Goal: Task Accomplishment & Management: Complete application form

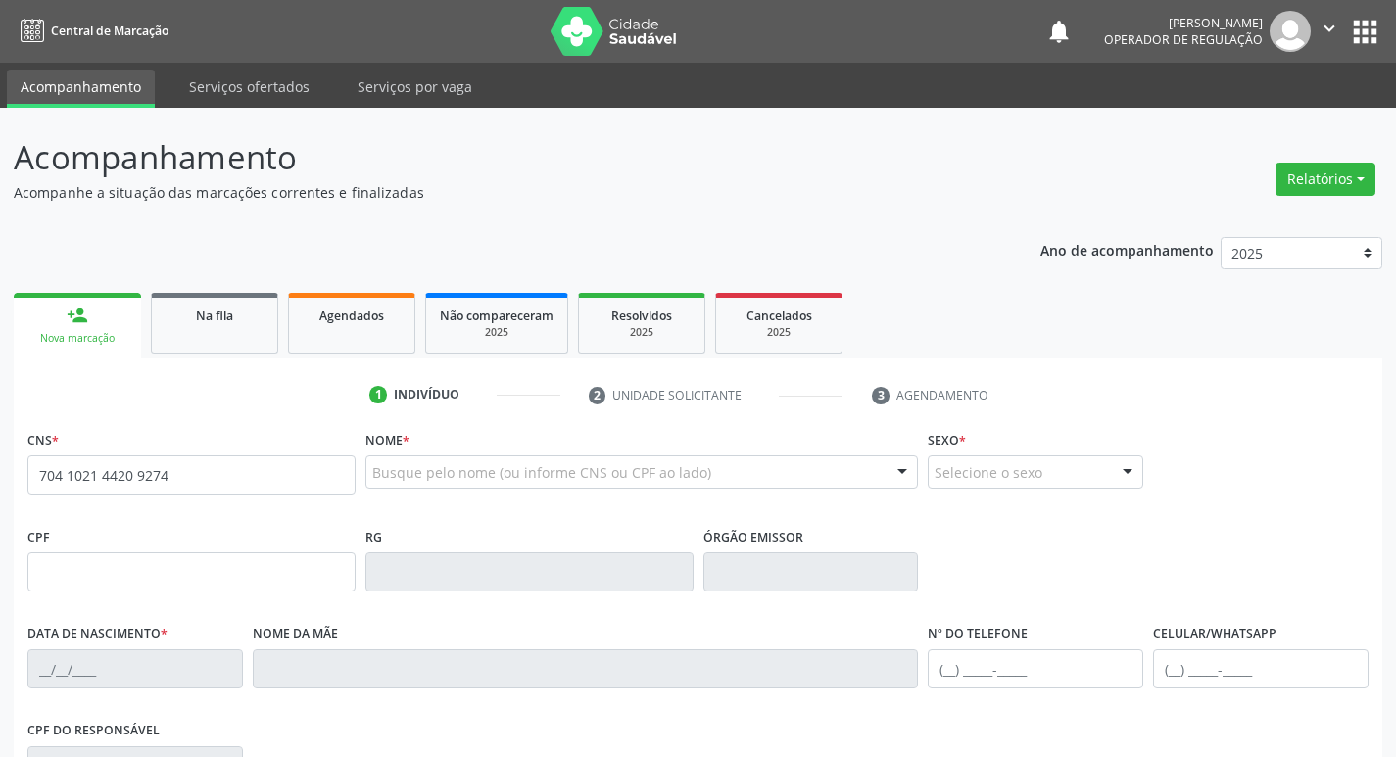
type input "704 1021 4420 9274"
type input "109.517.314-67"
type input "[DATE]"
type input "[PERSON_NAME]"
type input "[PHONE_NUMBER]"
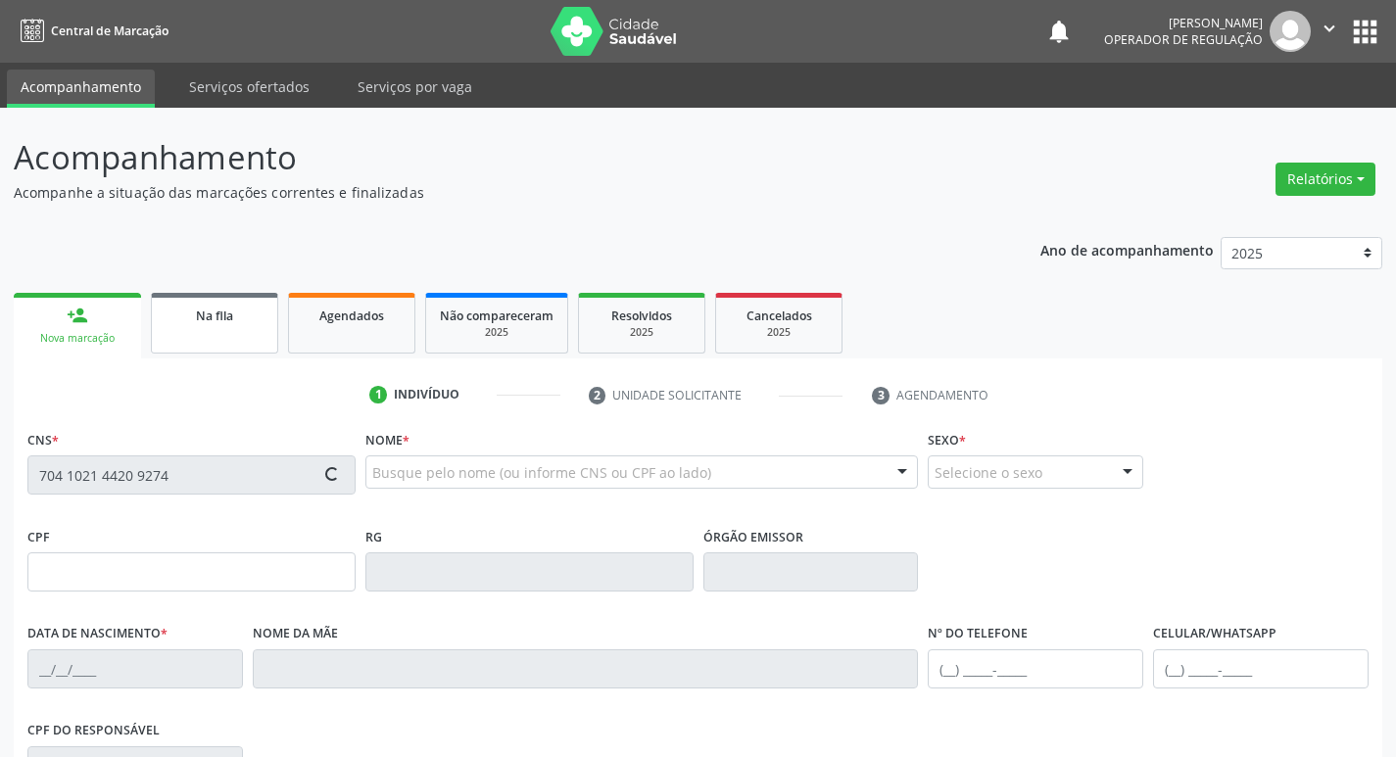
type input "[PHONE_NUMBER]"
type input "368"
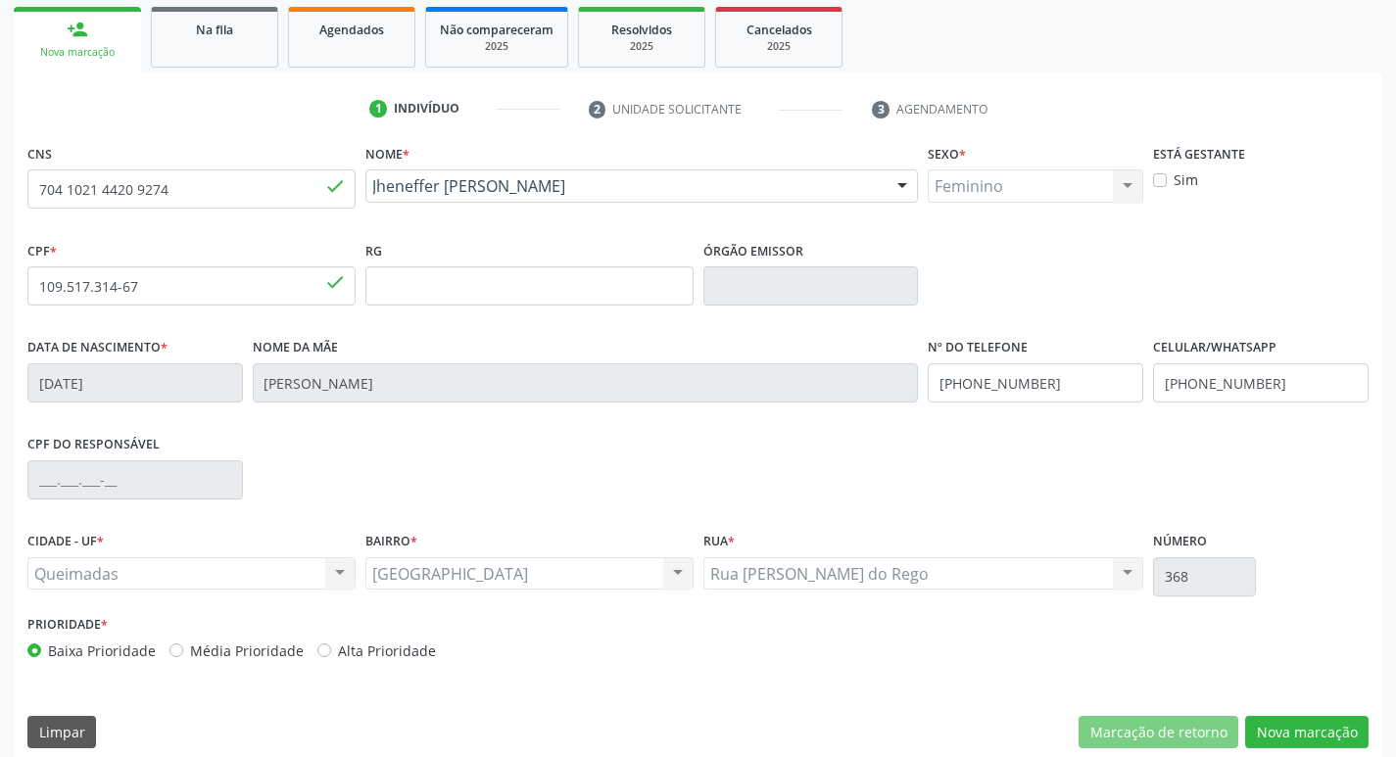
scroll to position [305, 0]
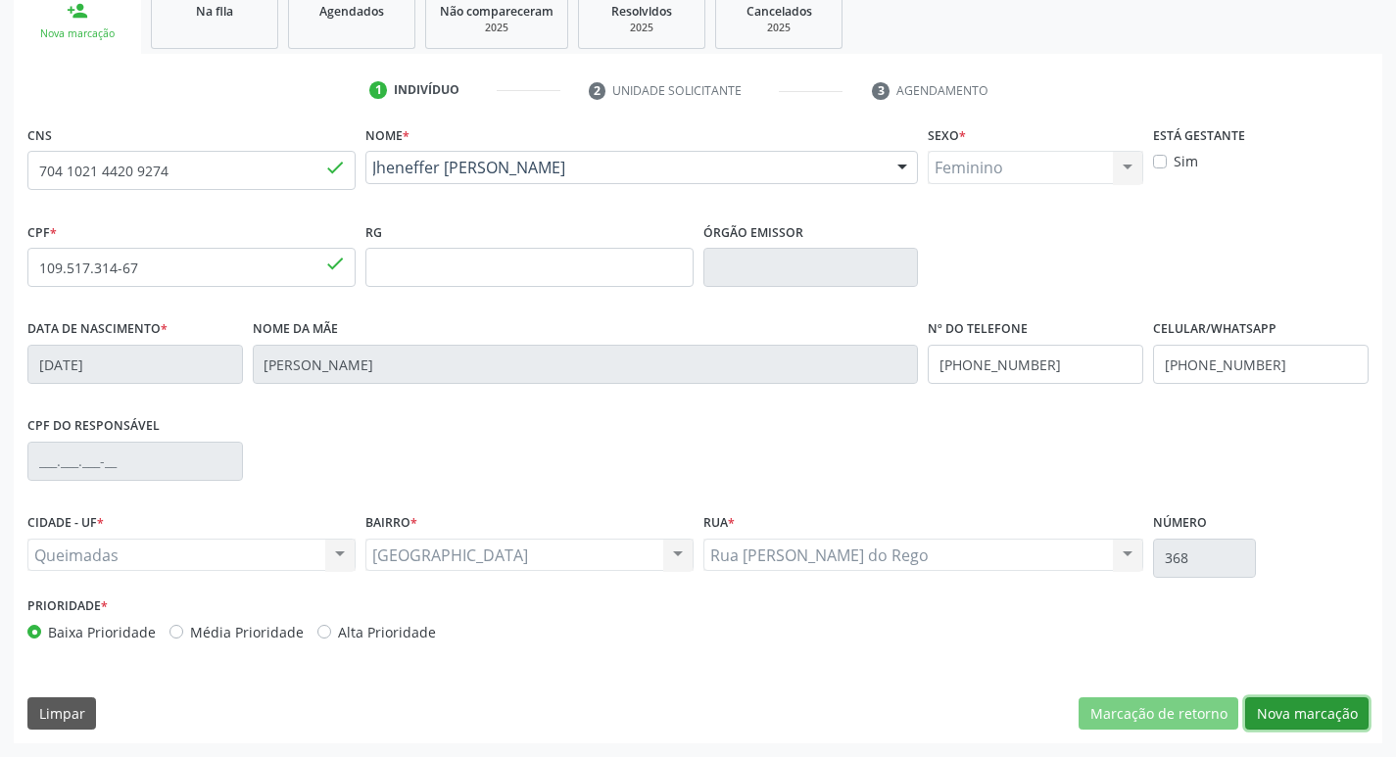
click at [1326, 725] on button "Nova marcação" at bounding box center [1306, 713] width 123 height 33
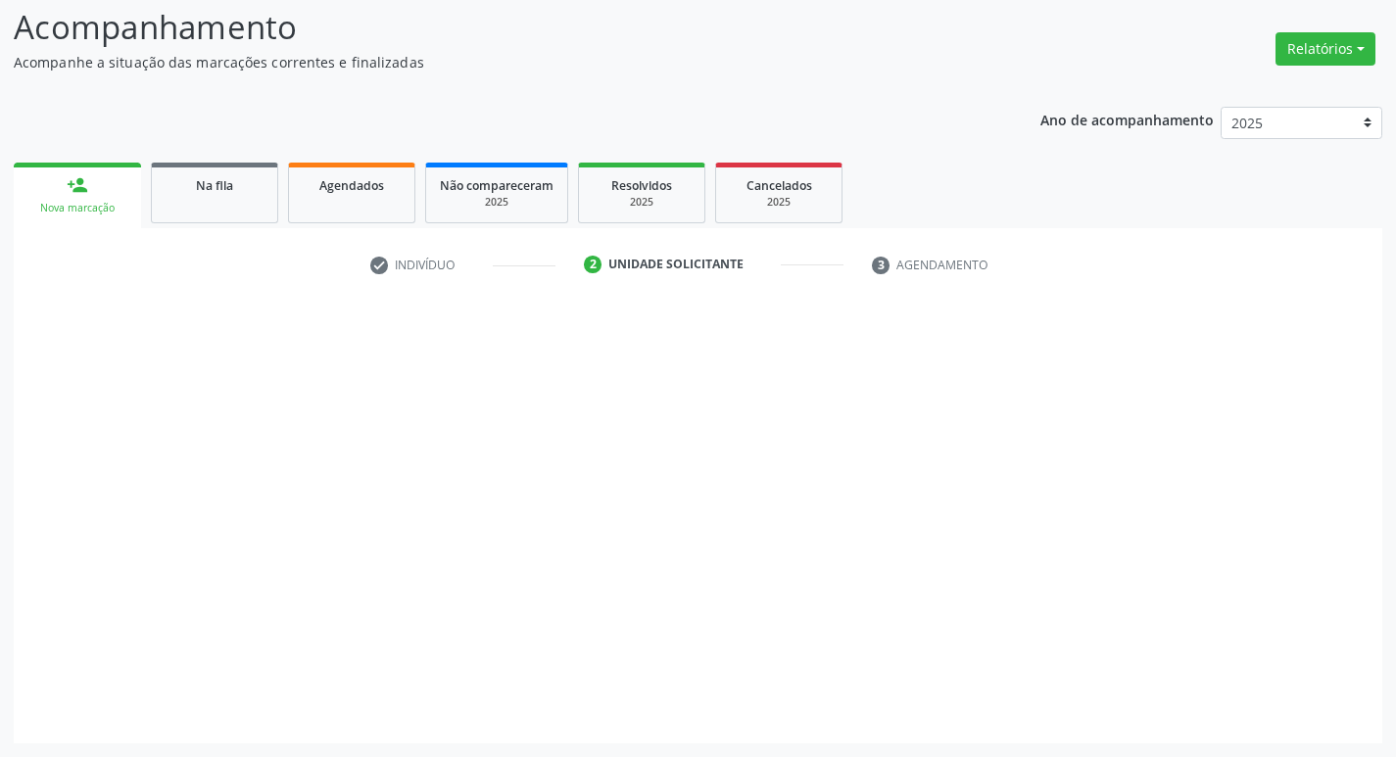
scroll to position [130, 0]
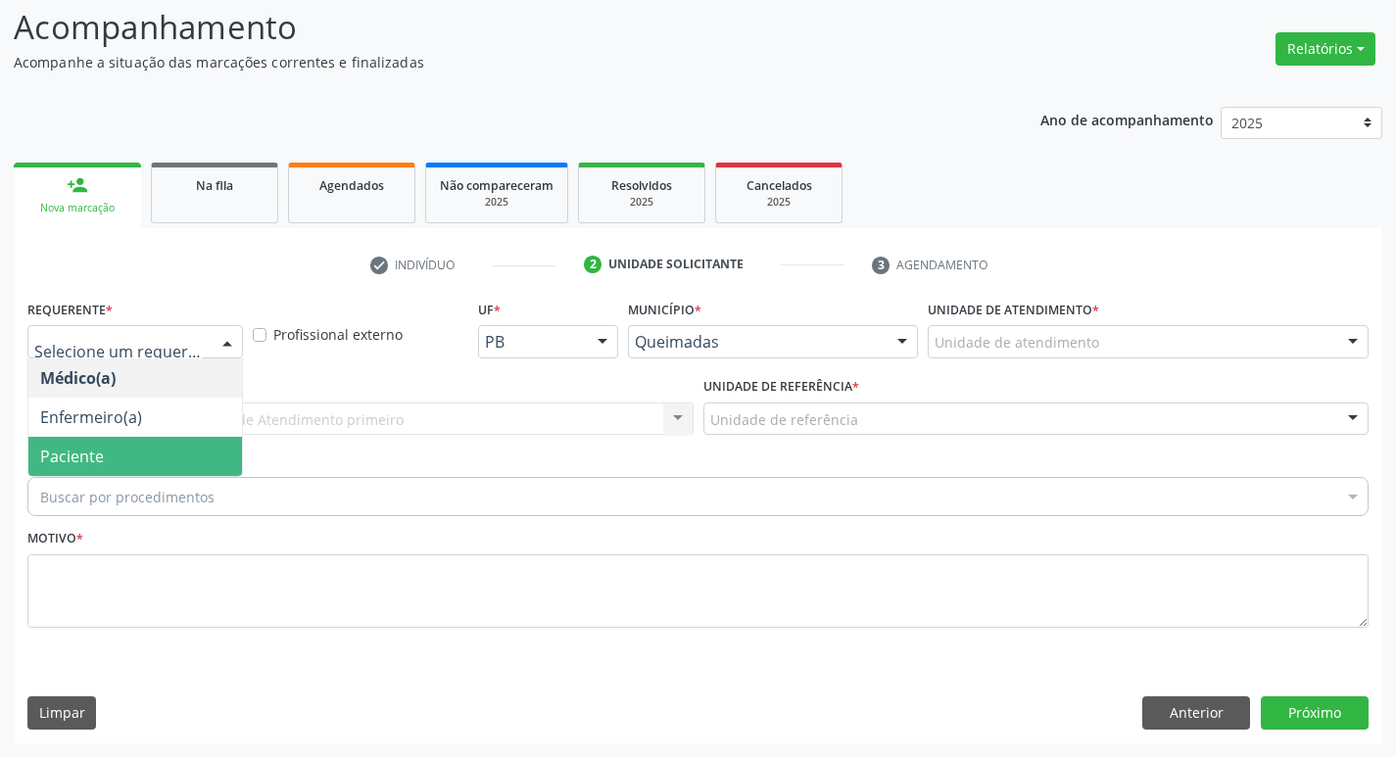
click at [119, 444] on span "Paciente" at bounding box center [135, 456] width 214 height 39
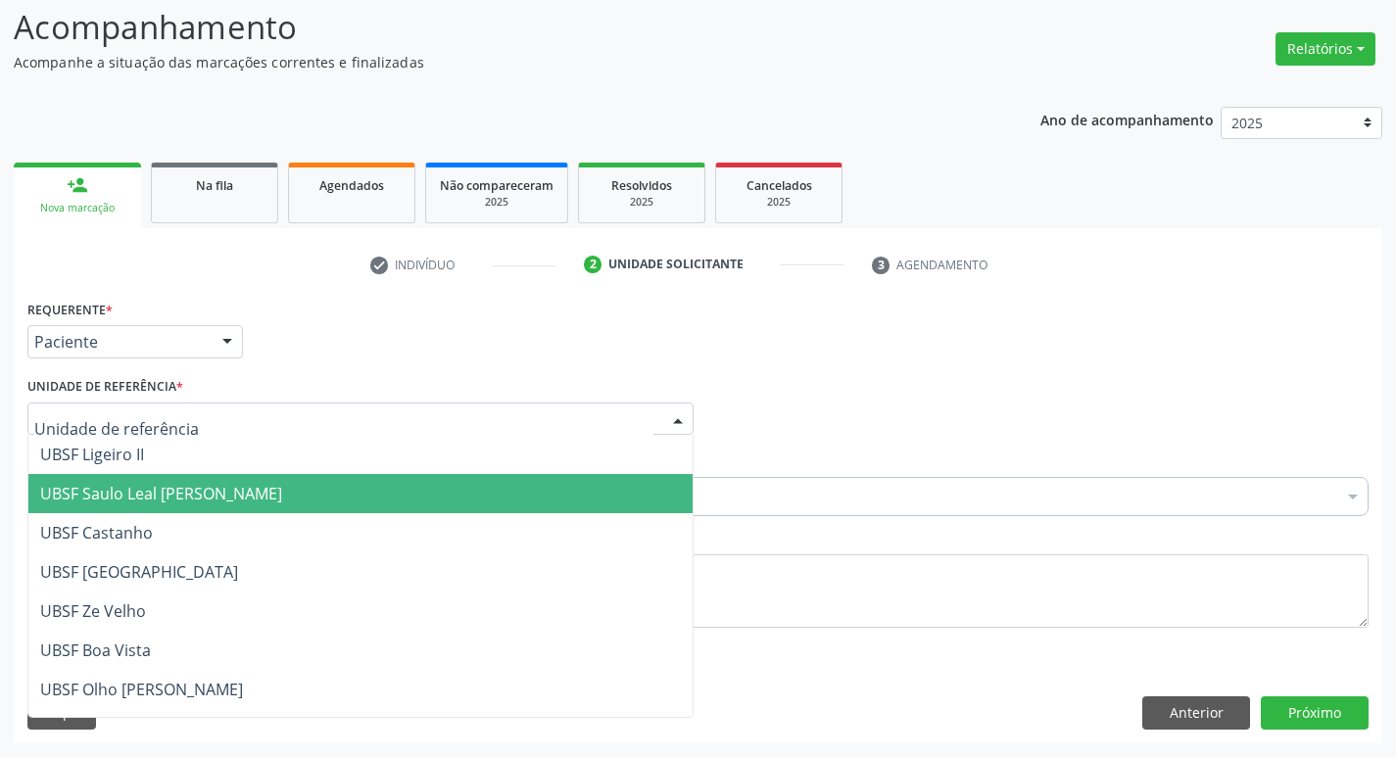
click at [153, 491] on span "UBSF Saulo Leal [PERSON_NAME]" at bounding box center [161, 494] width 242 height 22
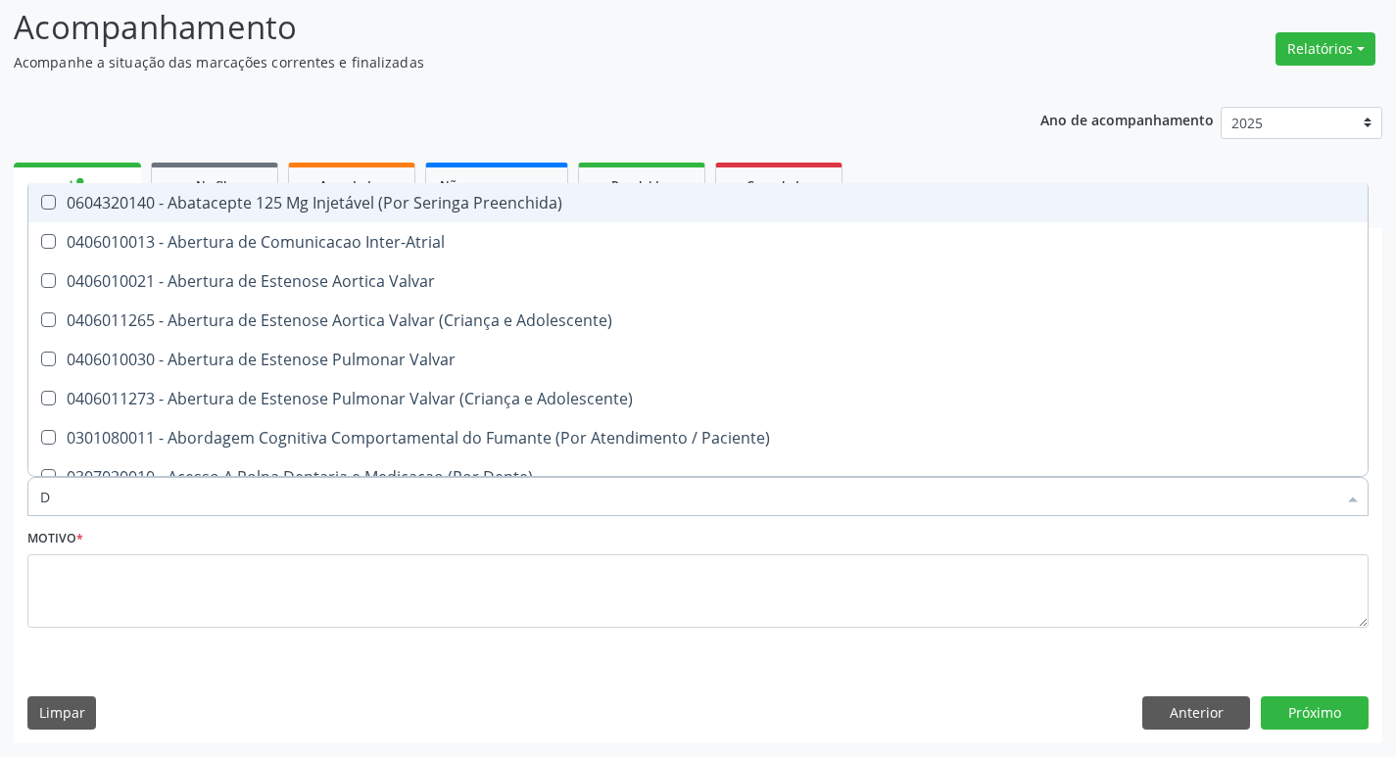
type input "DERMAT"
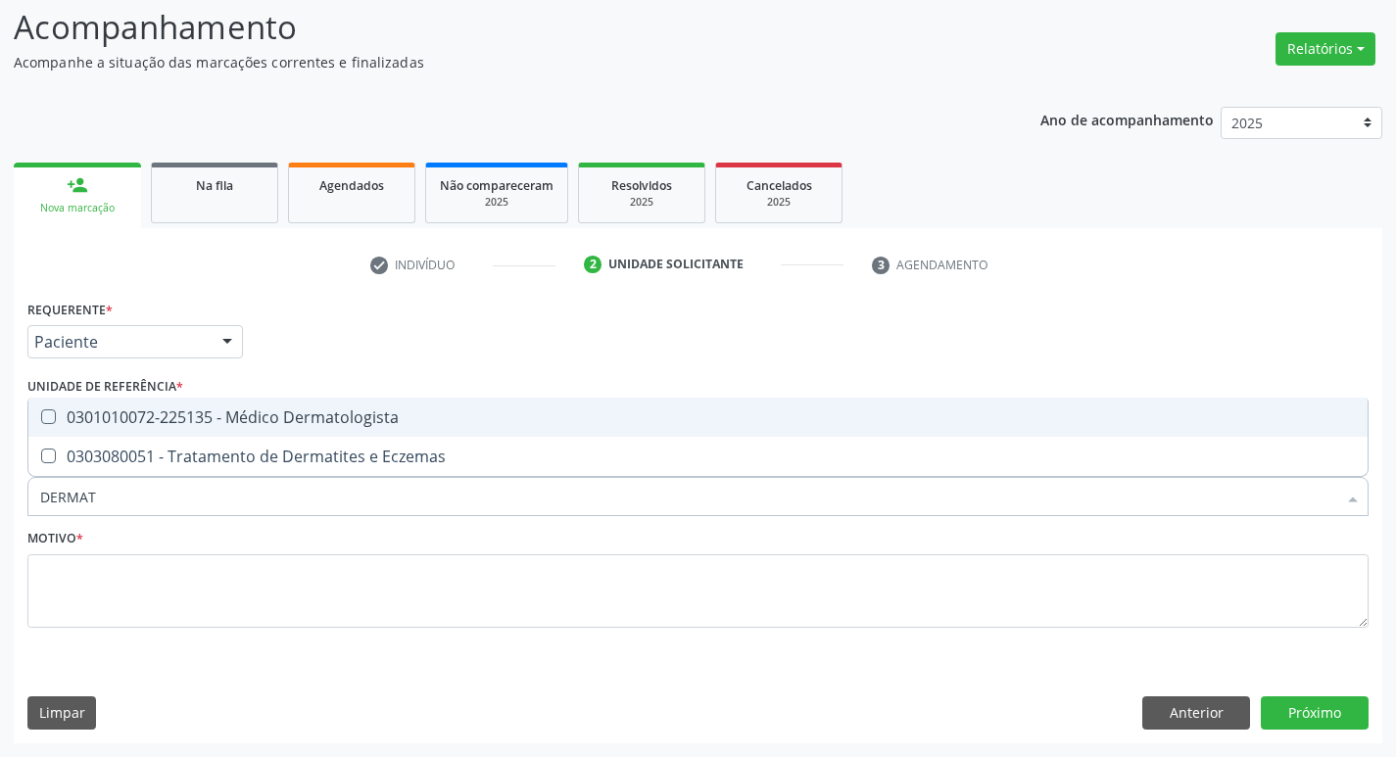
click at [140, 400] on span "0301010072-225135 - Médico Dermatologista" at bounding box center [697, 417] width 1339 height 39
checkbox Dermatologista "true"
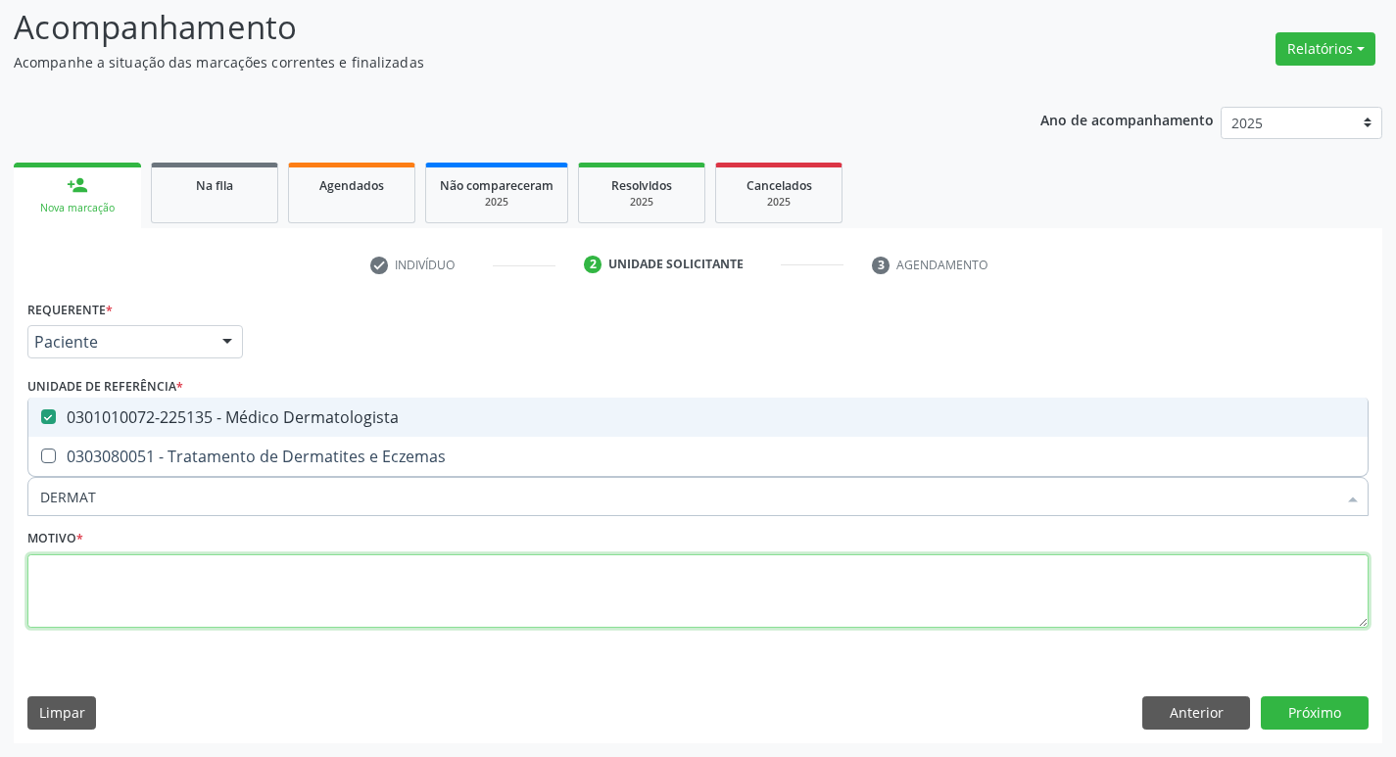
click at [111, 592] on textarea at bounding box center [697, 591] width 1341 height 74
checkbox Eczemas "true"
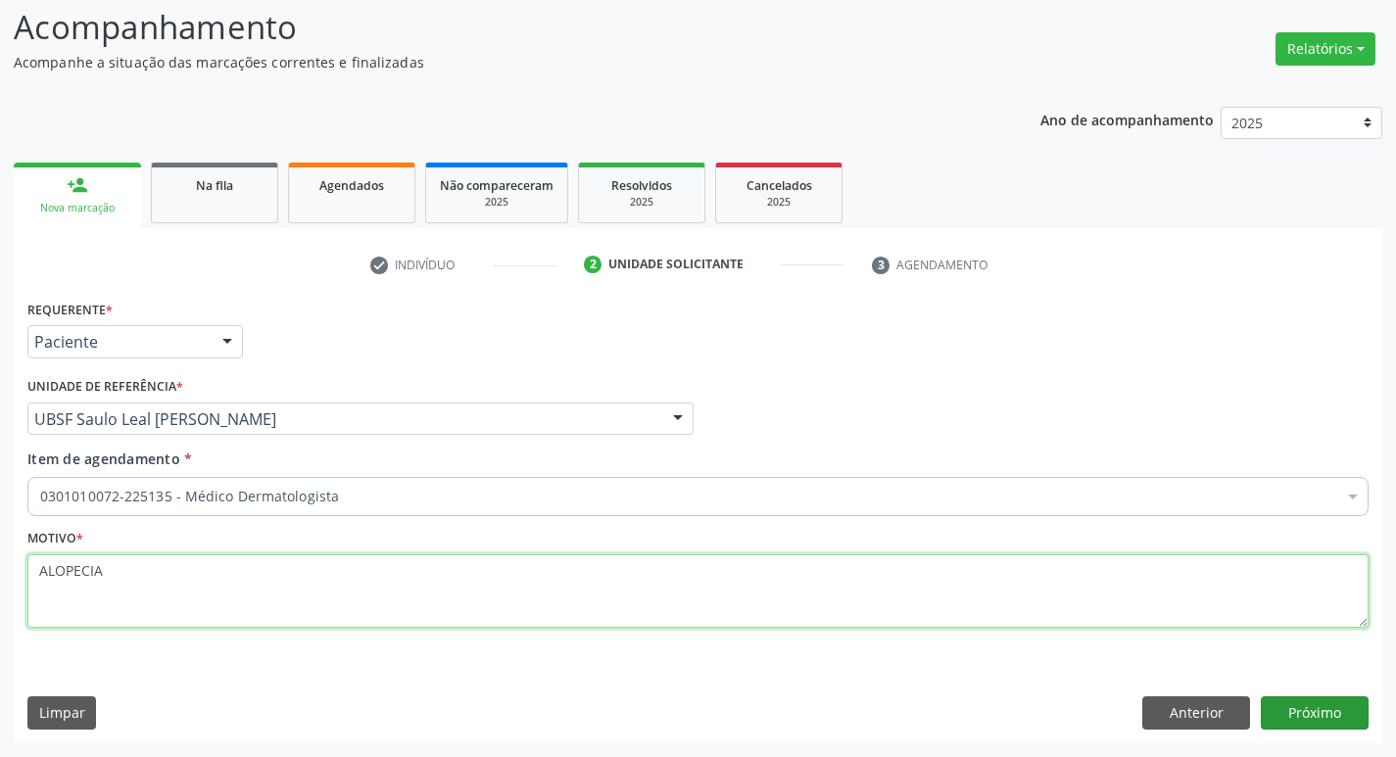
type textarea "ALOPECIA"
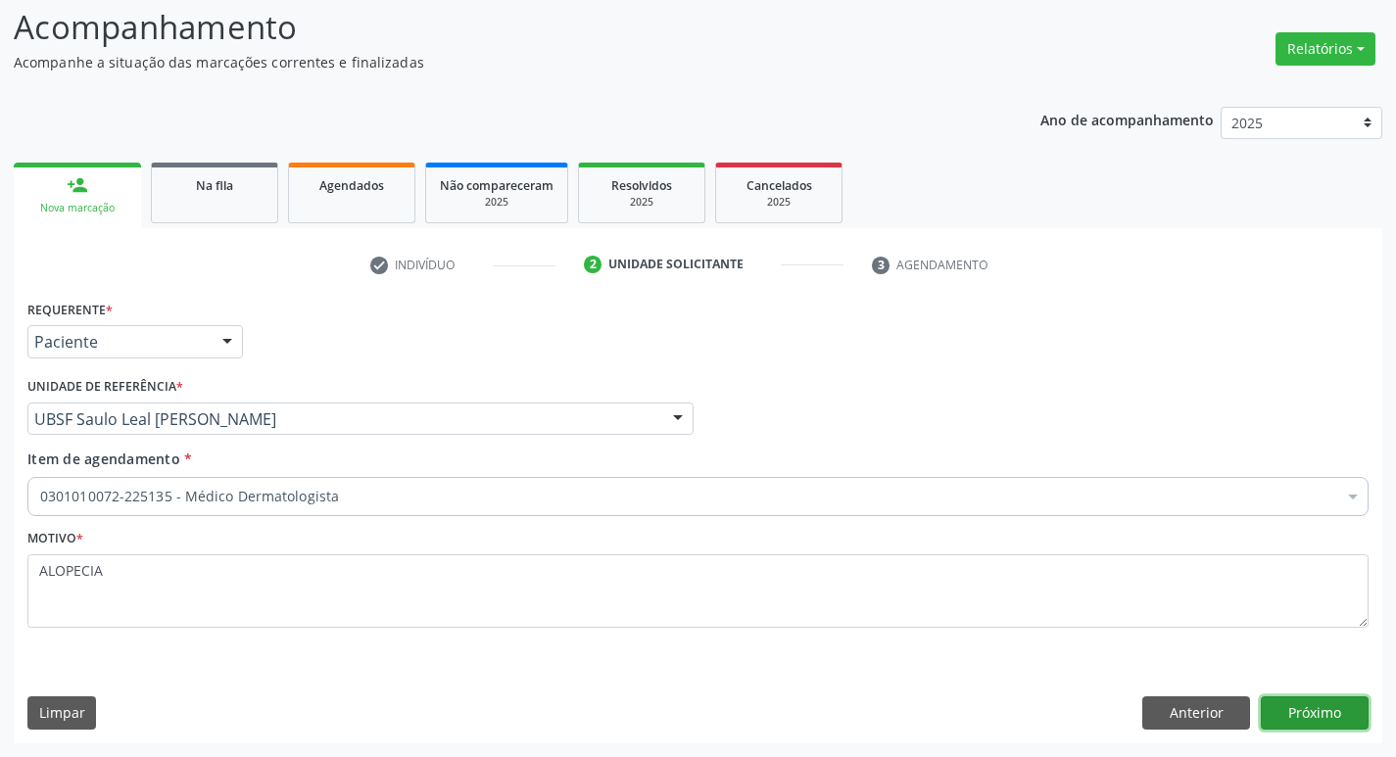
click at [1314, 703] on button "Próximo" at bounding box center [1314, 712] width 108 height 33
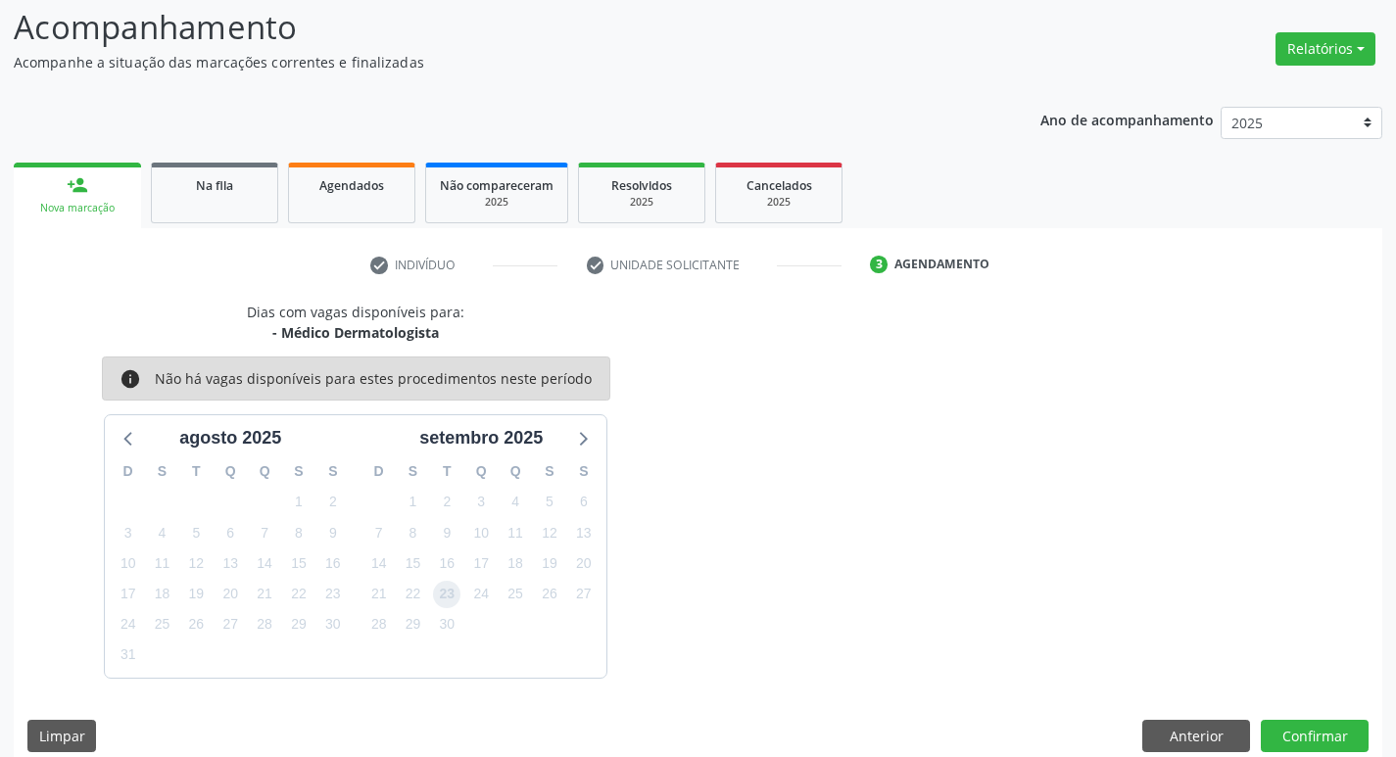
click at [441, 603] on span "23" at bounding box center [446, 594] width 27 height 27
click at [1304, 720] on button "Confirmar" at bounding box center [1314, 736] width 108 height 33
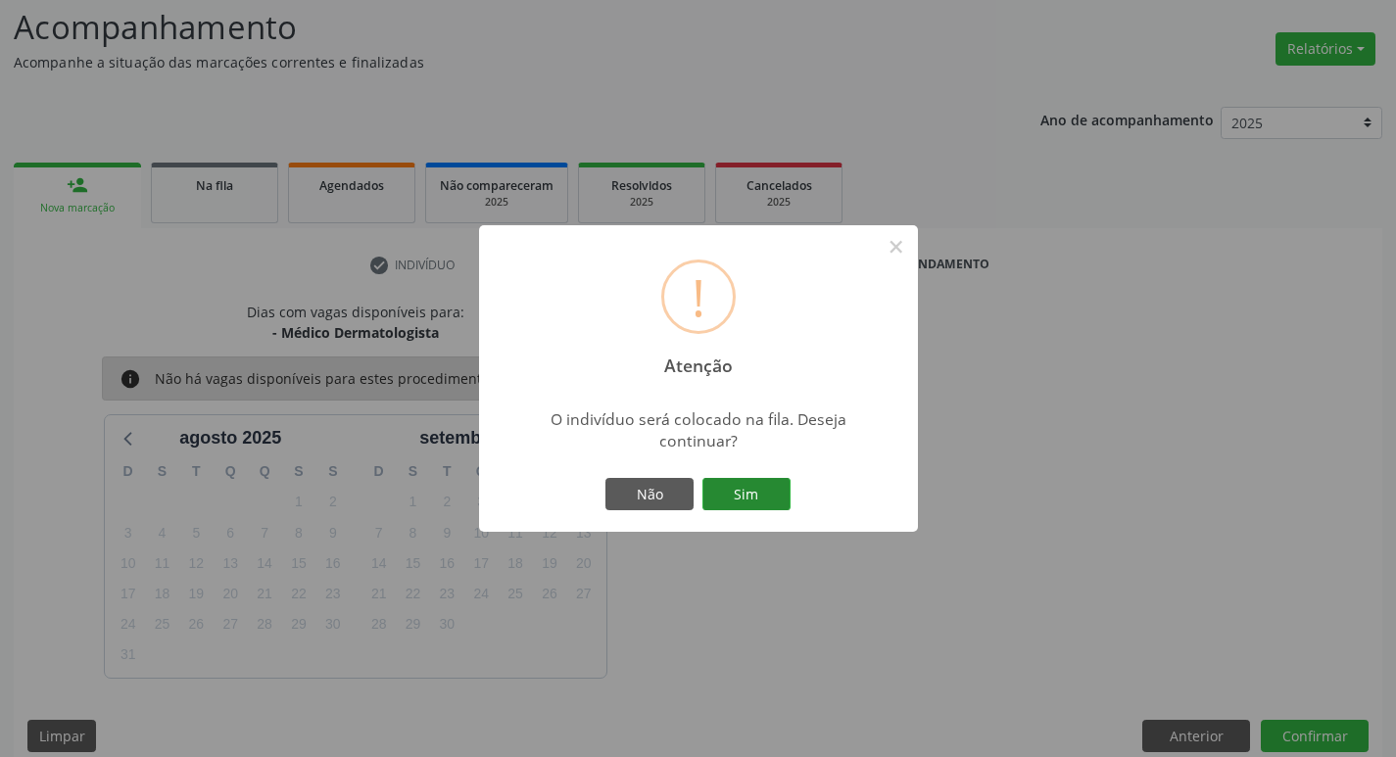
click at [745, 502] on button "Sim" at bounding box center [746, 494] width 88 height 33
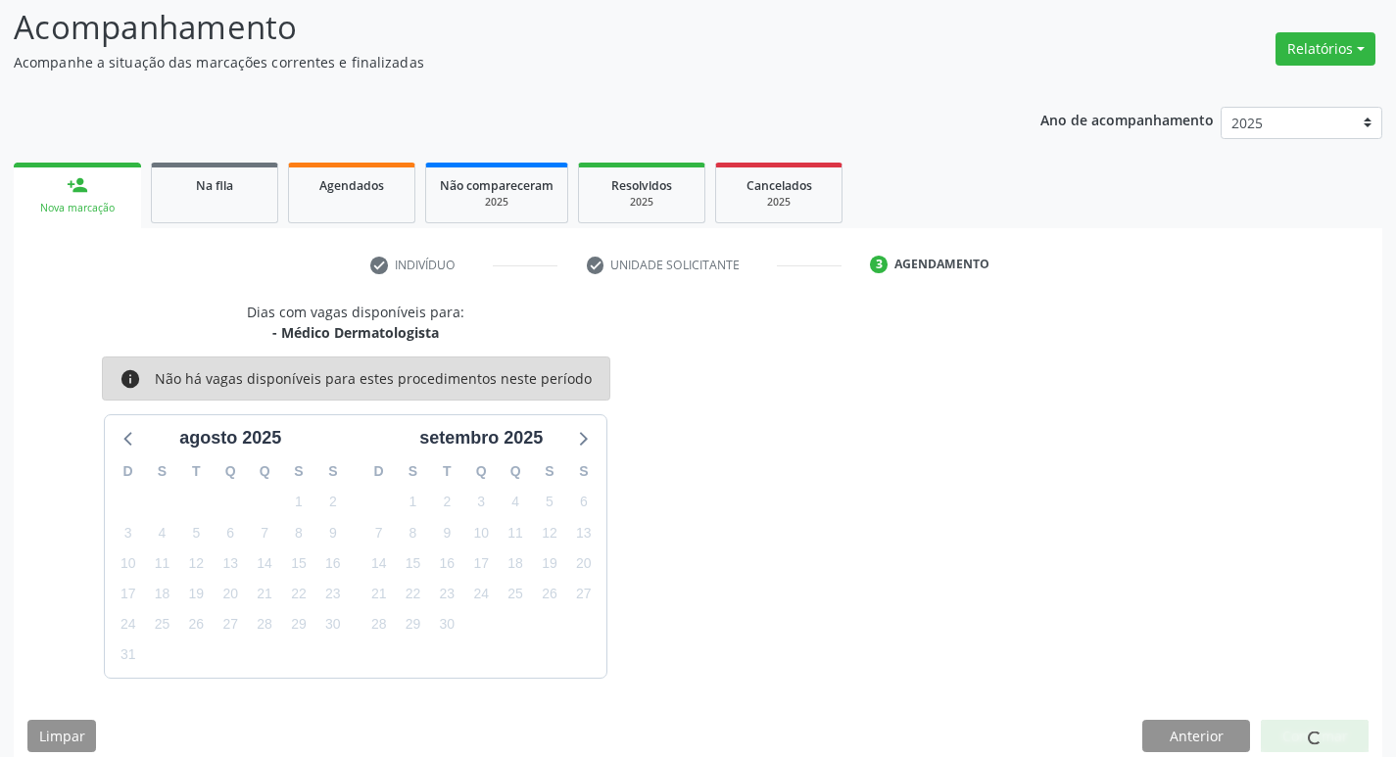
scroll to position [0, 0]
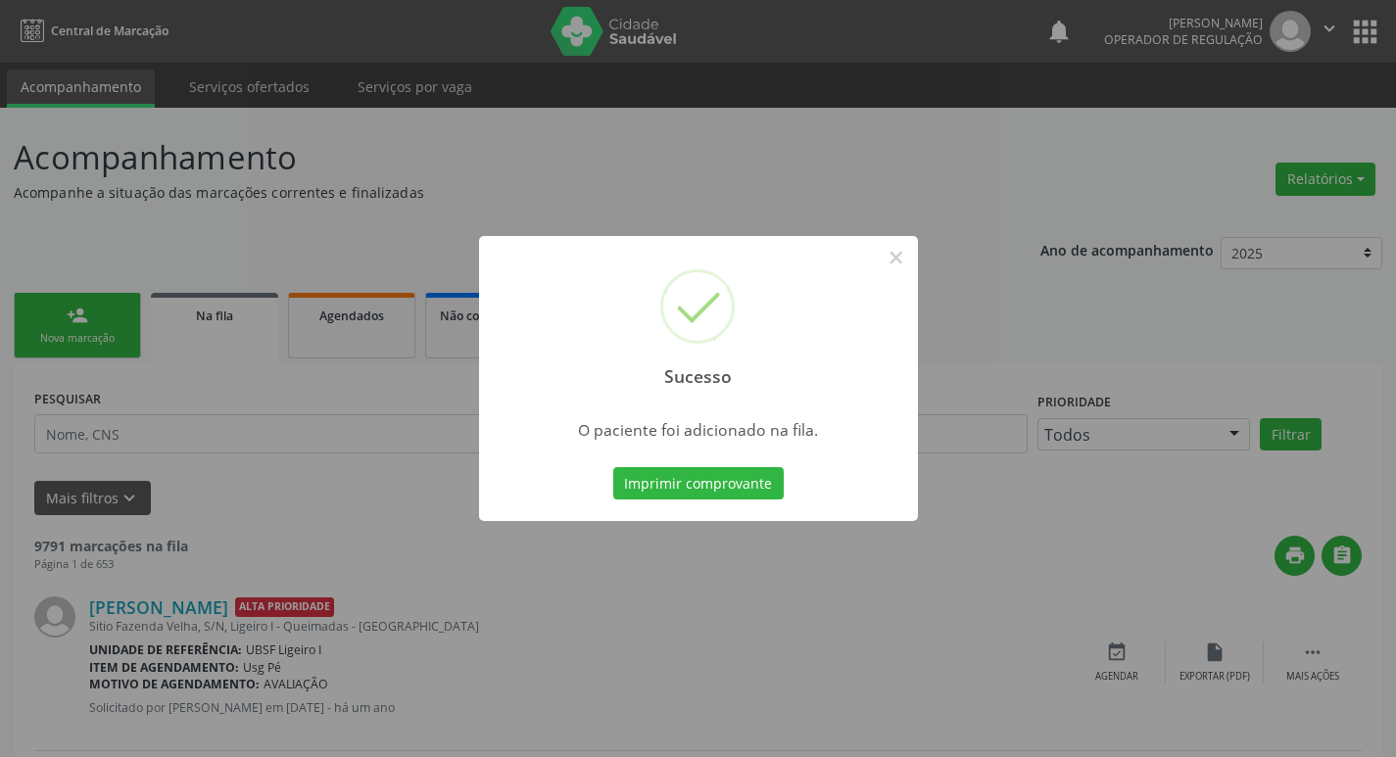
click at [225, 409] on div "Sucesso × O paciente foi adicionado na fila. Imprimir comprovante Cancel" at bounding box center [698, 378] width 1396 height 757
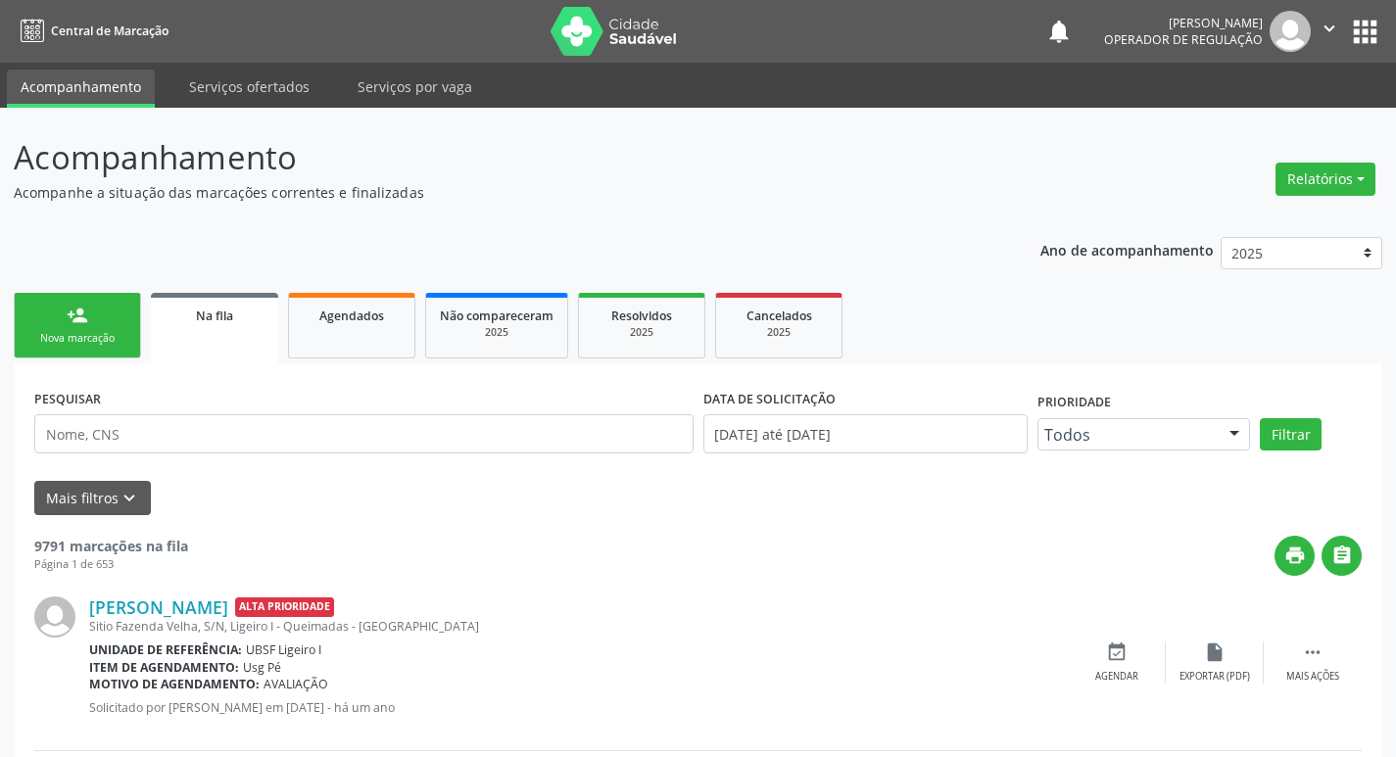
click at [68, 311] on div "person_add" at bounding box center [78, 316] width 22 height 22
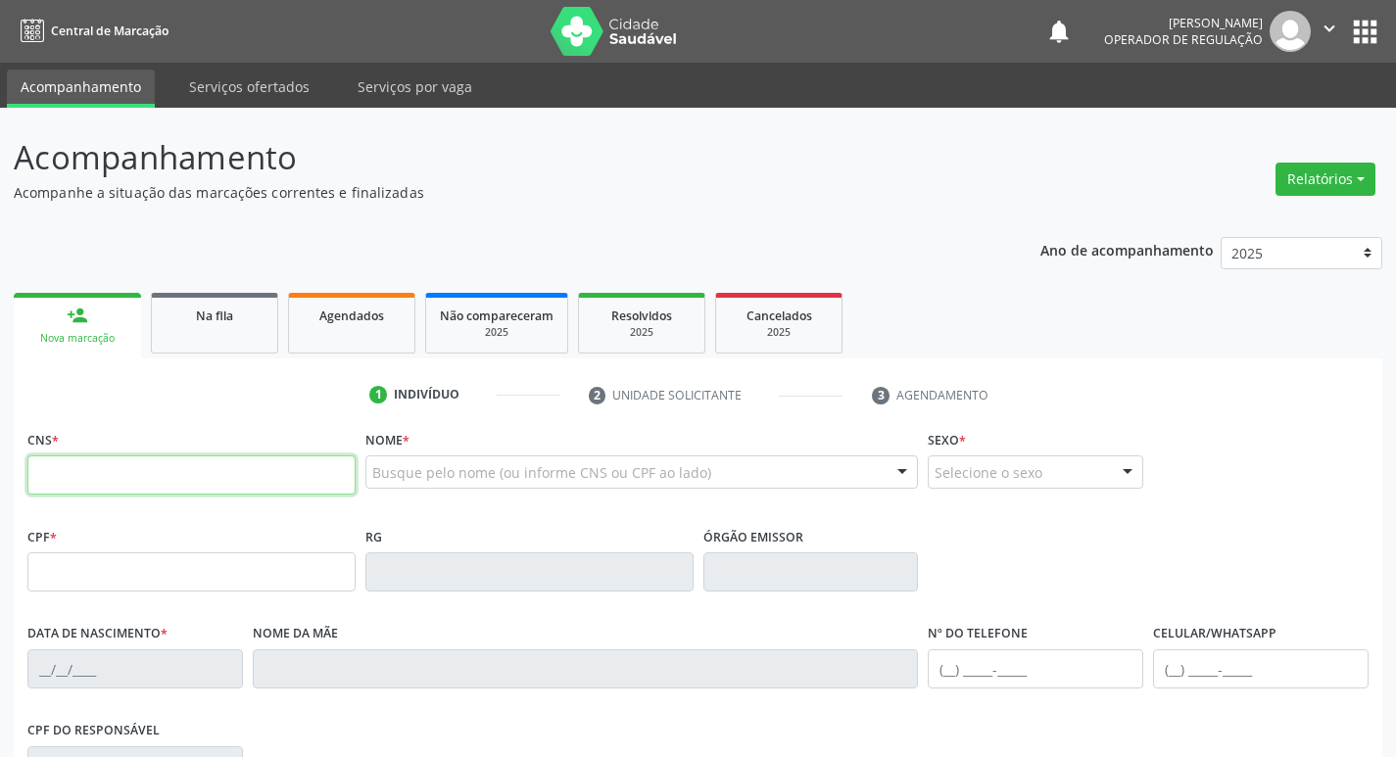
click at [79, 491] on input "text" at bounding box center [191, 474] width 328 height 39
type input "703 4029 7347 1600"
type input "133.386.864-20"
type input "[DATE]"
type input "[PERSON_NAME] de [PERSON_NAME]"
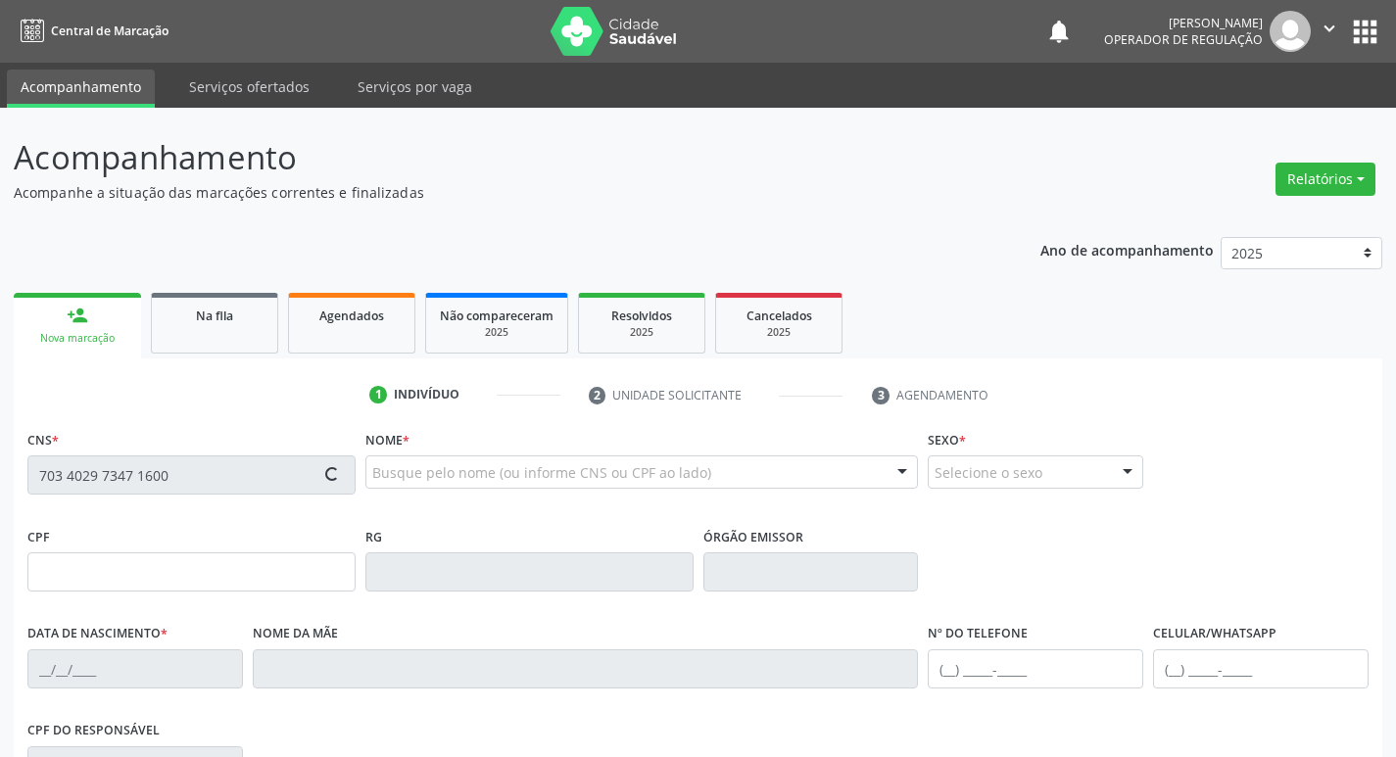
type input "[PHONE_NUMBER]"
type input "085.422.174-38"
type input "S/N"
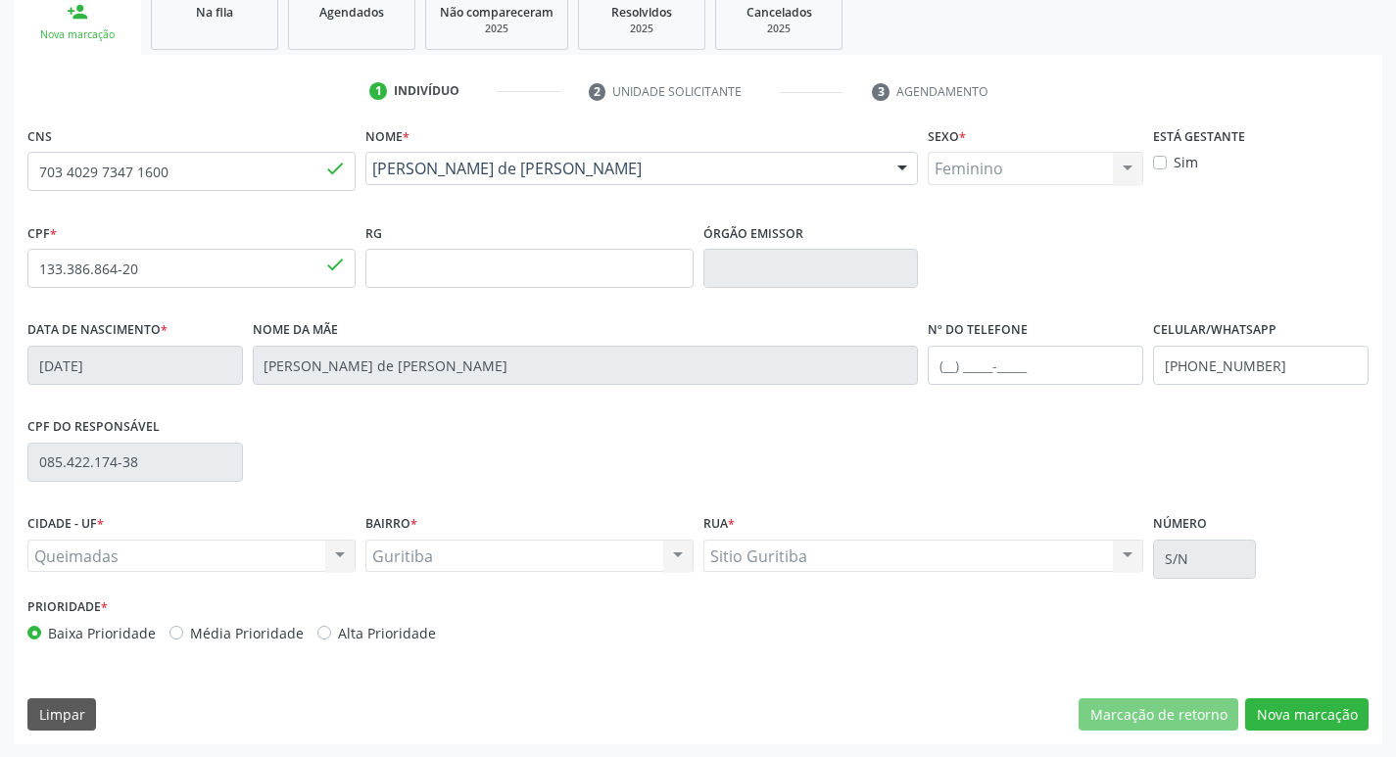
scroll to position [305, 0]
click at [1272, 705] on button "Nova marcação" at bounding box center [1306, 713] width 123 height 33
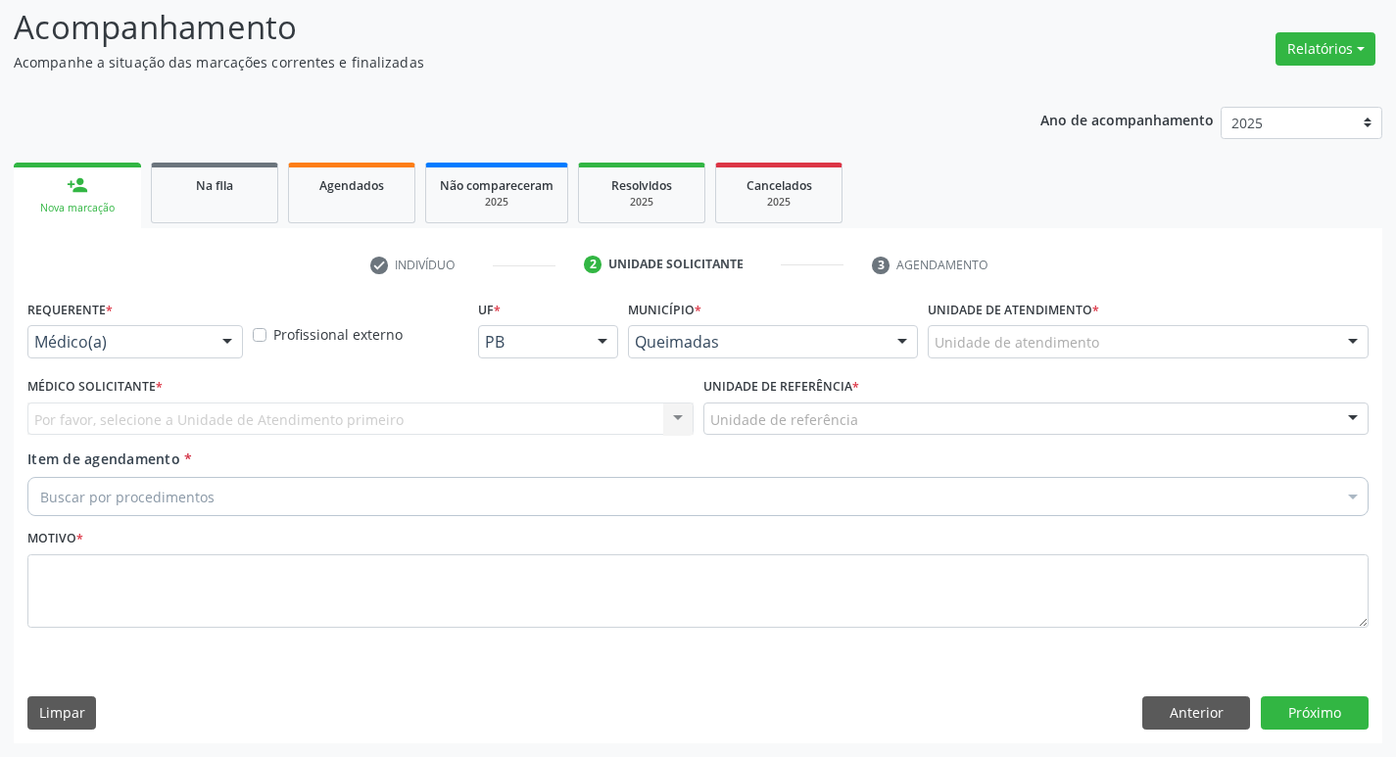
scroll to position [130, 0]
click at [180, 291] on div "check Indivíduo 2 Unidade solicitante 3 Agendamento CNS 703 4029 7347 1600 done…" at bounding box center [698, 496] width 1368 height 495
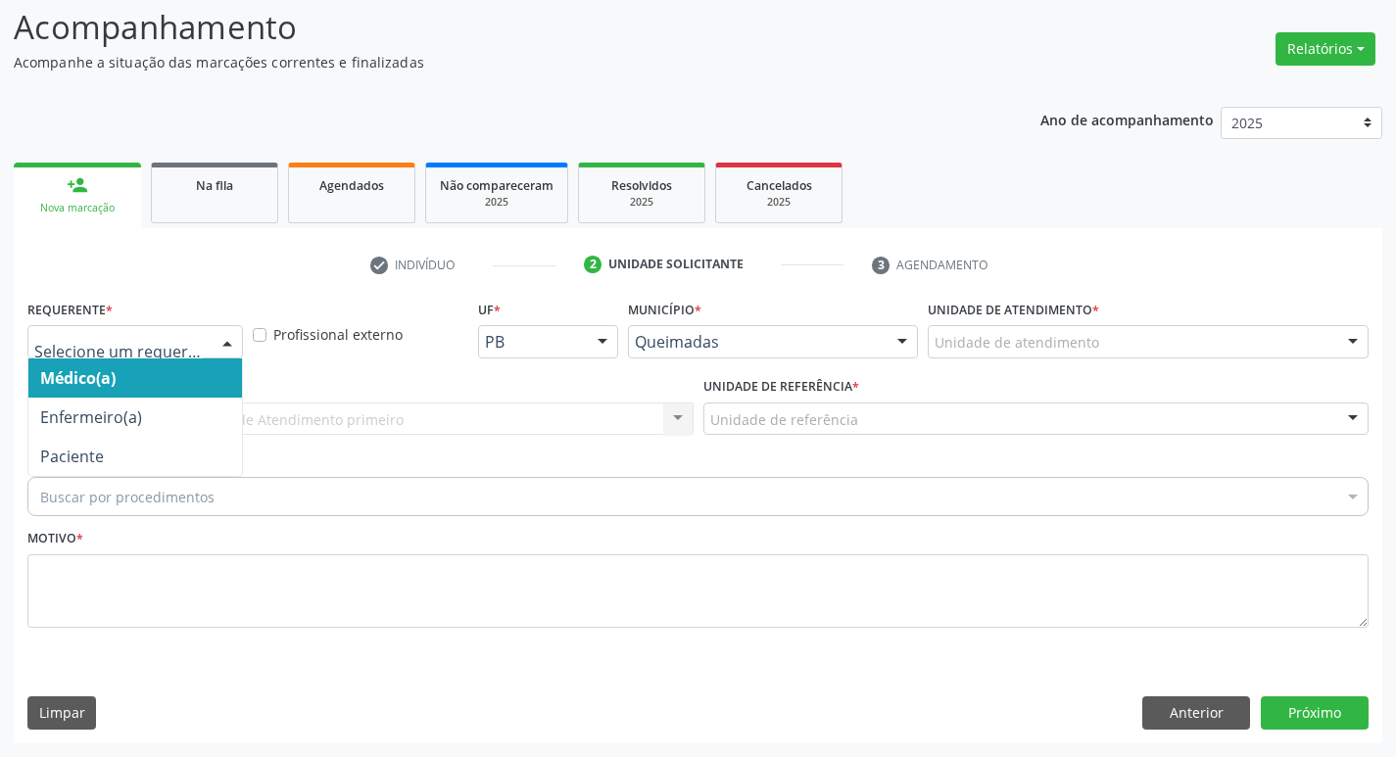
click at [169, 353] on div at bounding box center [134, 341] width 215 height 33
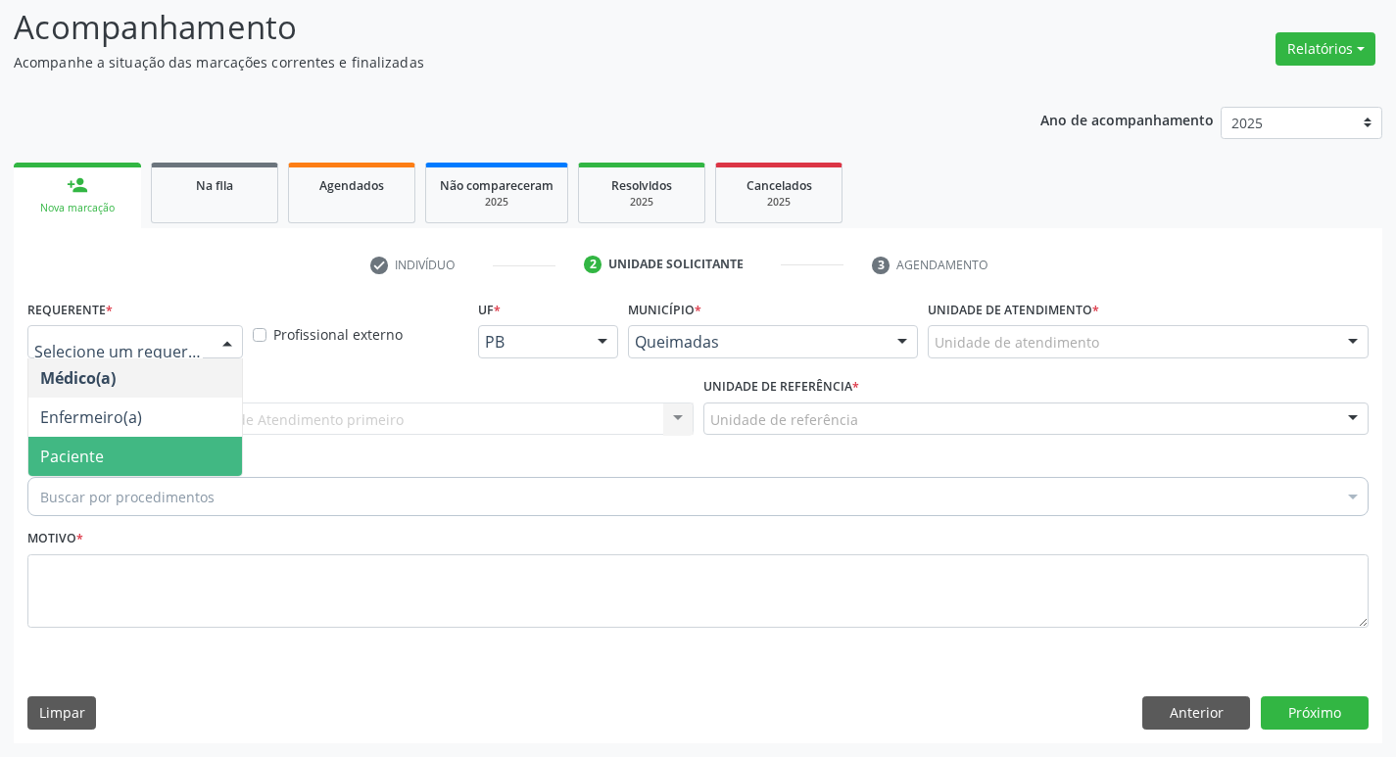
click at [86, 469] on span "Paciente" at bounding box center [135, 456] width 214 height 39
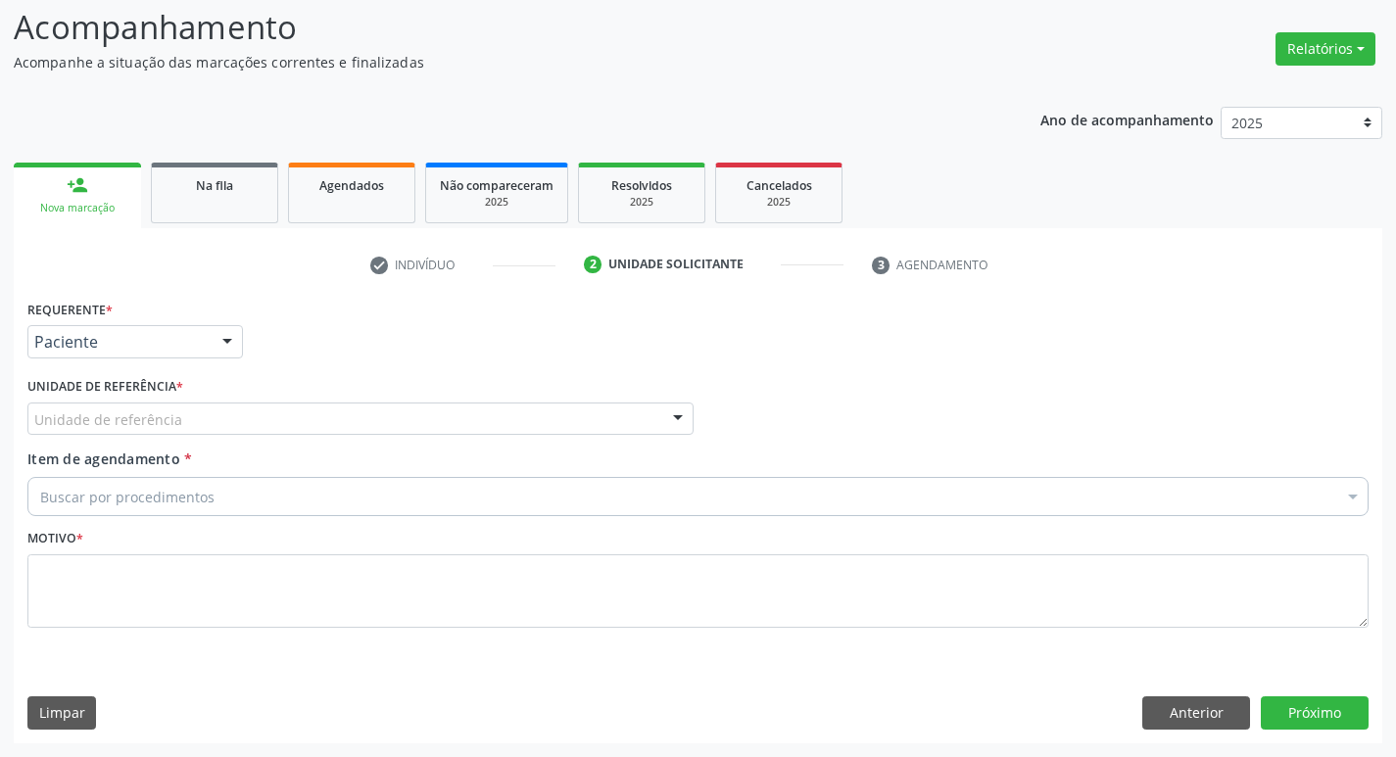
click at [63, 431] on div "Unidade de referência" at bounding box center [360, 419] width 666 height 33
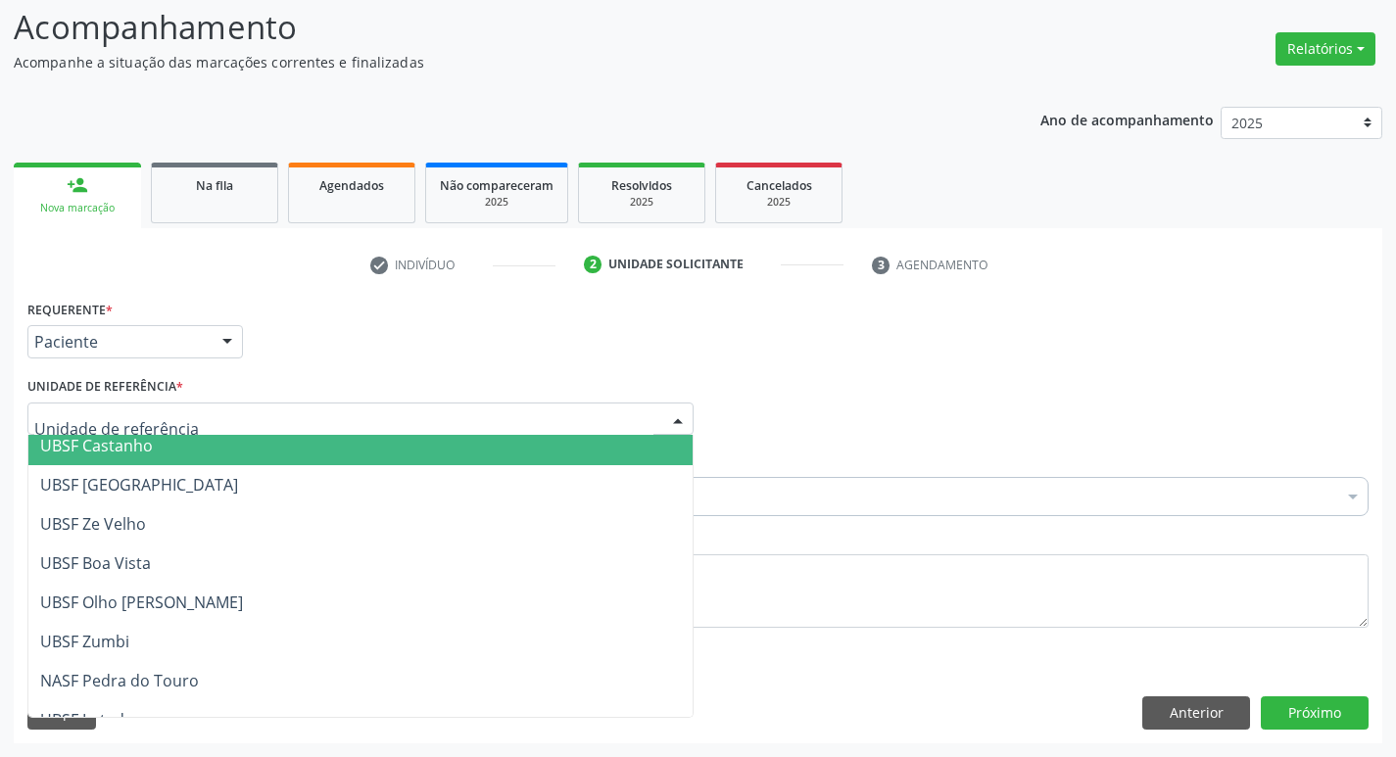
scroll to position [501, 0]
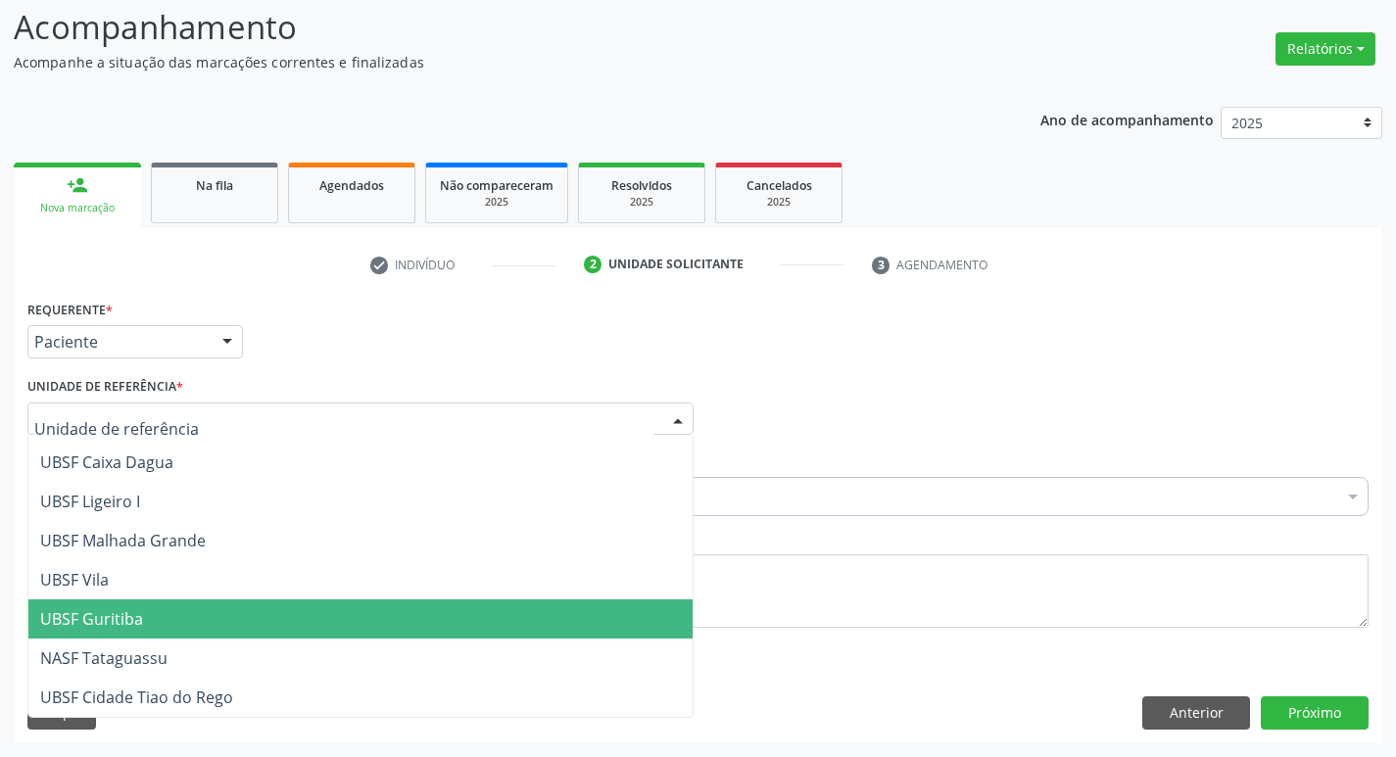
click at [201, 632] on span "UBSF Guritiba" at bounding box center [360, 618] width 664 height 39
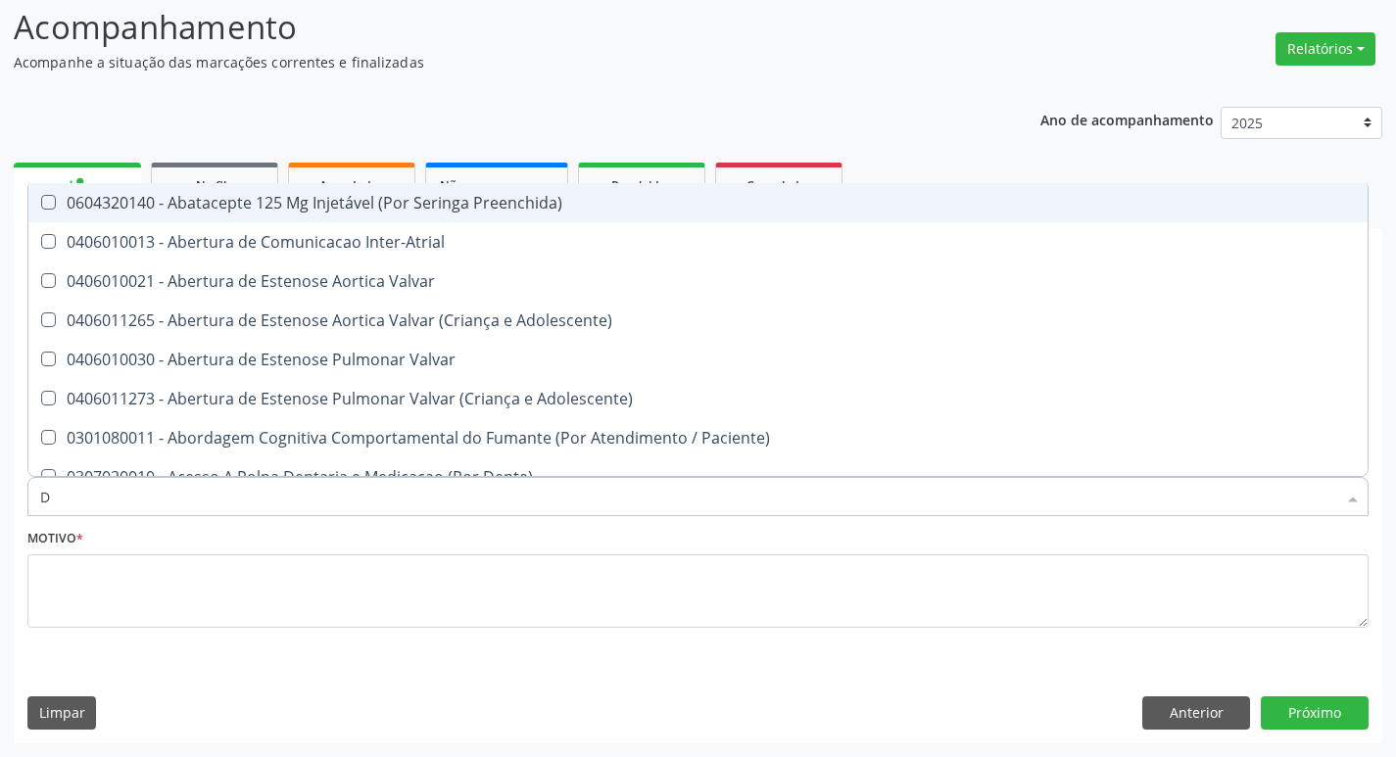
type input "DERMAT"
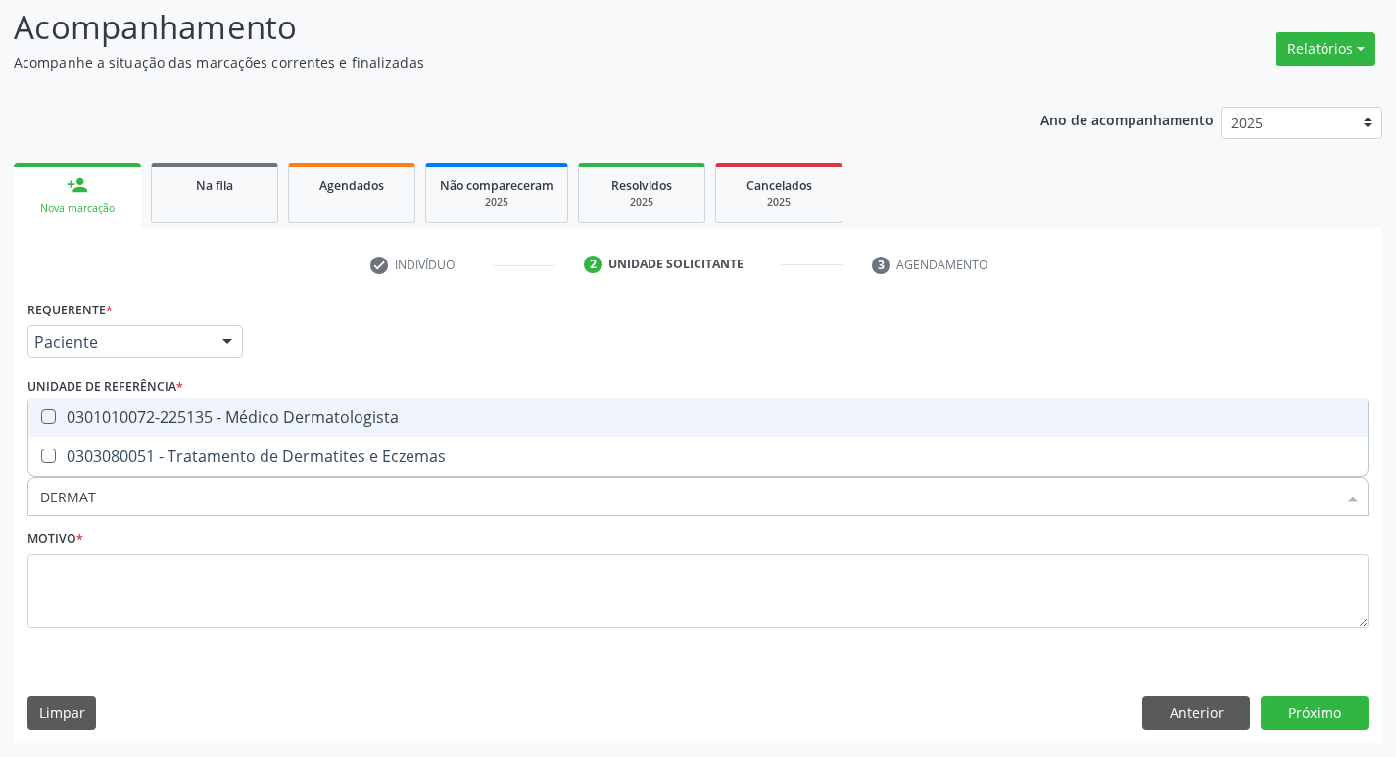
click at [174, 400] on span "0301010072-225135 - Médico Dermatologista" at bounding box center [697, 417] width 1339 height 39
checkbox Dermatologista "true"
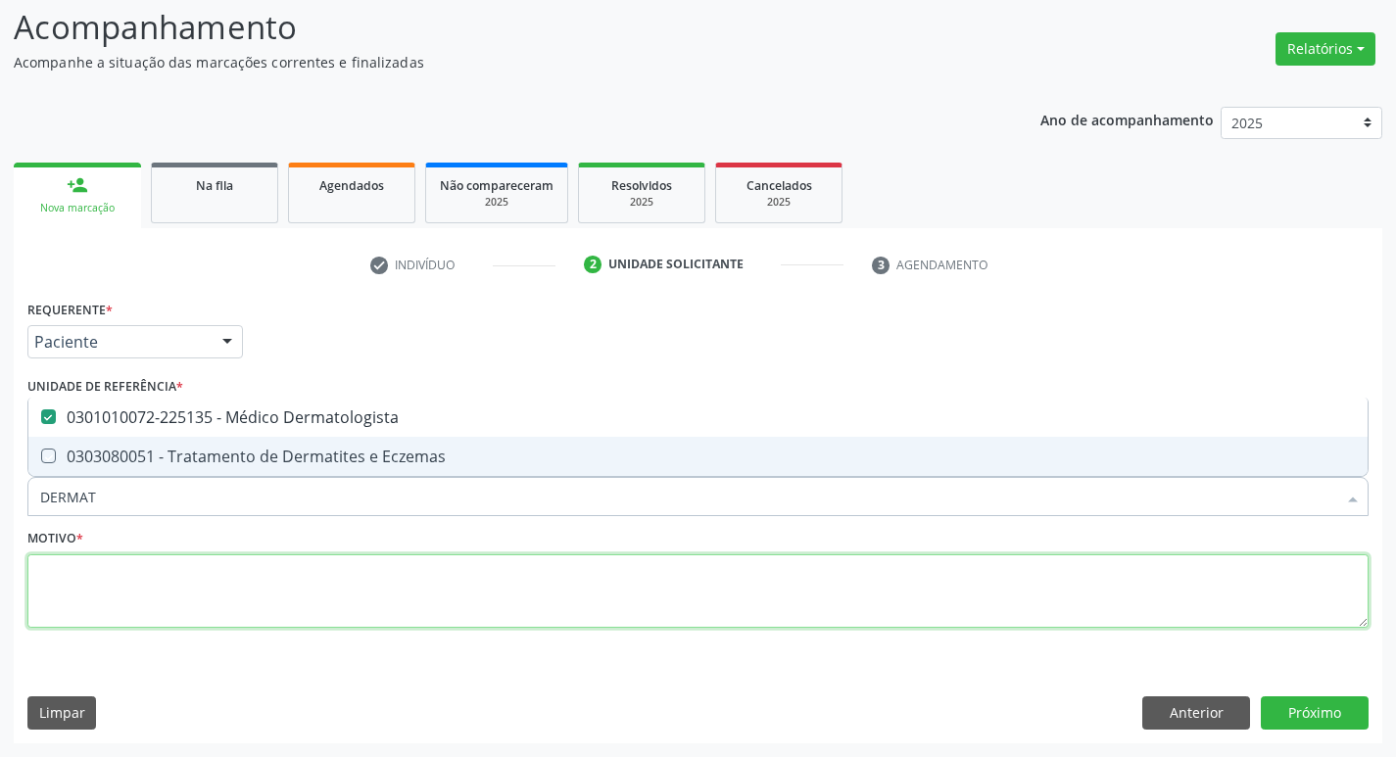
click at [166, 581] on textarea at bounding box center [697, 591] width 1341 height 74
checkbox Eczemas "true"
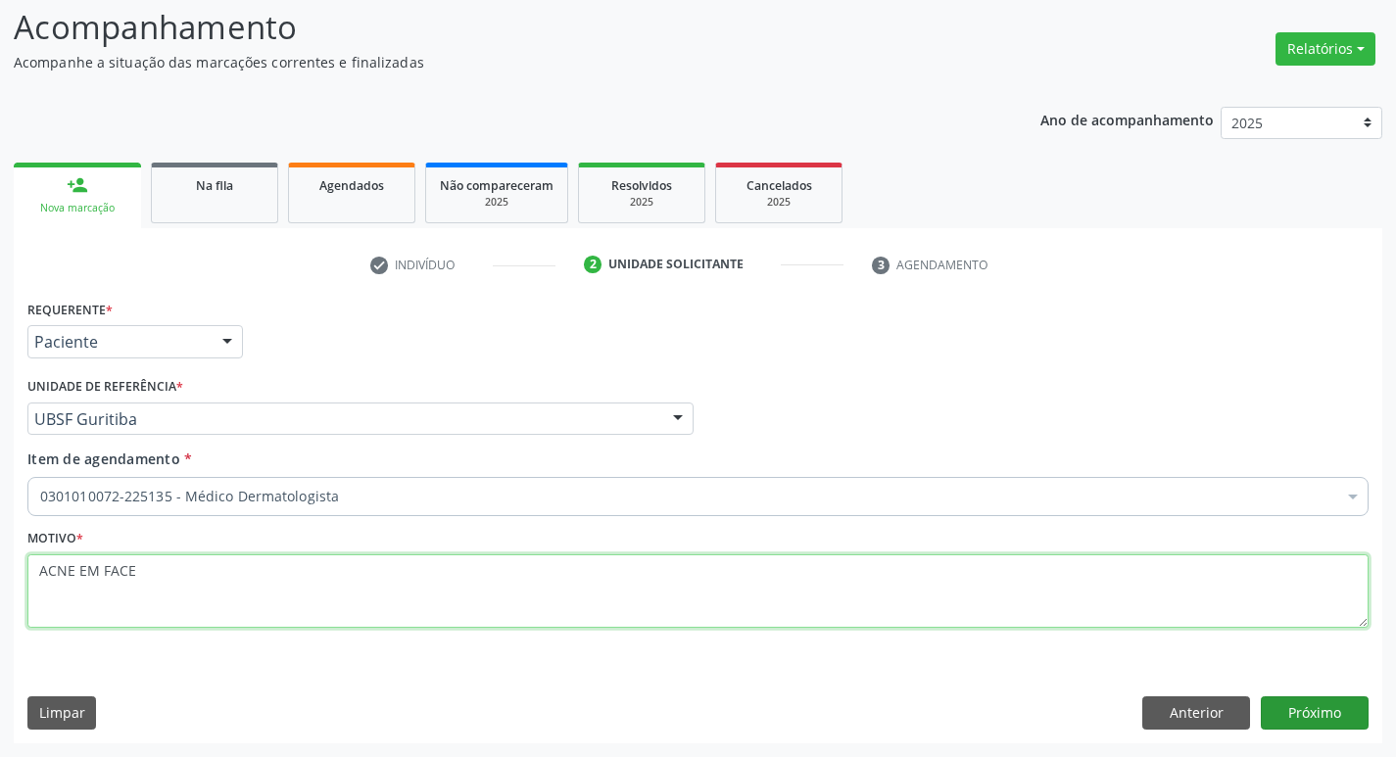
type textarea "ACNE EM FACE"
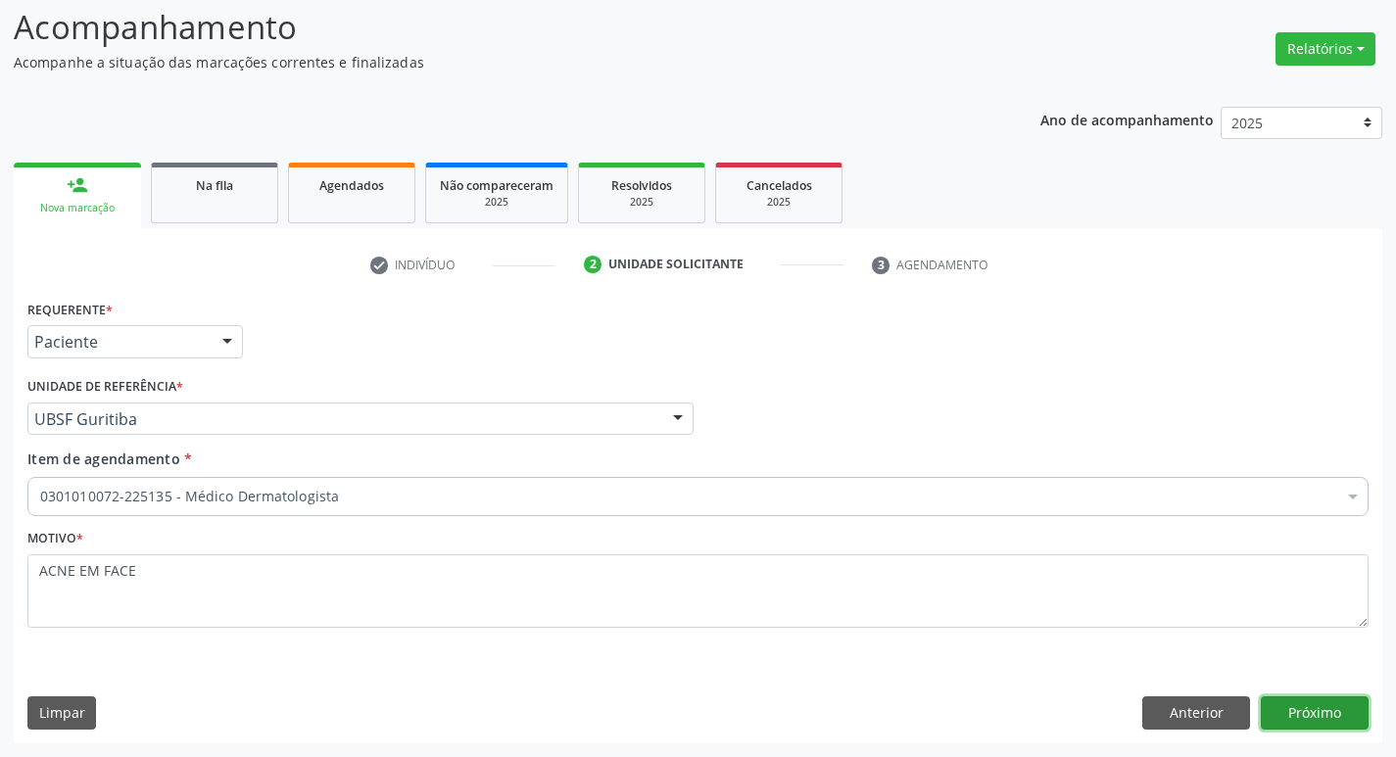
click at [1304, 724] on button "Próximo" at bounding box center [1314, 712] width 108 height 33
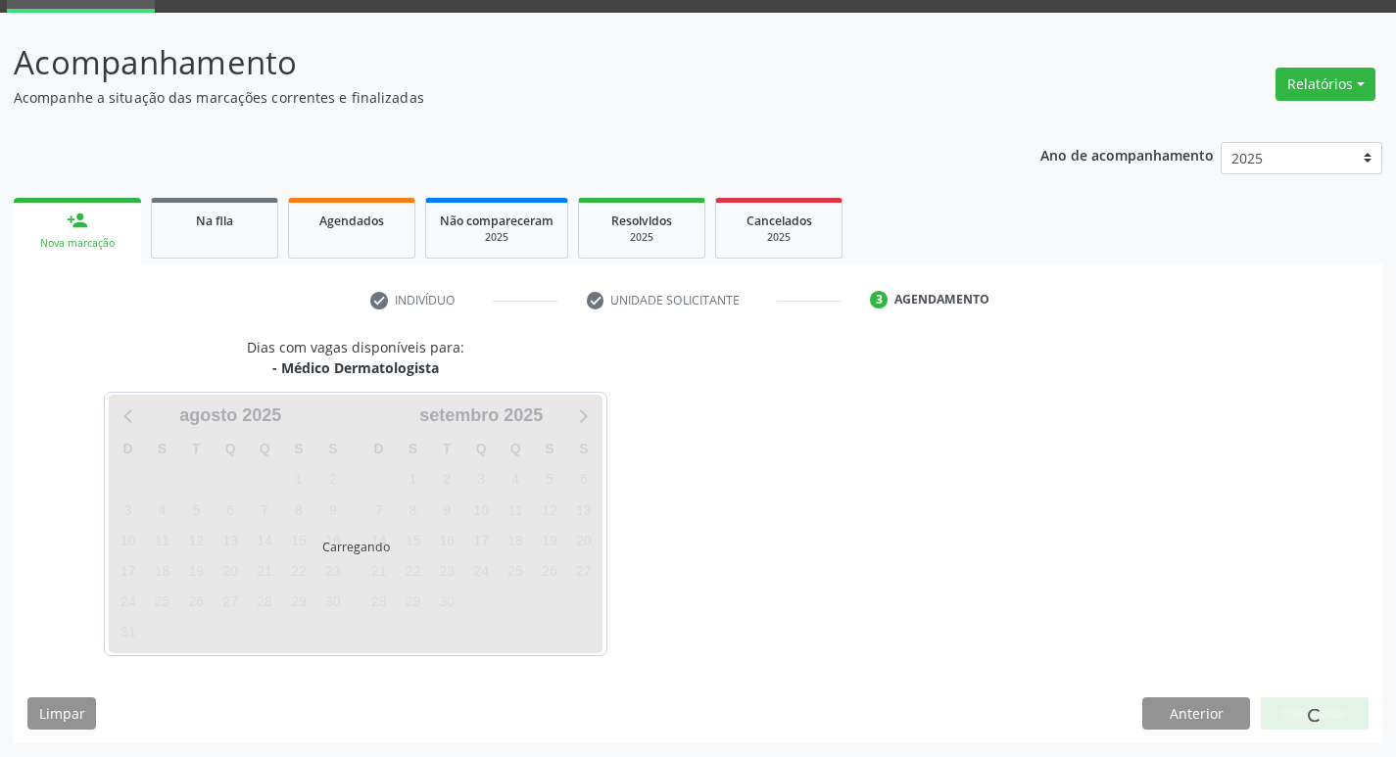
scroll to position [130, 0]
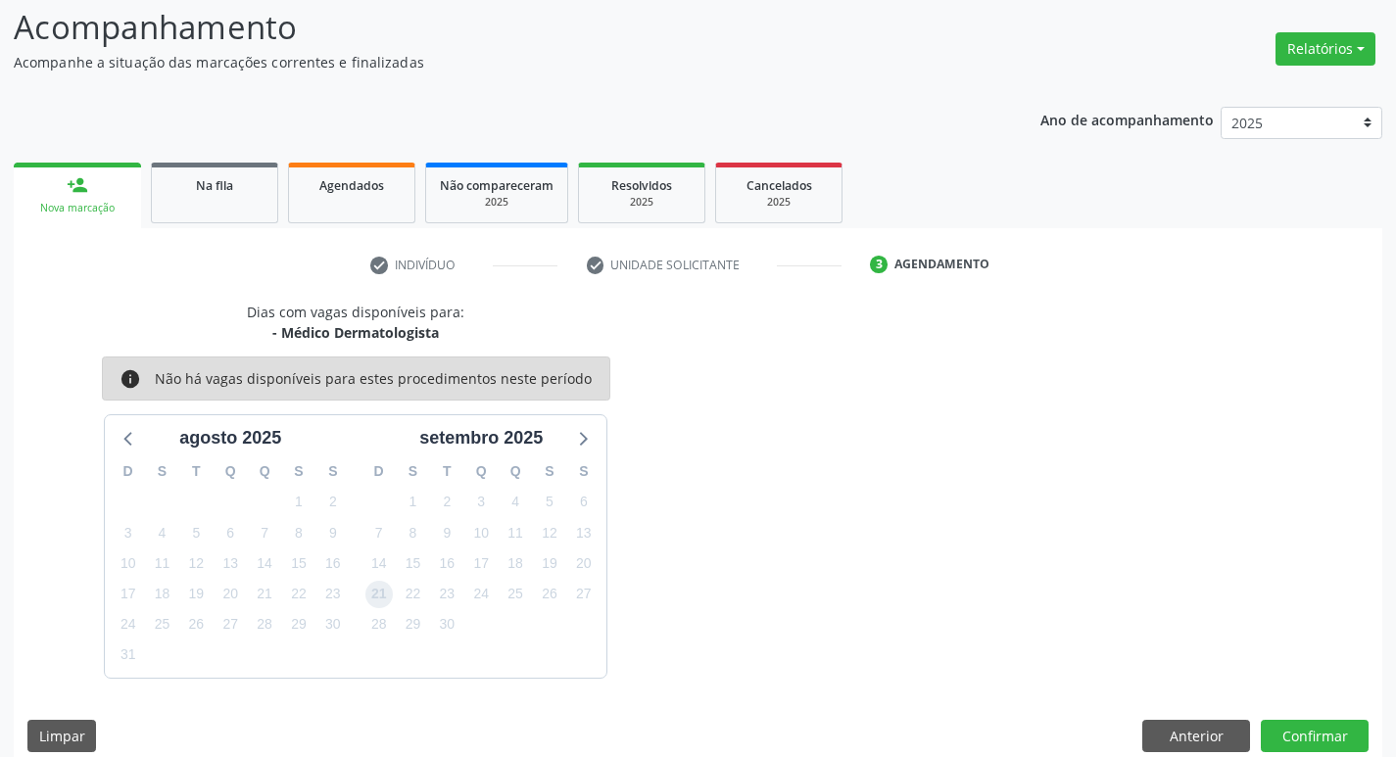
click at [381, 601] on span "21" at bounding box center [378, 594] width 27 height 27
click at [1272, 727] on button "Confirmar" at bounding box center [1314, 736] width 108 height 33
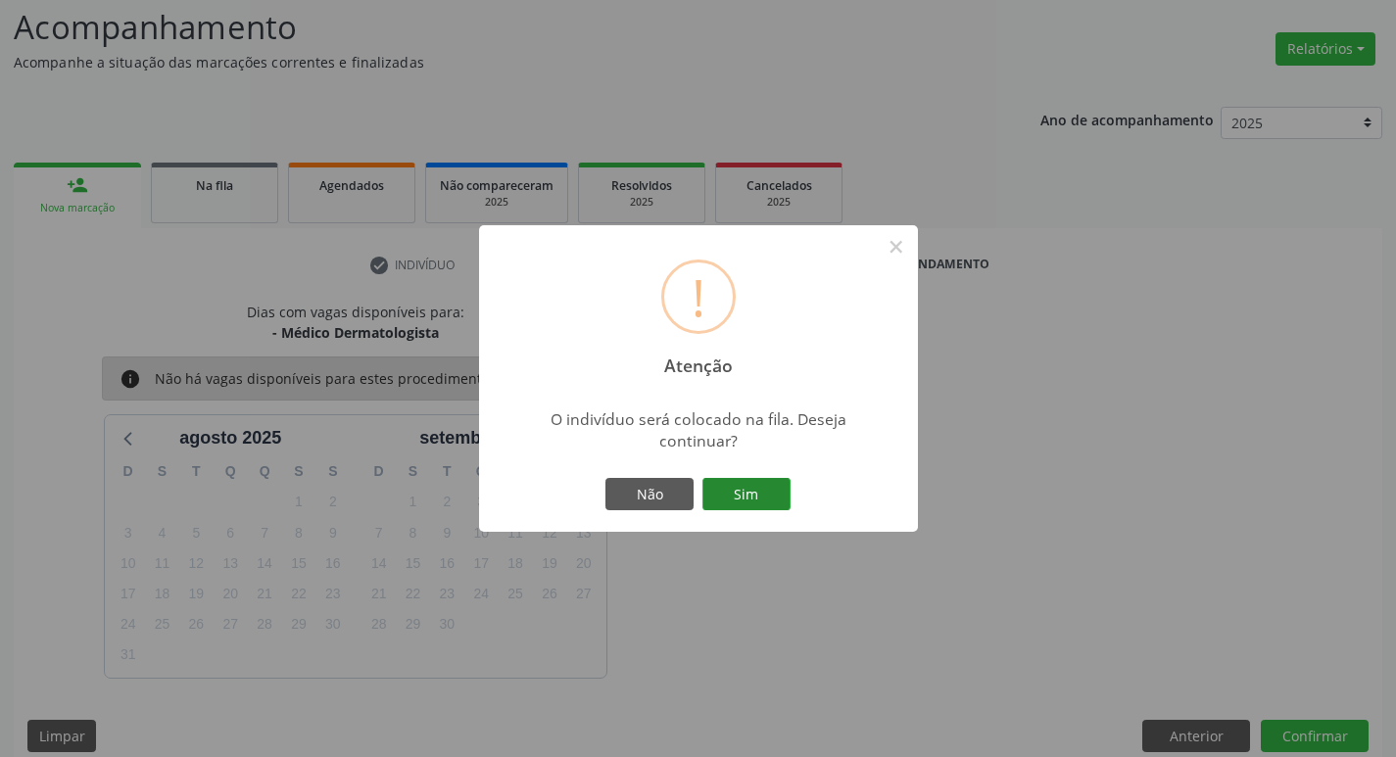
click at [707, 509] on button "Sim" at bounding box center [746, 494] width 88 height 33
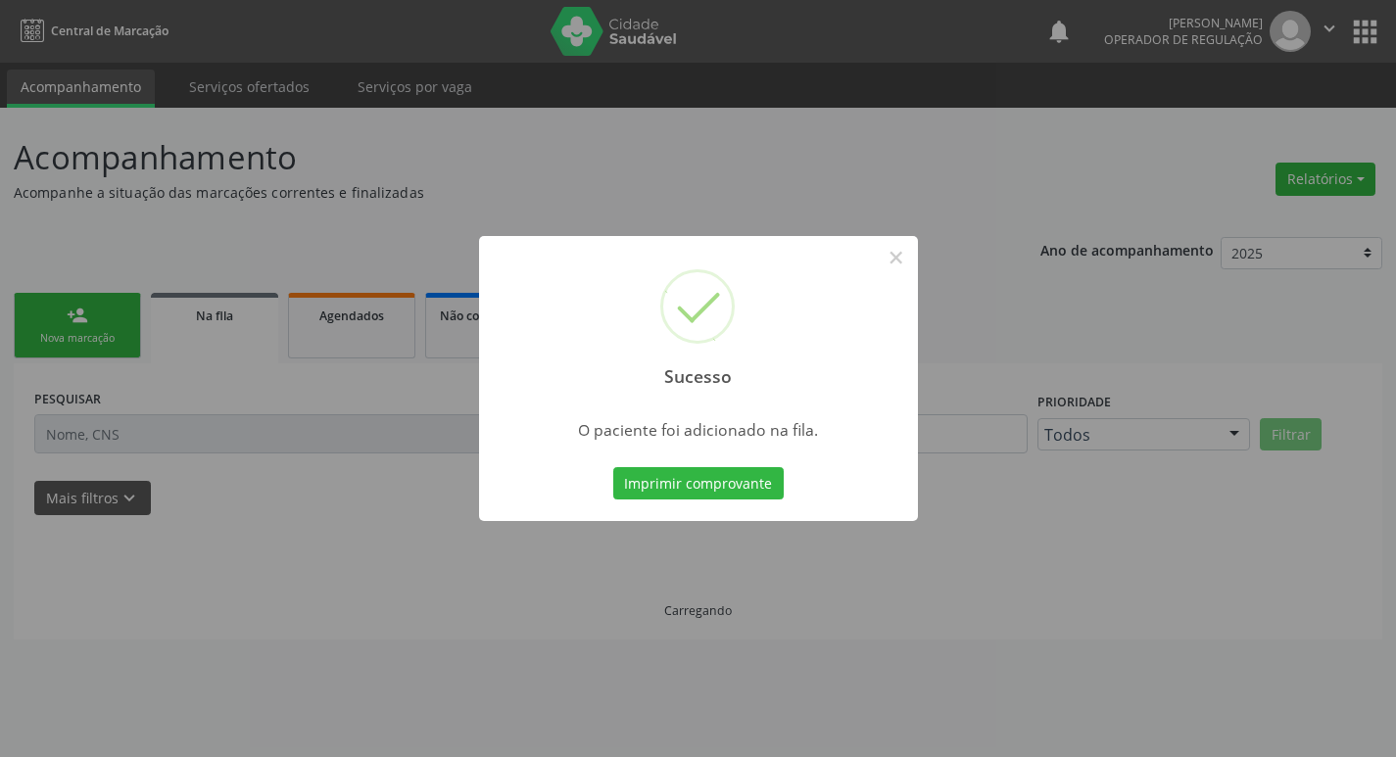
scroll to position [0, 0]
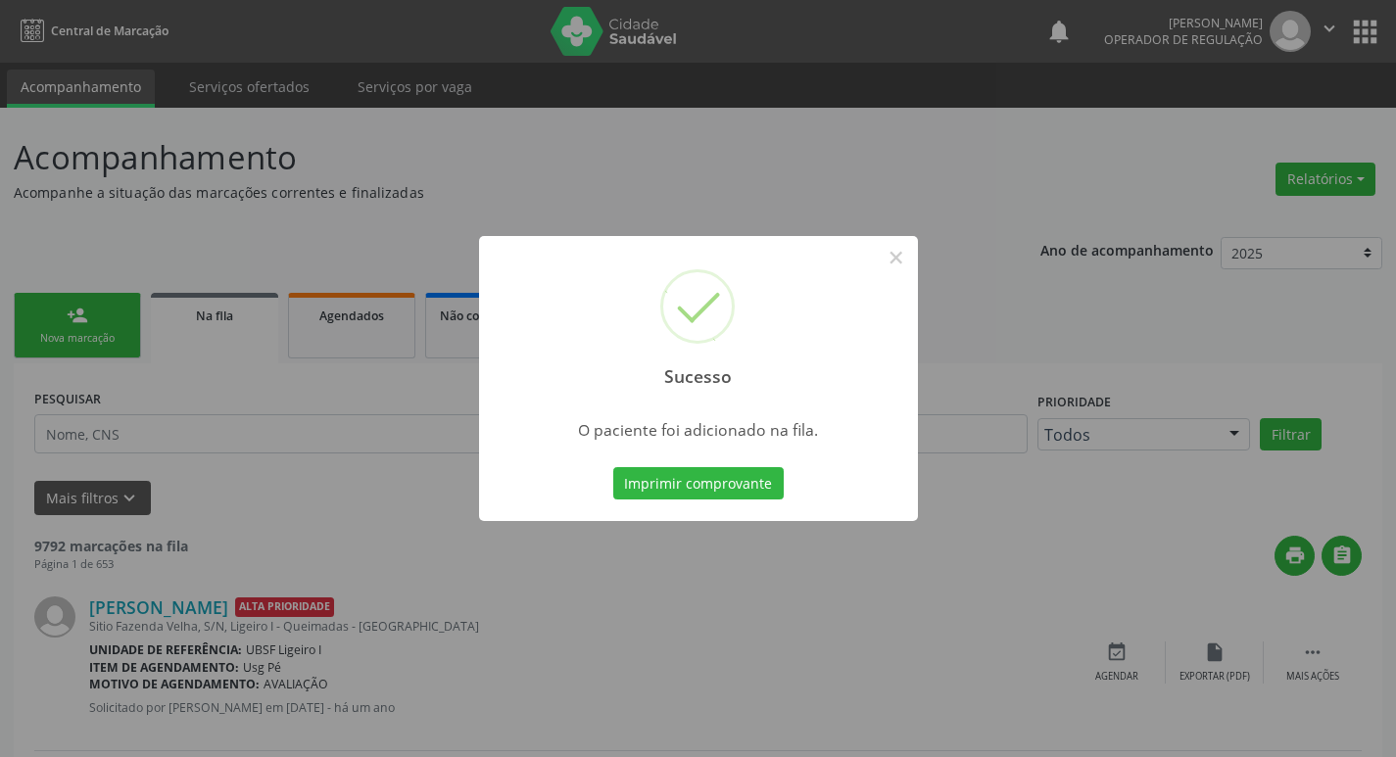
click at [59, 417] on div "Sucesso × O paciente foi adicionado na fila. Imprimir comprovante Cancel" at bounding box center [698, 378] width 1396 height 757
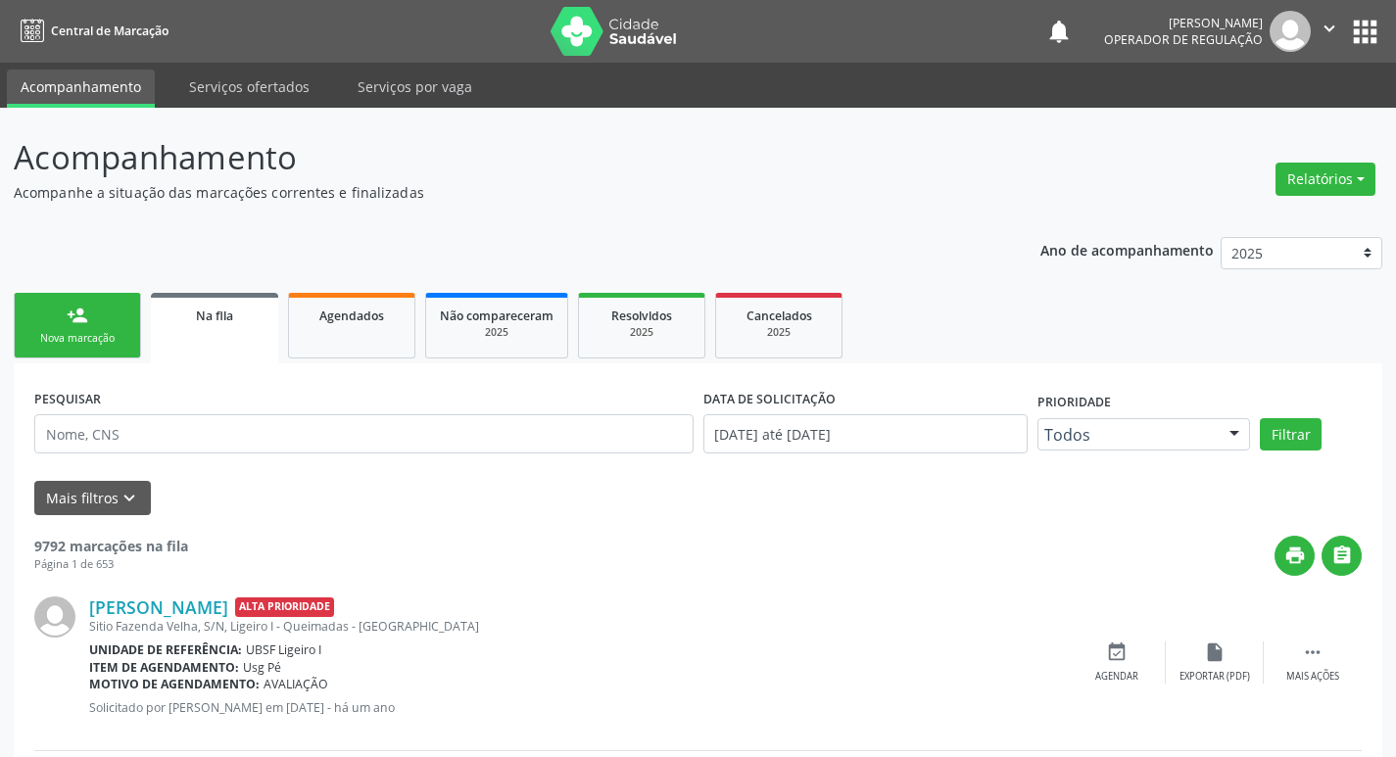
click at [72, 347] on link "person_add Nova marcação" at bounding box center [77, 326] width 127 height 66
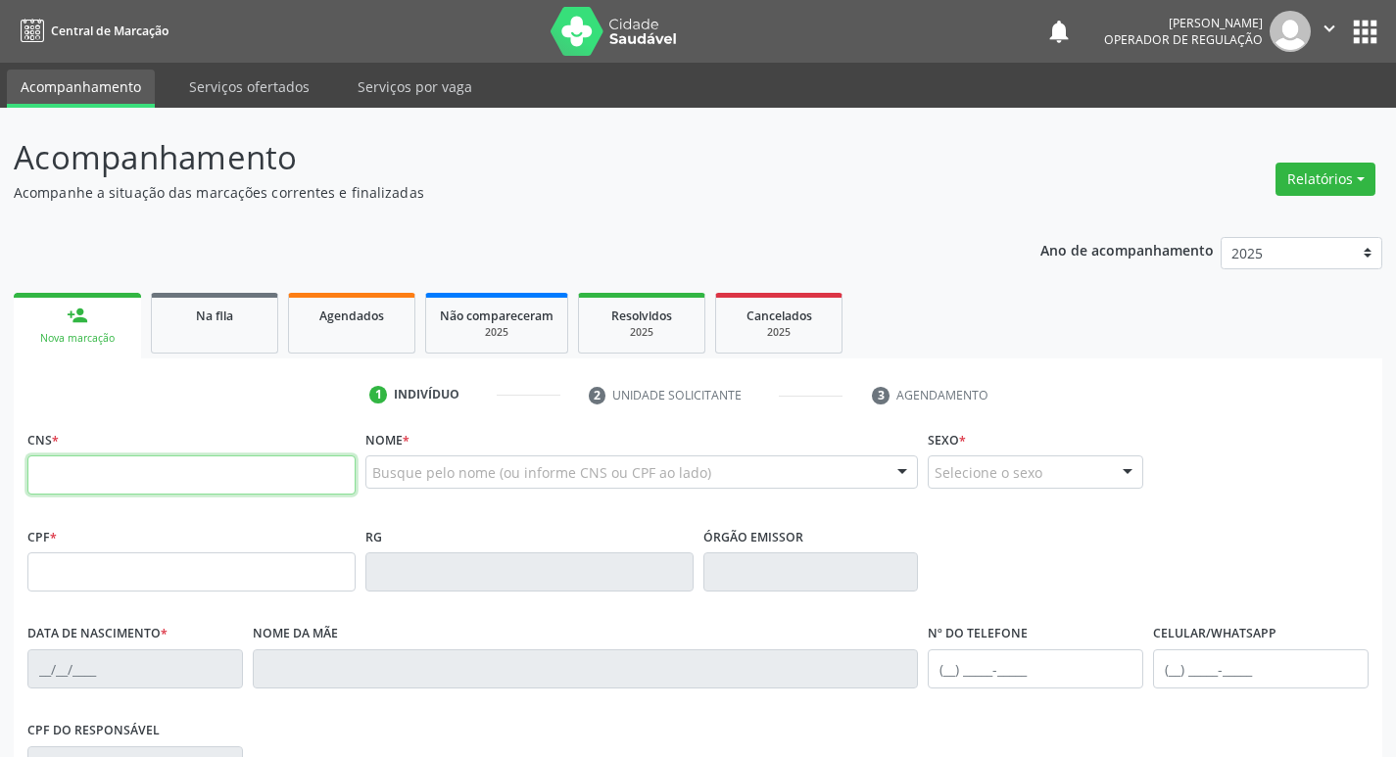
click at [106, 480] on input "text" at bounding box center [191, 474] width 328 height 39
type input "706 2065 9256 8366"
type input "044.058.954-14"
type input "[DATE]"
type input "[PERSON_NAME]"
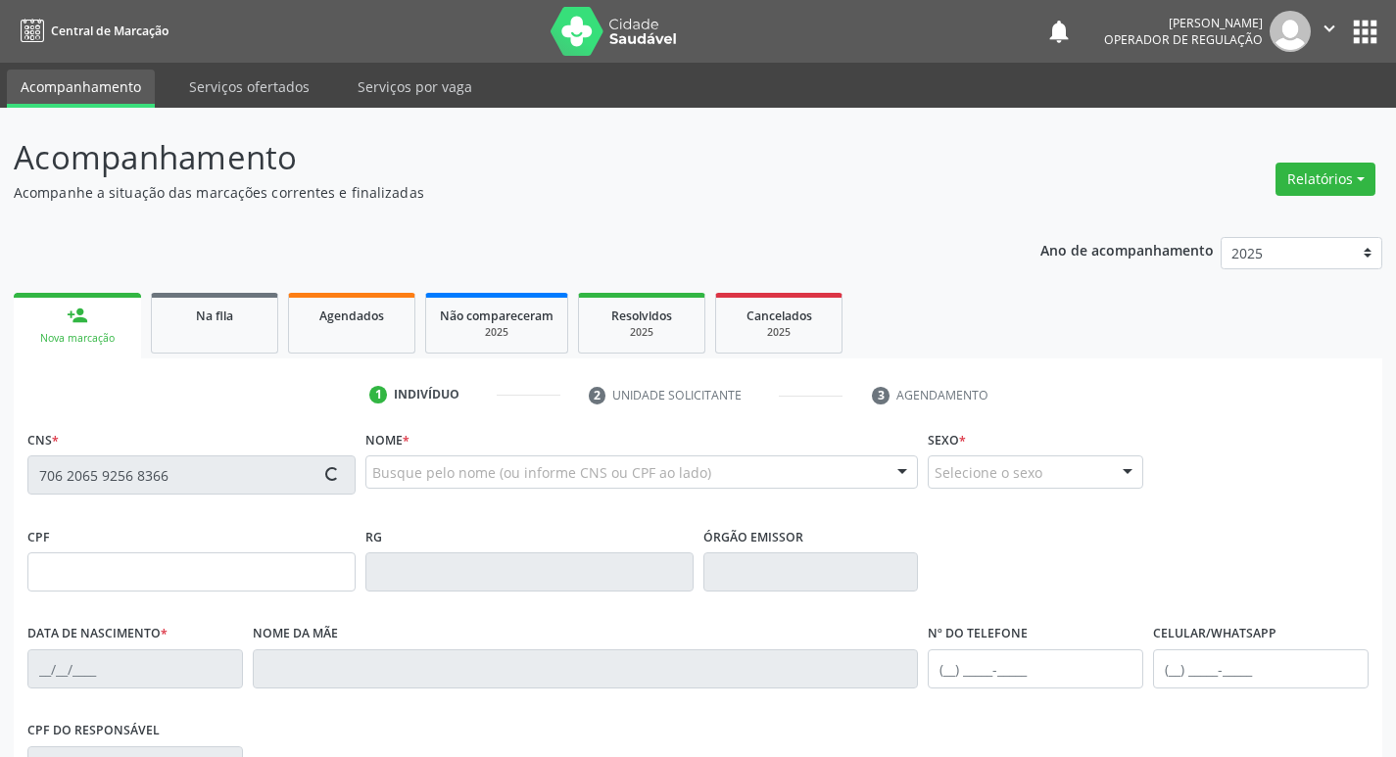
type input "[PHONE_NUMBER]"
type input "S/N"
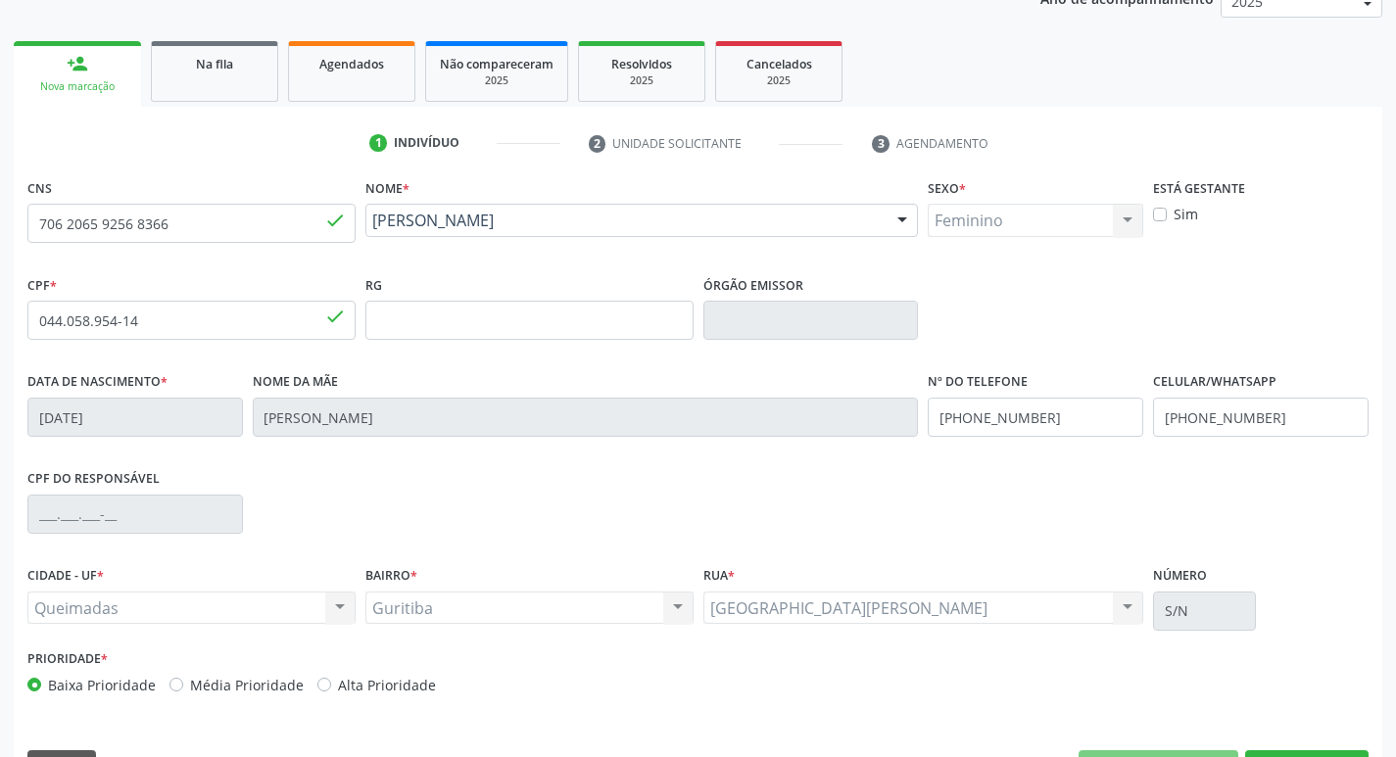
scroll to position [305, 0]
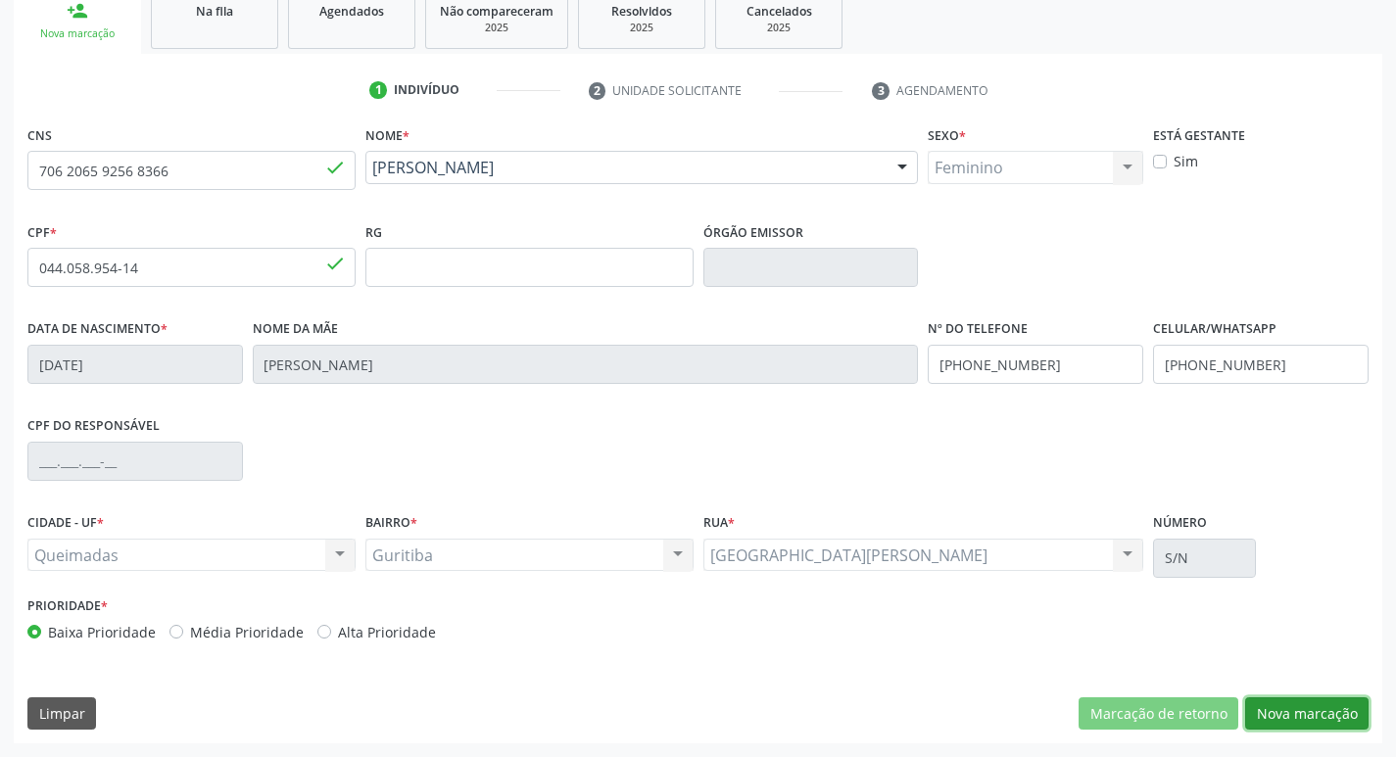
click at [1289, 714] on button "Nova marcação" at bounding box center [1306, 713] width 123 height 33
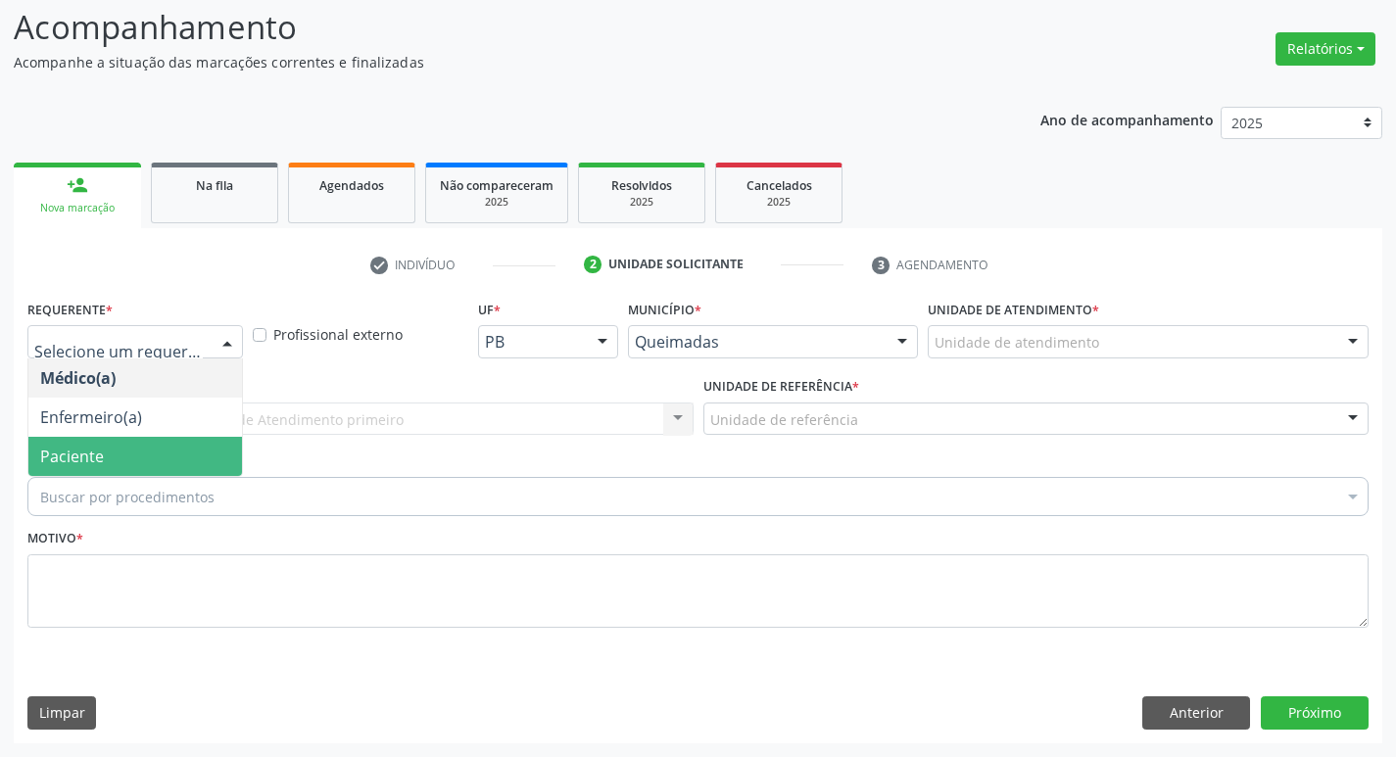
click at [190, 455] on span "Paciente" at bounding box center [135, 456] width 214 height 39
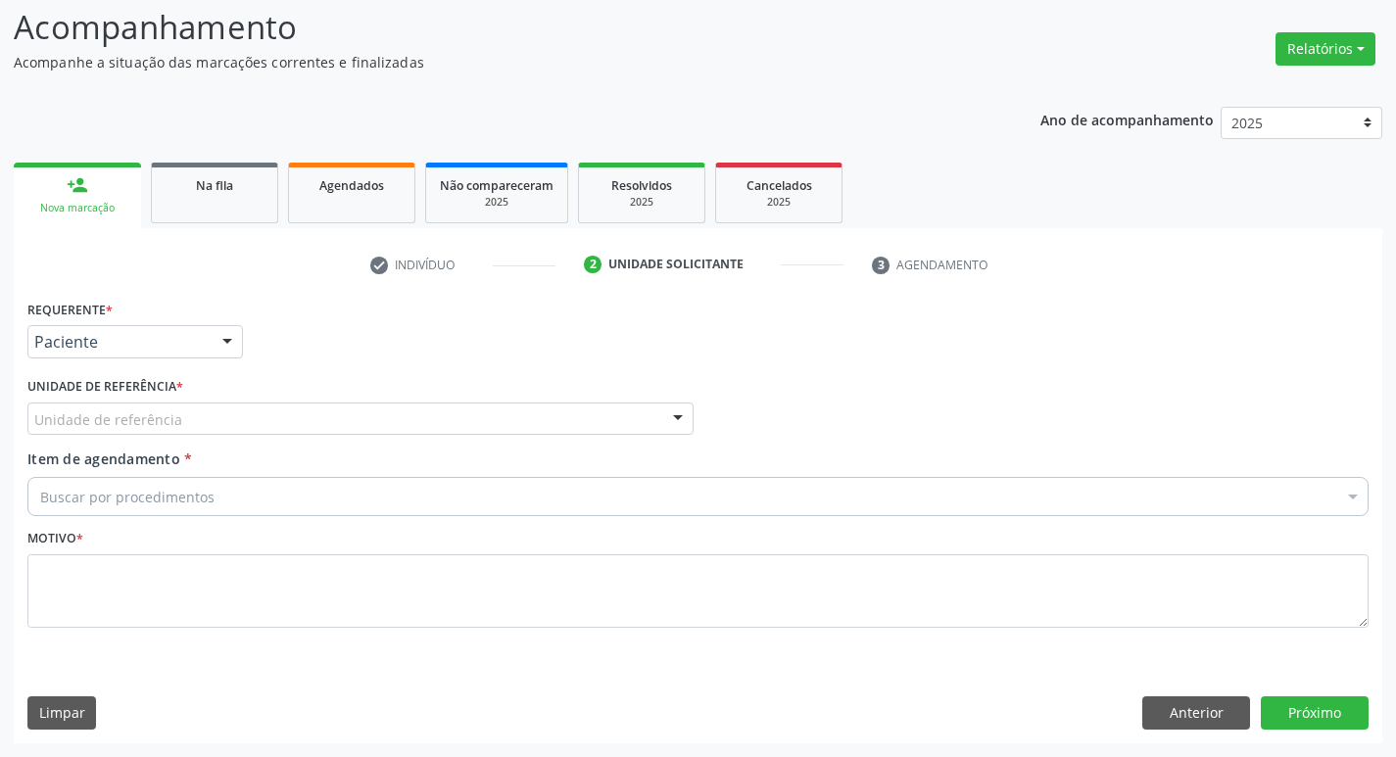
click at [233, 421] on div "Unidade de referência" at bounding box center [360, 419] width 666 height 33
click at [1168, 706] on button "Anterior" at bounding box center [1196, 712] width 108 height 33
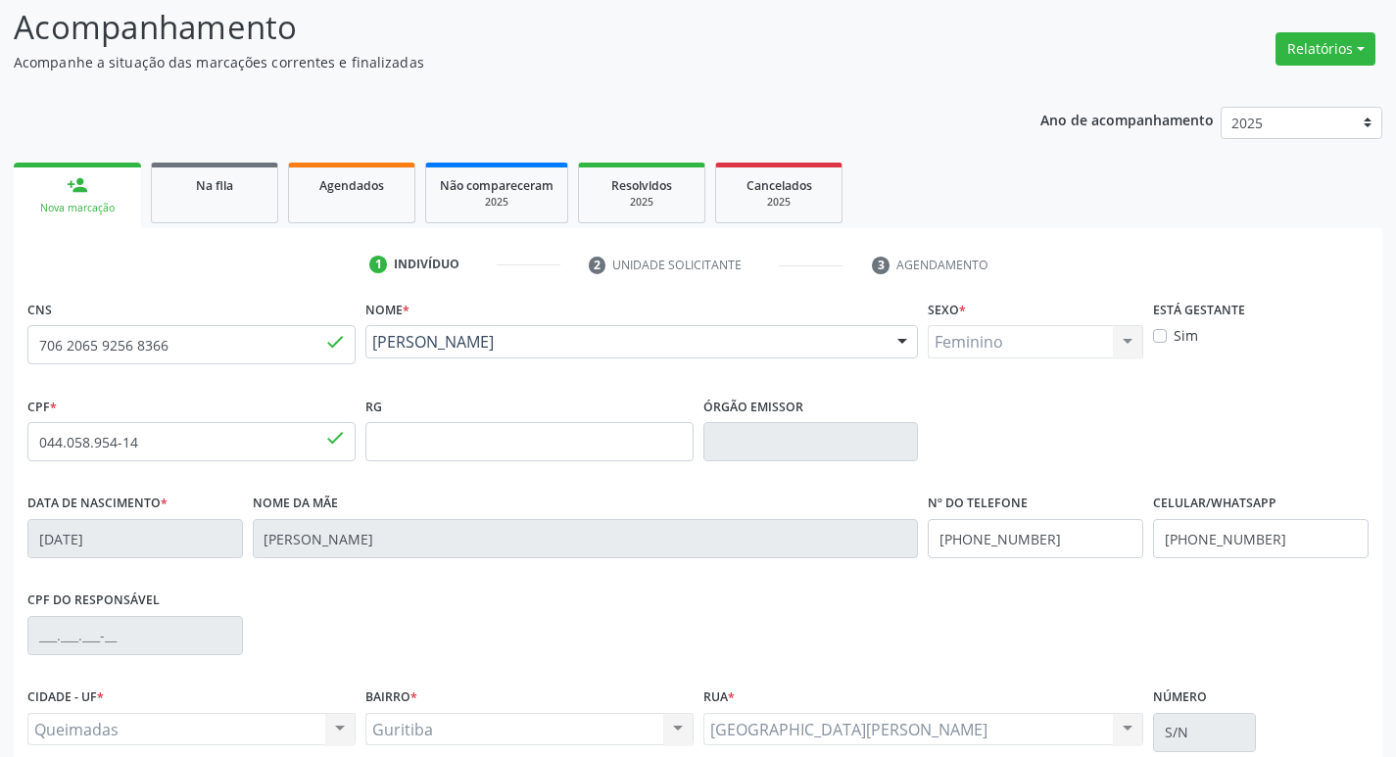
scroll to position [305, 0]
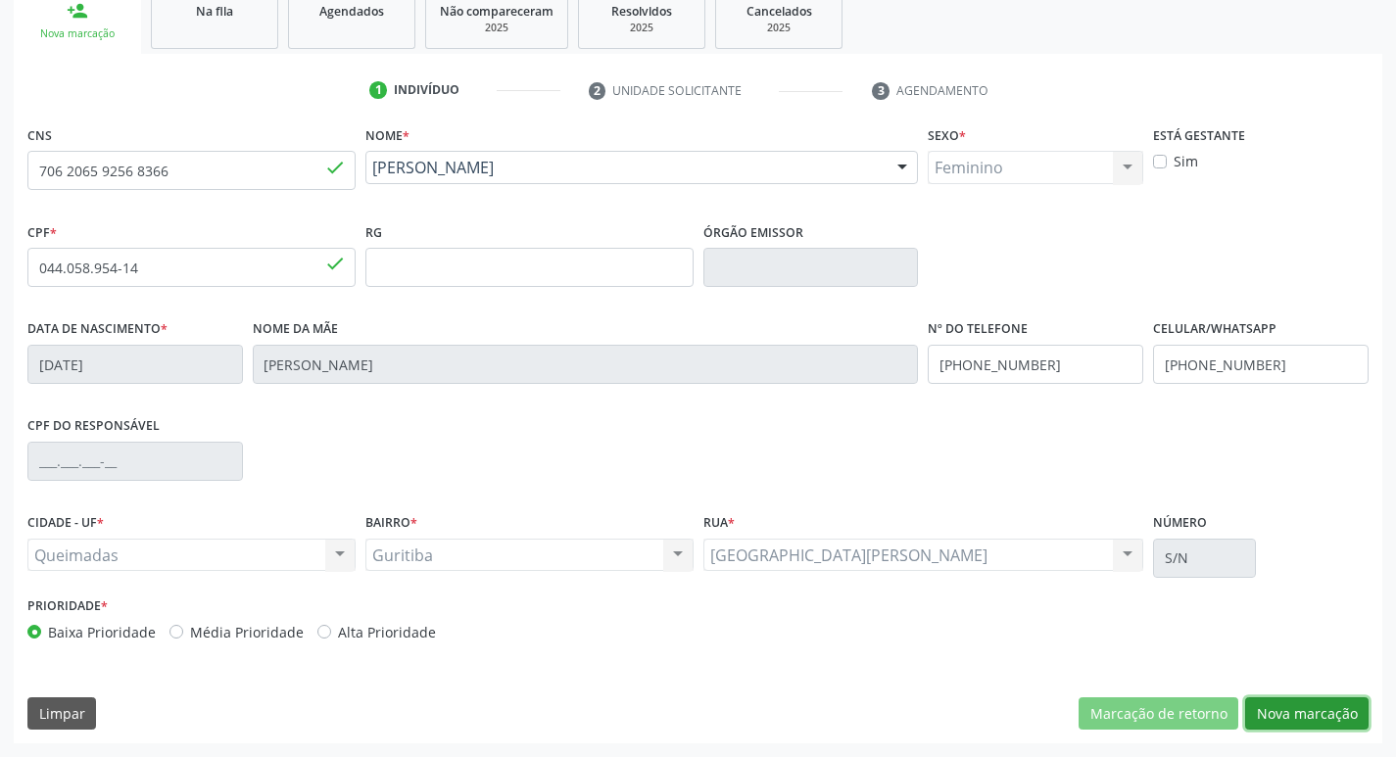
click at [1306, 715] on button "Nova marcação" at bounding box center [1306, 713] width 123 height 33
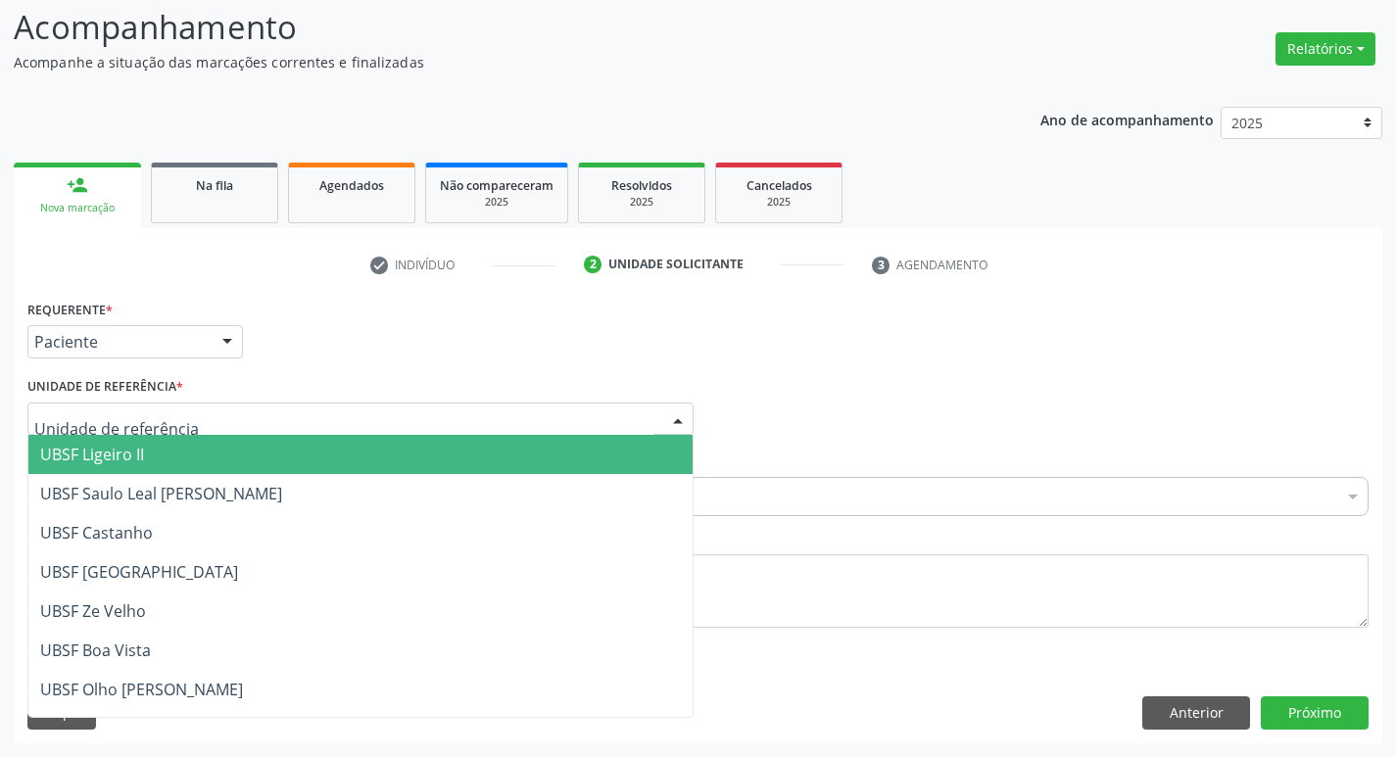
click at [517, 429] on div at bounding box center [360, 419] width 666 height 33
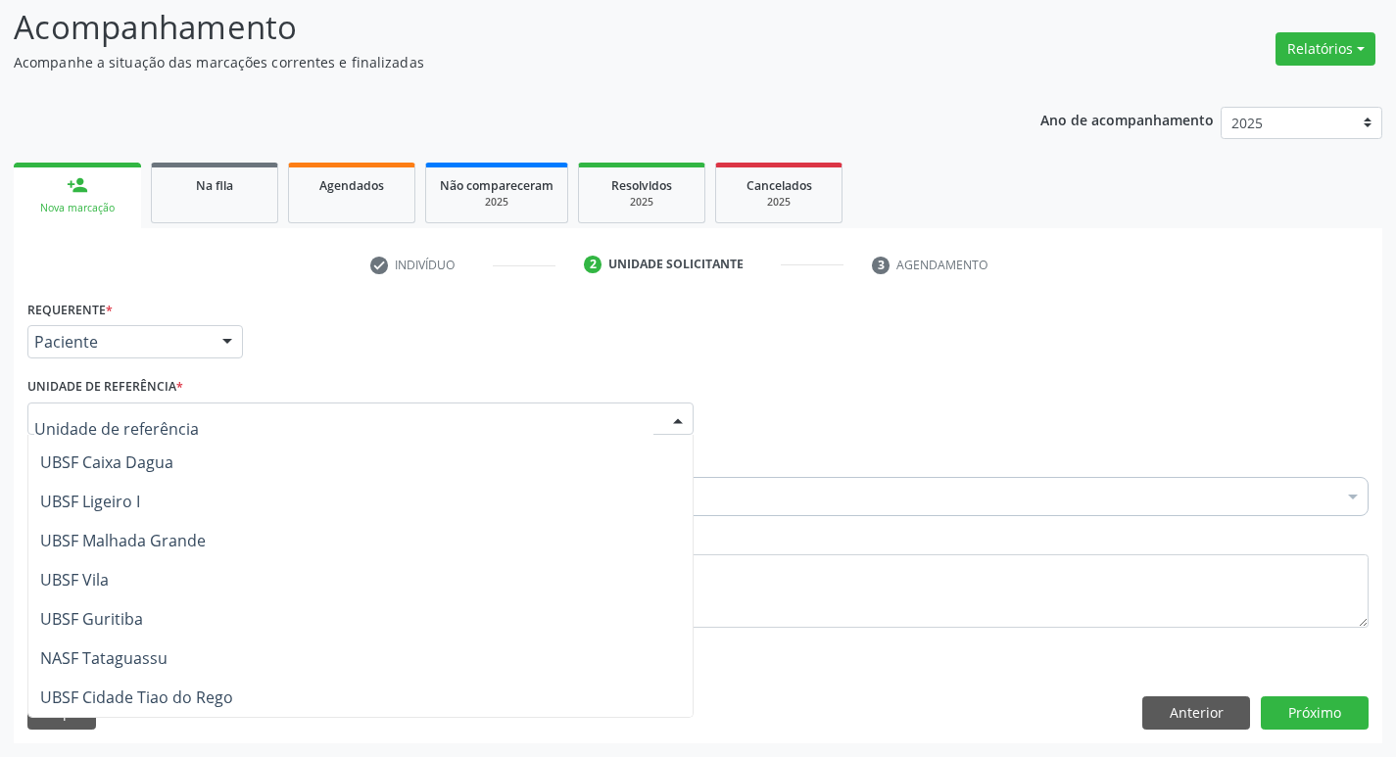
scroll to position [501, 0]
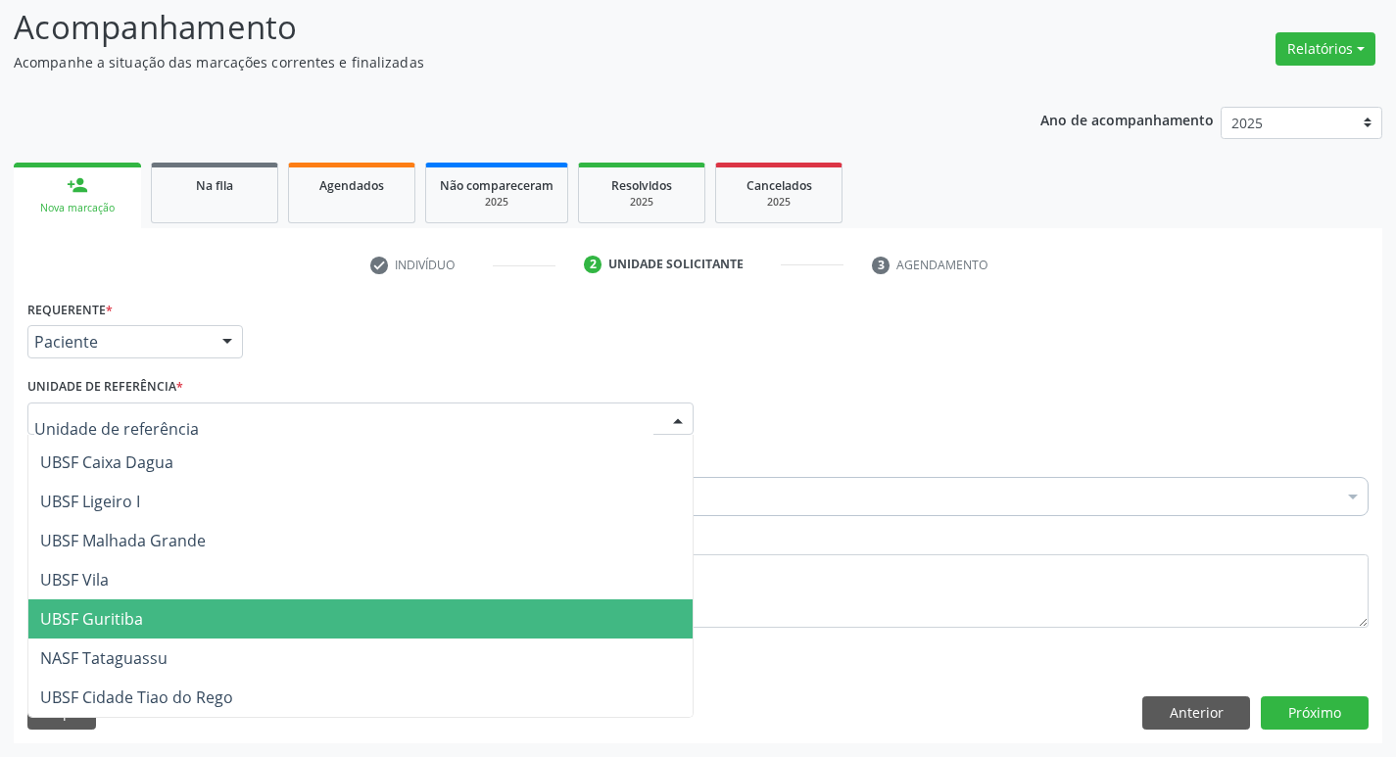
click at [460, 605] on span "UBSF Guritiba" at bounding box center [360, 618] width 664 height 39
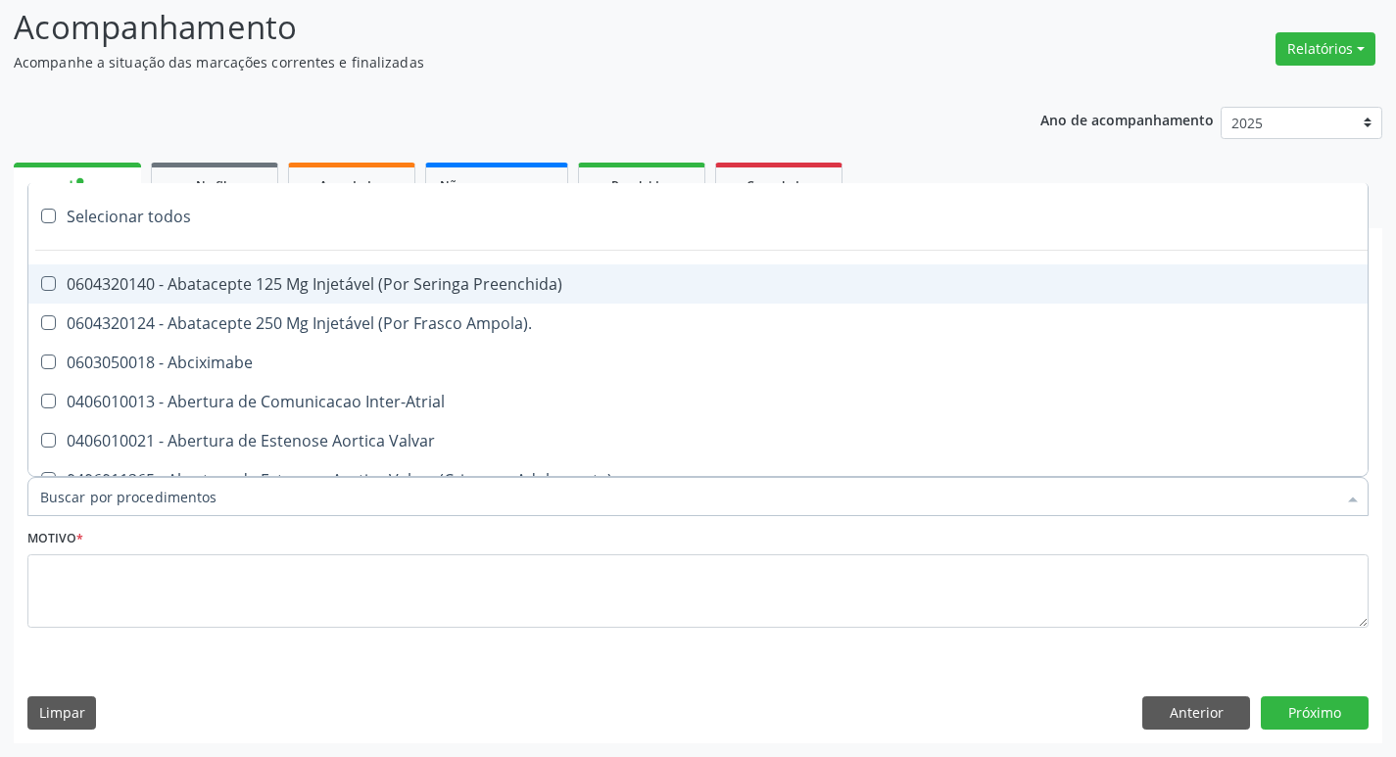
click at [404, 494] on div at bounding box center [697, 496] width 1341 height 39
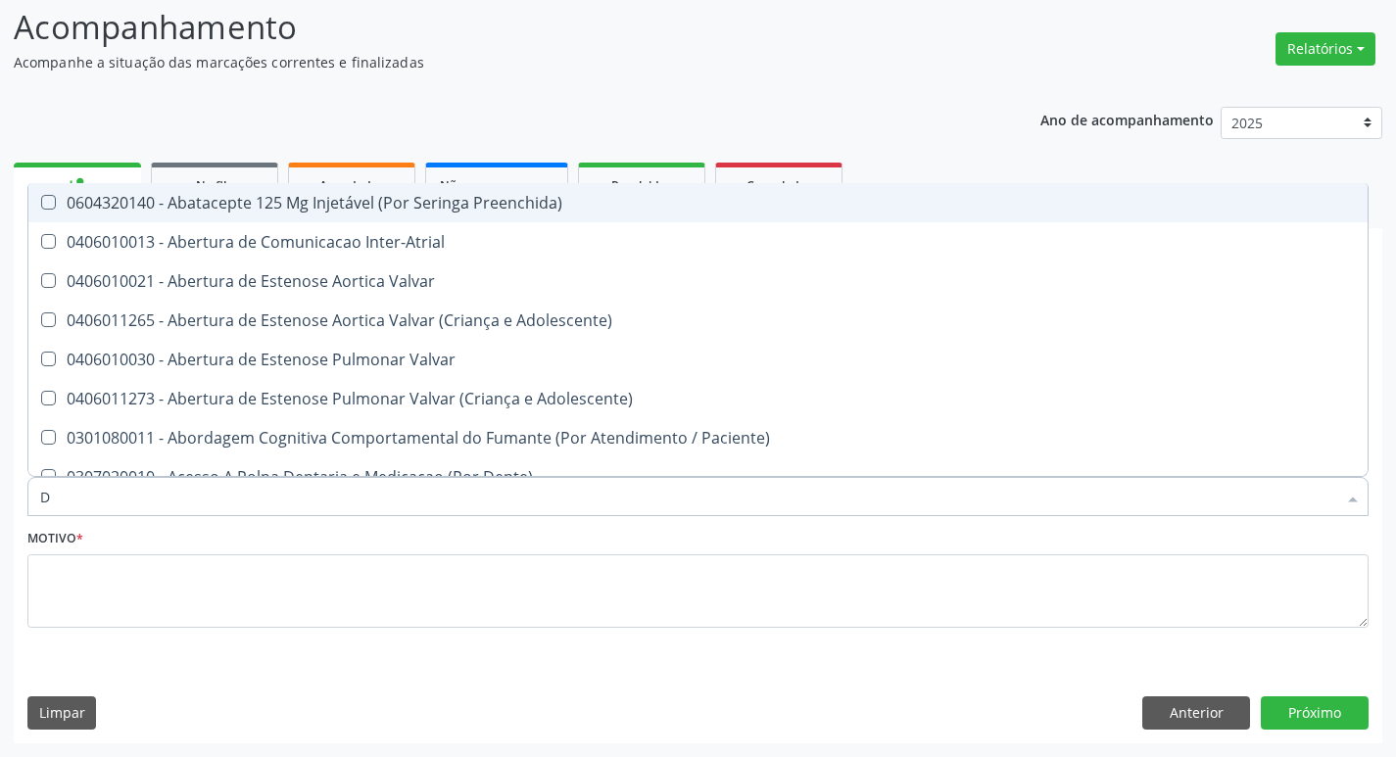
type input "DERMAT"
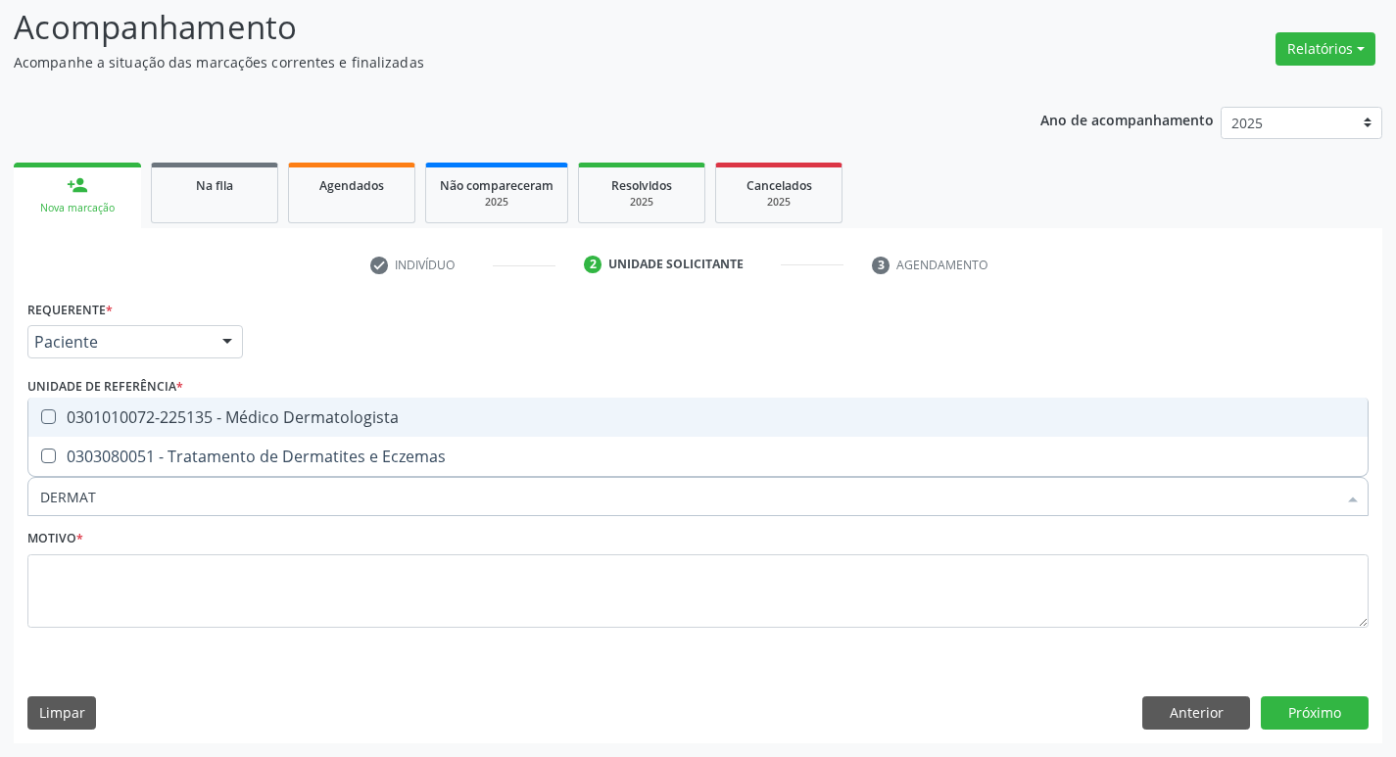
click at [119, 421] on div "0301010072-225135 - Médico Dermatologista" at bounding box center [697, 417] width 1315 height 16
checkbox Dermatologista "true"
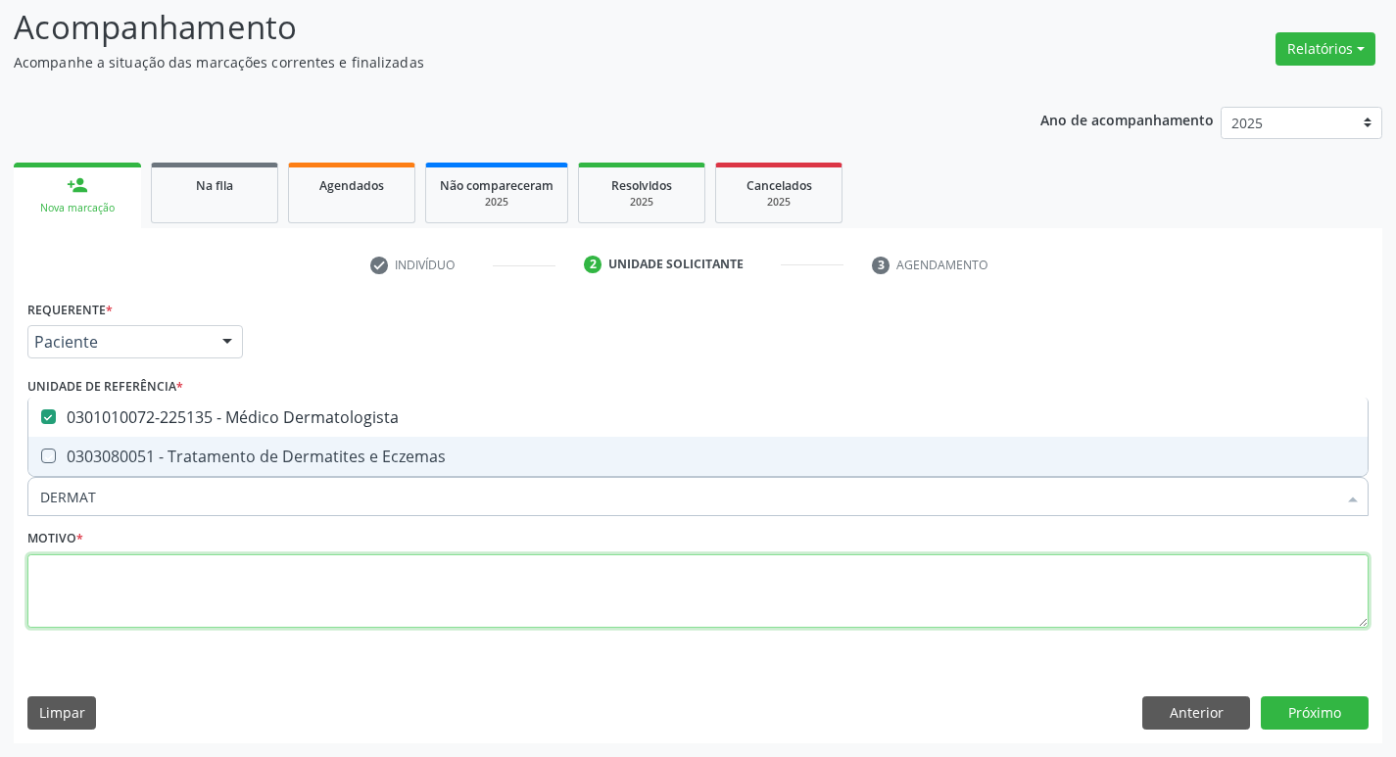
click at [77, 591] on textarea at bounding box center [697, 591] width 1341 height 74
checkbox Eczemas "true"
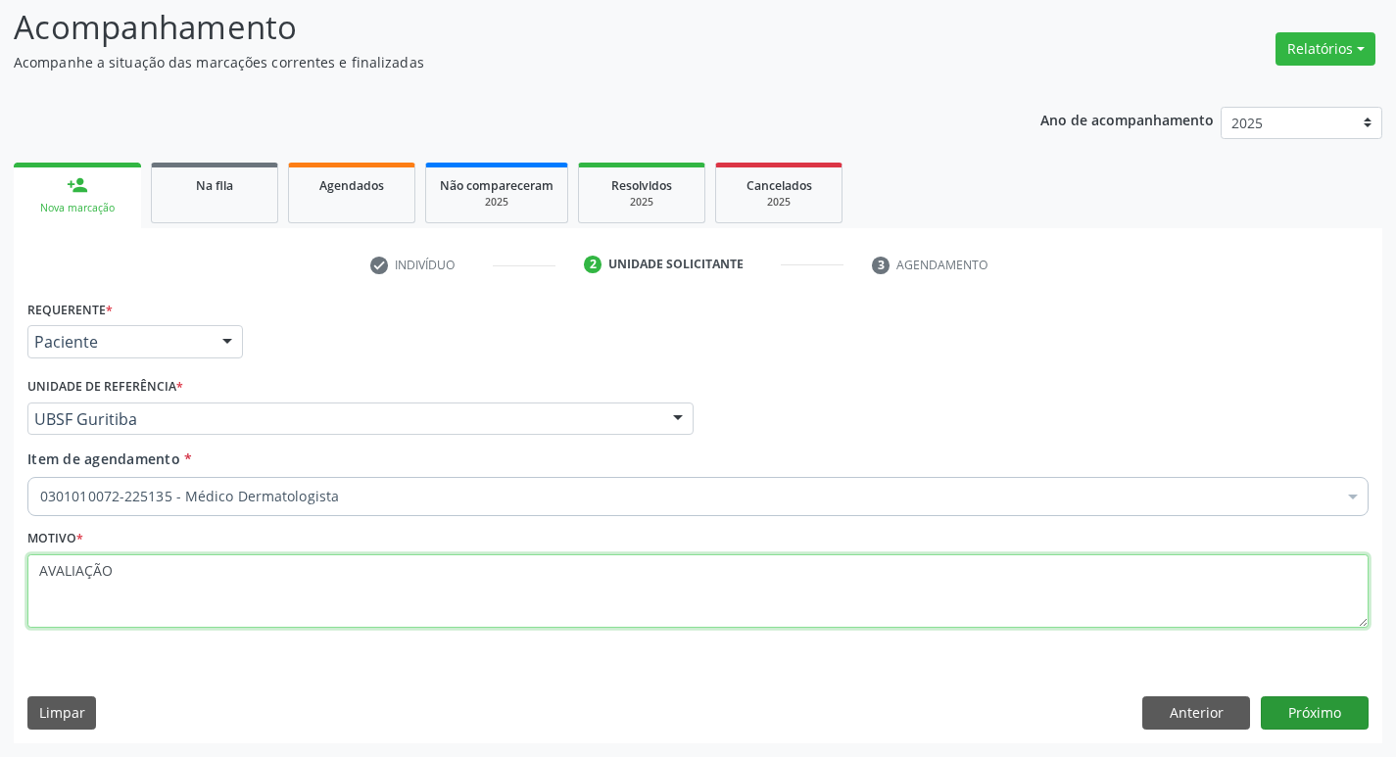
type textarea "AVALIAÇÃO"
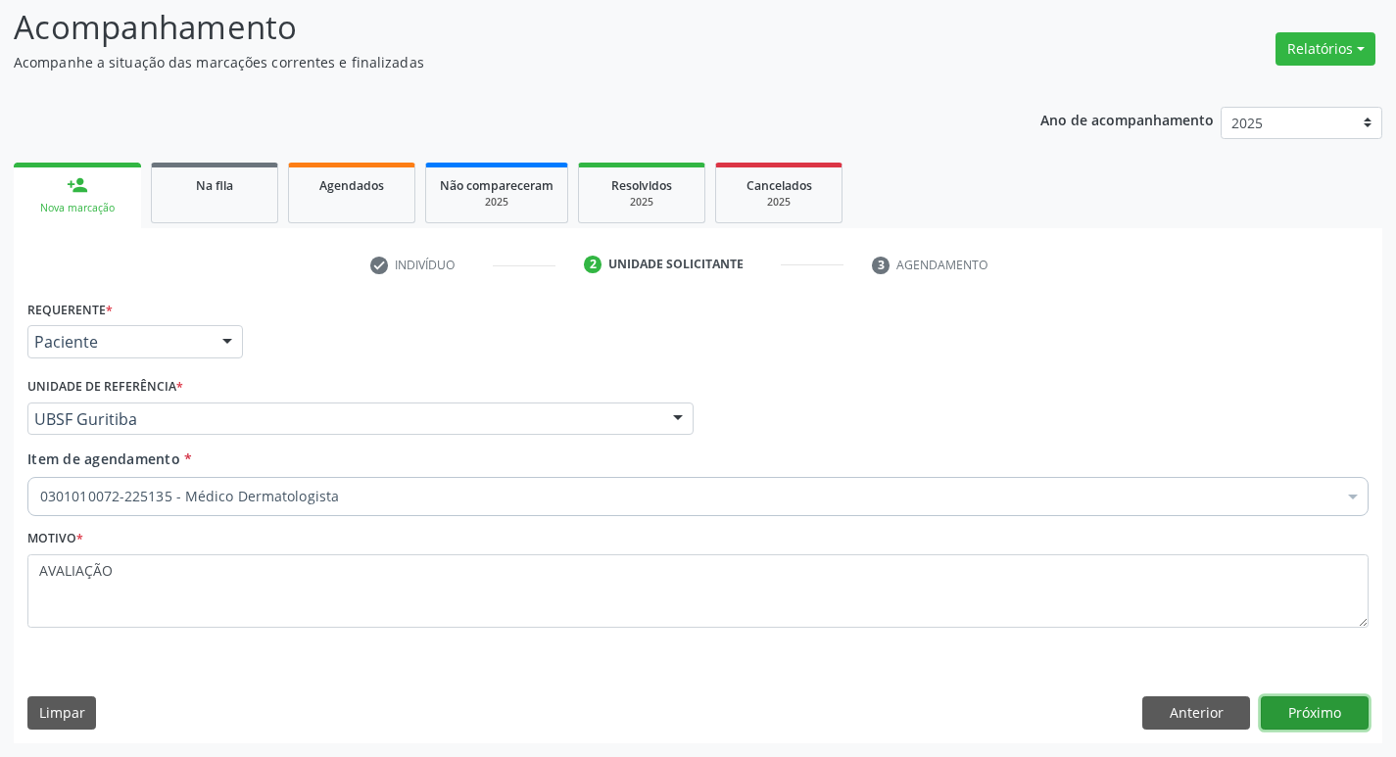
click at [1329, 715] on button "Próximo" at bounding box center [1314, 712] width 108 height 33
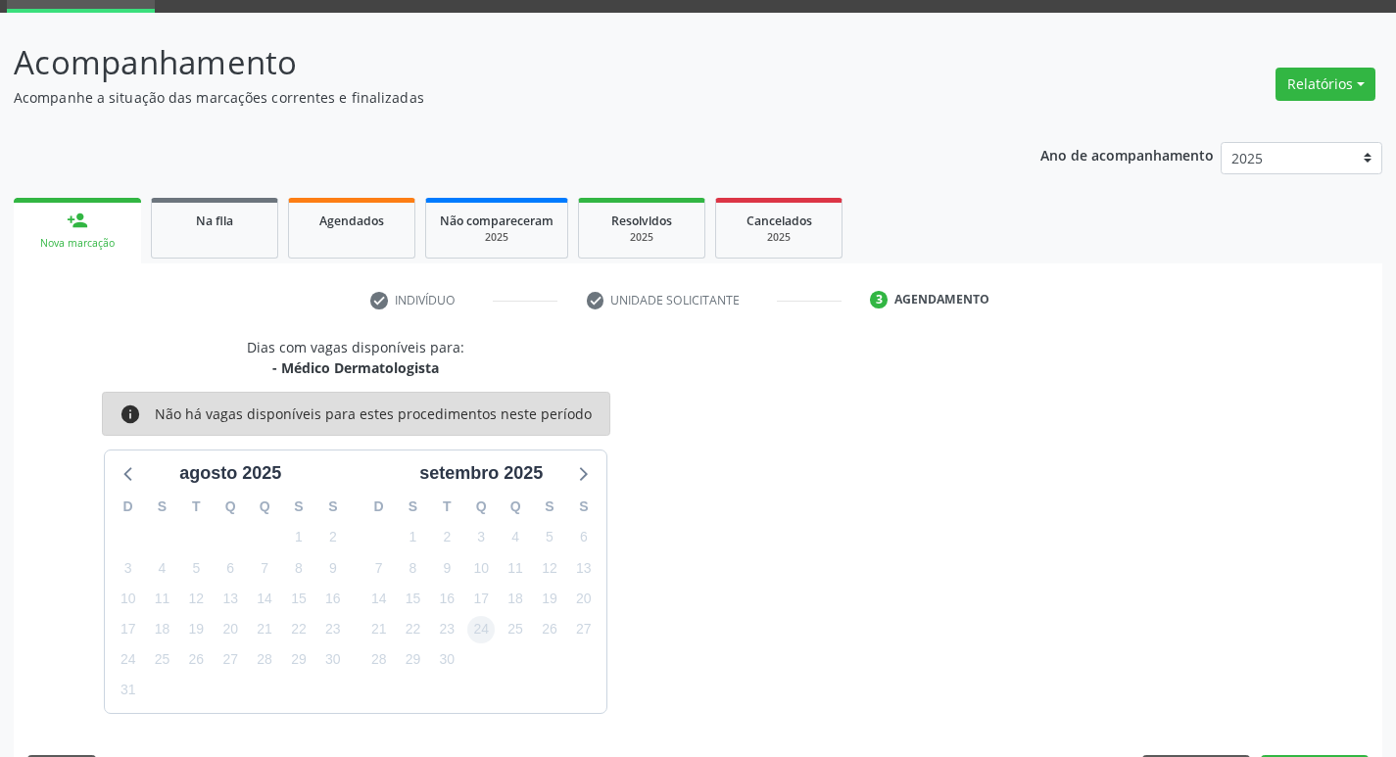
scroll to position [130, 0]
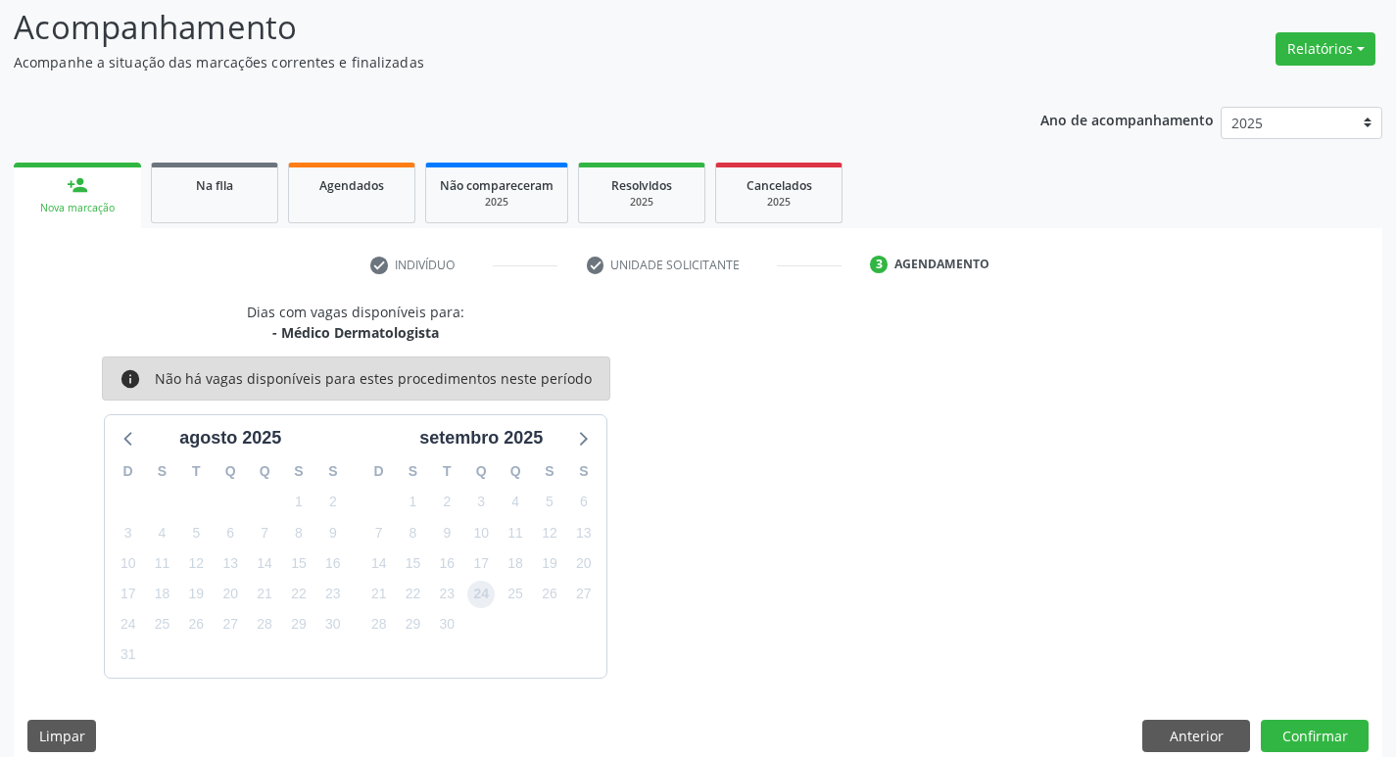
click at [468, 587] on span "24" at bounding box center [480, 594] width 27 height 27
click at [1303, 726] on button "Confirmar" at bounding box center [1314, 736] width 108 height 33
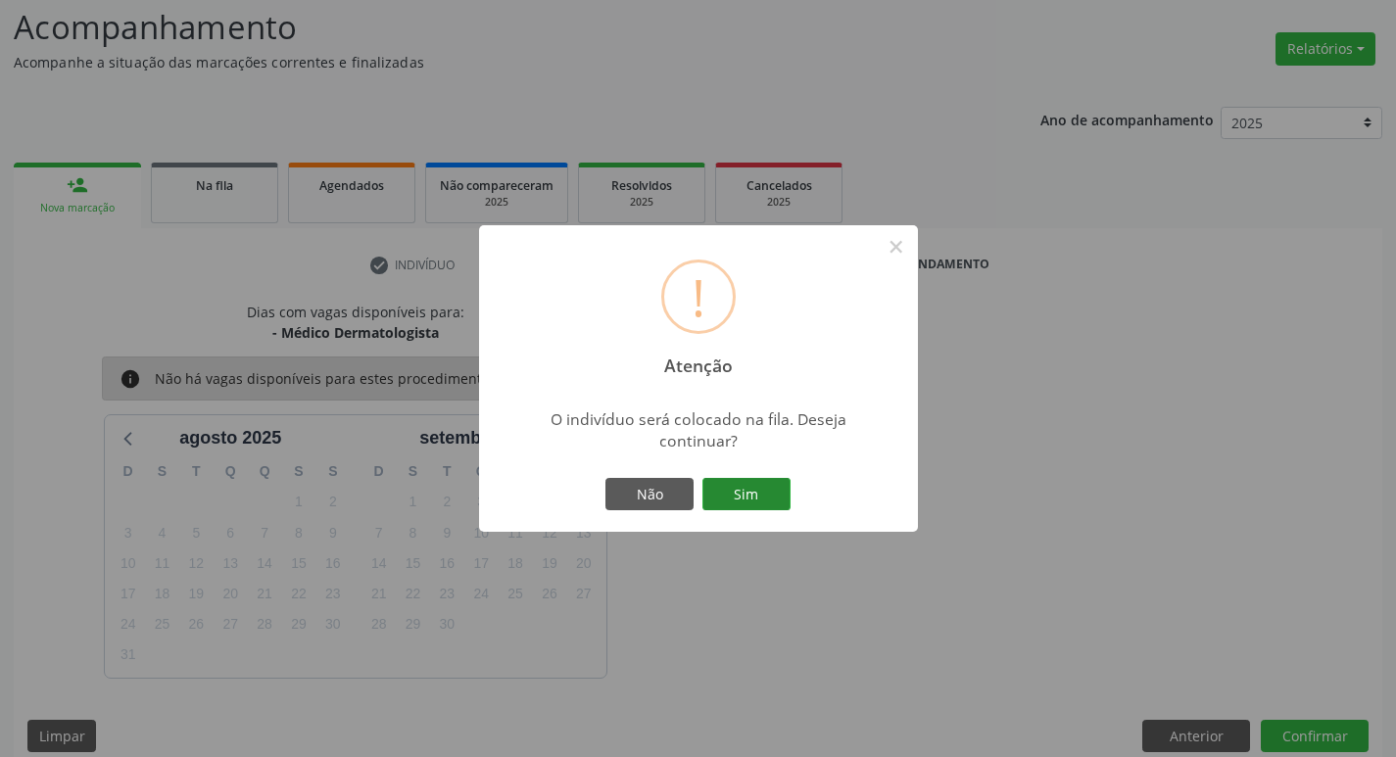
click at [748, 500] on button "Sim" at bounding box center [746, 494] width 88 height 33
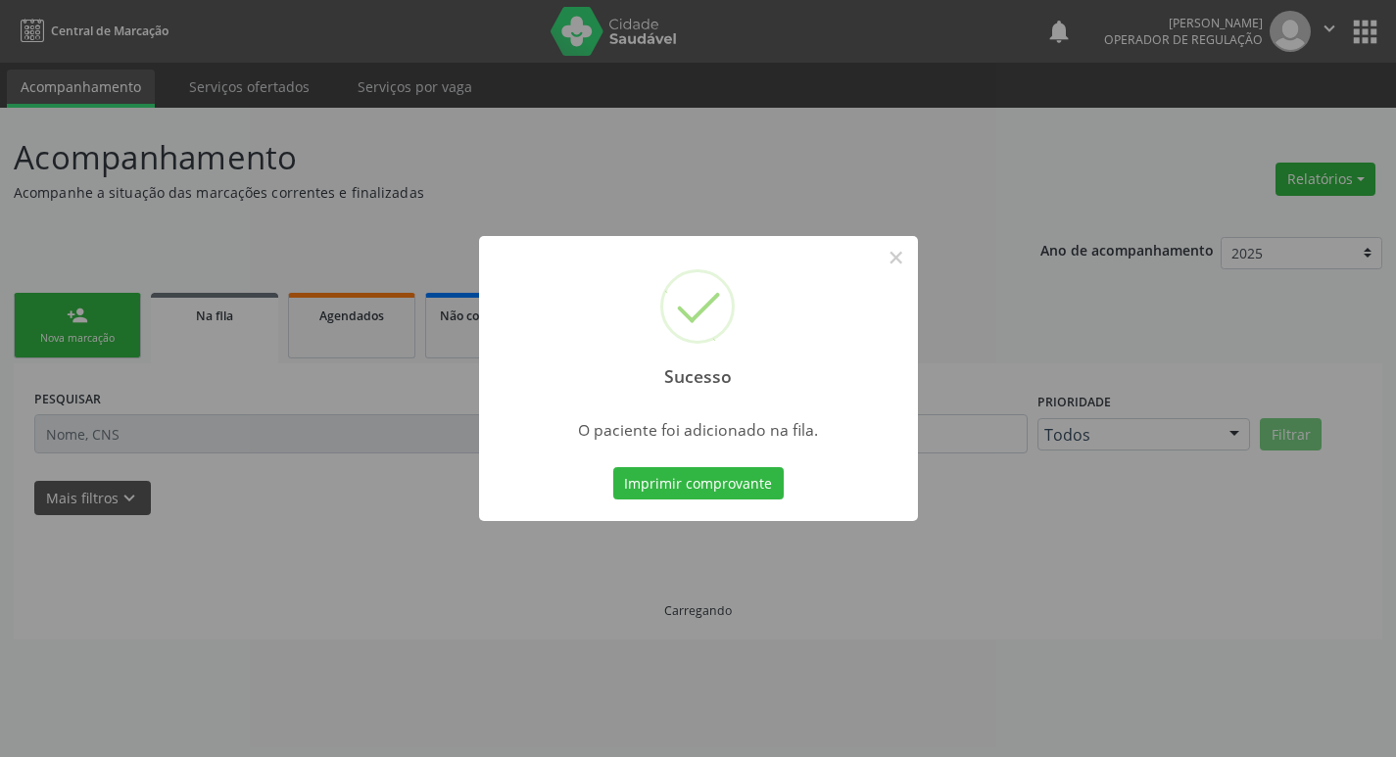
scroll to position [0, 0]
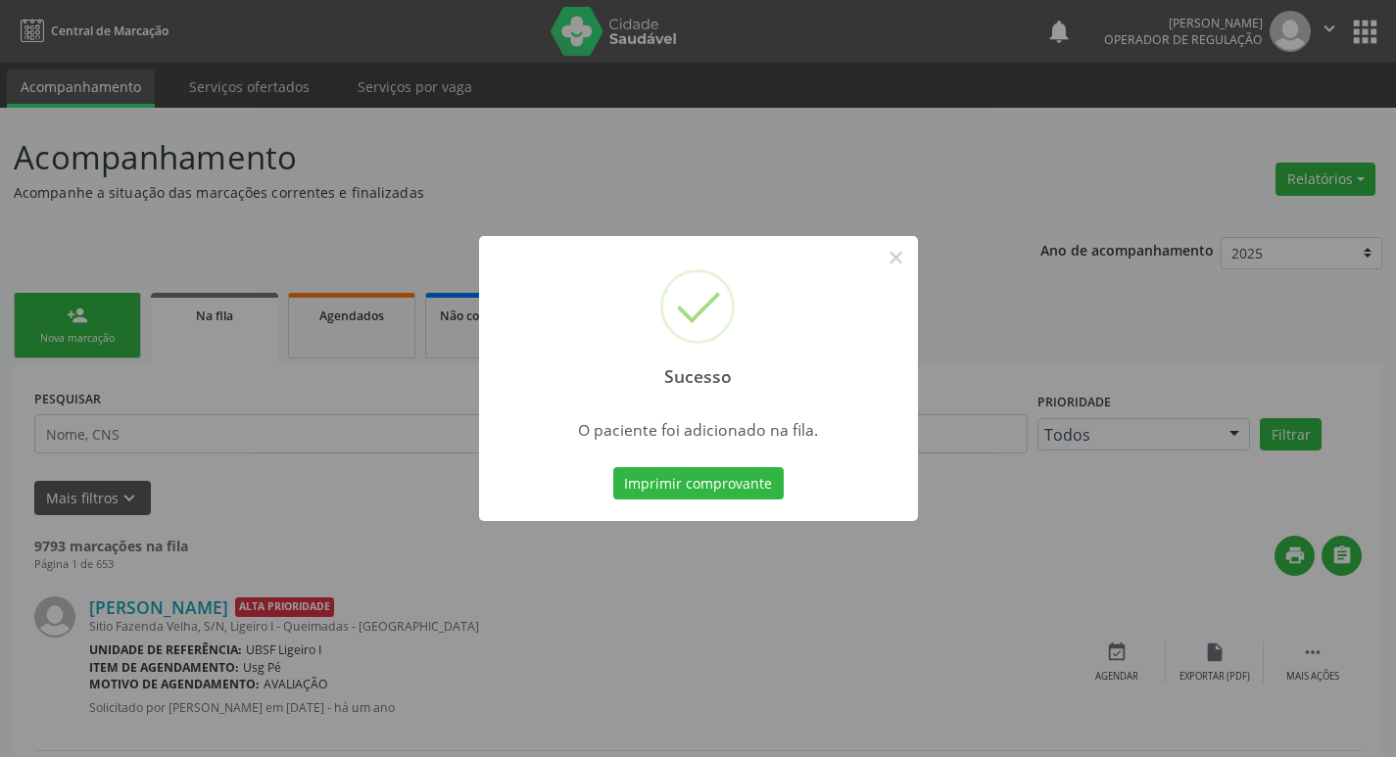
click at [281, 456] on div "Sucesso × O paciente foi adicionado na fila. Imprimir comprovante Cancel" at bounding box center [698, 378] width 1396 height 757
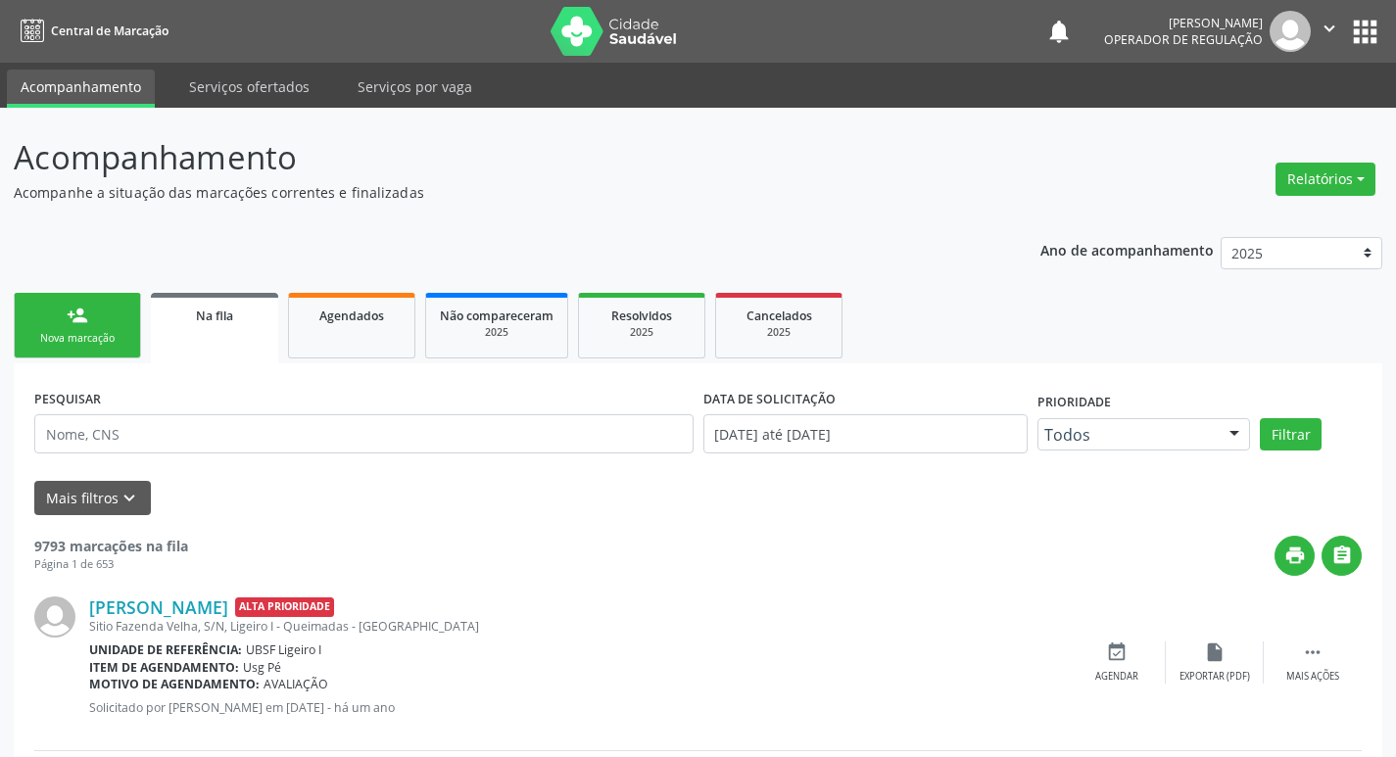
click at [113, 333] on div "Nova marcação" at bounding box center [77, 338] width 98 height 15
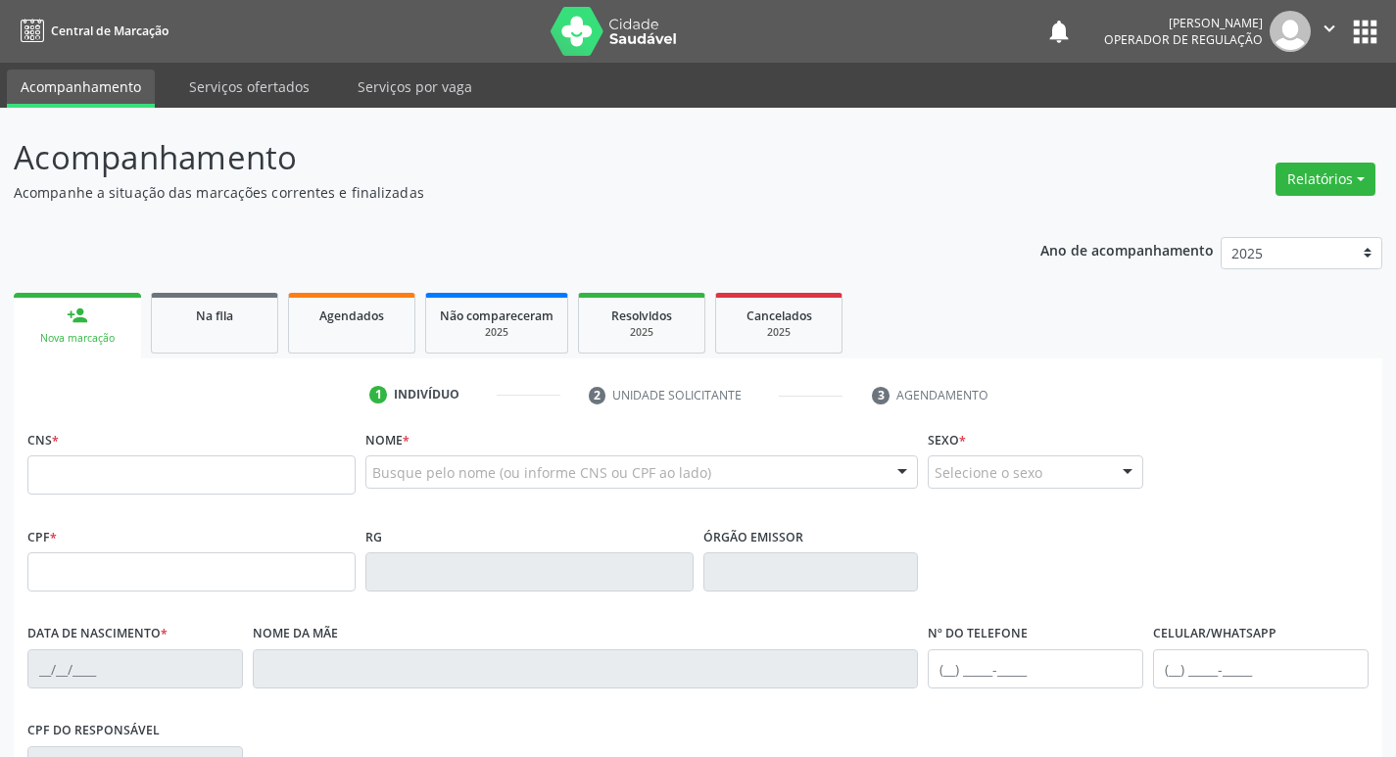
click at [61, 438] on div "CNS *" at bounding box center [191, 460] width 328 height 70
click at [59, 459] on input "text" at bounding box center [191, 474] width 328 height 39
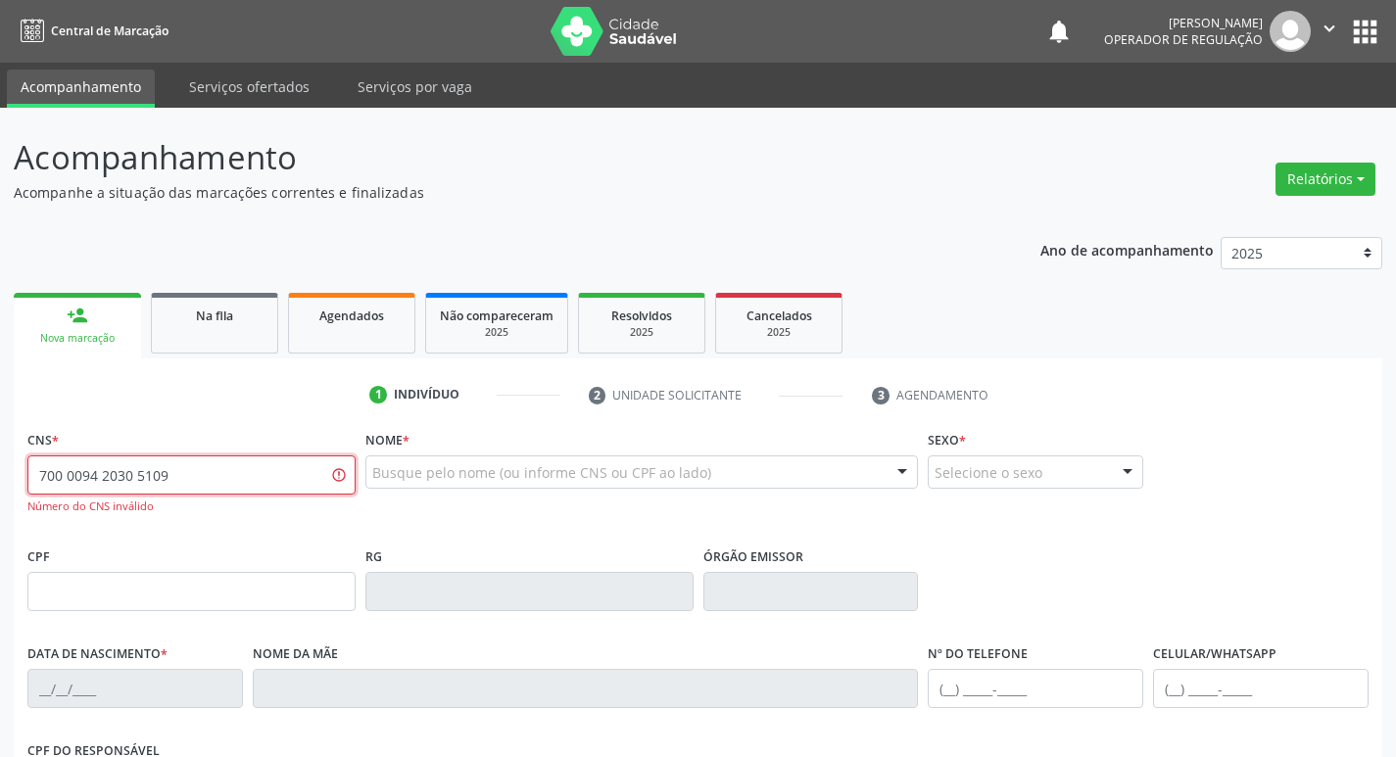
type input "700 0094 2030 5109"
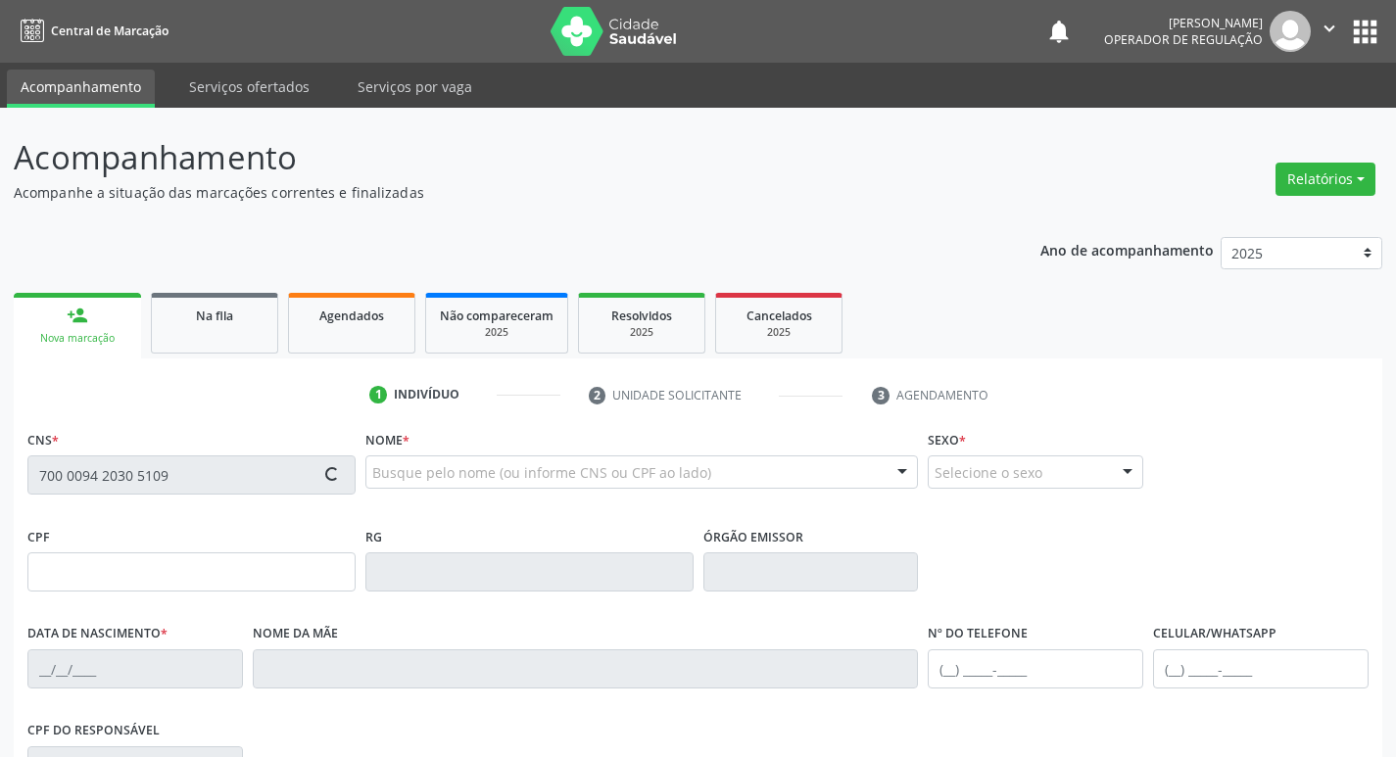
type input "180.000.924-09"
type input "[DATE]"
type input "[PERSON_NAME]"
type input "[PHONE_NUMBER]"
type input "150.024.474-06"
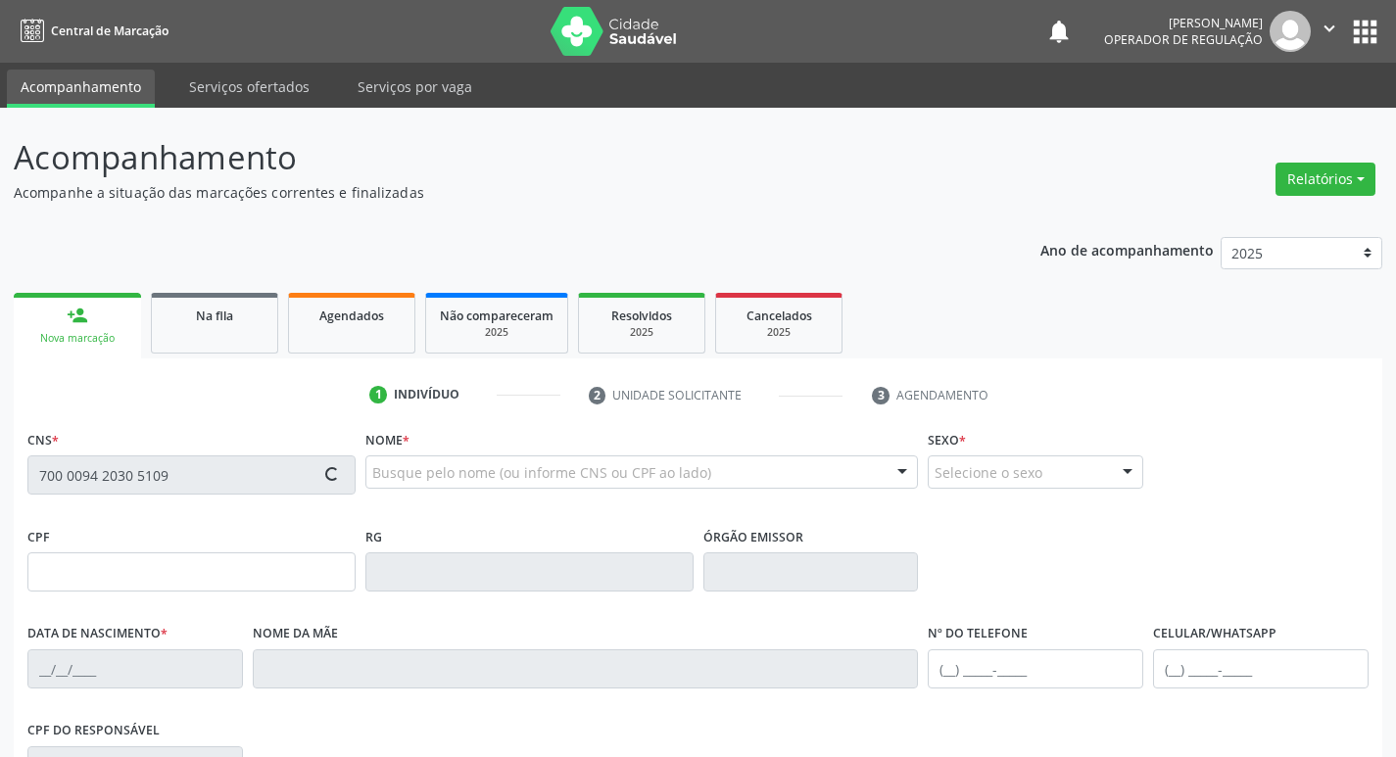
type input "S/N"
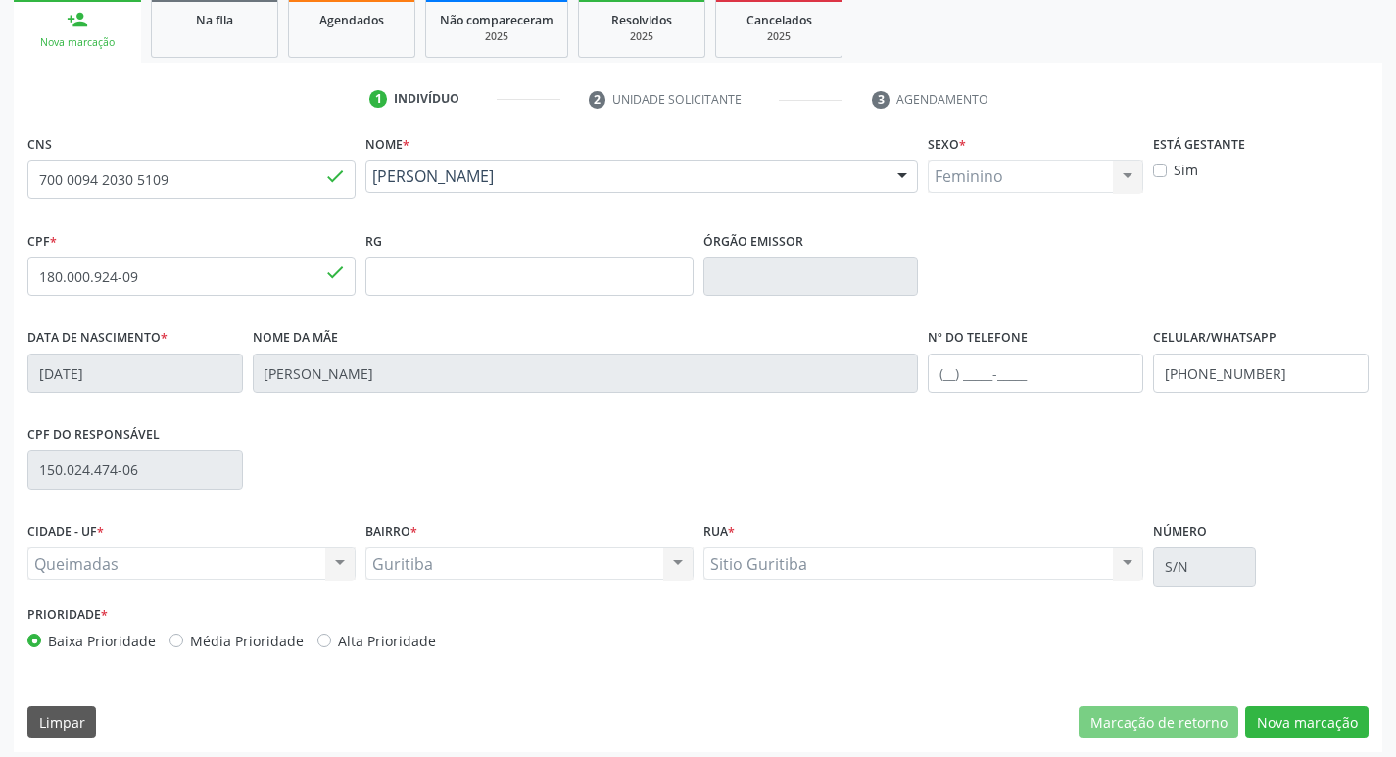
scroll to position [305, 0]
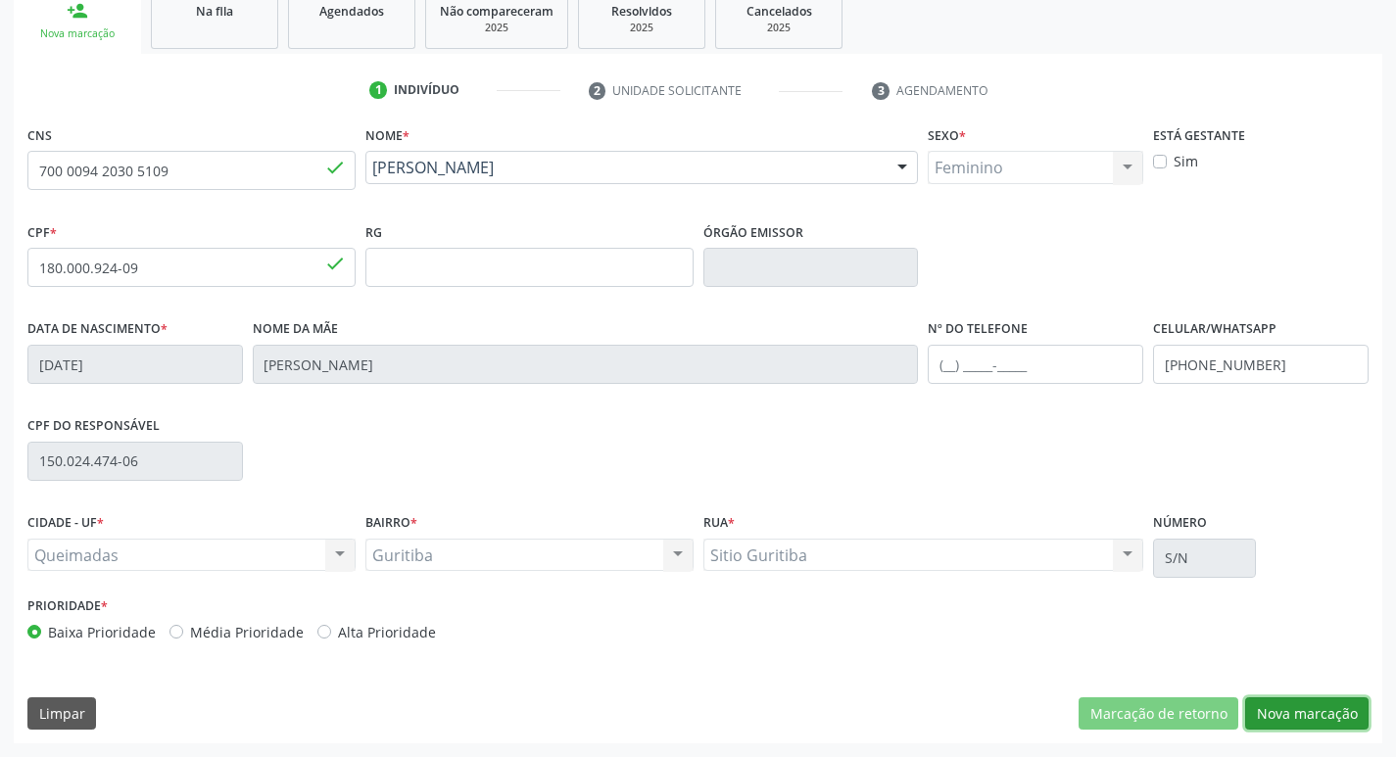
click at [1250, 704] on button "Nova marcação" at bounding box center [1306, 713] width 123 height 33
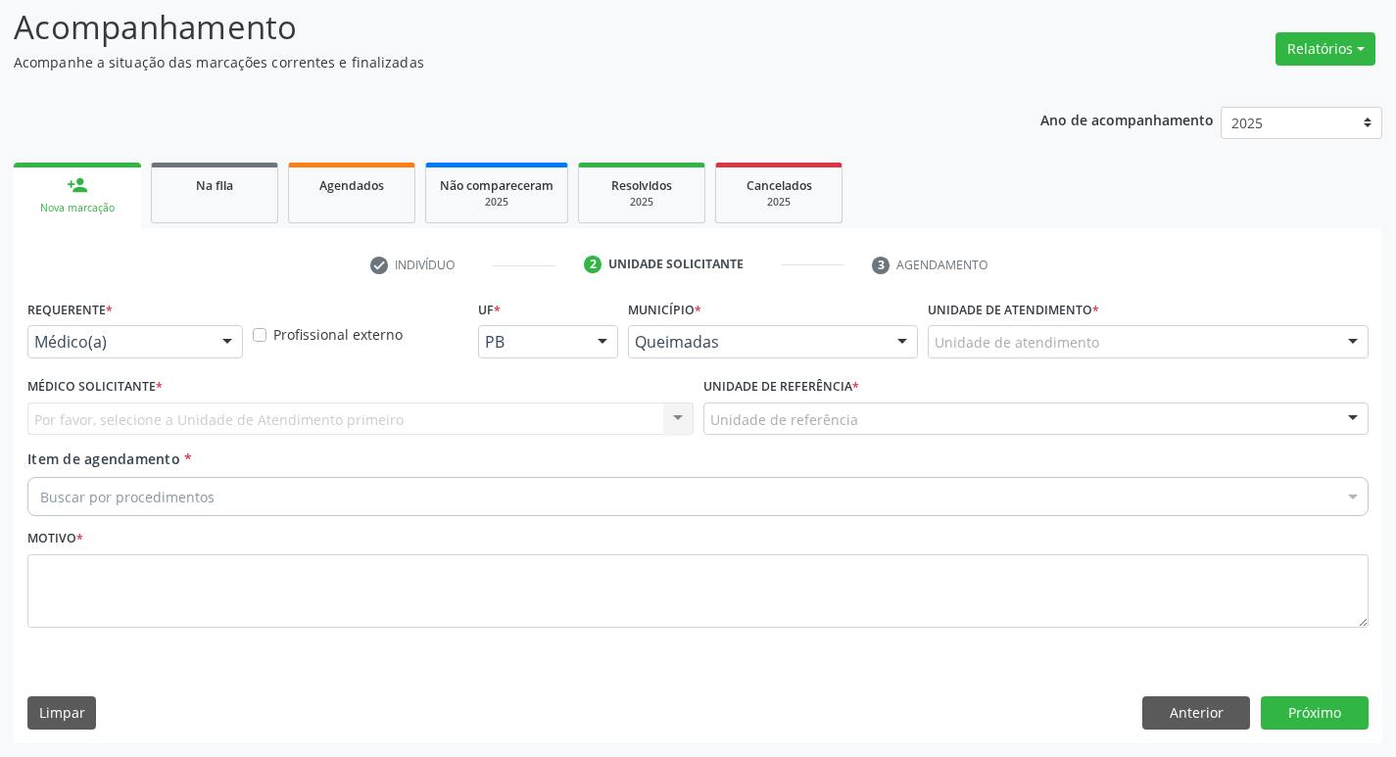
scroll to position [130, 0]
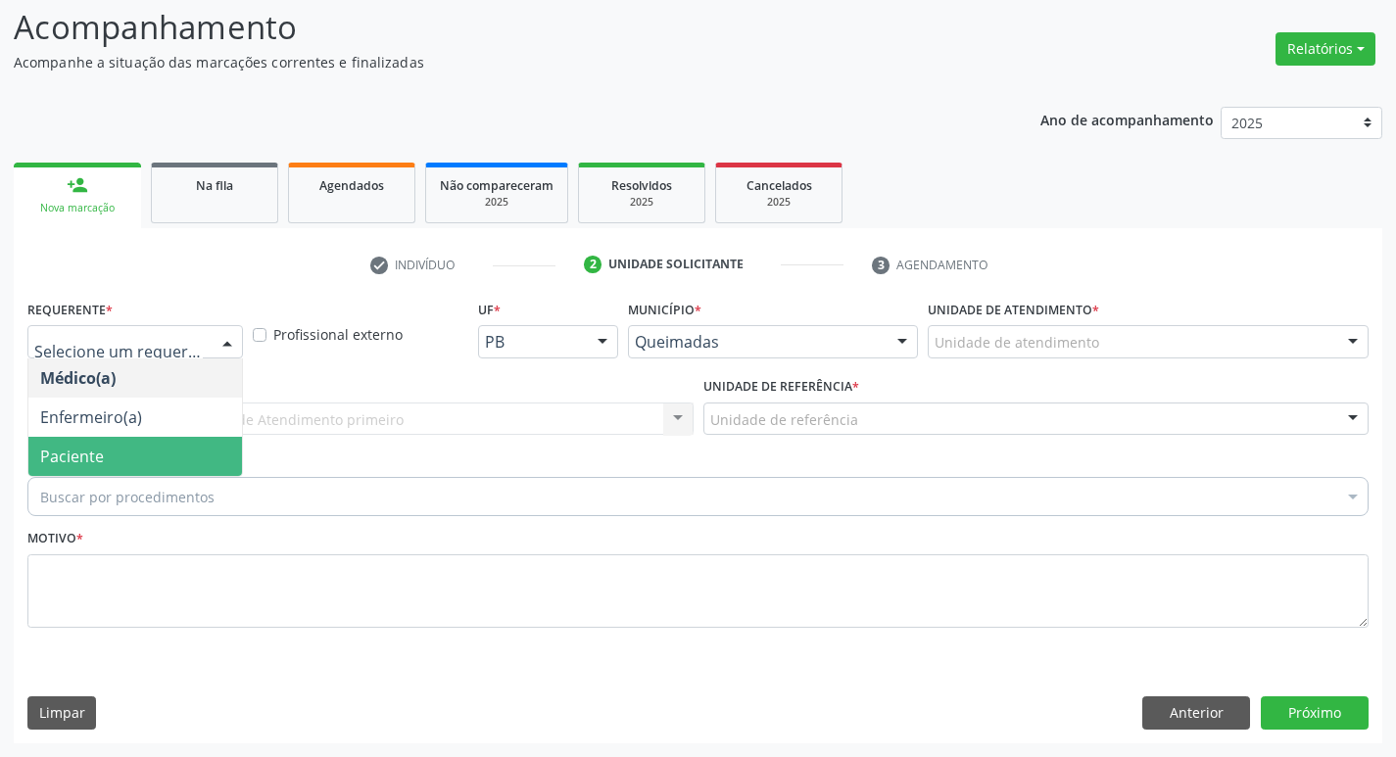
click at [123, 440] on span "Paciente" at bounding box center [135, 456] width 214 height 39
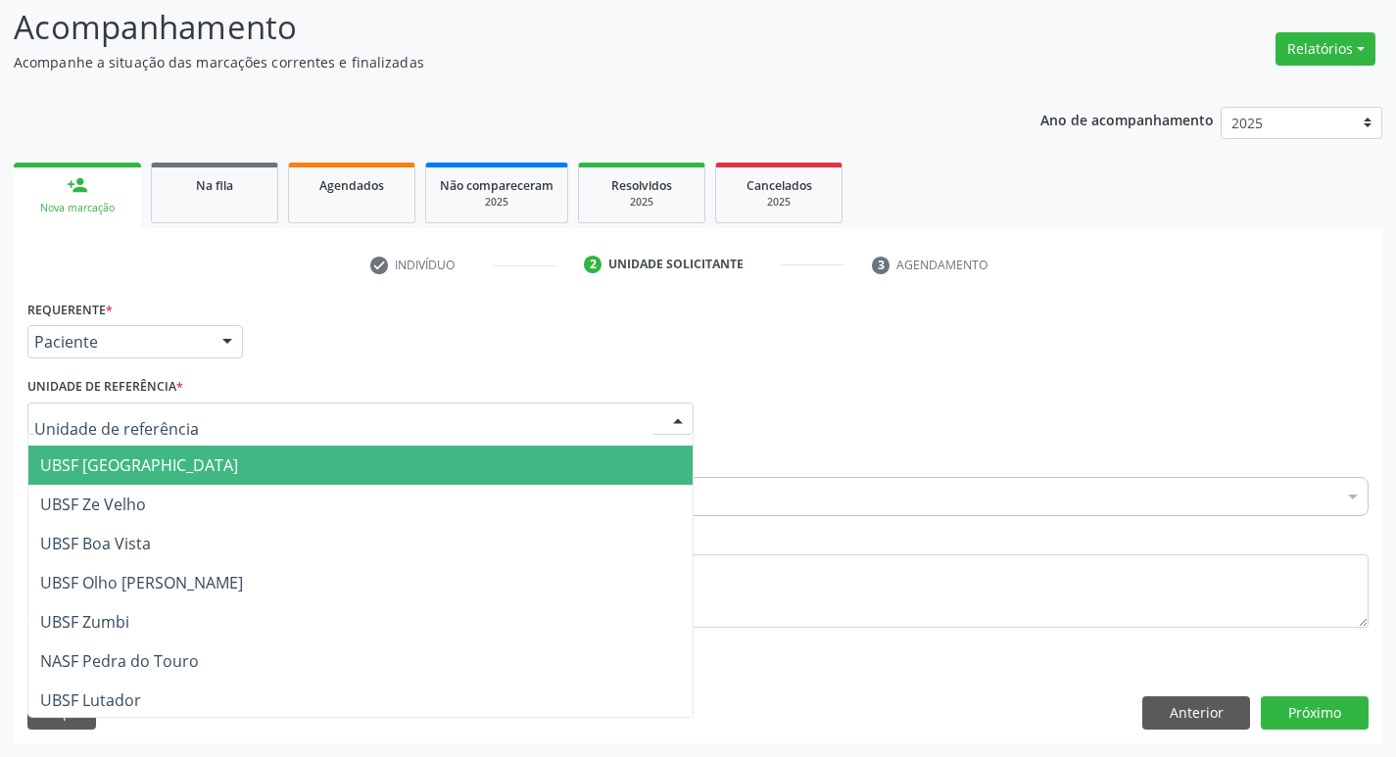
scroll to position [501, 0]
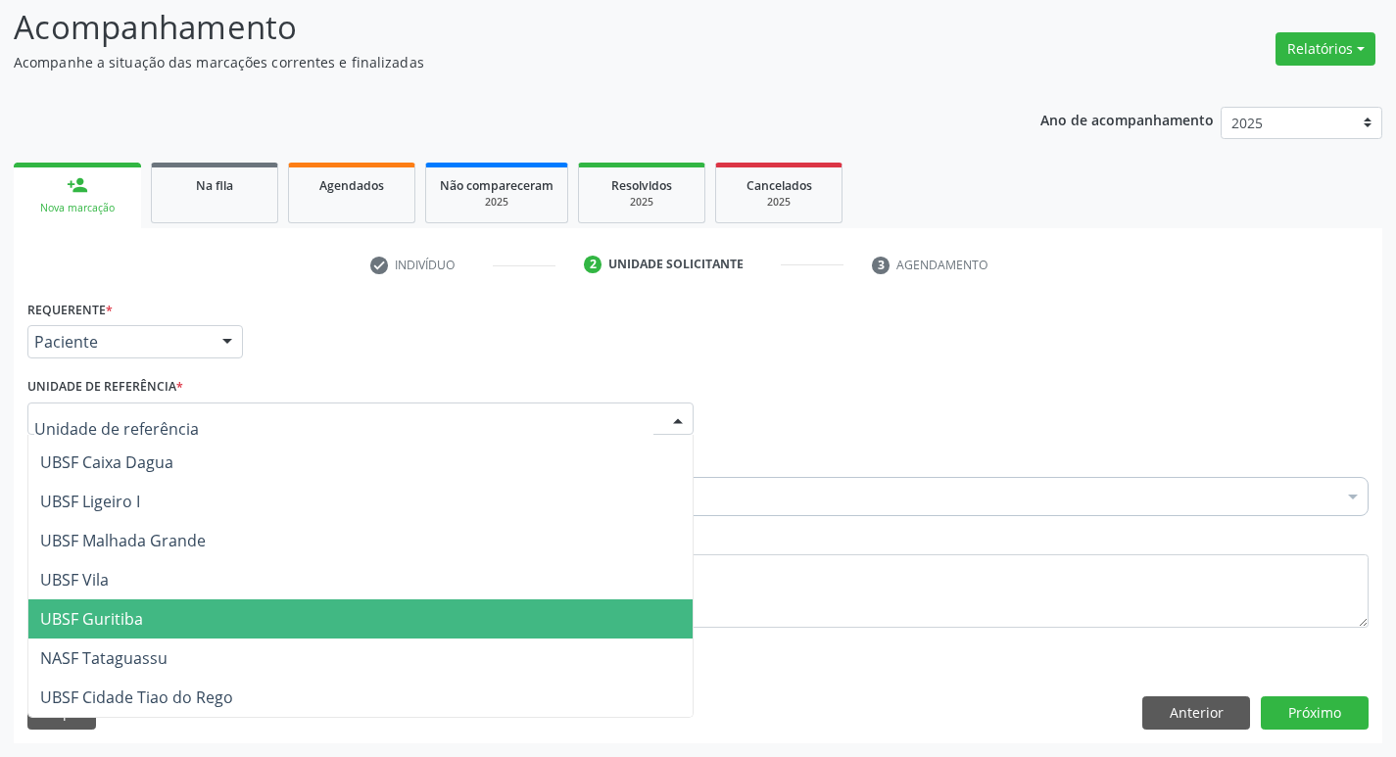
click at [190, 635] on span "UBSF Guritiba" at bounding box center [360, 618] width 664 height 39
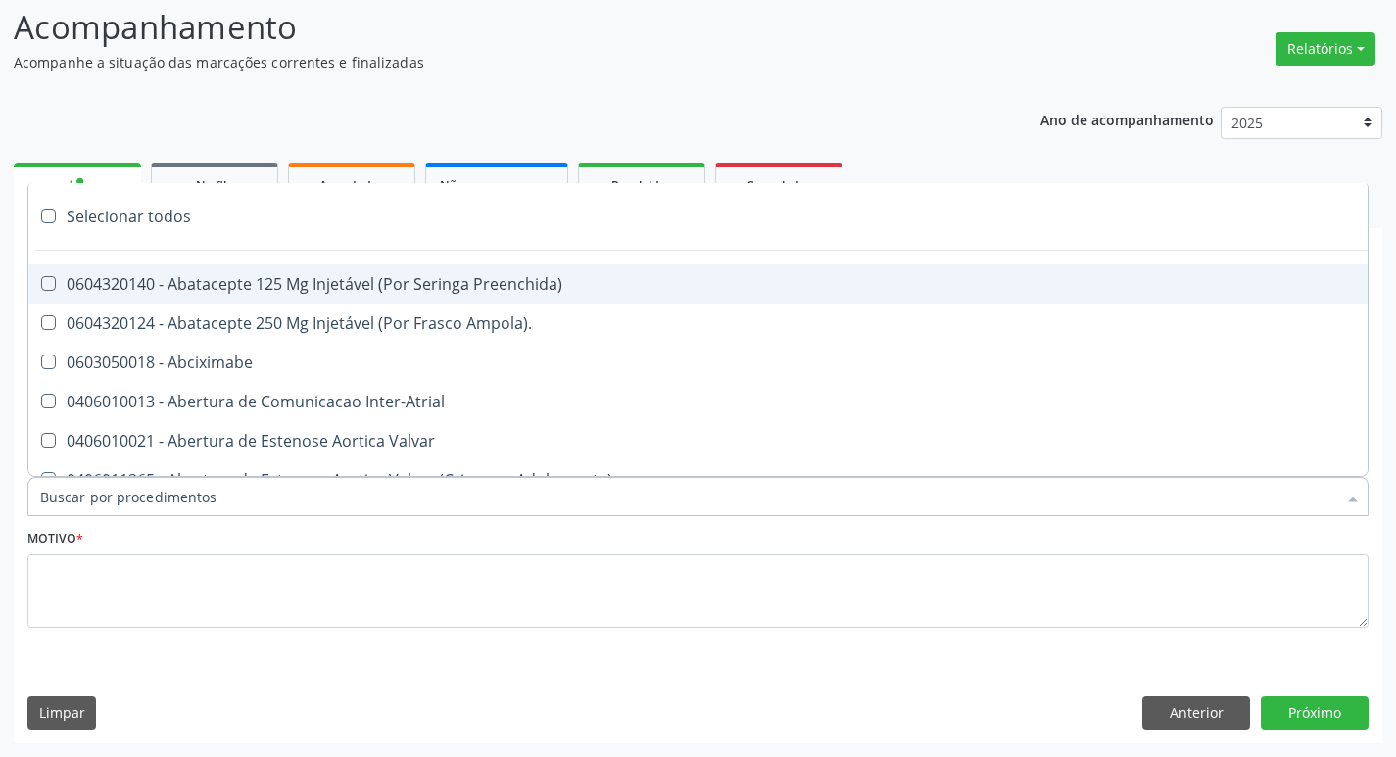
click at [216, 492] on div at bounding box center [697, 496] width 1341 height 39
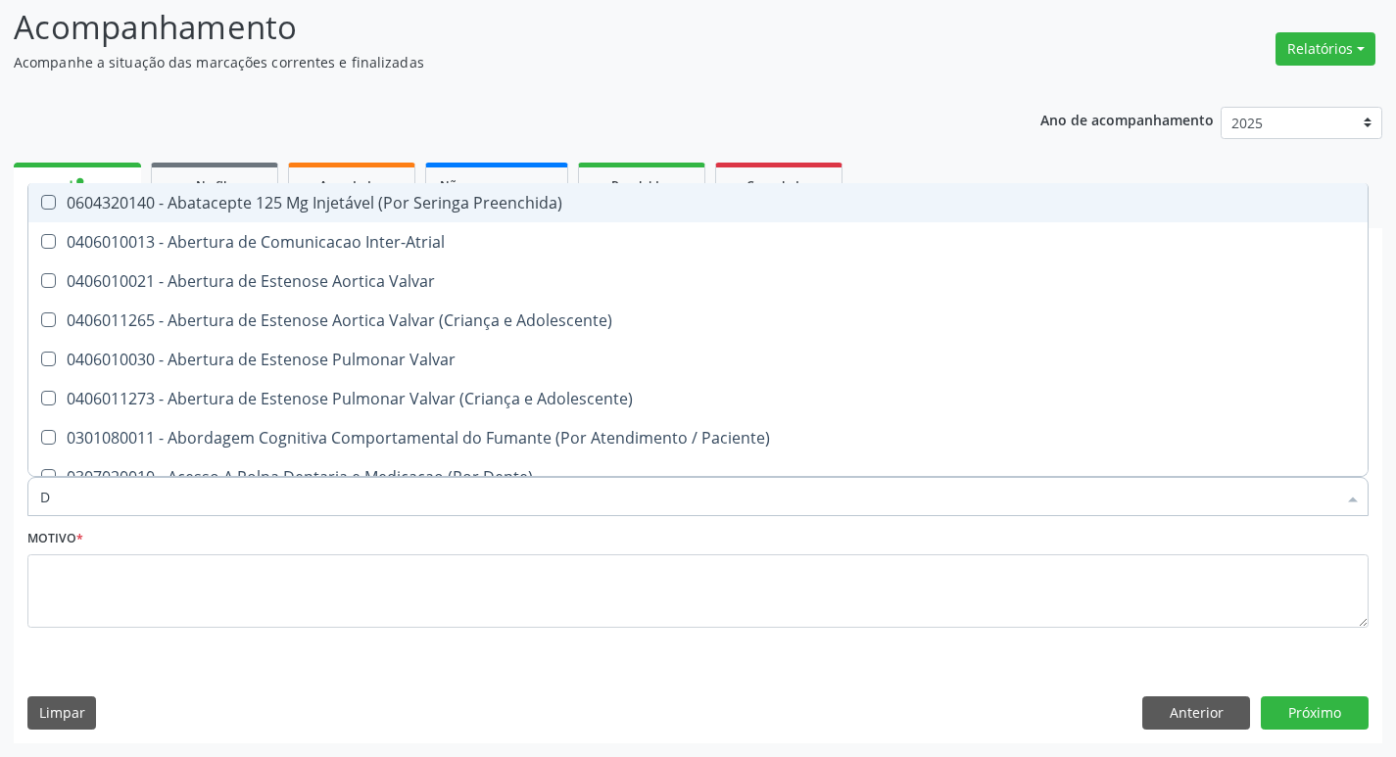
type input "DERMAT"
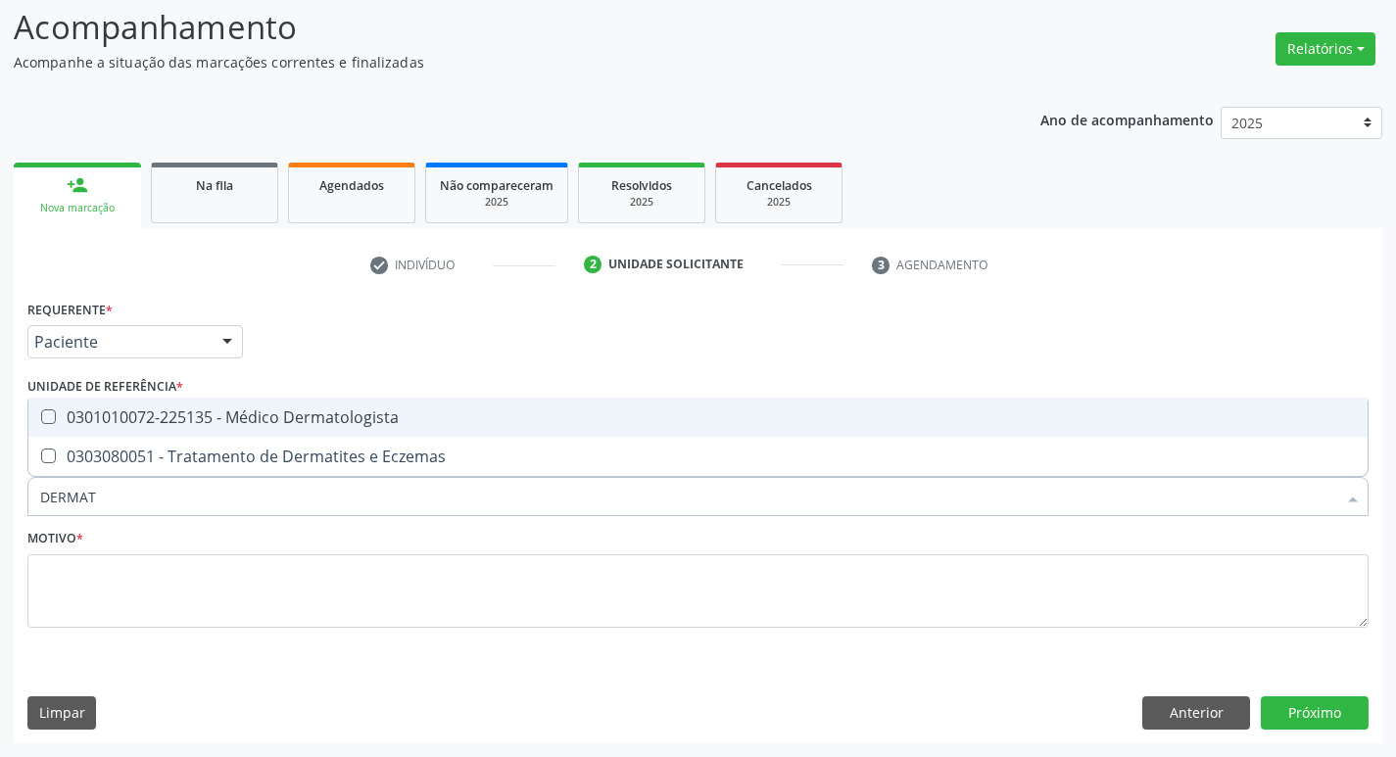
click at [173, 422] on div "0301010072-225135 - Médico Dermatologista" at bounding box center [697, 417] width 1315 height 16
checkbox Dermatologista "true"
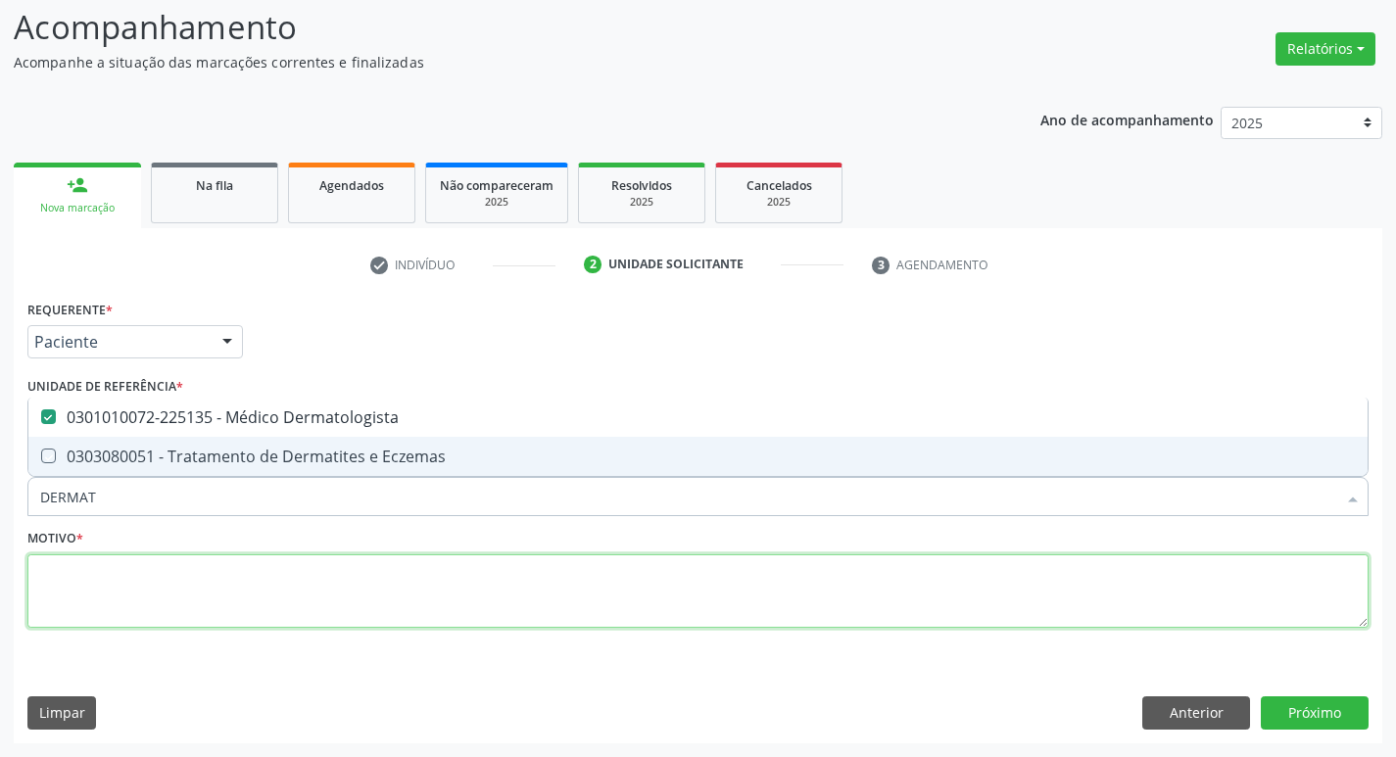
click at [129, 617] on textarea at bounding box center [697, 591] width 1341 height 74
checkbox Eczemas "true"
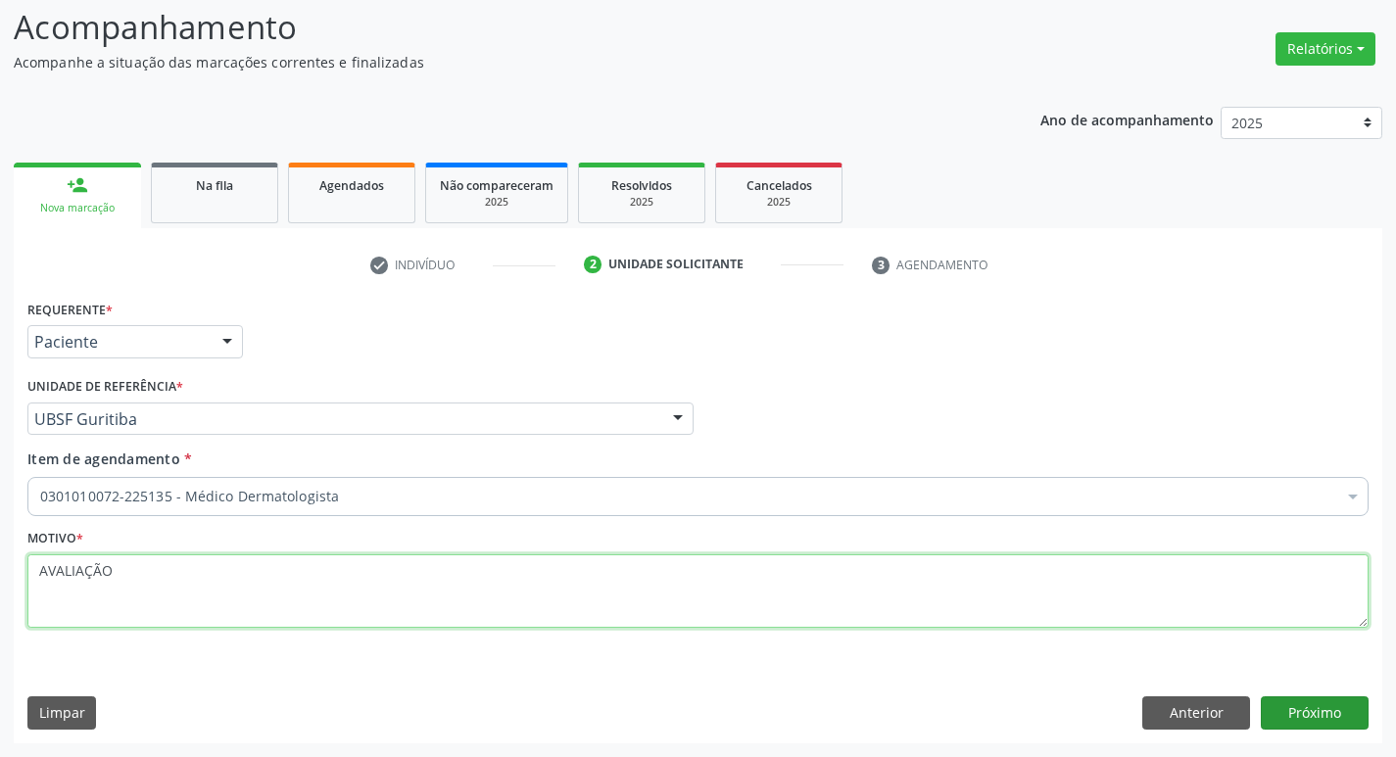
type textarea "AVALIAÇÃO"
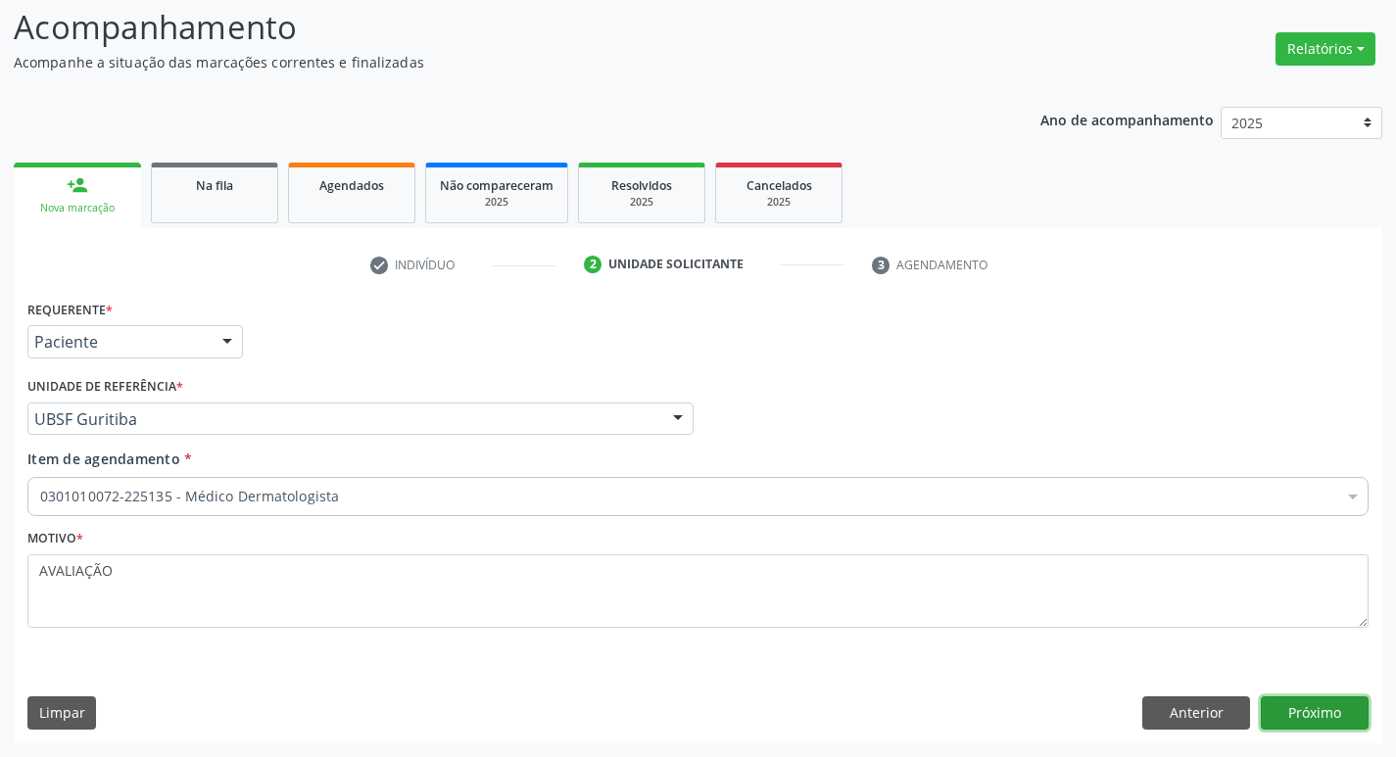
click at [1312, 722] on button "Próximo" at bounding box center [1314, 712] width 108 height 33
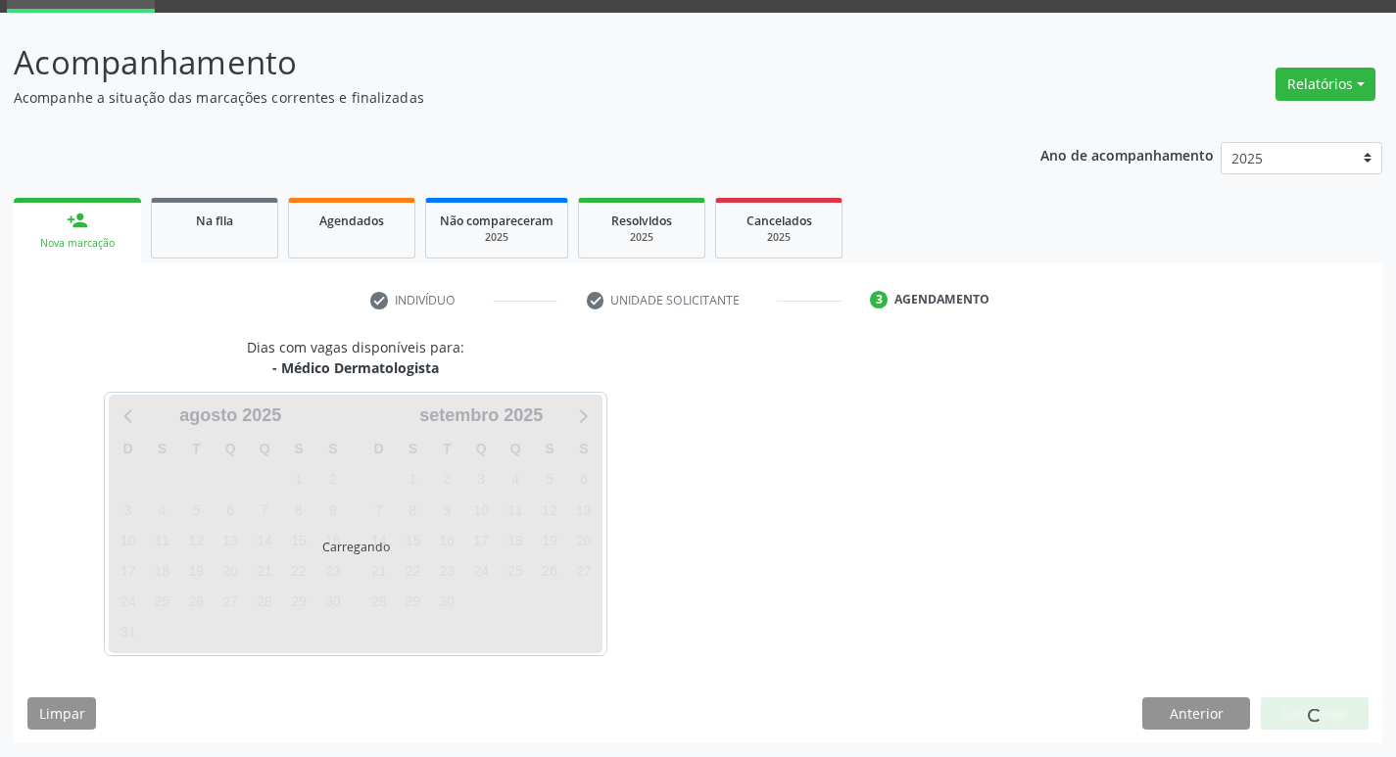
scroll to position [130, 0]
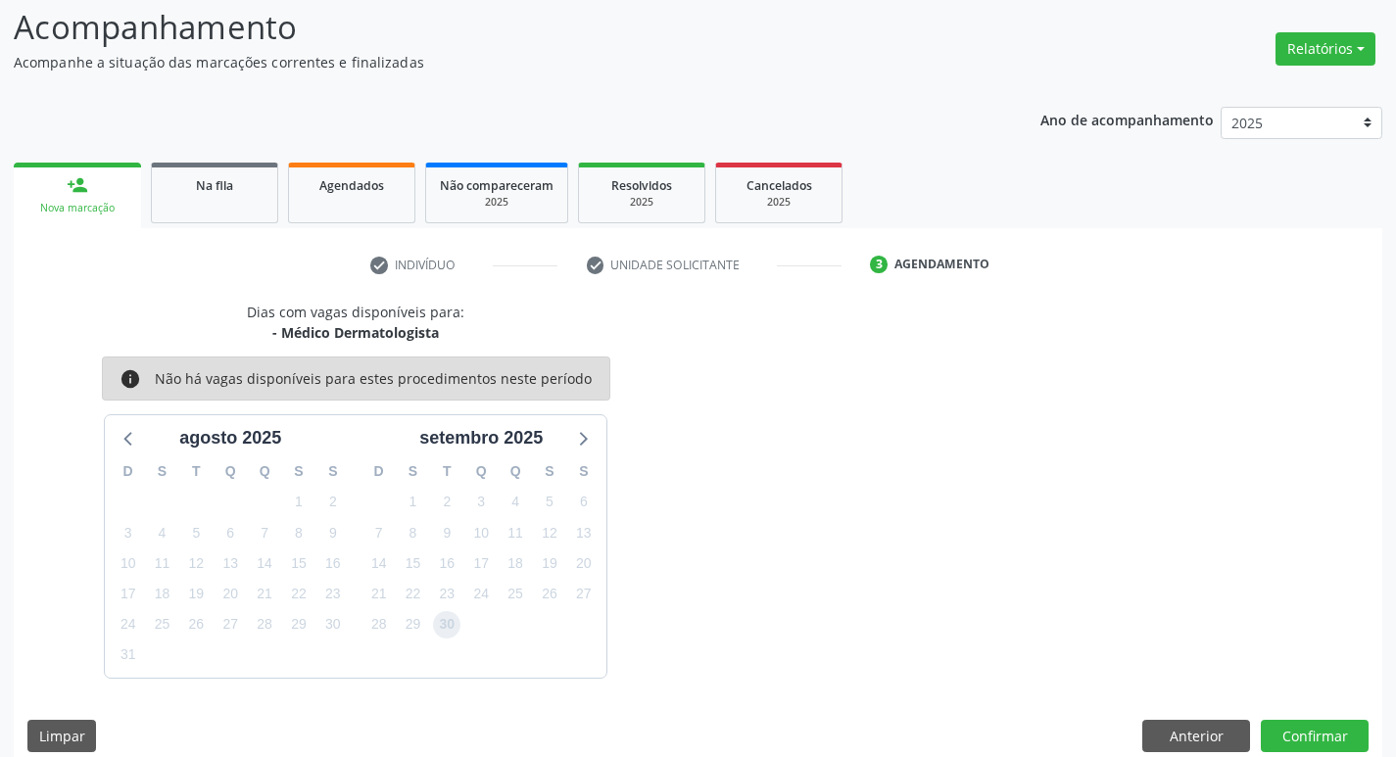
click at [452, 630] on span "30" at bounding box center [446, 624] width 27 height 27
click at [1269, 743] on button "Confirmar" at bounding box center [1314, 736] width 108 height 33
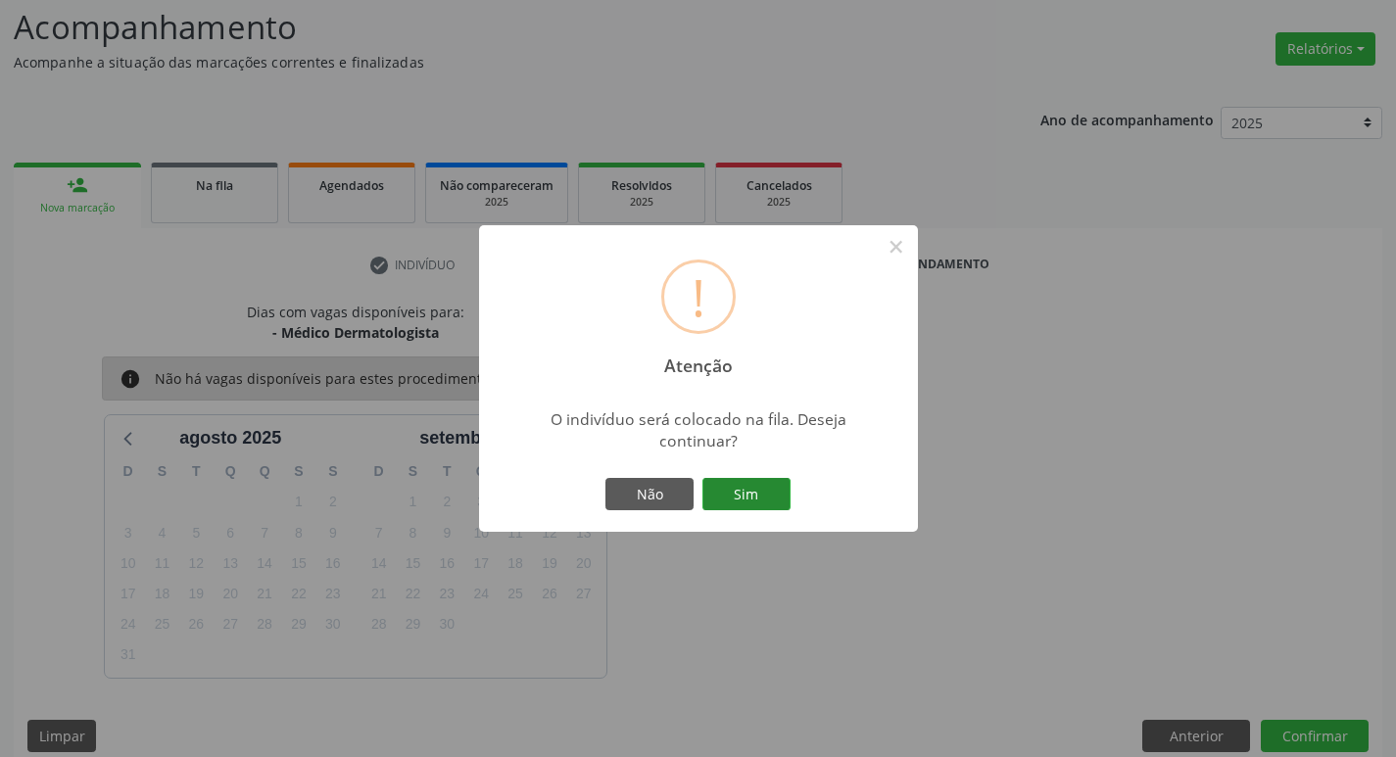
click at [717, 485] on button "Sim" at bounding box center [746, 494] width 88 height 33
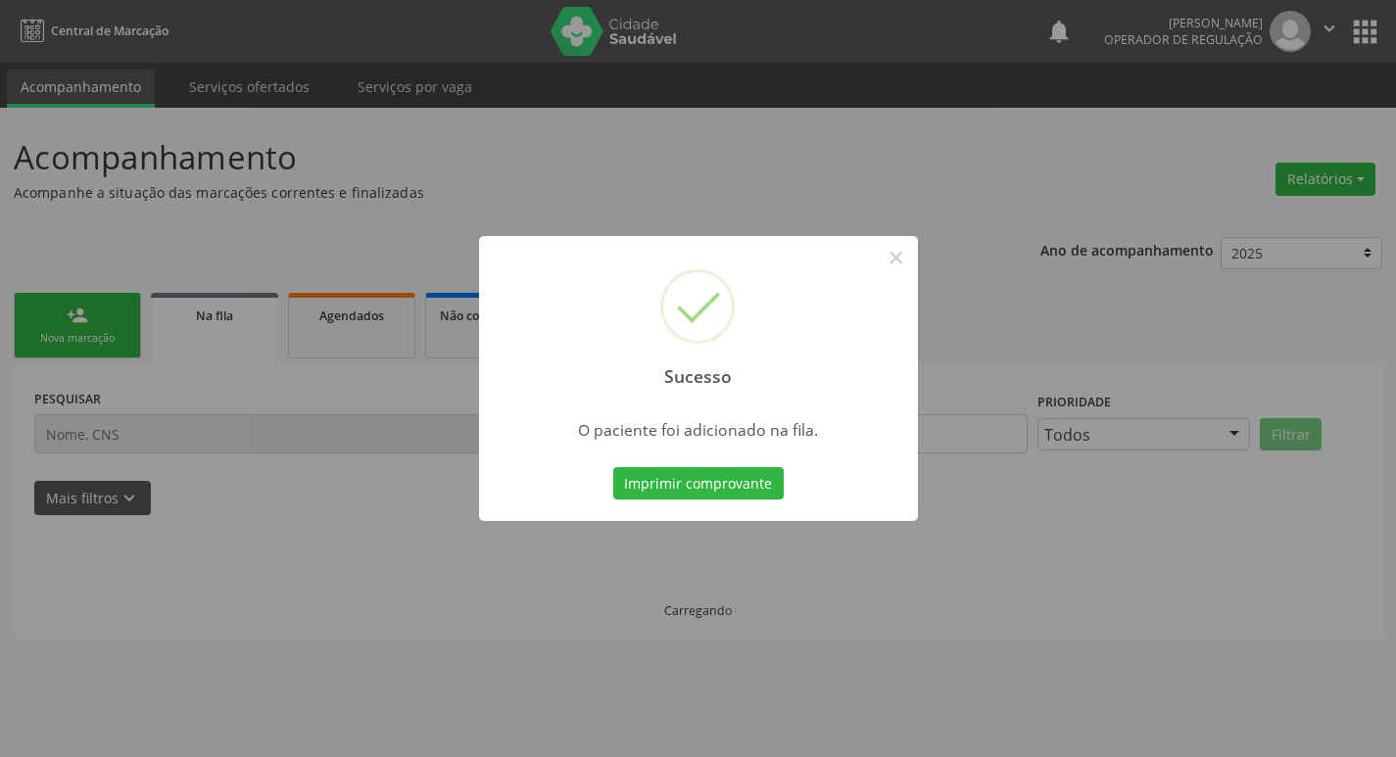
scroll to position [0, 0]
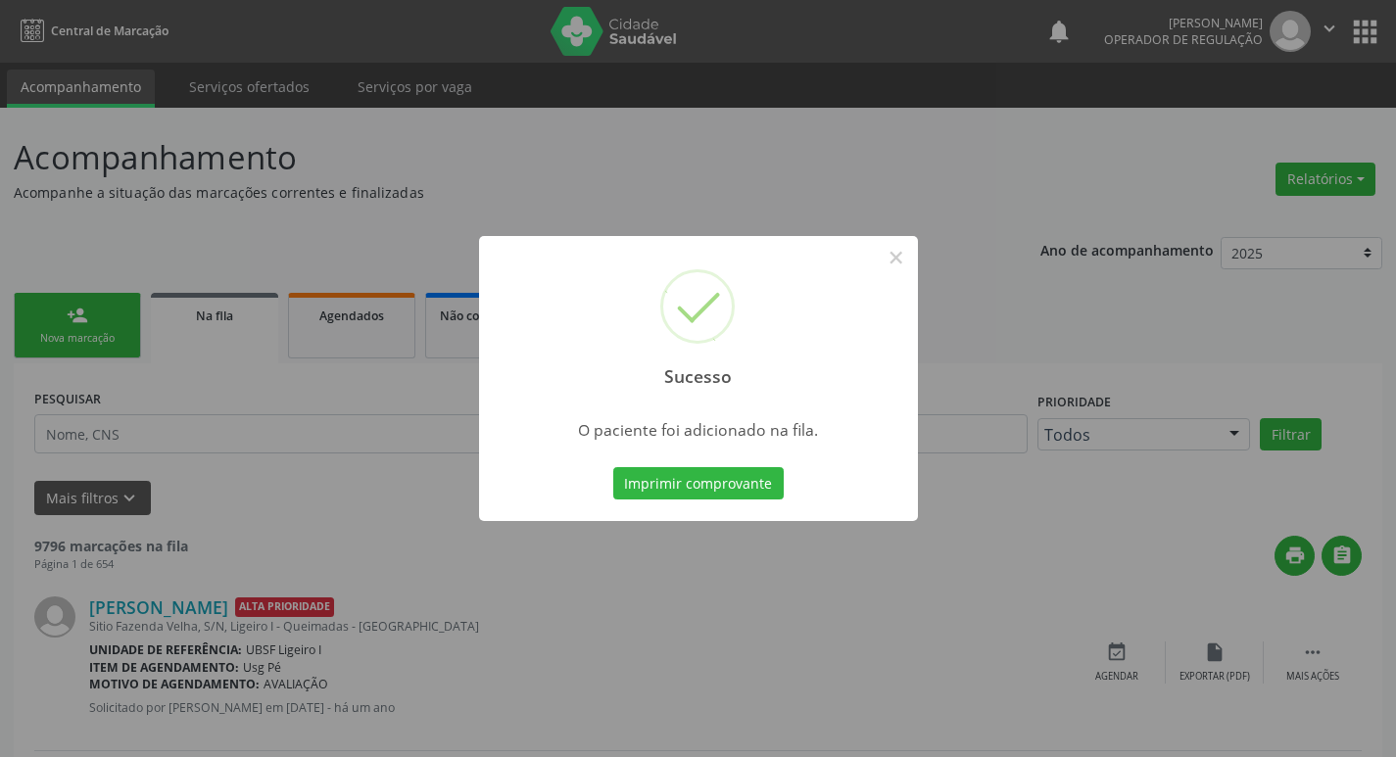
click at [168, 458] on div "Sucesso × O paciente foi adicionado na fila. Imprimir comprovante Cancel" at bounding box center [698, 378] width 1396 height 757
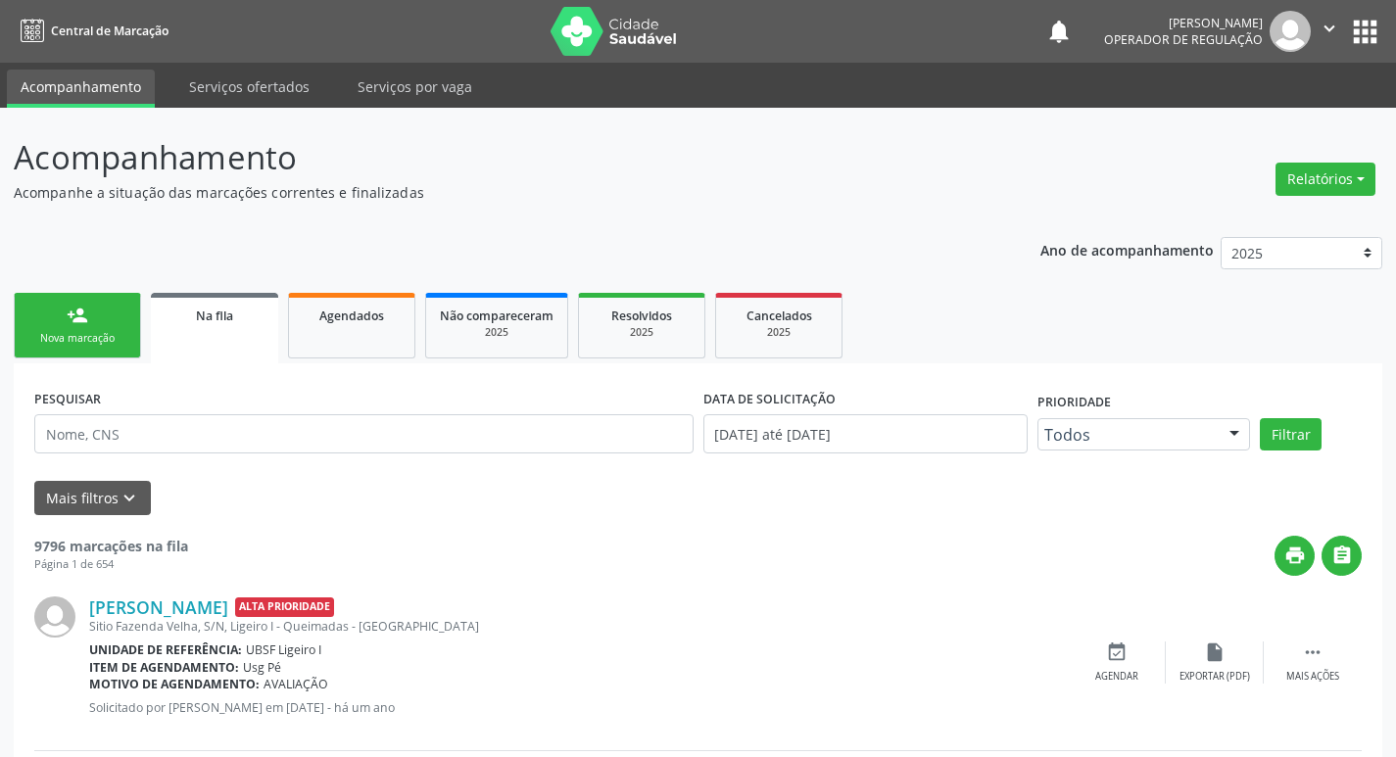
click at [100, 338] on div "Nova marcação" at bounding box center [77, 338] width 98 height 15
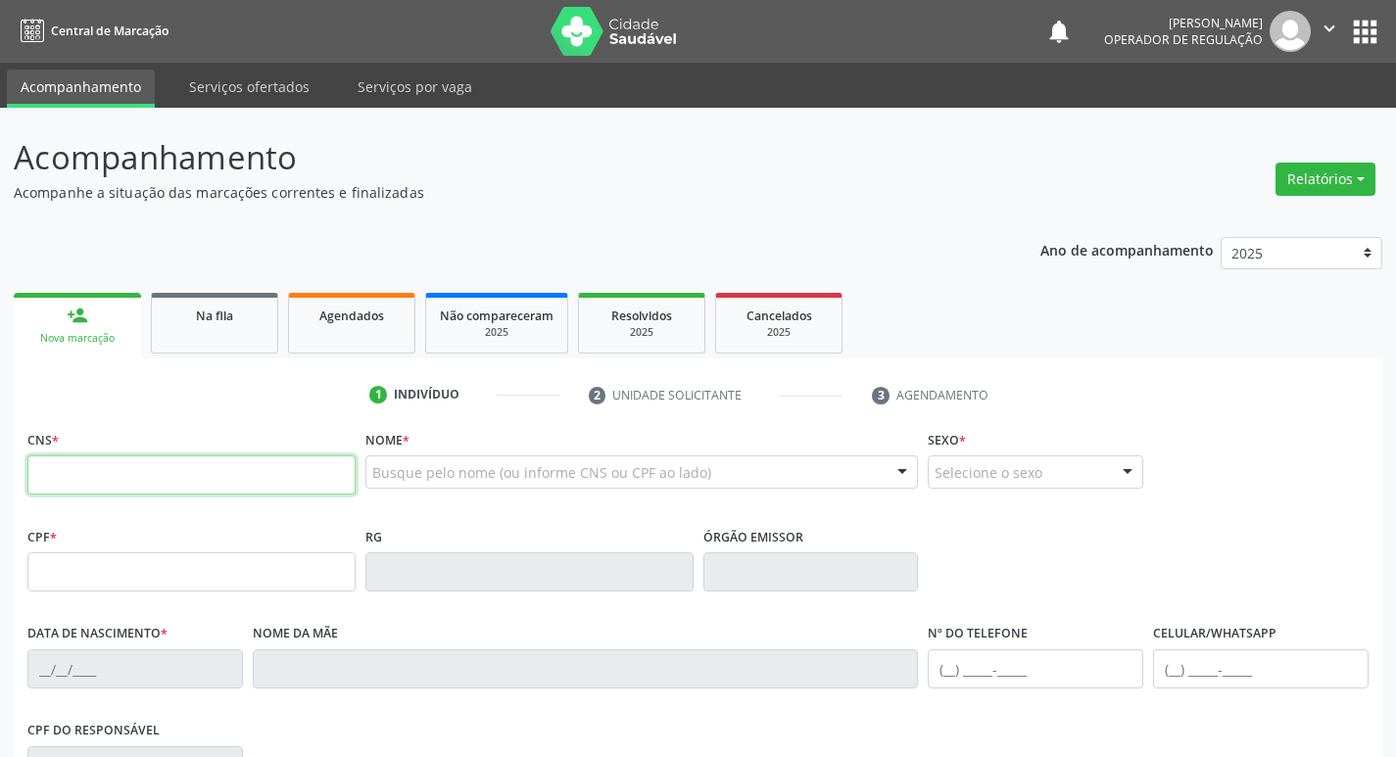
click at [166, 468] on input "text" at bounding box center [191, 474] width 328 height 39
type input "706 3046 6853 7080"
type input "815.073.057-53"
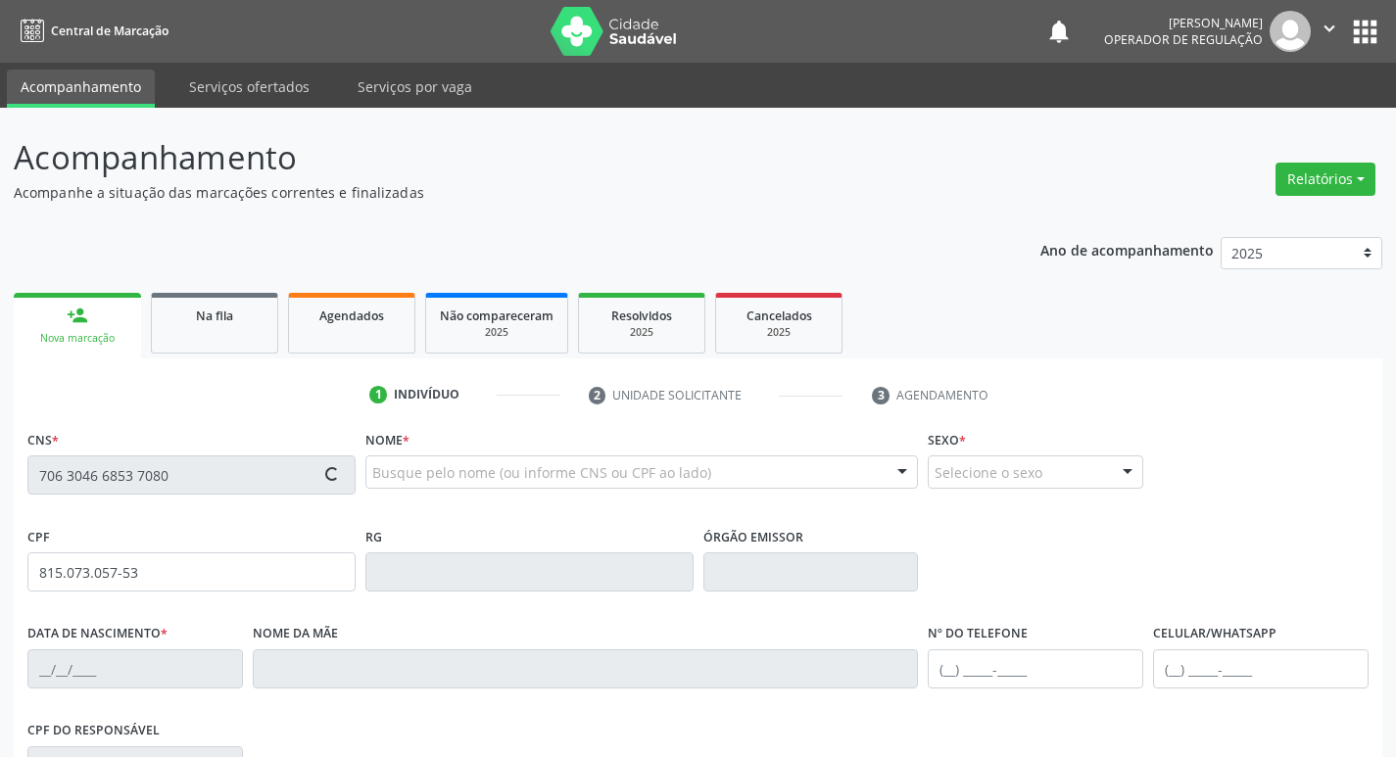
type input "05/01/1947"
type input "Ambrozina Maria da Conceição"
type input "(83) 99624-8954"
type input "125"
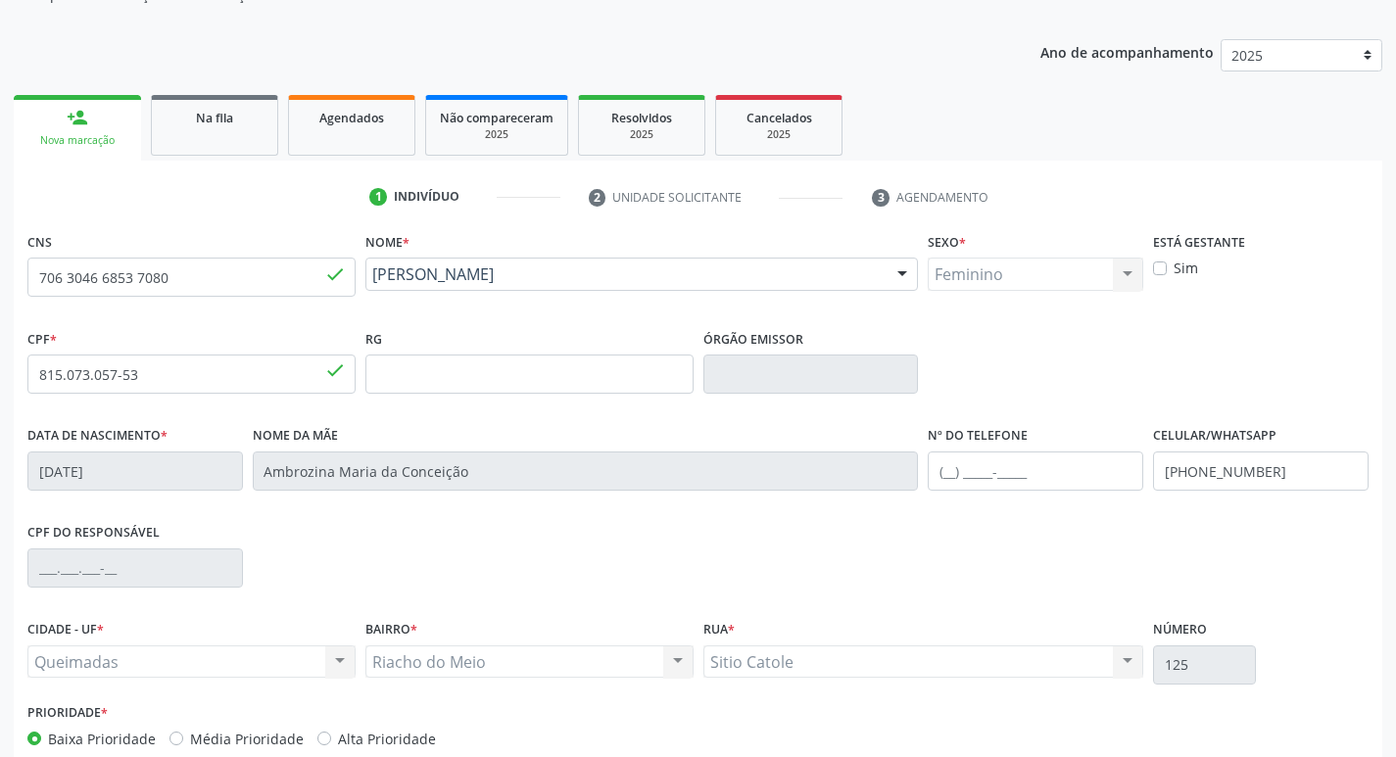
scroll to position [305, 0]
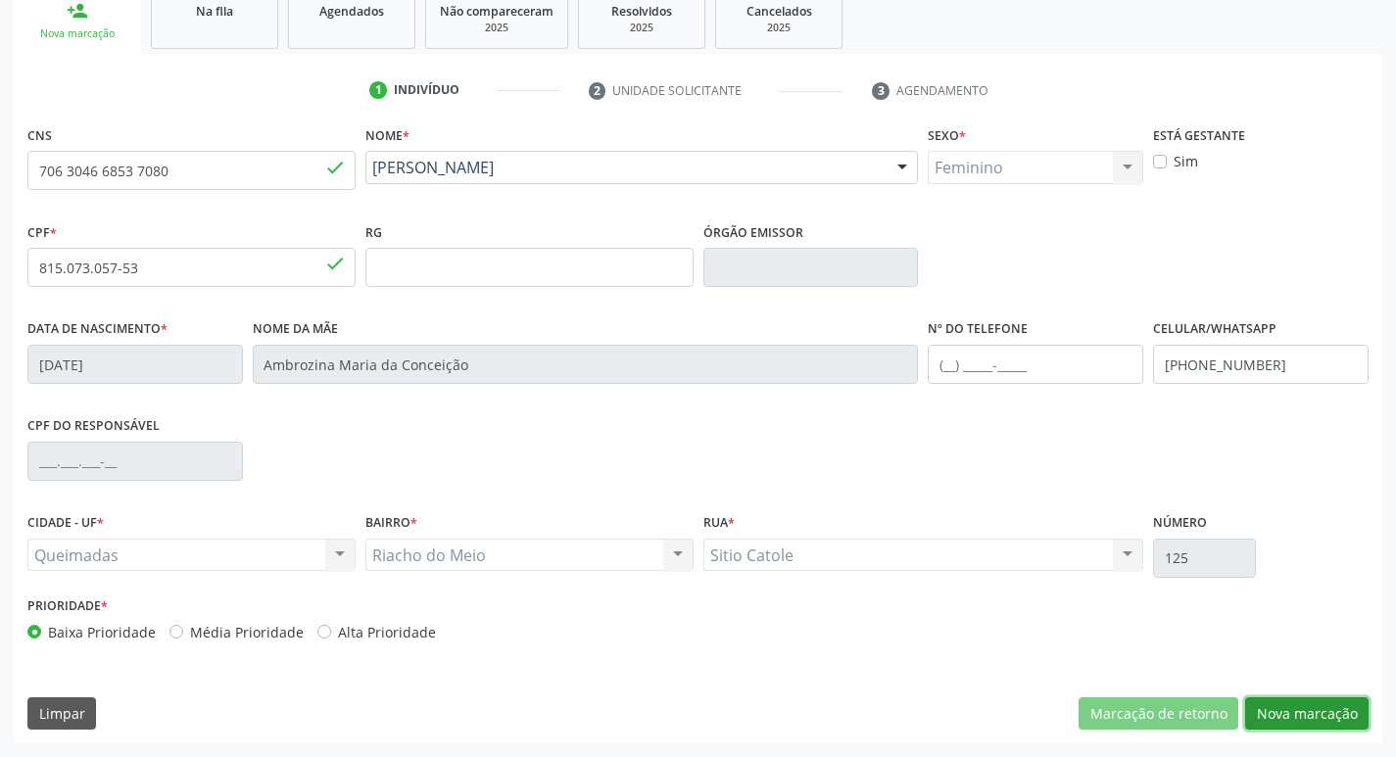
click at [1275, 724] on button "Nova marcação" at bounding box center [1306, 713] width 123 height 33
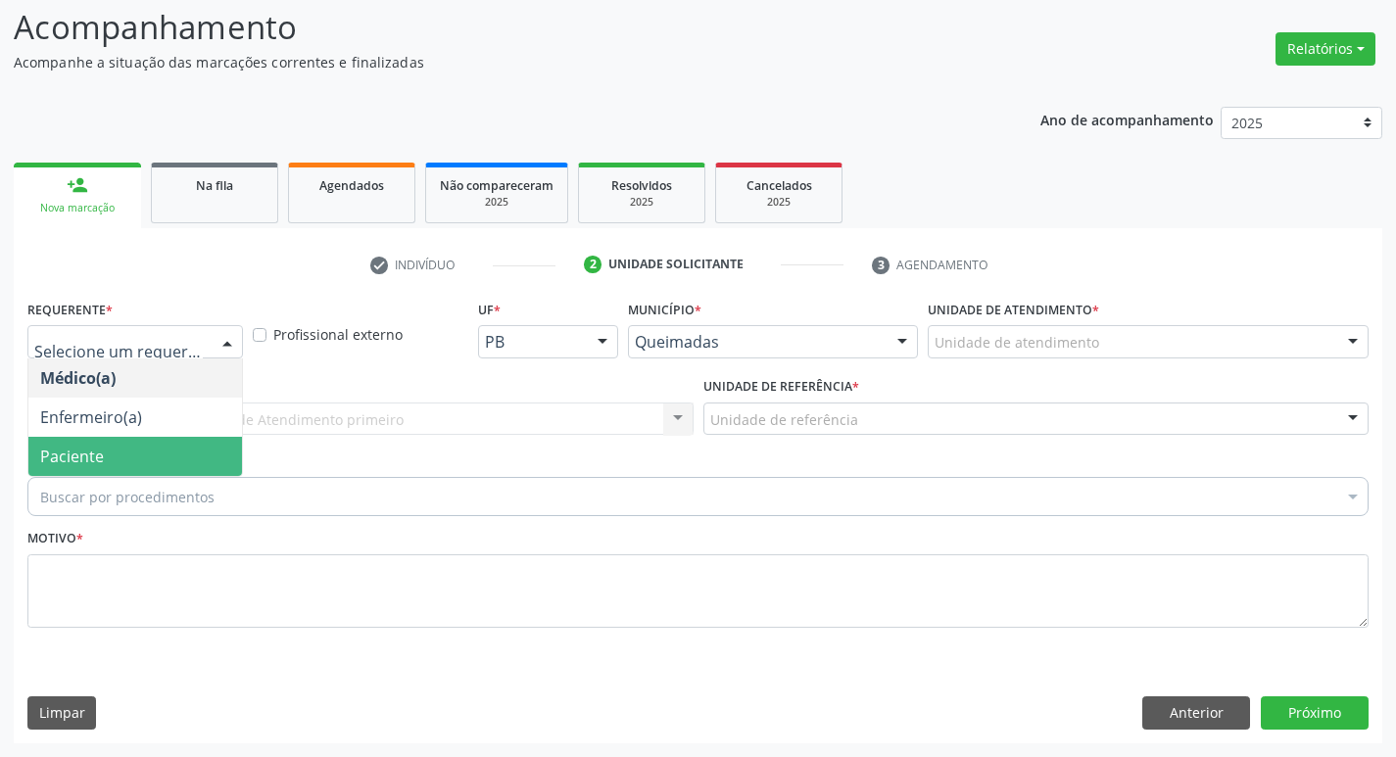
click at [146, 449] on span "Paciente" at bounding box center [135, 456] width 214 height 39
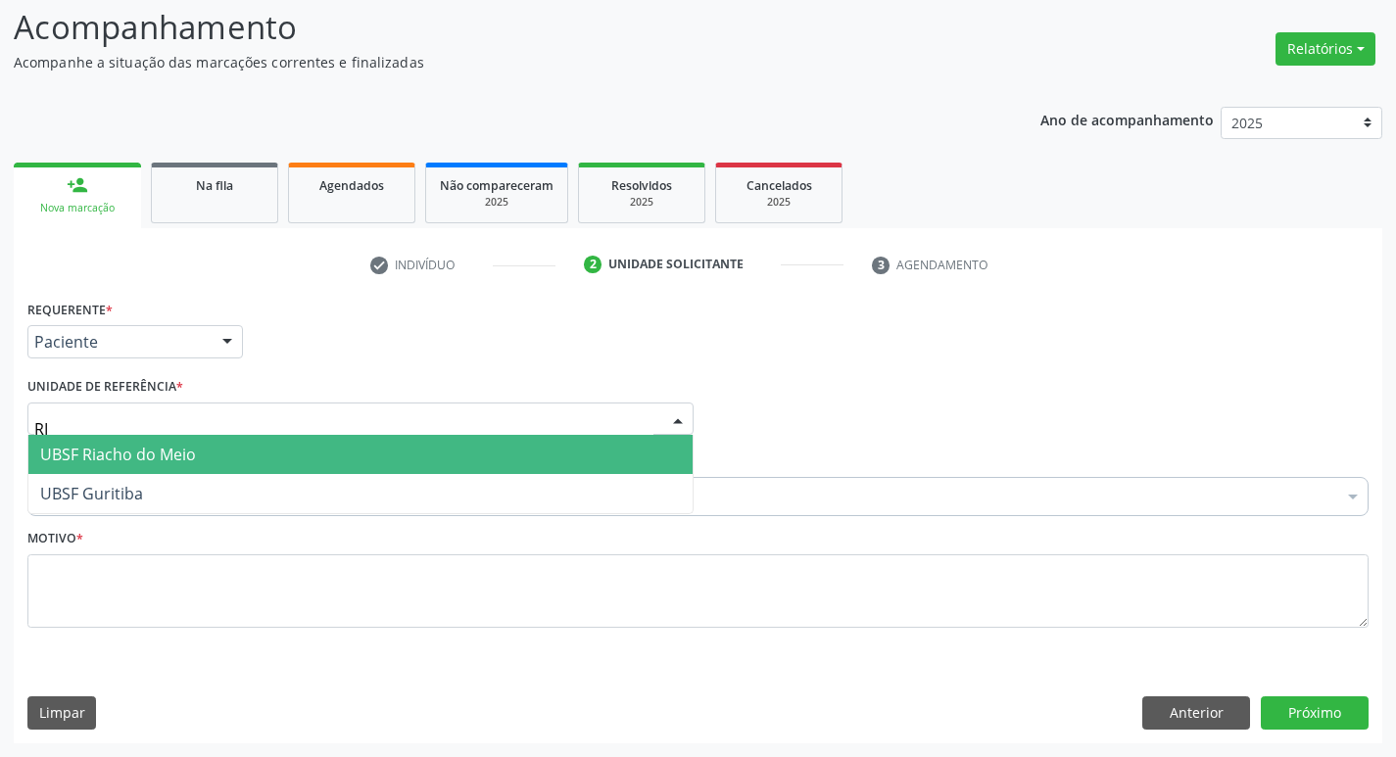
scroll to position [32, 0]
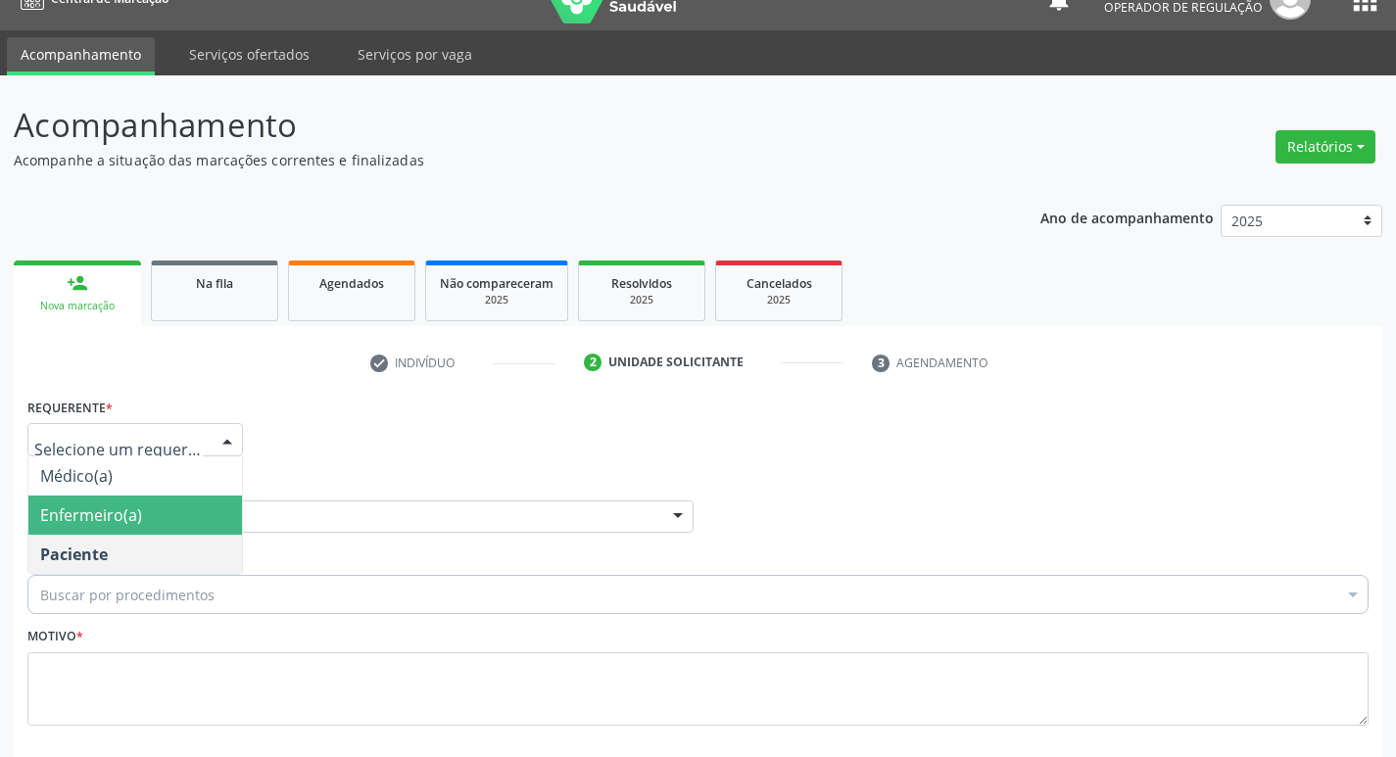
click at [360, 429] on div "Requerente * Médico(a) Enfermeiro(a) Paciente Nenhum resultado encontrado para:…" at bounding box center [698, 431] width 1351 height 76
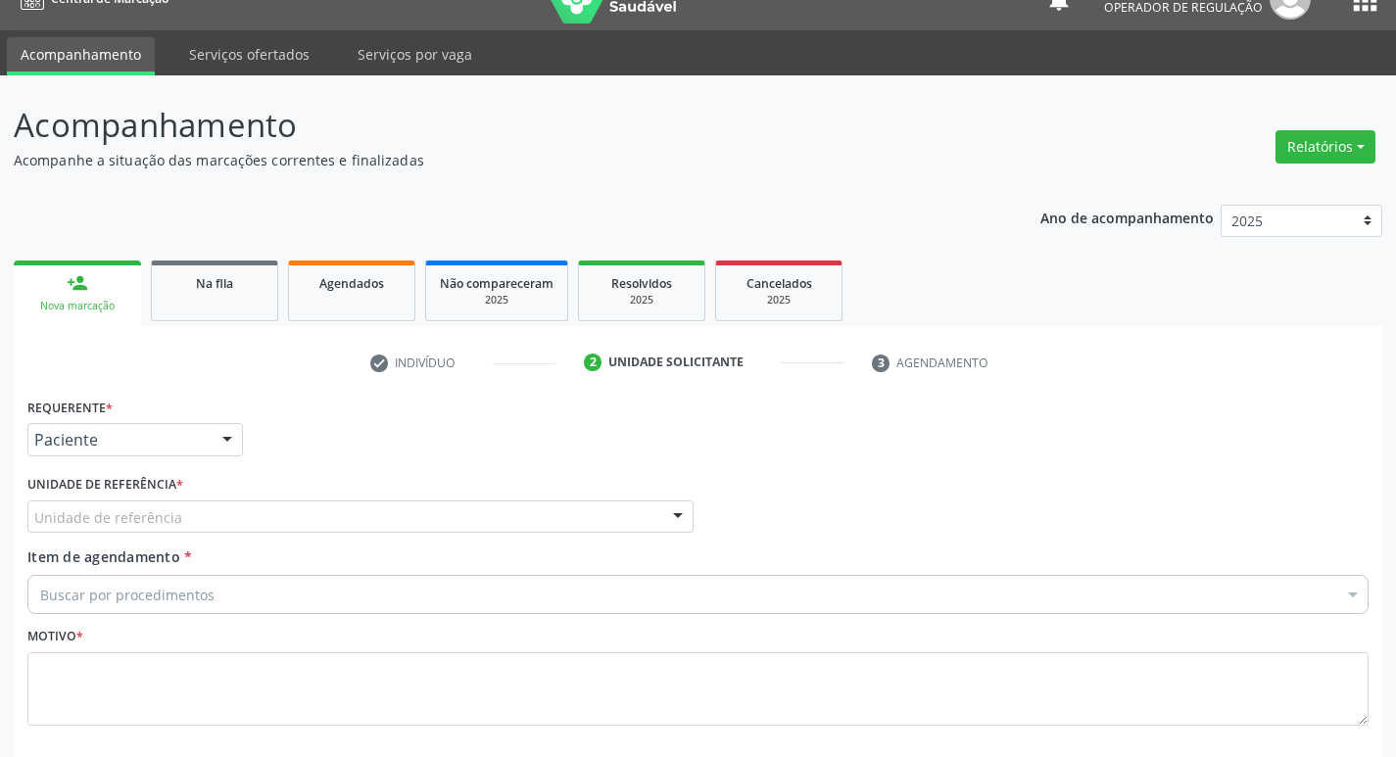
click at [24, 520] on div "Unidade de referência * Unidade de referência UBSF Ligeiro II UBSF Saulo Leal E…" at bounding box center [361, 508] width 676 height 76
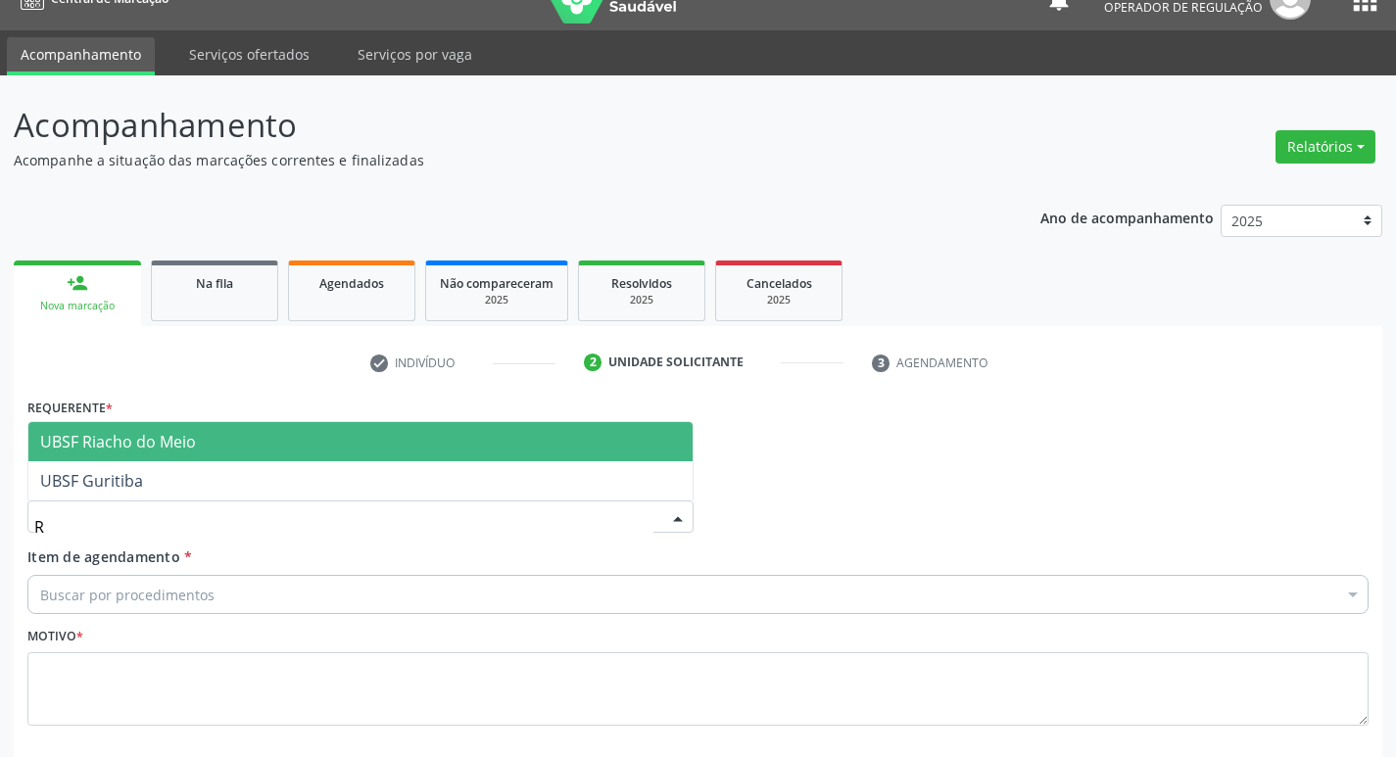
type input "RI"
click at [122, 439] on span "UBSF Riacho do Meio" at bounding box center [118, 442] width 156 height 22
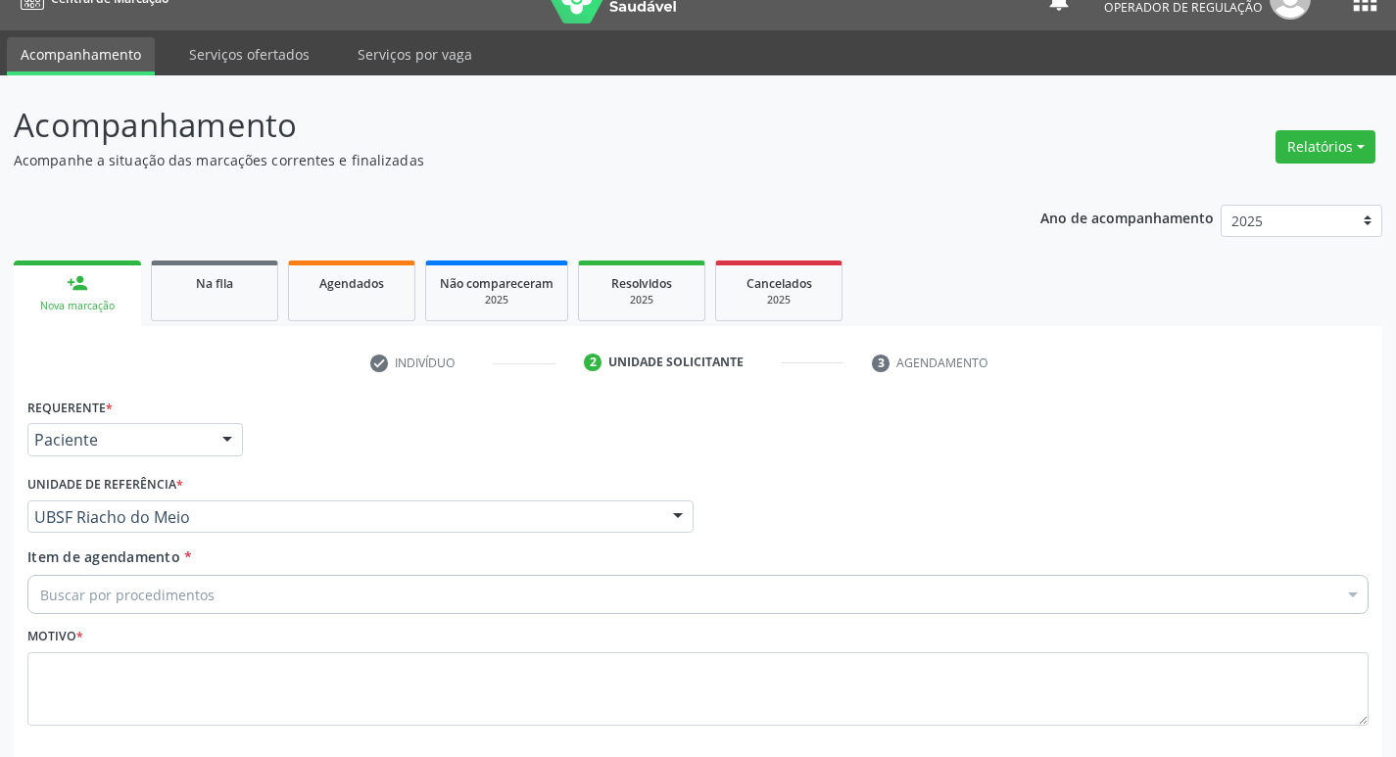
click at [220, 594] on div "Buscar por procedimentos" at bounding box center [697, 594] width 1341 height 39
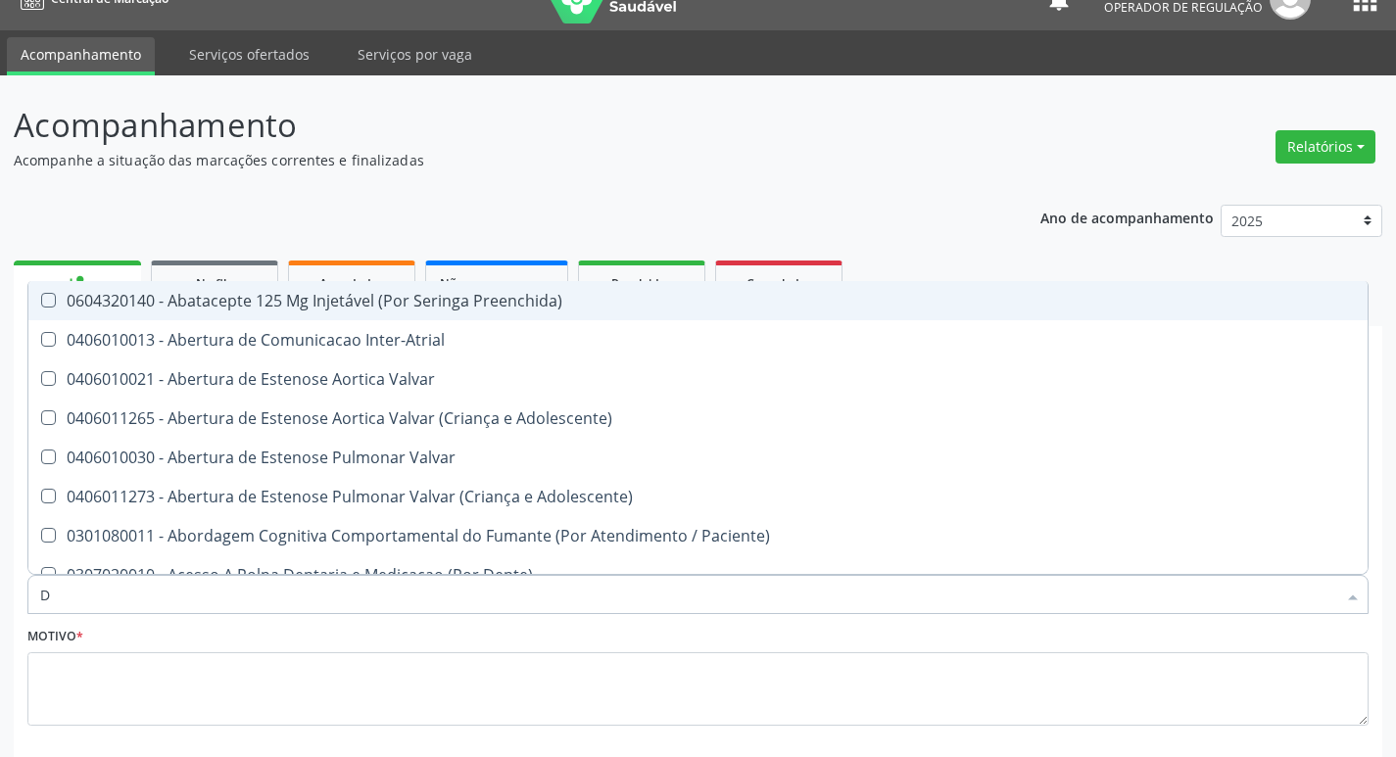
type input "DERMAT"
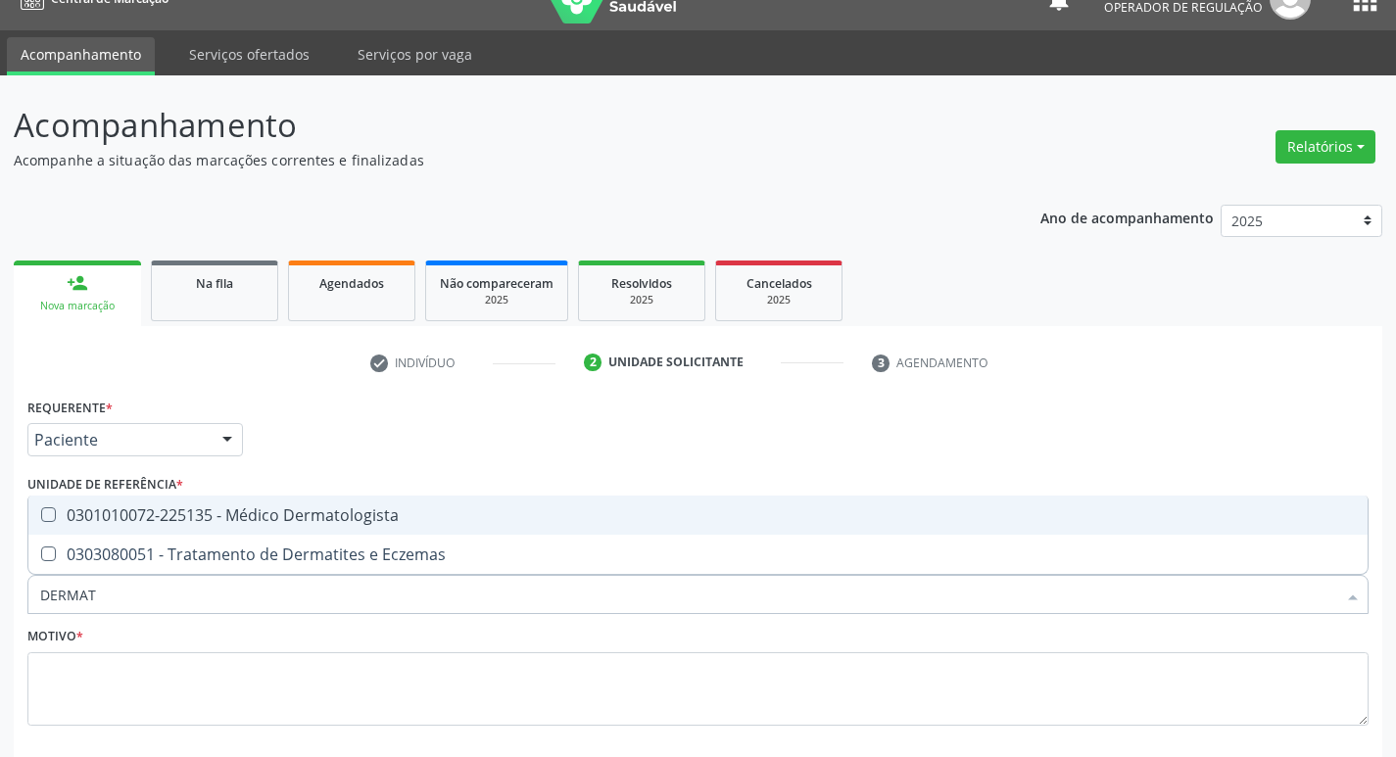
click at [113, 523] on div "0301010072-225135 - Médico Dermatologista" at bounding box center [697, 515] width 1315 height 16
checkbox Dermatologista "true"
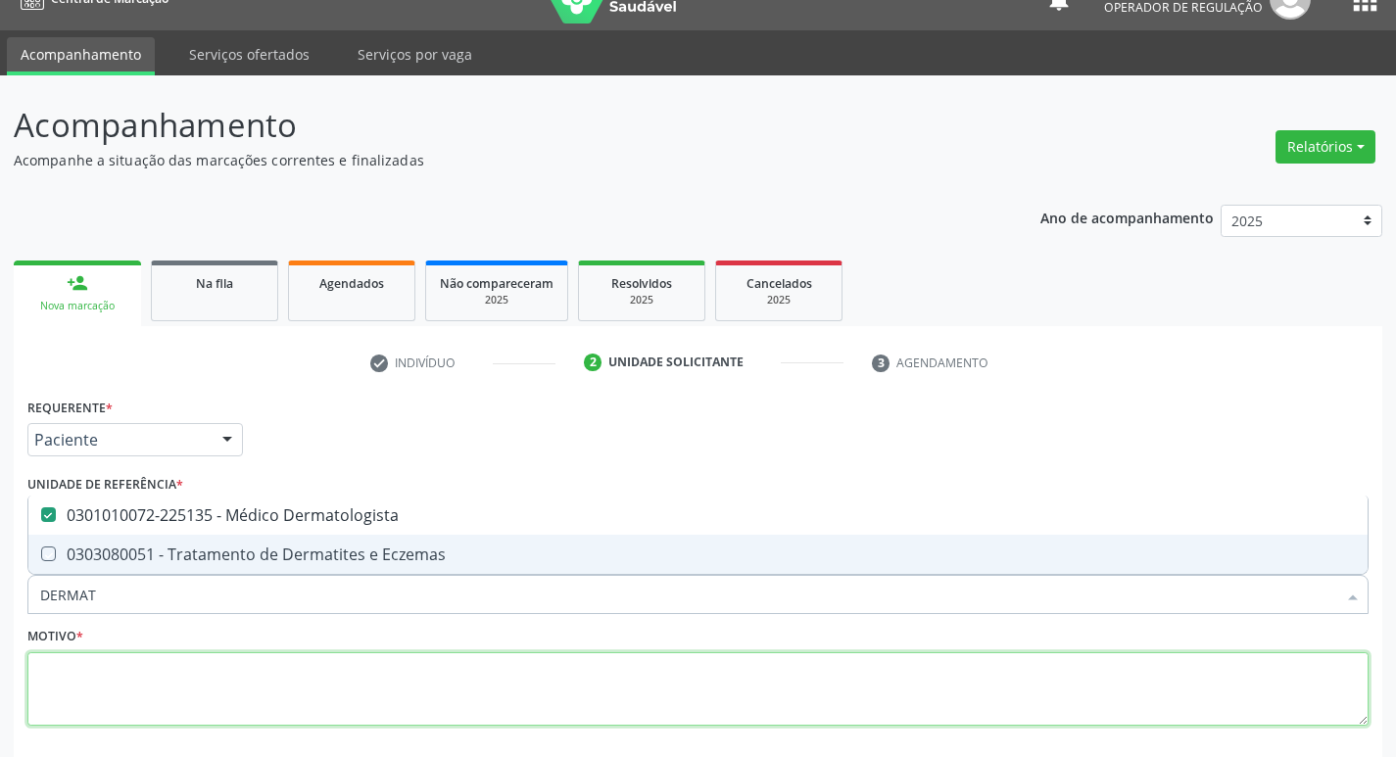
click at [197, 698] on textarea at bounding box center [697, 689] width 1341 height 74
checkbox Eczemas "true"
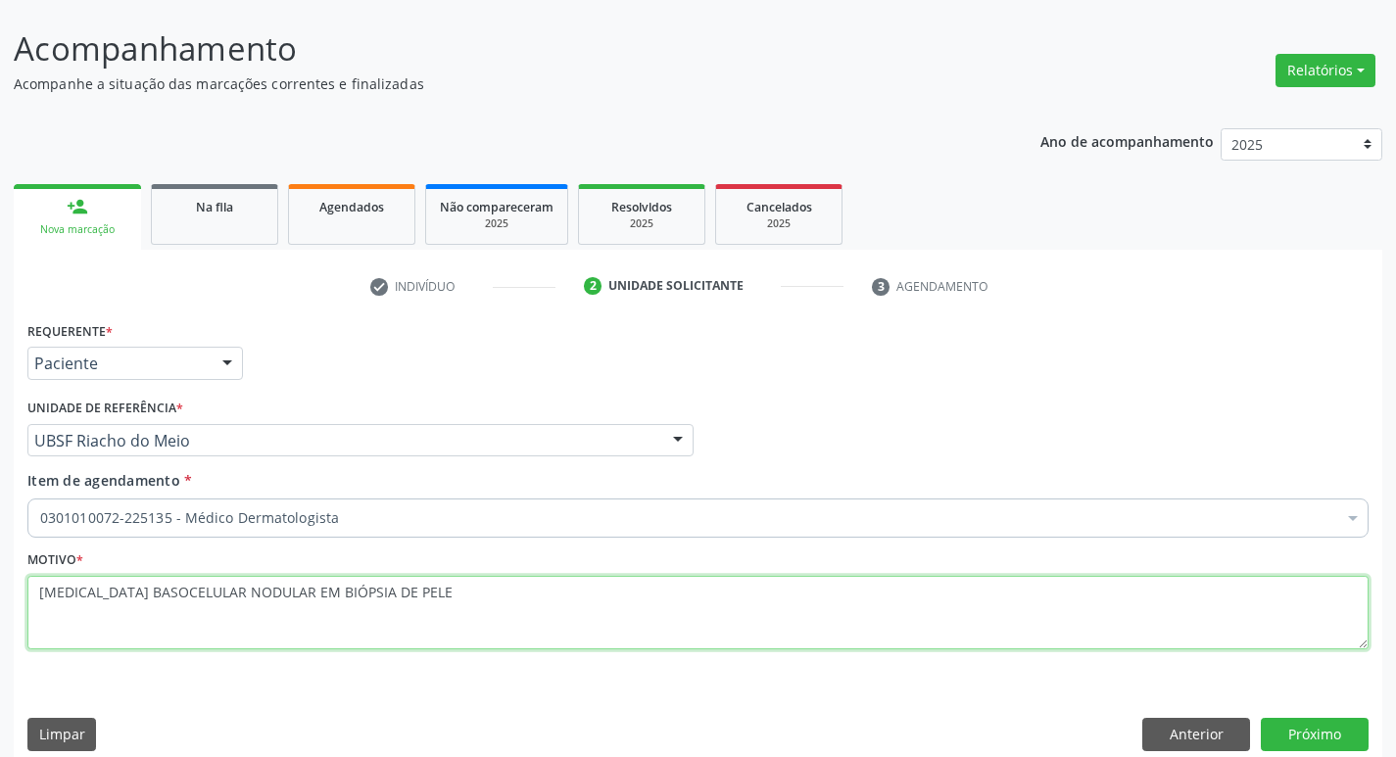
scroll to position [130, 0]
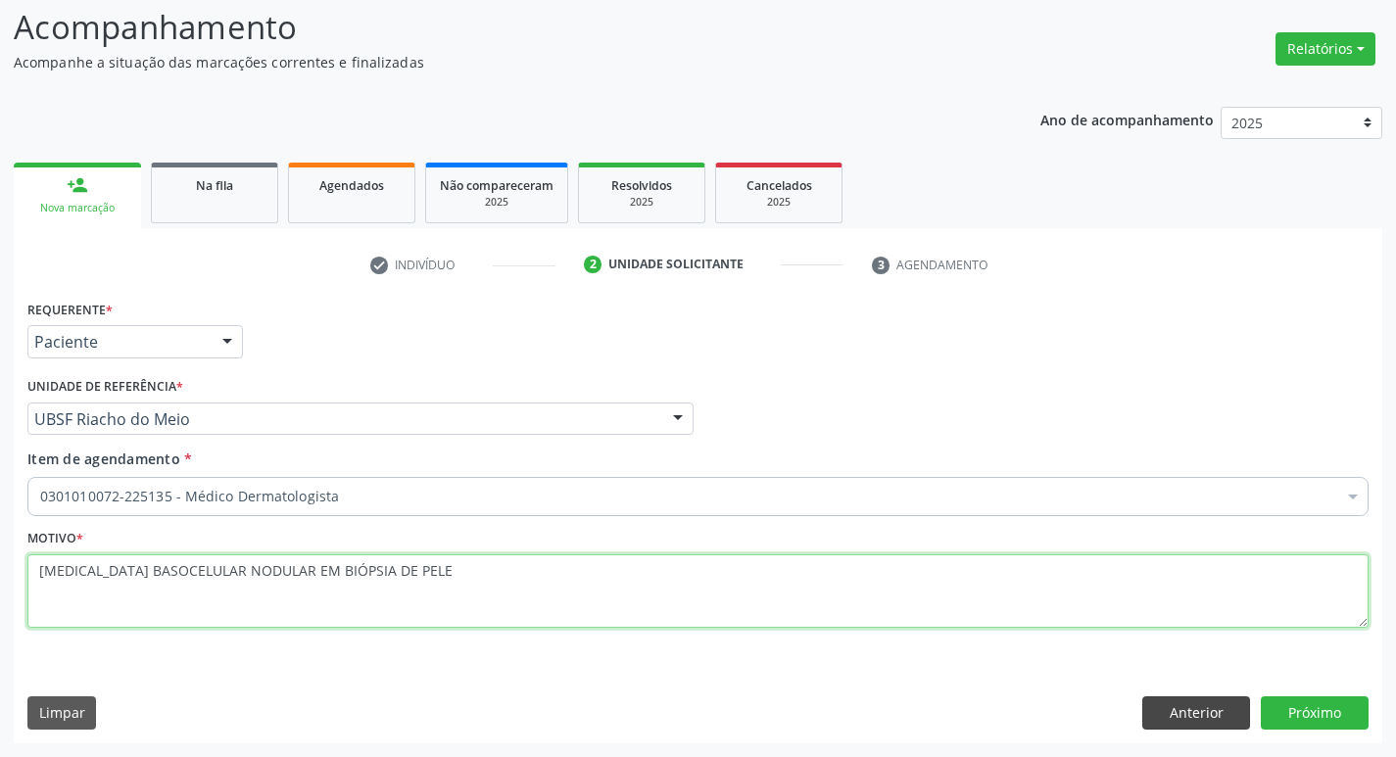
type textarea "CARCINOMA BASOCELULAR NODULAR EM BIÓPSIA DE PELE"
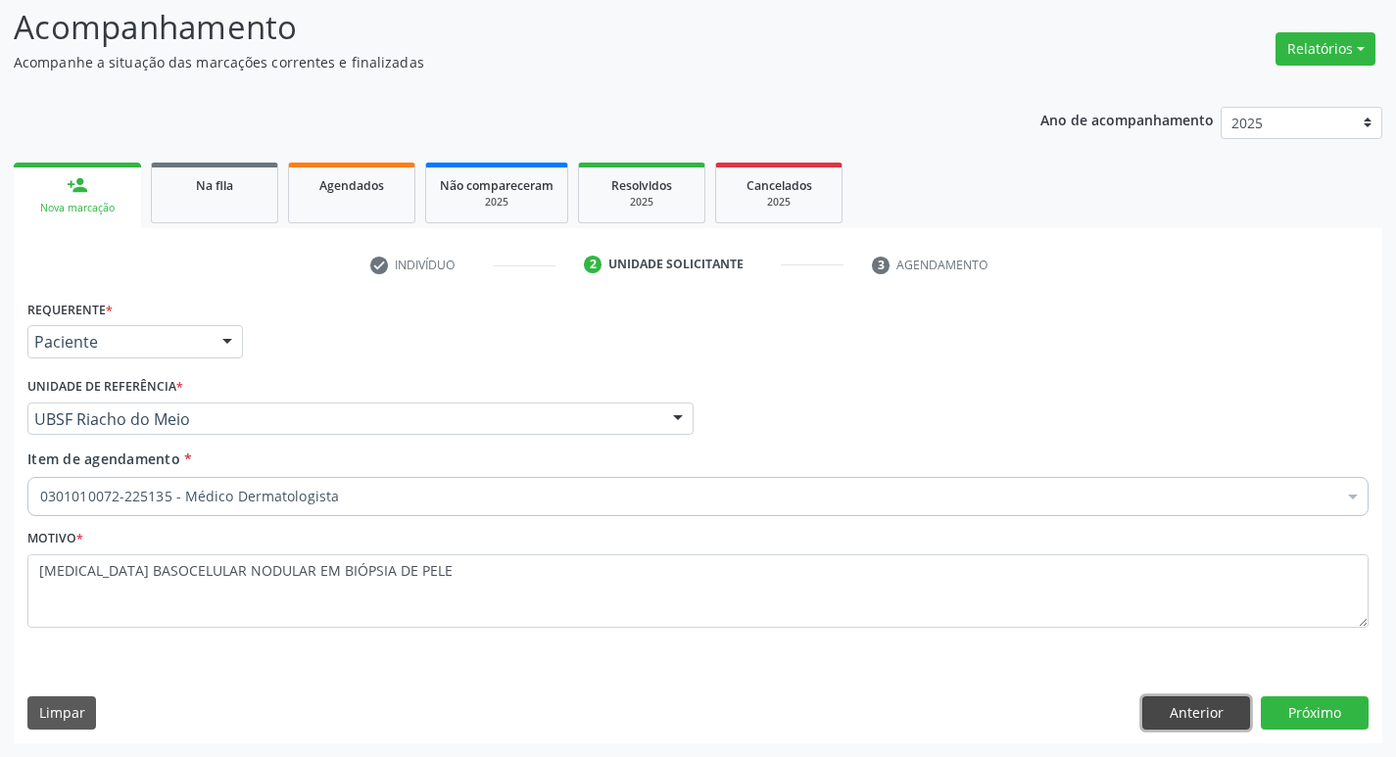
click at [1166, 709] on button "Anterior" at bounding box center [1196, 712] width 108 height 33
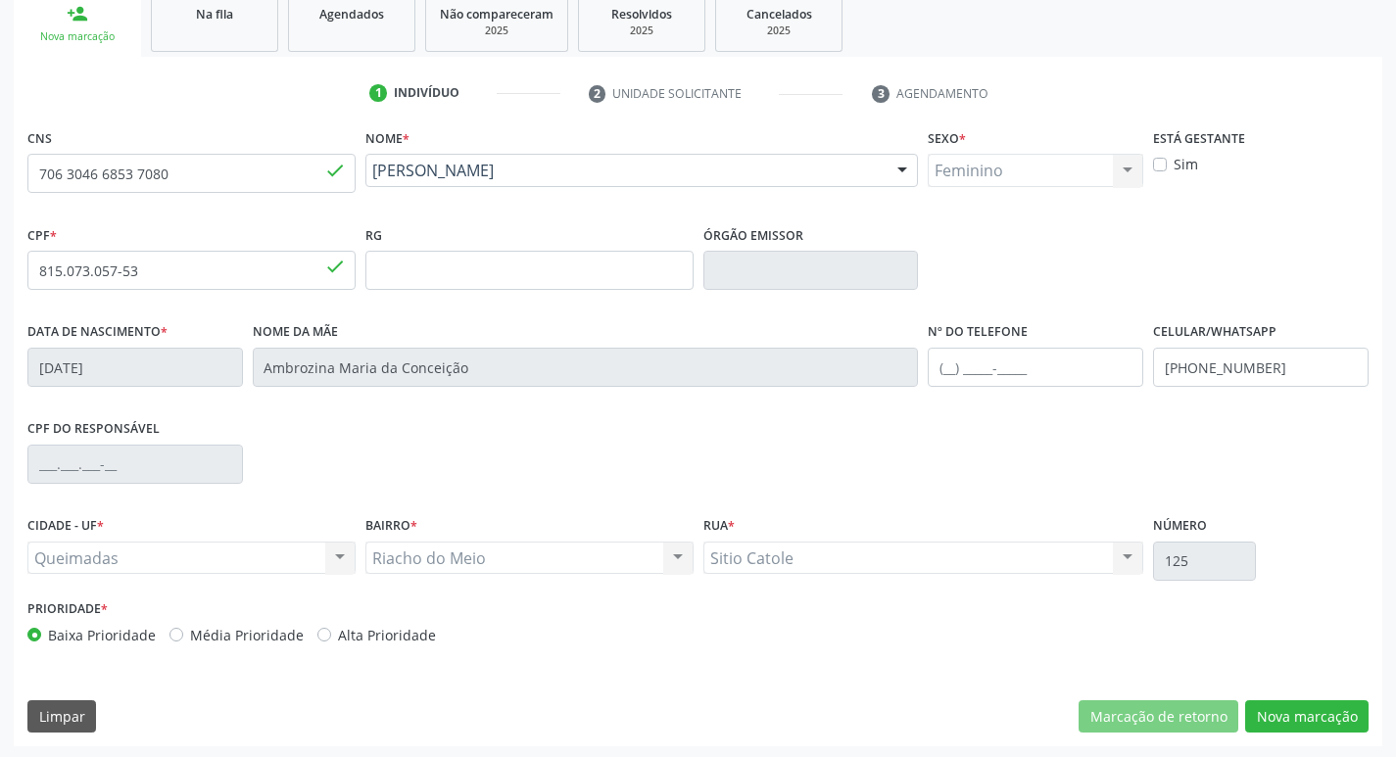
scroll to position [305, 0]
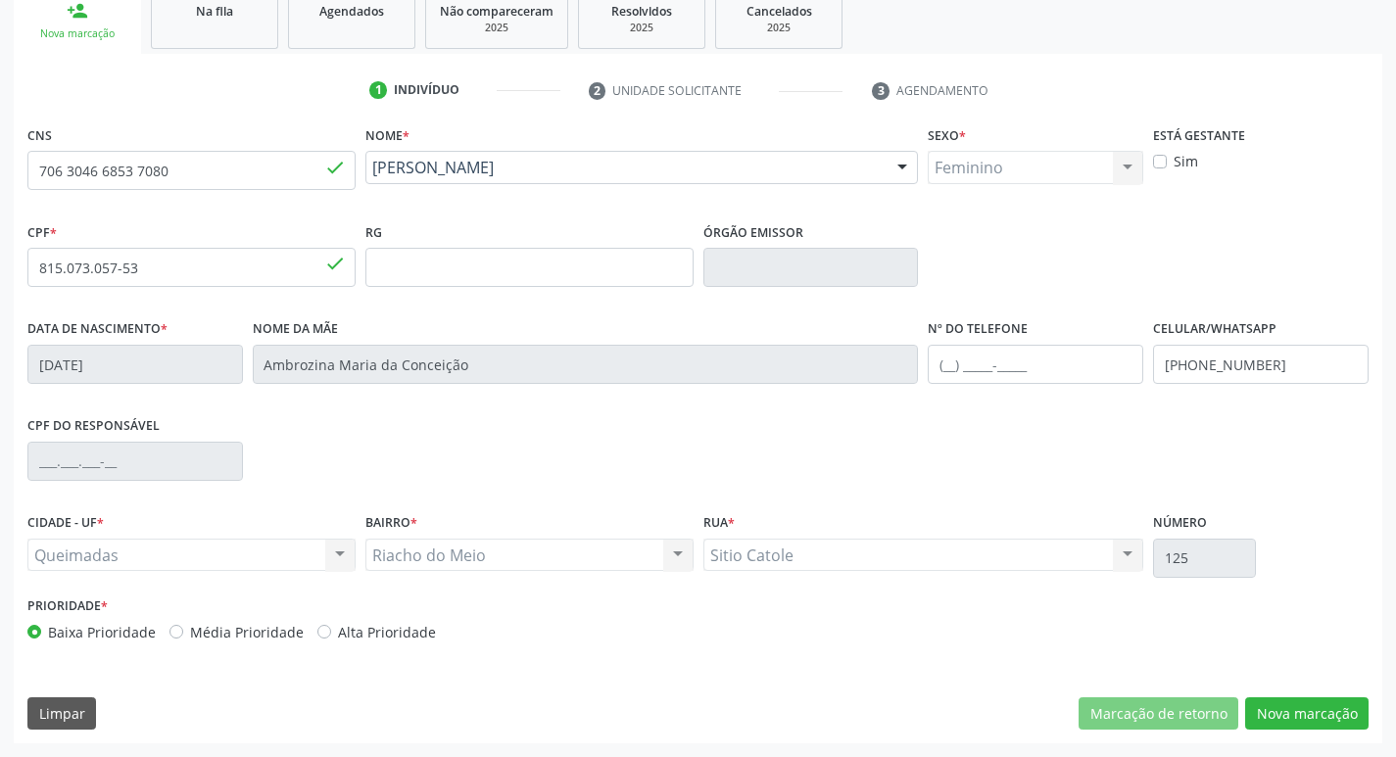
click at [338, 637] on label "Alta Prioridade" at bounding box center [387, 632] width 98 height 21
click at [317, 637] on input "Alta Prioridade" at bounding box center [324, 631] width 14 height 18
radio input "true"
click at [1270, 720] on button "Nova marcação" at bounding box center [1306, 713] width 123 height 33
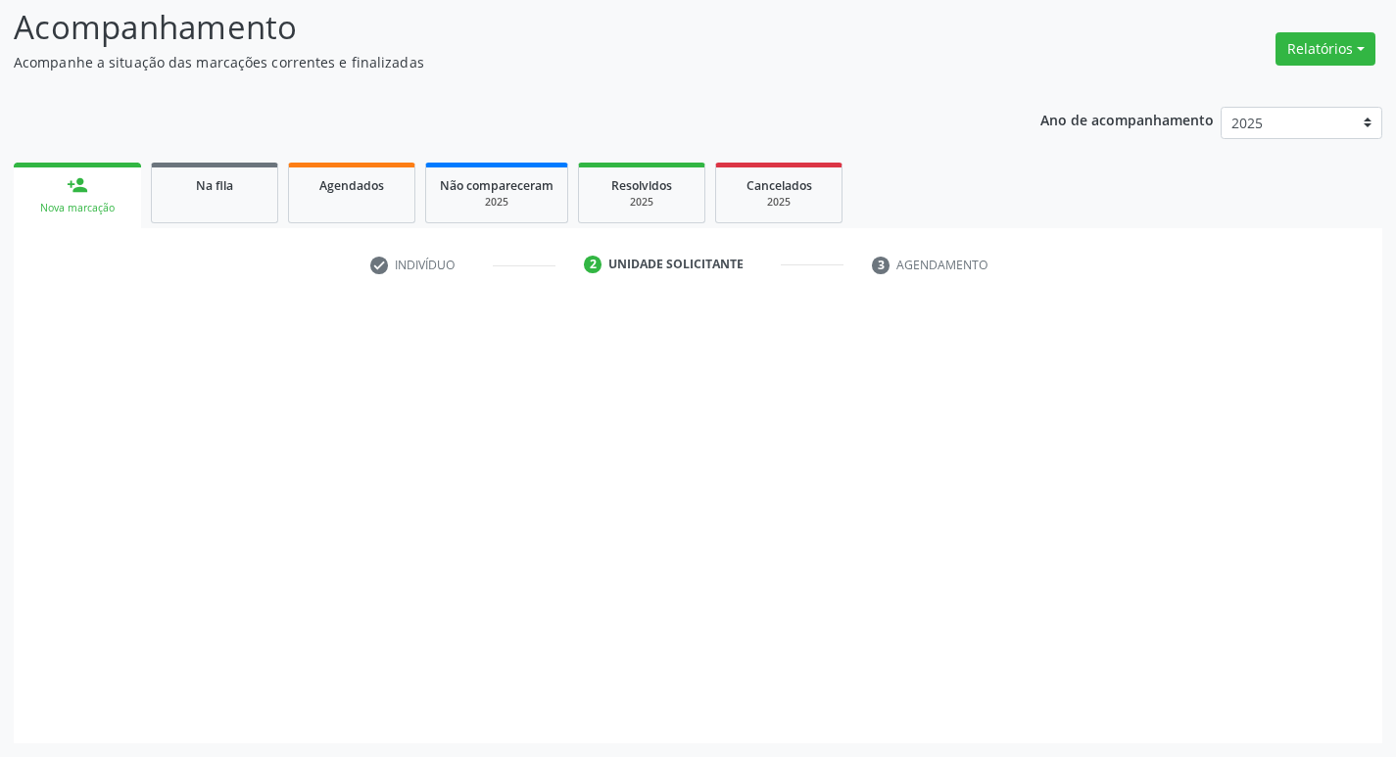
scroll to position [130, 0]
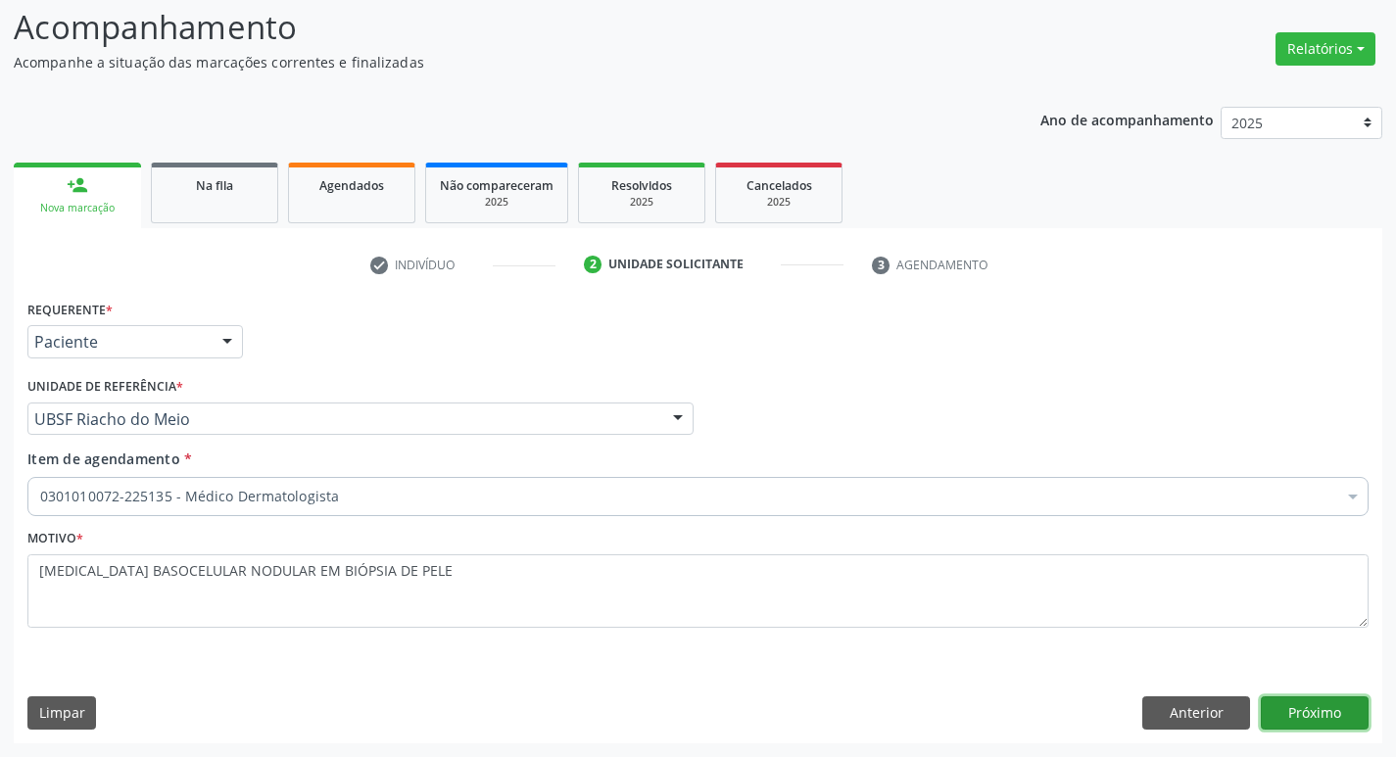
click at [1323, 699] on button "Próximo" at bounding box center [1314, 712] width 108 height 33
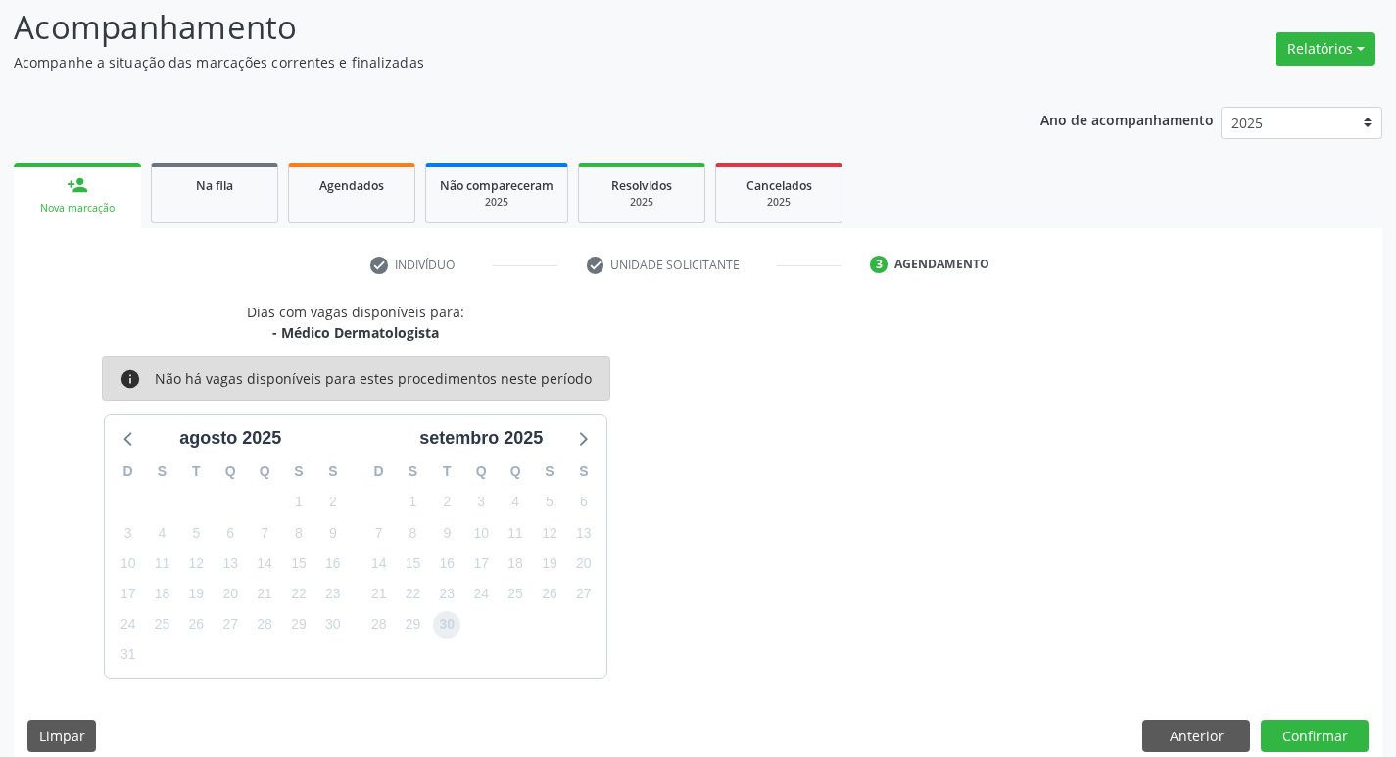
click at [442, 633] on span "30" at bounding box center [446, 624] width 27 height 27
click at [1346, 749] on button "Confirmar" at bounding box center [1314, 736] width 108 height 33
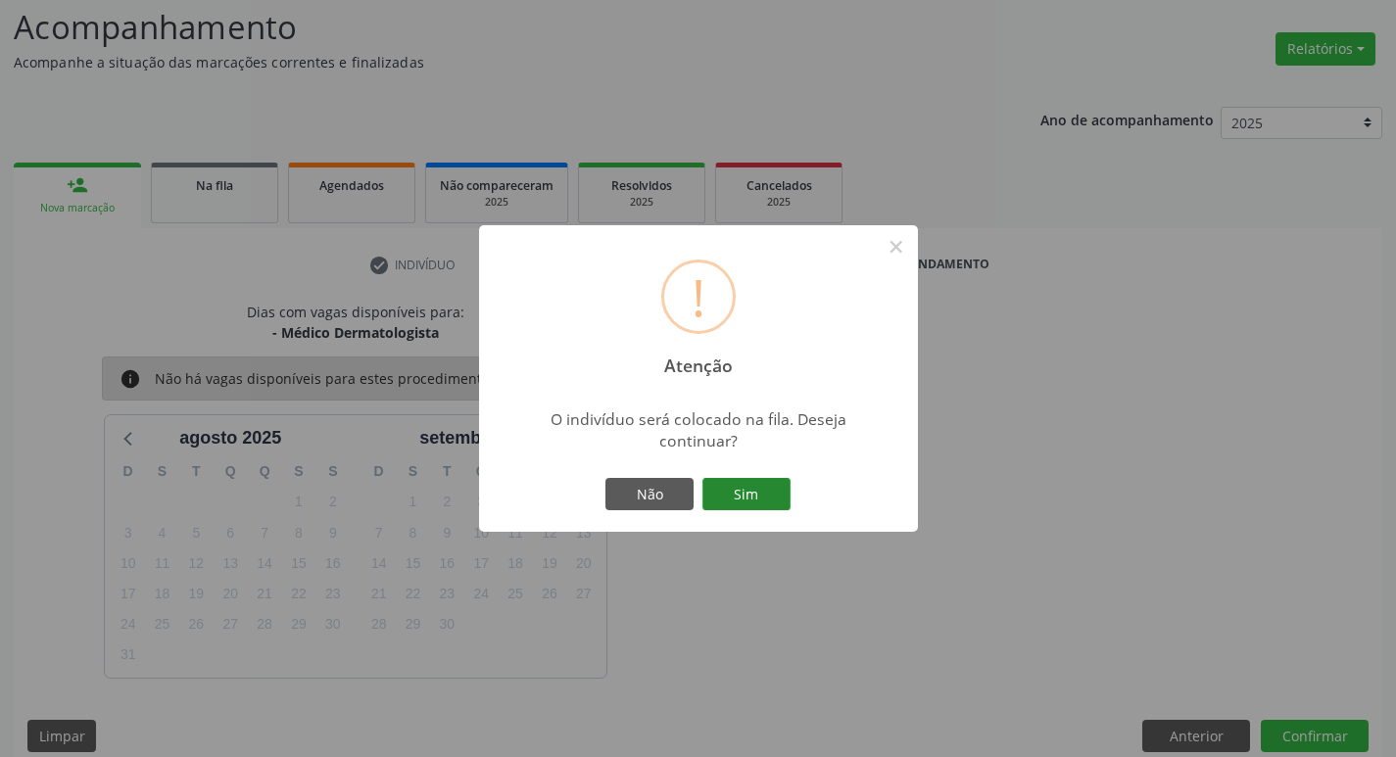
click at [761, 506] on button "Sim" at bounding box center [746, 494] width 88 height 33
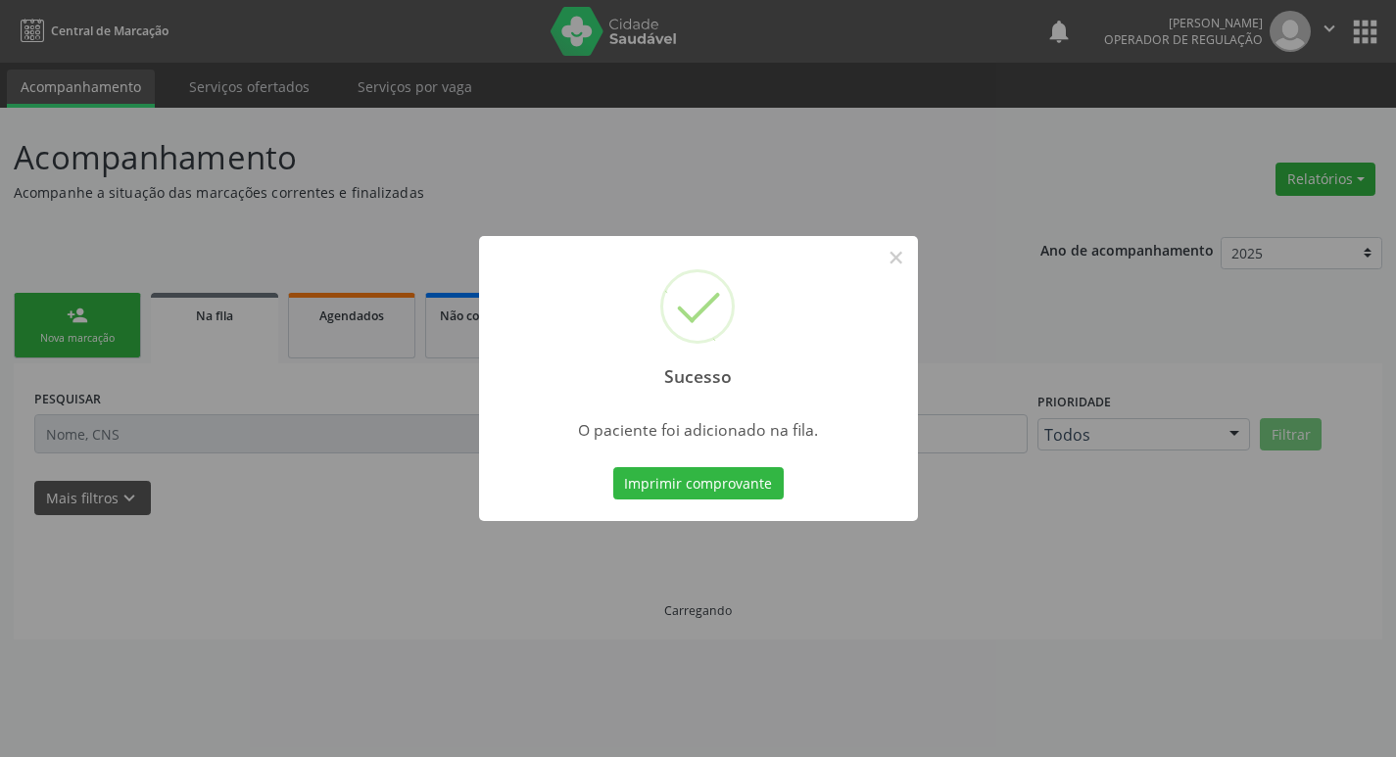
scroll to position [0, 0]
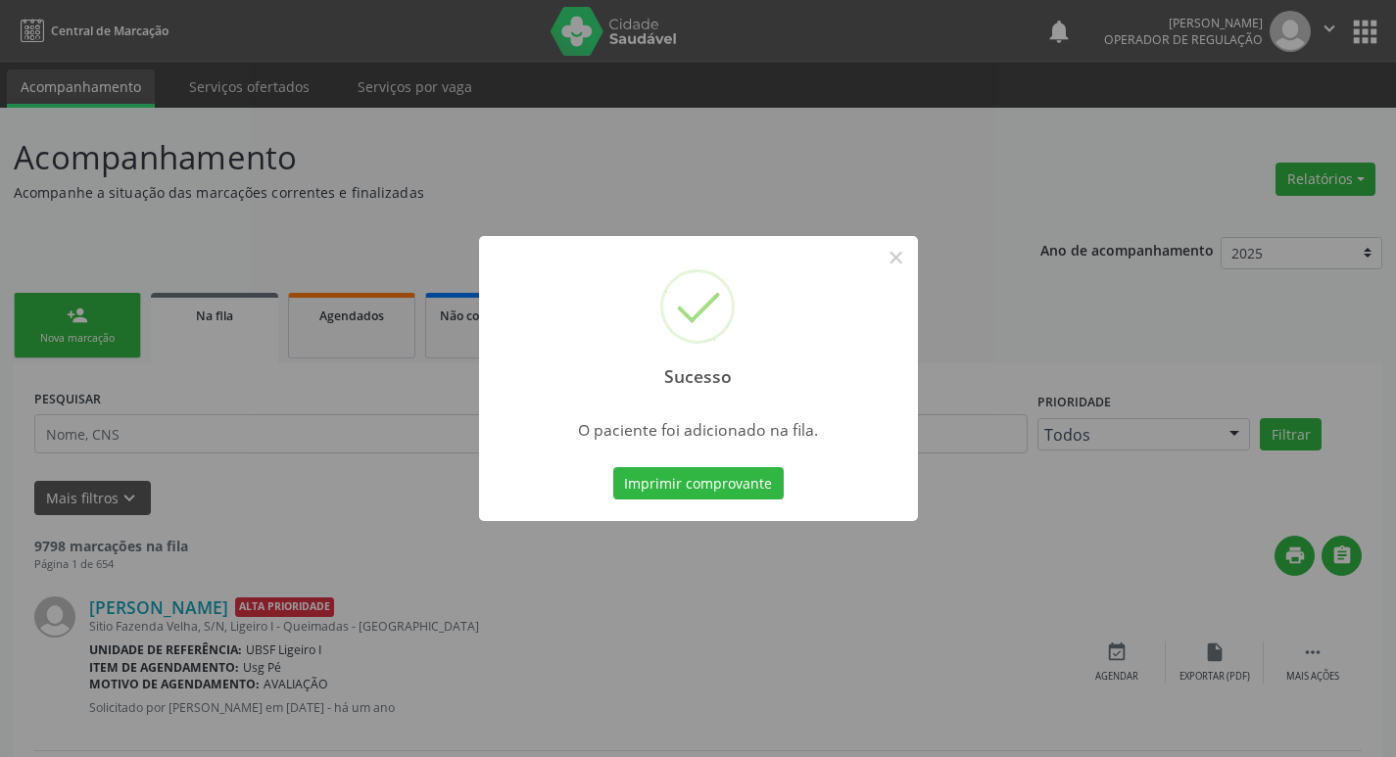
click at [403, 330] on div "Sucesso × O paciente foi adicionado na fila. Imprimir comprovante Cancel" at bounding box center [698, 378] width 1396 height 757
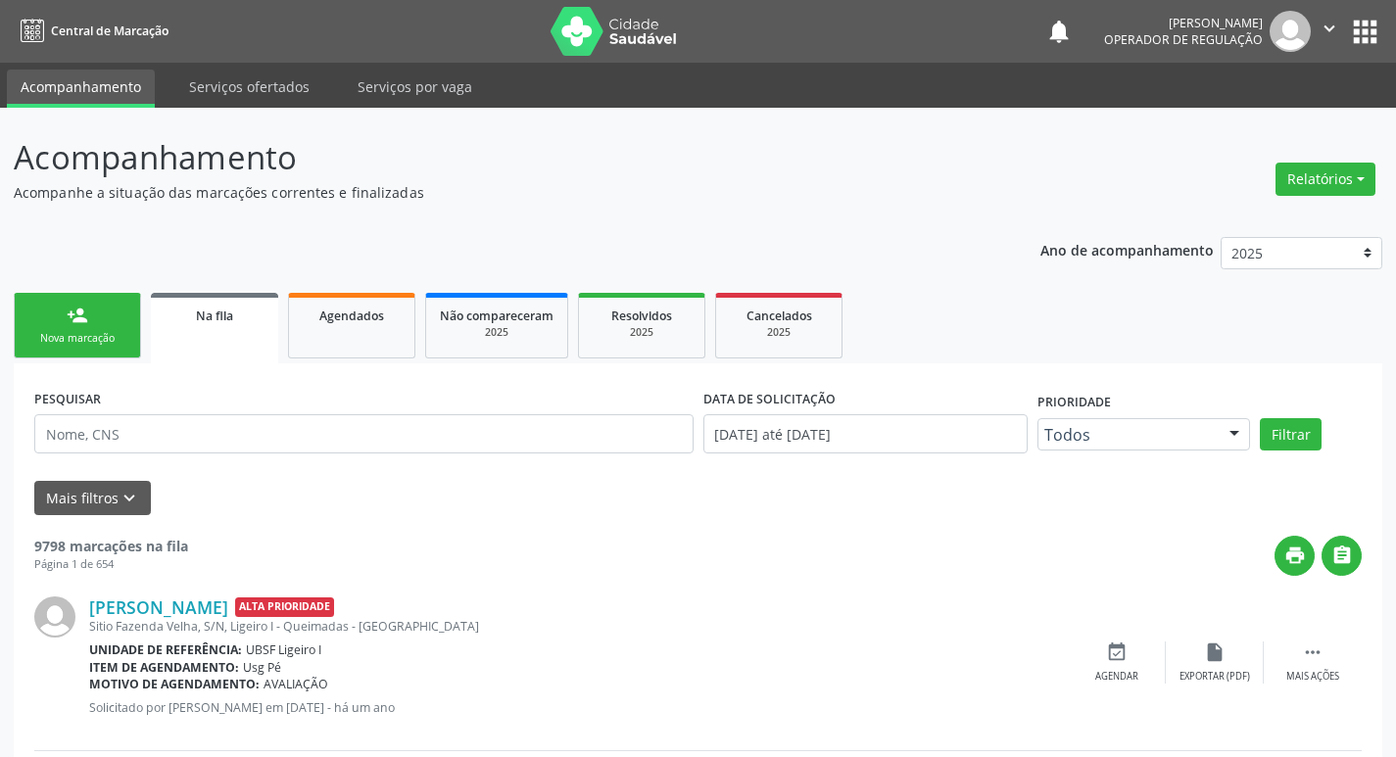
click at [90, 360] on ul "person_add Nova marcação Na fila Agendados Não compareceram 2025 Resolvidos 202…" at bounding box center [698, 325] width 1368 height 75
click at [106, 346] on div "Nova marcação" at bounding box center [77, 338] width 98 height 15
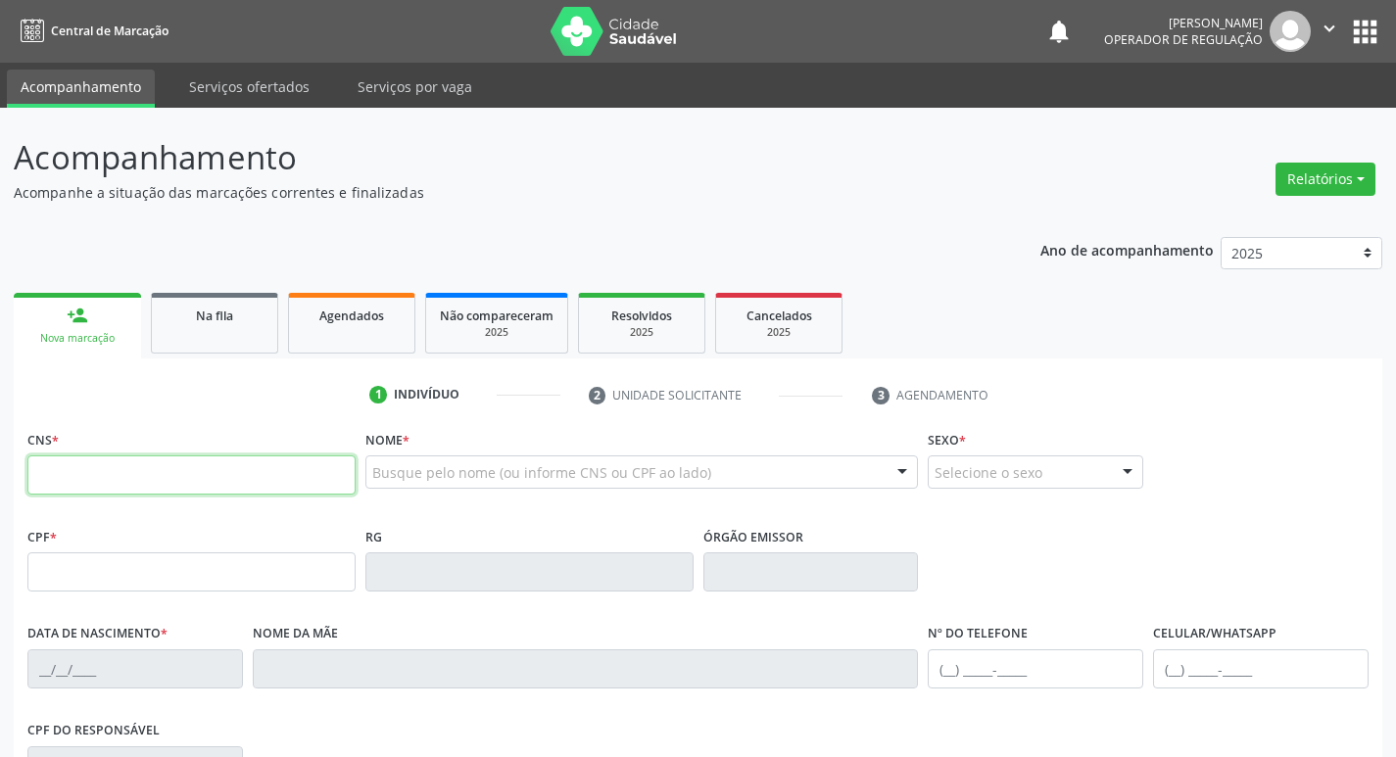
click at [250, 459] on input "text" at bounding box center [191, 474] width 328 height 39
type input "700 5015 8595 3954"
type input "037.738.284-11"
type input "09/07/1981"
type input "José Batista Barbosa"
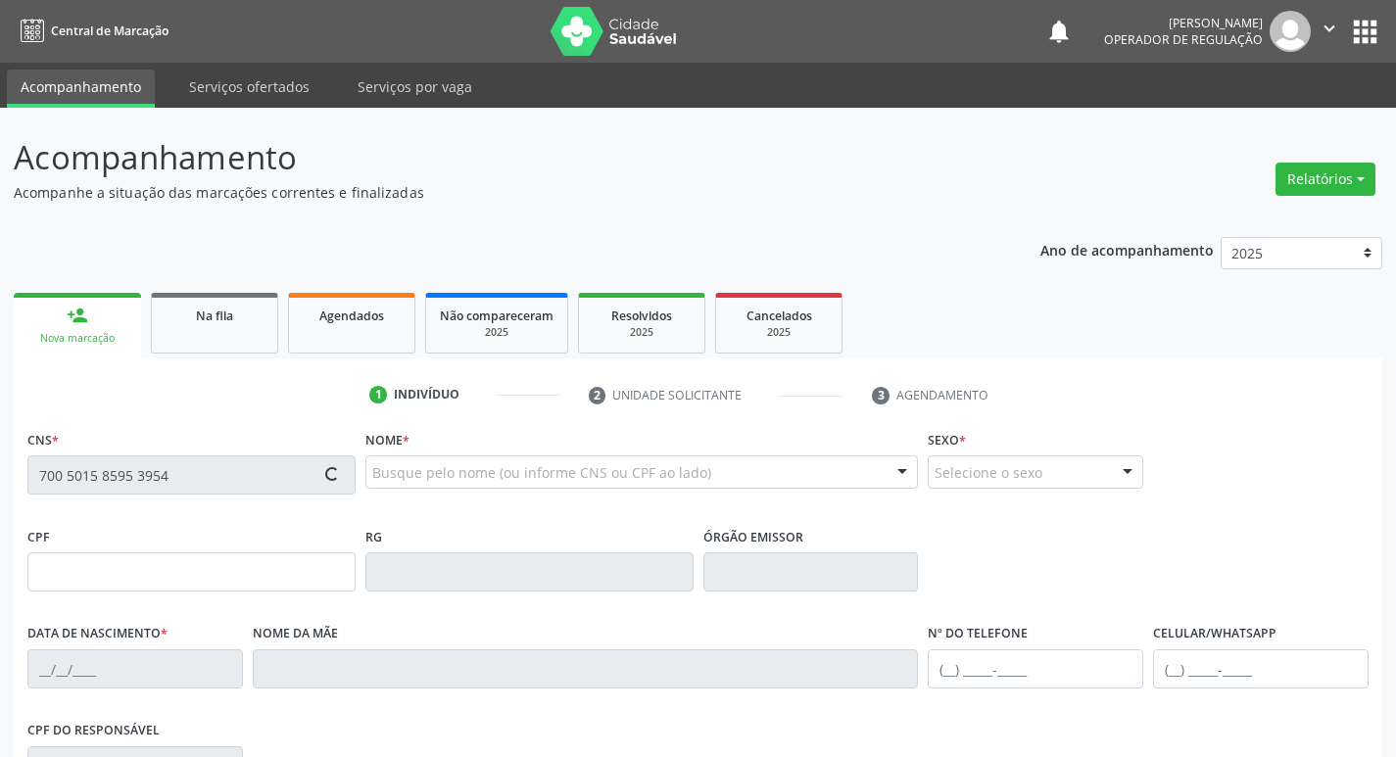
type input "(21) 97630-7891"
type input "081.260.567-54"
type input "S/N"
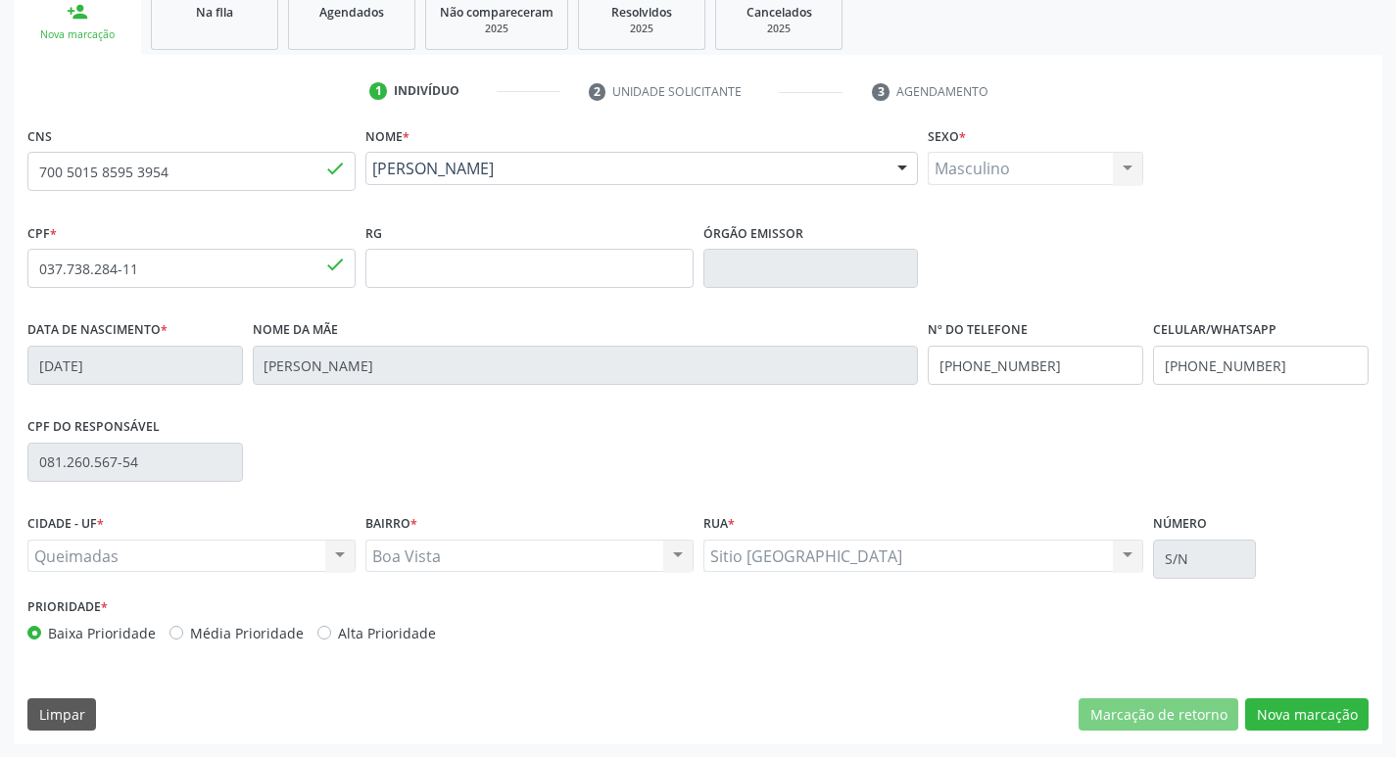
scroll to position [305, 0]
click at [1290, 714] on button "Nova marcação" at bounding box center [1306, 713] width 123 height 33
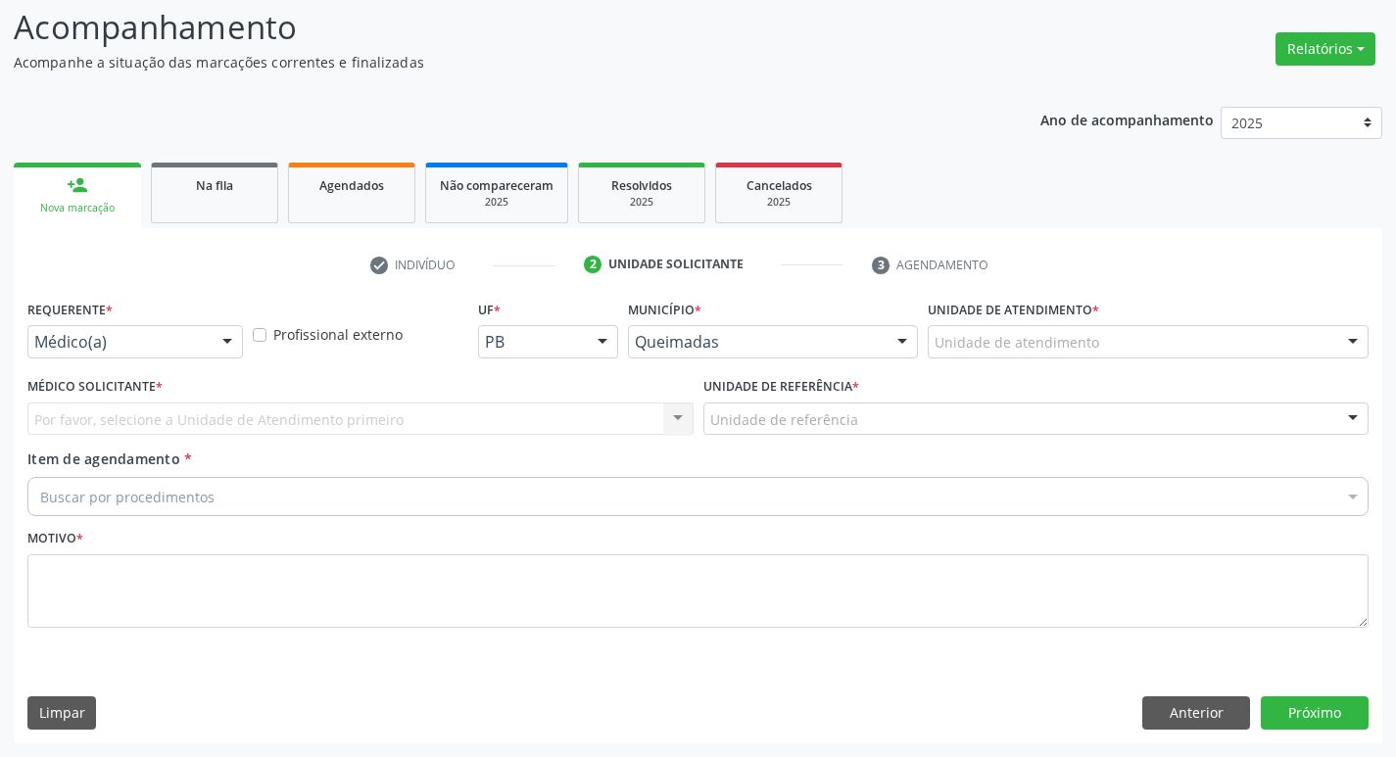
scroll to position [130, 0]
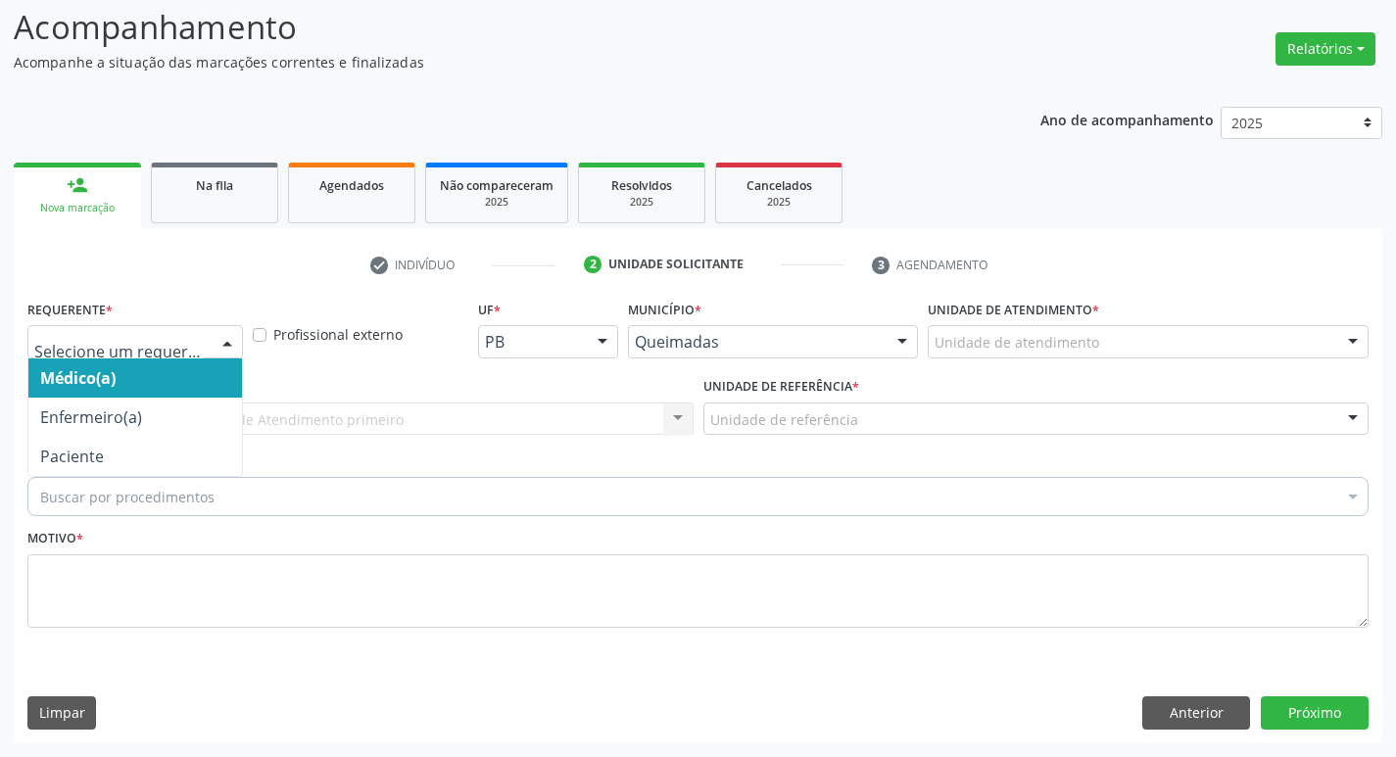
click at [119, 356] on div at bounding box center [134, 341] width 215 height 33
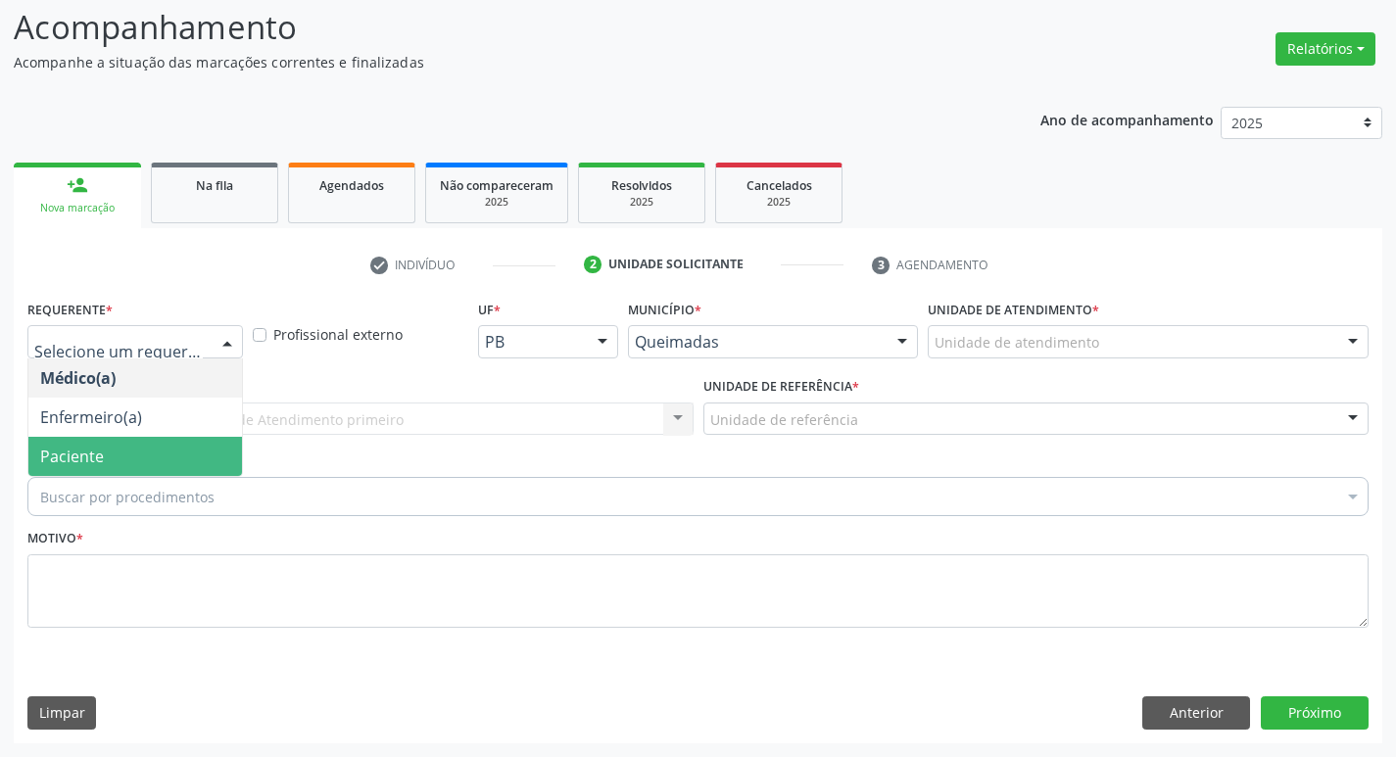
click at [119, 463] on span "Paciente" at bounding box center [135, 456] width 214 height 39
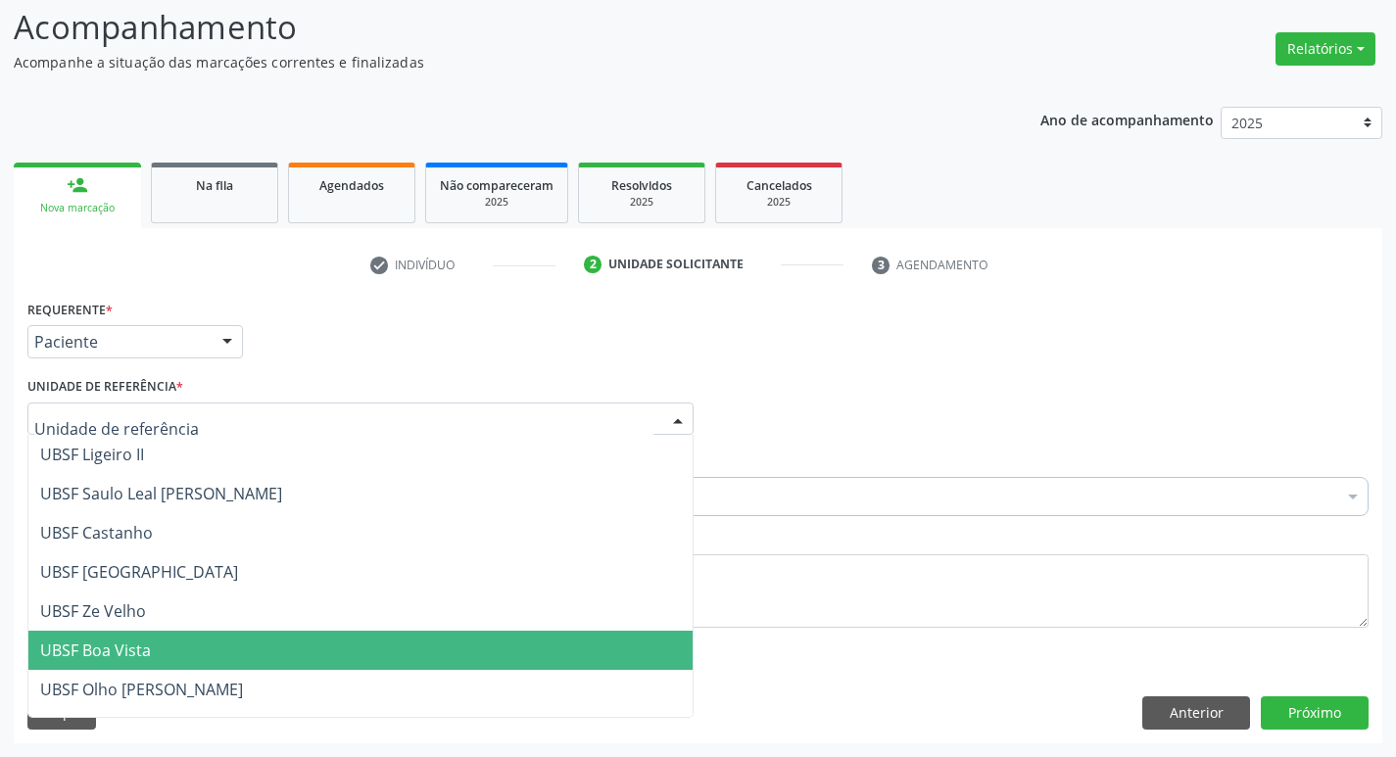
click at [89, 641] on span "UBSF Boa Vista" at bounding box center [95, 651] width 111 height 22
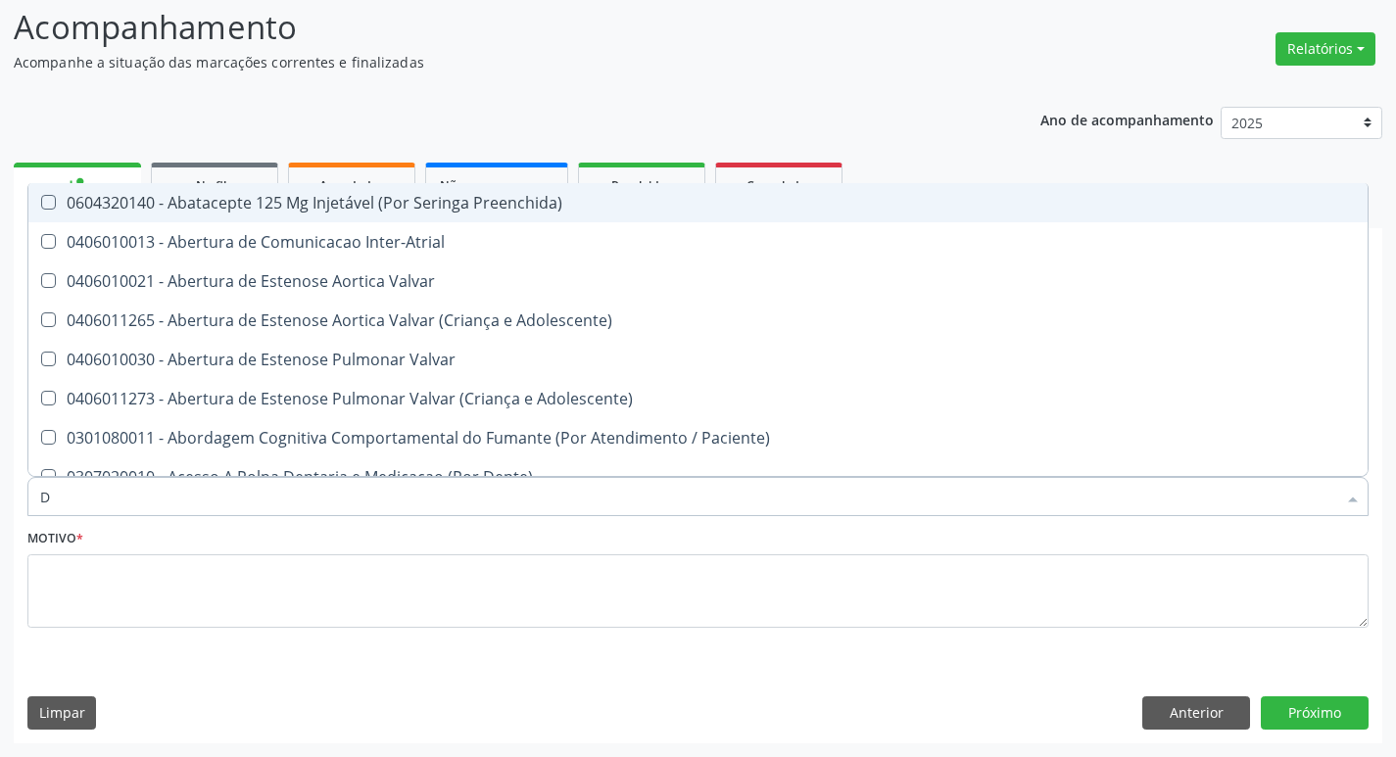
type input "DERMAT"
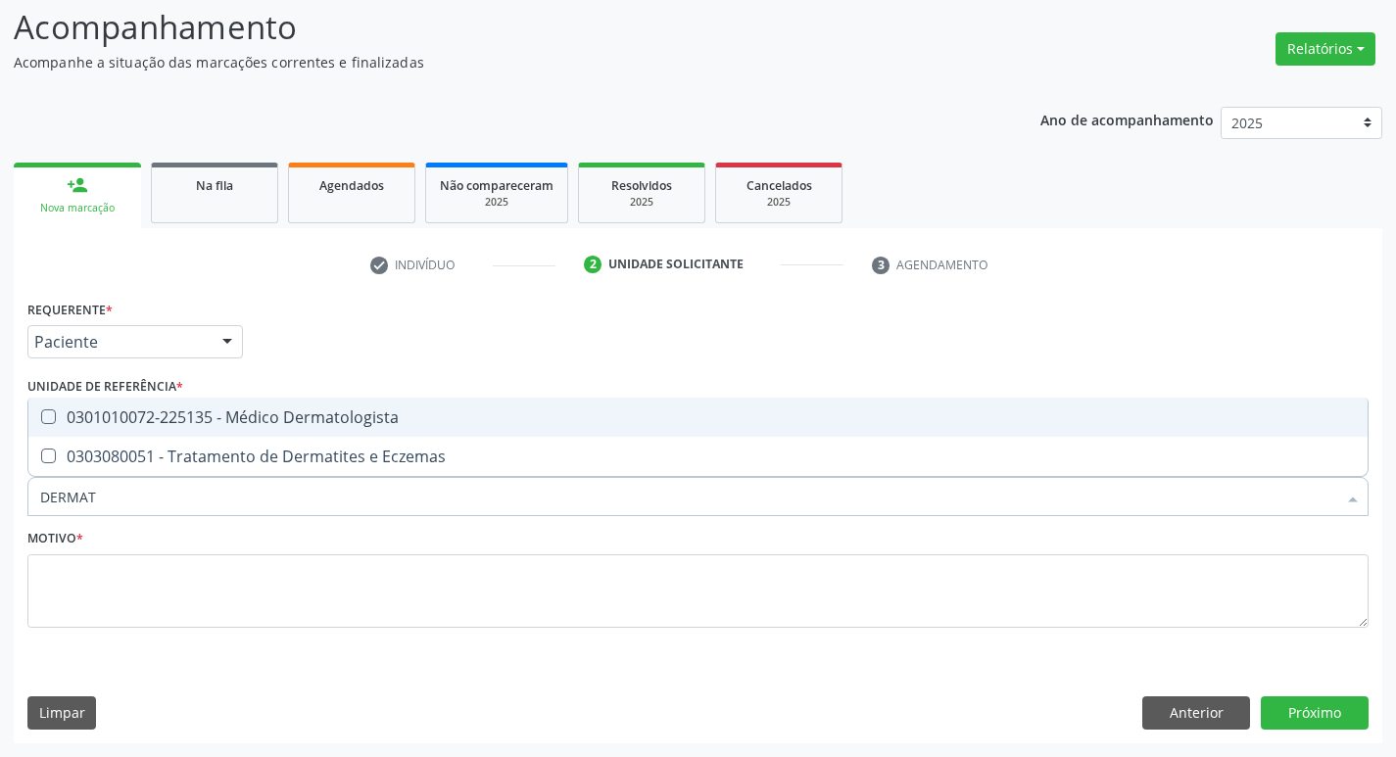
drag, startPoint x: 149, startPoint y: 425, endPoint x: 115, endPoint y: 537, distance: 116.8
click at [149, 428] on span "0301010072-225135 - Médico Dermatologista" at bounding box center [697, 417] width 1339 height 39
checkbox Dermatologista "true"
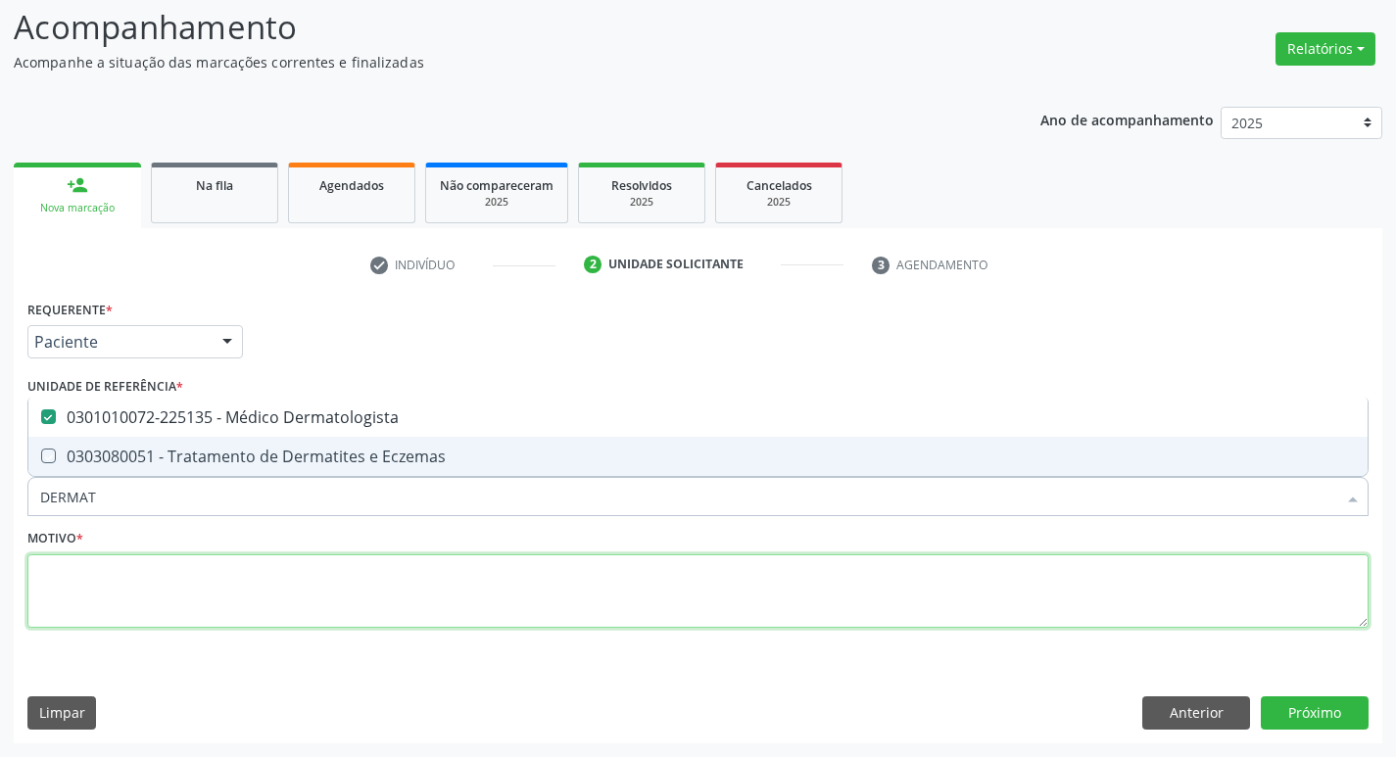
click at [122, 594] on textarea at bounding box center [697, 591] width 1341 height 74
checkbox Eczemas "true"
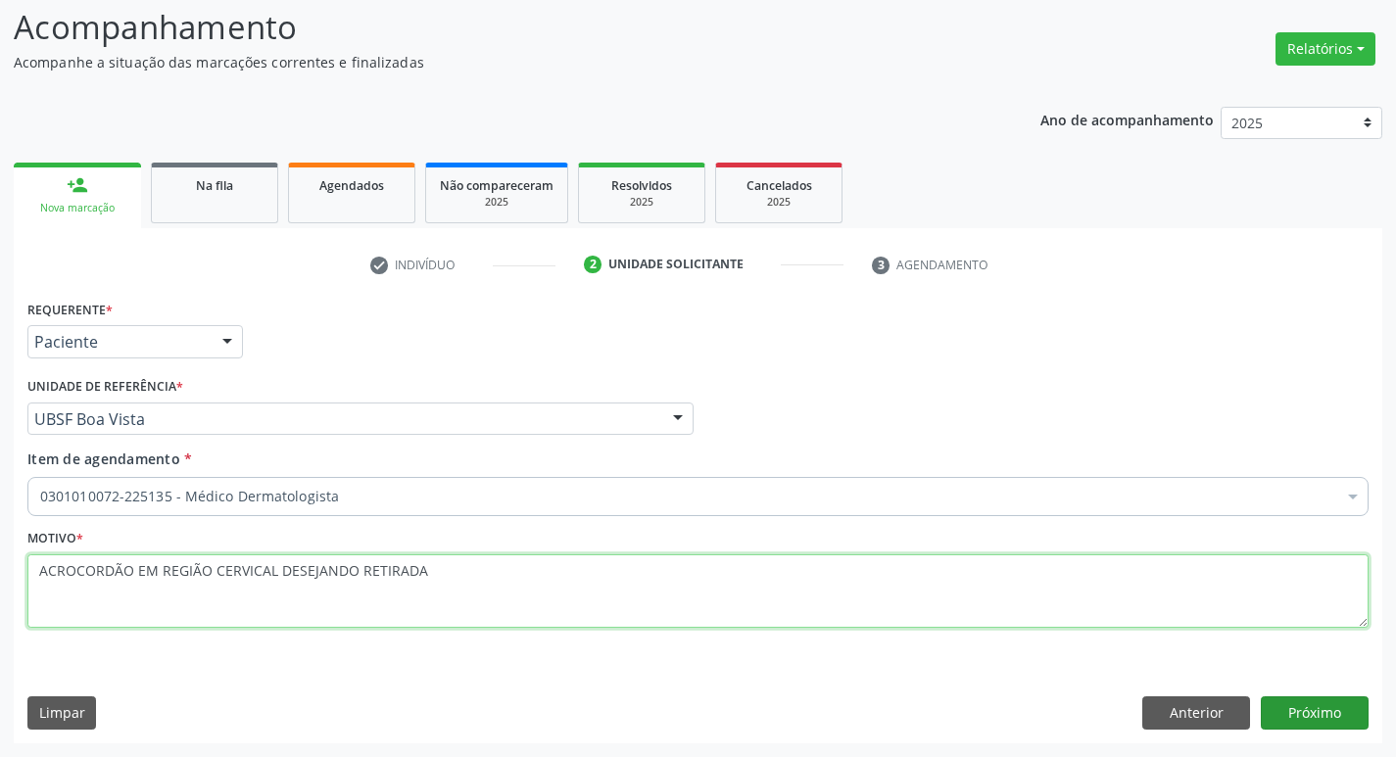
type textarea "ACROCORDÃO EM REGIÃO CERVICAL DESEJANDO RETIRADA"
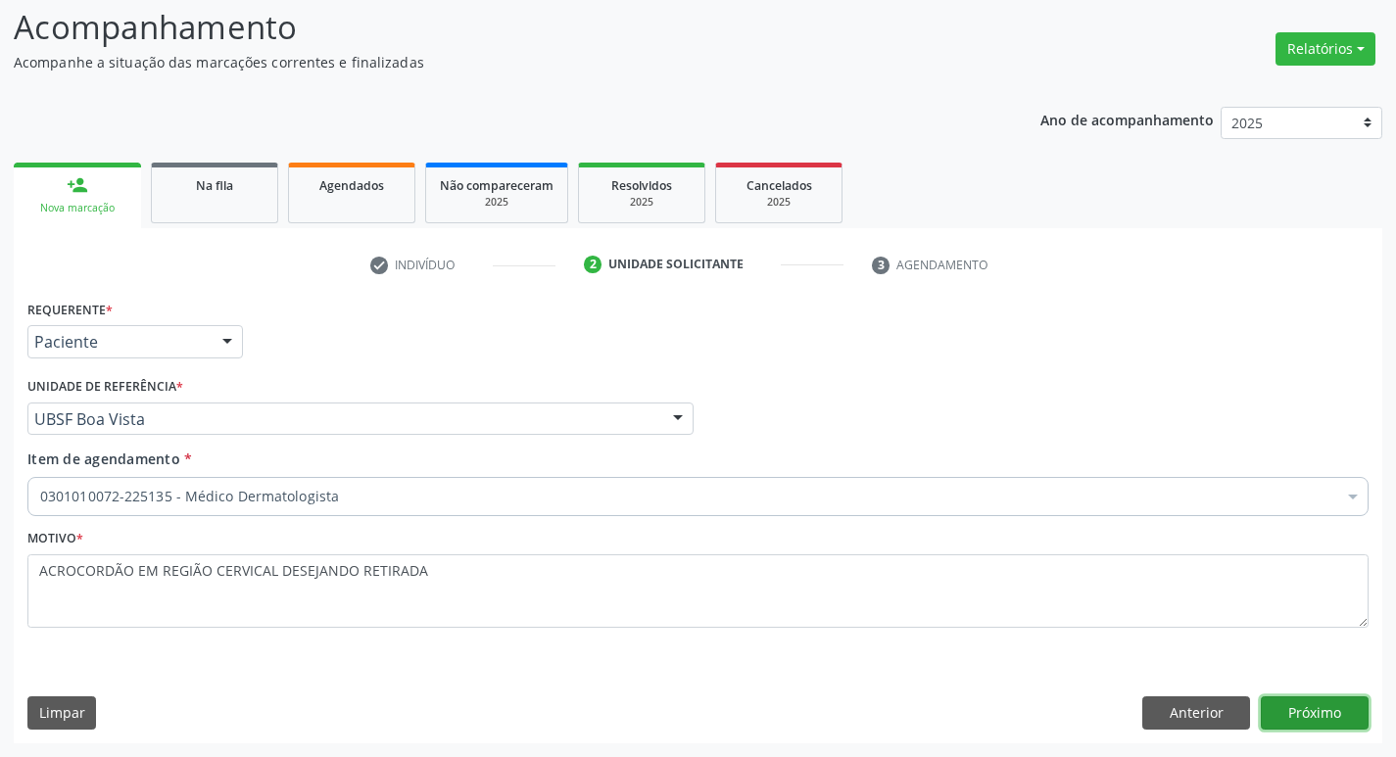
click at [1313, 718] on button "Próximo" at bounding box center [1314, 712] width 108 height 33
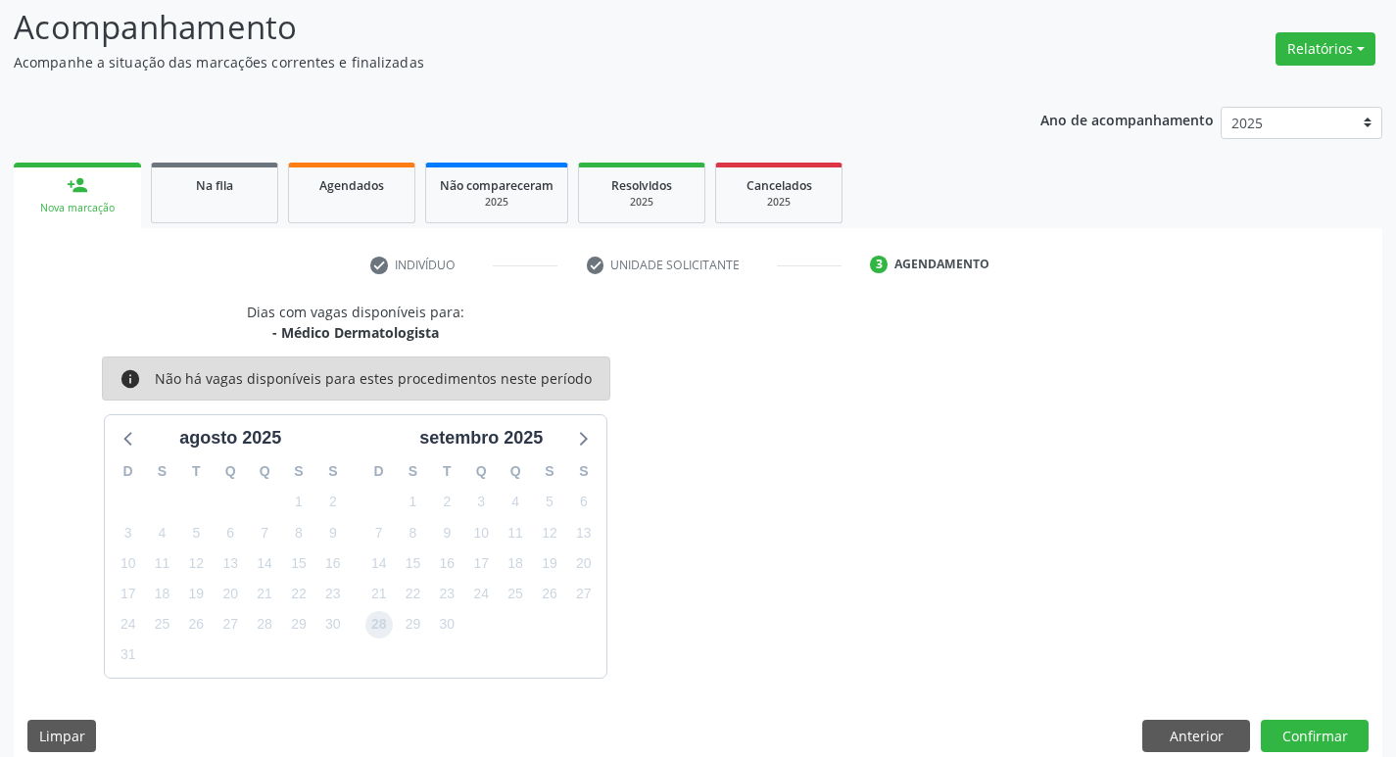
click at [388, 617] on span "28" at bounding box center [378, 624] width 27 height 27
click at [1325, 731] on button "Confirmar" at bounding box center [1314, 736] width 108 height 33
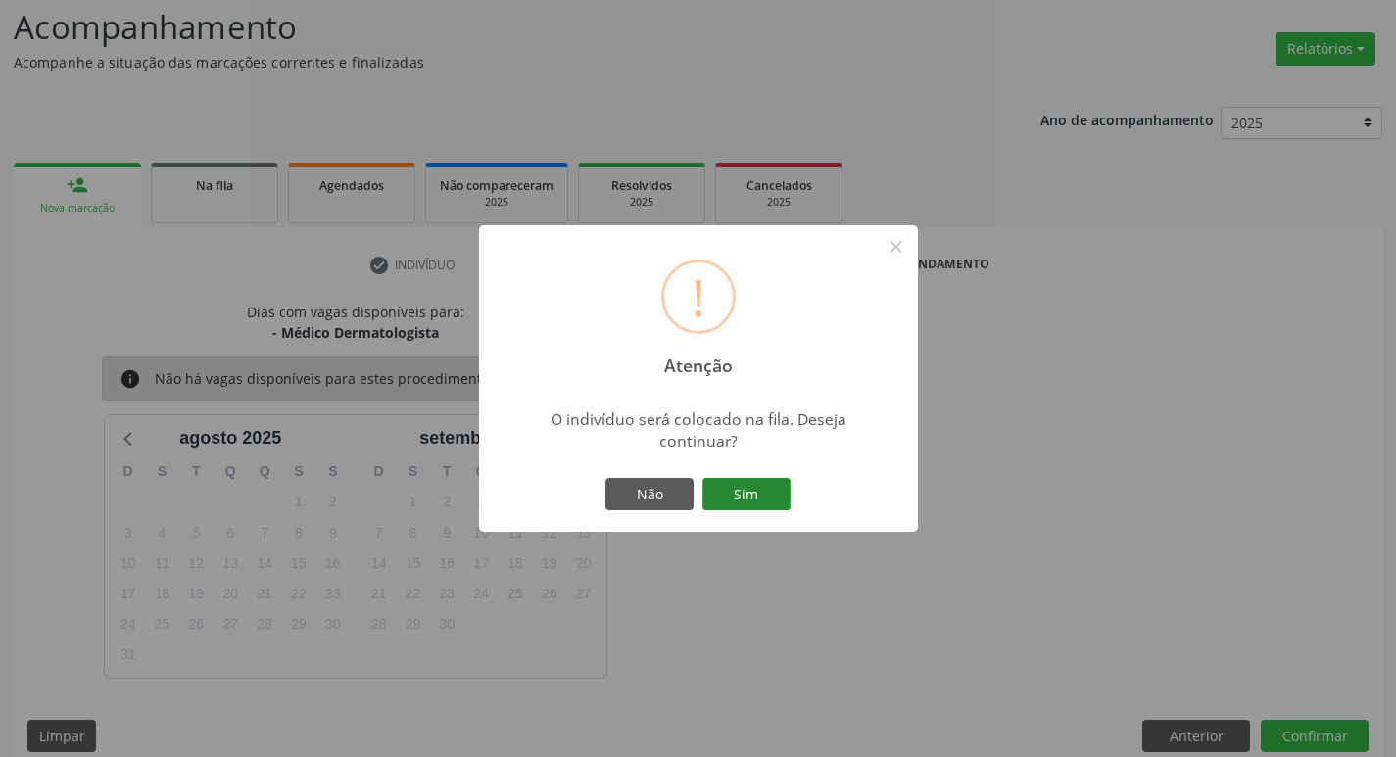
click at [752, 498] on button "Sim" at bounding box center [746, 494] width 88 height 33
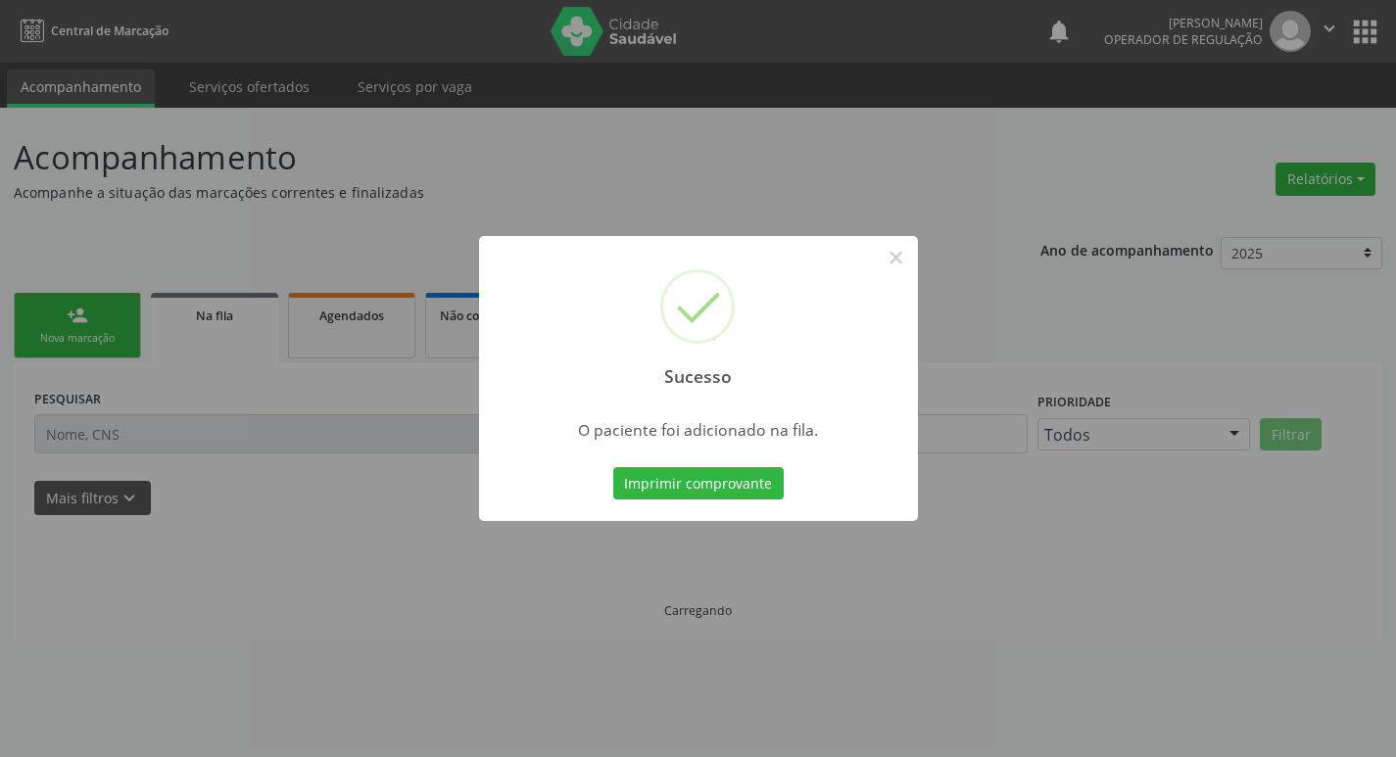
scroll to position [0, 0]
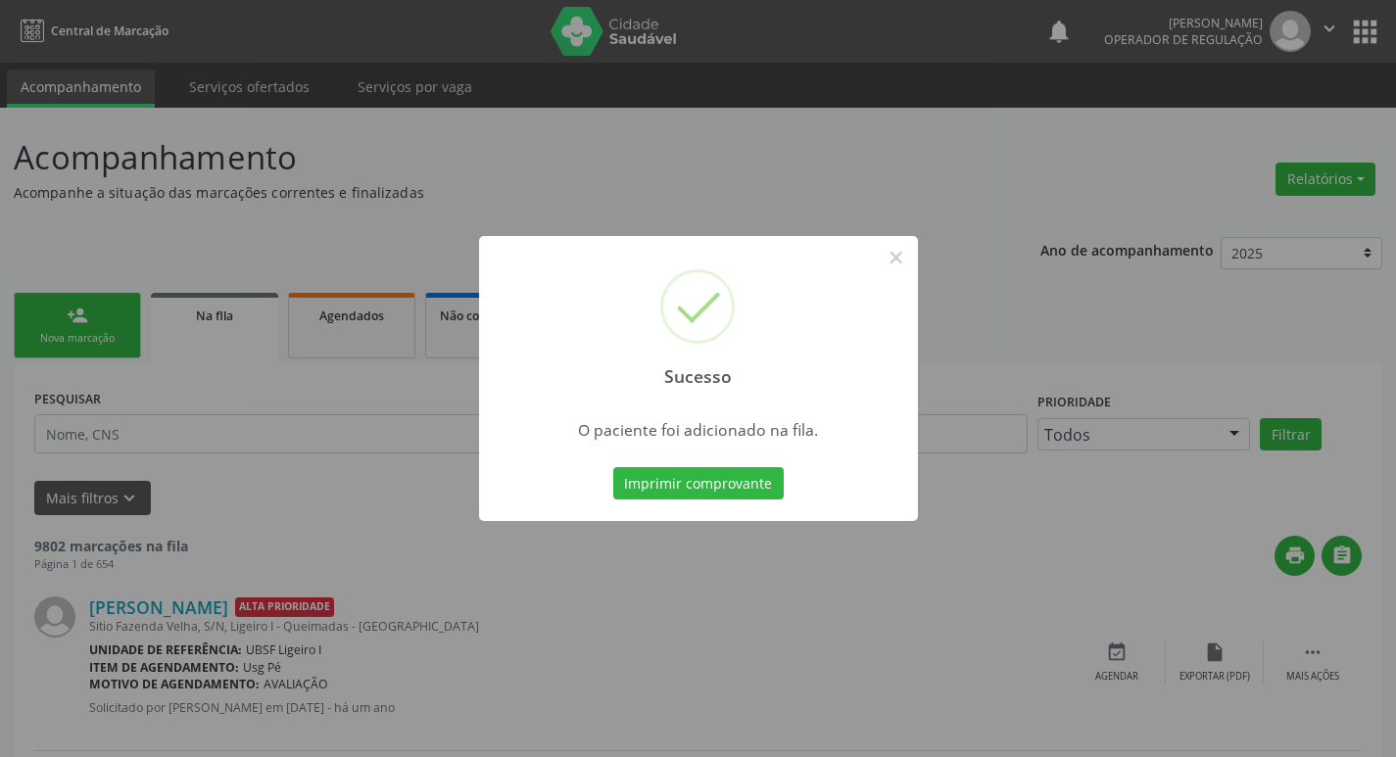
click at [426, 352] on div "Sucesso × O paciente foi adicionado na fila. Imprimir comprovante Cancel" at bounding box center [698, 378] width 1396 height 757
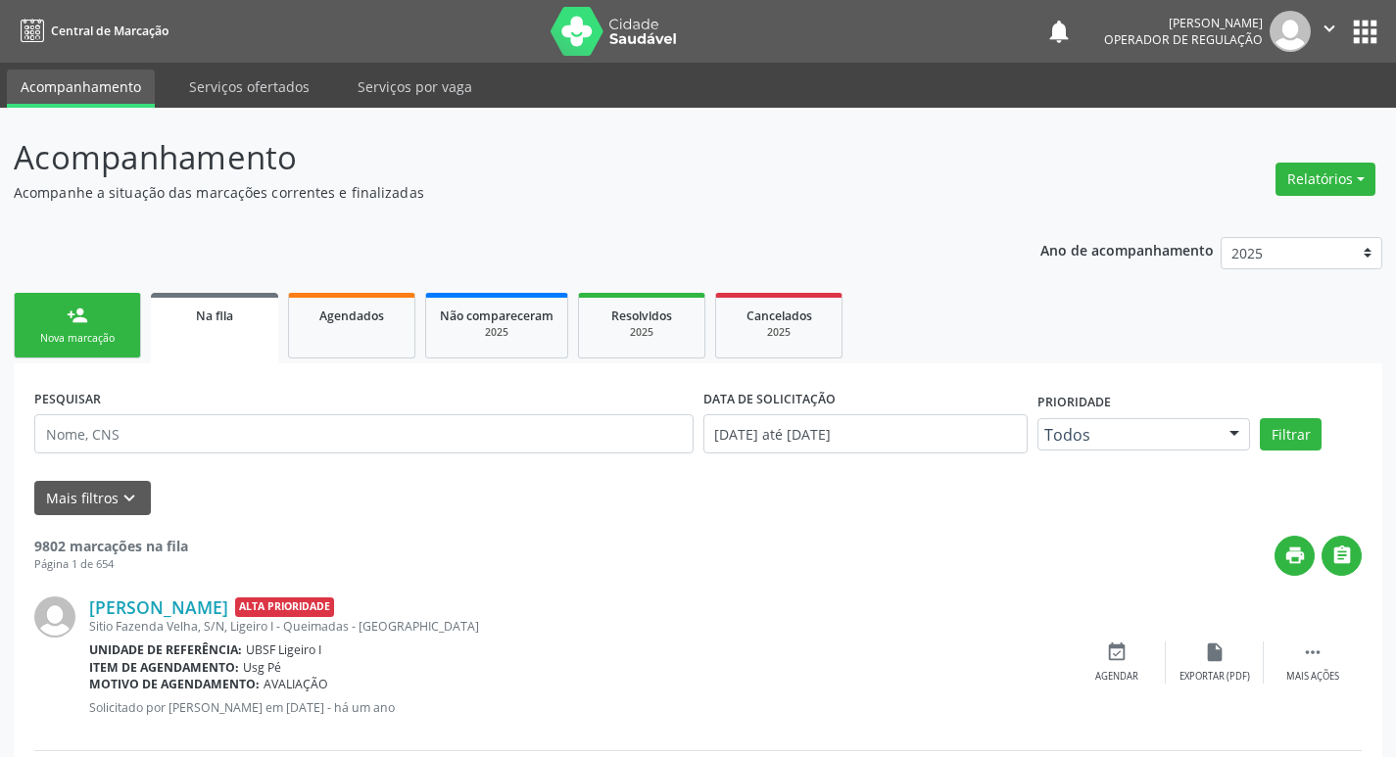
click at [121, 331] on div "Nova marcação" at bounding box center [77, 338] width 98 height 15
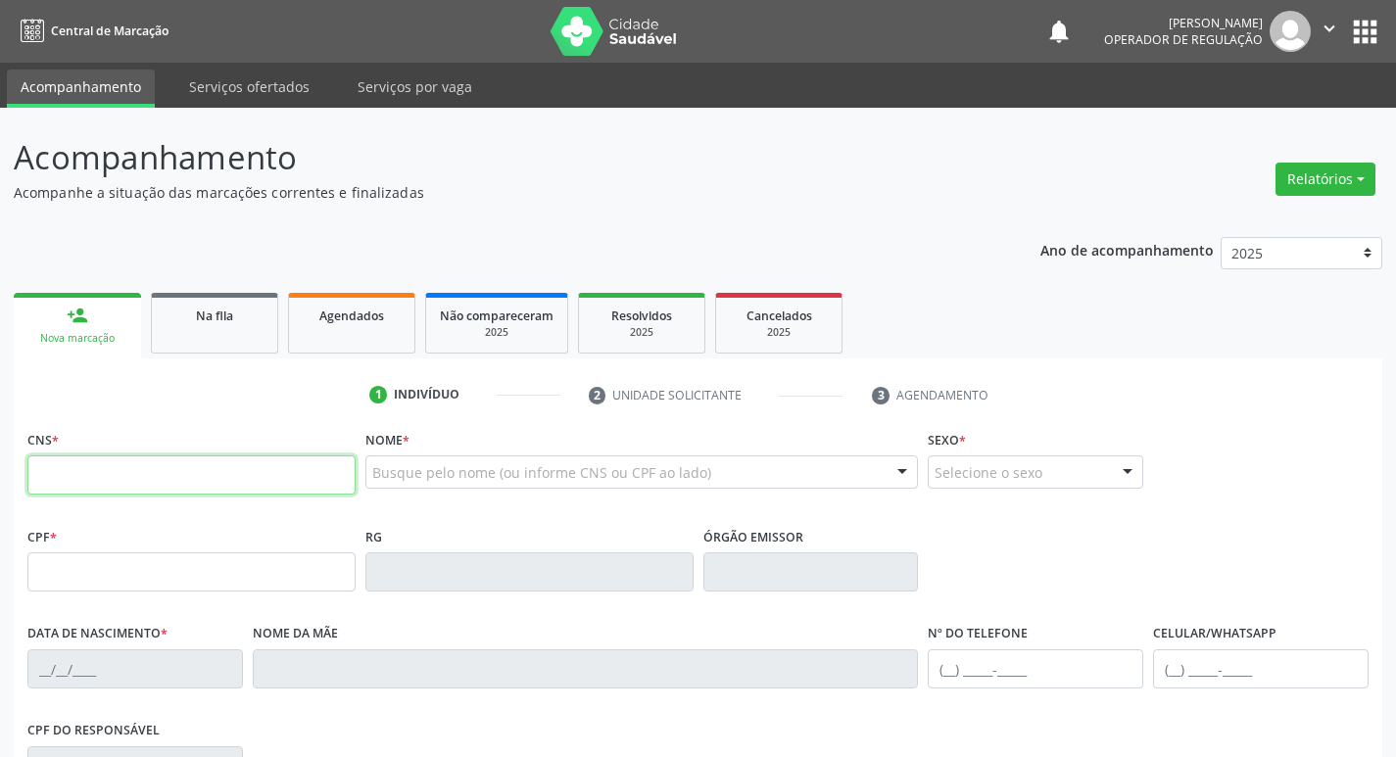
click at [112, 482] on input "text" at bounding box center [191, 474] width 328 height 39
type input "706 5043 2869 8590"
type input "149.632.384-03"
type input "21/01/2007"
type input "Ana Flávia Alves da Silva"
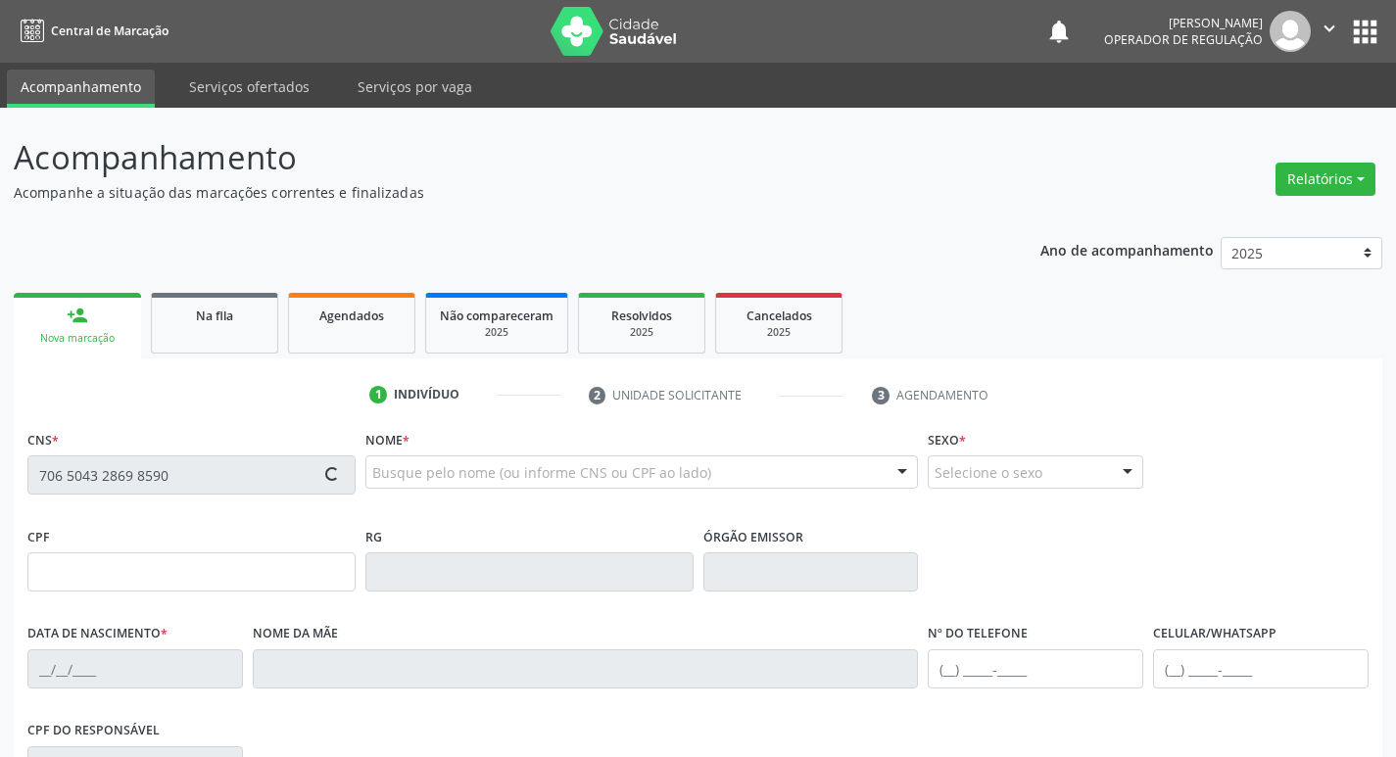
type input "(83) 99107-5173"
type input "160.655.314-30"
type input "S/N"
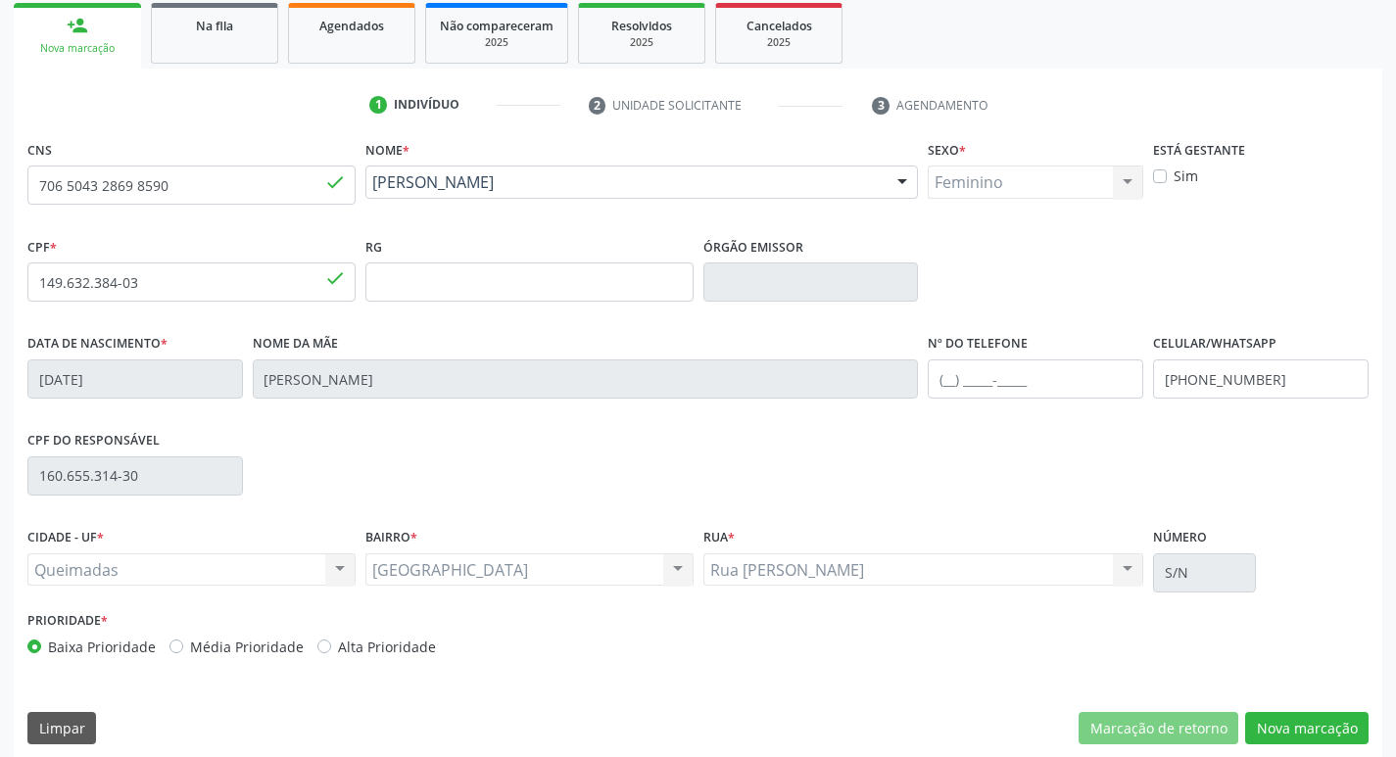
scroll to position [305, 0]
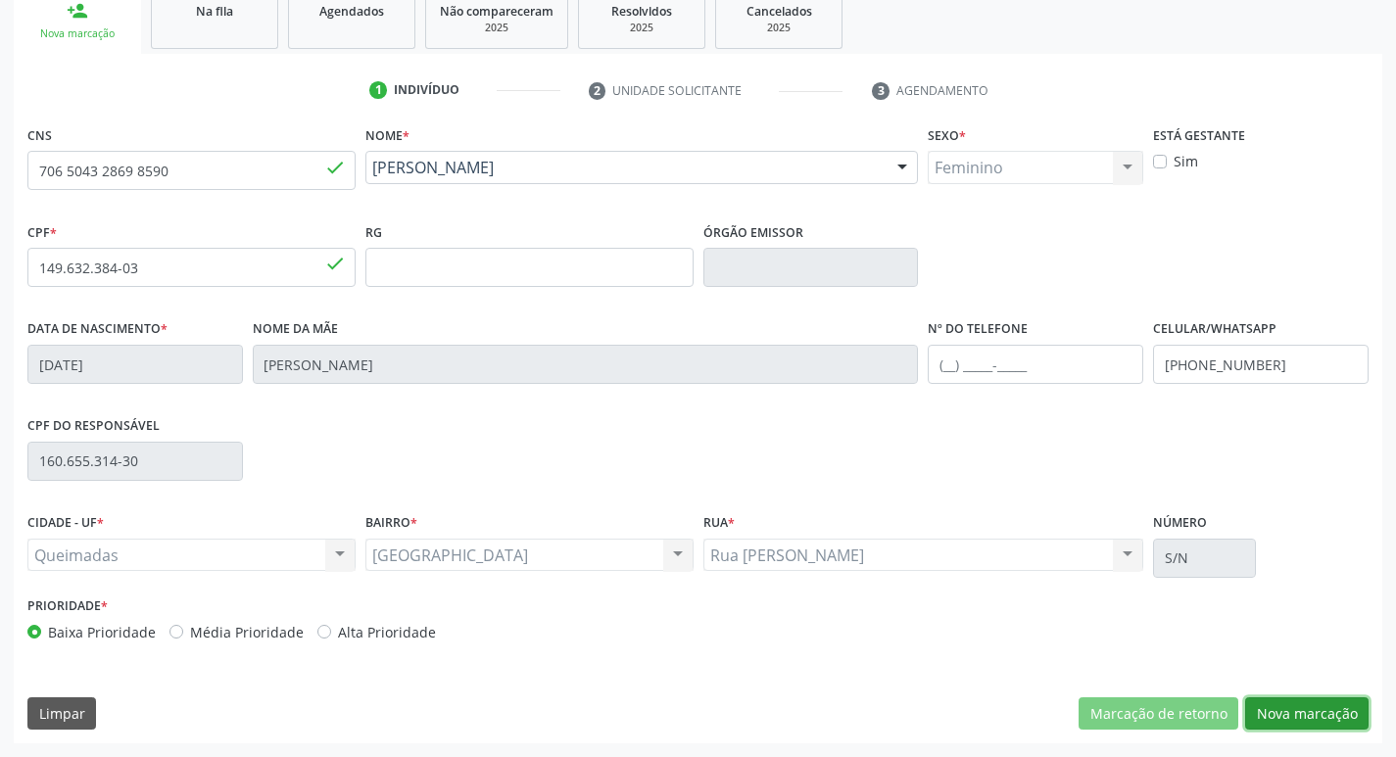
click at [1297, 698] on button "Nova marcação" at bounding box center [1306, 713] width 123 height 33
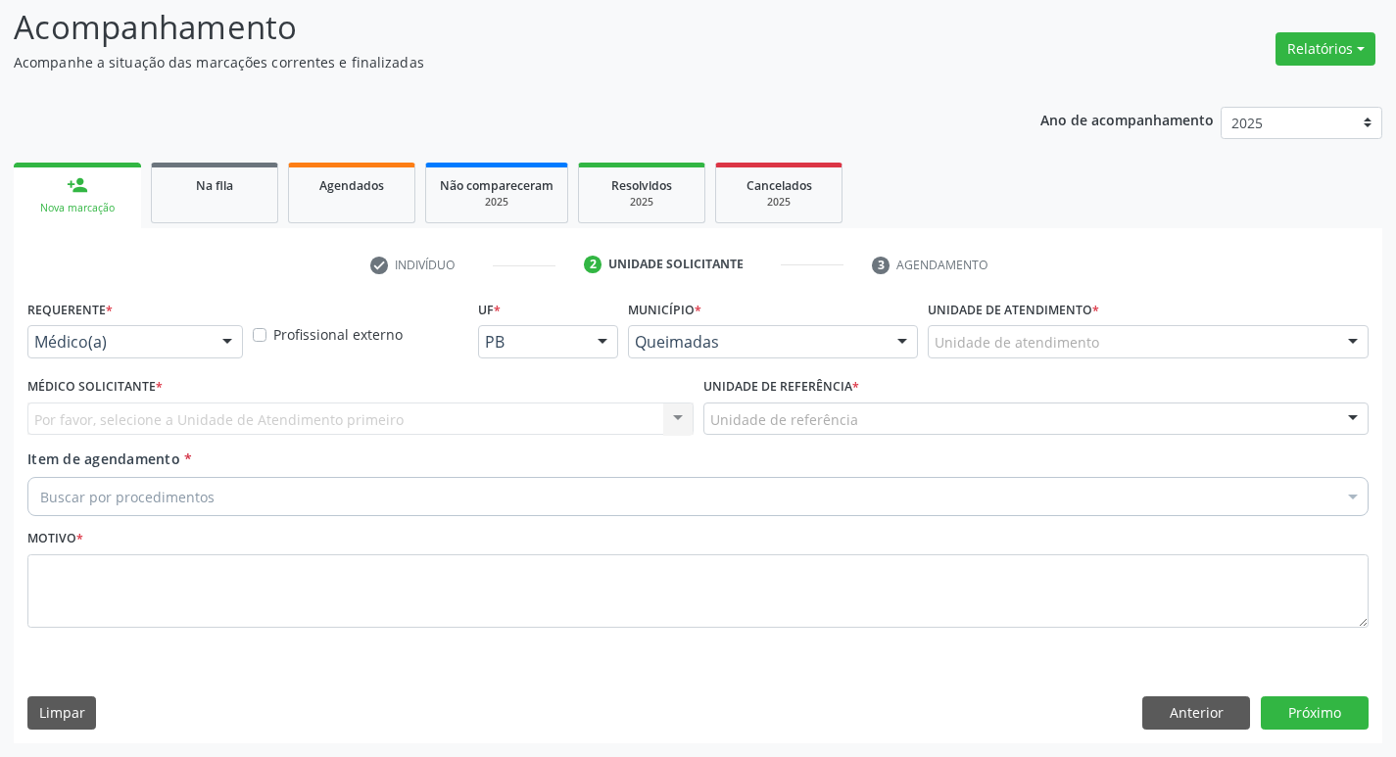
scroll to position [130, 0]
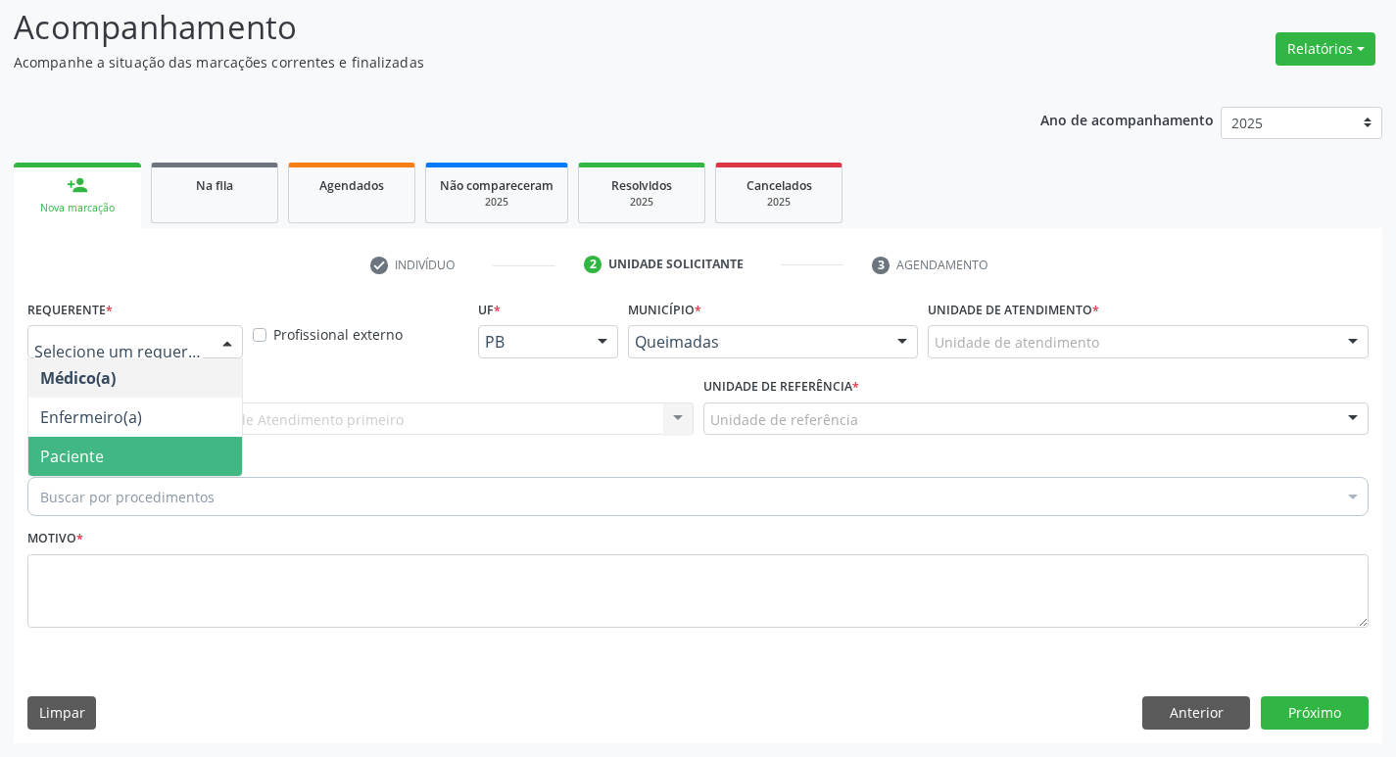
click at [96, 457] on span "Paciente" at bounding box center [72, 457] width 64 height 22
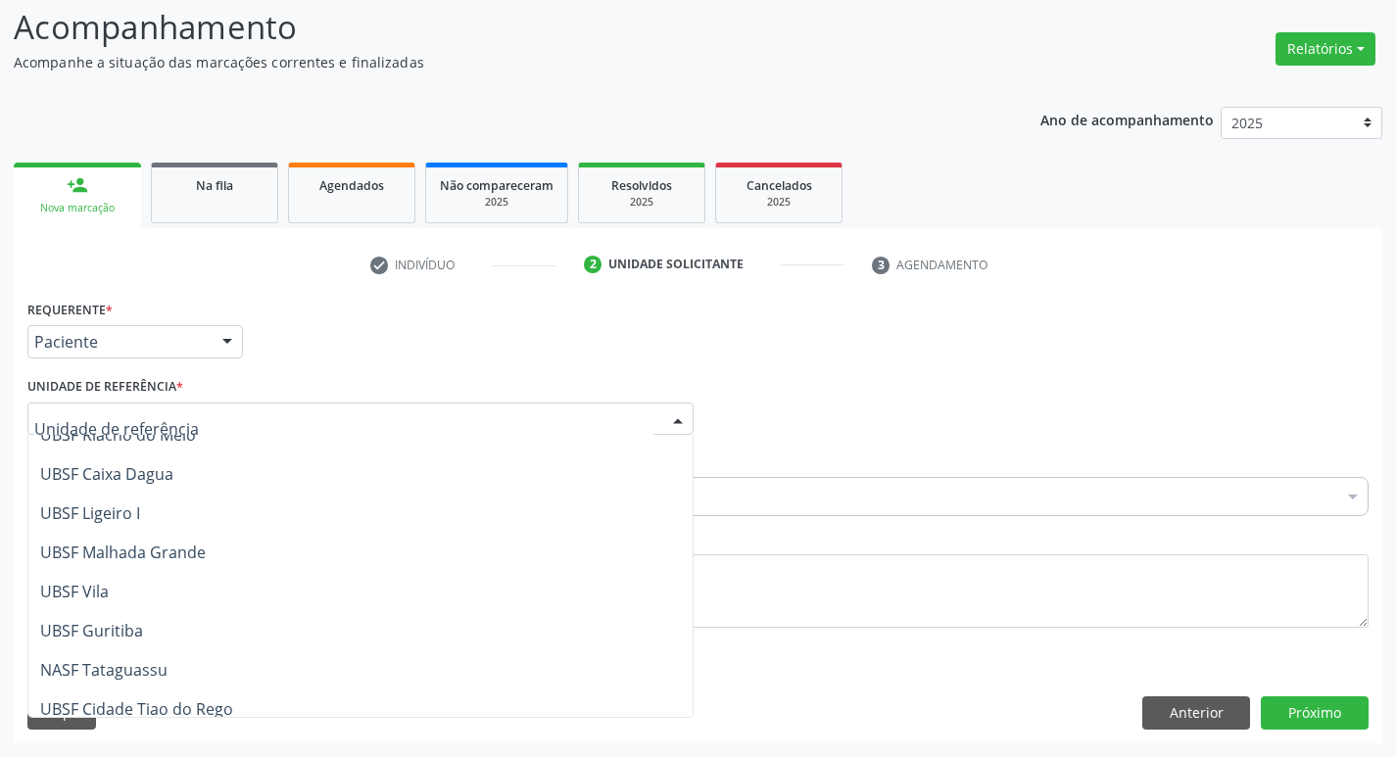
scroll to position [501, 0]
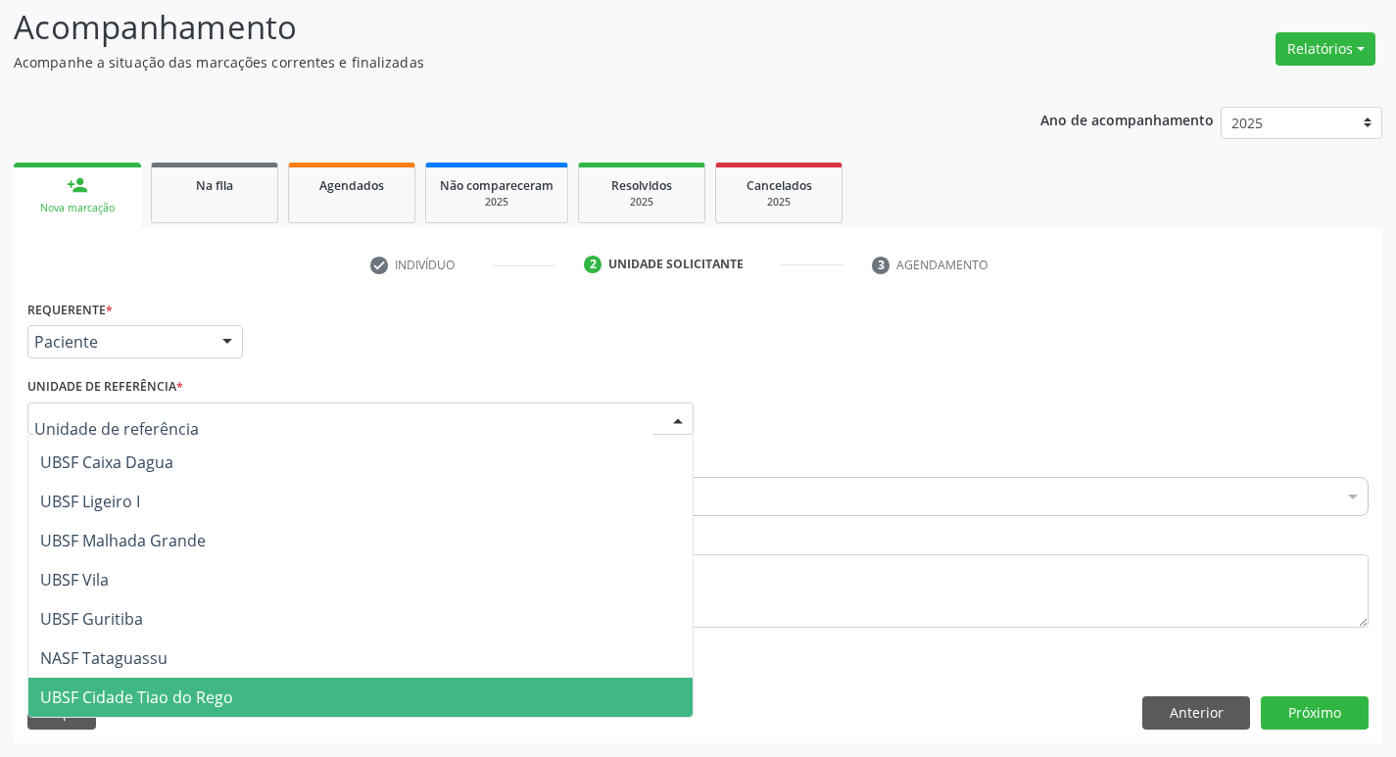
click at [195, 689] on span "UBSF Cidade Tiao do Rego" at bounding box center [136, 698] width 193 height 22
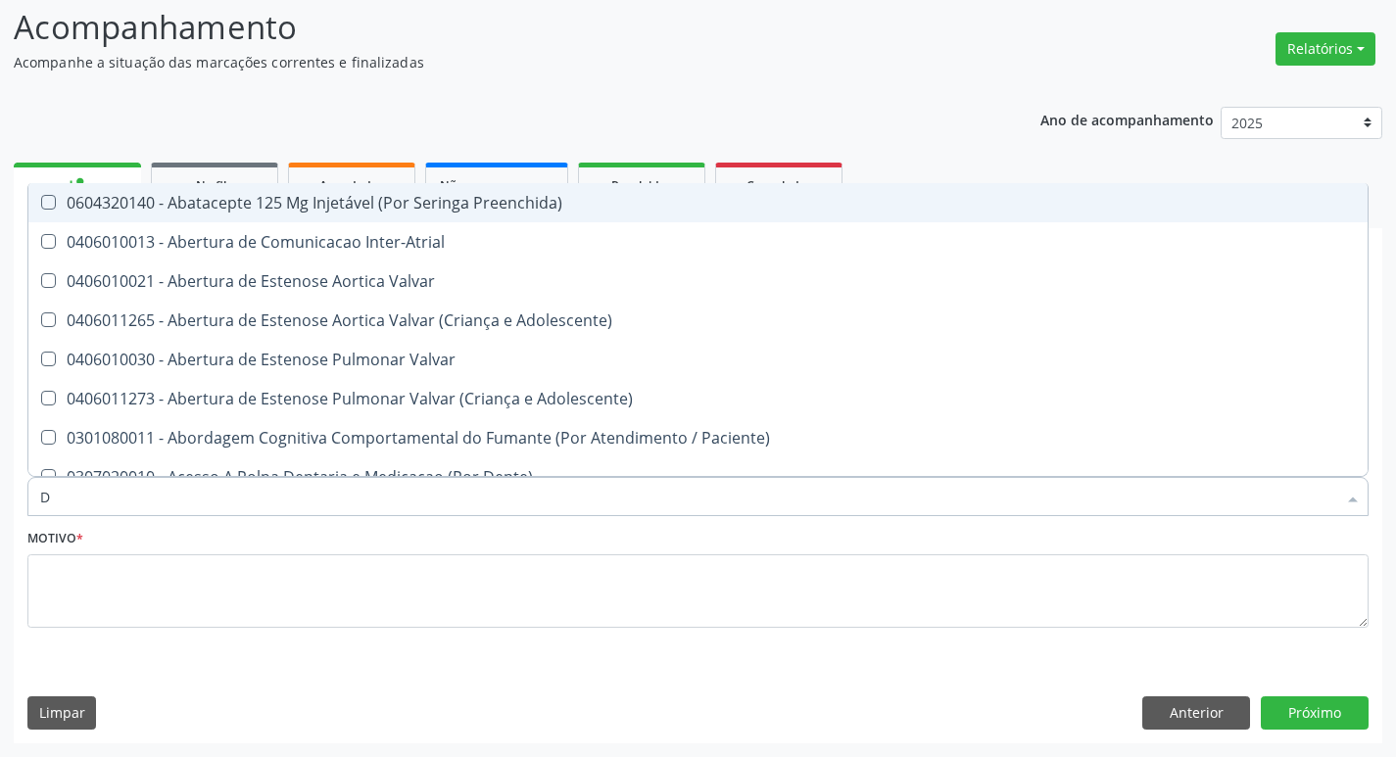
type input "DERMAT"
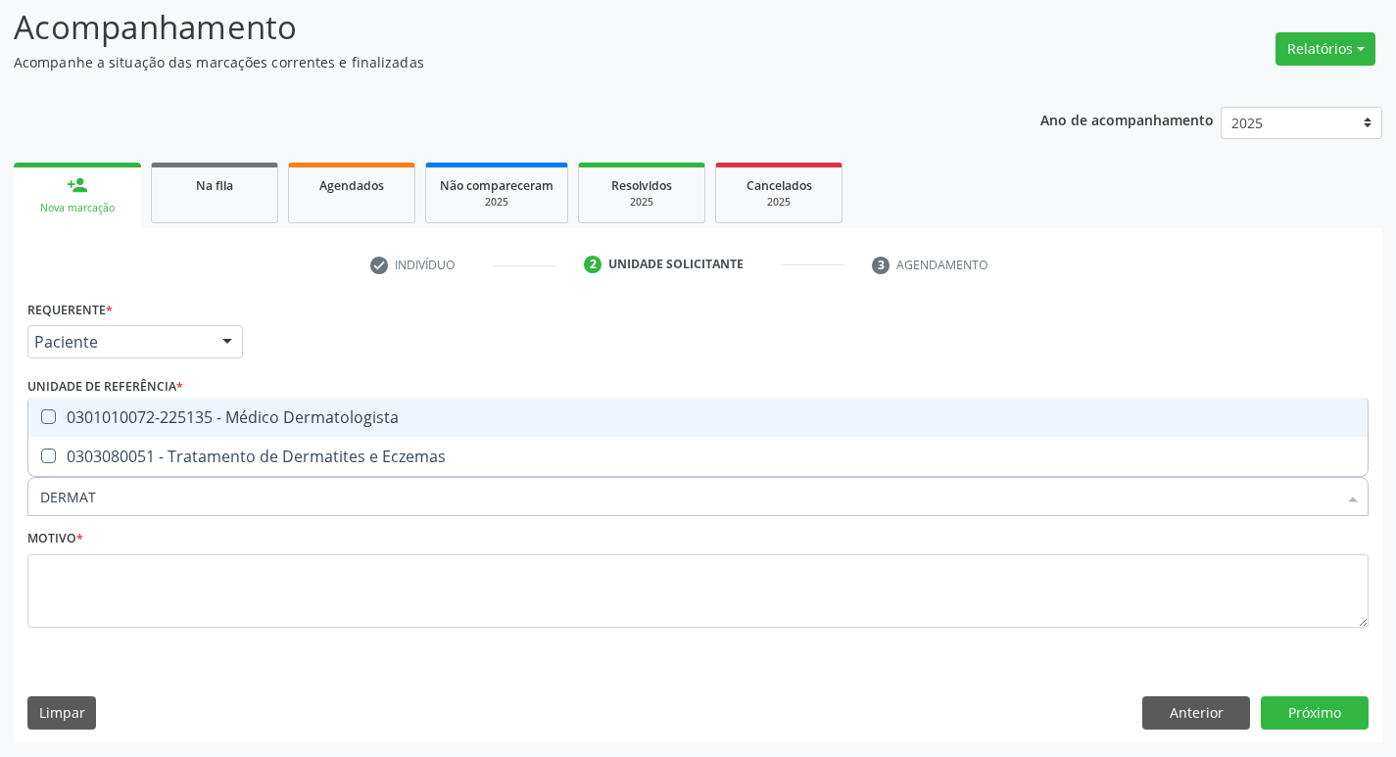
click at [112, 409] on div "0301010072-225135 - Médico Dermatologista" at bounding box center [697, 417] width 1315 height 16
checkbox Dermatologista "true"
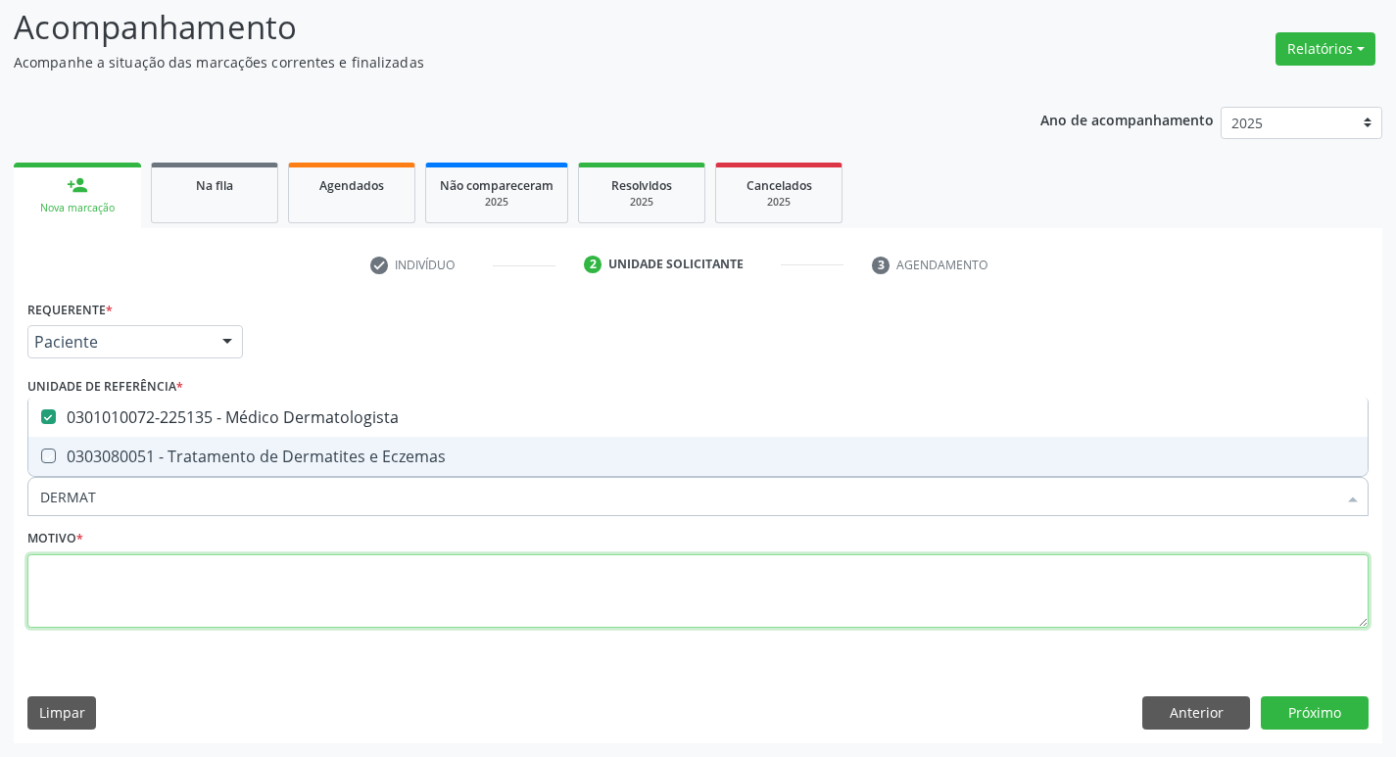
click at [117, 590] on textarea at bounding box center [697, 591] width 1341 height 74
checkbox Eczemas "true"
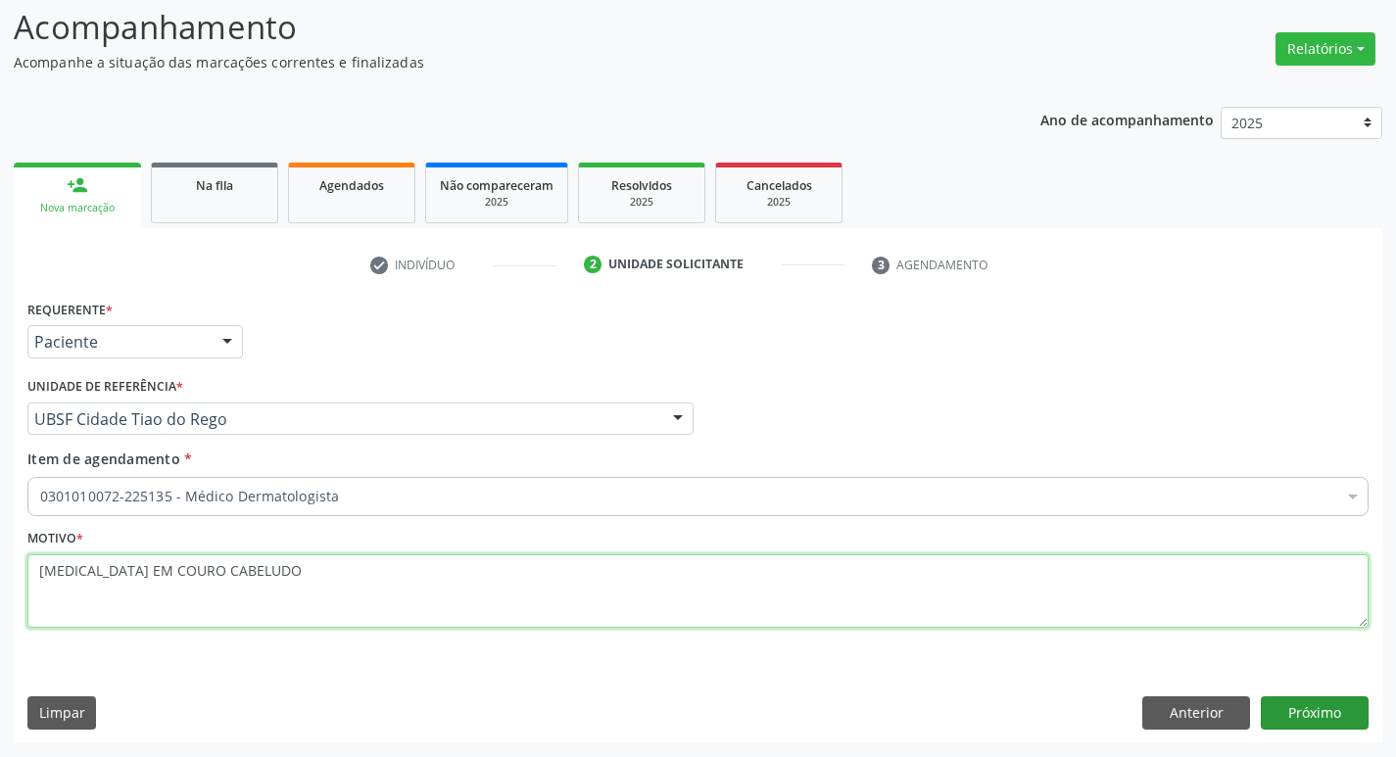
type textarea "ALOPECIA AREATA EM COURO CABELUDO"
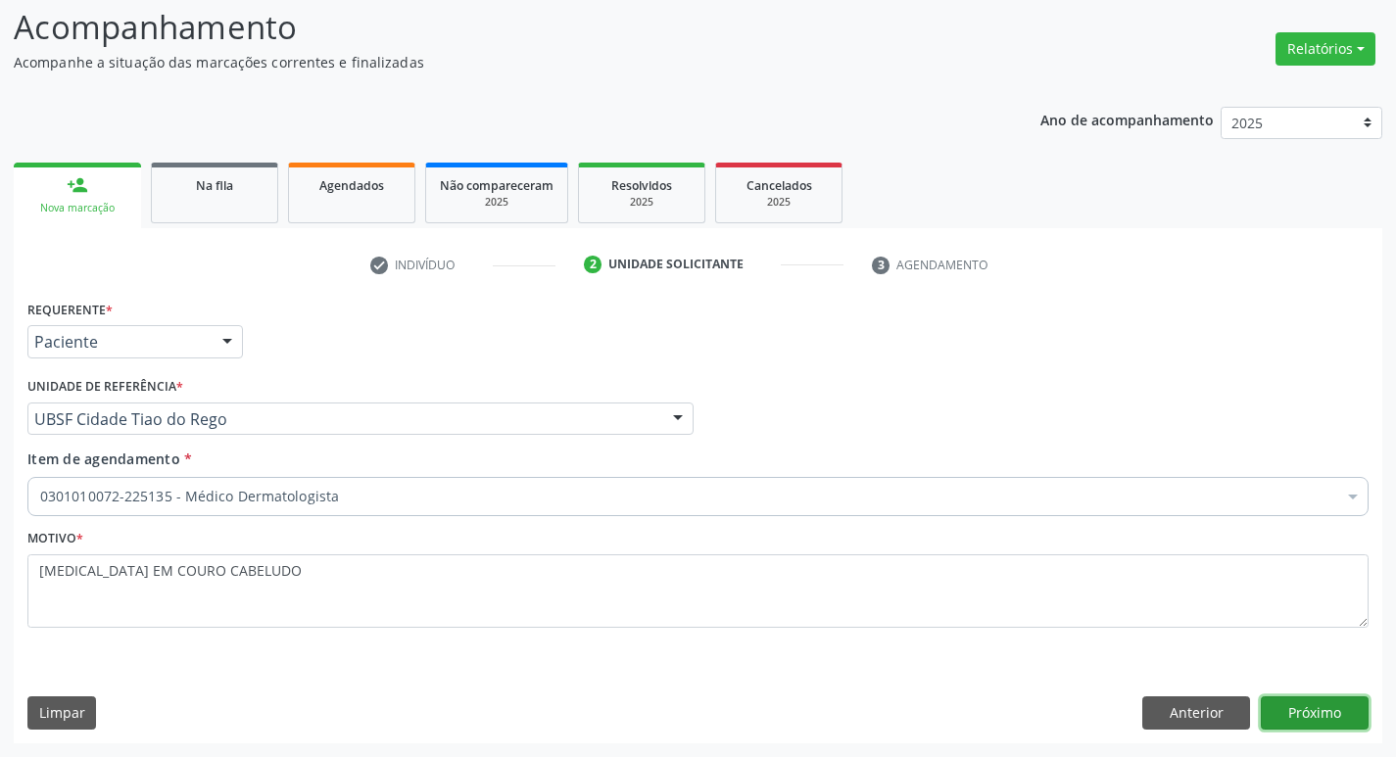
click at [1340, 726] on button "Próximo" at bounding box center [1314, 712] width 108 height 33
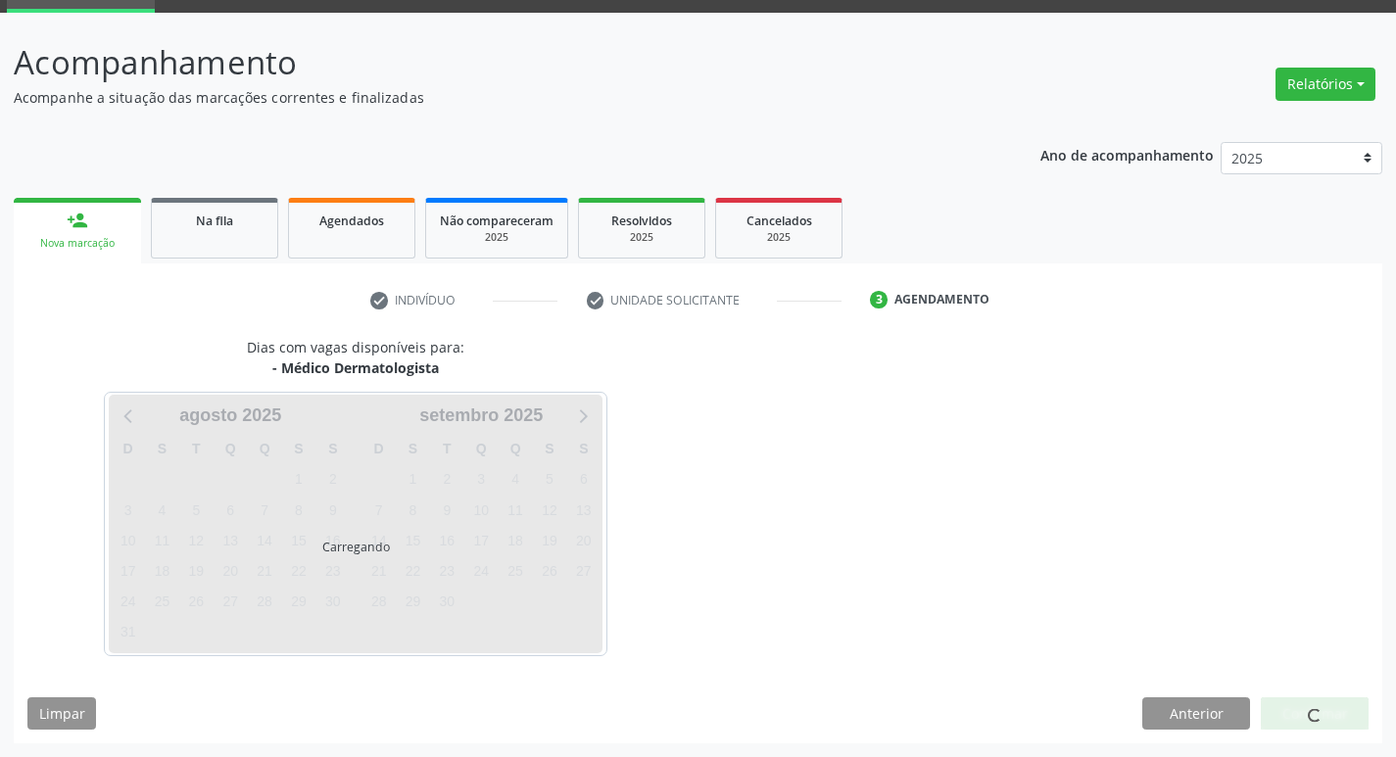
scroll to position [130, 0]
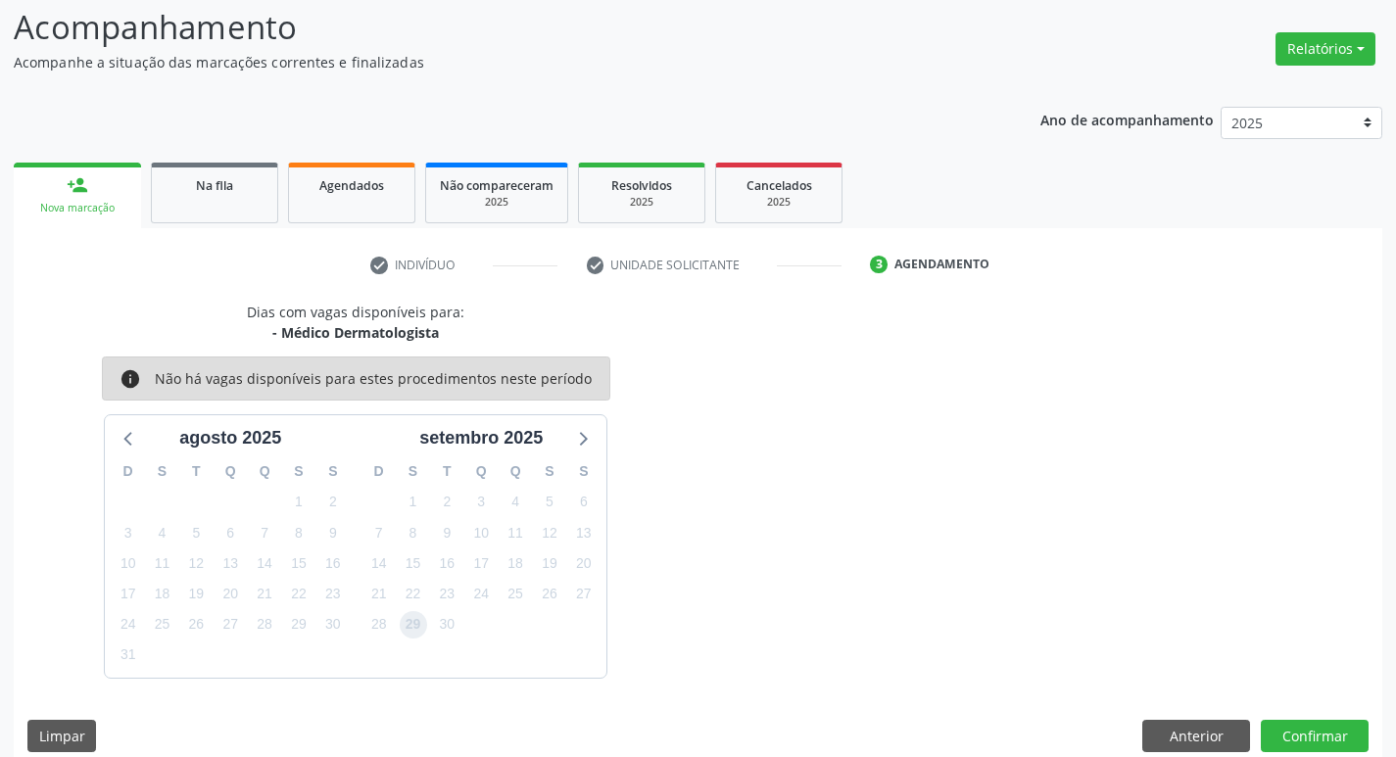
click at [409, 629] on span "29" at bounding box center [413, 624] width 27 height 27
click at [1264, 741] on button "Confirmar" at bounding box center [1314, 736] width 108 height 33
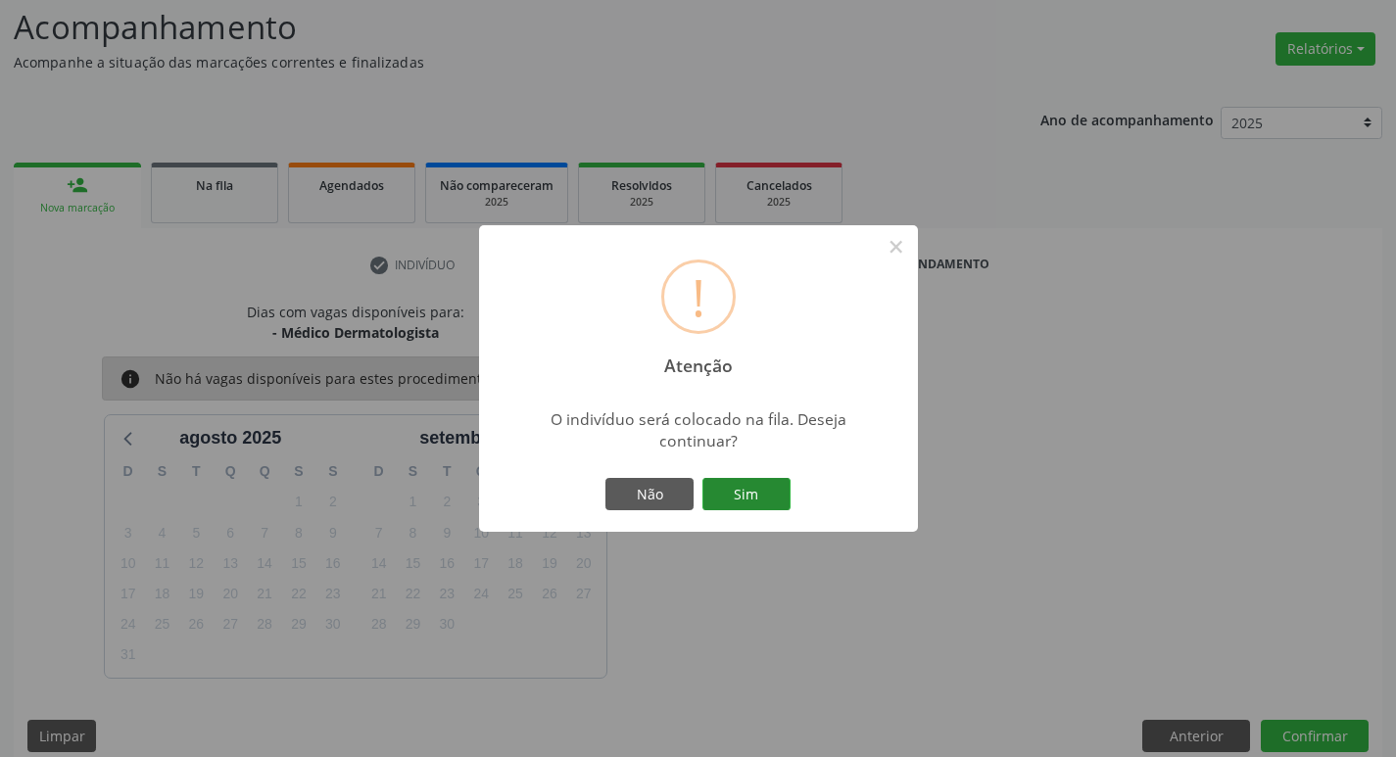
click at [762, 491] on button "Sim" at bounding box center [746, 494] width 88 height 33
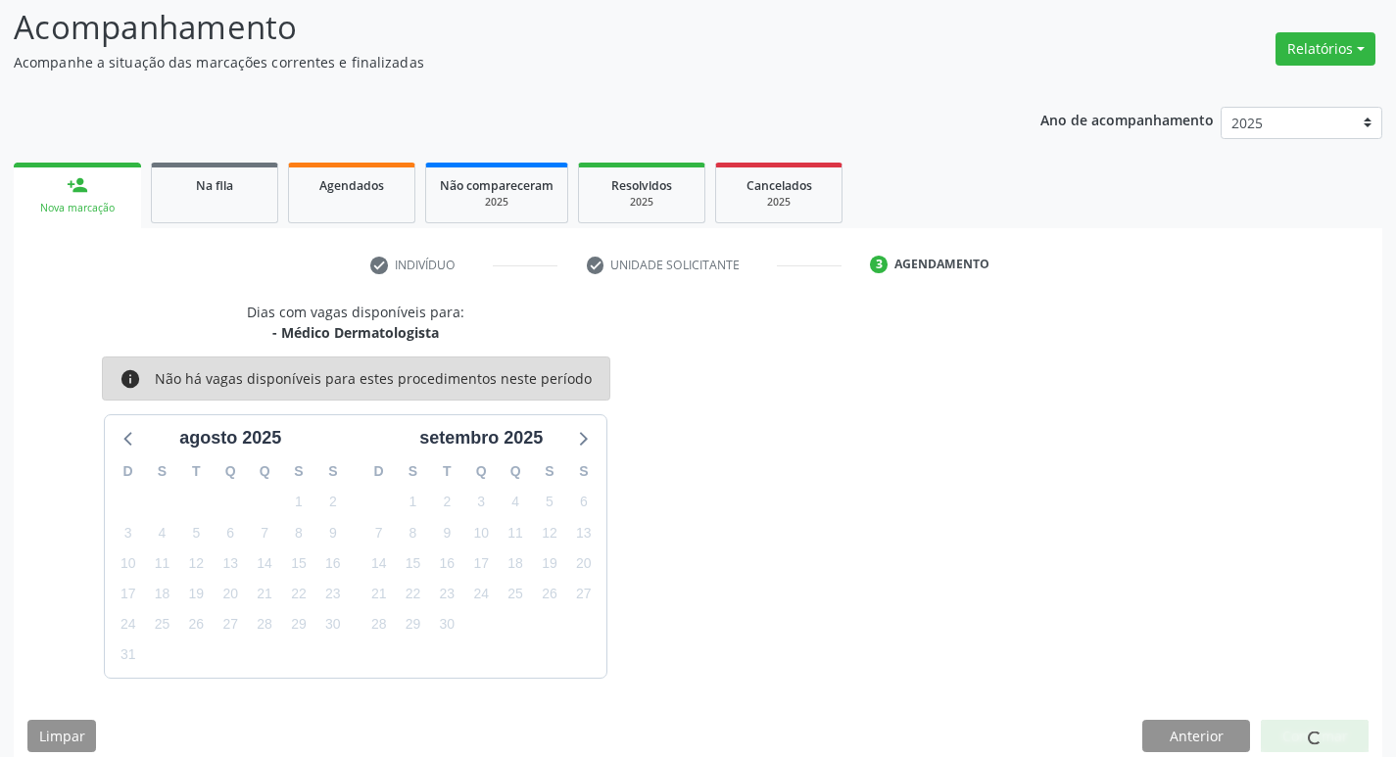
scroll to position [0, 0]
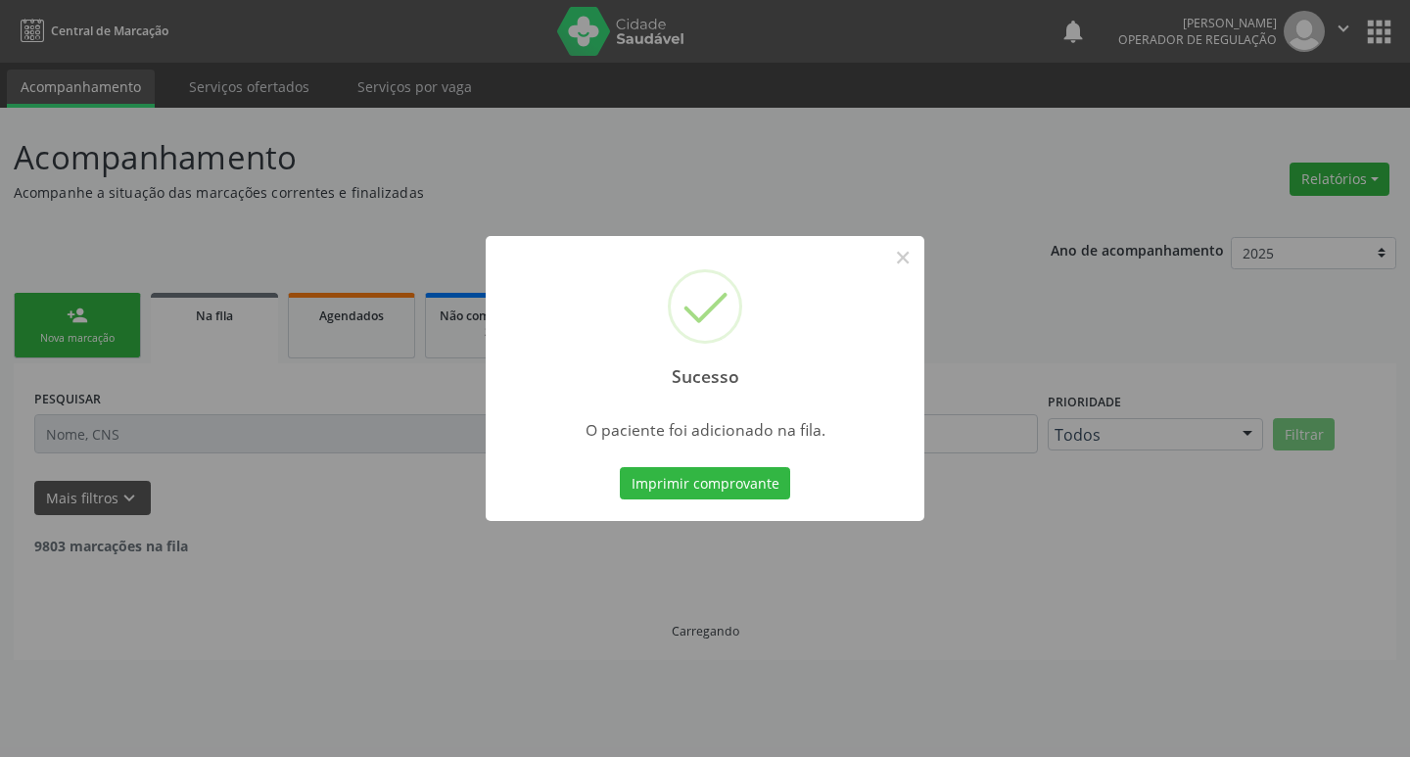
click at [375, 361] on div "Sucesso × O paciente foi adicionado na fila. Imprimir comprovante Cancel" at bounding box center [705, 378] width 1410 height 757
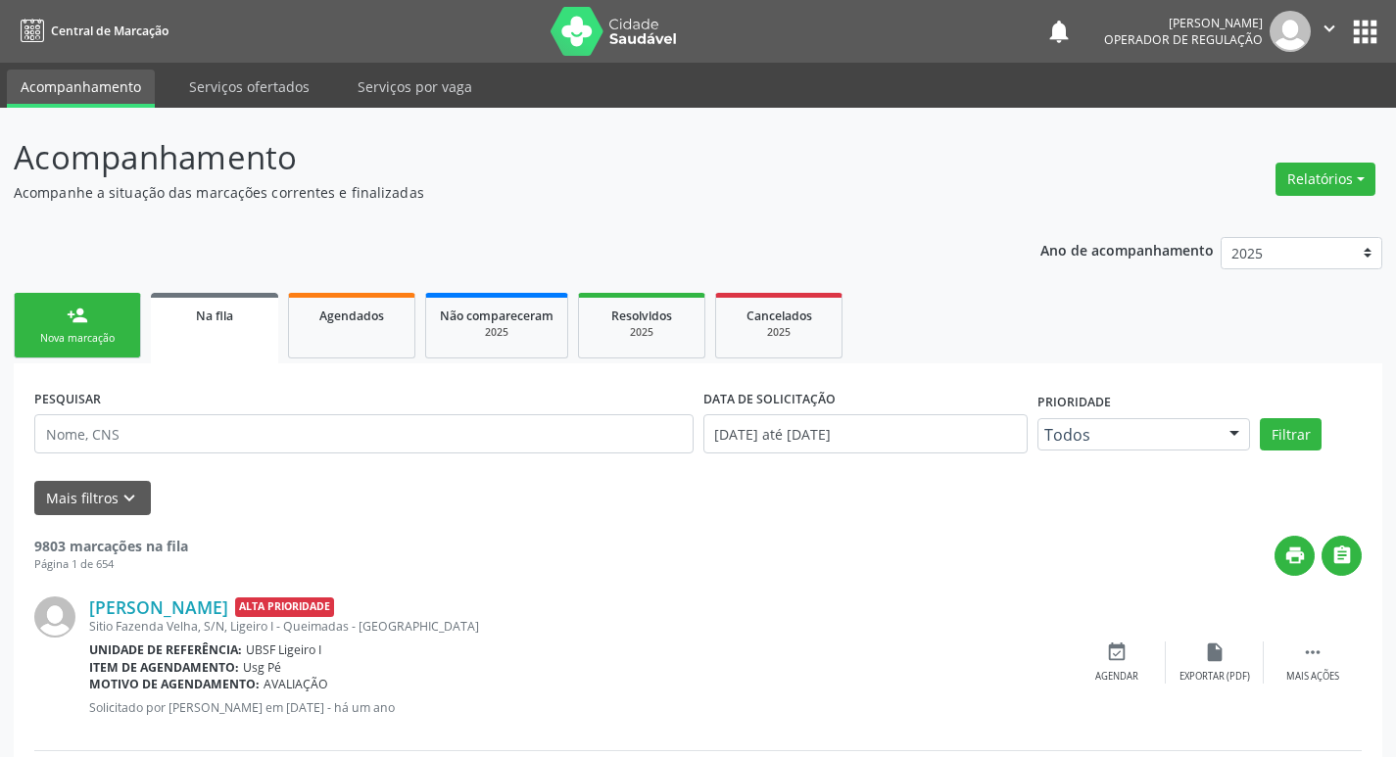
click at [40, 309] on link "person_add Nova marcação" at bounding box center [77, 326] width 127 height 66
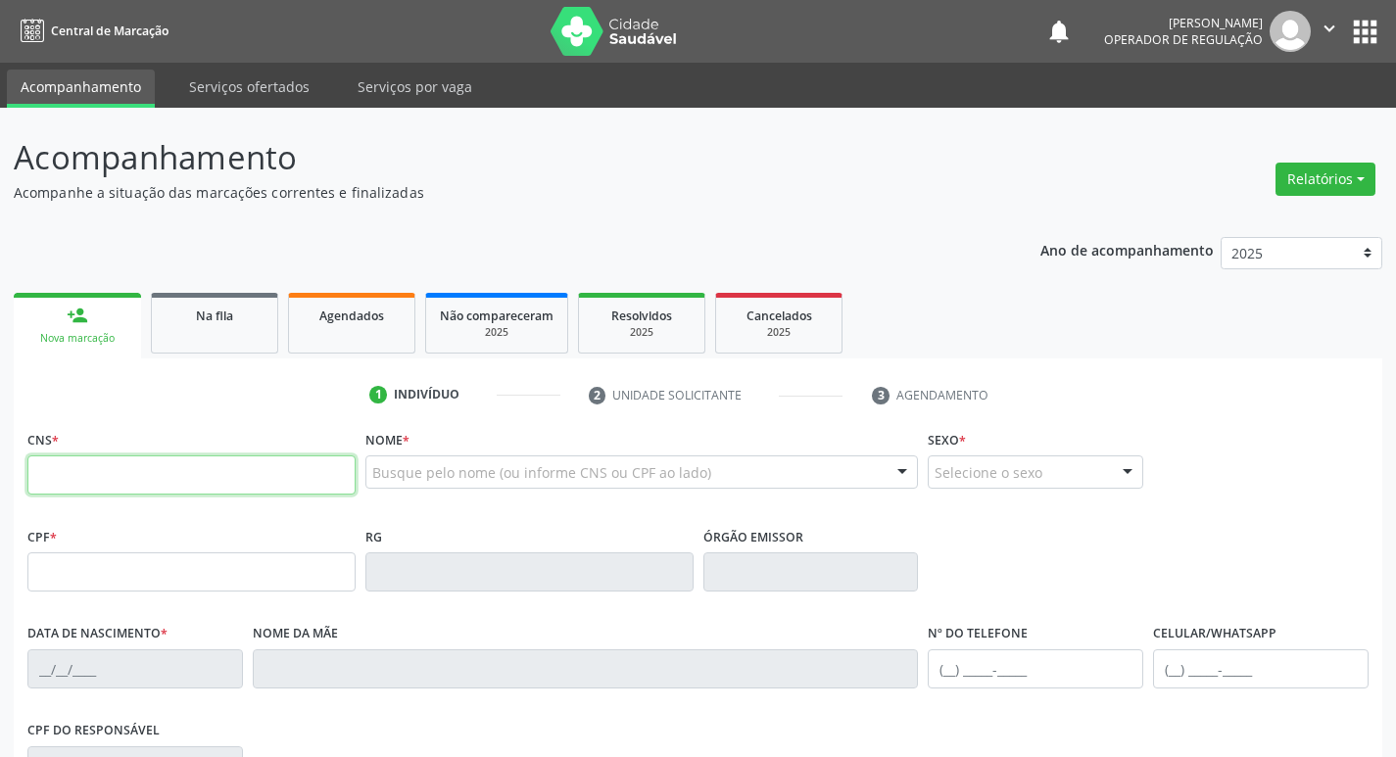
click at [210, 487] on input "text" at bounding box center [191, 474] width 328 height 39
type input "706 8042 6990 3321"
type input "309.057.964-20"
type input "13/06/1957"
type input "Maria Luzia Bezerra"
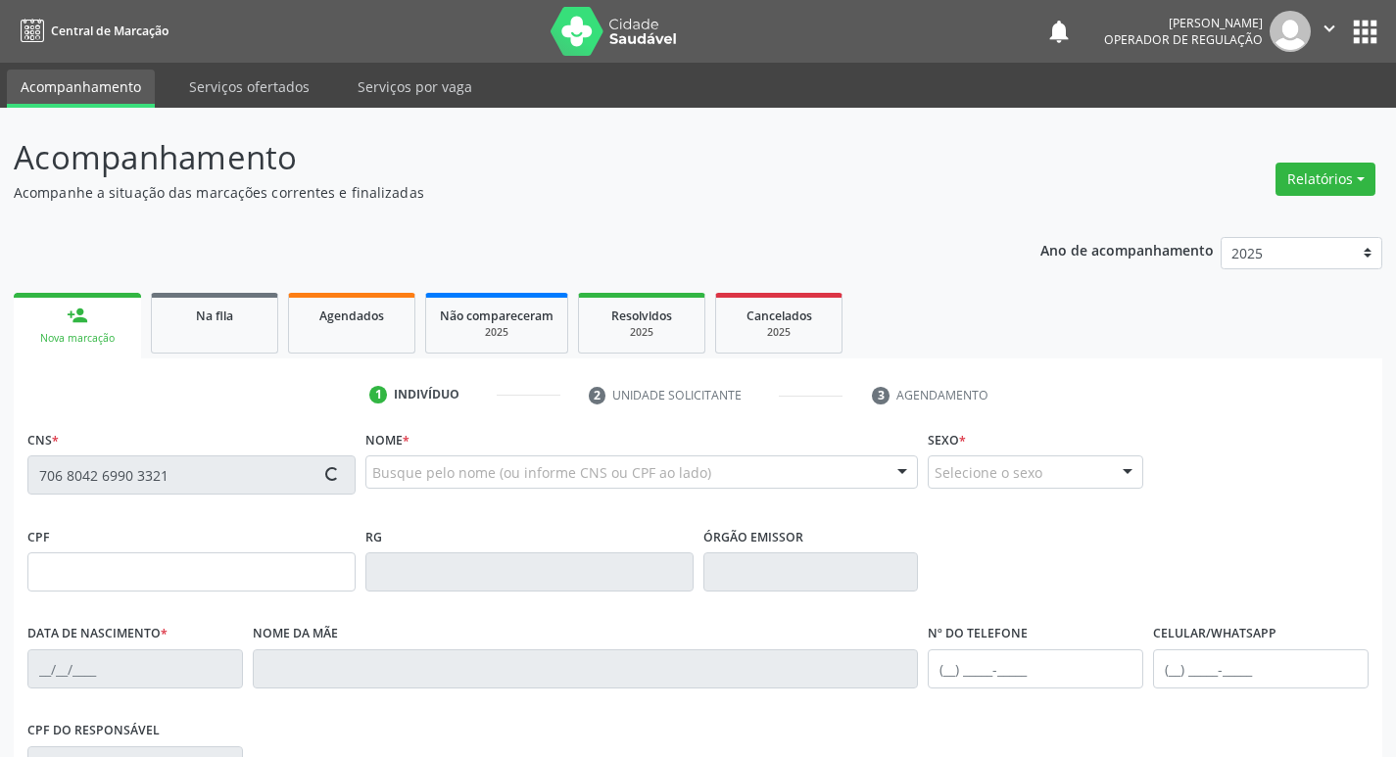
type input "(83) 99338-0007"
type input "026.411.754-95"
type input "1580"
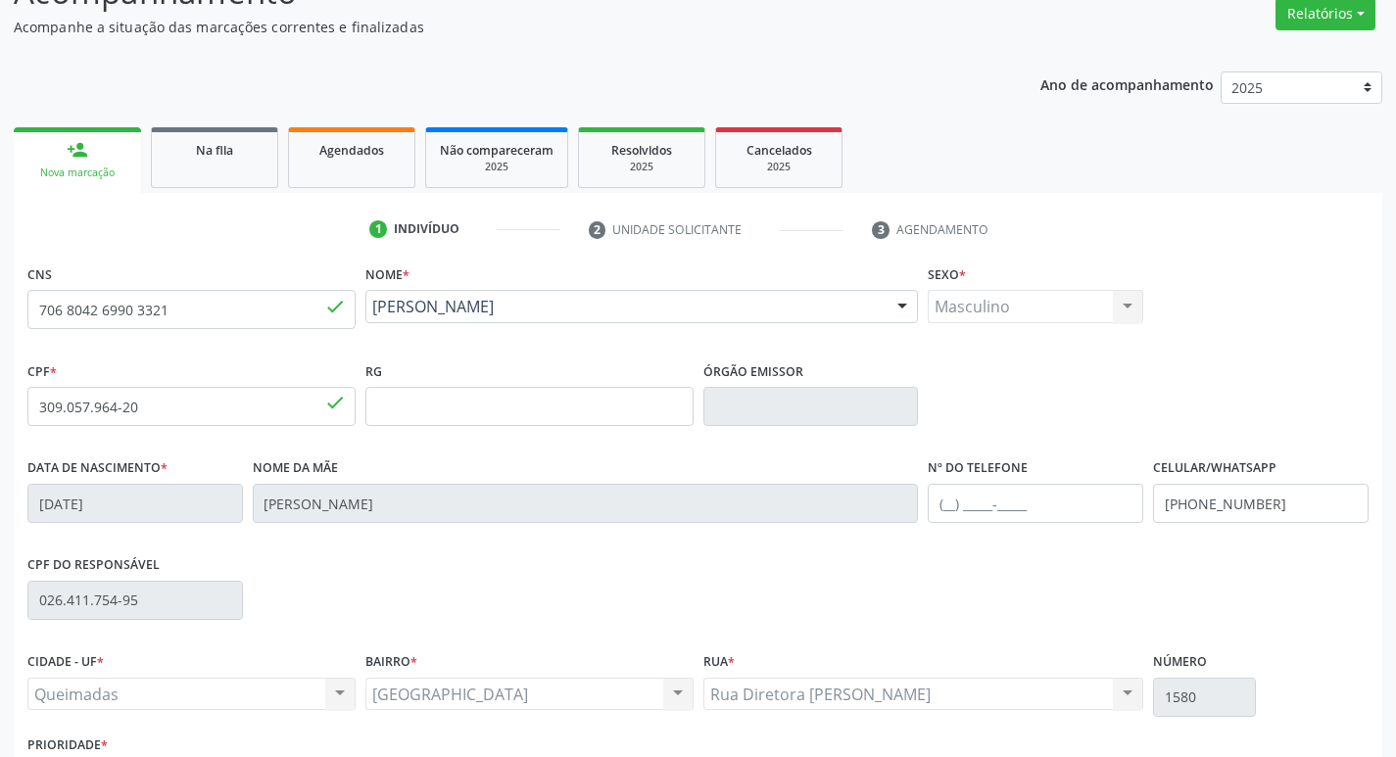
scroll to position [305, 0]
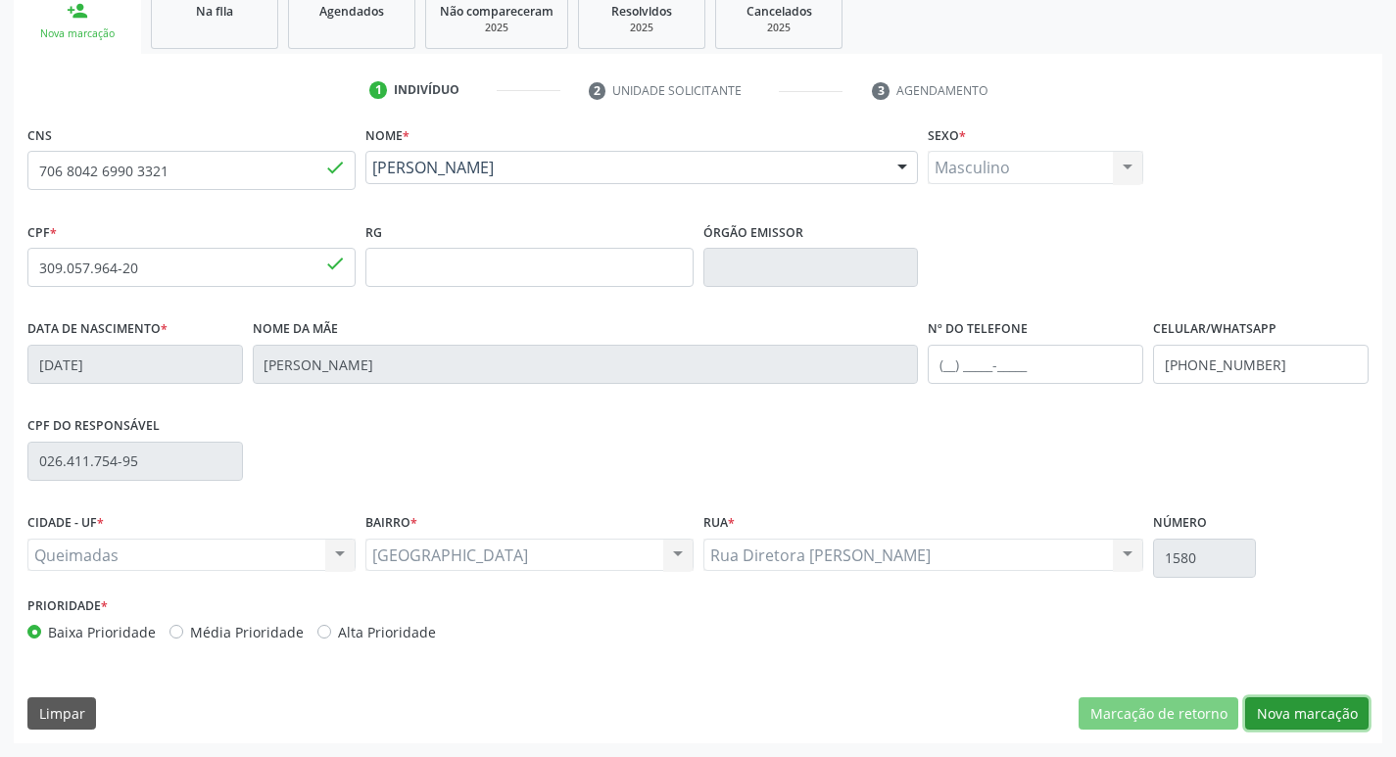
click at [1283, 712] on button "Nova marcação" at bounding box center [1306, 713] width 123 height 33
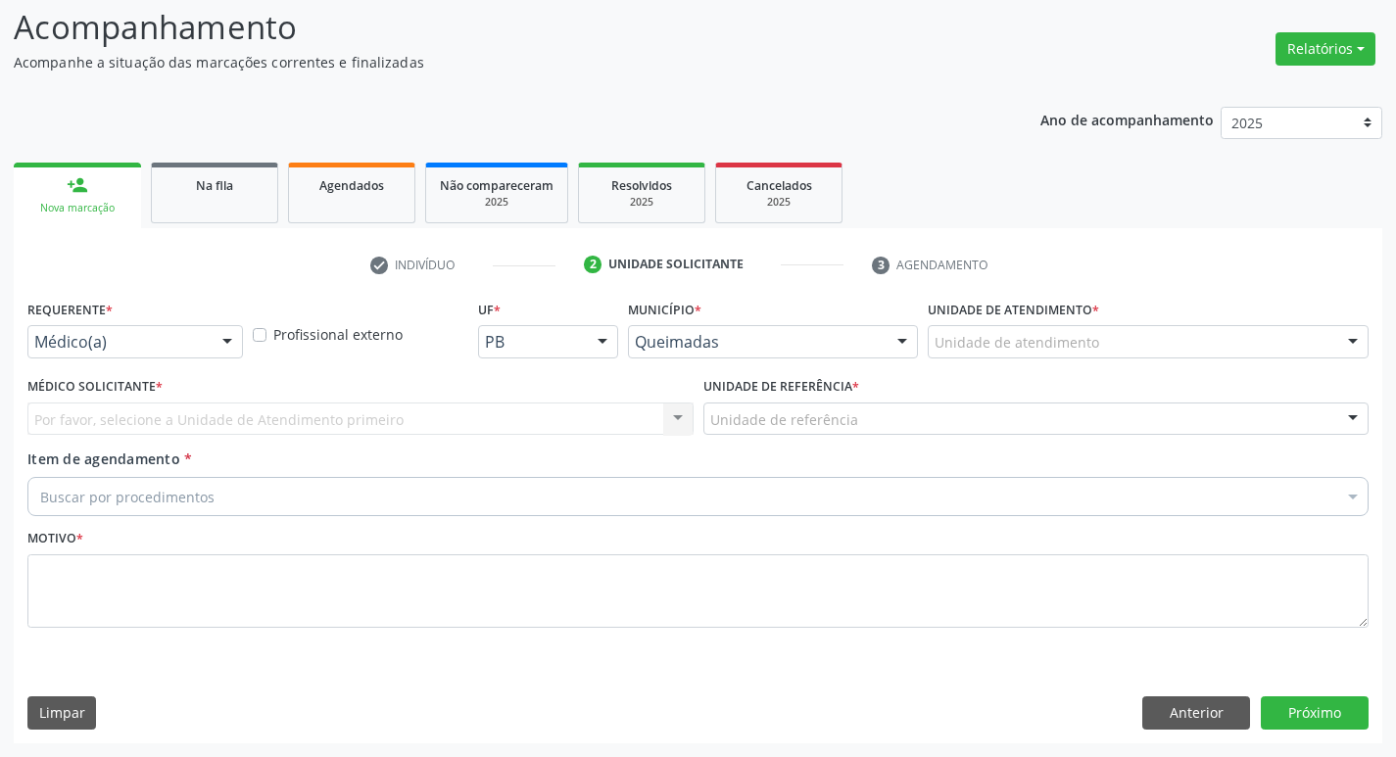
scroll to position [130, 0]
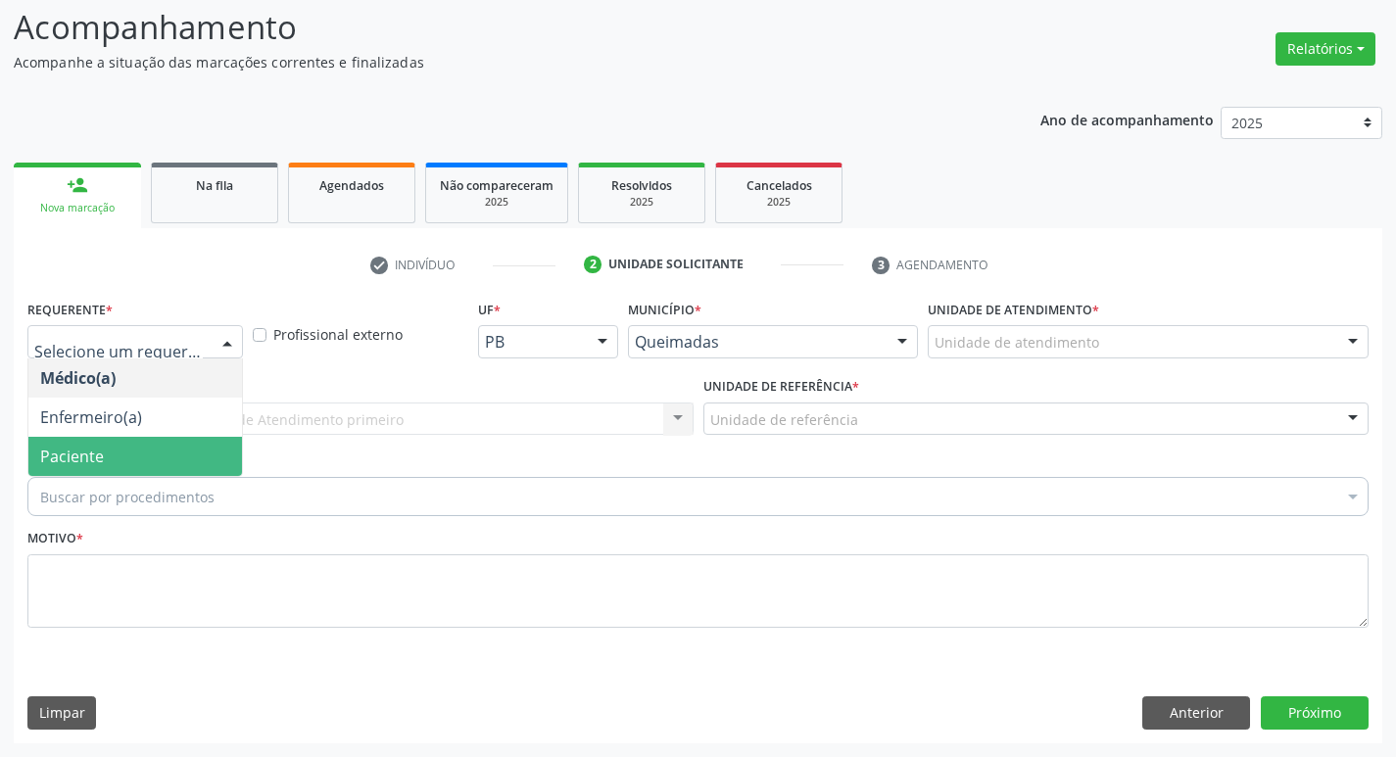
click at [160, 441] on span "Paciente" at bounding box center [135, 456] width 214 height 39
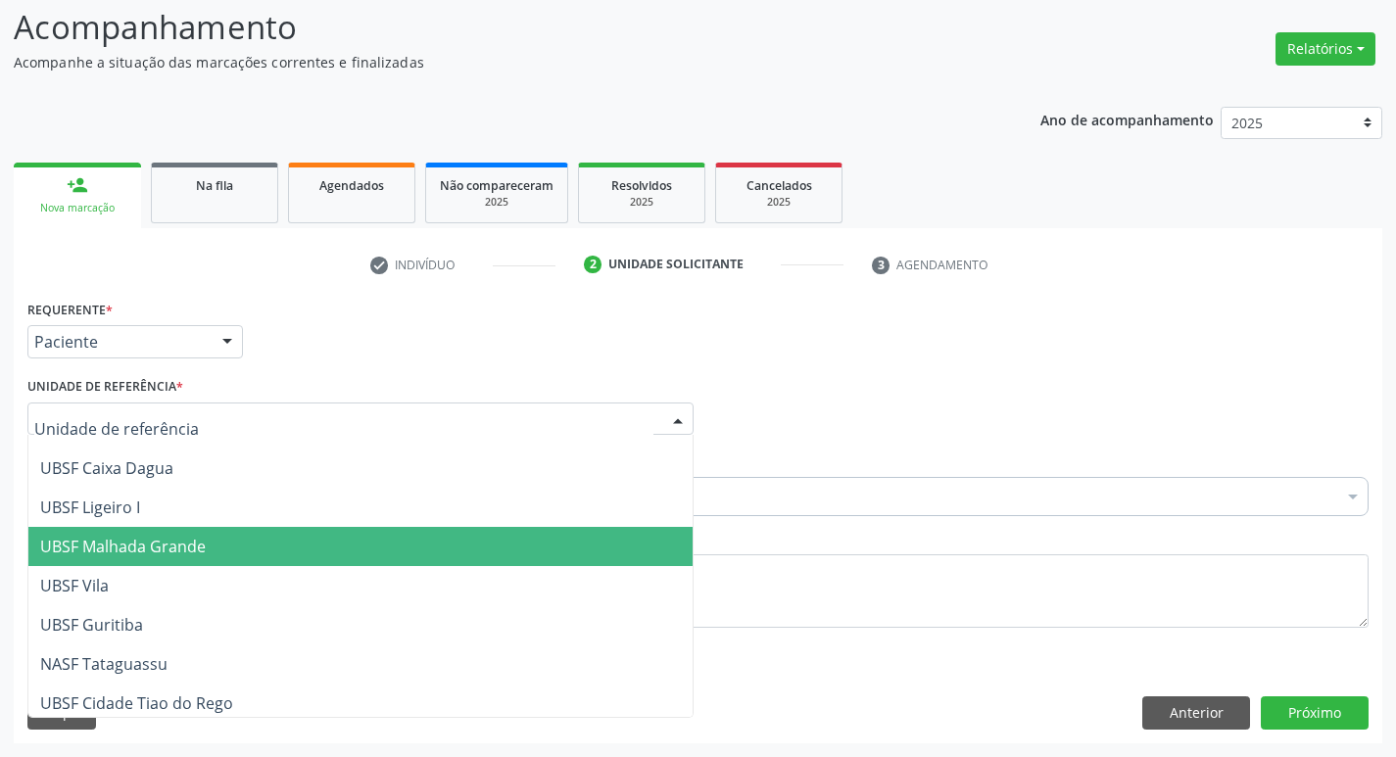
scroll to position [501, 0]
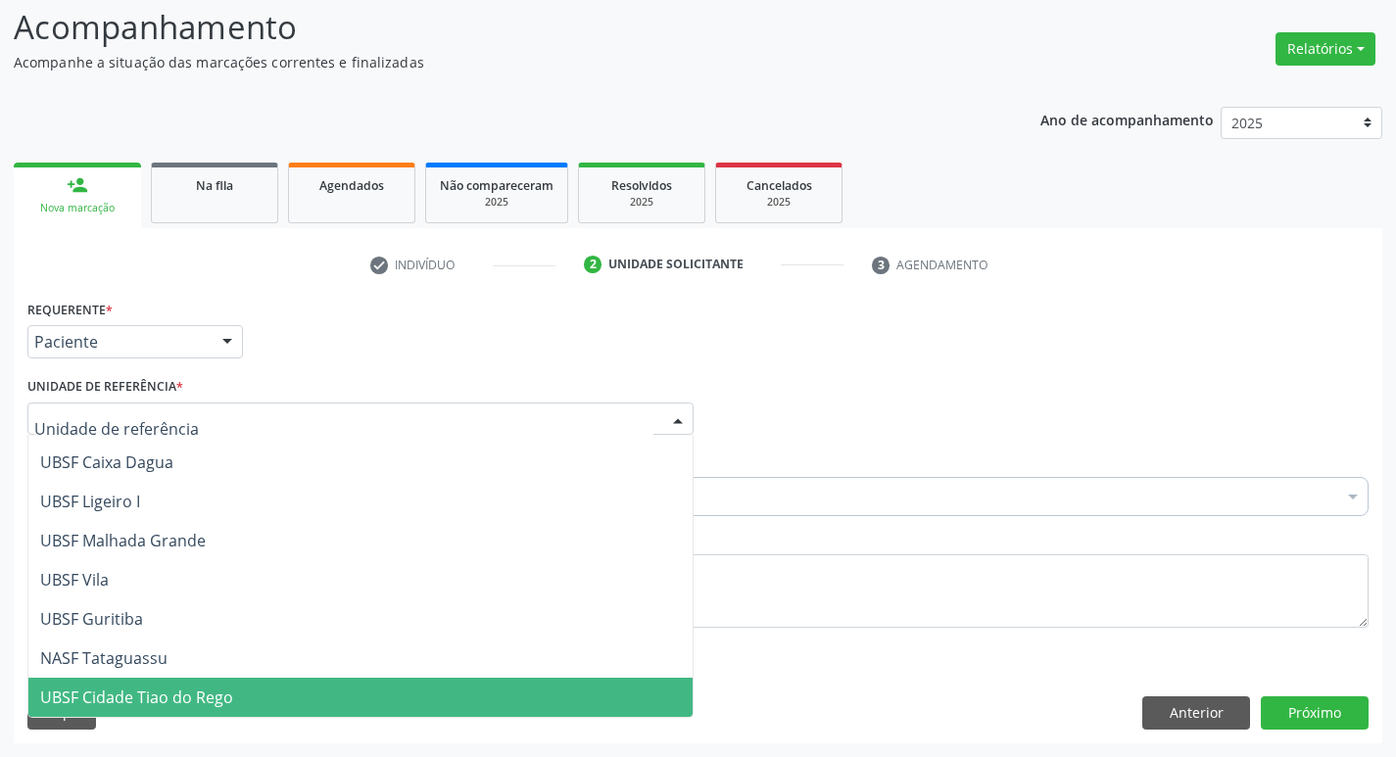
click at [343, 687] on span "UBSF Cidade Tiao do Rego" at bounding box center [360, 697] width 664 height 39
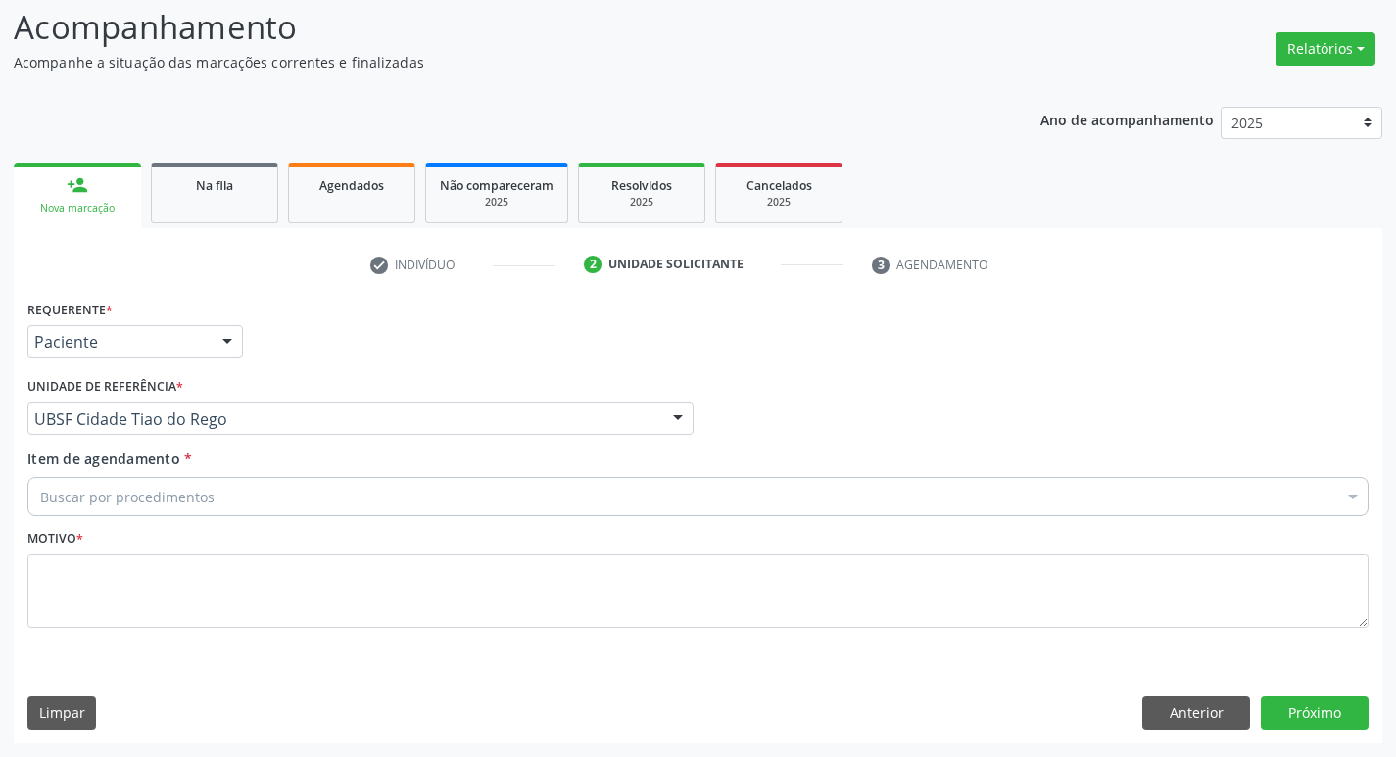
click at [230, 502] on div "Buscar por procedimentos" at bounding box center [697, 496] width 1341 height 39
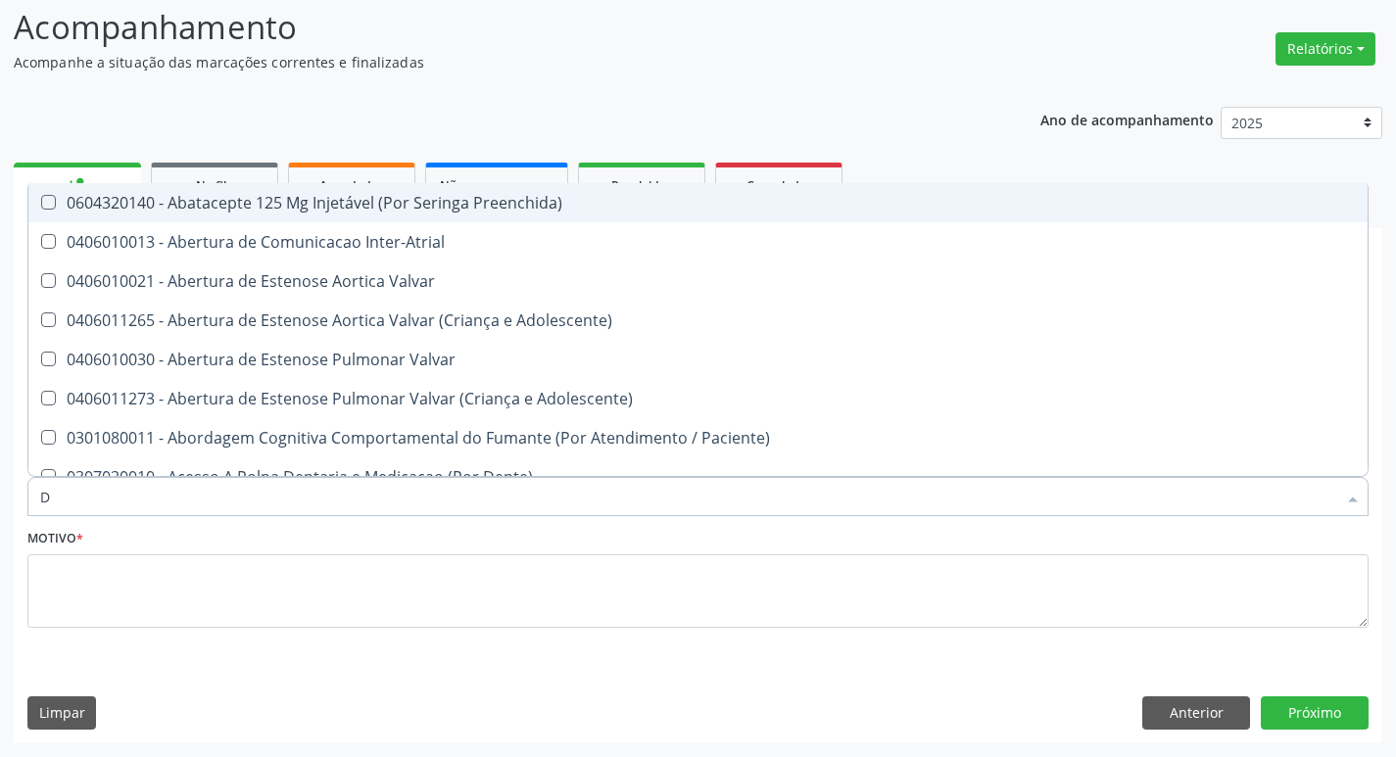
type input "DERMAT"
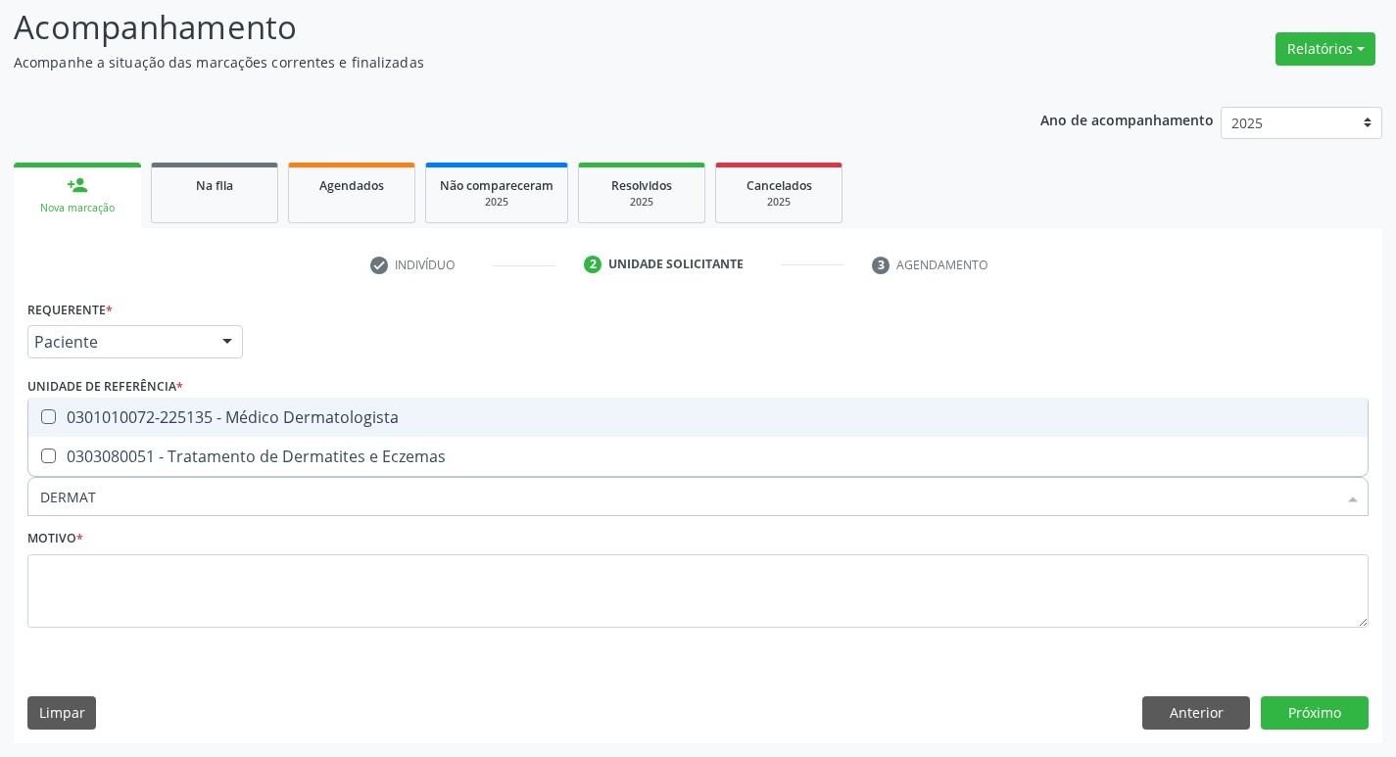
click at [124, 420] on div "0301010072-225135 - Médico Dermatologista" at bounding box center [697, 417] width 1315 height 16
checkbox Dermatologista "true"
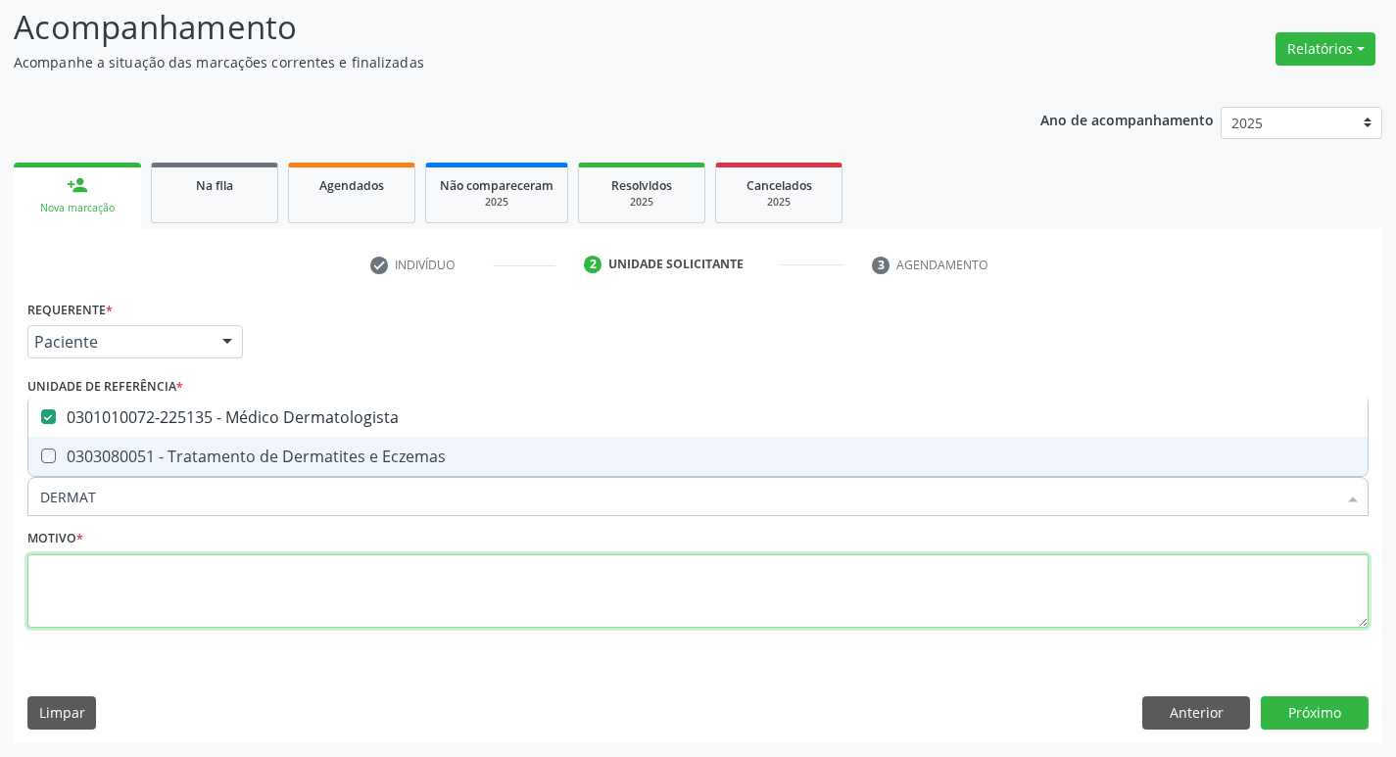
click at [146, 594] on textarea at bounding box center [697, 591] width 1341 height 74
checkbox Eczemas "true"
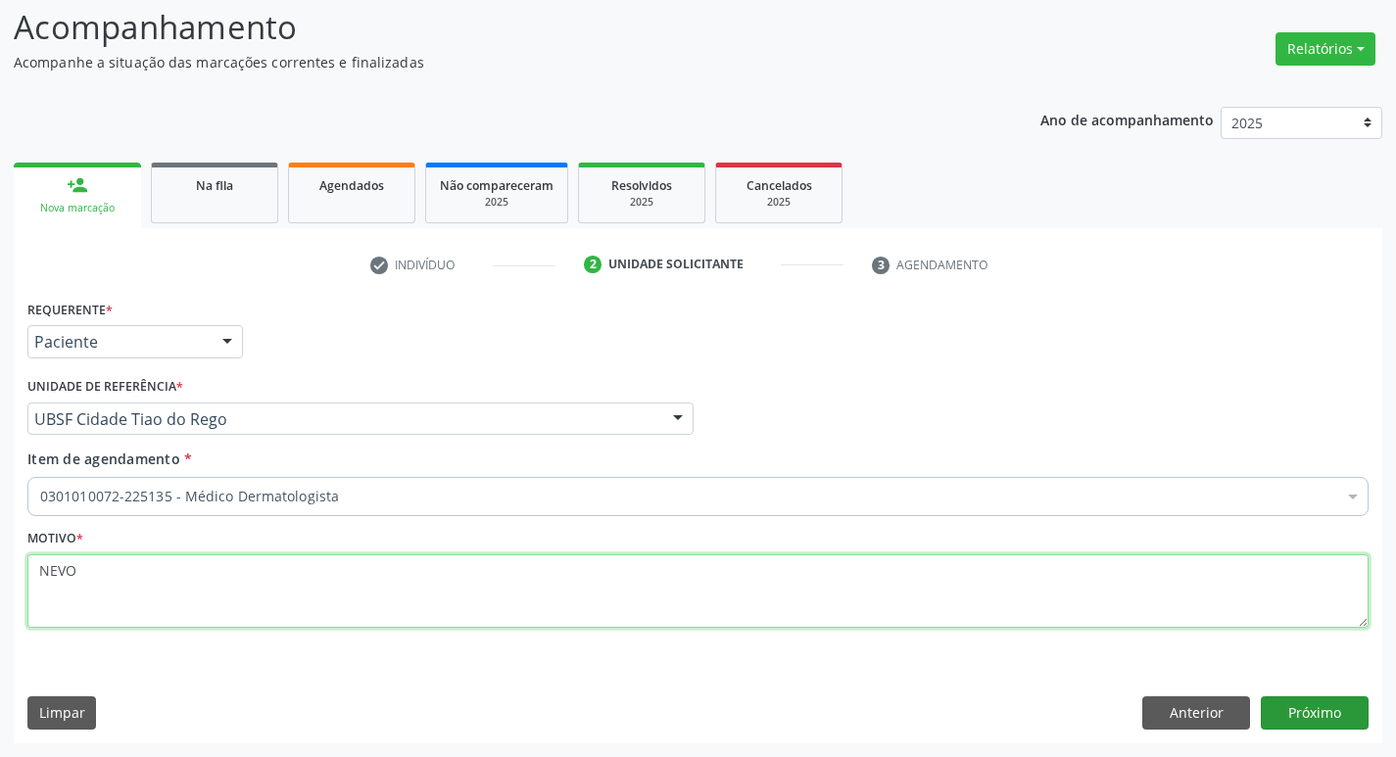
type textarea "NEVO"
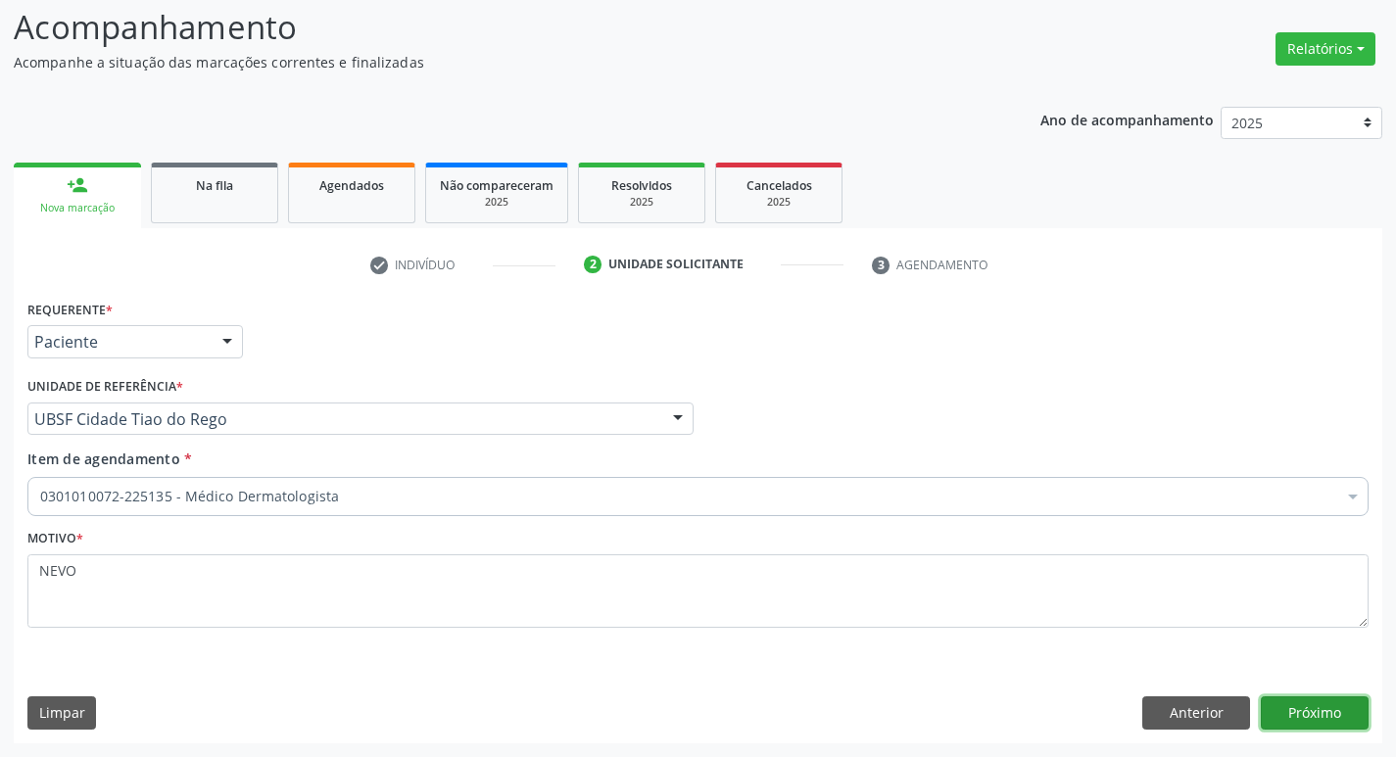
click at [1295, 706] on button "Próximo" at bounding box center [1314, 712] width 108 height 33
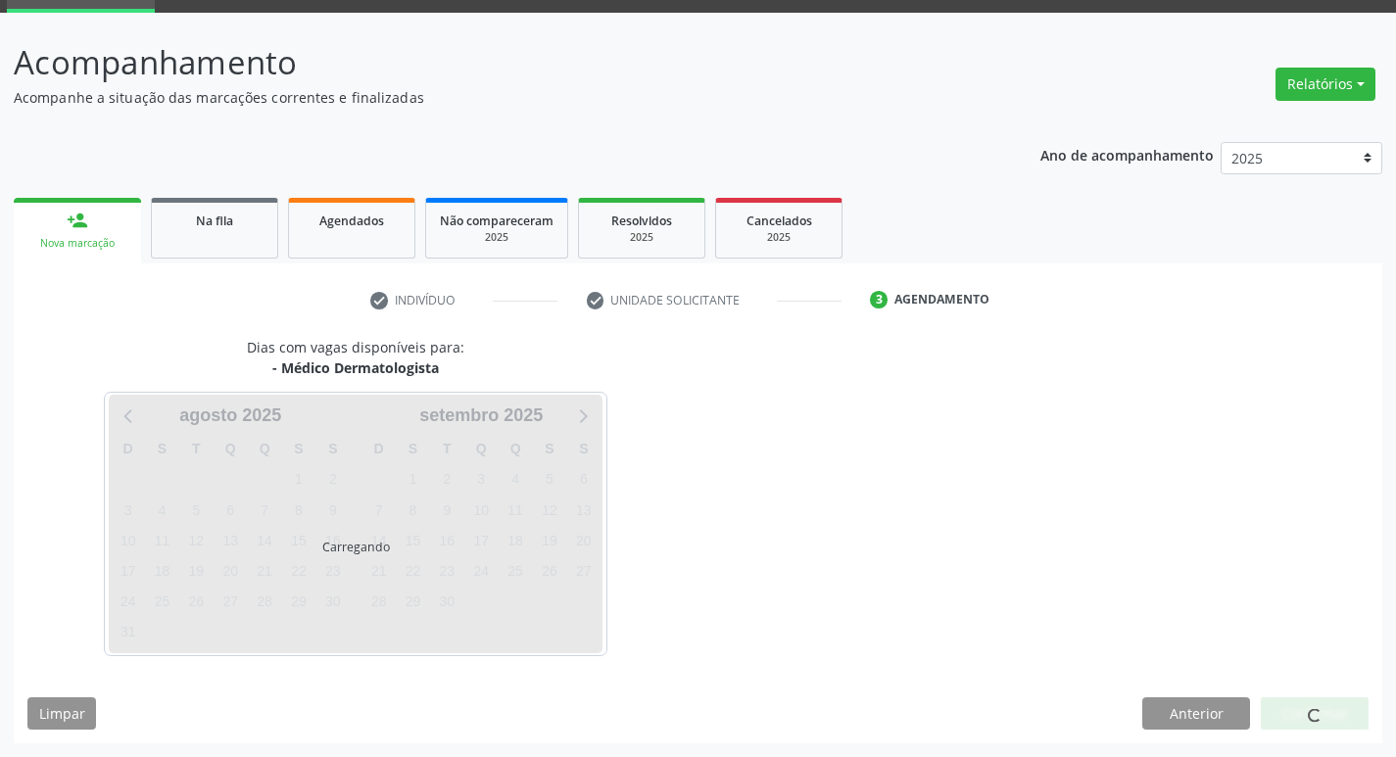
scroll to position [130, 0]
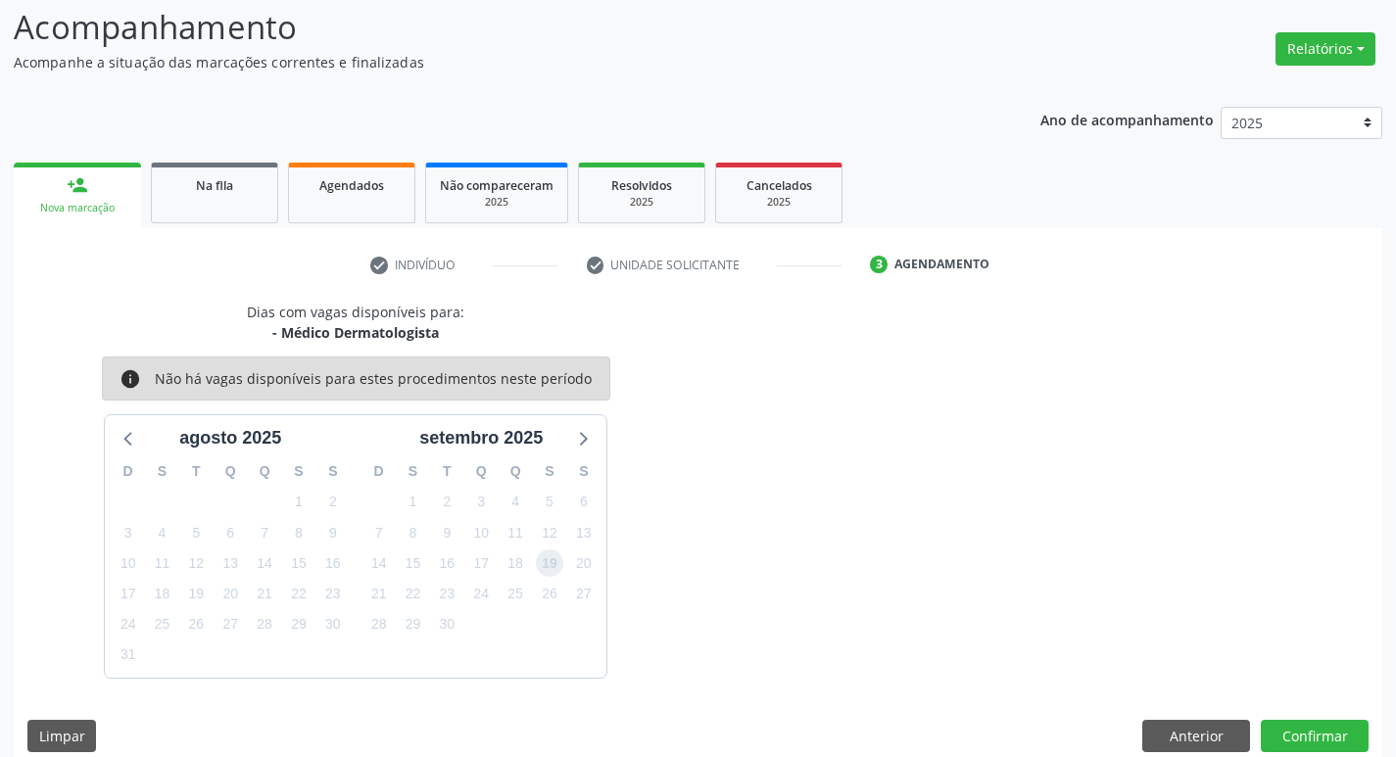
click at [538, 570] on span "19" at bounding box center [549, 562] width 27 height 27
click at [1301, 728] on button "Confirmar" at bounding box center [1314, 736] width 108 height 33
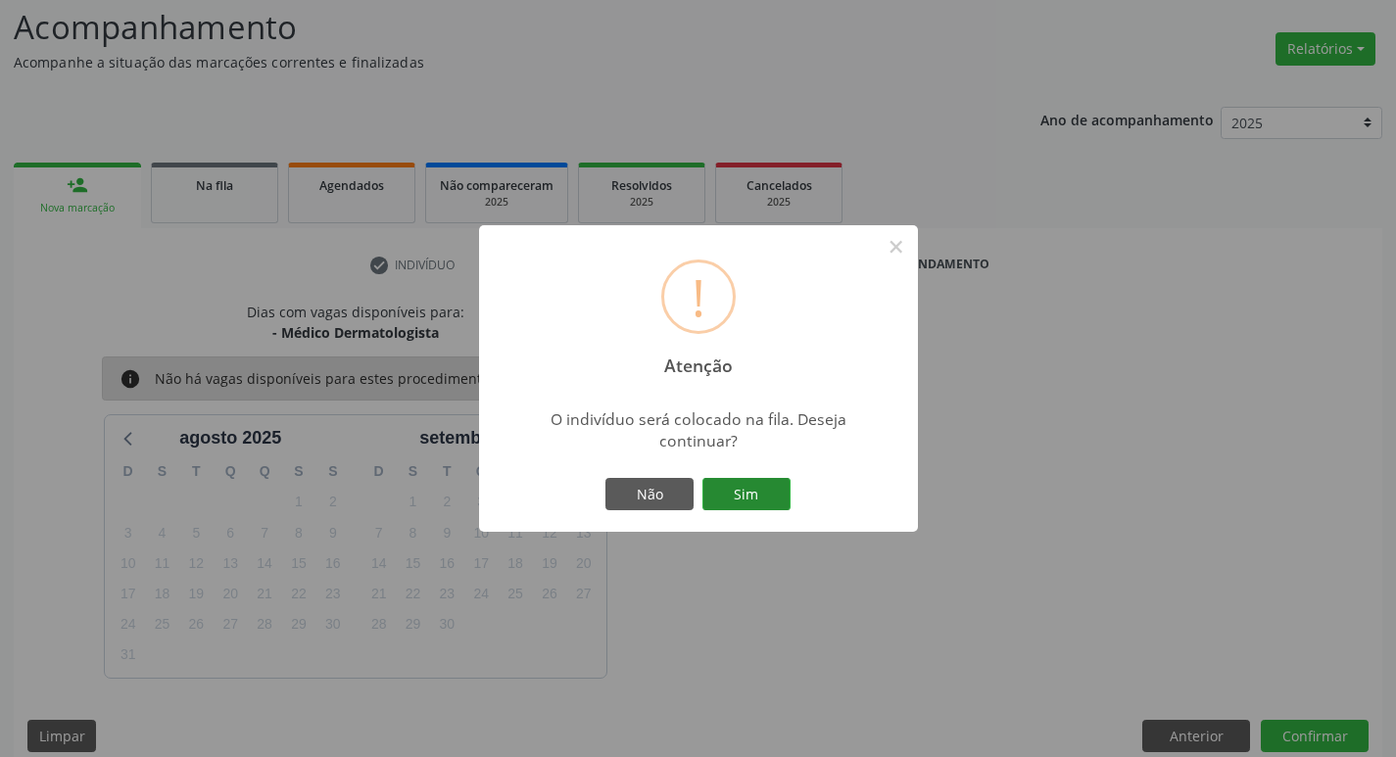
click at [731, 497] on button "Sim" at bounding box center [746, 494] width 88 height 33
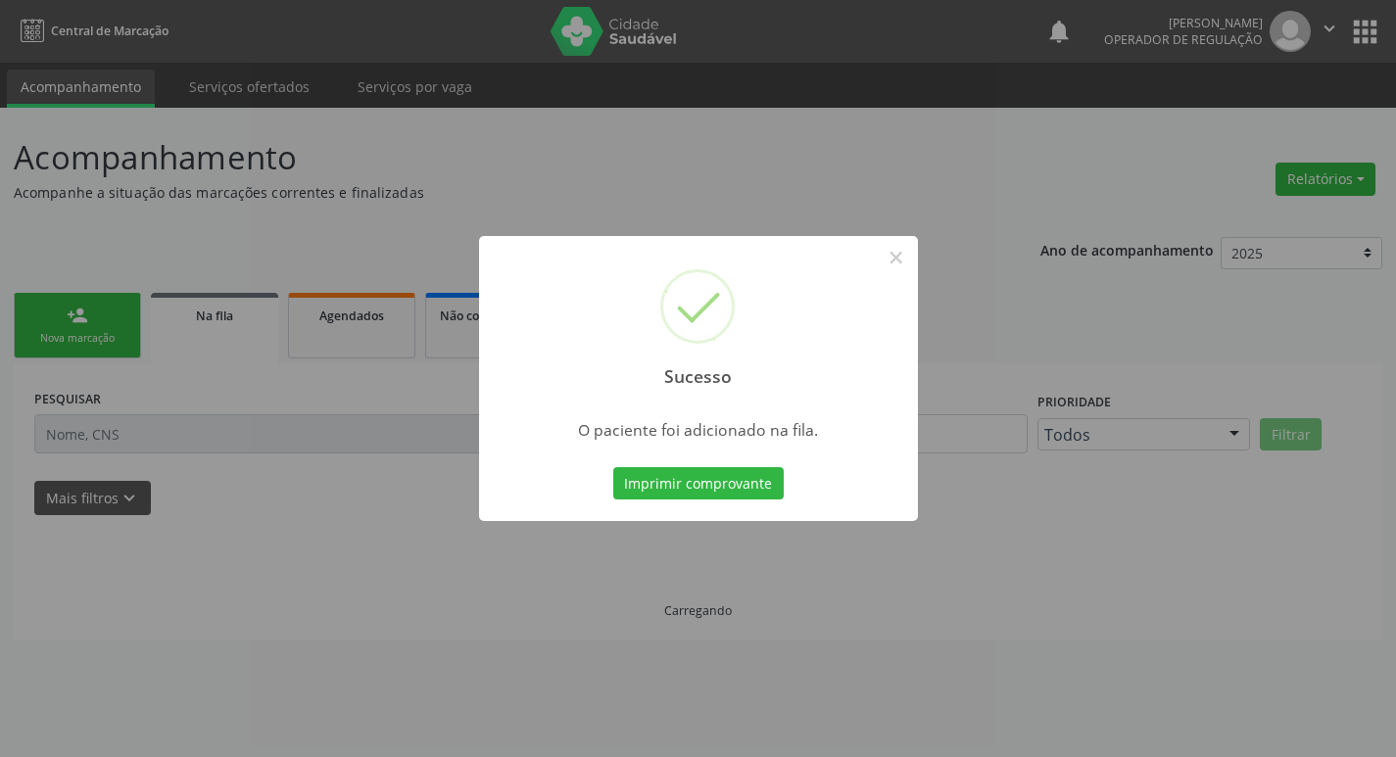
scroll to position [0, 0]
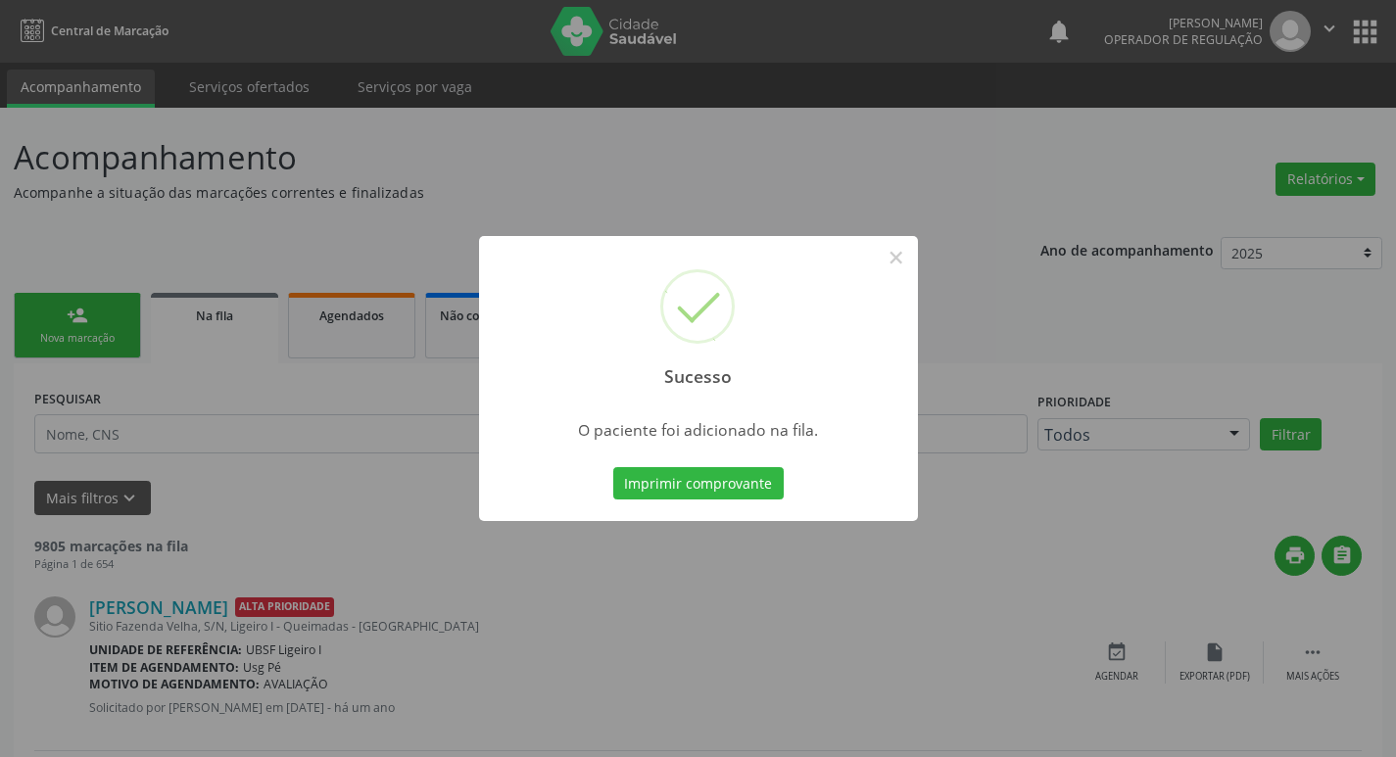
click at [259, 261] on div "Sucesso × O paciente foi adicionado na fila. Imprimir comprovante Cancel" at bounding box center [698, 378] width 1396 height 757
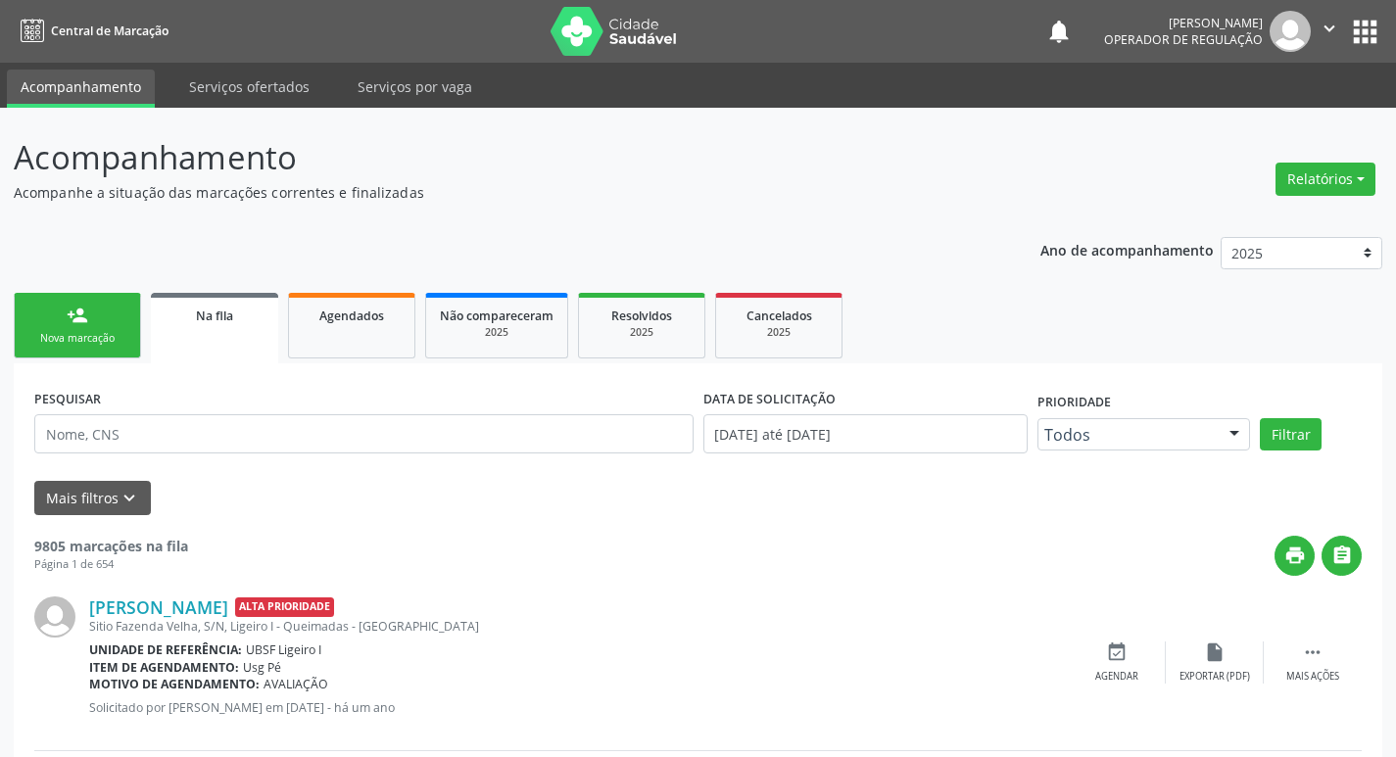
click at [83, 343] on div "Nova marcação" at bounding box center [77, 338] width 98 height 15
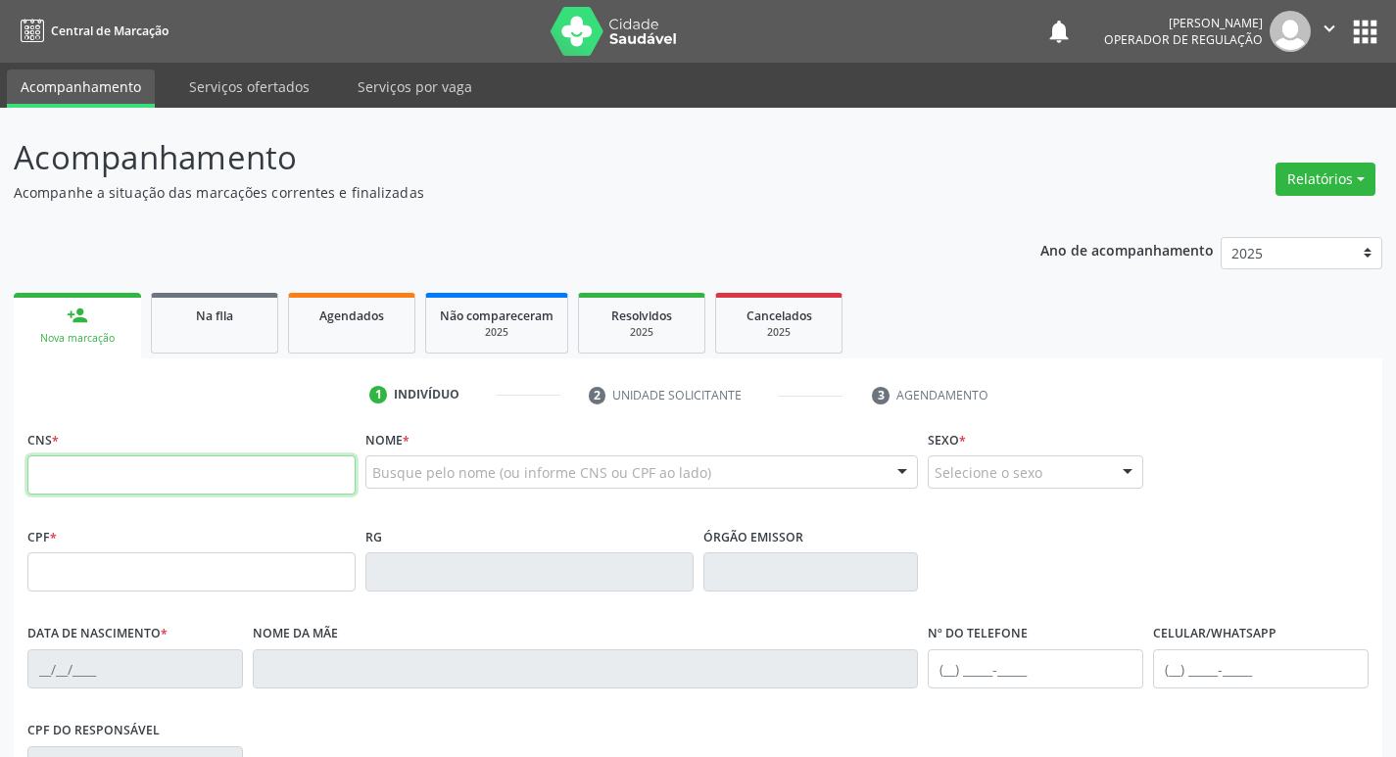
click at [122, 459] on input "text" at bounding box center [191, 474] width 328 height 39
type input "700 8069 5332 3490"
type input "015.638.874-01"
type input "08/09/1983"
type input "Maria Rosalia de Oliveira"
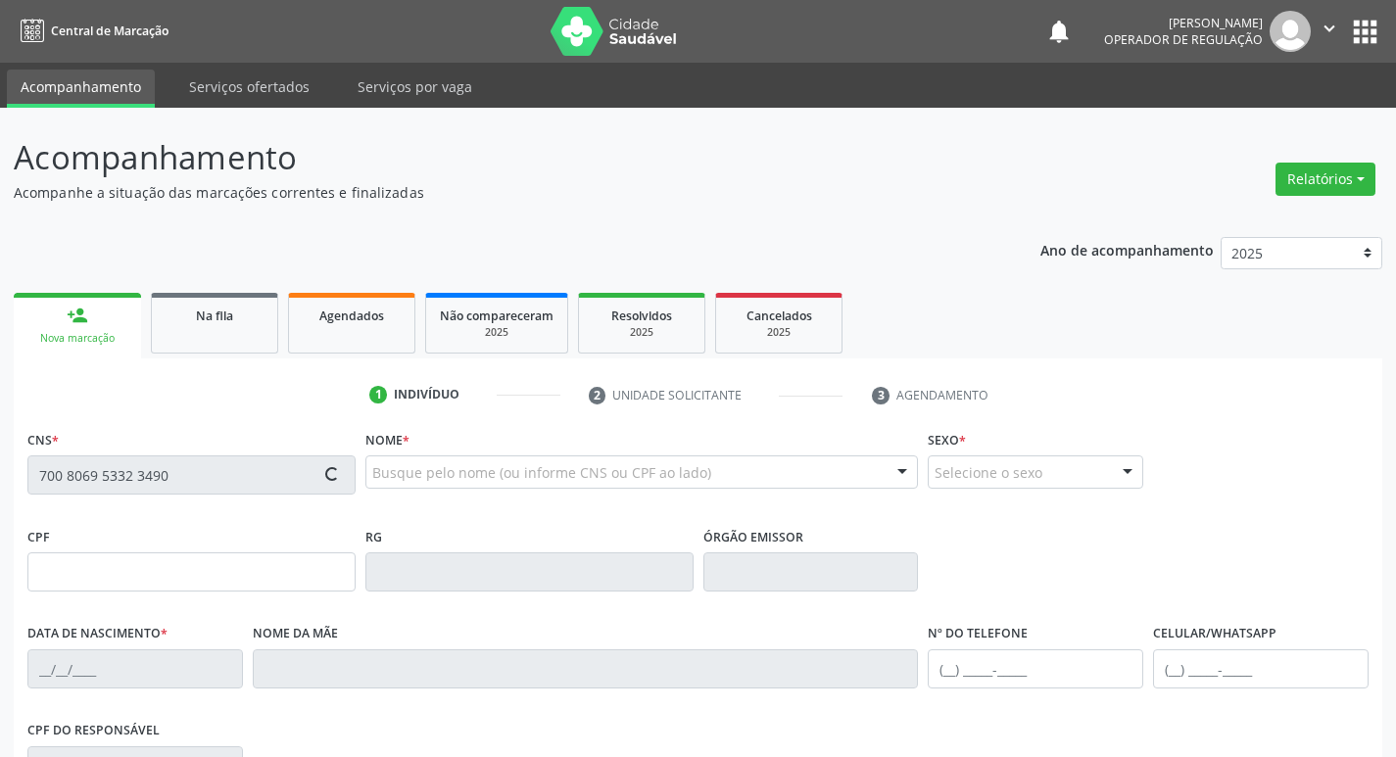
type input "(83) 99387-5507"
type input "139"
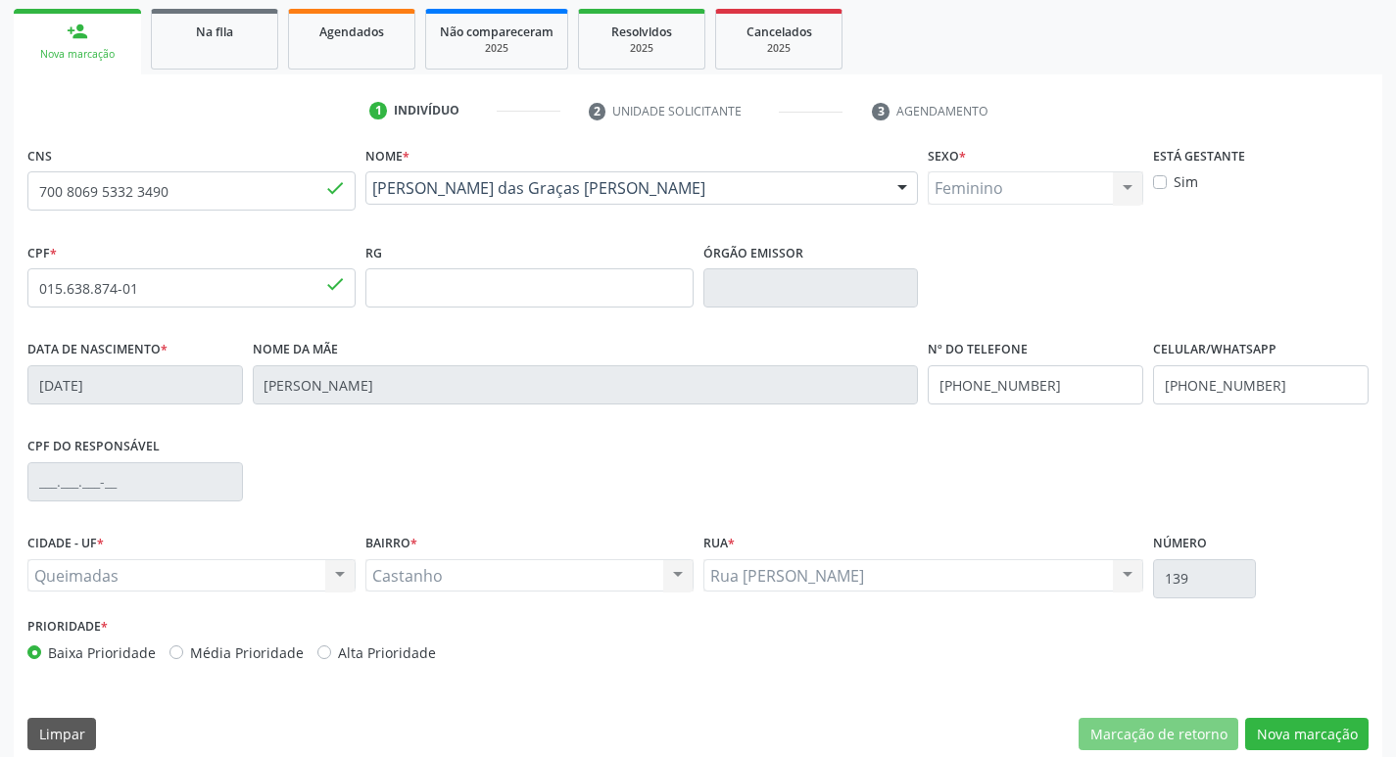
scroll to position [305, 0]
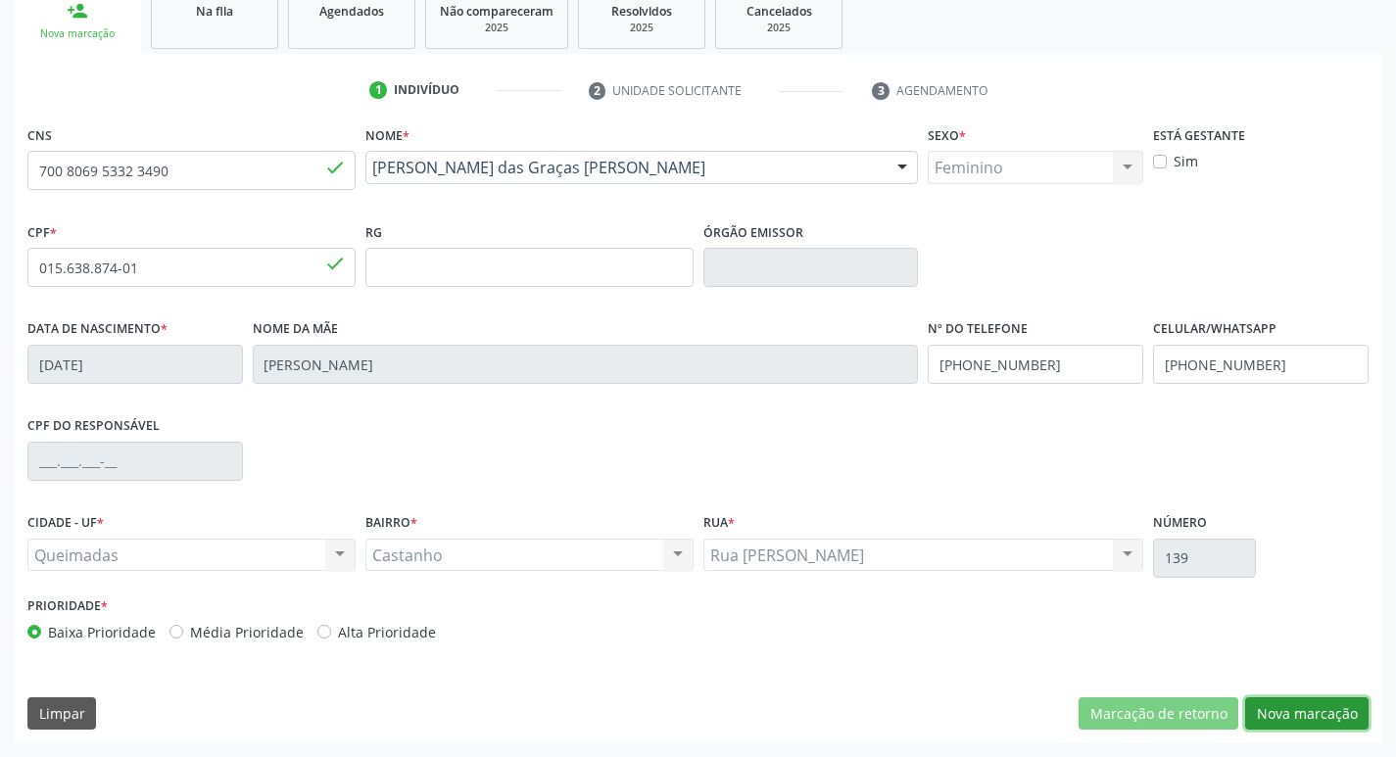
click at [1309, 712] on button "Nova marcação" at bounding box center [1306, 713] width 123 height 33
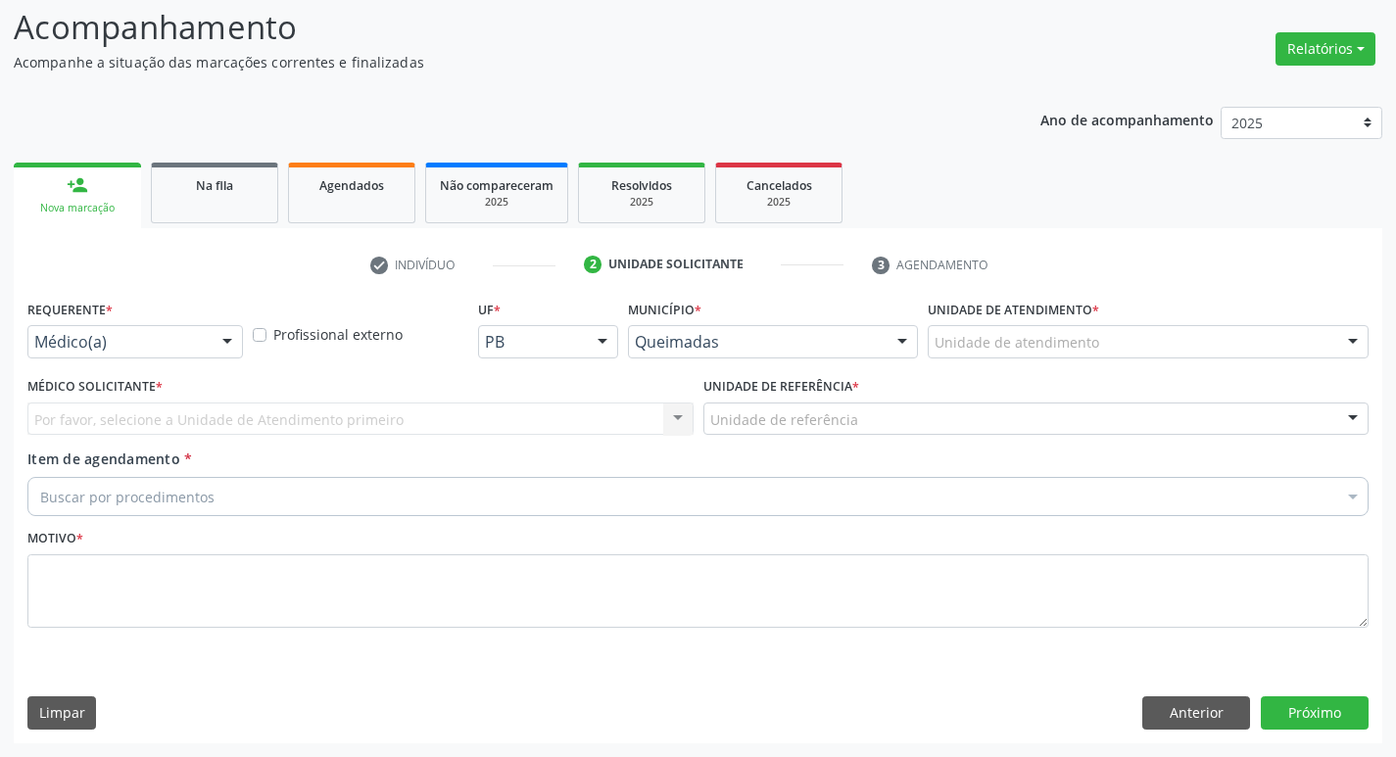
scroll to position [130, 0]
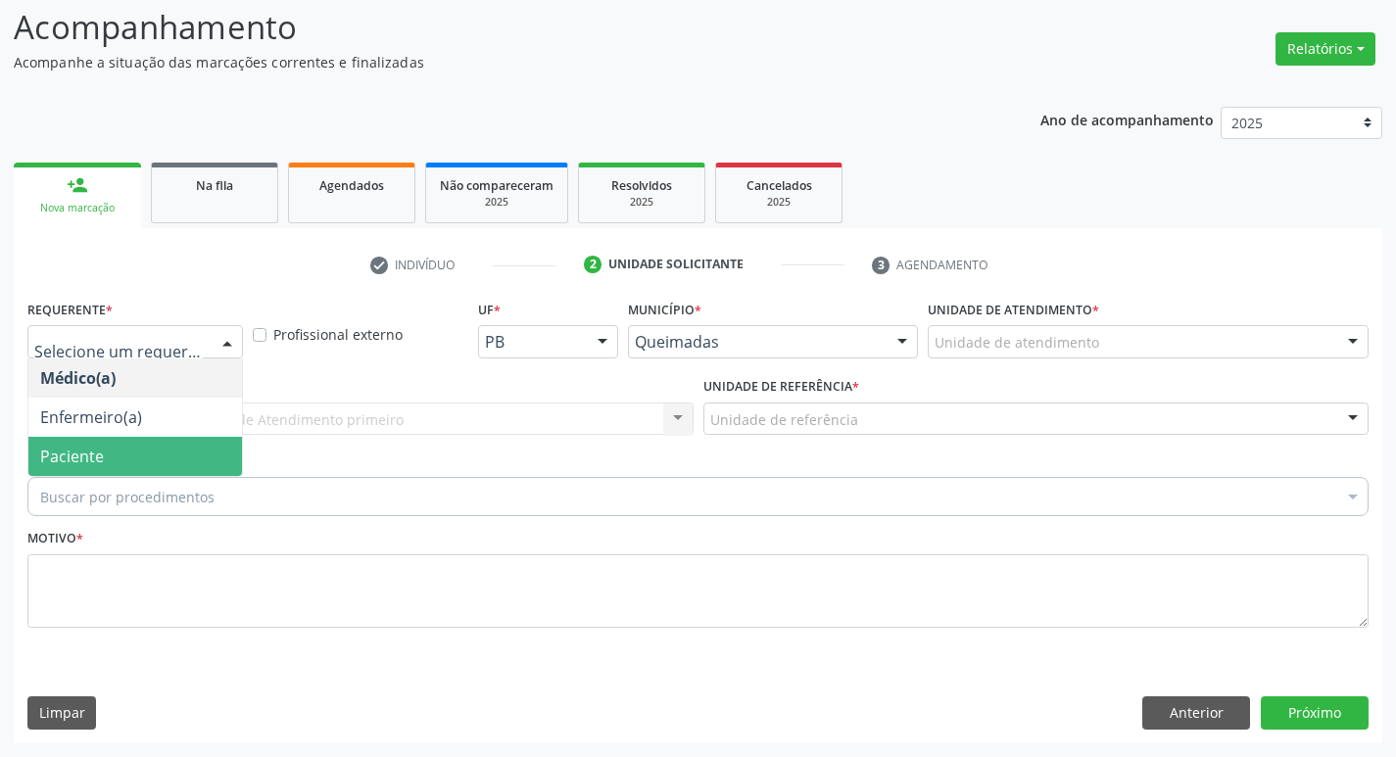
click at [78, 437] on span "Paciente" at bounding box center [135, 456] width 214 height 39
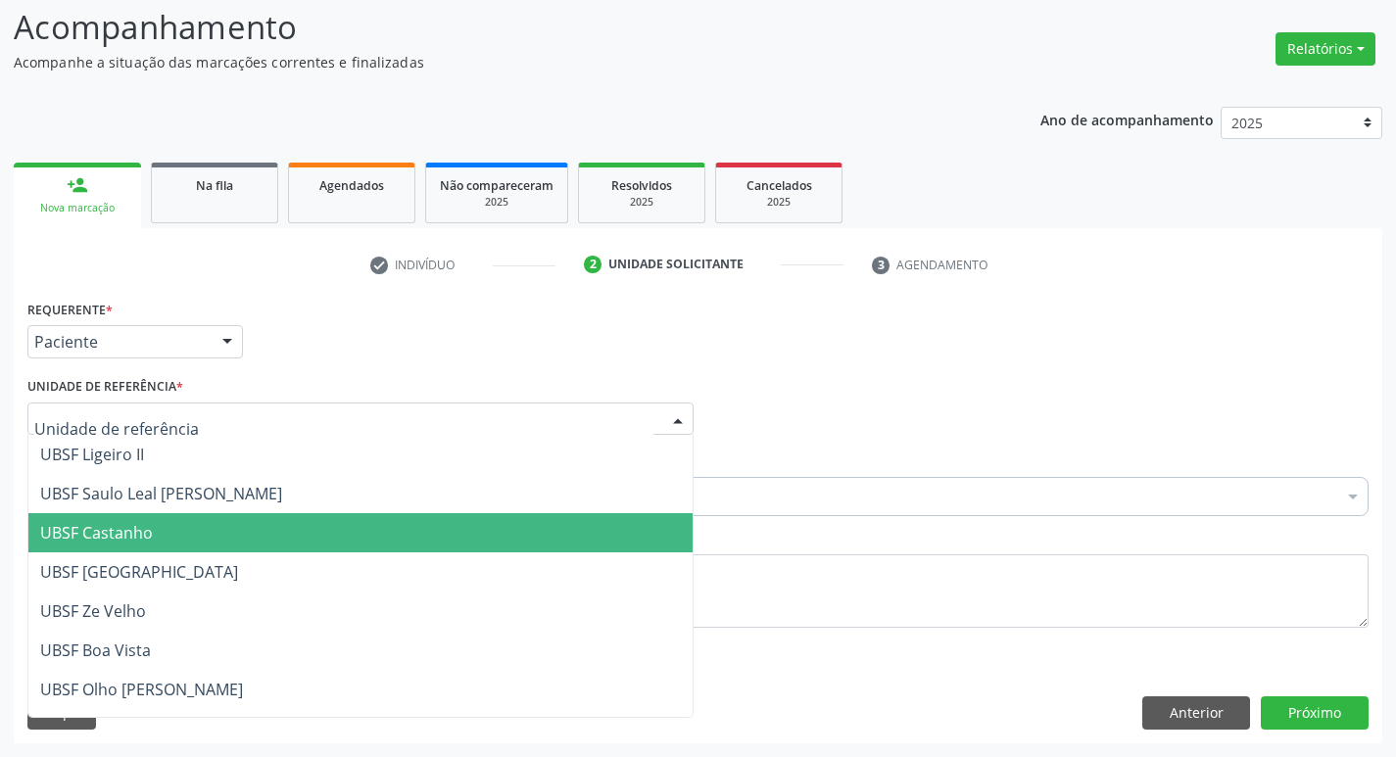
click at [108, 545] on span "UBSF Castanho" at bounding box center [360, 532] width 664 height 39
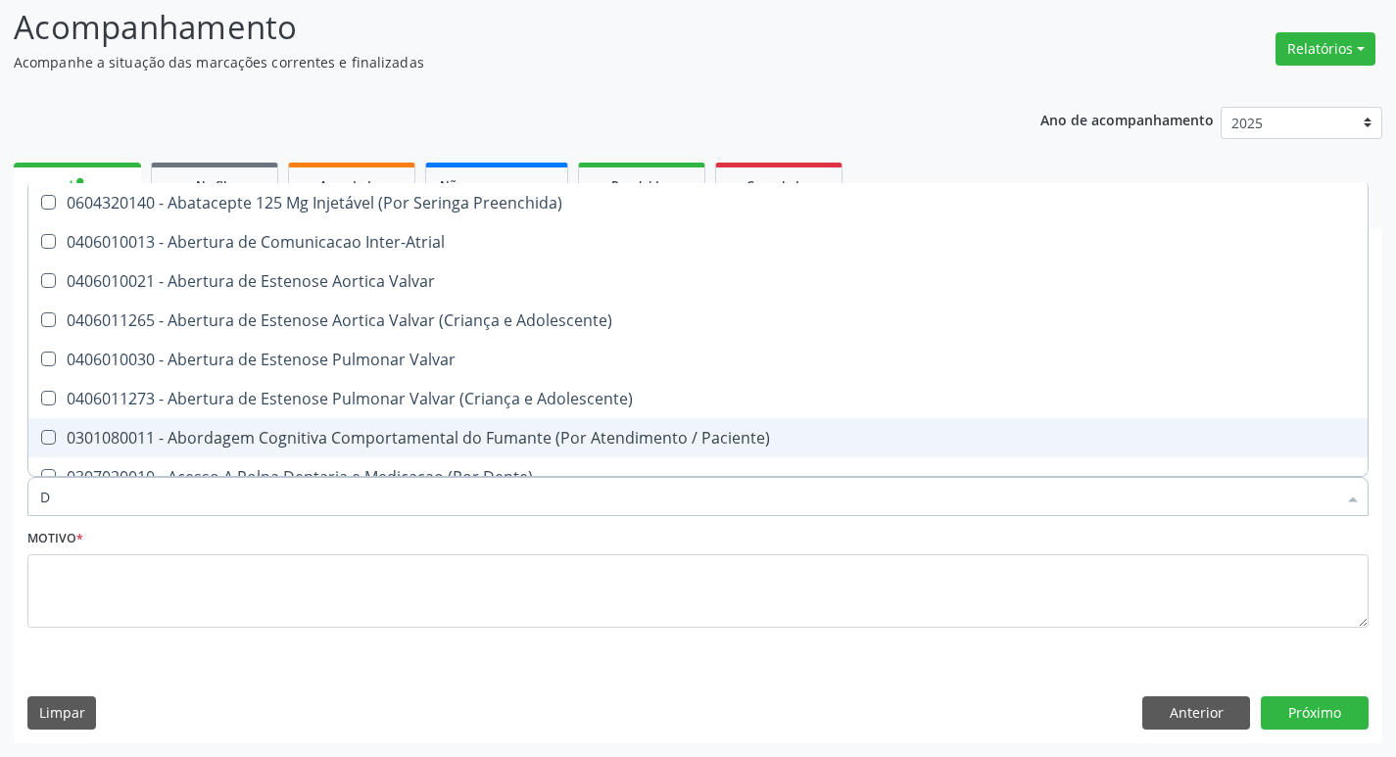
type input "DERMAT"
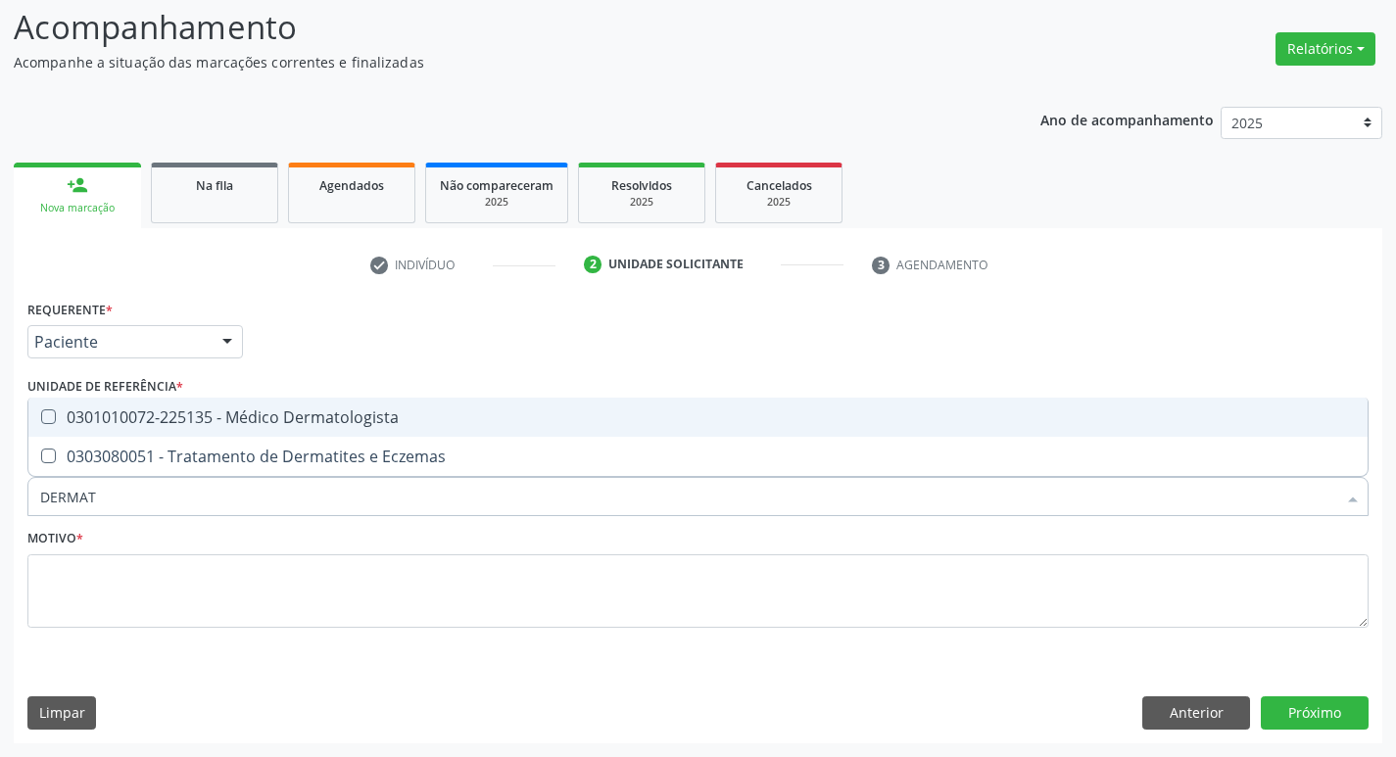
click at [167, 399] on span "0301010072-225135 - Médico Dermatologista" at bounding box center [697, 417] width 1339 height 39
checkbox Dermatologista "true"
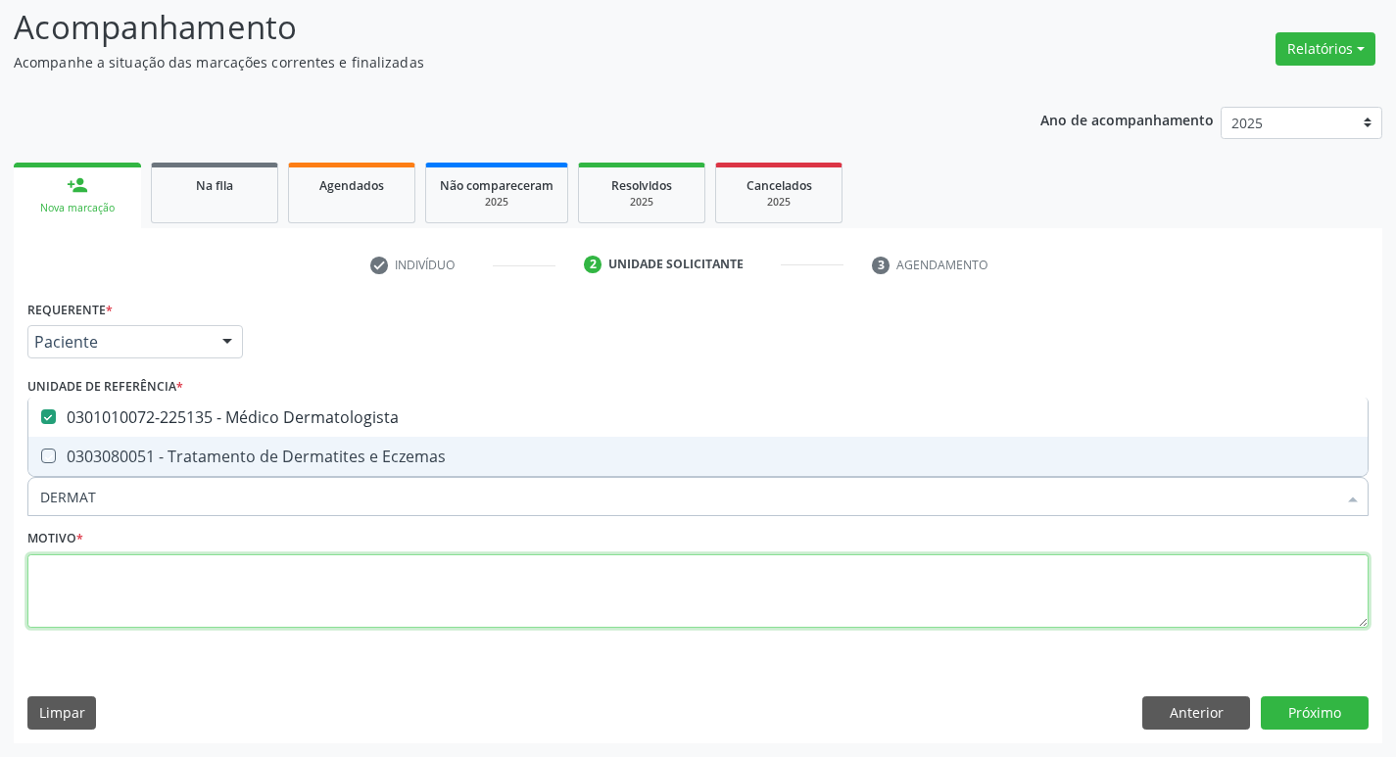
click at [329, 597] on textarea at bounding box center [697, 591] width 1341 height 74
checkbox Eczemas "true"
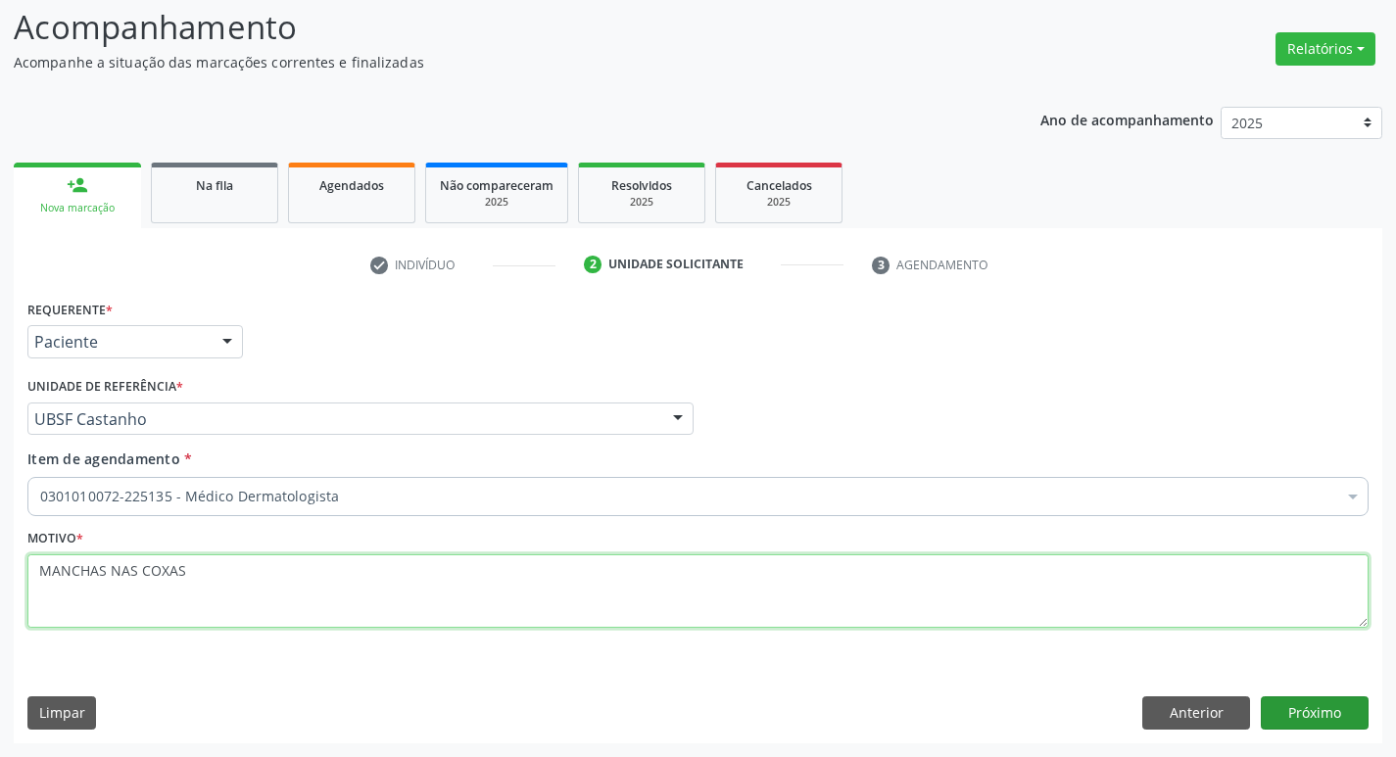
type textarea "MANCHAS NAS COXAS"
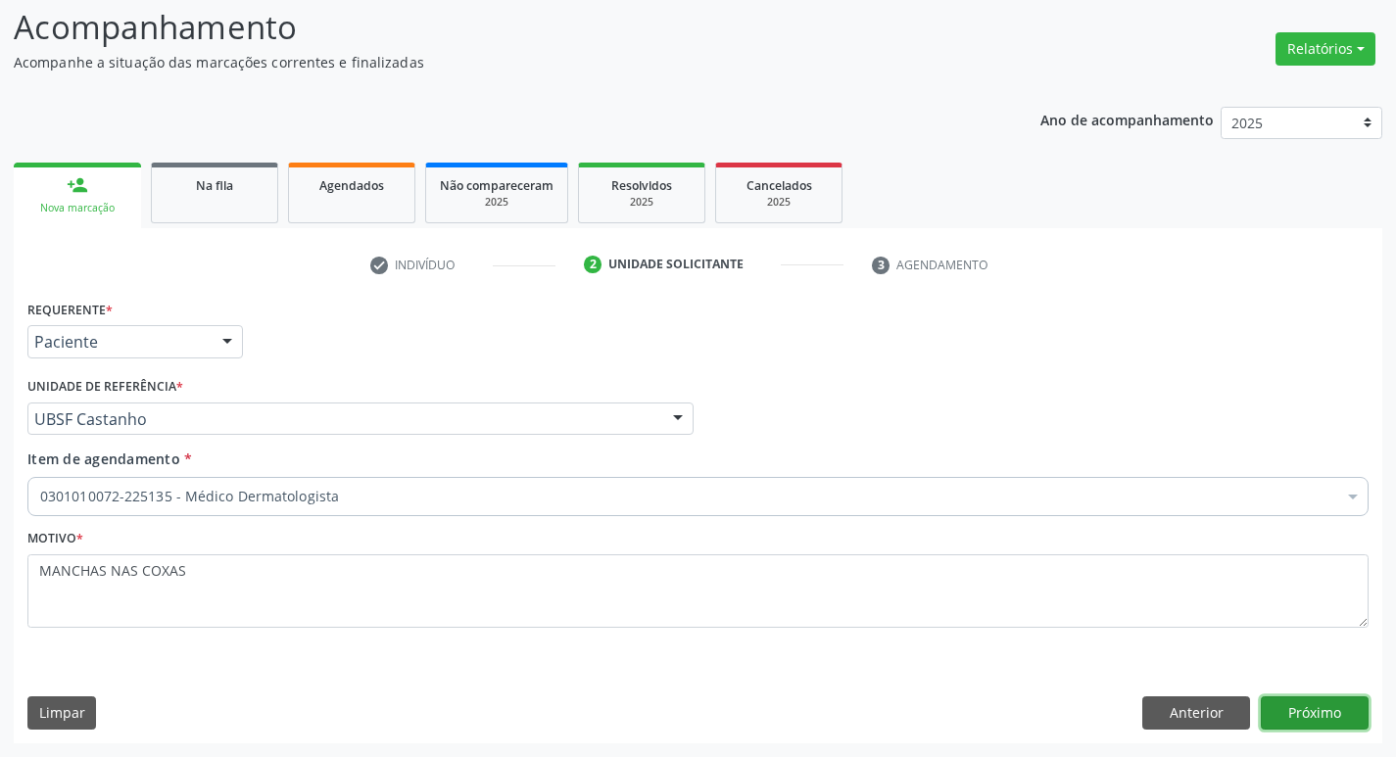
click at [1269, 711] on button "Próximo" at bounding box center [1314, 712] width 108 height 33
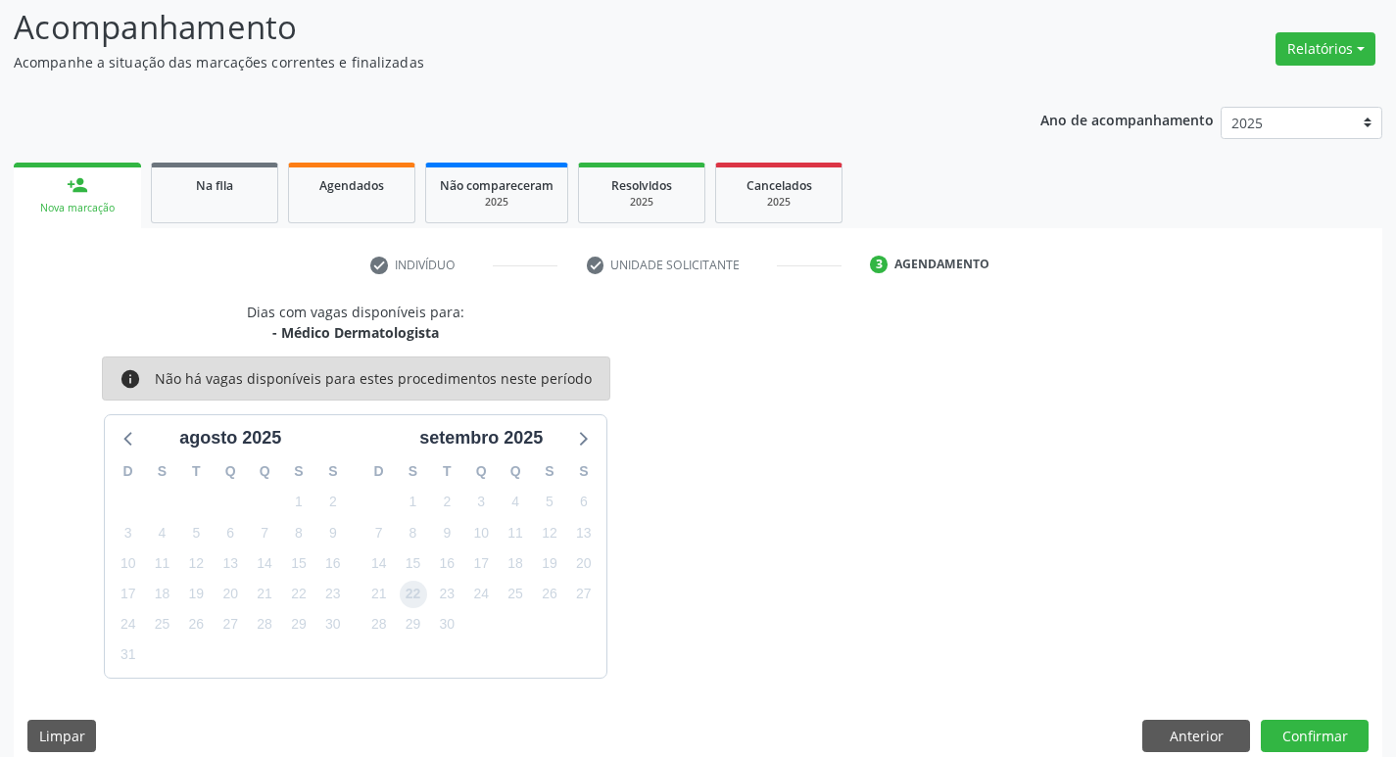
click at [401, 588] on span "22" at bounding box center [413, 594] width 27 height 27
click at [1290, 722] on button "Confirmar" at bounding box center [1314, 736] width 108 height 33
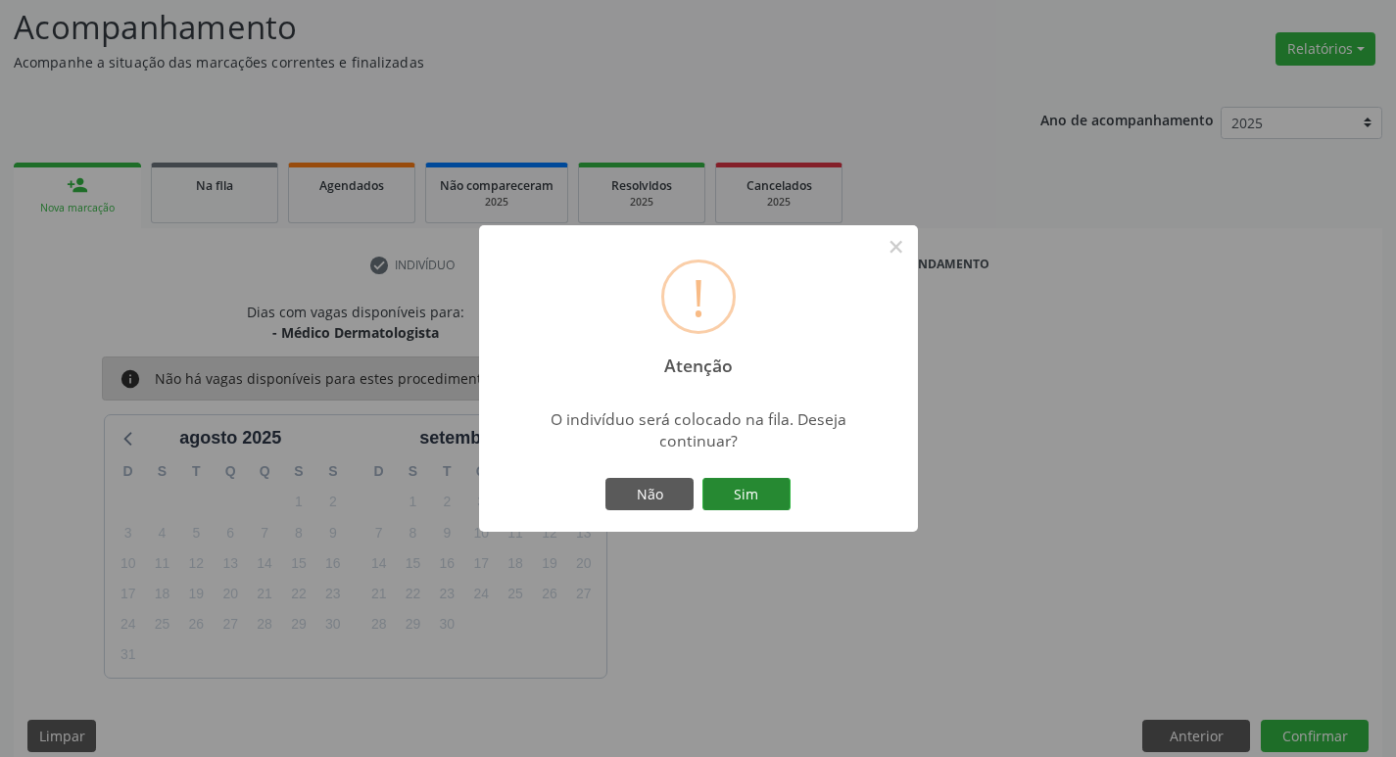
click at [738, 496] on button "Sim" at bounding box center [746, 494] width 88 height 33
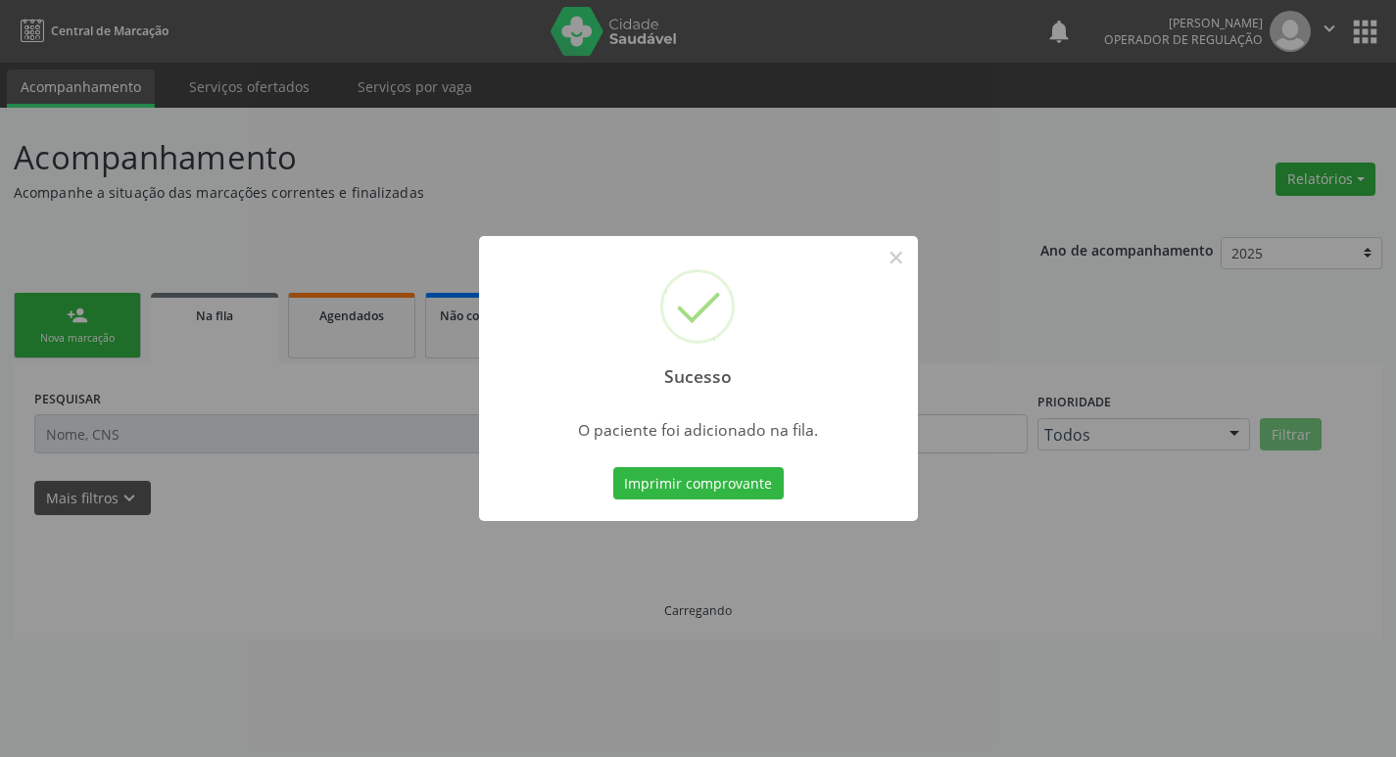
scroll to position [0, 0]
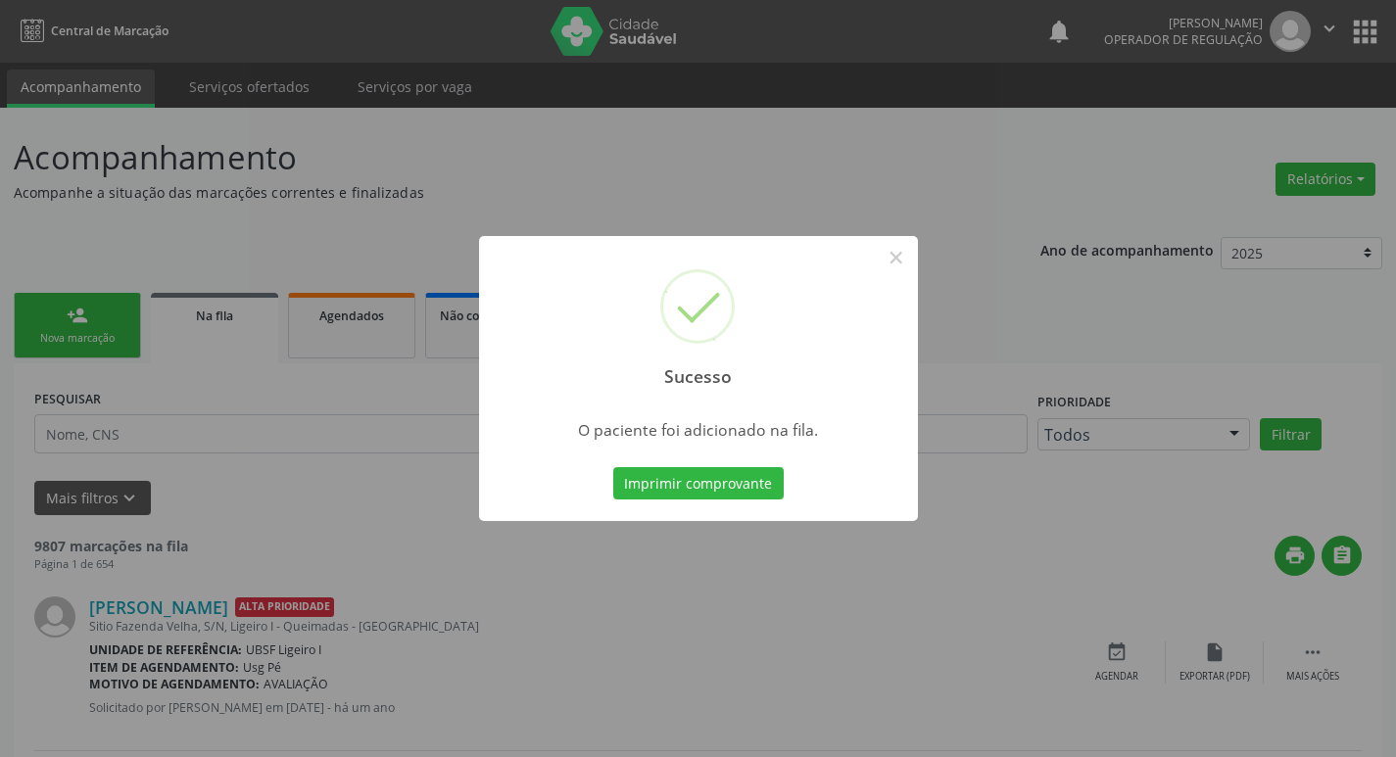
click at [0, 450] on div "Sucesso × O paciente foi adicionado na fila. Imprimir comprovante Cancel" at bounding box center [698, 378] width 1396 height 757
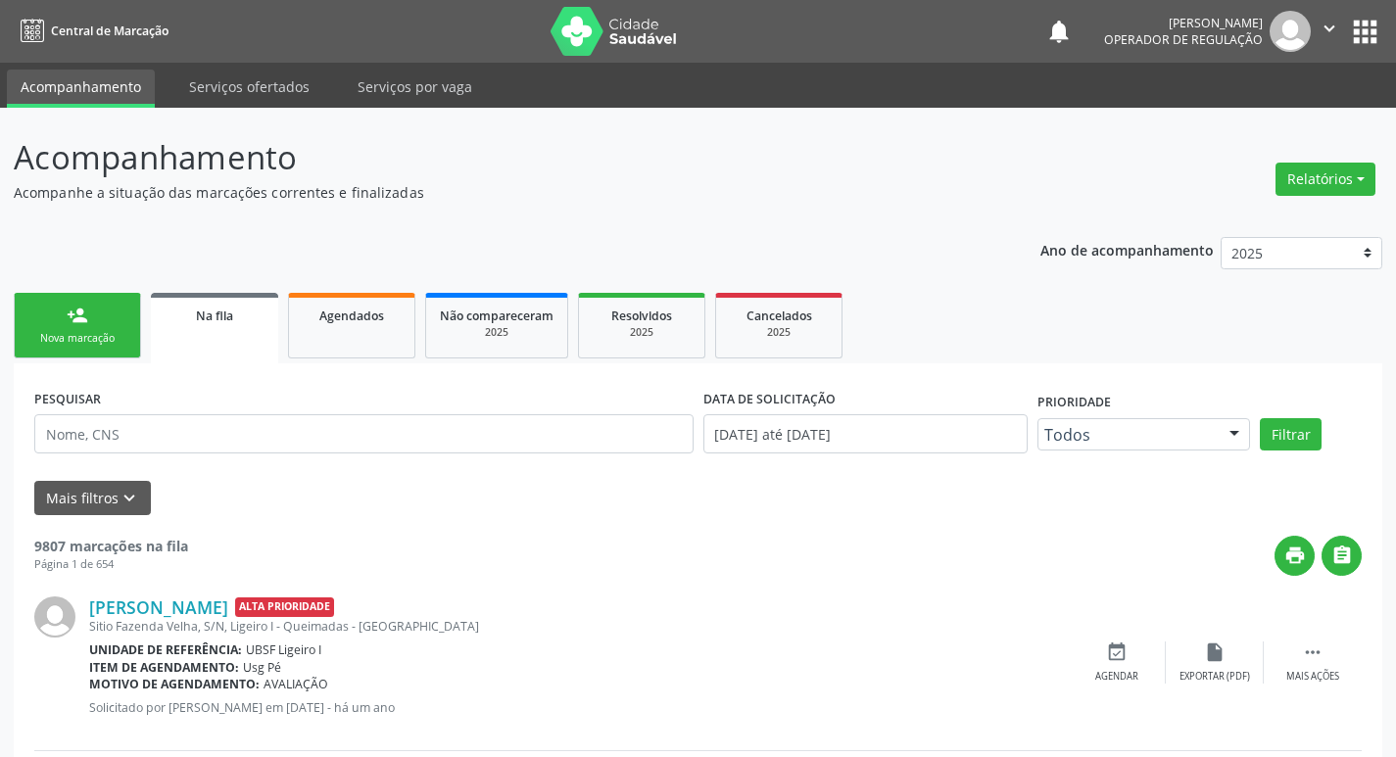
click at [101, 320] on link "person_add Nova marcação" at bounding box center [77, 326] width 127 height 66
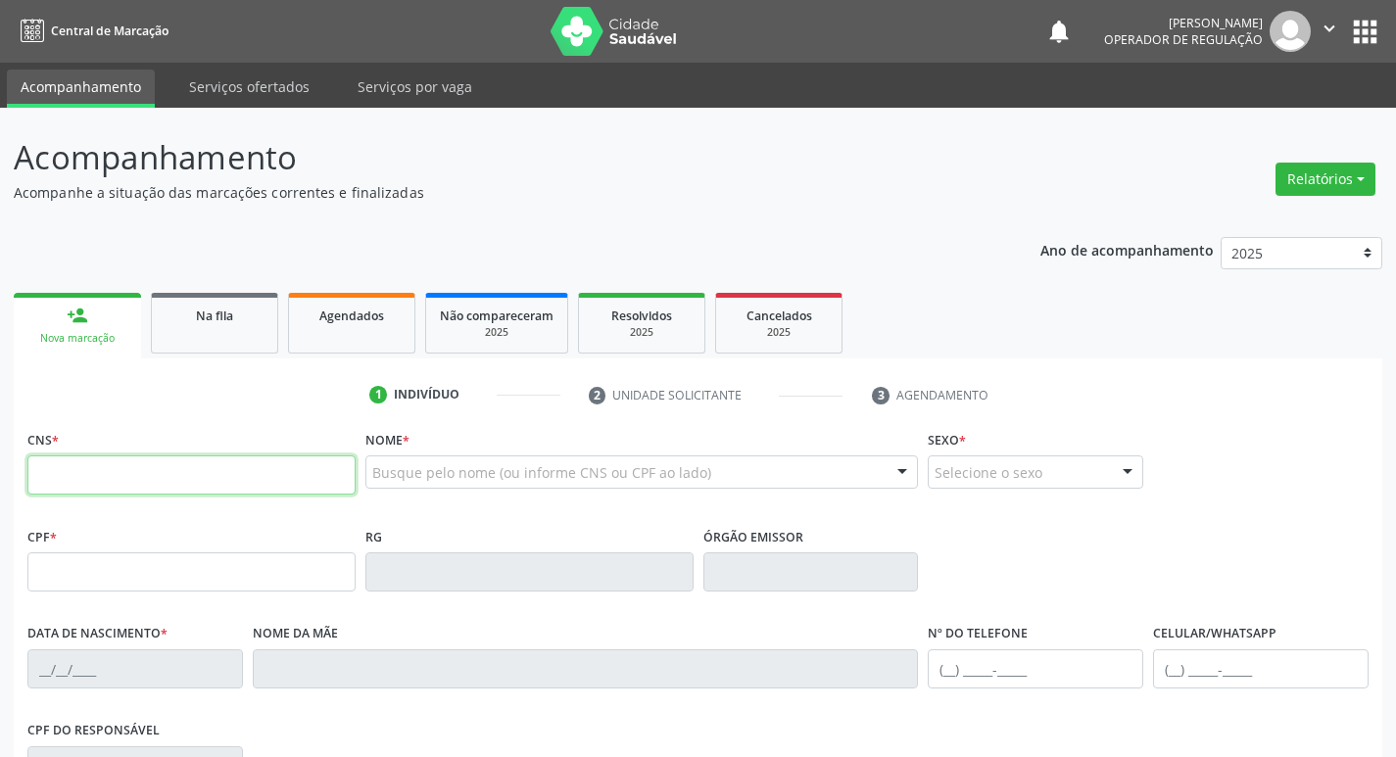
click at [130, 472] on input "text" at bounding box center [191, 474] width 328 height 39
type input "707 6012 6052 1296"
type input "672.897.707-49"
type input "10/08/1955"
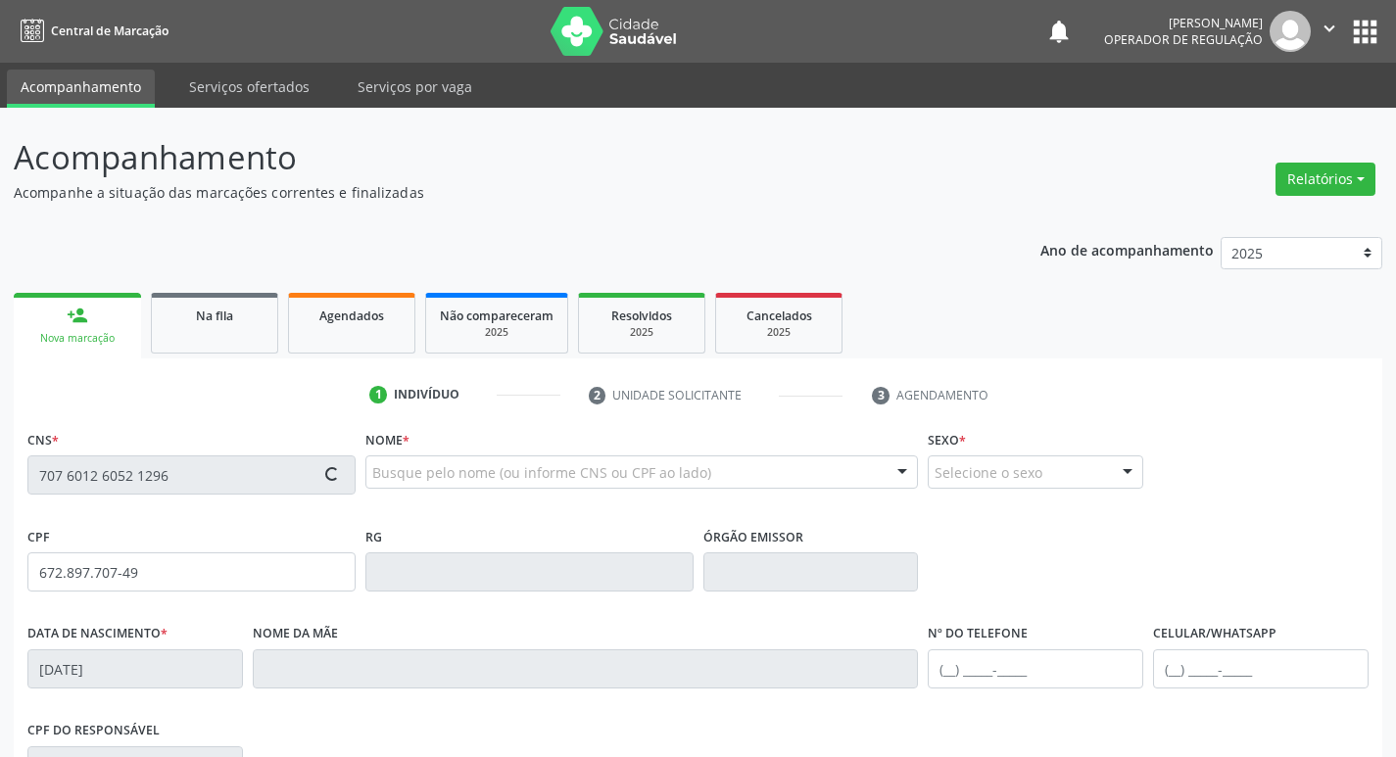
type input "Cosma Dias de Araujo"
type input "(83) 99108-1919"
type input "(83) 99393-1851"
type input "028.620.207-70"
type input "60"
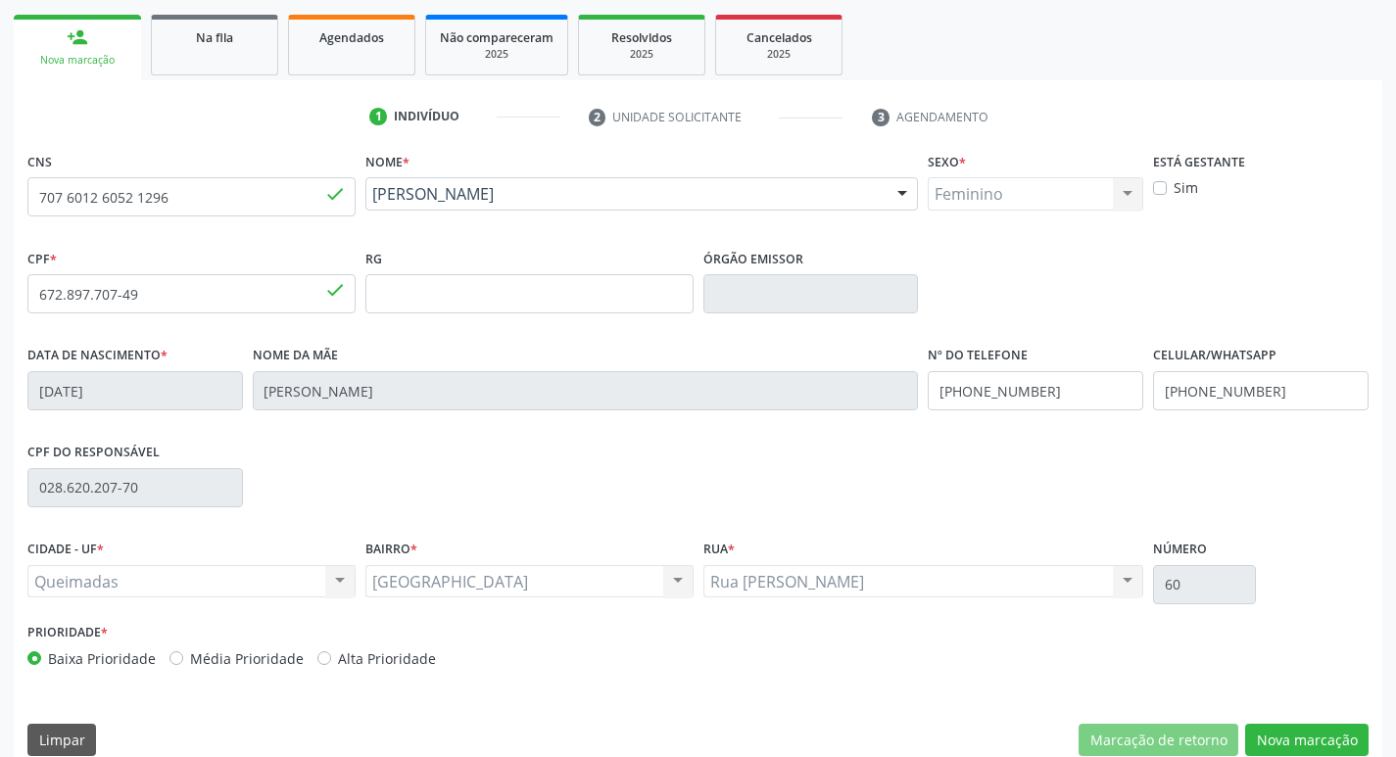
scroll to position [305, 0]
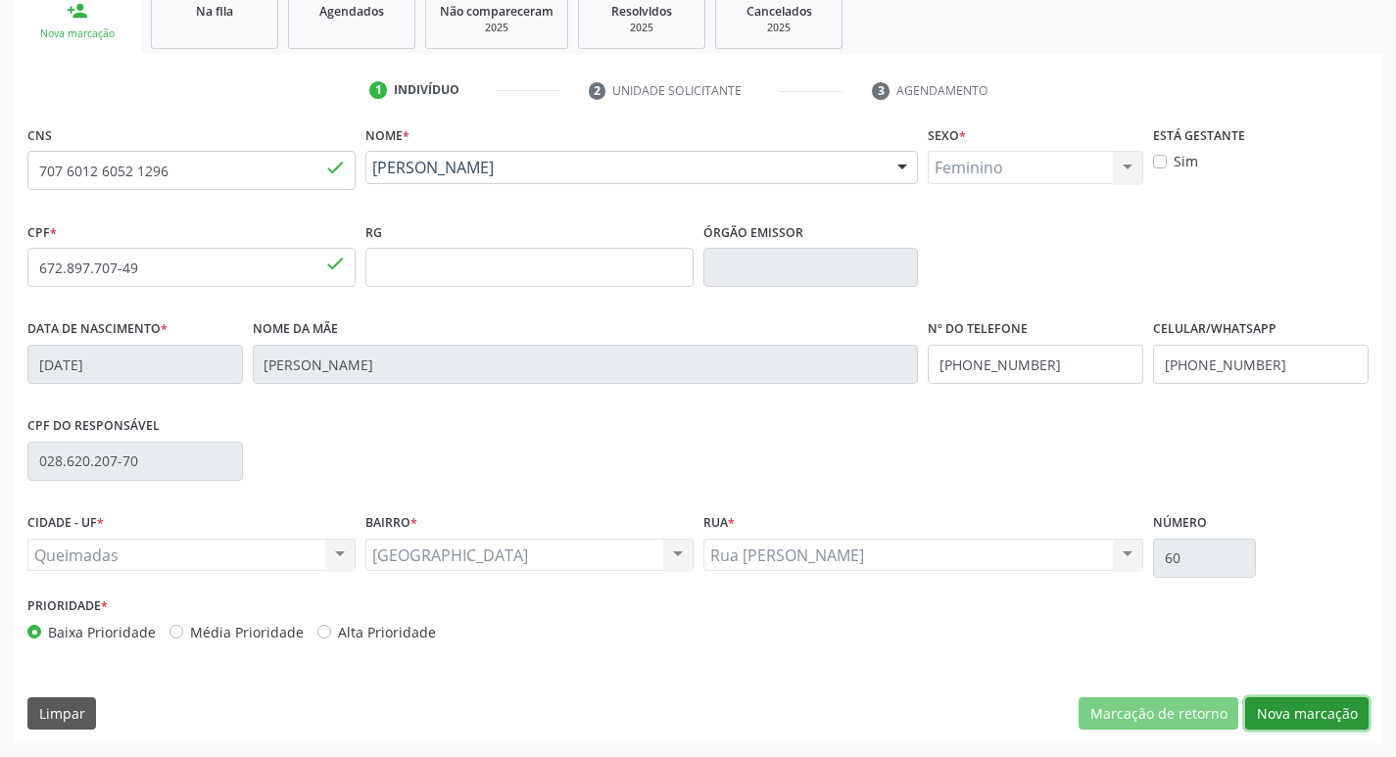
click at [1323, 710] on button "Nova marcação" at bounding box center [1306, 713] width 123 height 33
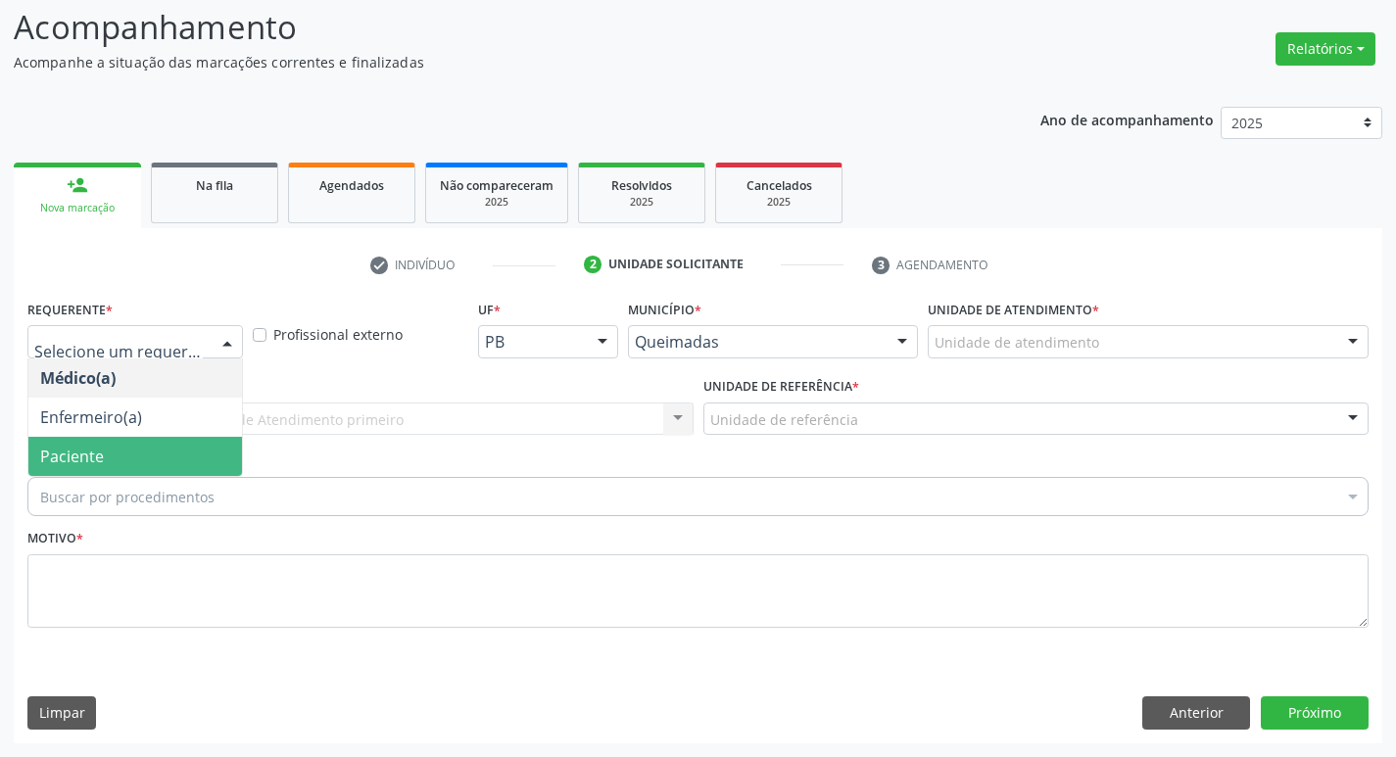
click at [74, 463] on span "Paciente" at bounding box center [72, 457] width 64 height 22
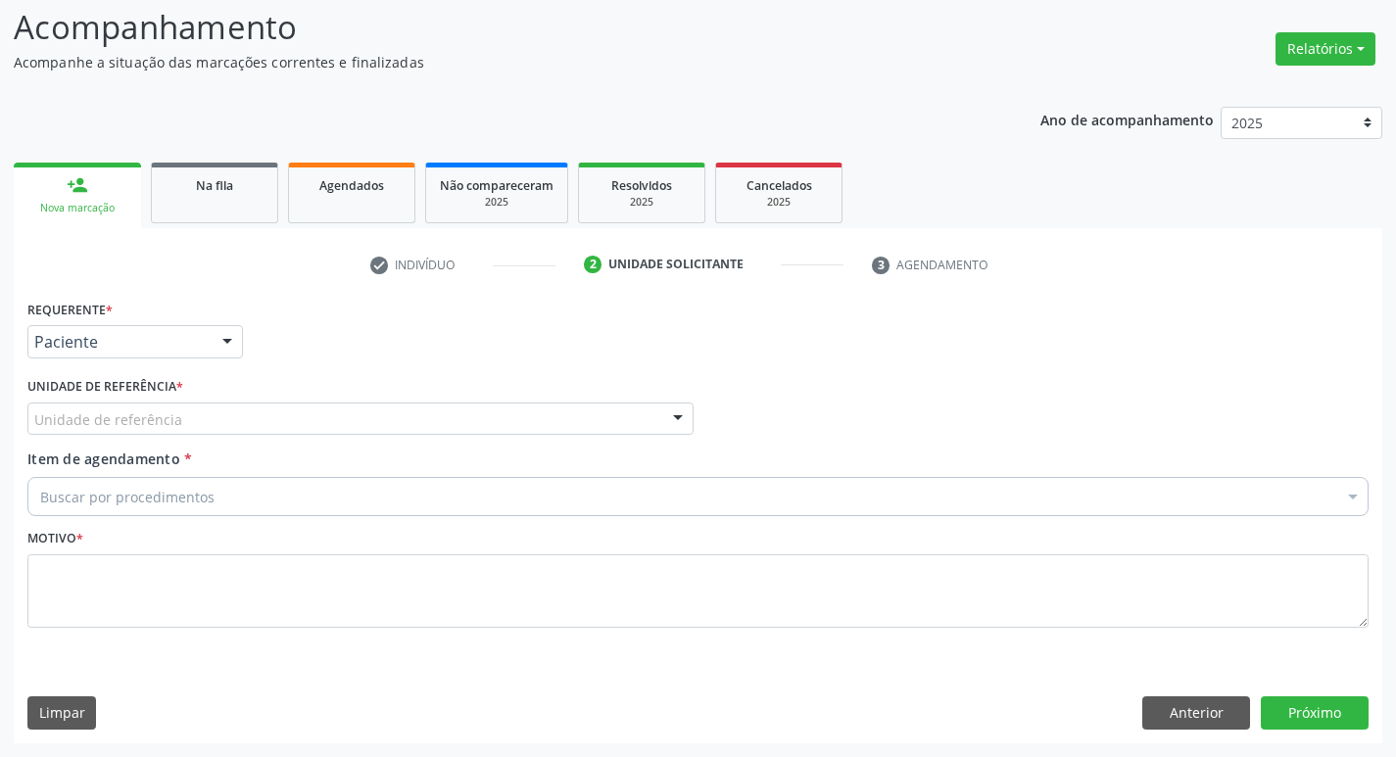
click at [72, 433] on div "Unidade de referência" at bounding box center [360, 419] width 666 height 33
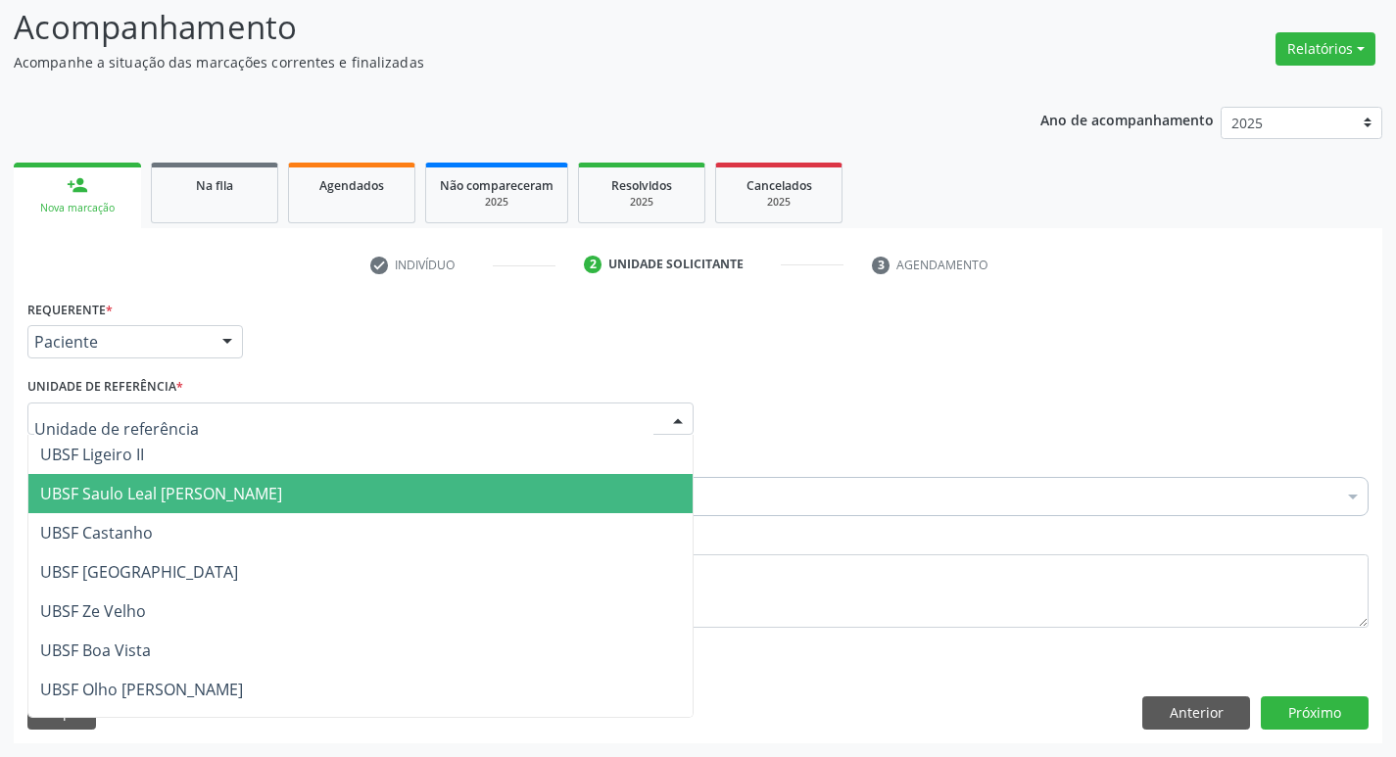
click at [79, 481] on span "UBSF Saulo Leal [PERSON_NAME]" at bounding box center [360, 493] width 664 height 39
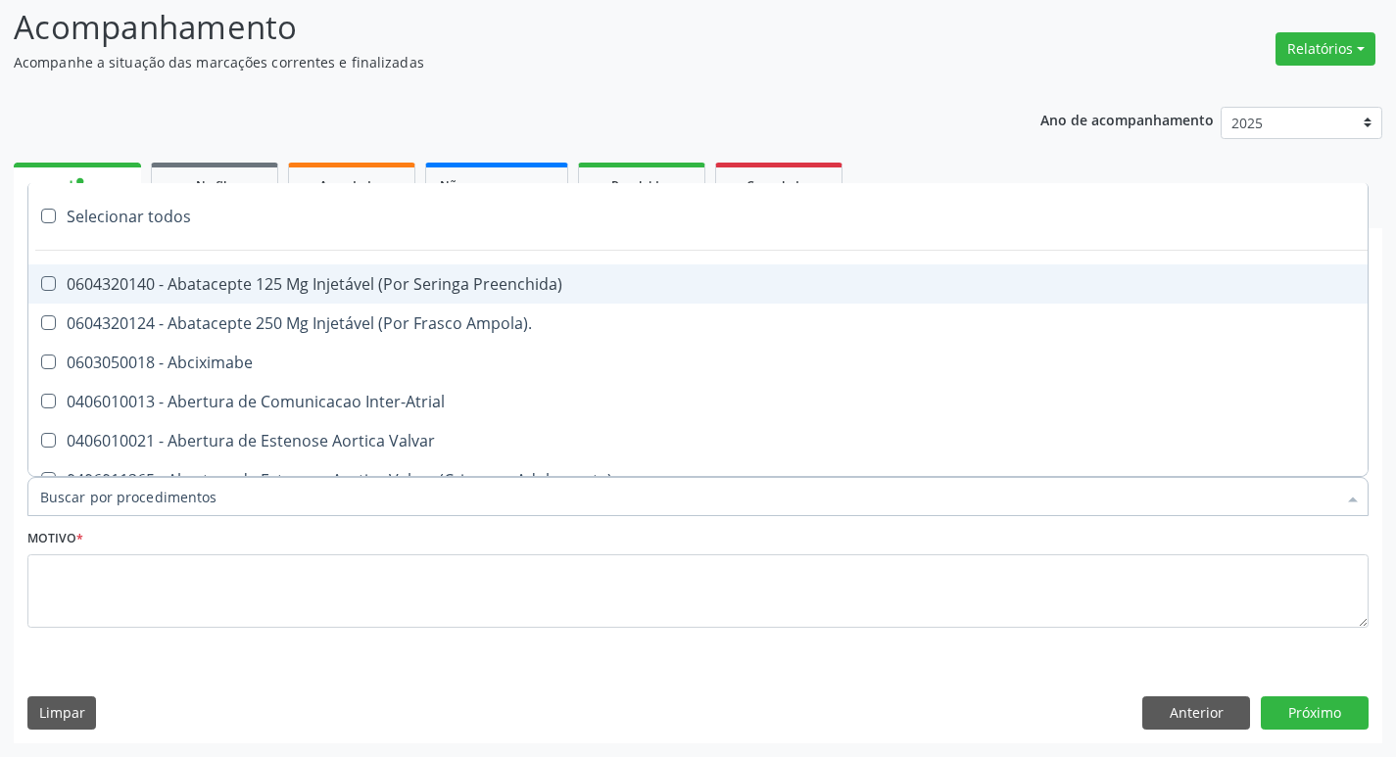
click at [79, 481] on div at bounding box center [697, 496] width 1341 height 39
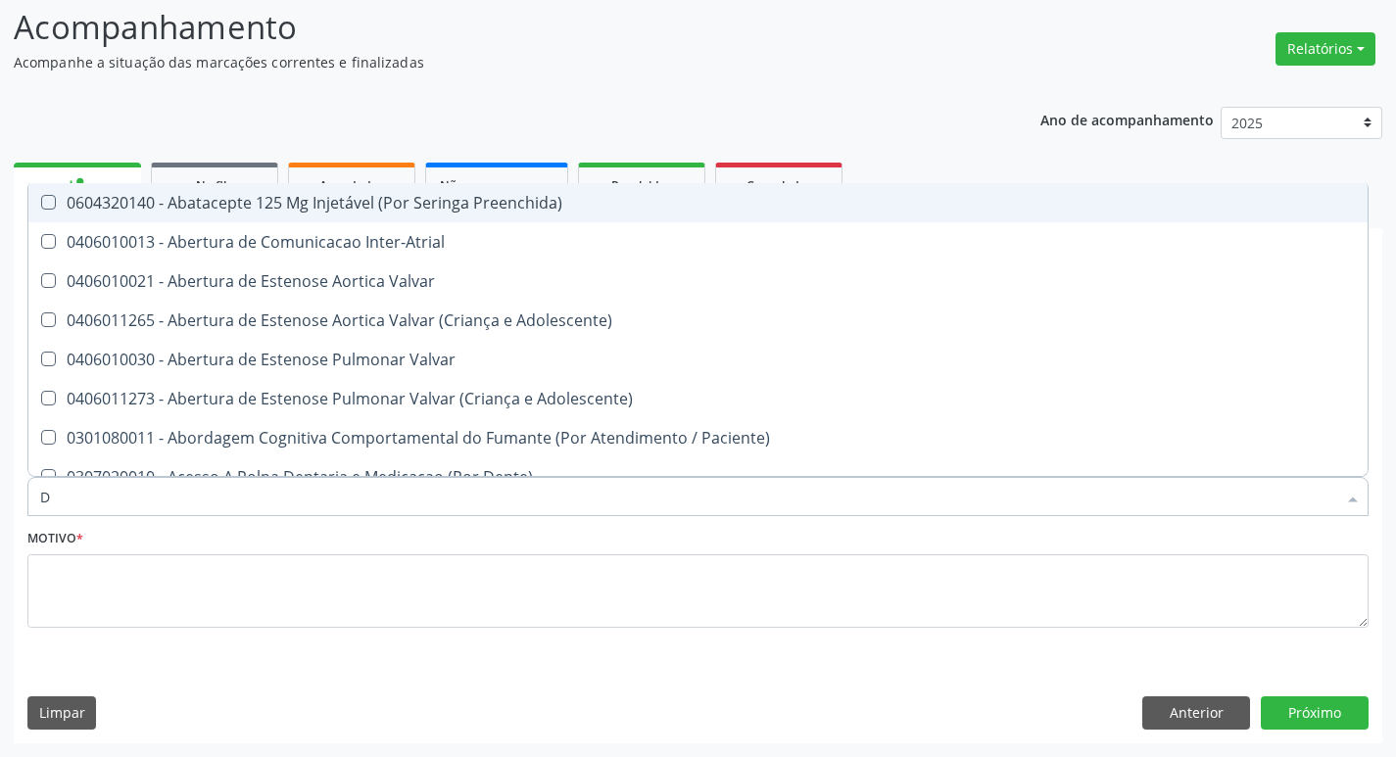
type input "DERMAT"
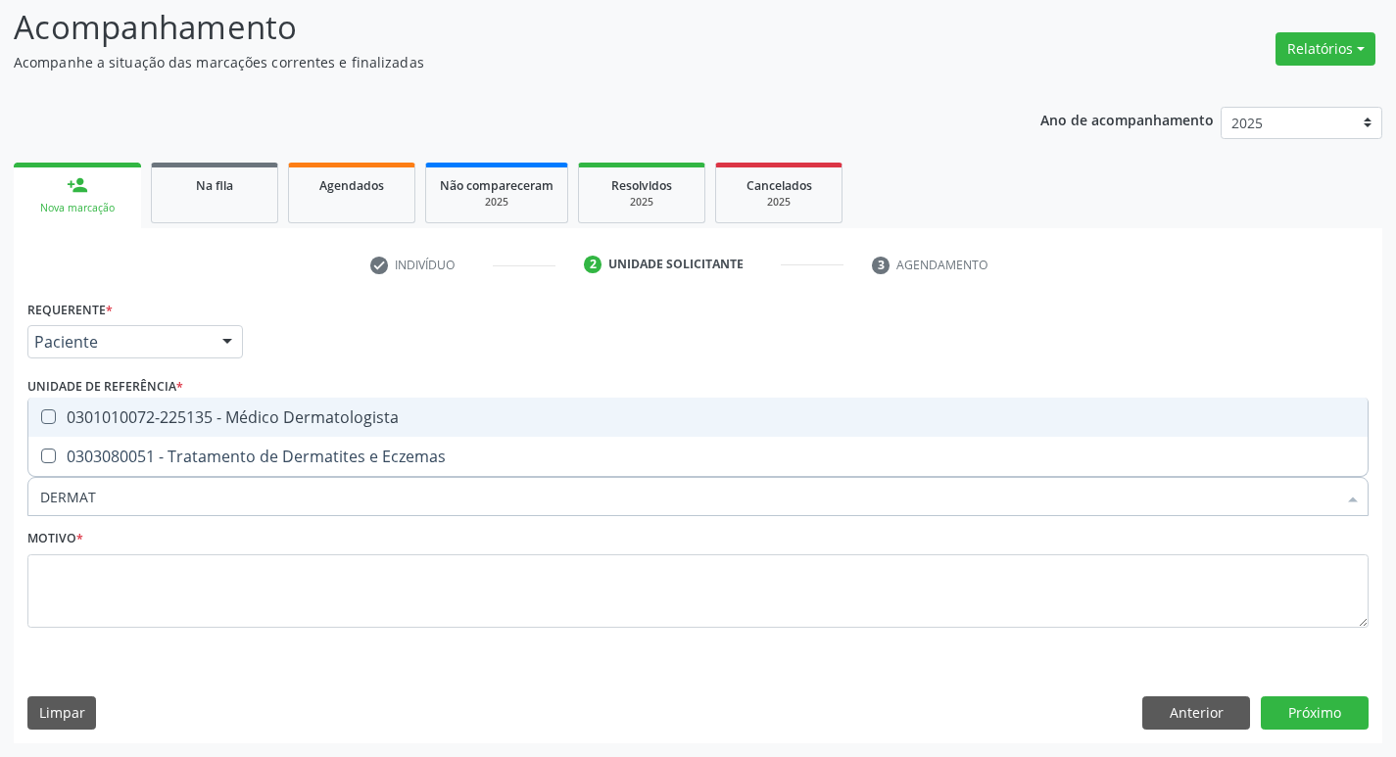
click at [149, 430] on span "0301010072-225135 - Médico Dermatologista" at bounding box center [697, 417] width 1339 height 39
checkbox Dermatologista "true"
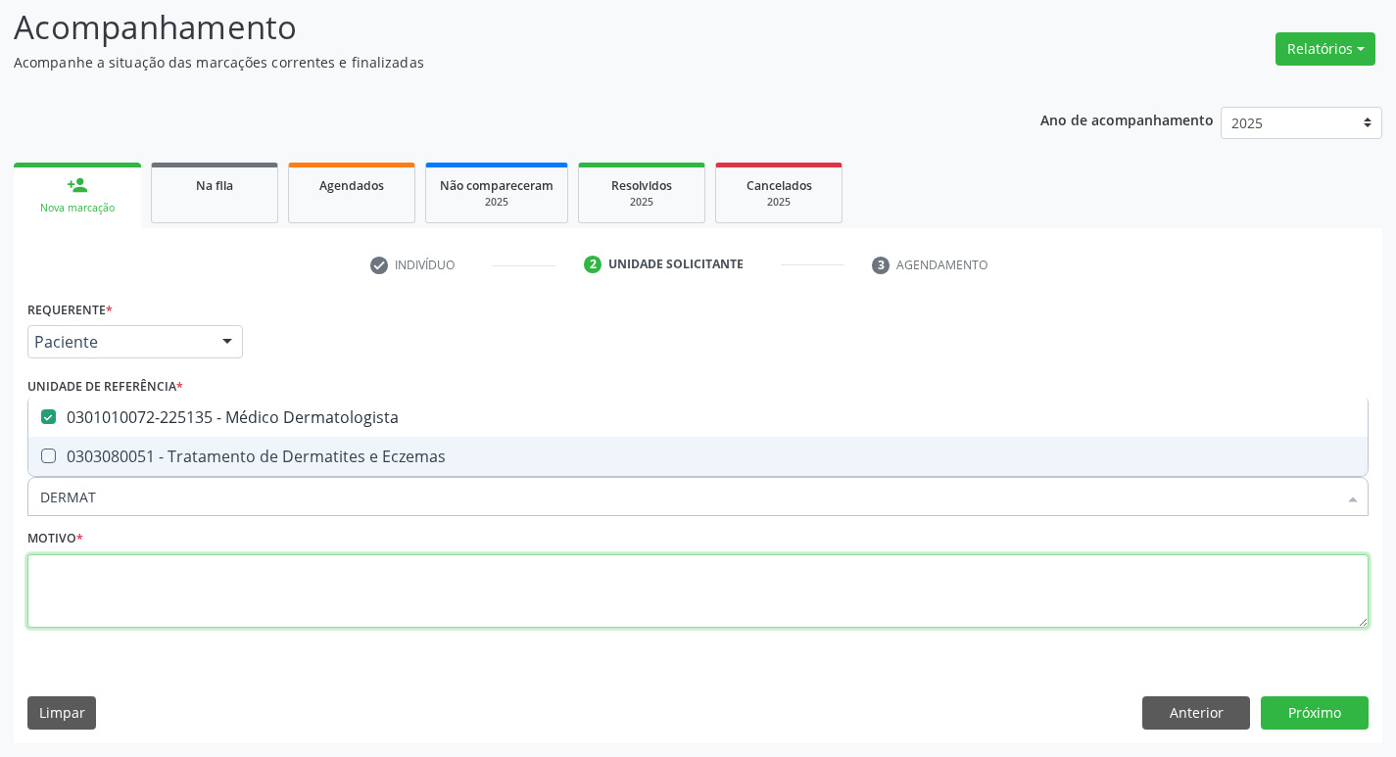
click at [39, 608] on textarea at bounding box center [697, 591] width 1341 height 74
checkbox Eczemas "true"
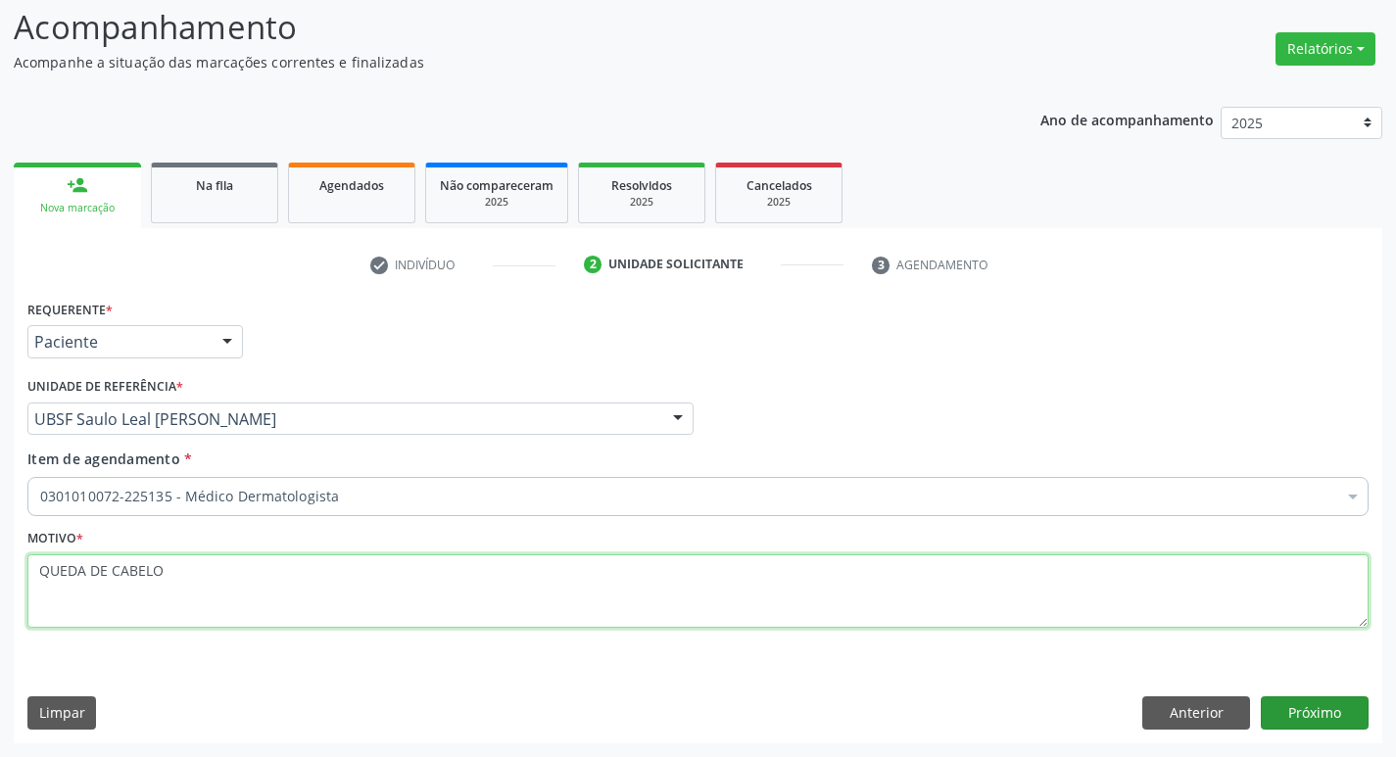
type textarea "QUEDA DE CABELO"
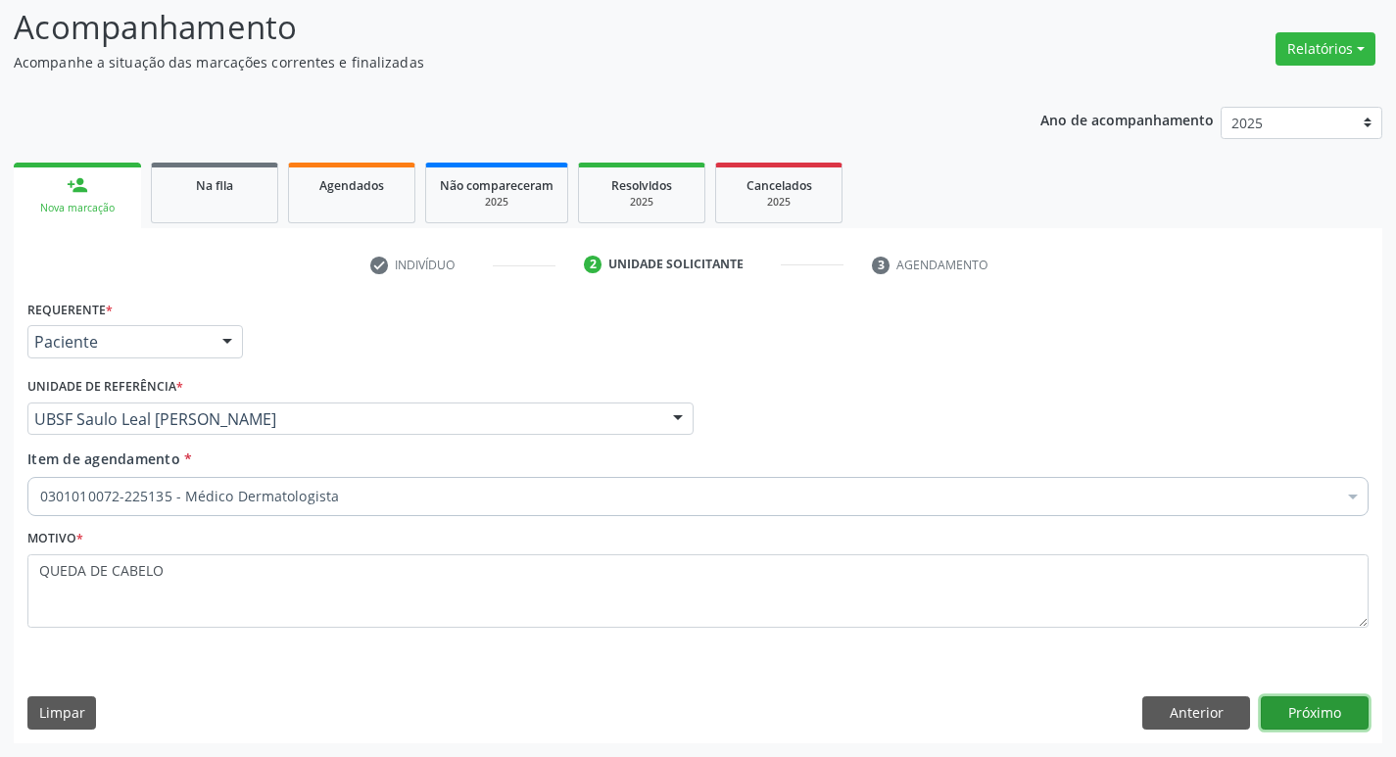
click at [1343, 728] on button "Próximo" at bounding box center [1314, 712] width 108 height 33
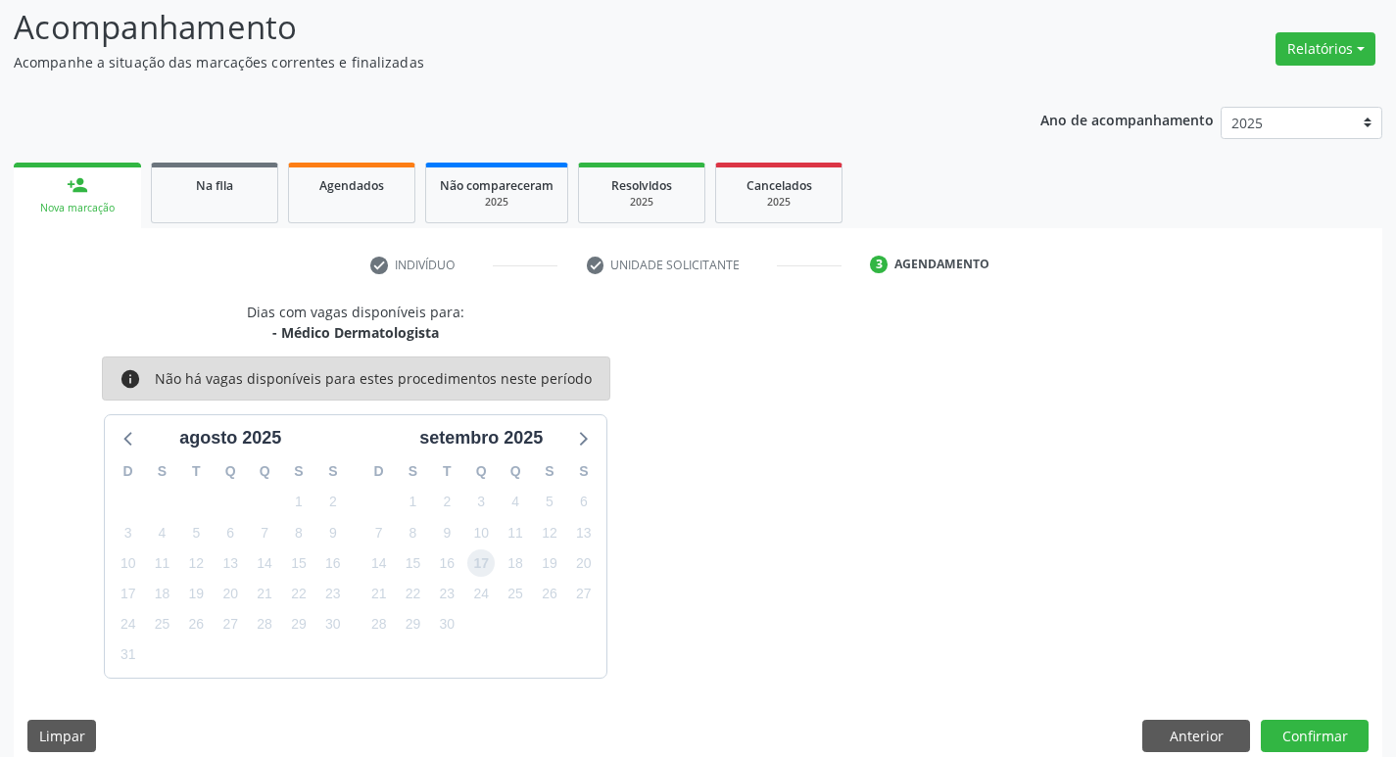
click at [471, 569] on span "17" at bounding box center [480, 562] width 27 height 27
click at [1312, 741] on button "Confirmar" at bounding box center [1314, 736] width 108 height 33
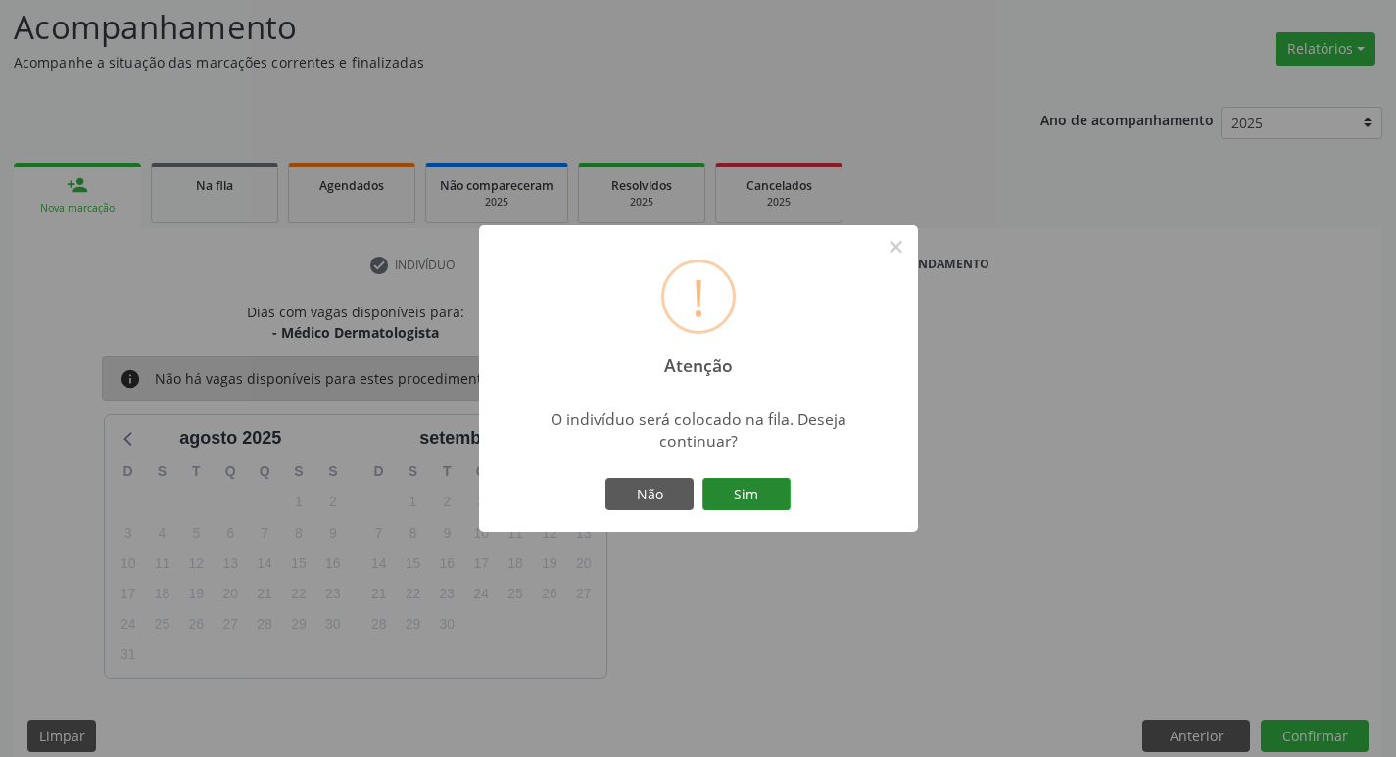
click at [744, 486] on button "Sim" at bounding box center [746, 494] width 88 height 33
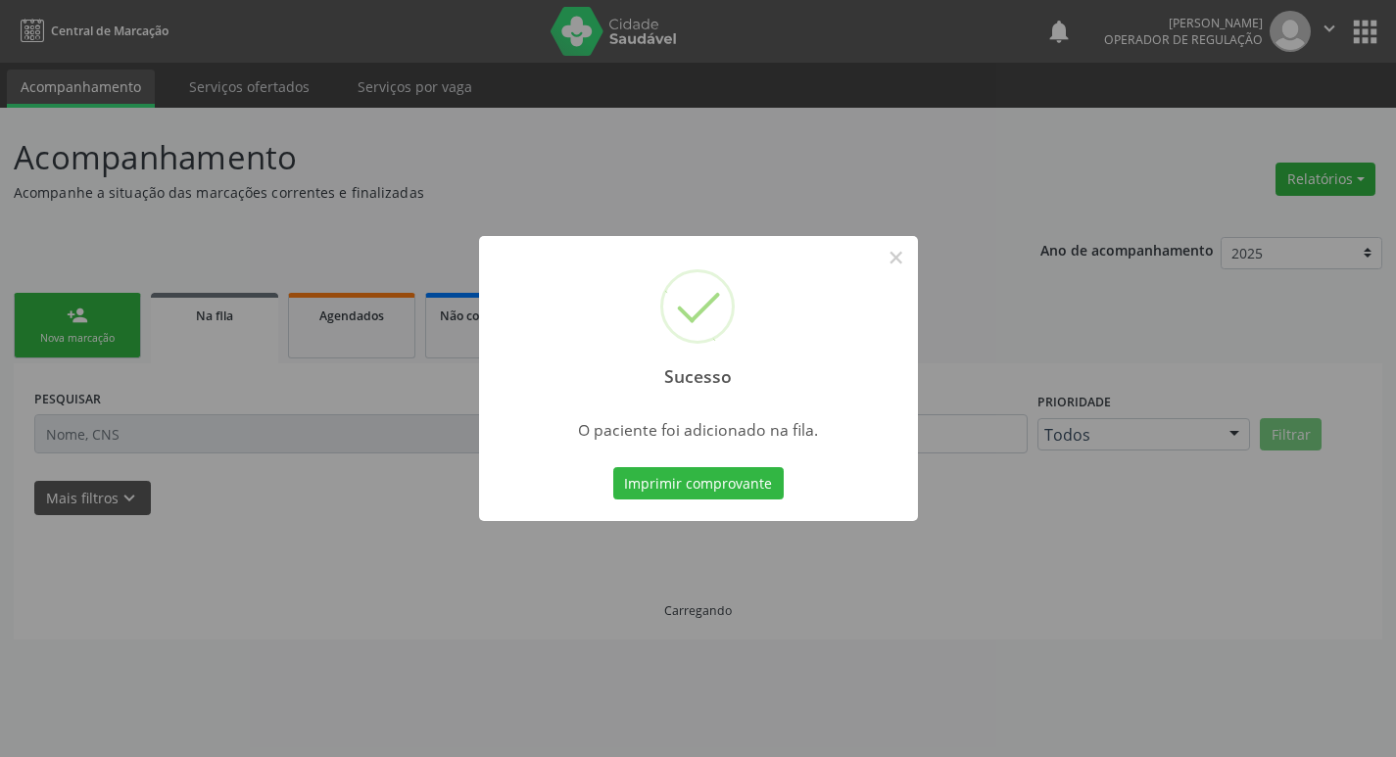
scroll to position [0, 0]
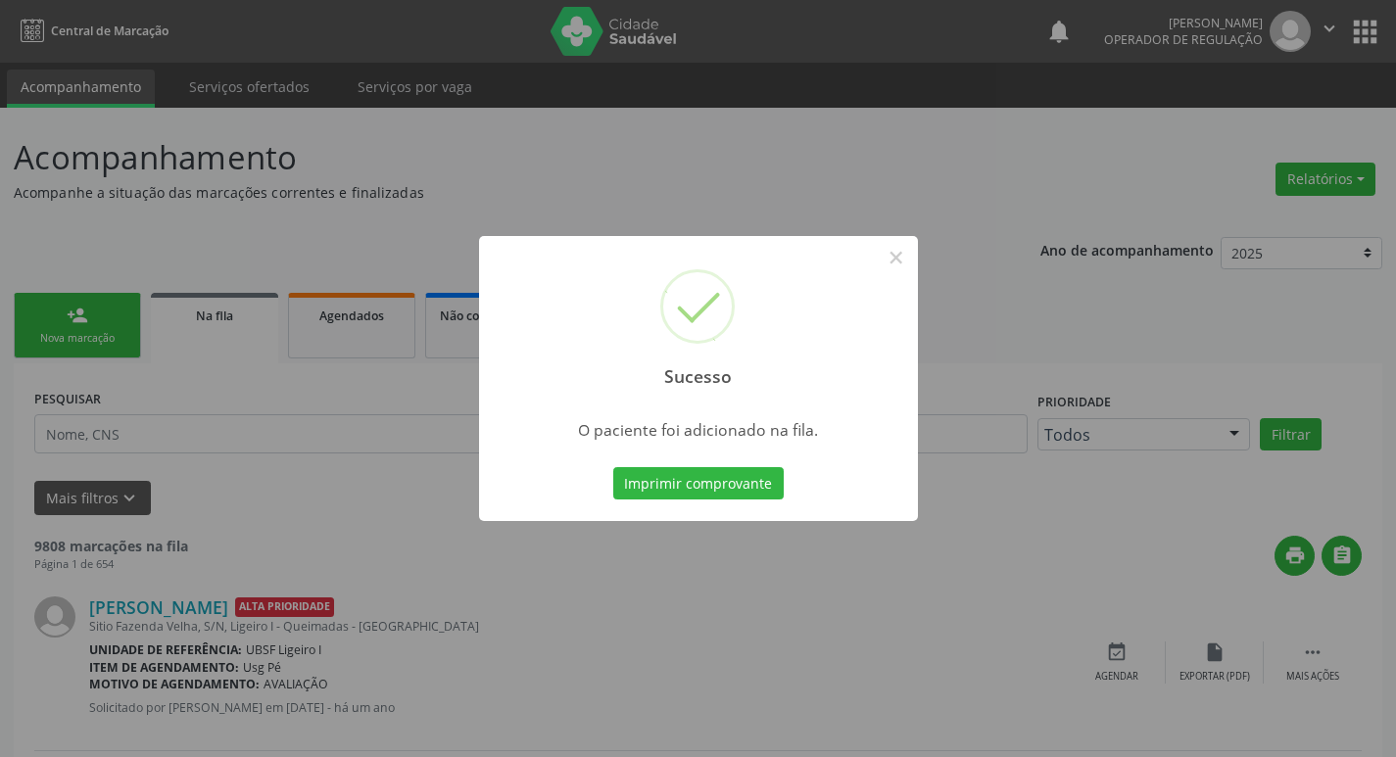
click at [318, 420] on div "Sucesso × O paciente foi adicionado na fila. Imprimir comprovante Cancel" at bounding box center [698, 378] width 1396 height 757
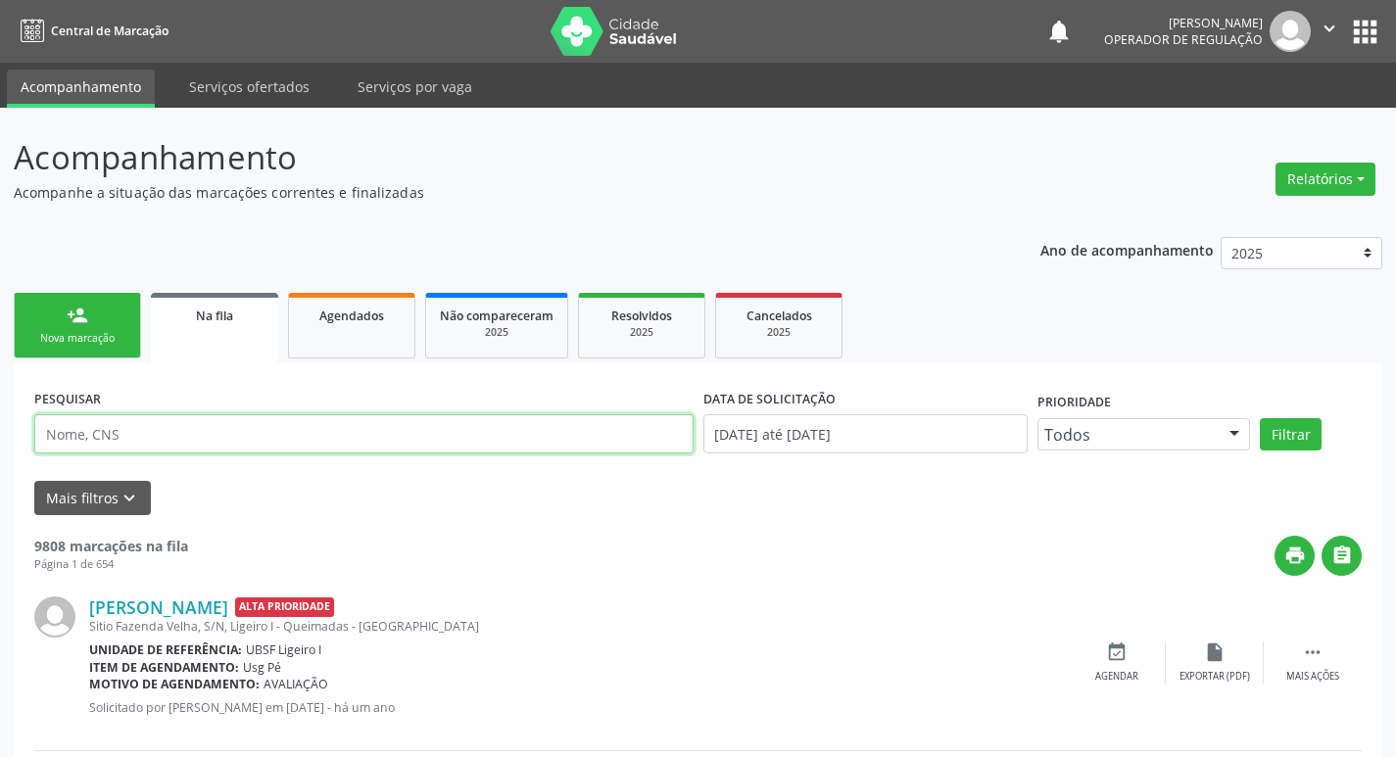
click at [211, 441] on input "text" at bounding box center [363, 433] width 659 height 39
click at [1260, 418] on button "Filtrar" at bounding box center [1291, 434] width 62 height 33
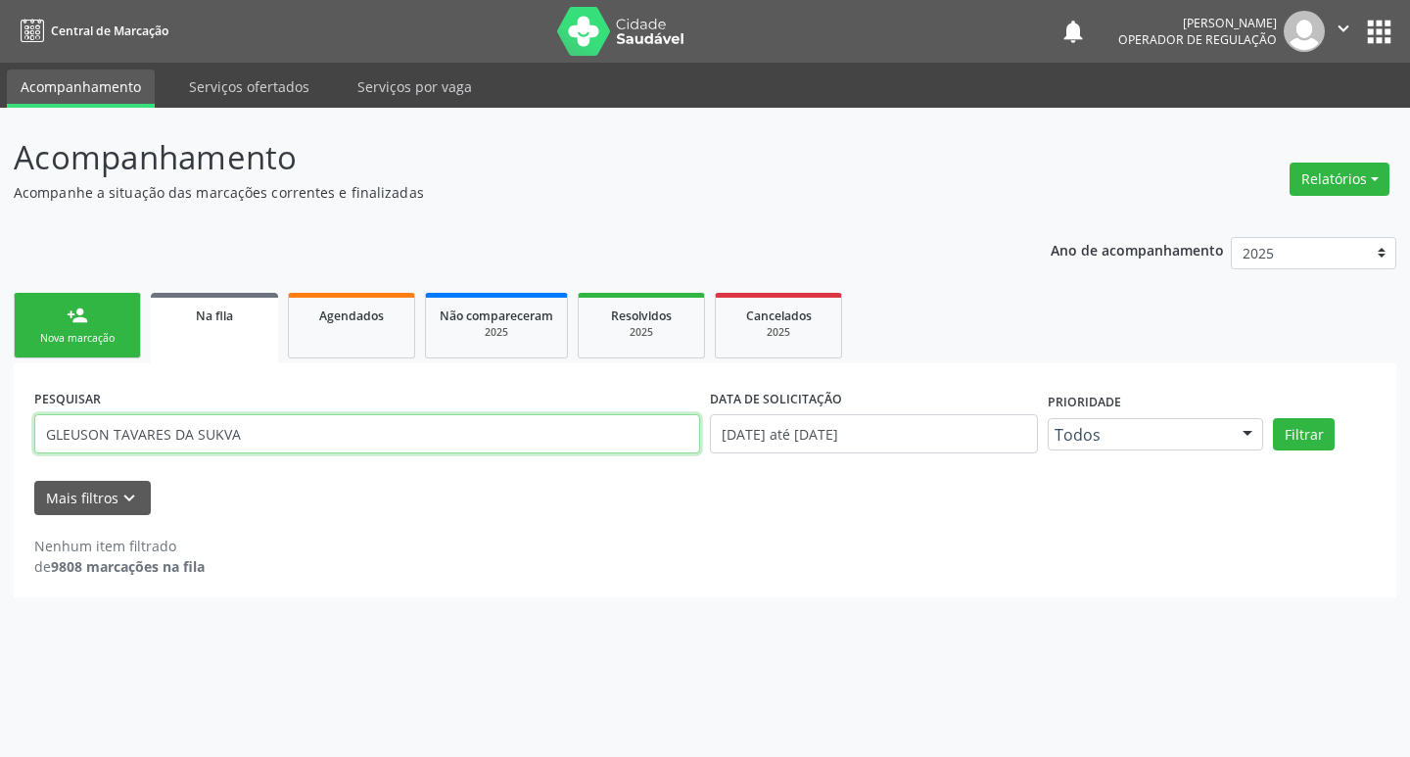
click at [282, 425] on input "GLEUSON TAVARES DA SUKVA" at bounding box center [367, 433] width 666 height 39
type input "GLEUSON TAVARES DA SILVA"
click at [1273, 418] on button "Filtrar" at bounding box center [1304, 434] width 62 height 33
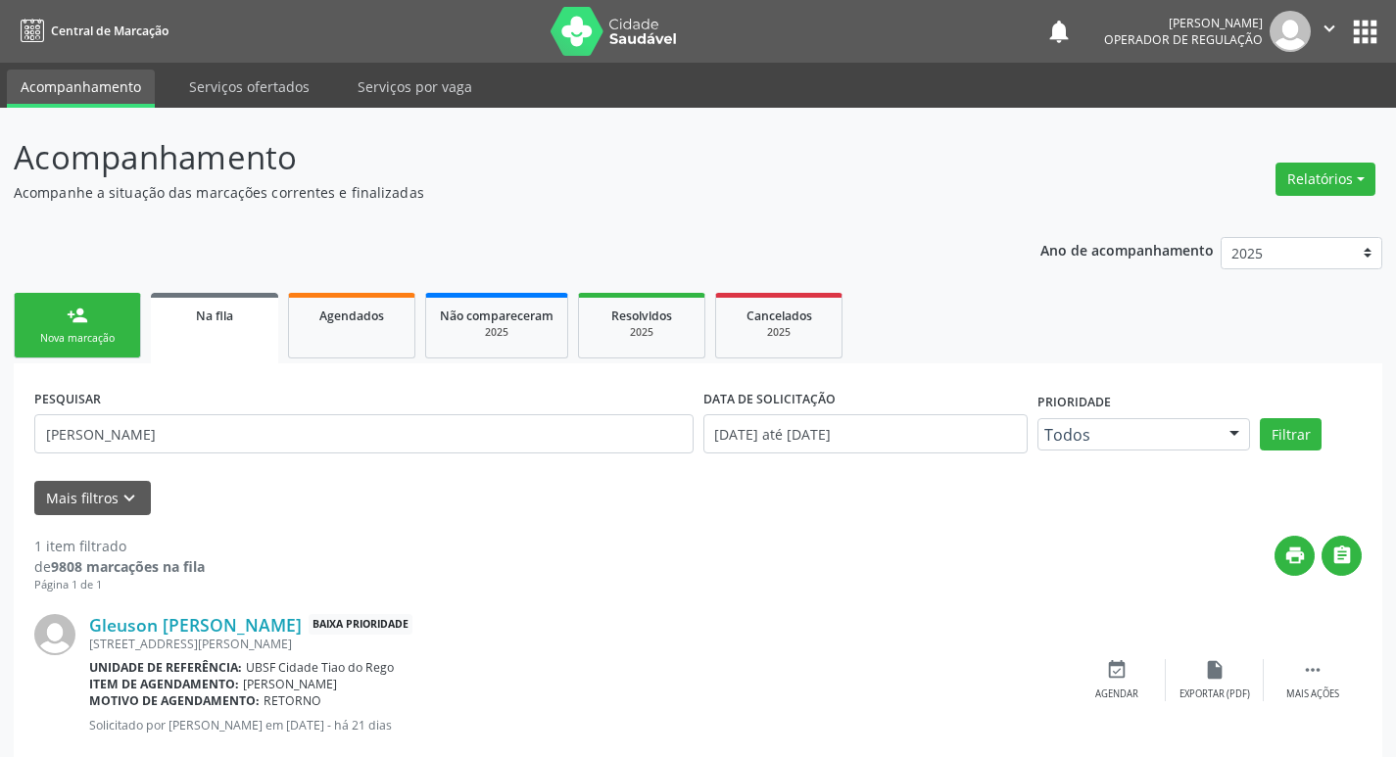
click at [127, 324] on link "person_add Nova marcação" at bounding box center [77, 326] width 127 height 66
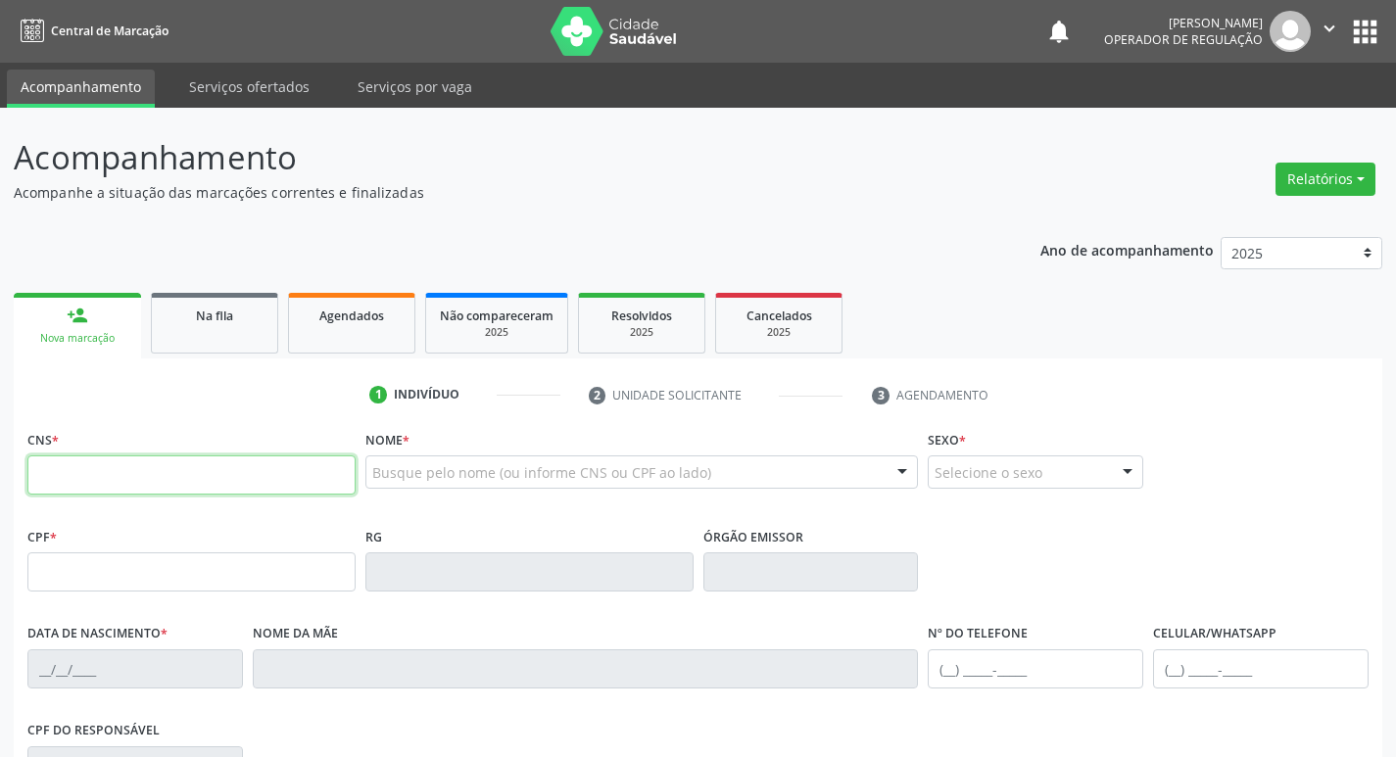
click at [199, 490] on input "text" at bounding box center [191, 474] width 328 height 39
type input "700 0063 4438 3504"
type input "986.260.787-49"
type input "28/08/1957"
type input "Esmerina Barbosa"
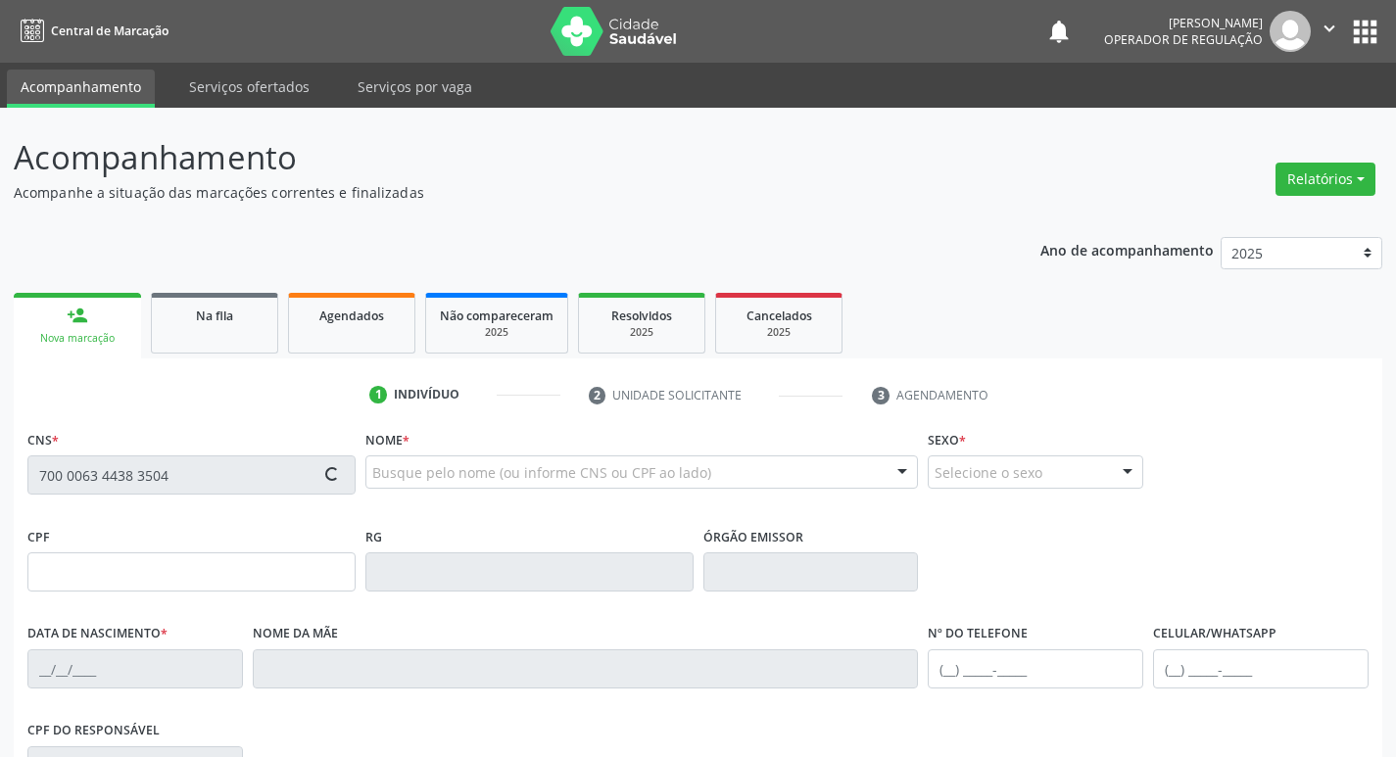
type input "(83) 99118-9172"
type input "207"
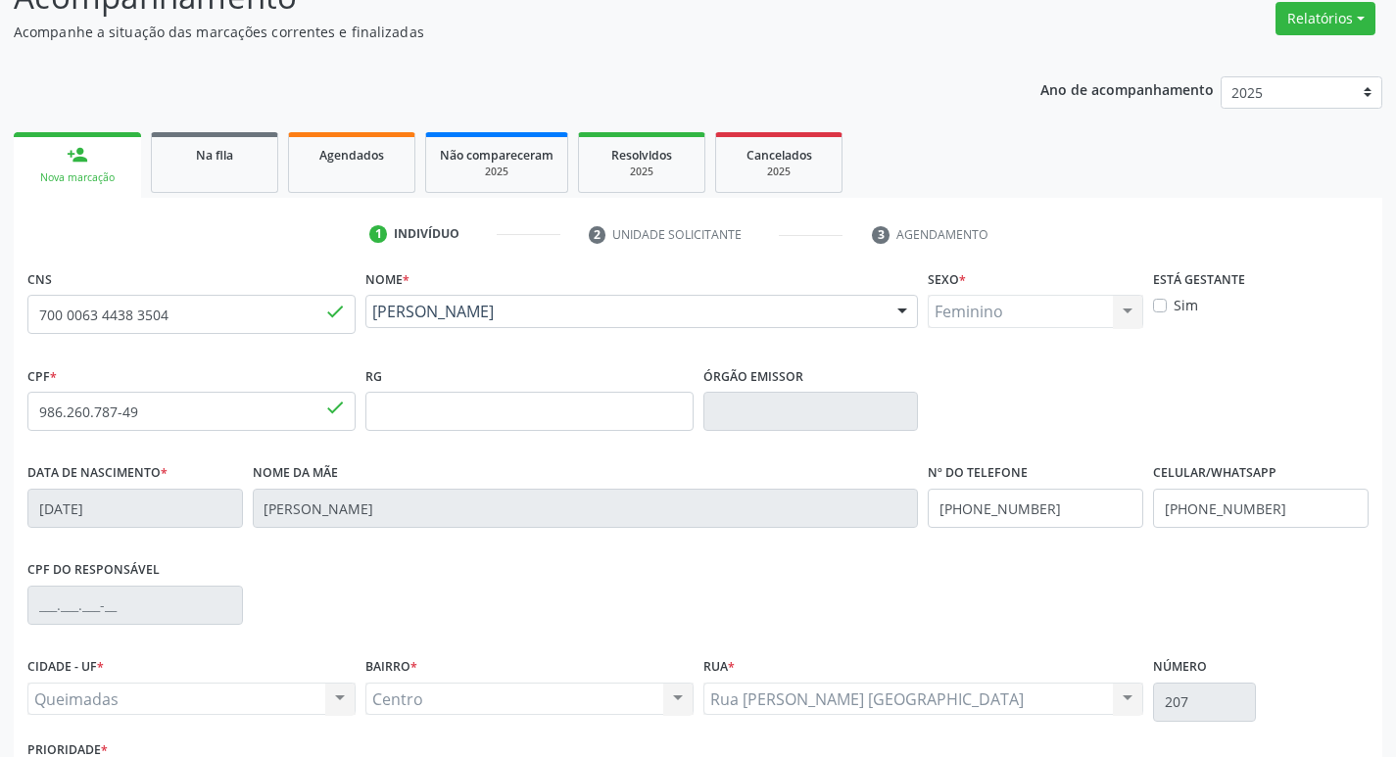
scroll to position [305, 0]
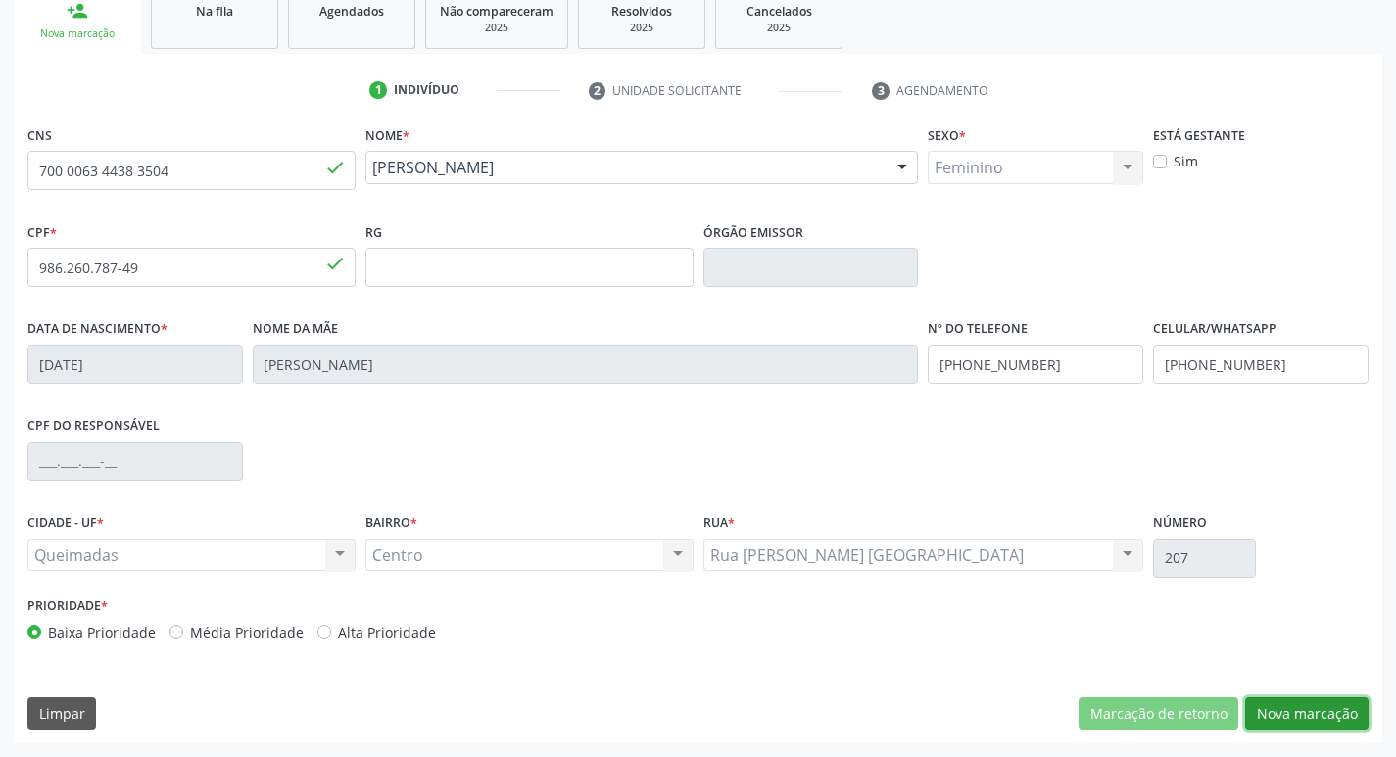
click at [1260, 698] on button "Nova marcação" at bounding box center [1306, 713] width 123 height 33
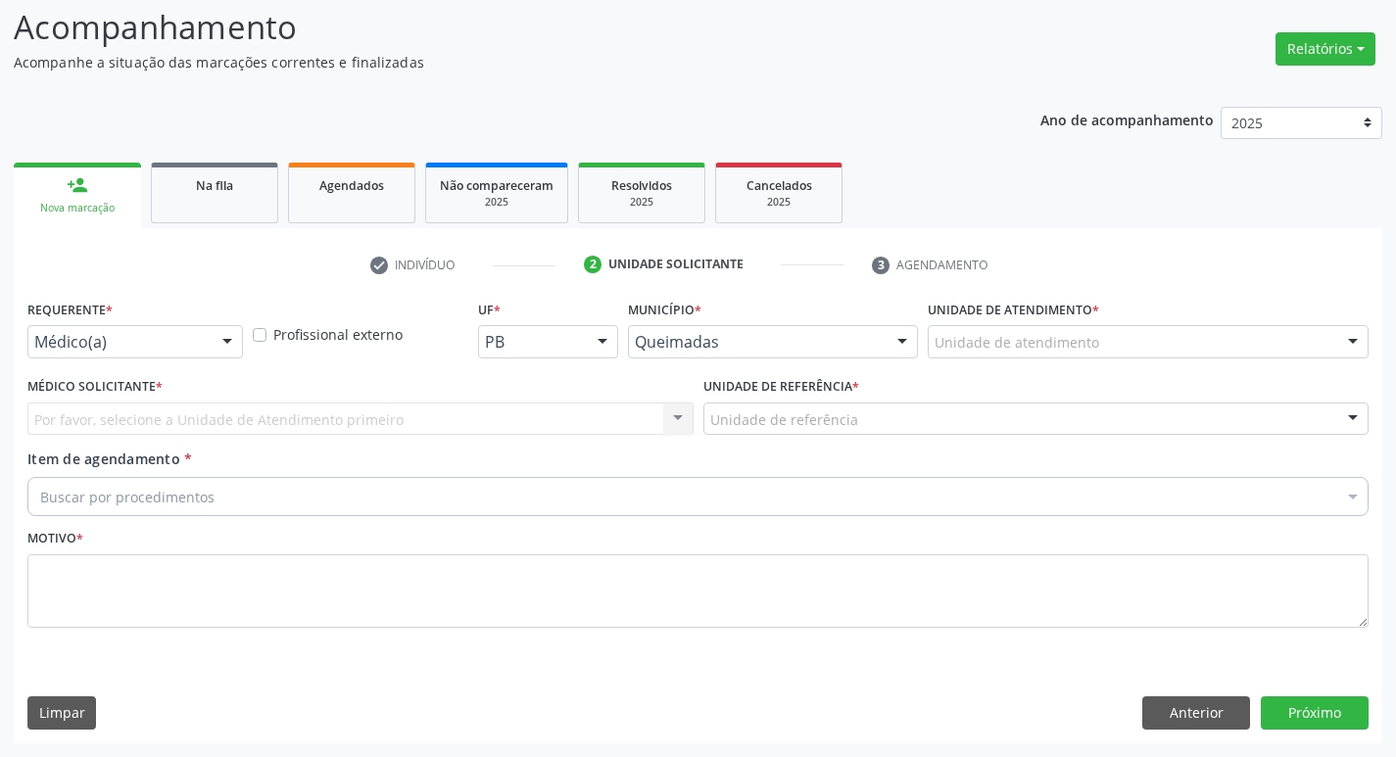
scroll to position [130, 0]
click at [76, 329] on div "Médico(a)" at bounding box center [134, 341] width 215 height 33
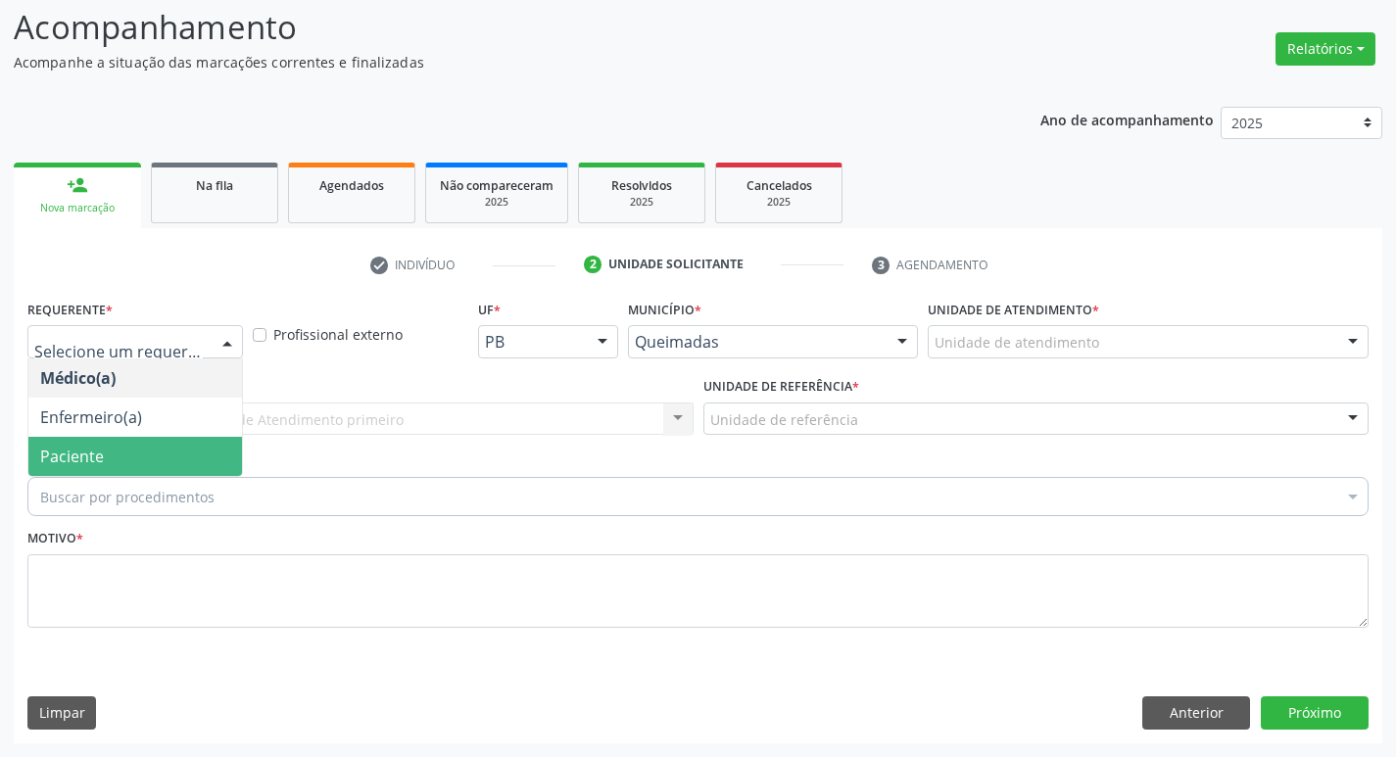
click at [92, 456] on span "Paciente" at bounding box center [72, 457] width 64 height 22
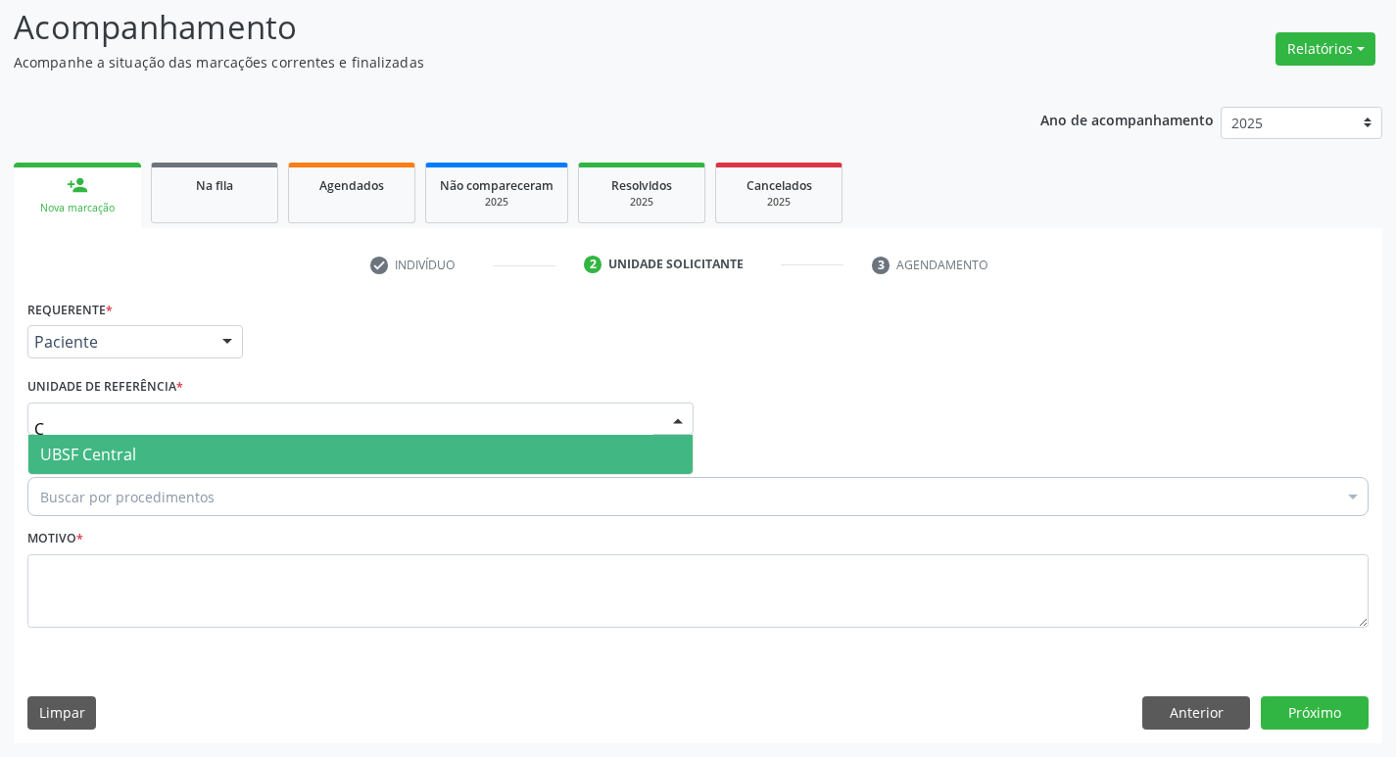
type input "CE"
click at [133, 447] on span "UBSF Central" at bounding box center [88, 455] width 96 height 22
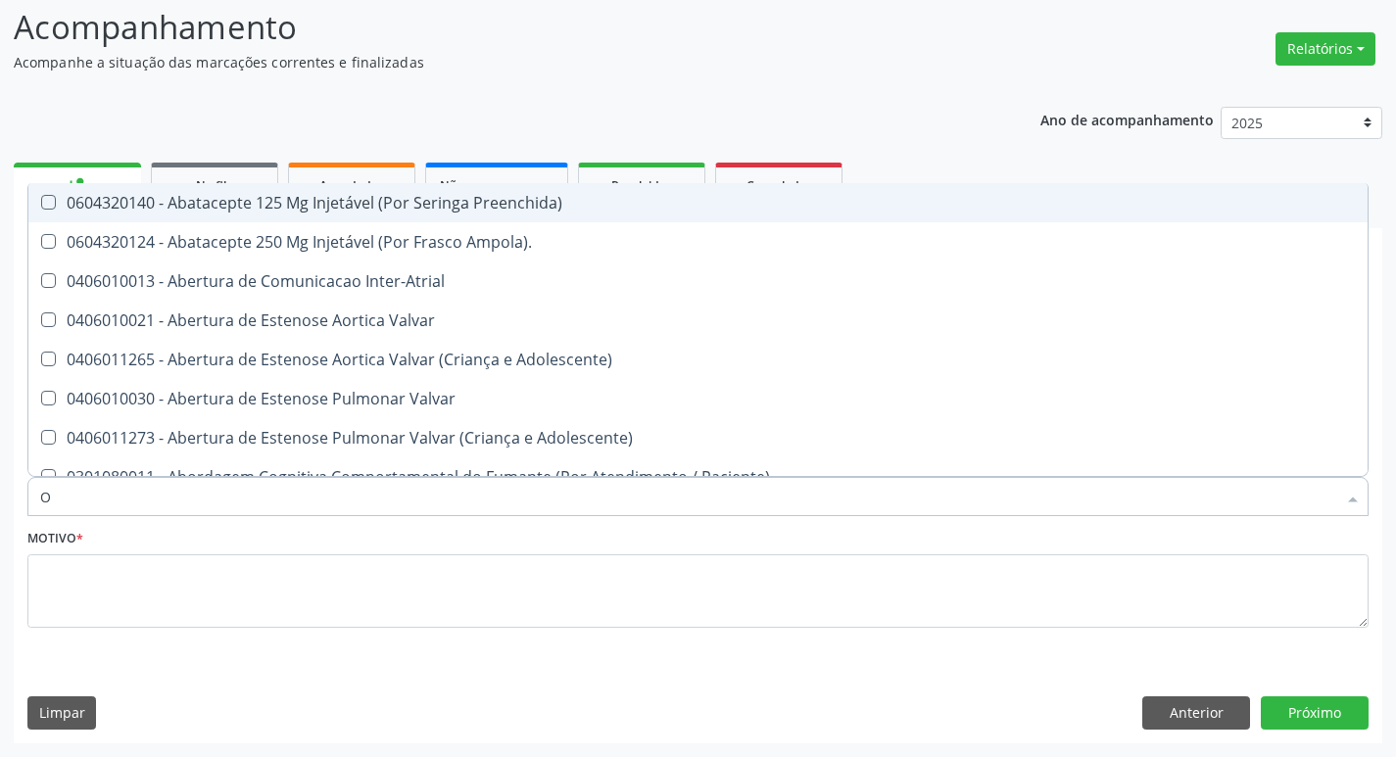
type input "ORTOPEDISTA"
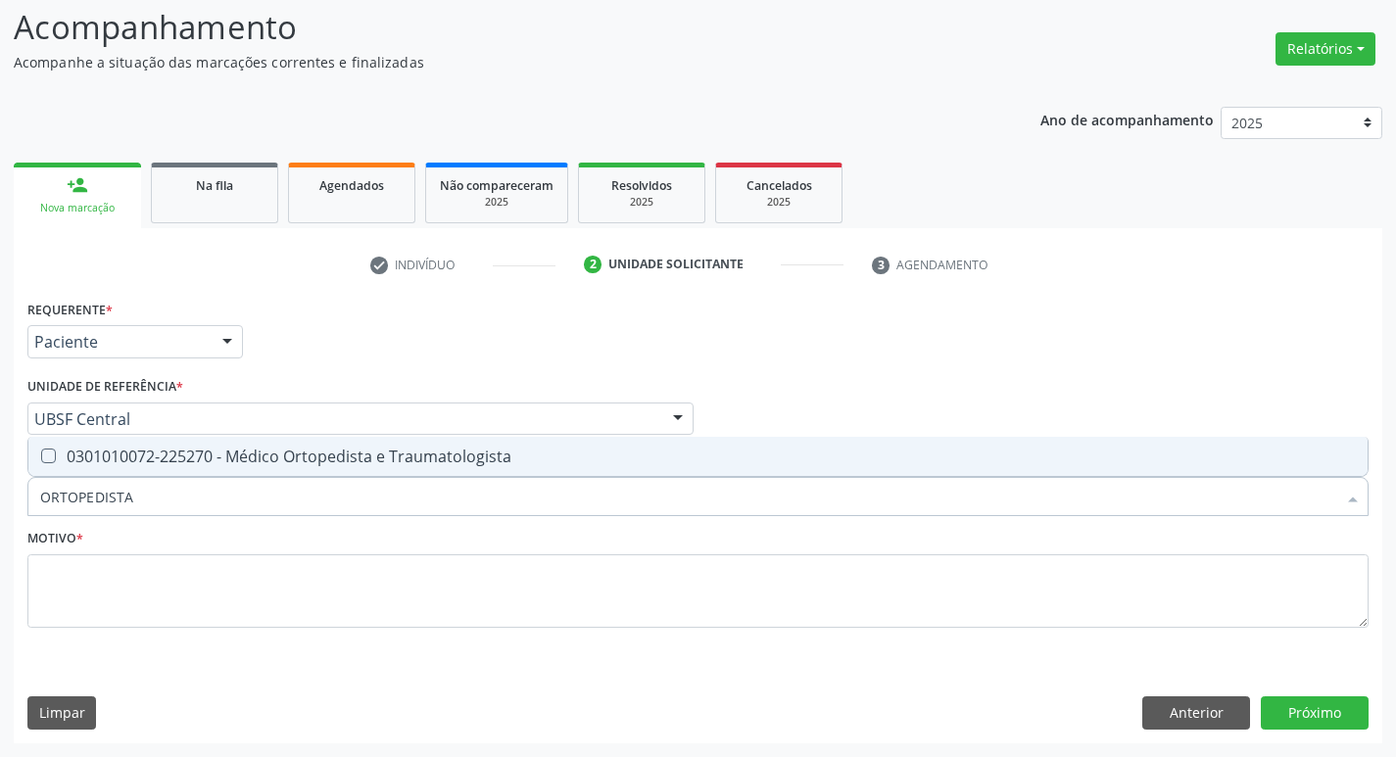
click at [163, 471] on span "0301010072-225270 - Médico Ortopedista e Traumatologista" at bounding box center [697, 456] width 1339 height 39
checkbox Traumatologista "true"
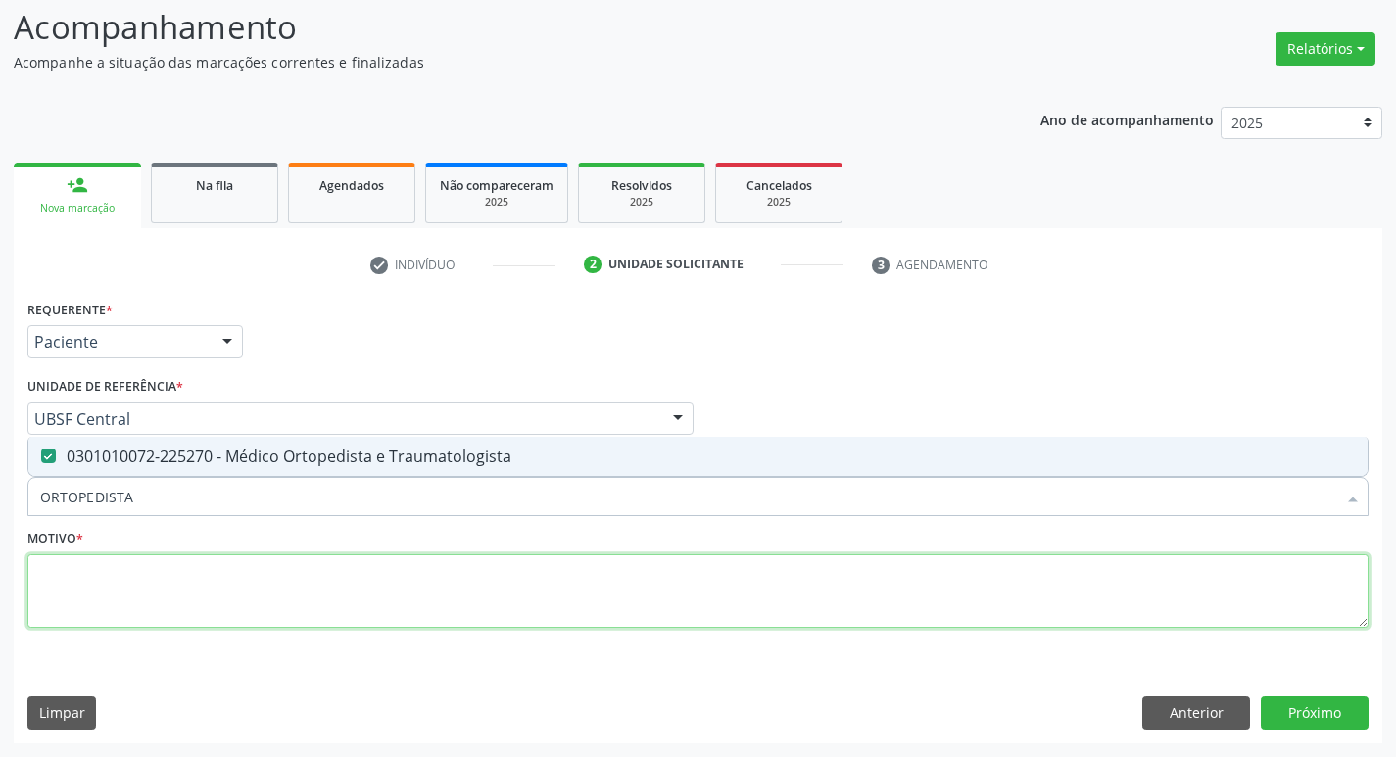
click at [135, 557] on textarea at bounding box center [697, 591] width 1341 height 74
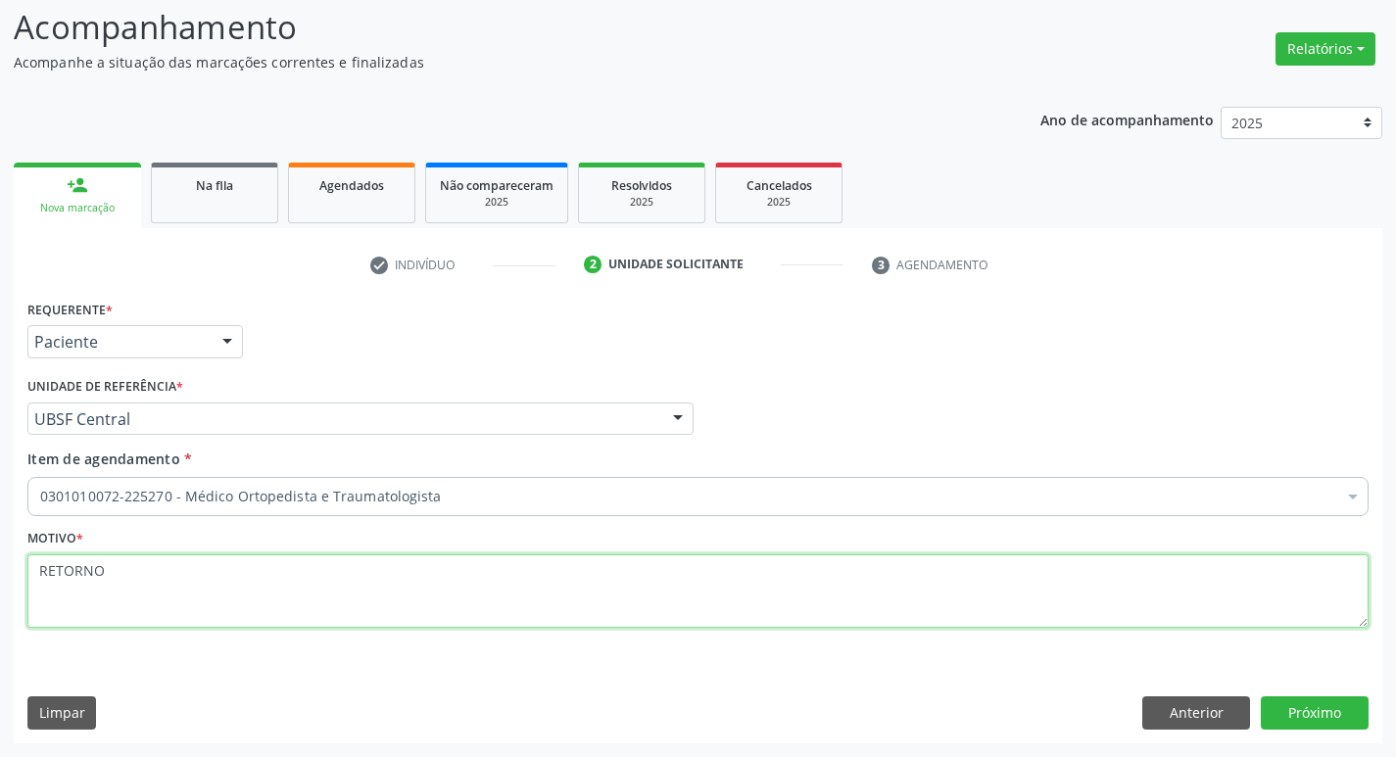
click at [89, 564] on textarea "RETORNO" at bounding box center [697, 591] width 1341 height 74
type textarea "RETORNO"
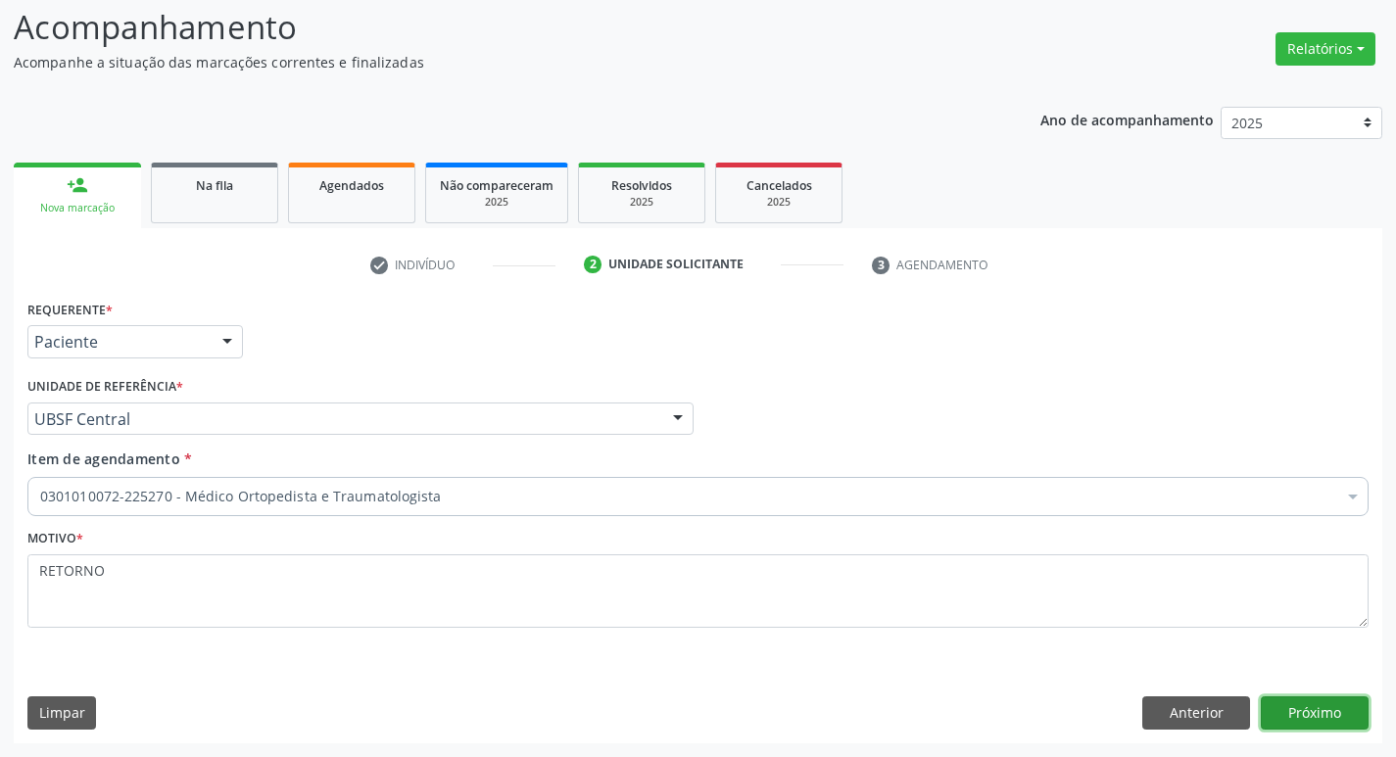
click at [1286, 728] on button "Próximo" at bounding box center [1314, 712] width 108 height 33
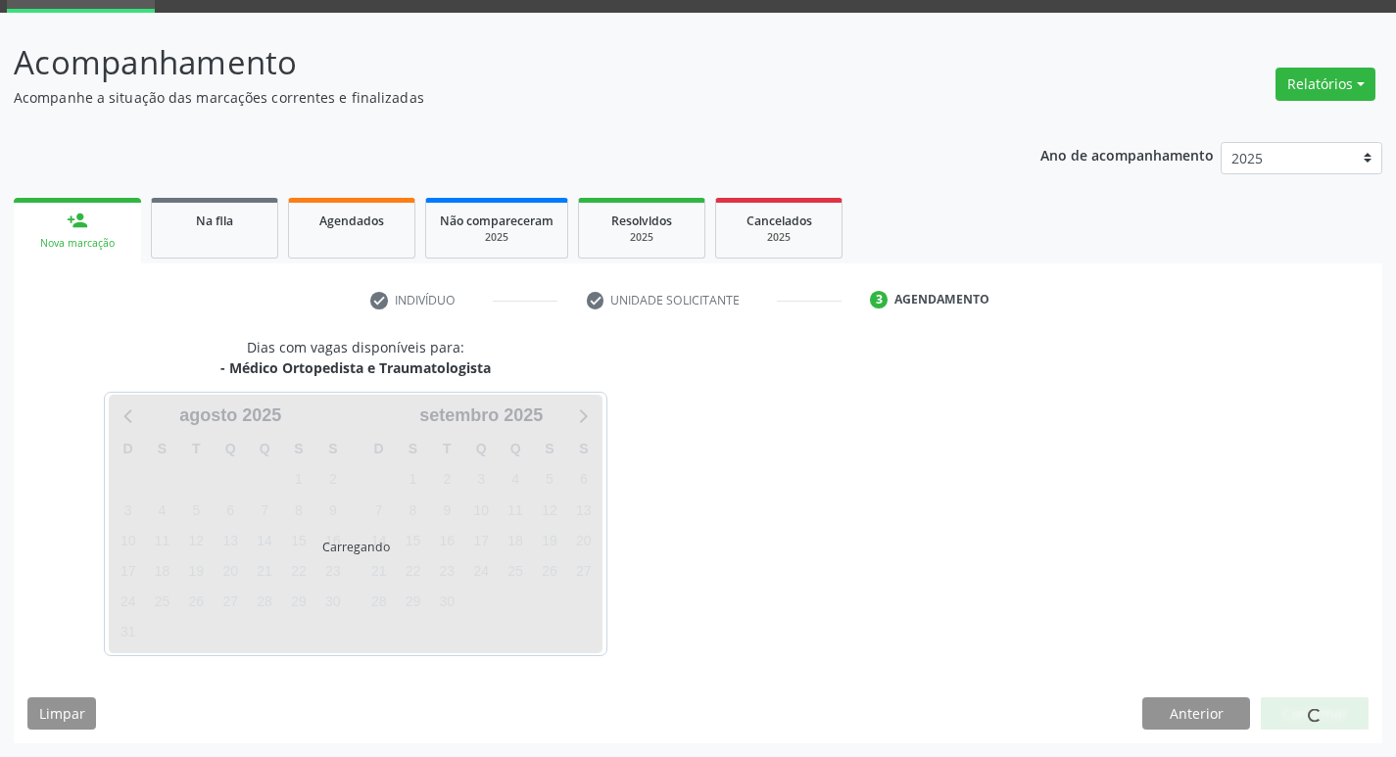
scroll to position [95, 0]
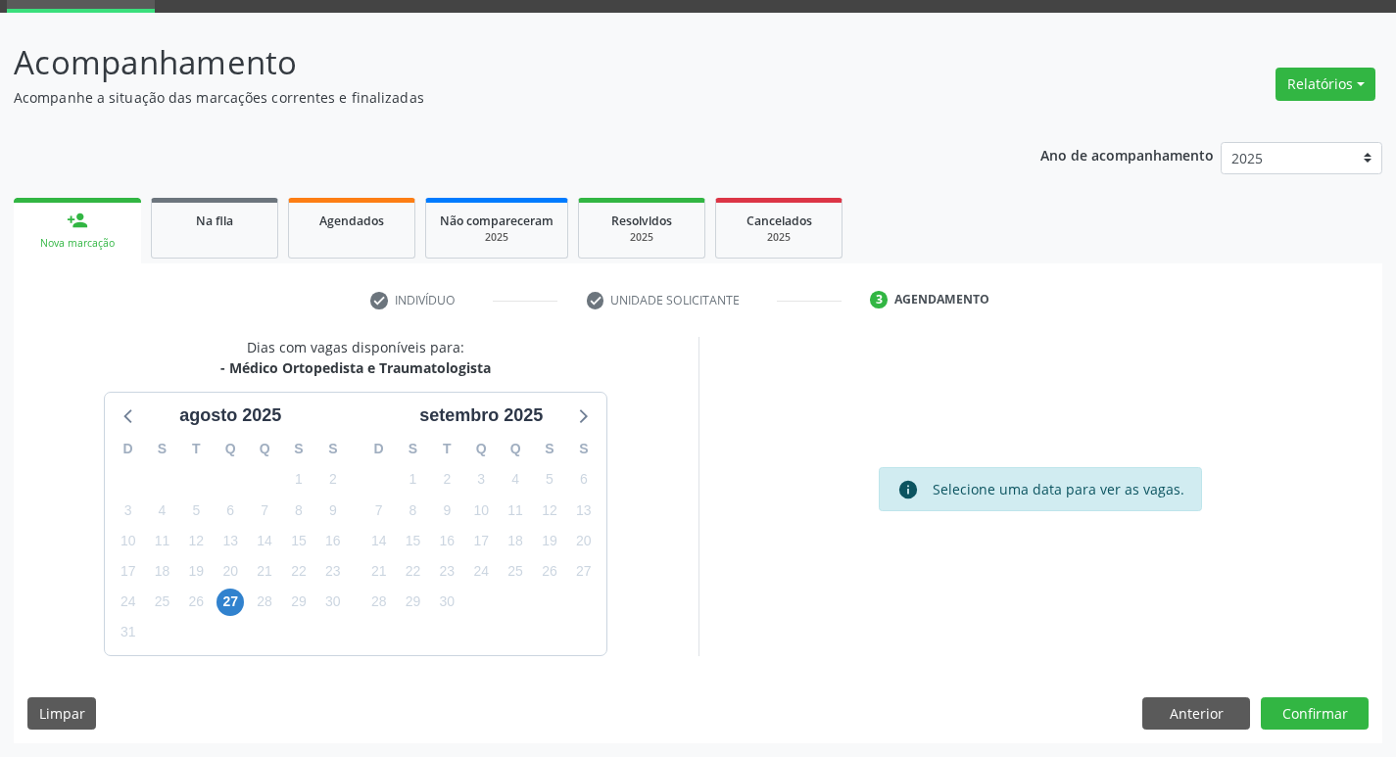
click at [418, 556] on div "22" at bounding box center [413, 571] width 27 height 30
click at [404, 537] on span "15" at bounding box center [413, 540] width 27 height 27
click at [1294, 724] on button "Confirmar" at bounding box center [1314, 713] width 108 height 33
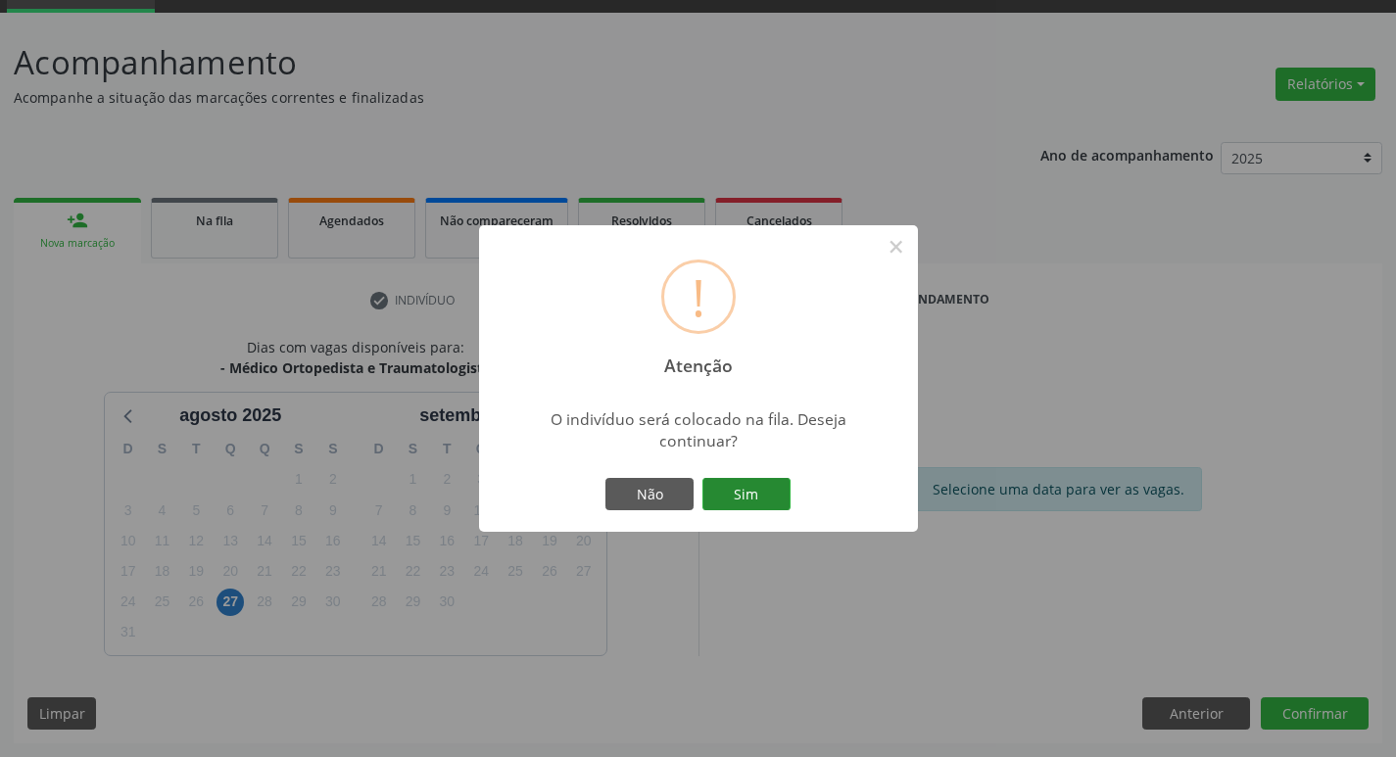
click at [740, 480] on button "Sim" at bounding box center [746, 494] width 88 height 33
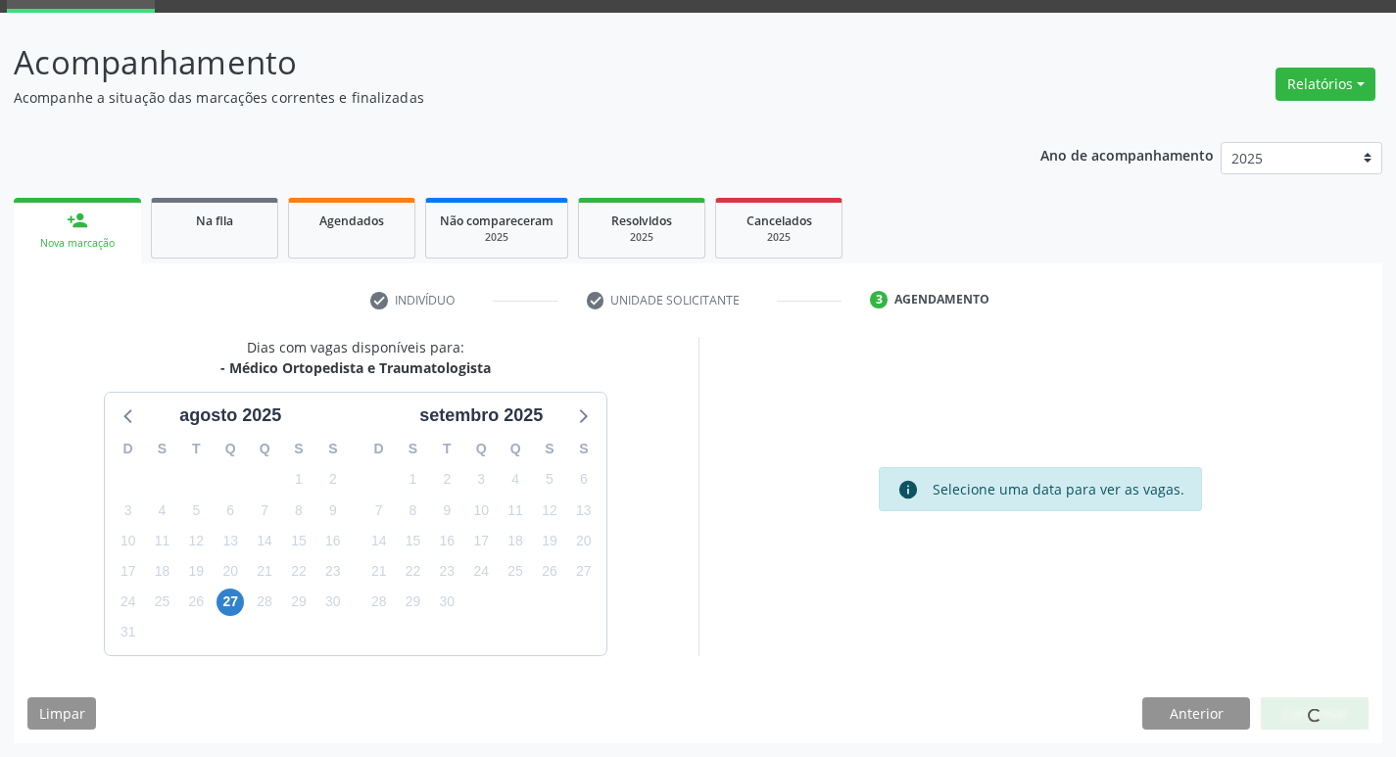
scroll to position [0, 0]
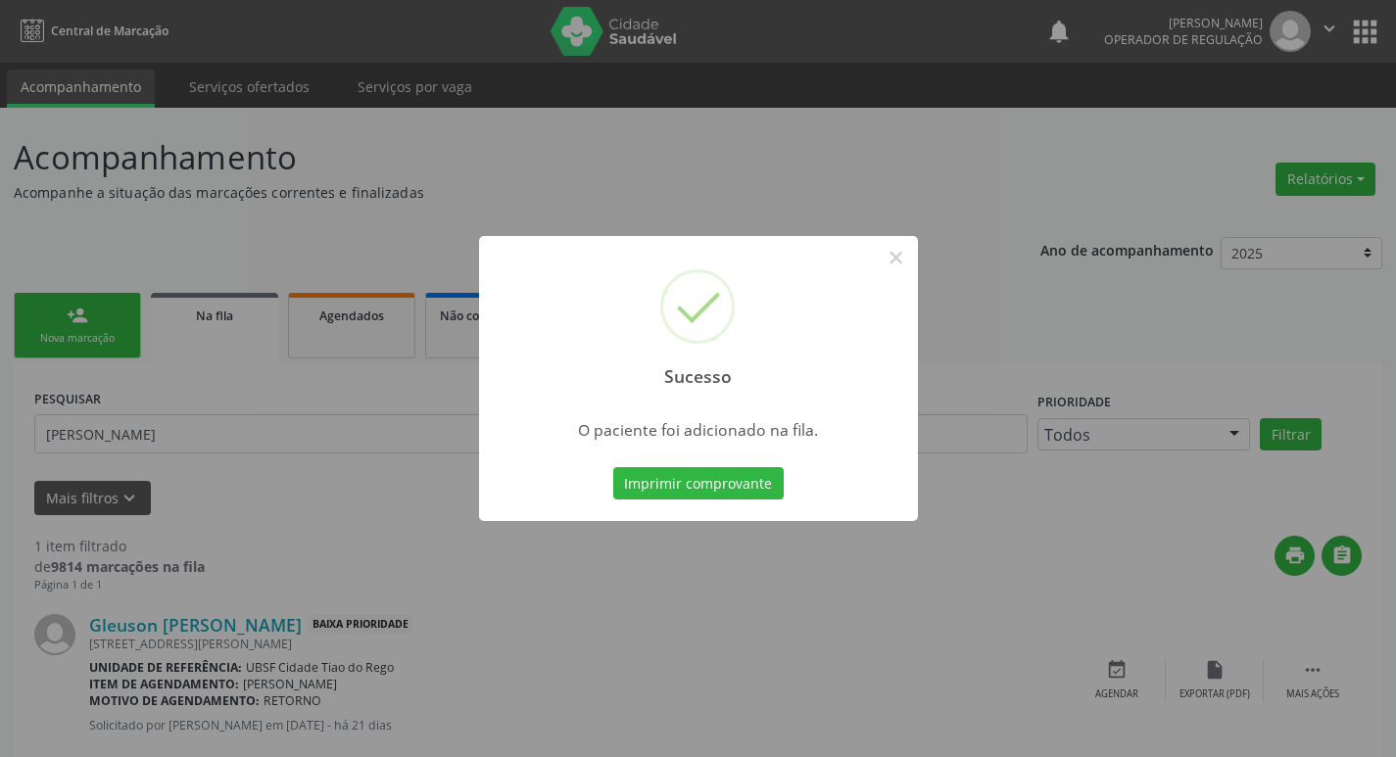
click at [242, 441] on div "Sucesso × O paciente foi adicionado na fila. Imprimir comprovante Cancel" at bounding box center [698, 378] width 1396 height 757
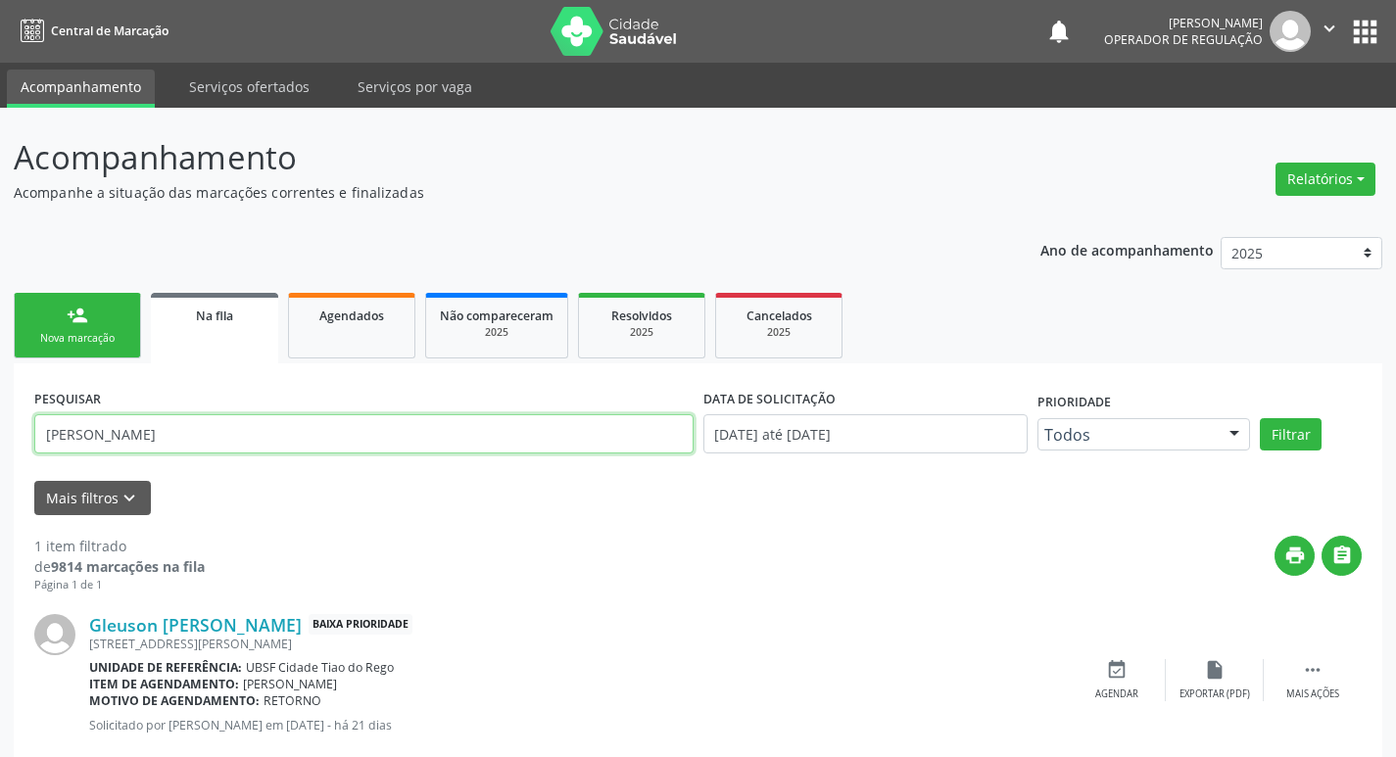
click at [319, 432] on input "GLEUSON TAVARES DA SILVA" at bounding box center [363, 433] width 659 height 39
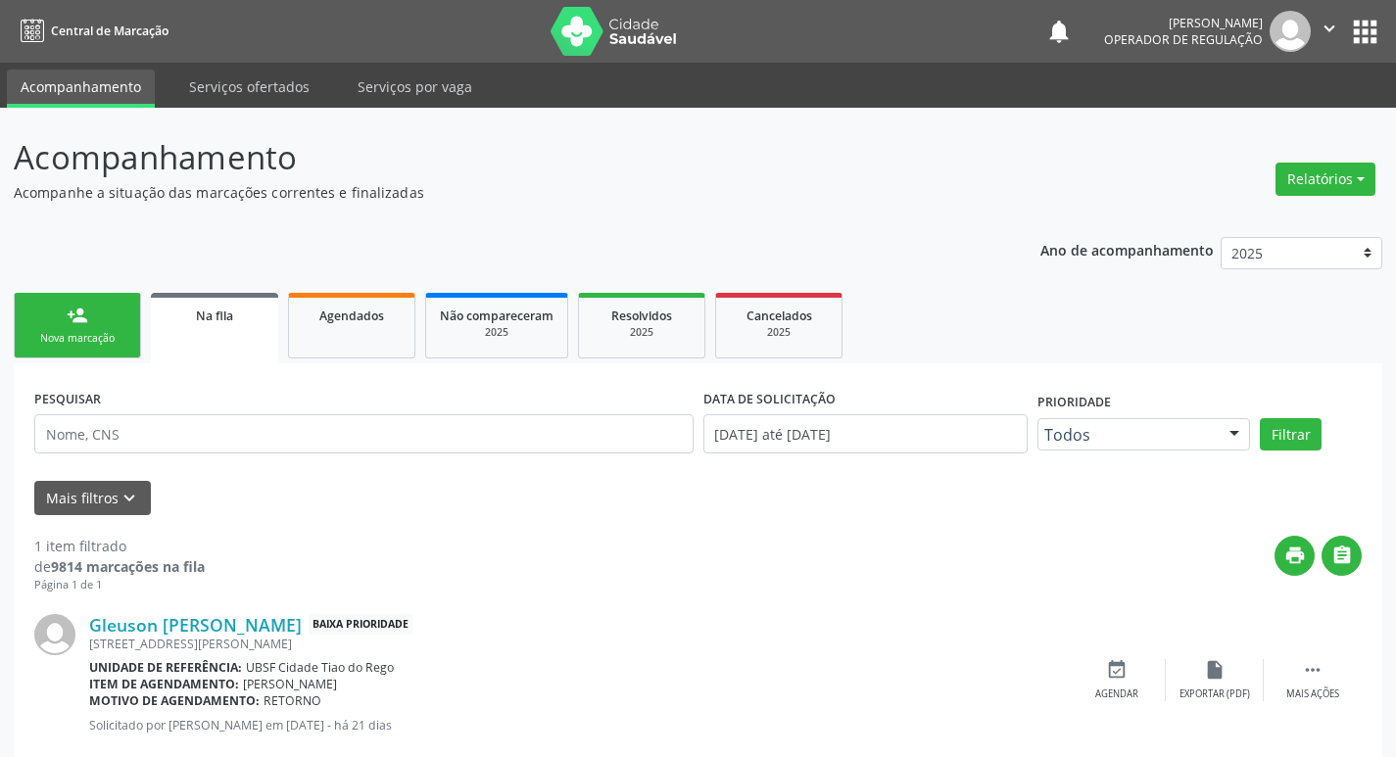
click at [18, 343] on link "person_add Nova marcação" at bounding box center [77, 326] width 127 height 66
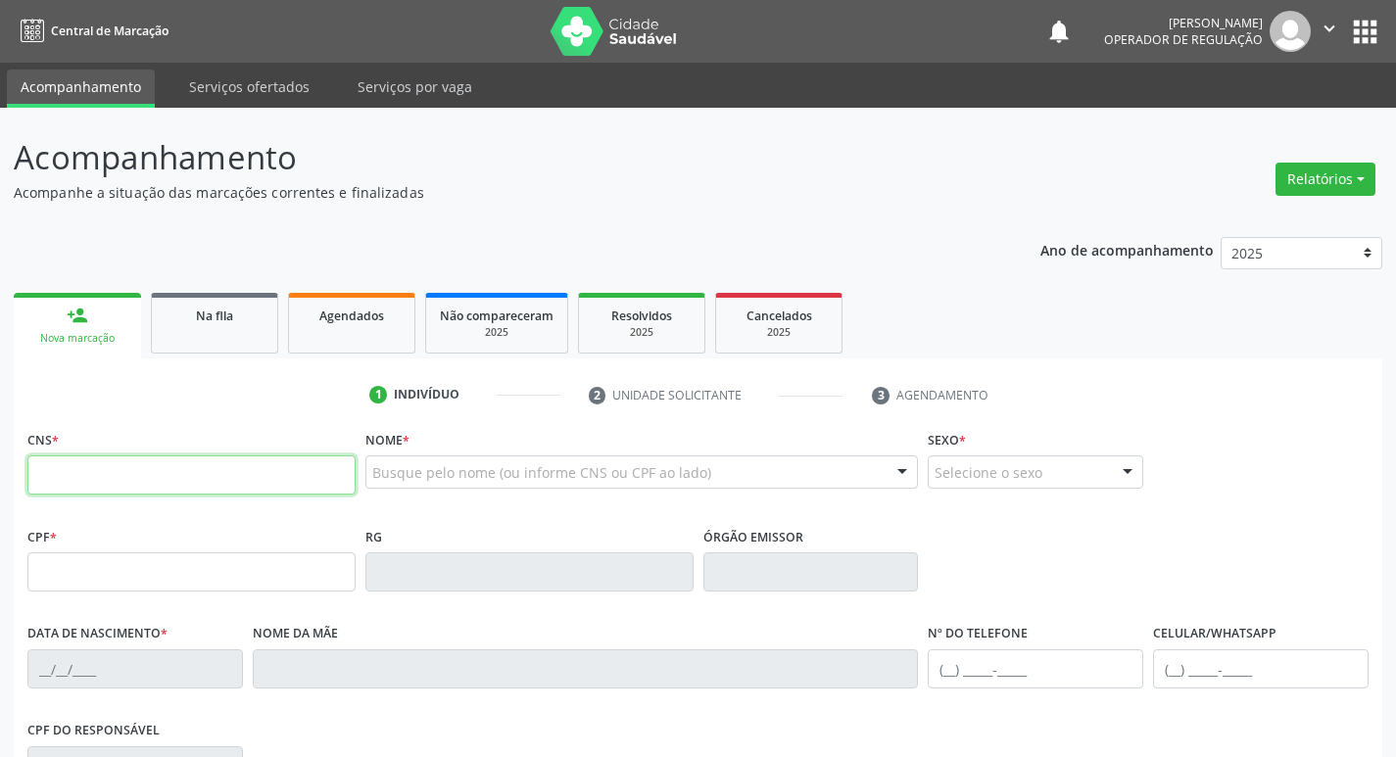
click at [112, 475] on input "text" at bounding box center [191, 474] width 328 height 39
type input "702 6082 6948 5840"
type input "056.917.674-37"
type input "07/10/1970"
type input "Maria da Guia Cândido da Costa"
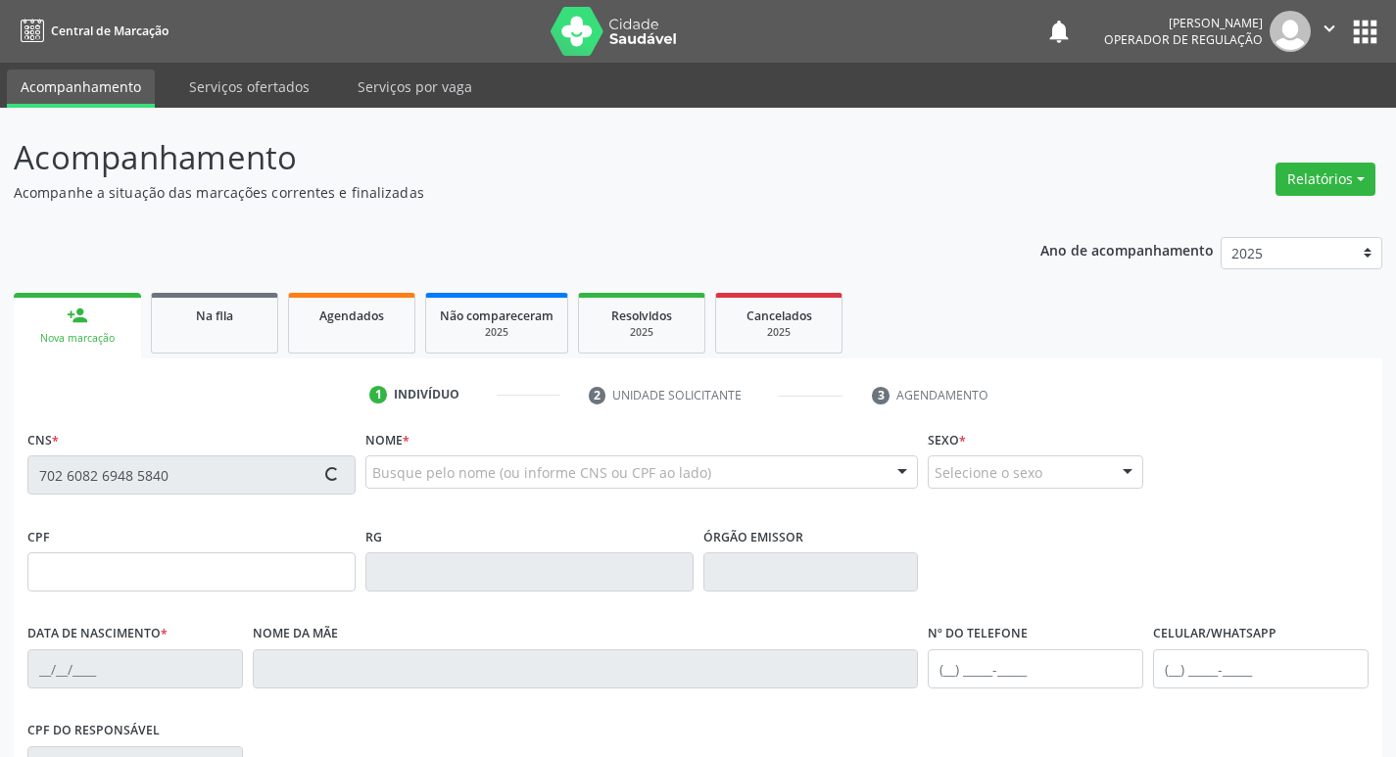
type input "(83) 99316-0428"
type input "S/N"
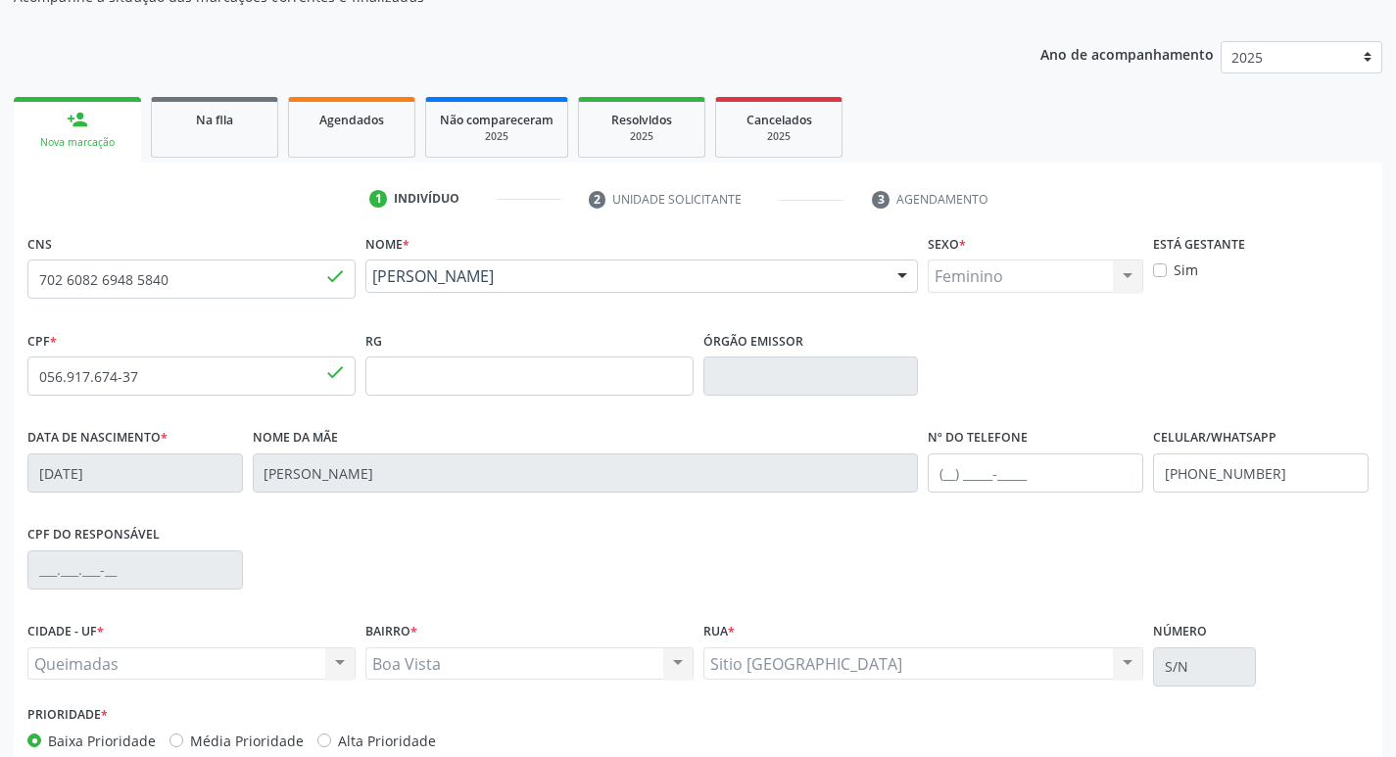
scroll to position [305, 0]
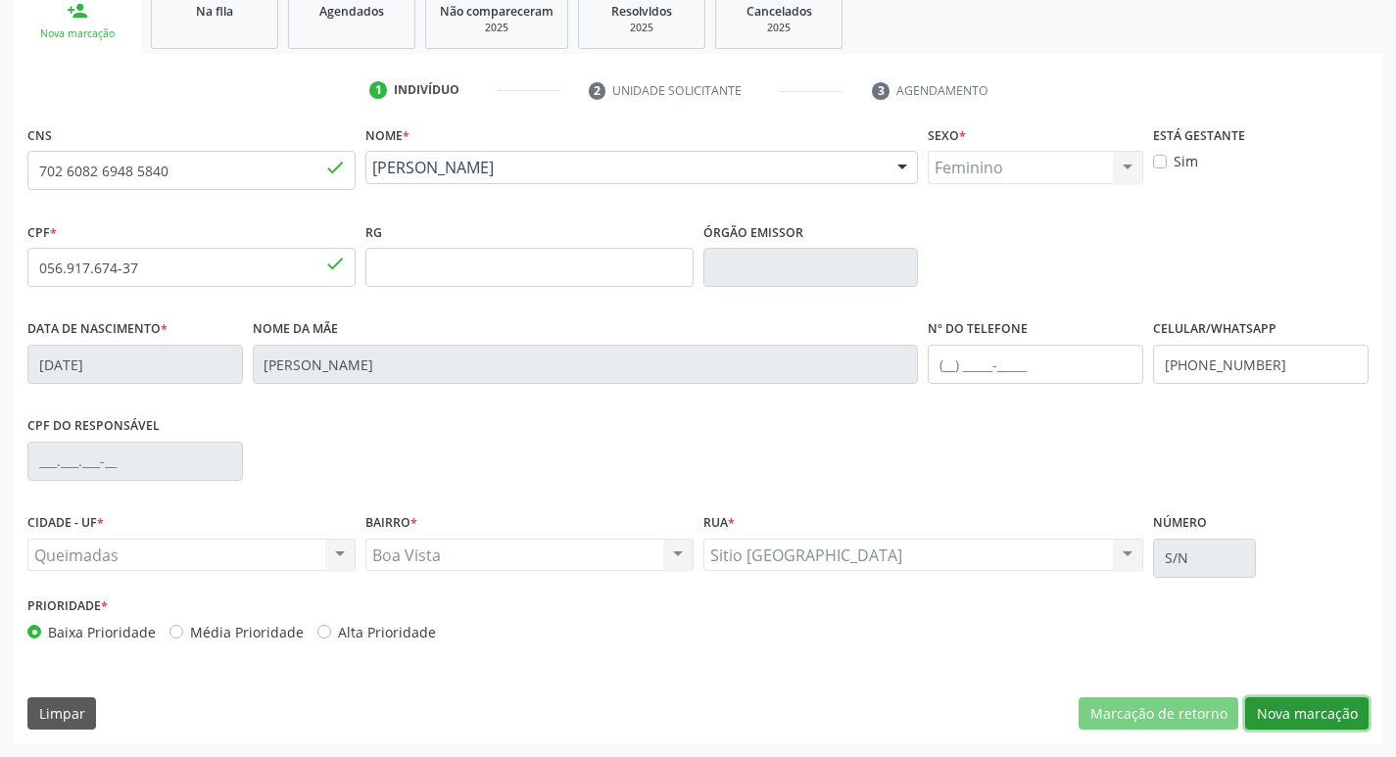
click at [1261, 700] on button "Nova marcação" at bounding box center [1306, 713] width 123 height 33
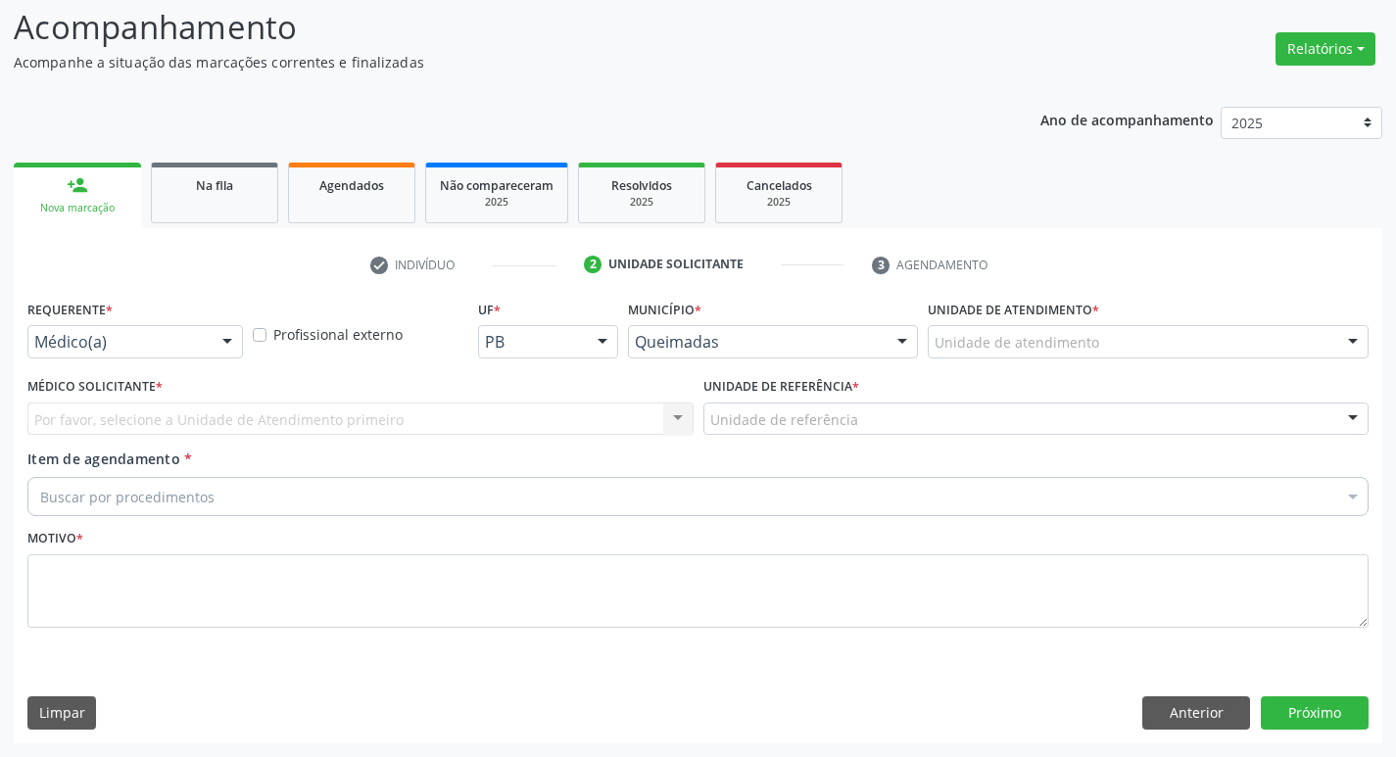
scroll to position [130, 0]
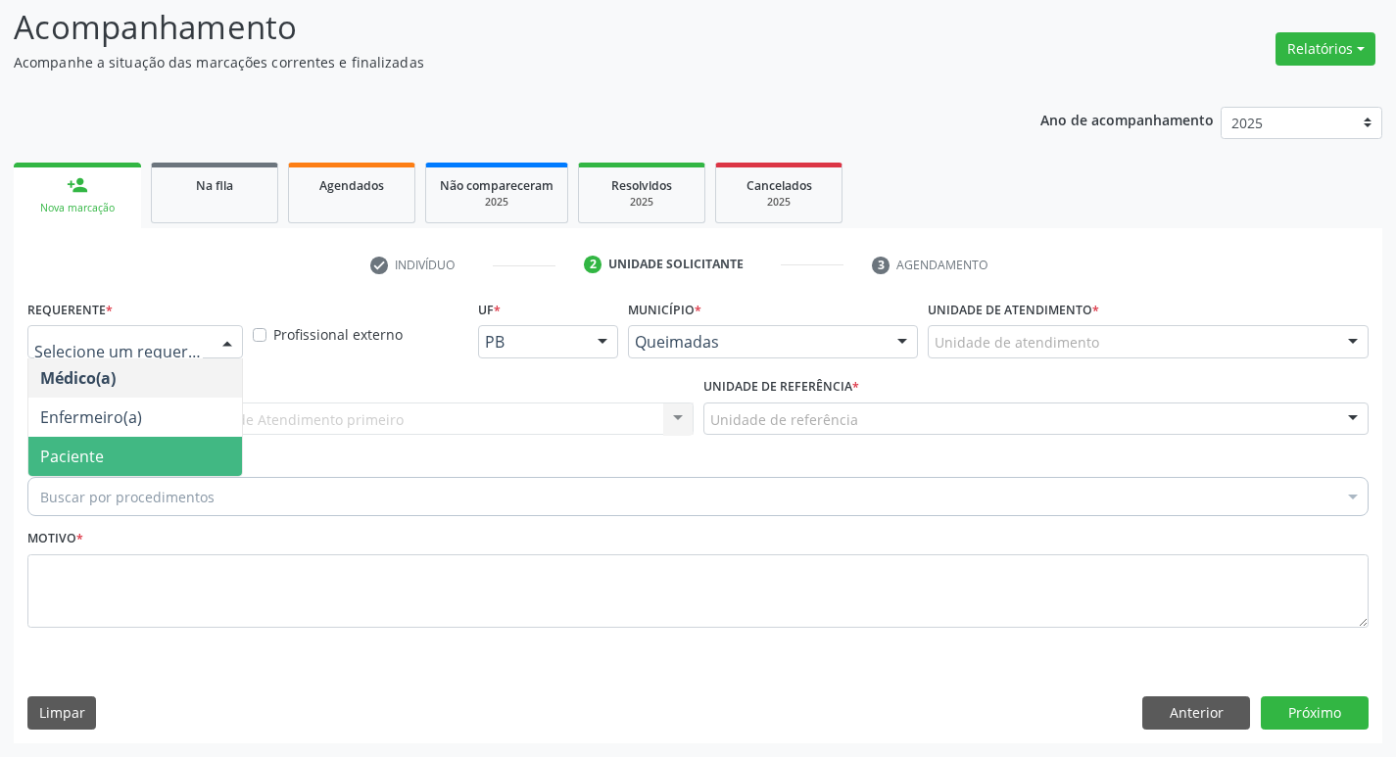
click at [125, 465] on span "Paciente" at bounding box center [135, 456] width 214 height 39
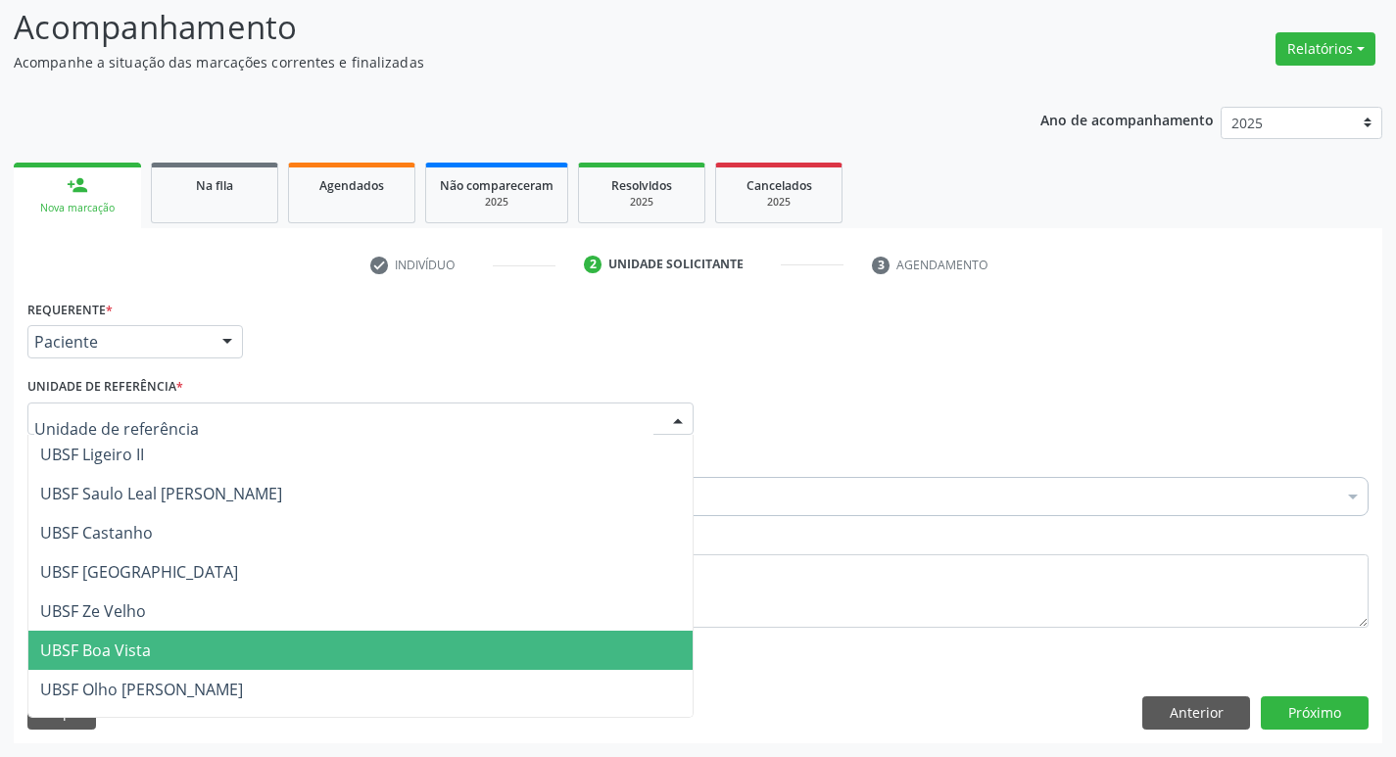
click at [275, 642] on span "UBSF Boa Vista" at bounding box center [360, 650] width 664 height 39
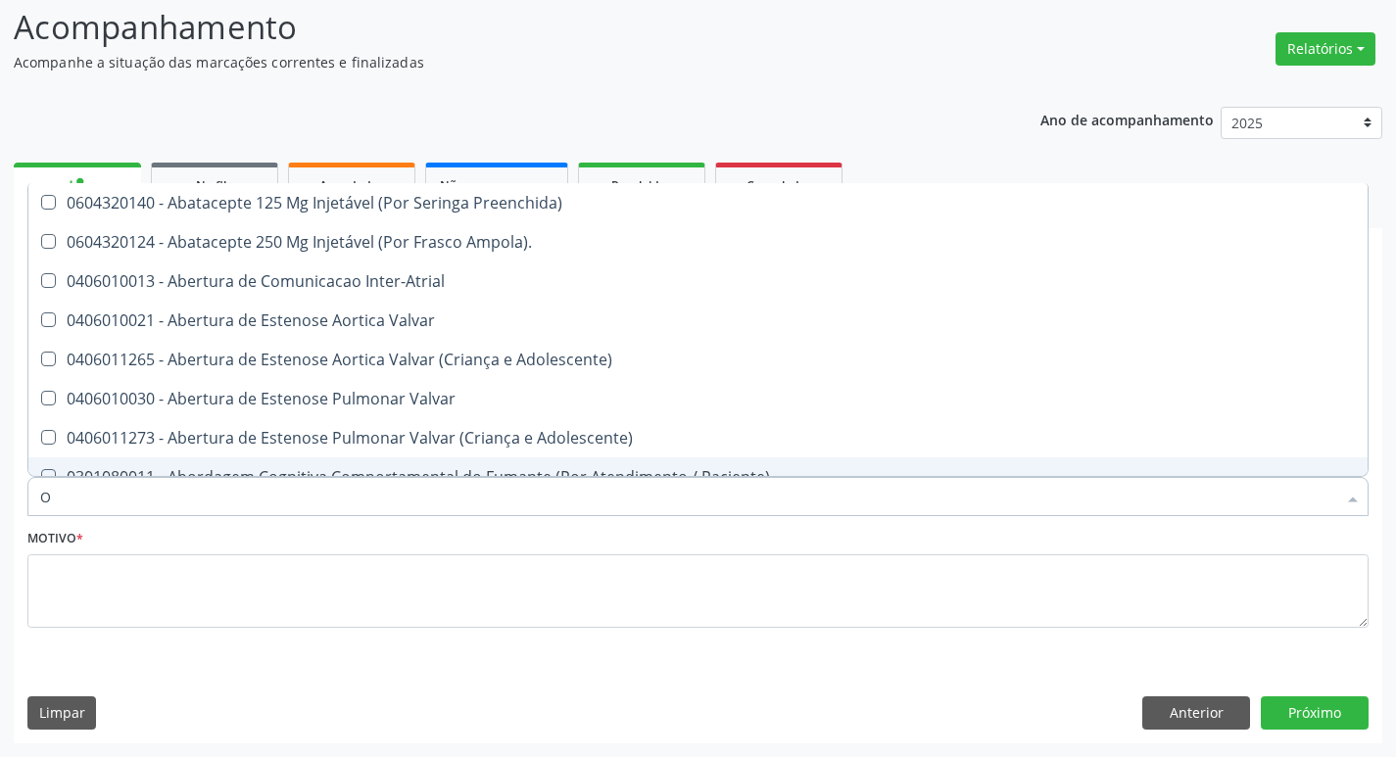
type input "ORTOPEDISTA"
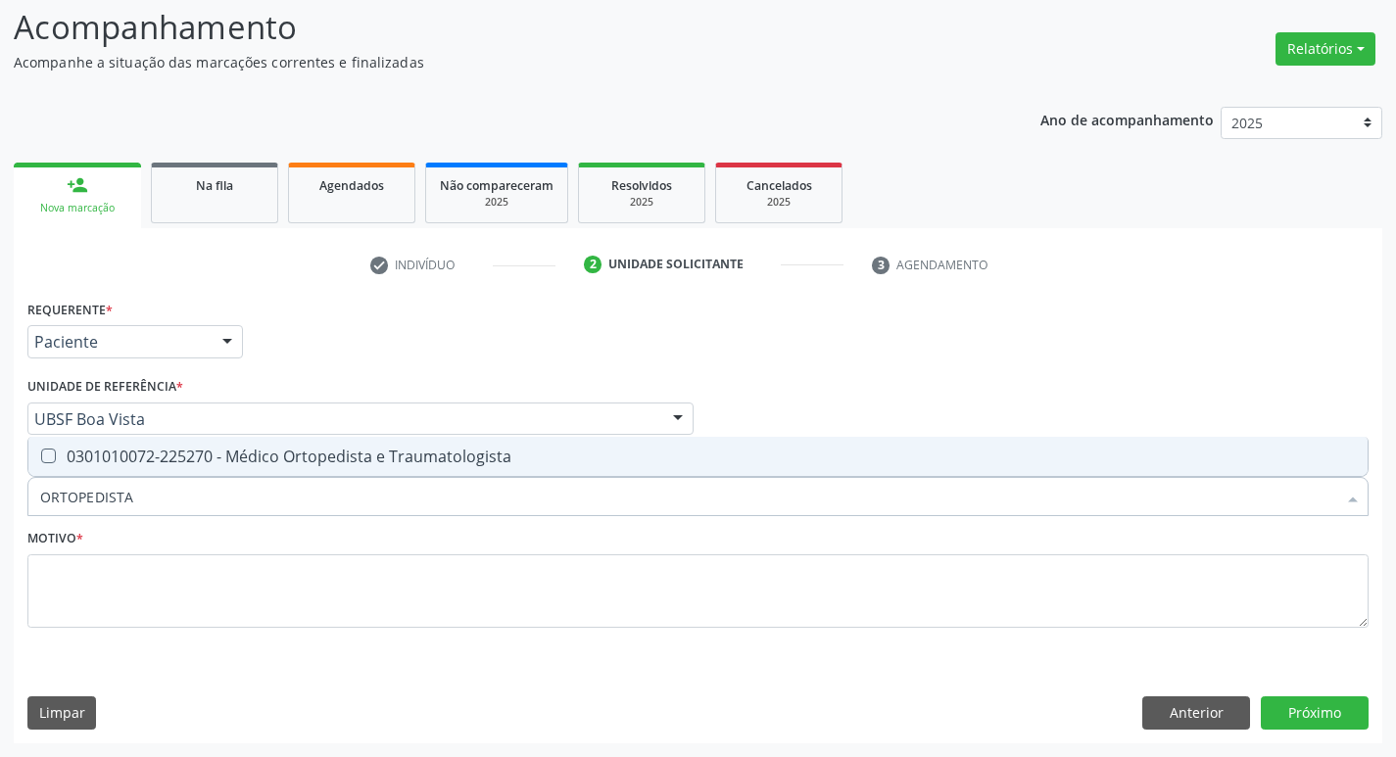
click at [140, 467] on span "0301010072-225270 - Médico Ortopedista e Traumatologista" at bounding box center [697, 456] width 1339 height 39
checkbox Traumatologista "true"
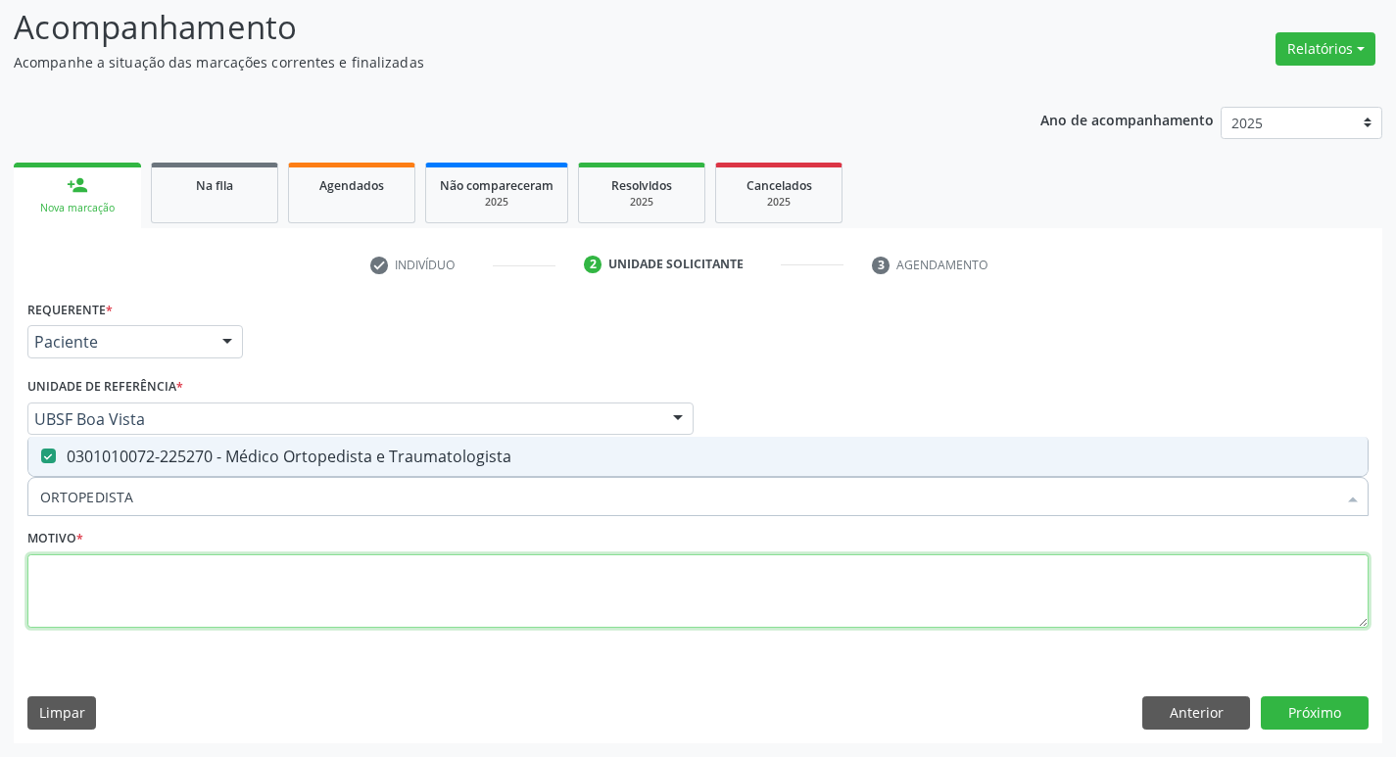
click at [198, 596] on textarea at bounding box center [697, 591] width 1341 height 74
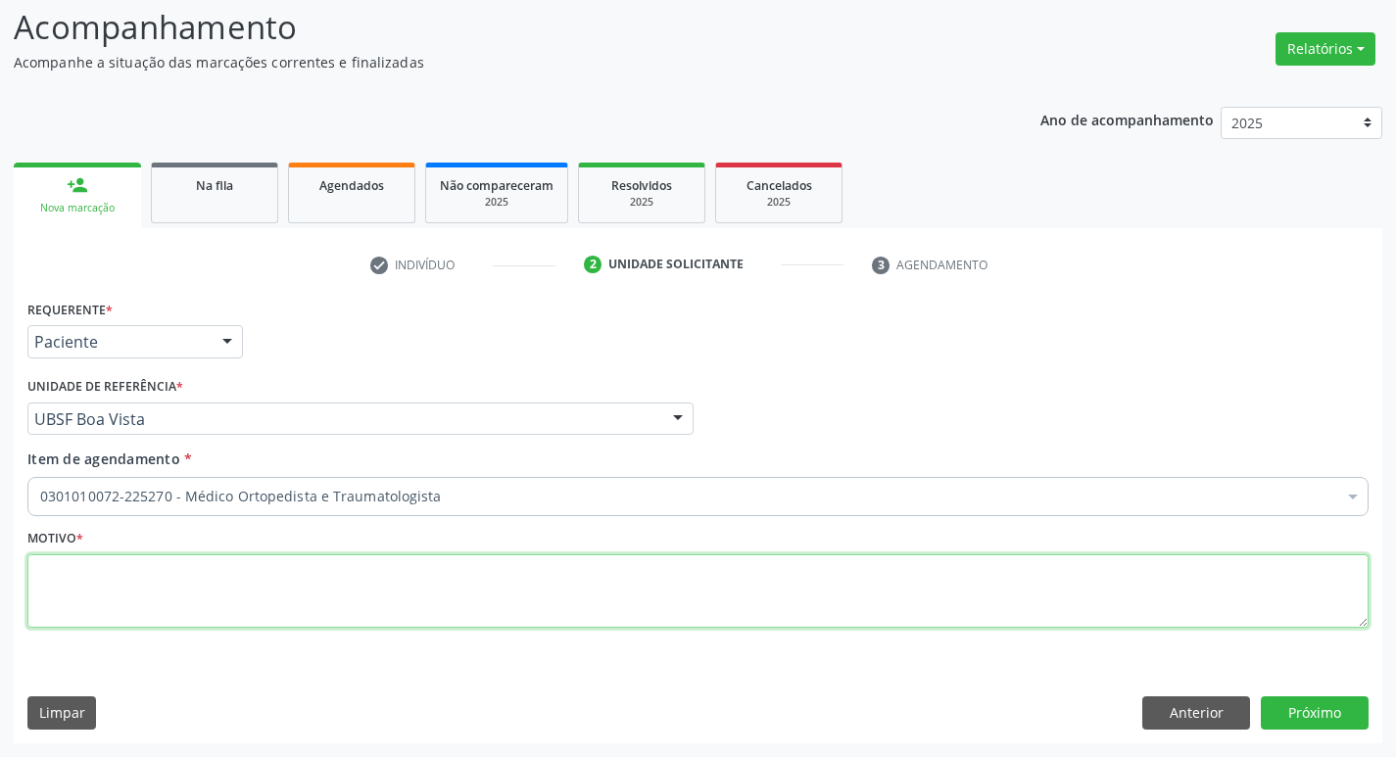
paste textarea "RETORNO"
type textarea "RETORNO"
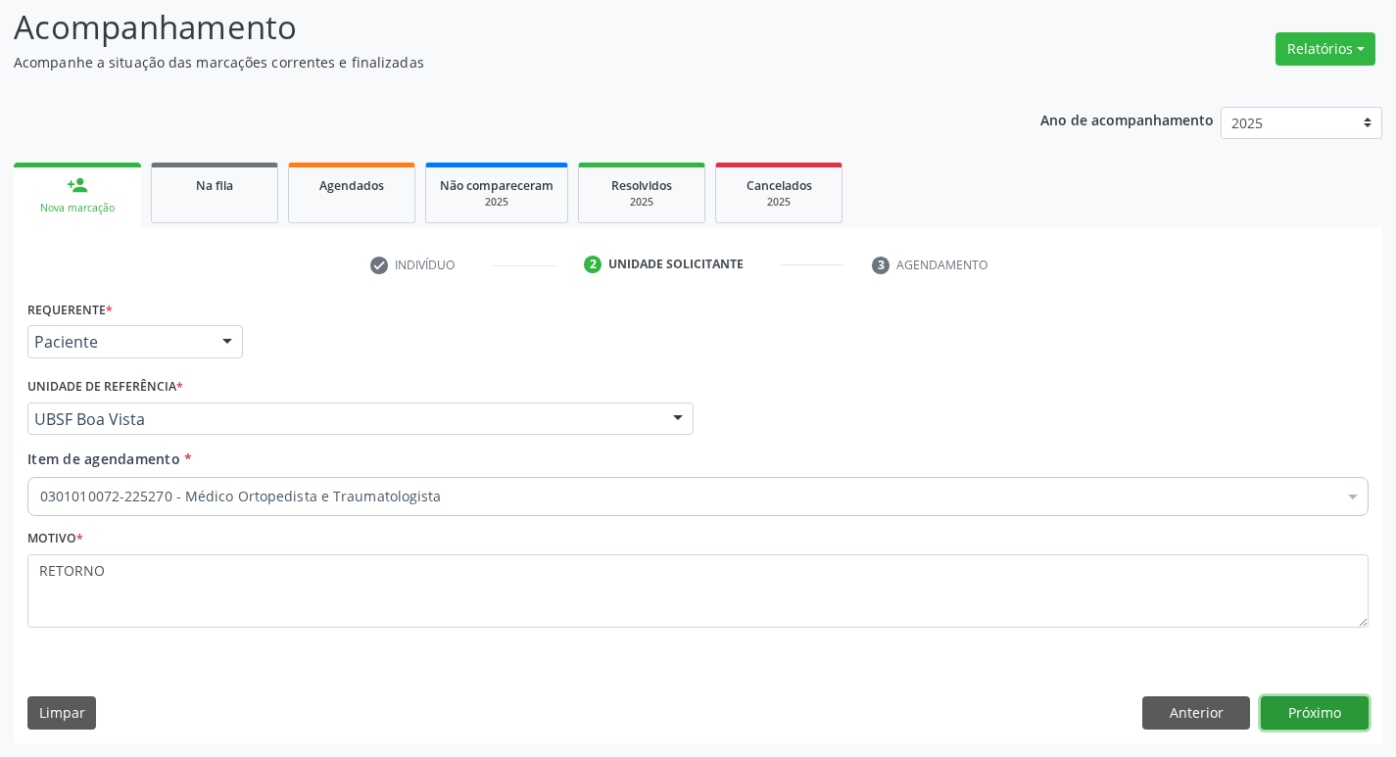
click at [1286, 700] on button "Próximo" at bounding box center [1314, 712] width 108 height 33
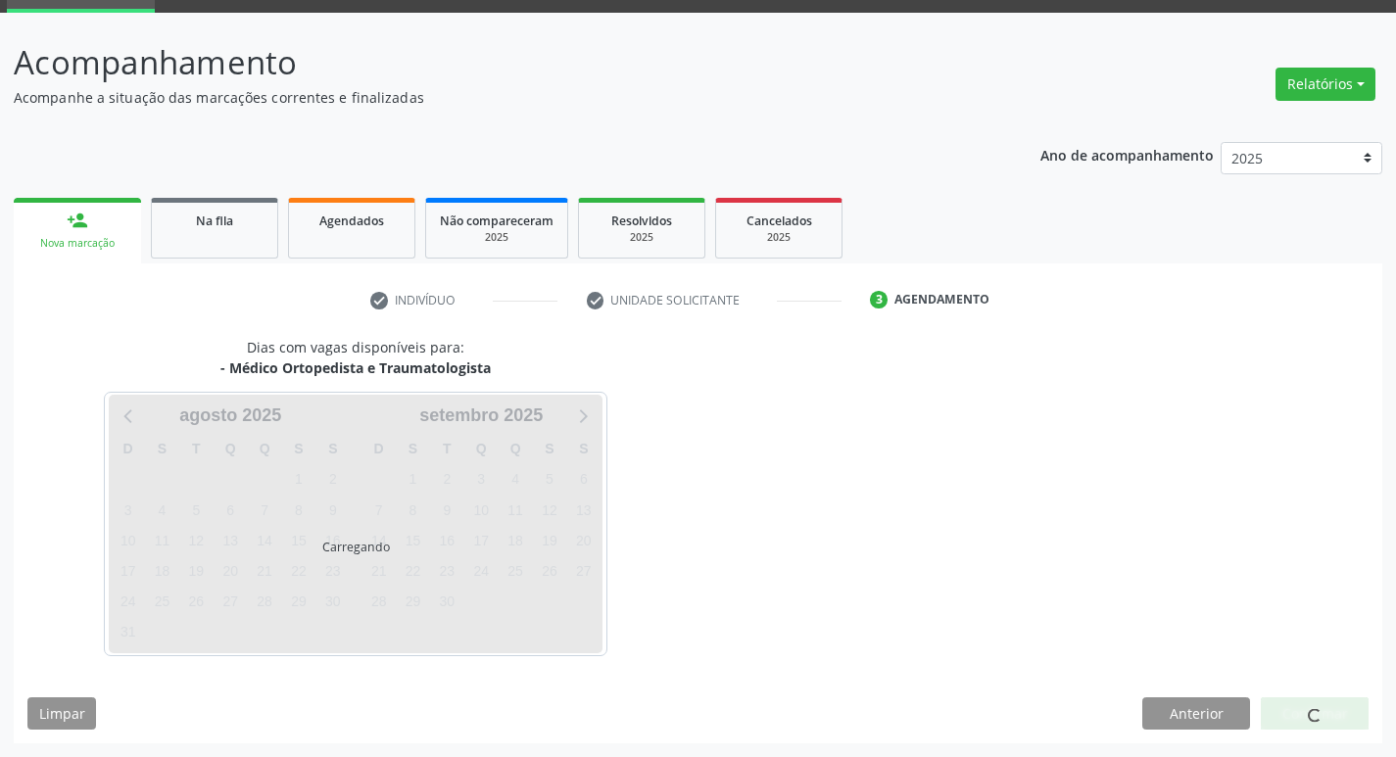
scroll to position [95, 0]
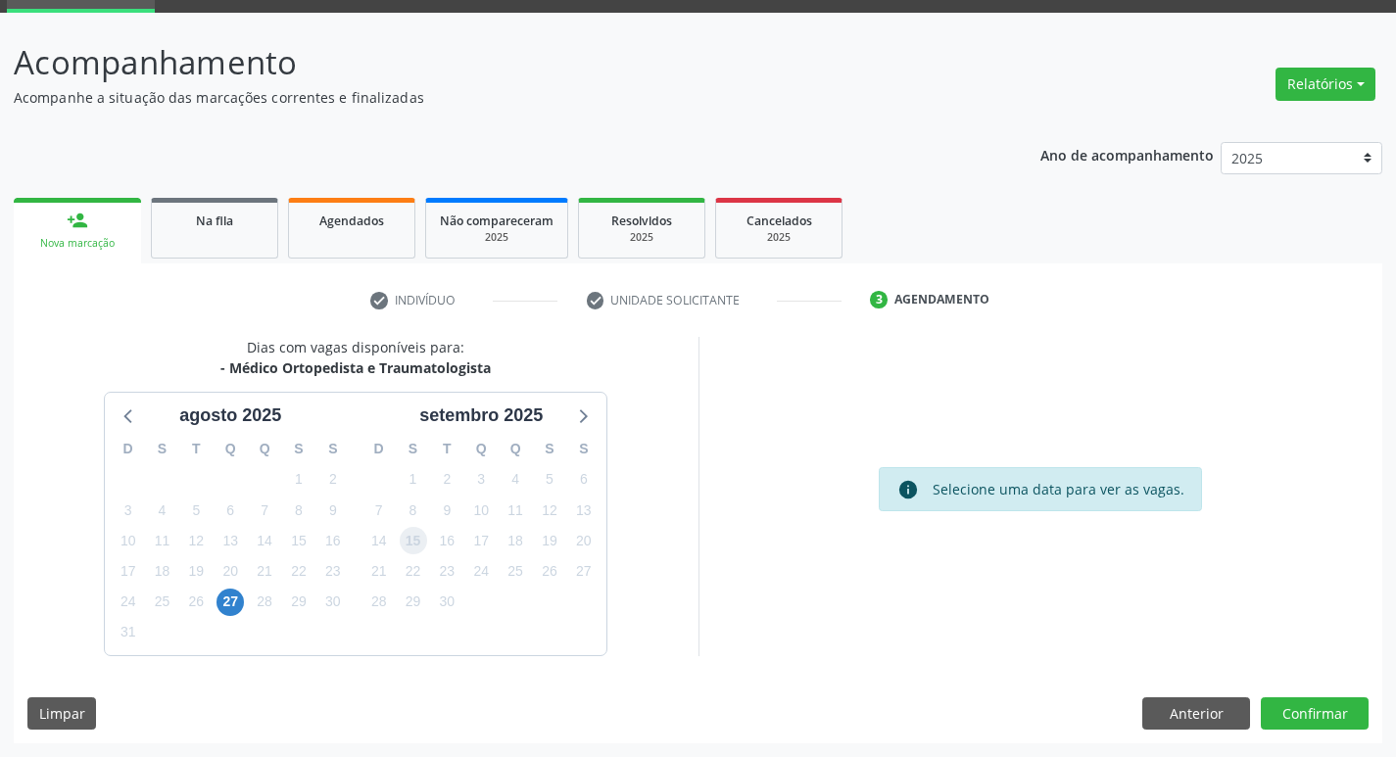
click at [412, 547] on span "15" at bounding box center [413, 540] width 27 height 27
click at [1274, 694] on div "Dias com vagas disponíveis para: - Médico Ortopedista e Traumatologista agosto …" at bounding box center [698, 540] width 1368 height 406
click at [1276, 704] on button "Confirmar" at bounding box center [1314, 713] width 108 height 33
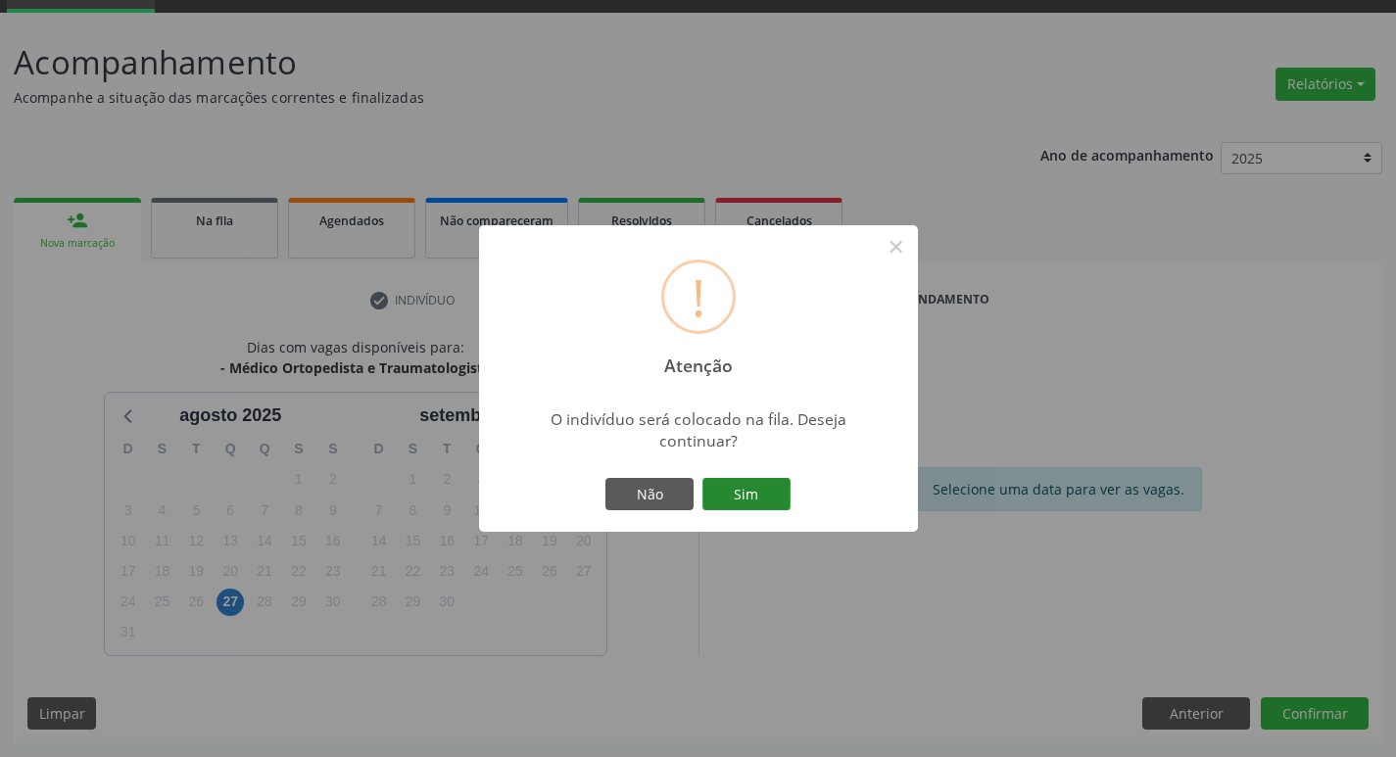
click at [770, 478] on button "Sim" at bounding box center [746, 494] width 88 height 33
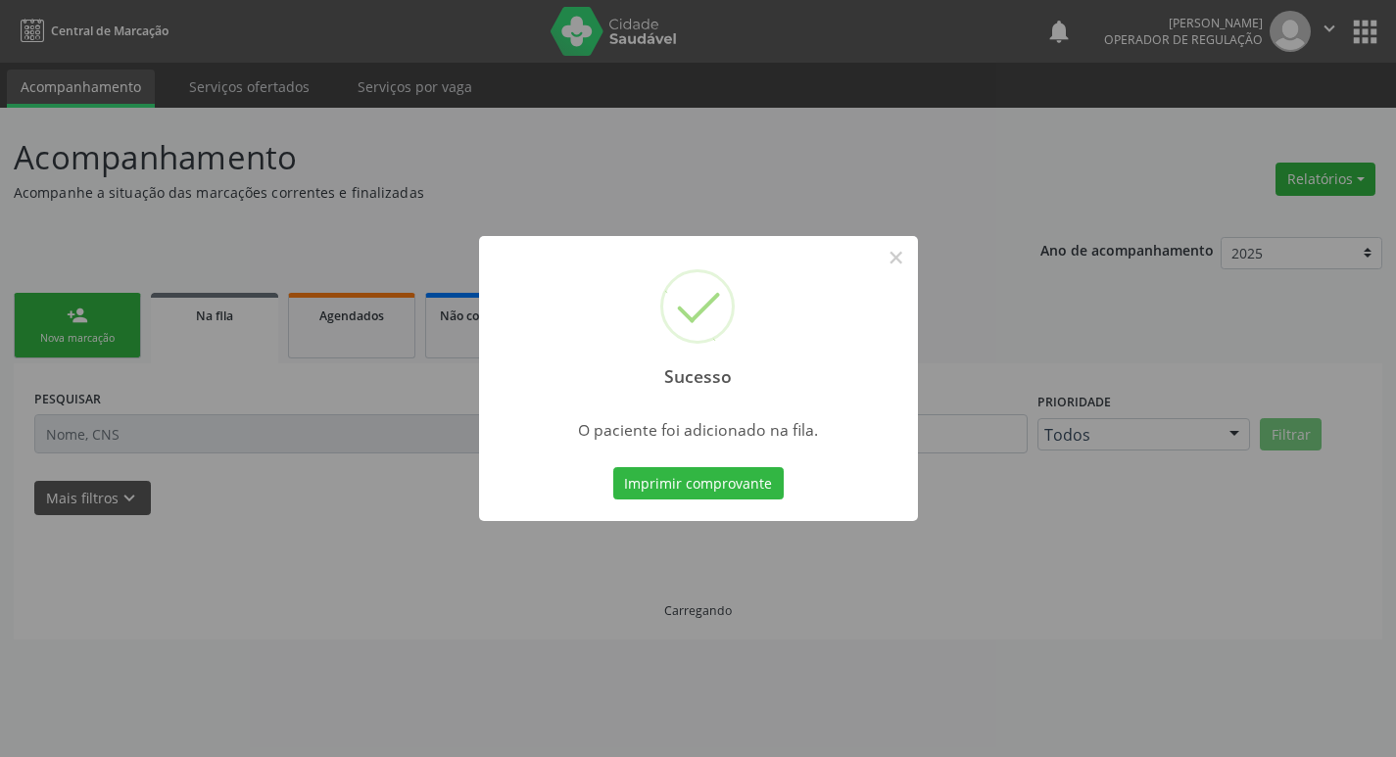
scroll to position [0, 0]
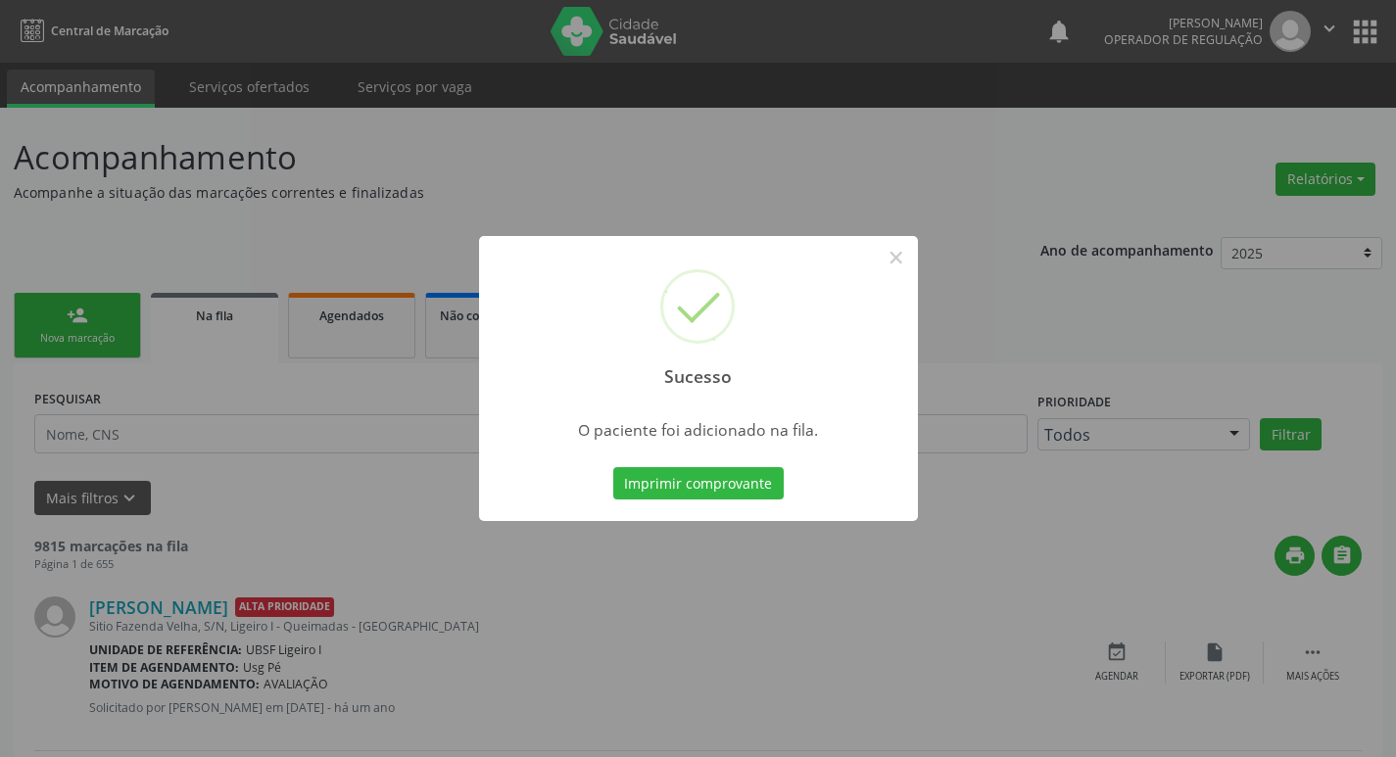
click at [304, 520] on div "Sucesso × O paciente foi adicionado na fila. Imprimir comprovante Cancel" at bounding box center [698, 378] width 1396 height 757
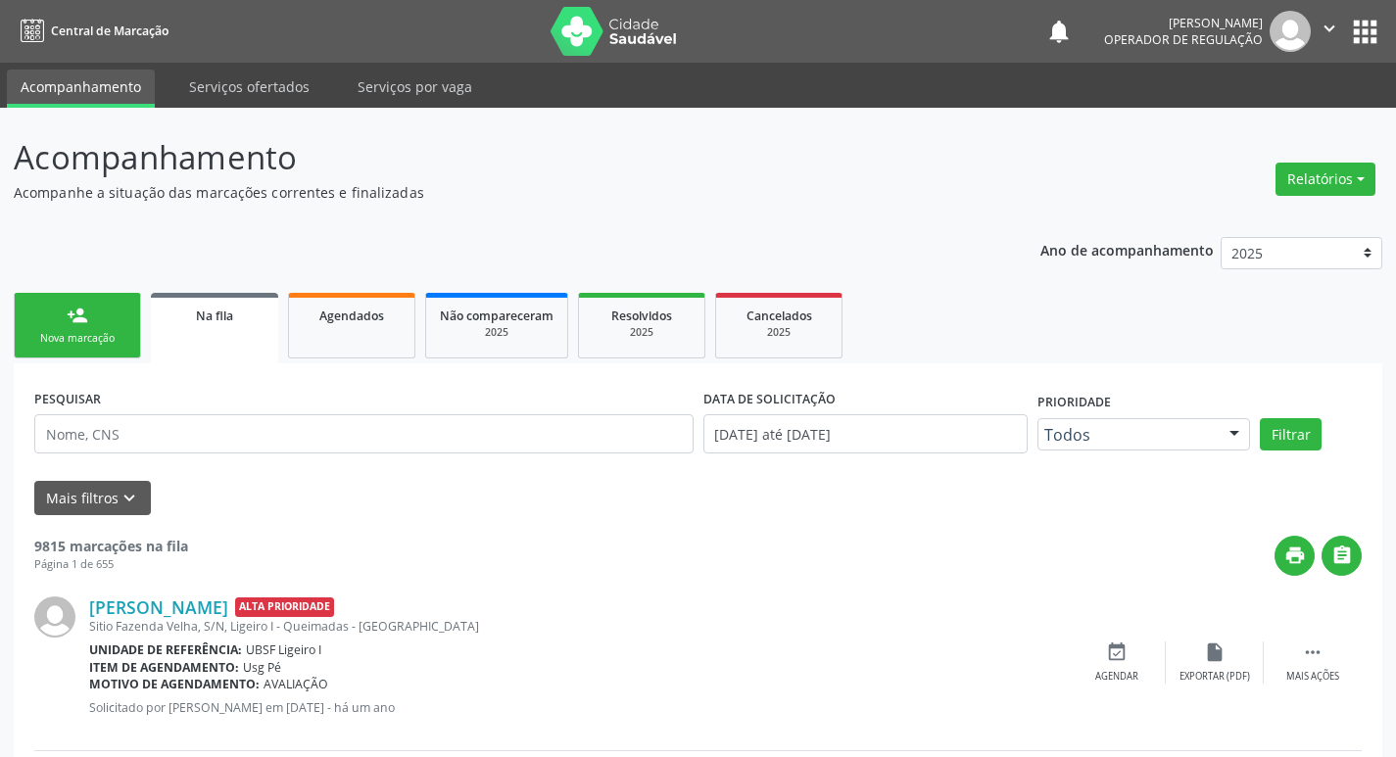
click at [127, 350] on link "person_add Nova marcação" at bounding box center [77, 326] width 127 height 66
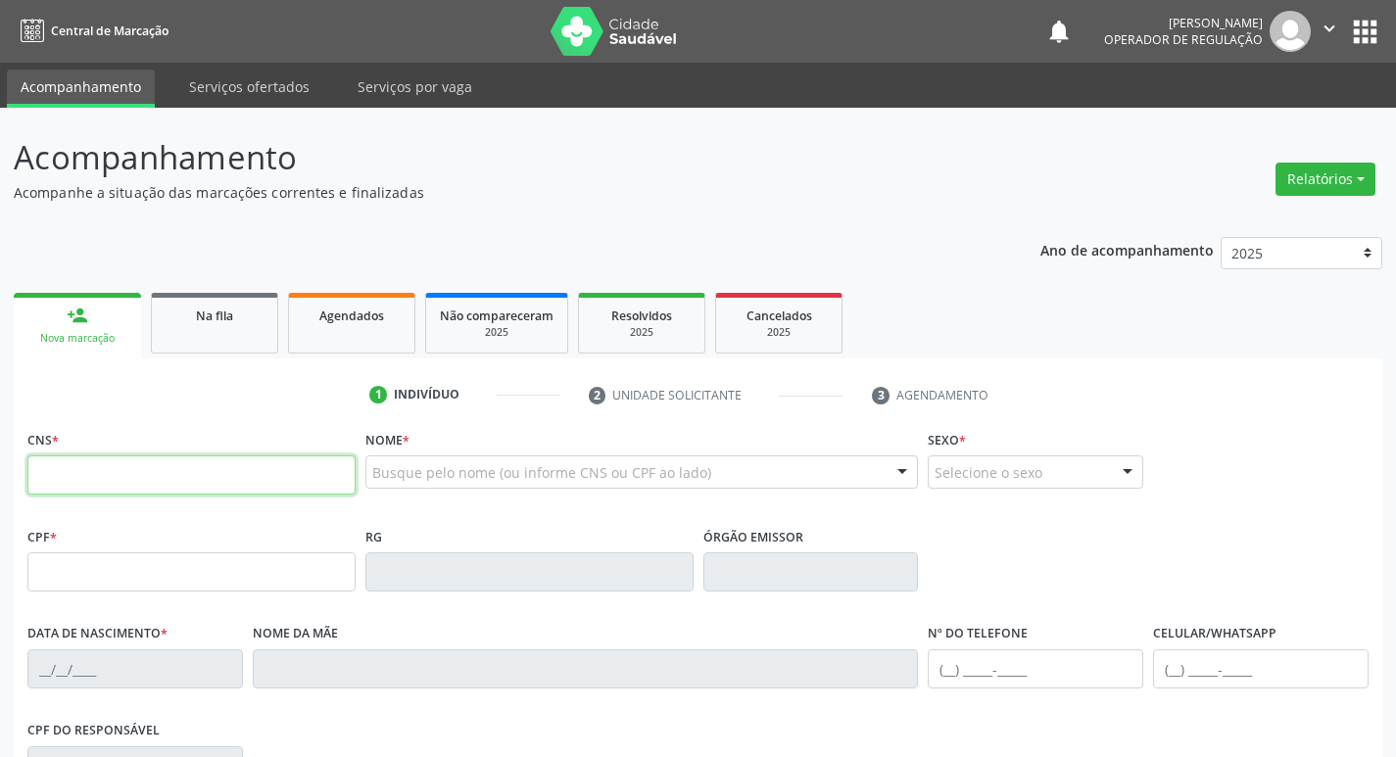
click at [137, 480] on input "text" at bounding box center [191, 474] width 328 height 39
type input "704 0023 3440 8562"
type input "872.957.252-53"
type input "18/02/1971"
type input "Brasiliana Antônia de Souza"
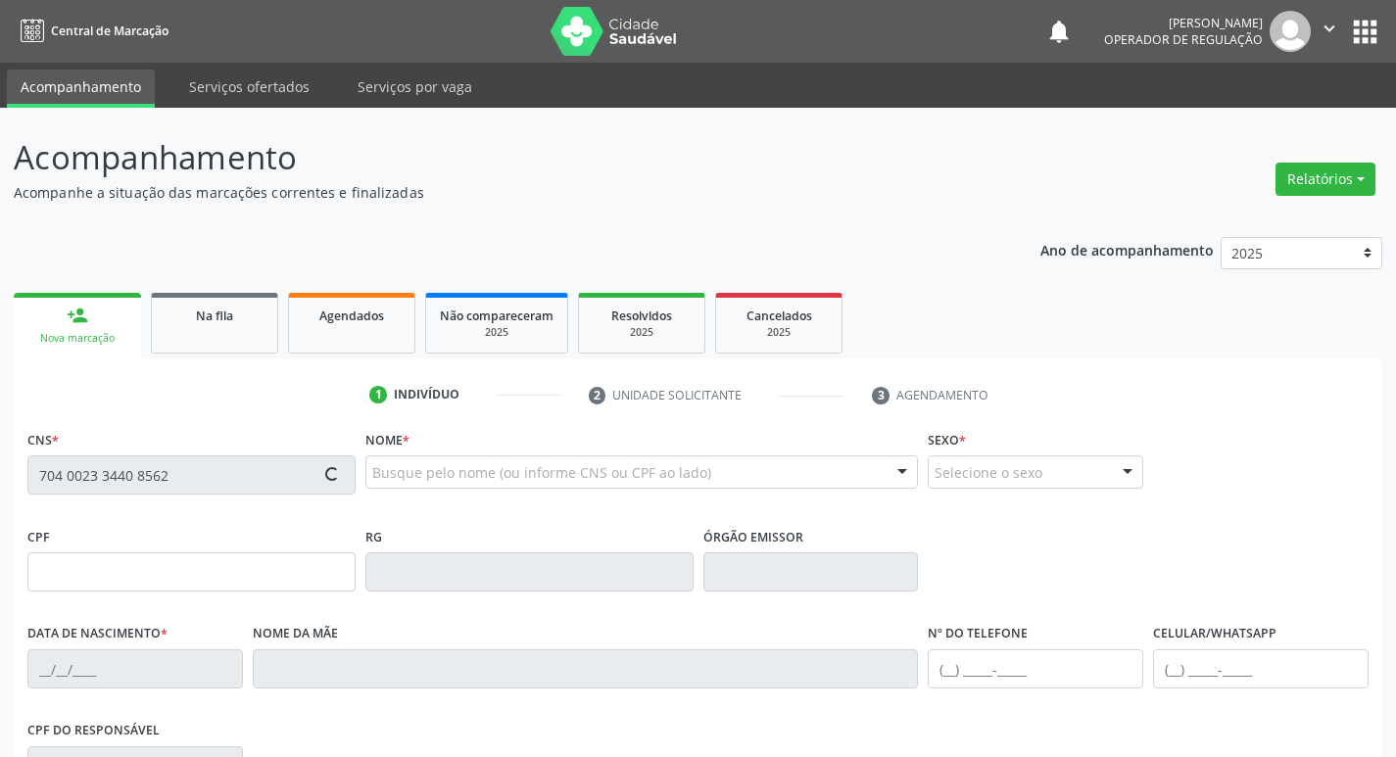
type input "(83) 99168-1880"
type input "825"
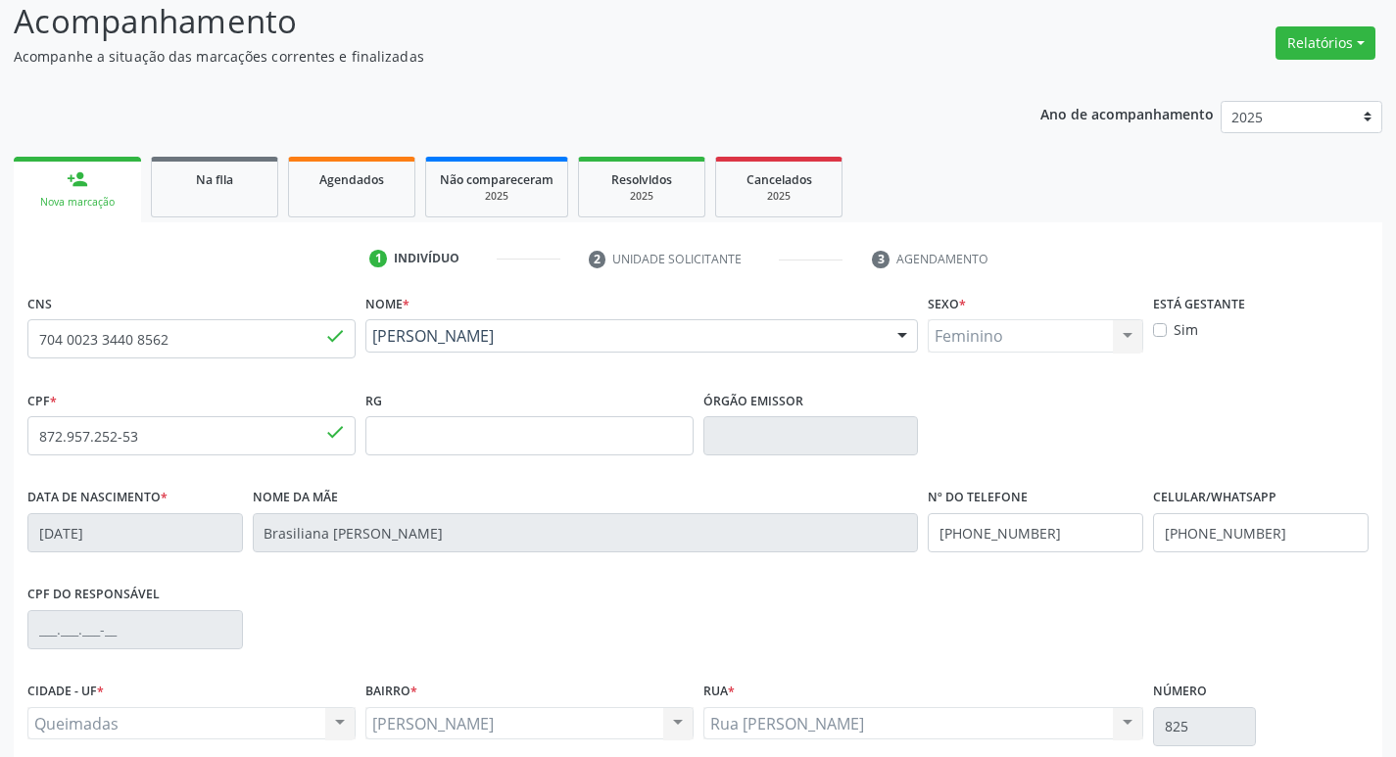
scroll to position [305, 0]
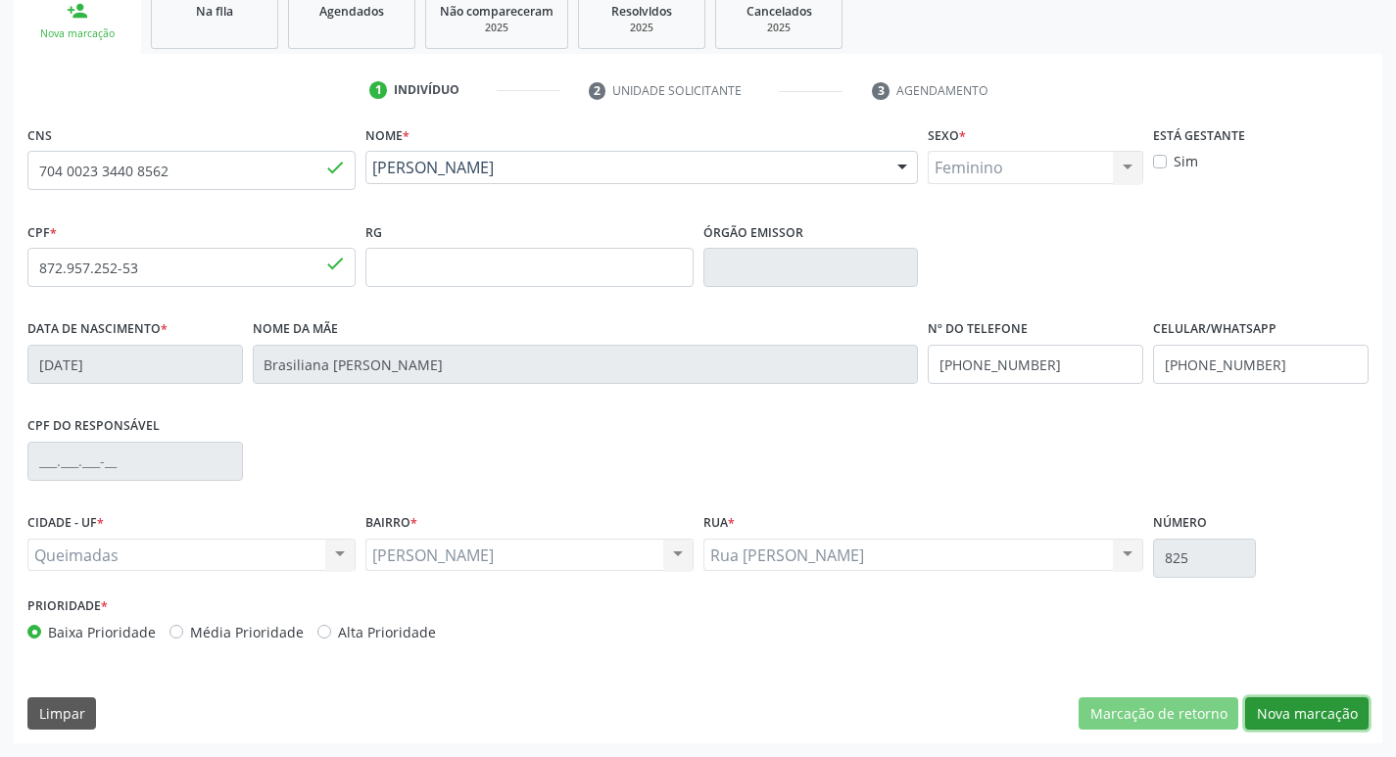
click at [1298, 728] on button "Nova marcação" at bounding box center [1306, 713] width 123 height 33
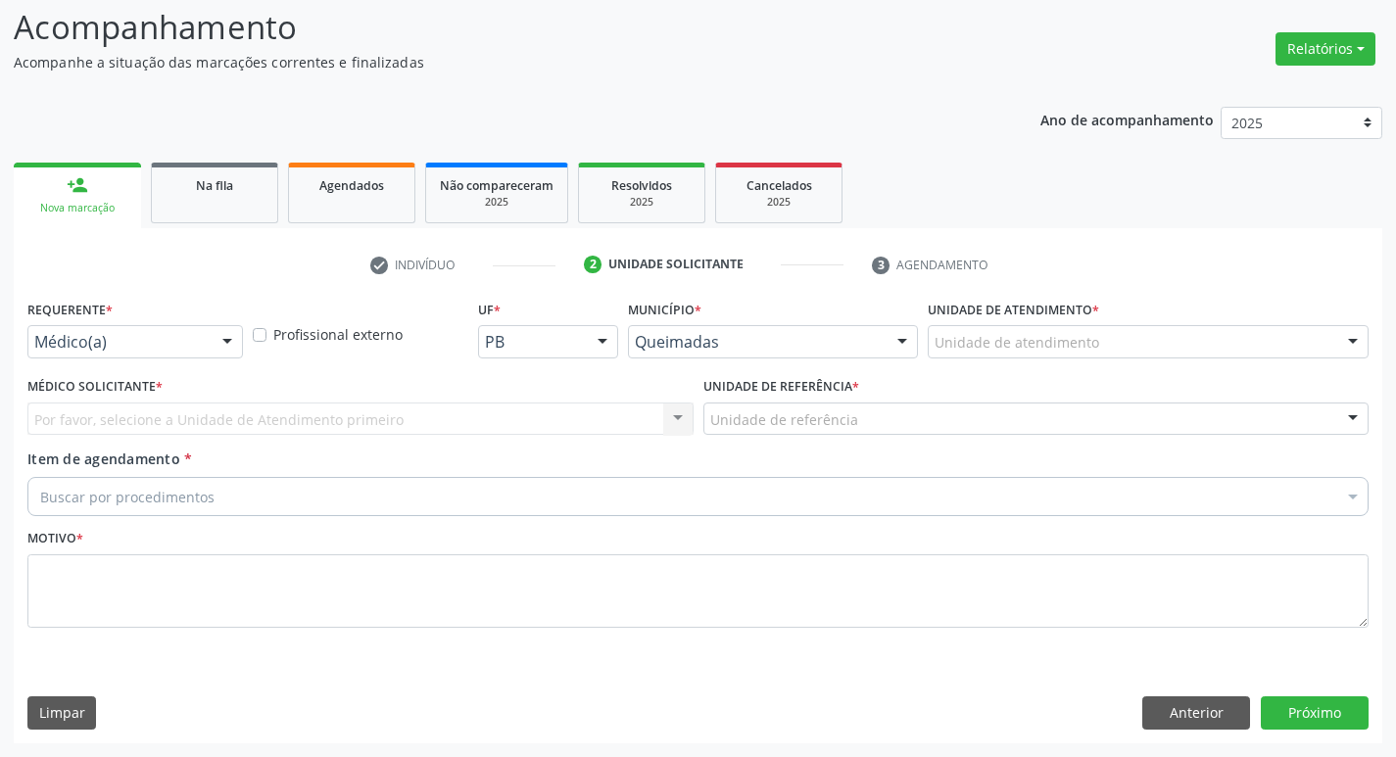
click at [208, 323] on div "Requerente * Médico(a) Médico(a) Enfermeiro(a) Paciente Nenhum resultado encont…" at bounding box center [134, 326] width 215 height 63
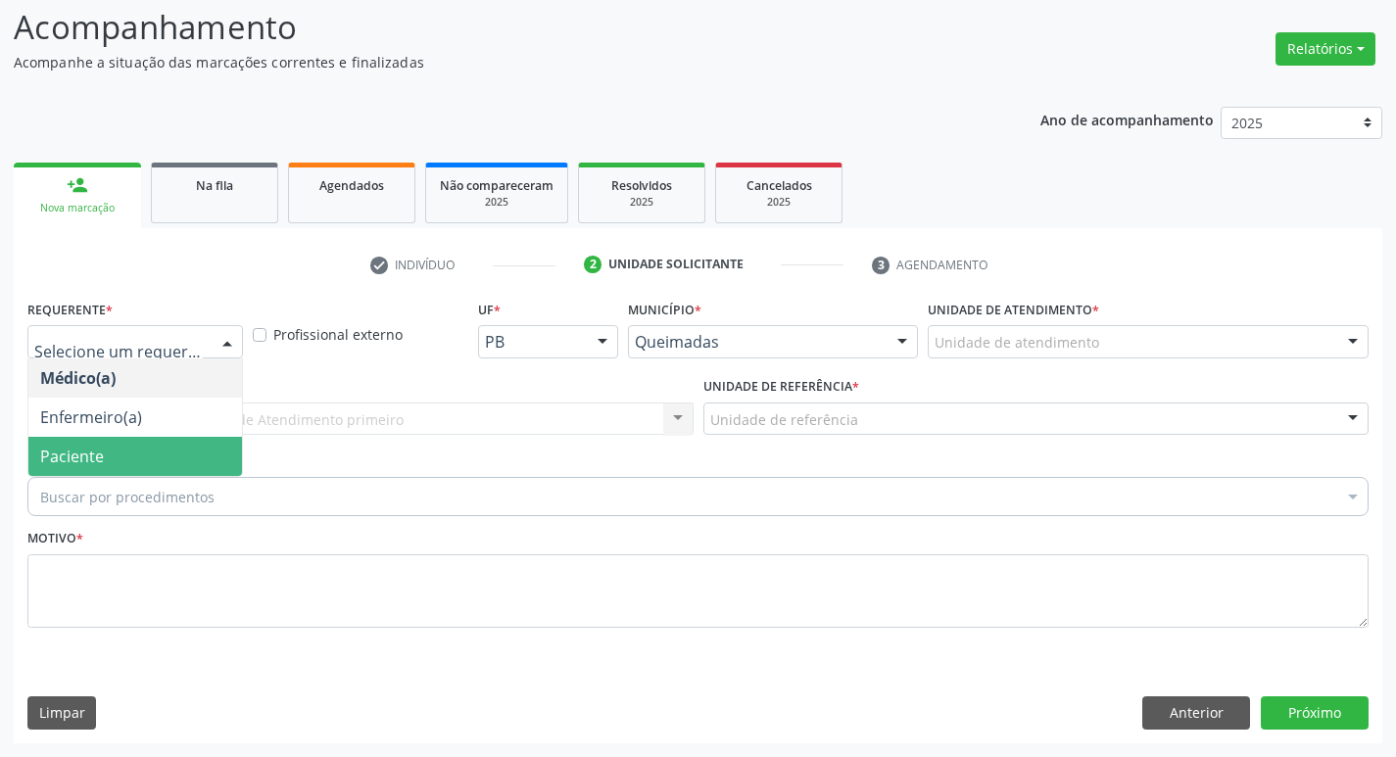
click at [116, 460] on span "Paciente" at bounding box center [135, 456] width 214 height 39
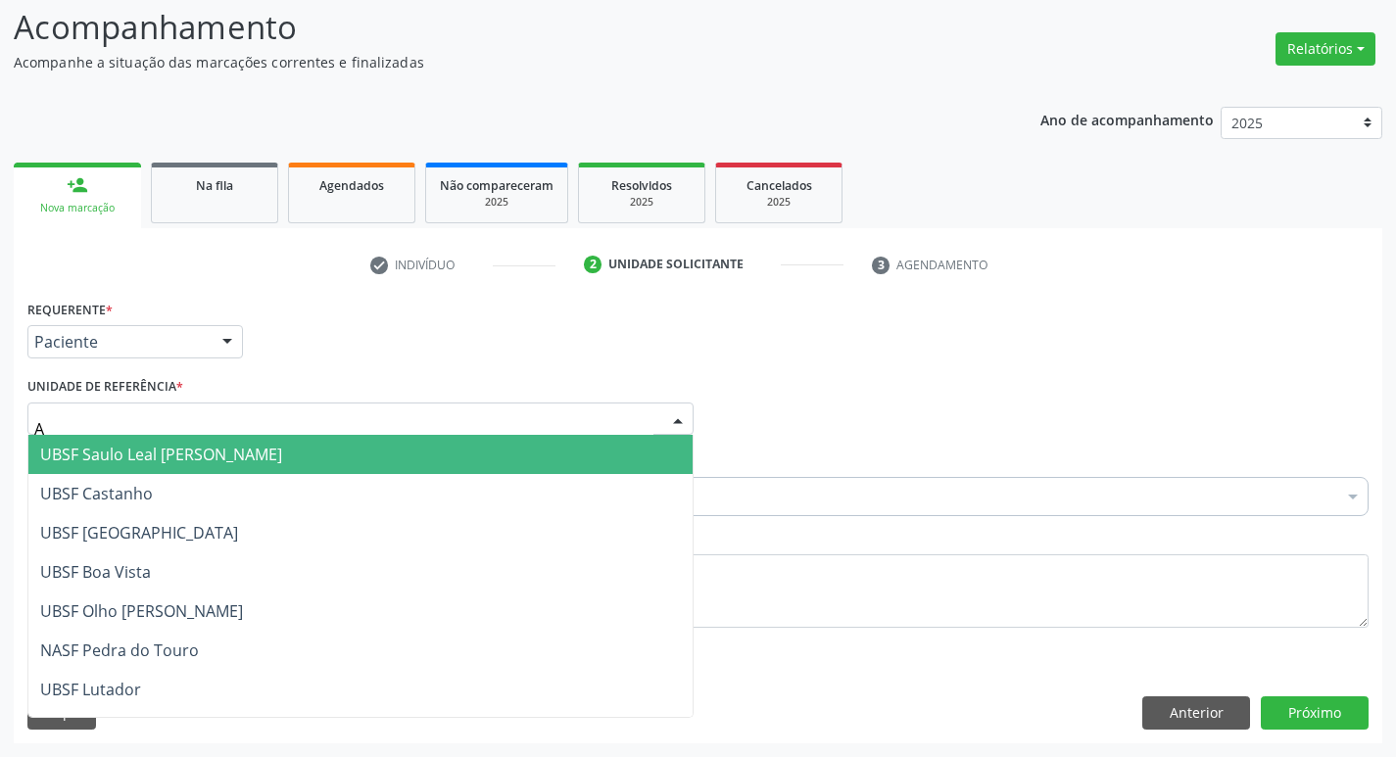
type input "AN"
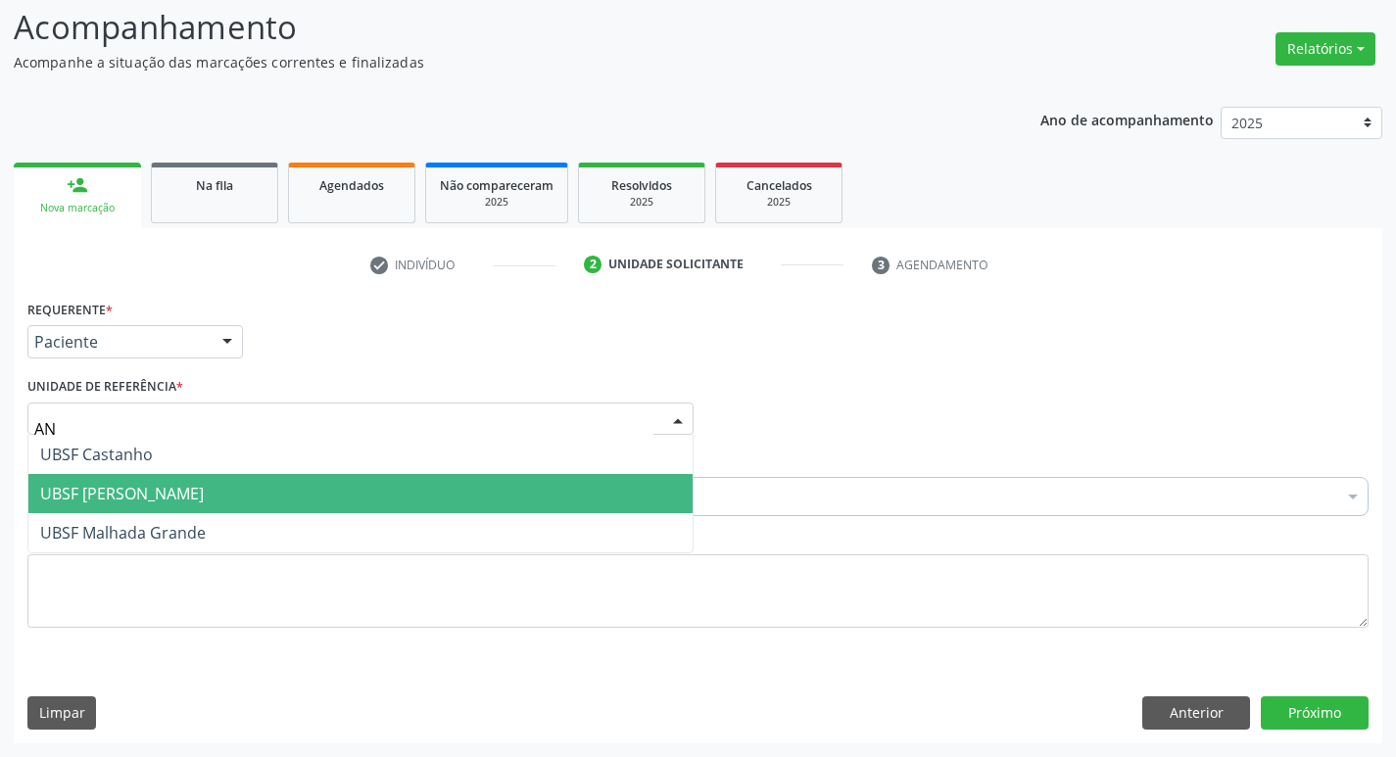
click at [118, 482] on span "UBSF [PERSON_NAME]" at bounding box center [360, 493] width 664 height 39
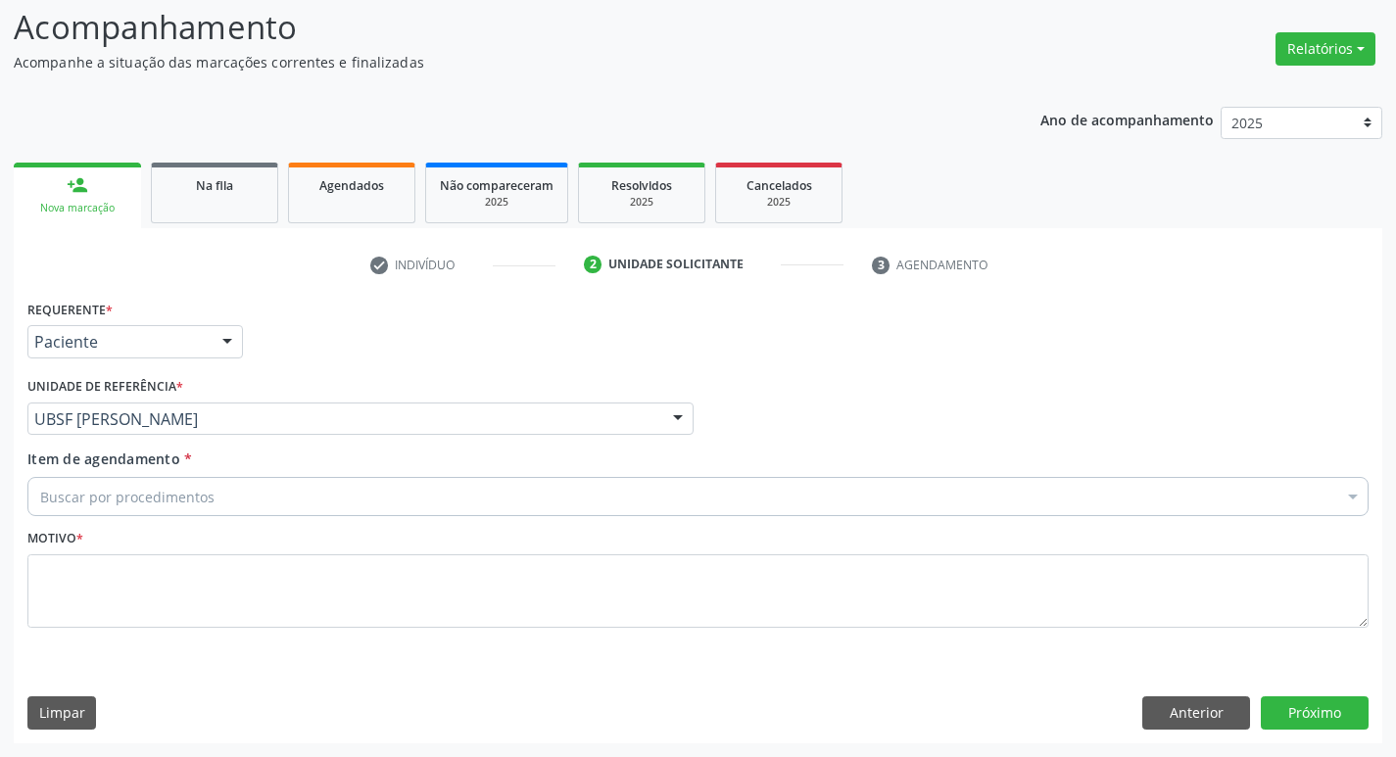
click at [118, 482] on div "Buscar por procedimentos" at bounding box center [697, 496] width 1341 height 39
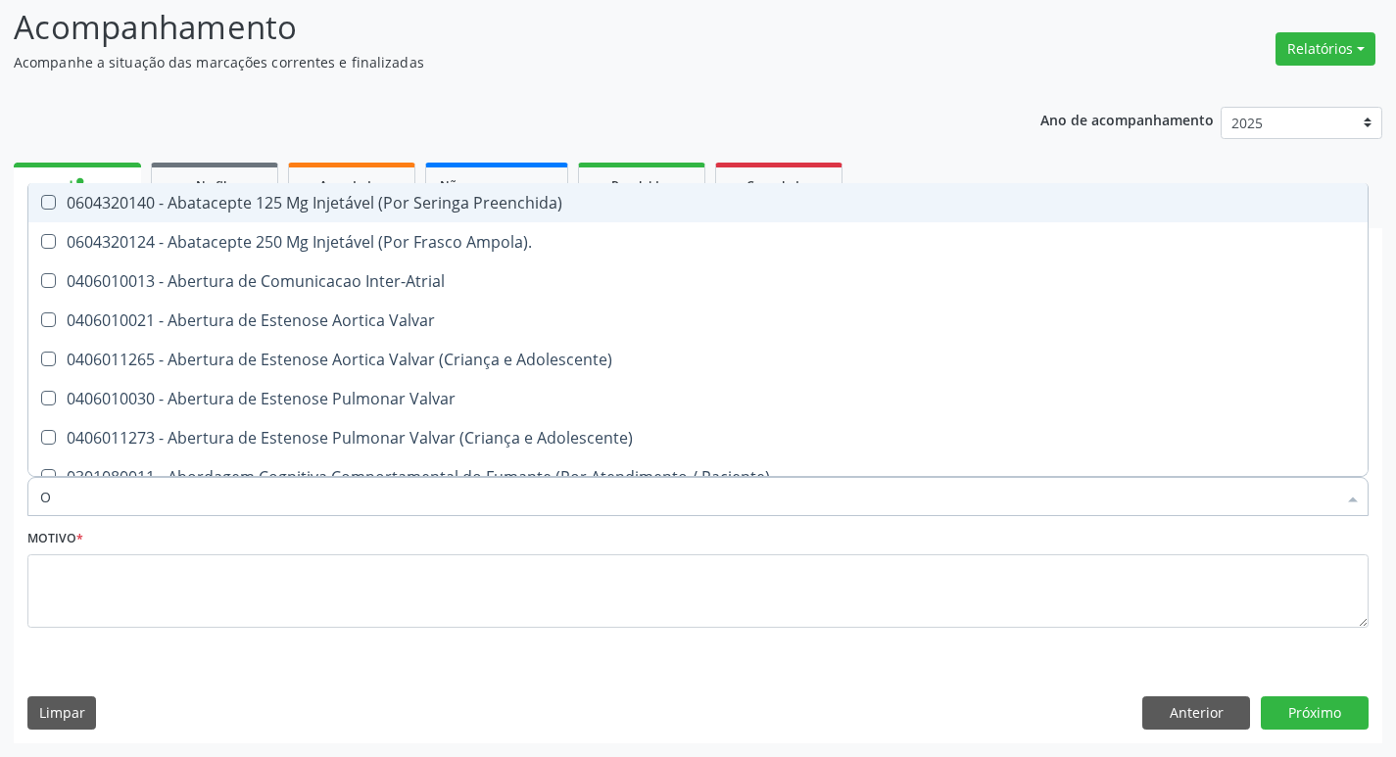
type input "ORTOPEDISTA"
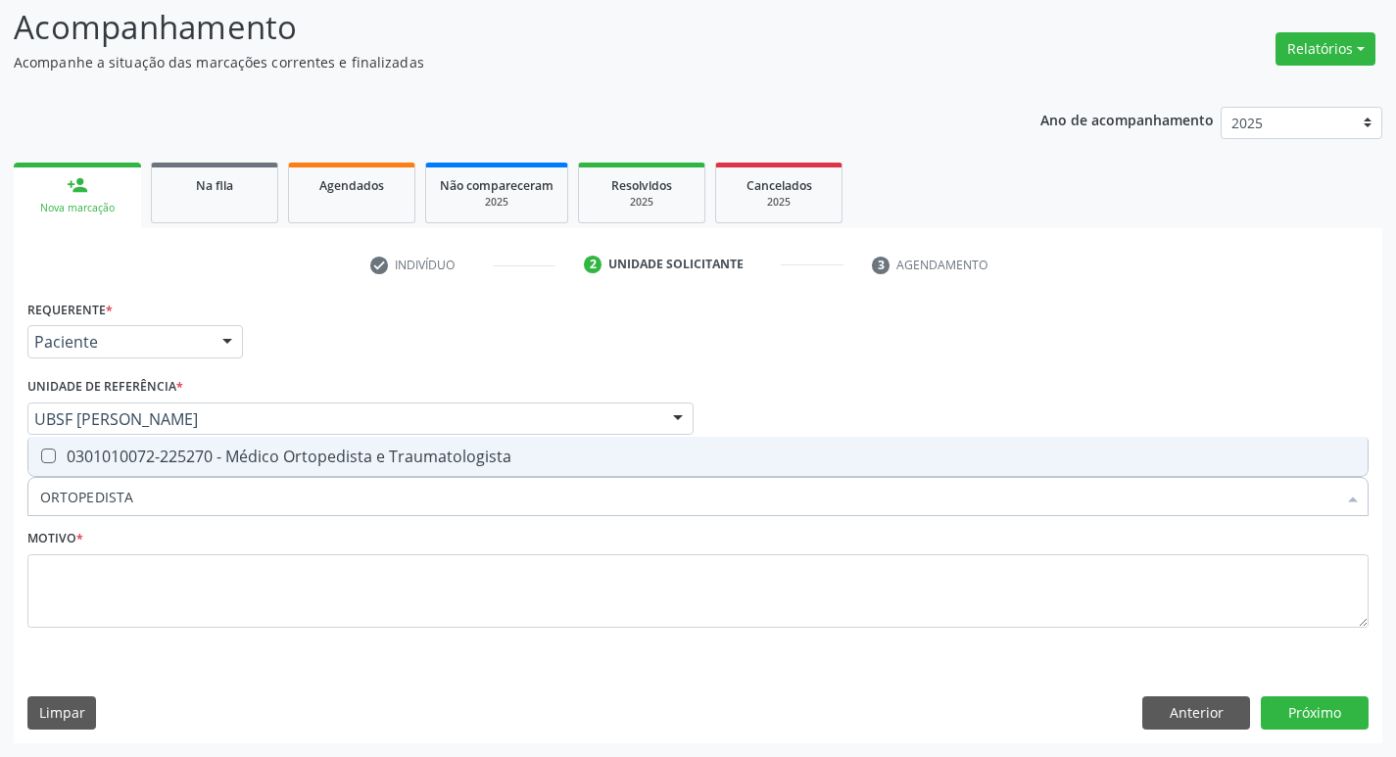
click at [162, 457] on div "0301010072-225270 - Médico Ortopedista e Traumatologista" at bounding box center [697, 457] width 1315 height 16
checkbox Traumatologista "true"
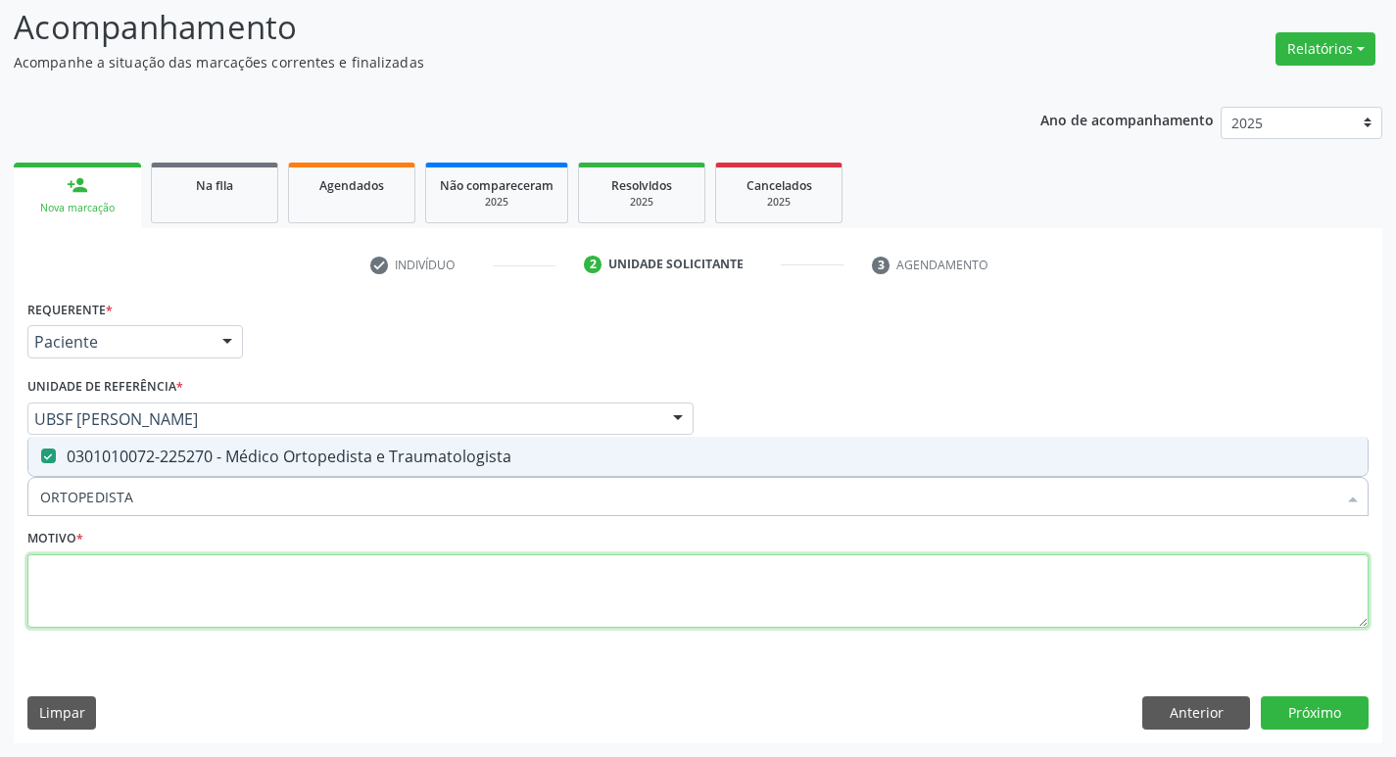
click at [165, 619] on textarea at bounding box center [697, 591] width 1341 height 74
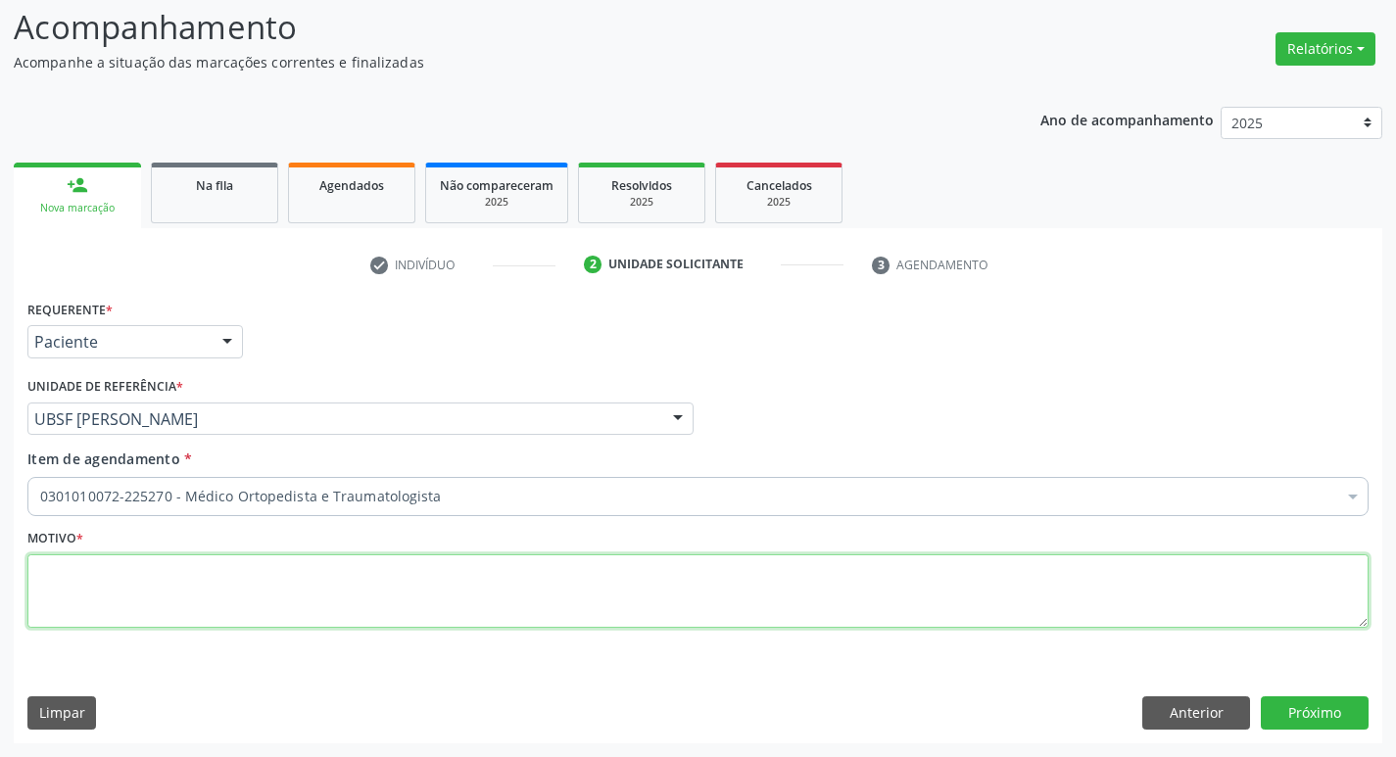
paste textarea "RETORNO"
type textarea "RETORNO"
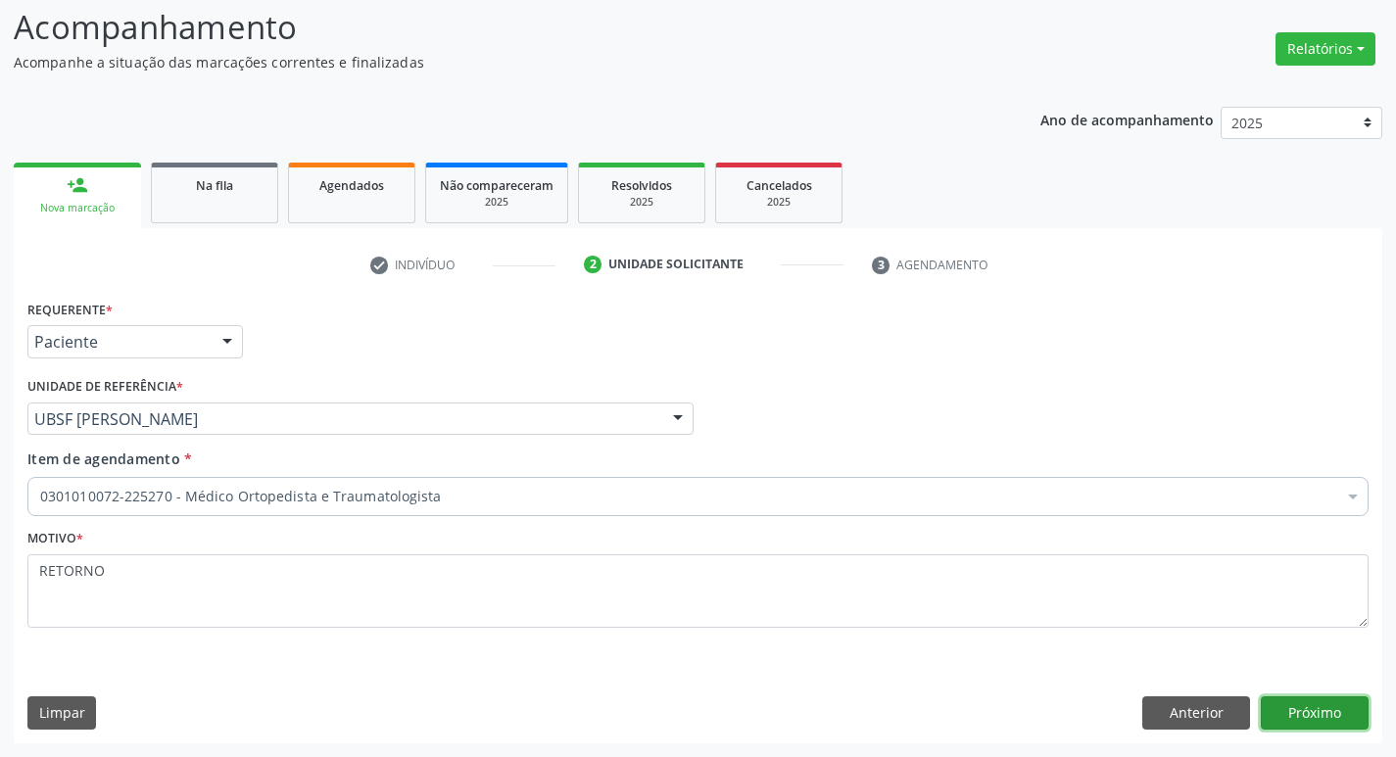
click at [1305, 715] on button "Próximo" at bounding box center [1314, 712] width 108 height 33
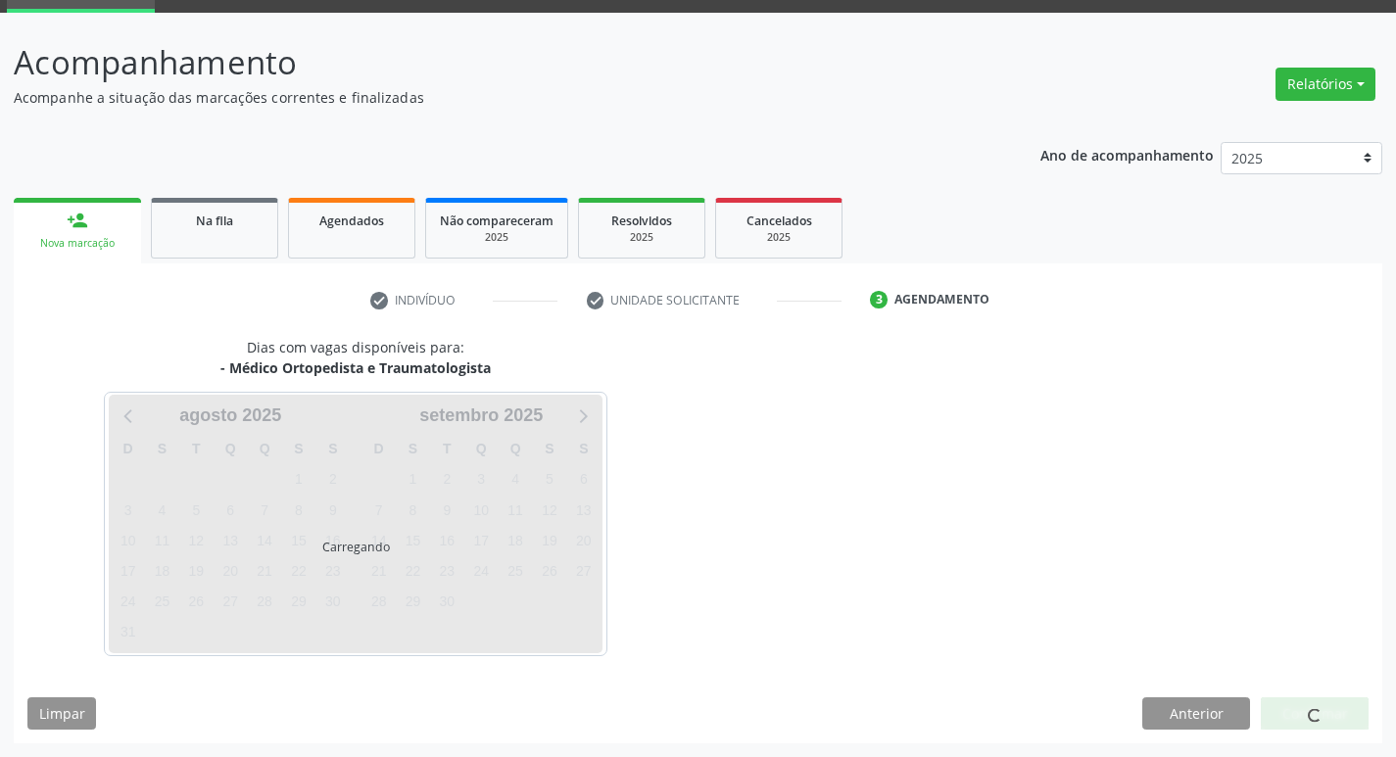
scroll to position [95, 0]
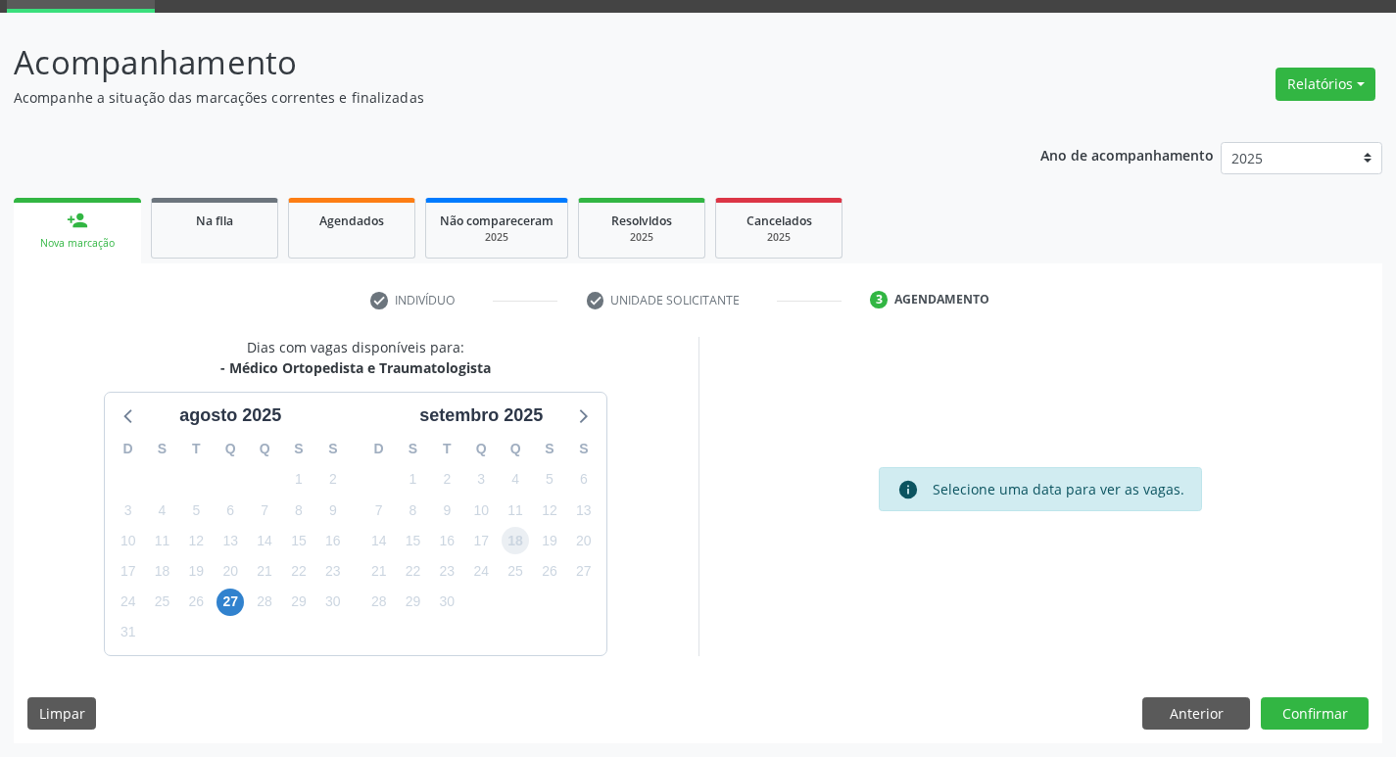
click at [518, 550] on span "18" at bounding box center [514, 540] width 27 height 27
click at [1270, 699] on button "Confirmar" at bounding box center [1314, 713] width 108 height 33
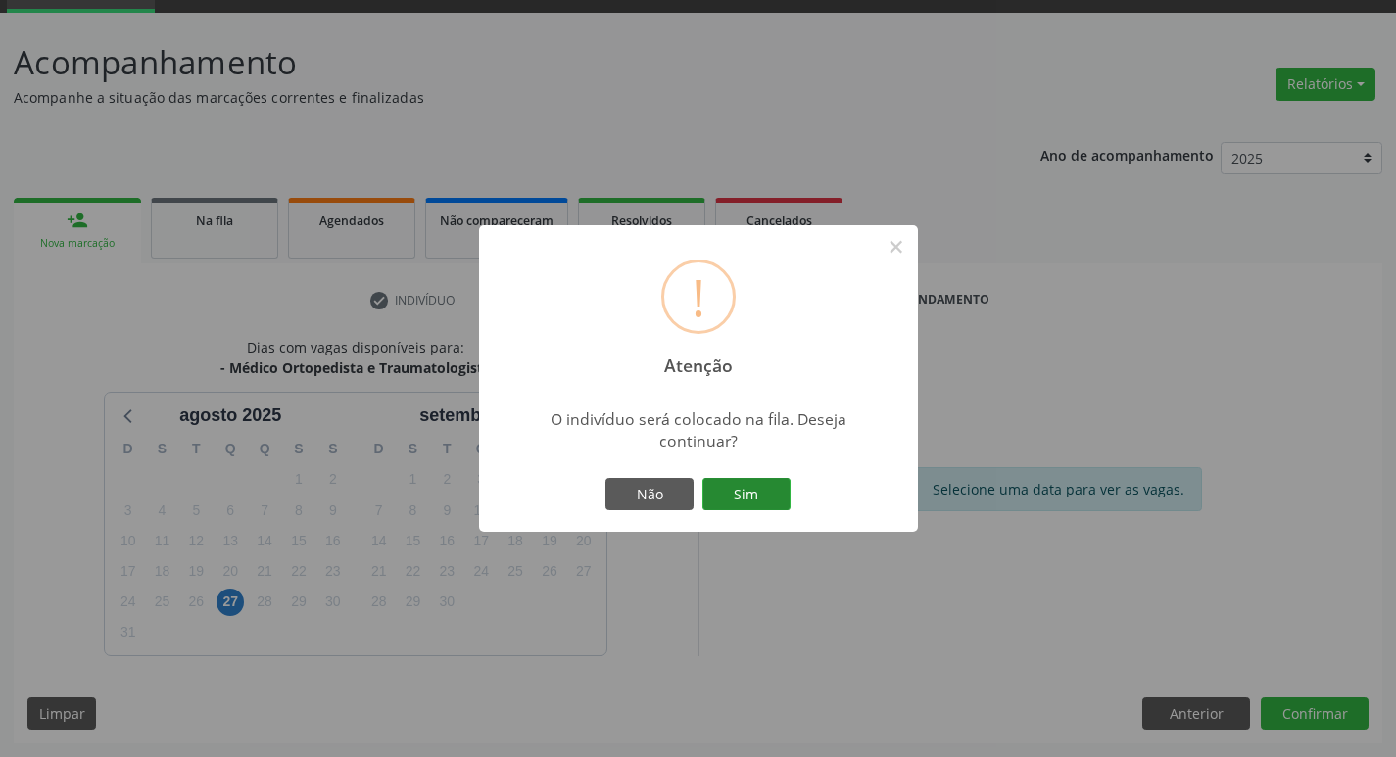
click at [718, 501] on button "Sim" at bounding box center [746, 494] width 88 height 33
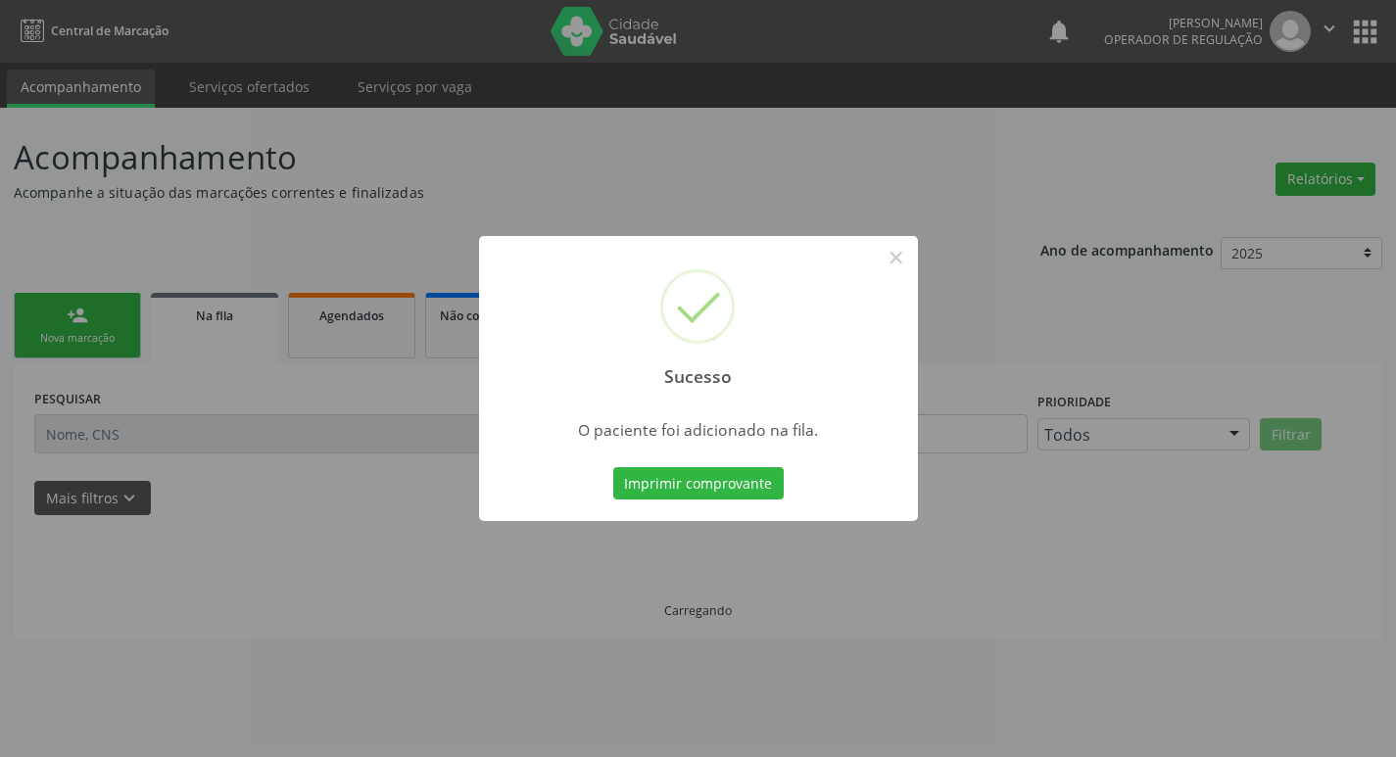
scroll to position [0, 0]
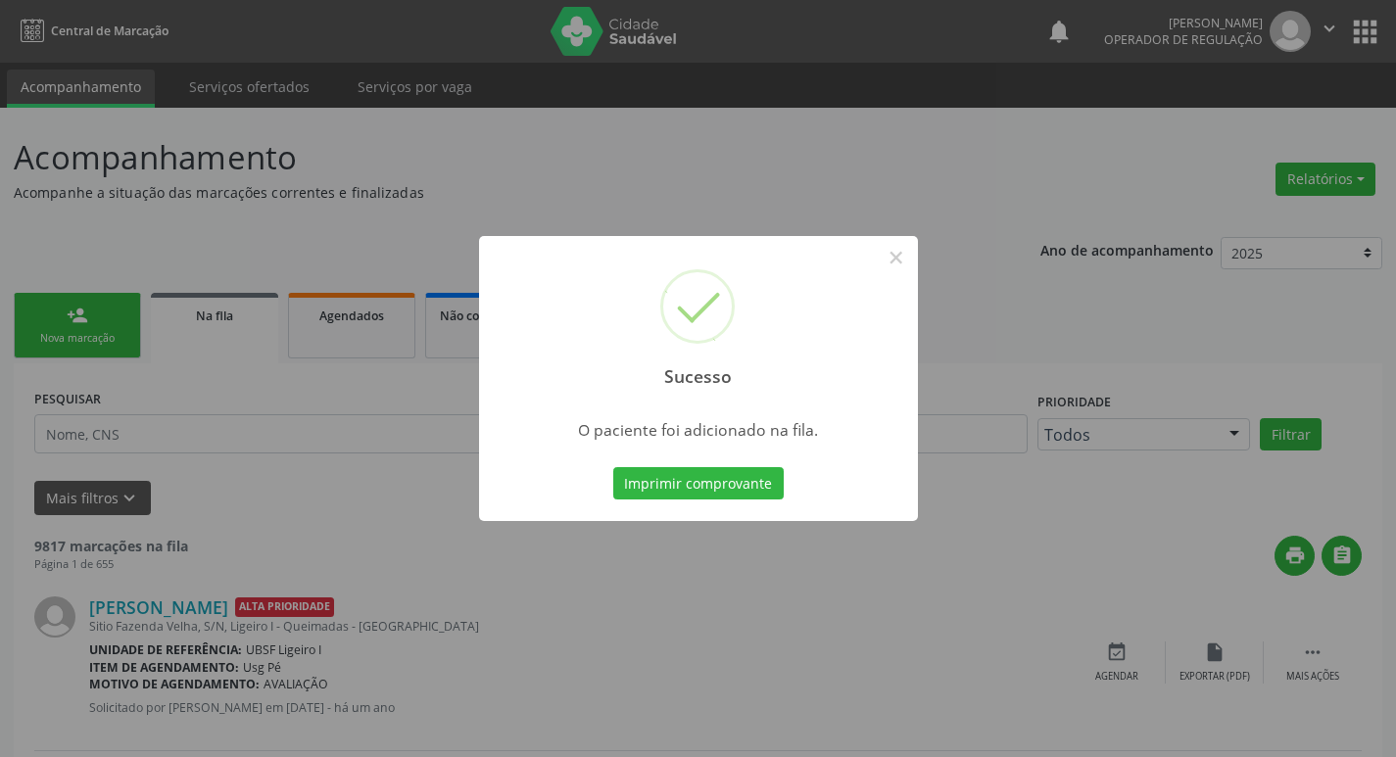
click at [337, 431] on div "Sucesso × O paciente foi adicionado na fila. Imprimir comprovante Cancel" at bounding box center [698, 378] width 1396 height 757
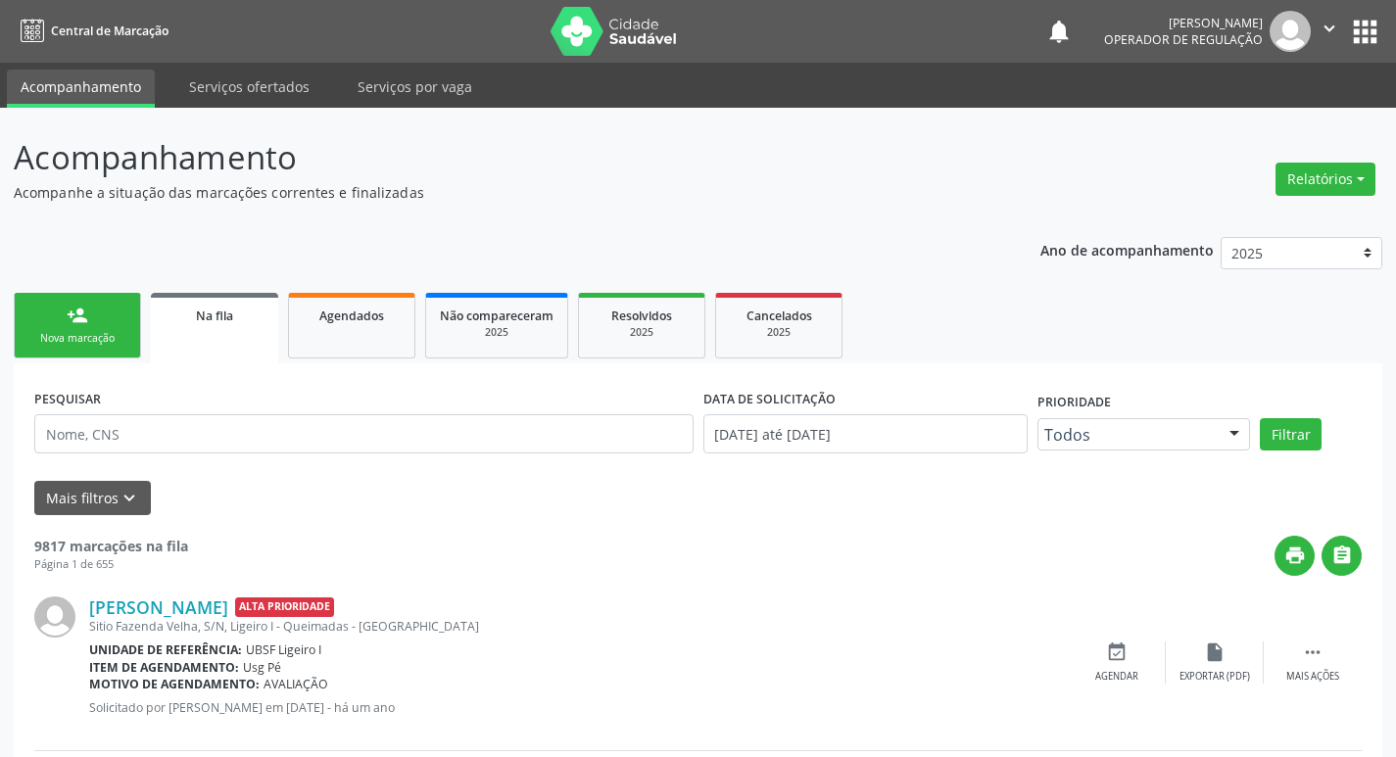
click at [115, 348] on link "person_add Nova marcação" at bounding box center [77, 326] width 127 height 66
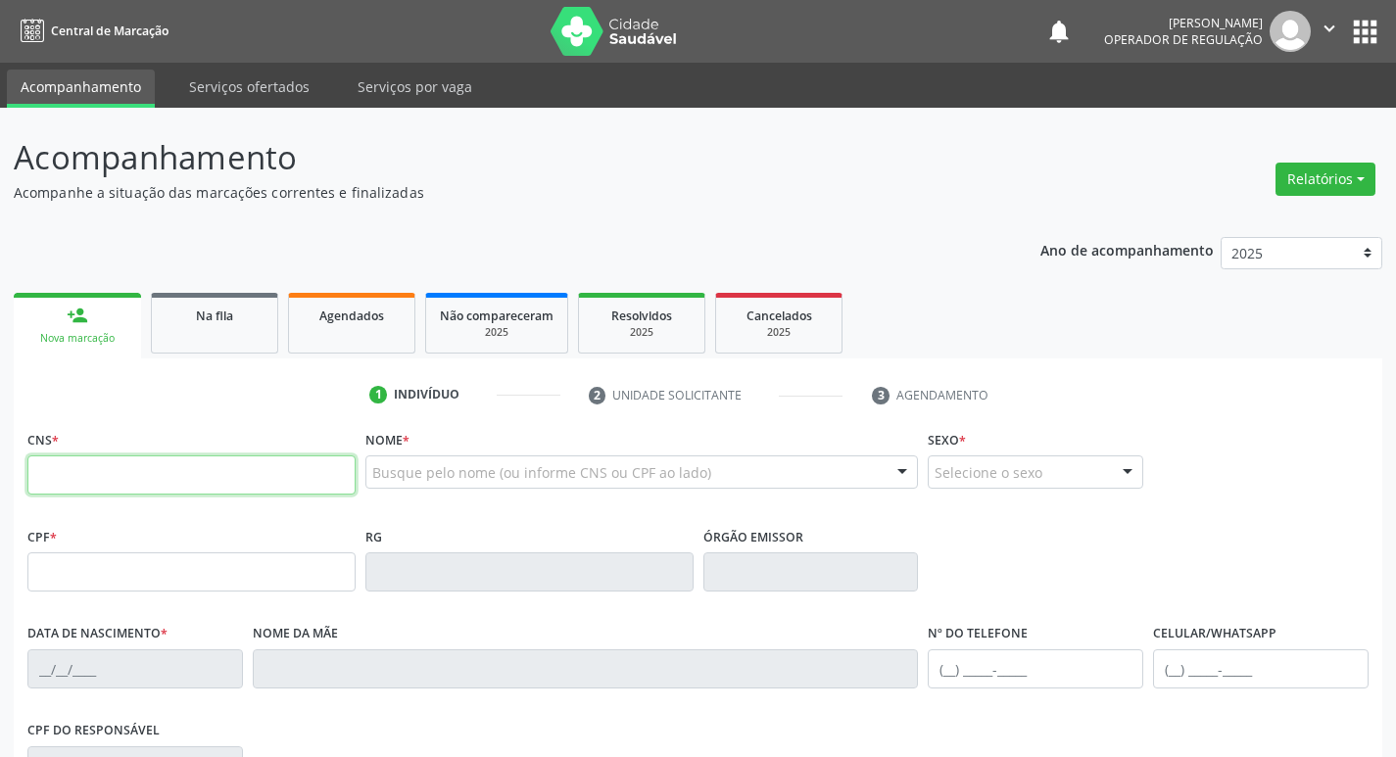
click at [213, 487] on input "text" at bounding box center [191, 474] width 328 height 39
type input "700 3059 7989 9830"
type input "039.531.294-90"
type input "03/06/1981"
type input "Apolonia dos Santos Nascimento"
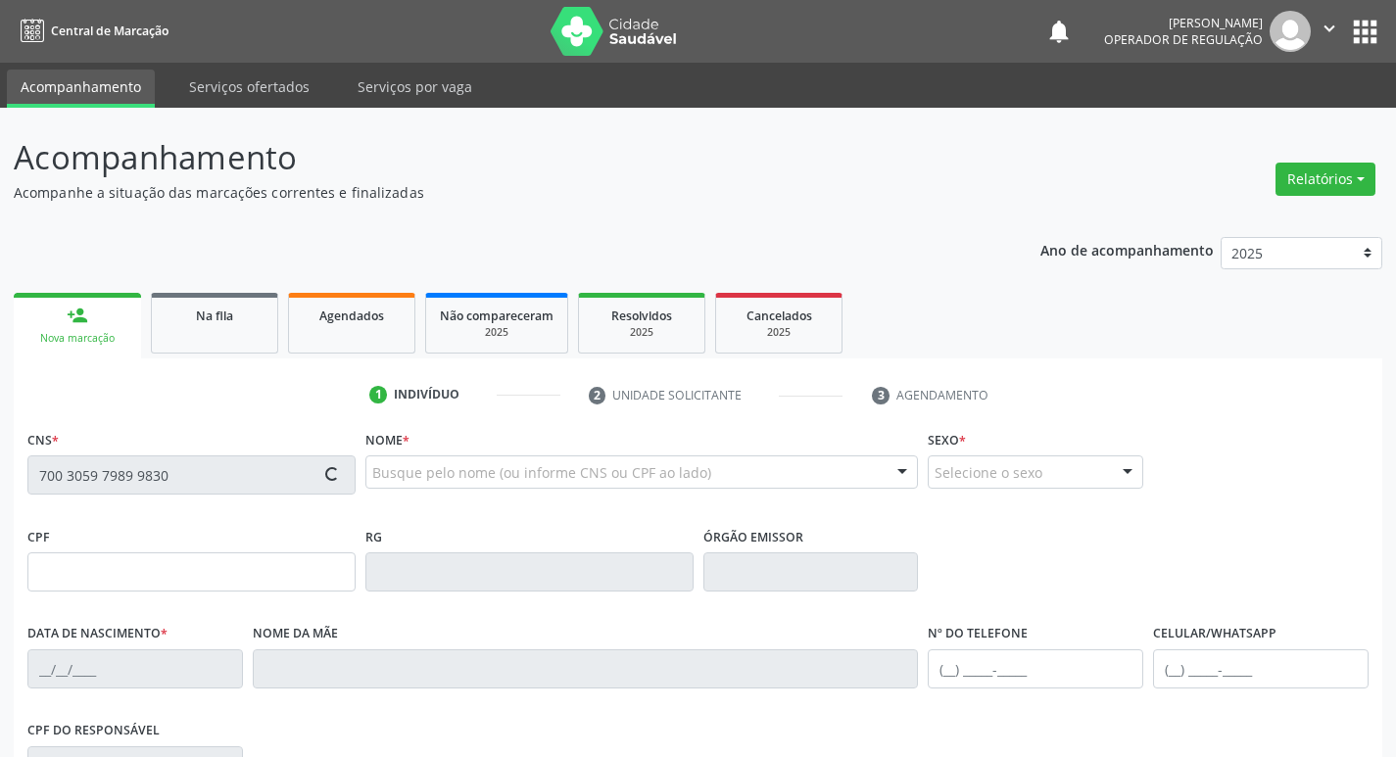
type input "(83) 99892-1169"
type input "035.339.088-79"
type input "17"
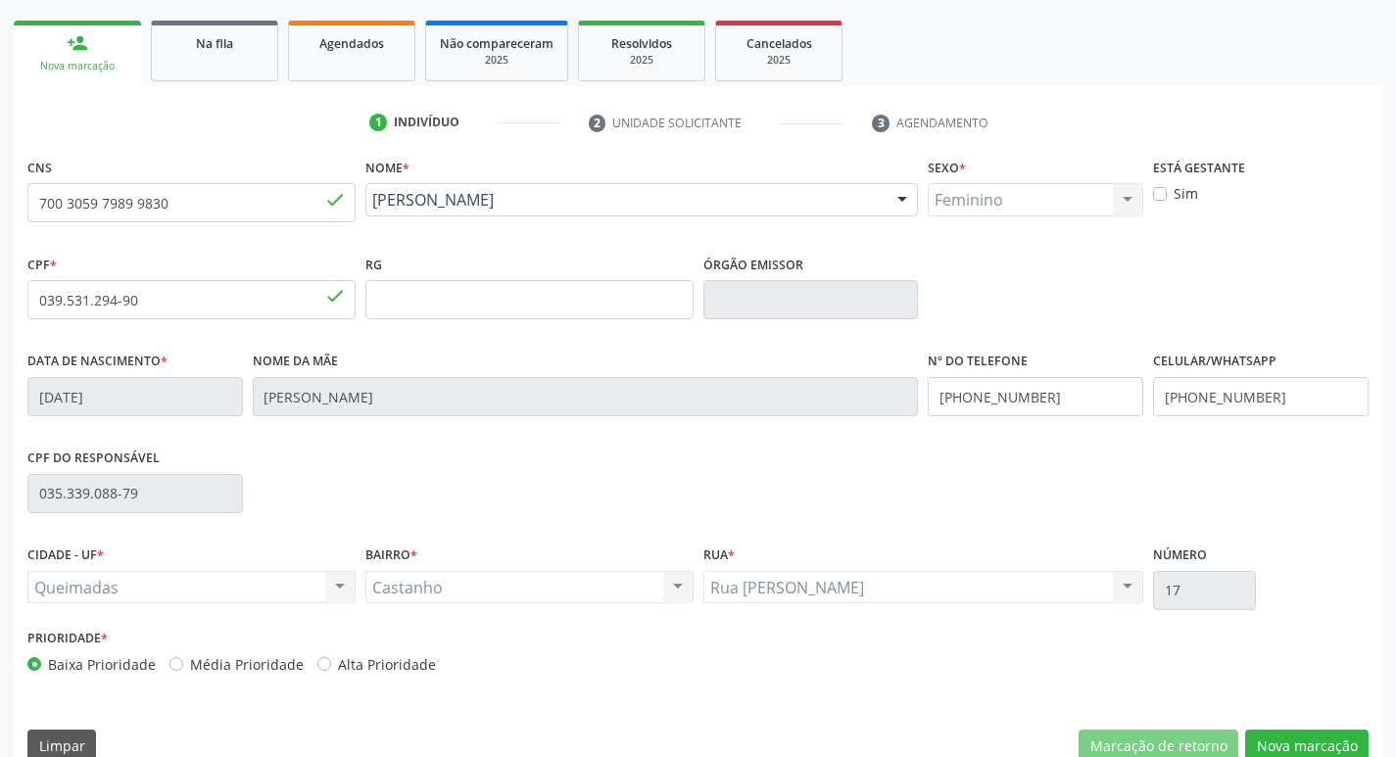
scroll to position [305, 0]
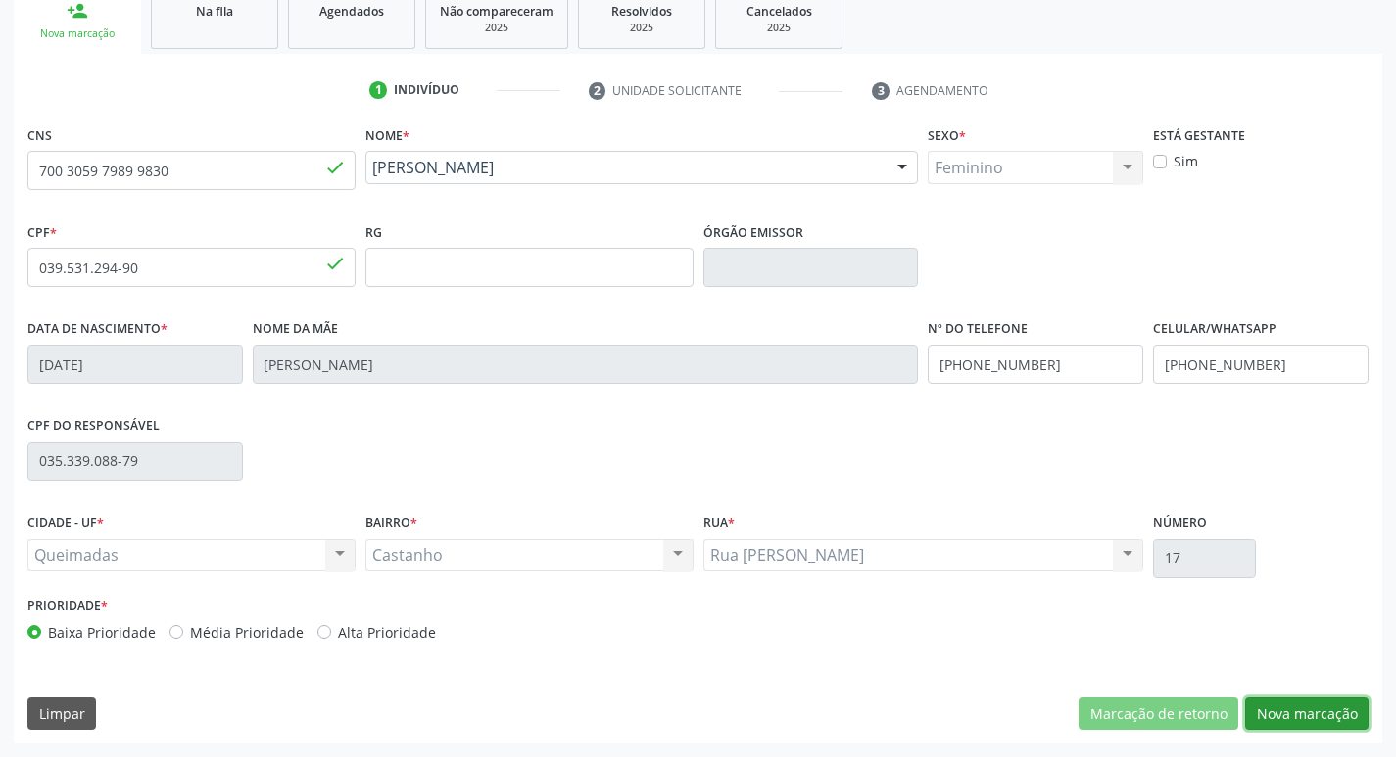
click at [1271, 726] on button "Nova marcação" at bounding box center [1306, 713] width 123 height 33
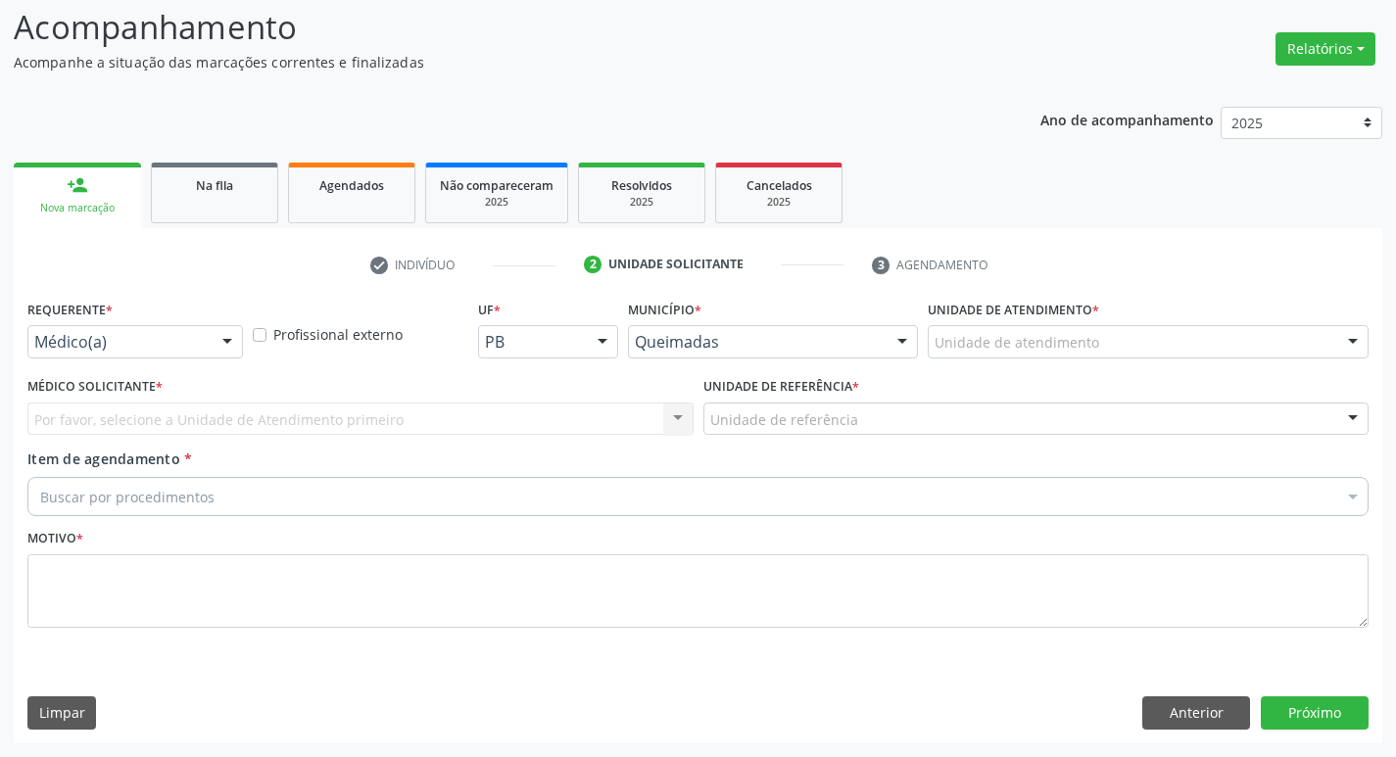
click at [215, 345] on div at bounding box center [227, 342] width 29 height 33
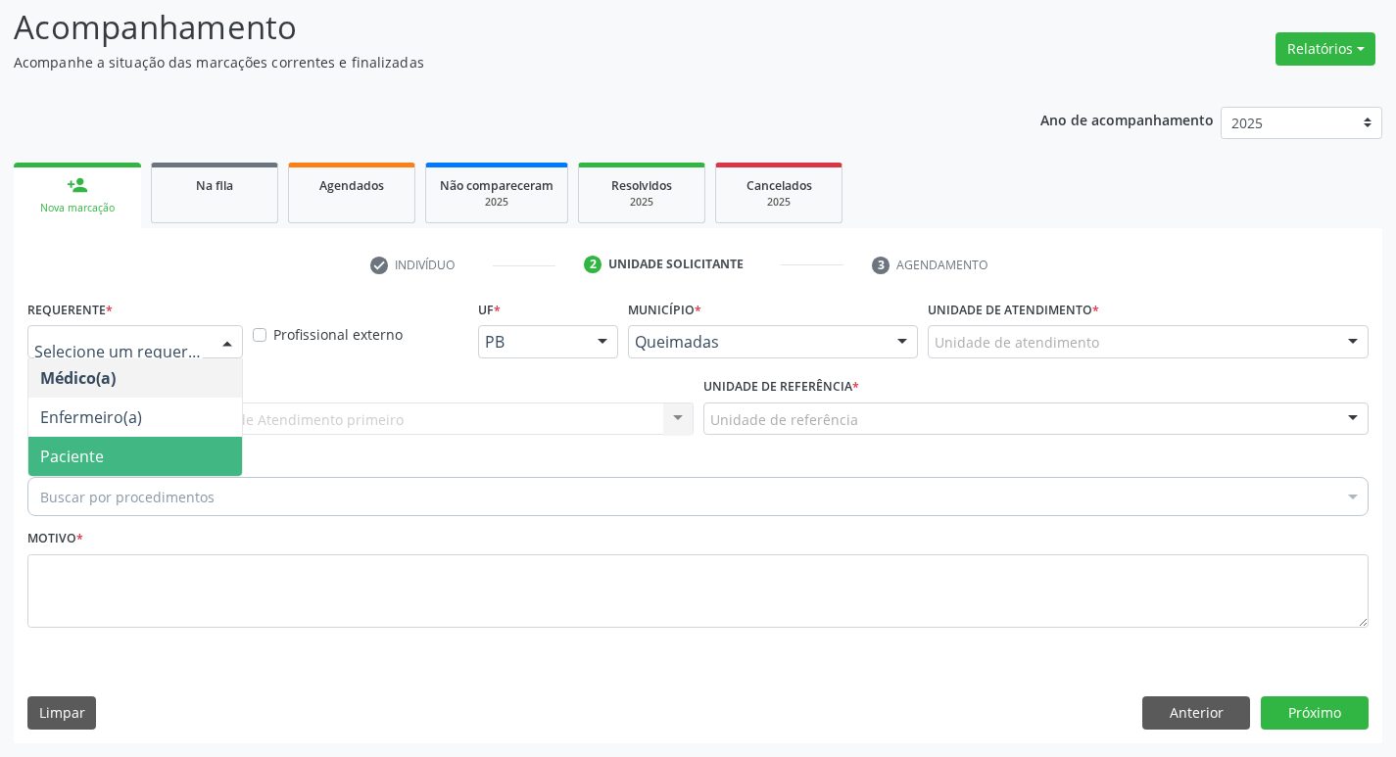
click at [99, 452] on span "Paciente" at bounding box center [72, 457] width 64 height 22
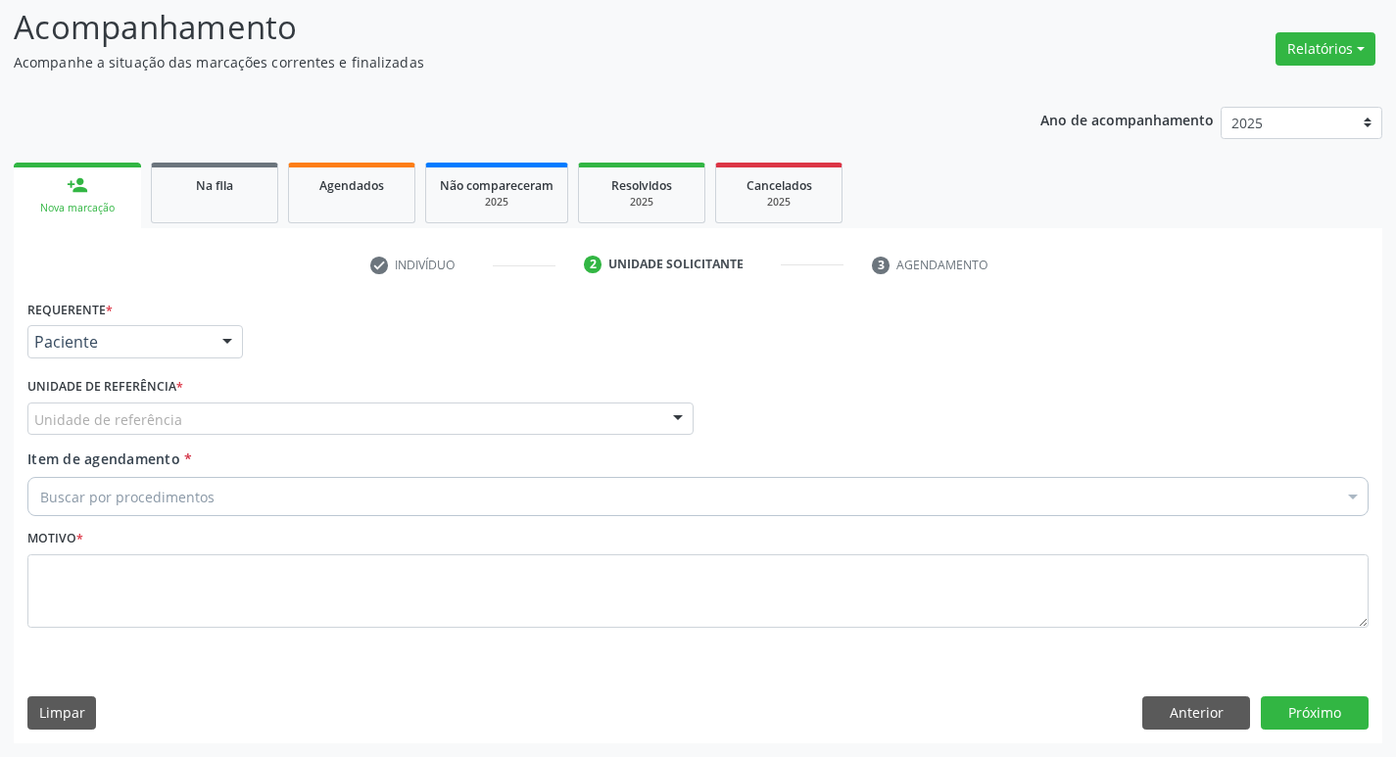
click at [119, 405] on div "Unidade de referência" at bounding box center [360, 419] width 666 height 33
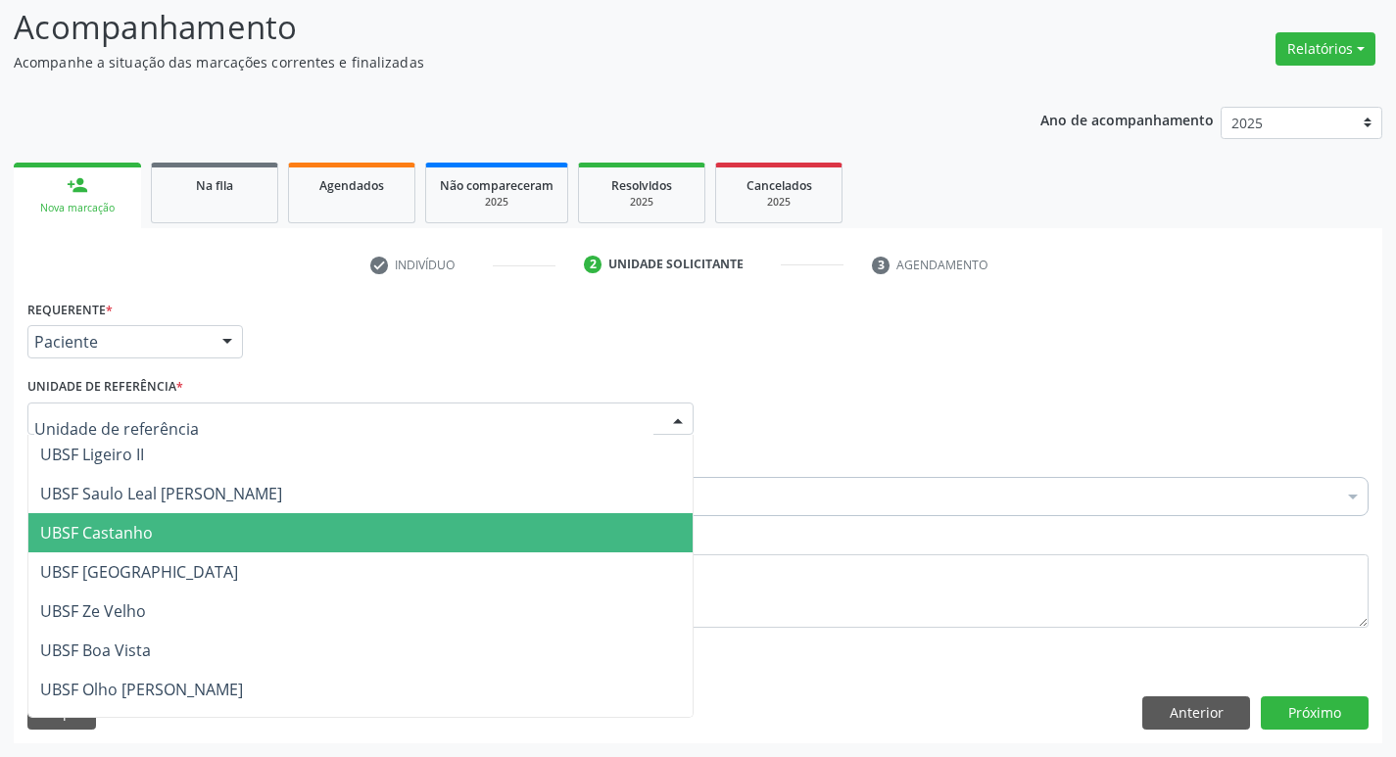
click at [164, 533] on span "UBSF Castanho" at bounding box center [360, 532] width 664 height 39
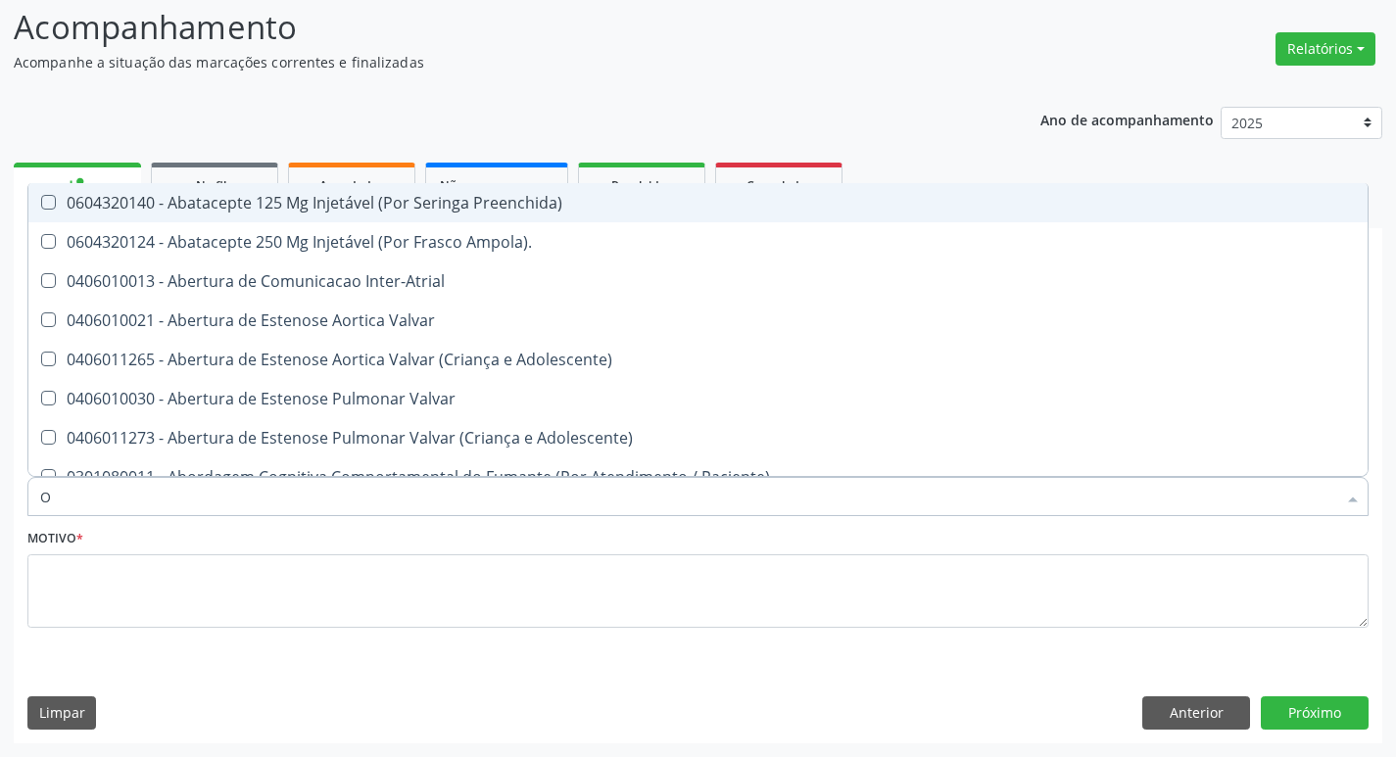
type input "ORTOPEDISTA"
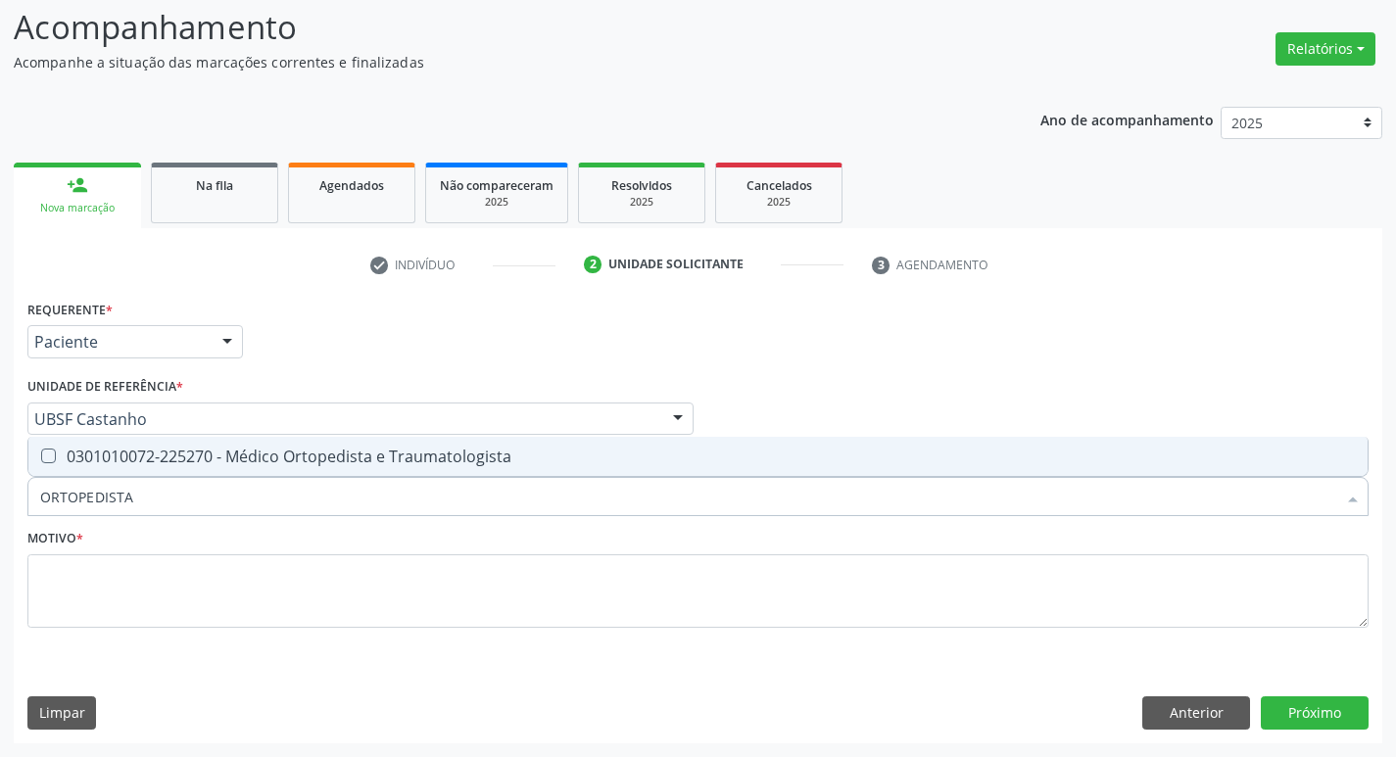
click at [238, 464] on div "0301010072-225270 - Médico Ortopedista e Traumatologista" at bounding box center [697, 457] width 1315 height 16
checkbox Traumatologista "true"
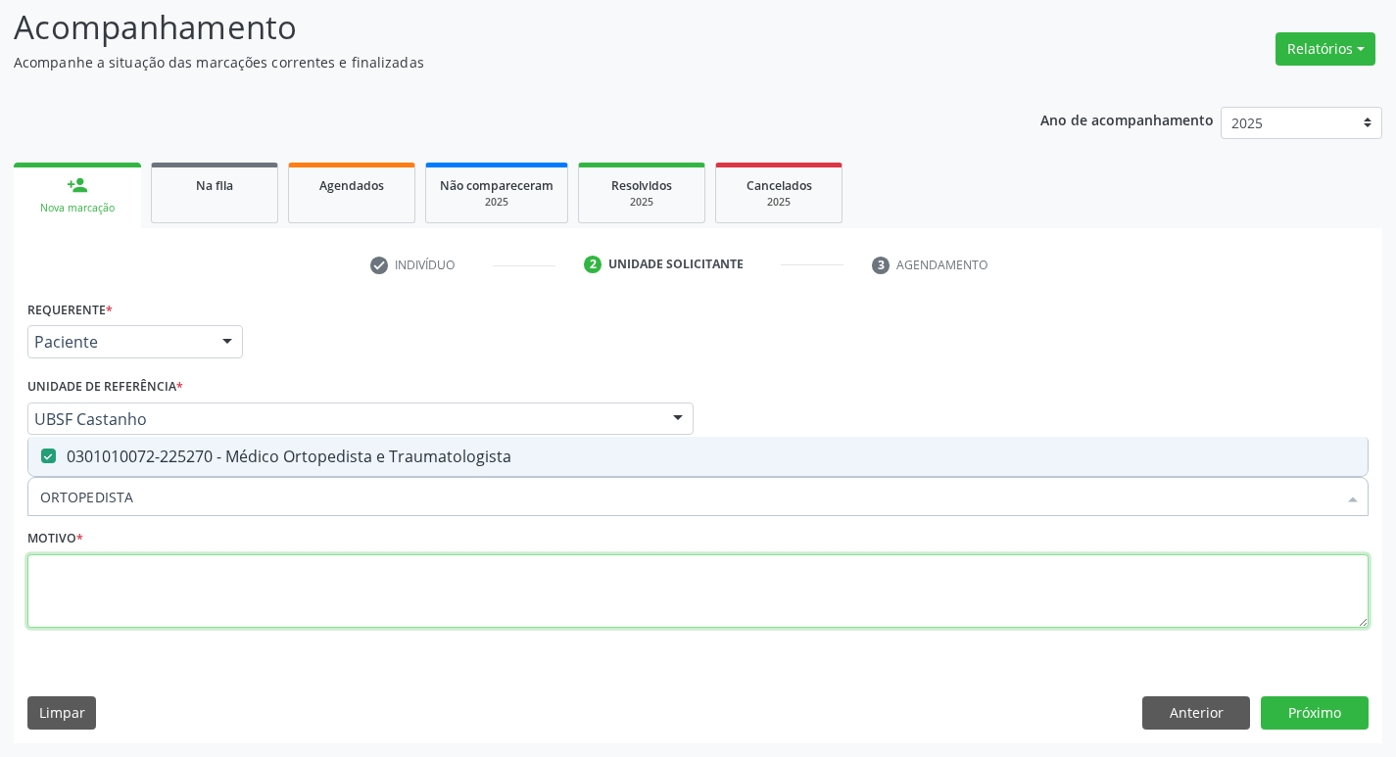
click at [326, 612] on textarea at bounding box center [697, 591] width 1341 height 74
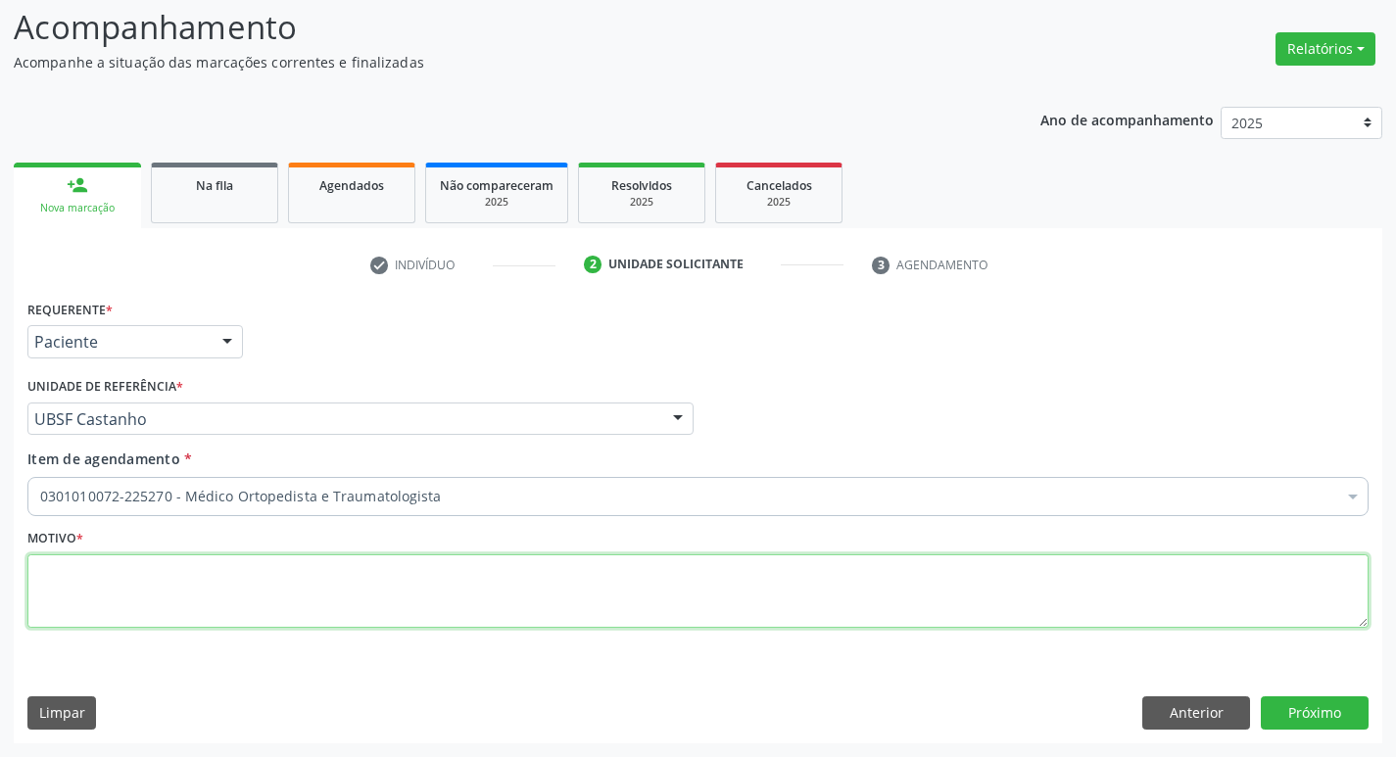
paste textarea "RETORNO"
type textarea "RETORNO"
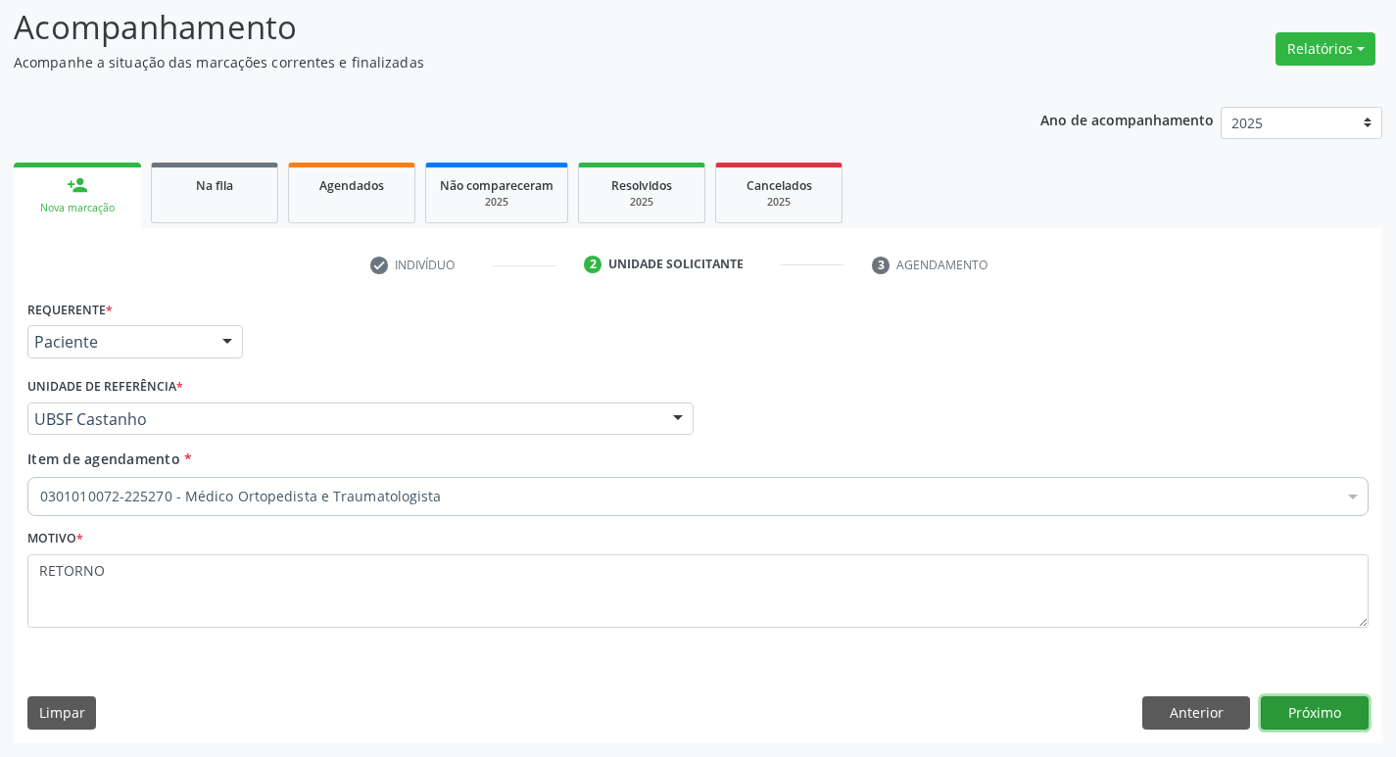
click at [1316, 722] on button "Próximo" at bounding box center [1314, 712] width 108 height 33
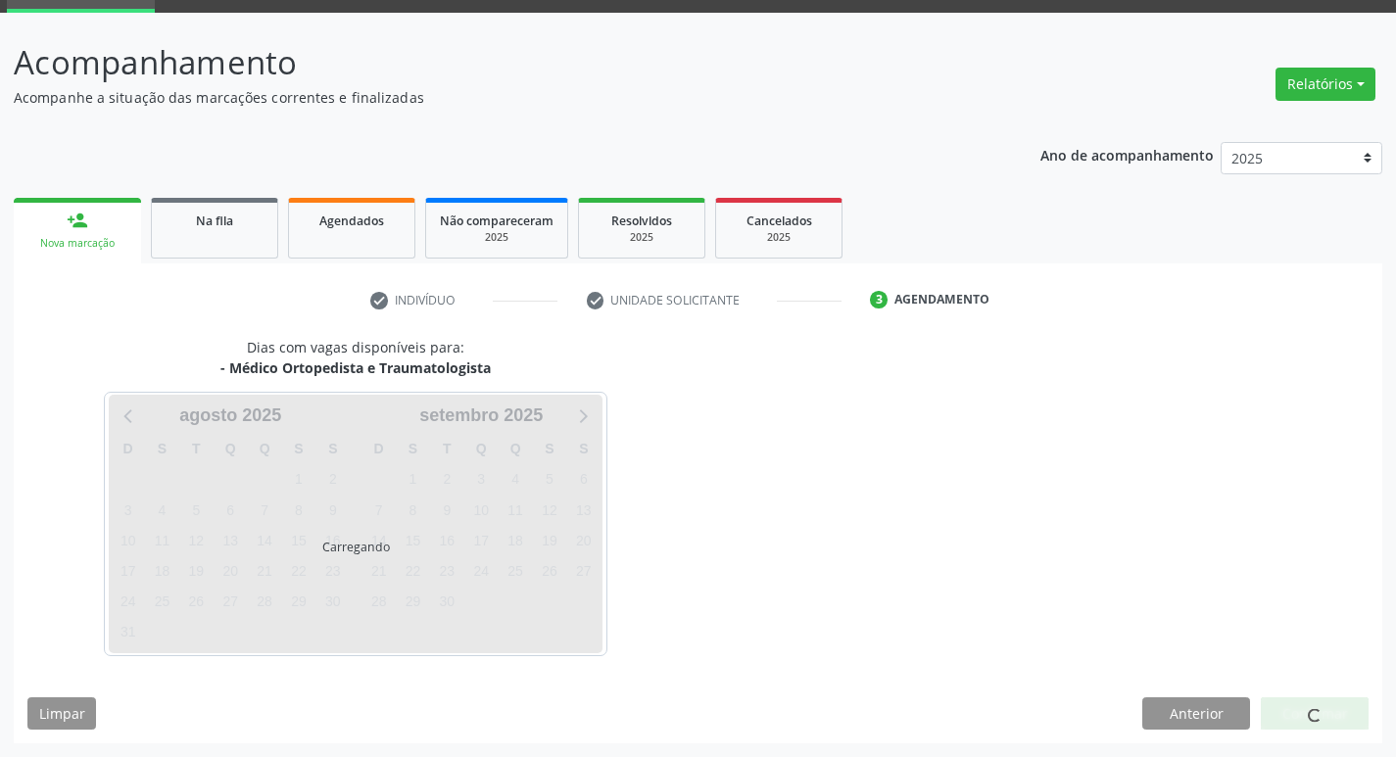
scroll to position [95, 0]
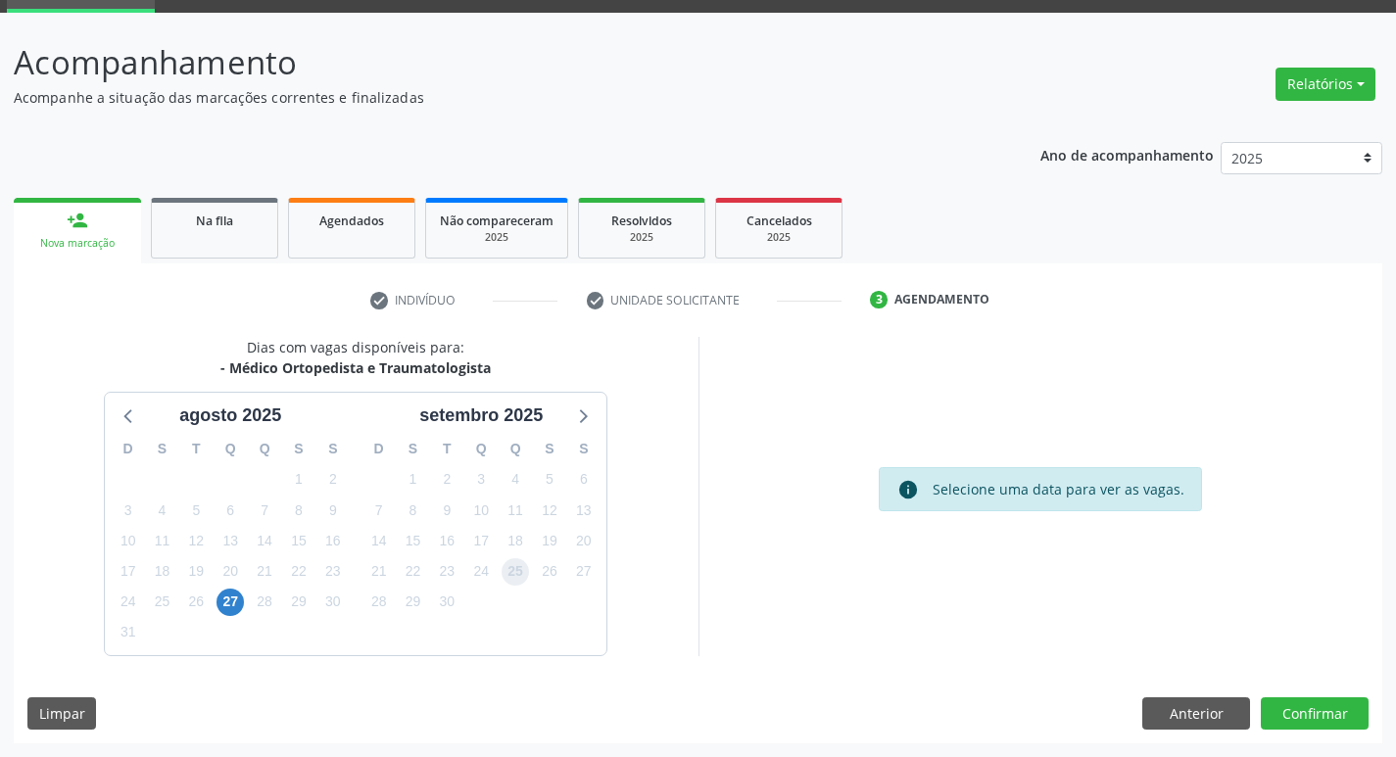
click at [510, 574] on span "25" at bounding box center [514, 571] width 27 height 27
click at [1260, 715] on button "Confirmar" at bounding box center [1314, 713] width 108 height 33
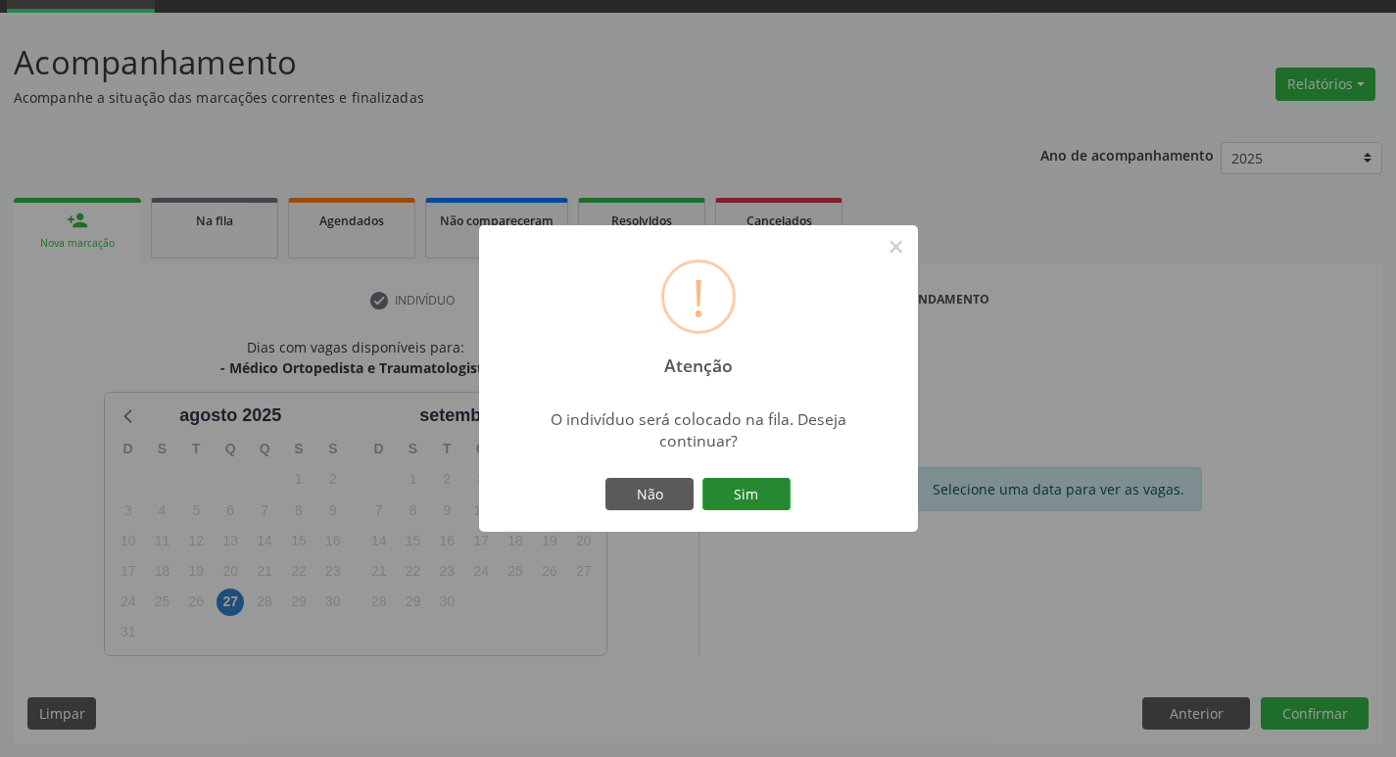
click at [736, 492] on button "Sim" at bounding box center [746, 494] width 88 height 33
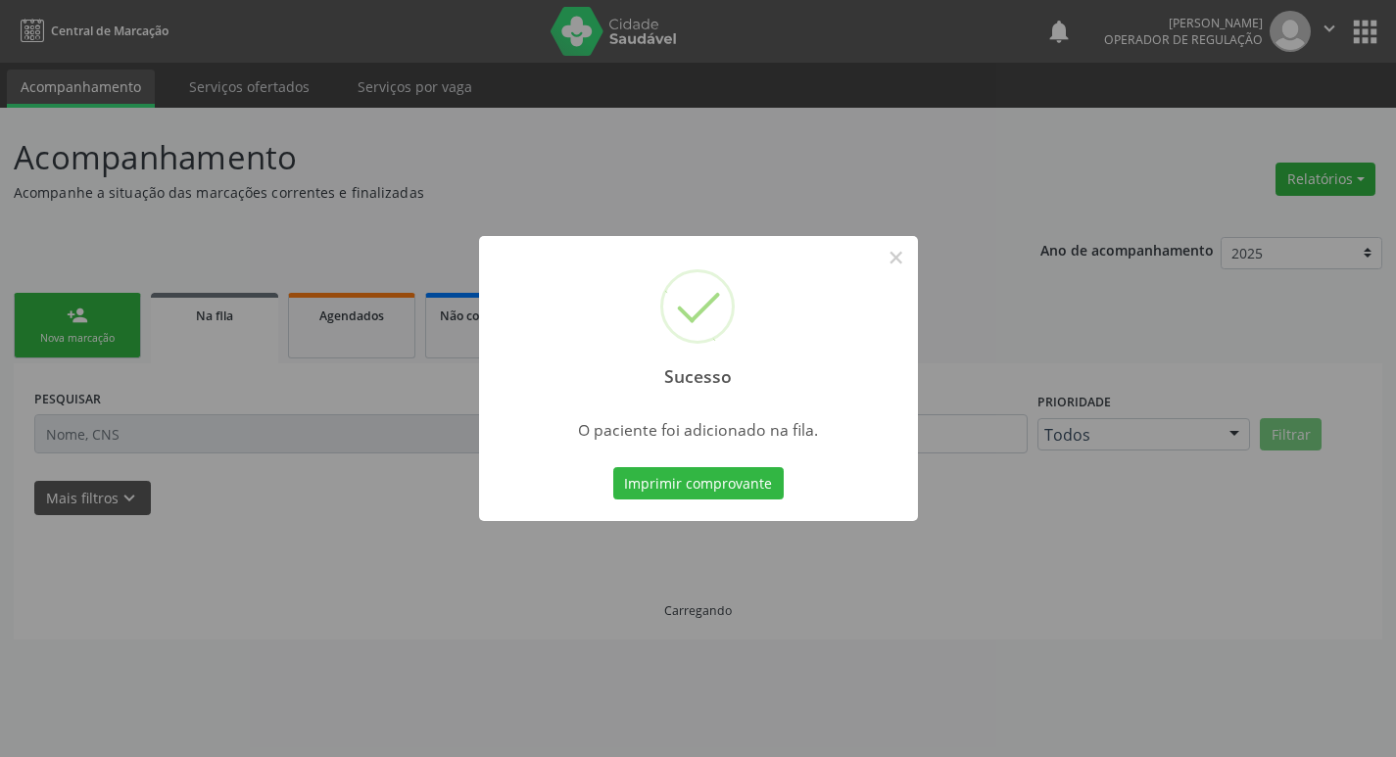
scroll to position [0, 0]
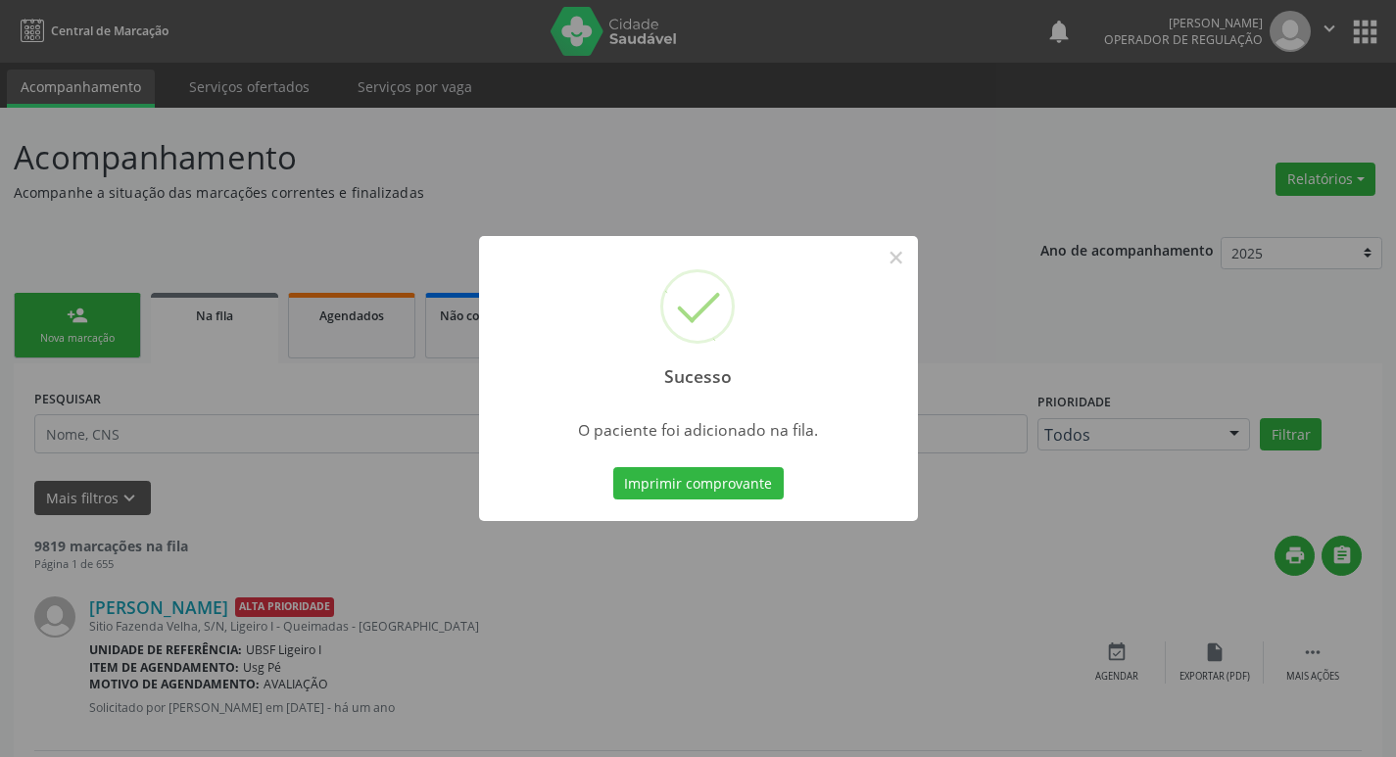
click at [98, 407] on div "Sucesso × O paciente foi adicionado na fila. Imprimir comprovante Cancel" at bounding box center [698, 378] width 1396 height 757
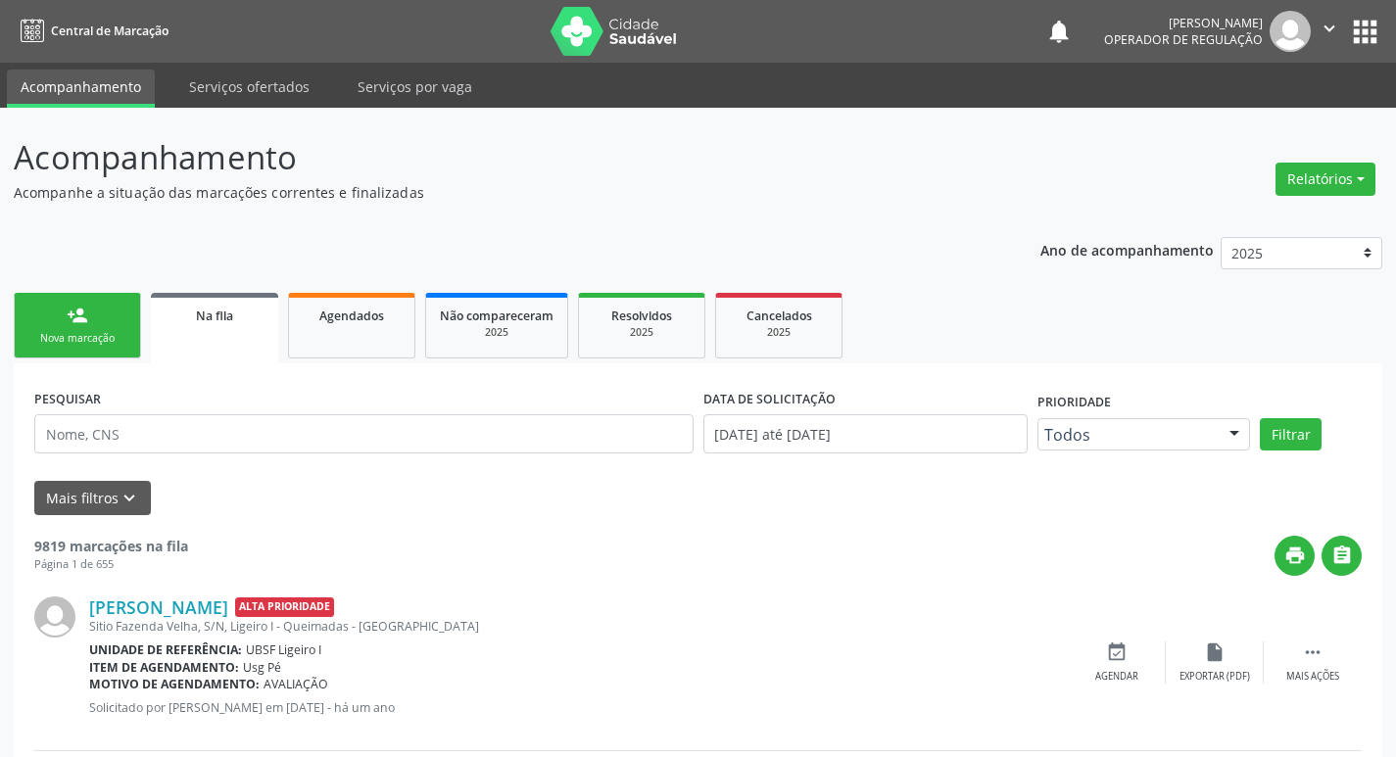
click at [86, 337] on div "Nova marcação" at bounding box center [77, 338] width 98 height 15
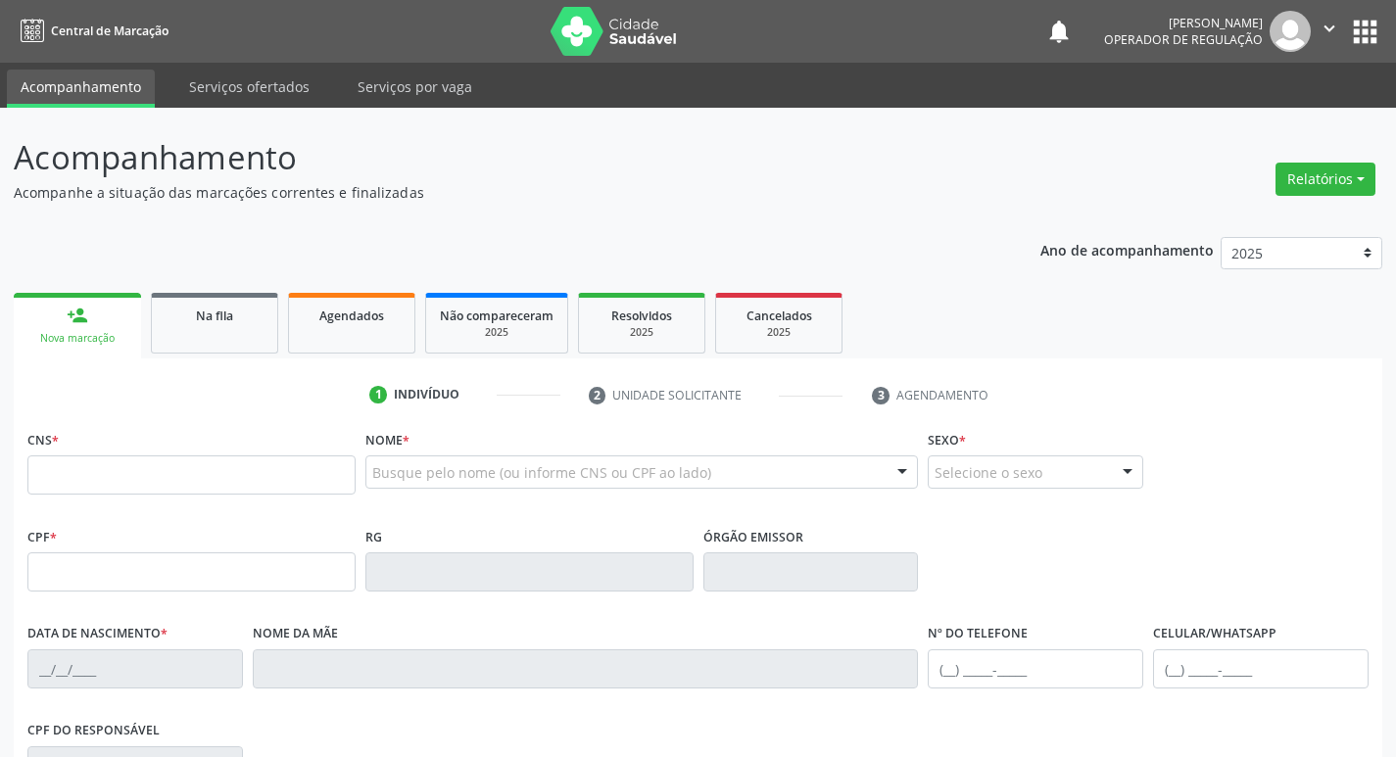
click at [172, 496] on fieldset "CNS *" at bounding box center [191, 466] width 328 height 83
click at [174, 487] on input "text" at bounding box center [191, 474] width 328 height 39
type input "700 0059 8851 4906"
type input "019.813.464-90"
type input "24/06/1973"
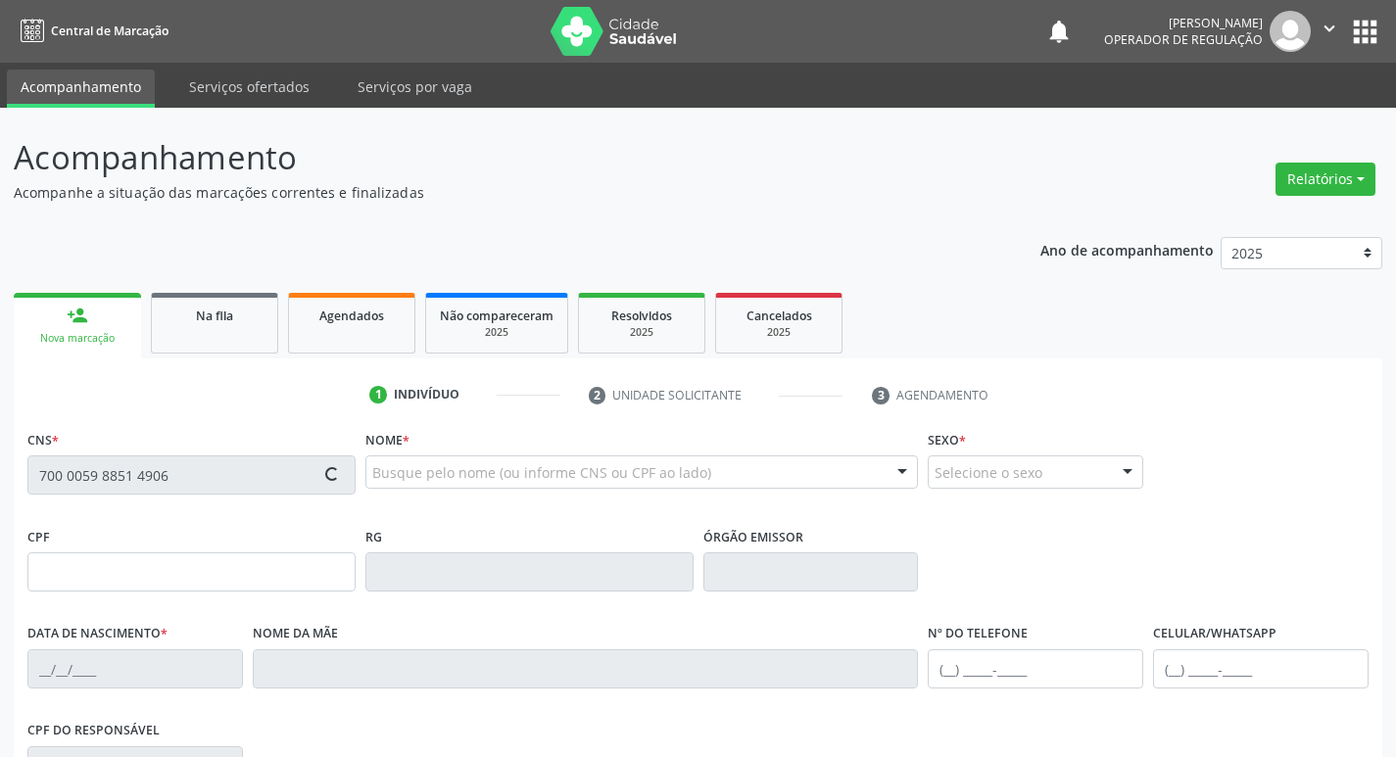
type input "Antonia Maria dos Santos"
type input "(83) 99405-4753"
type input "50"
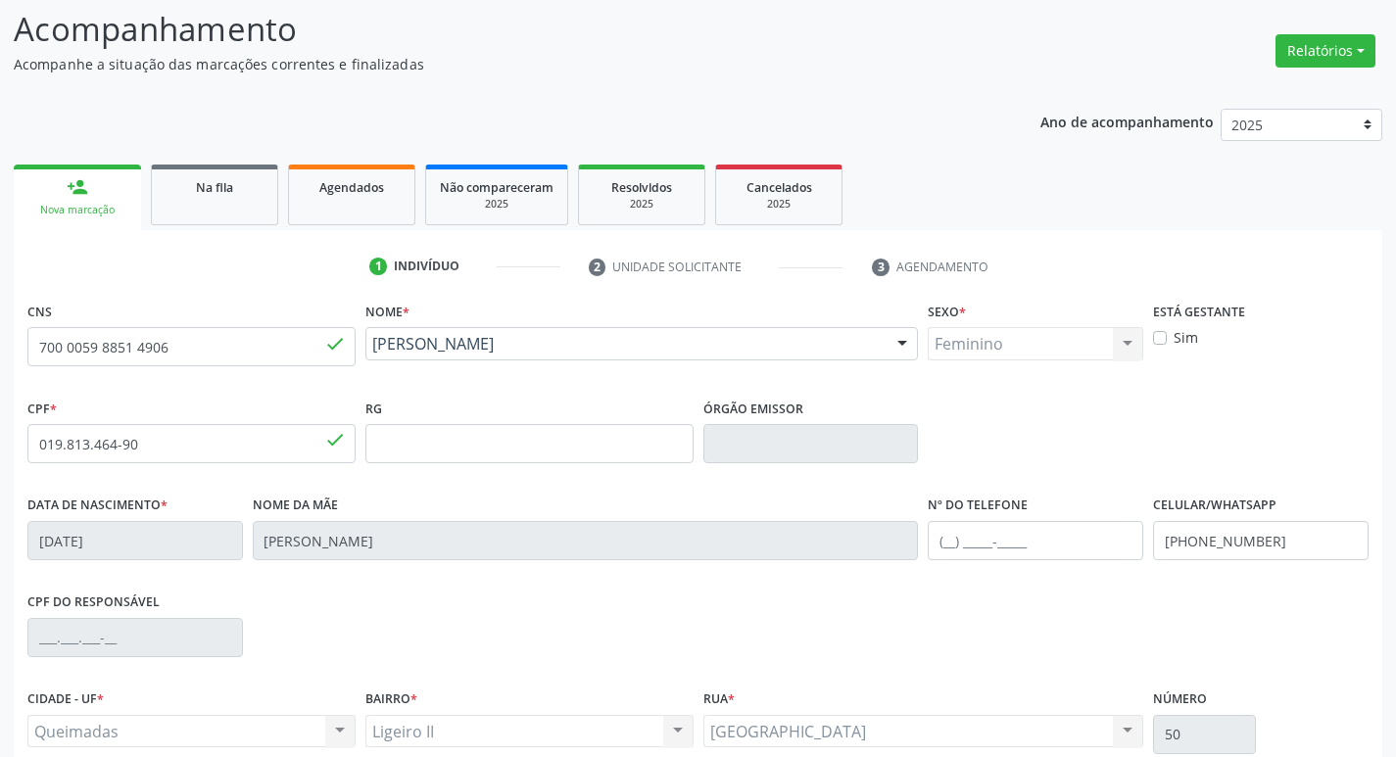
scroll to position [305, 0]
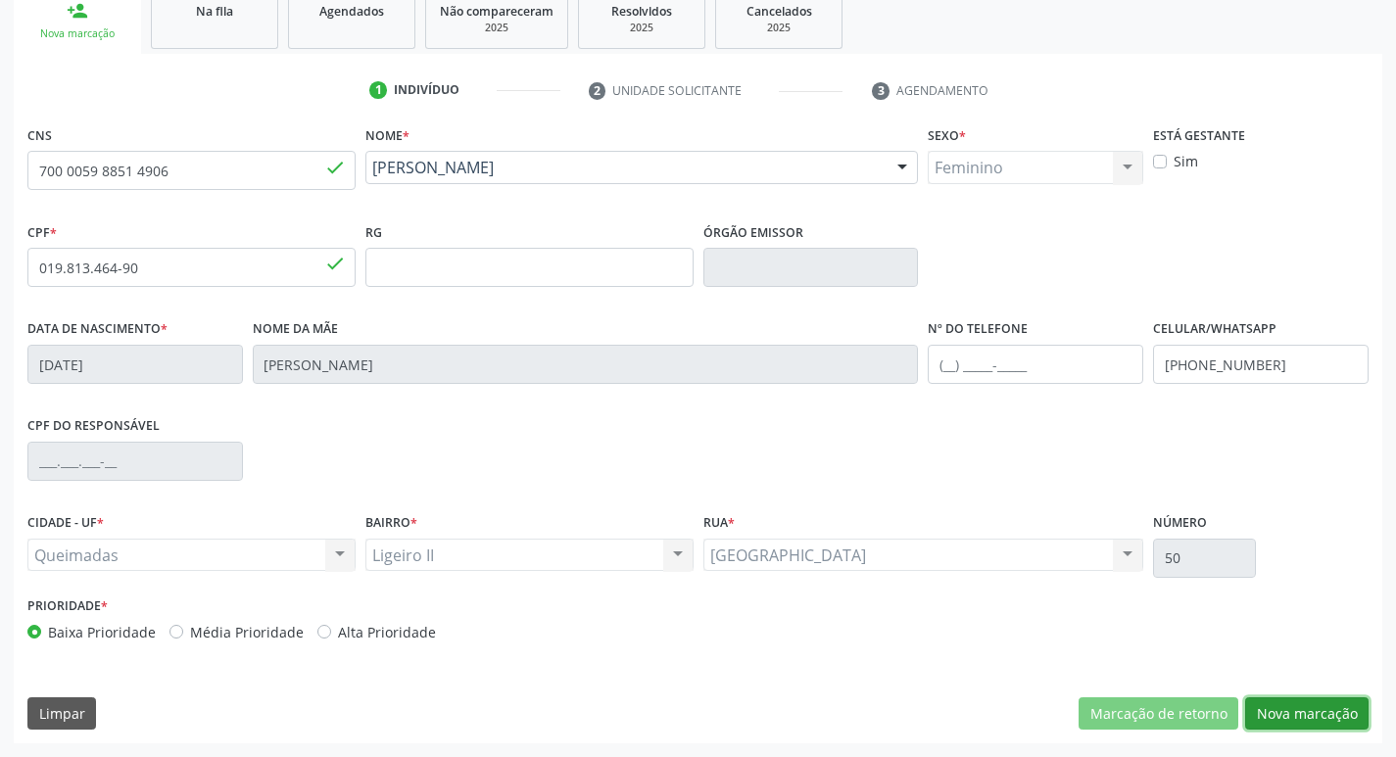
click at [1259, 719] on button "Nova marcação" at bounding box center [1306, 713] width 123 height 33
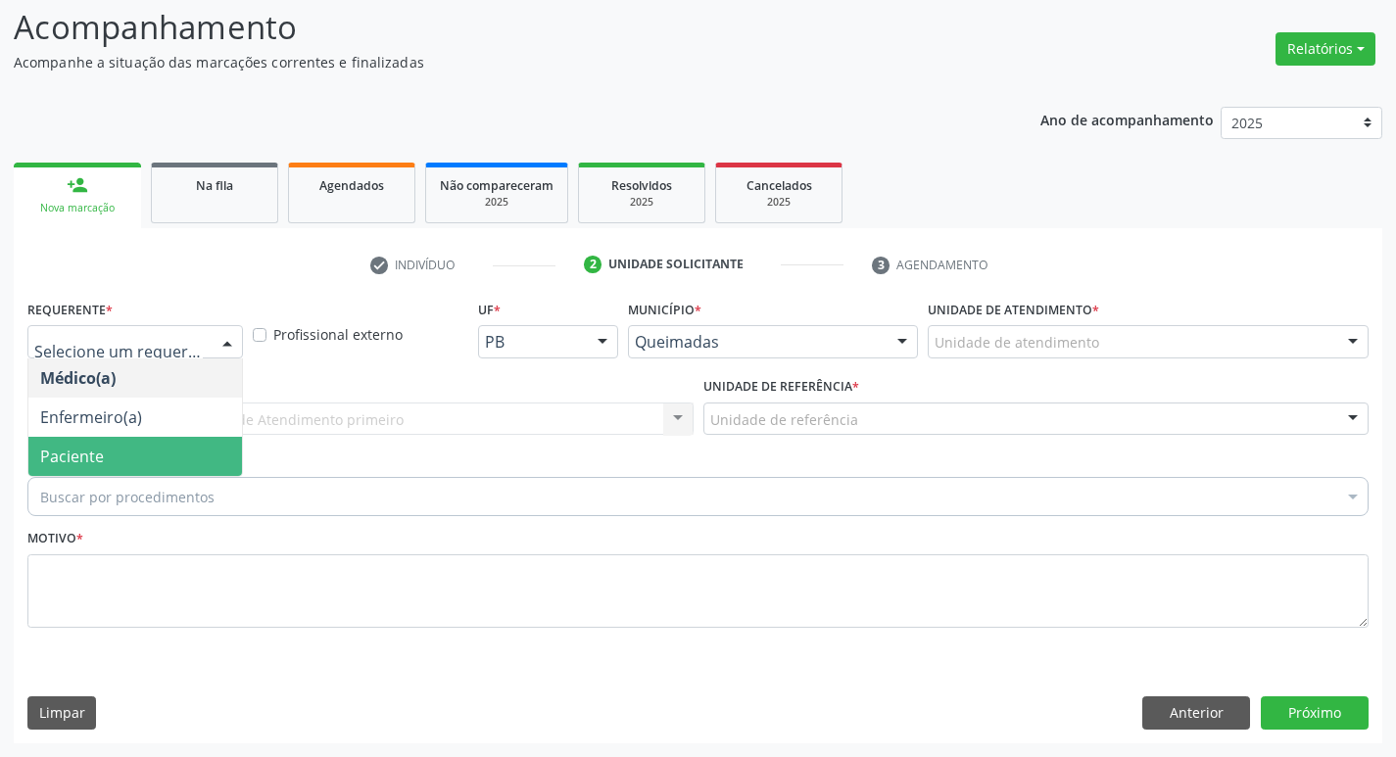
click at [173, 441] on span "Paciente" at bounding box center [135, 456] width 214 height 39
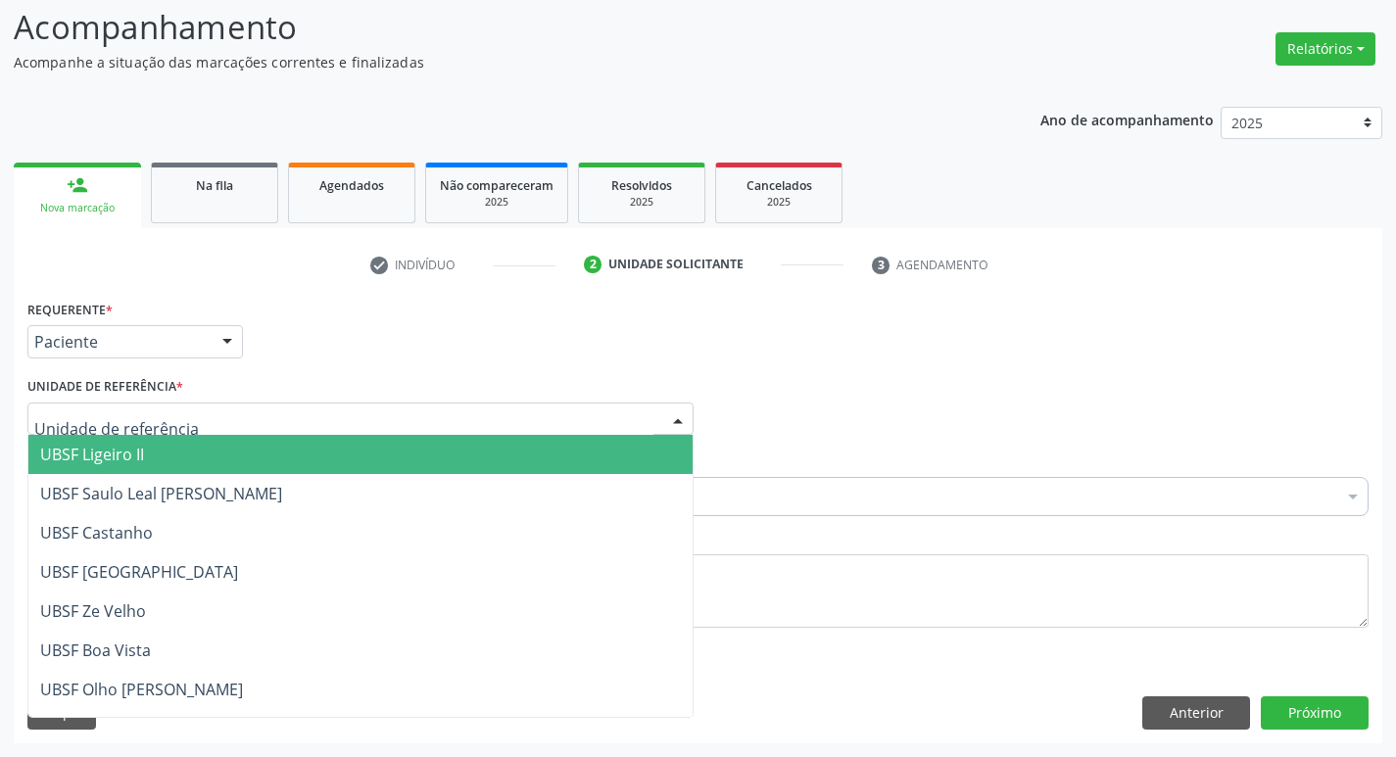
click at [206, 446] on span "UBSF Ligeiro II" at bounding box center [360, 454] width 664 height 39
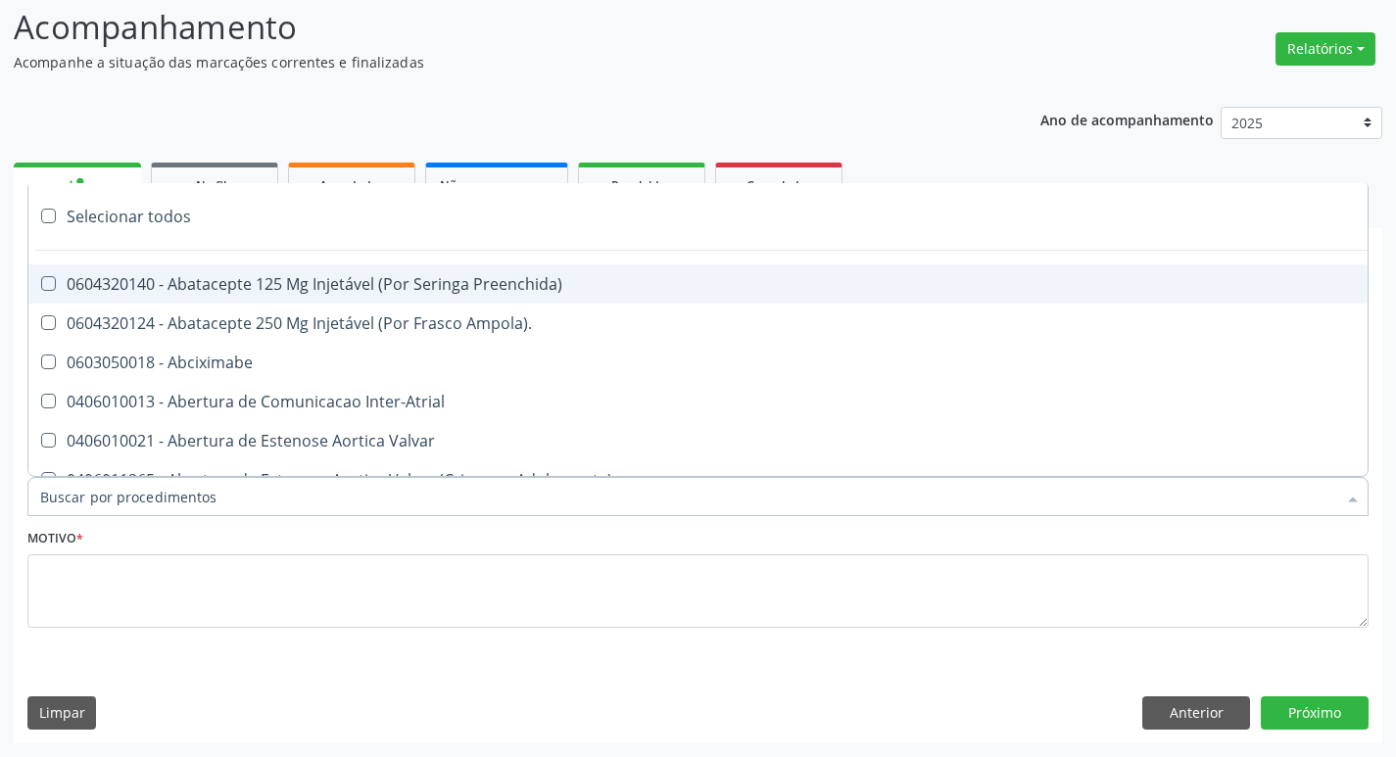
click at [235, 498] on div at bounding box center [697, 496] width 1341 height 39
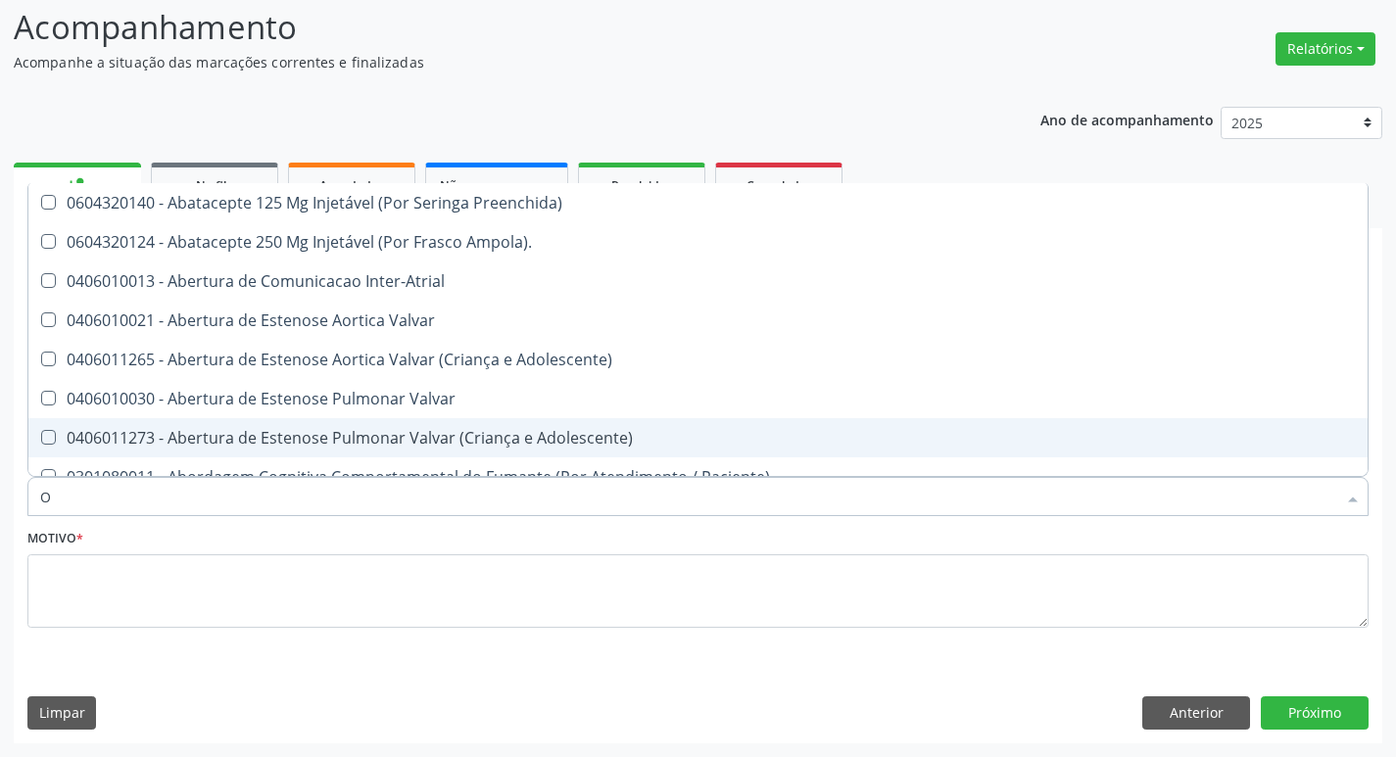
type input "ORTOPEDISTA"
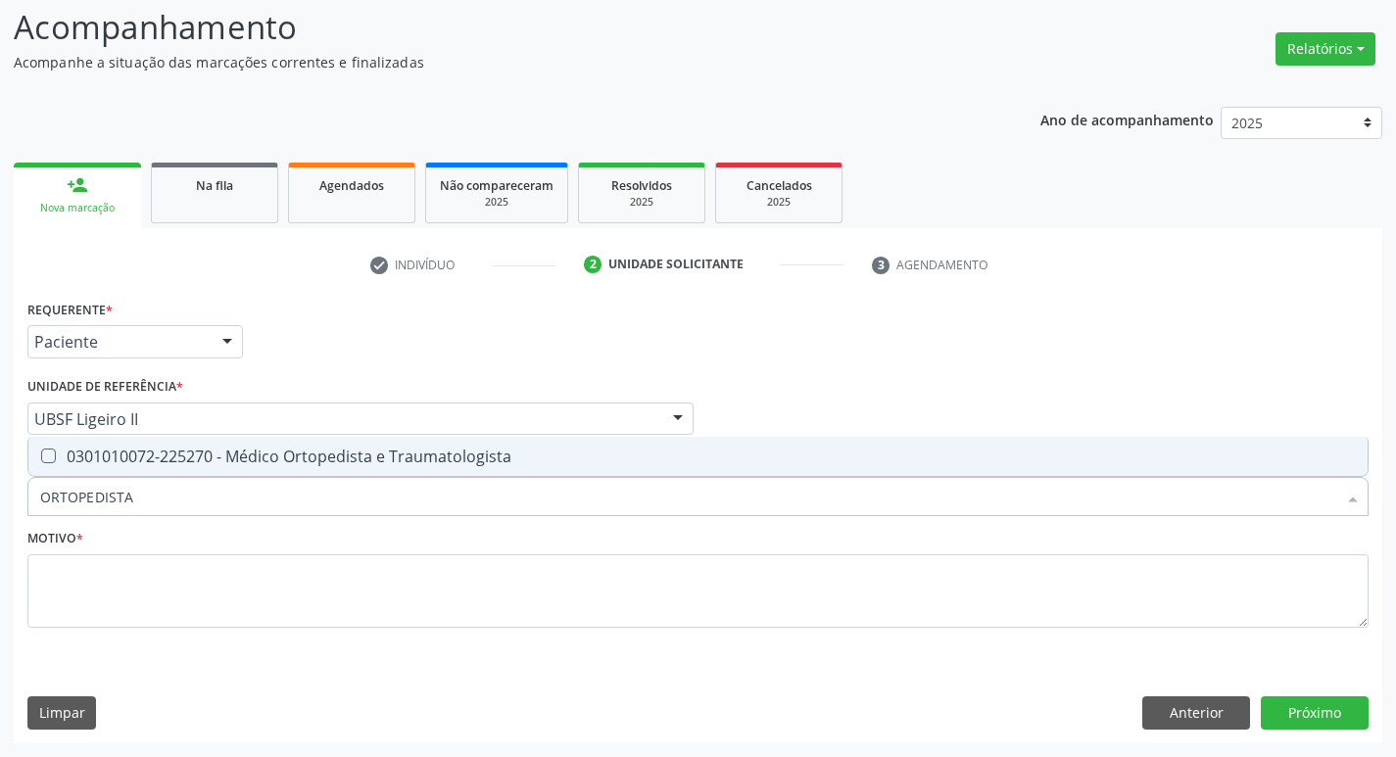
click at [186, 458] on div "0301010072-225270 - Médico Ortopedista e Traumatologista" at bounding box center [697, 457] width 1315 height 16
checkbox Traumatologista "true"
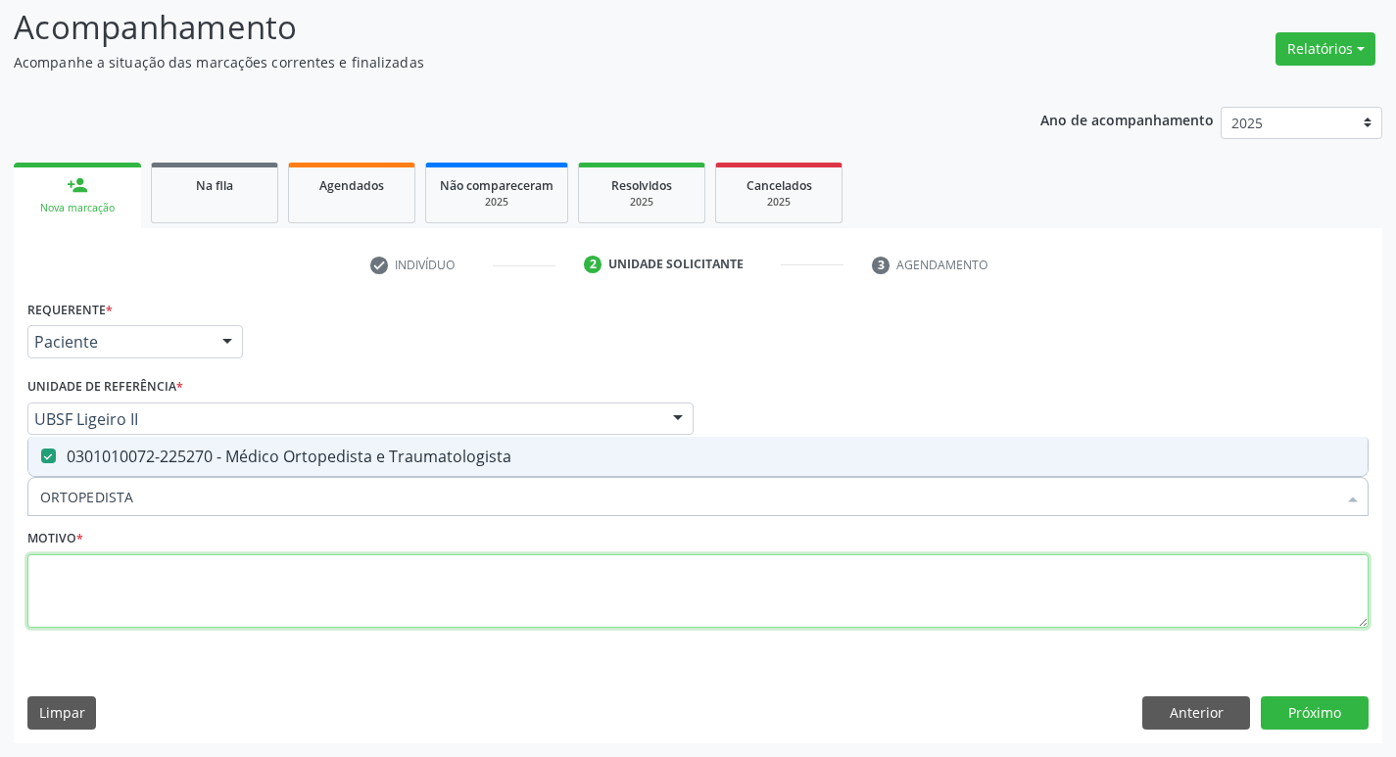
click at [202, 569] on textarea at bounding box center [697, 591] width 1341 height 74
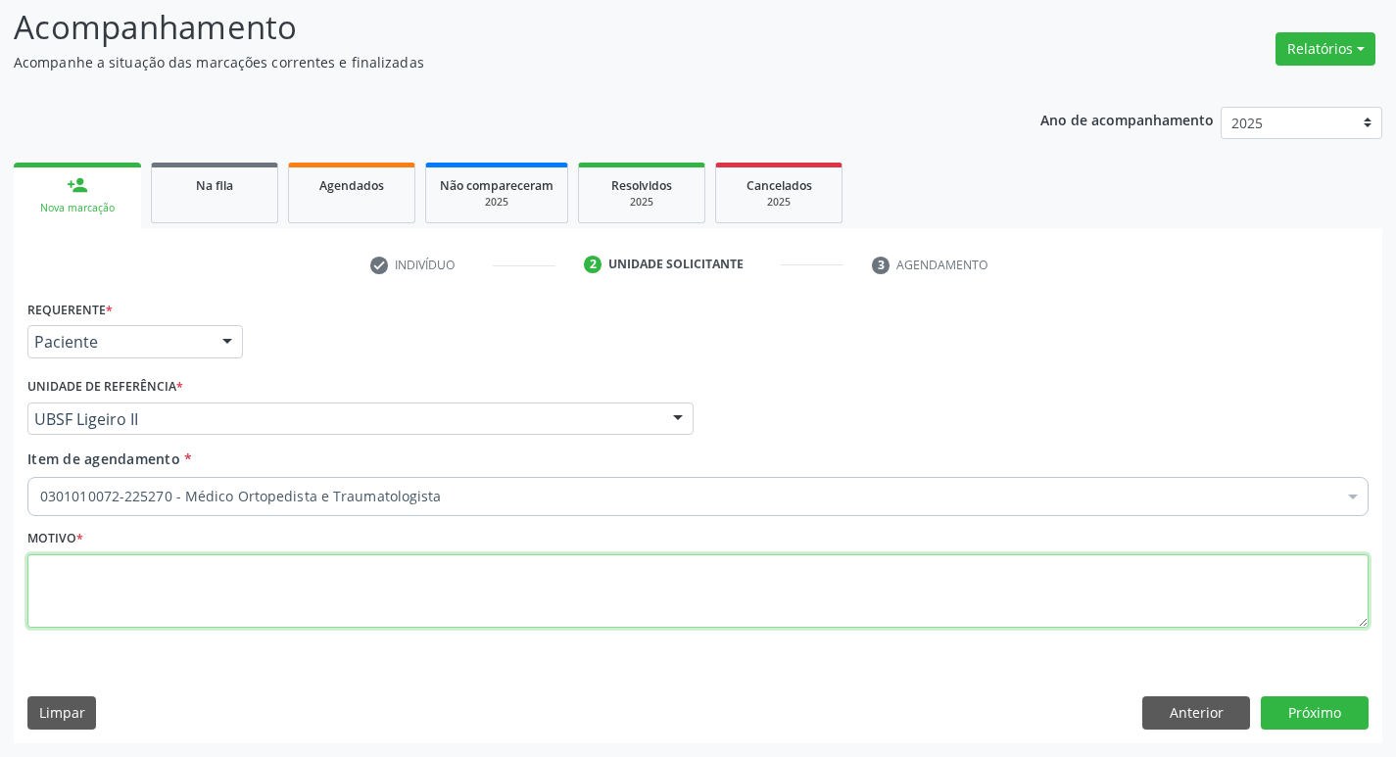
paste textarea "RETORNO"
type textarea "RETORNO C/ EXAMES"
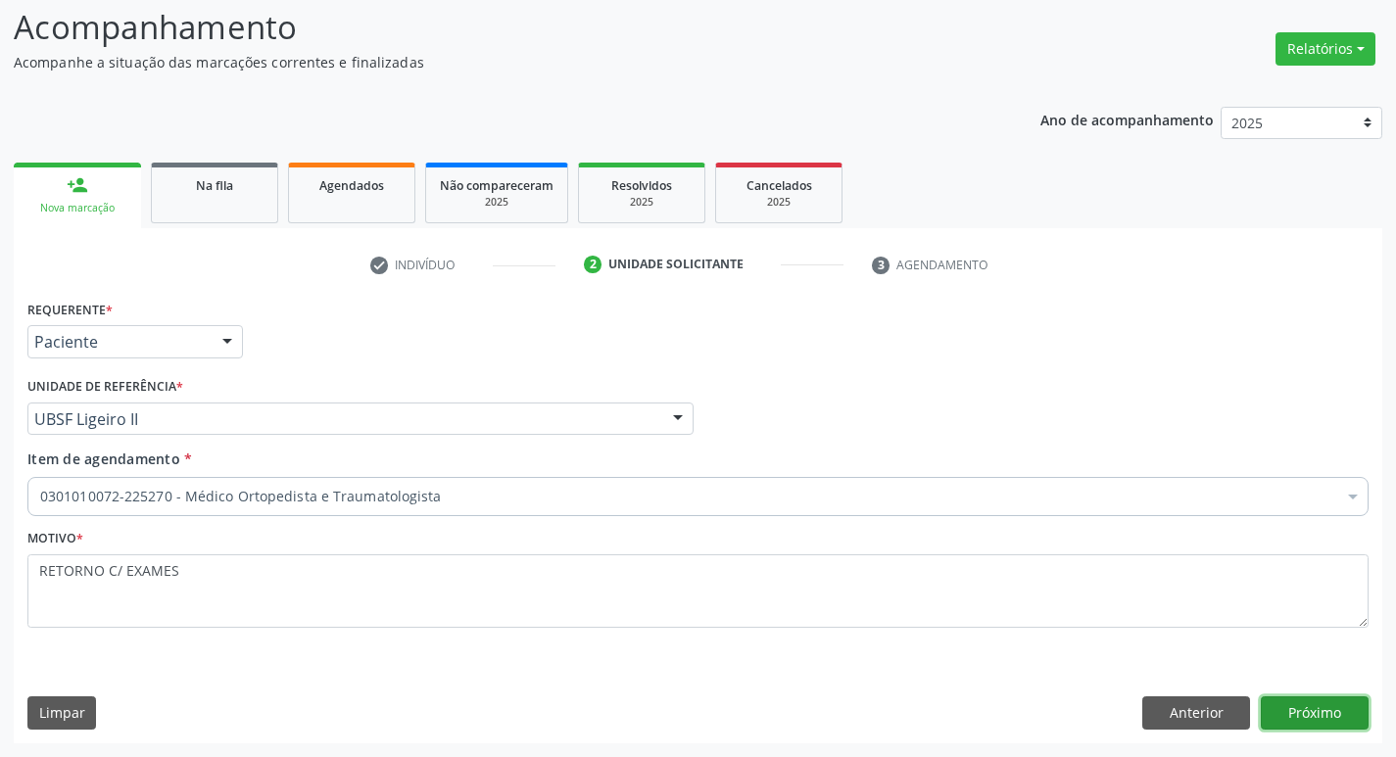
click at [1317, 703] on button "Próximo" at bounding box center [1314, 712] width 108 height 33
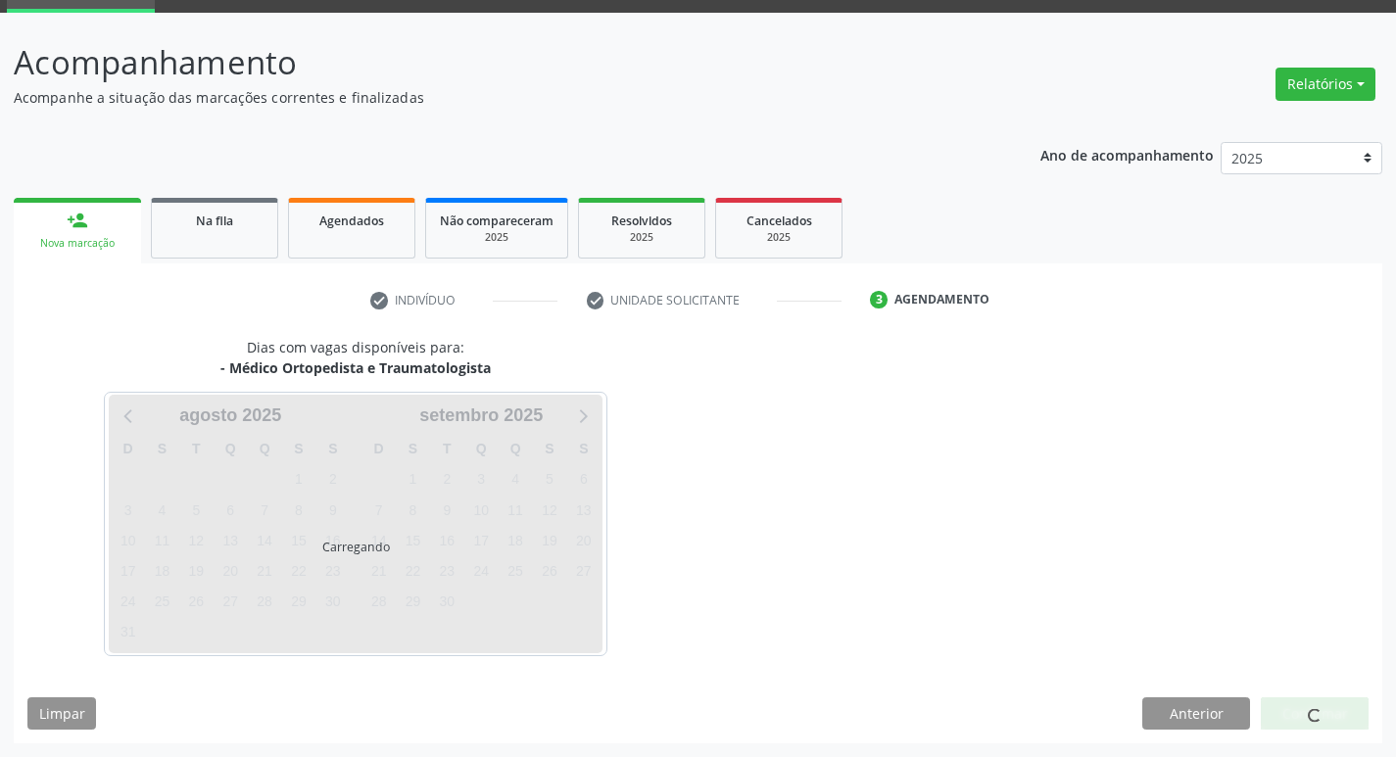
scroll to position [95, 0]
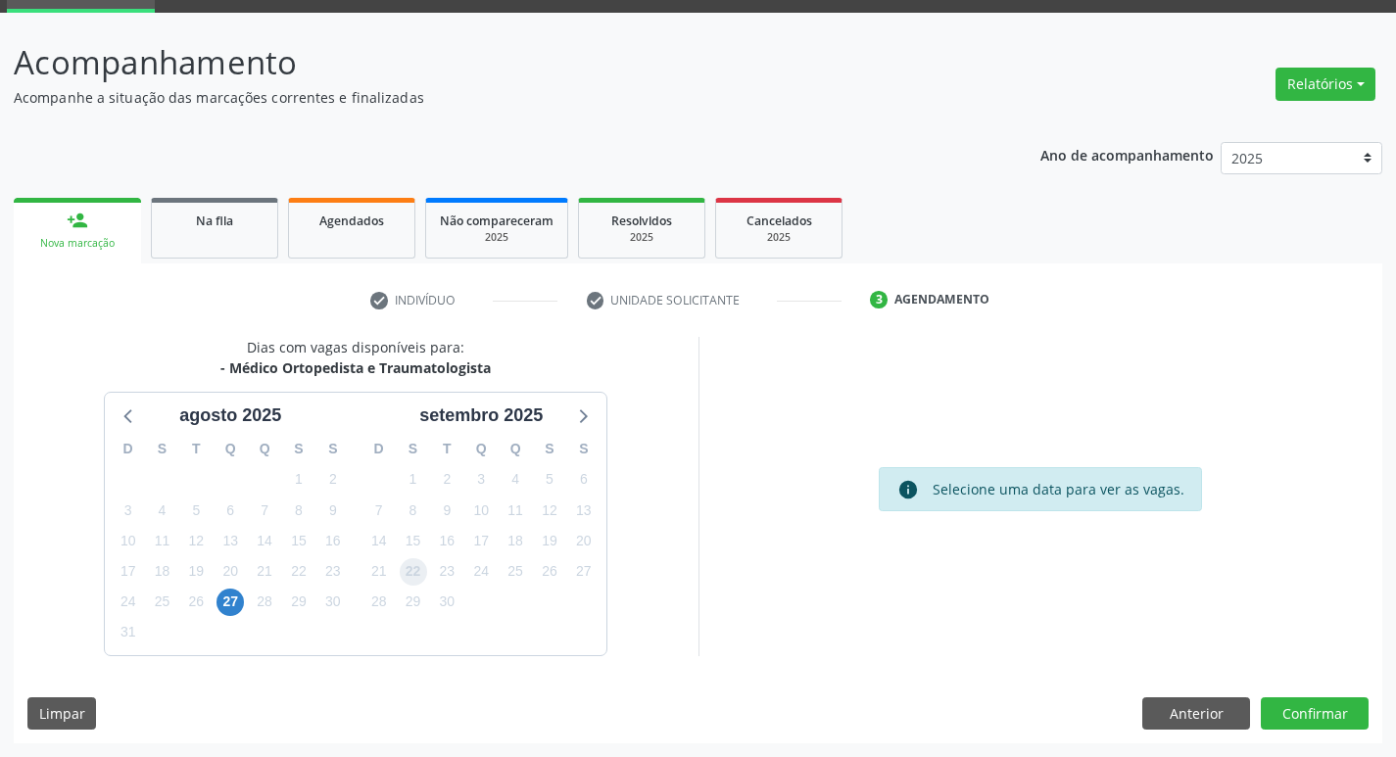
click at [411, 574] on span "22" at bounding box center [413, 571] width 27 height 27
click at [1317, 721] on button "Confirmar" at bounding box center [1314, 713] width 108 height 33
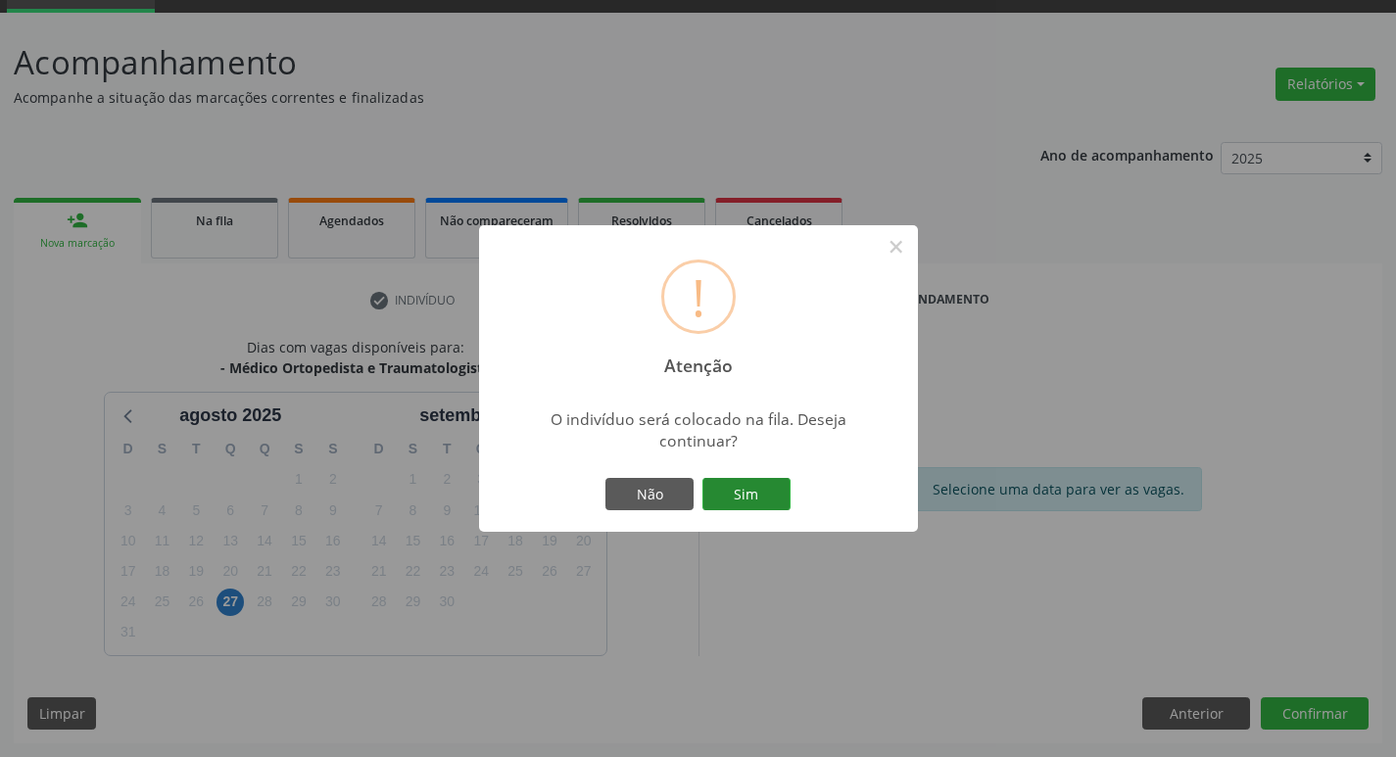
click at [769, 490] on button "Sim" at bounding box center [746, 494] width 88 height 33
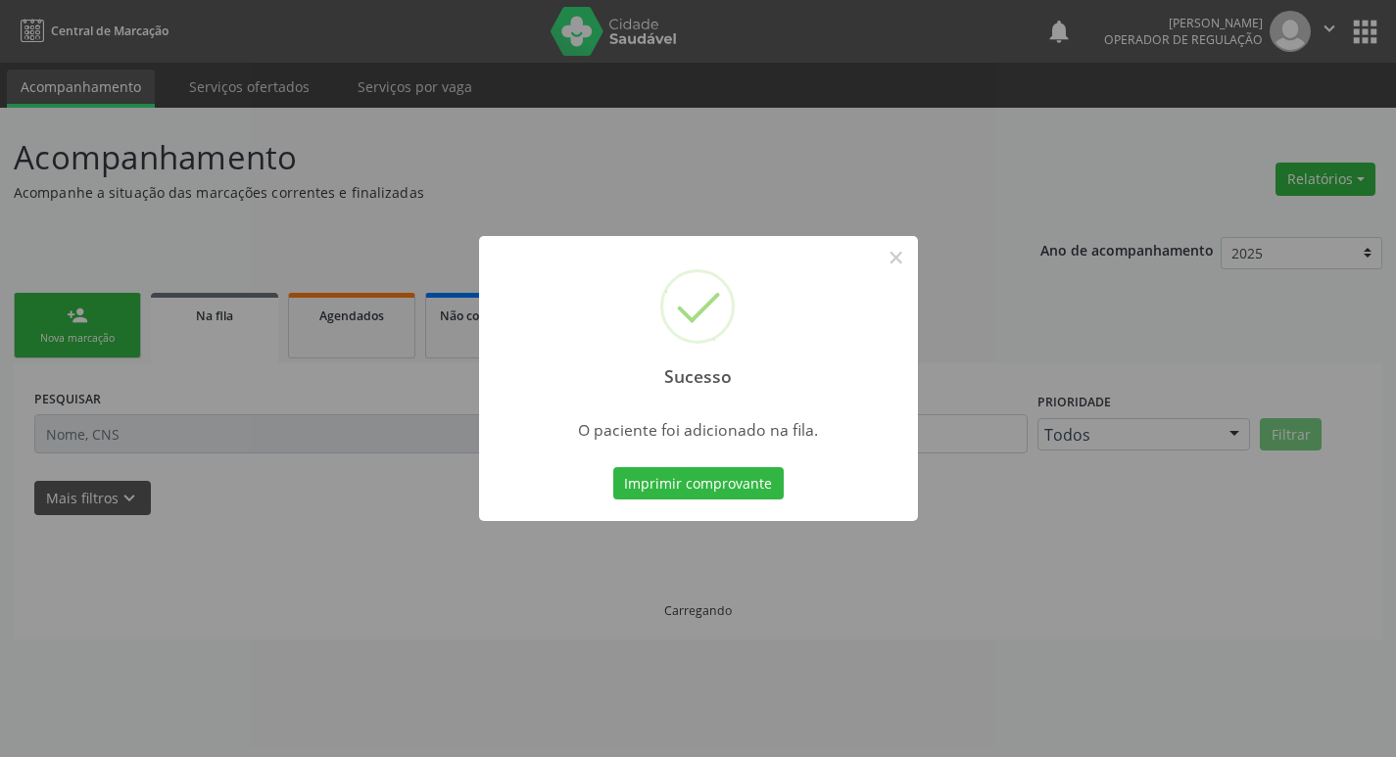
scroll to position [0, 0]
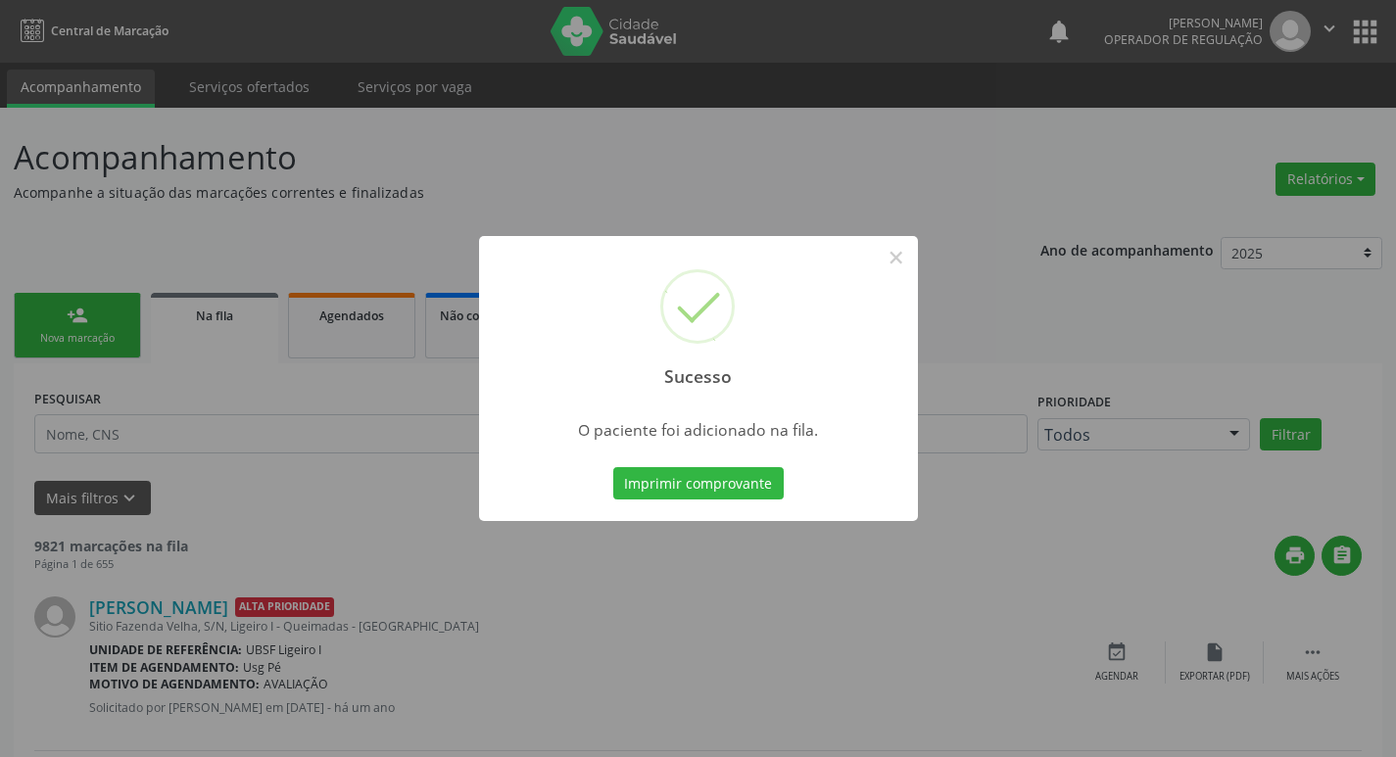
click at [254, 334] on div "Sucesso × O paciente foi adicionado na fila. Imprimir comprovante Cancel" at bounding box center [698, 378] width 1396 height 757
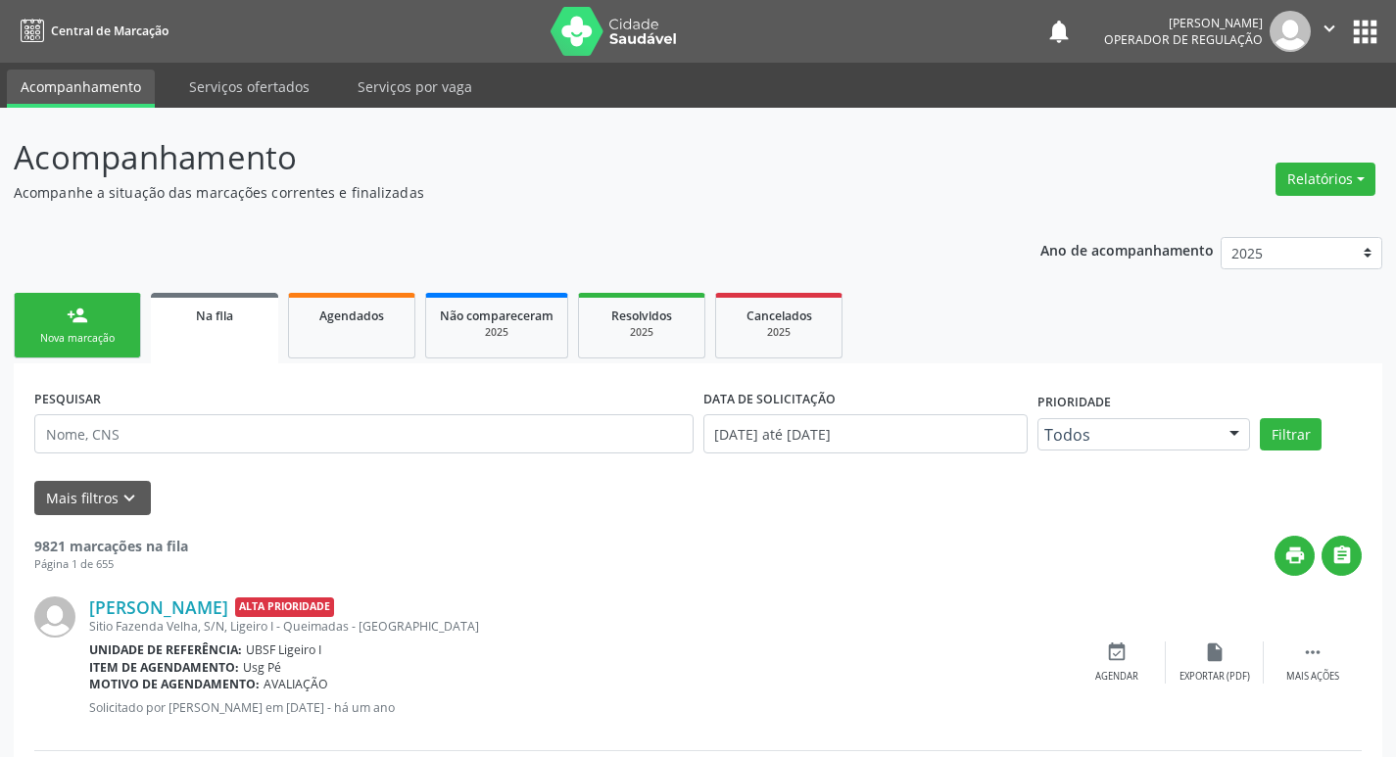
click at [51, 340] on div "Nova marcação" at bounding box center [77, 338] width 98 height 15
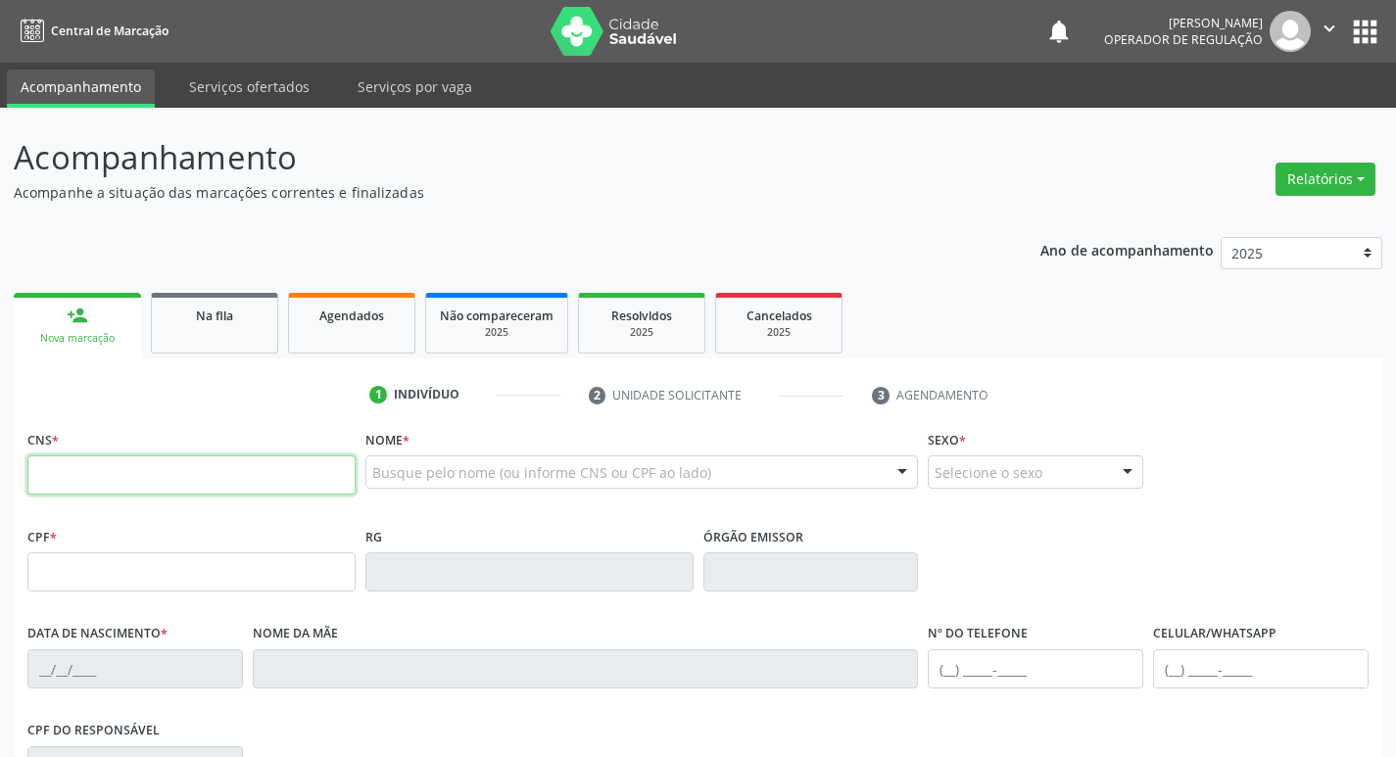
click at [58, 458] on input "text" at bounding box center [191, 474] width 328 height 39
type input "704 1041 9571 3176"
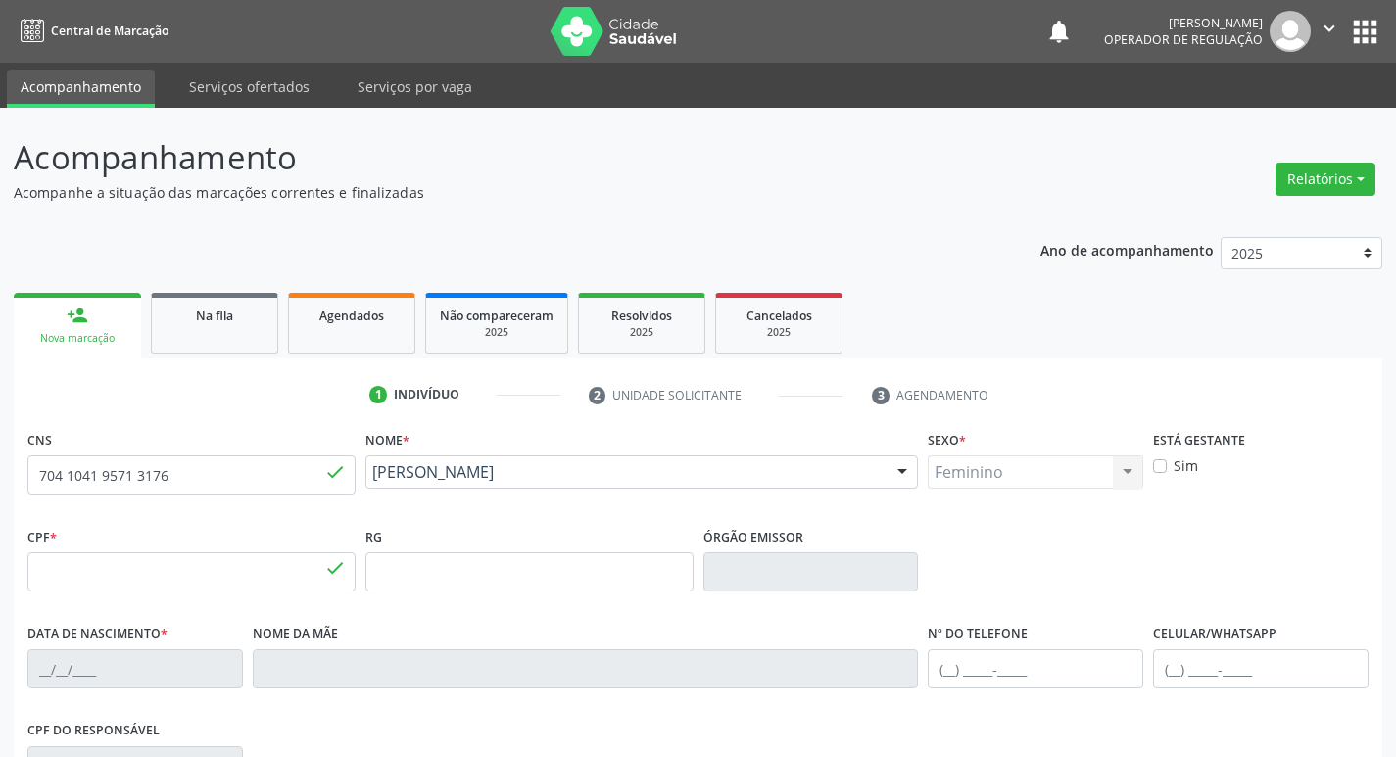
type input "024.082.924-76"
type input "04/09/1975"
type input "Rita Bezerra de Queiroz"
type input "(83) 99334-3526"
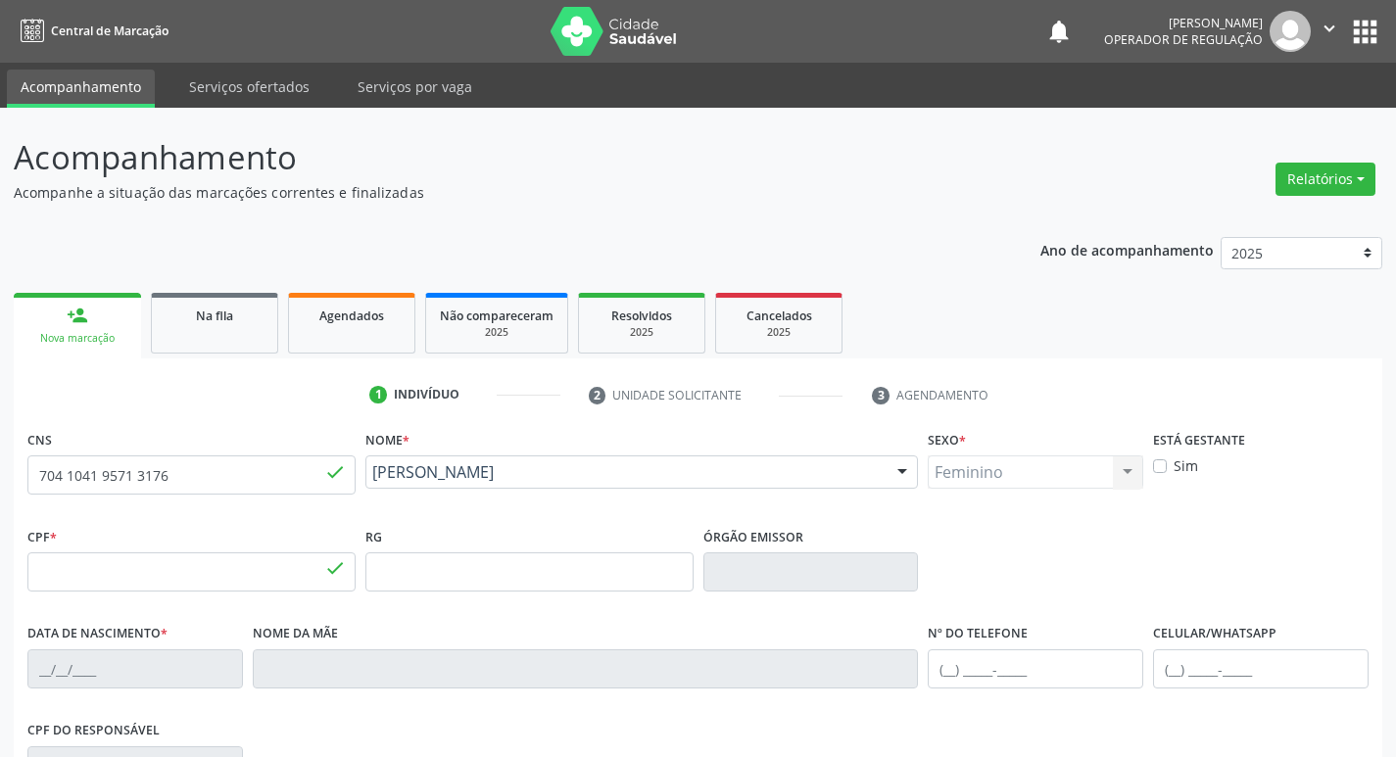
type input "216"
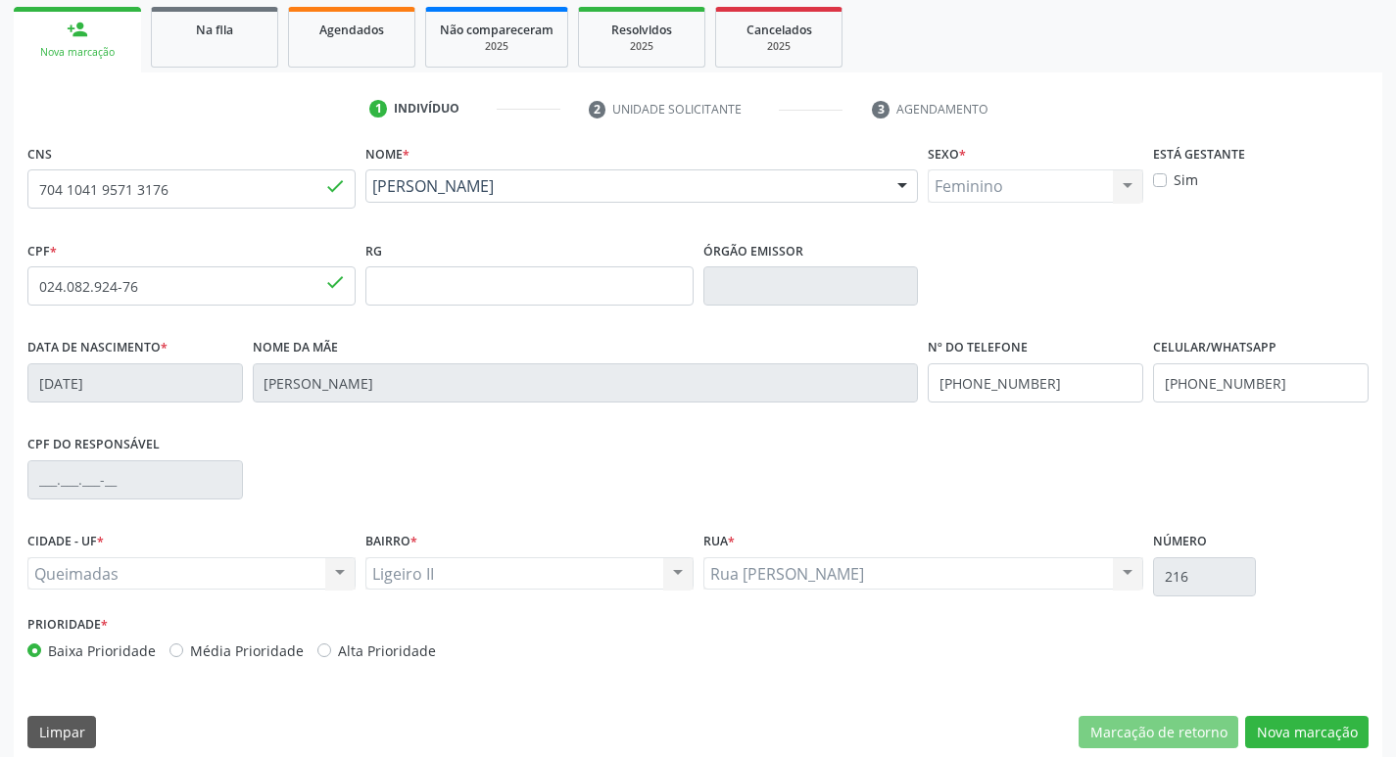
scroll to position [305, 0]
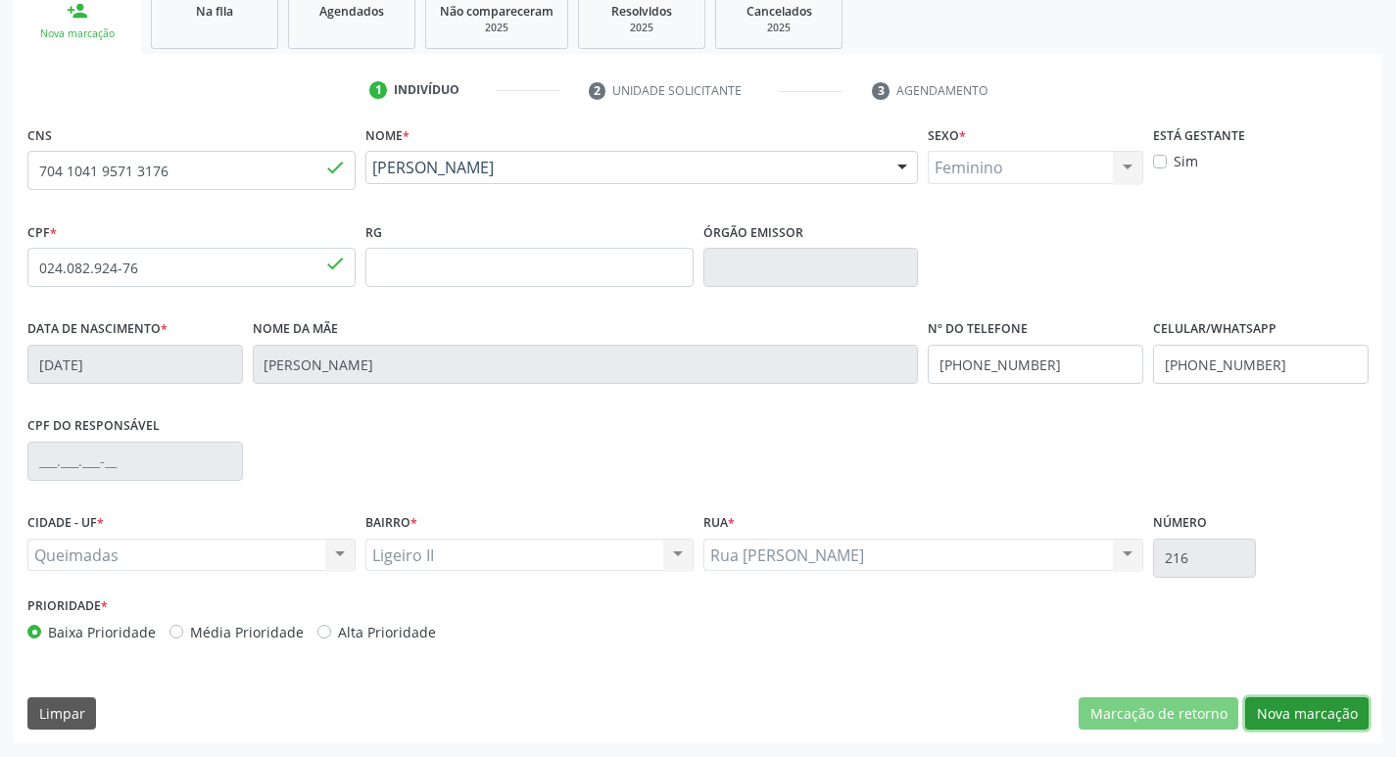
click at [1267, 720] on button "Nova marcação" at bounding box center [1306, 713] width 123 height 33
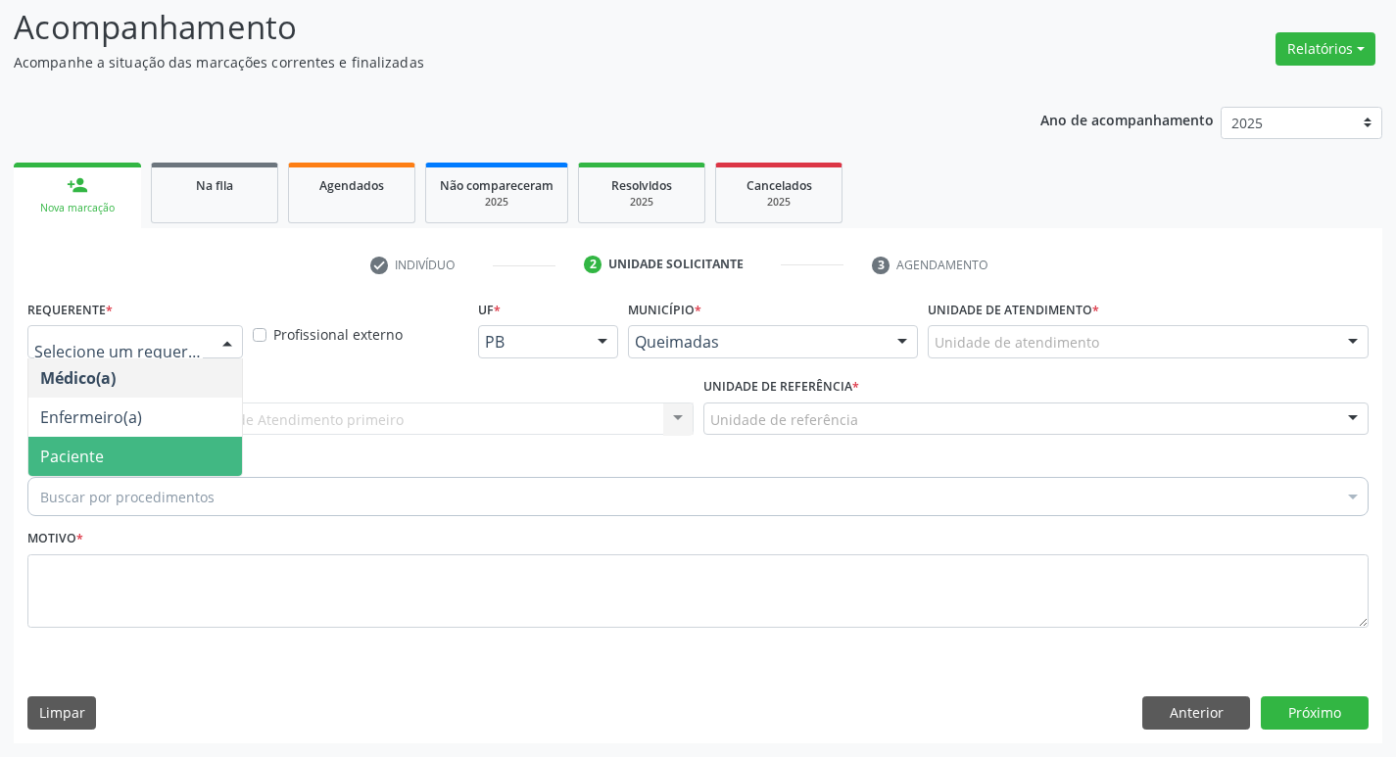
click at [144, 454] on span "Paciente" at bounding box center [135, 456] width 214 height 39
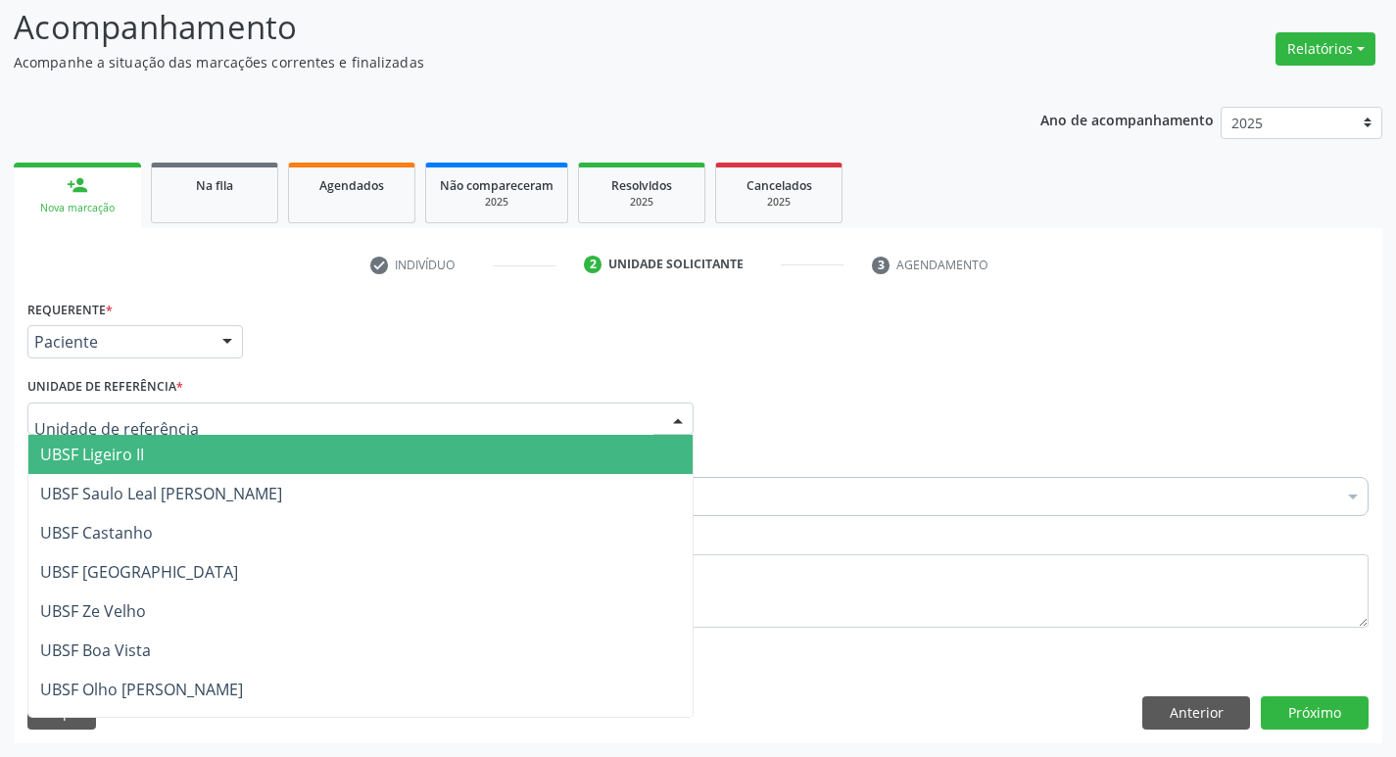
click at [148, 465] on span "UBSF Ligeiro II" at bounding box center [360, 454] width 664 height 39
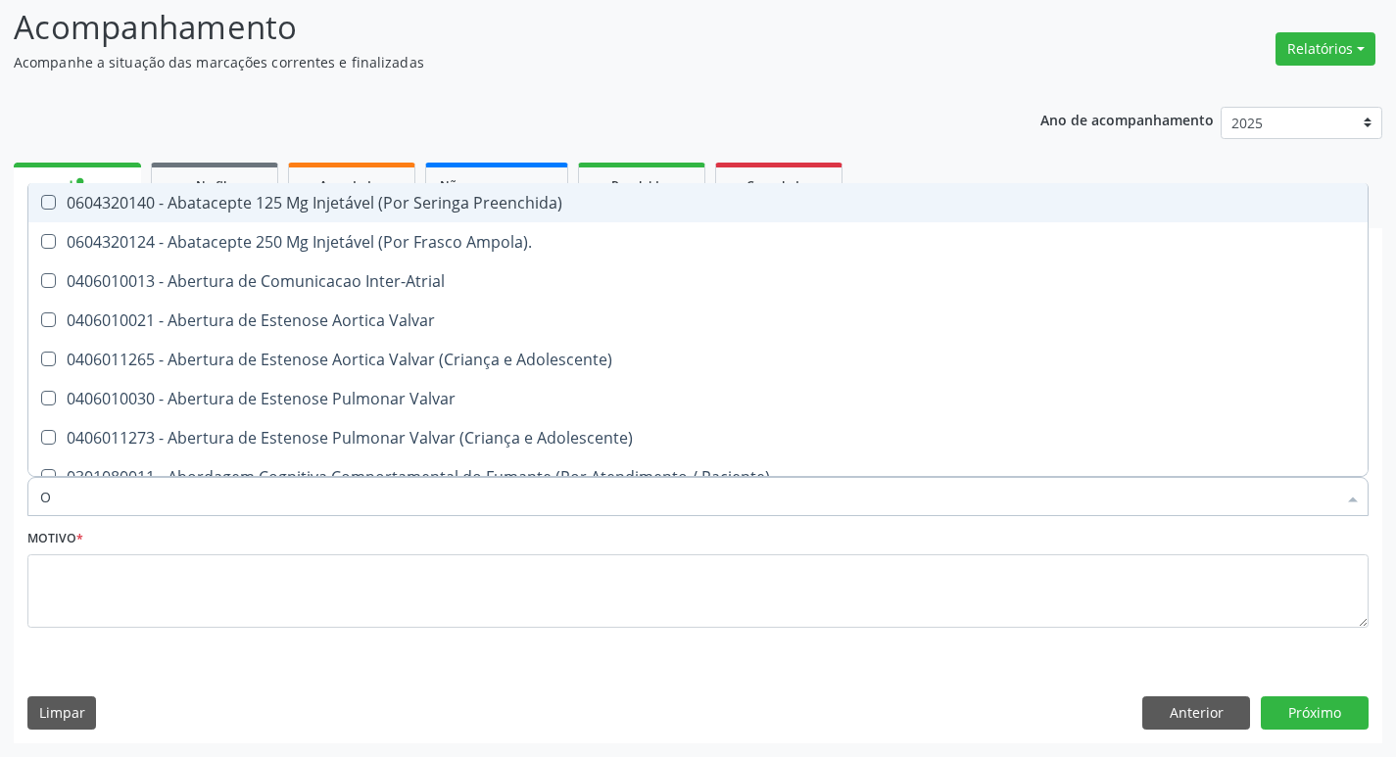
type input "ORTOPEDISTA"
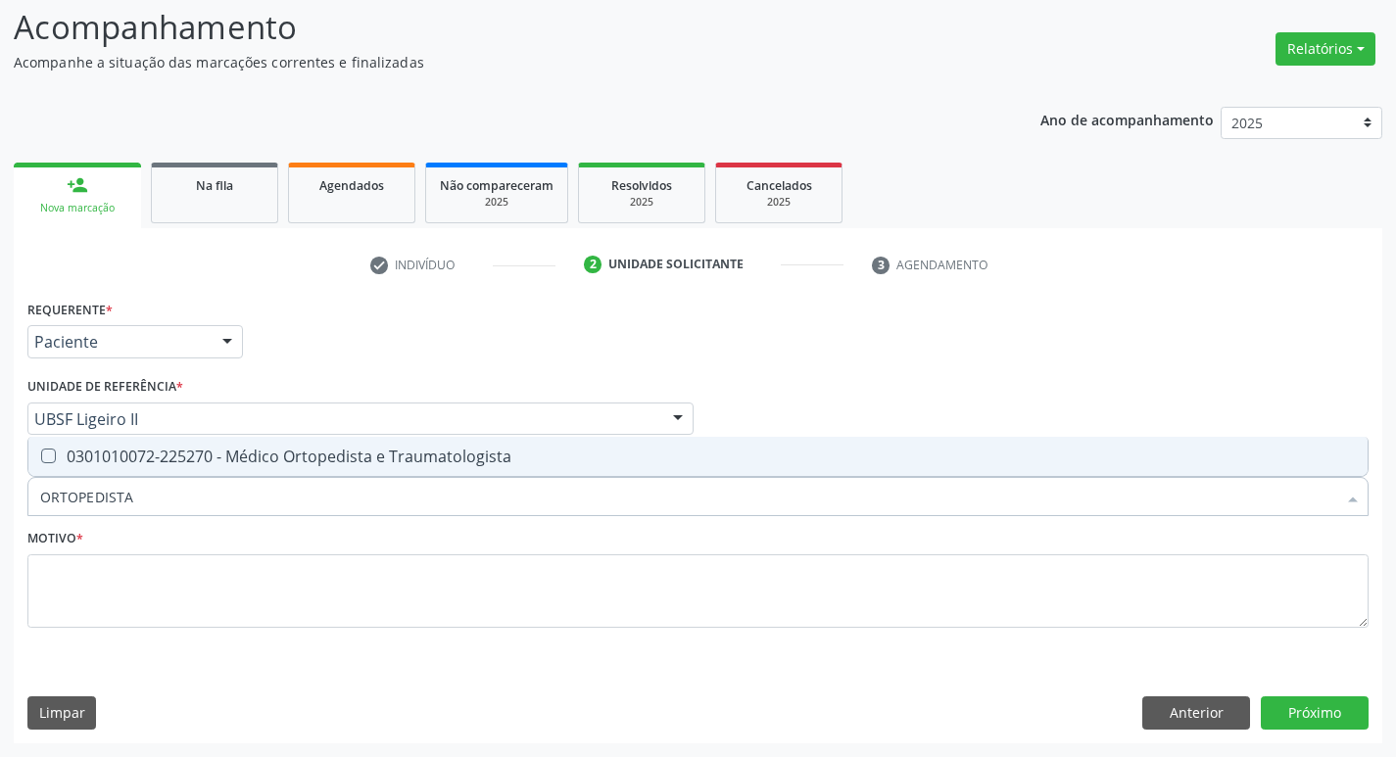
click at [130, 456] on div "0301010072-225270 - Médico Ortopedista e Traumatologista" at bounding box center [697, 457] width 1315 height 16
checkbox Traumatologista "true"
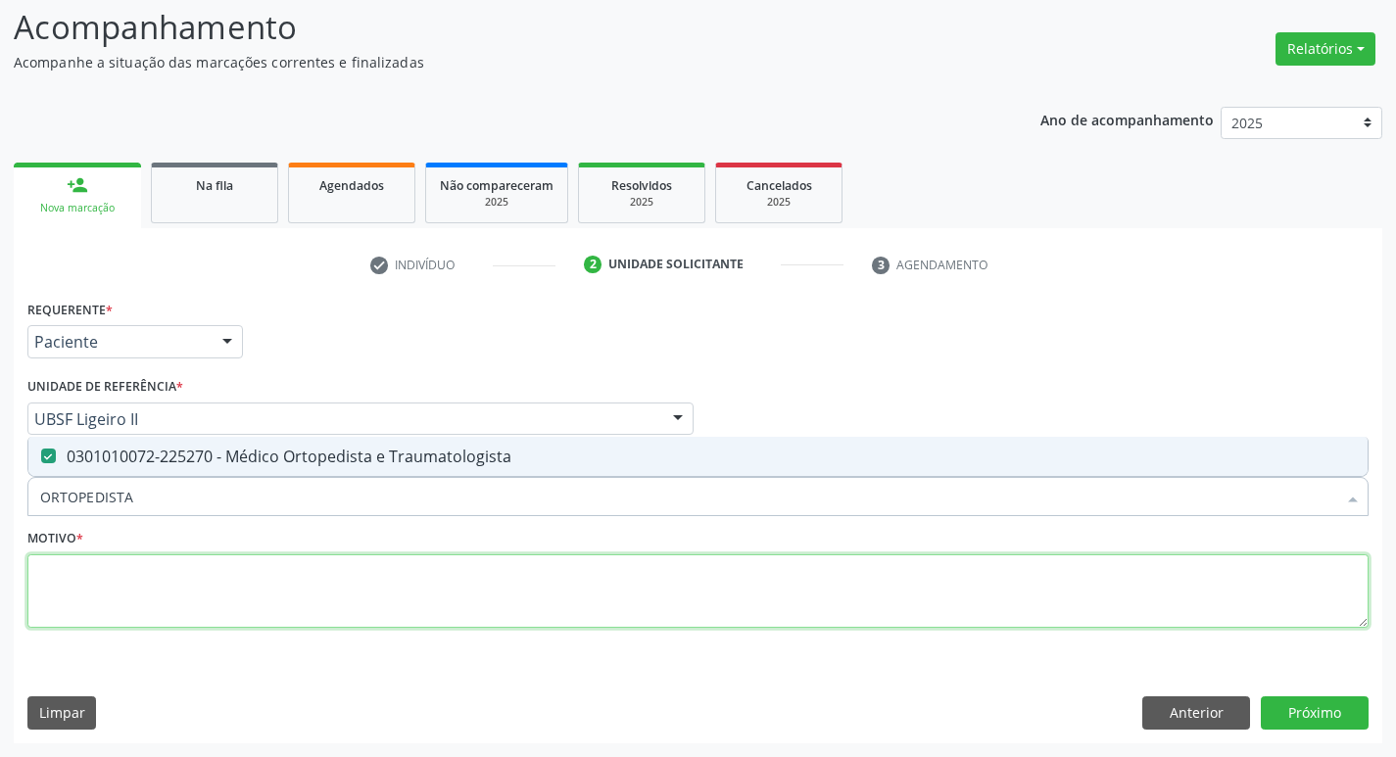
click at [108, 578] on textarea at bounding box center [697, 591] width 1341 height 74
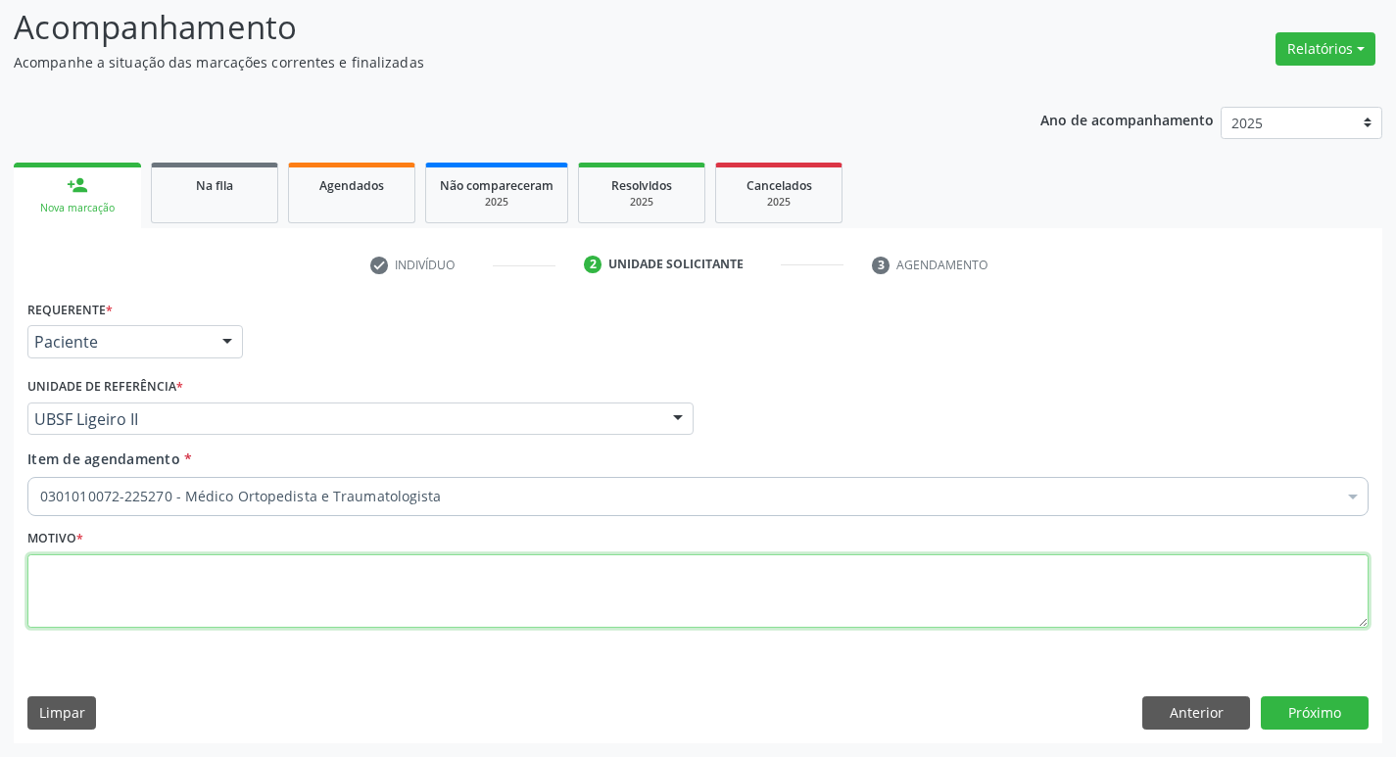
paste textarea "RETORNO"
type textarea "RETORNO C/ EXAMES"
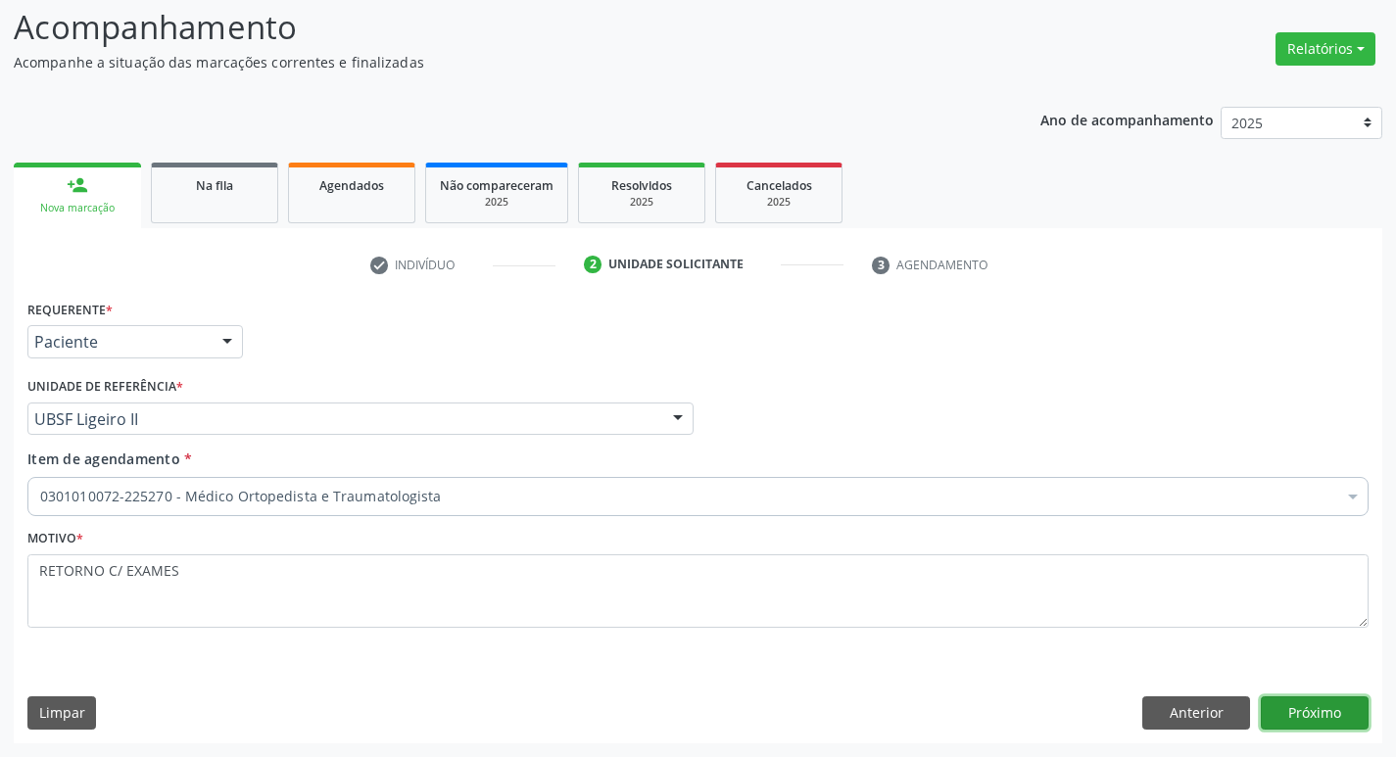
click at [1331, 723] on button "Próximo" at bounding box center [1314, 712] width 108 height 33
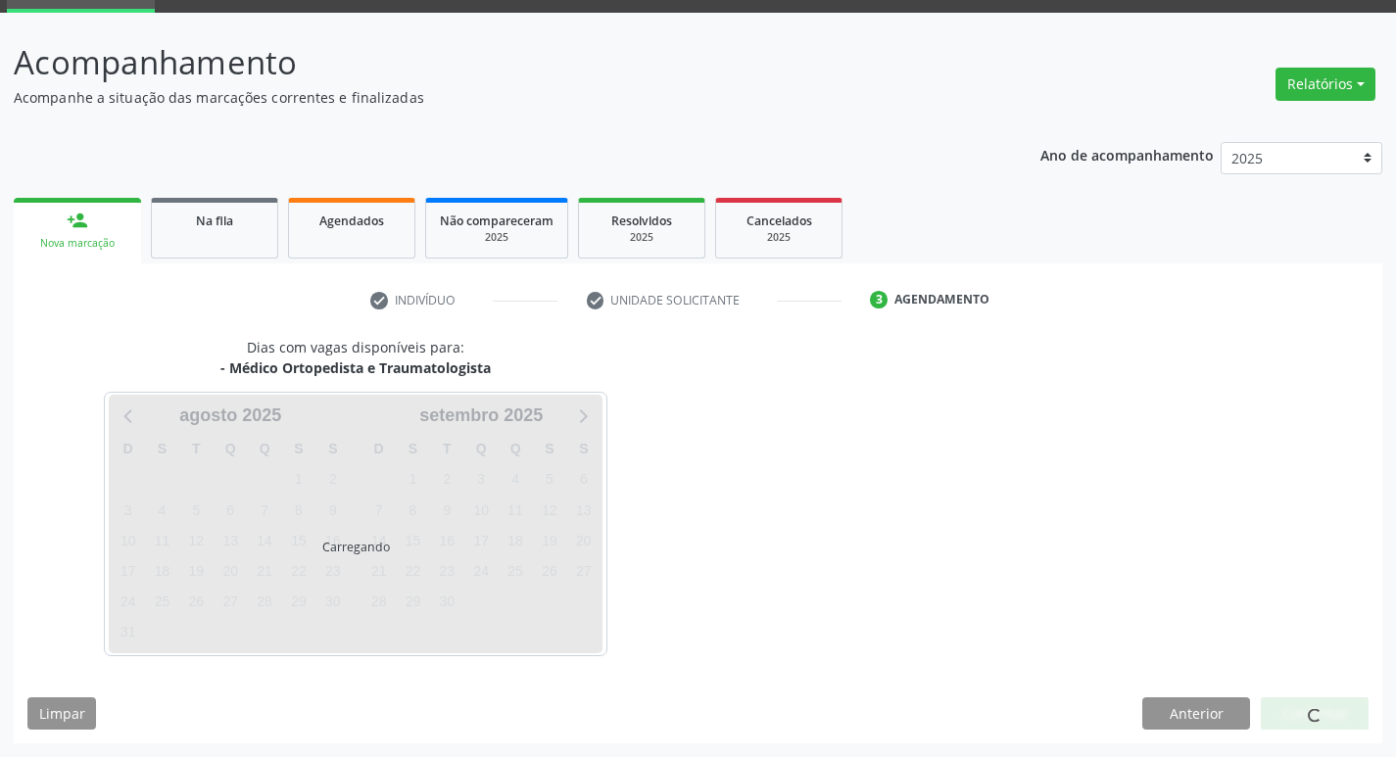
scroll to position [95, 0]
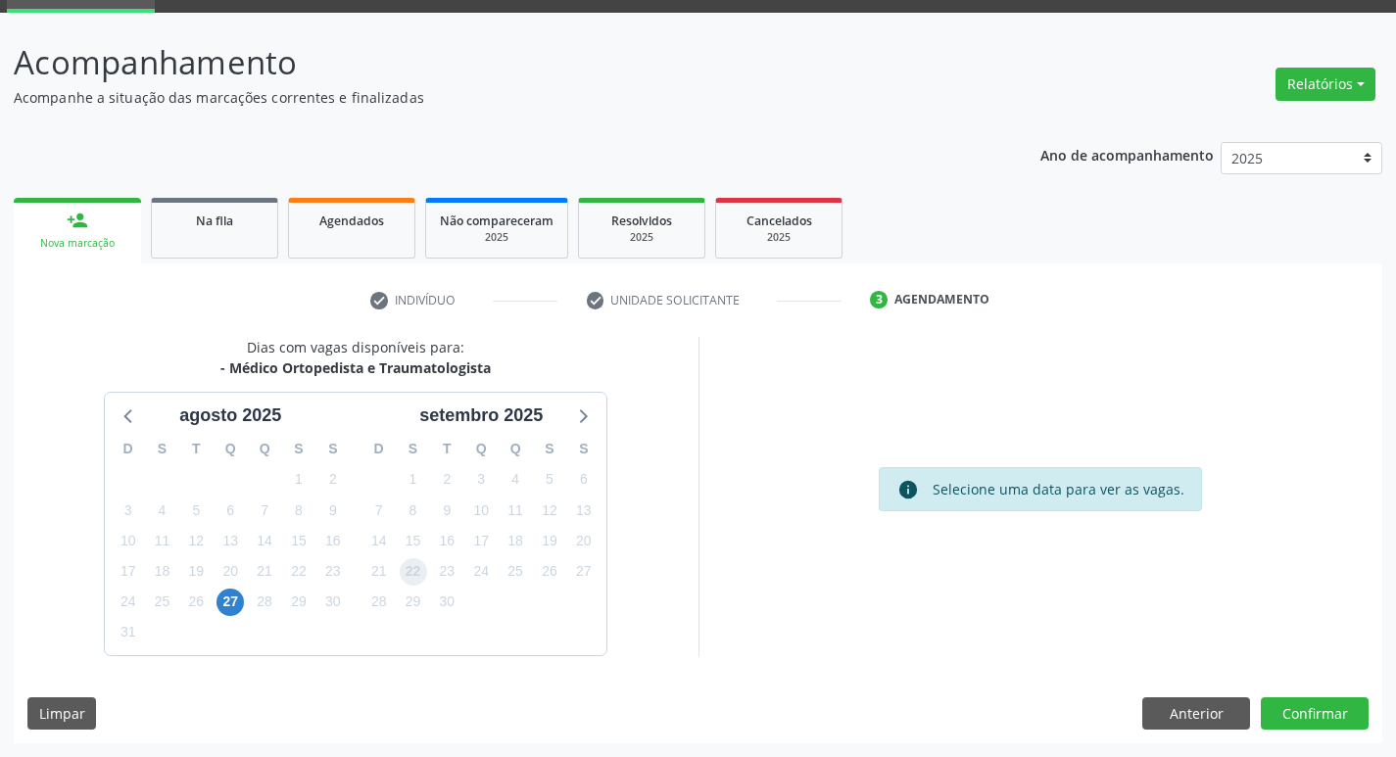
click at [404, 578] on span "22" at bounding box center [413, 571] width 27 height 27
click at [1300, 697] on button "Confirmar" at bounding box center [1314, 713] width 108 height 33
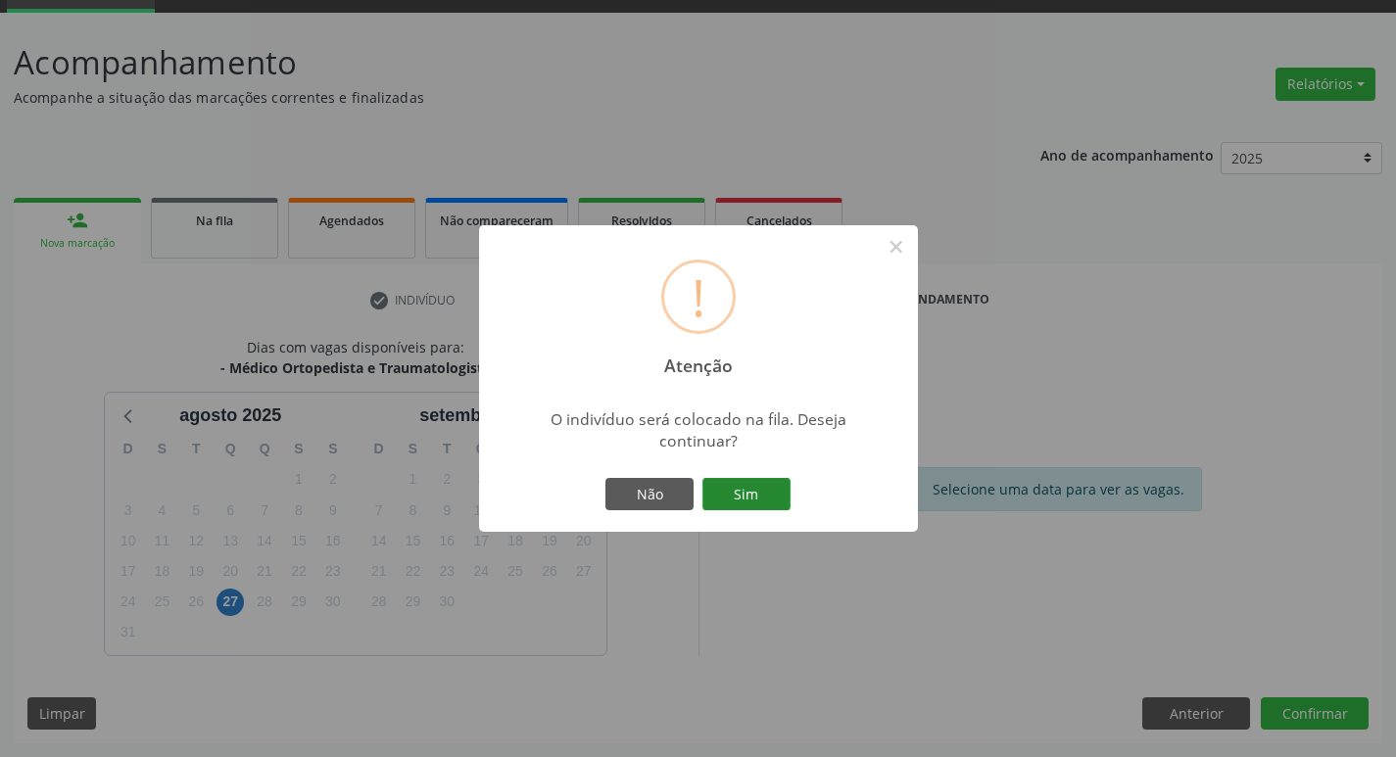
click at [713, 478] on button "Sim" at bounding box center [746, 494] width 88 height 33
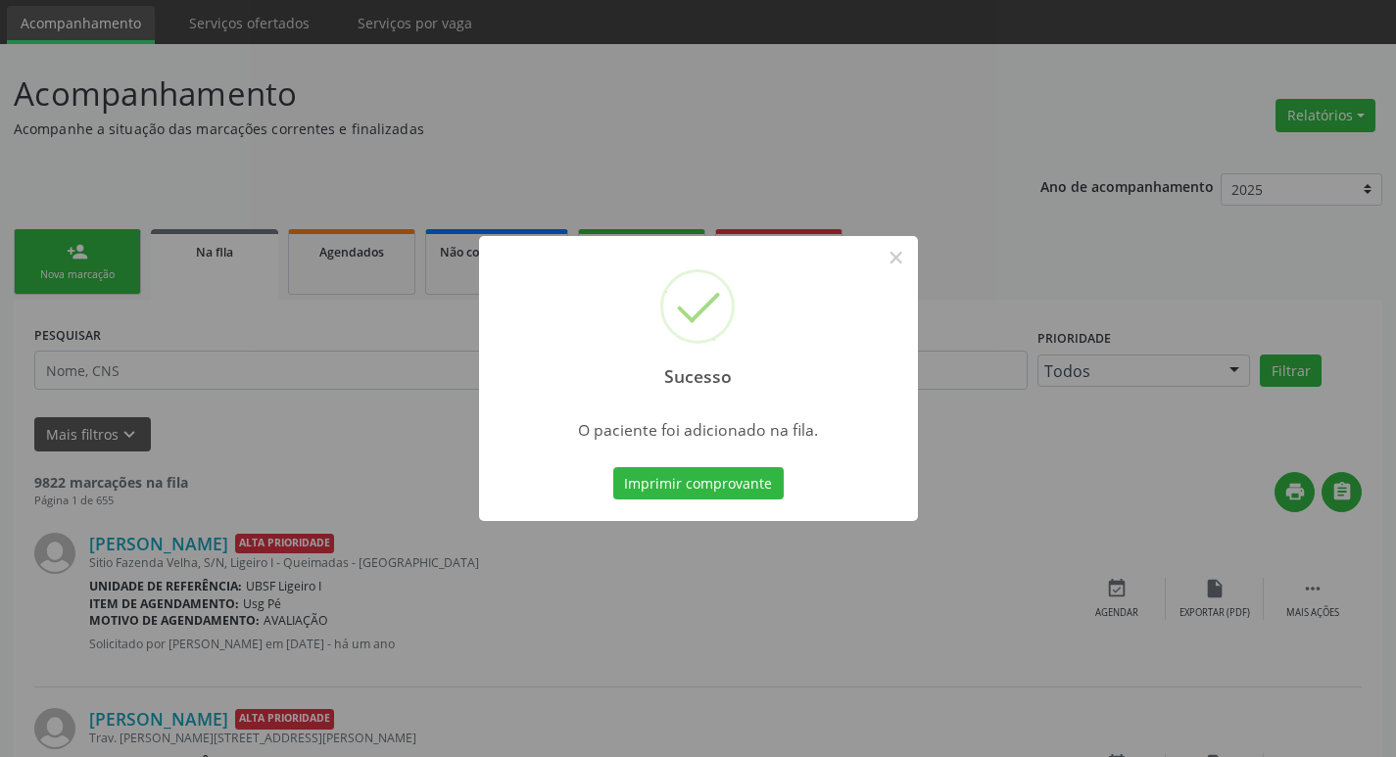
scroll to position [98, 0]
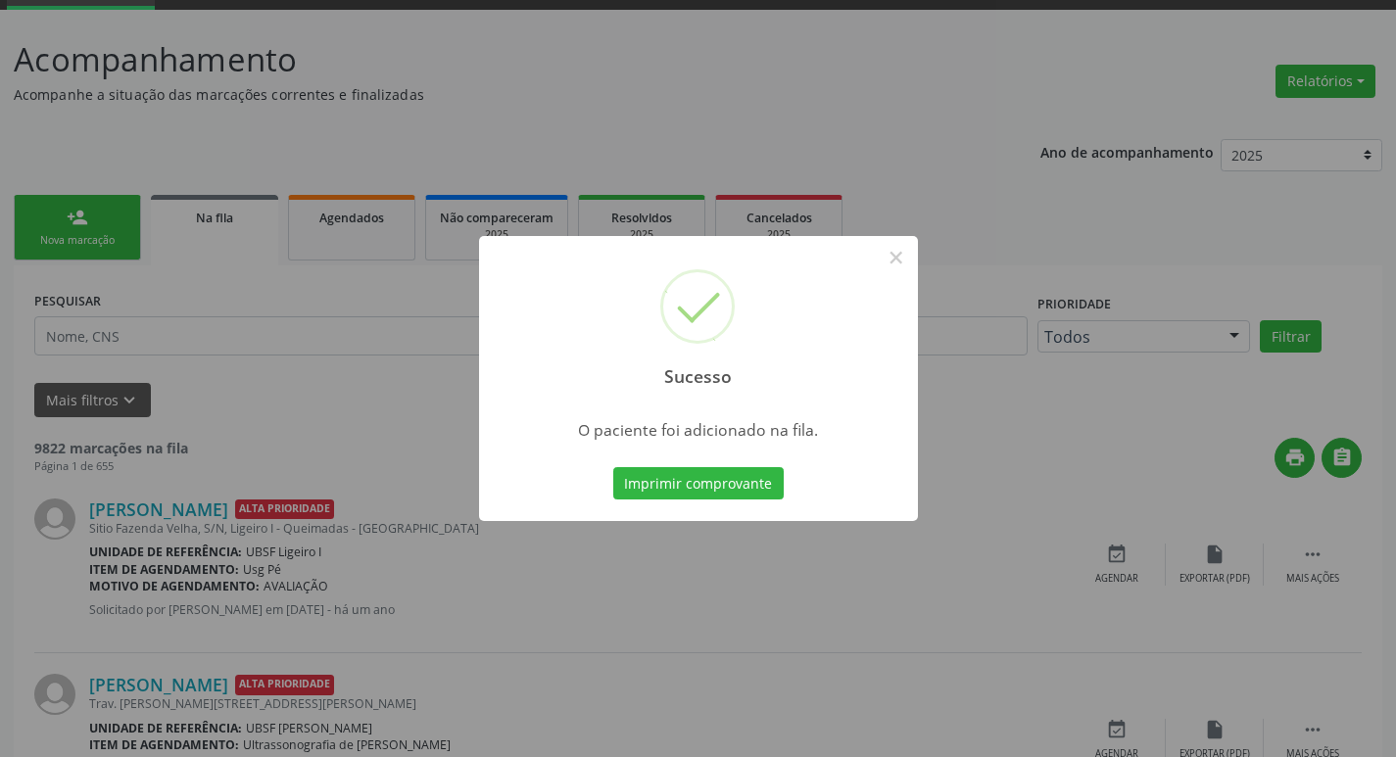
click at [439, 356] on div "Sucesso × O paciente foi adicionado na fila. Imprimir comprovante Cancel" at bounding box center [698, 378] width 1396 height 757
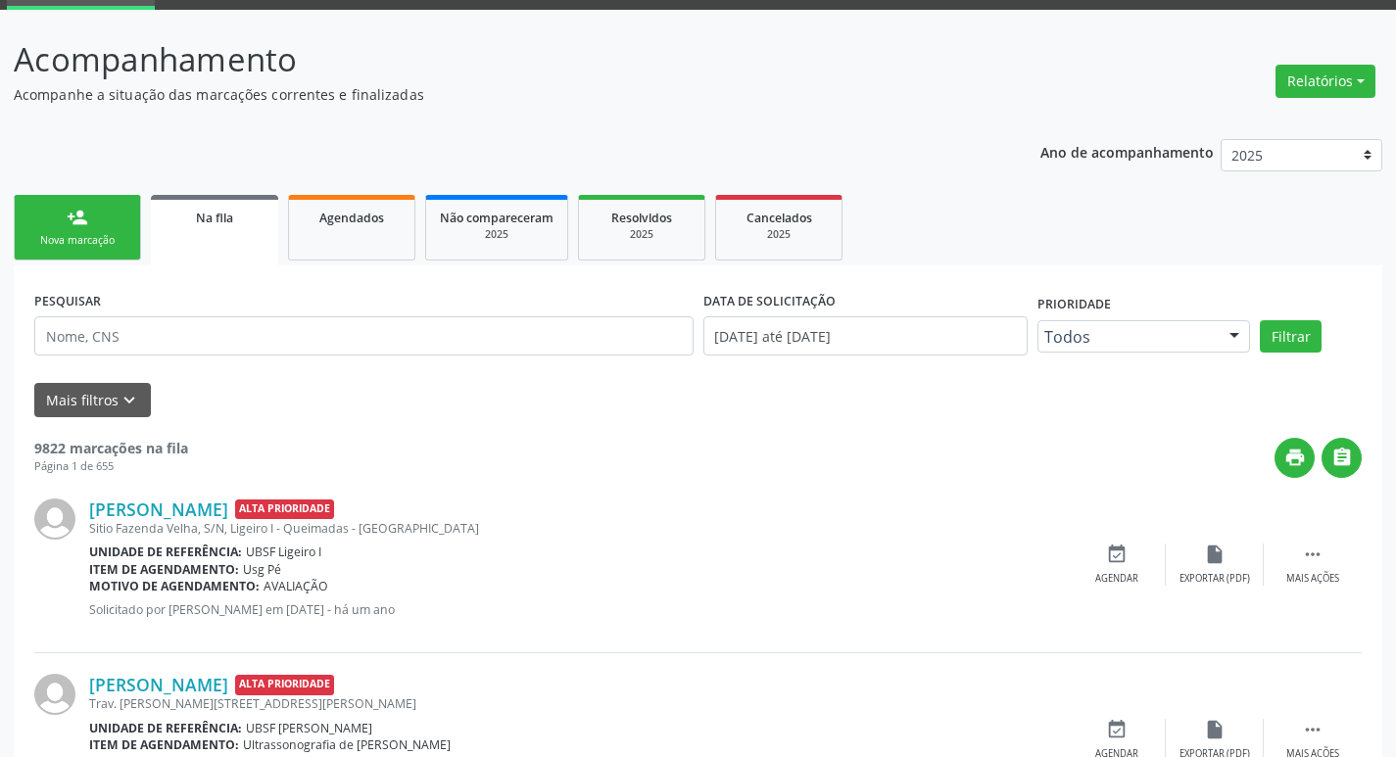
click at [68, 229] on link "person_add Nova marcação" at bounding box center [77, 228] width 127 height 66
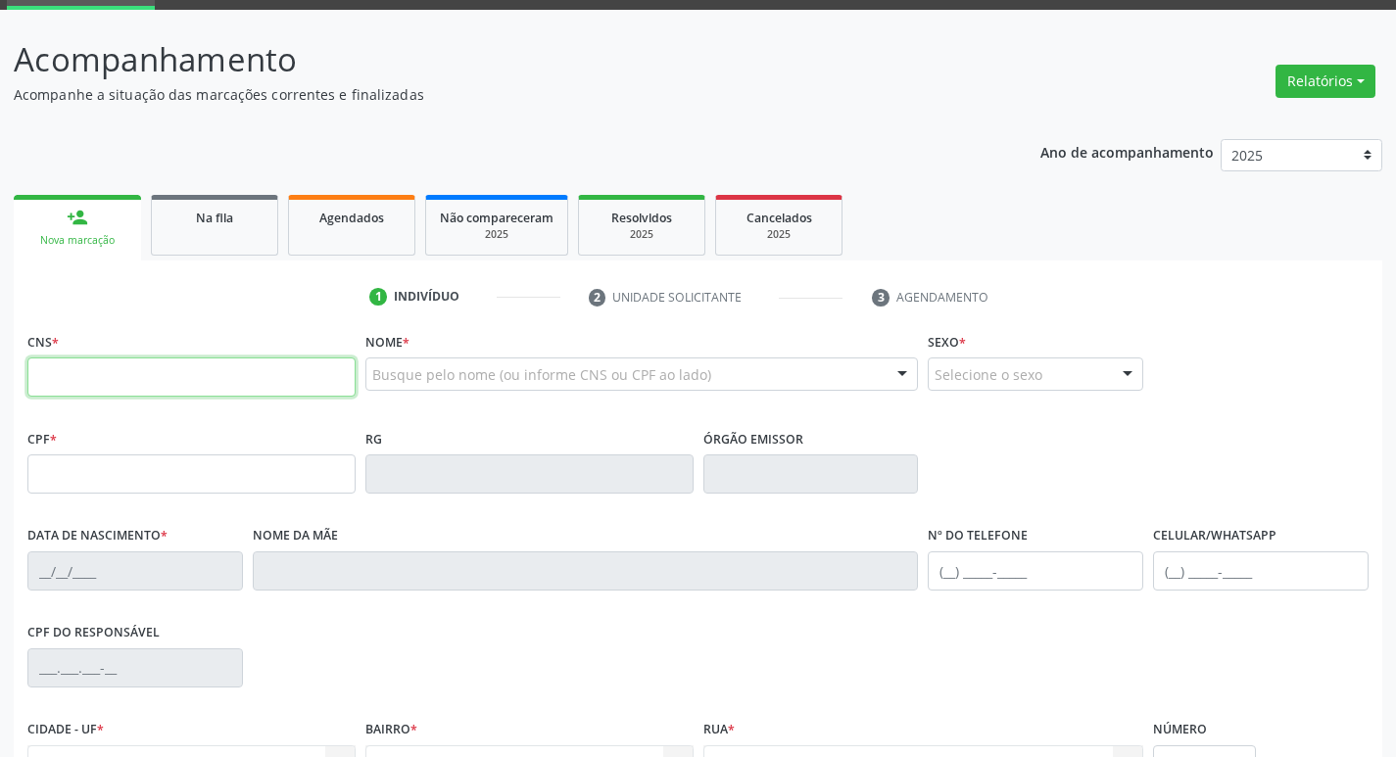
click at [162, 390] on input "text" at bounding box center [191, 376] width 328 height 39
type input "701 8002 0992 3178"
type input "691.507.377-91"
type input "27/03/1950"
type input "Severina Celestino da Silva"
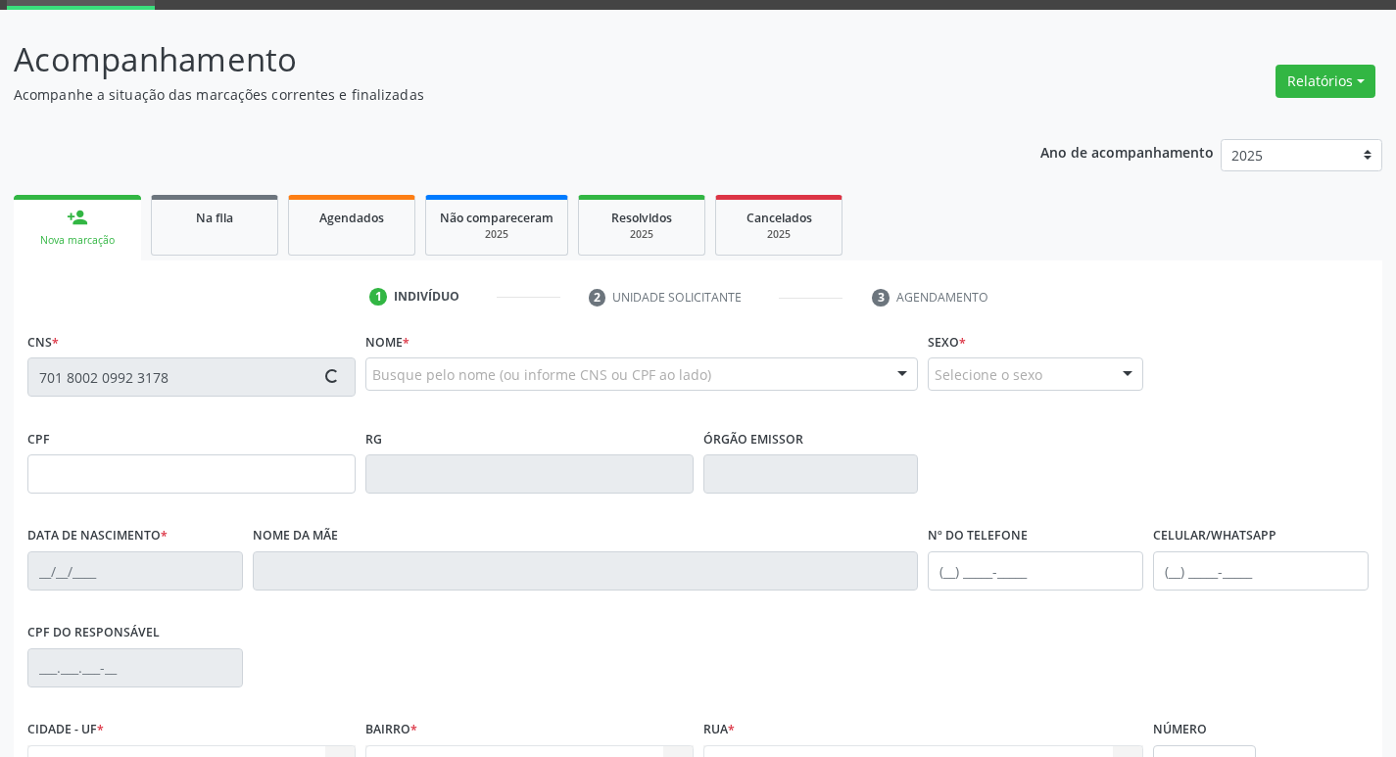
type input "(83) 99642-3554"
type input "691.506.057-04"
type input "S/N"
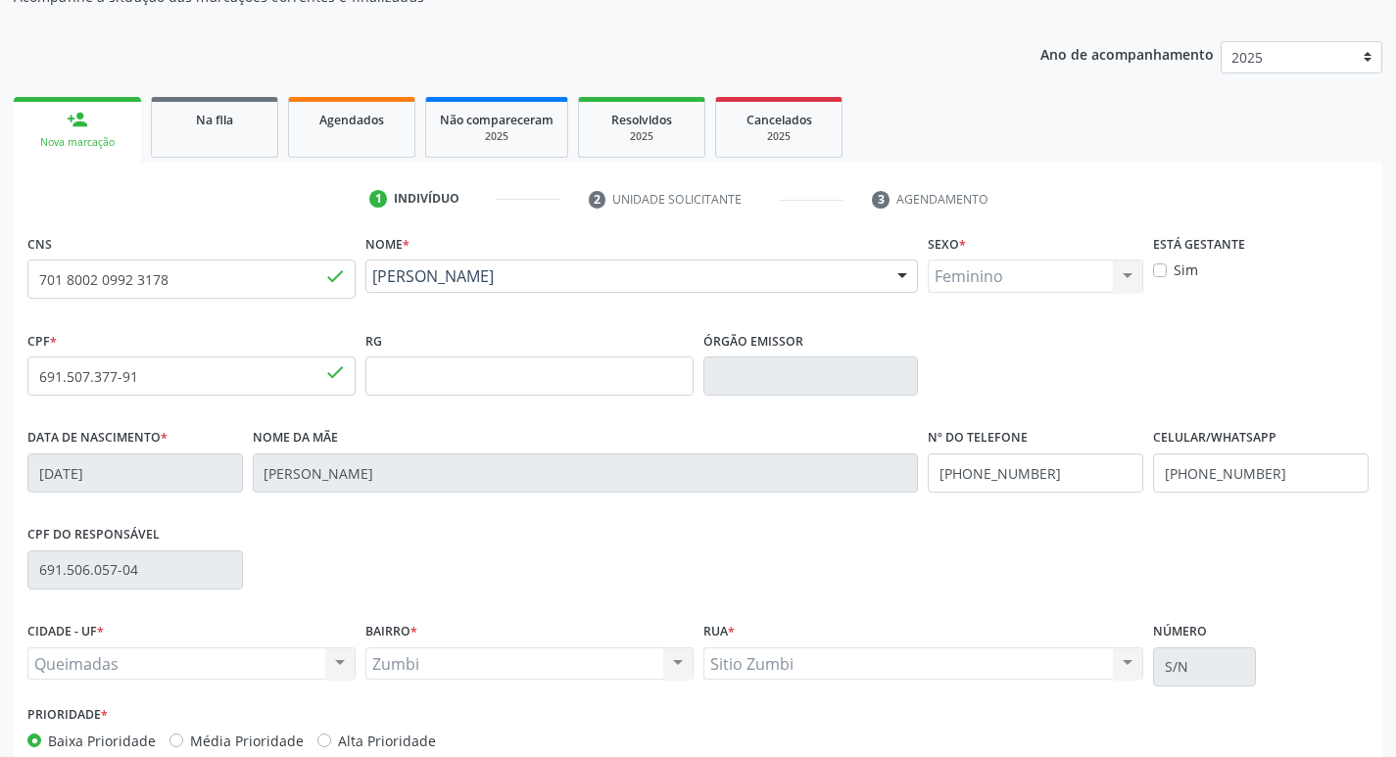
scroll to position [305, 0]
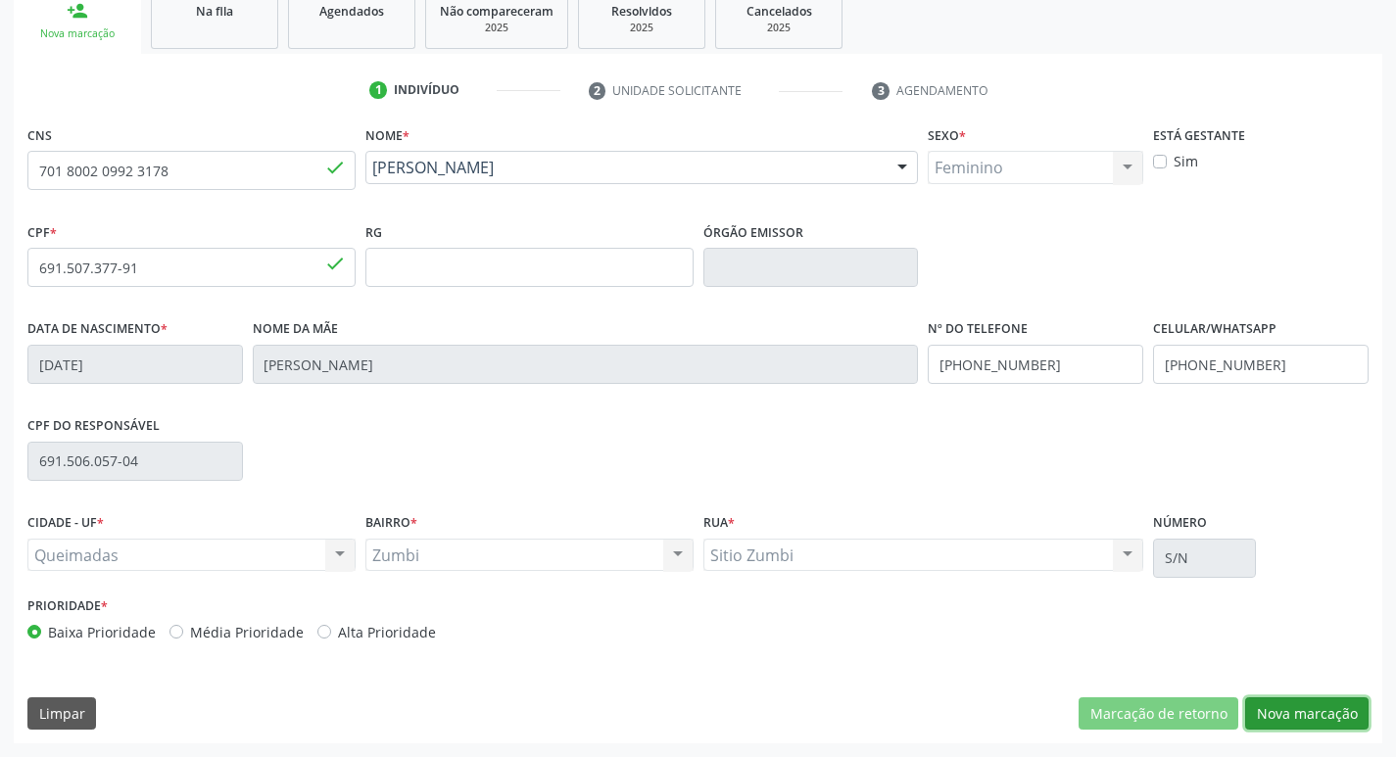
click at [1338, 718] on button "Nova marcação" at bounding box center [1306, 713] width 123 height 33
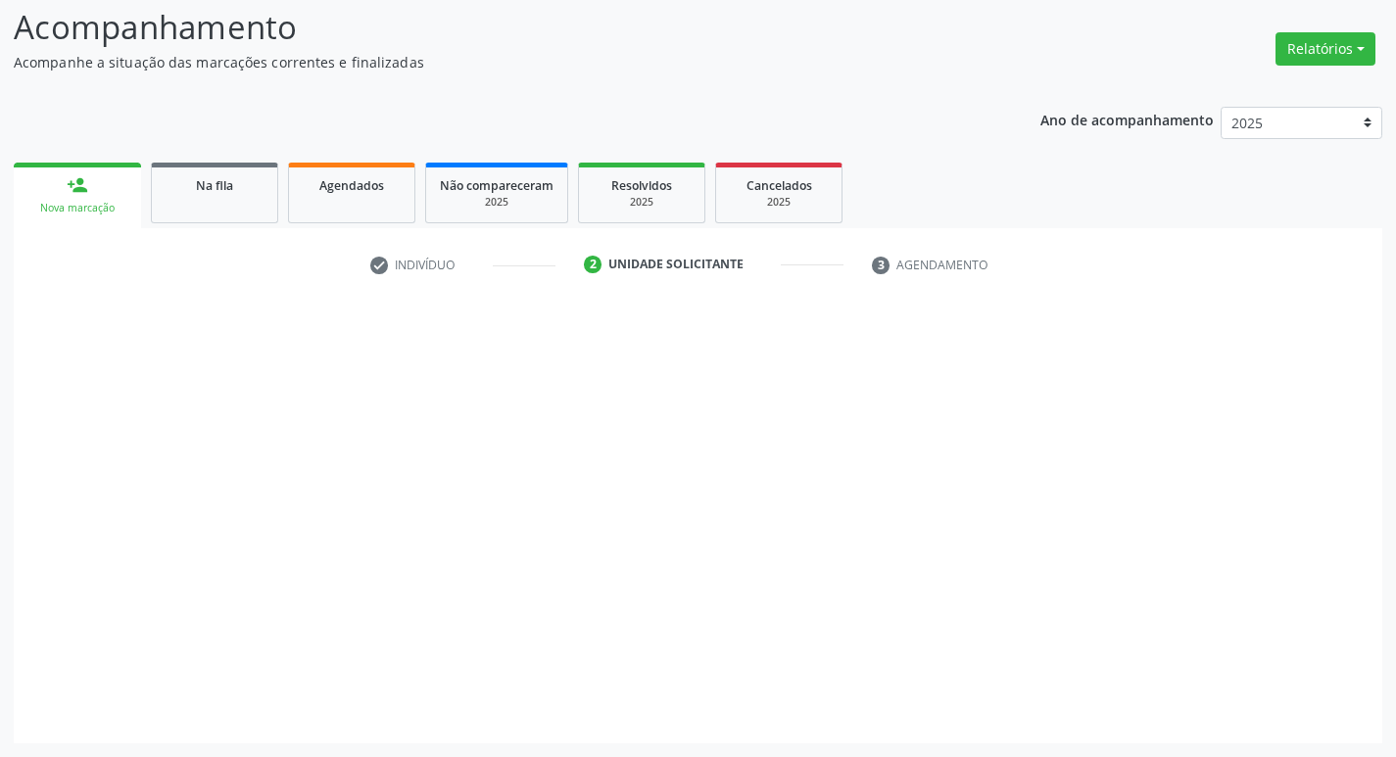
scroll to position [130, 0]
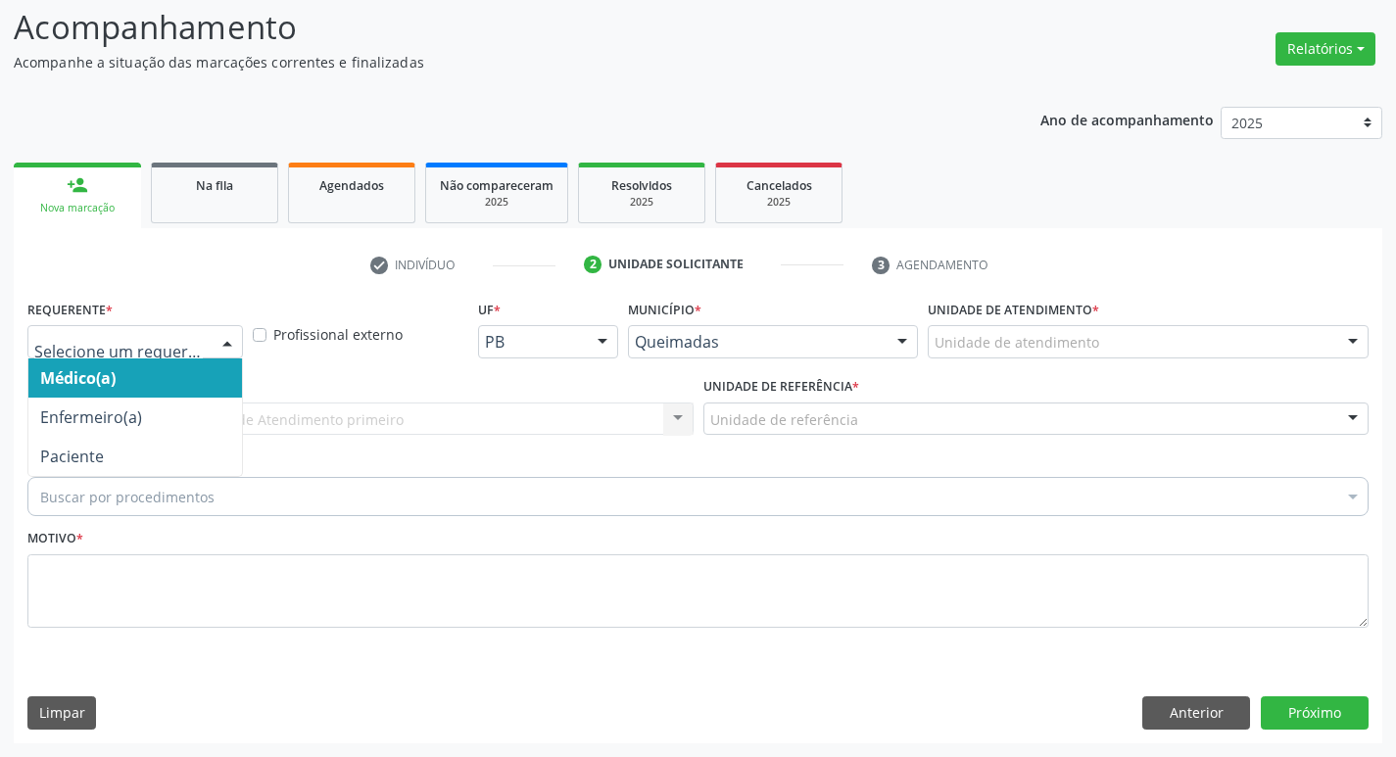
click at [150, 328] on div at bounding box center [134, 341] width 215 height 33
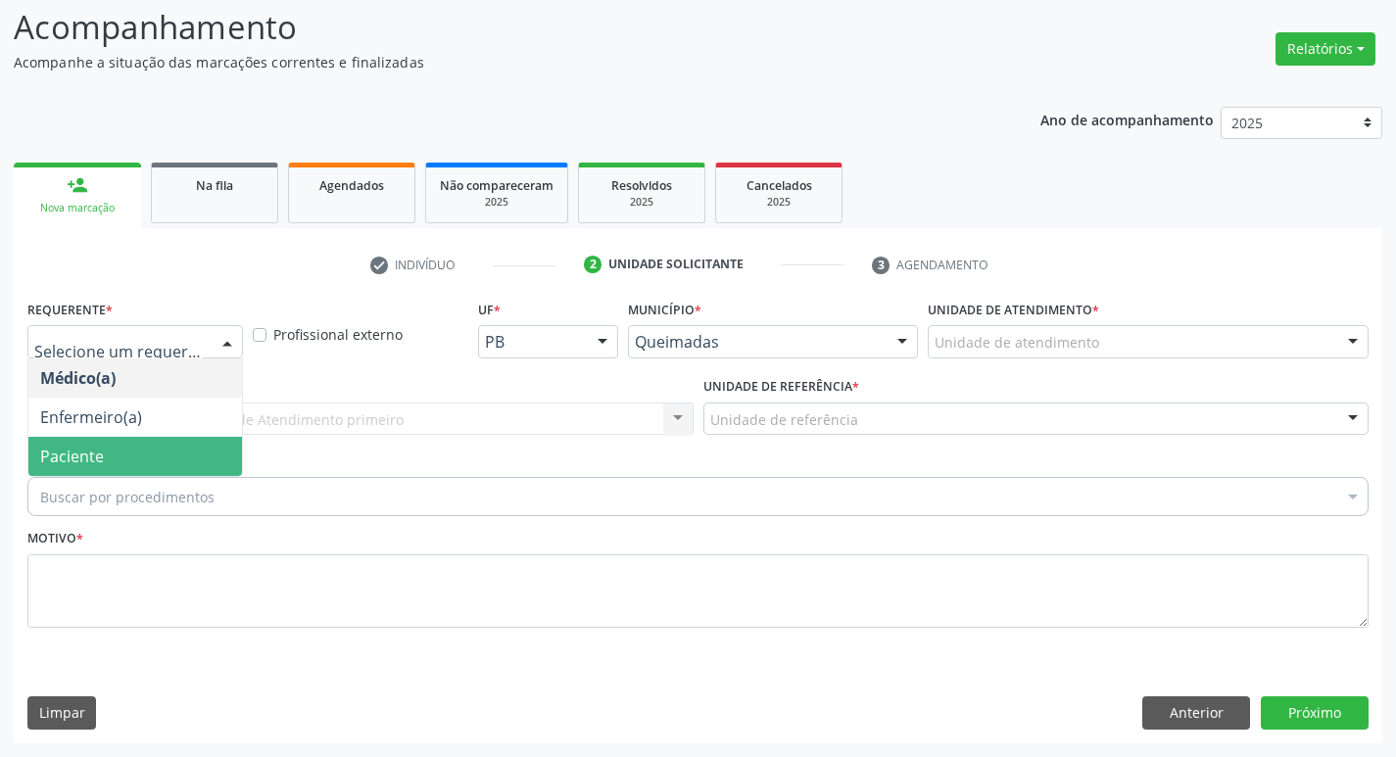
click at [150, 450] on span "Paciente" at bounding box center [135, 456] width 214 height 39
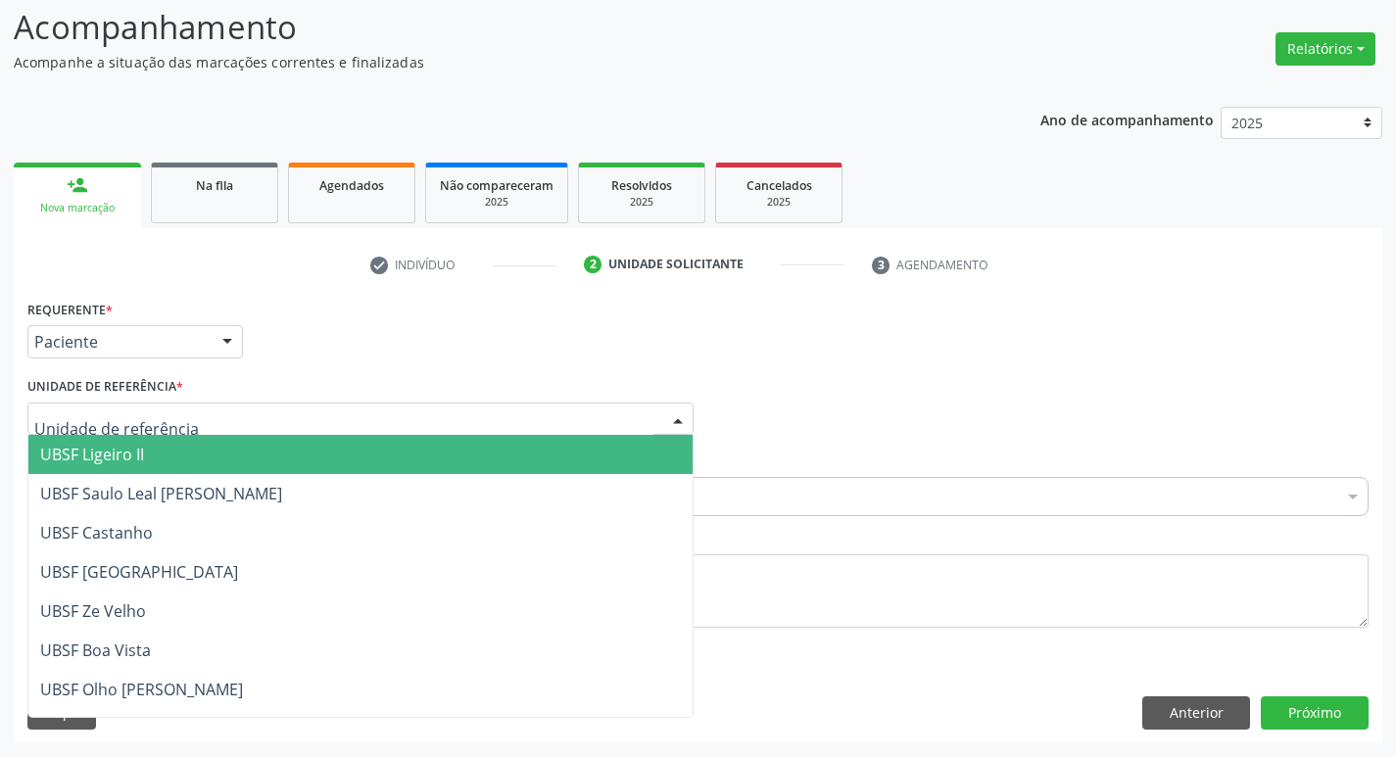
type input "Z"
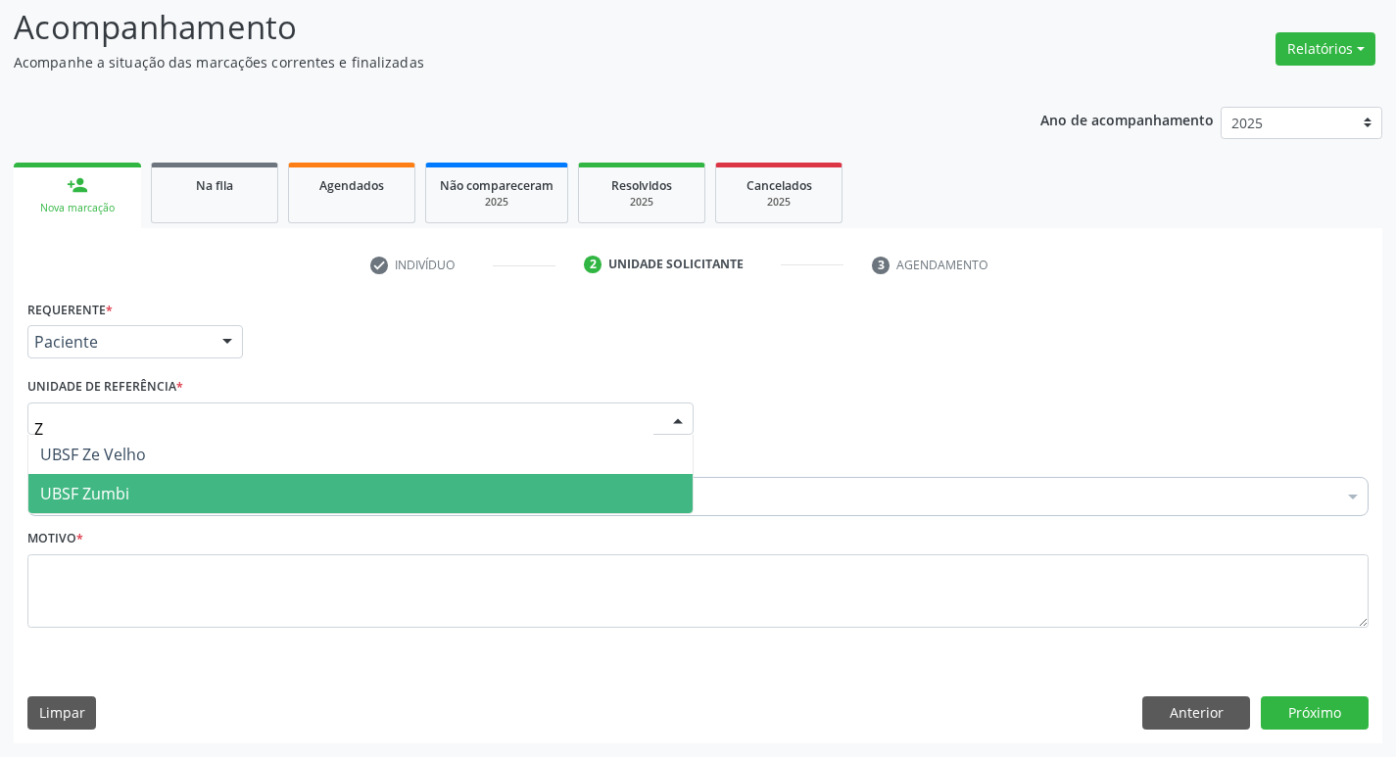
click at [166, 487] on span "UBSF Zumbi" at bounding box center [360, 493] width 664 height 39
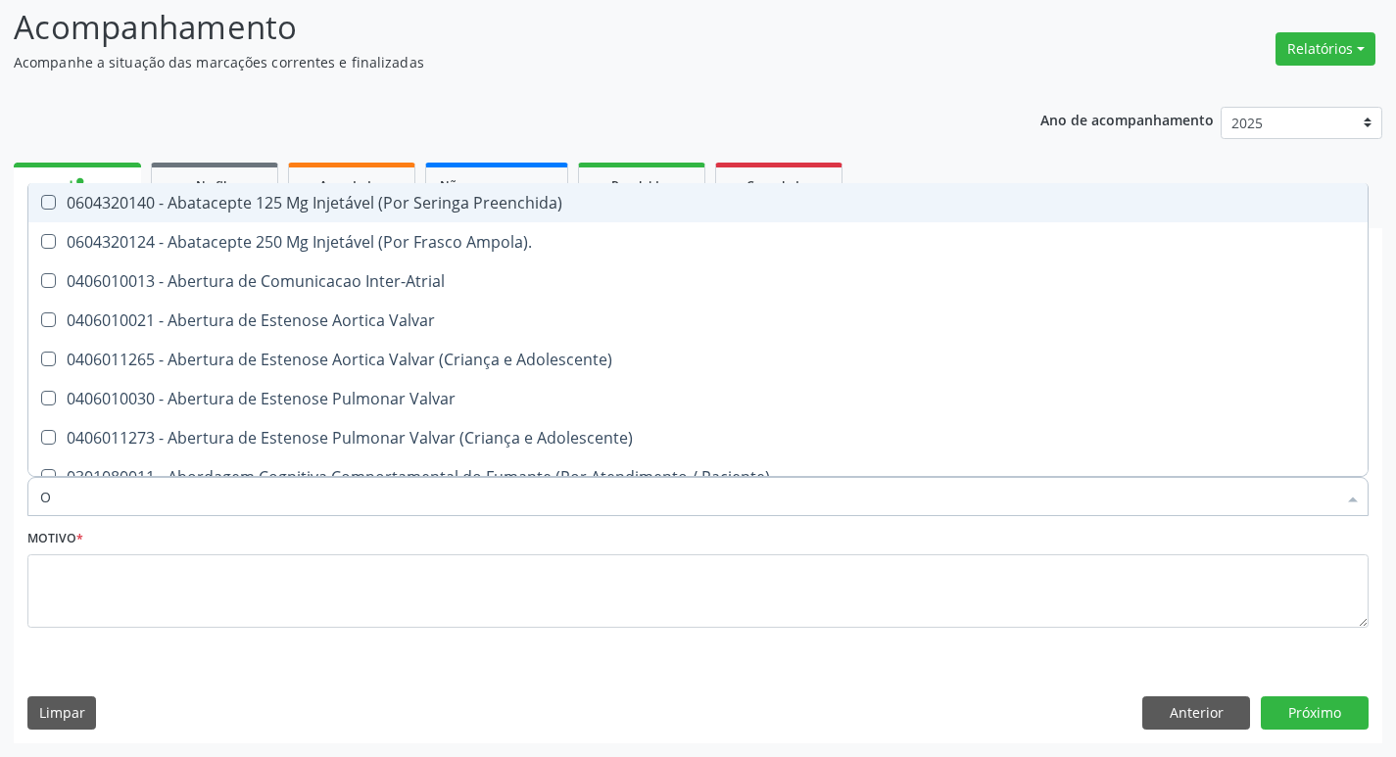
type input "ORTOPEDISTA"
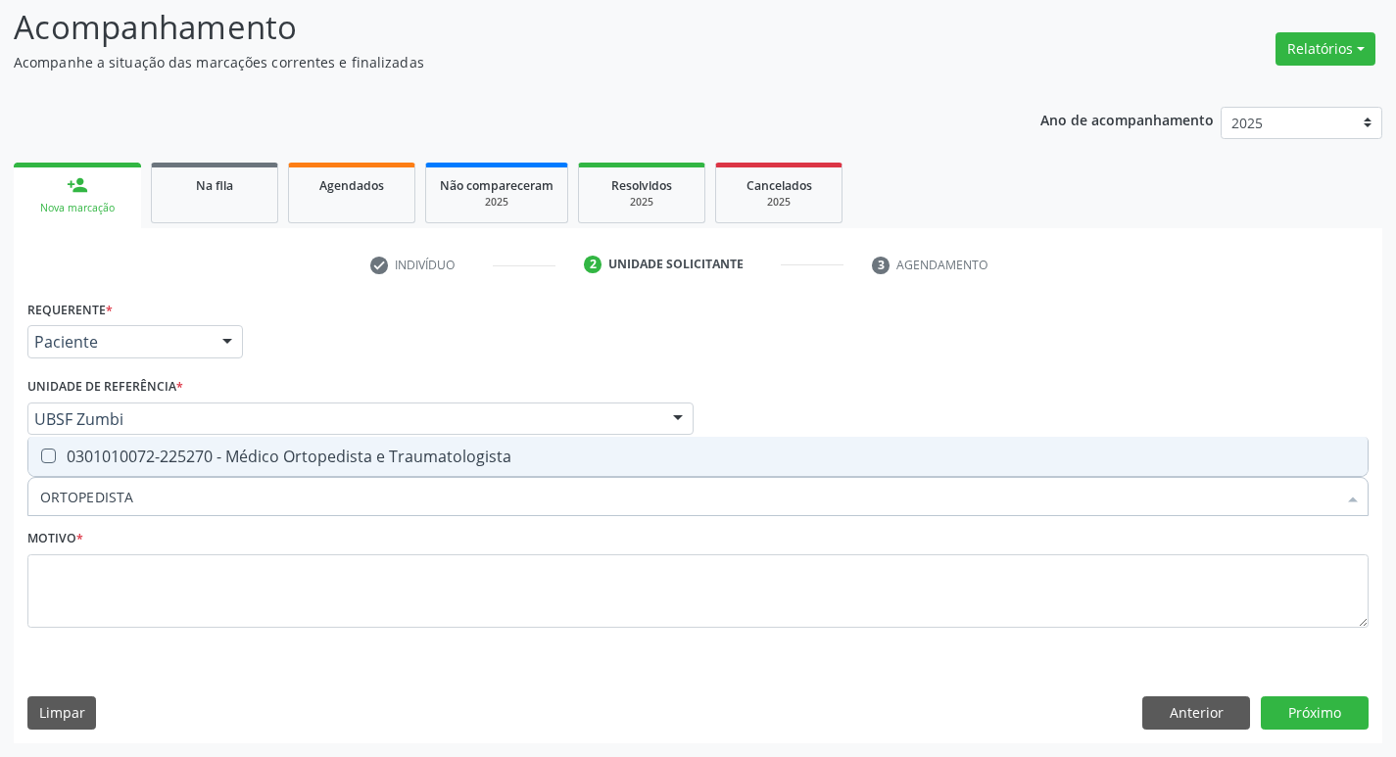
click at [207, 464] on div "0301010072-225270 - Médico Ortopedista e Traumatologista" at bounding box center [697, 457] width 1315 height 16
checkbox Traumatologista "true"
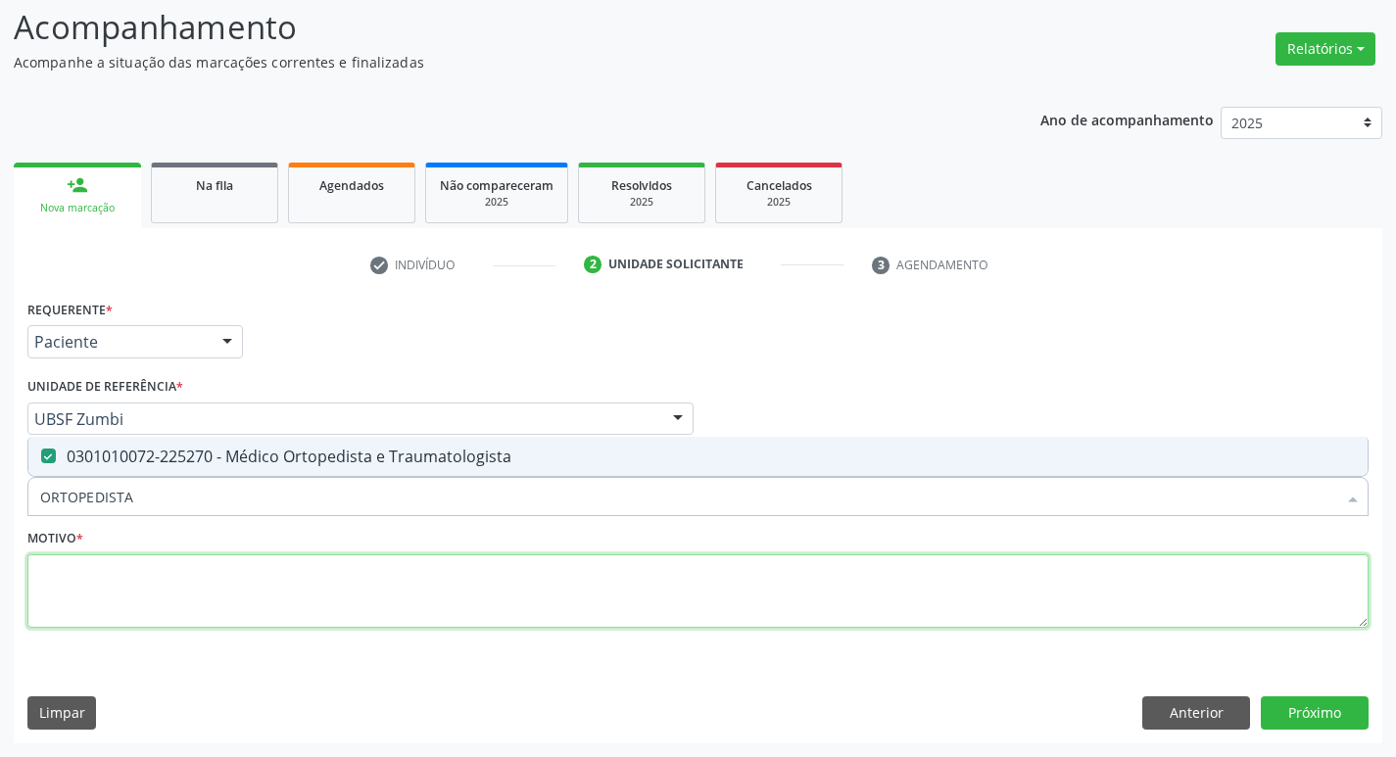
click at [255, 588] on textarea at bounding box center [697, 591] width 1341 height 74
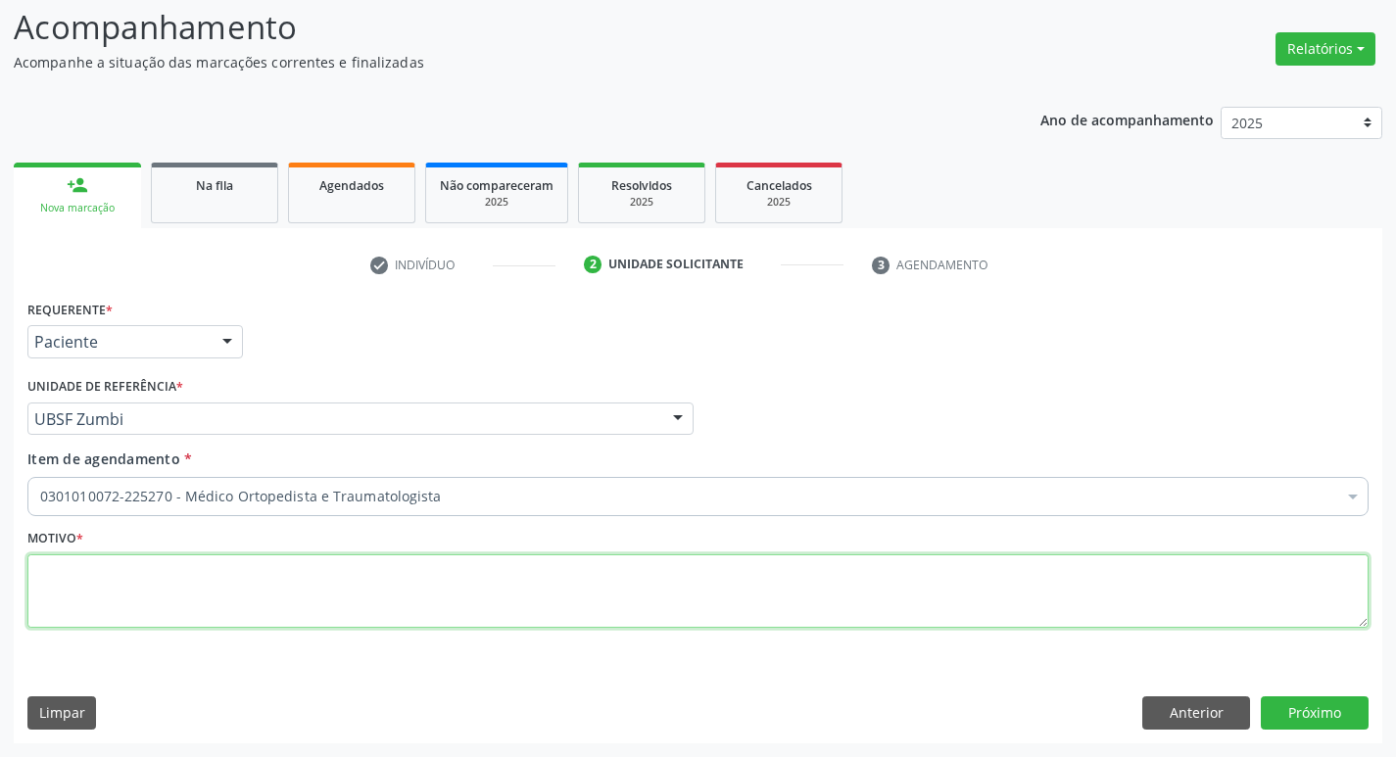
paste textarea "RETORNO"
type textarea "RETORNO C/ EXAMES"
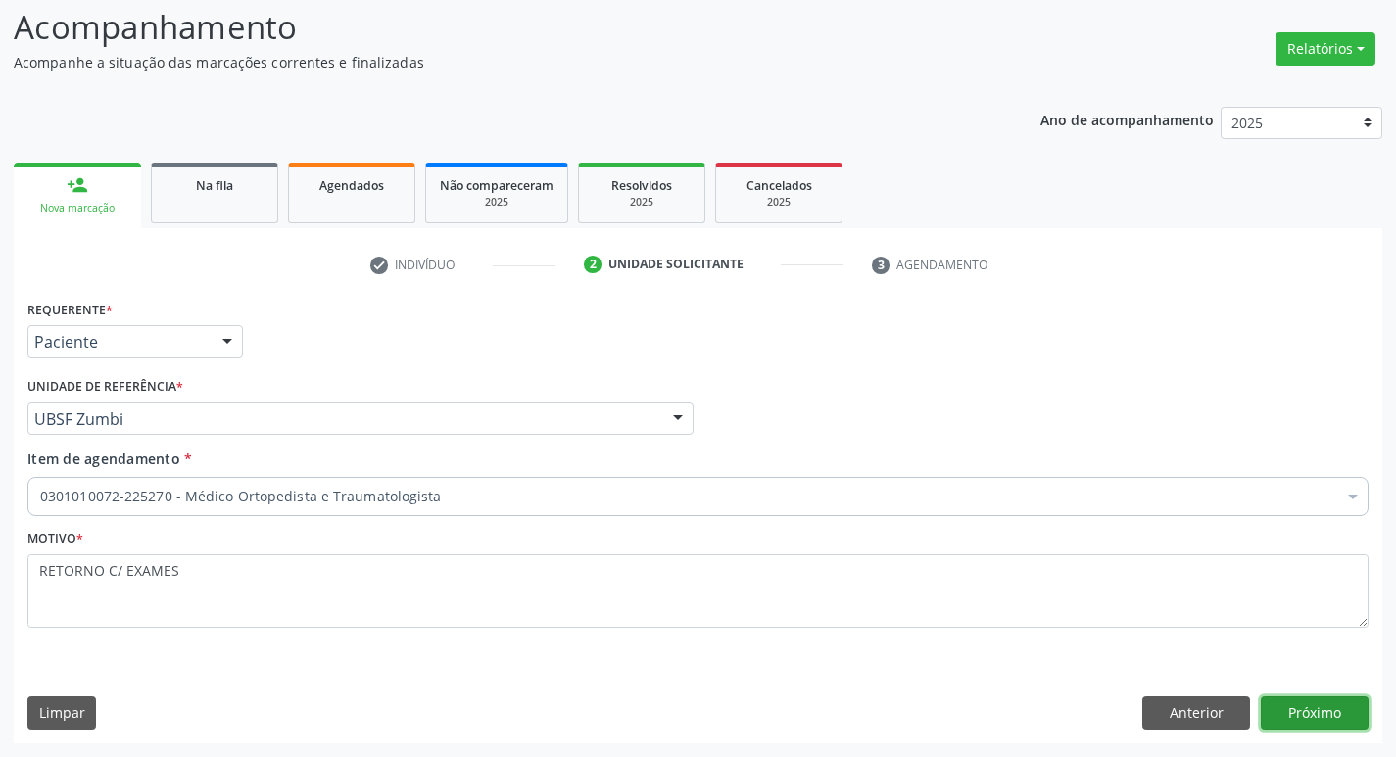
click at [1327, 722] on button "Próximo" at bounding box center [1314, 712] width 108 height 33
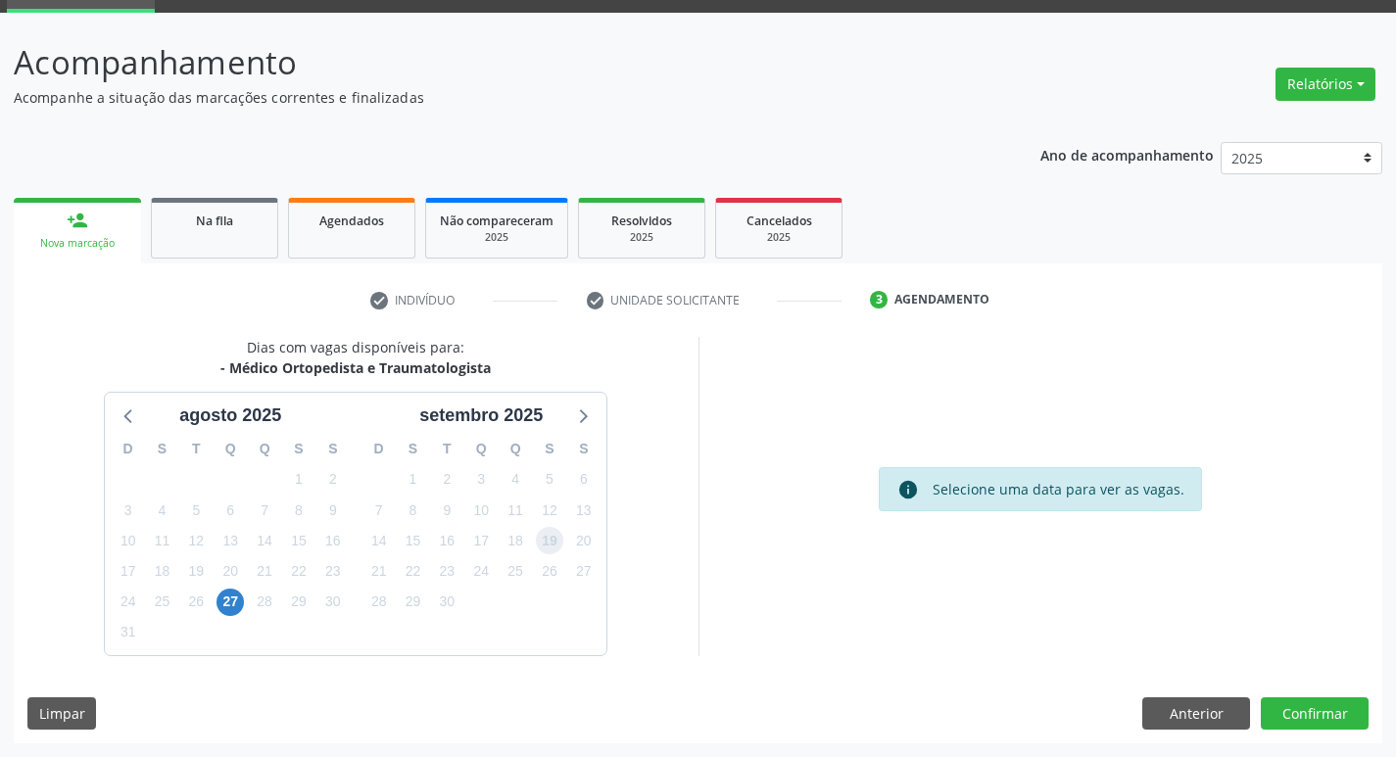
click at [557, 546] on span "19" at bounding box center [549, 540] width 27 height 27
click at [1346, 697] on button "Confirmar" at bounding box center [1314, 713] width 108 height 33
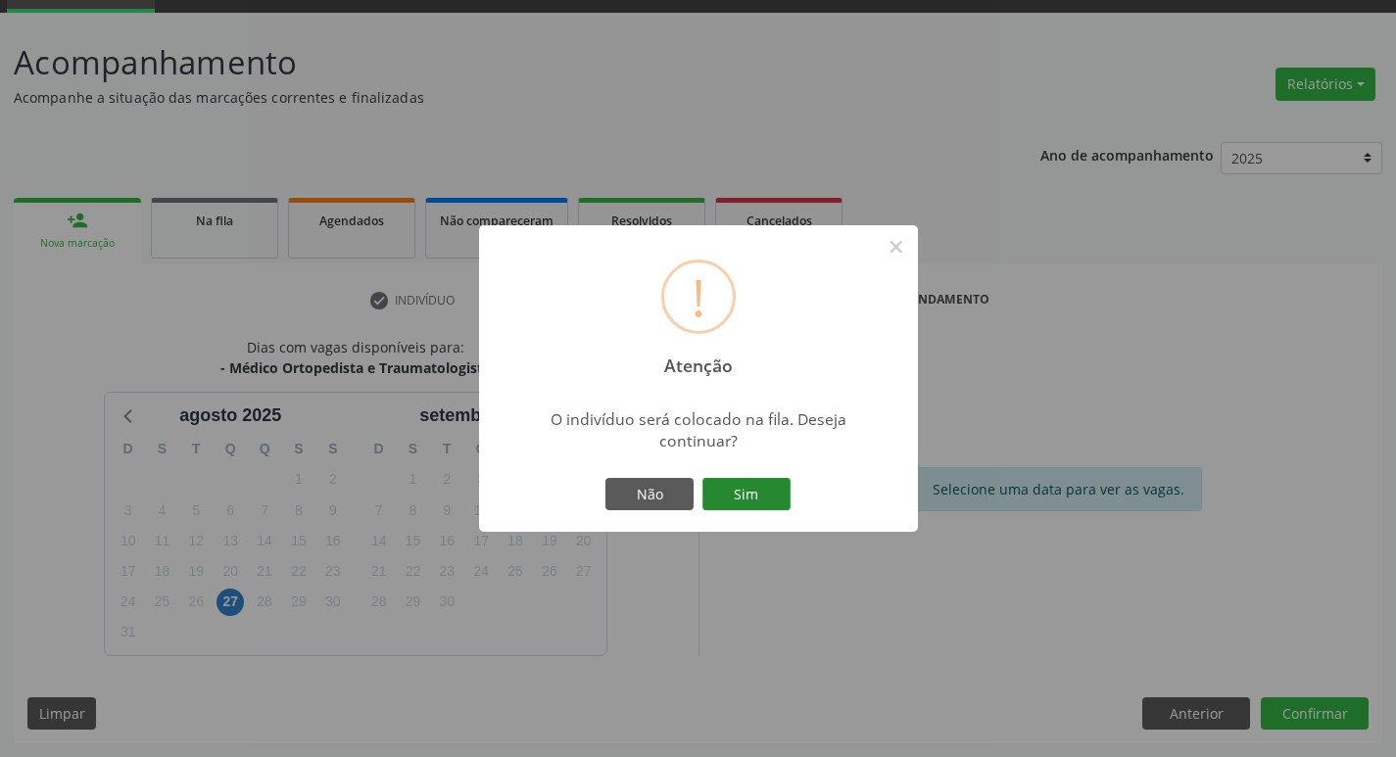
click at [779, 484] on button "Sim" at bounding box center [746, 494] width 88 height 33
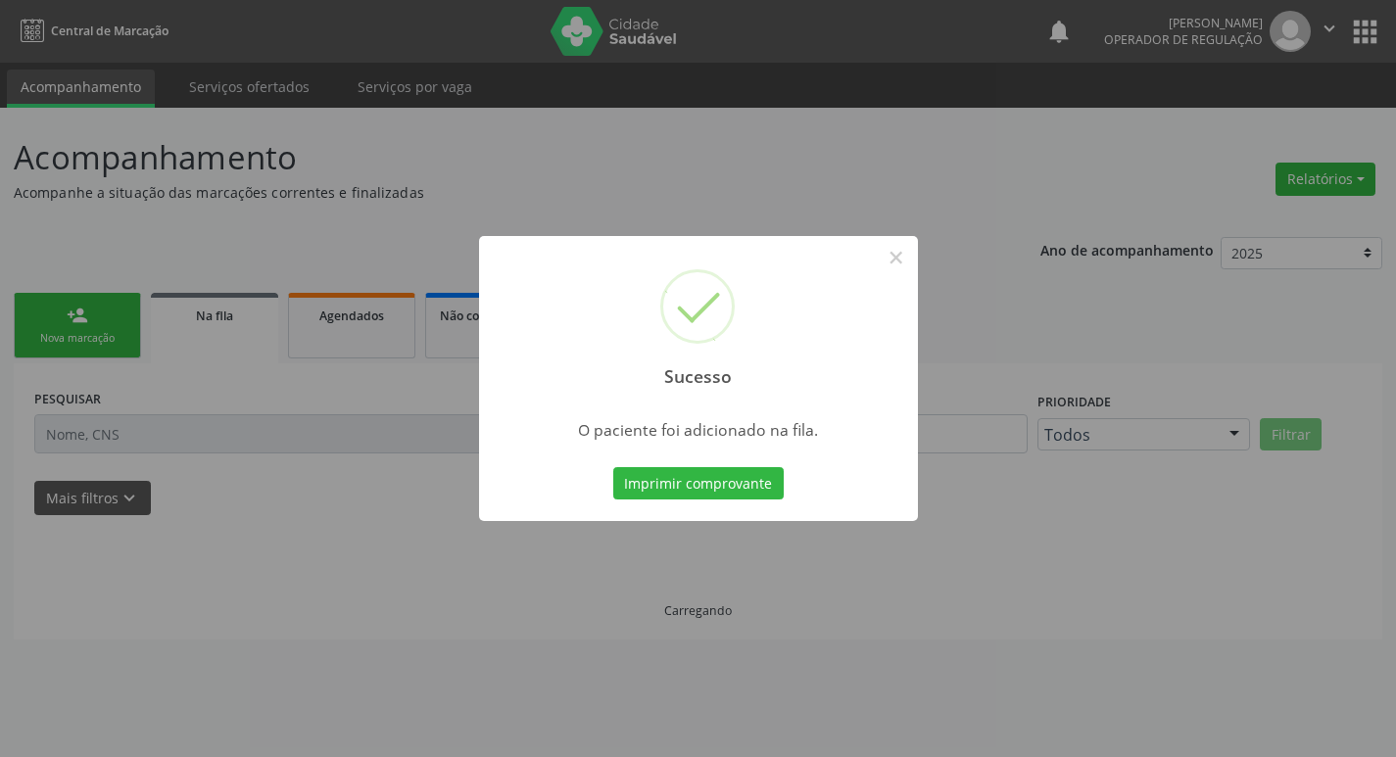
scroll to position [0, 0]
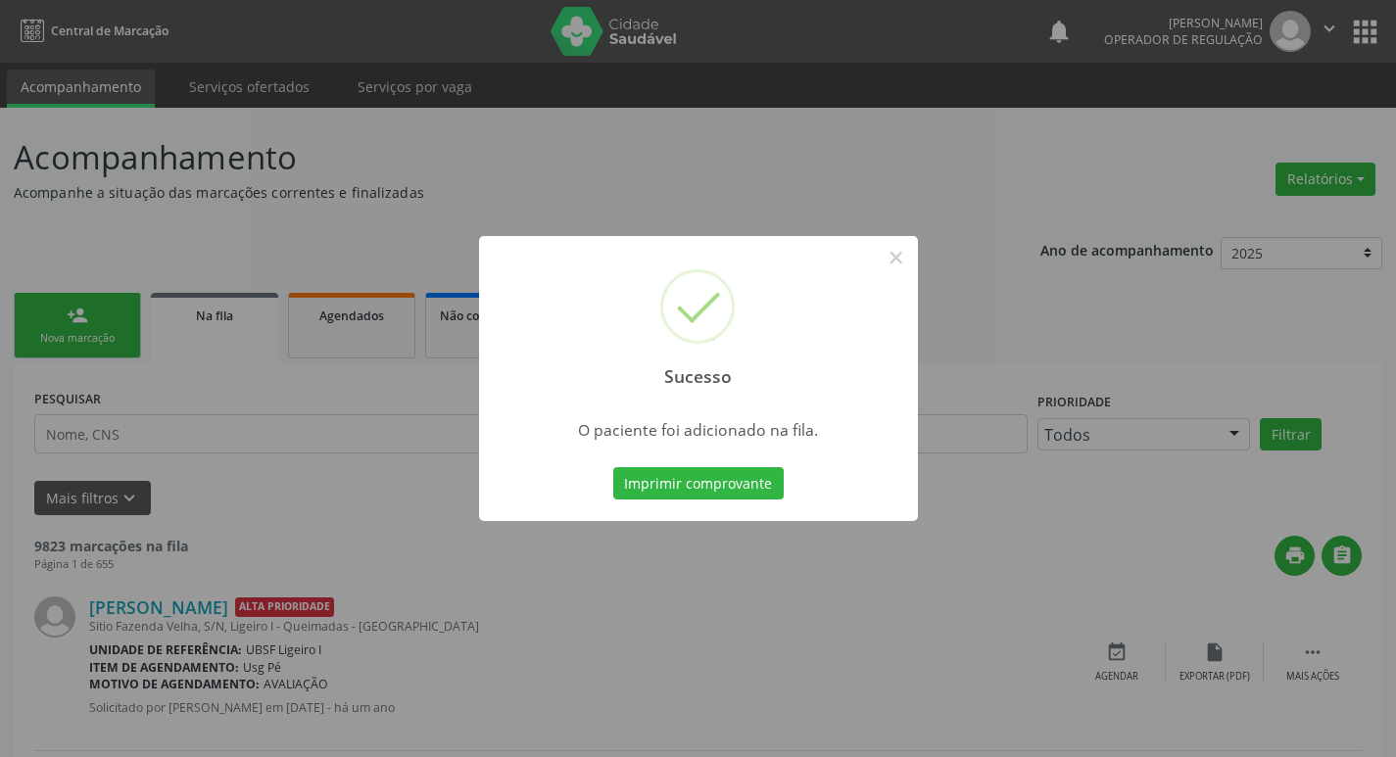
click at [201, 227] on div "Sucesso × O paciente foi adicionado na fila. Imprimir comprovante Cancel" at bounding box center [698, 378] width 1396 height 757
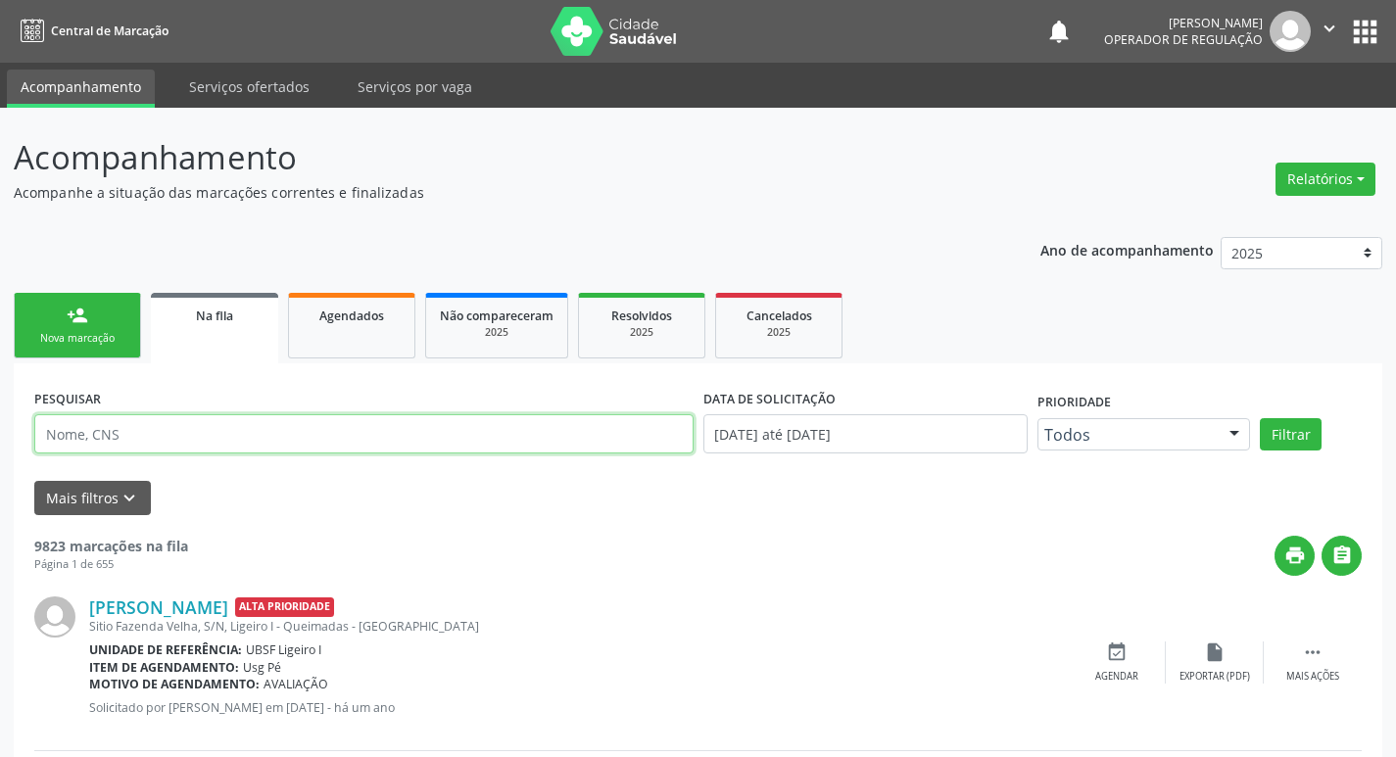
click at [366, 442] on input "text" at bounding box center [363, 433] width 659 height 39
click at [1260, 418] on button "Filtrar" at bounding box center [1291, 434] width 62 height 33
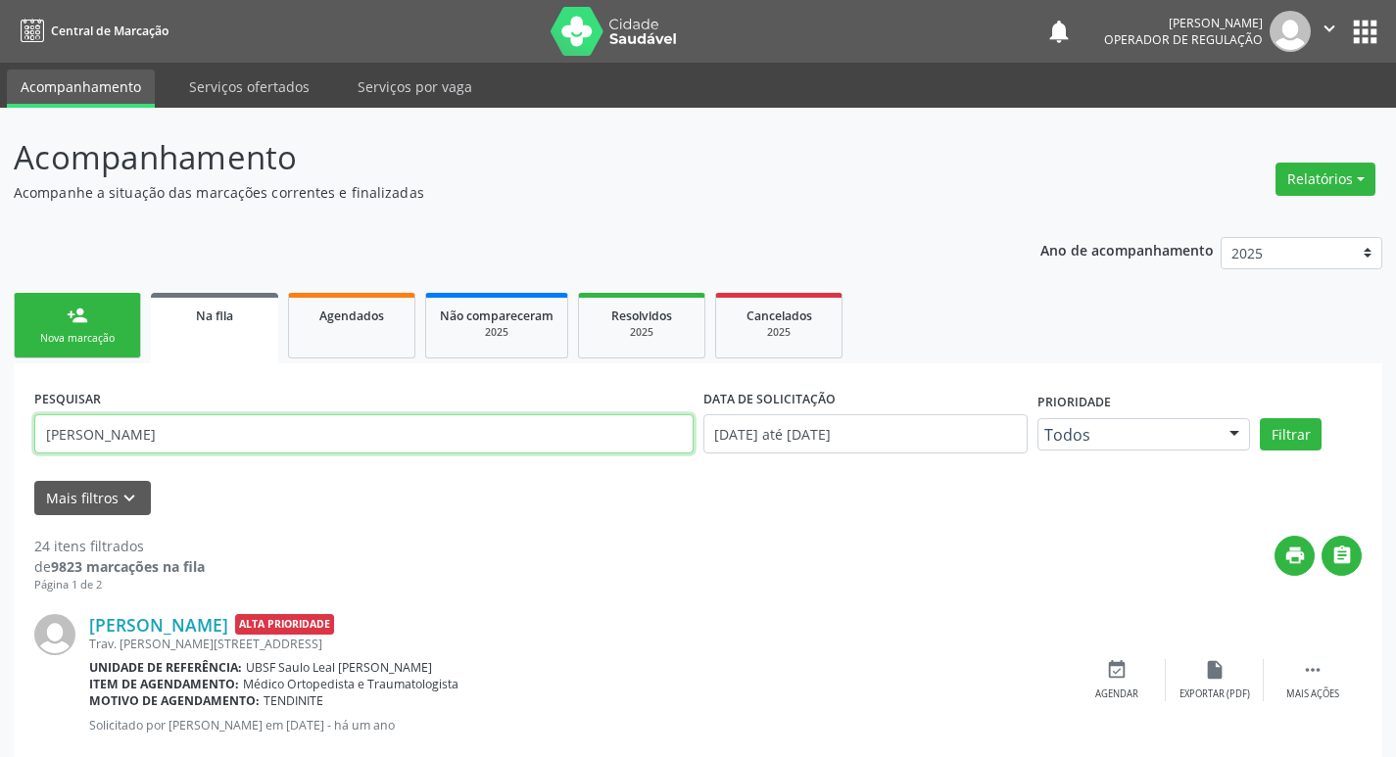
click at [372, 427] on input "MARIA DO SOCORRO DA SILVA" at bounding box center [363, 433] width 659 height 39
type input "705209482235774"
click at [1260, 418] on button "Filtrar" at bounding box center [1291, 434] width 62 height 33
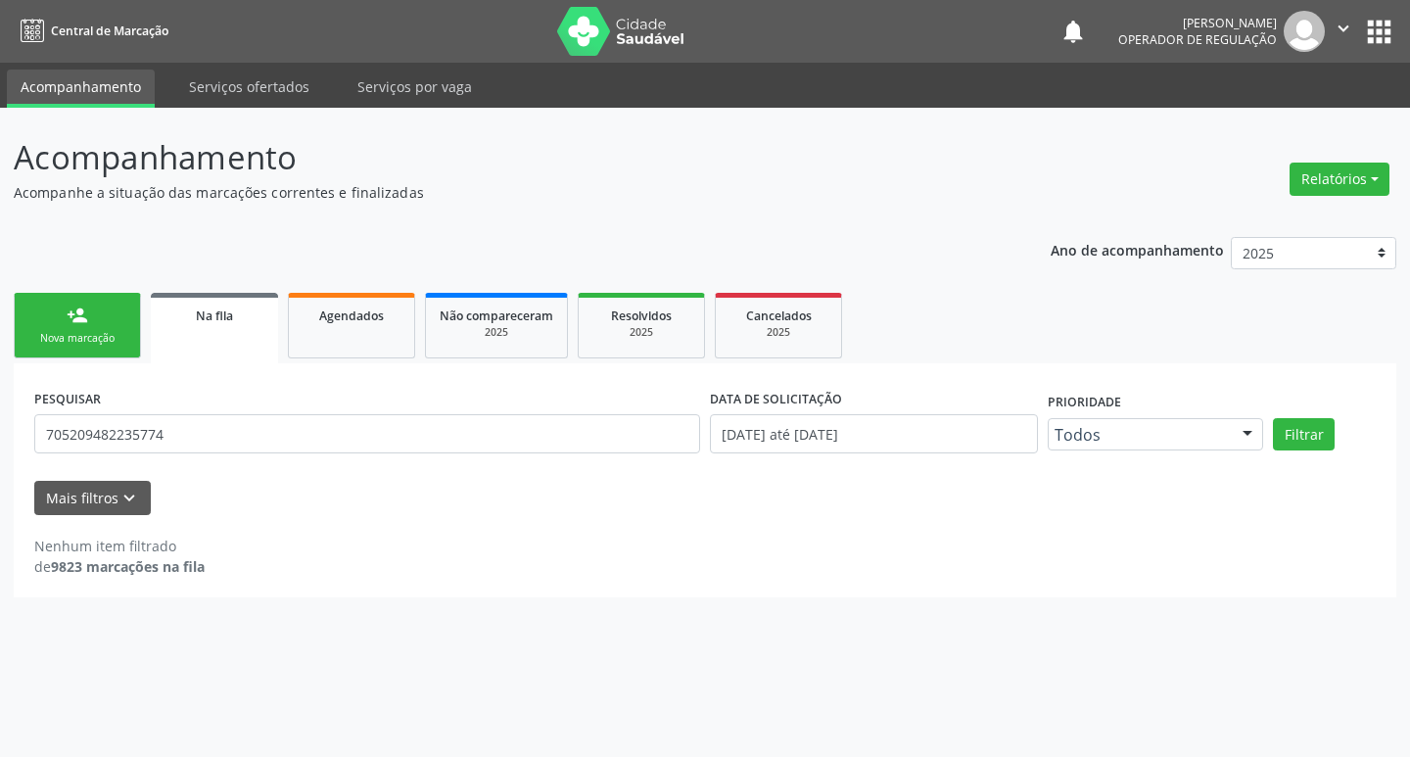
click at [71, 300] on link "person_add Nova marcação" at bounding box center [77, 326] width 127 height 66
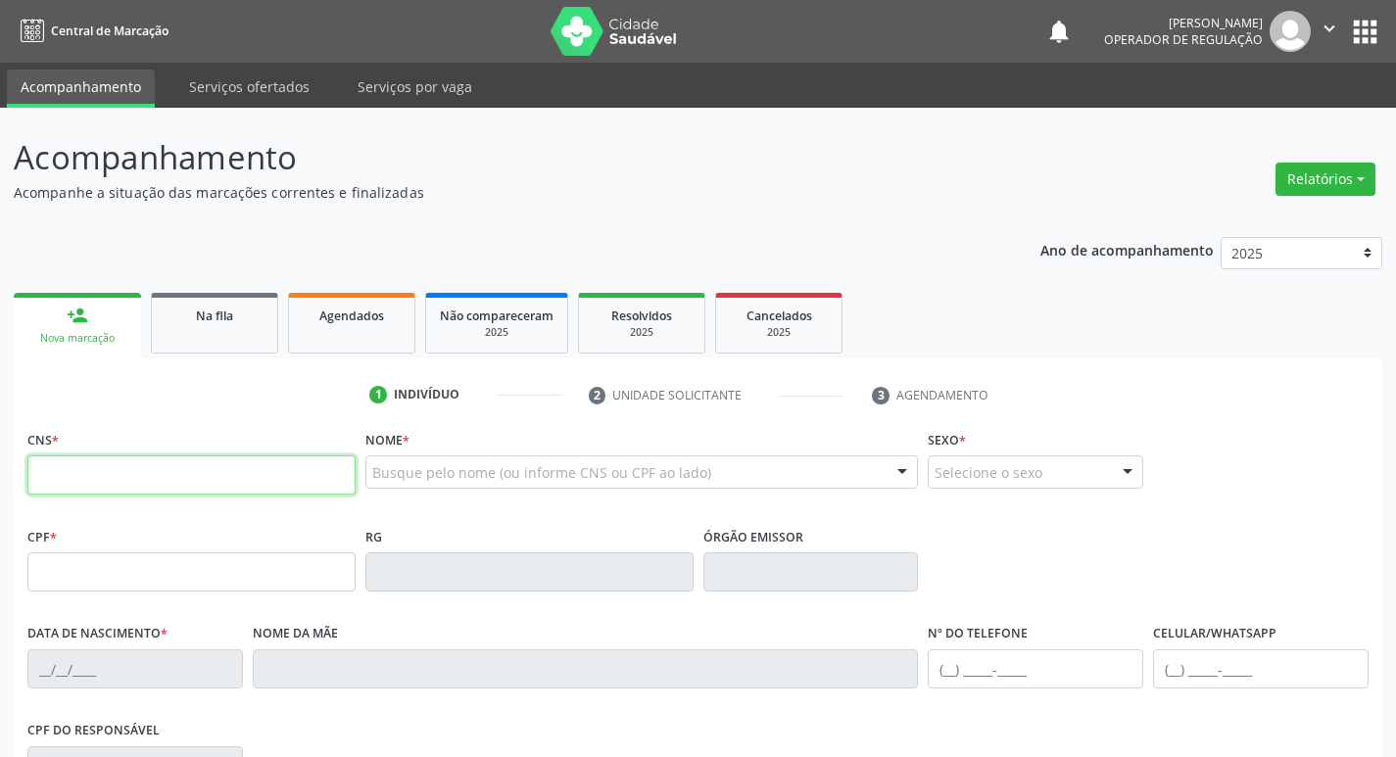
click at [41, 473] on input "text" at bounding box center [191, 474] width 328 height 39
type input "705 2094 8223 5774"
type input "17/04/1986"
type input "Maria das Graças Pereira Desousa"
type input "(83) 99632-1342"
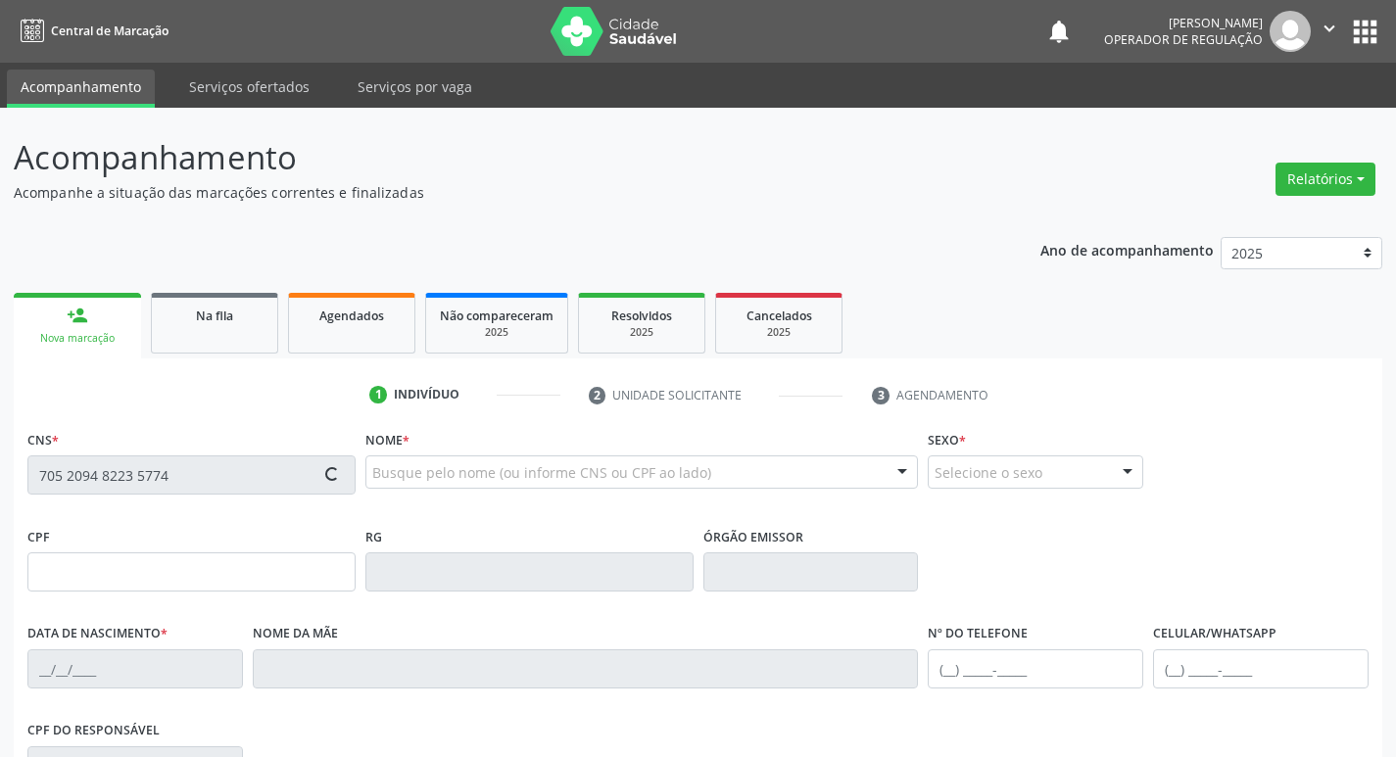
type input "(83) 9921-8464"
type input "S/N"
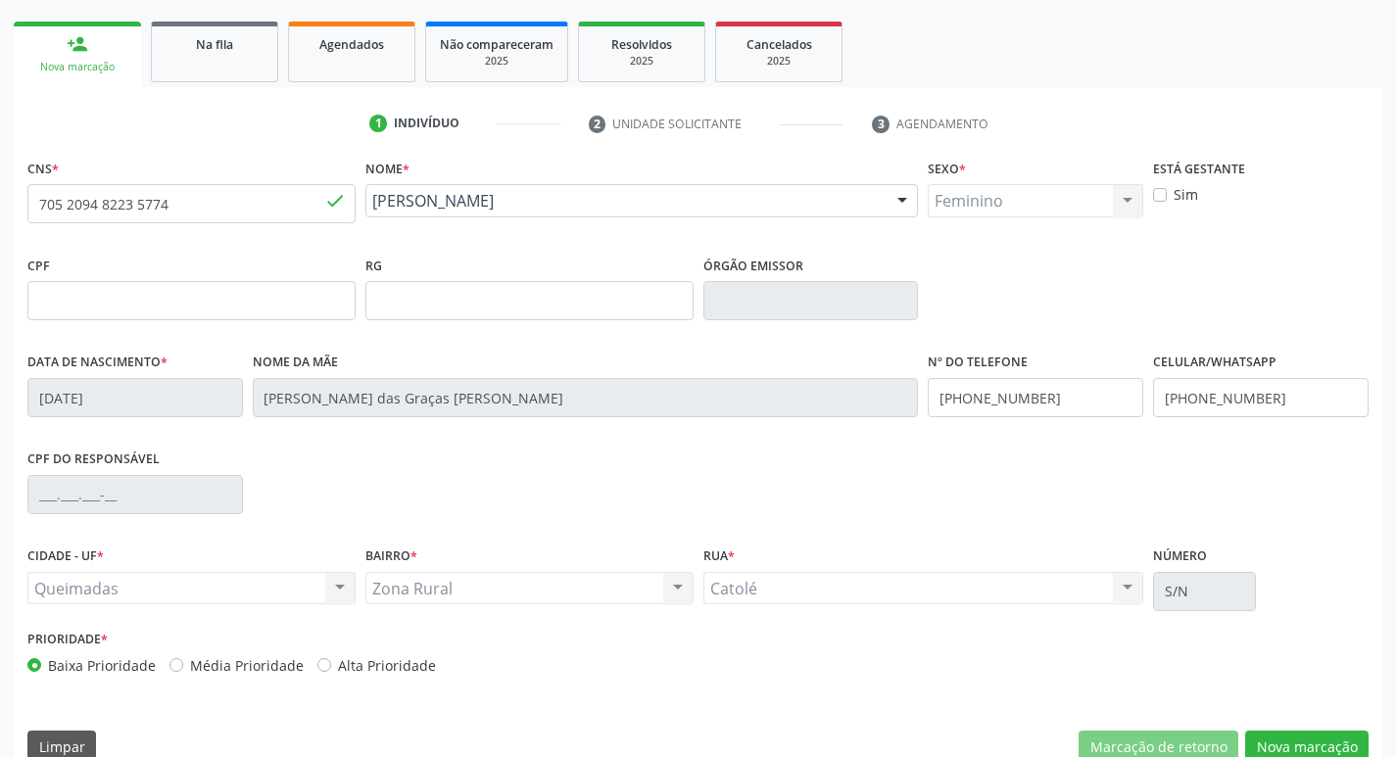
scroll to position [305, 0]
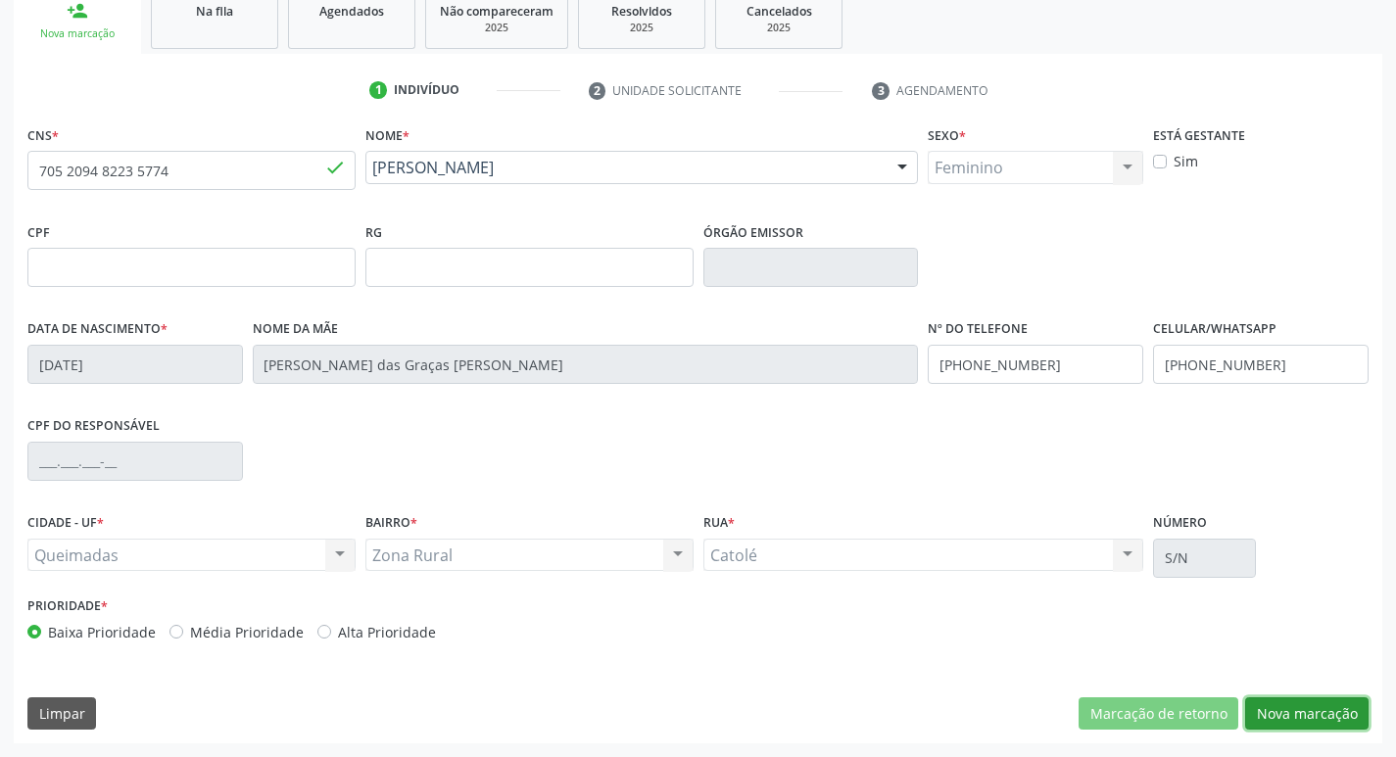
click at [1308, 722] on button "Nova marcação" at bounding box center [1306, 713] width 123 height 33
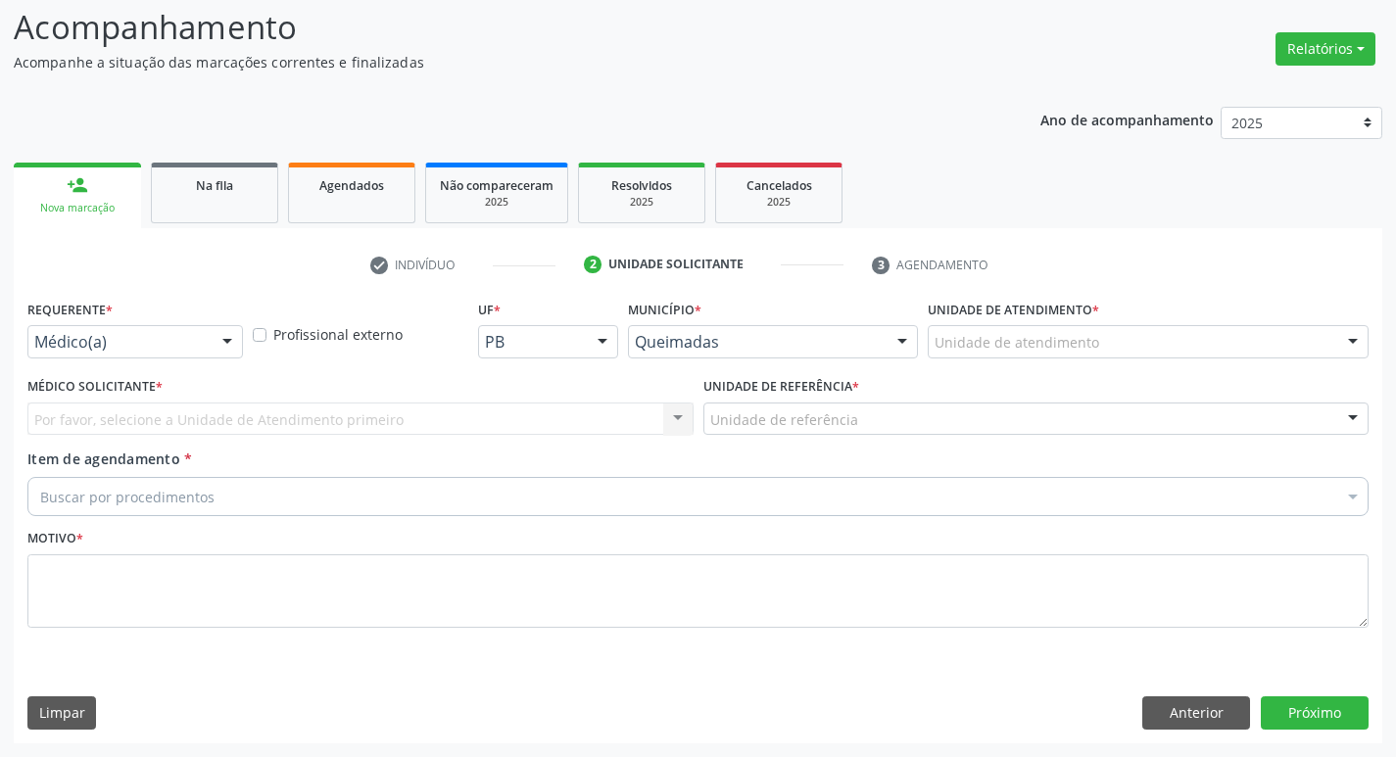
scroll to position [130, 0]
click at [214, 352] on div "Médico(a)" at bounding box center [134, 341] width 215 height 33
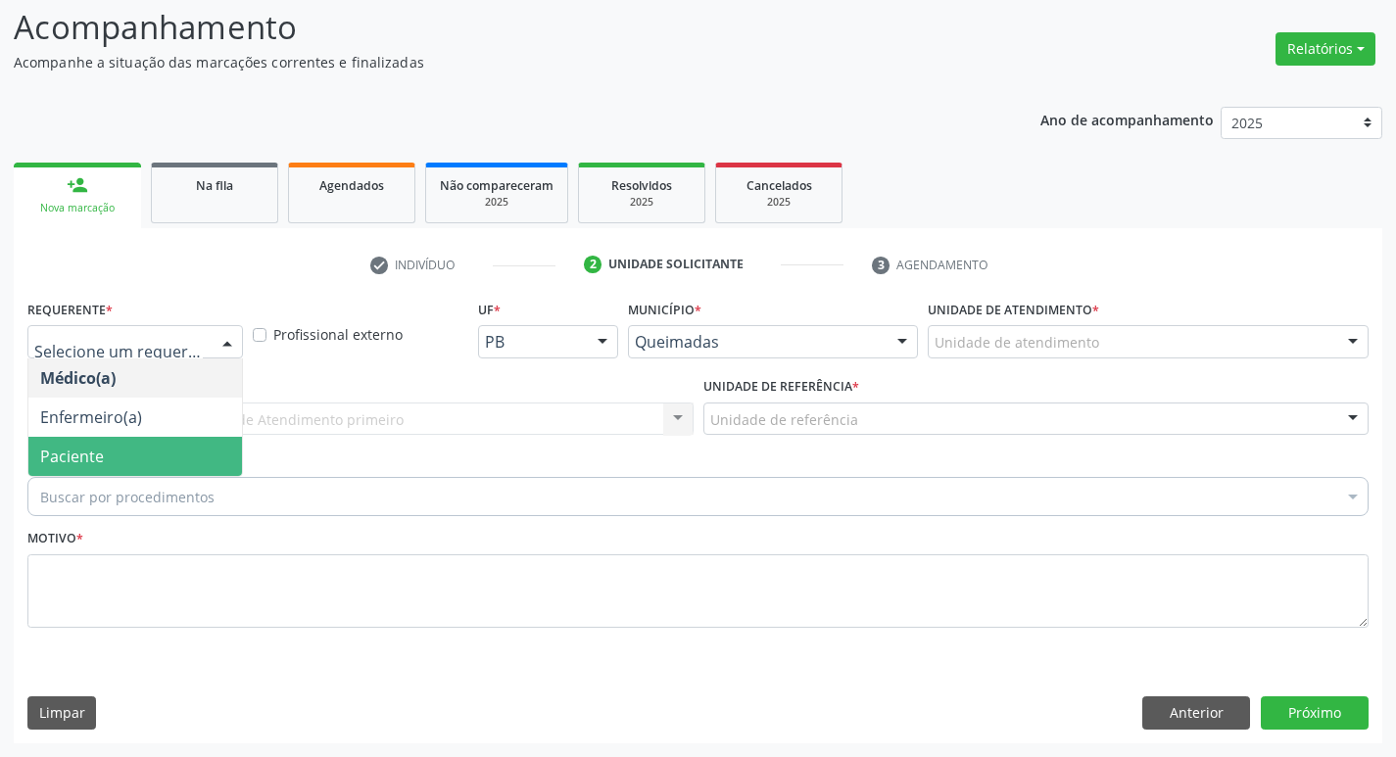
click at [177, 460] on span "Paciente" at bounding box center [135, 456] width 214 height 39
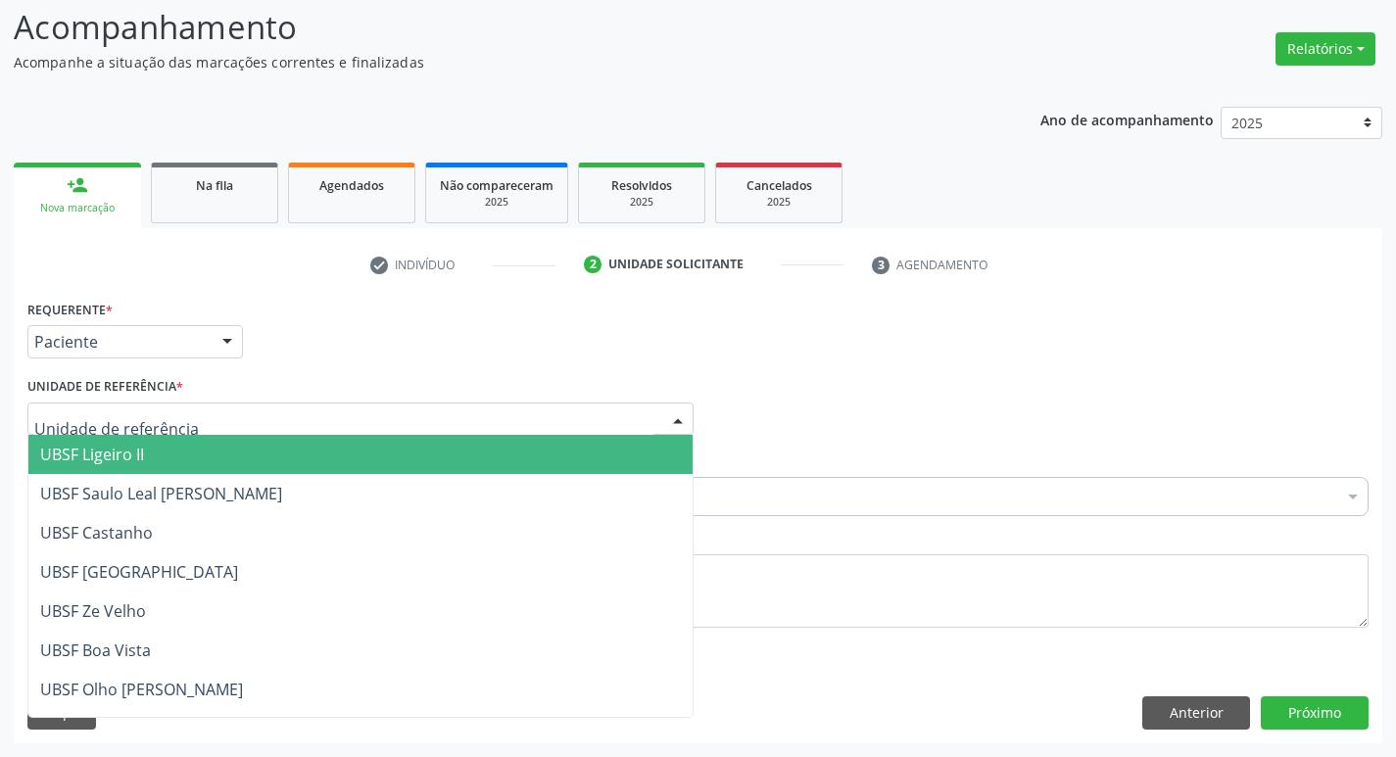
click at [192, 421] on div at bounding box center [360, 419] width 666 height 33
type input "RI"
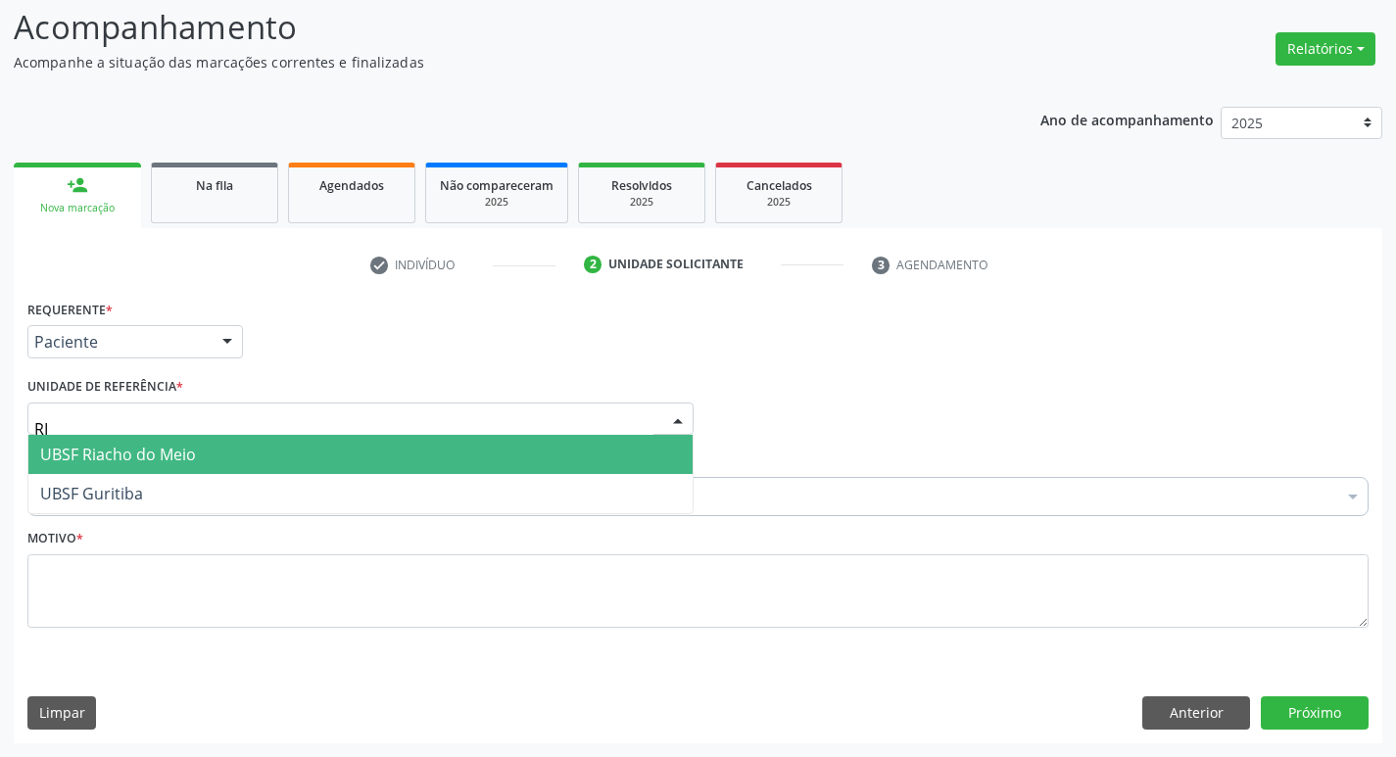
scroll to position [130, 0]
click at [213, 462] on span "UBSF Riacho do Meio" at bounding box center [360, 454] width 664 height 39
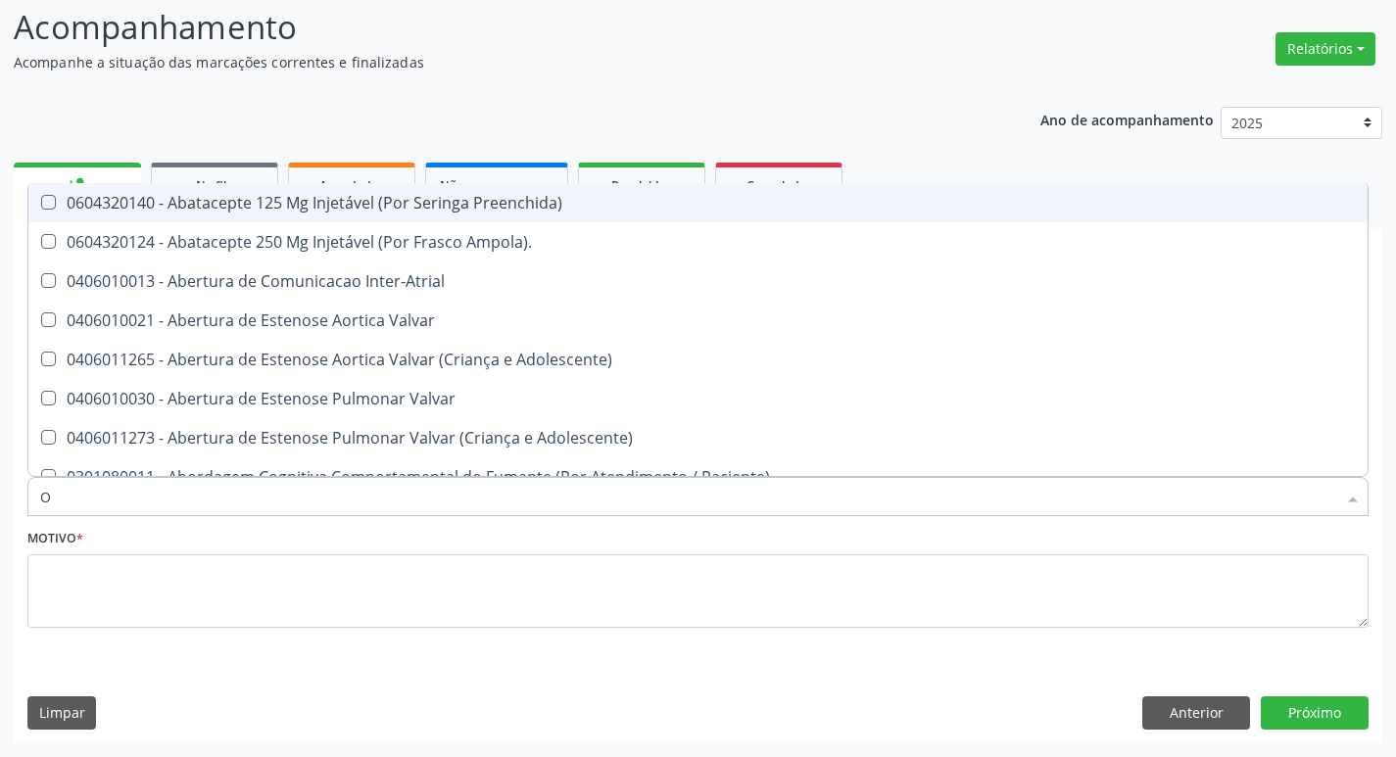
type input "ORTOPEDISTA"
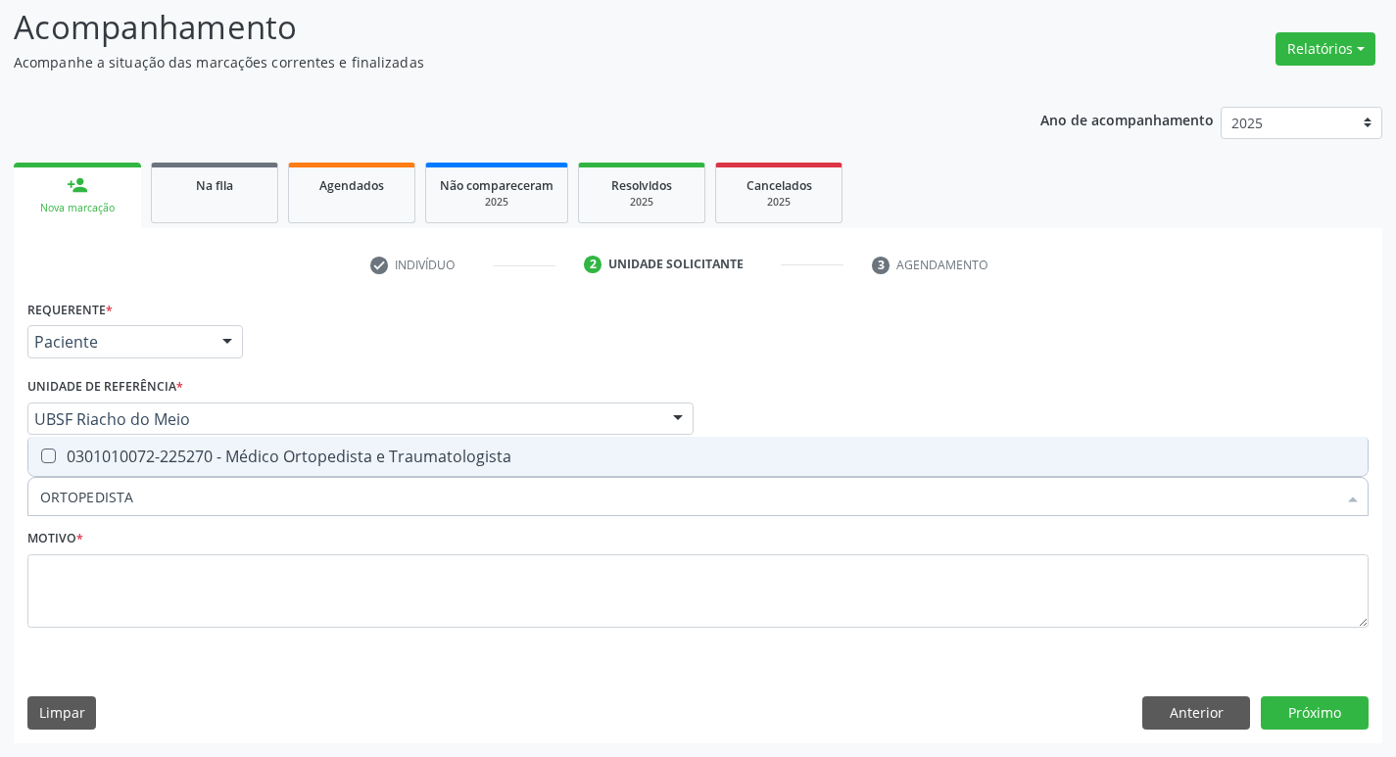
drag, startPoint x: 207, startPoint y: 447, endPoint x: 193, endPoint y: 518, distance: 72.8
click at [207, 449] on div "0301010072-225270 - Médico Ortopedista e Traumatologista" at bounding box center [697, 457] width 1315 height 16
checkbox Traumatologista "true"
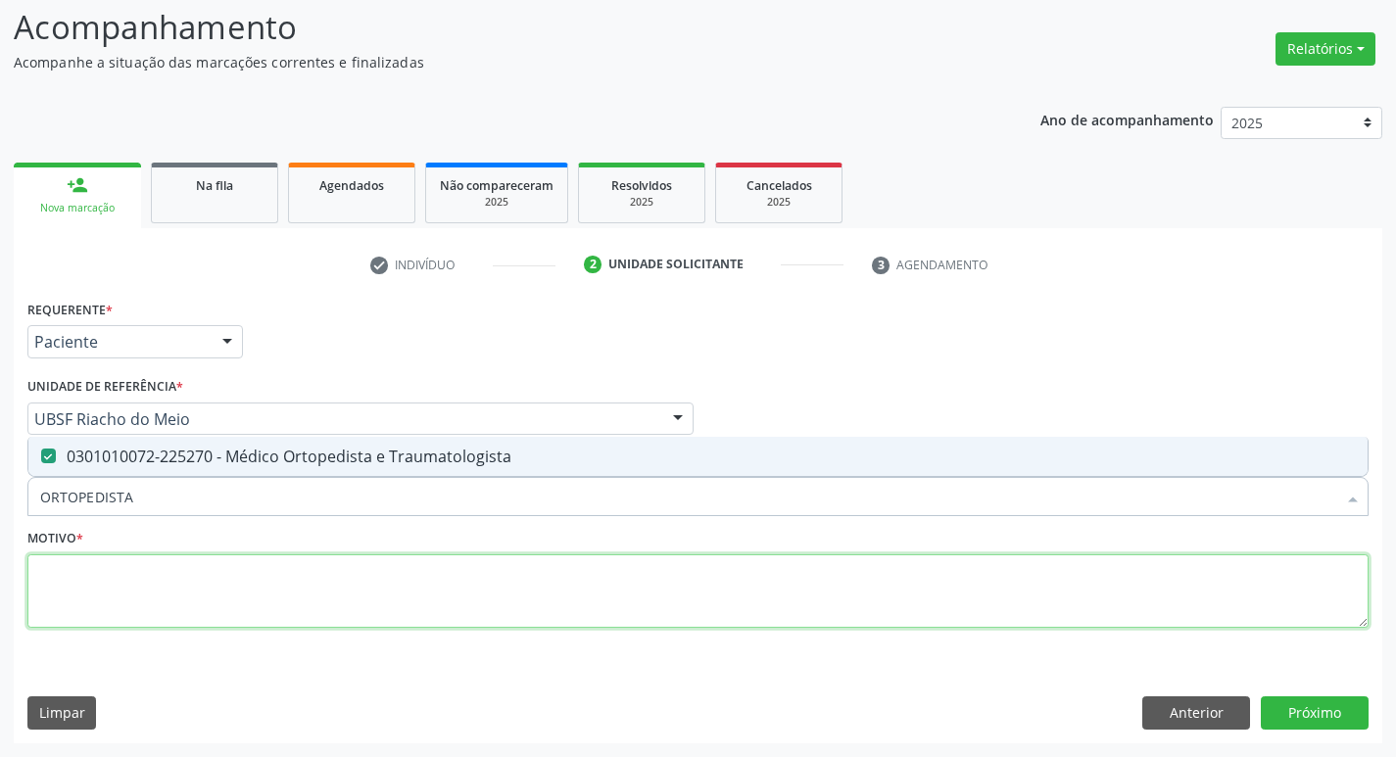
click at [182, 603] on textarea at bounding box center [697, 591] width 1341 height 74
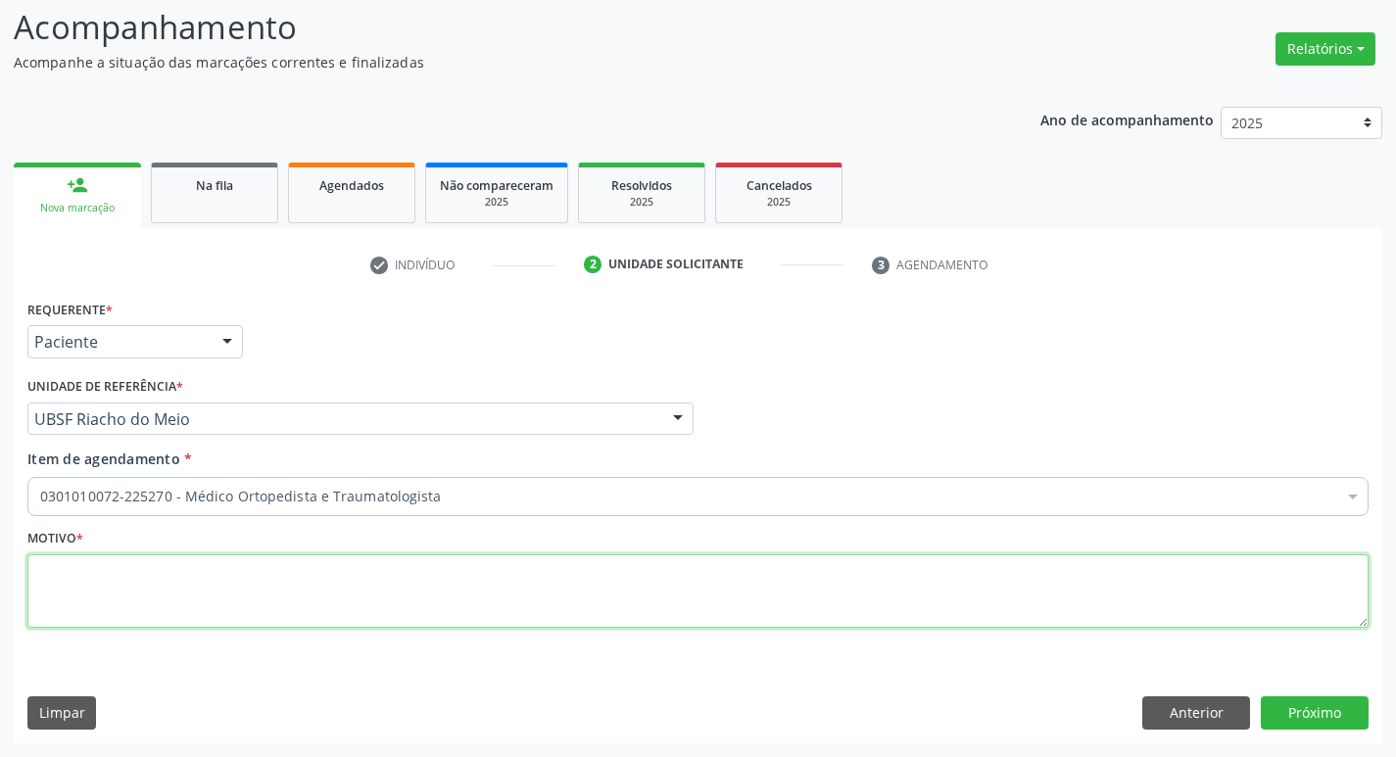
paste textarea "RETORNO"
type textarea "RETORNO C/ EXAMES"
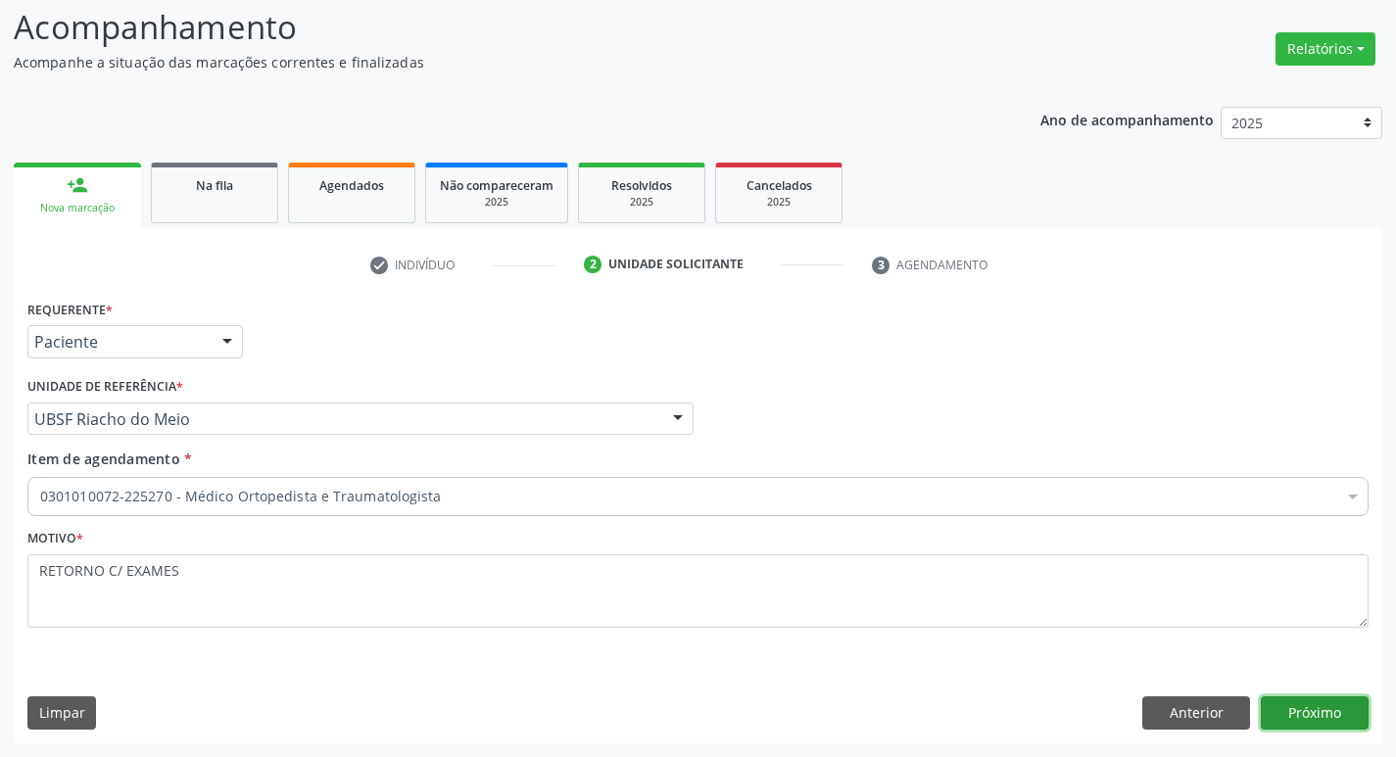
click at [1345, 728] on button "Próximo" at bounding box center [1314, 712] width 108 height 33
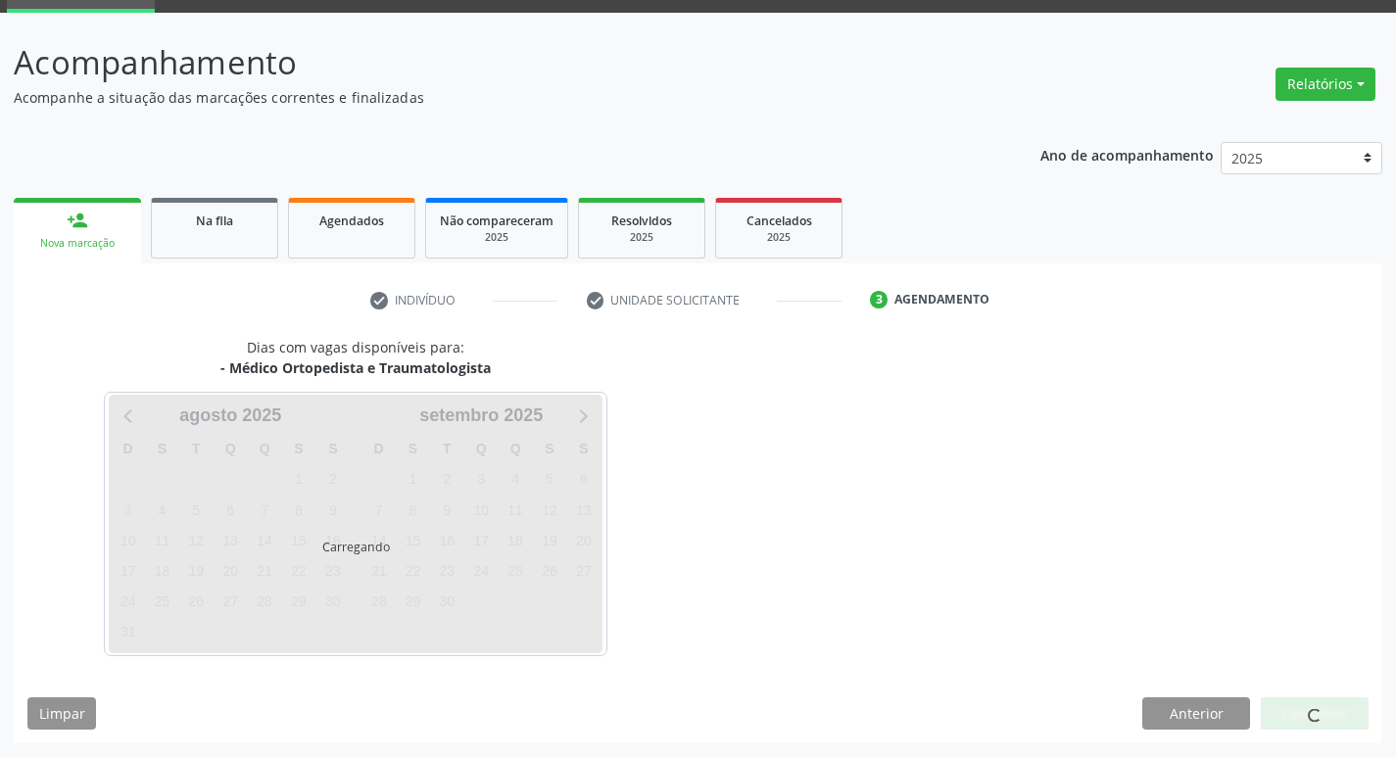
scroll to position [95, 0]
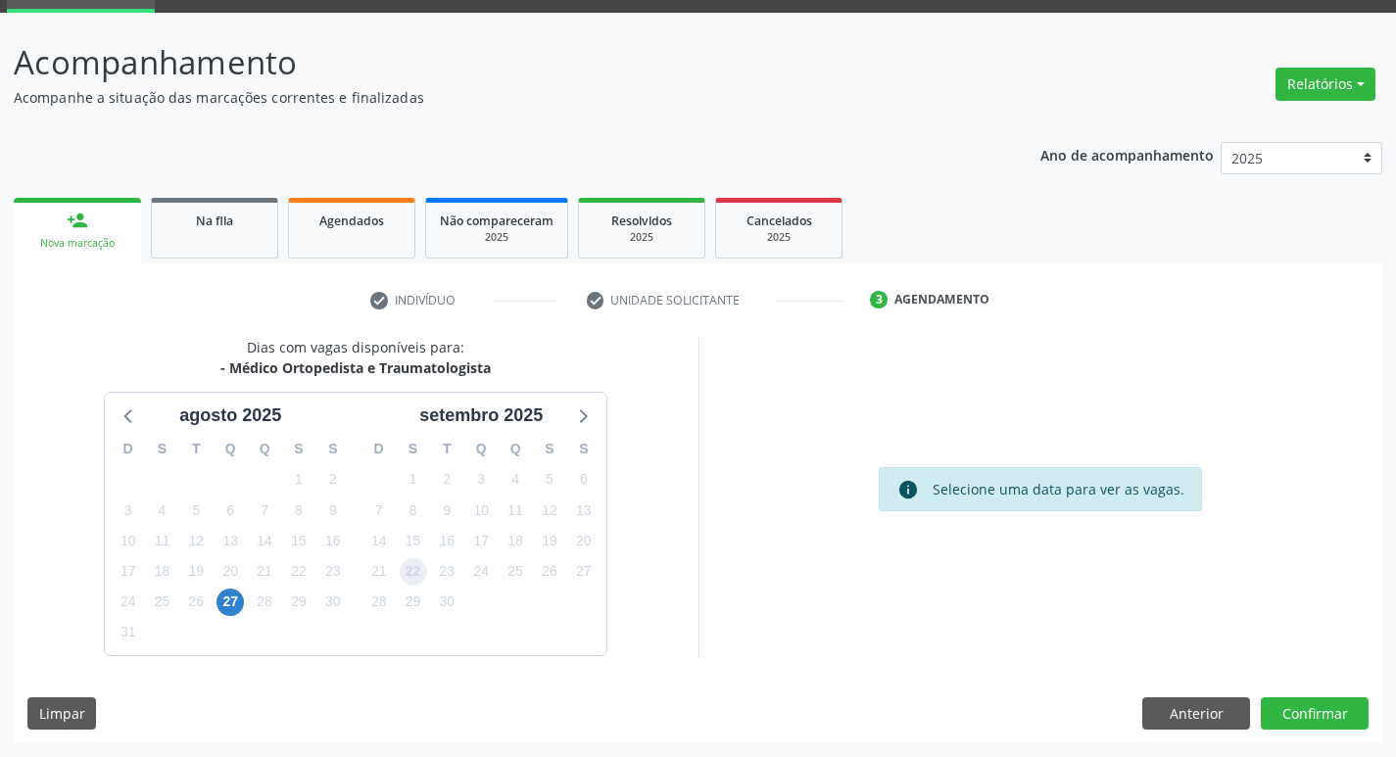
click at [422, 571] on span "22" at bounding box center [413, 571] width 27 height 27
click at [1278, 711] on button "Confirmar" at bounding box center [1314, 713] width 108 height 33
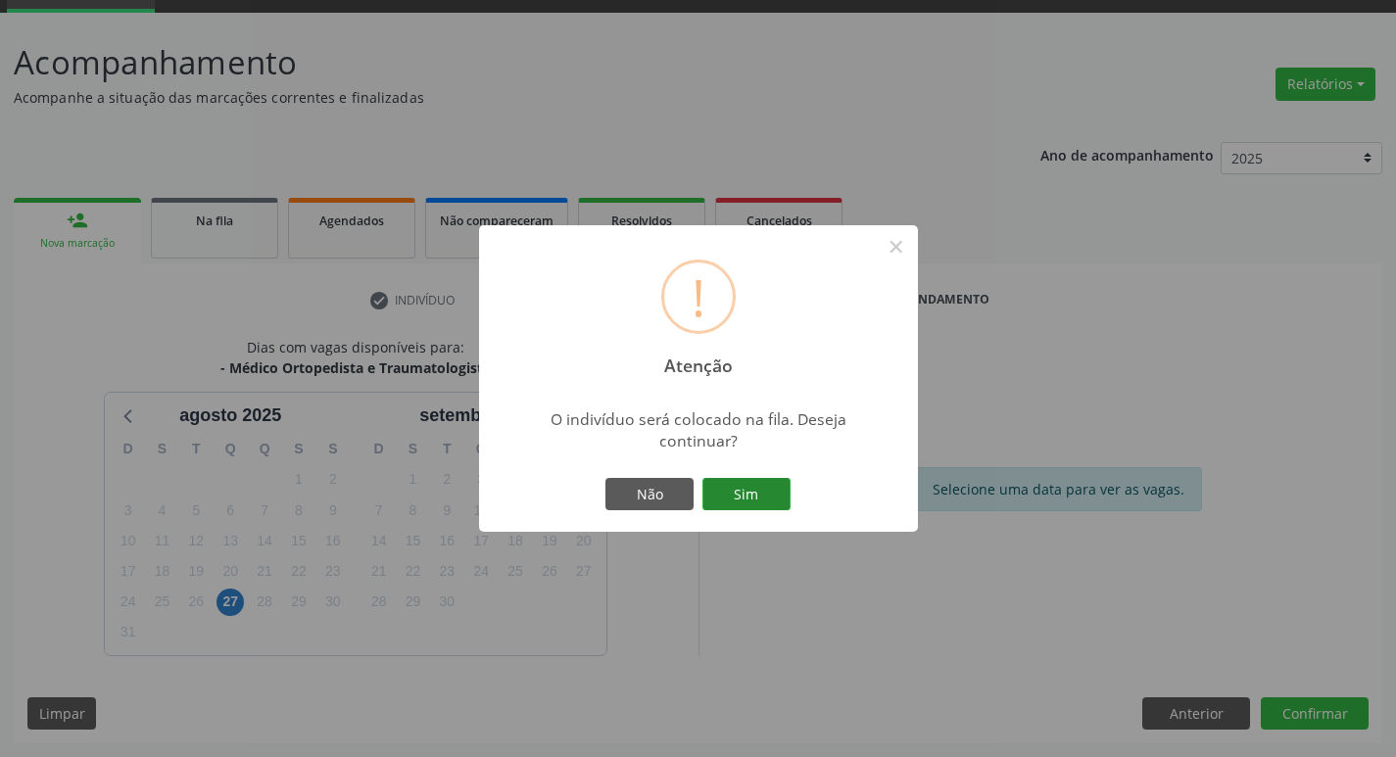
click at [750, 509] on button "Sim" at bounding box center [746, 494] width 88 height 33
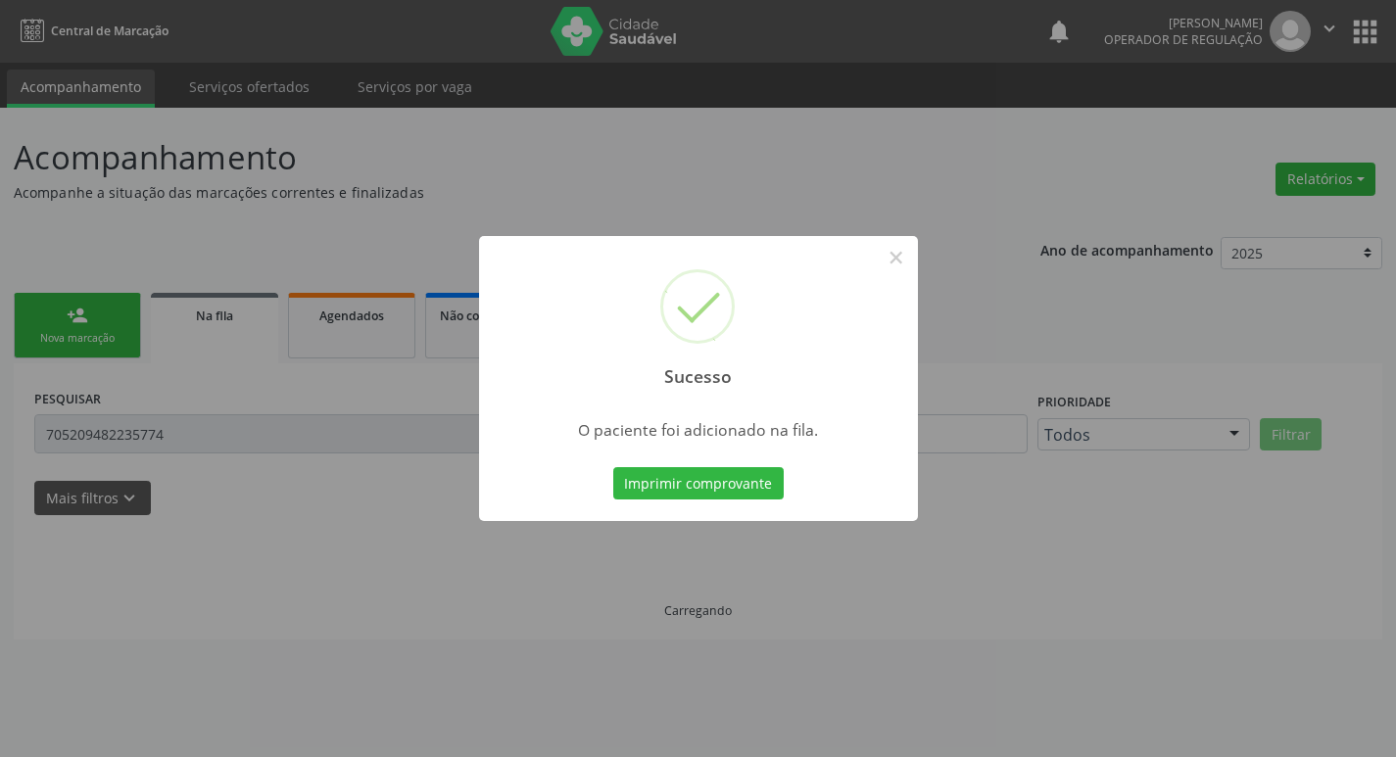
scroll to position [0, 0]
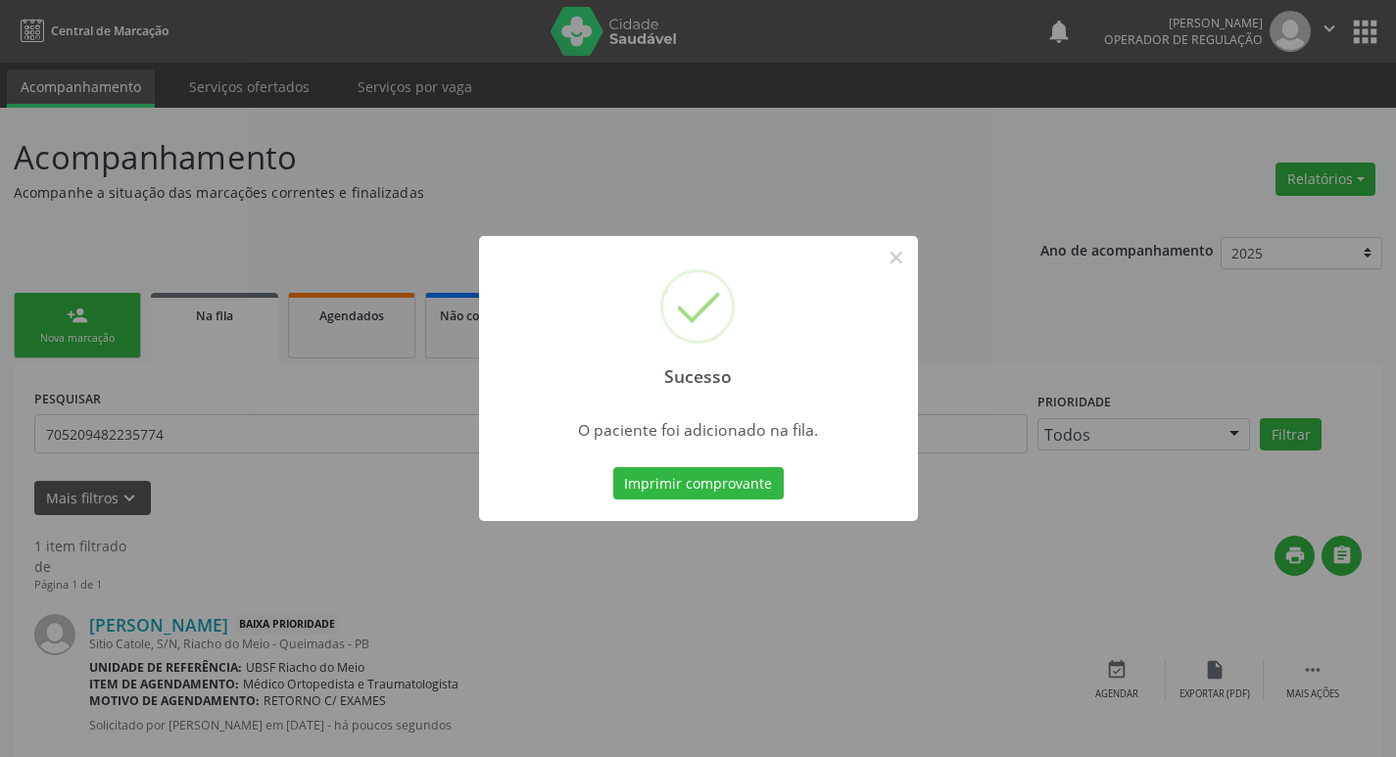
click at [386, 537] on div "Sucesso × O paciente foi adicionado na fila. Imprimir comprovante Cancel" at bounding box center [698, 378] width 1396 height 757
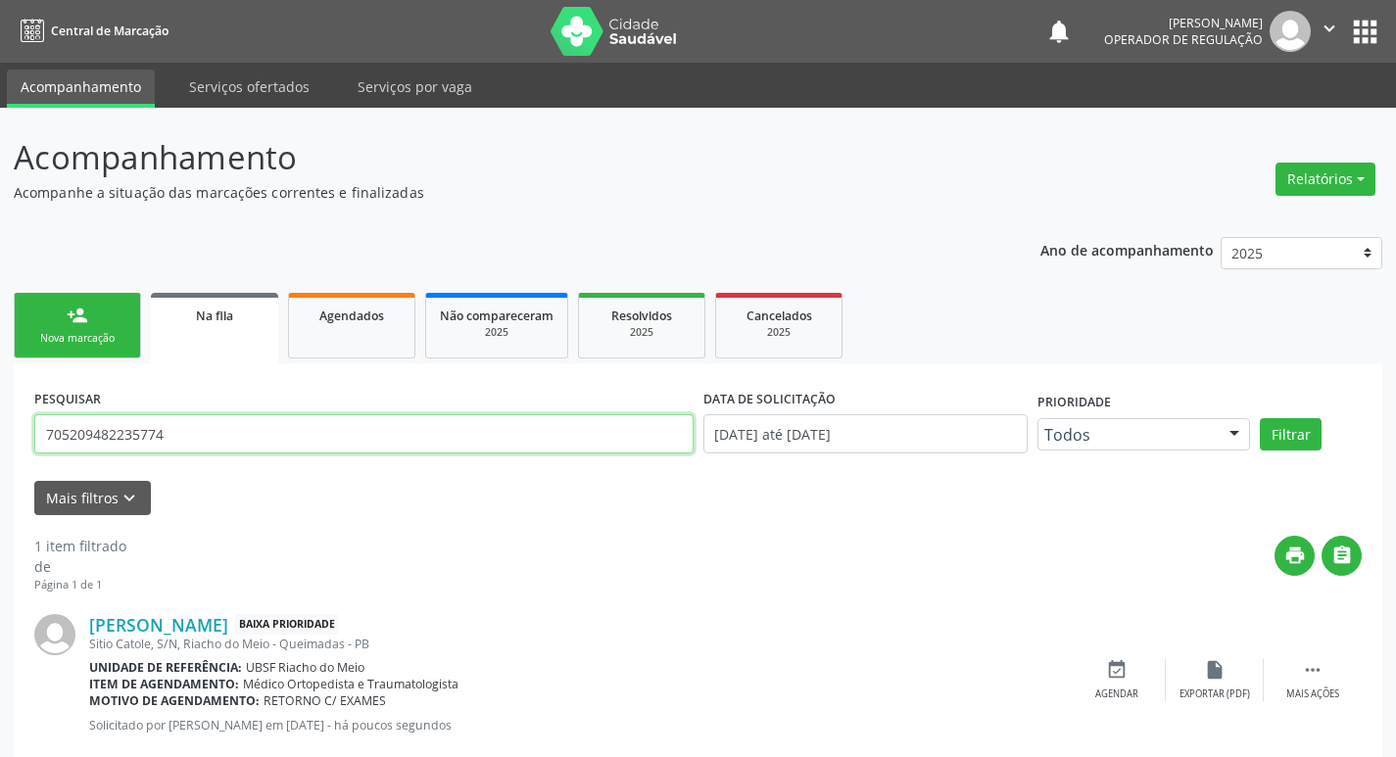
click at [233, 443] on input "705209482235774" at bounding box center [363, 433] width 659 height 39
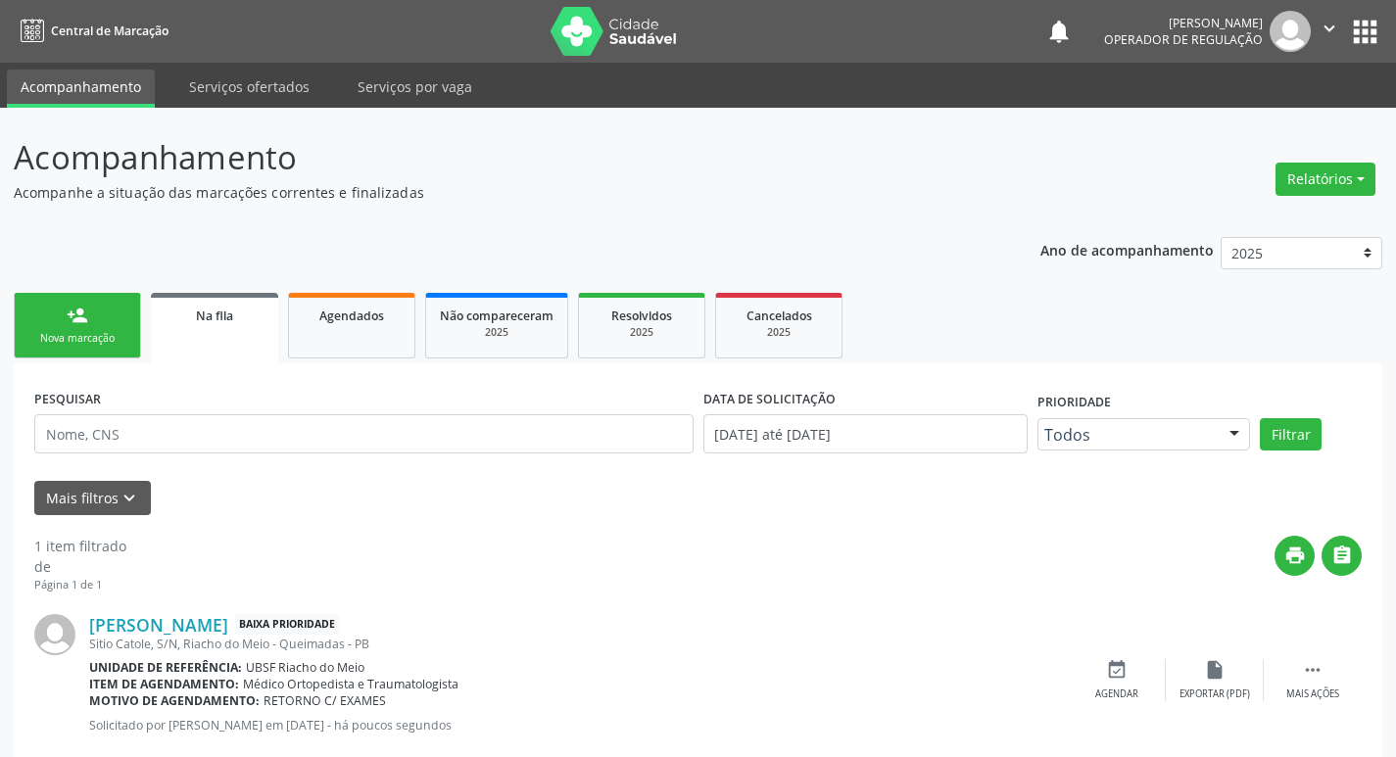
click at [23, 296] on link "person_add Nova marcação" at bounding box center [77, 326] width 127 height 66
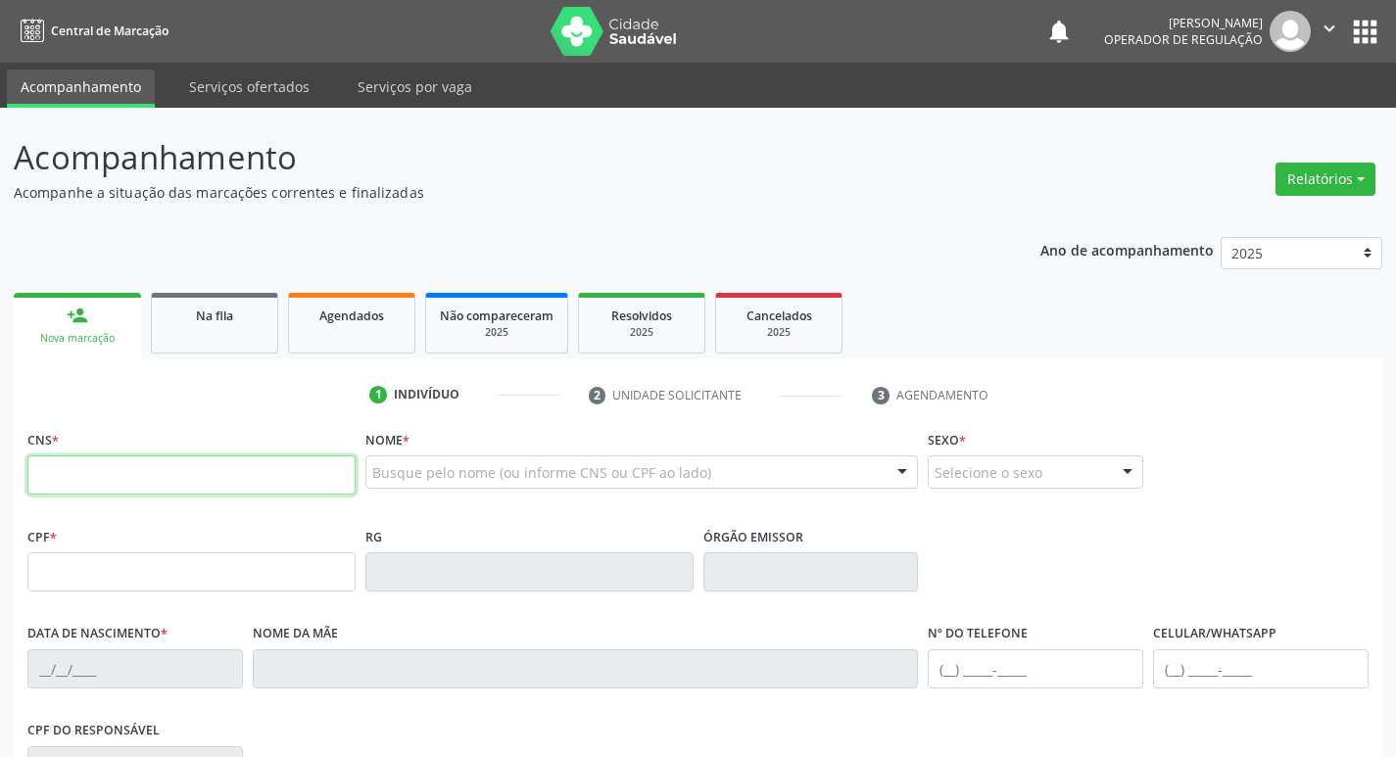
click at [61, 476] on input "text" at bounding box center [191, 474] width 328 height 39
type input "700 4019 0409 6043"
type input "014.105.314-30"
type input "17/07/1978"
type input "Maria José da Conceição"
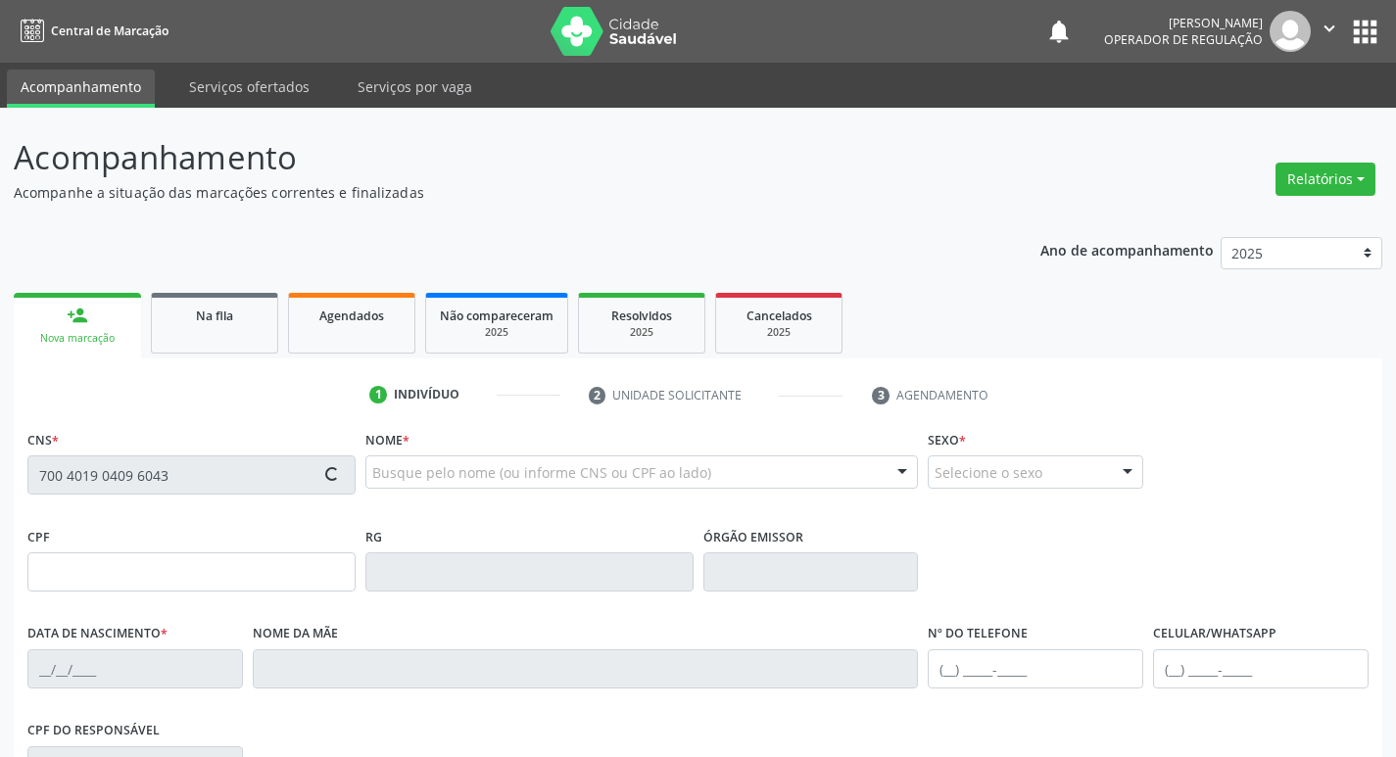
type input "(83) 99136-6268"
type input "178"
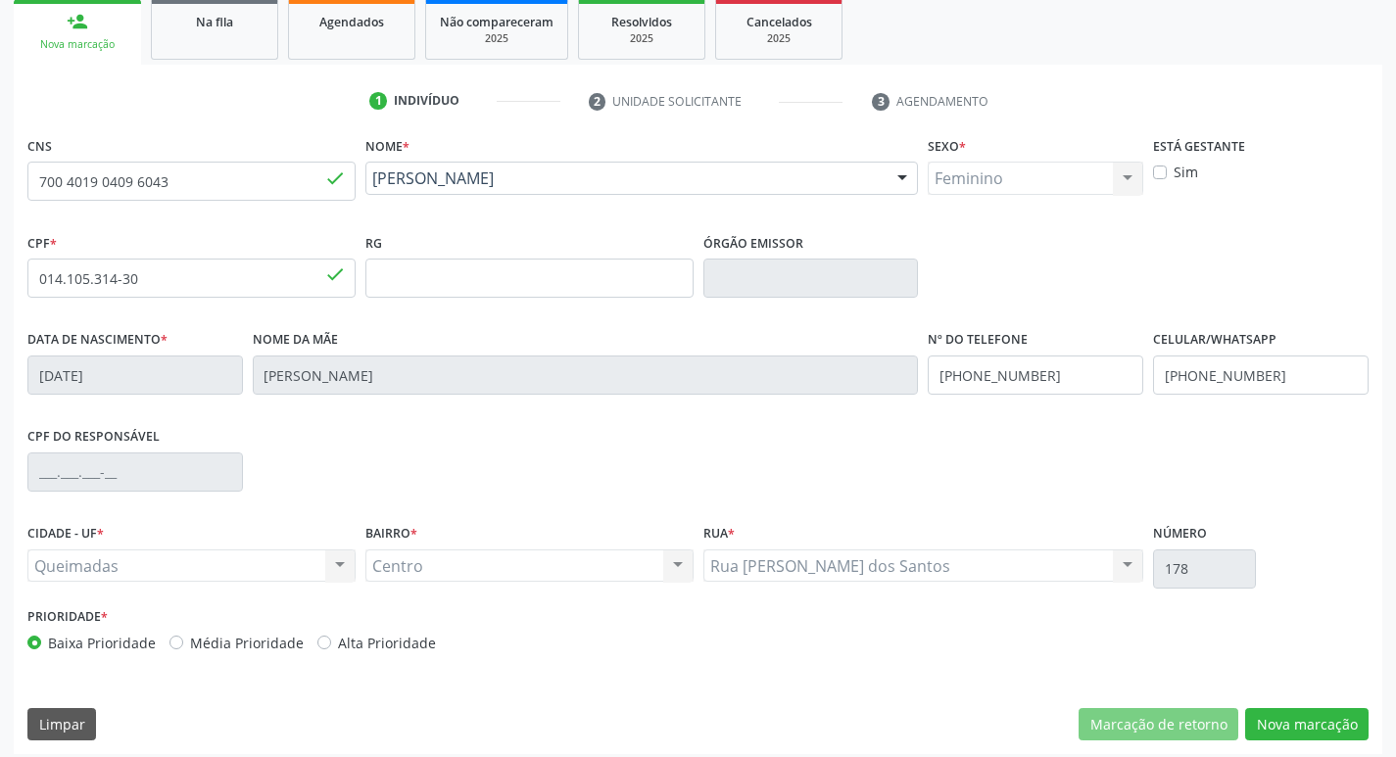
scroll to position [305, 0]
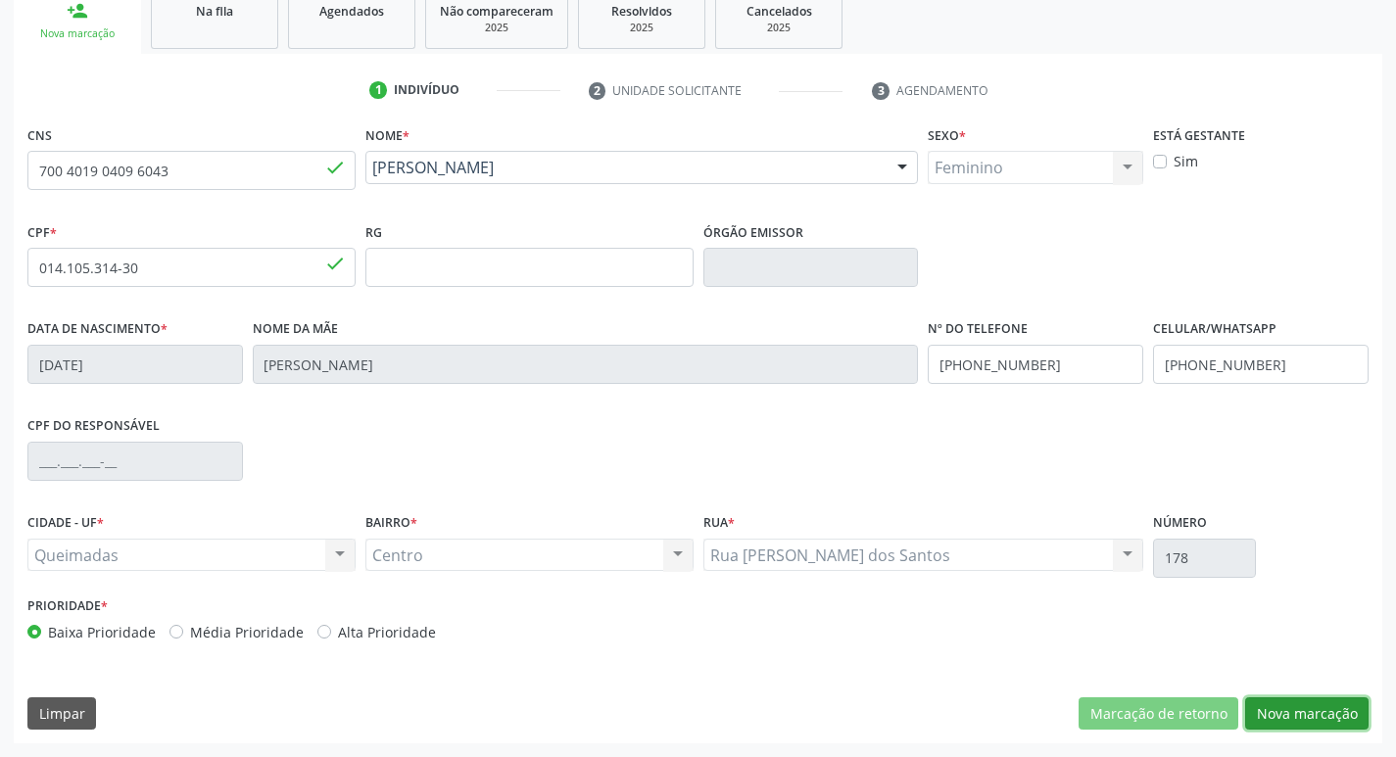
click at [1334, 720] on button "Nova marcação" at bounding box center [1306, 713] width 123 height 33
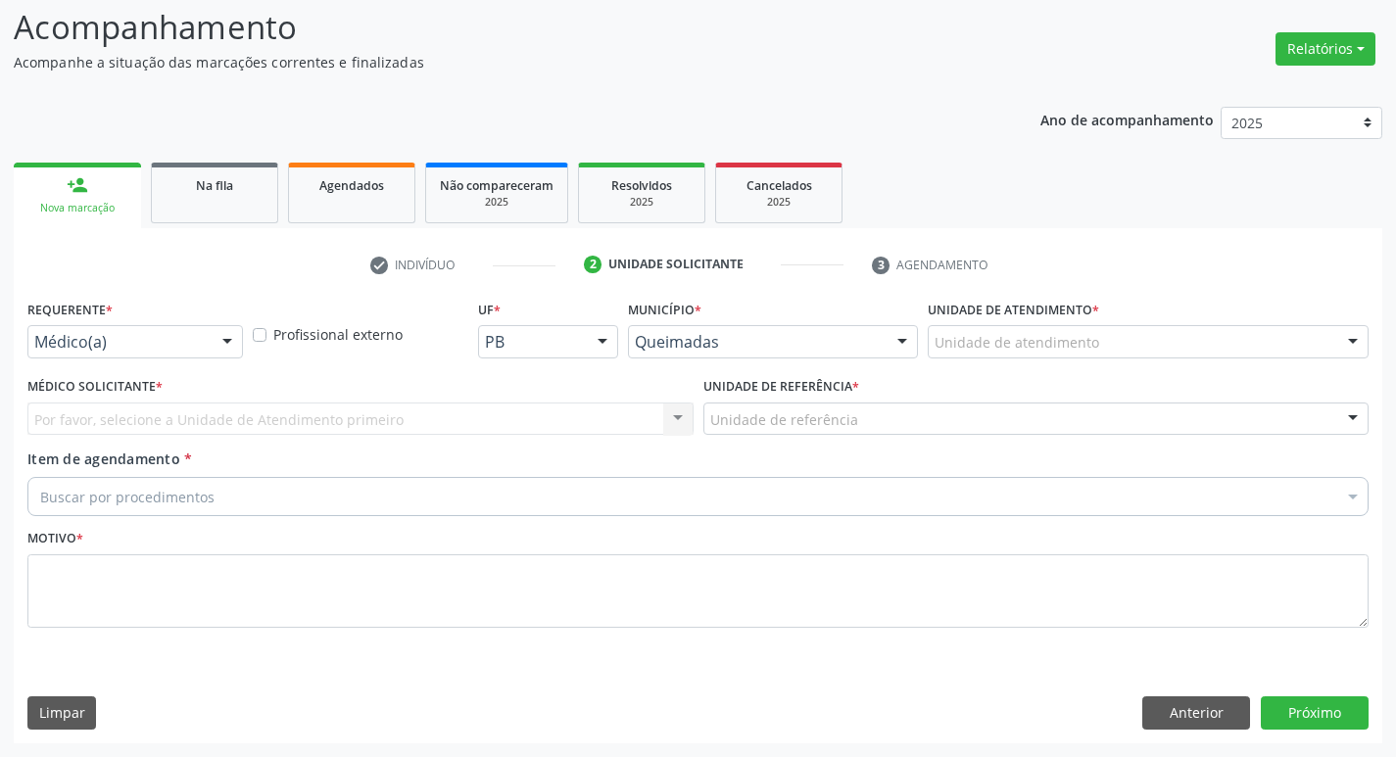
scroll to position [130, 0]
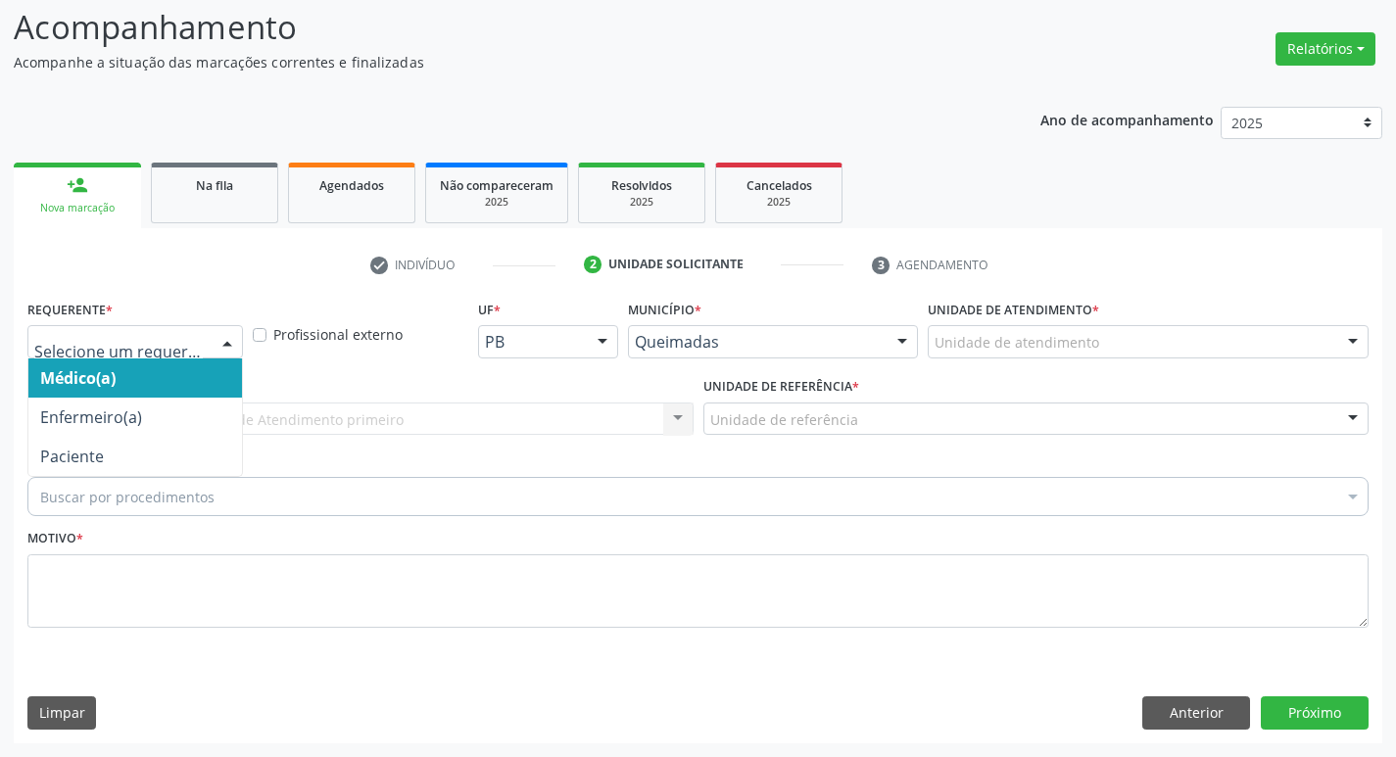
click at [64, 328] on div at bounding box center [134, 341] width 215 height 33
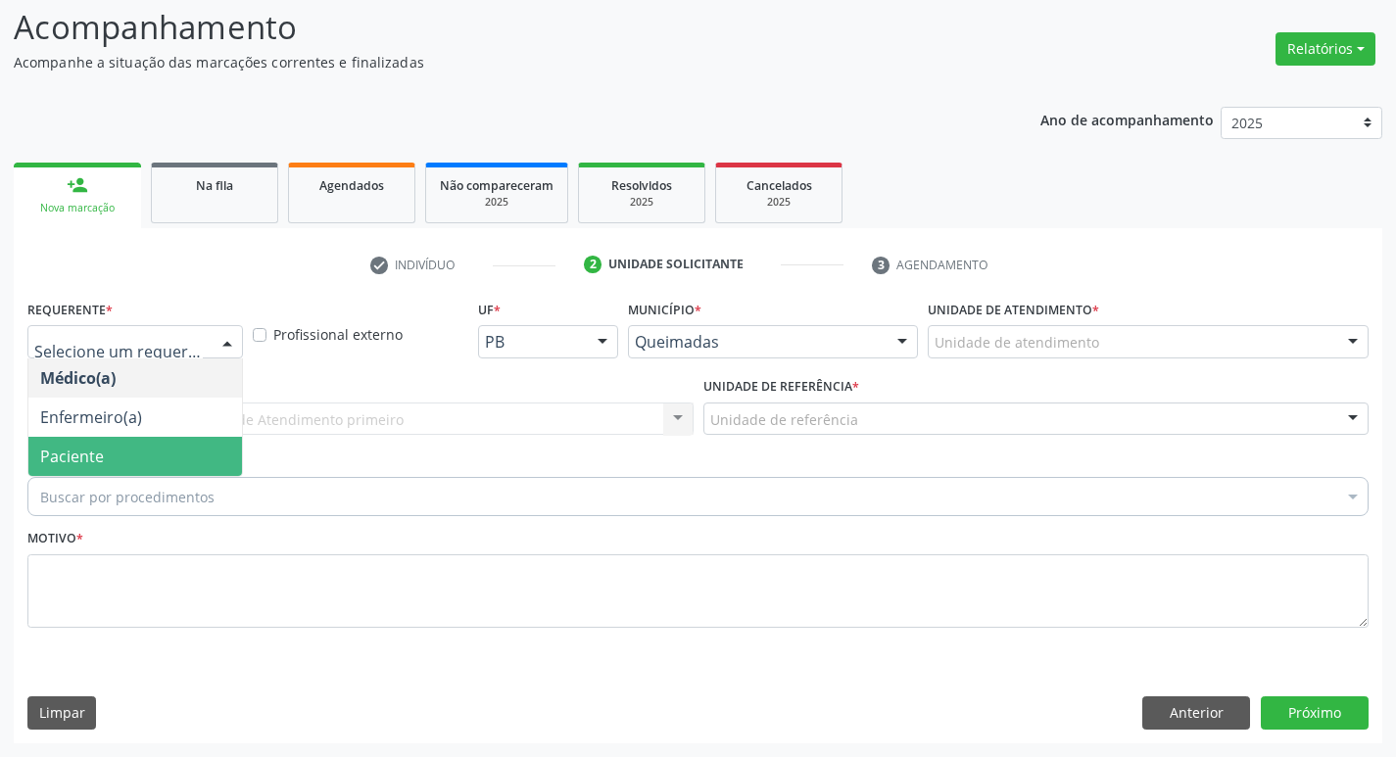
click at [85, 451] on span "Paciente" at bounding box center [72, 457] width 64 height 22
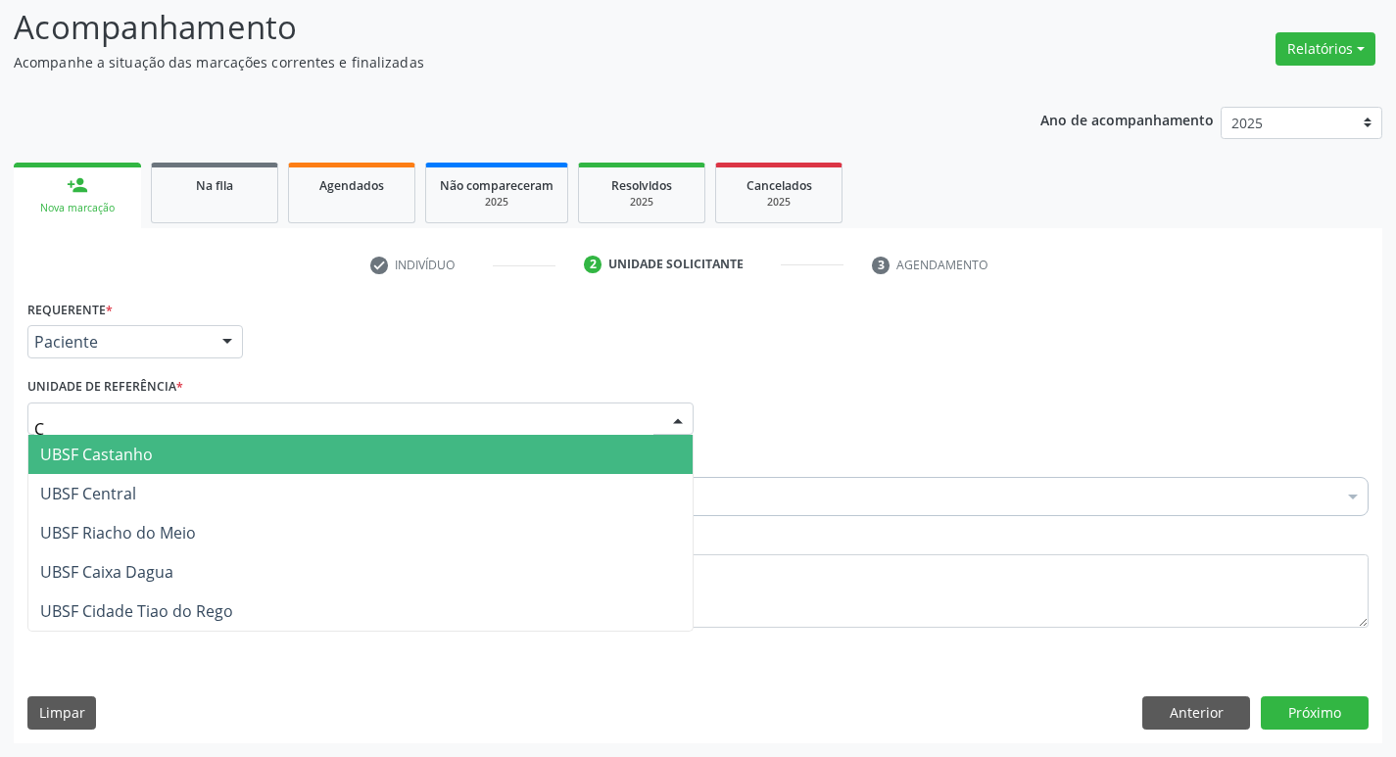
type input "CE"
click at [104, 455] on span "UBSF Central" at bounding box center [88, 455] width 96 height 22
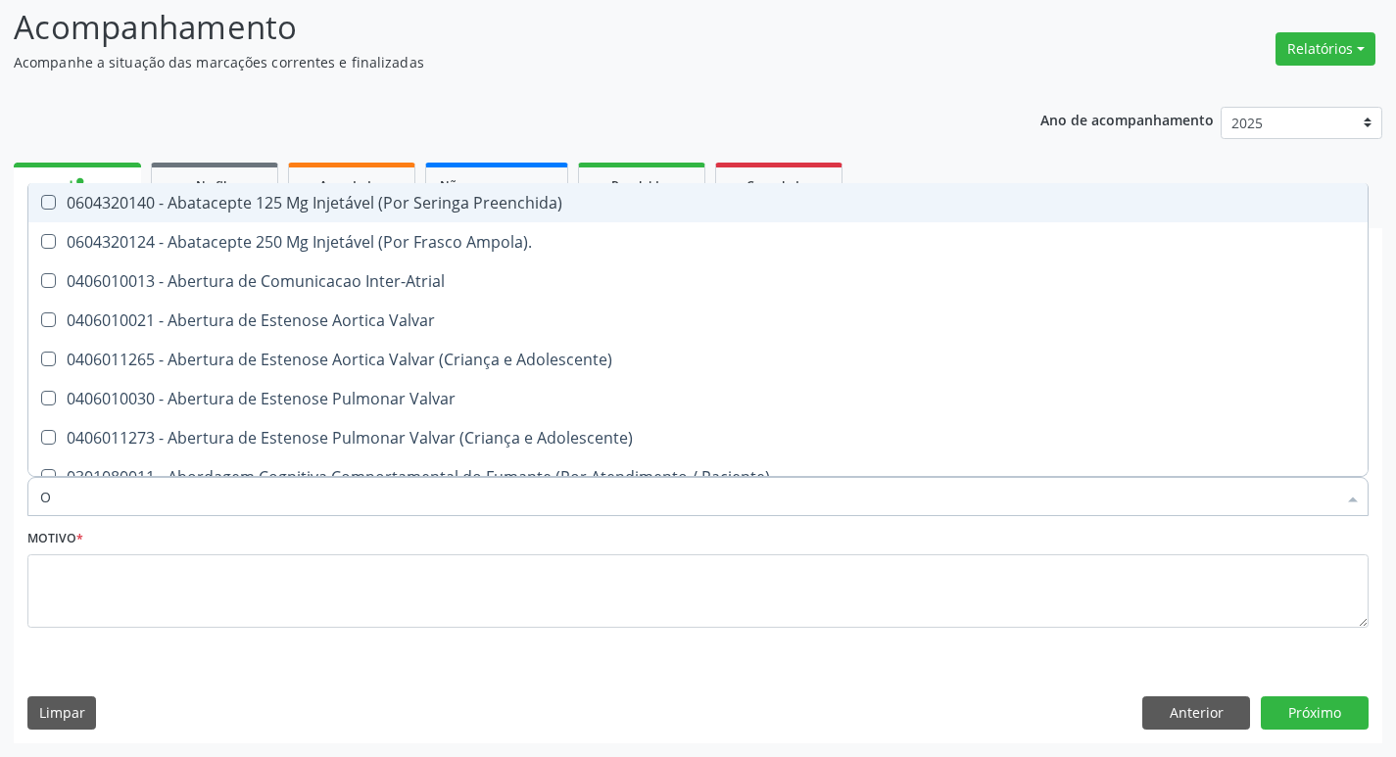
type input "ORTOPEDISTA"
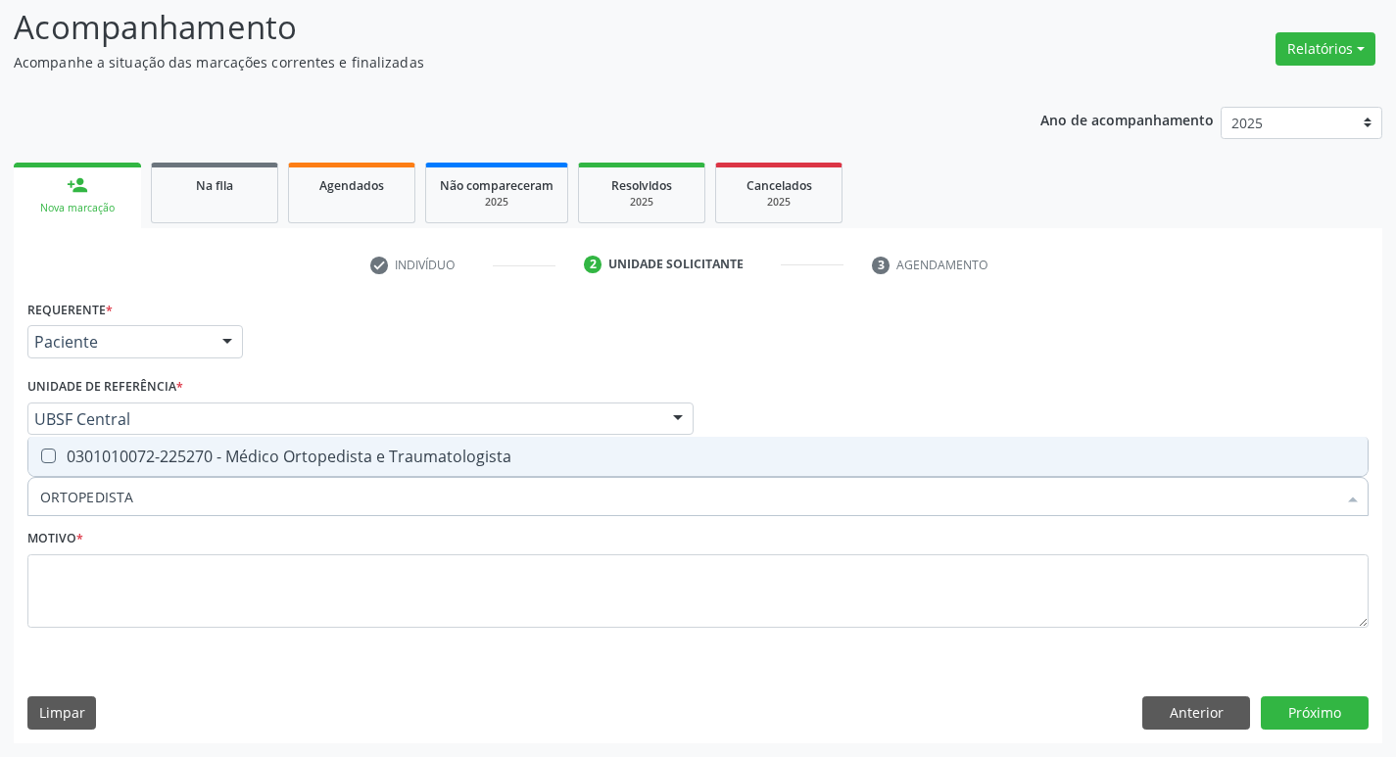
click at [190, 456] on div "0301010072-225270 - Médico Ortopedista e Traumatologista" at bounding box center [697, 457] width 1315 height 16
checkbox Traumatologista "true"
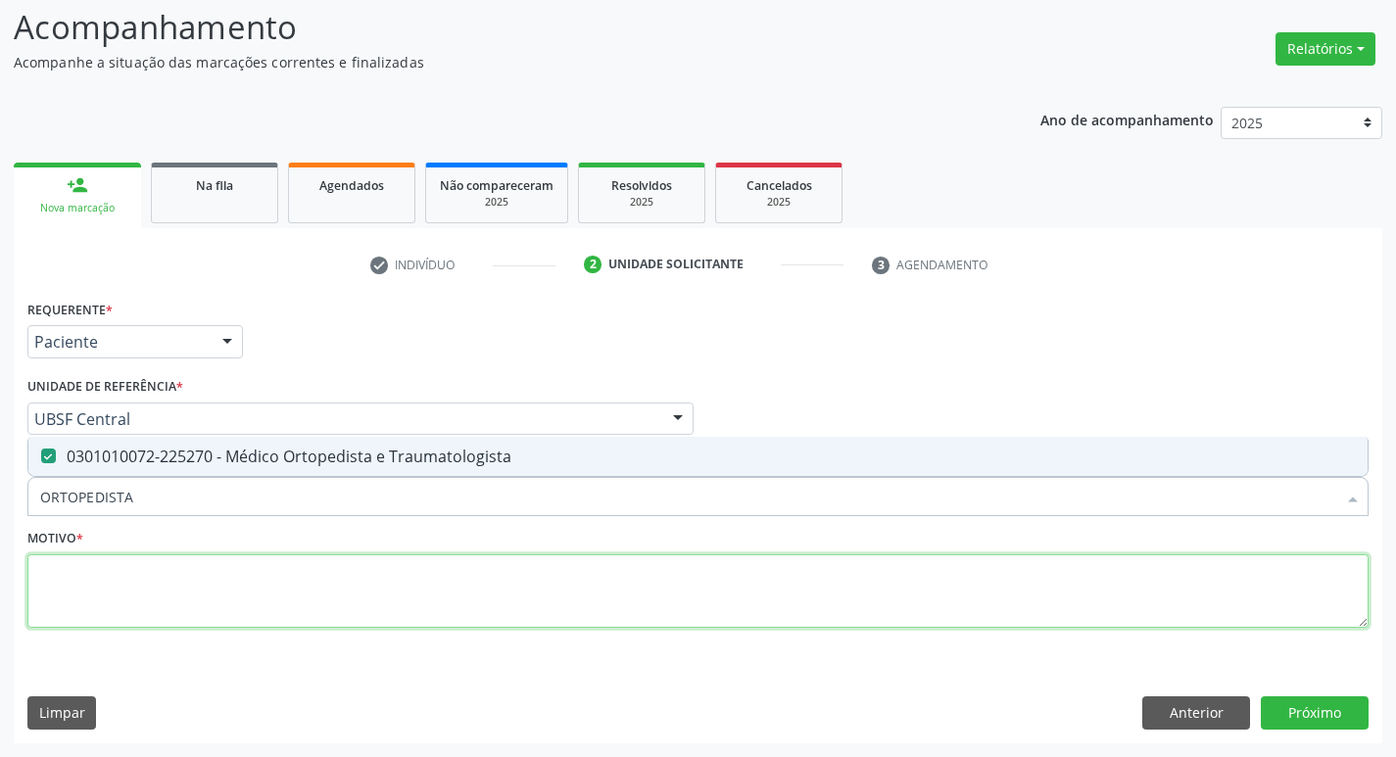
click at [189, 559] on textarea at bounding box center [697, 591] width 1341 height 74
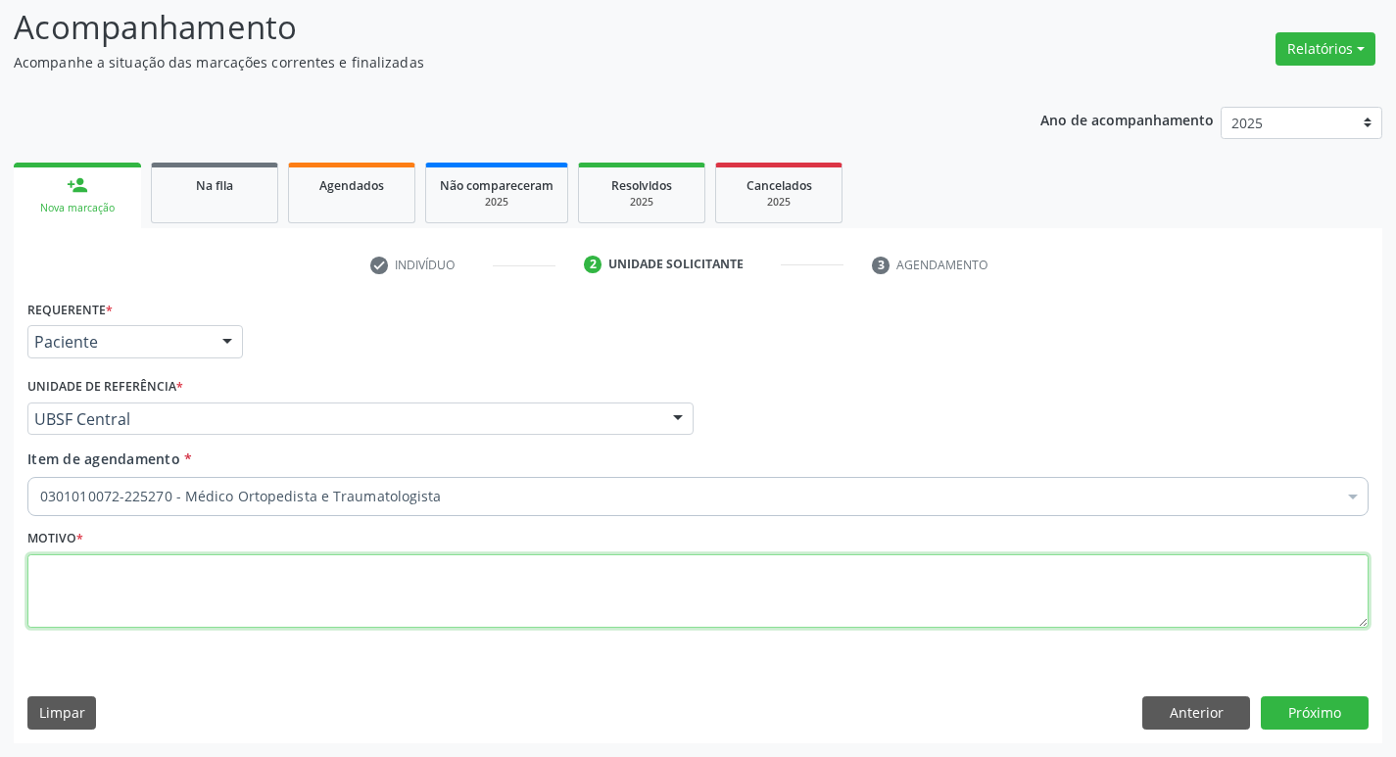
paste textarea "RETORNO"
type textarea "RETORNO"
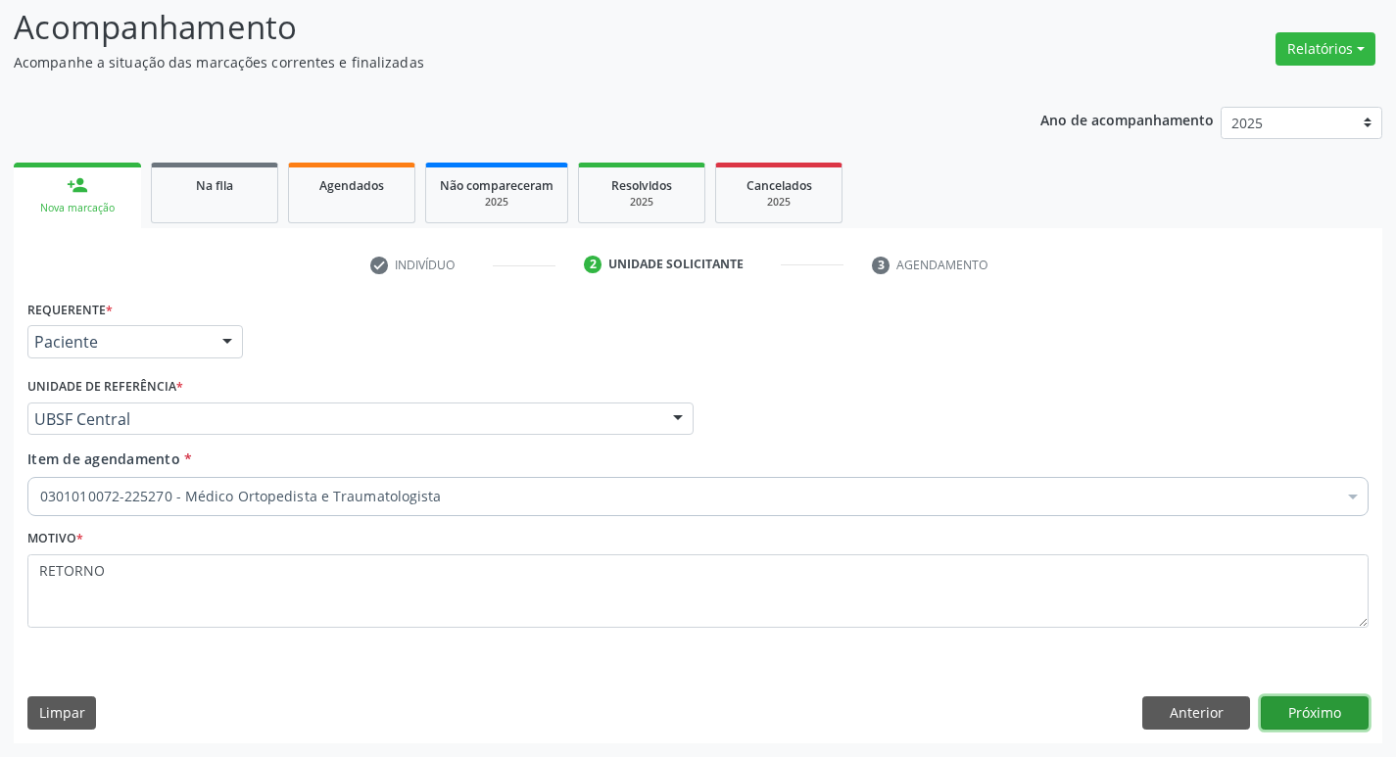
click at [1273, 722] on button "Próximo" at bounding box center [1314, 712] width 108 height 33
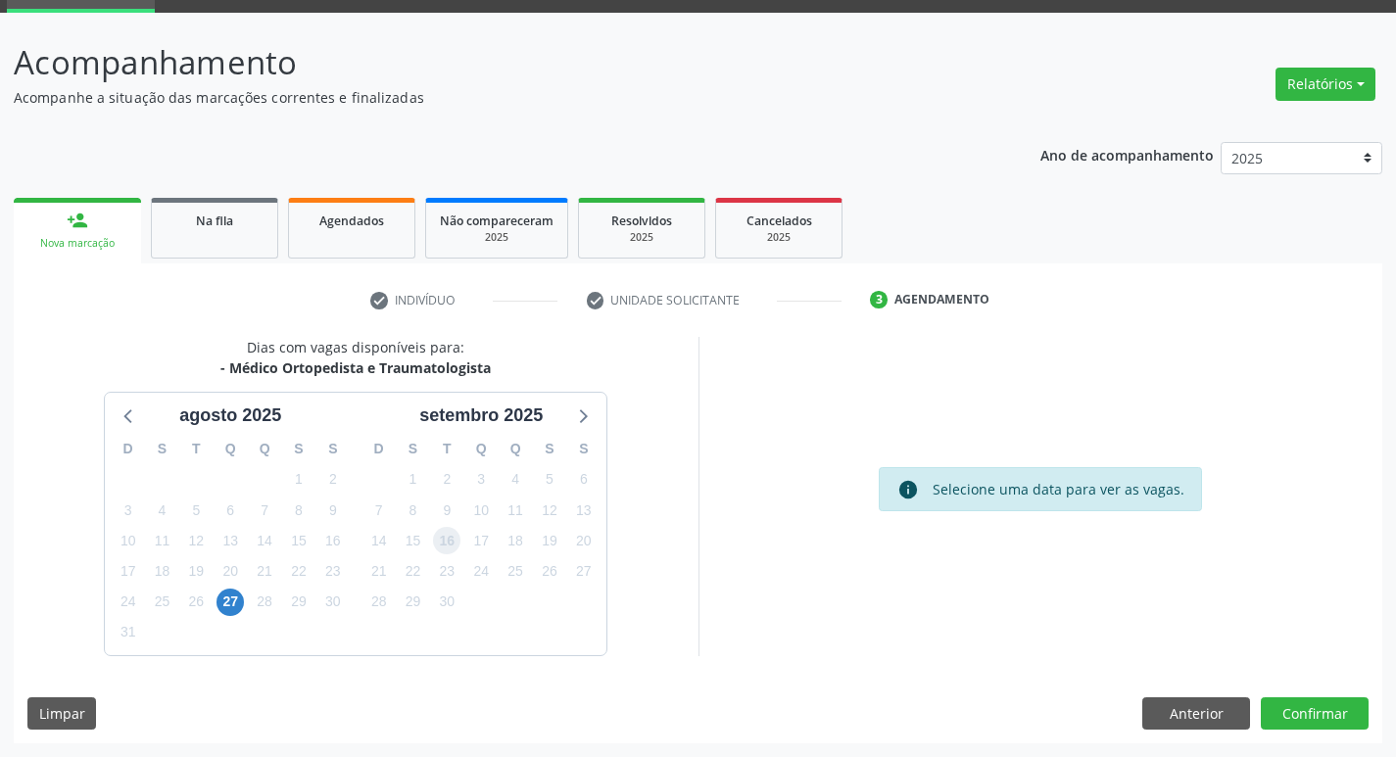
click at [446, 542] on span "16" at bounding box center [446, 540] width 27 height 27
click at [1336, 716] on button "Confirmar" at bounding box center [1314, 713] width 108 height 33
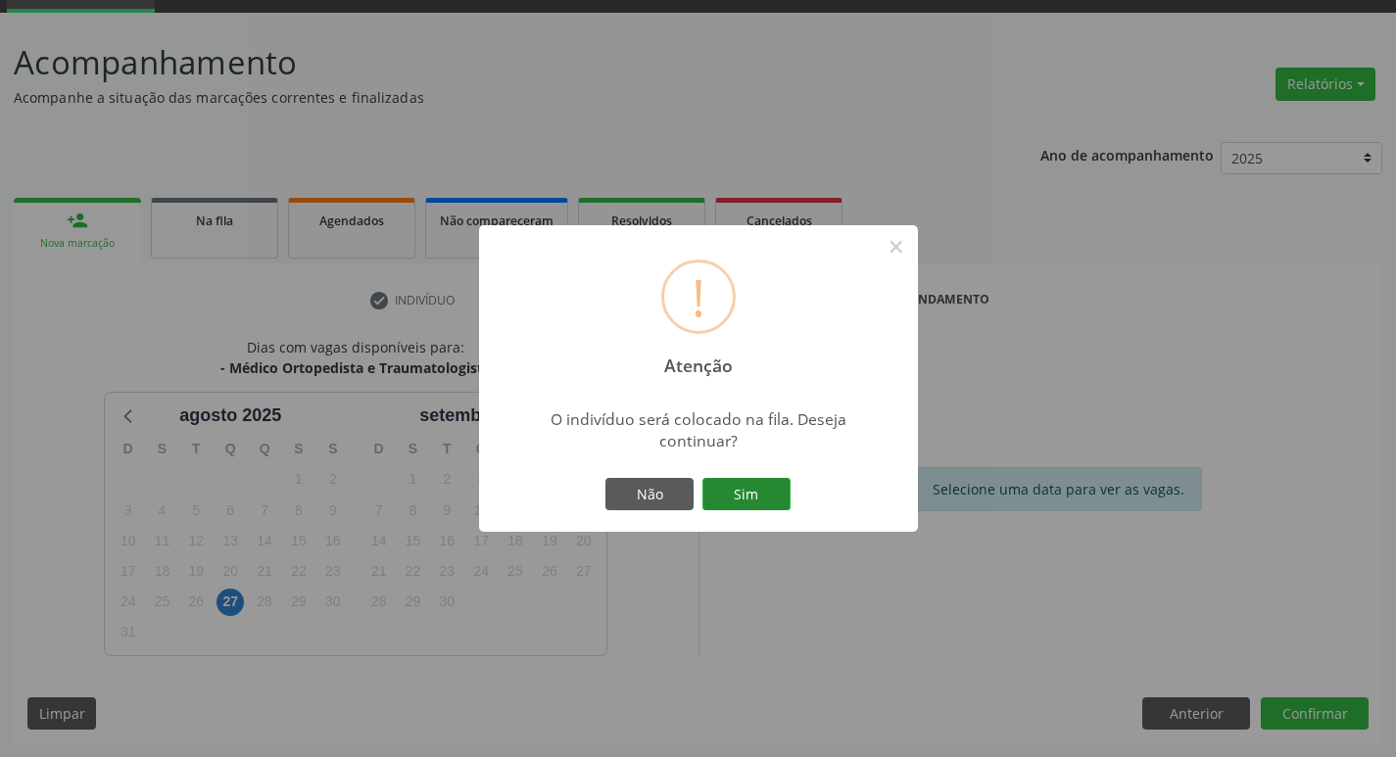
click at [780, 482] on button "Sim" at bounding box center [746, 494] width 88 height 33
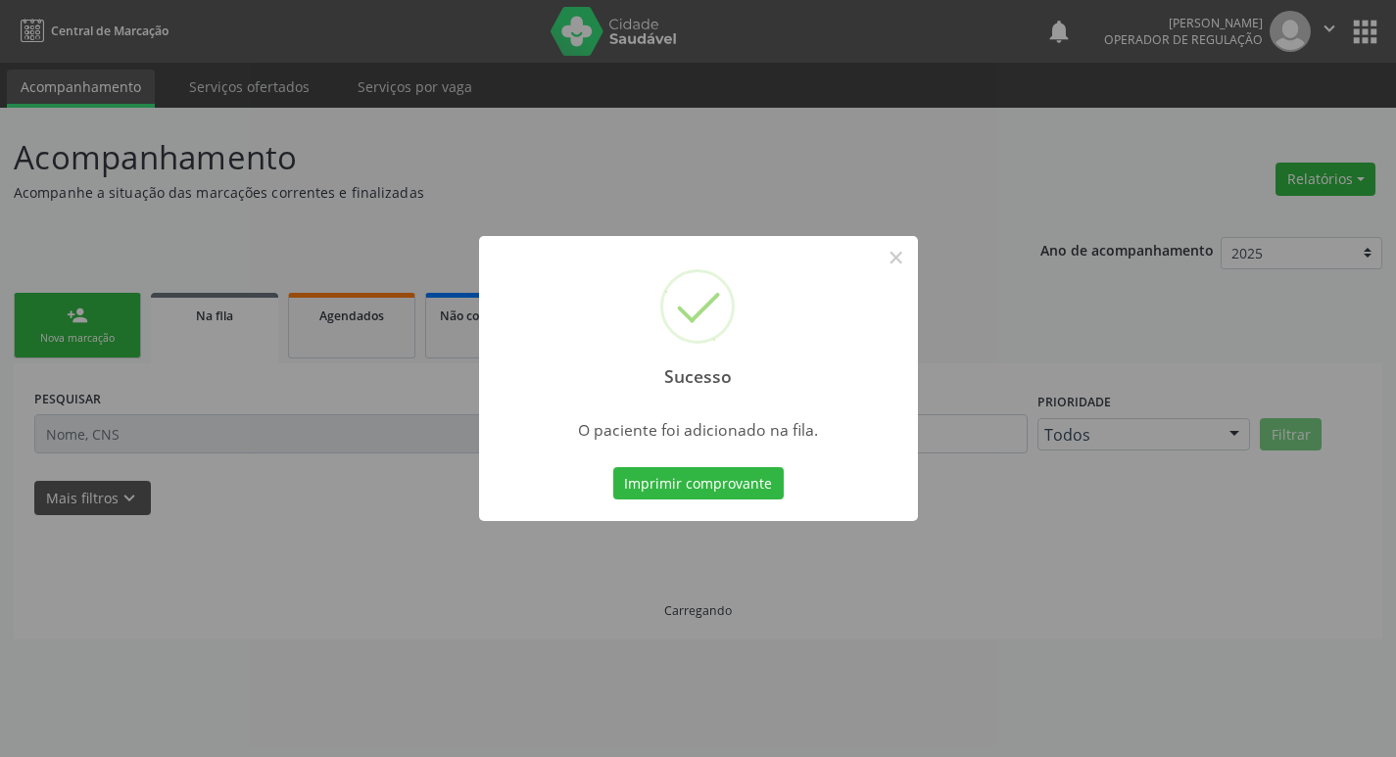
scroll to position [0, 0]
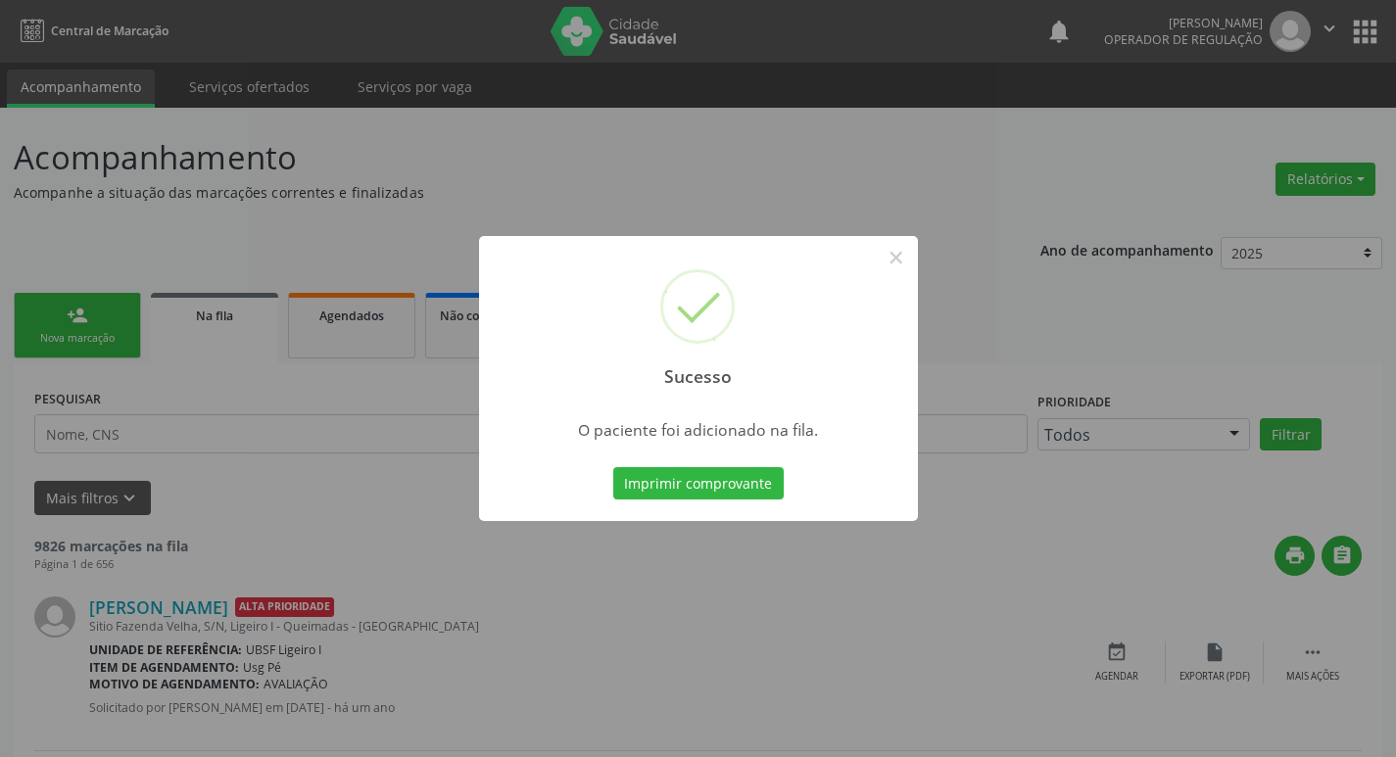
click at [24, 338] on div "Sucesso × O paciente foi adicionado na fila. Imprimir comprovante Cancel" at bounding box center [698, 378] width 1396 height 757
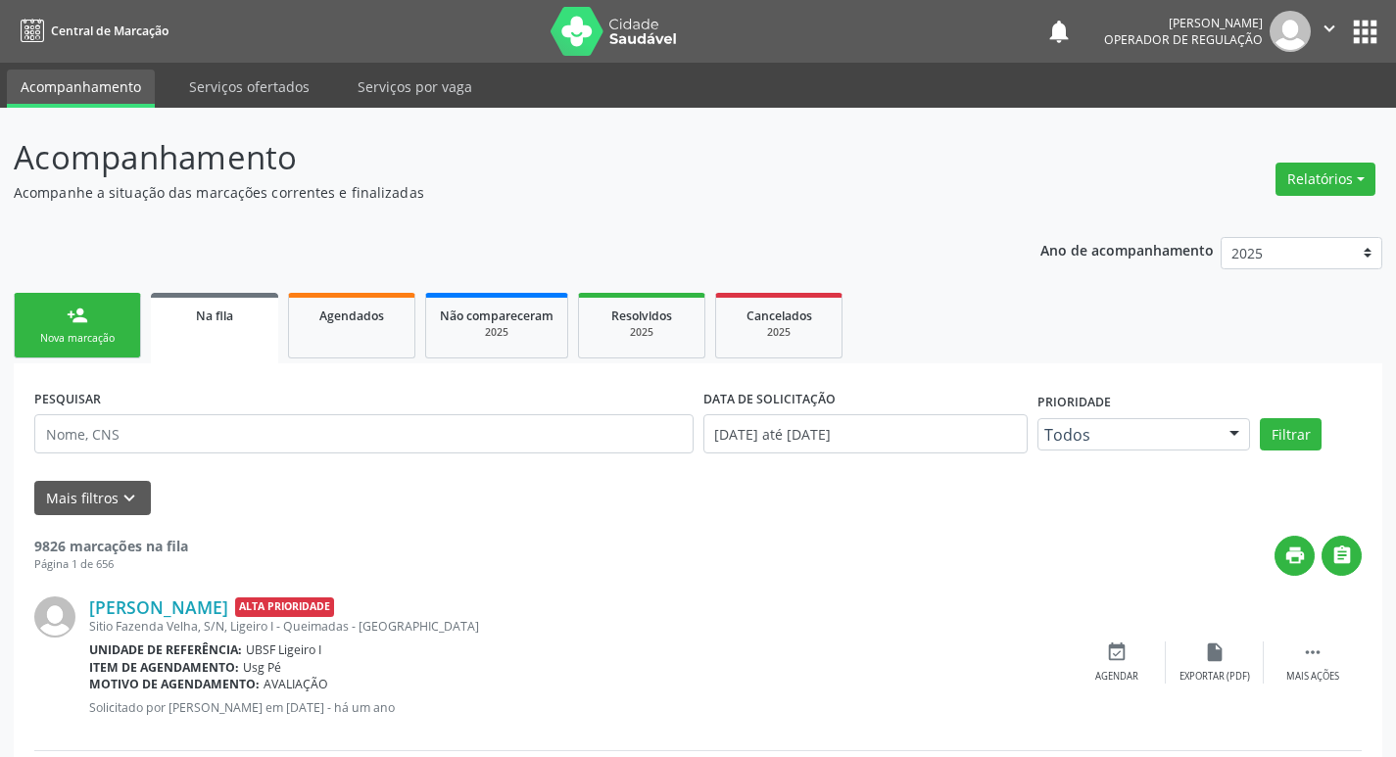
click at [52, 329] on link "person_add Nova marcação" at bounding box center [77, 326] width 127 height 66
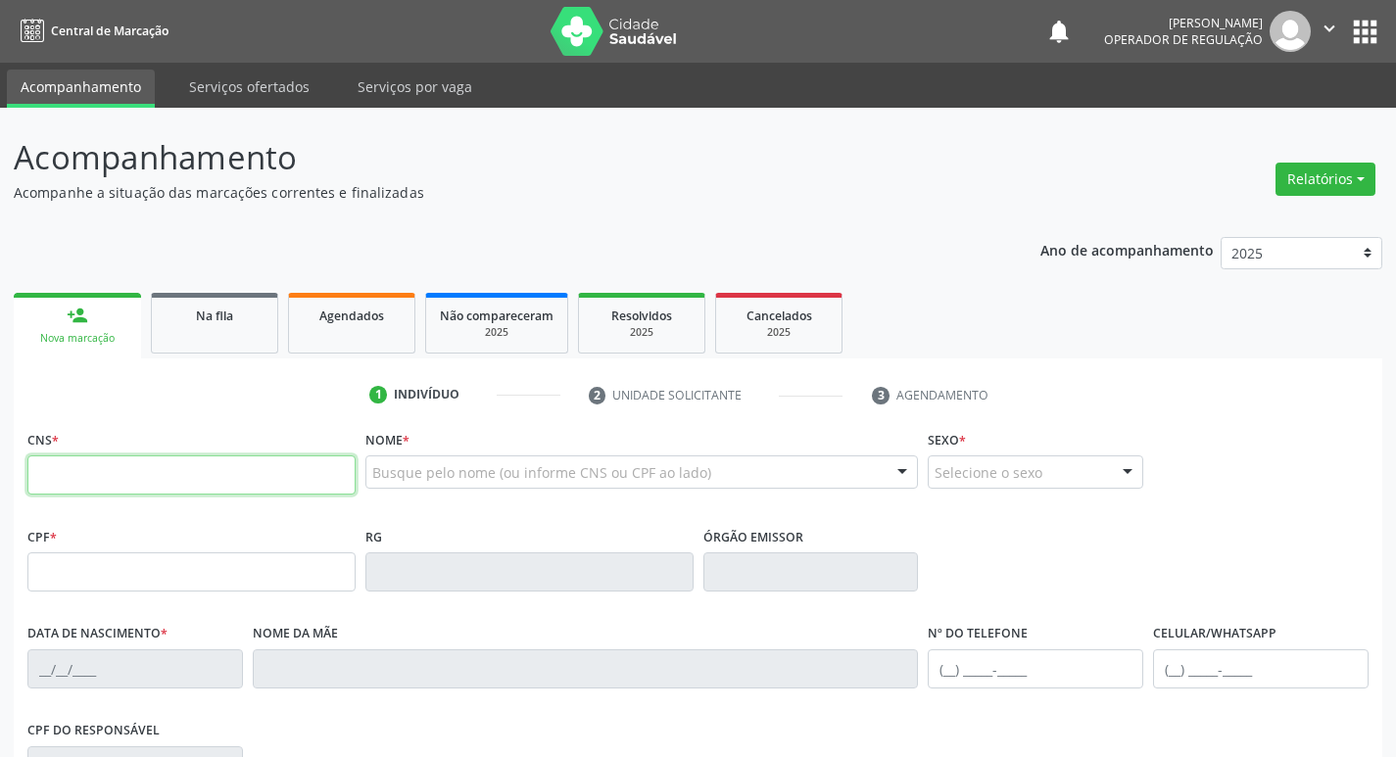
click at [118, 476] on input "text" at bounding box center [191, 474] width 328 height 39
type input "705 8044 9012 5338"
type input "045.353.377-99"
type input "14/09/1961"
type input "Maria Noêmia Barbosa"
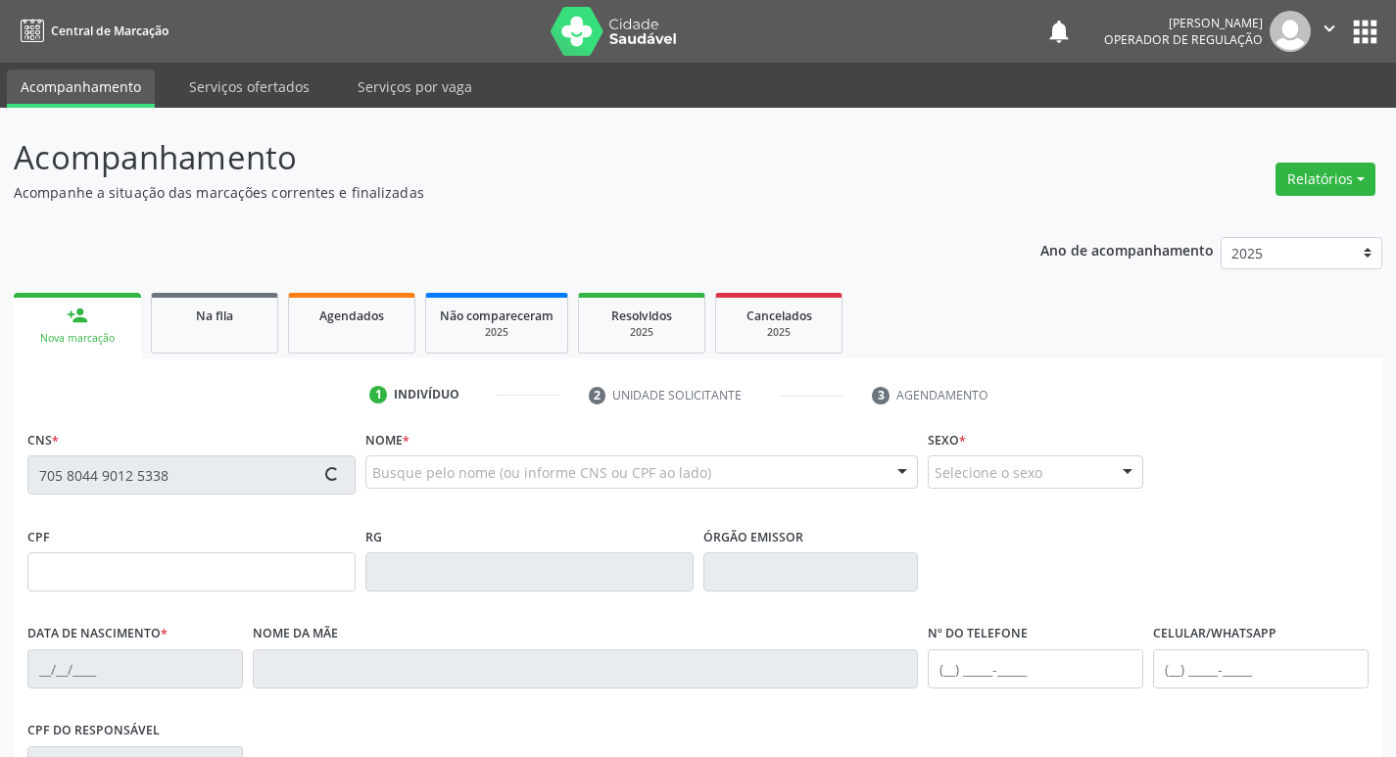
type input "(21) 98299-6256"
type input "73"
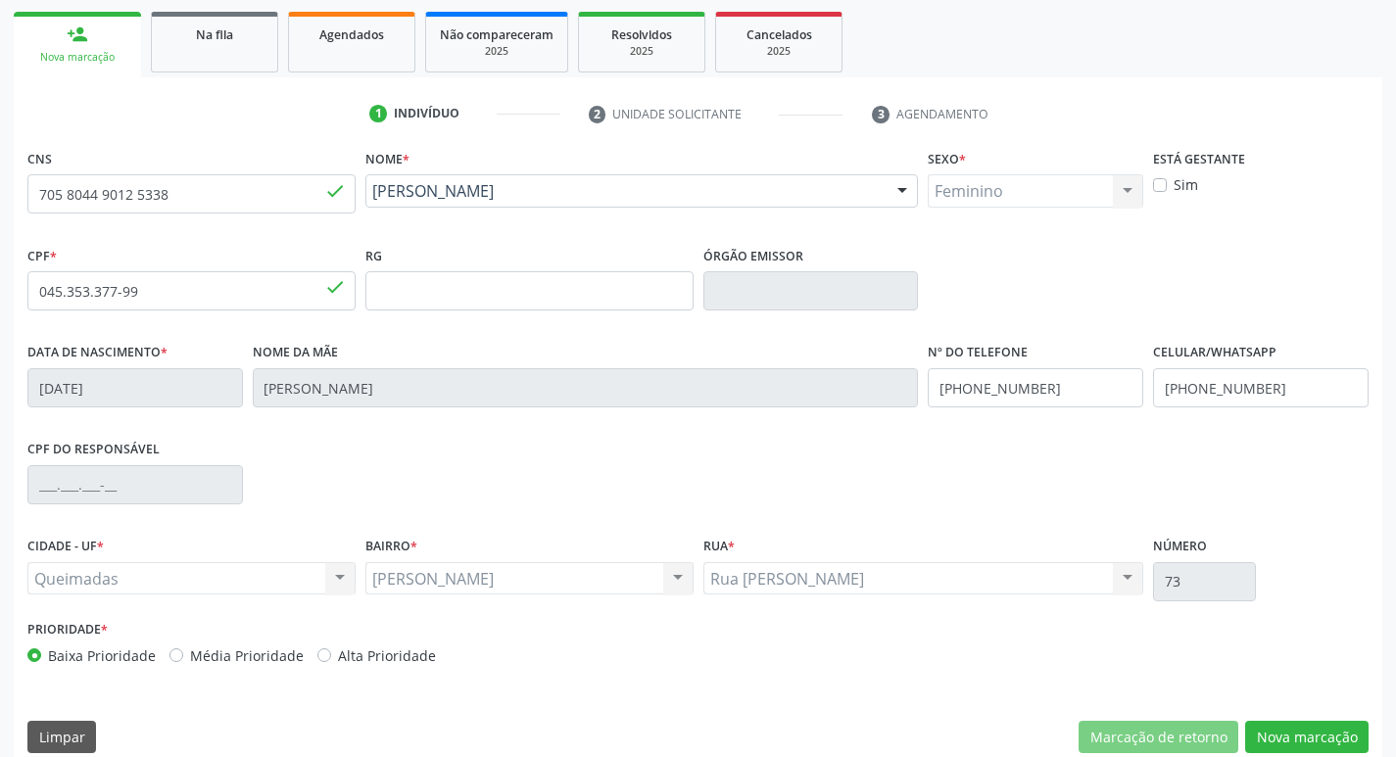
scroll to position [305, 0]
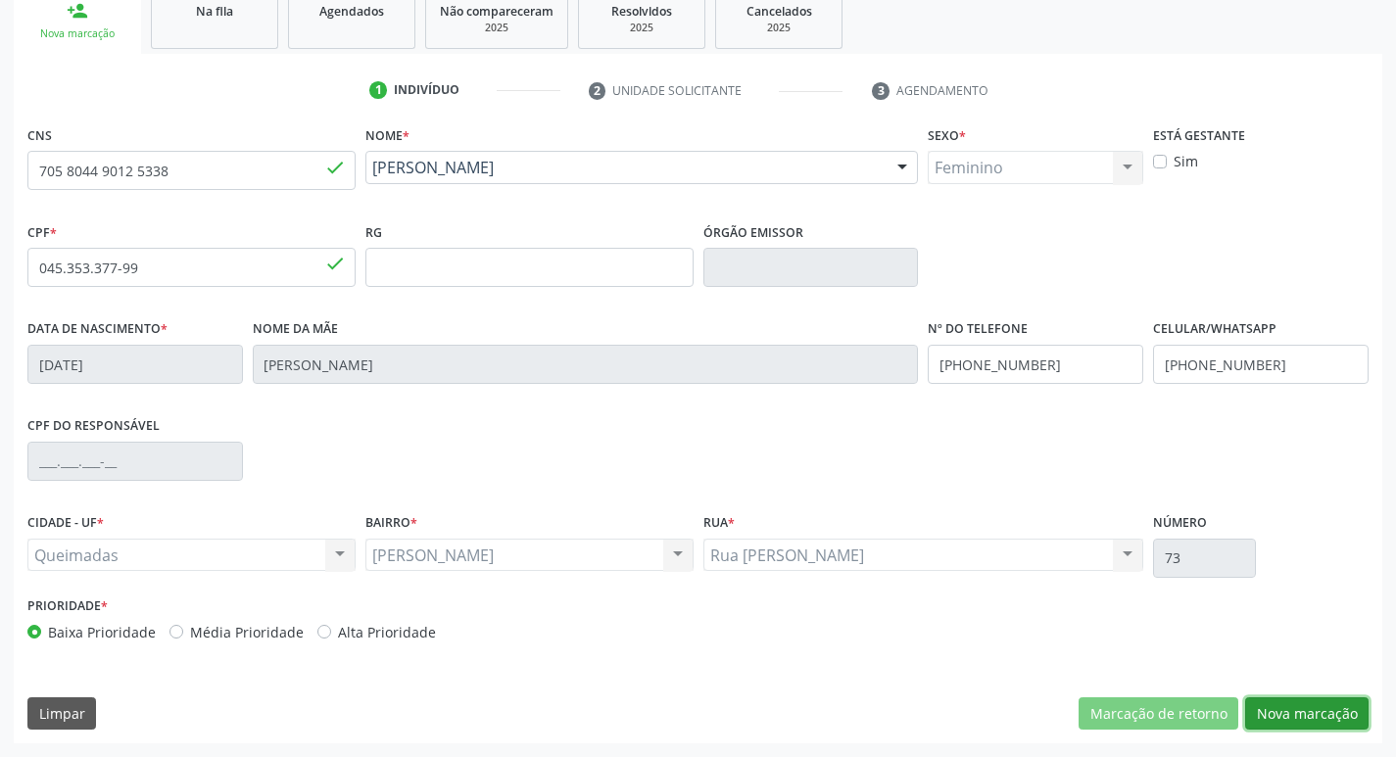
click at [1311, 722] on button "Nova marcação" at bounding box center [1306, 713] width 123 height 33
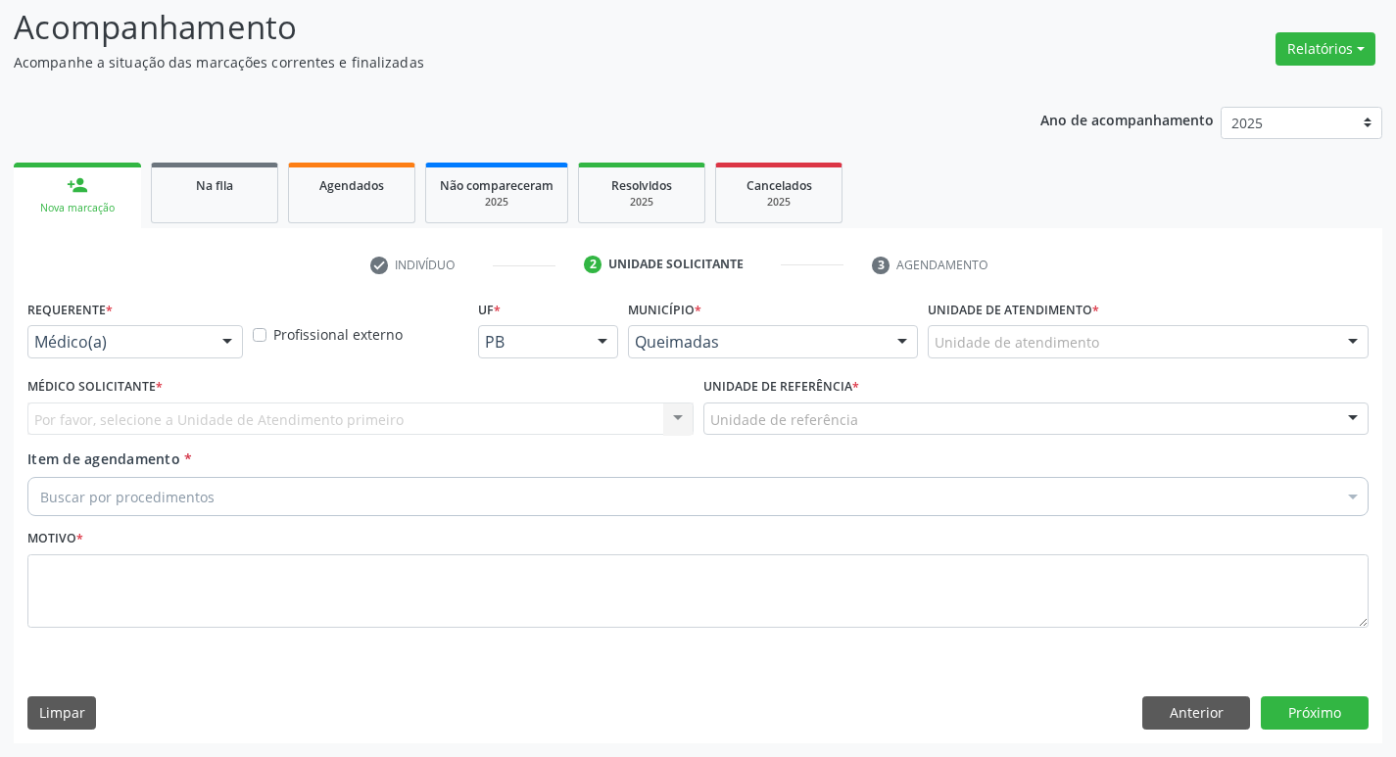
scroll to position [130, 0]
click at [60, 356] on div "Médico(a)" at bounding box center [134, 341] width 215 height 33
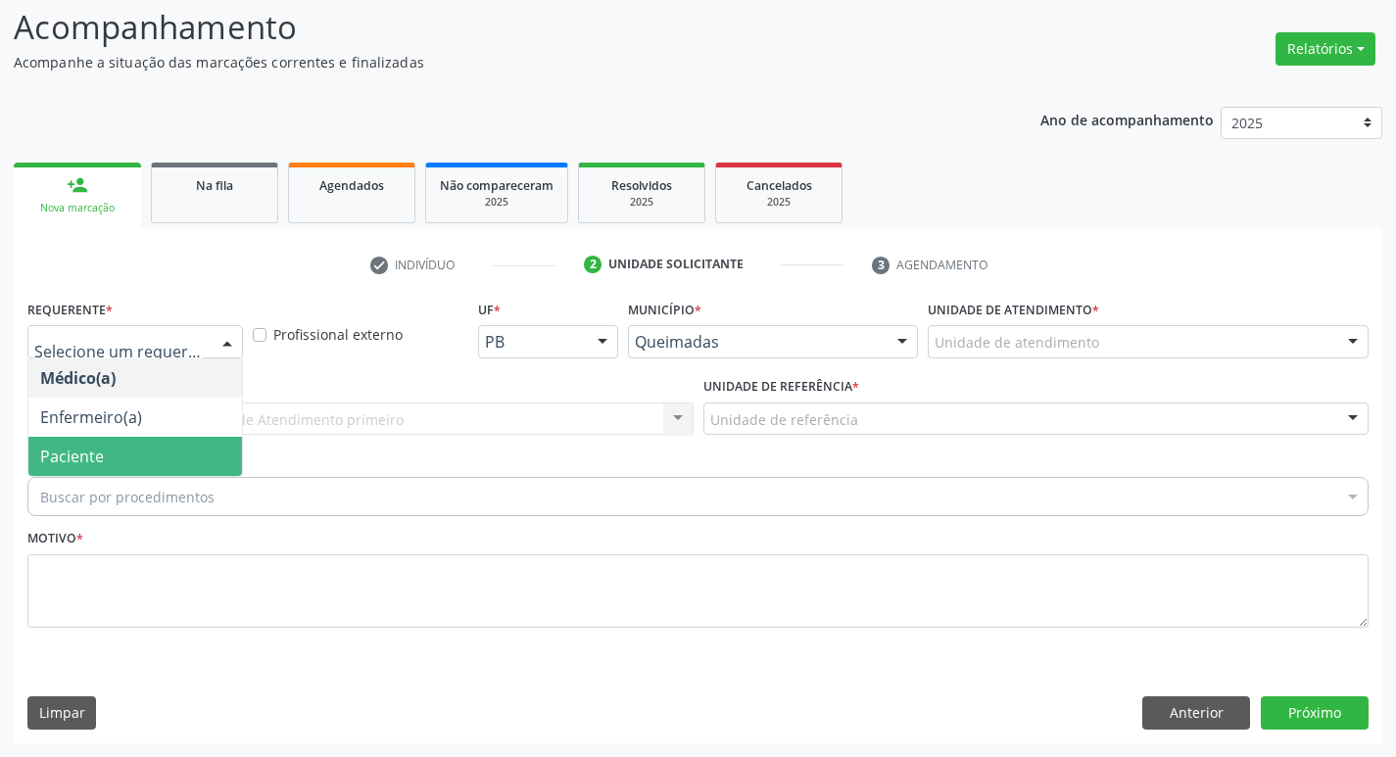
click at [80, 465] on span "Paciente" at bounding box center [72, 457] width 64 height 22
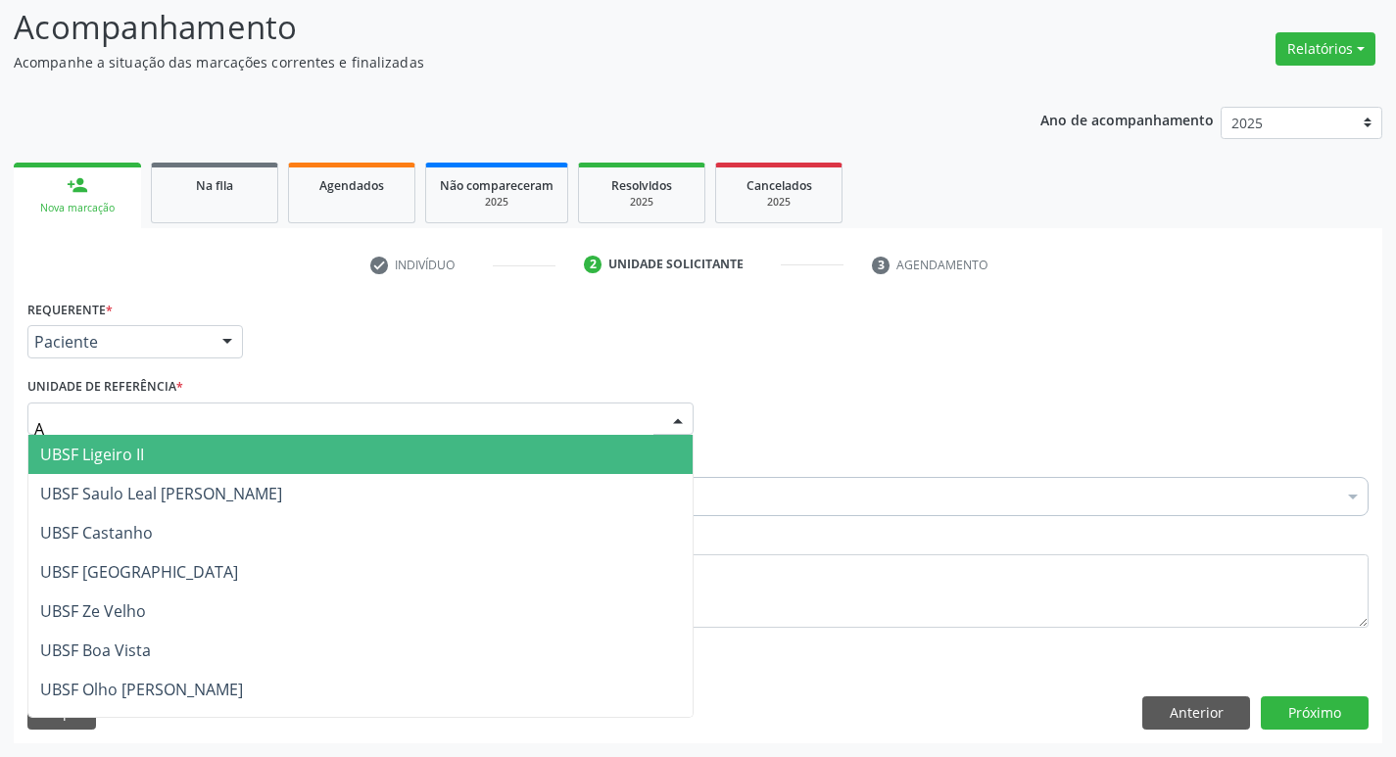
type input "AN"
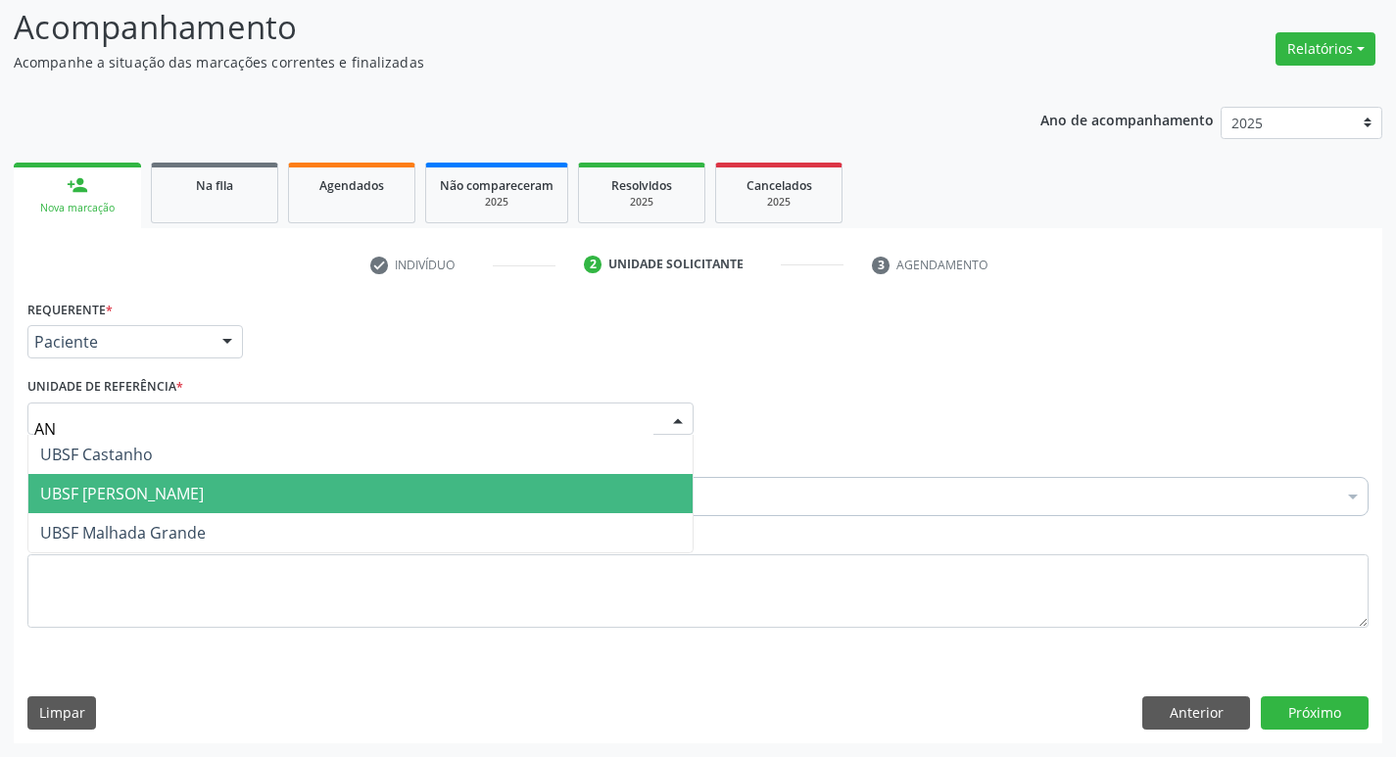
click at [125, 474] on span "UBSF [PERSON_NAME]" at bounding box center [360, 493] width 664 height 39
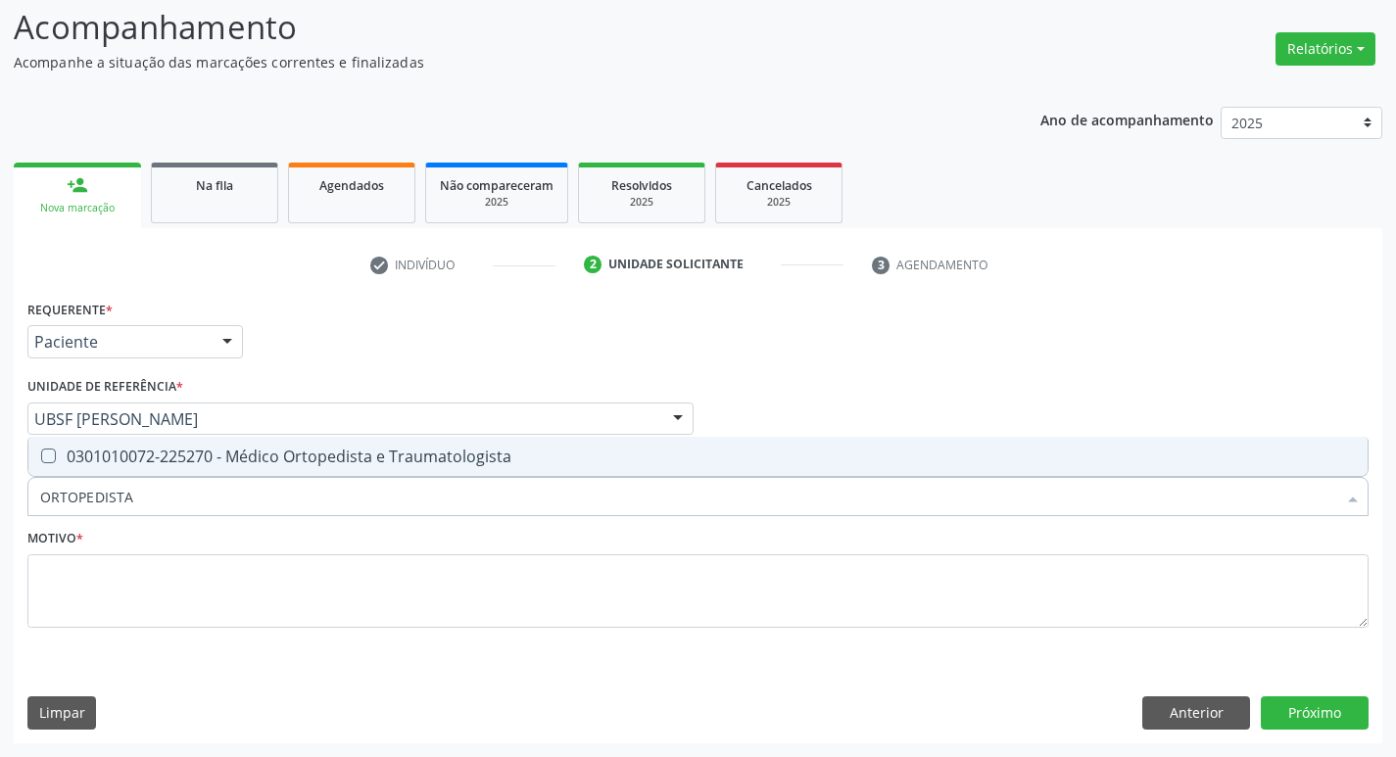
click at [168, 431] on div "Requerente * Paciente Médico(a) Enfermeiro(a) Paciente Nenhum resultado encontr…" at bounding box center [697, 475] width 1341 height 360
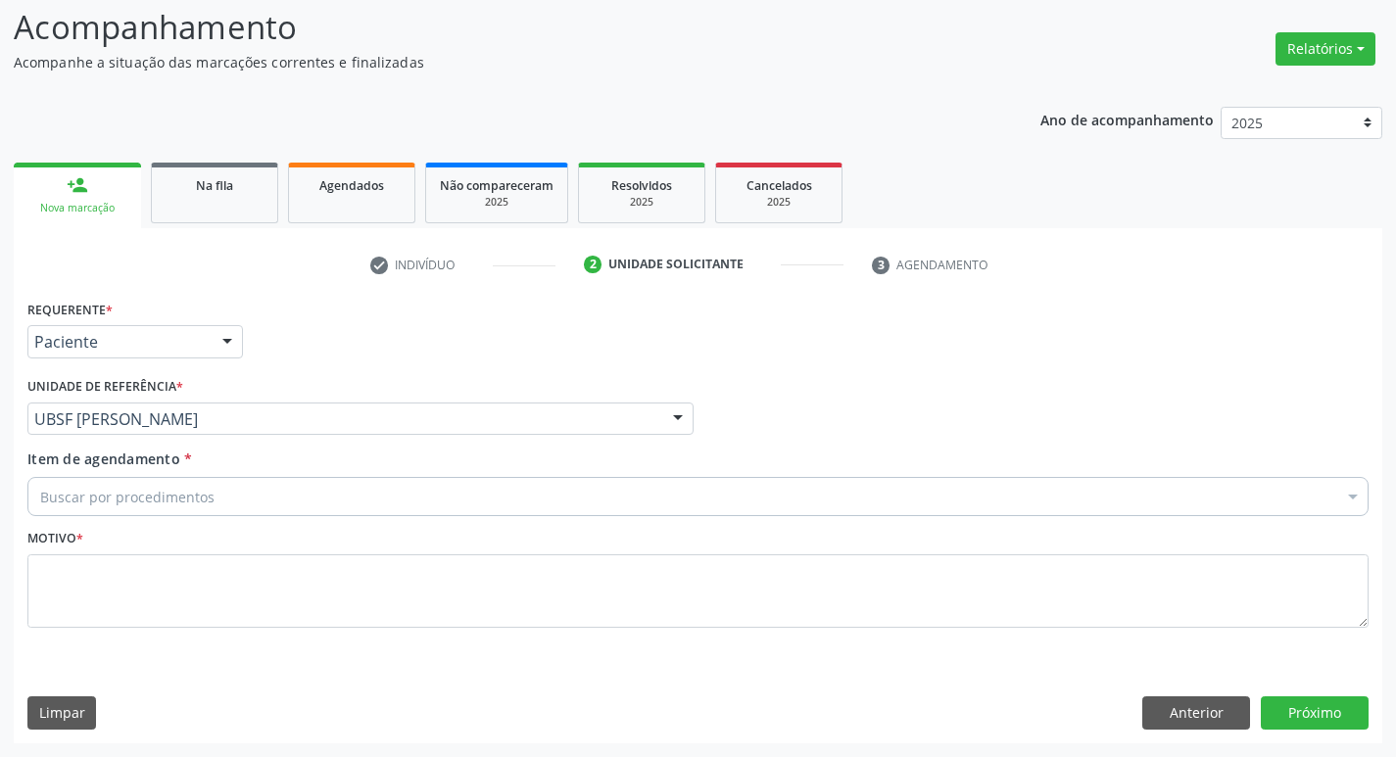
click at [0, 507] on div "Acompanhamento Acompanhe a situação das marcações correntes e finalizadas Relat…" at bounding box center [698, 367] width 1396 height 780
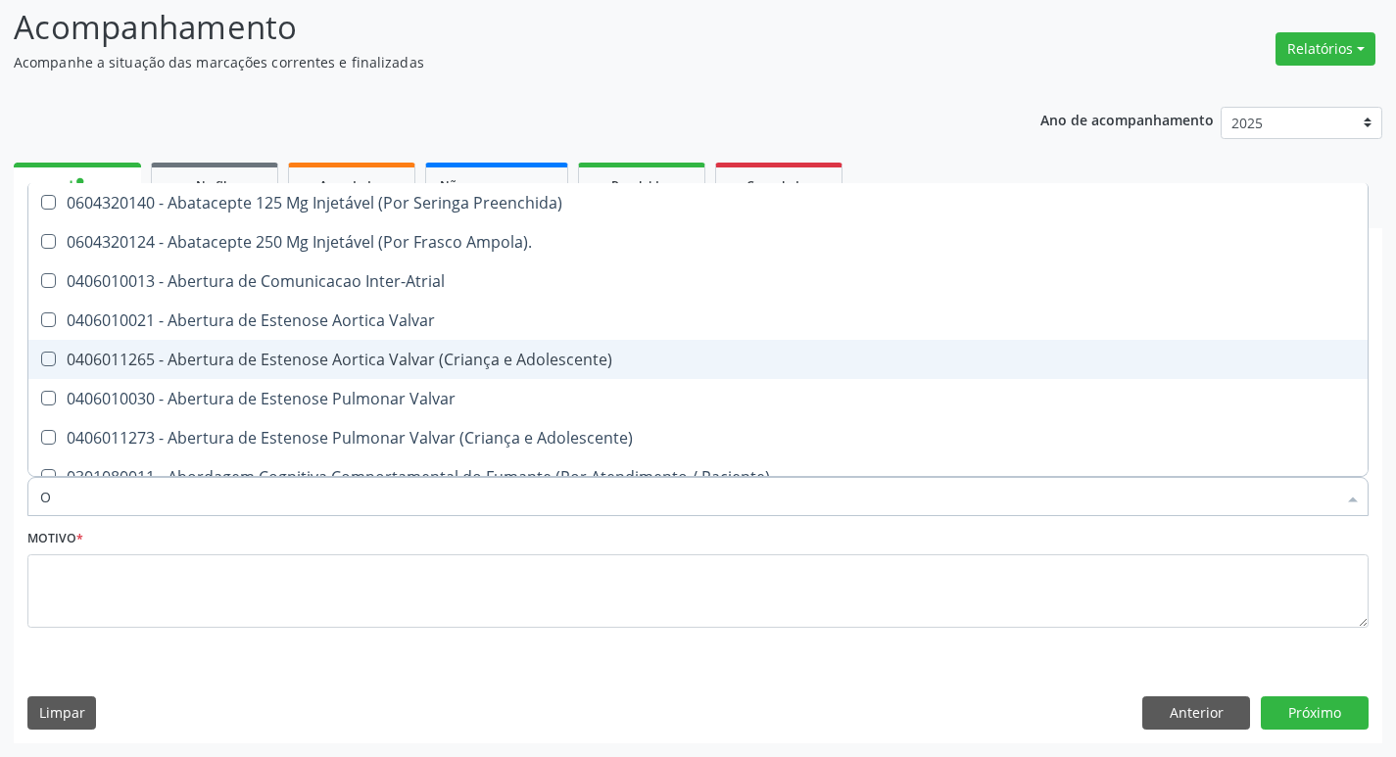
type input "ORTOPEDISTA"
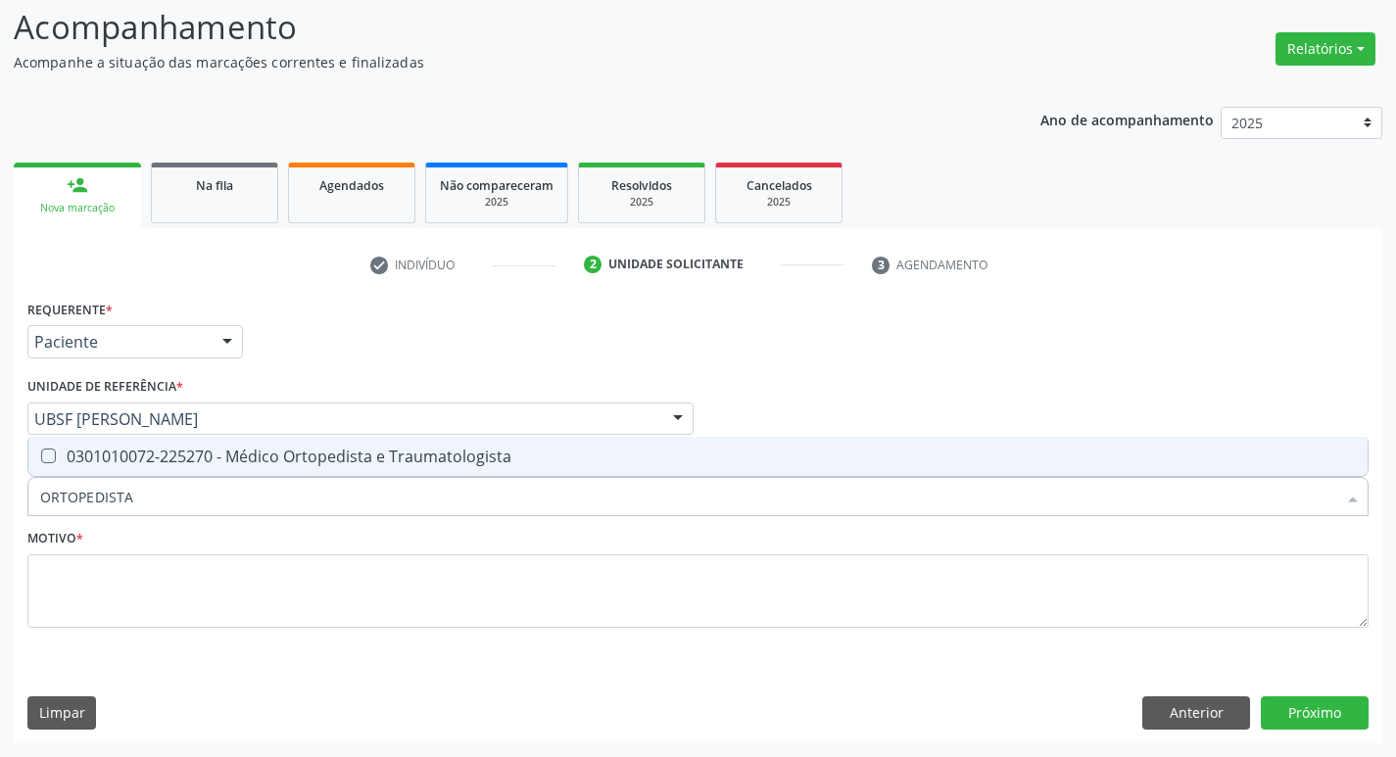
click at [191, 441] on span "0301010072-225270 - Médico Ortopedista e Traumatologista" at bounding box center [697, 456] width 1339 height 39
checkbox Traumatologista "true"
click at [183, 640] on fieldset "Motivo *" at bounding box center [697, 583] width 1341 height 118
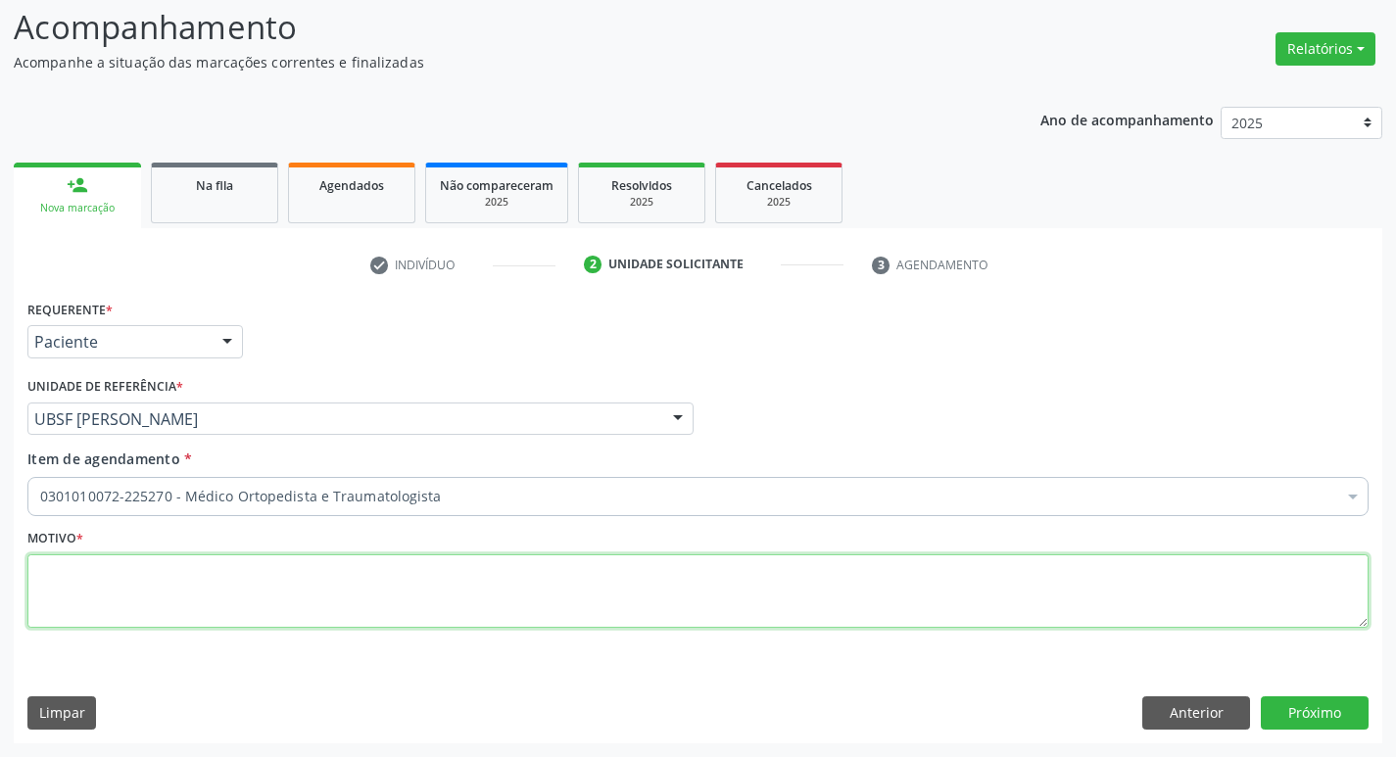
click at [181, 608] on textarea at bounding box center [697, 591] width 1341 height 74
paste textarea "RETORNO"
type textarea "RETORNO"
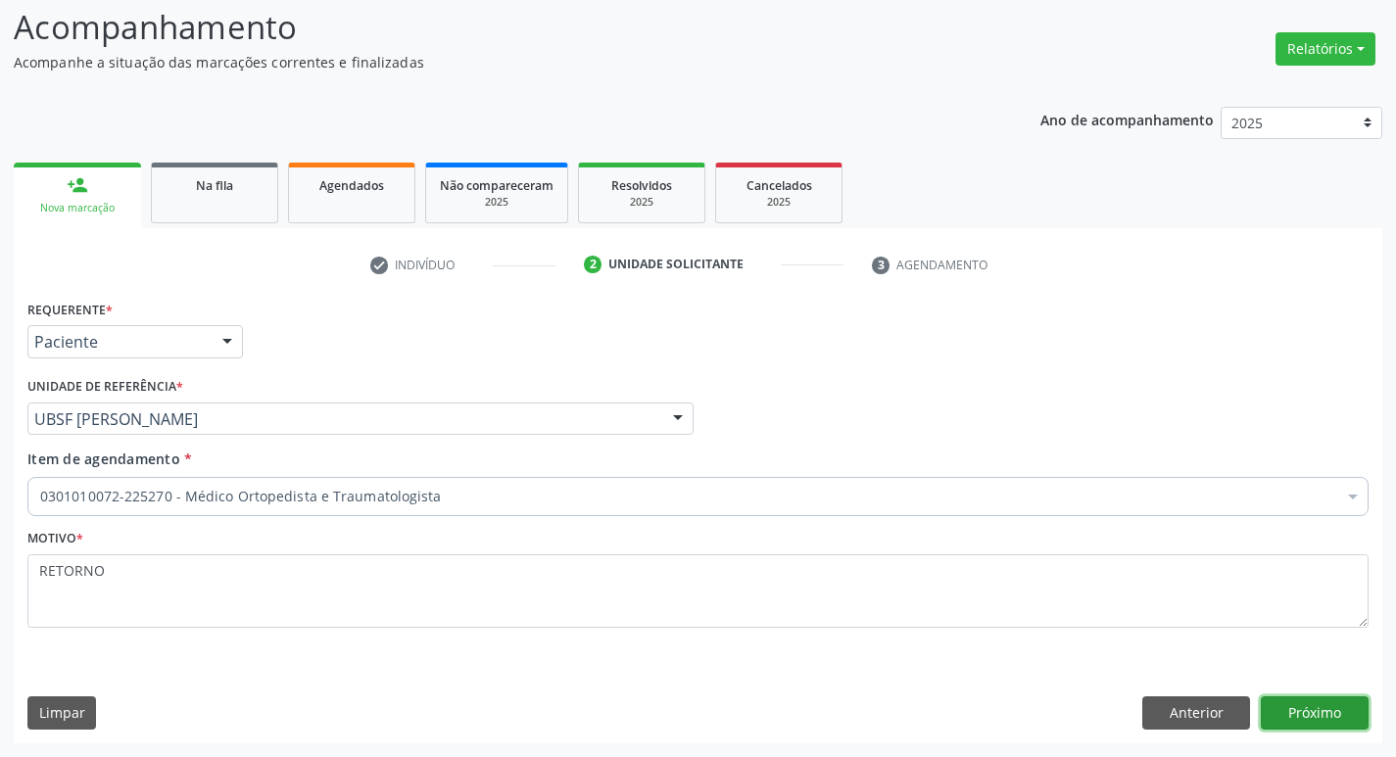
click at [1275, 700] on button "Próximo" at bounding box center [1314, 712] width 108 height 33
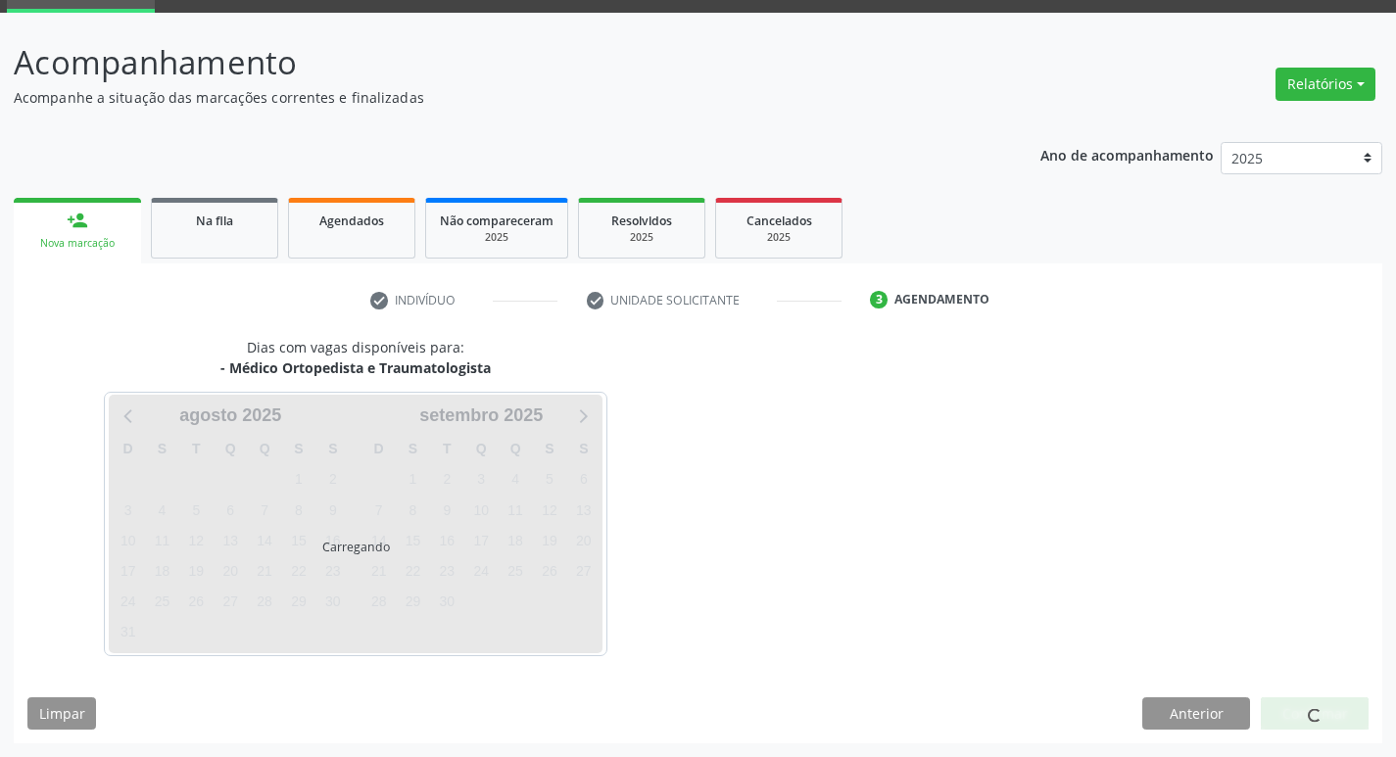
scroll to position [95, 0]
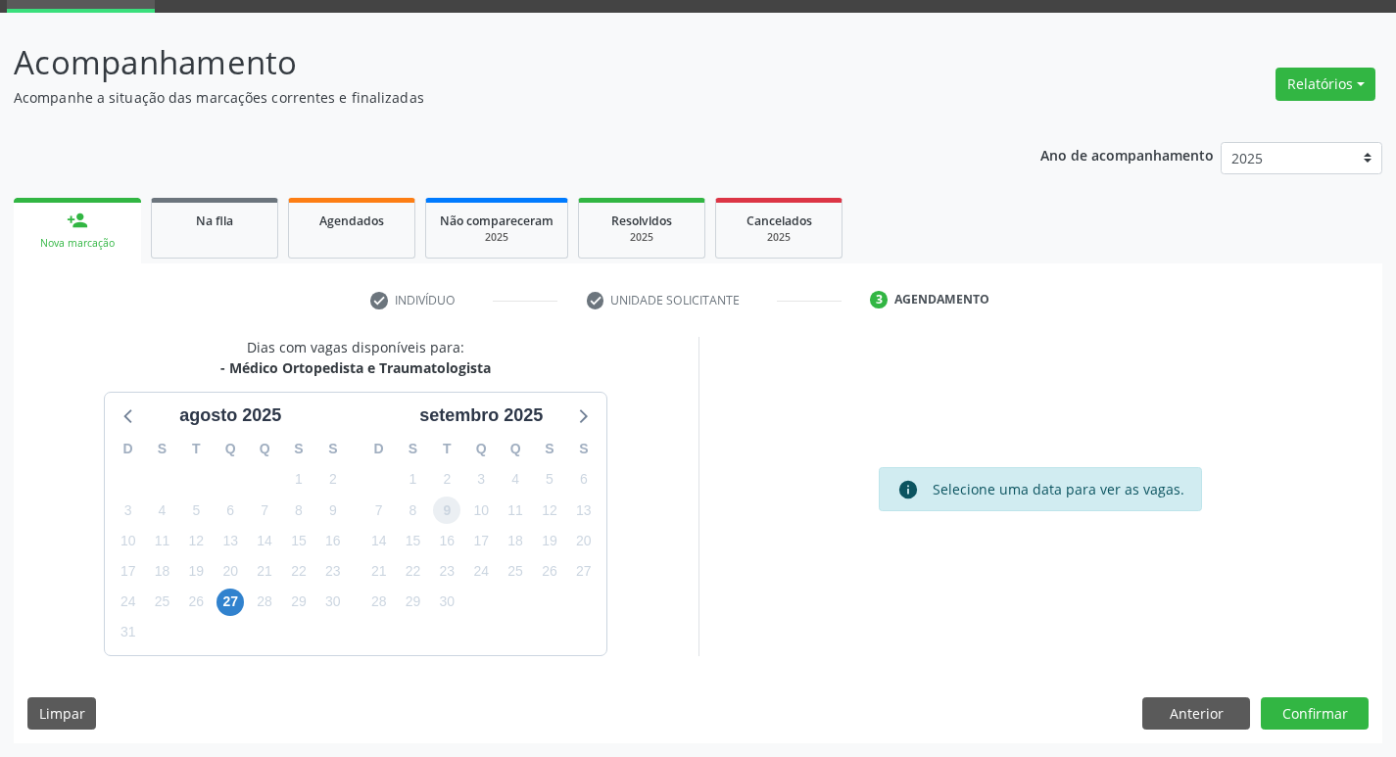
click at [436, 509] on span "9" at bounding box center [446, 510] width 27 height 27
click at [1325, 702] on button "Confirmar" at bounding box center [1314, 713] width 108 height 33
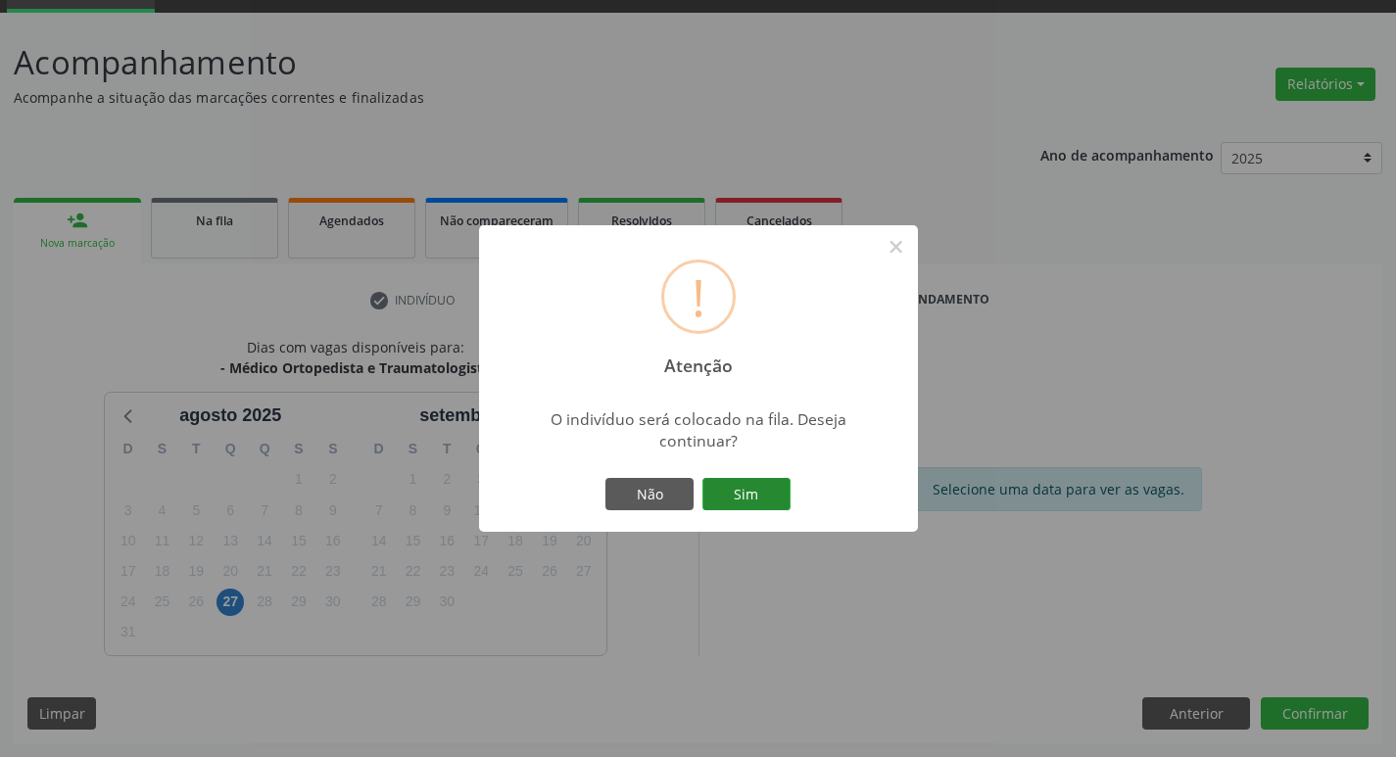
click at [762, 498] on button "Sim" at bounding box center [746, 494] width 88 height 33
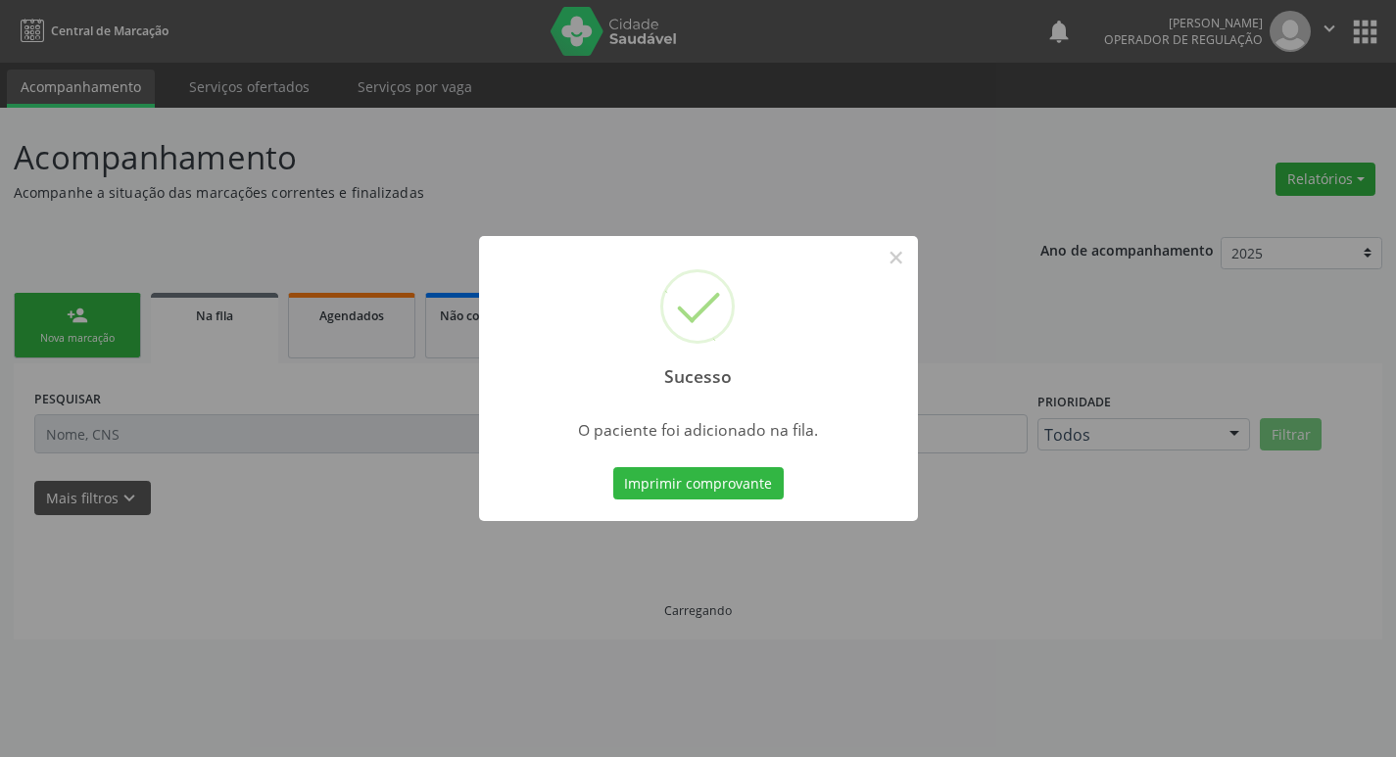
scroll to position [0, 0]
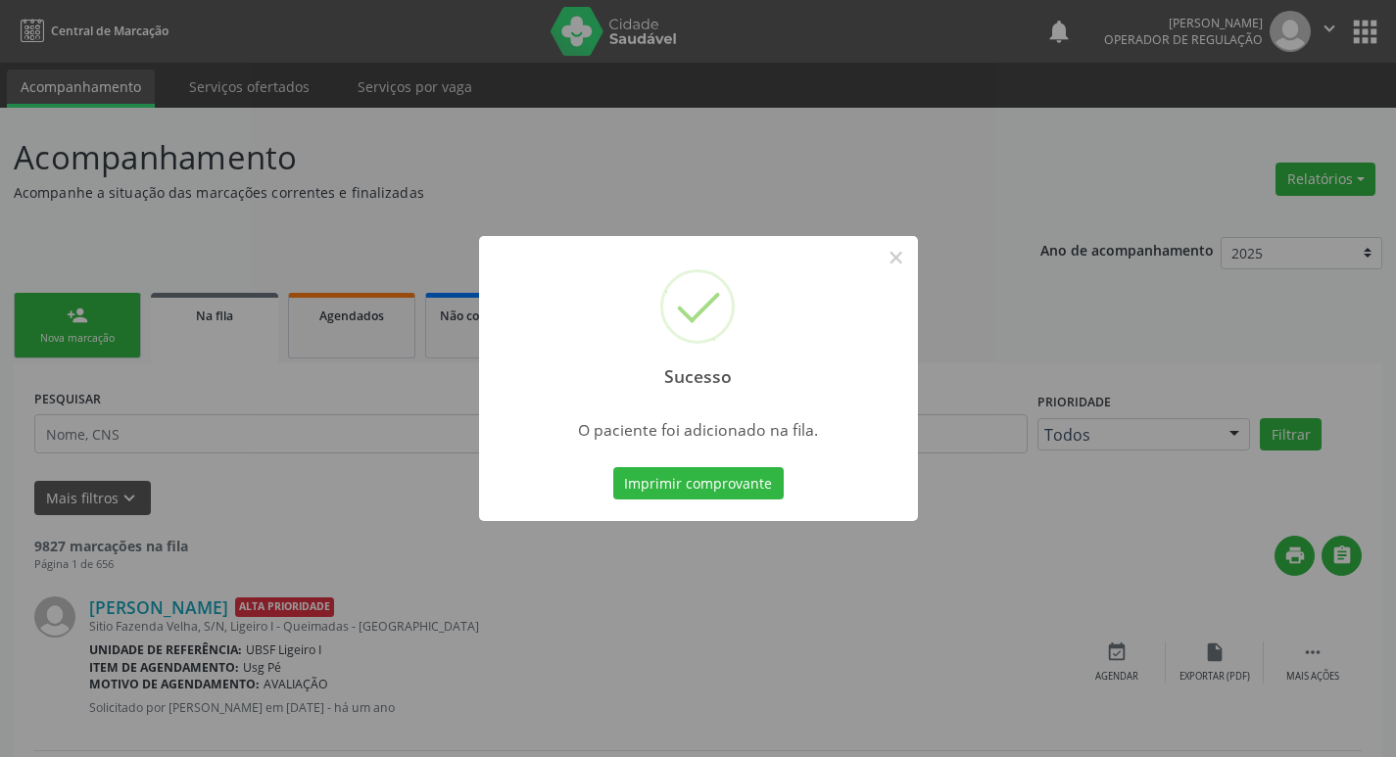
click at [353, 401] on div "Sucesso × O paciente foi adicionado na fila. Imprimir comprovante Cancel" at bounding box center [698, 378] width 1396 height 757
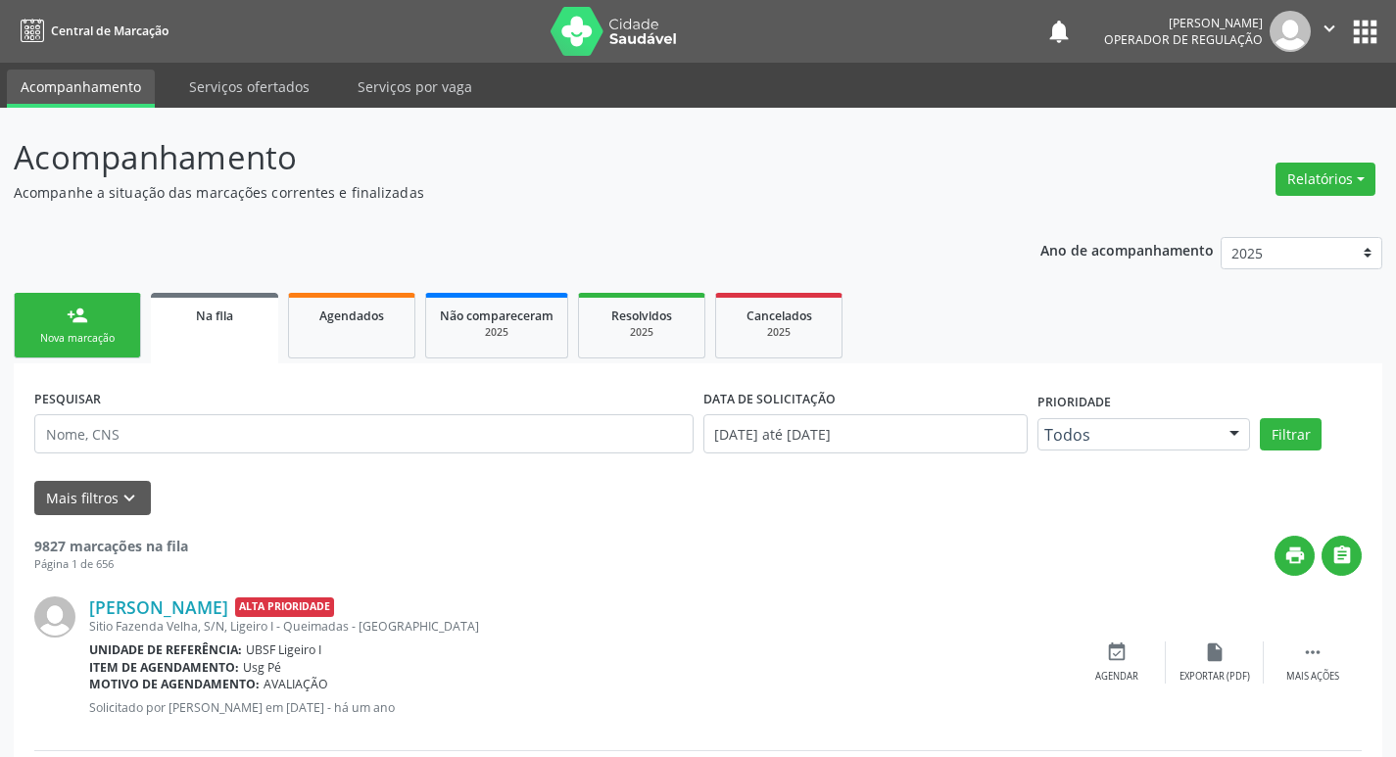
click at [119, 322] on link "person_add Nova marcação" at bounding box center [77, 326] width 127 height 66
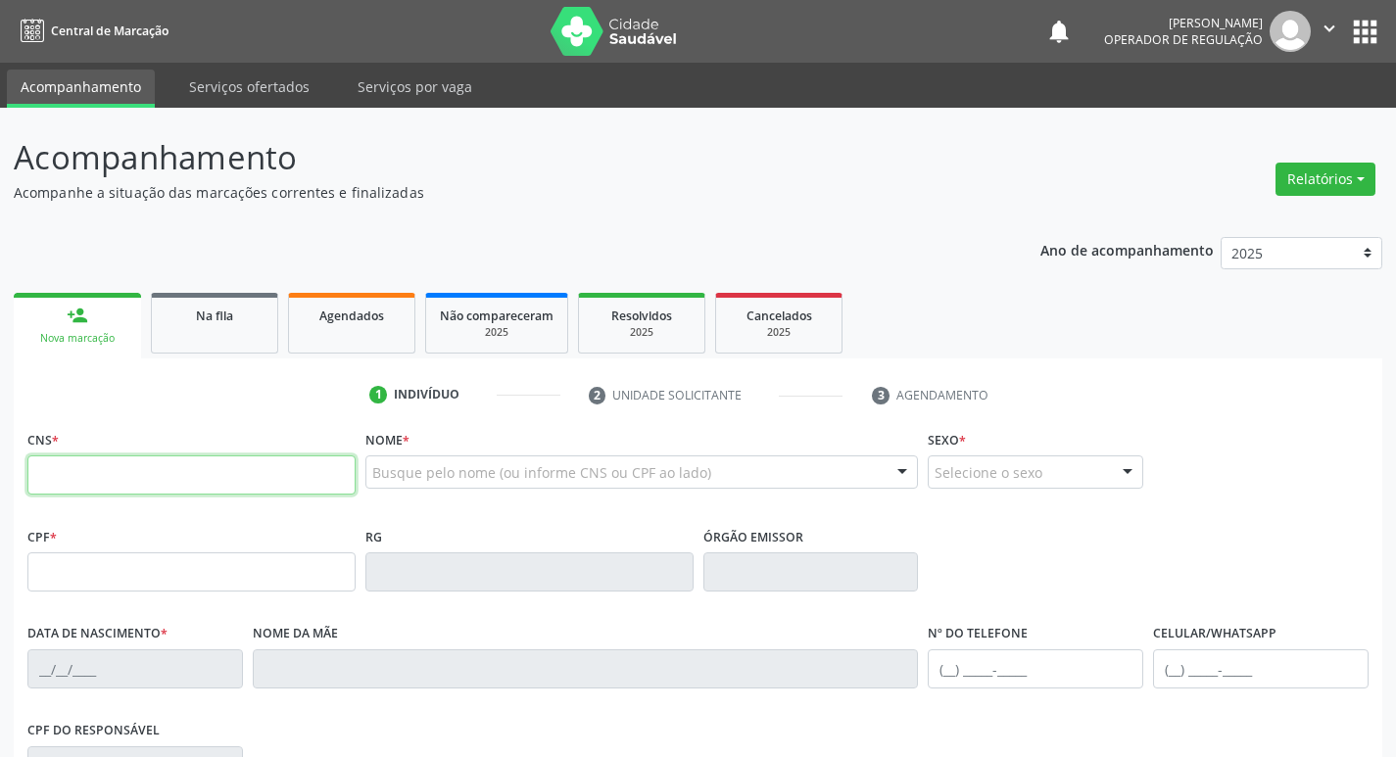
click at [187, 472] on input "text" at bounding box center [191, 474] width 328 height 39
type input "702 0053 7973 2187"
type input "043.085.914-73"
type input "15/05/1972"
type input "Marina Bezerra Gomes"
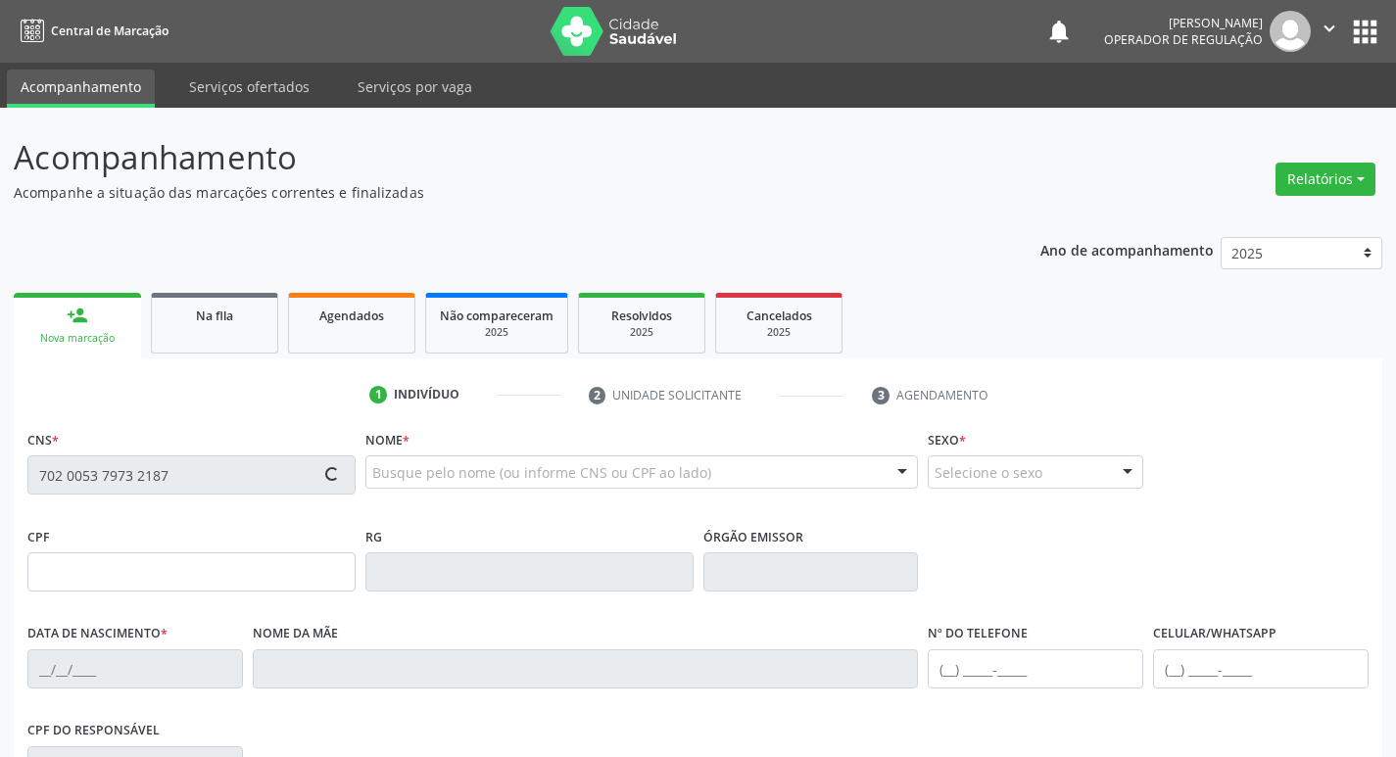
type input "(83) 99116-9161"
type input "729"
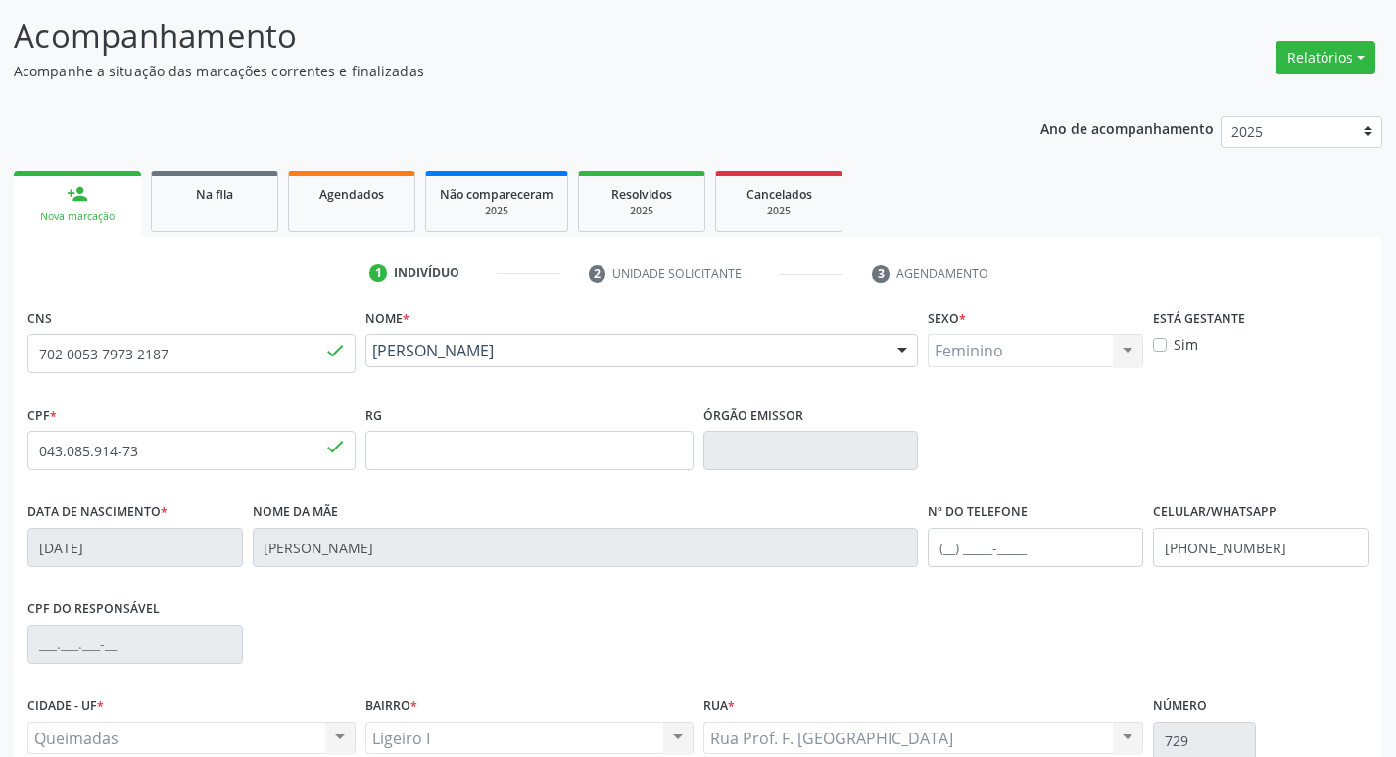
scroll to position [305, 0]
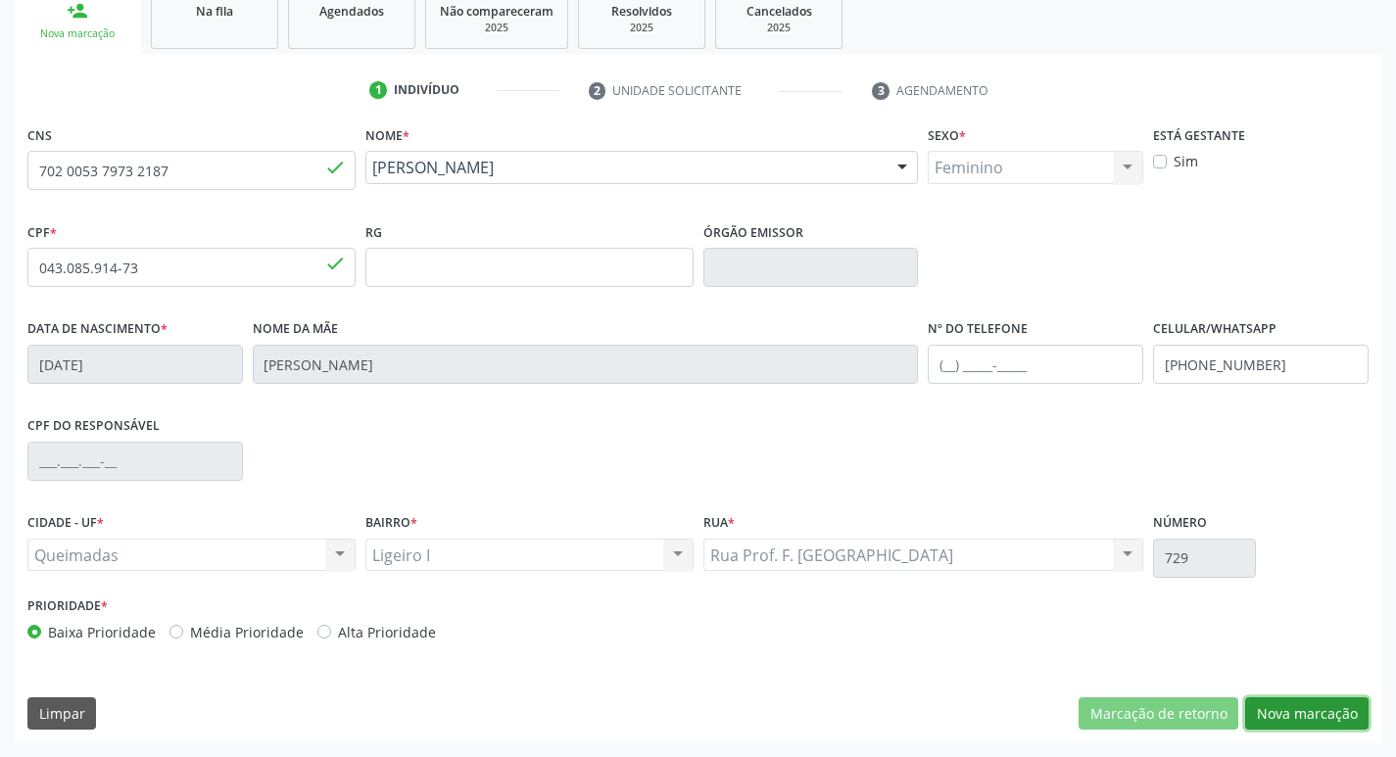
click at [1306, 700] on button "Nova marcação" at bounding box center [1306, 713] width 123 height 33
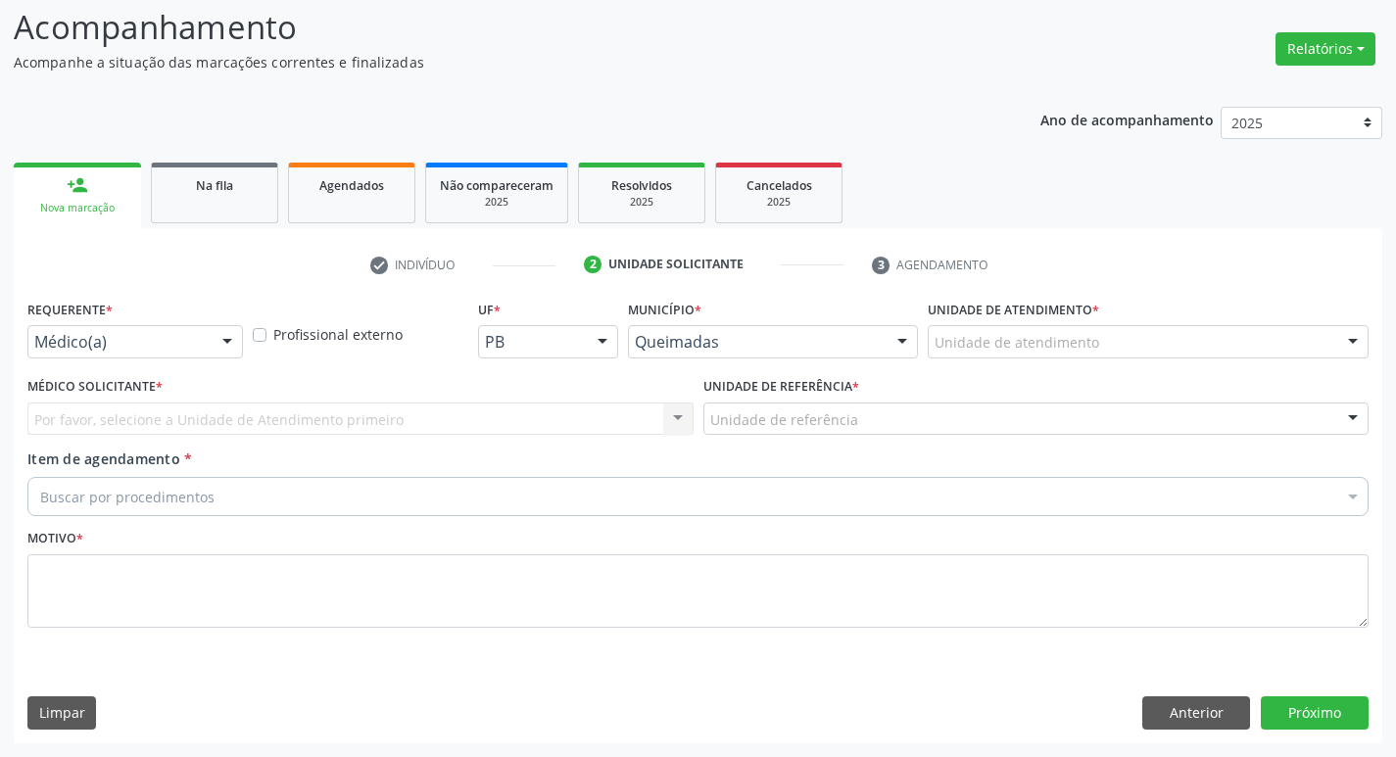
scroll to position [130, 0]
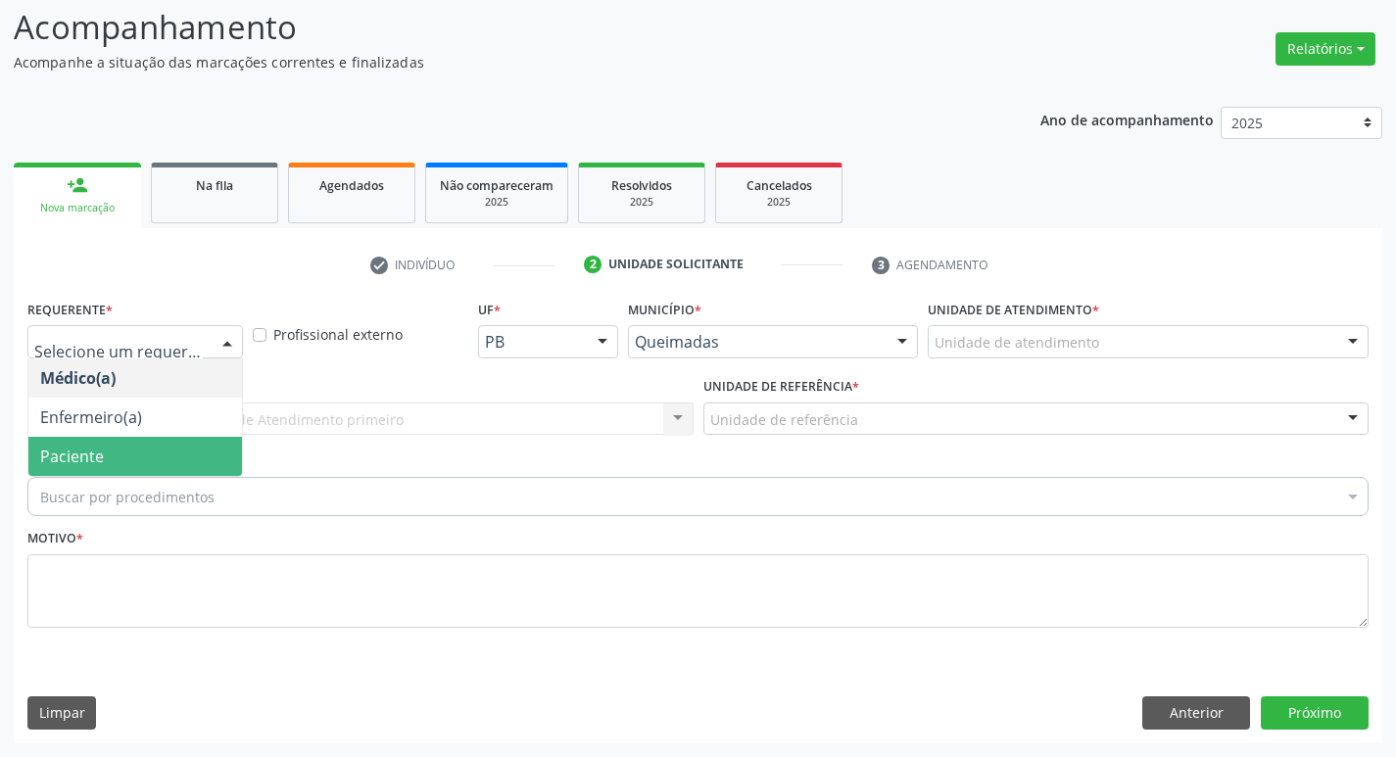
click at [169, 452] on span "Paciente" at bounding box center [135, 456] width 214 height 39
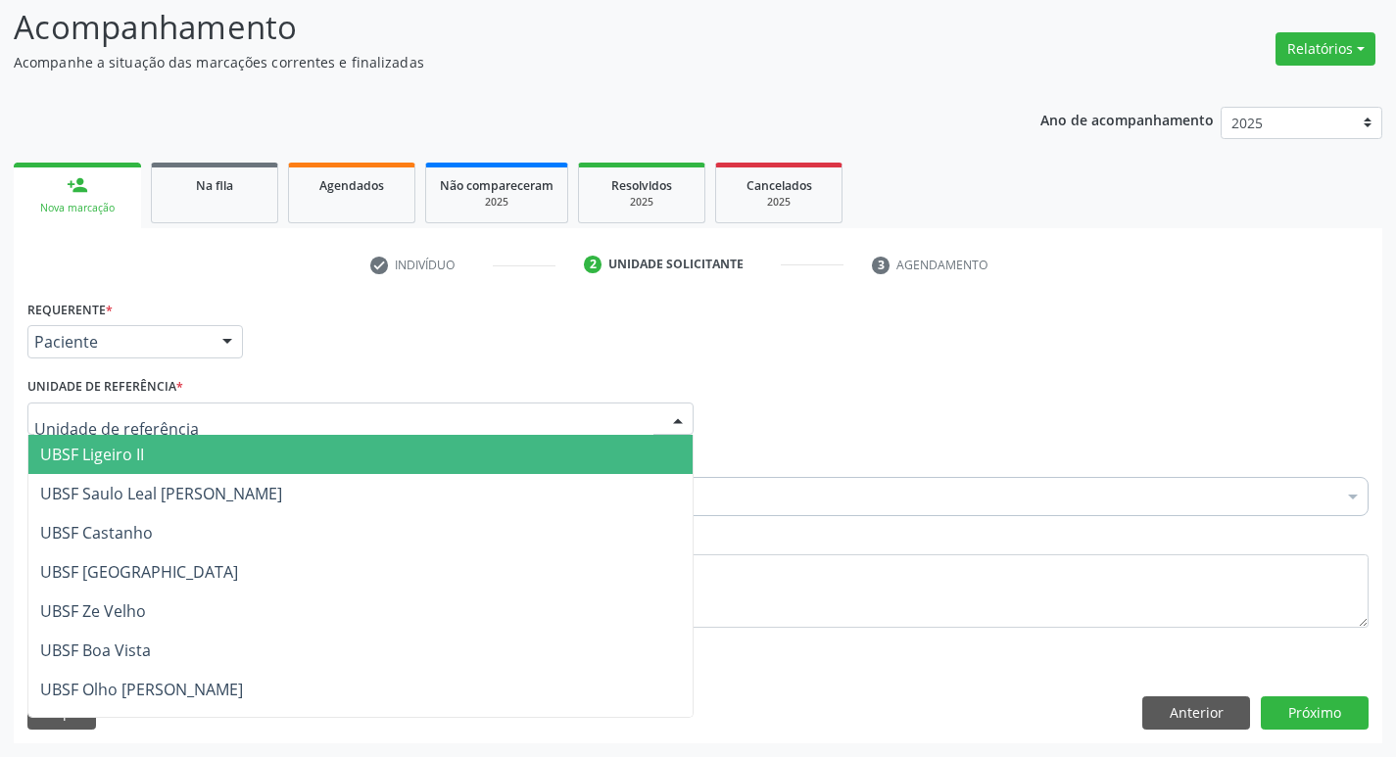
click at [186, 417] on div at bounding box center [360, 419] width 666 height 33
type input "LI"
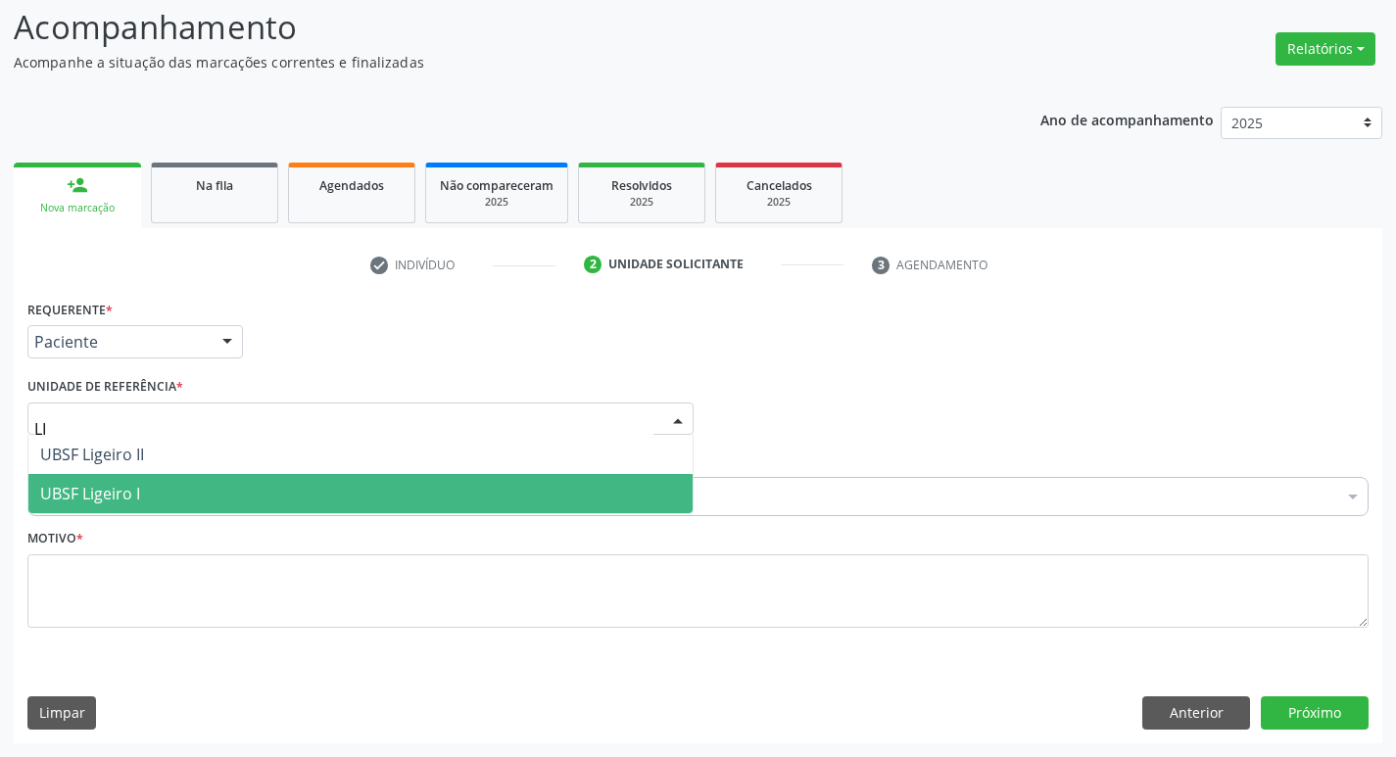
click at [189, 492] on span "UBSF Ligeiro I" at bounding box center [360, 493] width 664 height 39
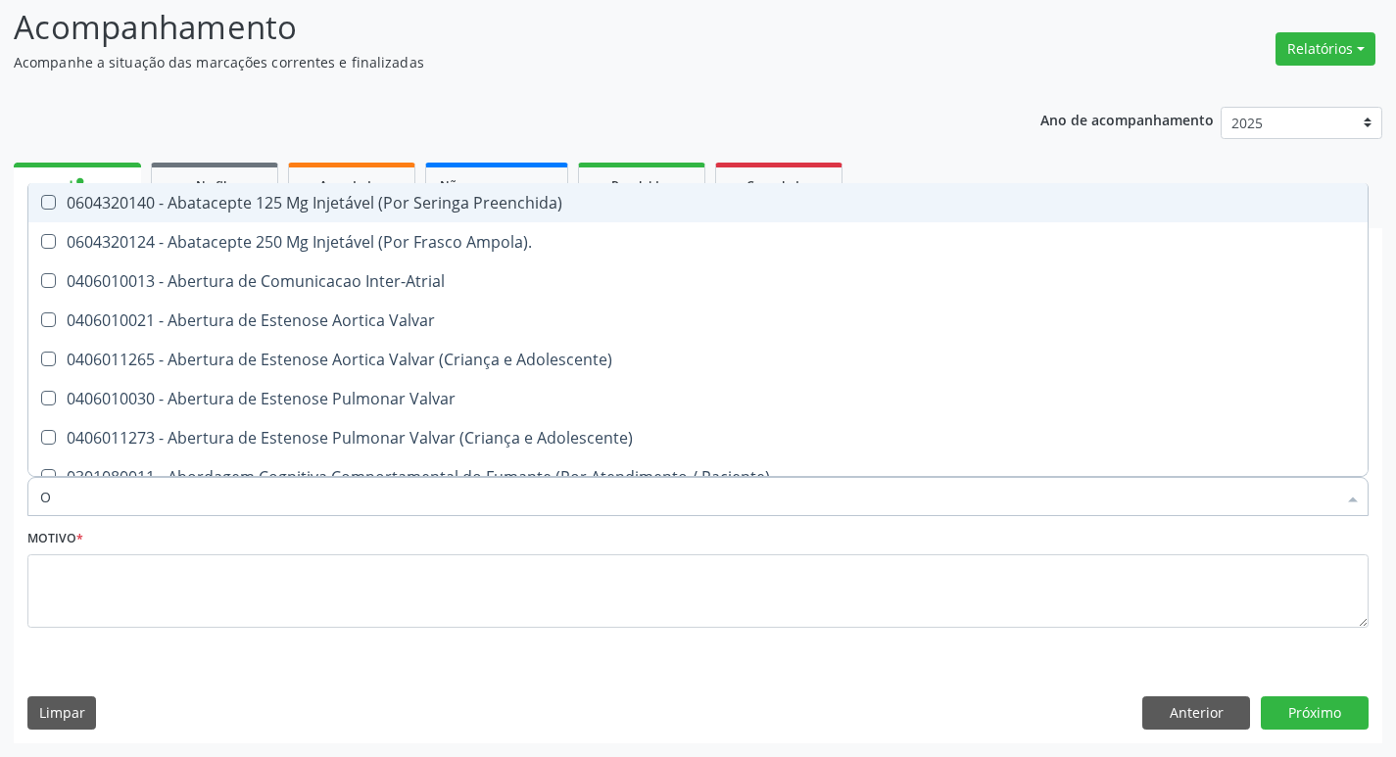
type input "ORTOPEDISTA"
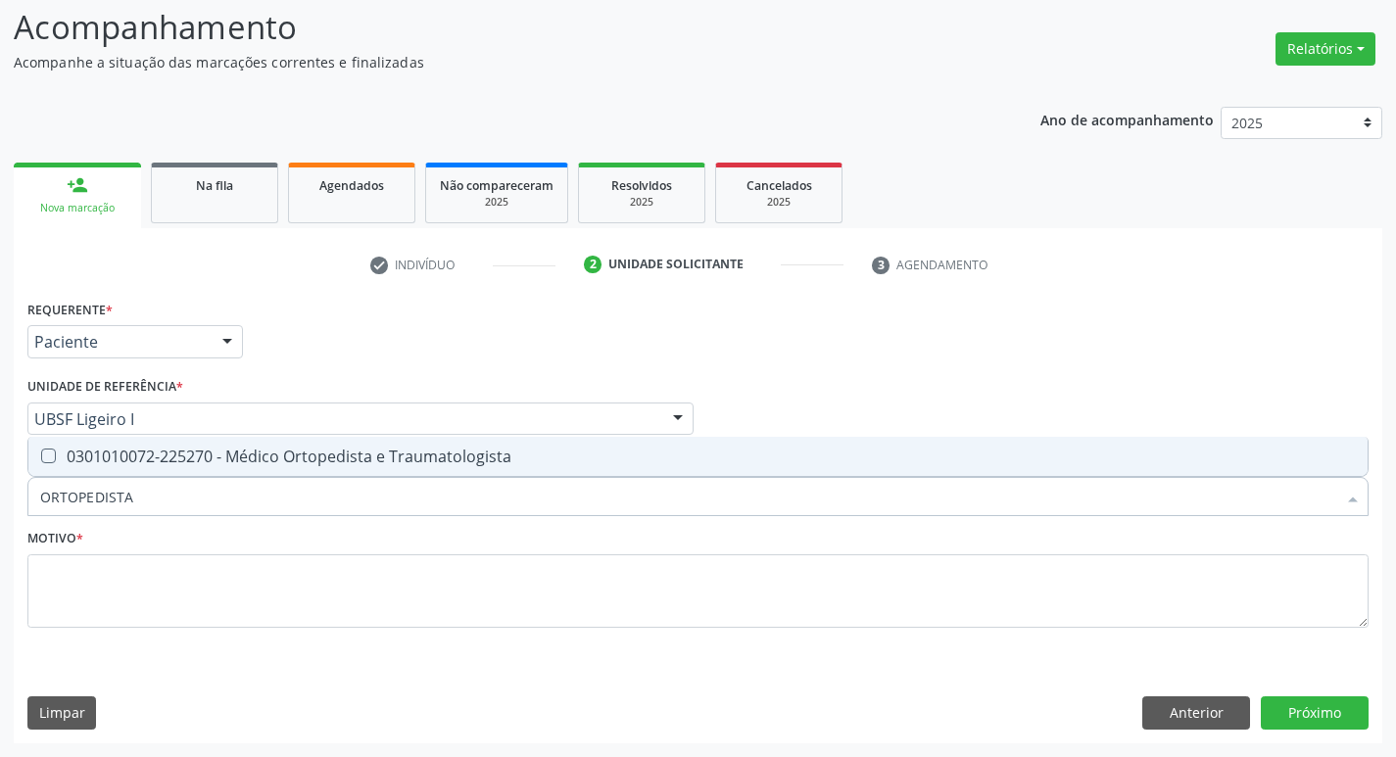
click at [190, 449] on div "0301010072-225270 - Médico Ortopedista e Traumatologista" at bounding box center [697, 457] width 1315 height 16
checkbox Traumatologista "true"
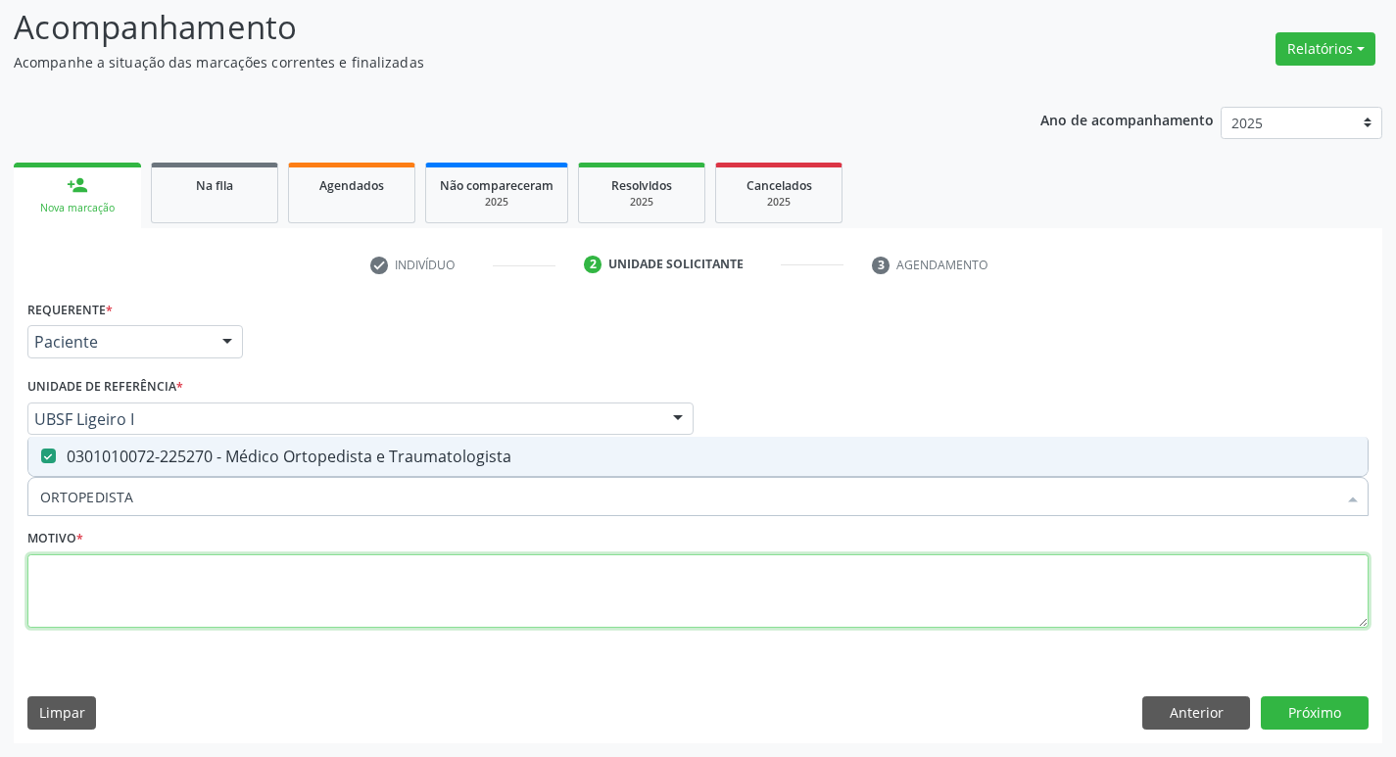
click at [199, 591] on textarea at bounding box center [697, 591] width 1341 height 74
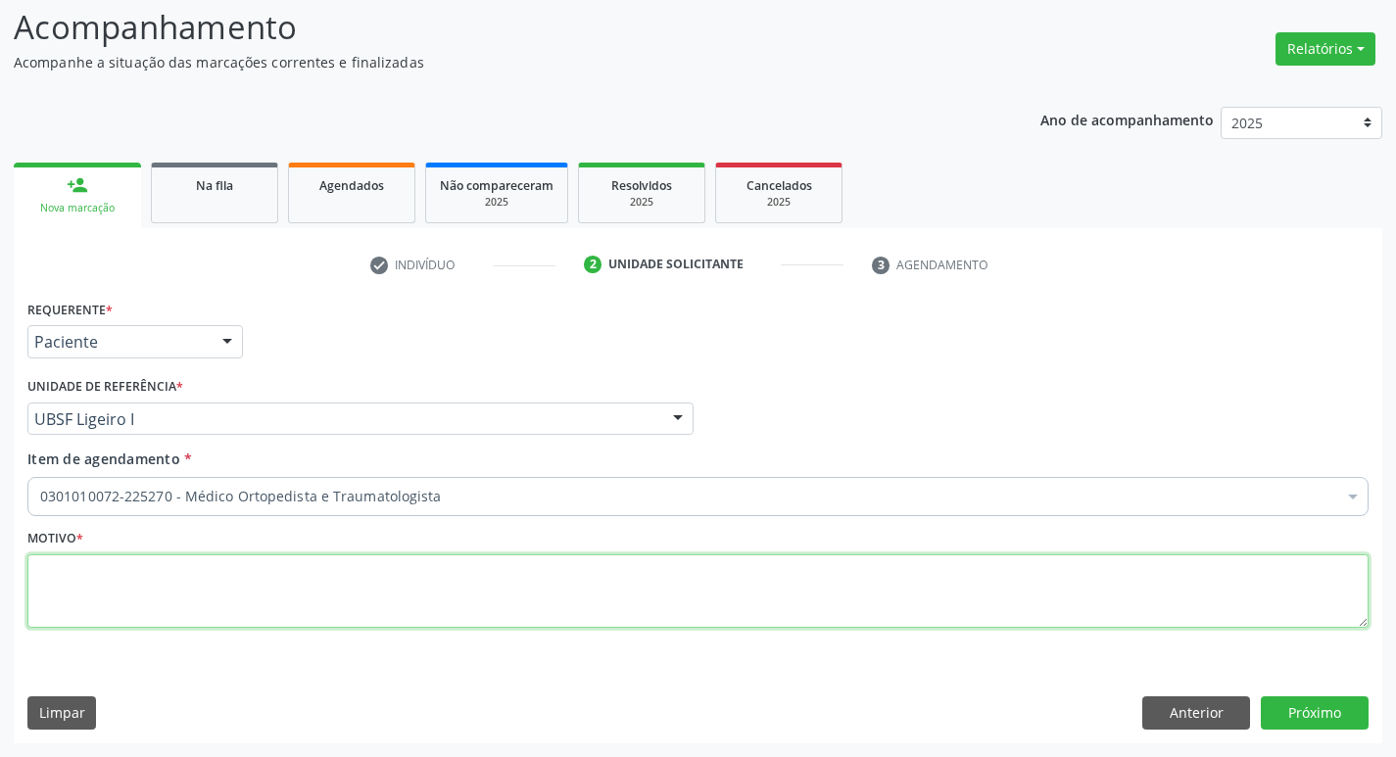
paste textarea "RETORNO"
type textarea "RETORNO"
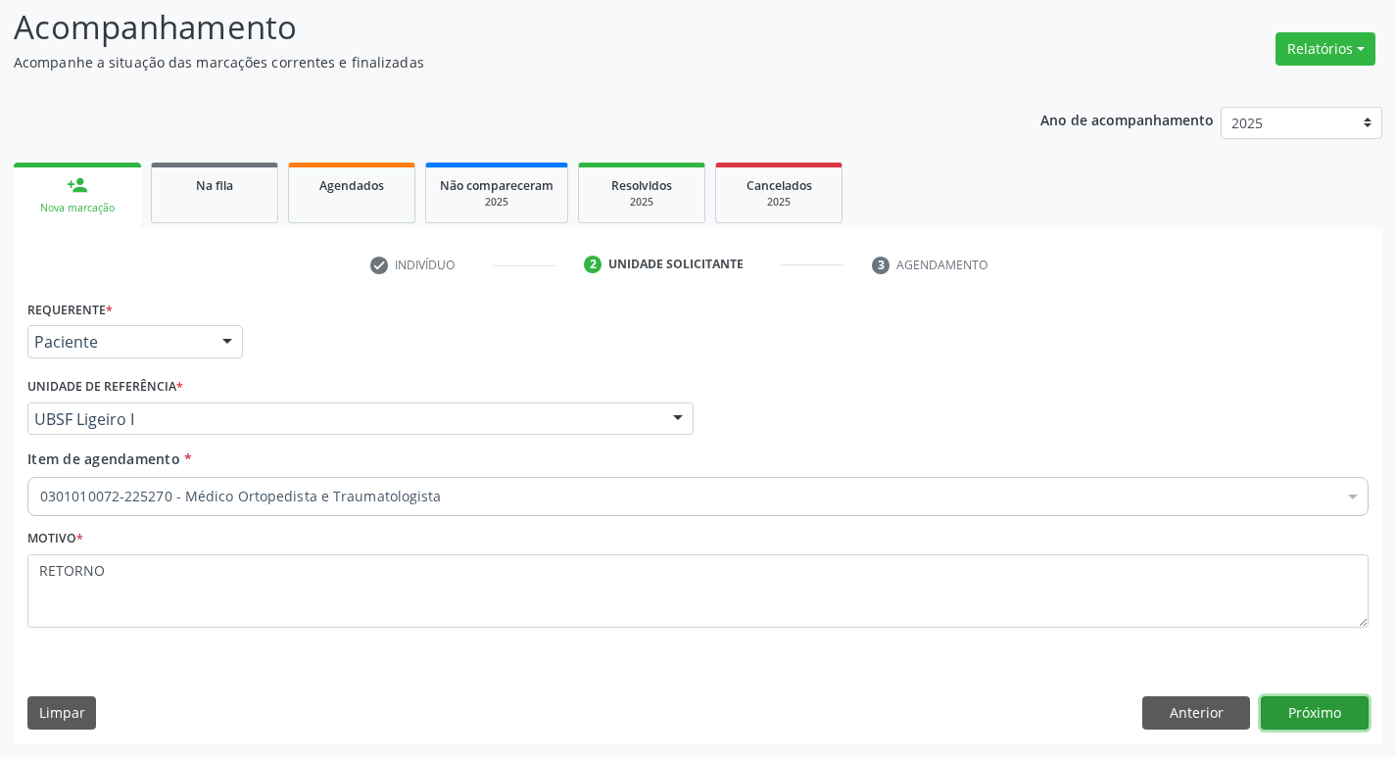
click at [1281, 716] on button "Próximo" at bounding box center [1314, 712] width 108 height 33
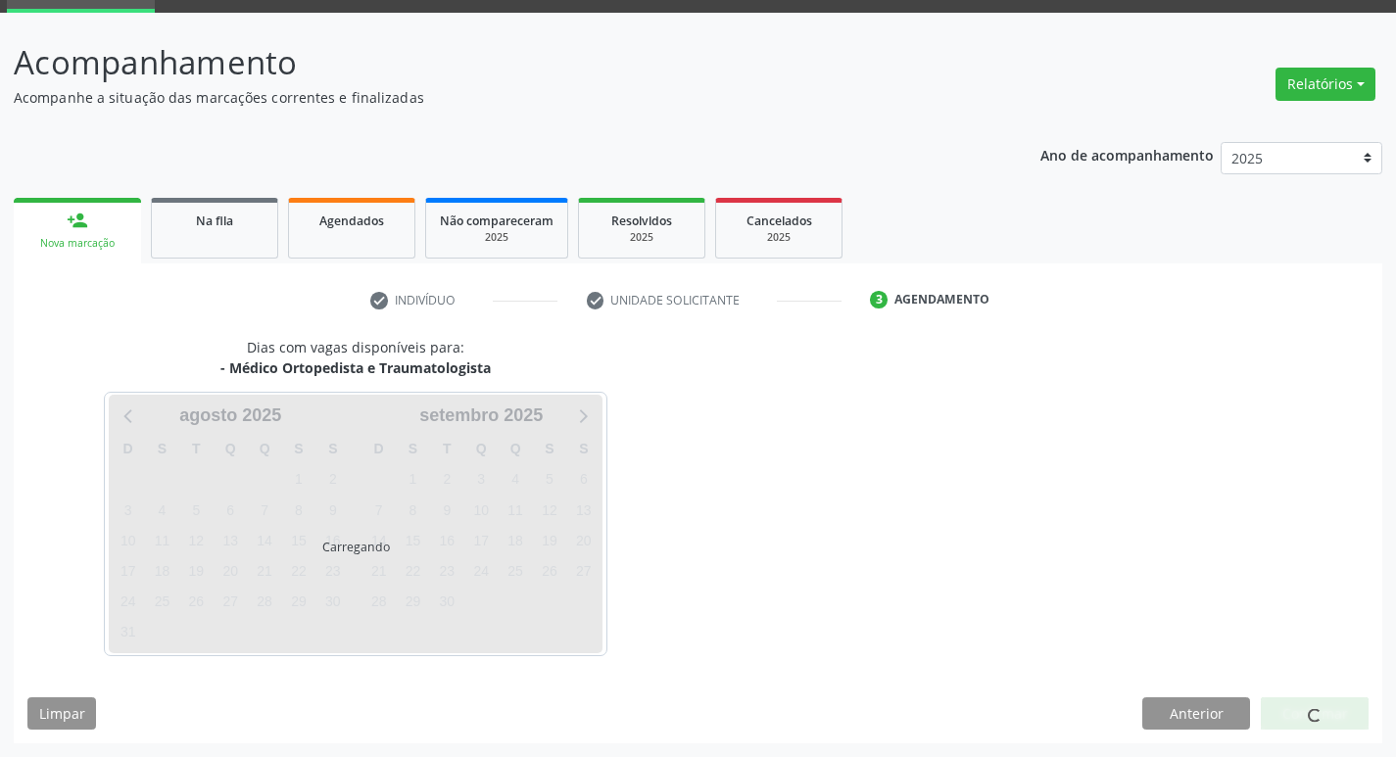
scroll to position [95, 0]
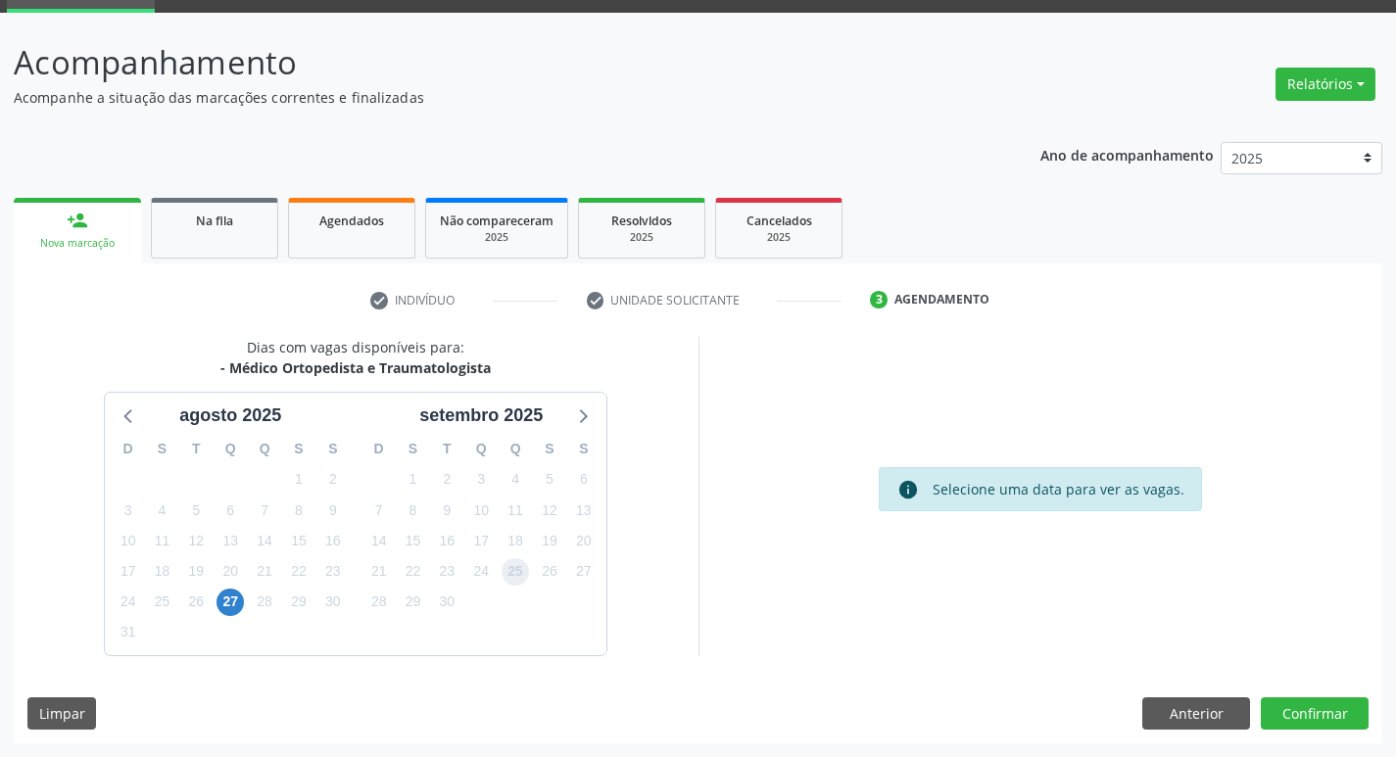
click at [506, 573] on span "25" at bounding box center [514, 571] width 27 height 27
click at [1314, 716] on button "Confirmar" at bounding box center [1314, 713] width 108 height 33
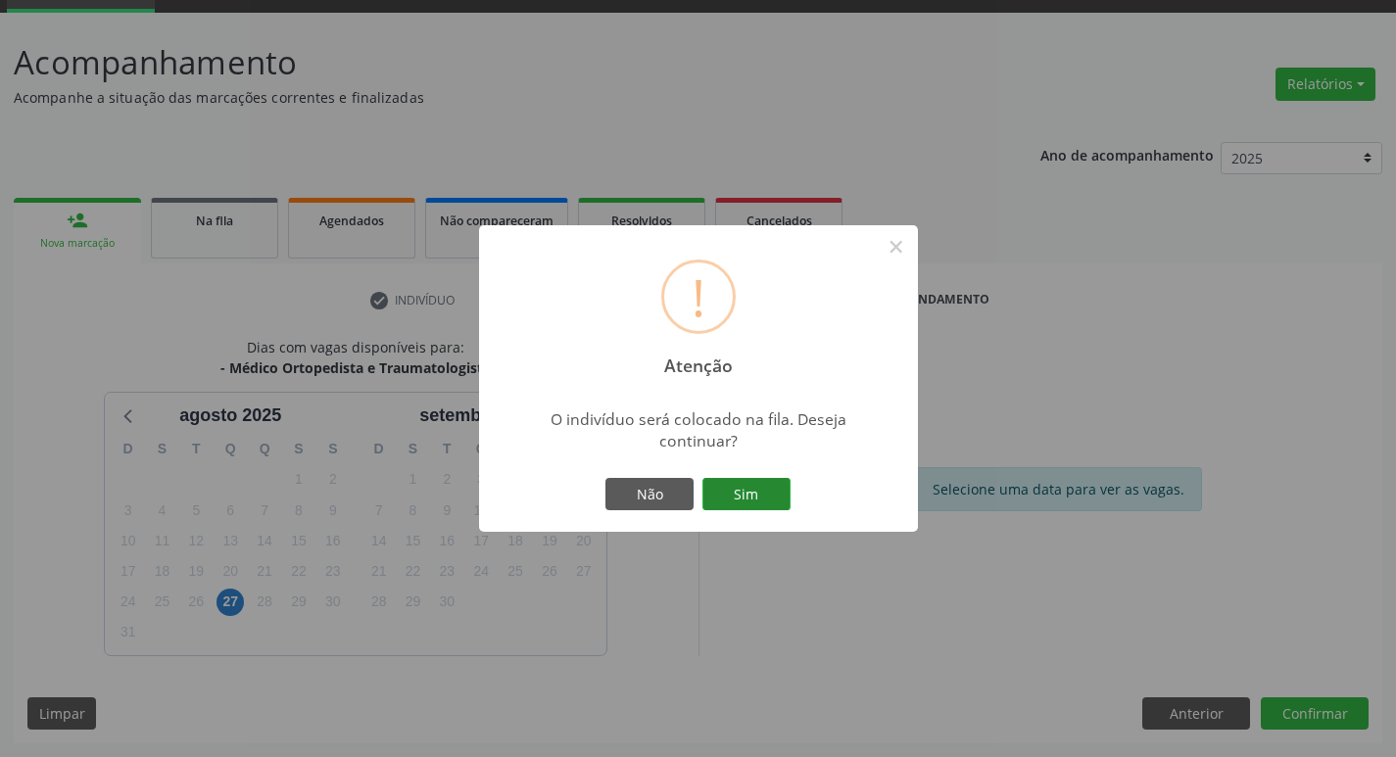
click at [728, 488] on button "Sim" at bounding box center [746, 494] width 88 height 33
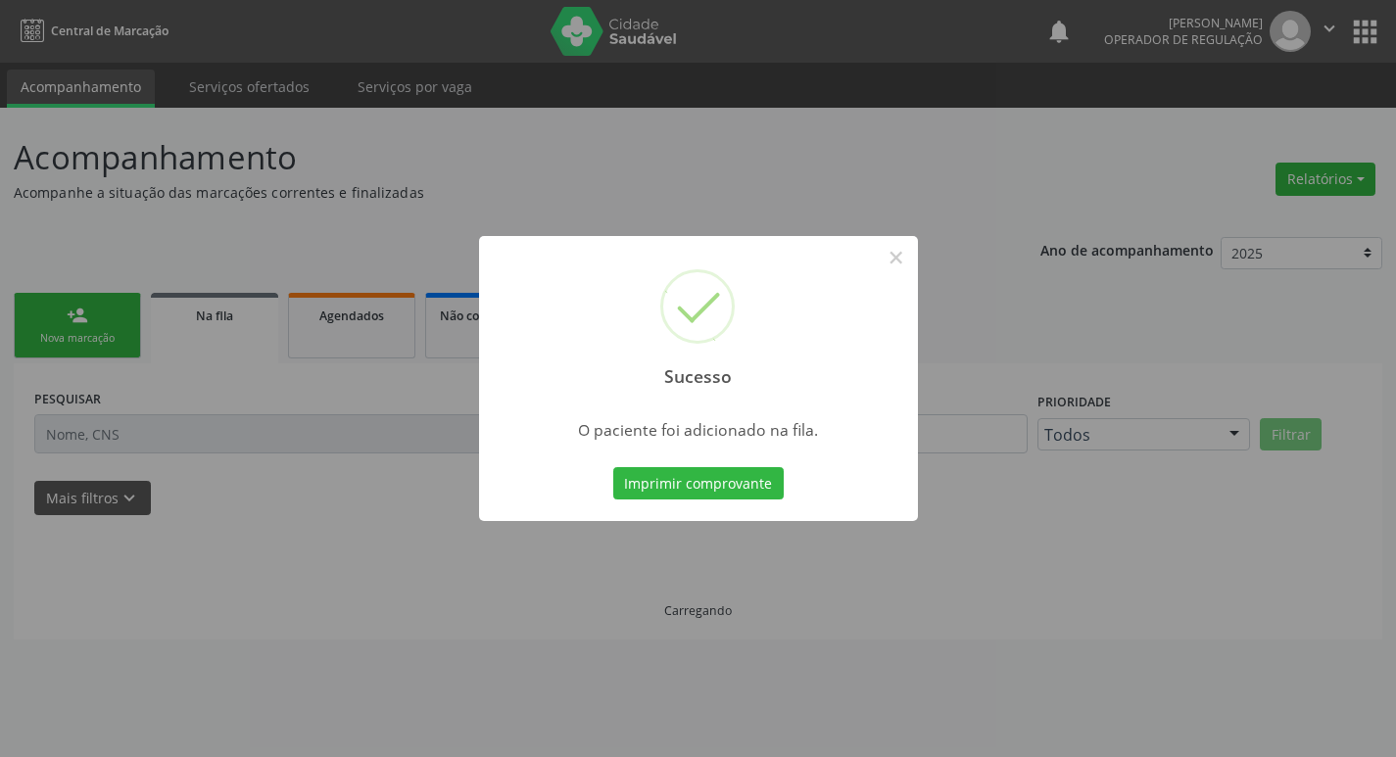
scroll to position [0, 0]
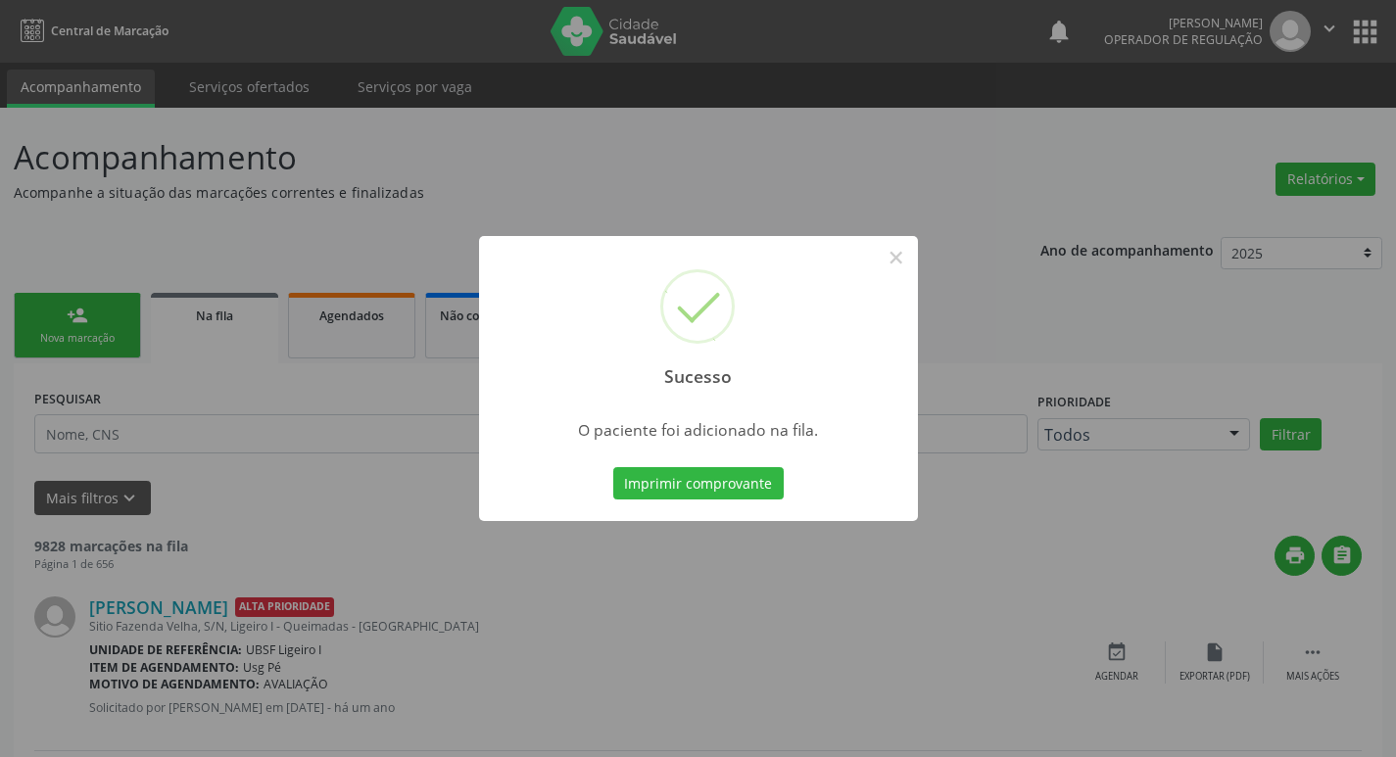
click at [316, 350] on div "Sucesso × O paciente foi adicionado na fila. Imprimir comprovante Cancel" at bounding box center [698, 378] width 1396 height 757
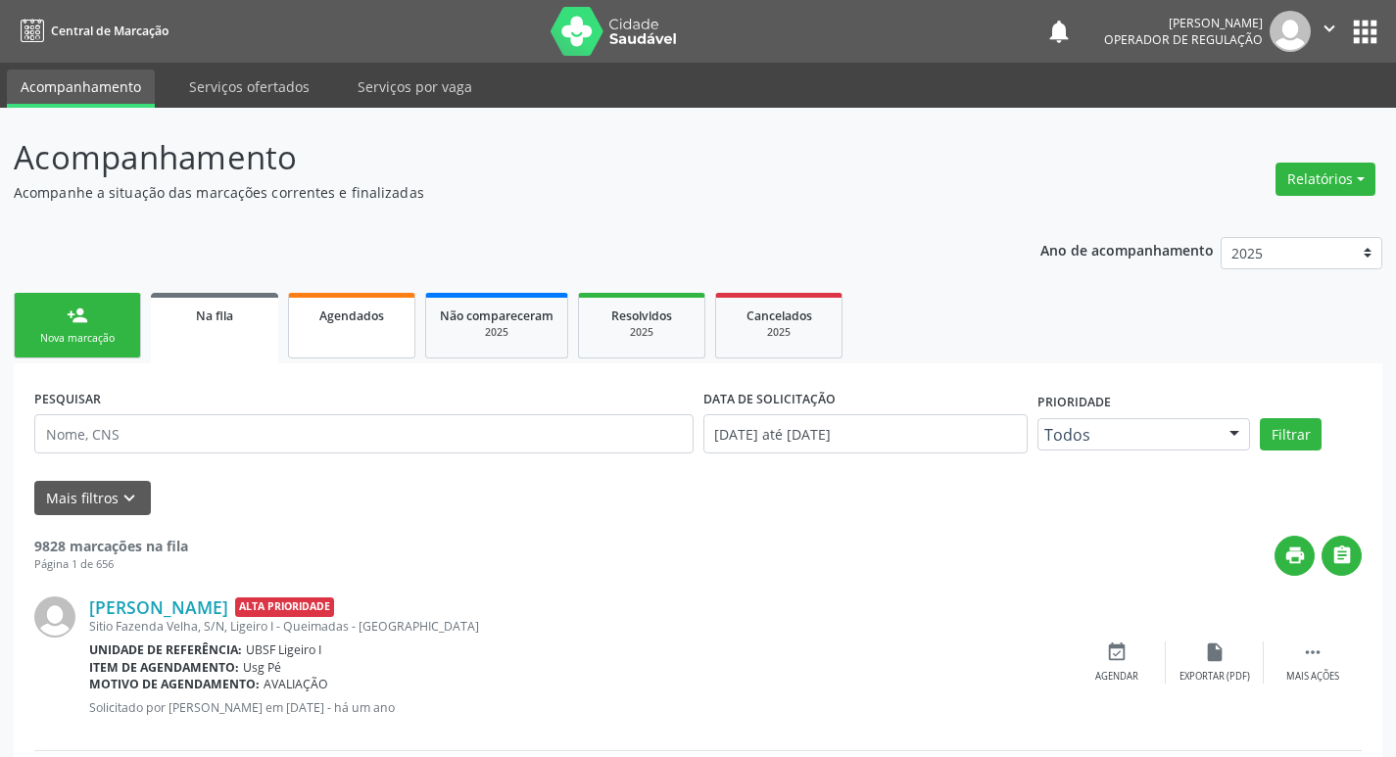
click at [391, 344] on link "Agendados" at bounding box center [351, 326] width 127 height 66
select select "7"
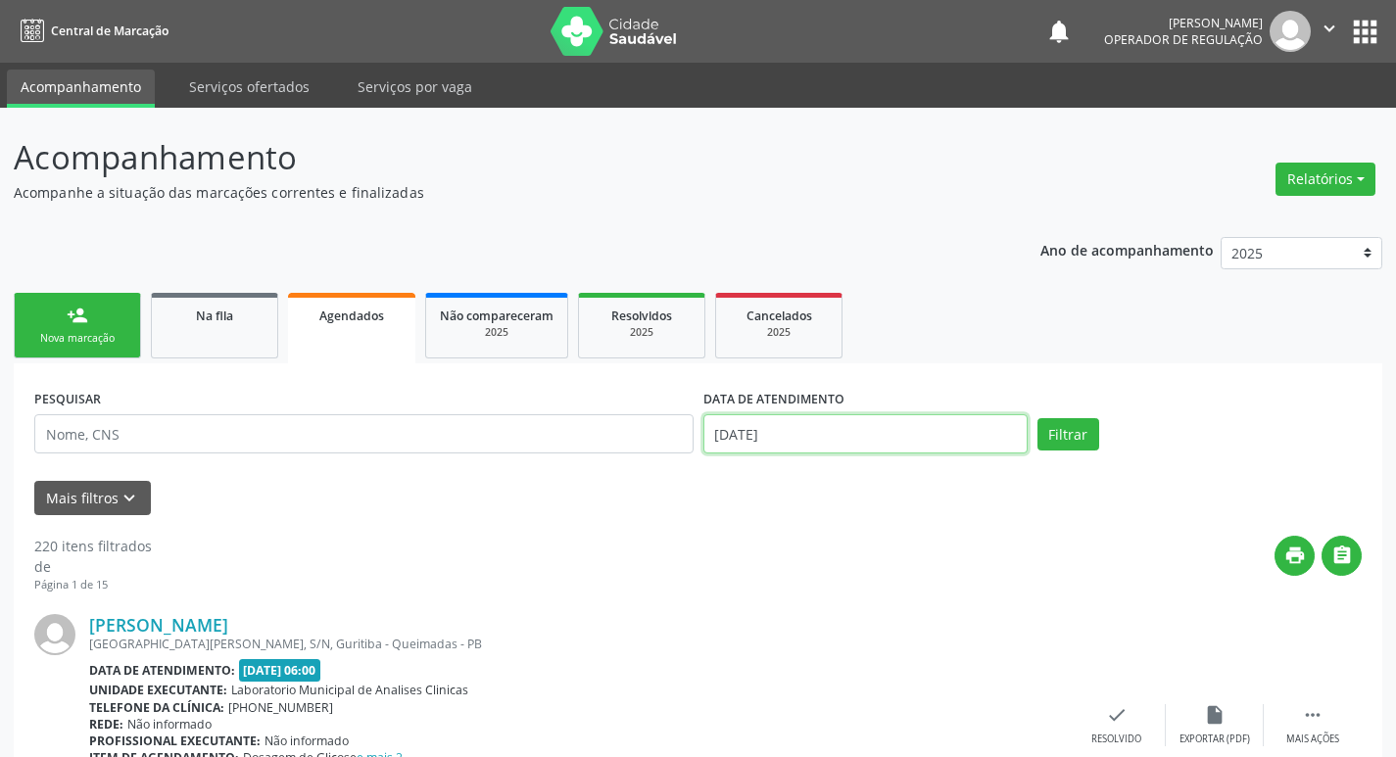
click at [907, 433] on input "11/08/2025" at bounding box center [865, 433] width 324 height 39
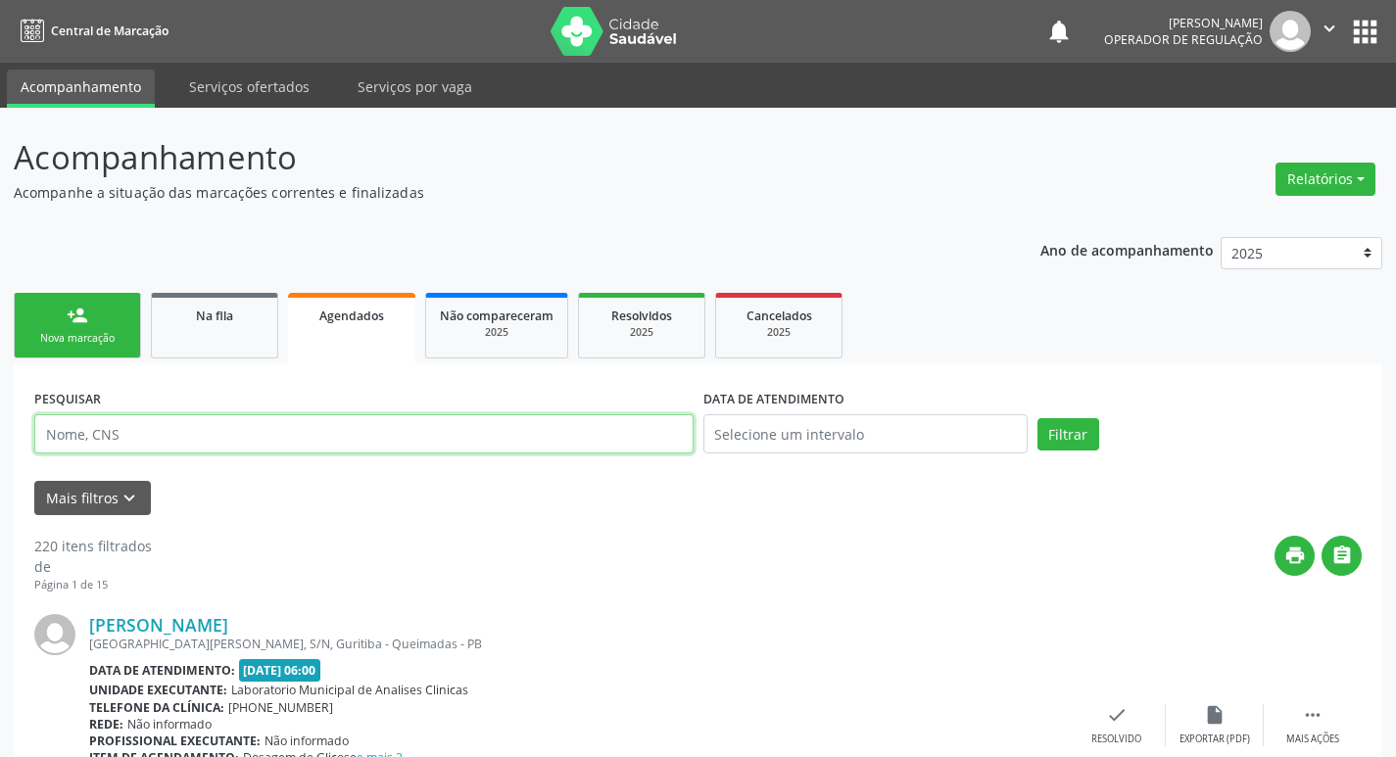
click at [501, 425] on input "text" at bounding box center [363, 433] width 659 height 39
type input "GLEUSON TAVARES DA SILVA"
click at [1037, 418] on button "Filtrar" at bounding box center [1068, 434] width 62 height 33
click at [266, 444] on input "GLEUSON TAVARES DA SILVA" at bounding box center [363, 433] width 659 height 39
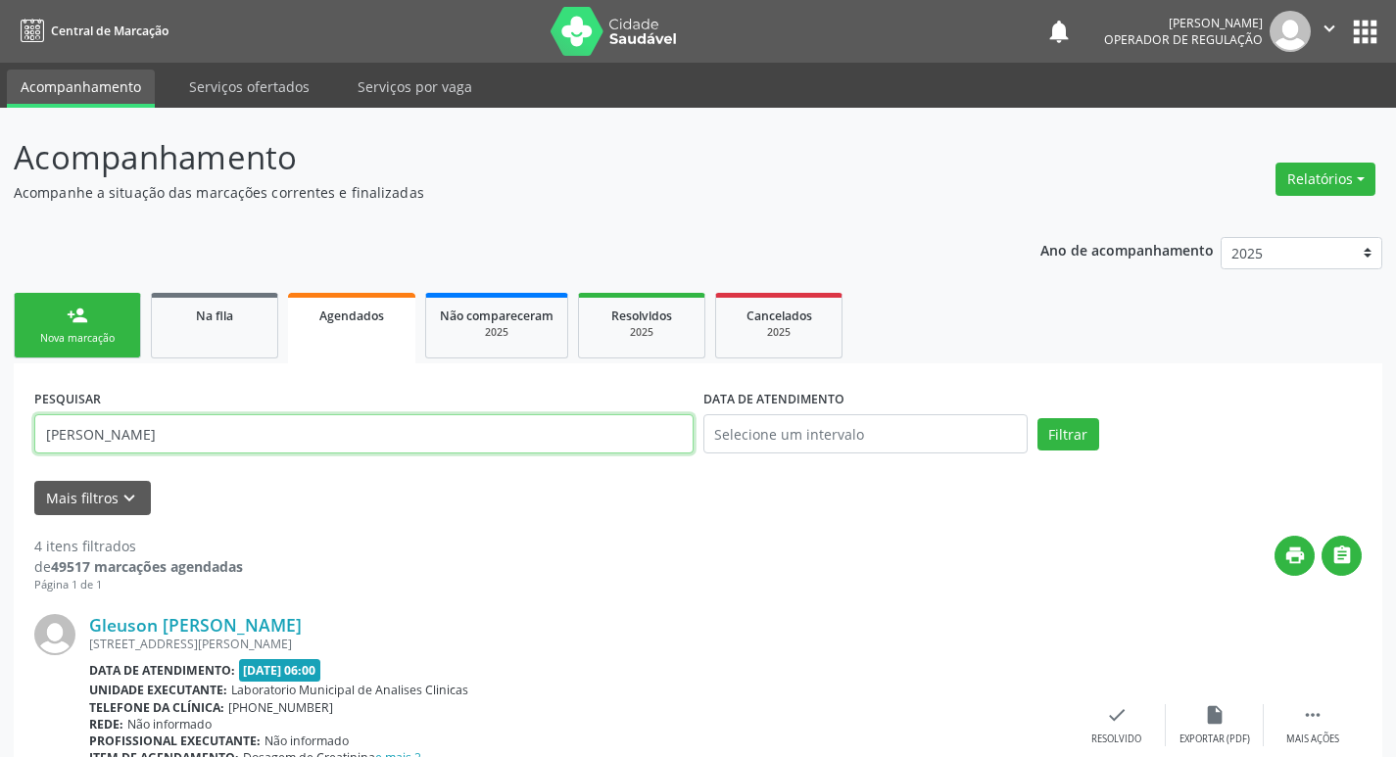
click at [266, 444] on input "GLEUSON TAVARES DA SILVA" at bounding box center [363, 433] width 659 height 39
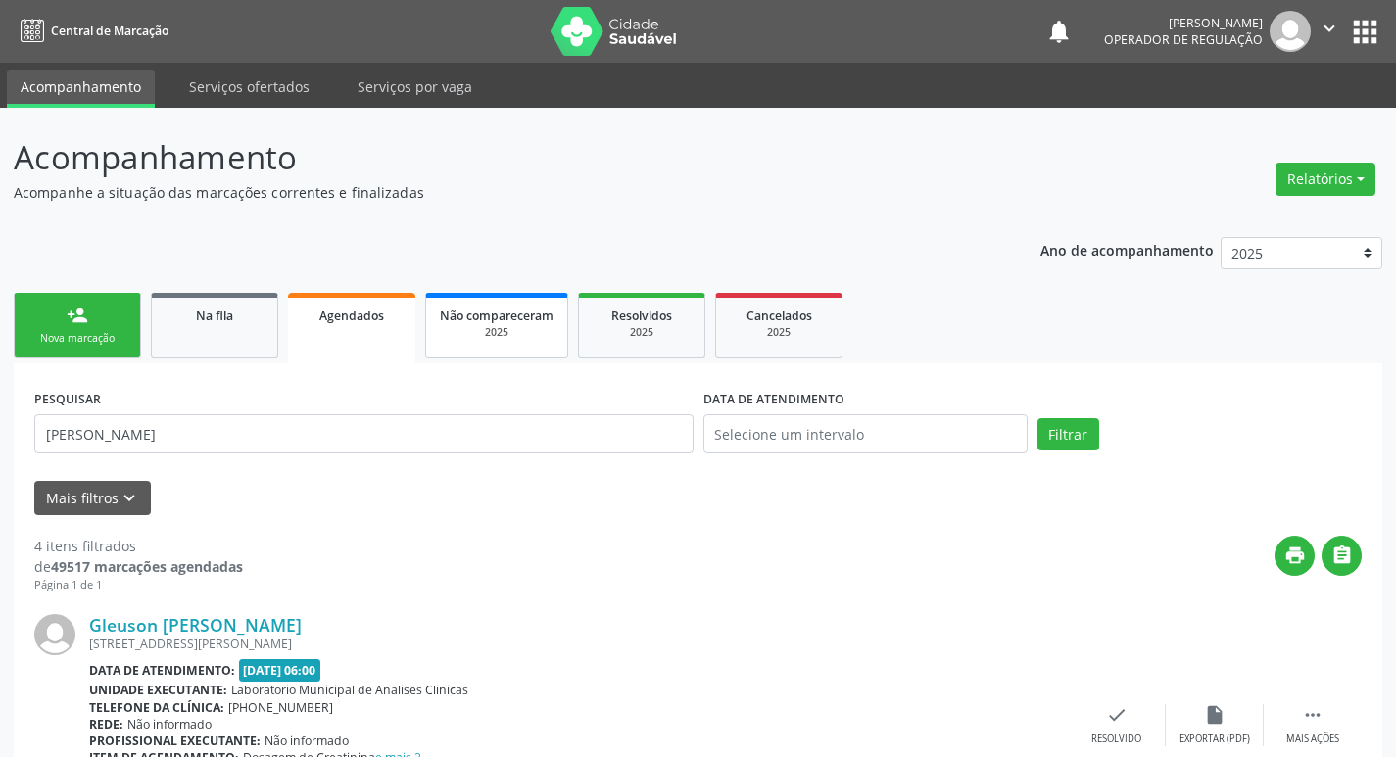
click at [509, 334] on div "2025" at bounding box center [497, 332] width 114 height 15
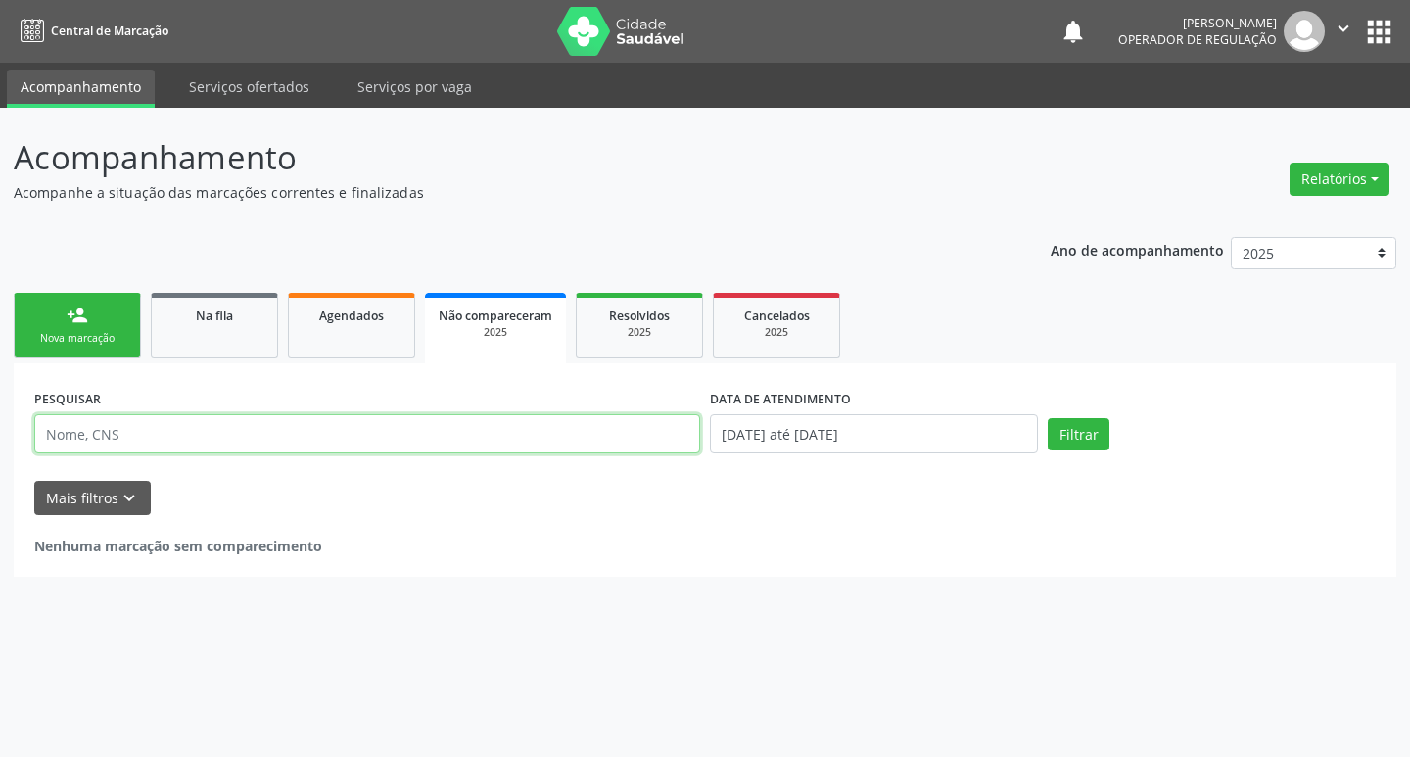
click at [519, 452] on input "text" at bounding box center [367, 433] width 666 height 39
paste input "GLEUSON TAVARES DA SILVA"
type input "GLEUSON TAVARES DA SILVA"
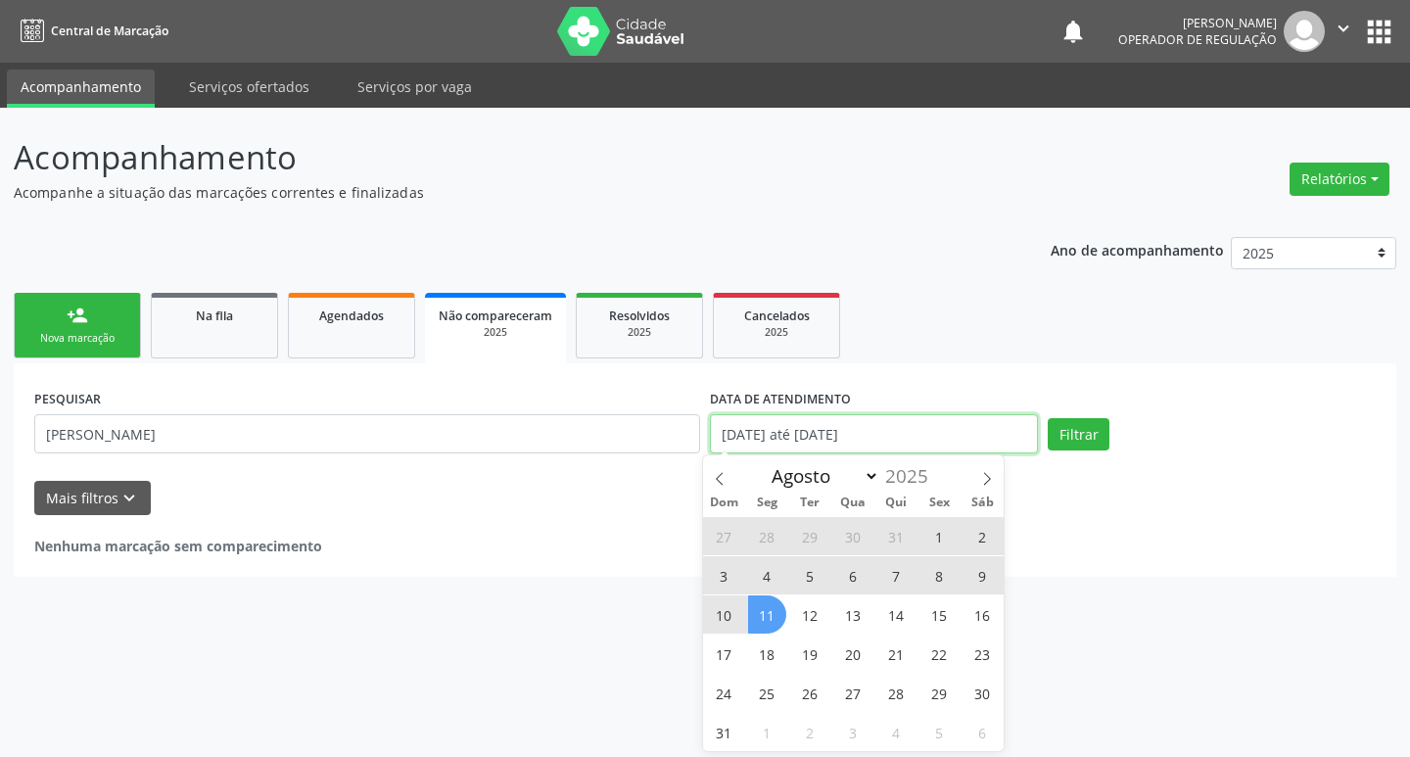
click at [780, 440] on input "01/01/2025 até 11/08/2025" at bounding box center [874, 433] width 328 height 39
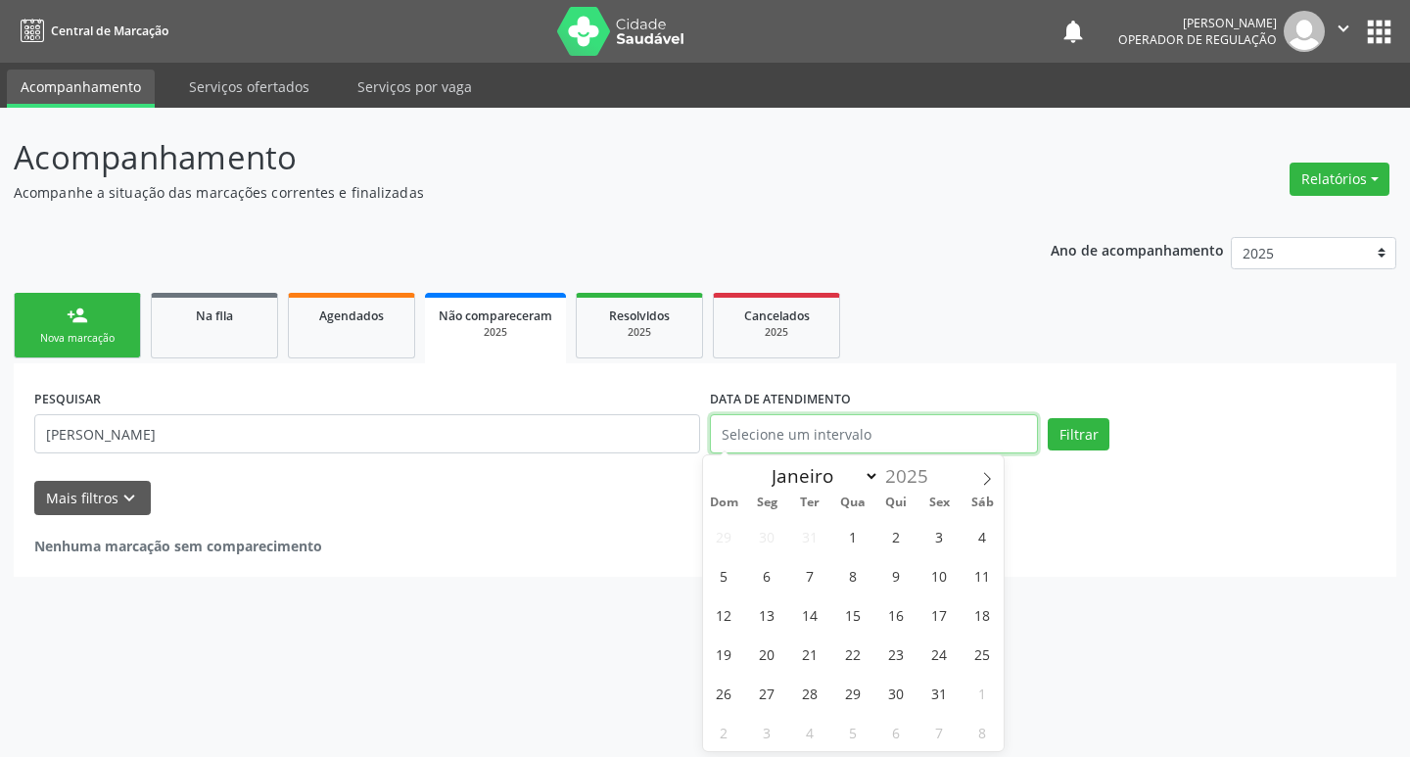
select select "0"
click at [1048, 418] on button "Filtrar" at bounding box center [1079, 434] width 62 height 33
click at [345, 652] on div "Acompanhamento Acompanhe a situação das marcações correntes e finalizadas Relat…" at bounding box center [705, 432] width 1410 height 649
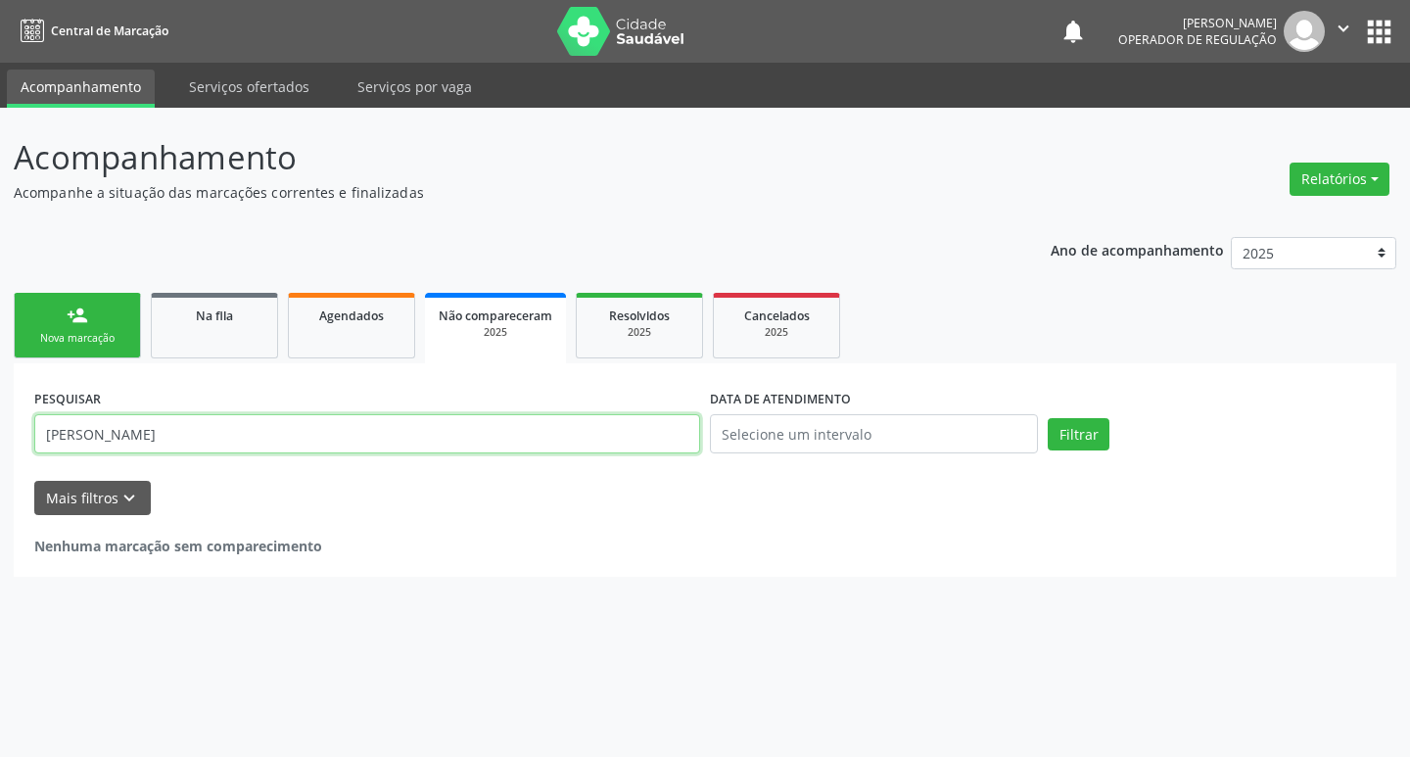
click at [187, 446] on input "GLEUSON TAVARES DA SILVA" at bounding box center [367, 433] width 666 height 39
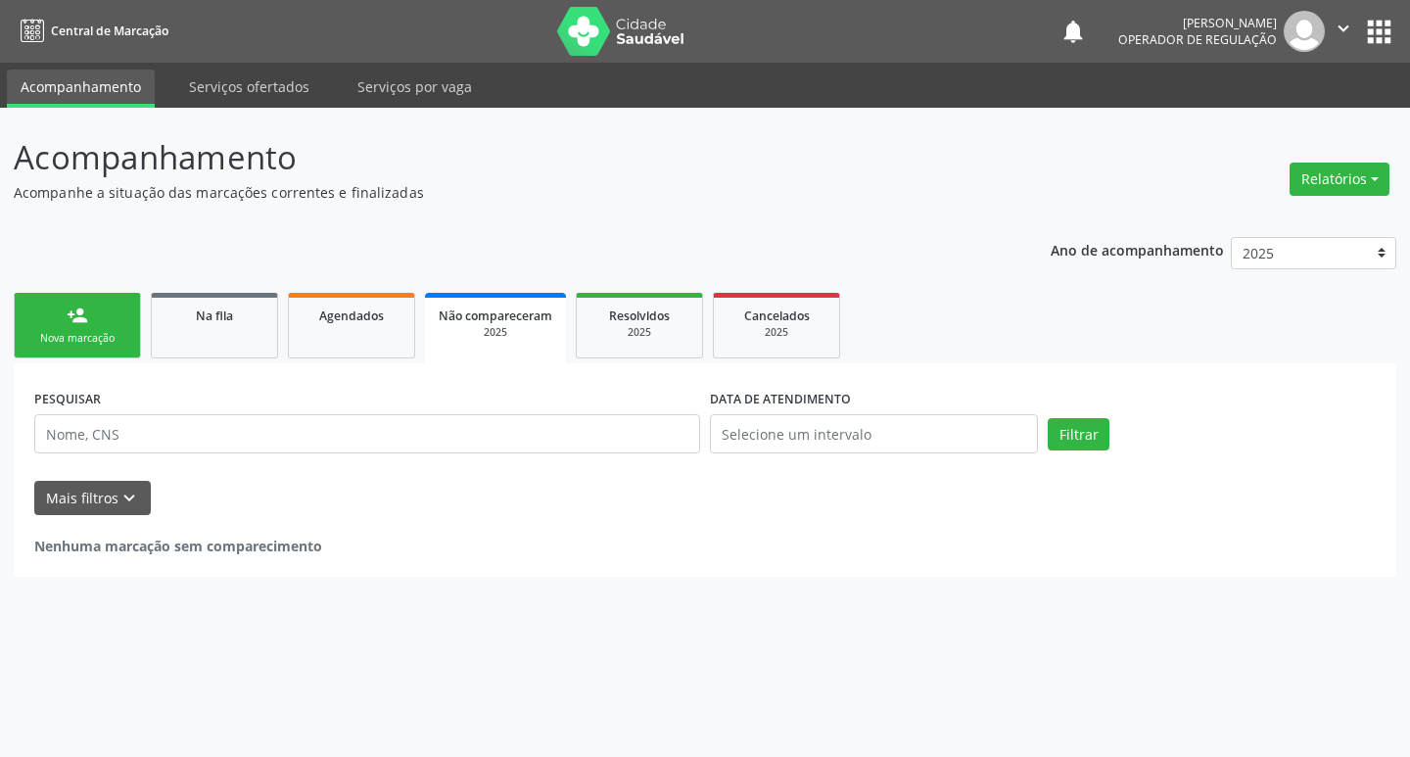
click at [93, 321] on link "person_add Nova marcação" at bounding box center [77, 326] width 127 height 66
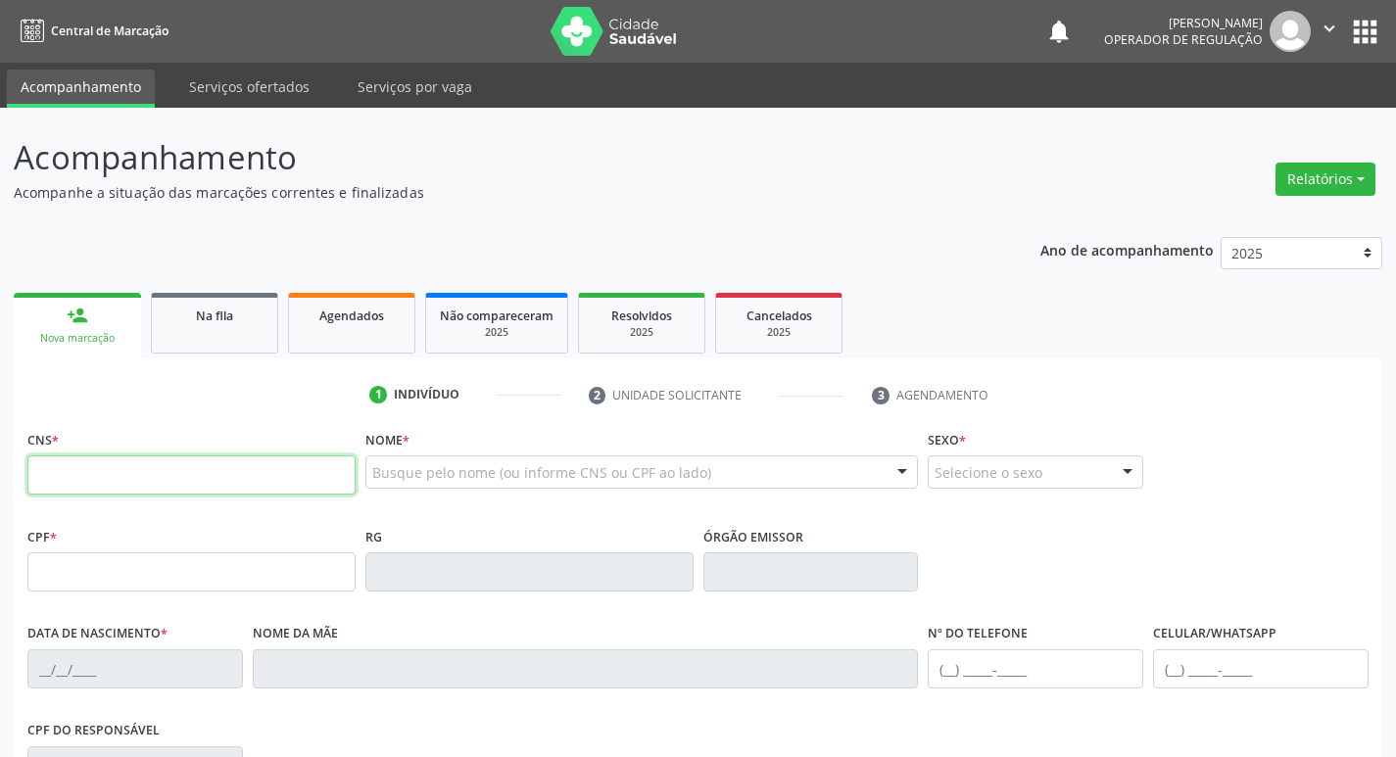
click at [139, 477] on input "text" at bounding box center [191, 474] width 328 height 39
type input "700 5025 3845 0853"
type input "038.952.394-10"
type input "08/04/1981"
type input "Luiza Domingos da Silva"
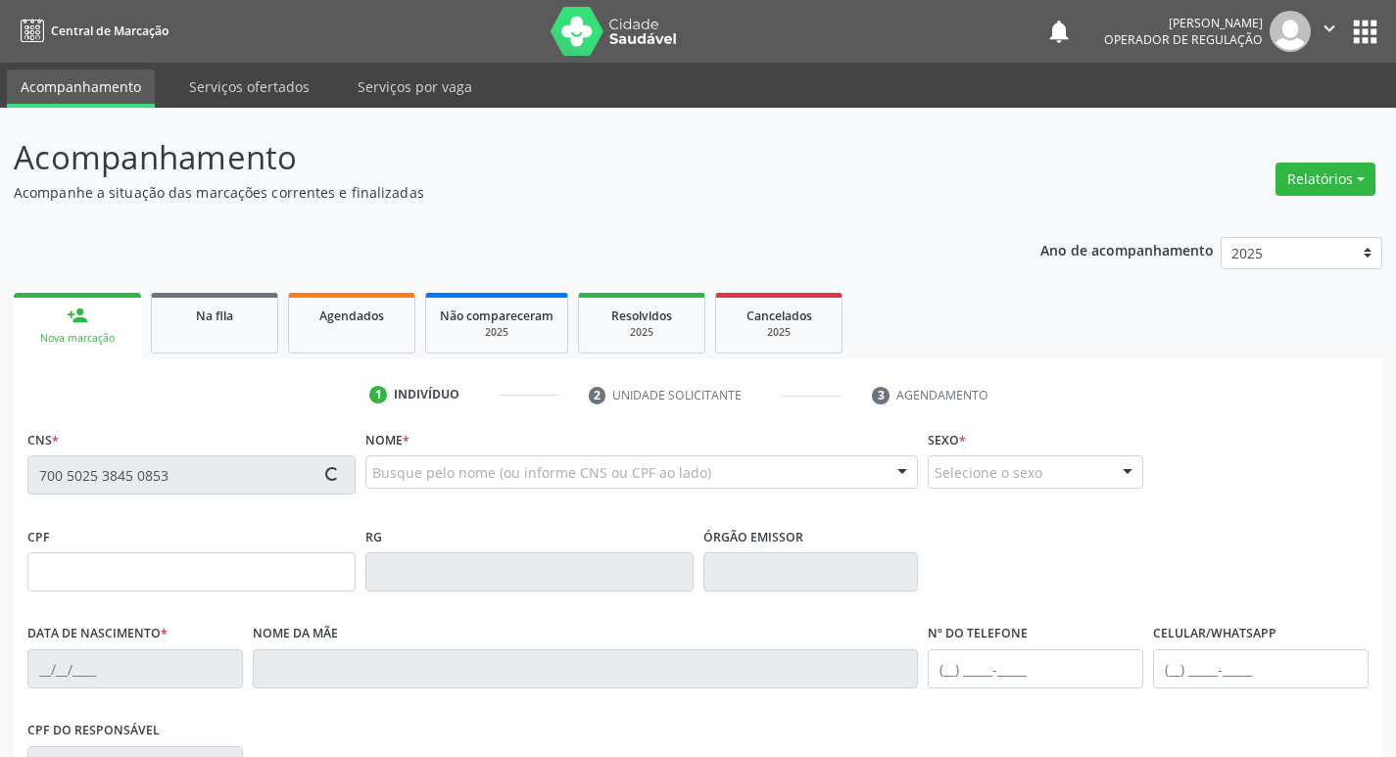
type input "(83) 99174-8804"
type input "065.348.874-28"
type input "38"
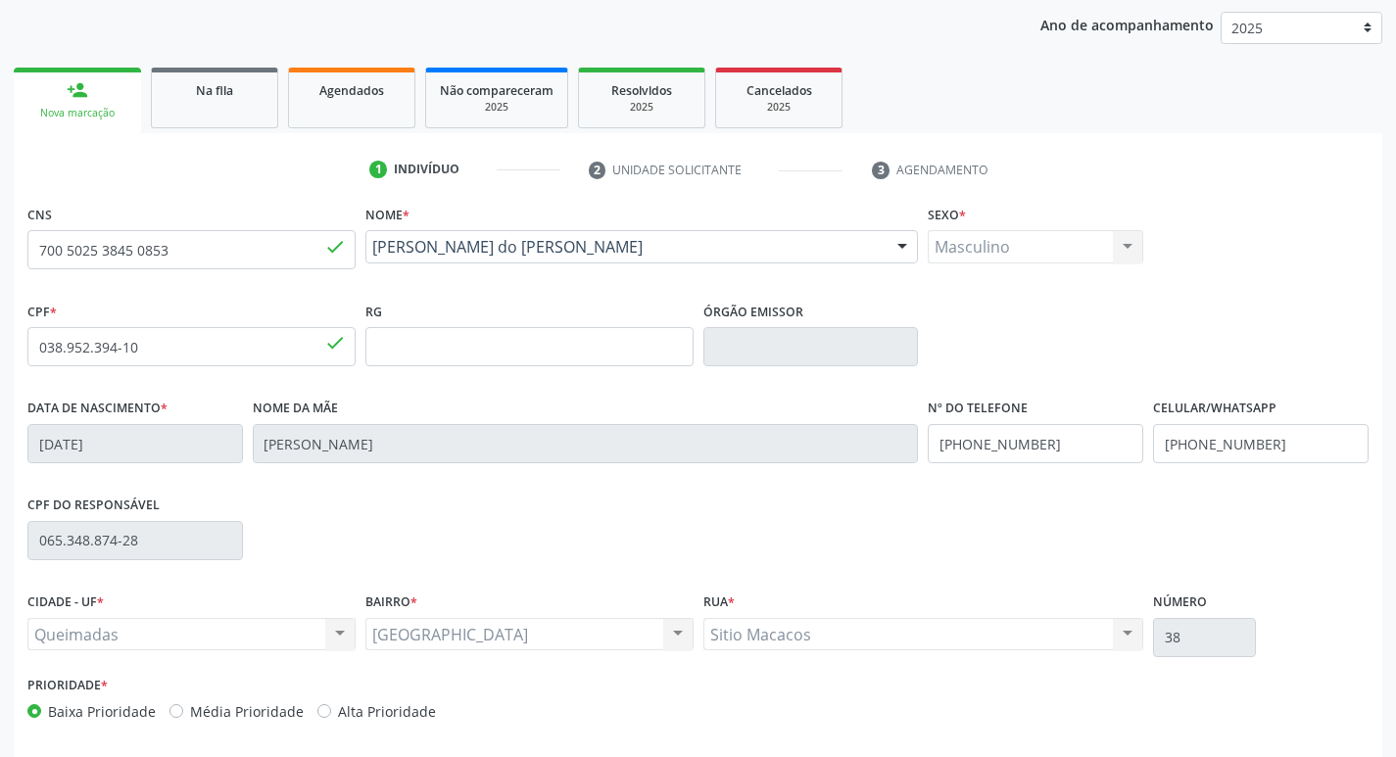
scroll to position [305, 0]
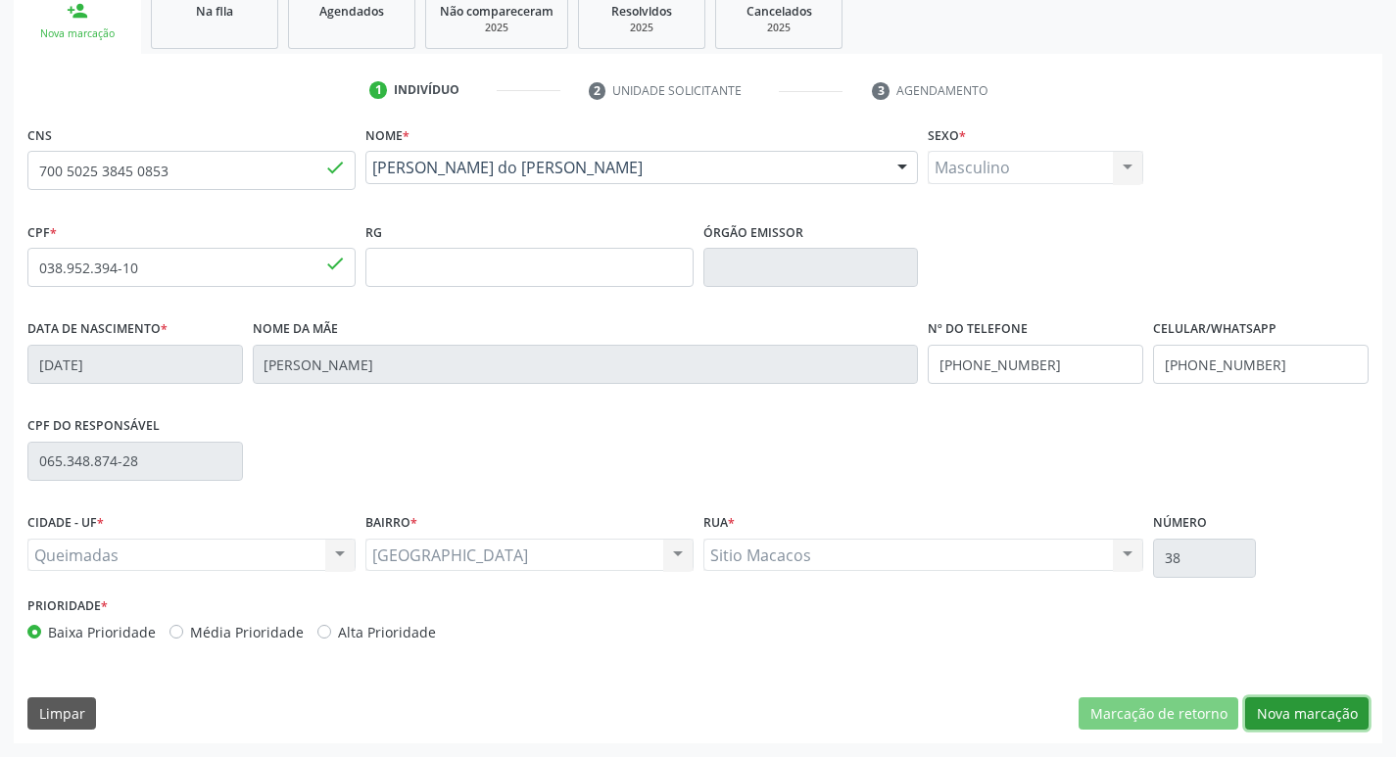
click at [1269, 725] on button "Nova marcação" at bounding box center [1306, 713] width 123 height 33
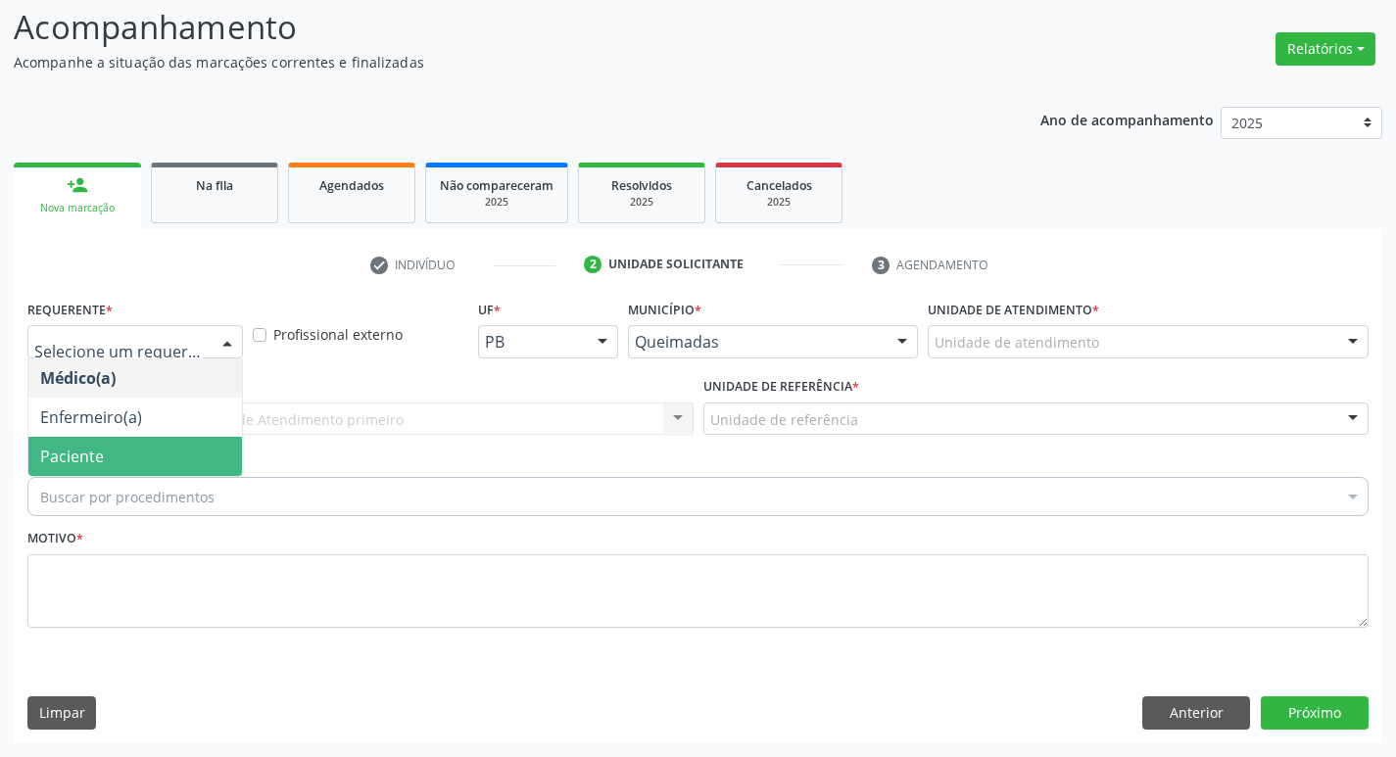
click at [181, 463] on span "Paciente" at bounding box center [135, 456] width 214 height 39
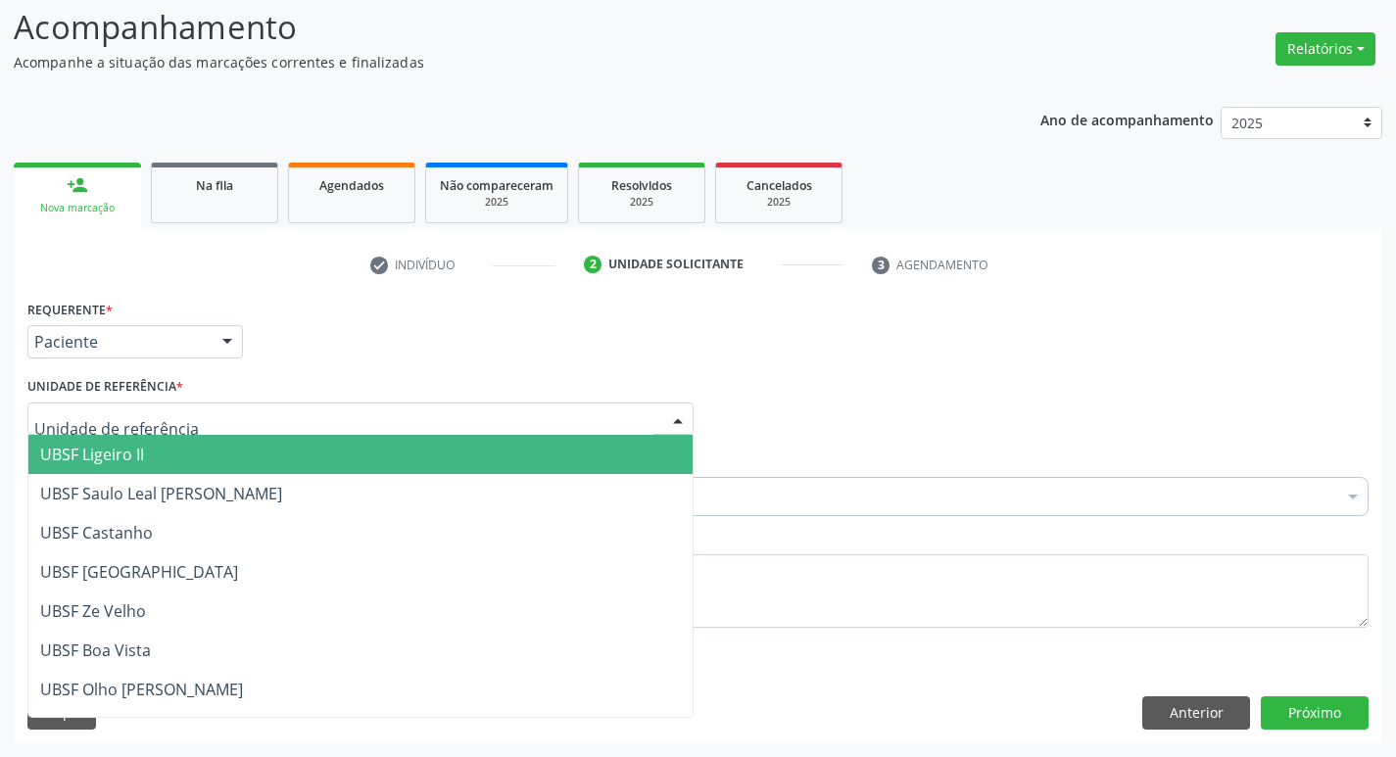
click at [178, 423] on div at bounding box center [360, 419] width 666 height 33
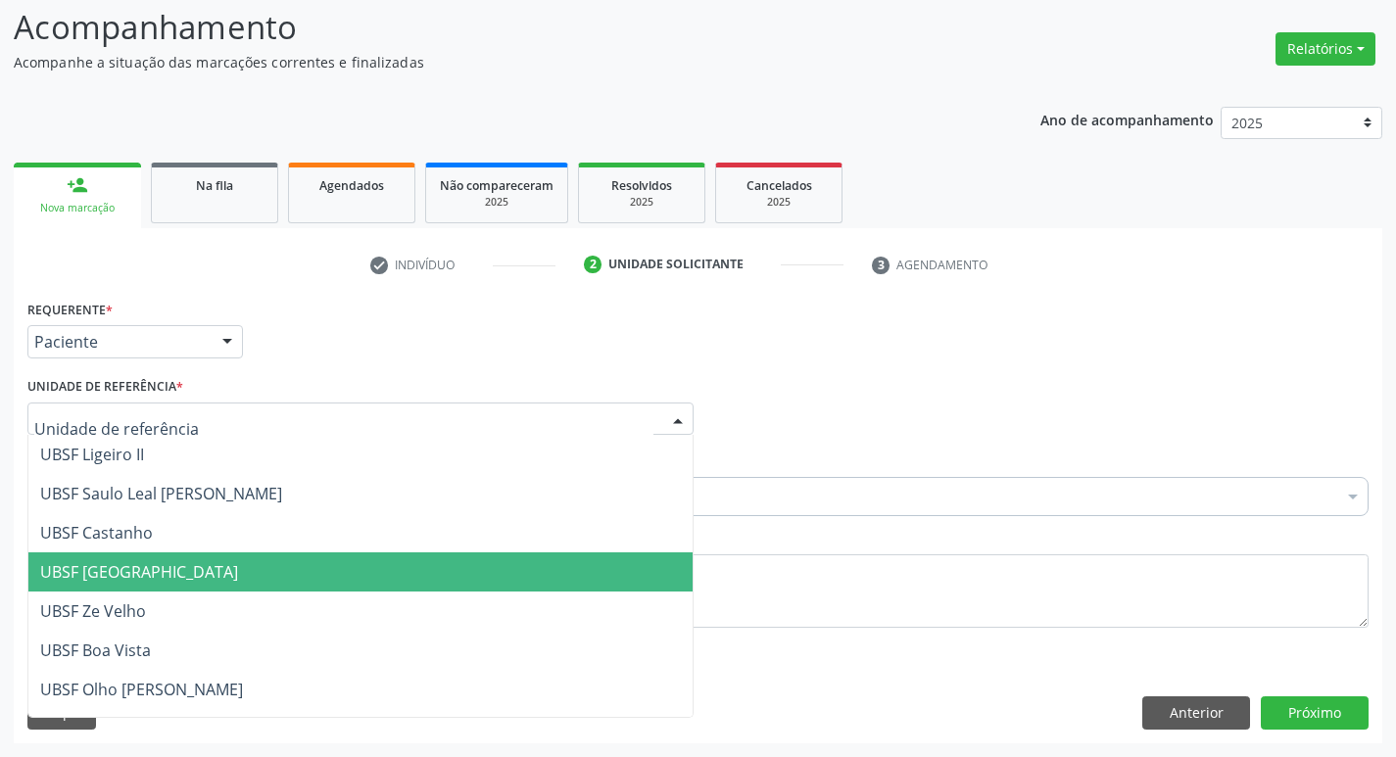
click at [202, 559] on span "UBSF [GEOGRAPHIC_DATA]" at bounding box center [360, 571] width 664 height 39
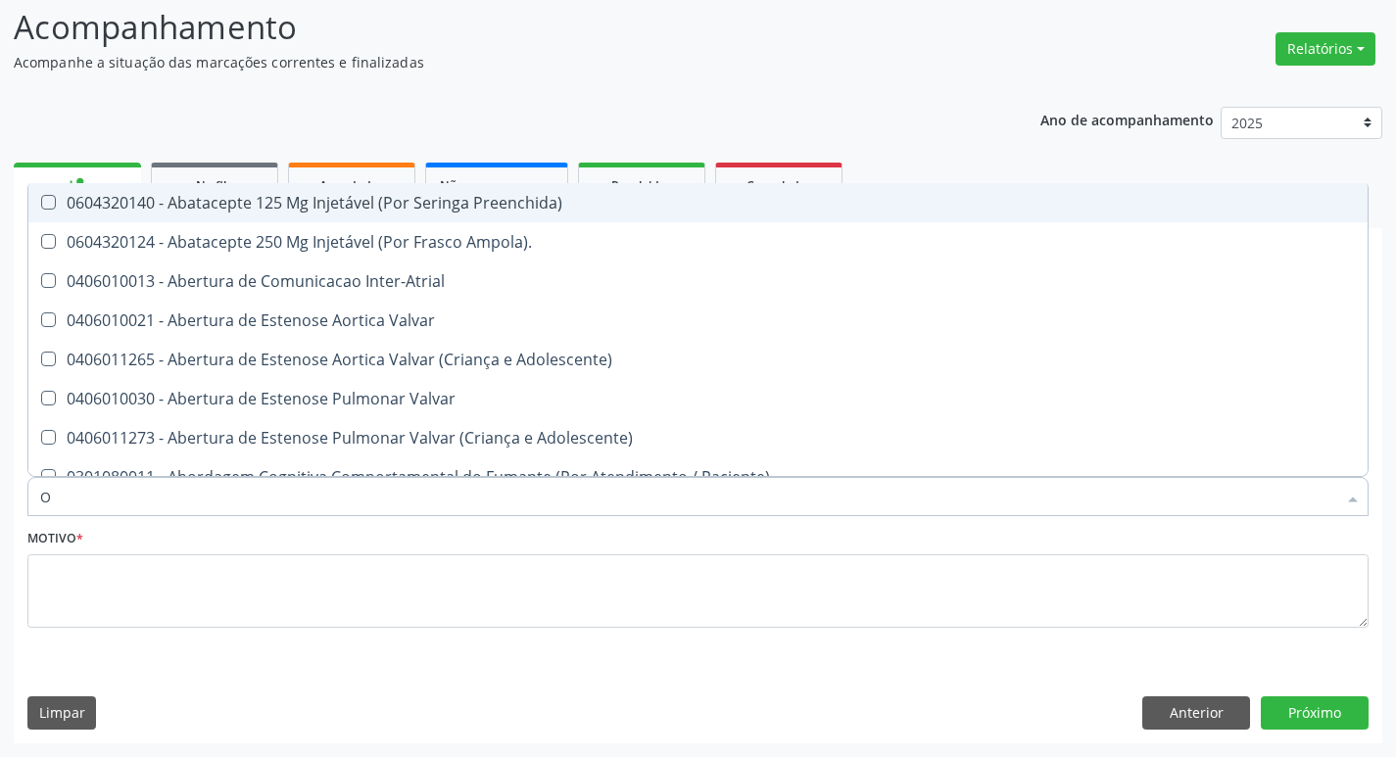
type input "ORTOPEDISTA"
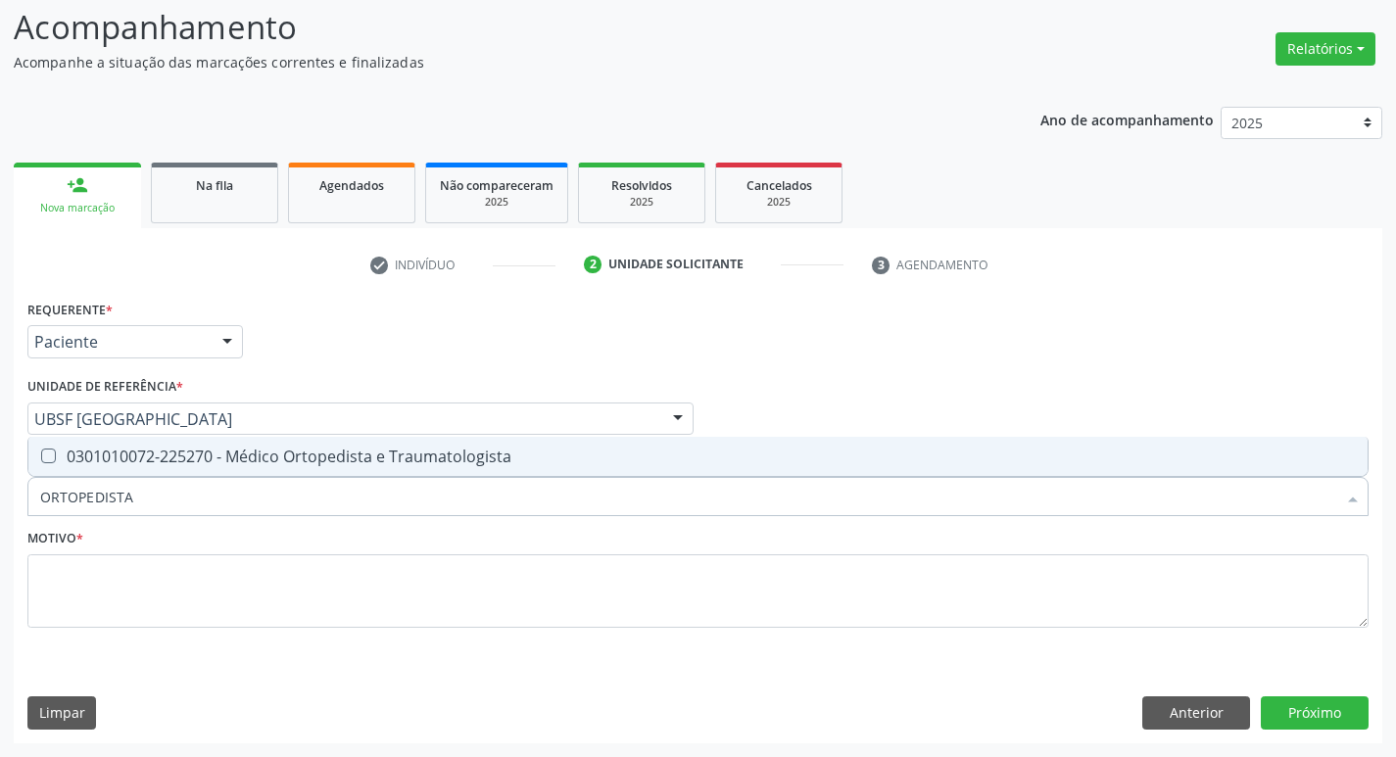
click at [223, 461] on div "0301010072-225270 - Médico Ortopedista e Traumatologista" at bounding box center [697, 457] width 1315 height 16
checkbox Traumatologista "true"
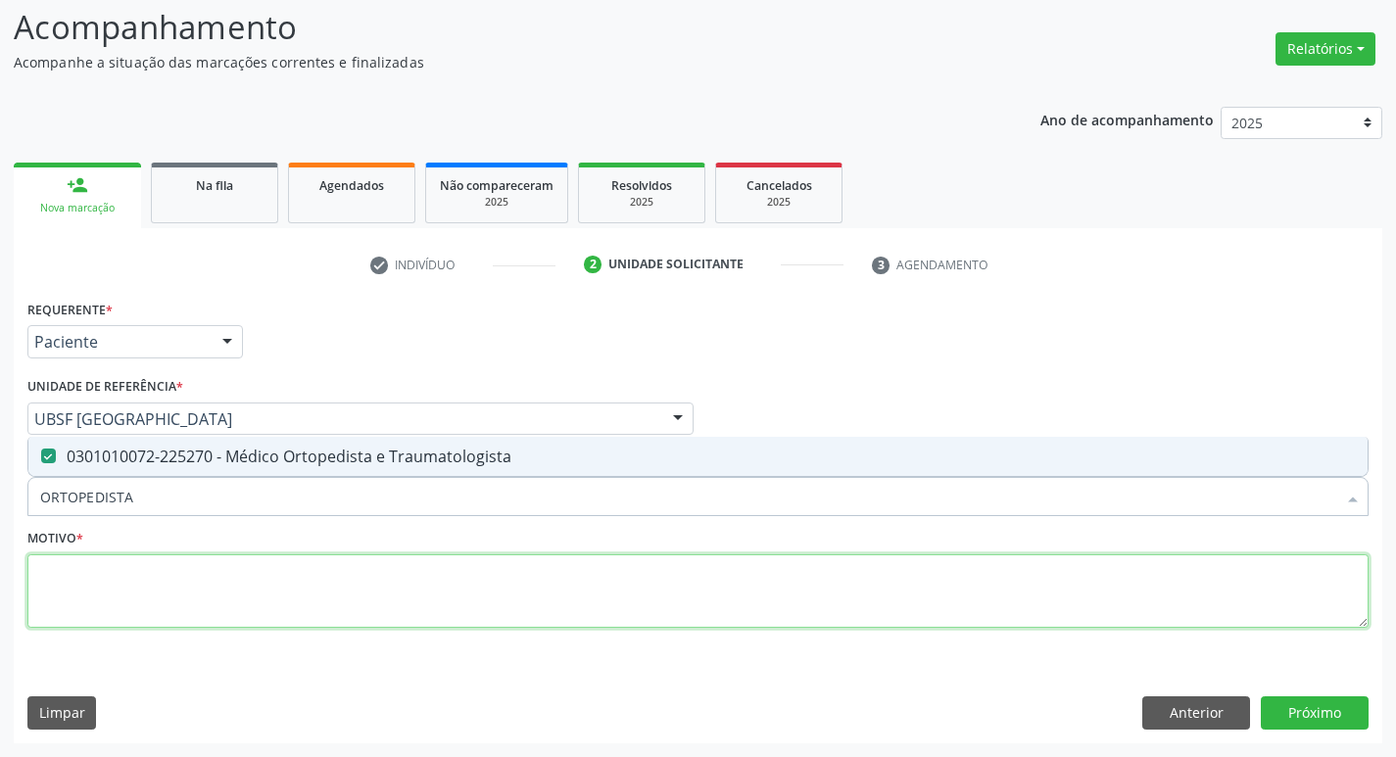
click at [183, 601] on textarea at bounding box center [697, 591] width 1341 height 74
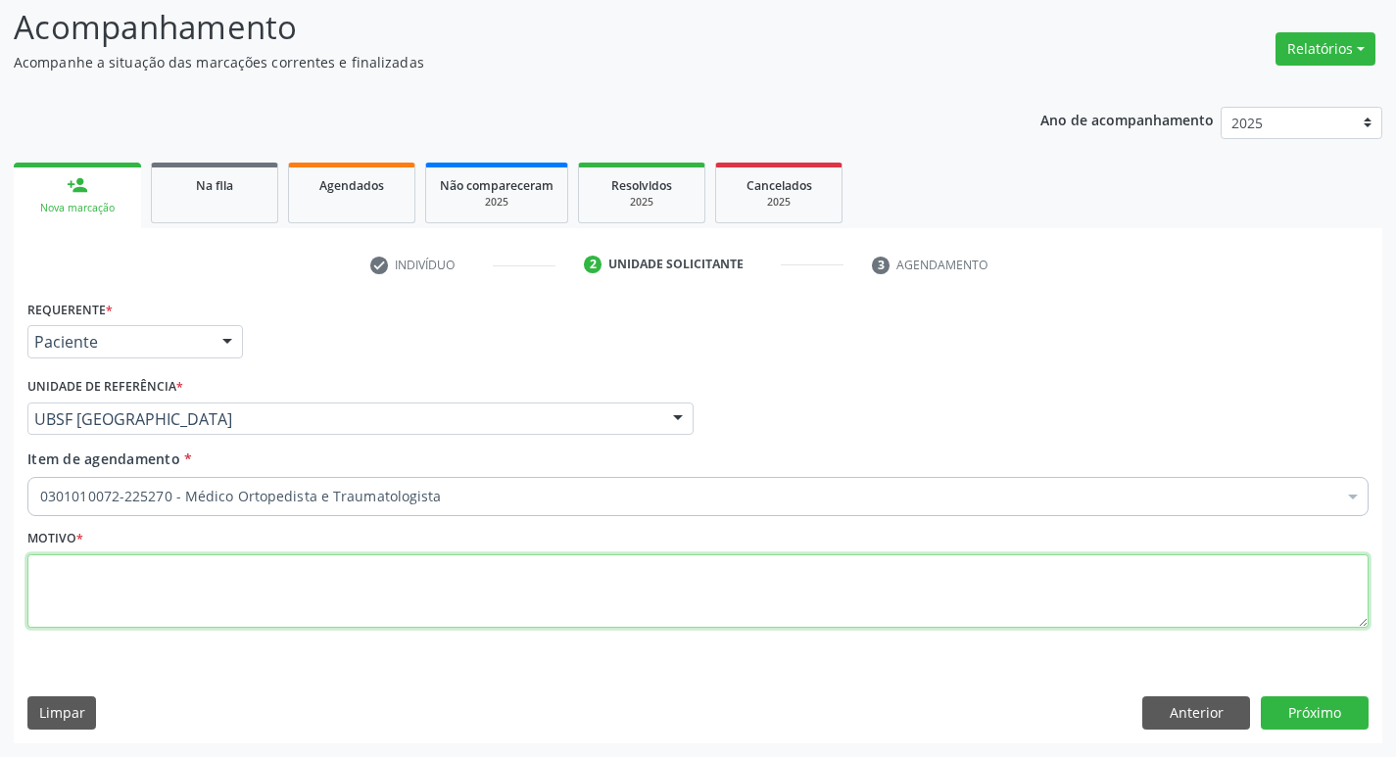
paste textarea "GLEUSON TAVARES DA SILVA"
type textarea "GLEUSON TAVARES DA SILVA"
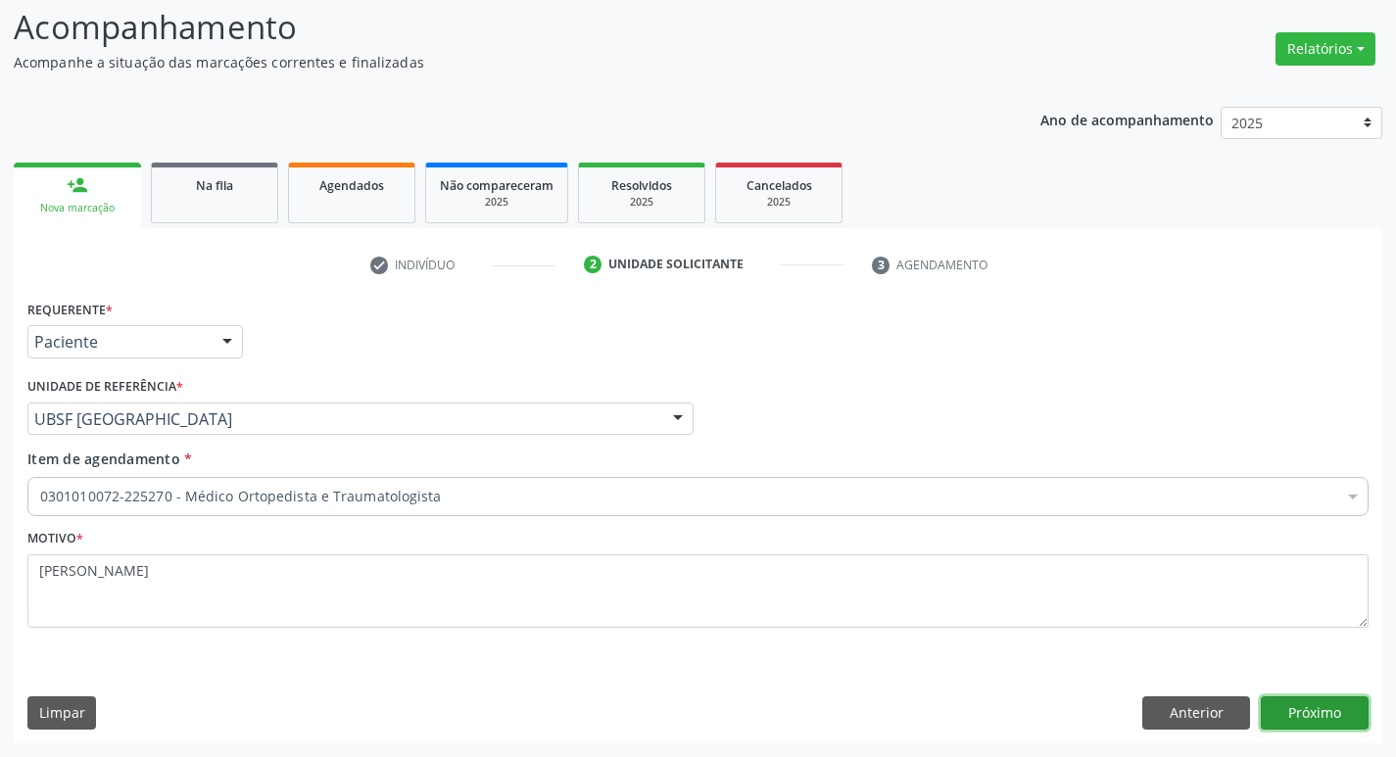
click at [1314, 708] on button "Próximo" at bounding box center [1314, 712] width 108 height 33
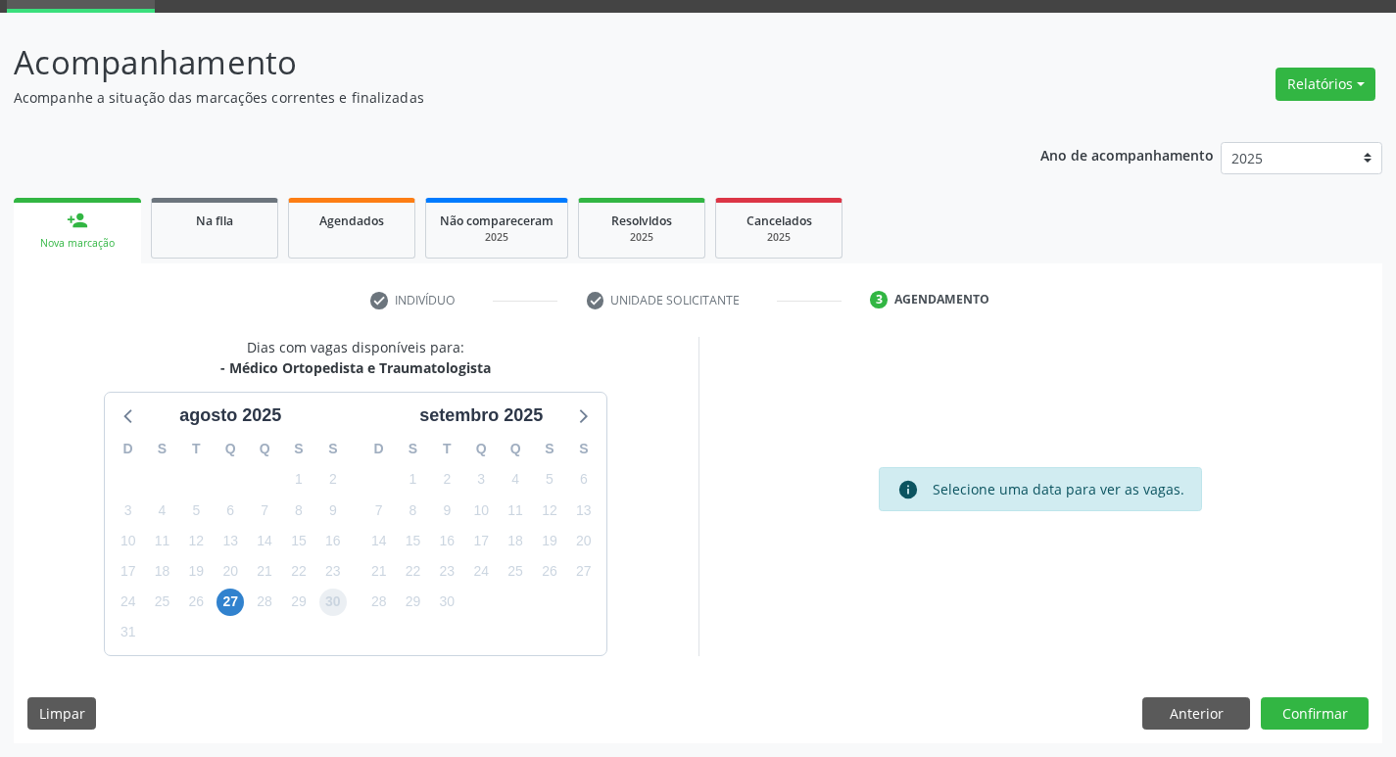
click at [331, 604] on span "30" at bounding box center [332, 602] width 27 height 27
click at [1301, 690] on div "Dias com vagas disponíveis para: - Médico Ortopedista e Traumatologista agosto …" at bounding box center [698, 540] width 1368 height 406
click at [1299, 703] on button "Confirmar" at bounding box center [1314, 713] width 108 height 33
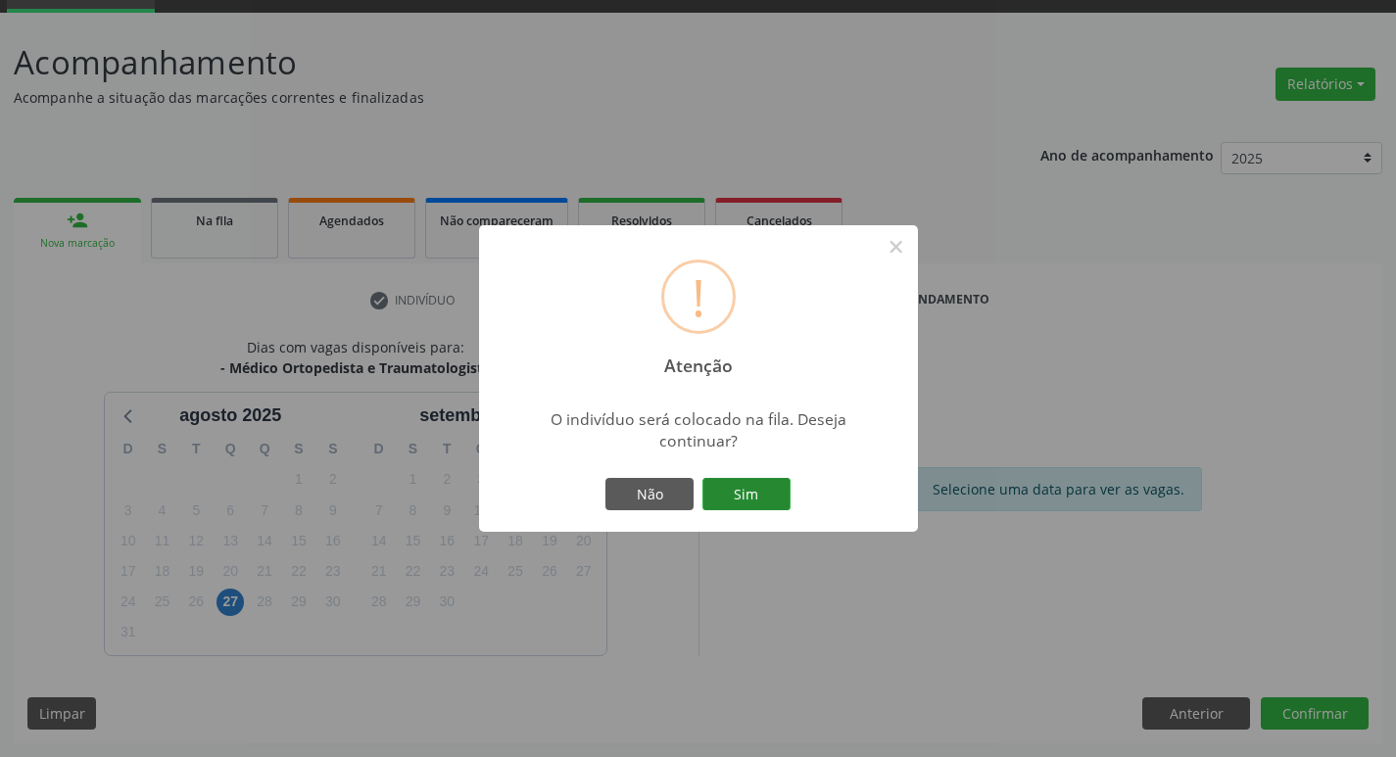
click at [741, 503] on button "Sim" at bounding box center [746, 494] width 88 height 33
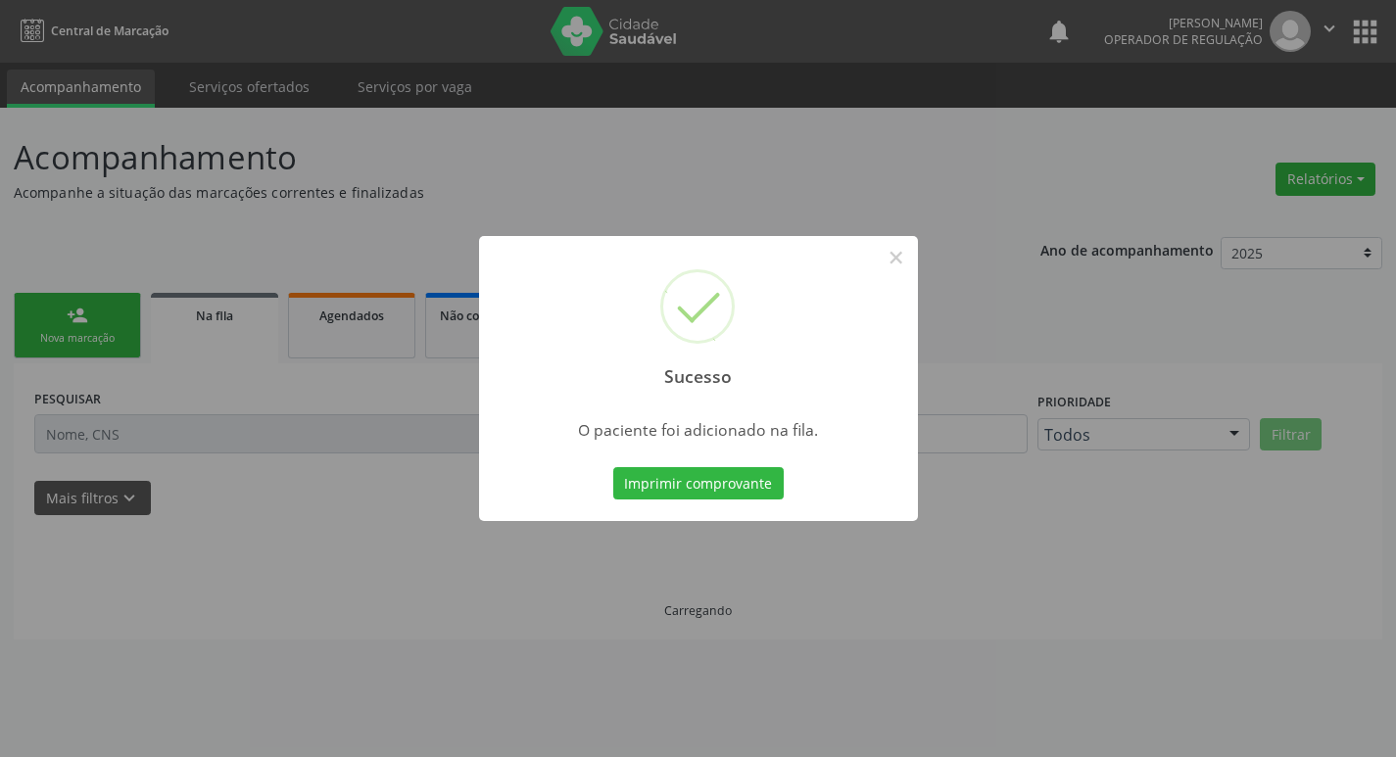
scroll to position [0, 0]
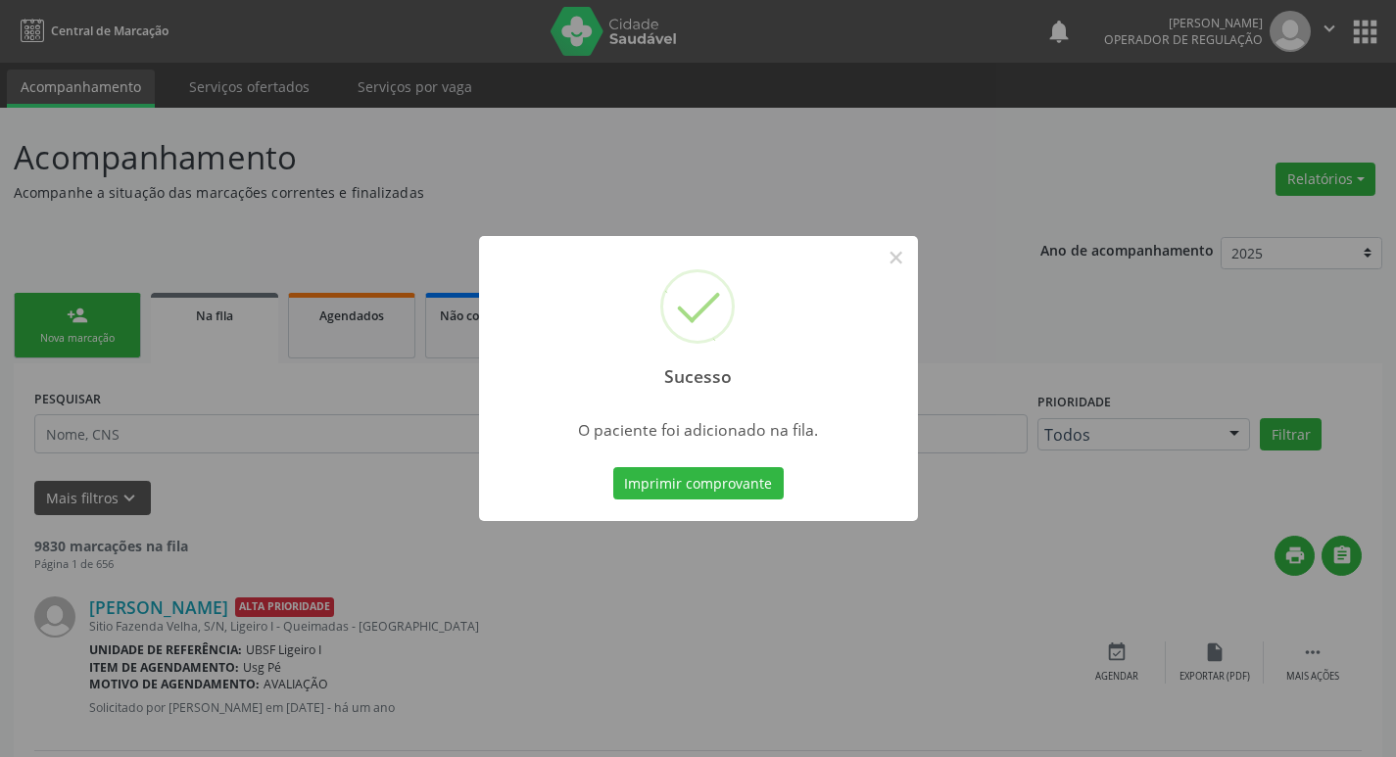
click at [336, 471] on div "Sucesso × O paciente foi adicionado na fila. Imprimir comprovante Cancel" at bounding box center [698, 378] width 1396 height 757
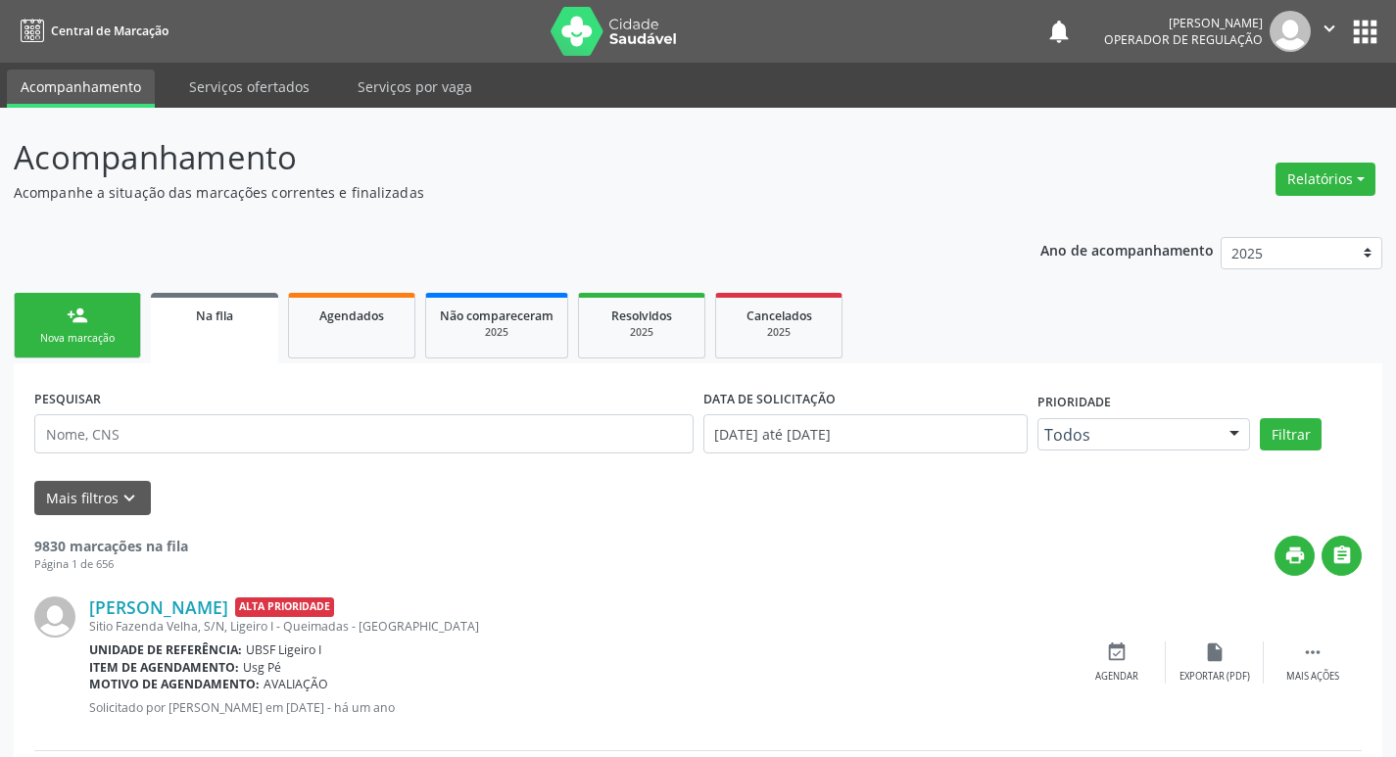
click at [116, 332] on div "Nova marcação" at bounding box center [77, 338] width 98 height 15
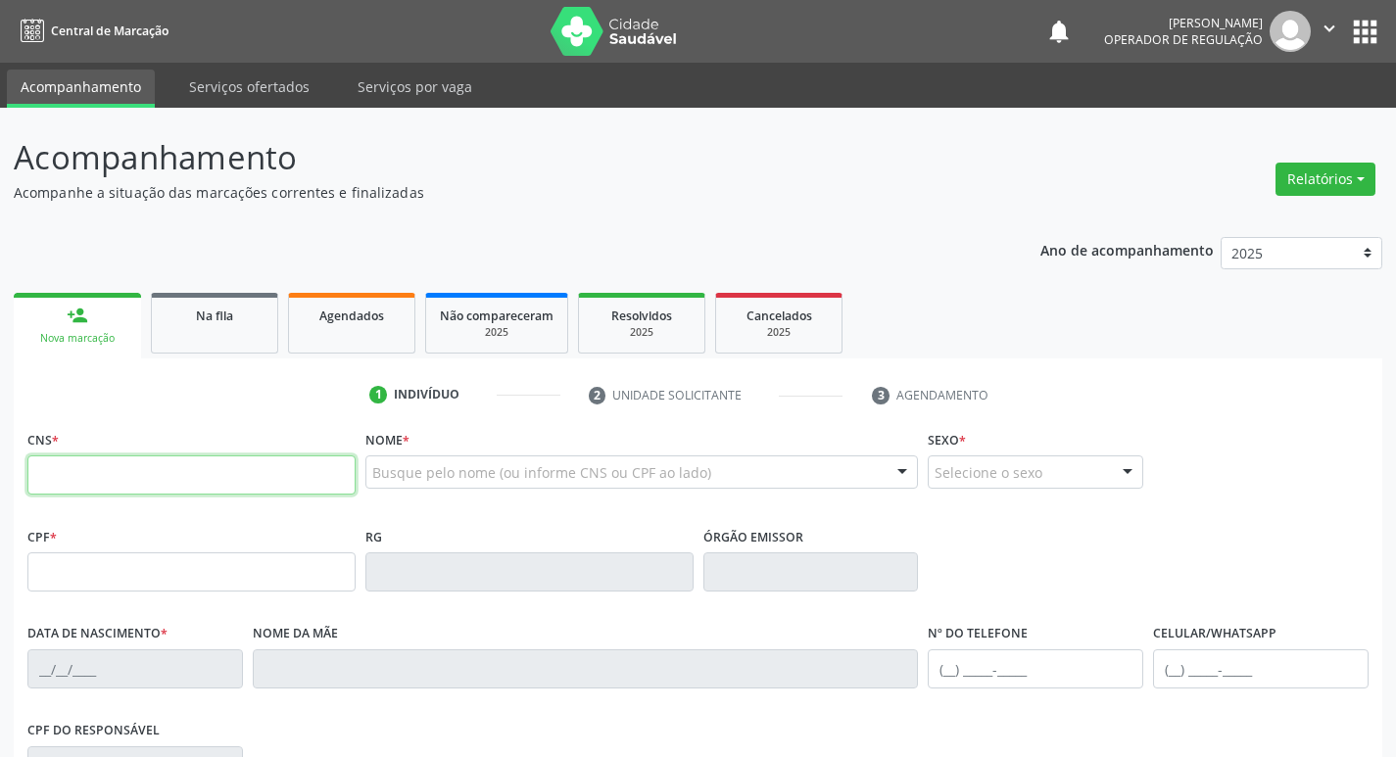
click at [191, 478] on input "text" at bounding box center [191, 474] width 328 height 39
type input "706 0063 4663 4945"
type input "011.567.384-90"
type input "30/07/1972"
type input "Cicera Maria da Silva"
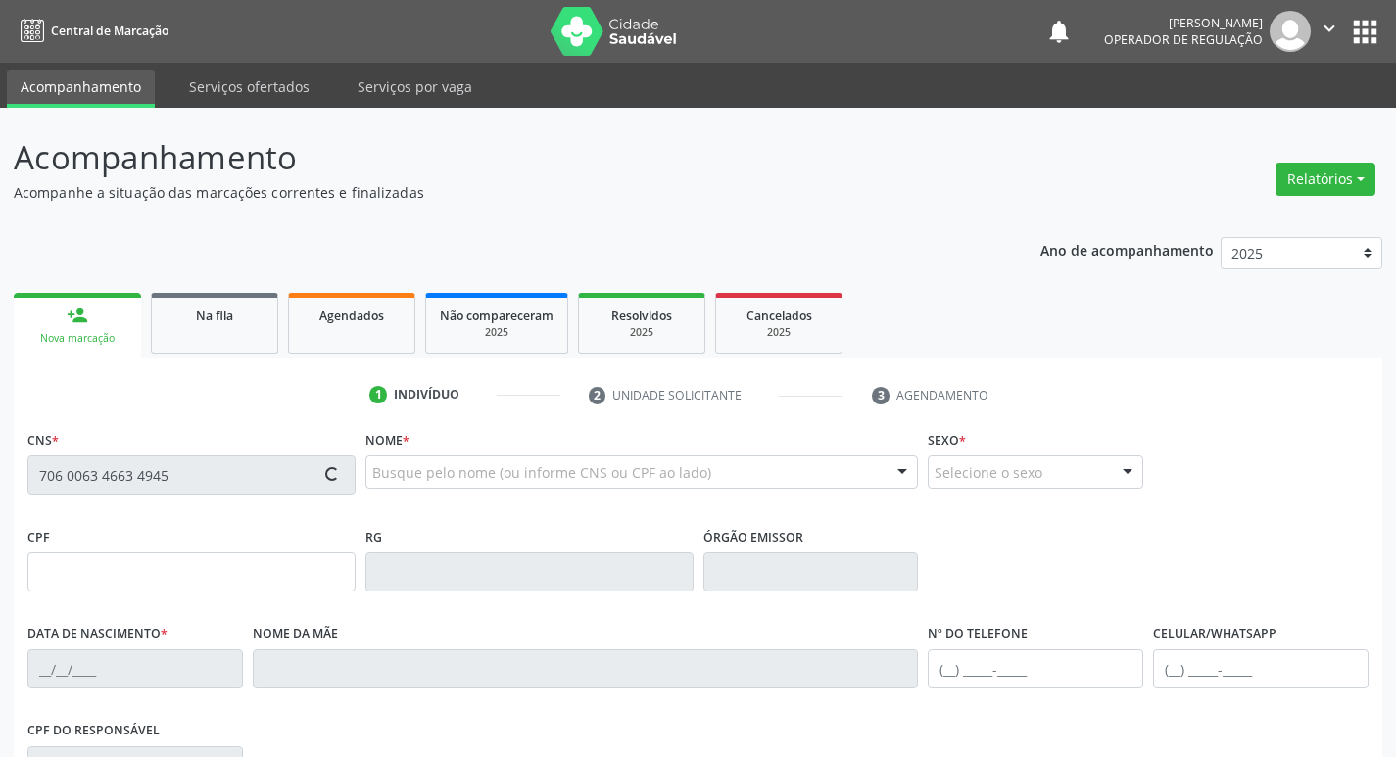
type input "(83) 99398-3323"
type input "126"
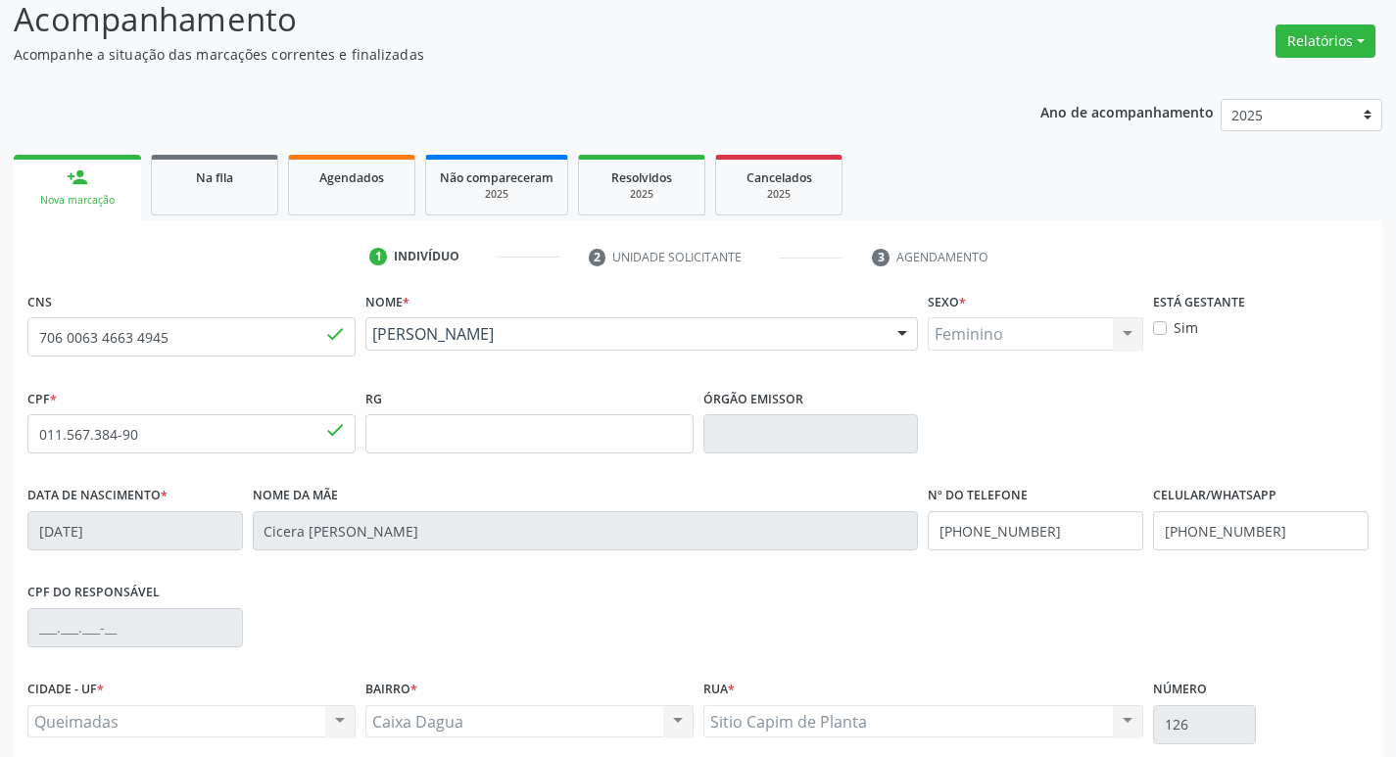
scroll to position [305, 0]
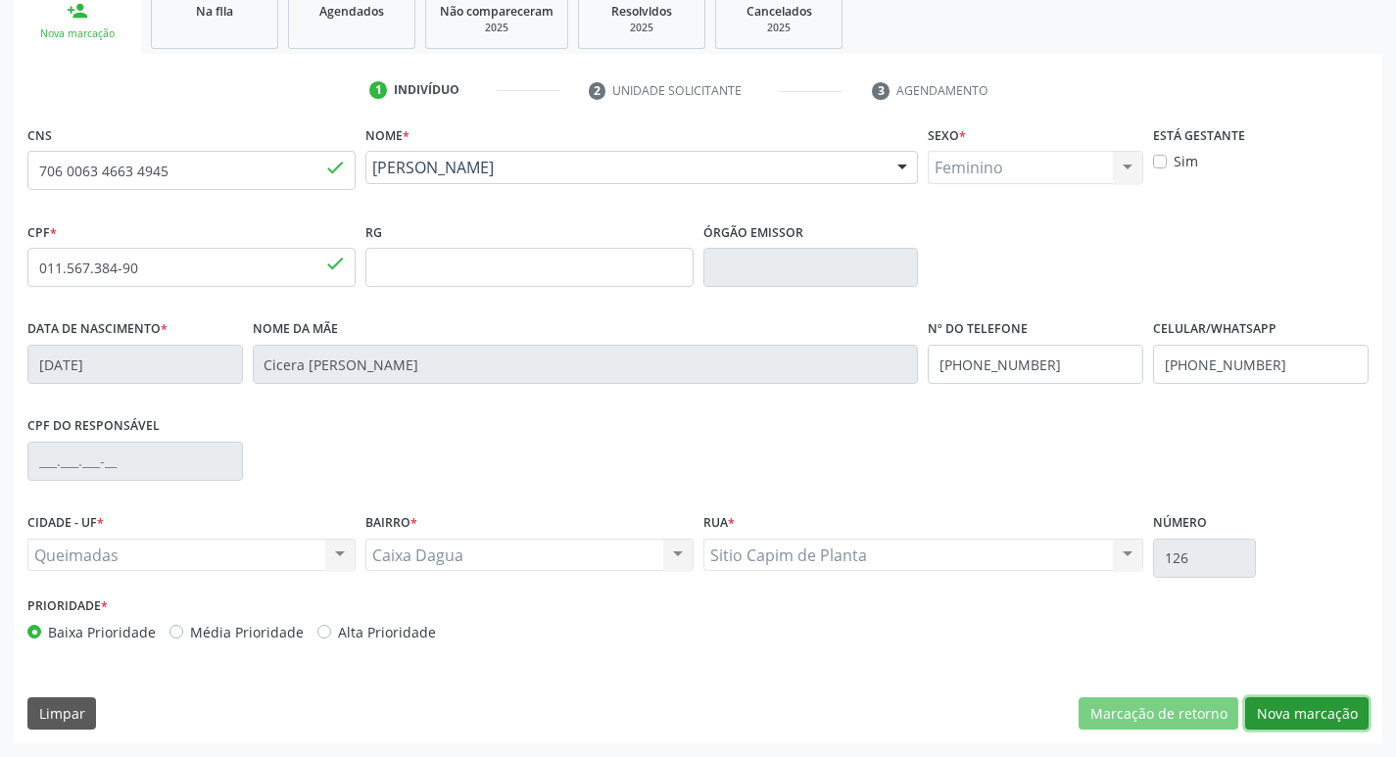
click at [1330, 710] on button "Nova marcação" at bounding box center [1306, 713] width 123 height 33
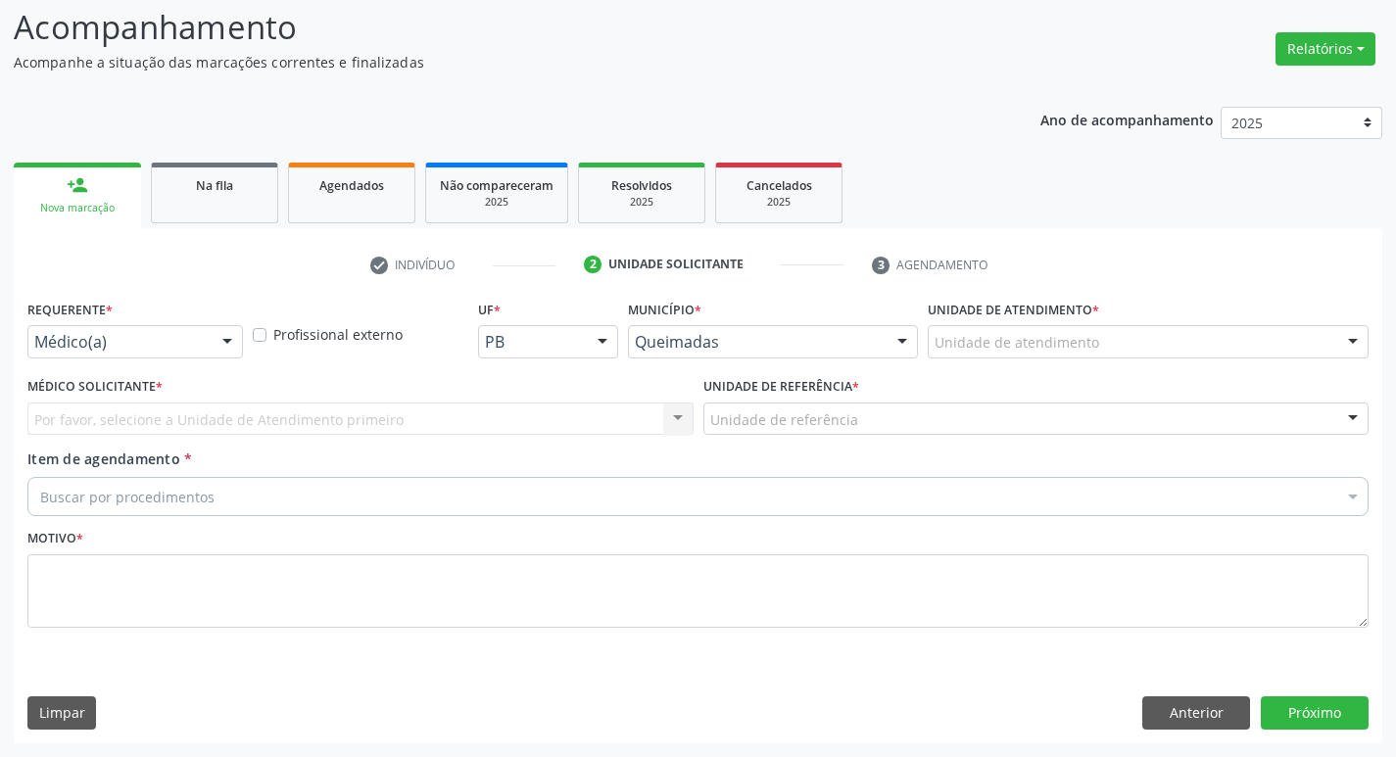
scroll to position [130, 0]
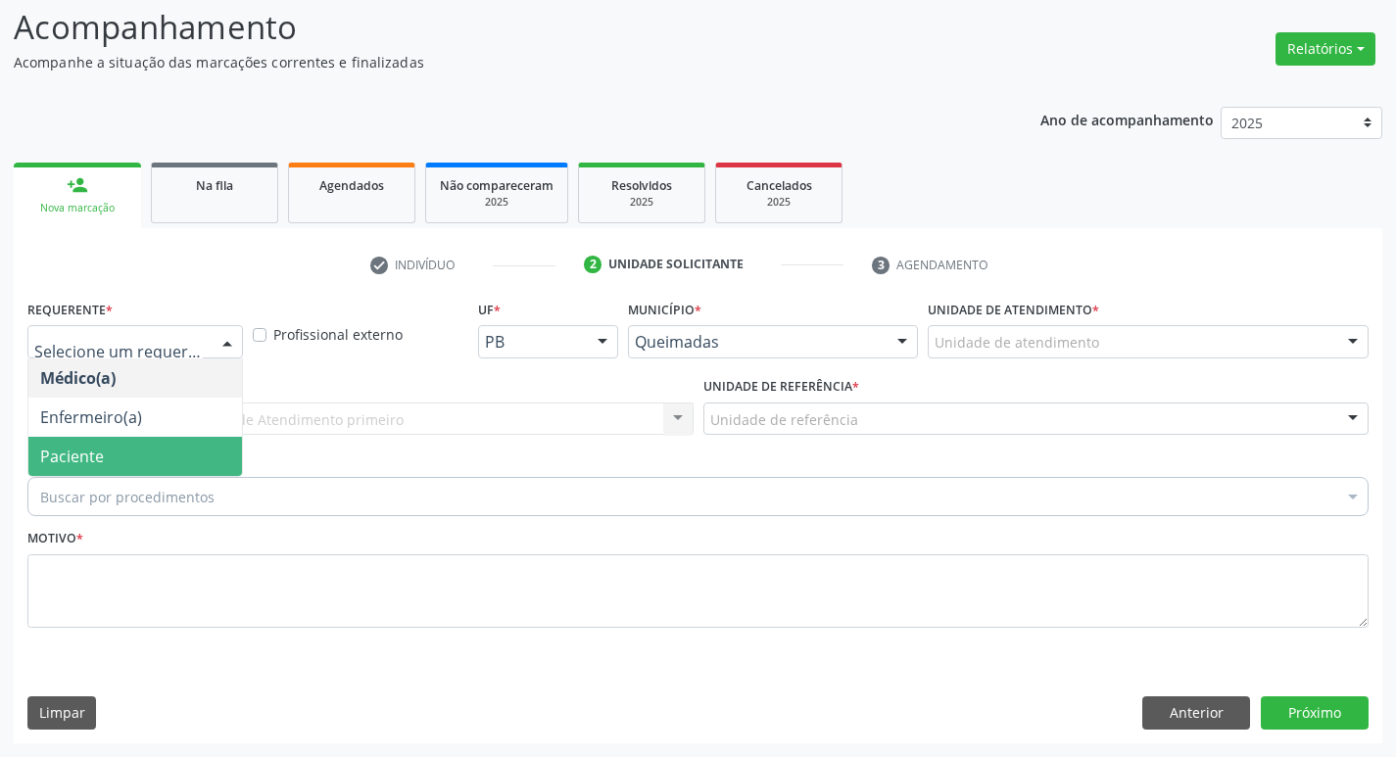
click at [77, 455] on span "Paciente" at bounding box center [72, 457] width 64 height 22
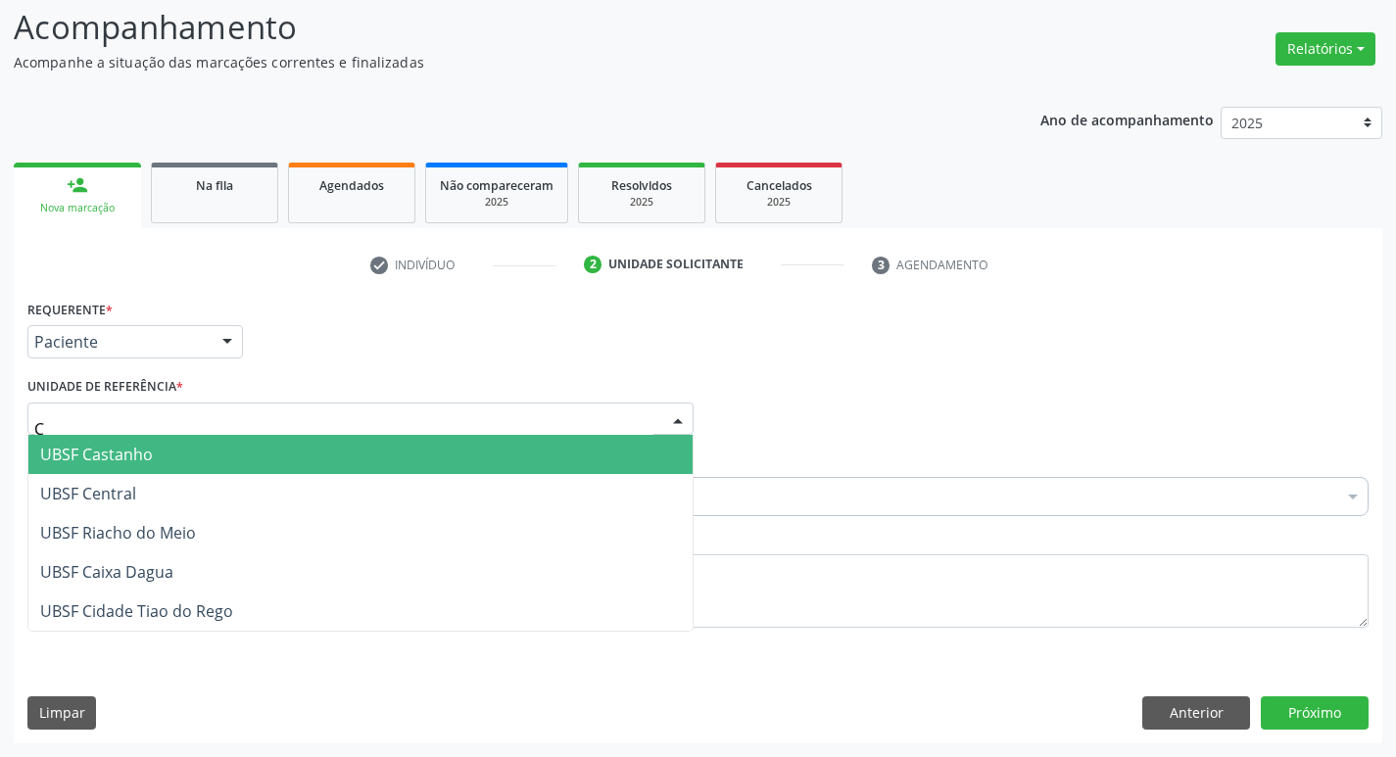
type input "CA"
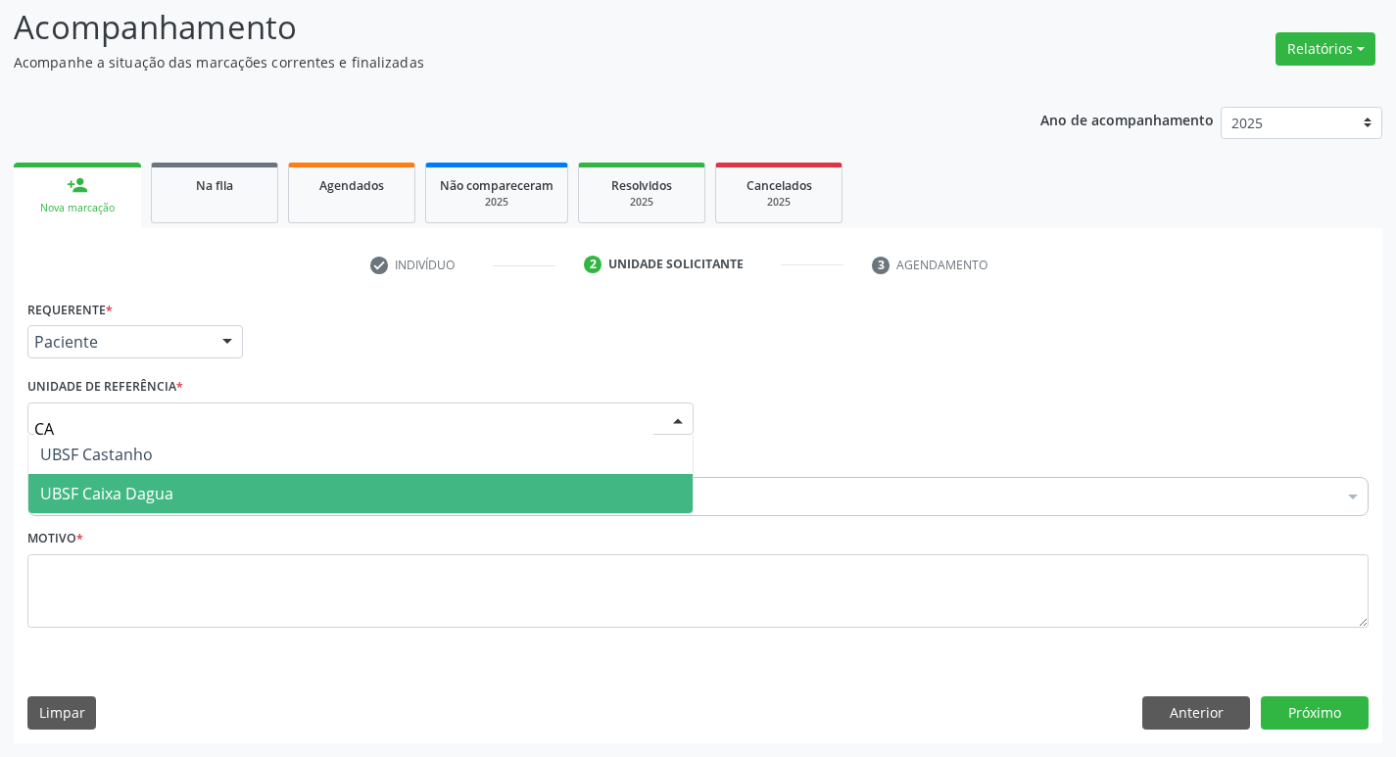
click at [99, 487] on span "UBSF Caixa Dagua" at bounding box center [106, 494] width 133 height 22
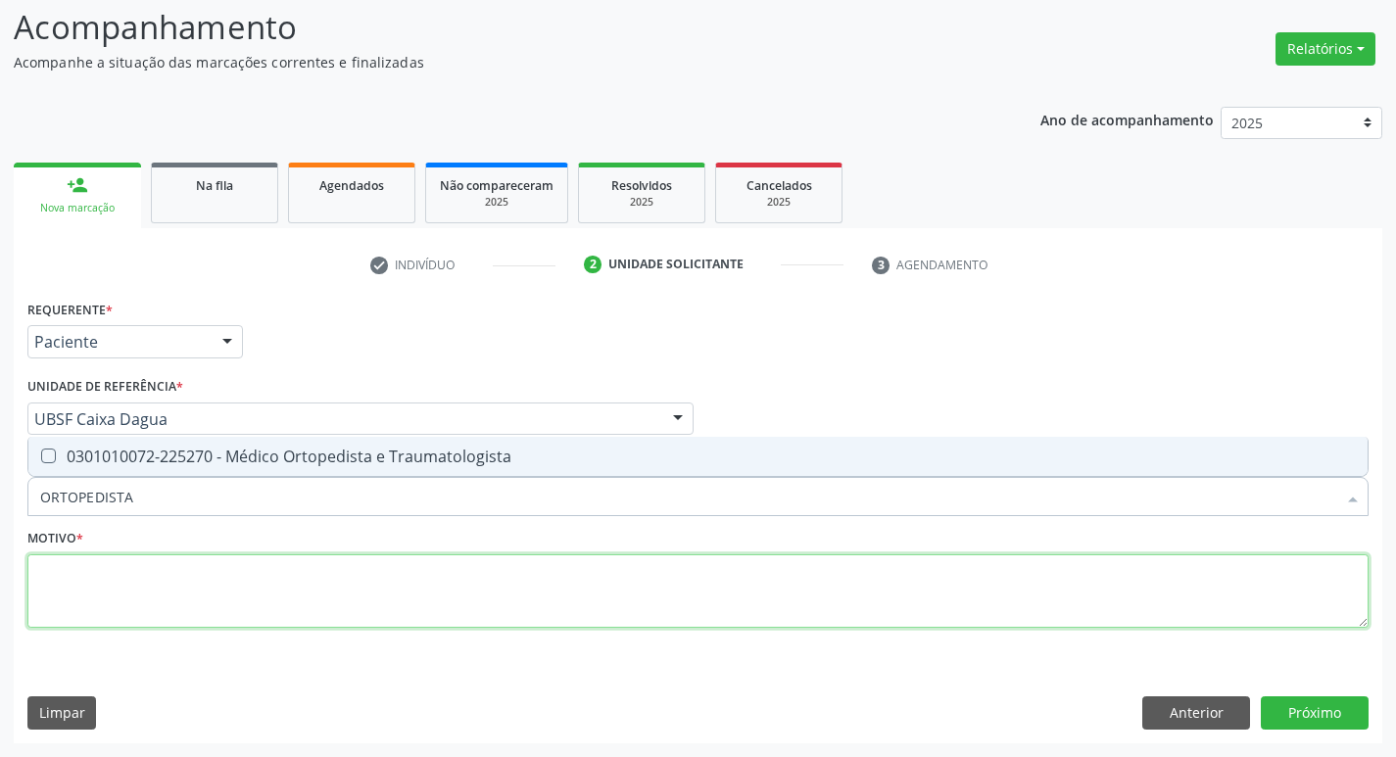
click at [178, 555] on textarea at bounding box center [697, 591] width 1341 height 74
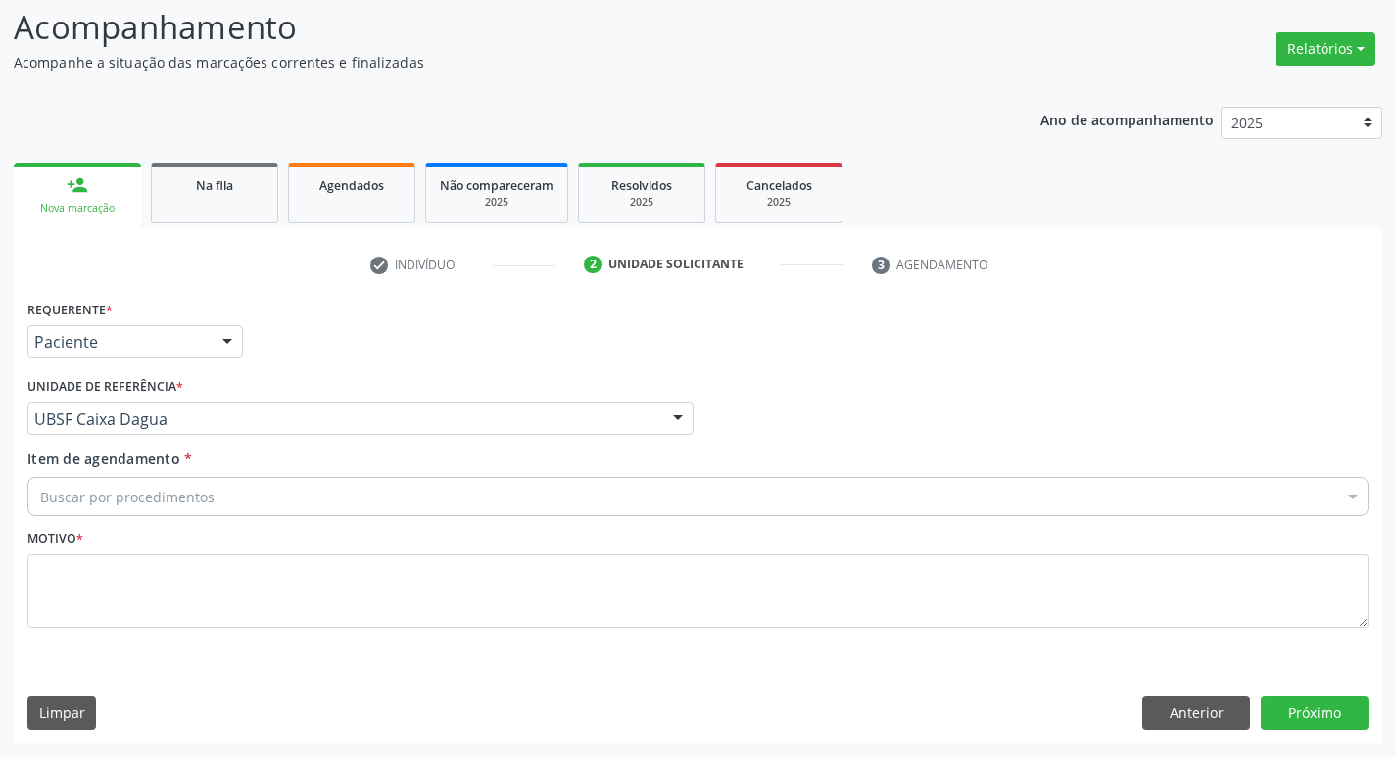
click at [244, 499] on div "Buscar por procedimentos" at bounding box center [697, 496] width 1341 height 39
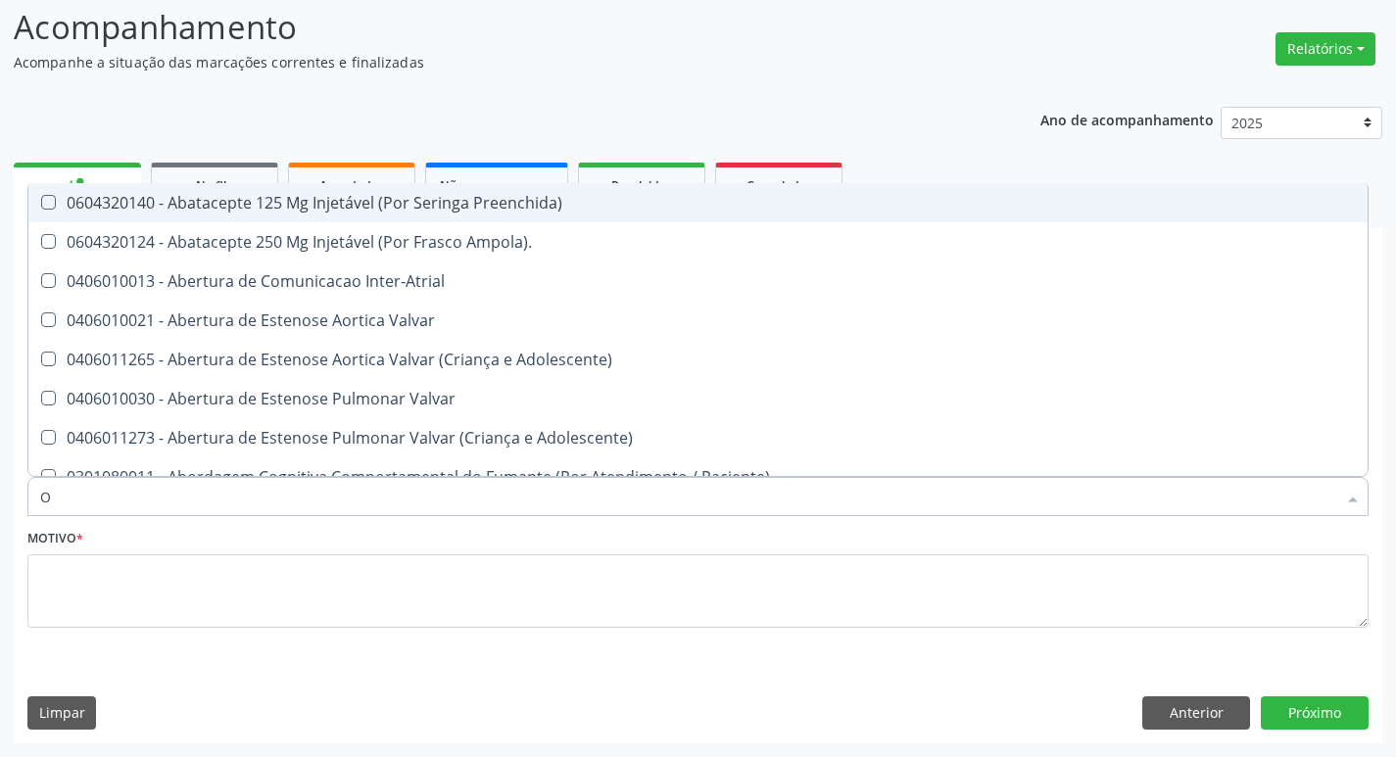
type input "ORTOPEDISTA"
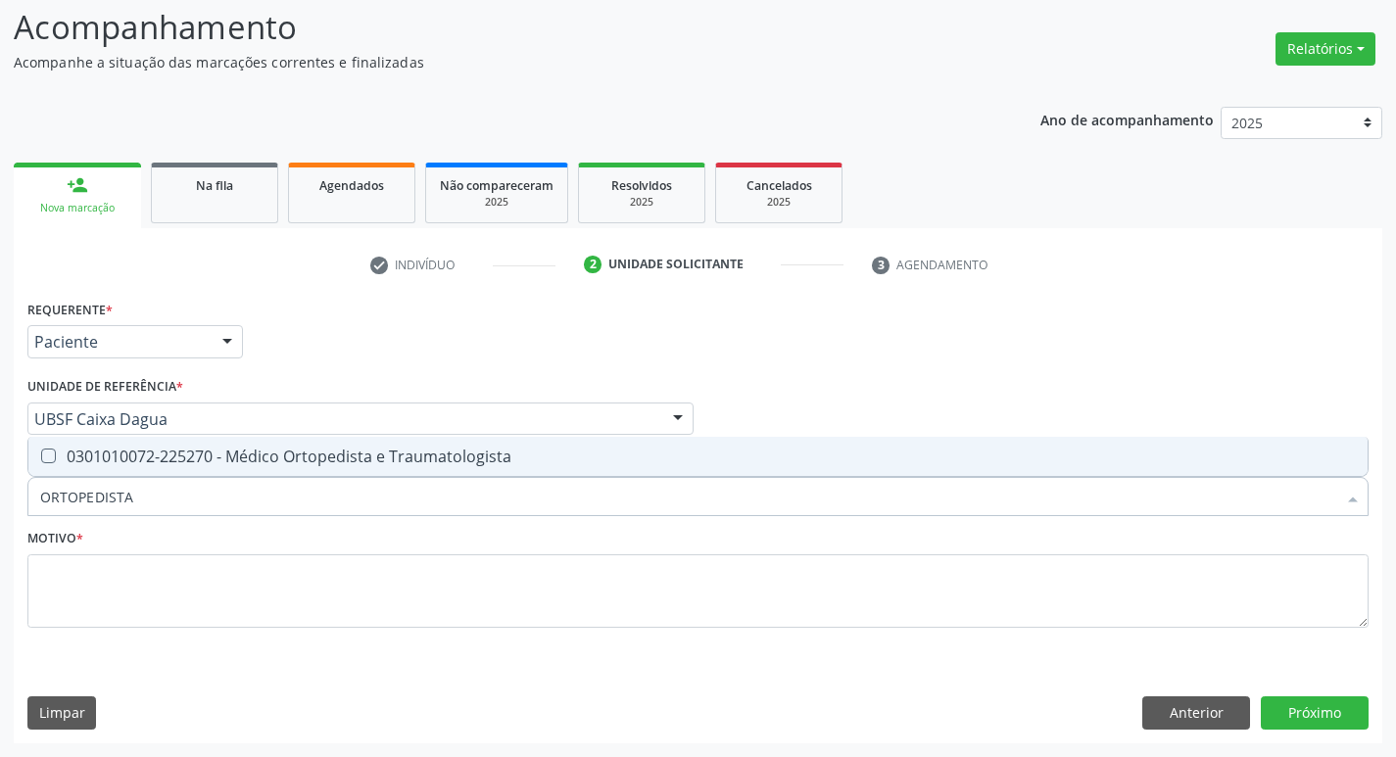
click at [261, 464] on div "0301010072-225270 - Médico Ortopedista e Traumatologista" at bounding box center [697, 457] width 1315 height 16
checkbox Traumatologista "true"
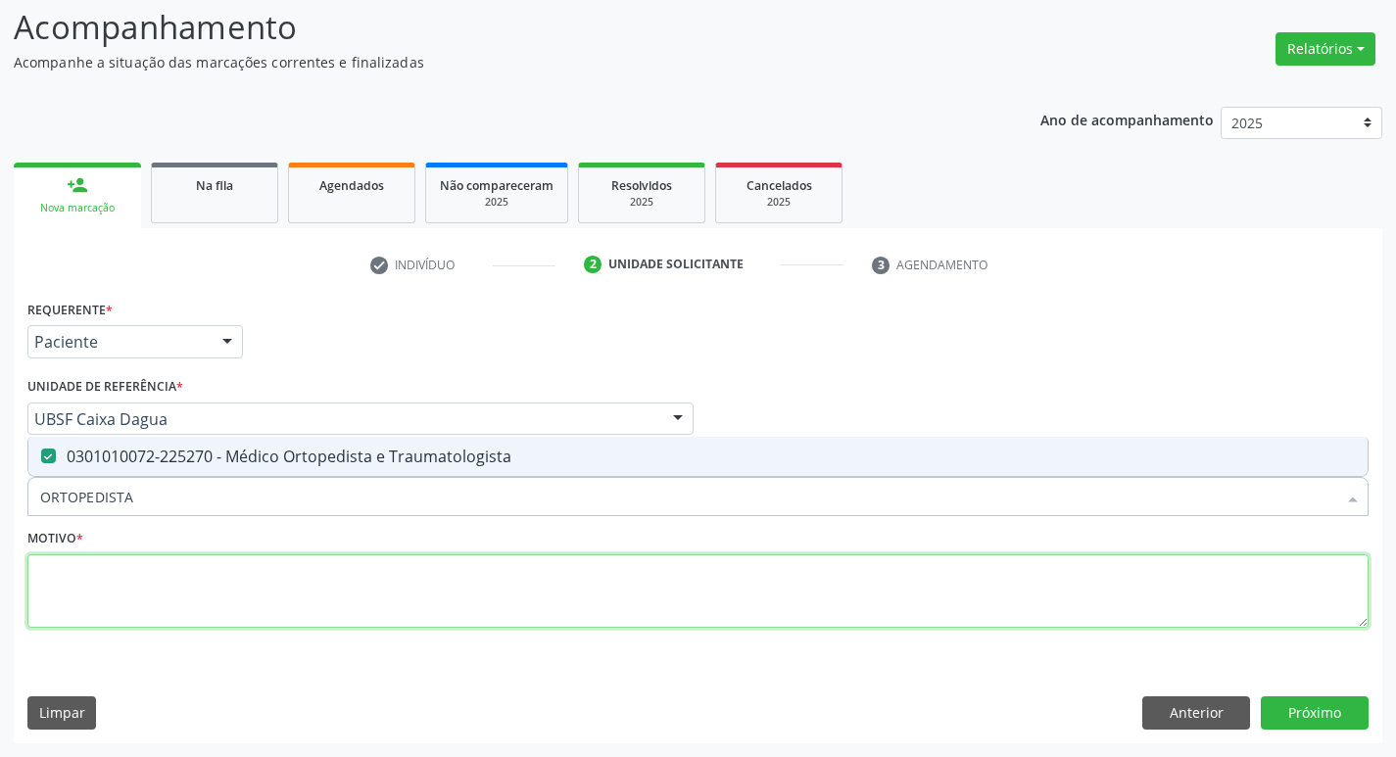
click at [263, 574] on textarea at bounding box center [697, 591] width 1341 height 74
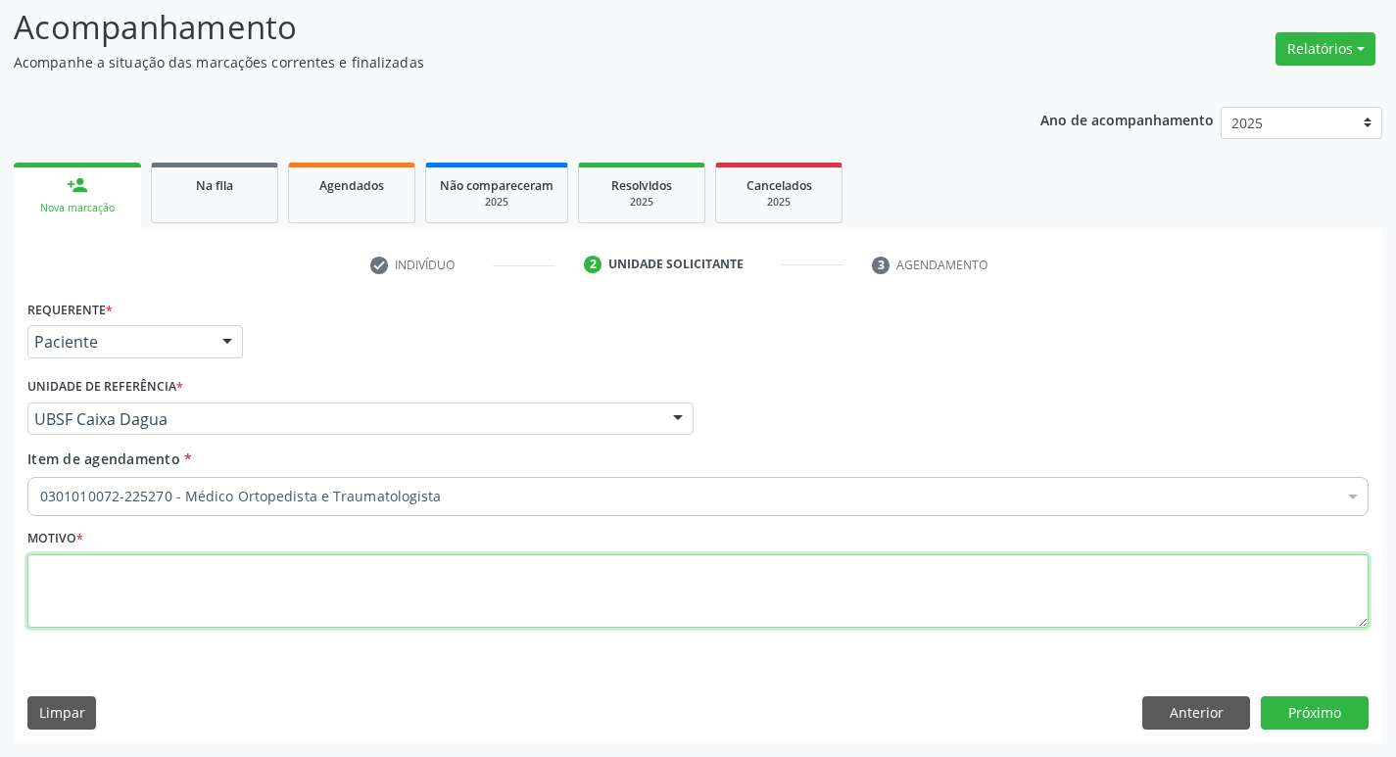
paste textarea "GLEUSON TAVARES DA SILVA"
type textarea "G"
type textarea "RETORNO"
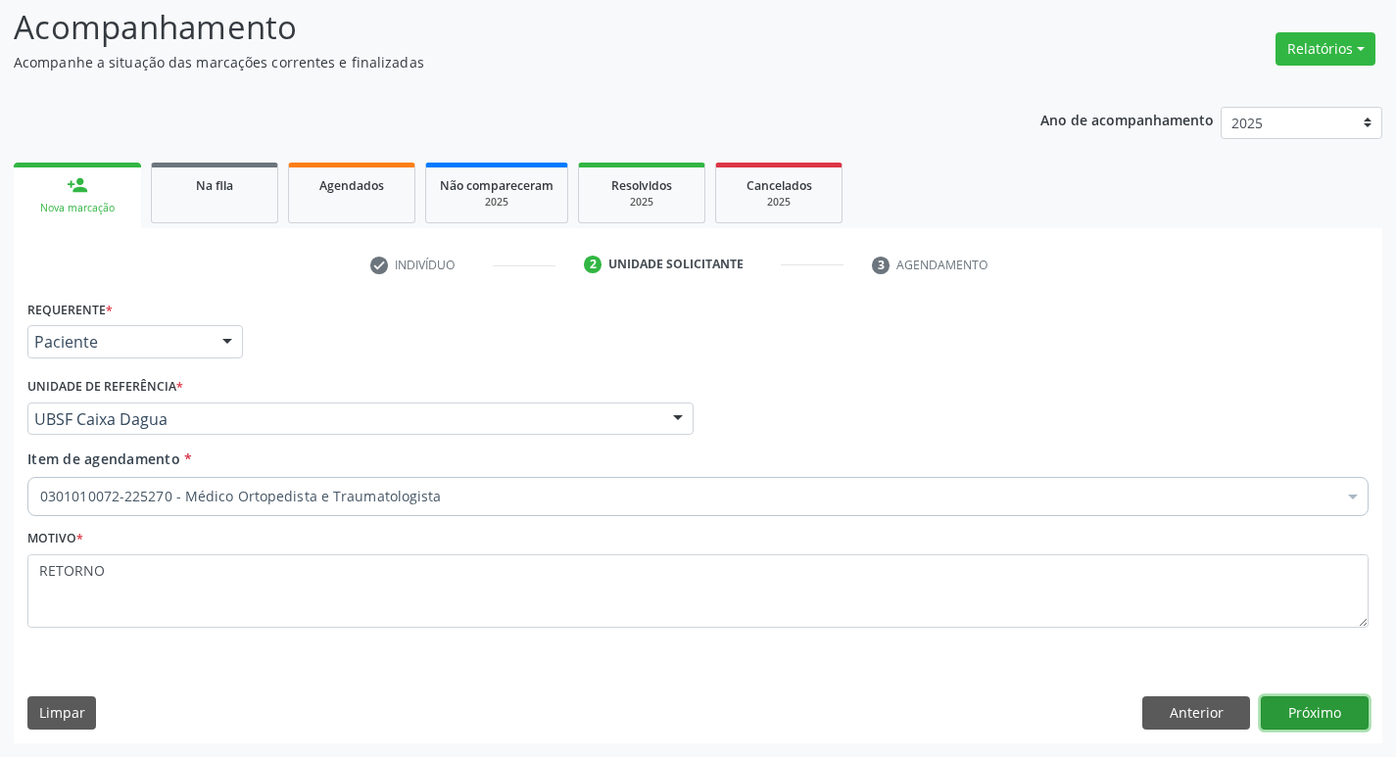
click at [1337, 720] on button "Próximo" at bounding box center [1314, 712] width 108 height 33
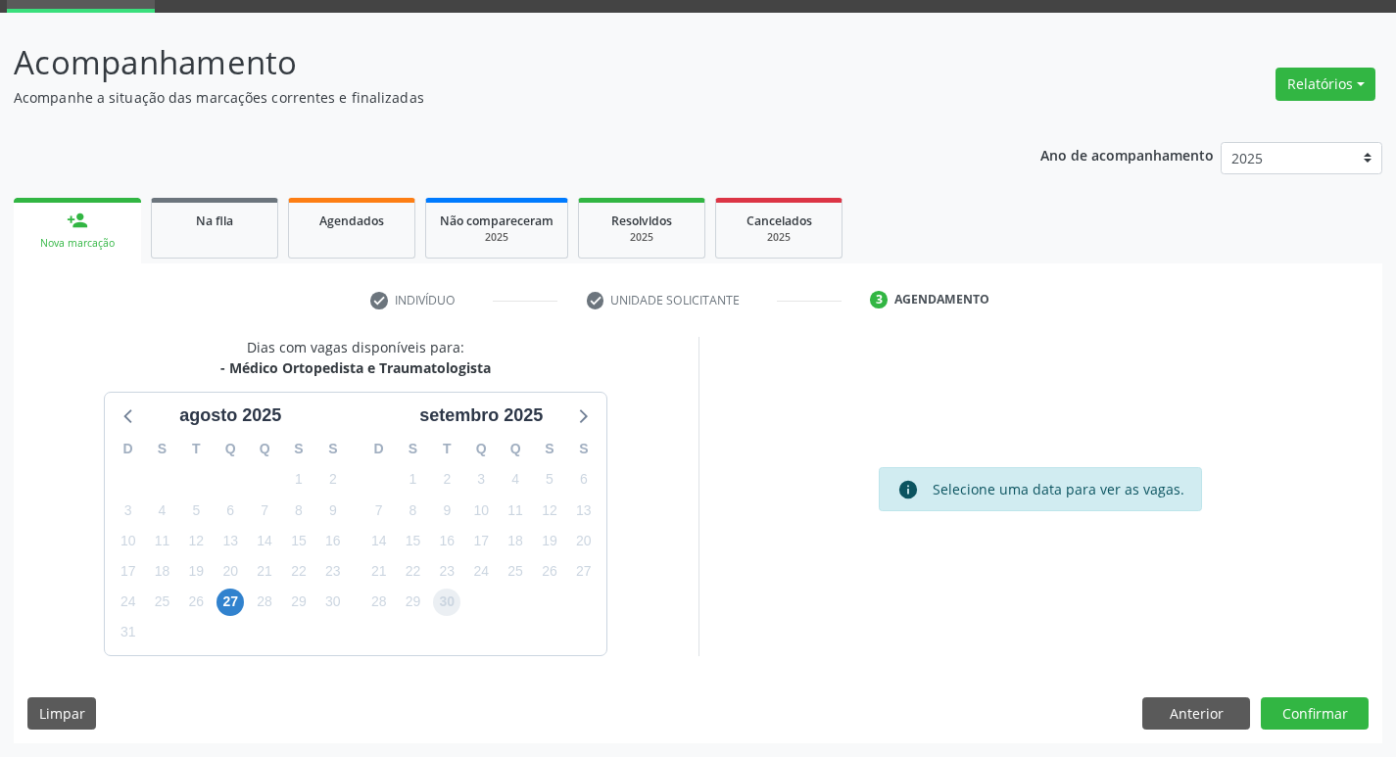
click at [443, 597] on span "30" at bounding box center [446, 602] width 27 height 27
click at [1287, 703] on button "Confirmar" at bounding box center [1314, 713] width 108 height 33
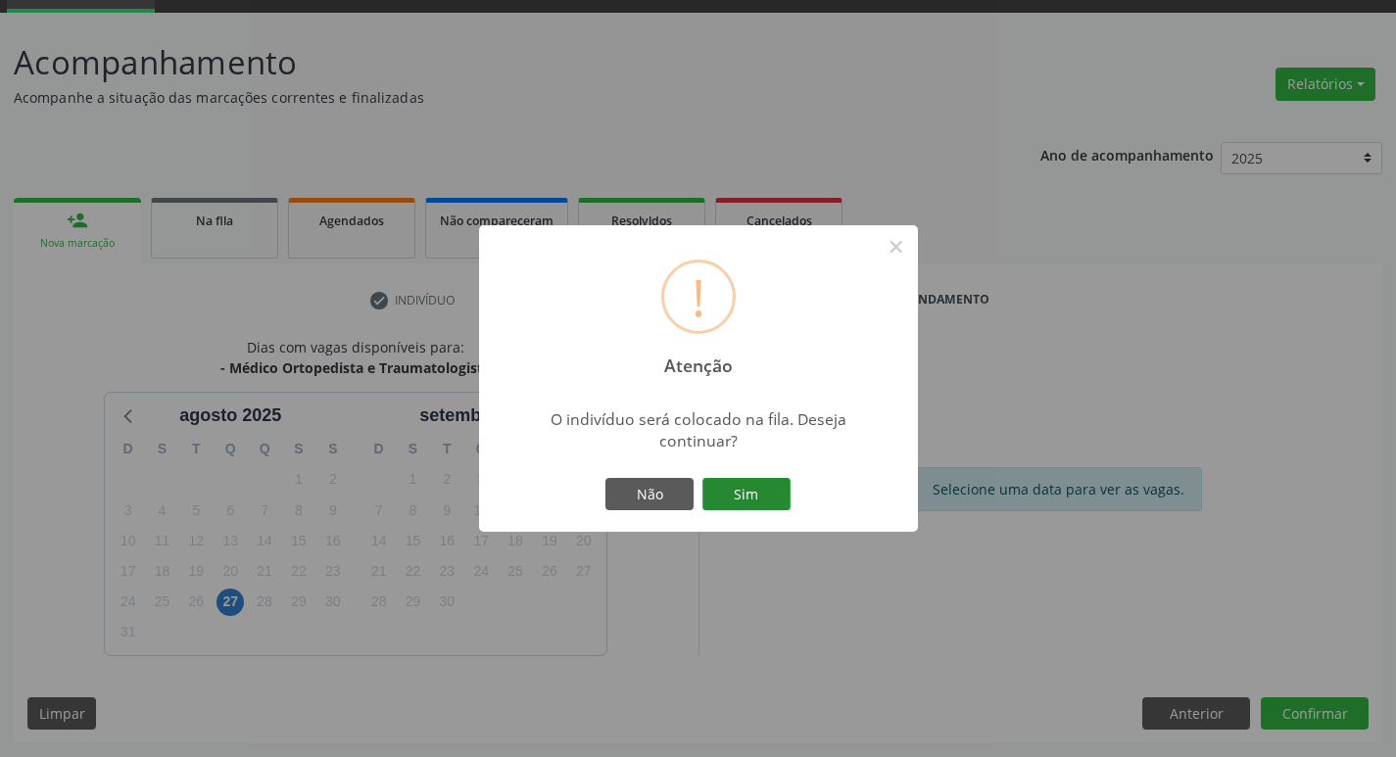
click at [771, 487] on button "Sim" at bounding box center [746, 494] width 88 height 33
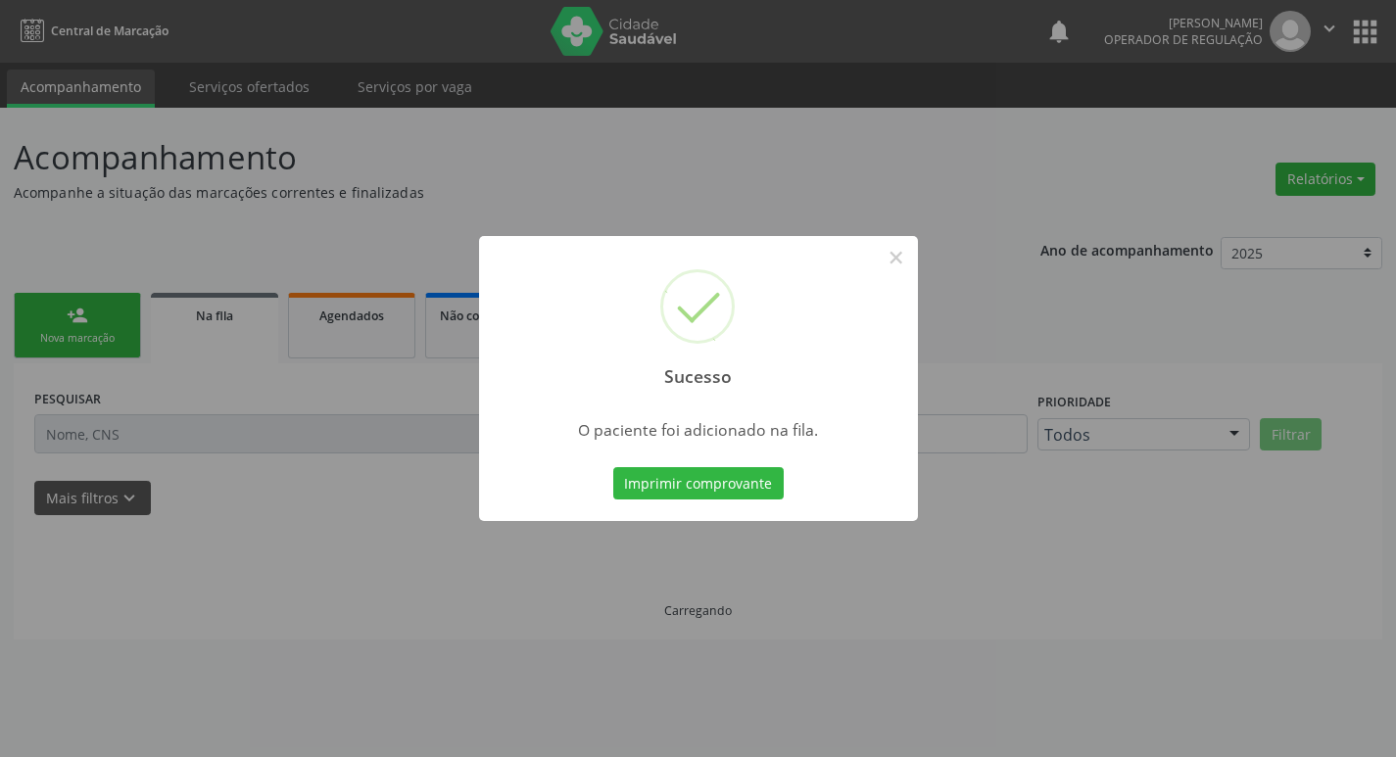
scroll to position [0, 0]
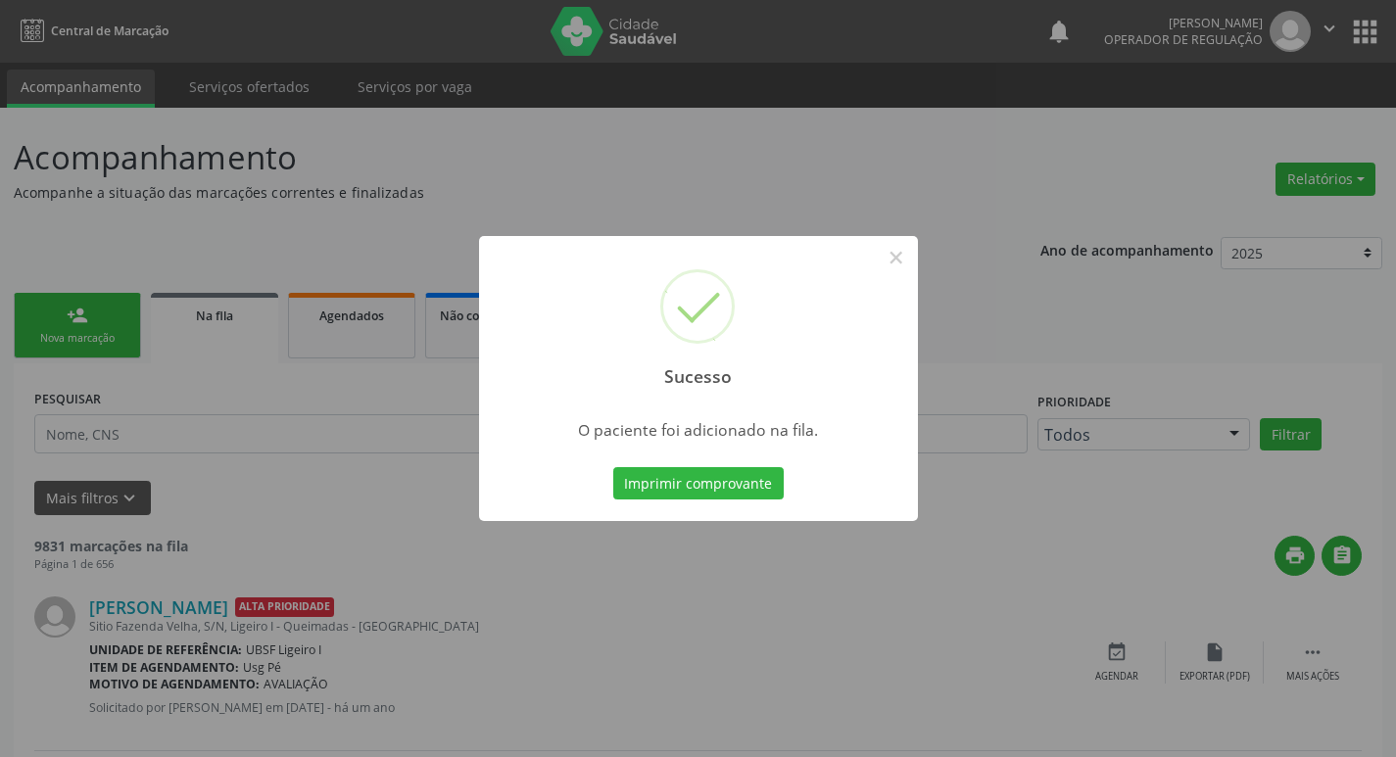
click at [355, 351] on div "Sucesso × O paciente foi adicionado na fila. Imprimir comprovante Cancel" at bounding box center [698, 378] width 1396 height 757
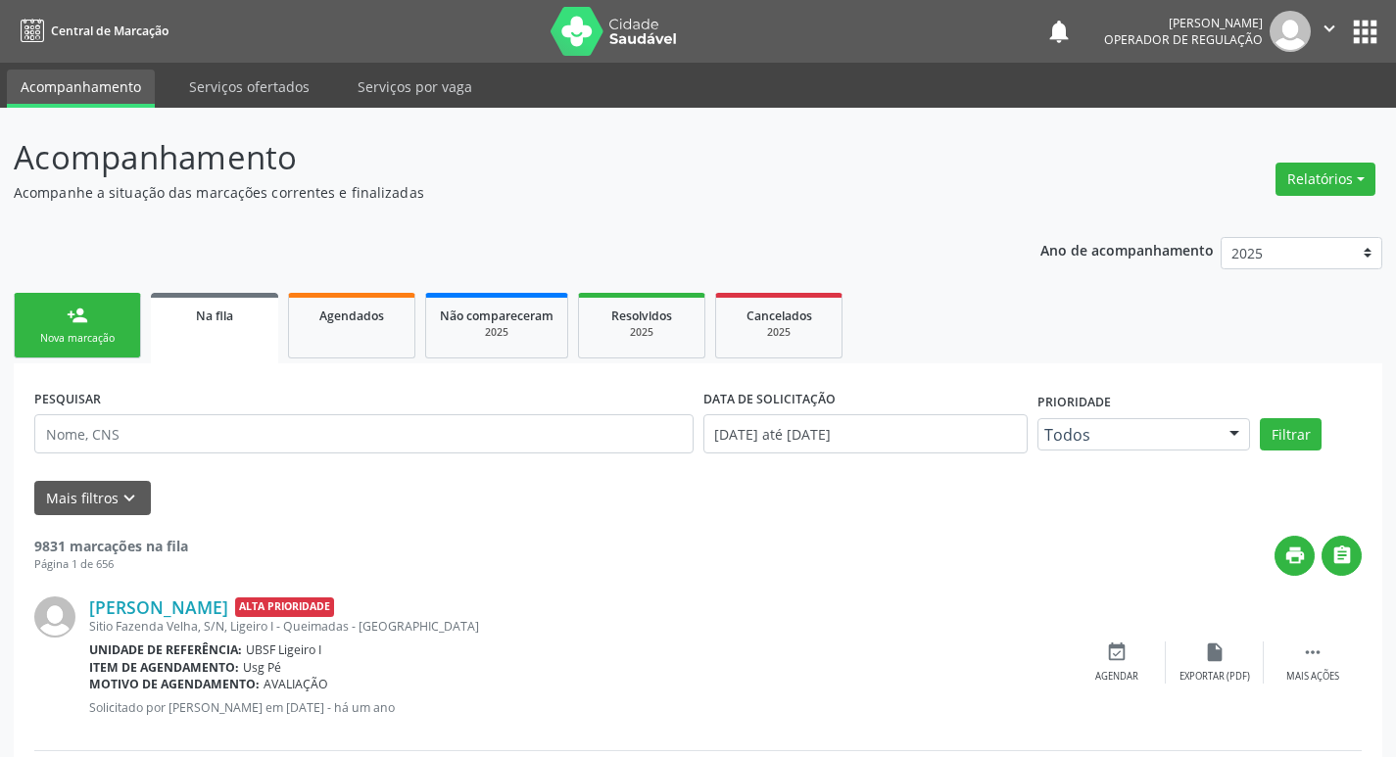
click at [90, 315] on link "person_add Nova marcação" at bounding box center [77, 326] width 127 height 66
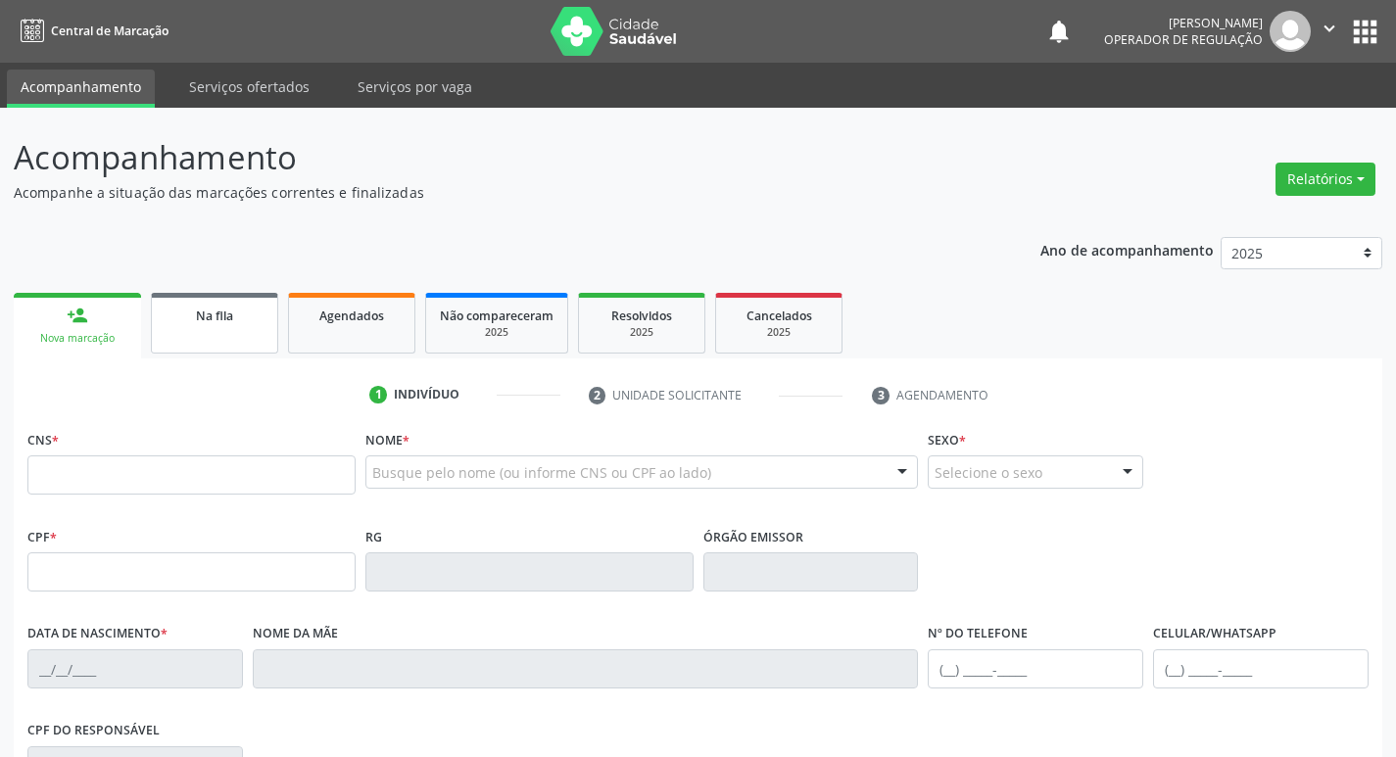
click at [222, 332] on link "Na fila" at bounding box center [214, 323] width 127 height 61
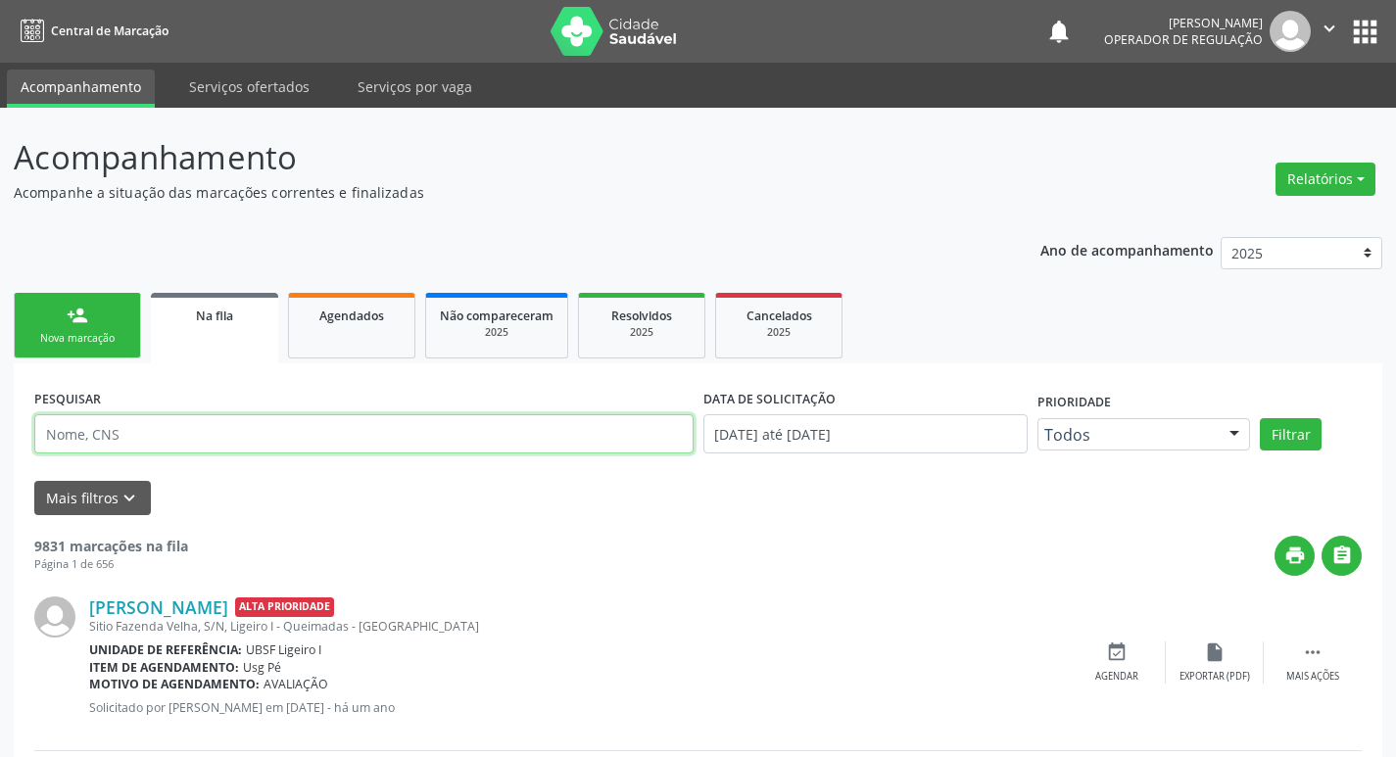
click at [243, 444] on input "text" at bounding box center [363, 433] width 659 height 39
type input "700502538450853"
click at [1260, 418] on button "Filtrar" at bounding box center [1291, 434] width 62 height 33
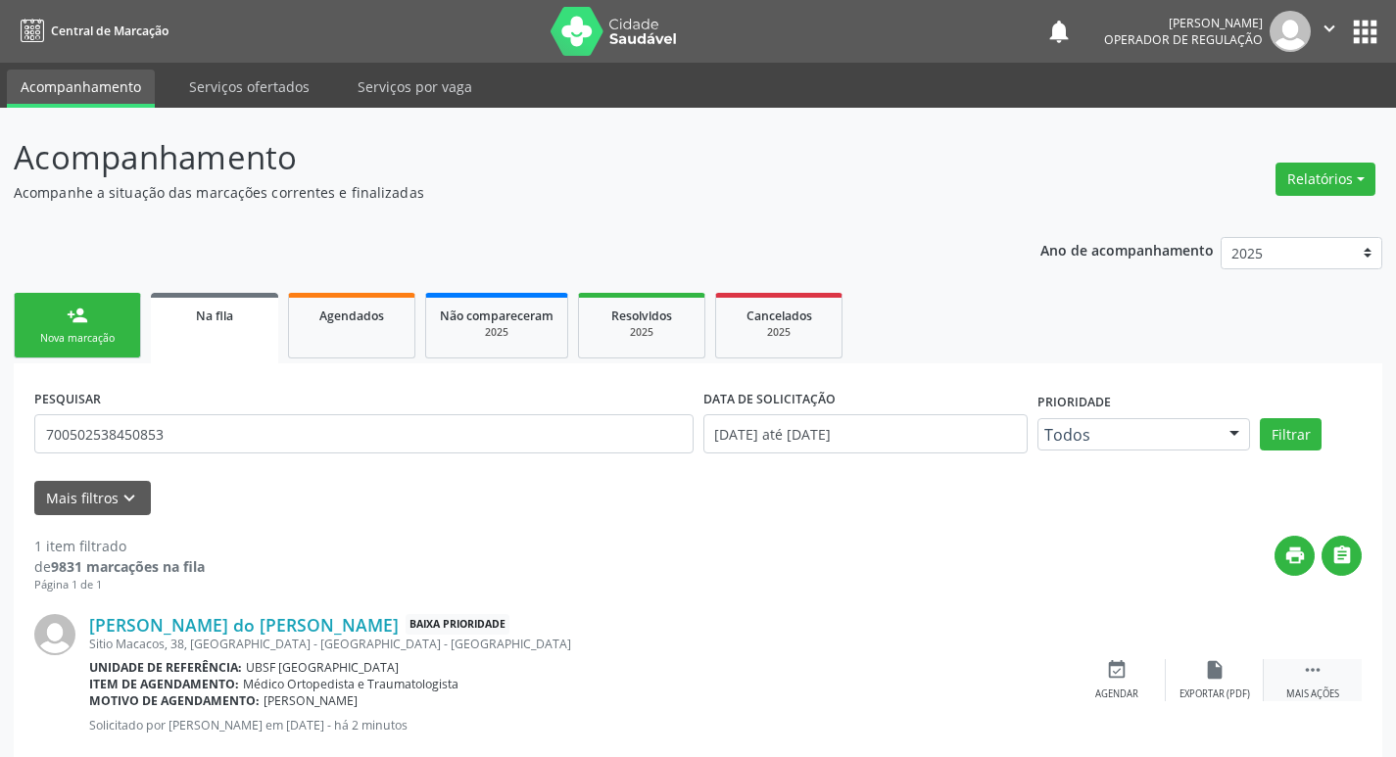
click at [1292, 677] on div " Mais ações" at bounding box center [1312, 680] width 98 height 42
click at [1205, 694] on div "Editar" at bounding box center [1214, 695] width 31 height 14
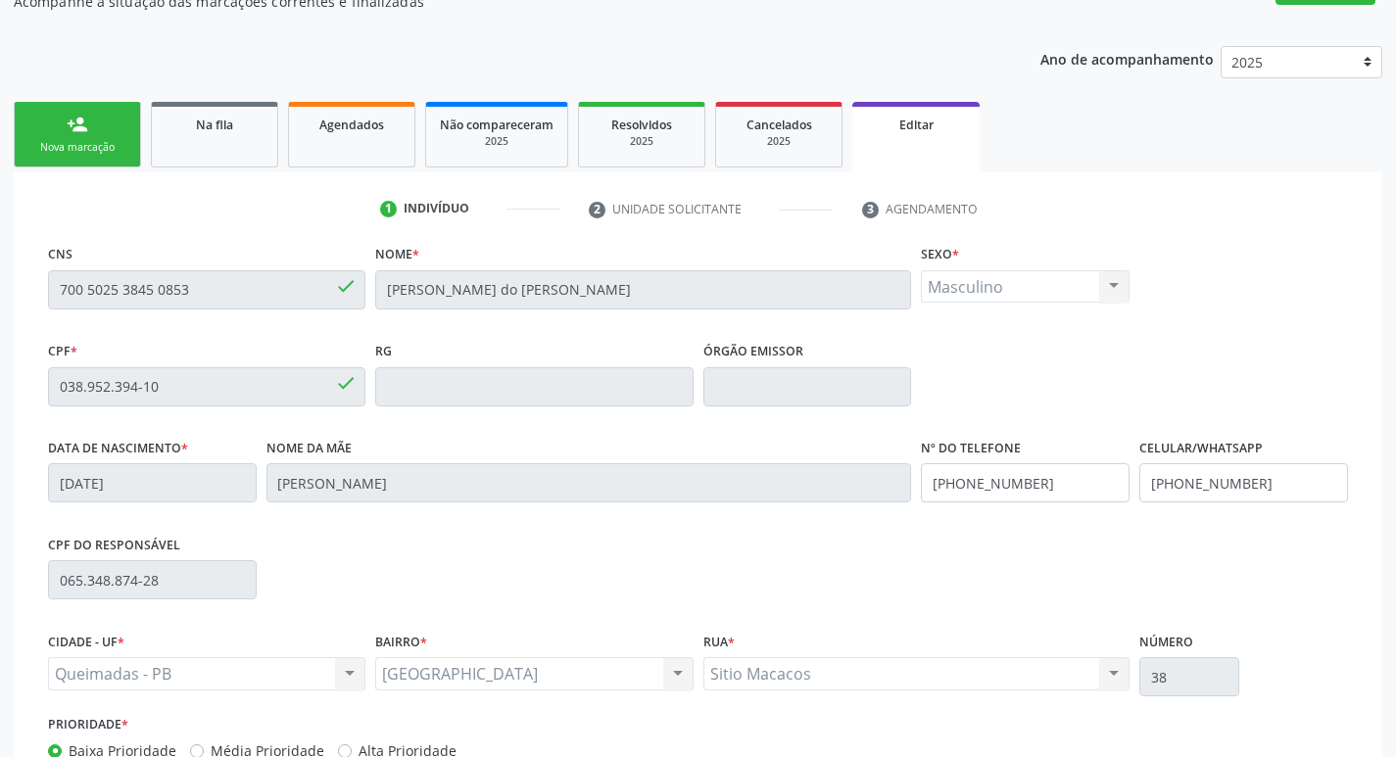
scroll to position [331, 0]
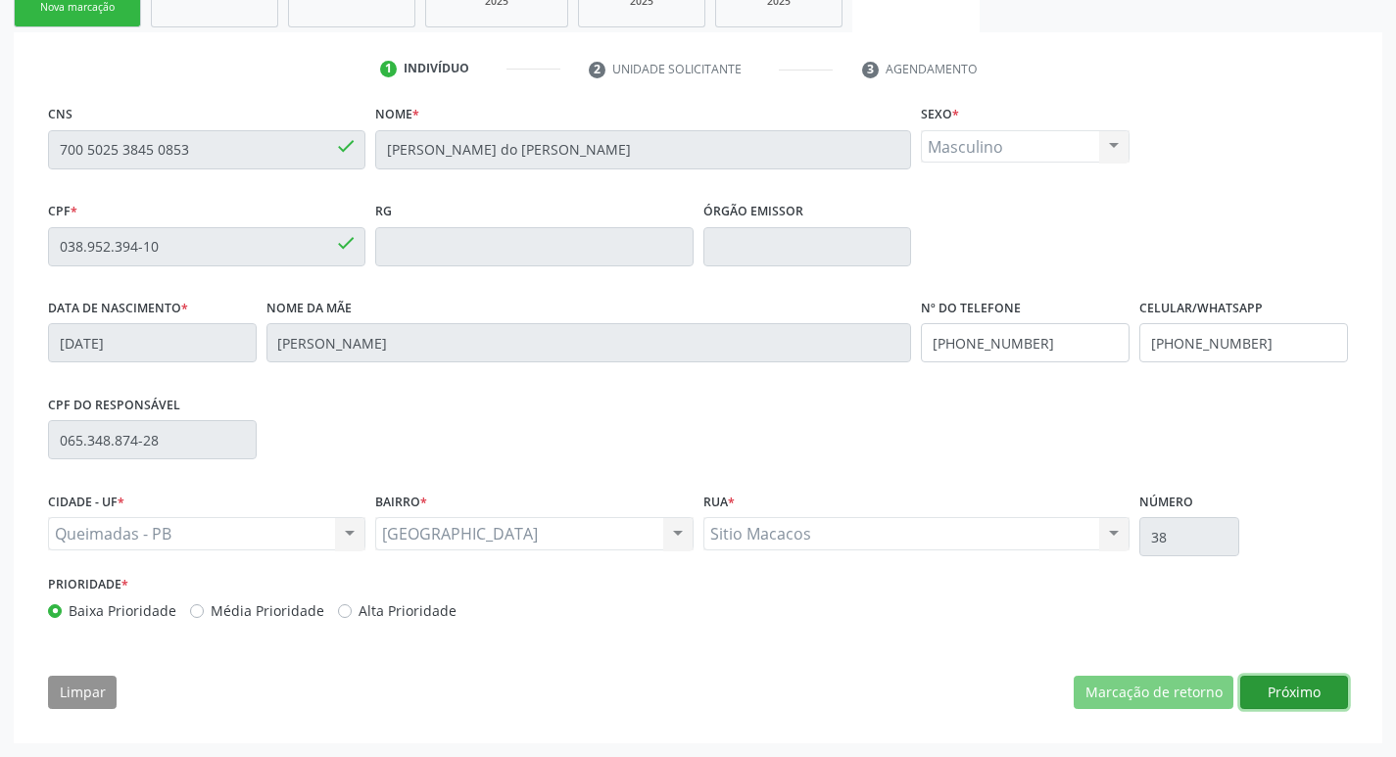
click at [1276, 680] on button "Próximo" at bounding box center [1294, 692] width 108 height 33
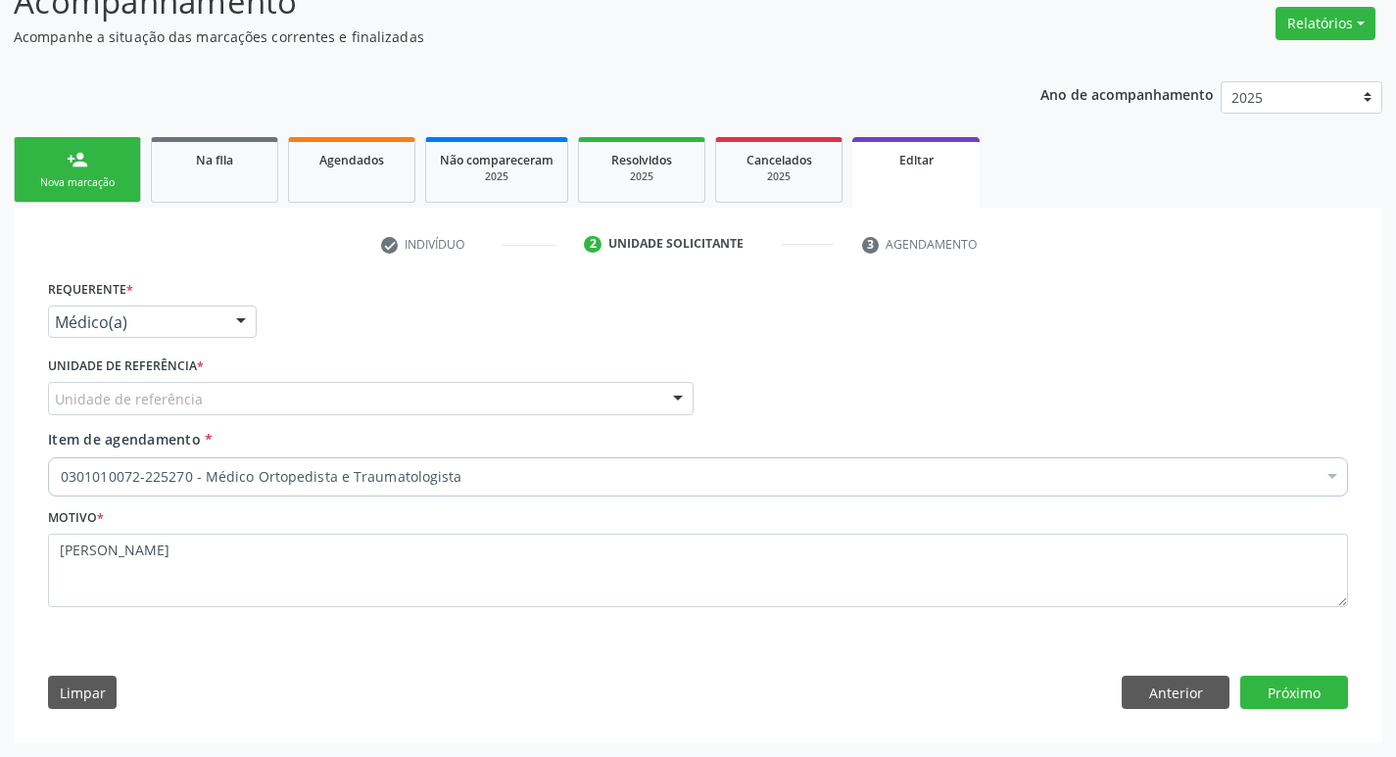
scroll to position [156, 0]
click at [390, 422] on div "Unidade de referência * Unidade de referência UBSF Ligeiro II UBSF Saulo Leal E…" at bounding box center [370, 390] width 655 height 76
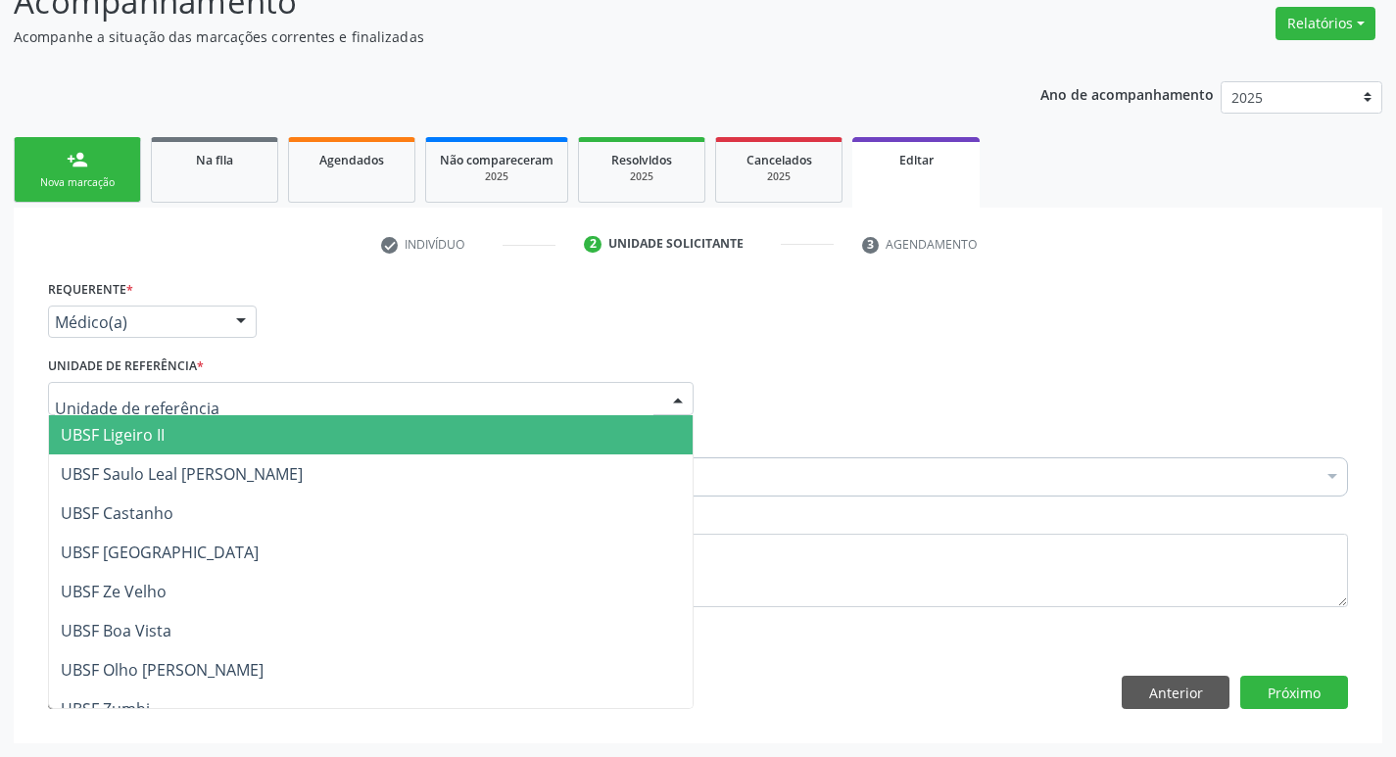
click at [386, 390] on div at bounding box center [370, 398] width 645 height 33
type input "BA"
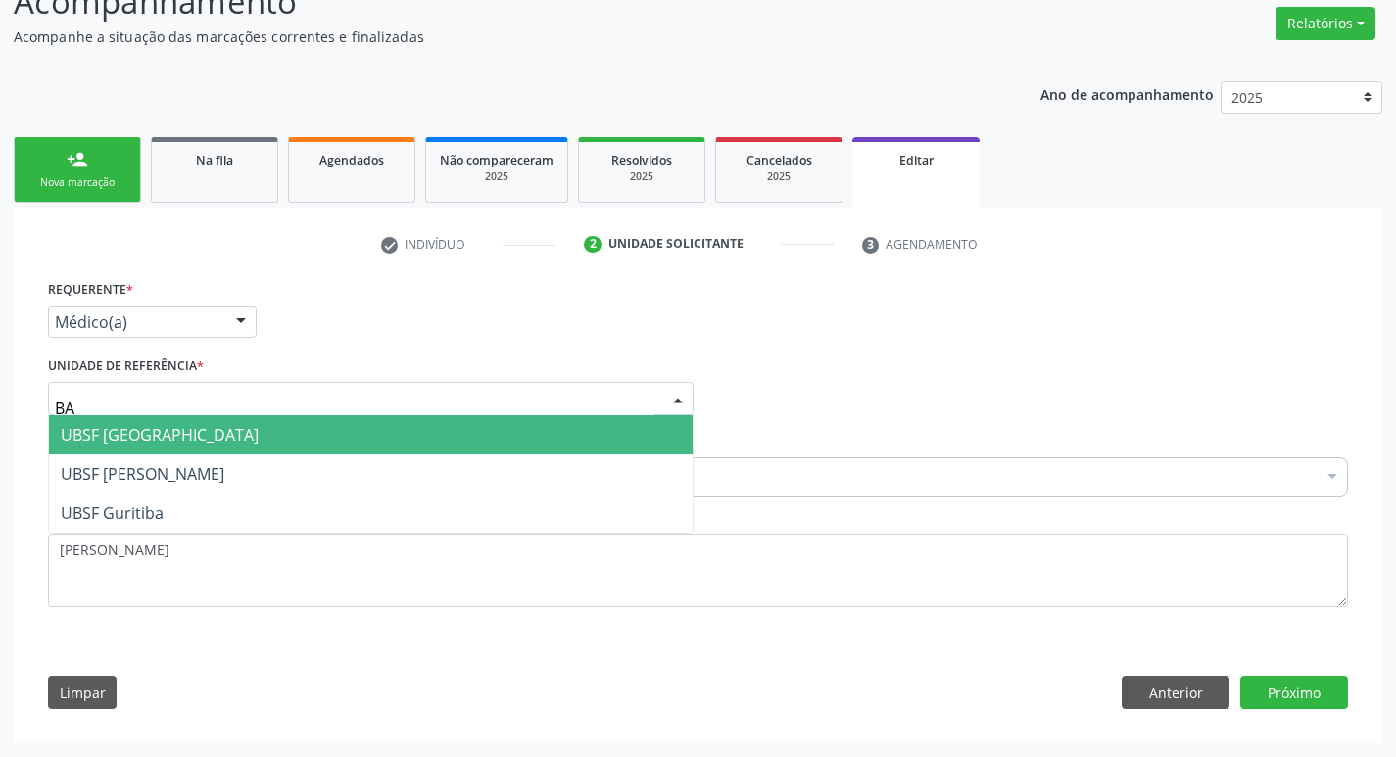
click at [401, 441] on span "UBSF [GEOGRAPHIC_DATA]" at bounding box center [370, 434] width 643 height 39
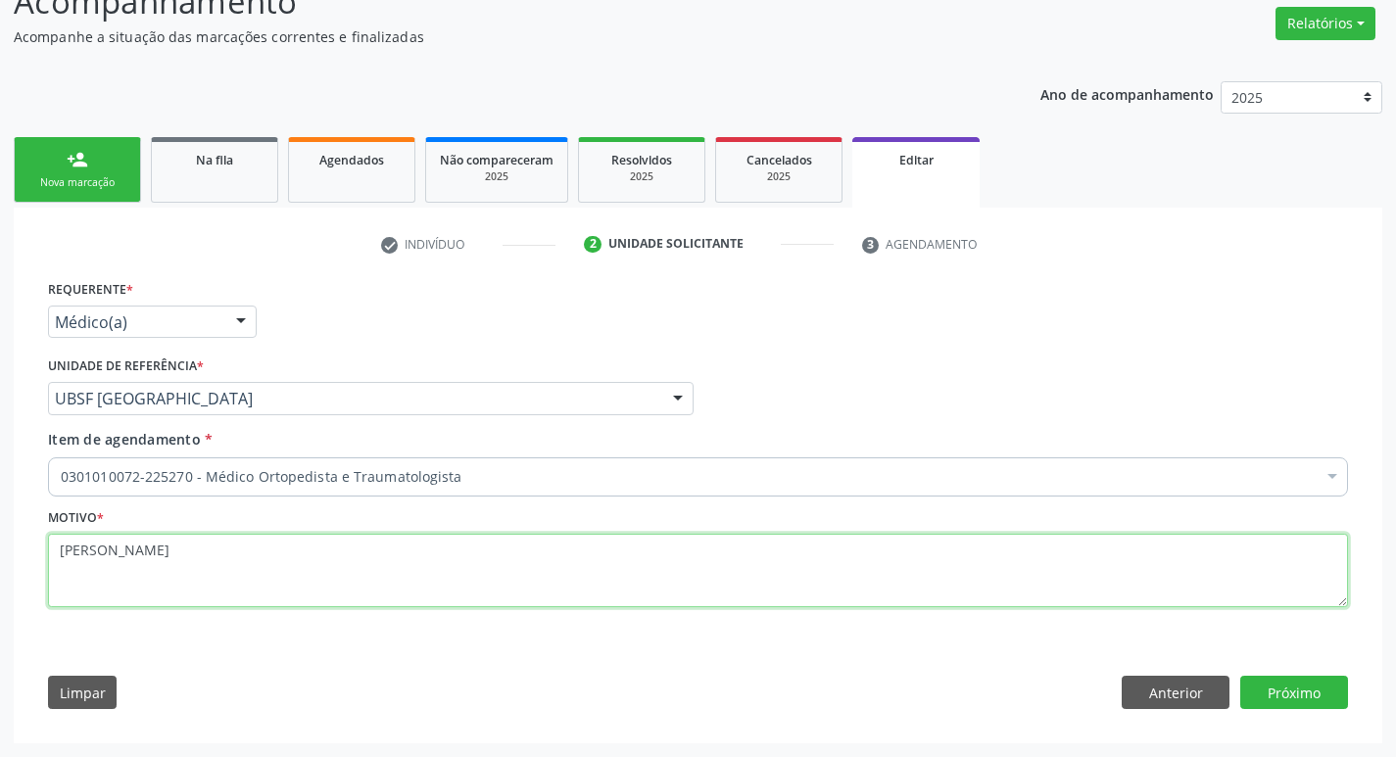
click at [387, 587] on textarea "GLEUSON TAVARES DA SILVA" at bounding box center [698, 571] width 1300 height 74
paste textarea
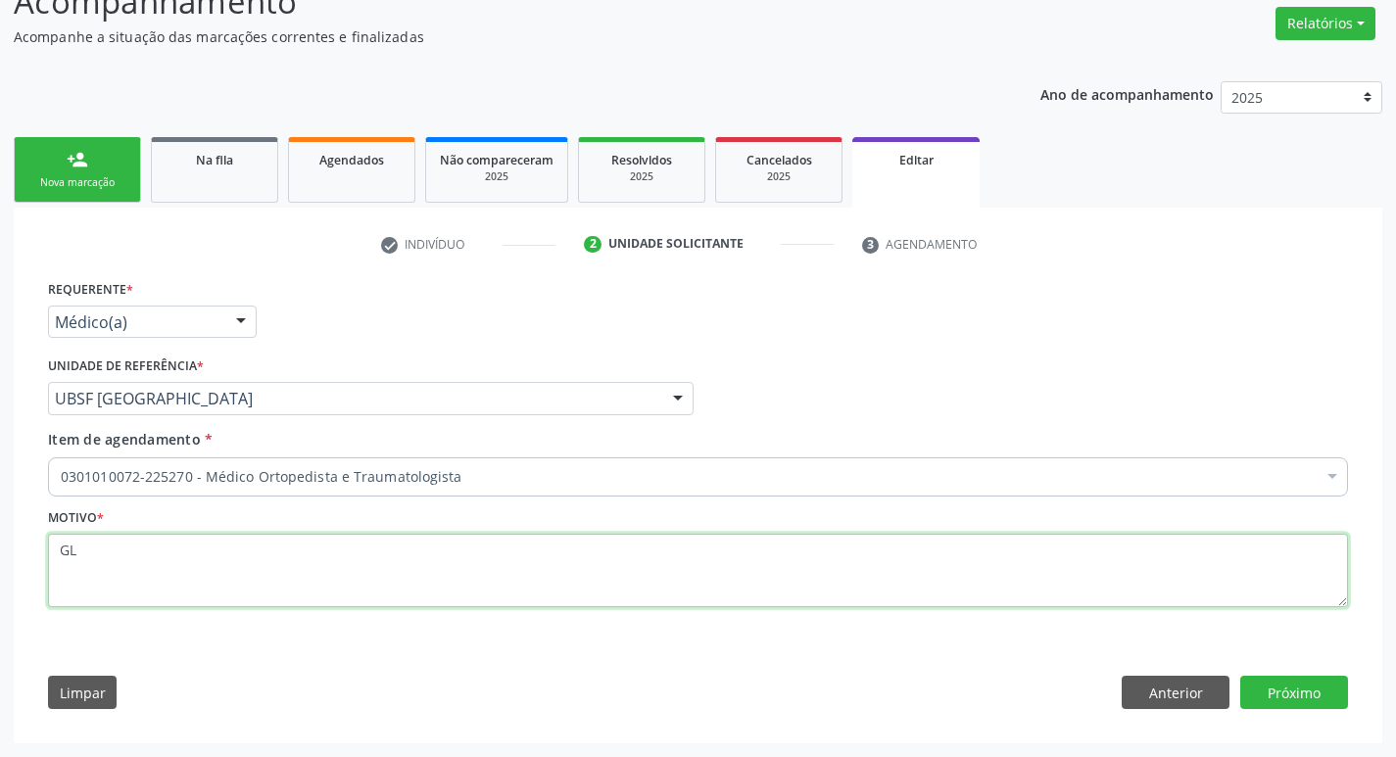
type textarea "G"
click at [87, 547] on textarea "RETORNO" at bounding box center [698, 571] width 1300 height 74
type textarea "RETORNO"
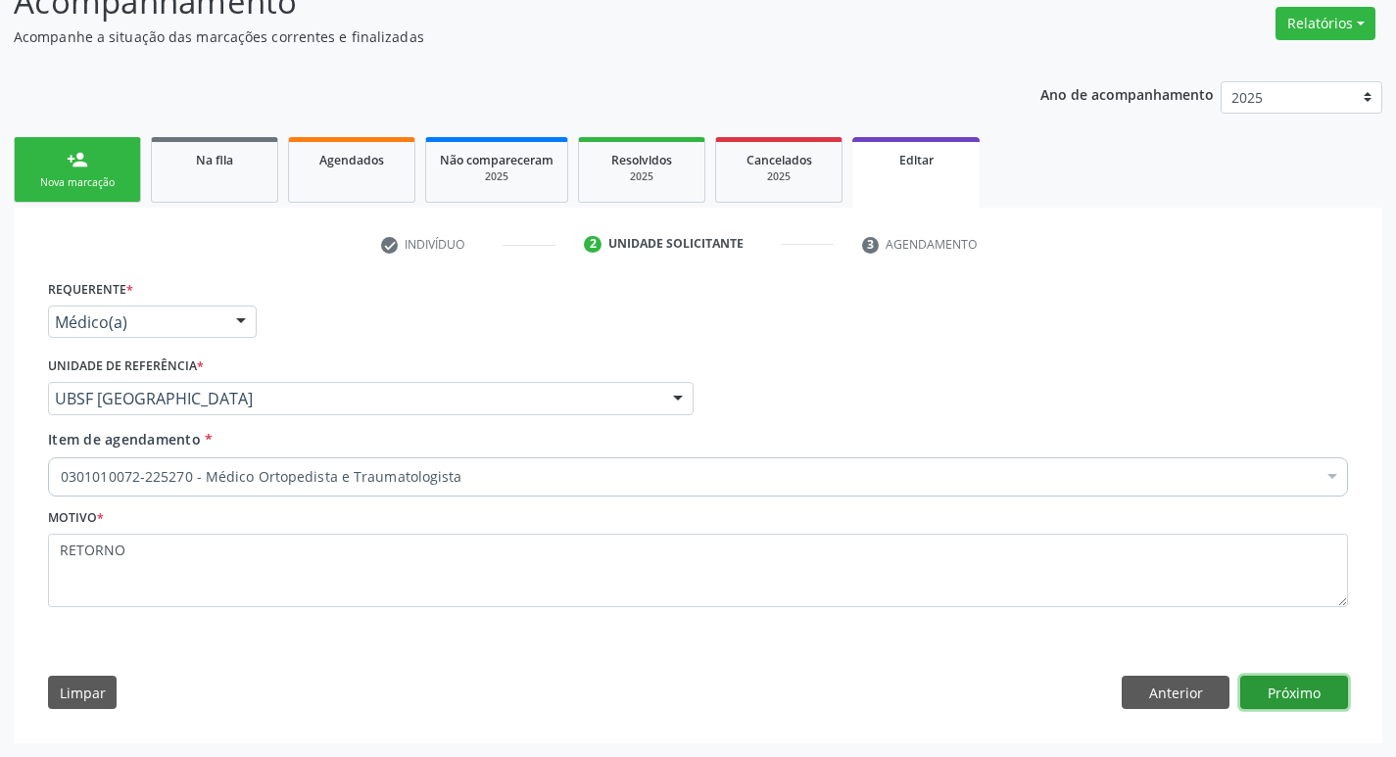
click at [1345, 689] on button "Próximo" at bounding box center [1294, 692] width 108 height 33
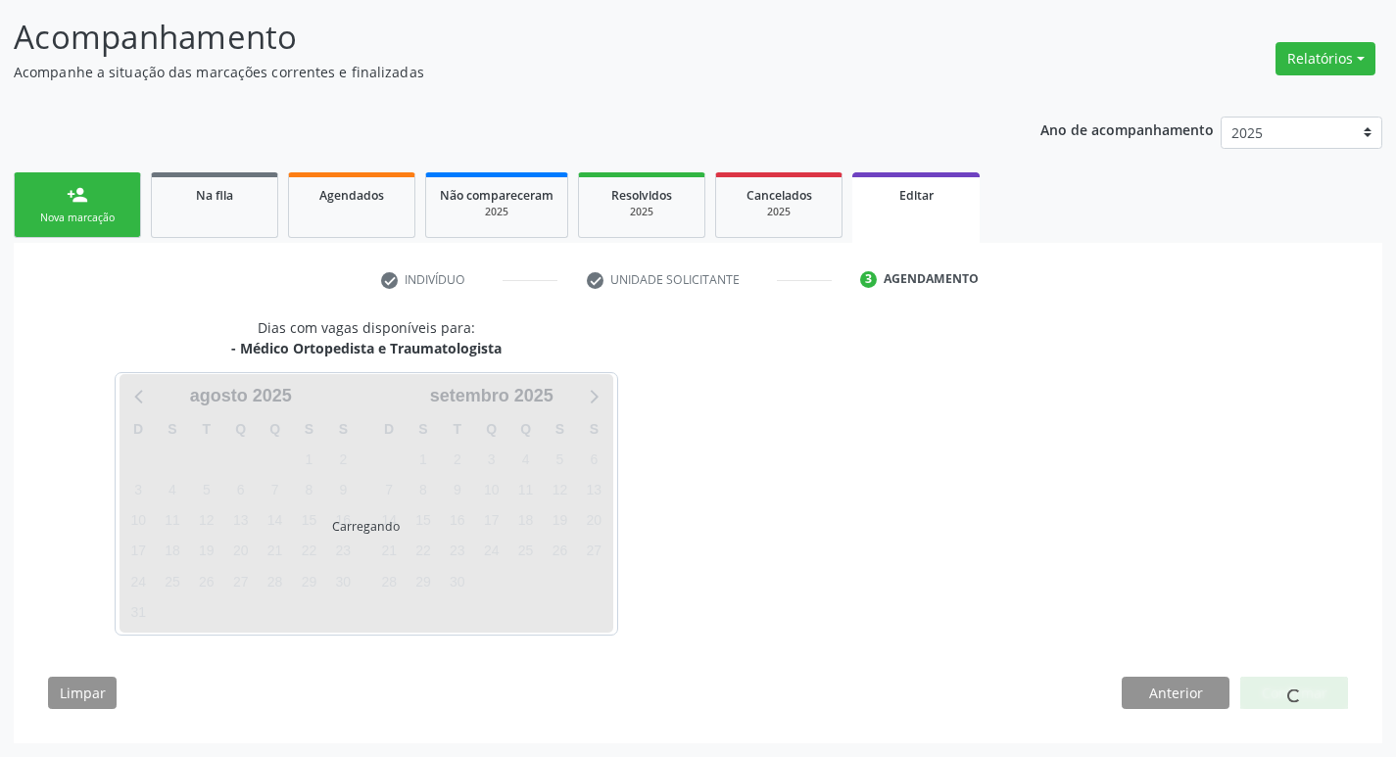
scroll to position [120, 0]
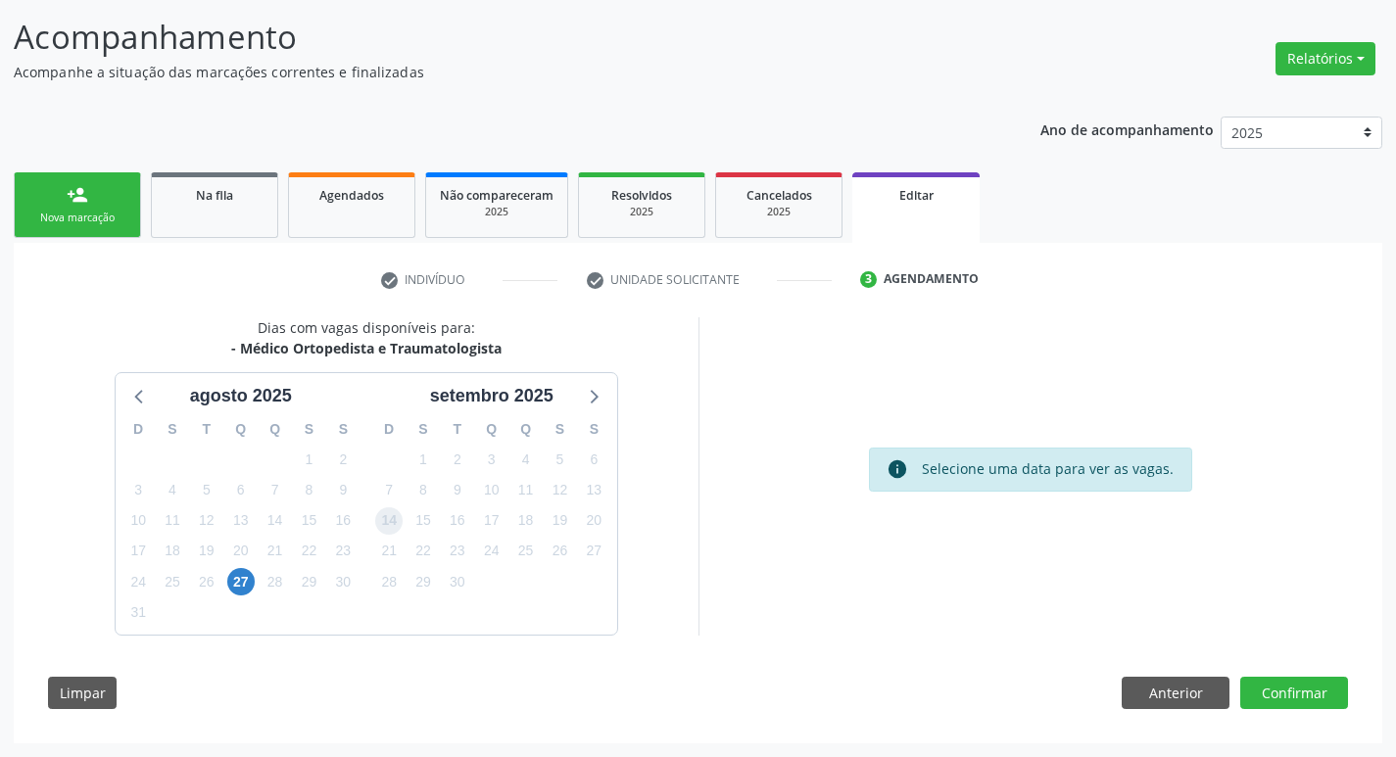
click at [390, 530] on span "14" at bounding box center [388, 520] width 27 height 27
click at [1311, 688] on button "Confirmar" at bounding box center [1294, 693] width 108 height 33
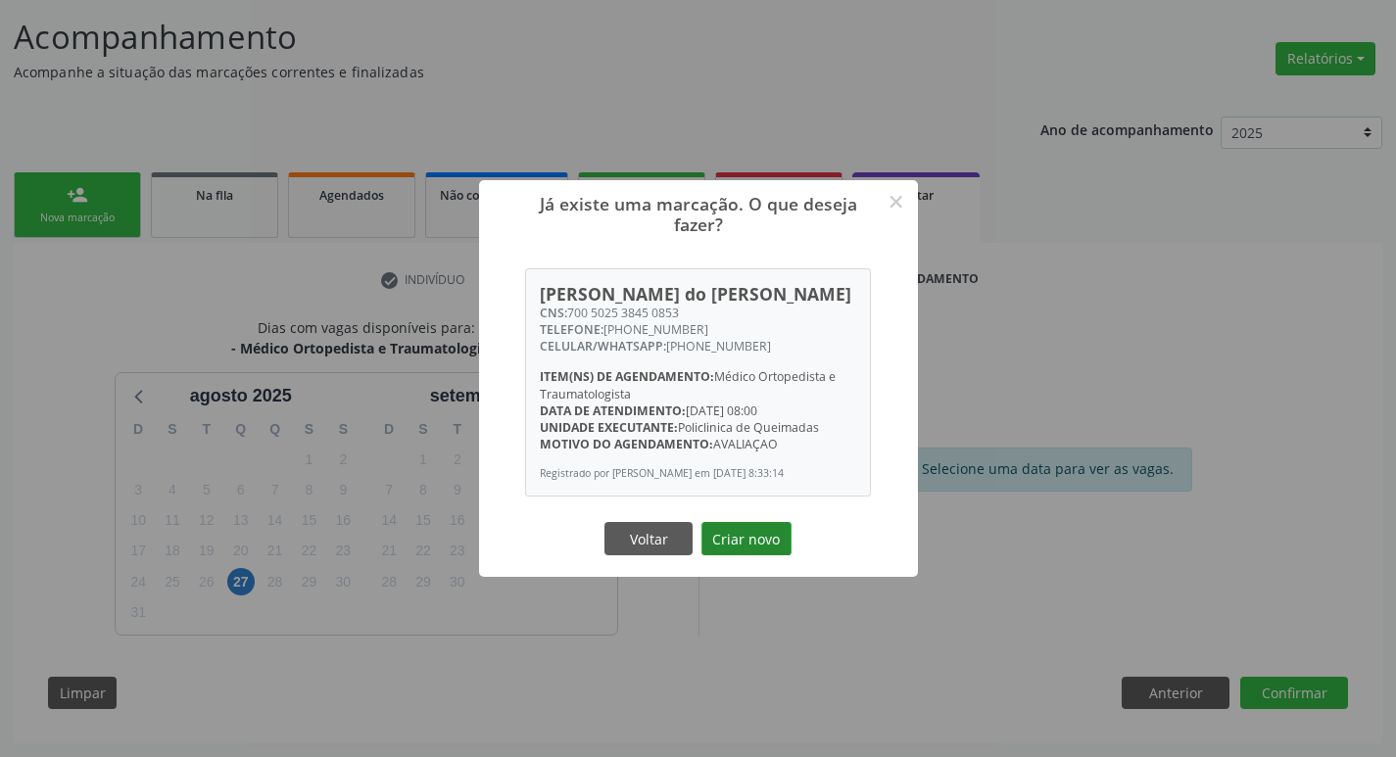
click at [779, 538] on button "Criar novo" at bounding box center [746, 538] width 90 height 33
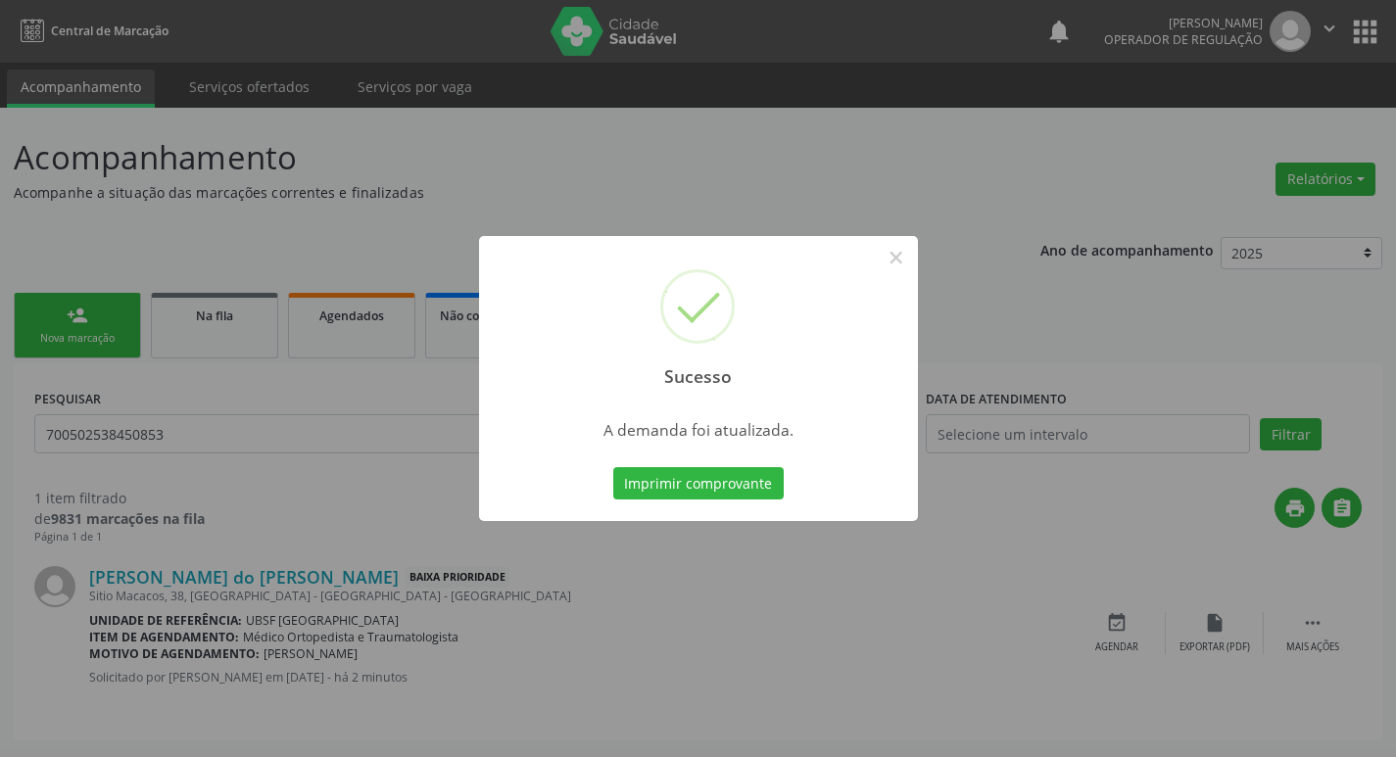
scroll to position [0, 0]
click at [703, 654] on div "Sucesso × A demanda foi atualizada. Imprimir comprovante Cancel" at bounding box center [705, 378] width 1410 height 757
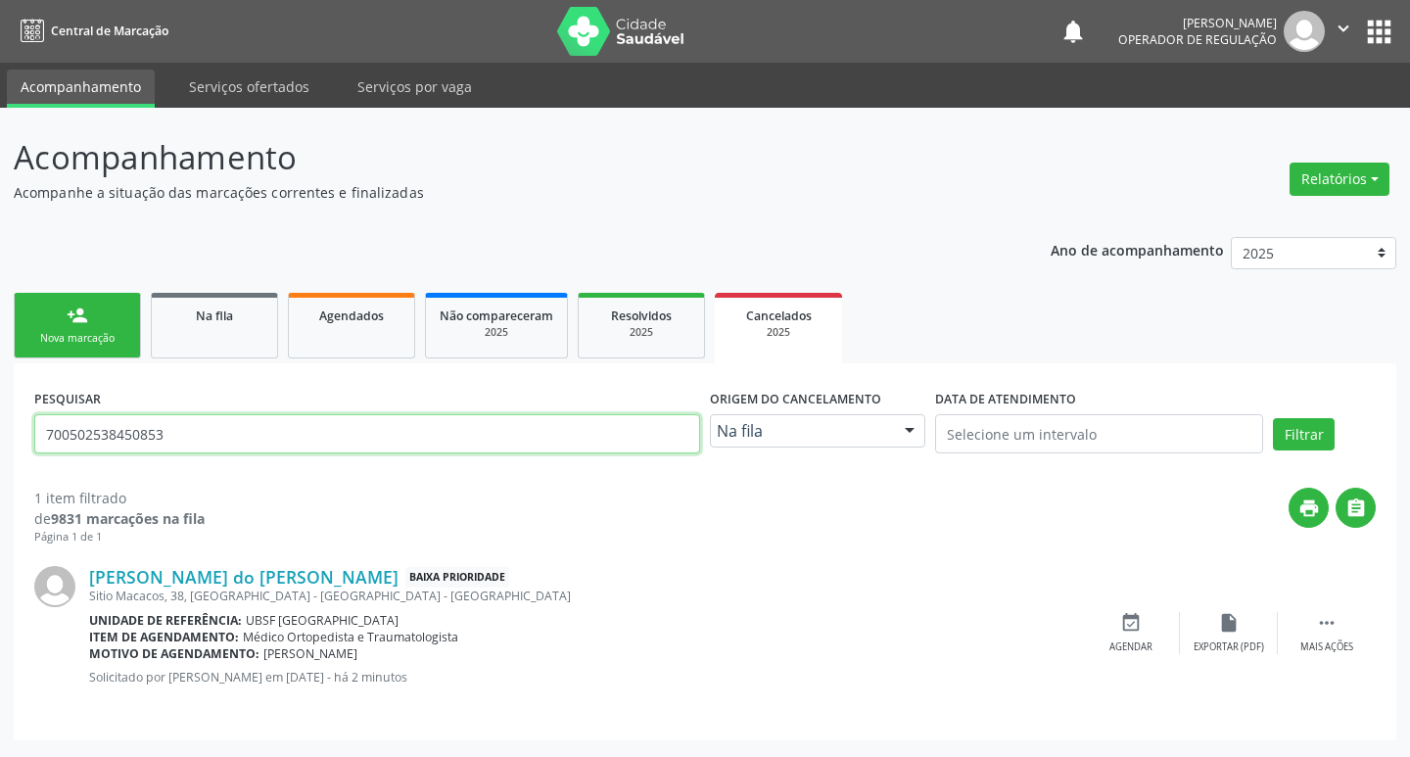
click at [316, 447] on input "700502538450853" at bounding box center [367, 433] width 666 height 39
click at [1273, 418] on button "Filtrar" at bounding box center [1304, 434] width 62 height 33
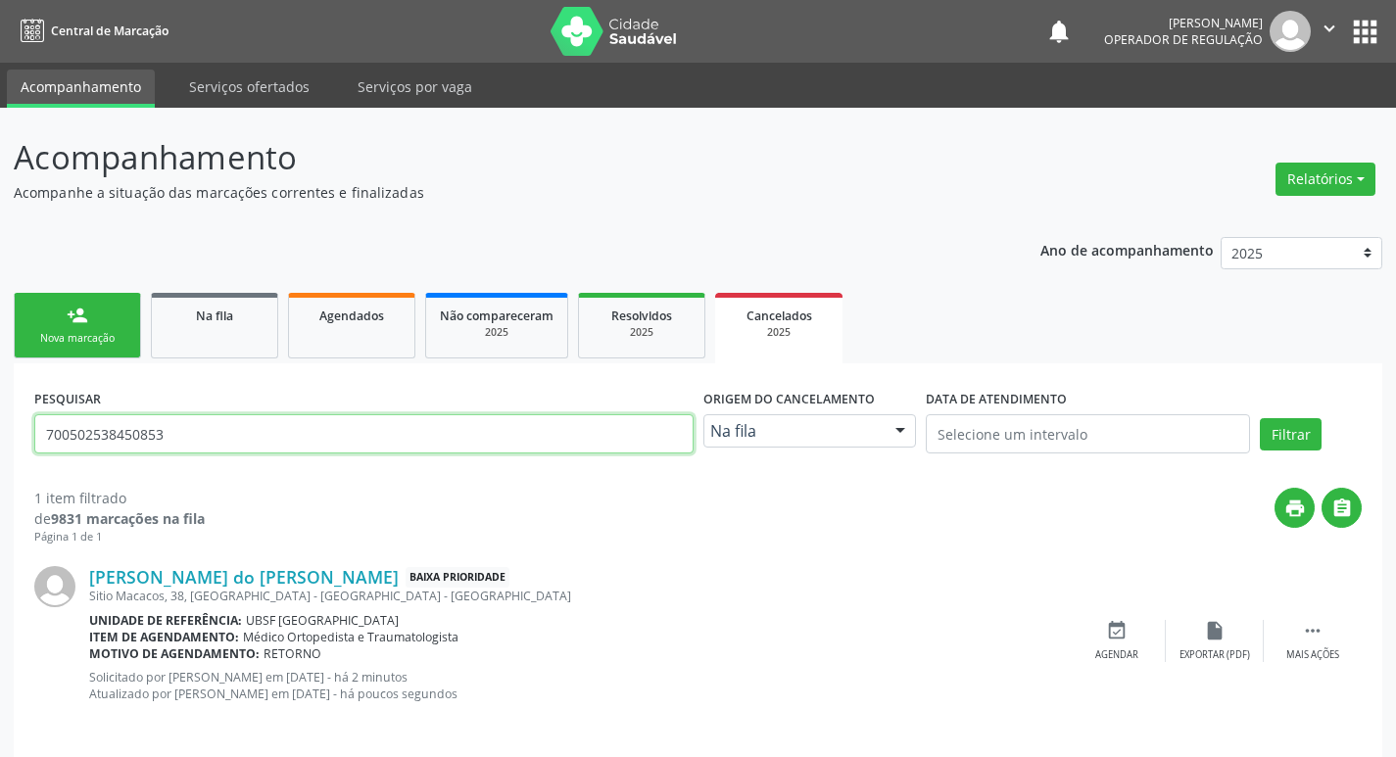
click at [460, 439] on input "700502538450853" at bounding box center [363, 433] width 659 height 39
click at [1260, 418] on button "Filtrar" at bounding box center [1291, 434] width 62 height 33
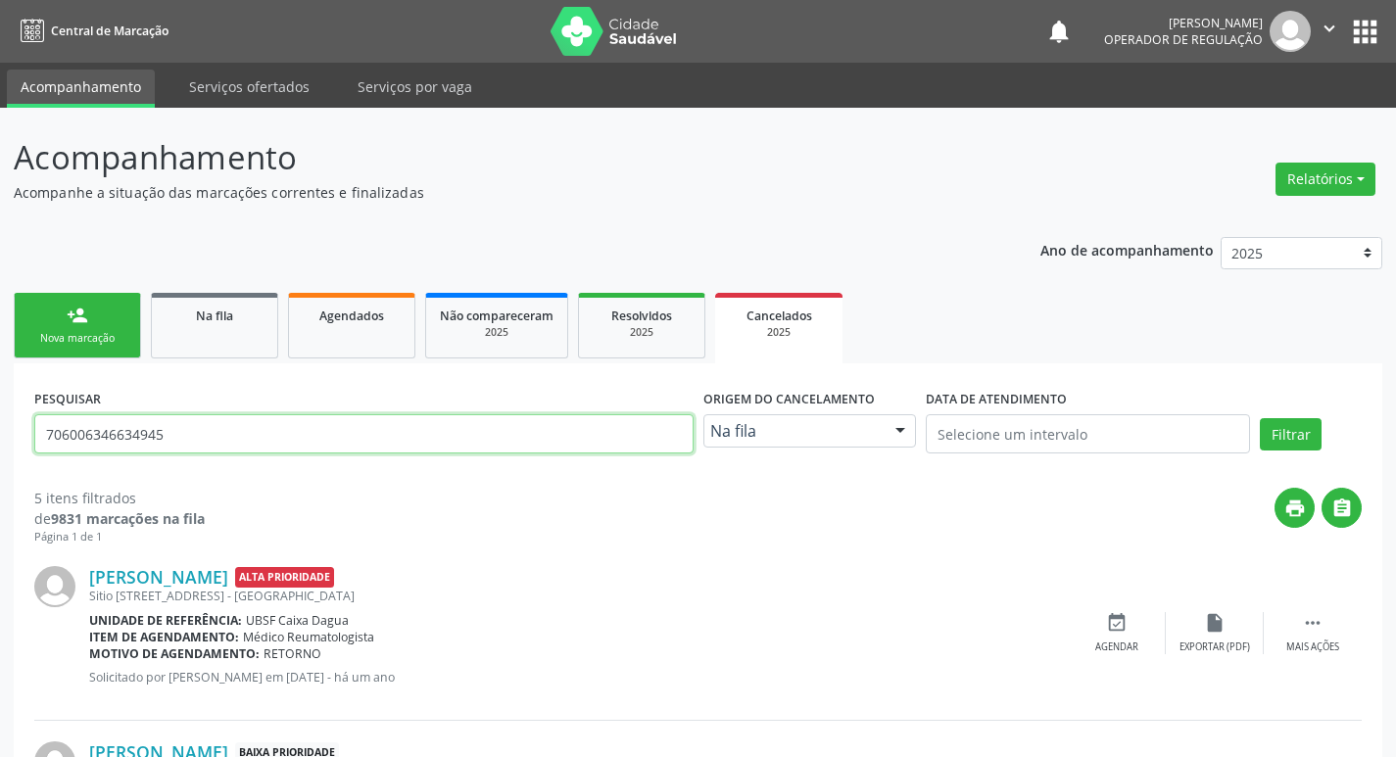
click at [372, 450] on input "706006346634945" at bounding box center [363, 433] width 659 height 39
type input "702005379732187"
click at [1260, 418] on button "Filtrar" at bounding box center [1291, 434] width 62 height 33
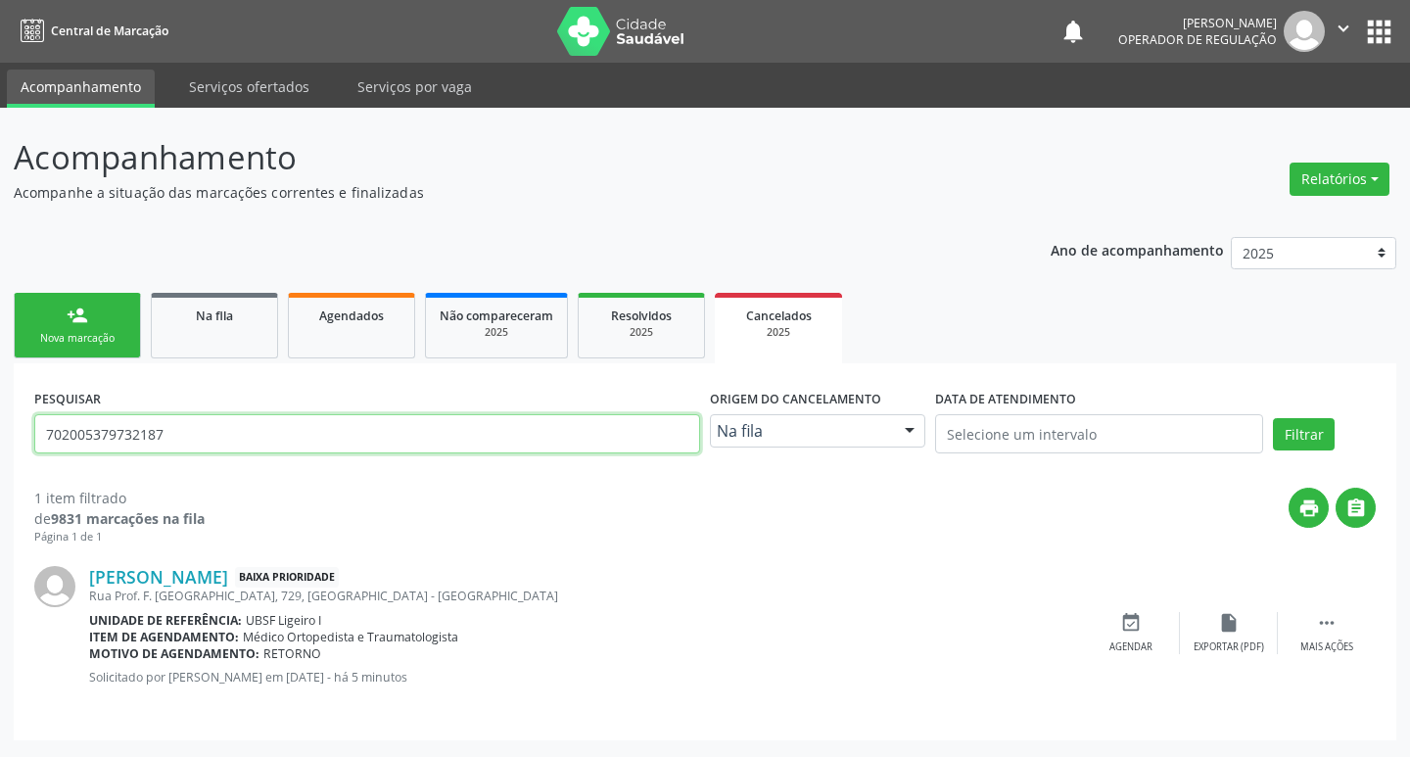
click at [337, 438] on input "702005379732187" at bounding box center [367, 433] width 666 height 39
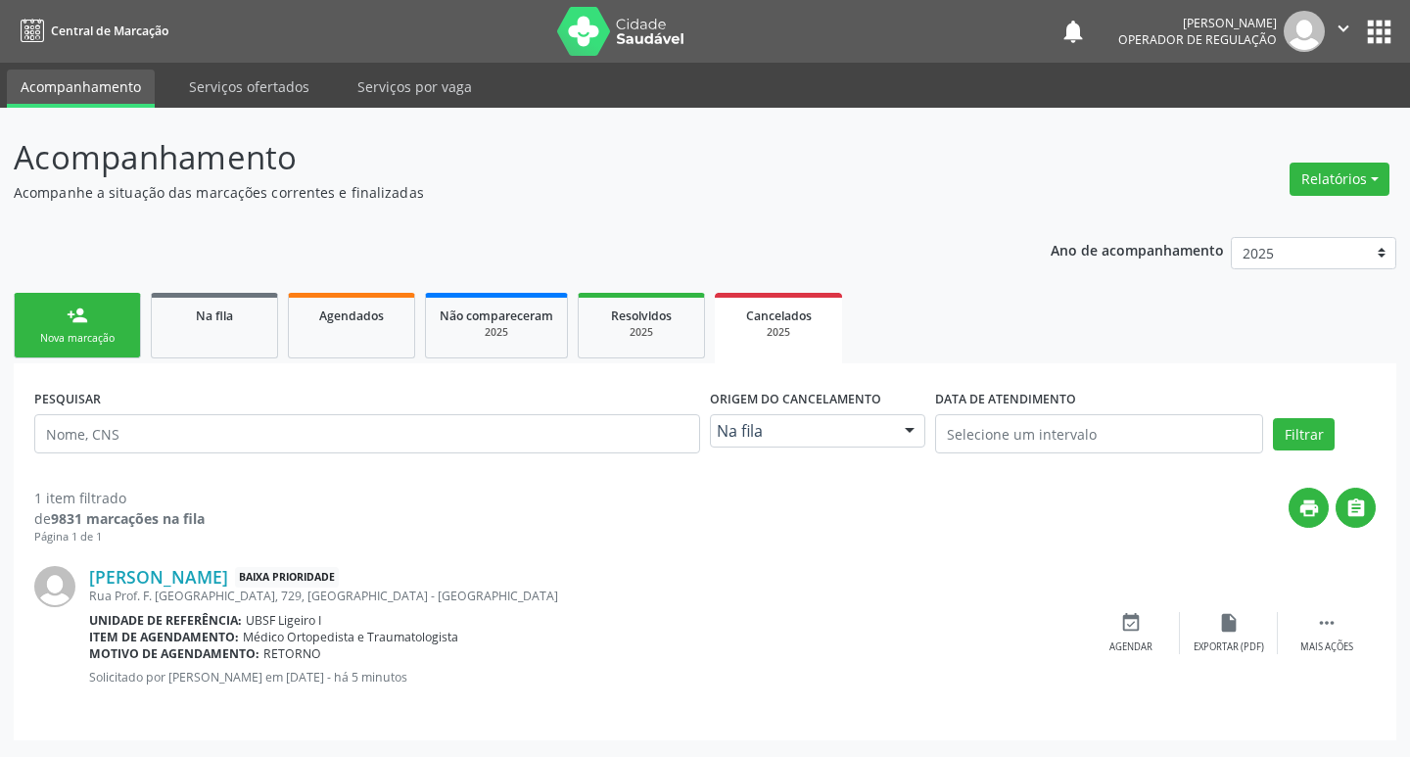
click at [26, 331] on link "person_add Nova marcação" at bounding box center [77, 326] width 127 height 66
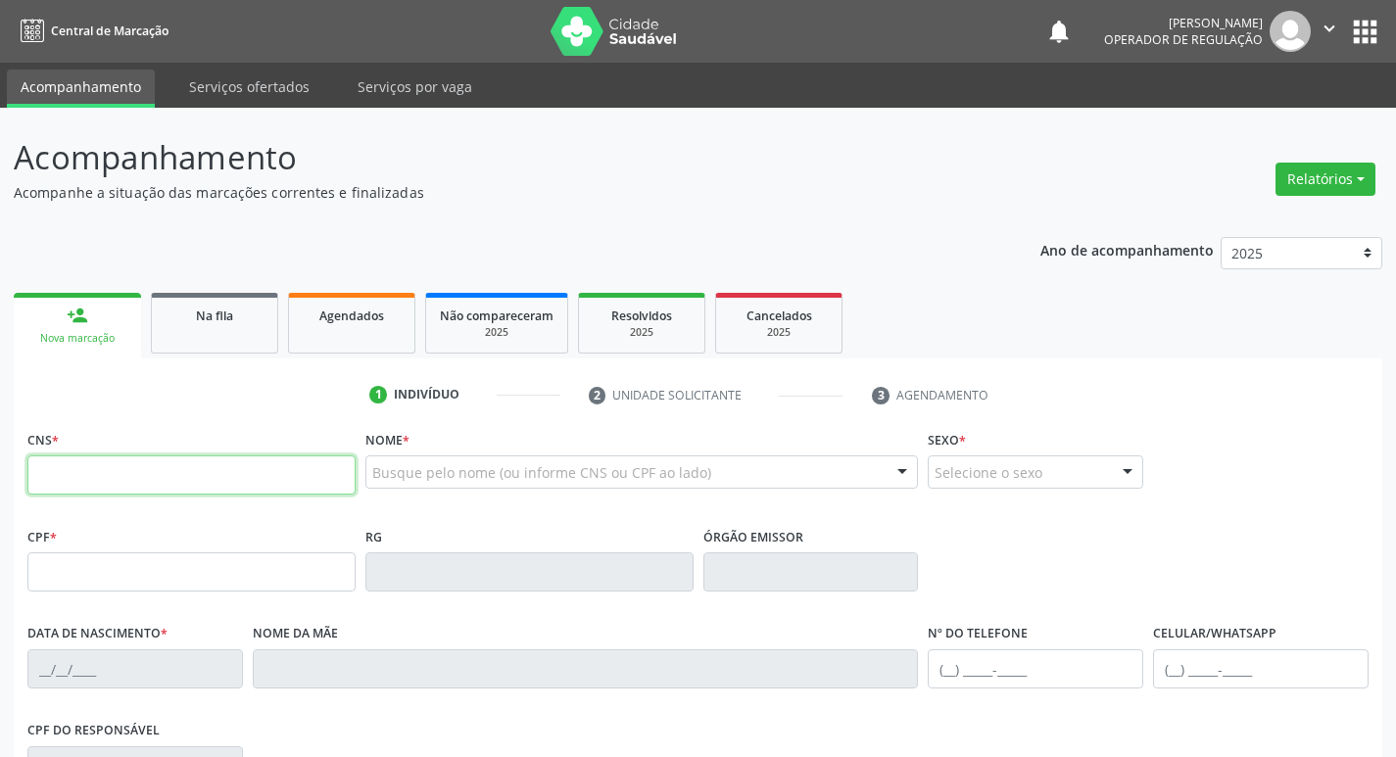
click at [87, 459] on input "text" at bounding box center [191, 474] width 328 height 39
type input "898 0040 7998 3435"
type input "183.609.254-70"
type input "03/11/2010"
type input "Germana da Silva Salviano"
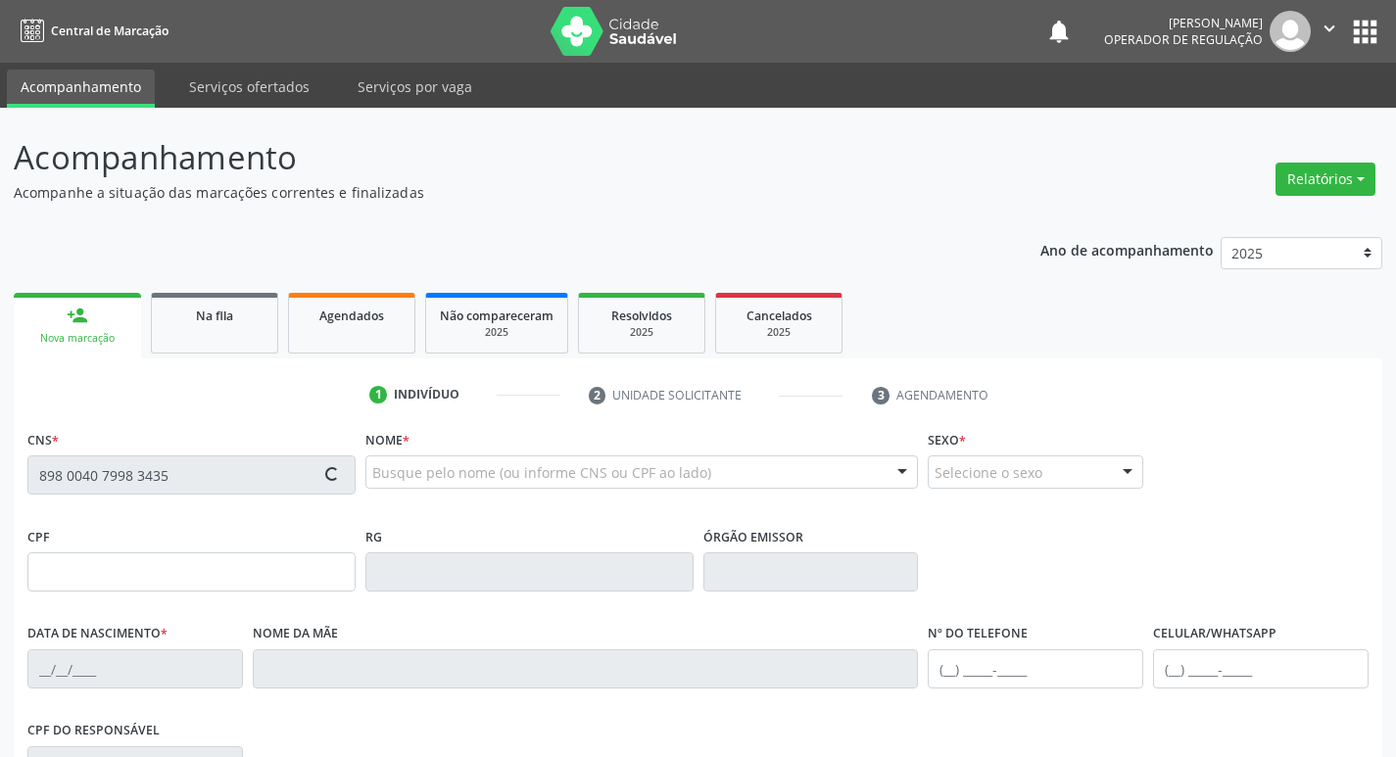
type input "(83) 99121-7905"
type input "096.581.194-84"
type input "S/N"
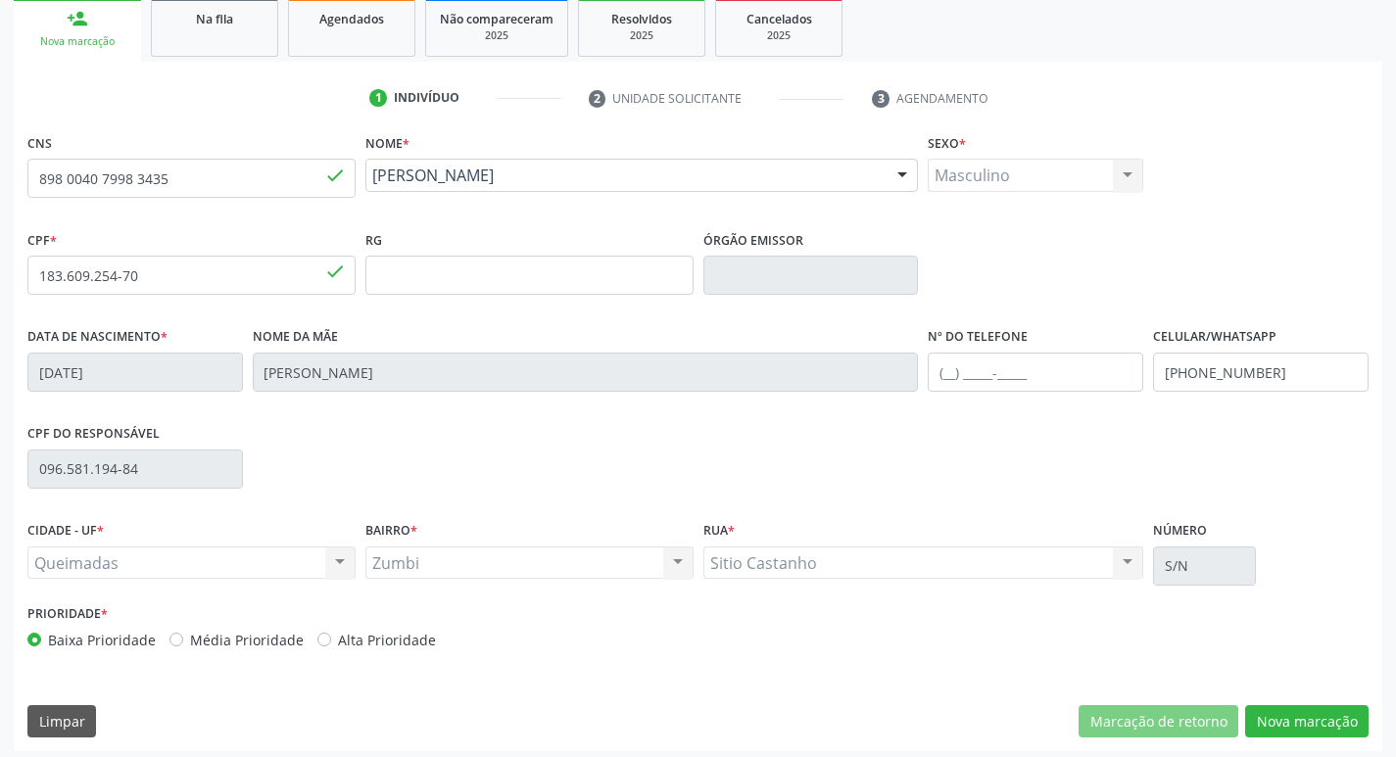
scroll to position [305, 0]
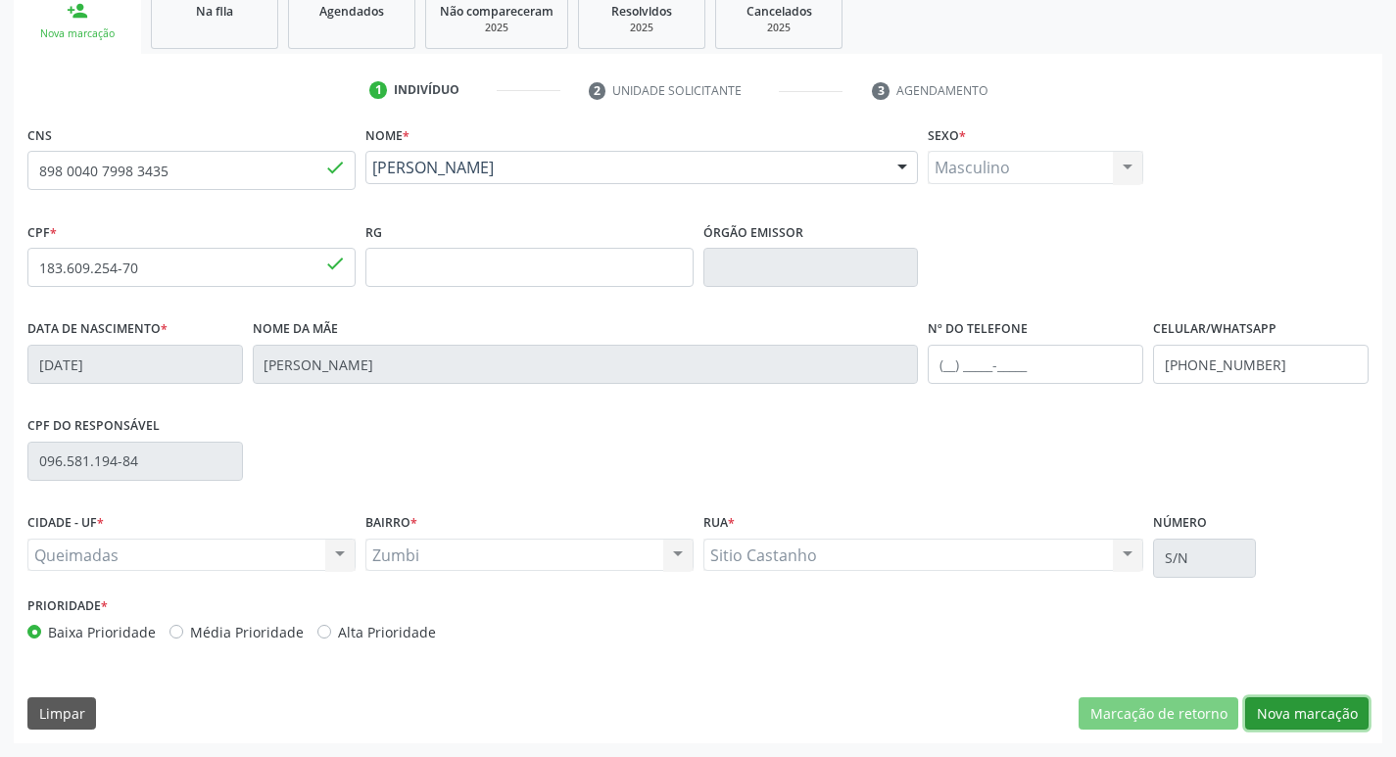
click at [1282, 699] on button "Nova marcação" at bounding box center [1306, 713] width 123 height 33
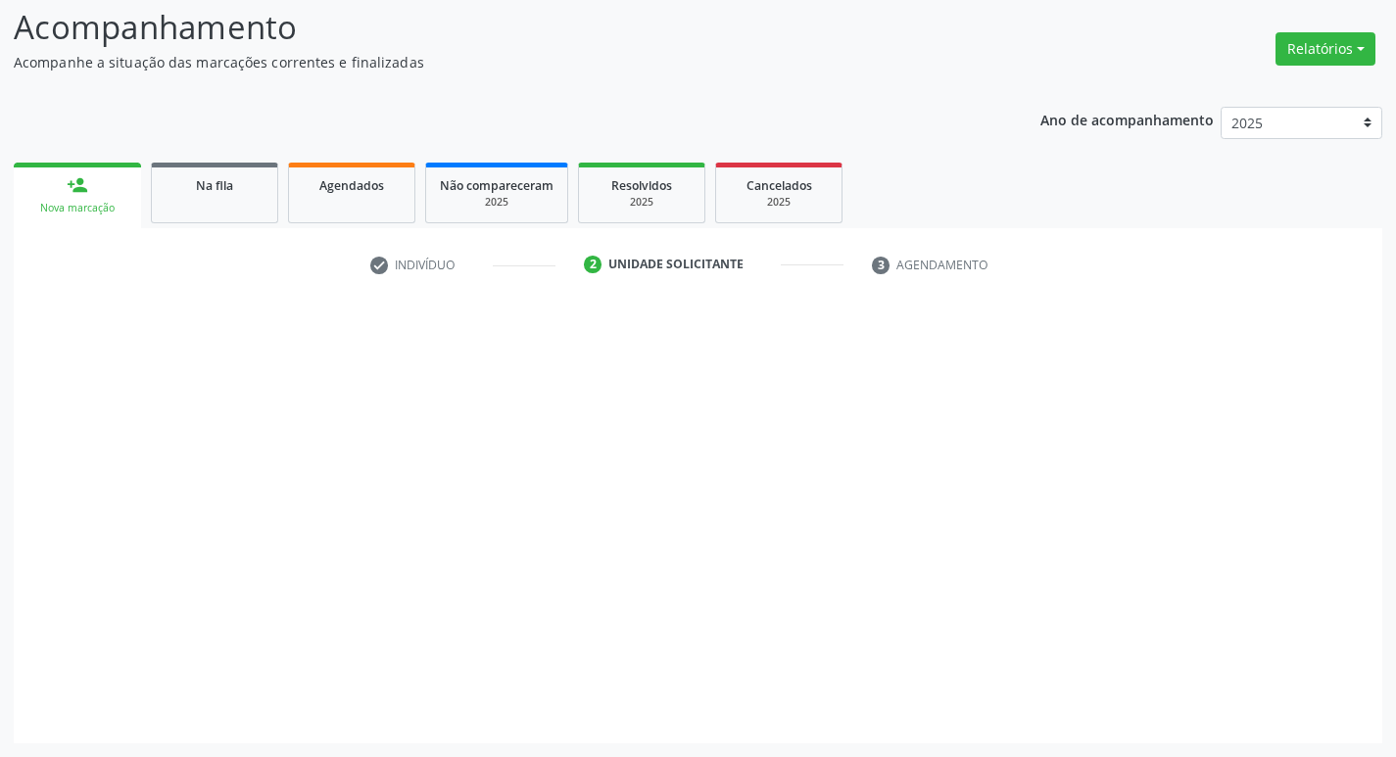
scroll to position [130, 0]
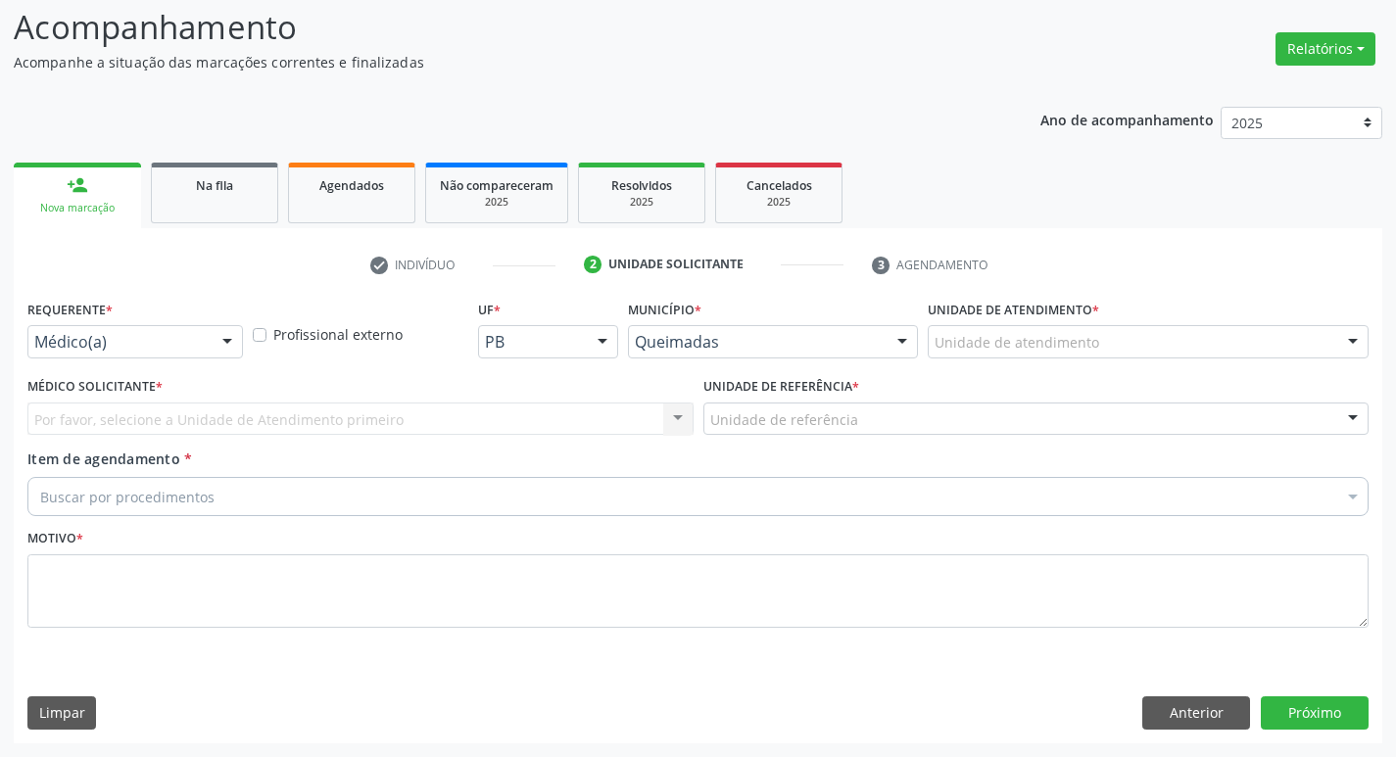
click at [183, 354] on div "Médico(a)" at bounding box center [134, 341] width 215 height 33
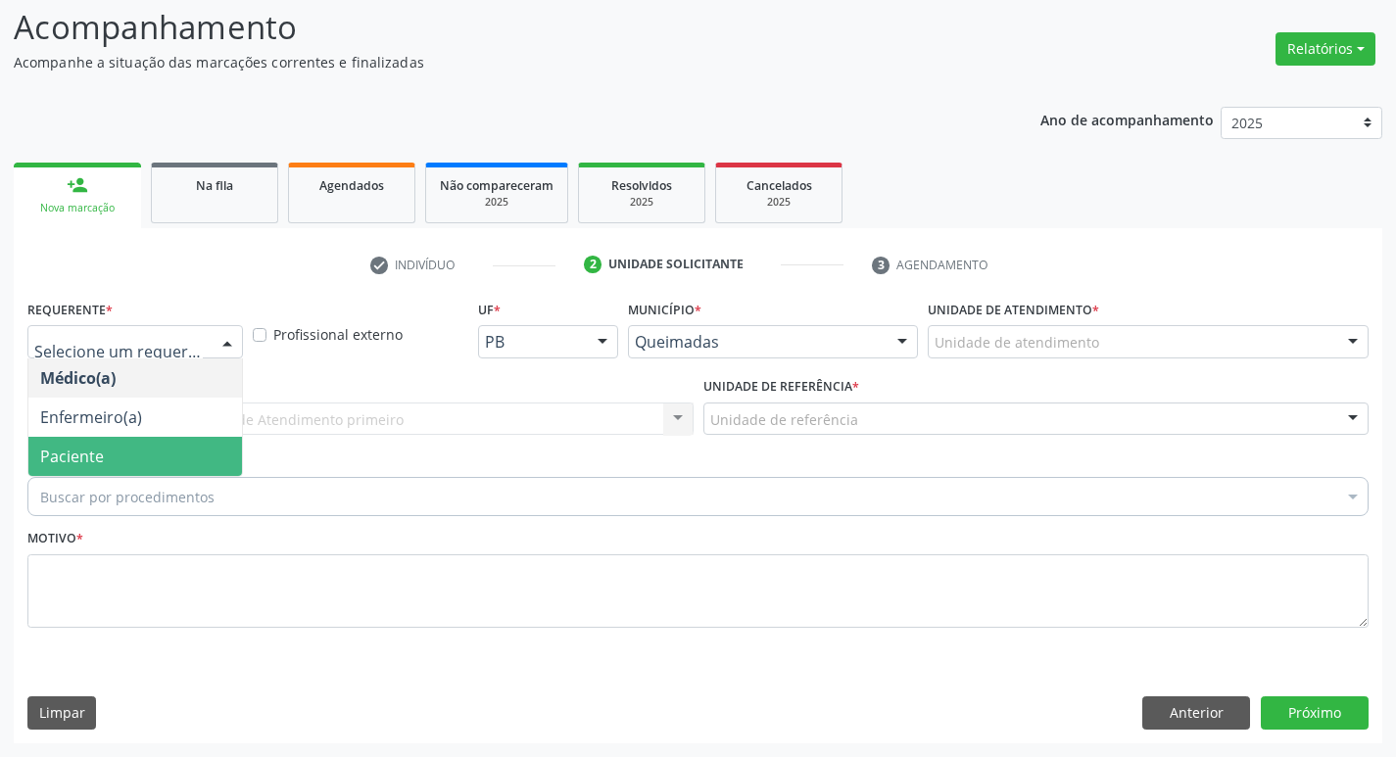
click at [186, 445] on span "Paciente" at bounding box center [135, 456] width 214 height 39
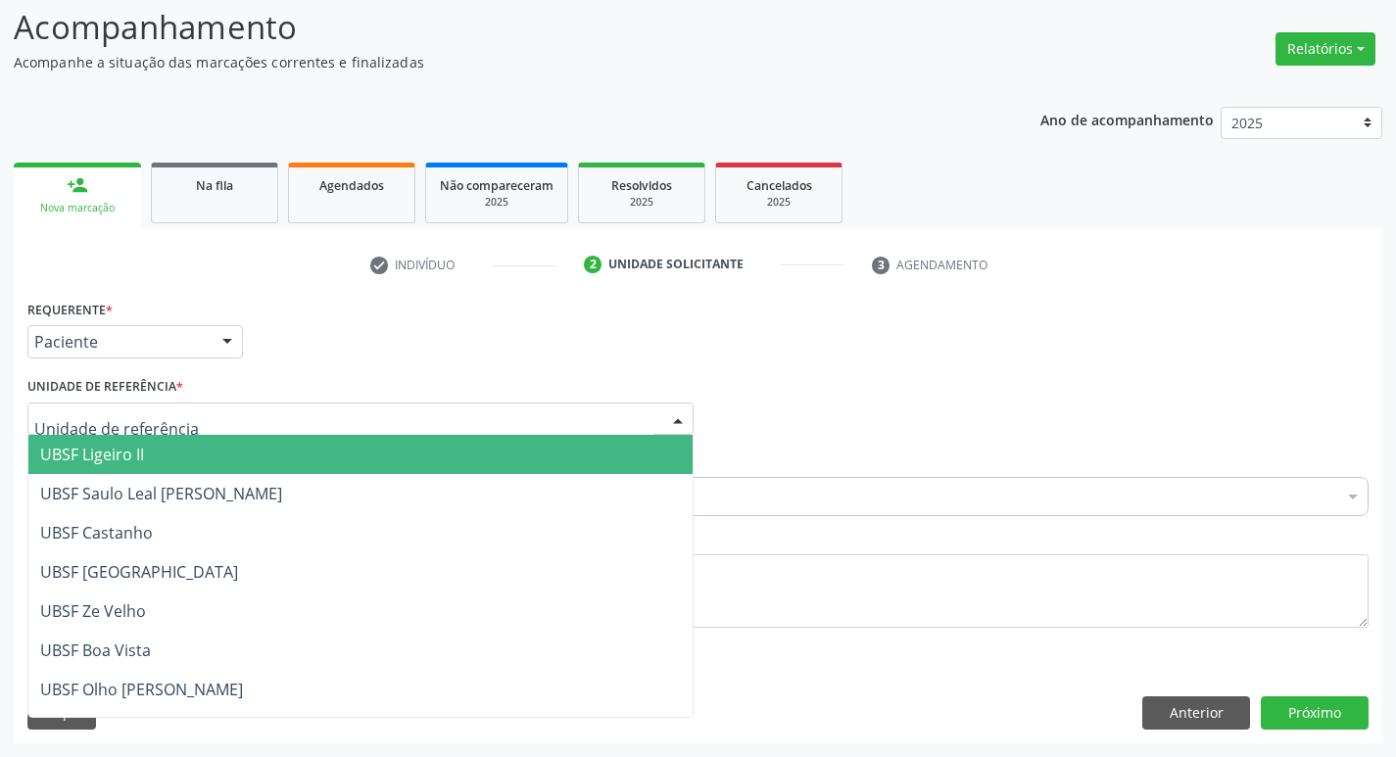
click at [181, 415] on div at bounding box center [360, 419] width 666 height 33
type input "Z"
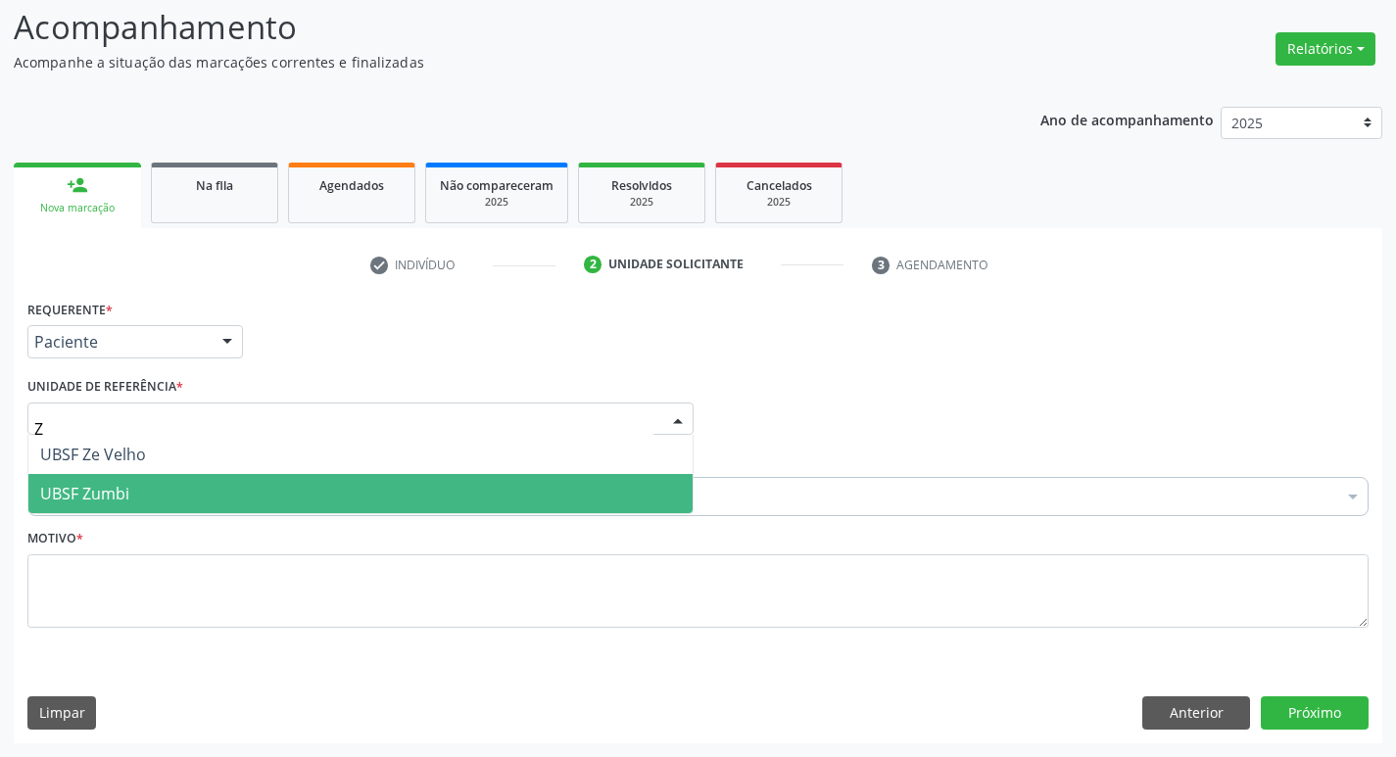
click at [183, 504] on span "UBSF Zumbi" at bounding box center [360, 493] width 664 height 39
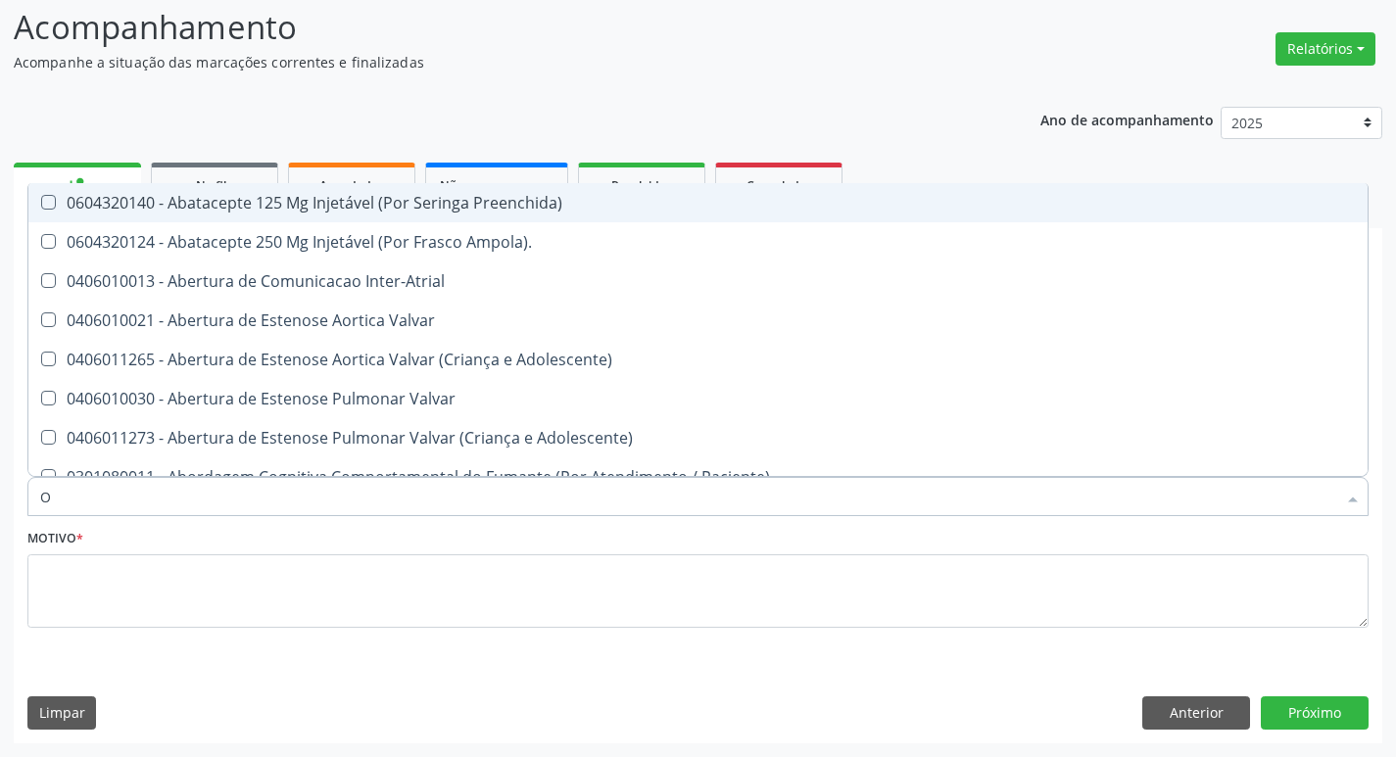
type input "ORTOPEDISTA"
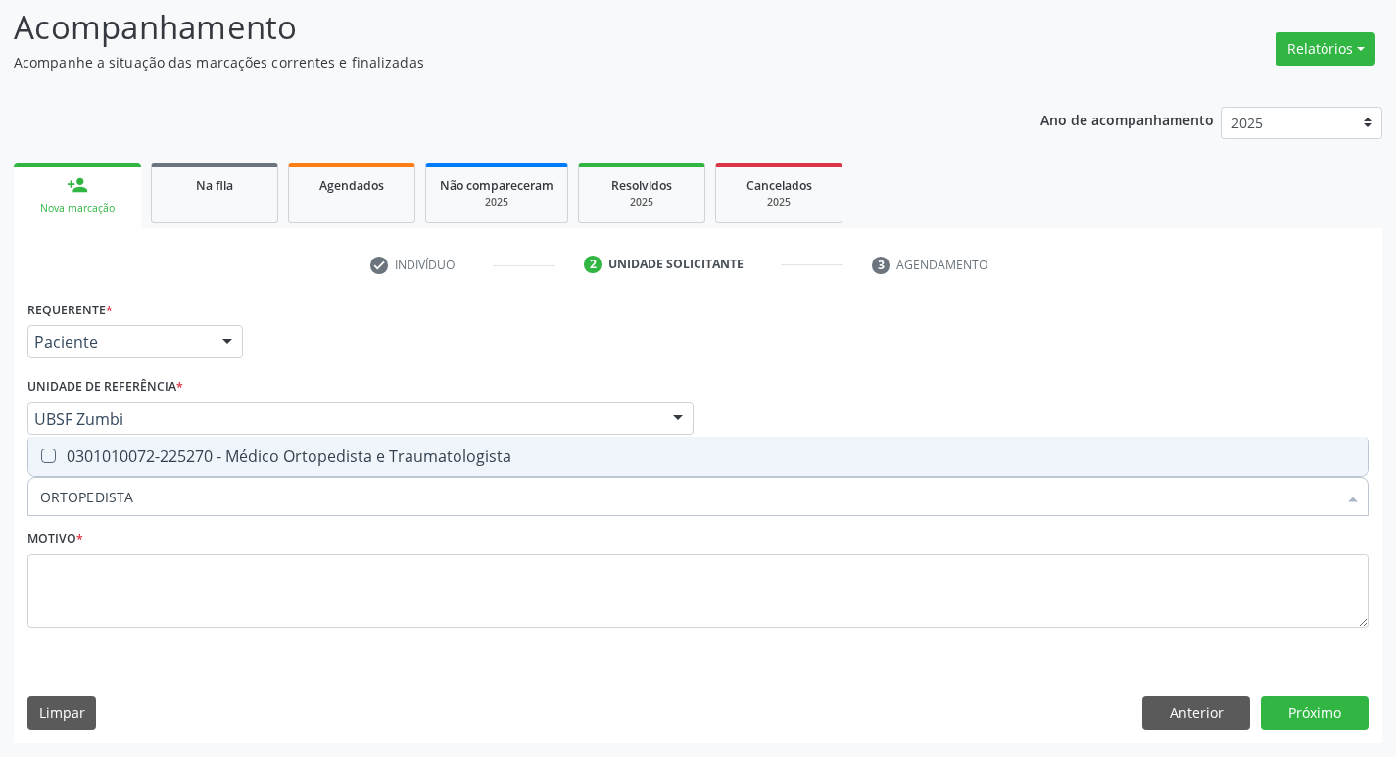
click at [186, 463] on div "0301010072-225270 - Médico Ortopedista e Traumatologista" at bounding box center [697, 457] width 1315 height 16
checkbox Traumatologista "true"
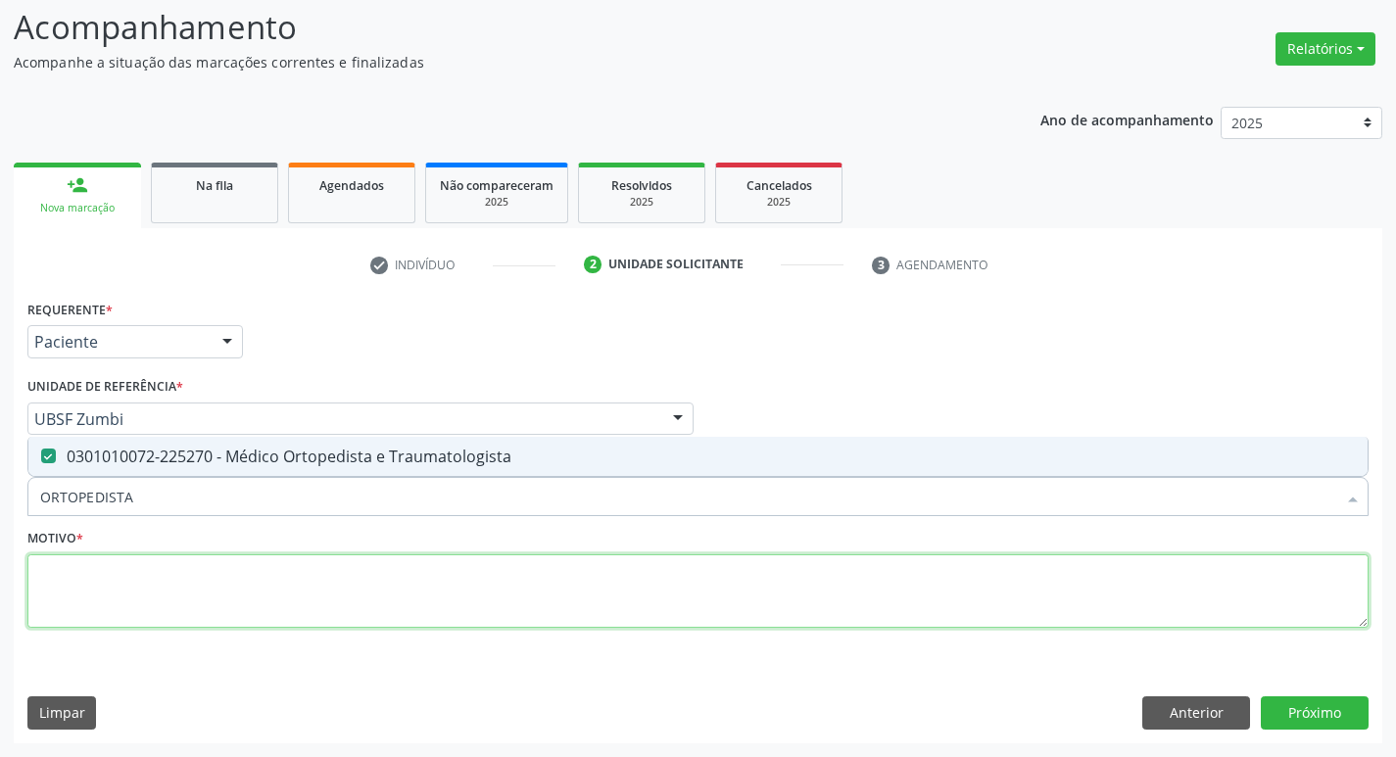
click at [183, 594] on textarea at bounding box center [697, 591] width 1341 height 74
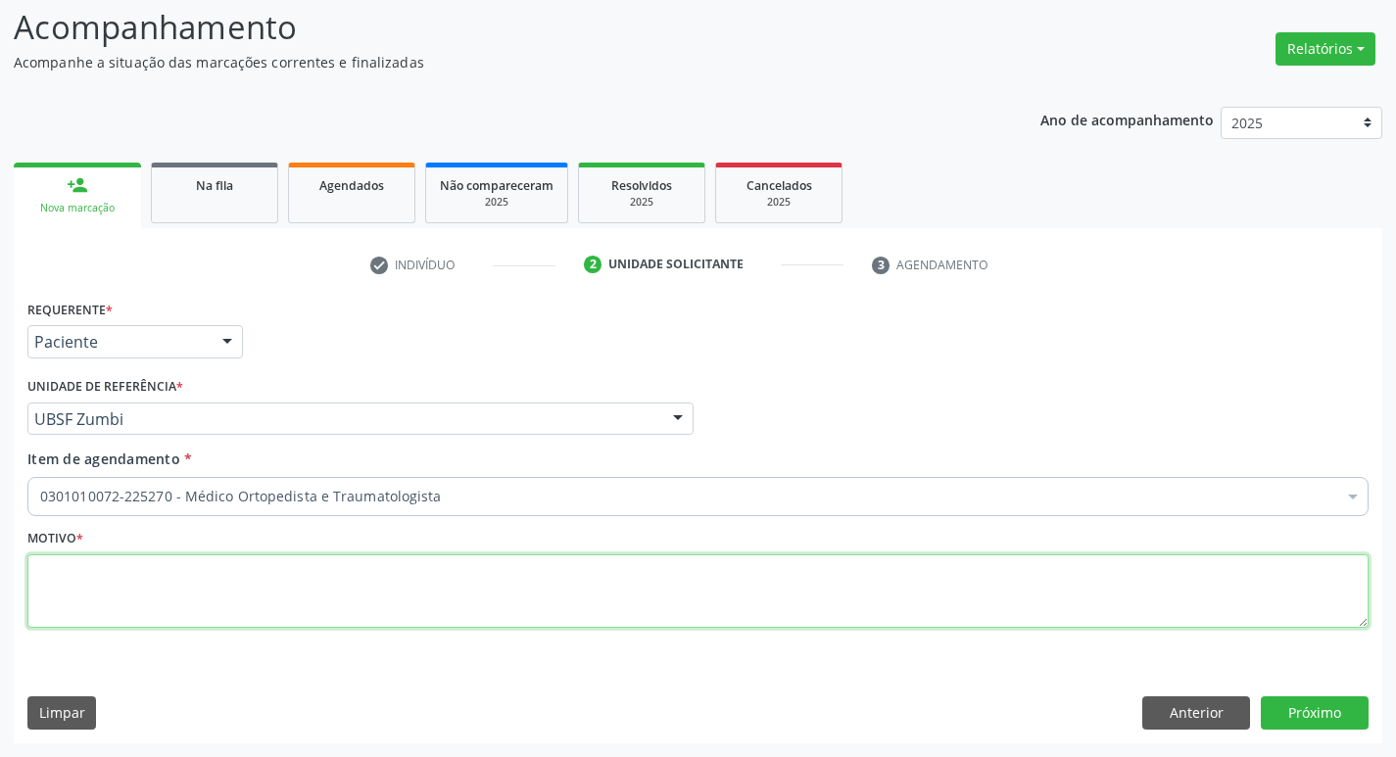
paste textarea "RETORNO"
type textarea "RETORNO"
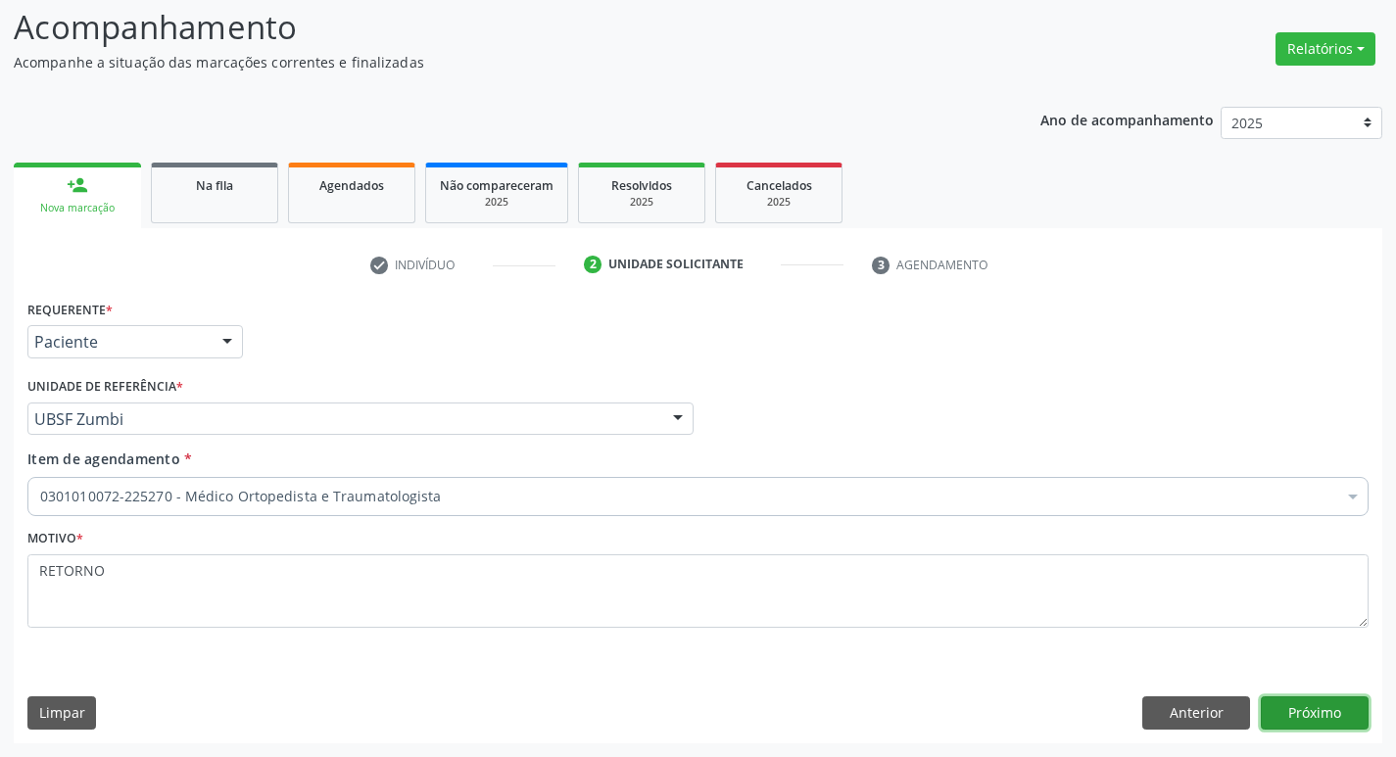
click at [1331, 720] on button "Próximo" at bounding box center [1314, 712] width 108 height 33
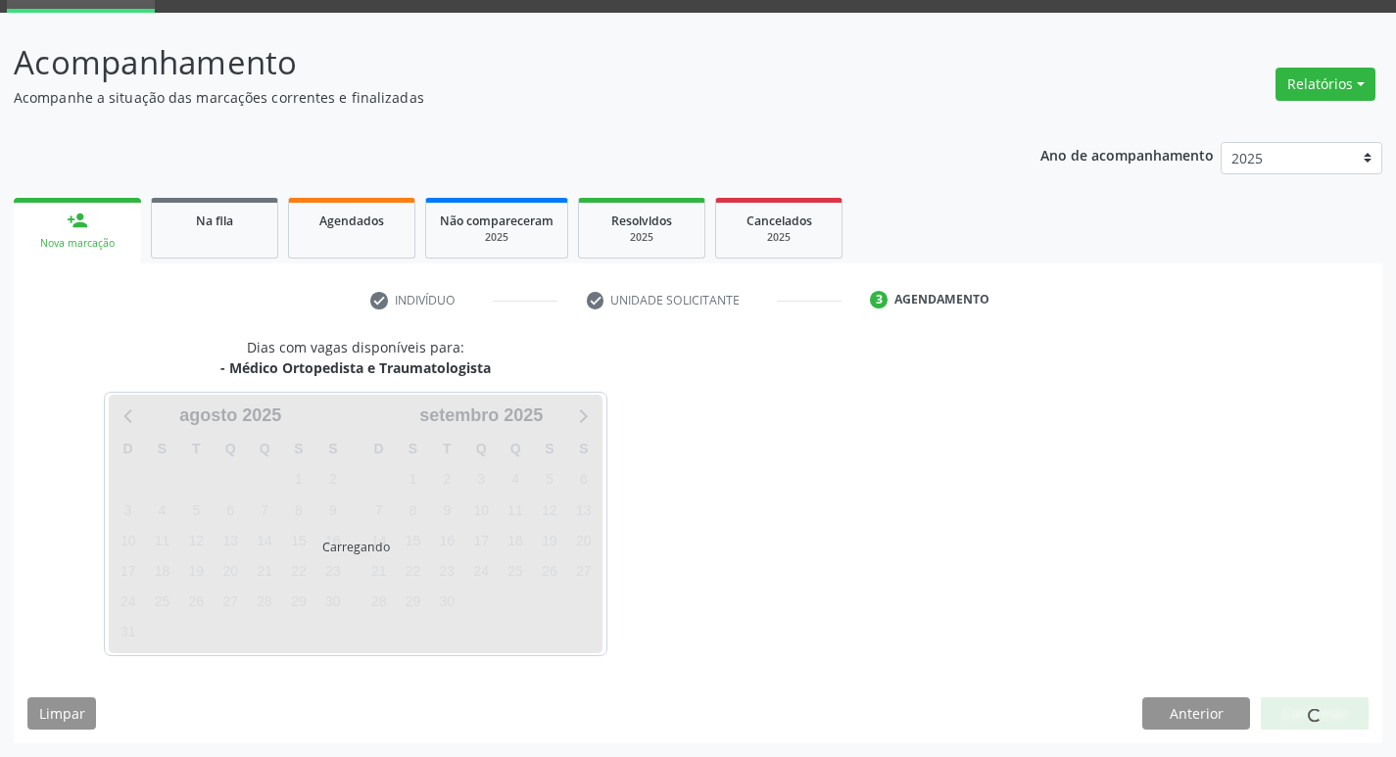
scroll to position [95, 0]
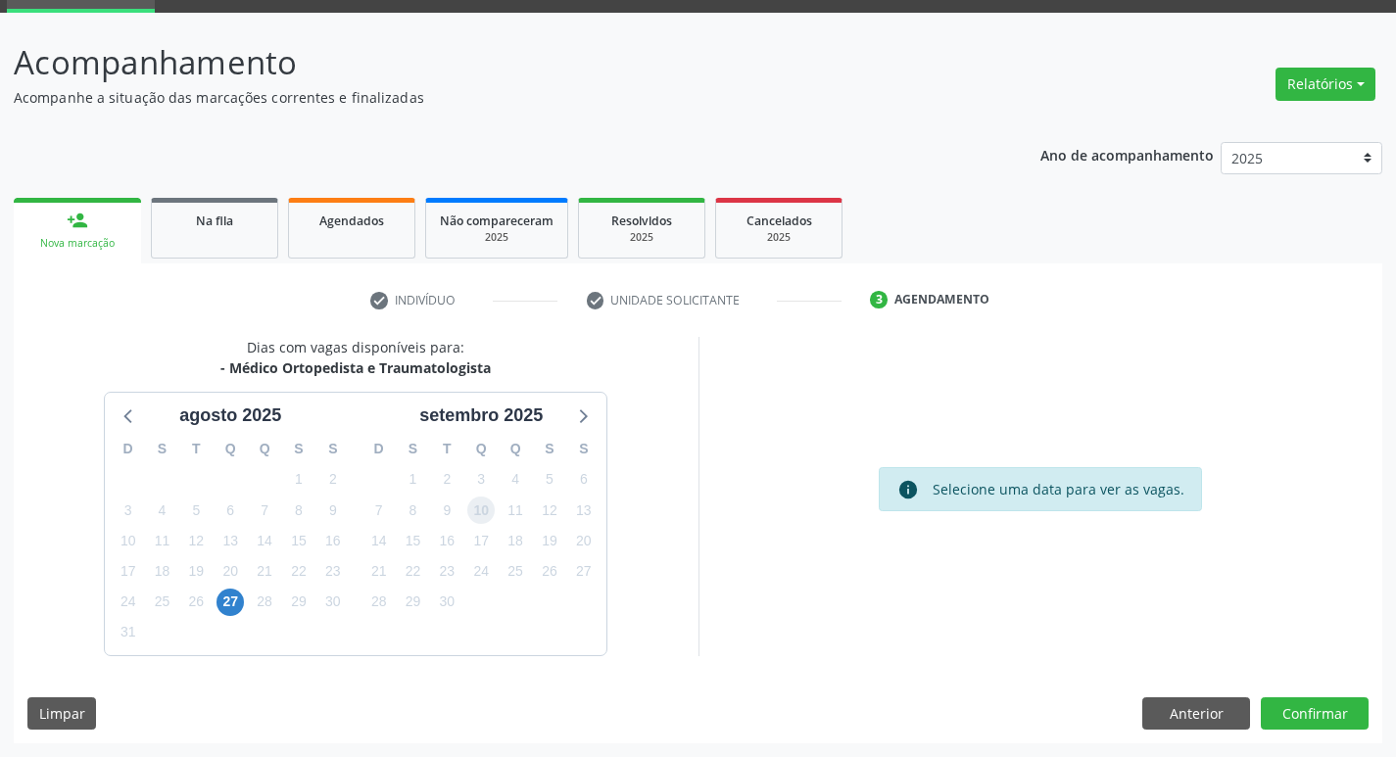
click at [490, 514] on span "10" at bounding box center [480, 510] width 27 height 27
click at [1356, 723] on button "Confirmar" at bounding box center [1314, 713] width 108 height 33
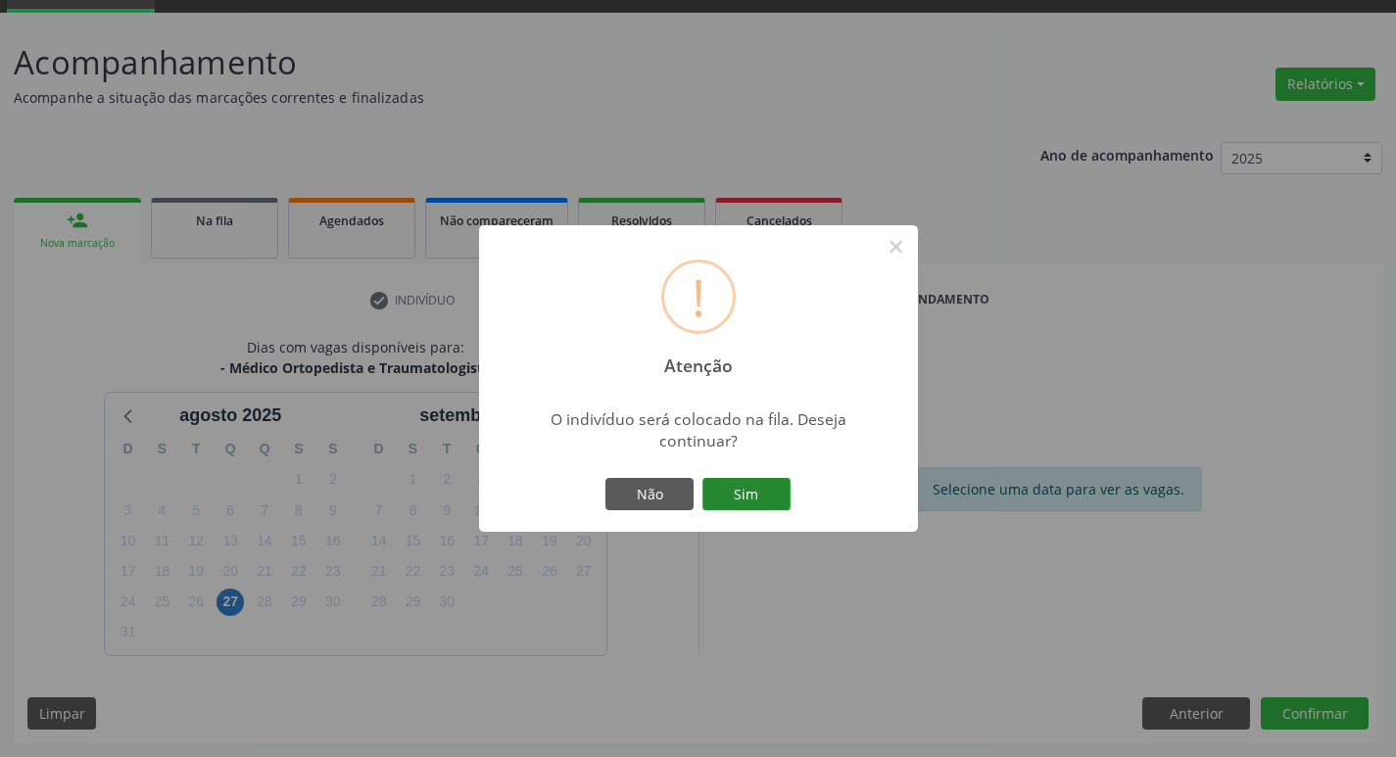
click at [749, 500] on button "Sim" at bounding box center [746, 494] width 88 height 33
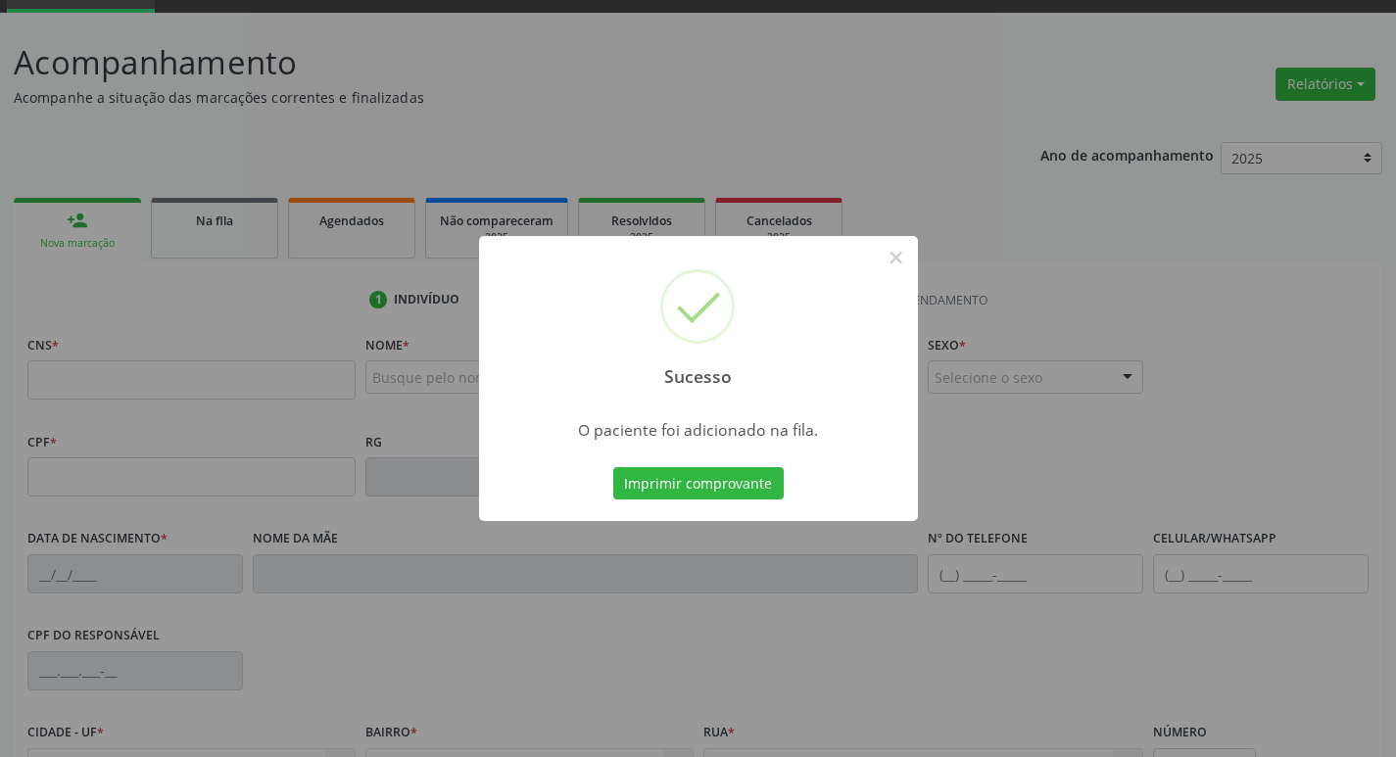
click at [208, 357] on div "Sucesso × O paciente foi adicionado na fila. Imprimir comprovante Cancel" at bounding box center [698, 378] width 1396 height 757
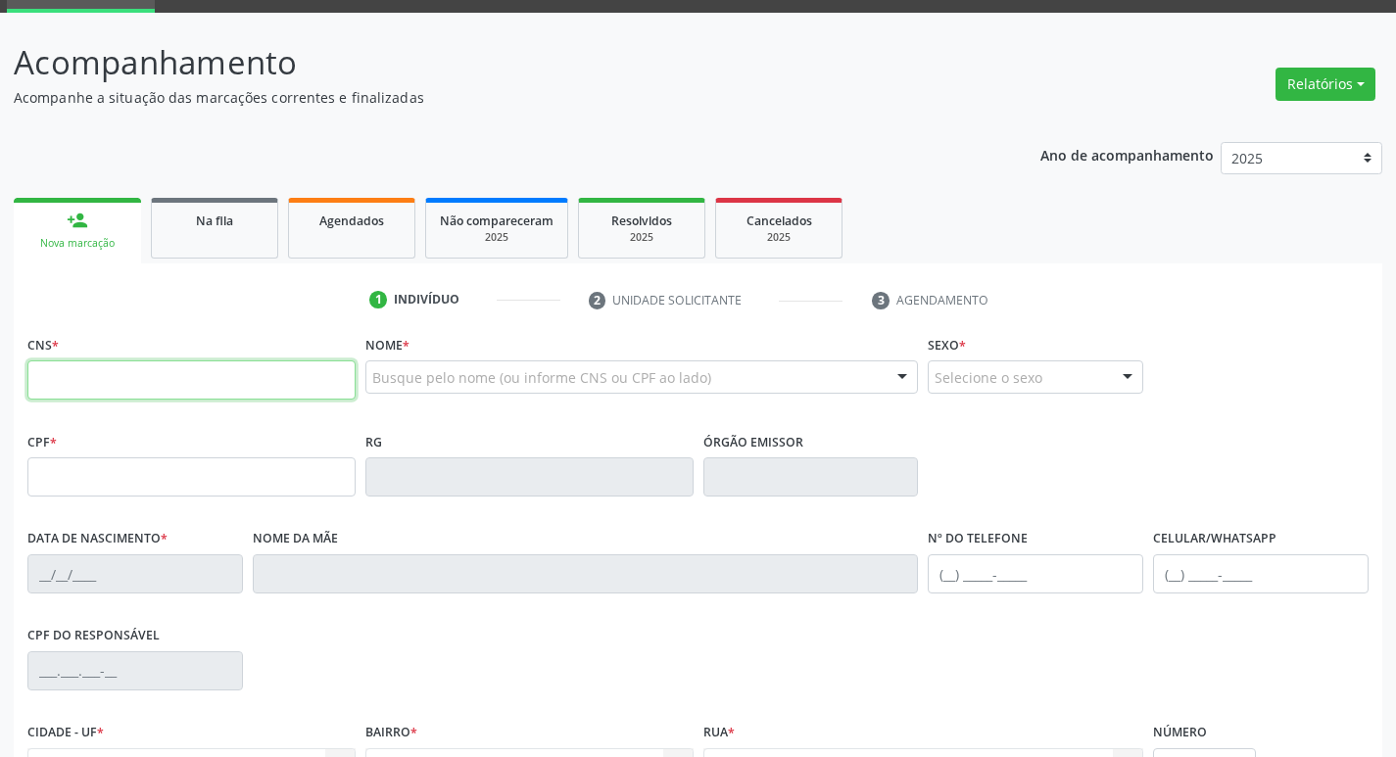
click at [234, 390] on input "text" at bounding box center [191, 379] width 328 height 39
type input "700 4094 3991 6940"
type input "642.412.547-72"
type input "11/05/1950"
type input "Sebastiana Maria da Conceicao"
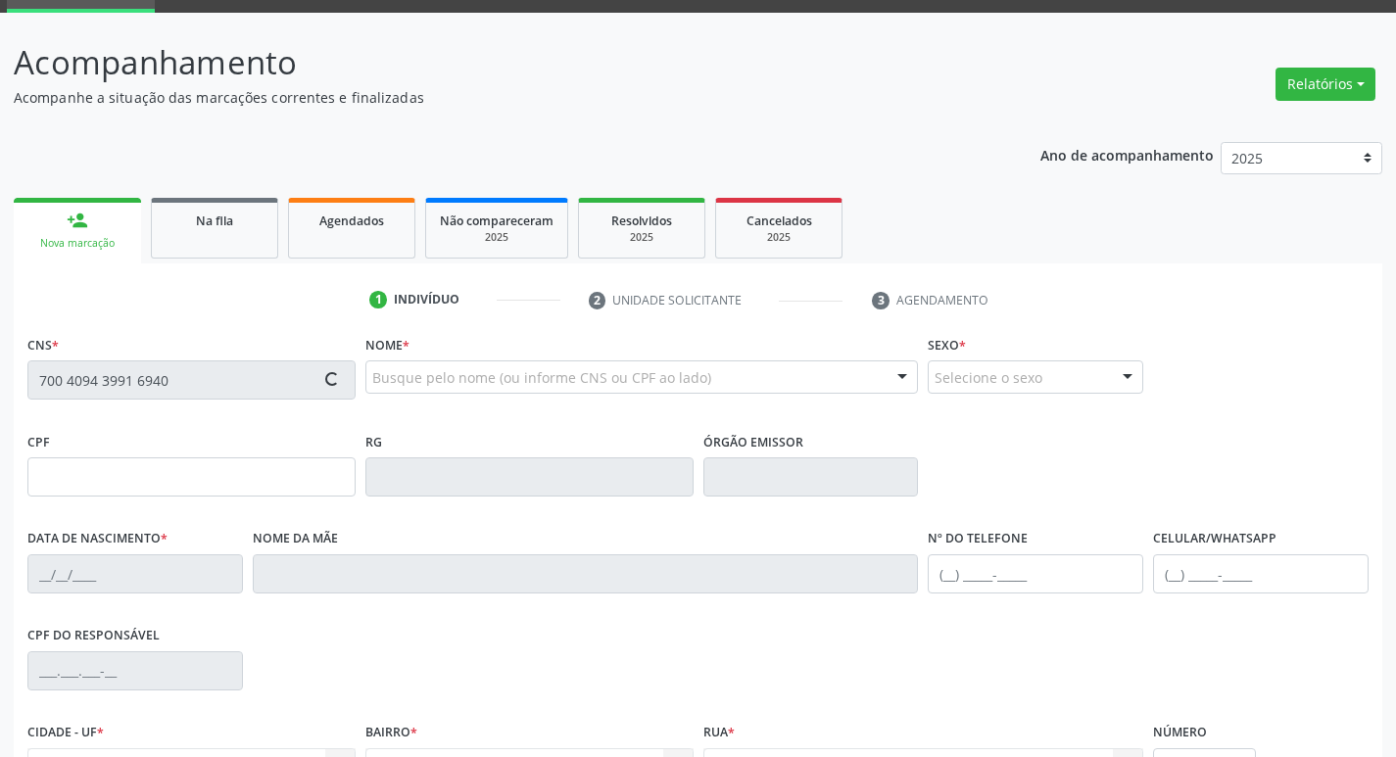
type input "(83) 99102-1724"
type input "021.812.464-32"
type input "8"
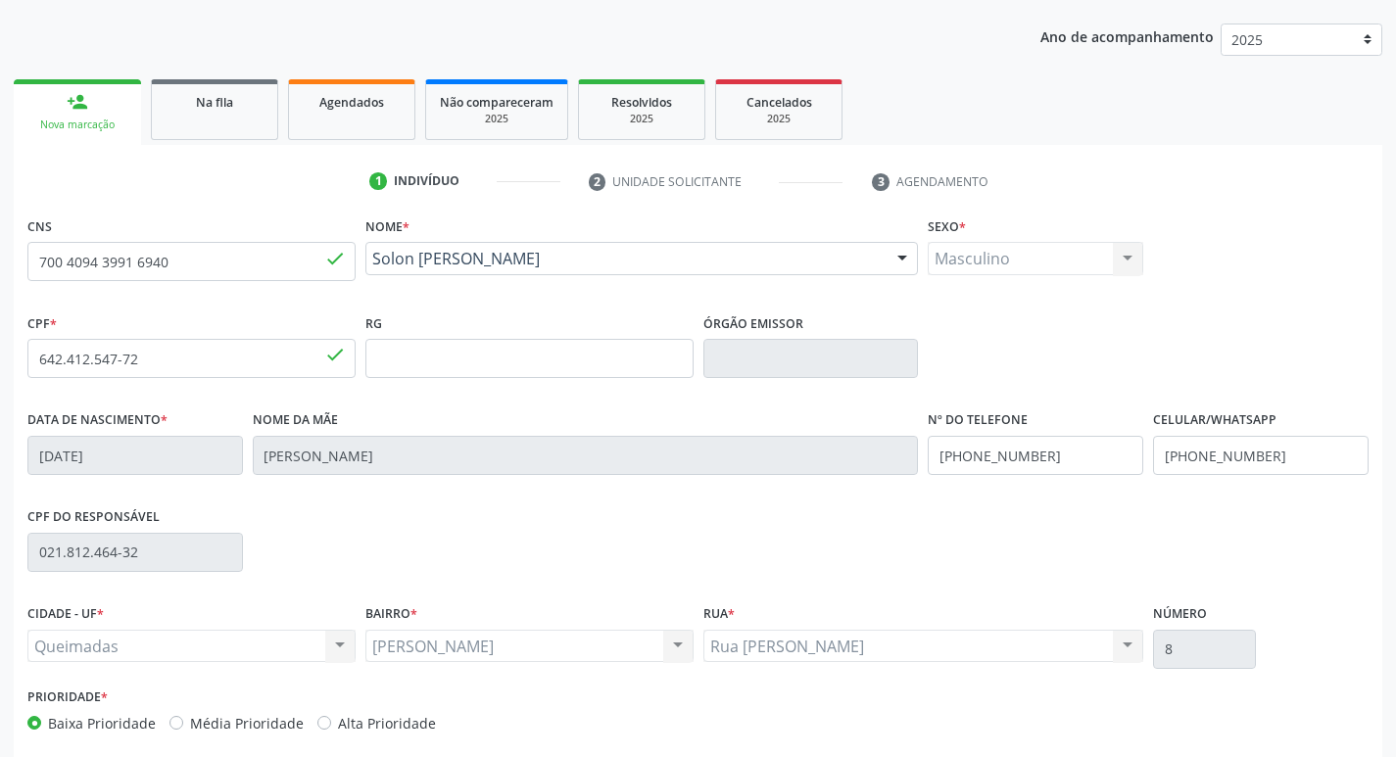
scroll to position [305, 0]
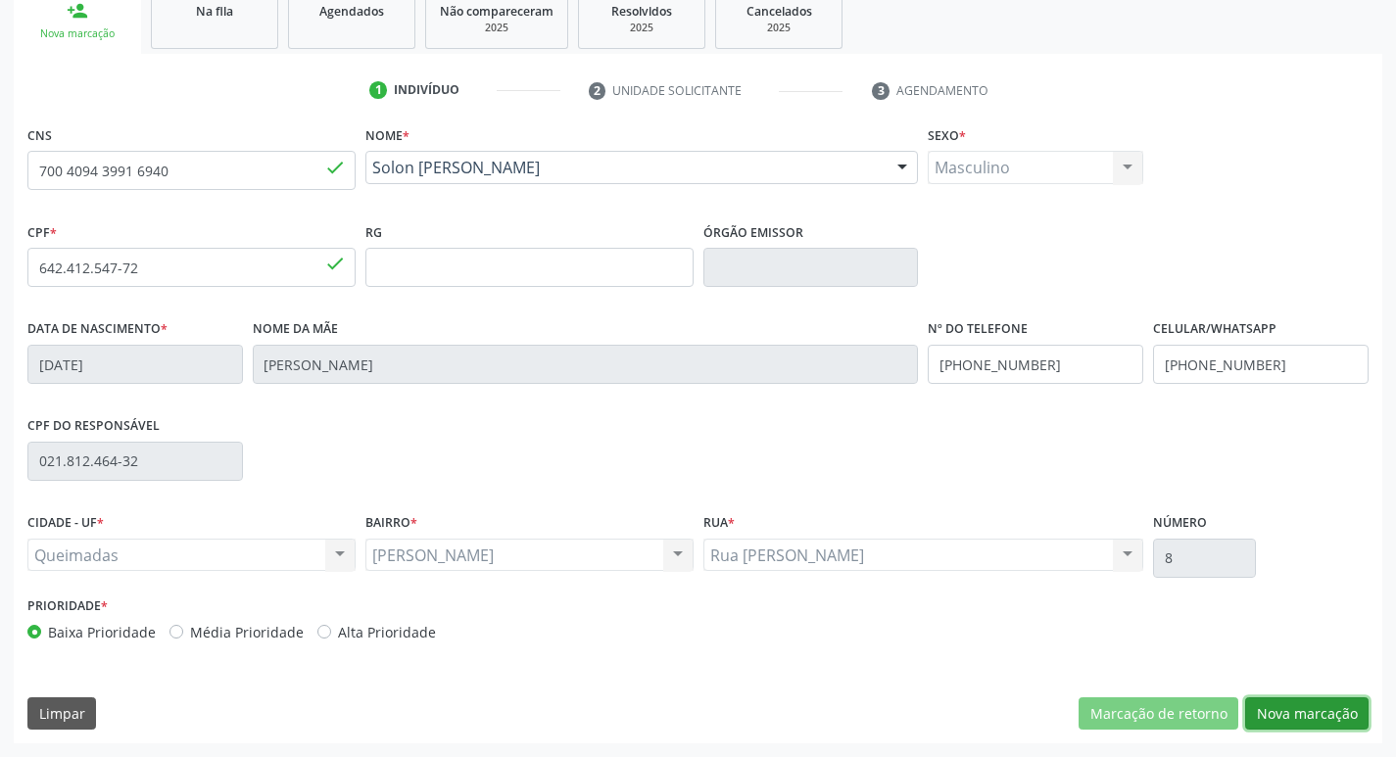
click at [1305, 718] on button "Nova marcação" at bounding box center [1306, 713] width 123 height 33
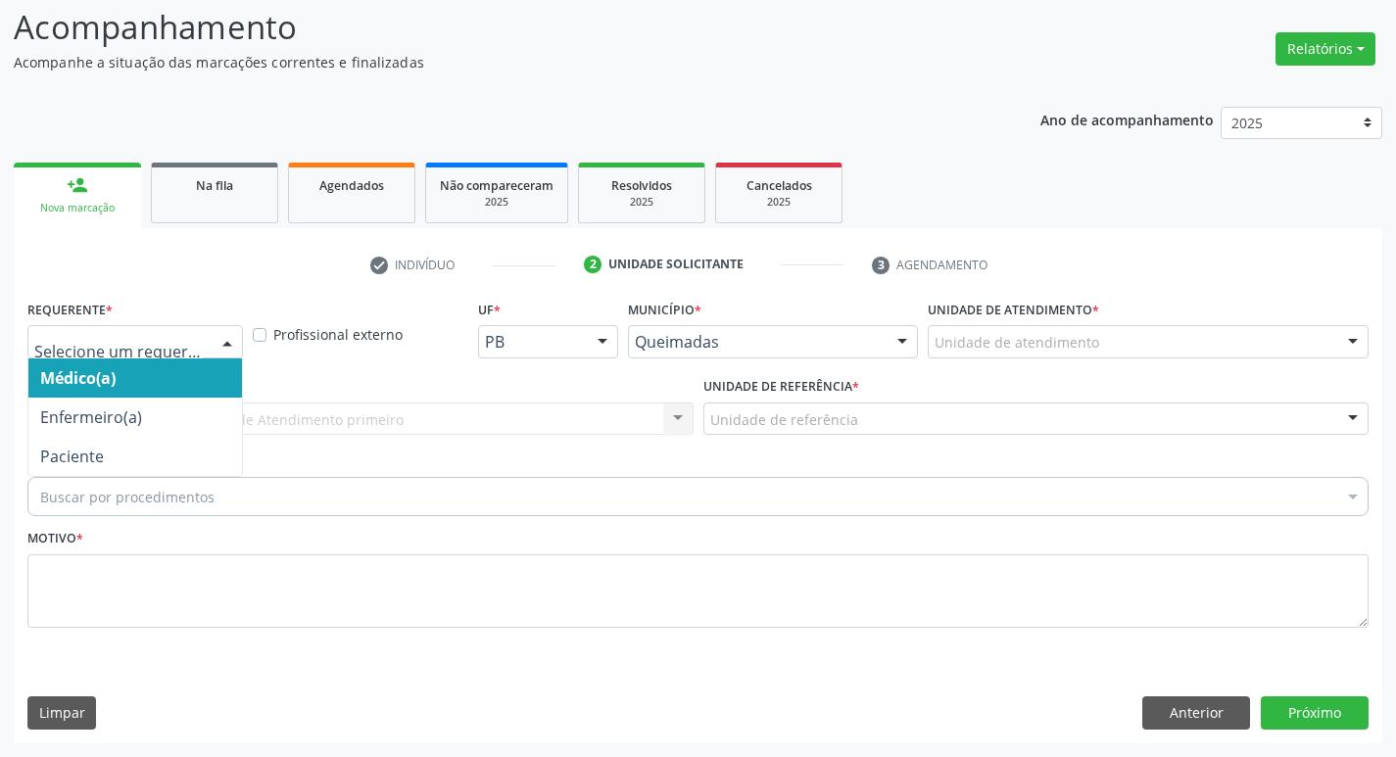
click at [119, 328] on div at bounding box center [134, 341] width 215 height 33
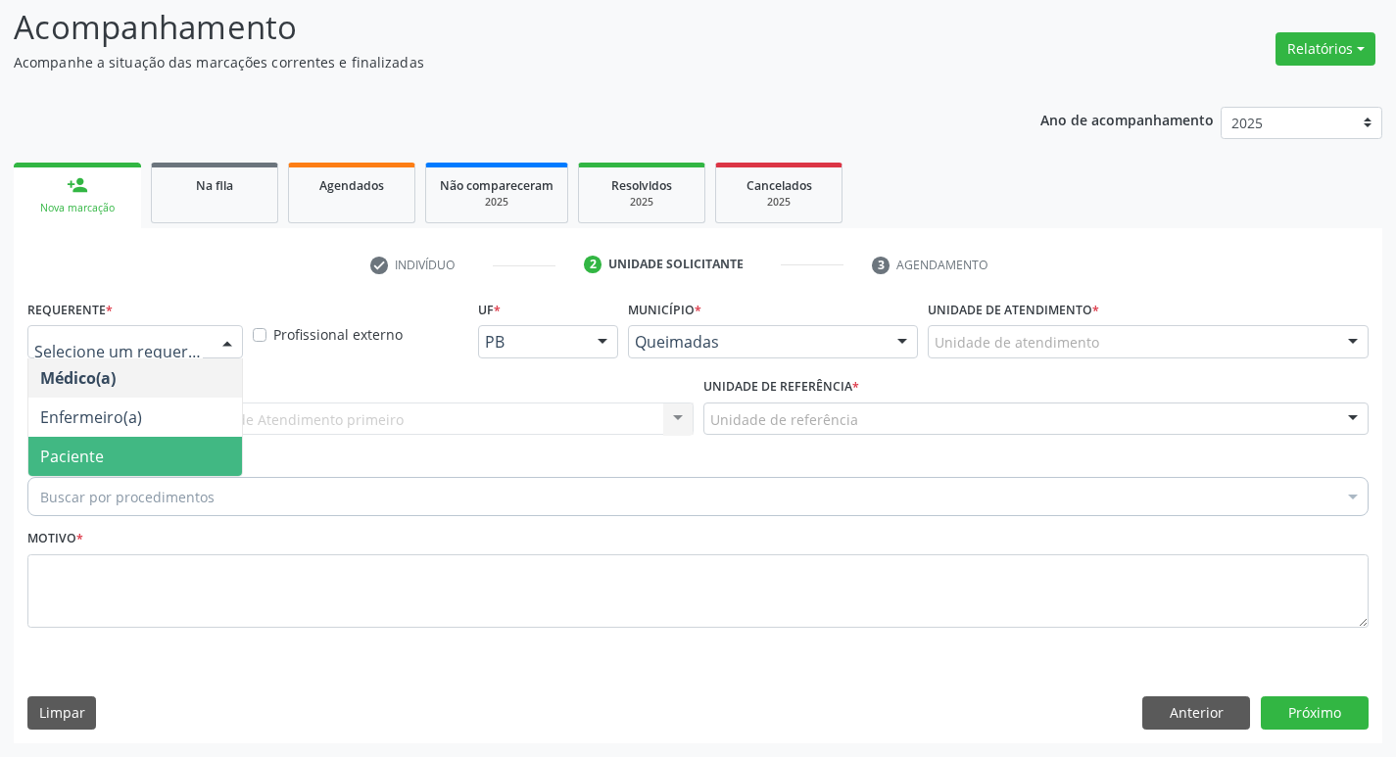
click at [136, 443] on span "Paciente" at bounding box center [135, 456] width 214 height 39
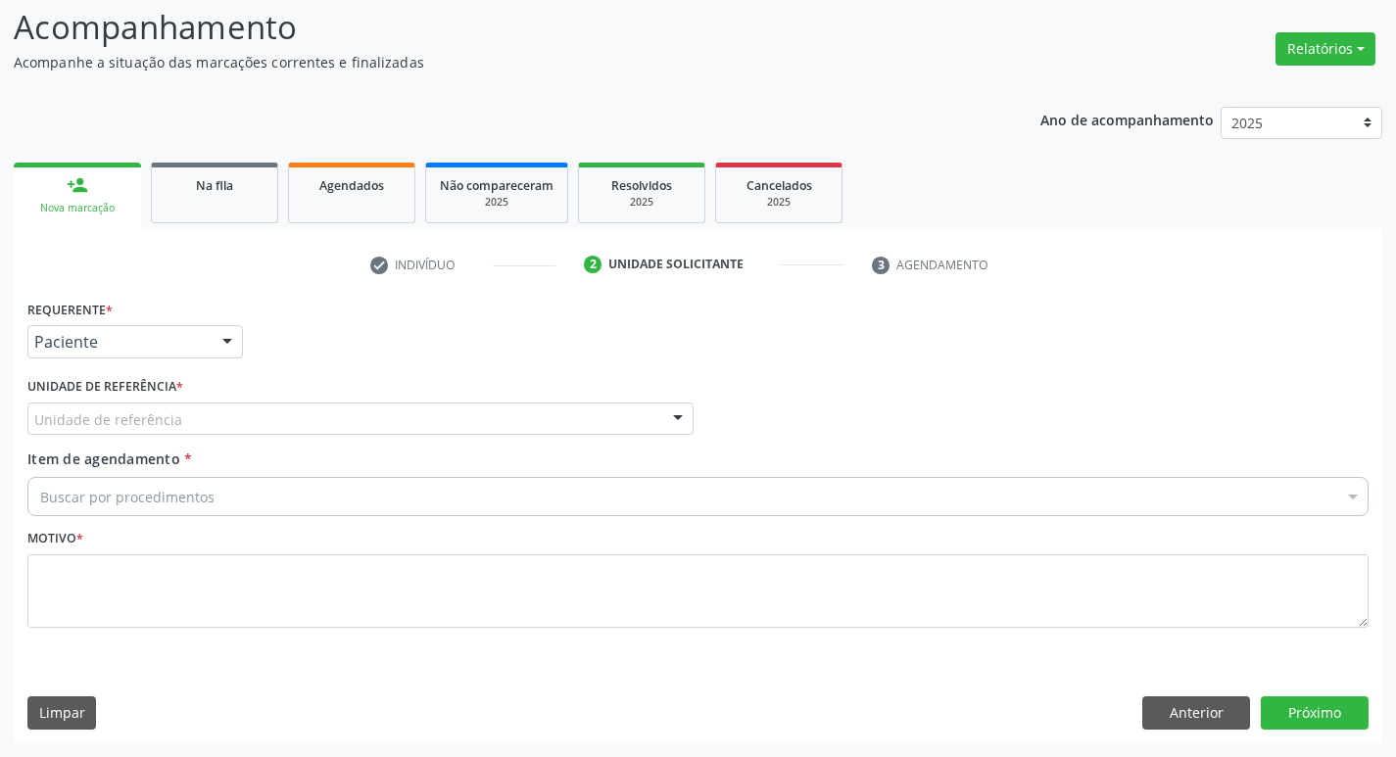
click at [136, 443] on div "Unidade de referência * Unidade de referência UBSF Ligeiro II UBSF Saulo Leal E…" at bounding box center [361, 410] width 676 height 76
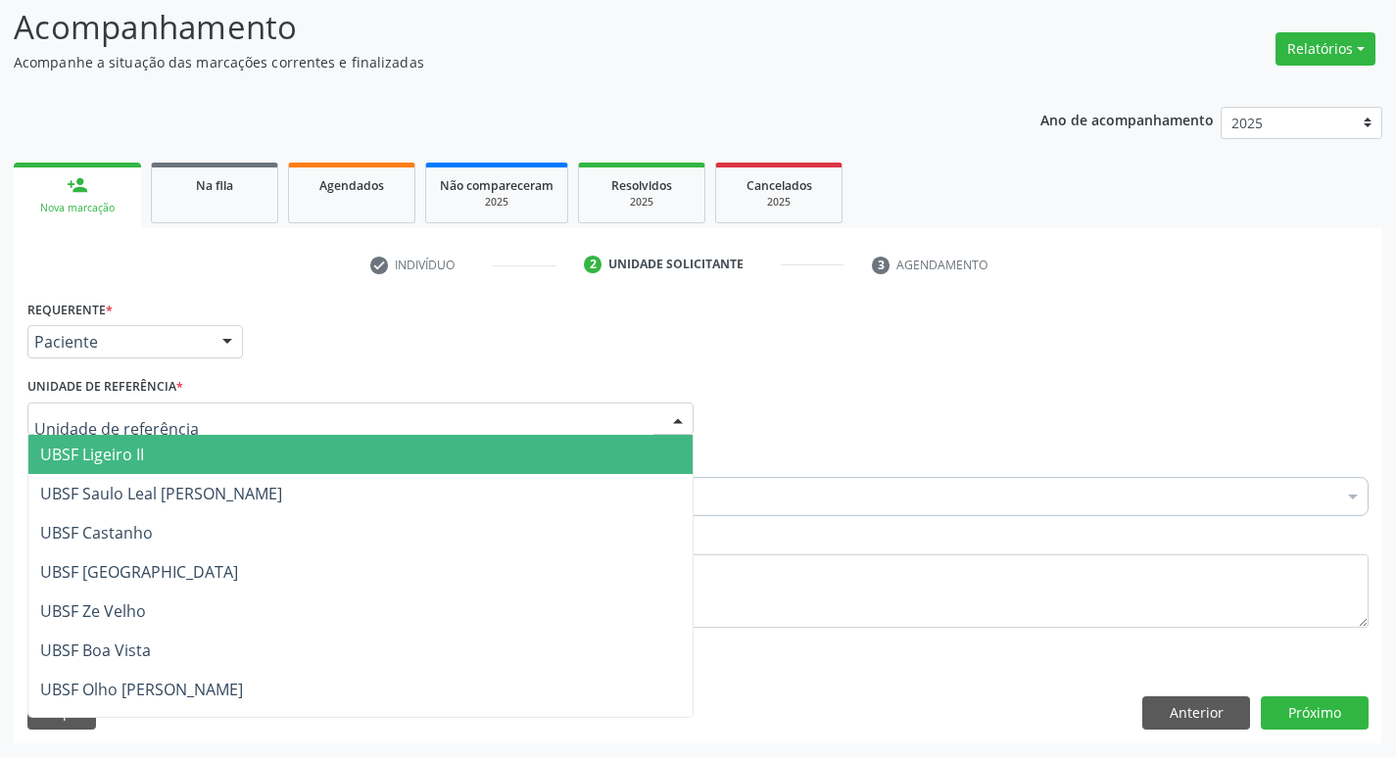
click at [134, 432] on div at bounding box center [360, 419] width 666 height 33
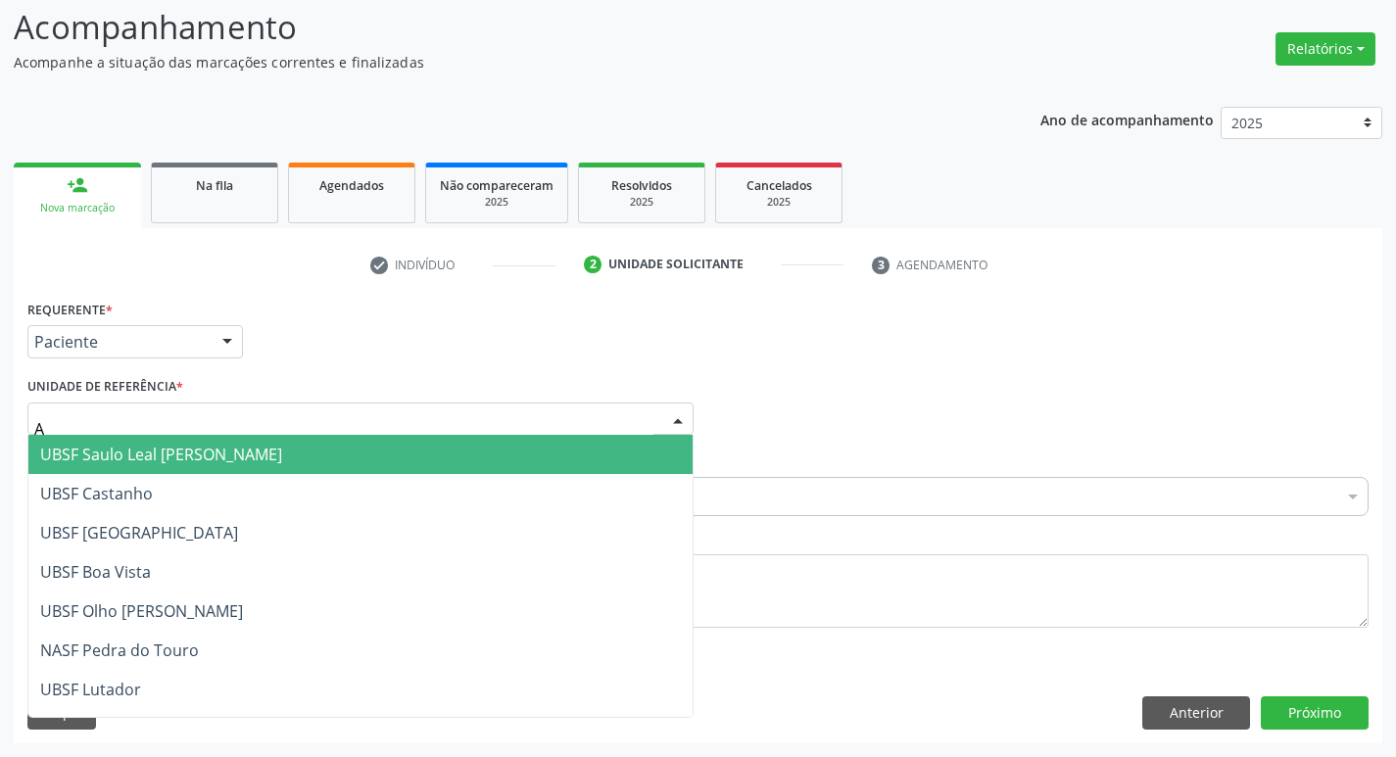
type input "AN"
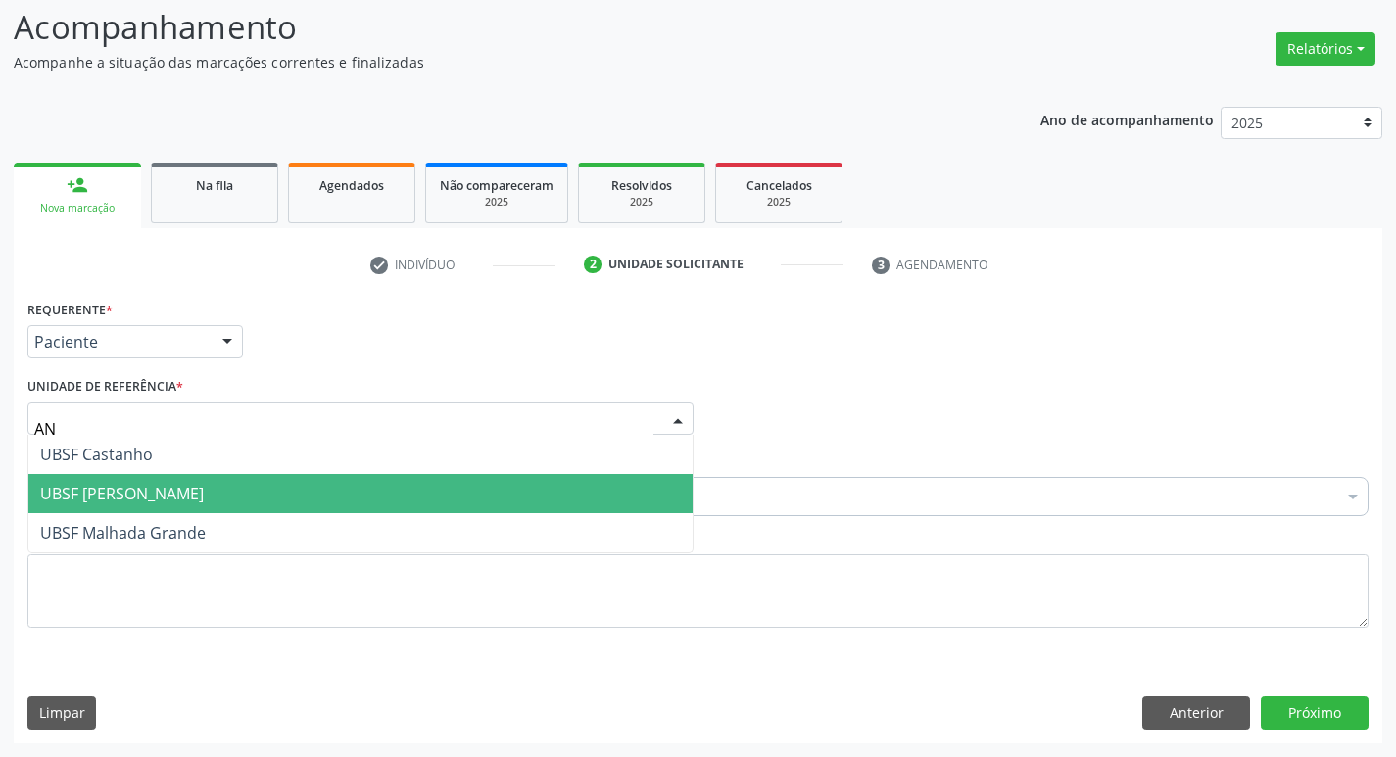
click at [158, 487] on span "UBSF [PERSON_NAME]" at bounding box center [122, 494] width 164 height 22
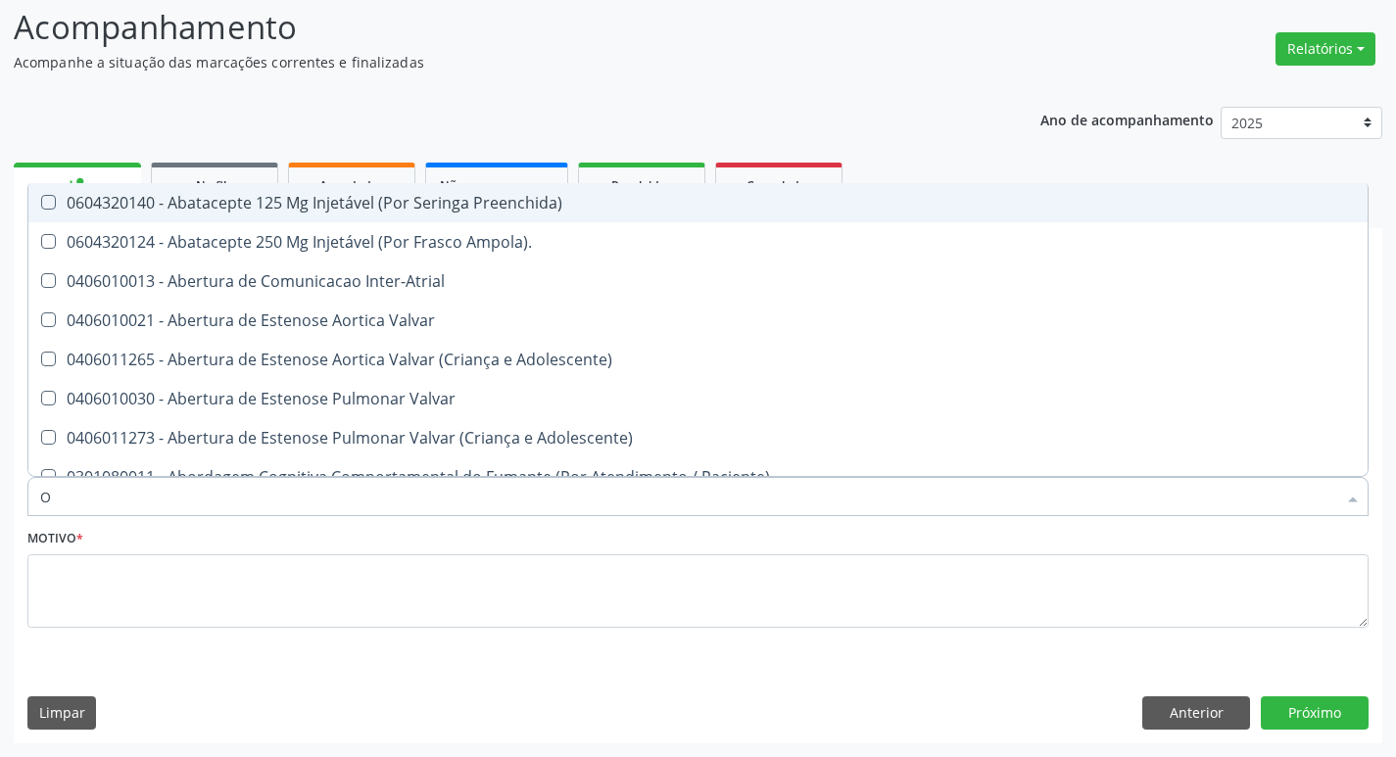
type input "ORTOPEDISTA"
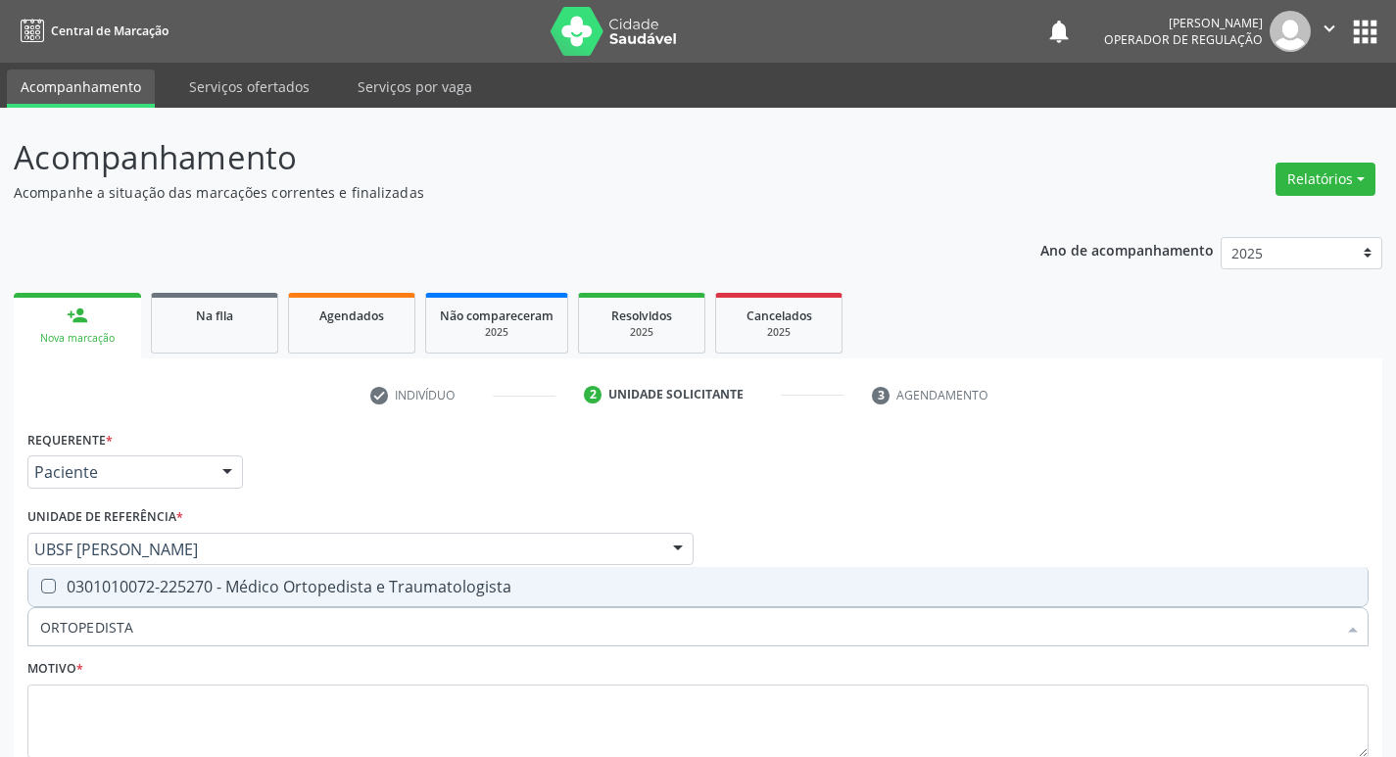
scroll to position [130, 0]
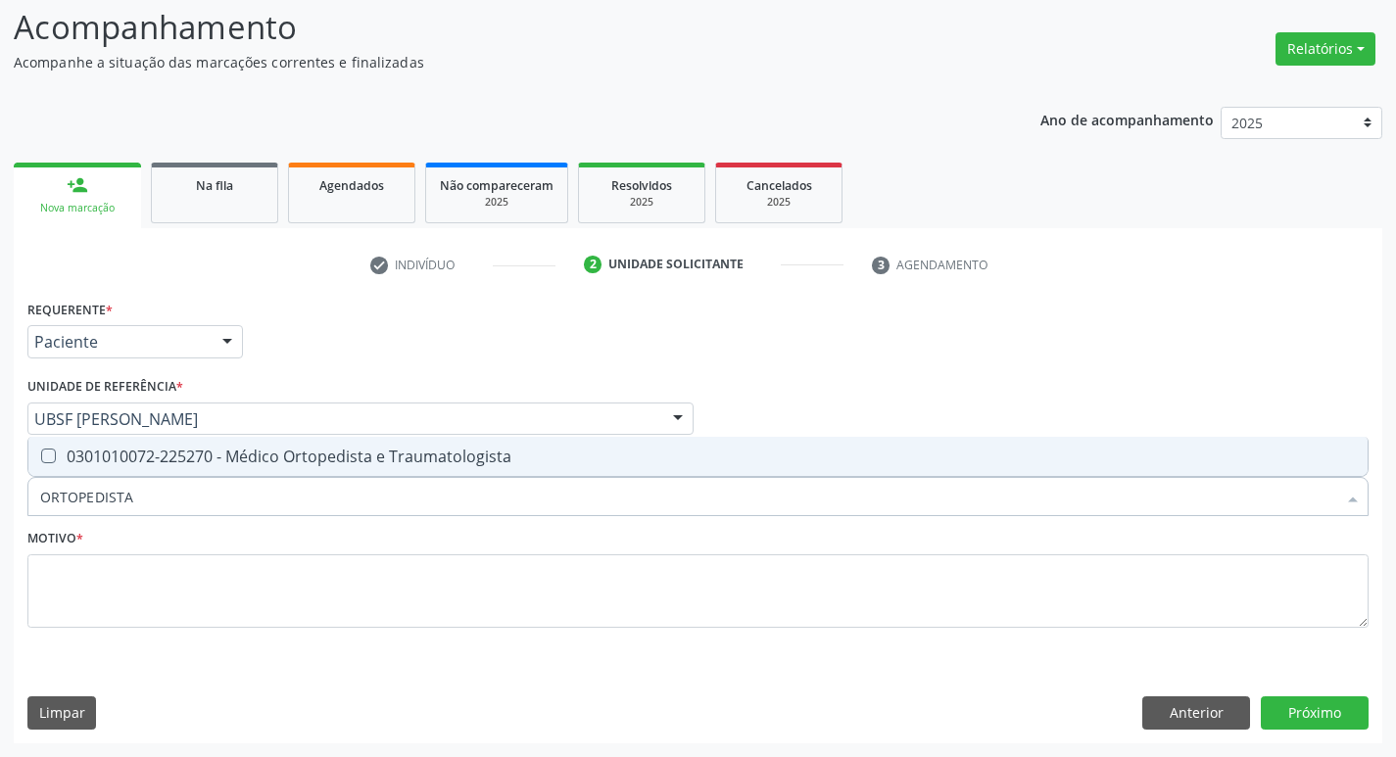
click at [109, 442] on span "0301010072-225270 - Médico Ortopedista e Traumatologista" at bounding box center [697, 456] width 1339 height 39
checkbox Traumatologista "true"
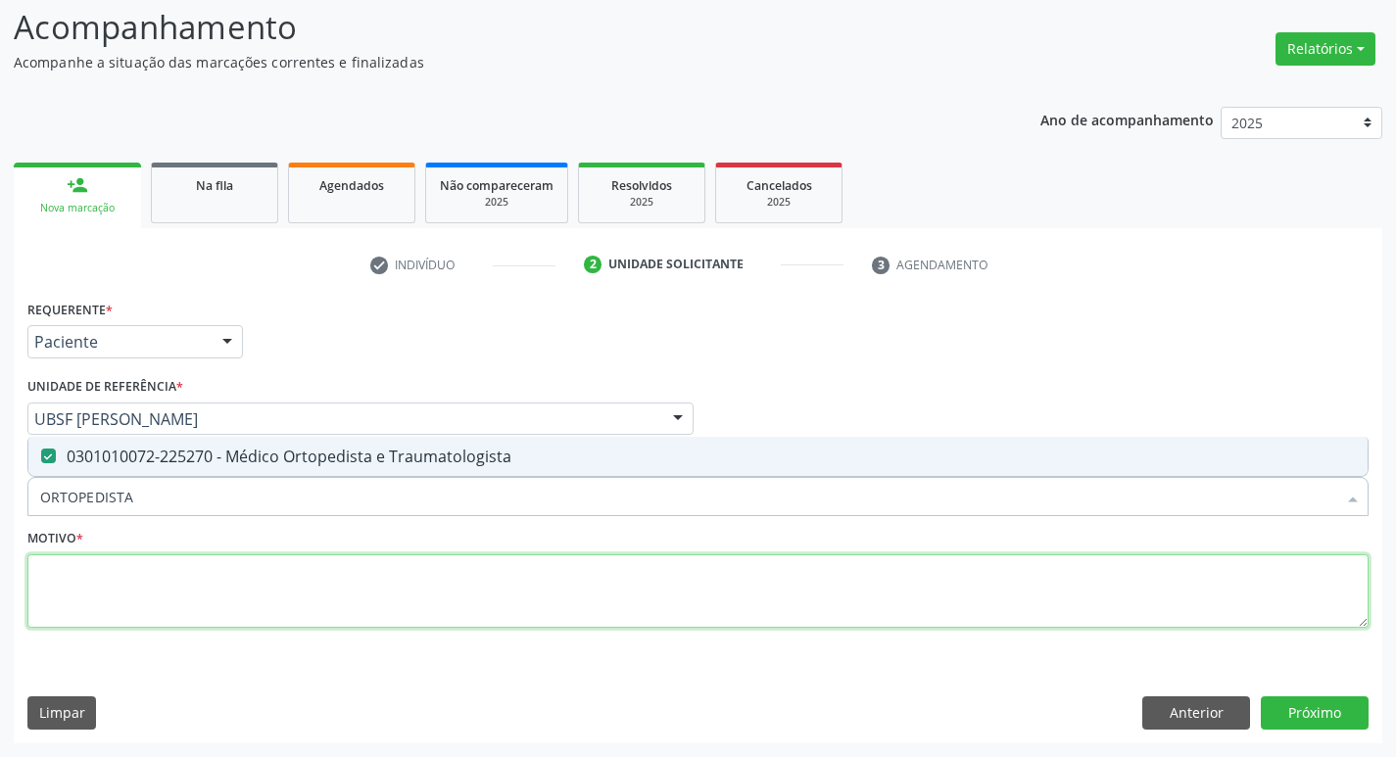
click at [155, 625] on textarea at bounding box center [697, 591] width 1341 height 74
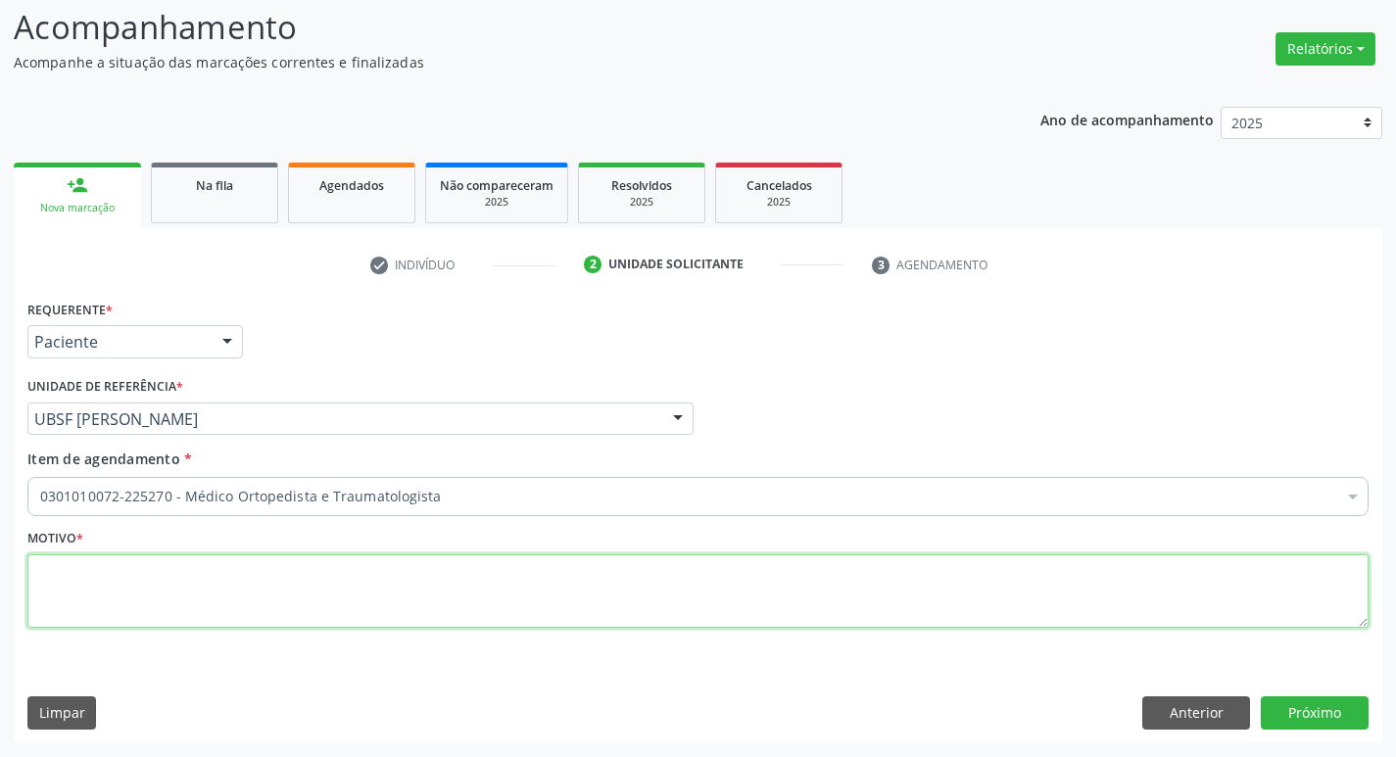
paste textarea "RETORNO"
type textarea "RETORNO"
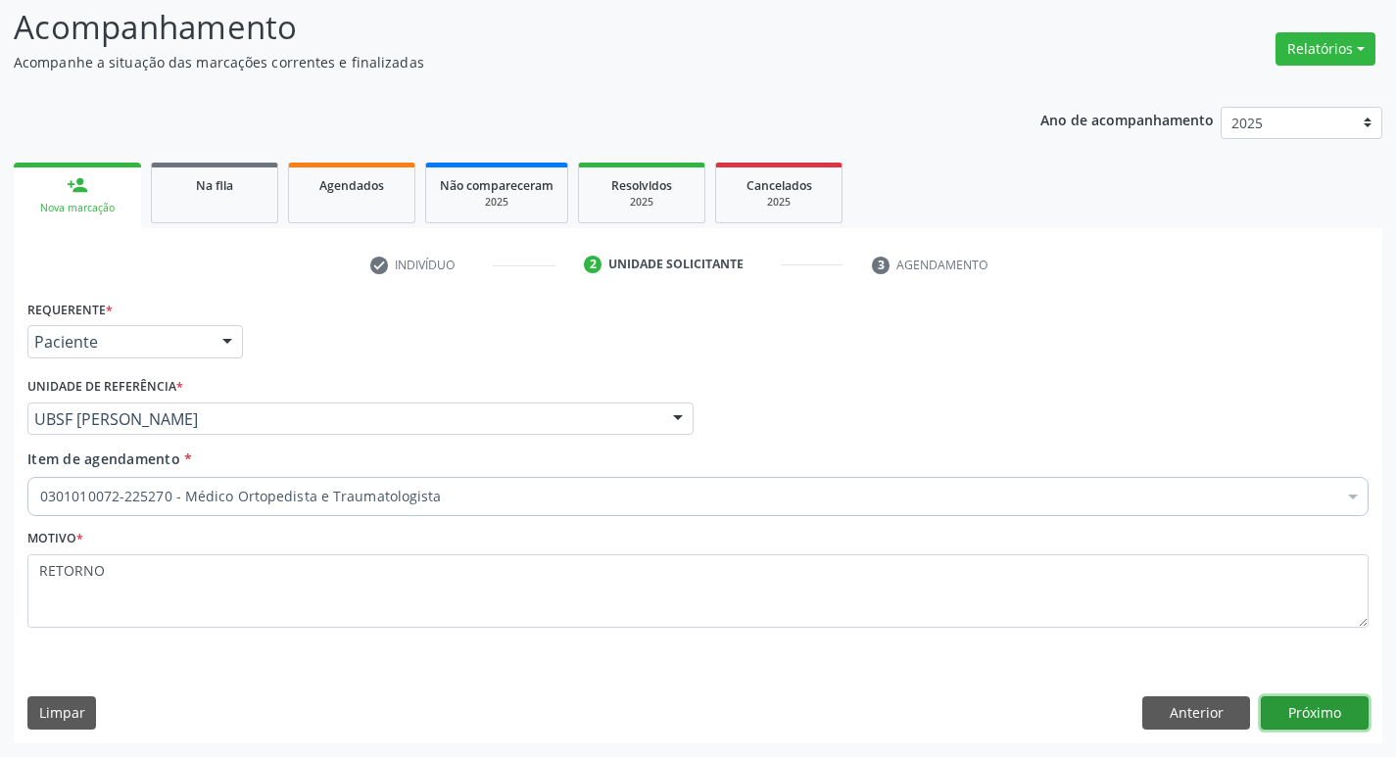
click at [1343, 709] on button "Próximo" at bounding box center [1314, 712] width 108 height 33
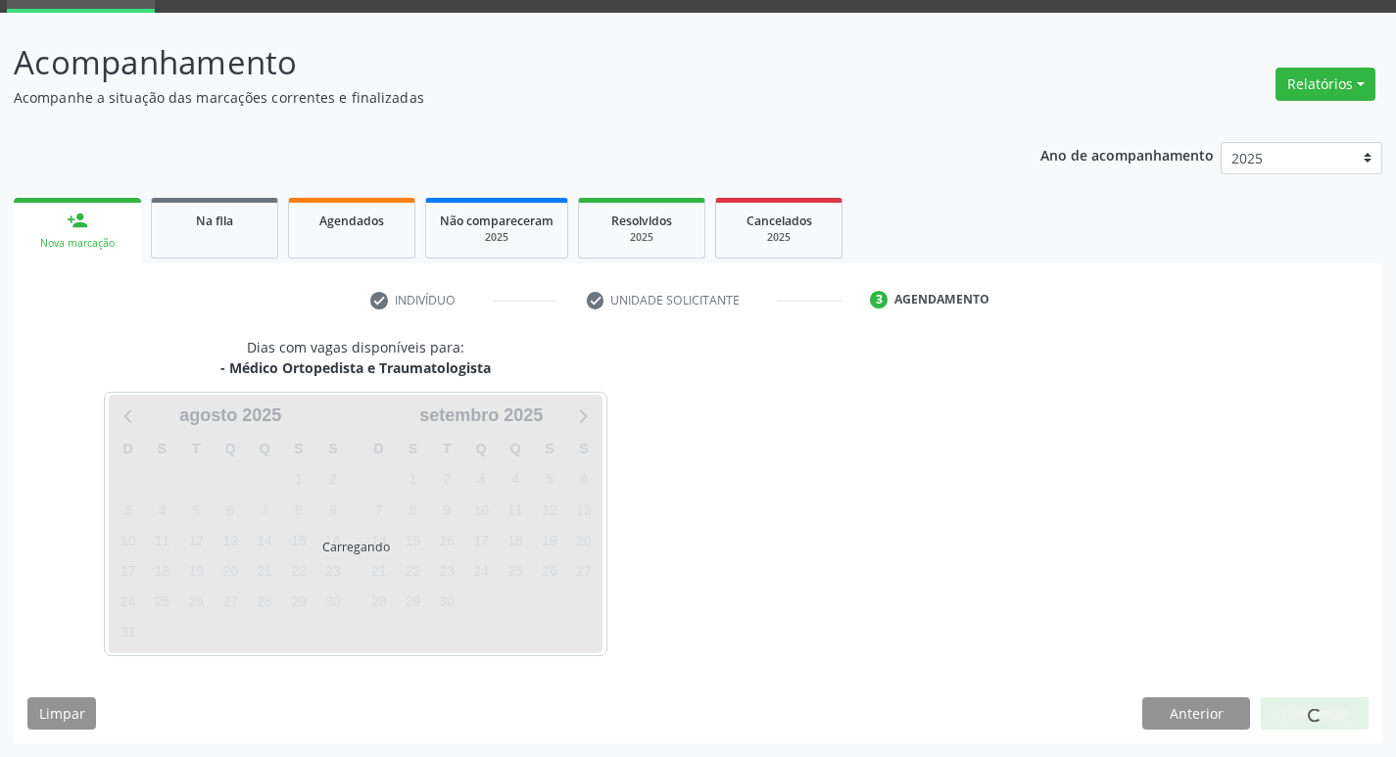
scroll to position [95, 0]
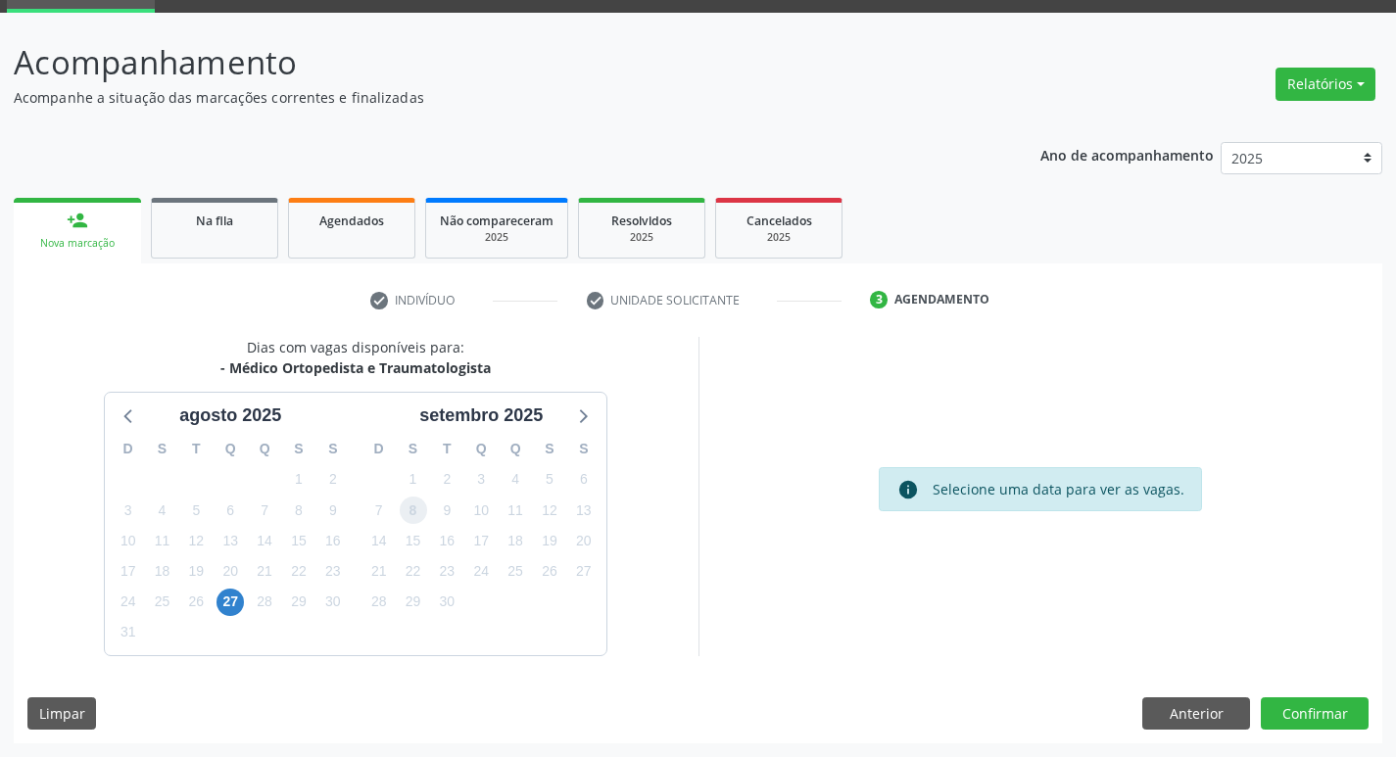
click at [408, 515] on span "8" at bounding box center [413, 510] width 27 height 27
click at [1275, 704] on button "Confirmar" at bounding box center [1314, 713] width 108 height 33
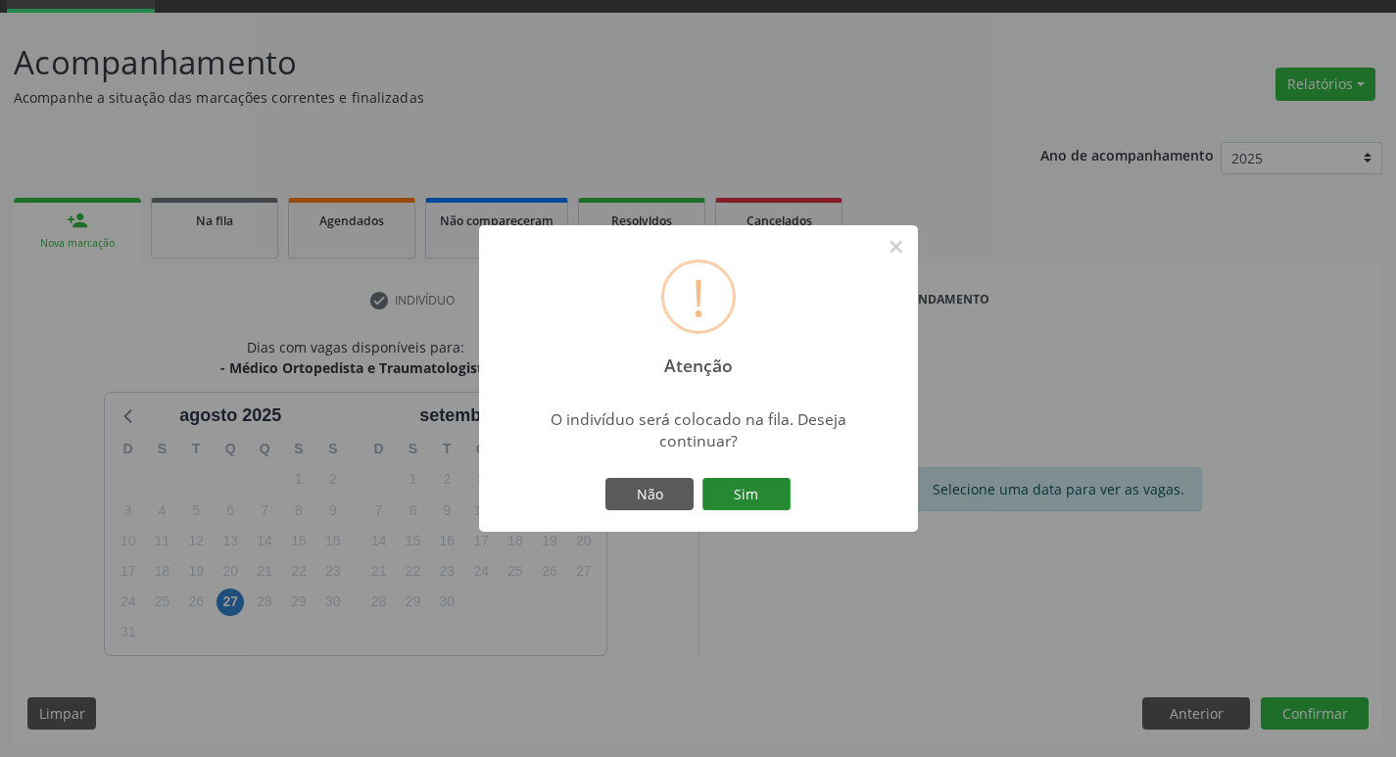
click at [722, 508] on button "Sim" at bounding box center [746, 494] width 88 height 33
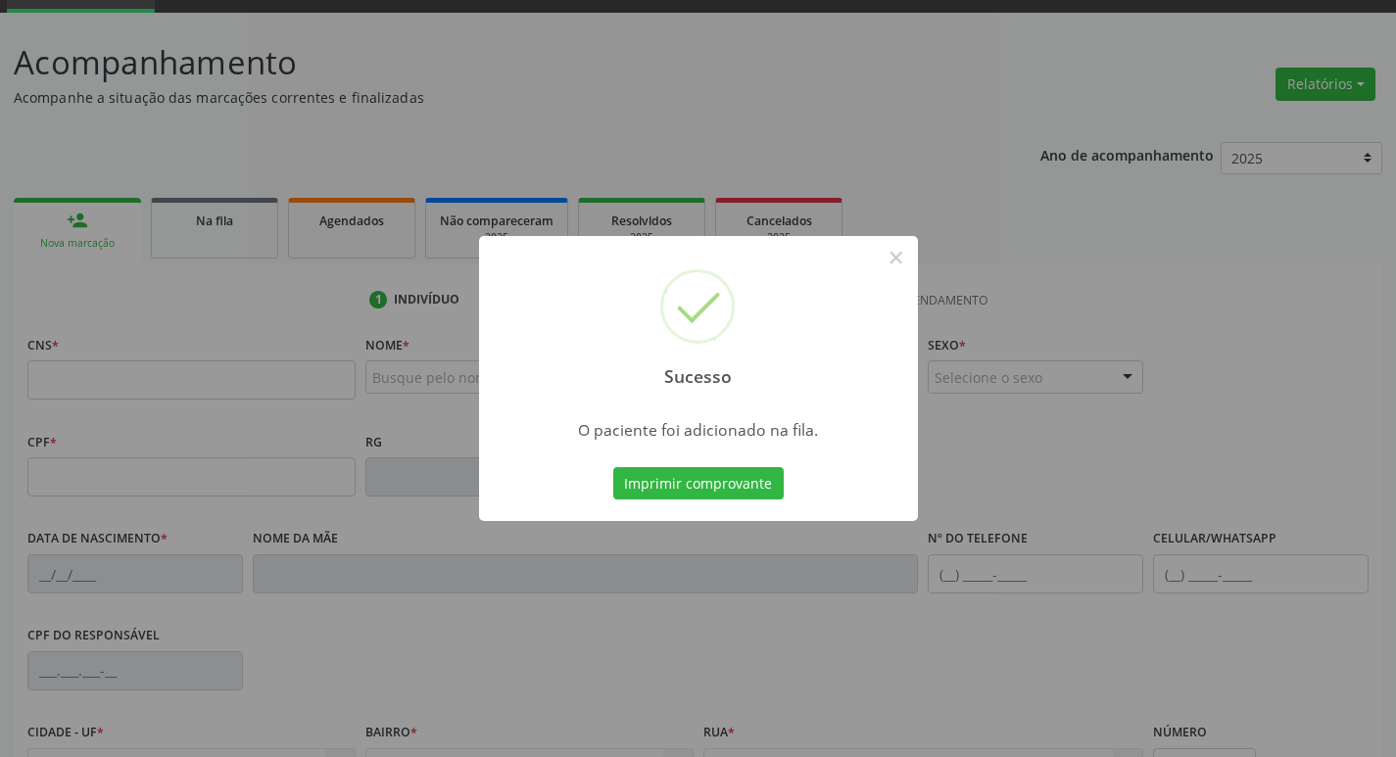
drag, startPoint x: 429, startPoint y: 413, endPoint x: 300, endPoint y: 360, distance: 139.7
click at [428, 410] on div "Sucesso × O paciente foi adicionado na fila. Imprimir comprovante Cancel" at bounding box center [698, 378] width 1396 height 757
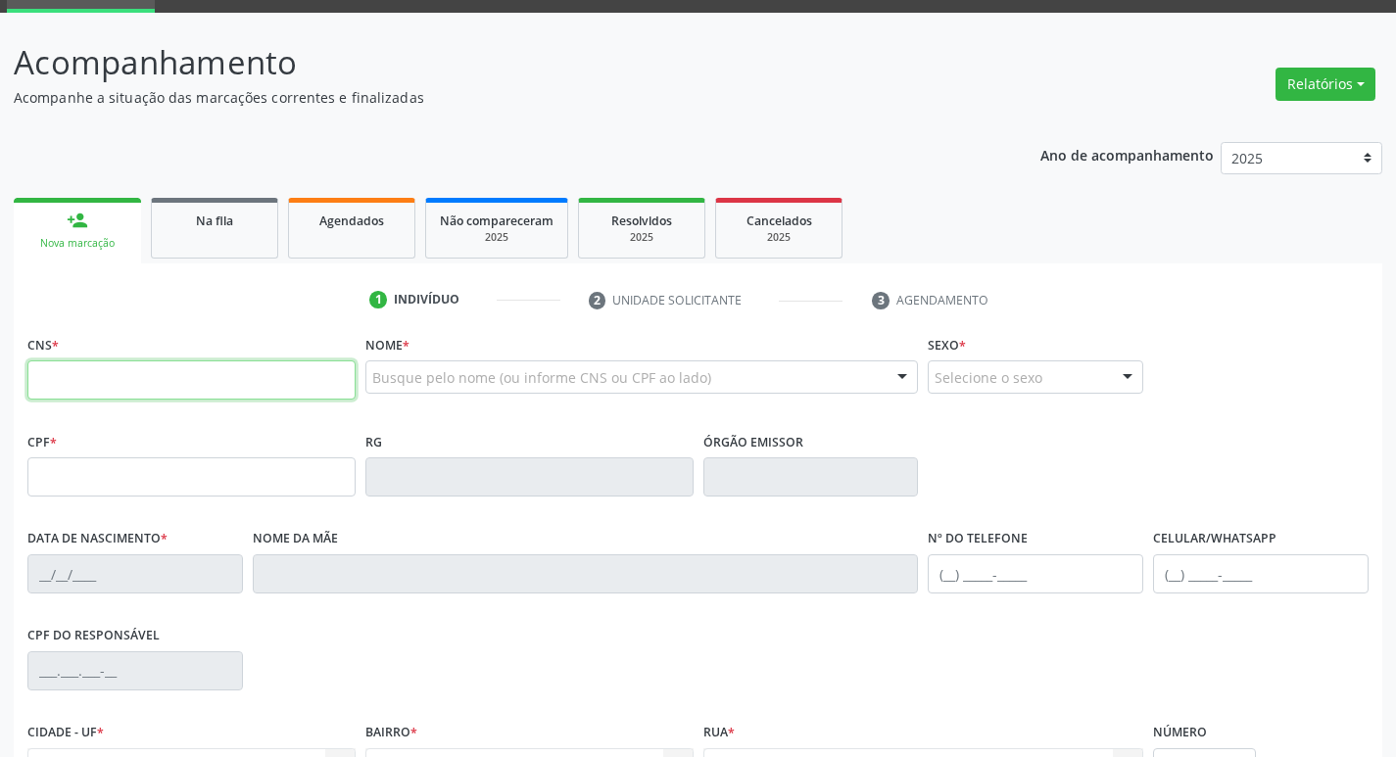
click at [293, 389] on input "text" at bounding box center [191, 379] width 328 height 39
type input "700 8019 3329 7090"
type input "30/04/1982"
type input "Marlene Figueiredo Freires"
type input "(83) 99904-2654"
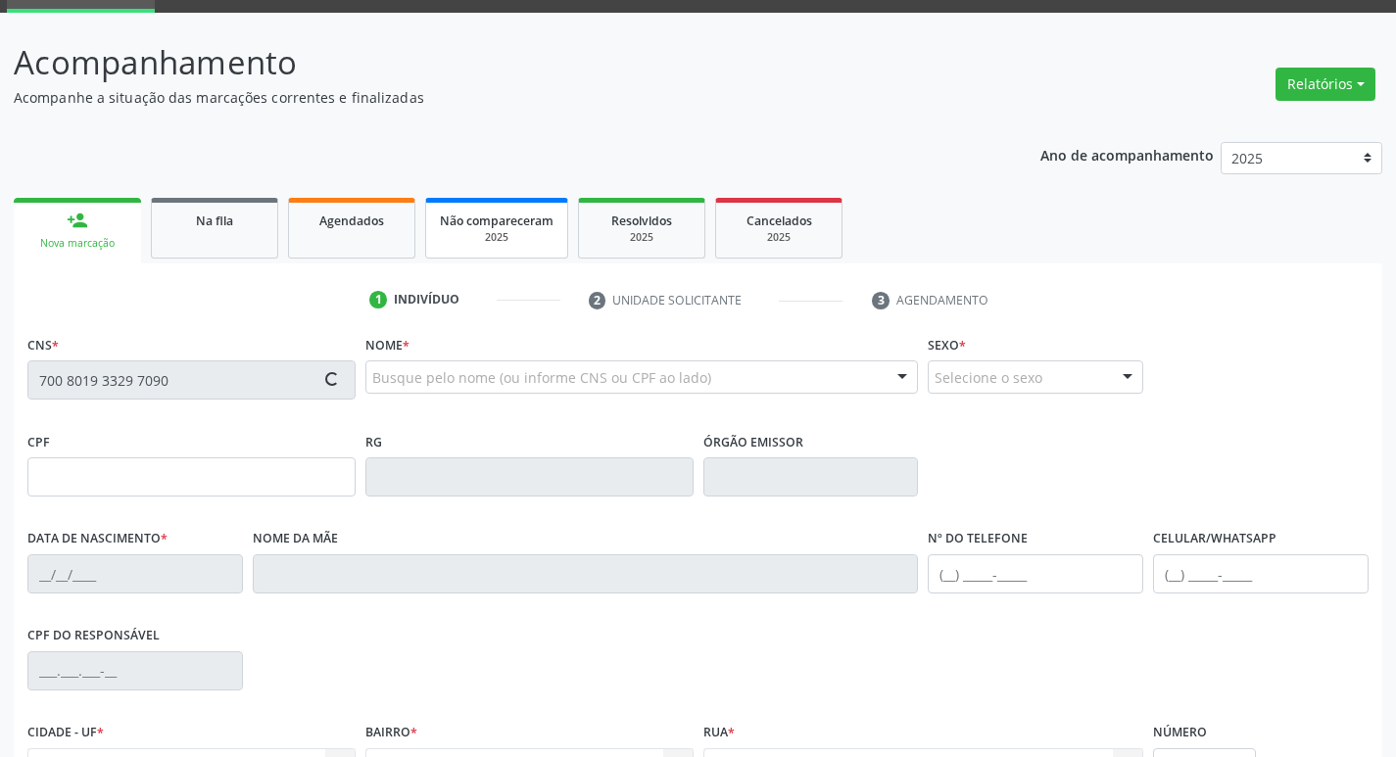
type input "(83) 99904-2654"
type input "293.209.174-34"
type input "194"
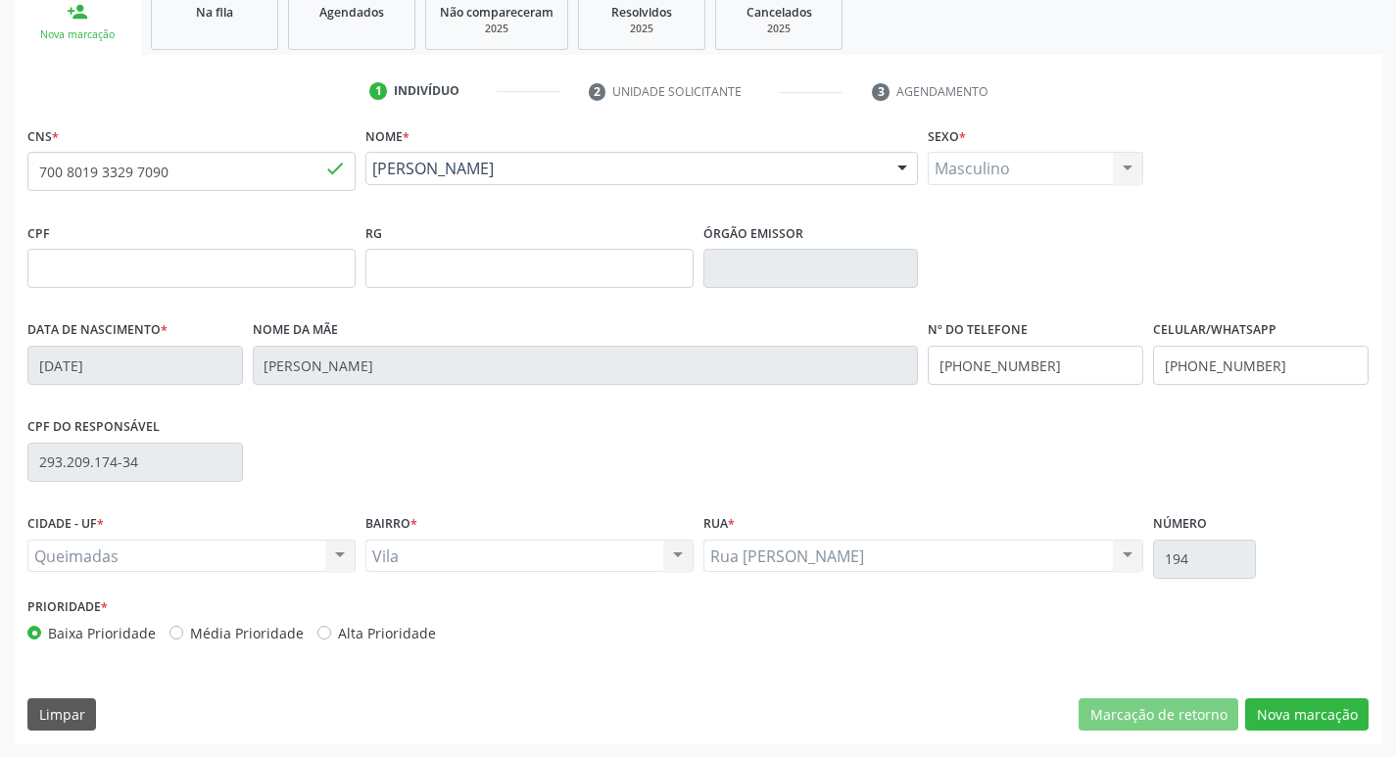
scroll to position [305, 0]
click at [1316, 702] on button "Nova marcação" at bounding box center [1306, 713] width 123 height 33
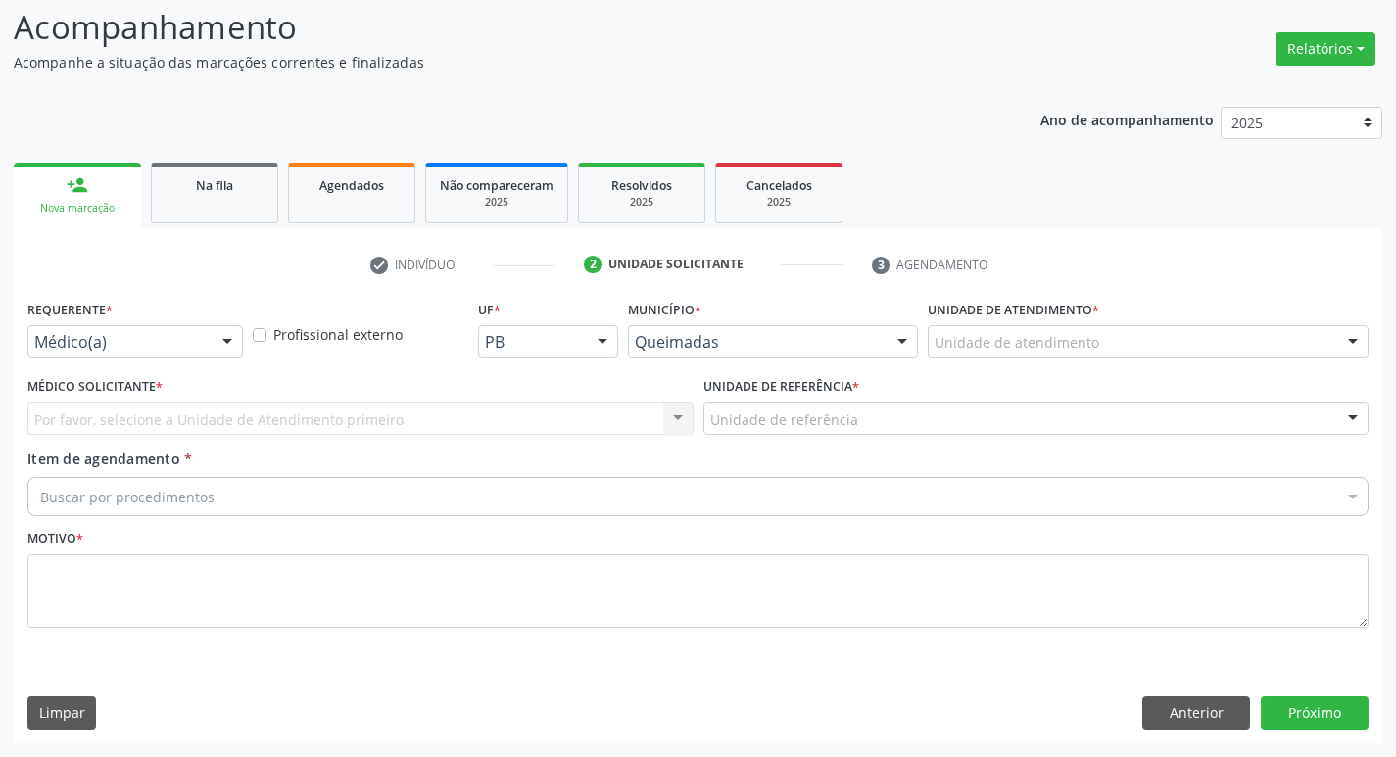
scroll to position [130, 0]
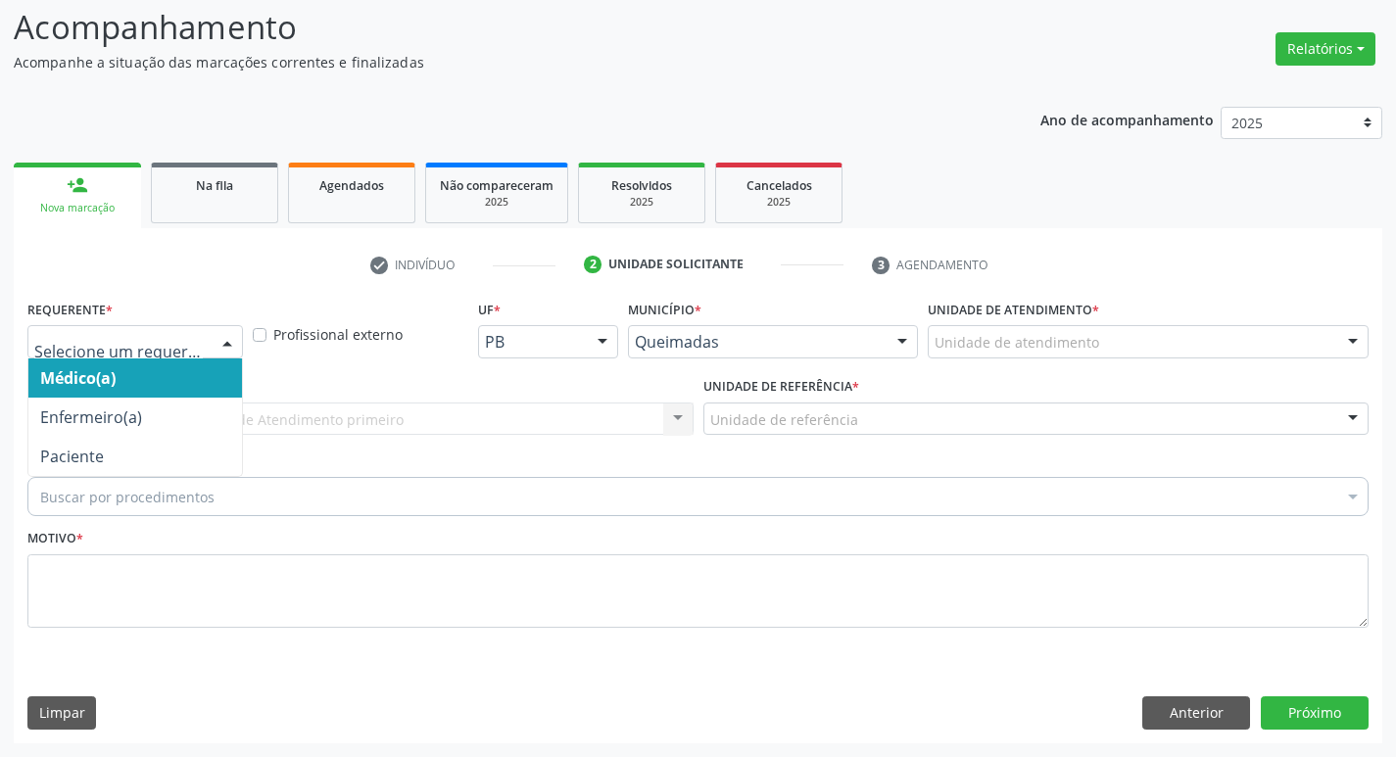
click at [90, 353] on div at bounding box center [134, 341] width 215 height 33
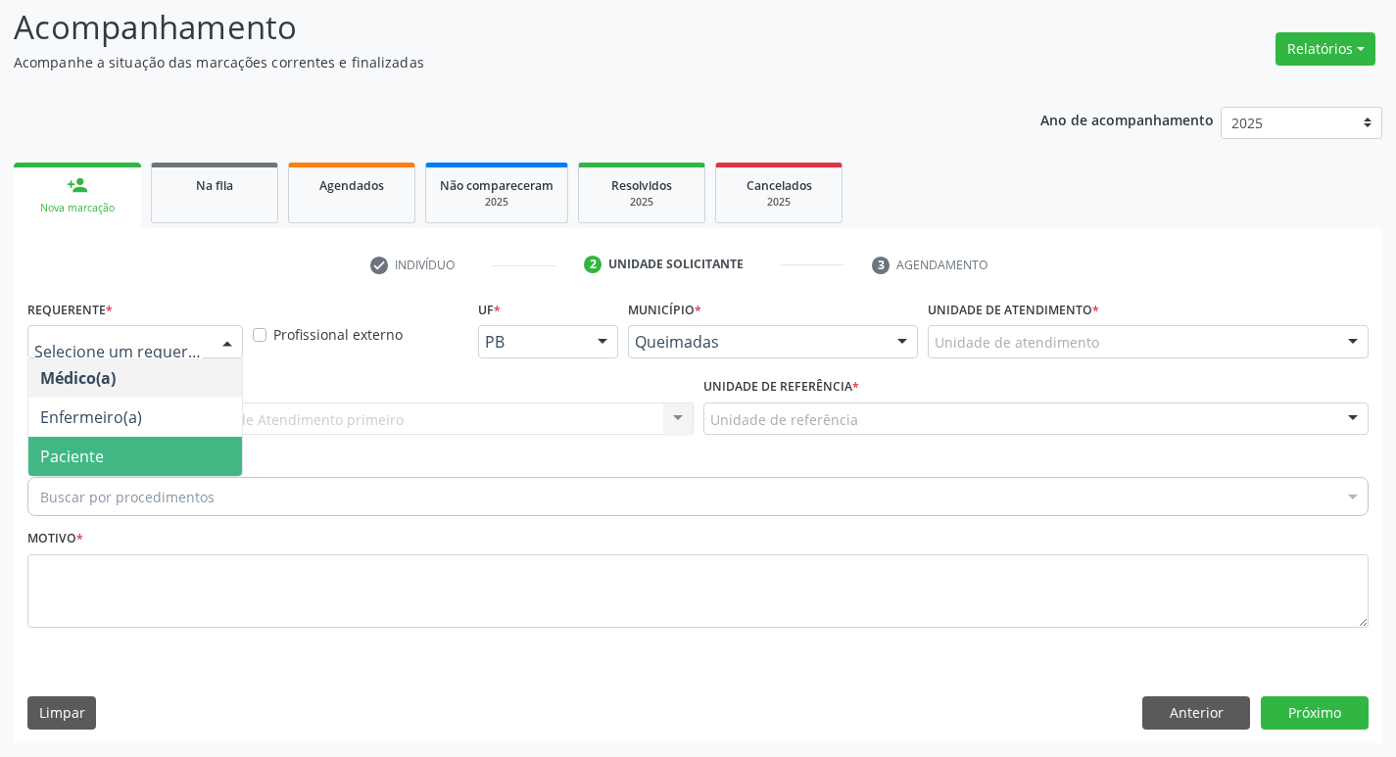
click at [117, 461] on span "Paciente" at bounding box center [135, 456] width 214 height 39
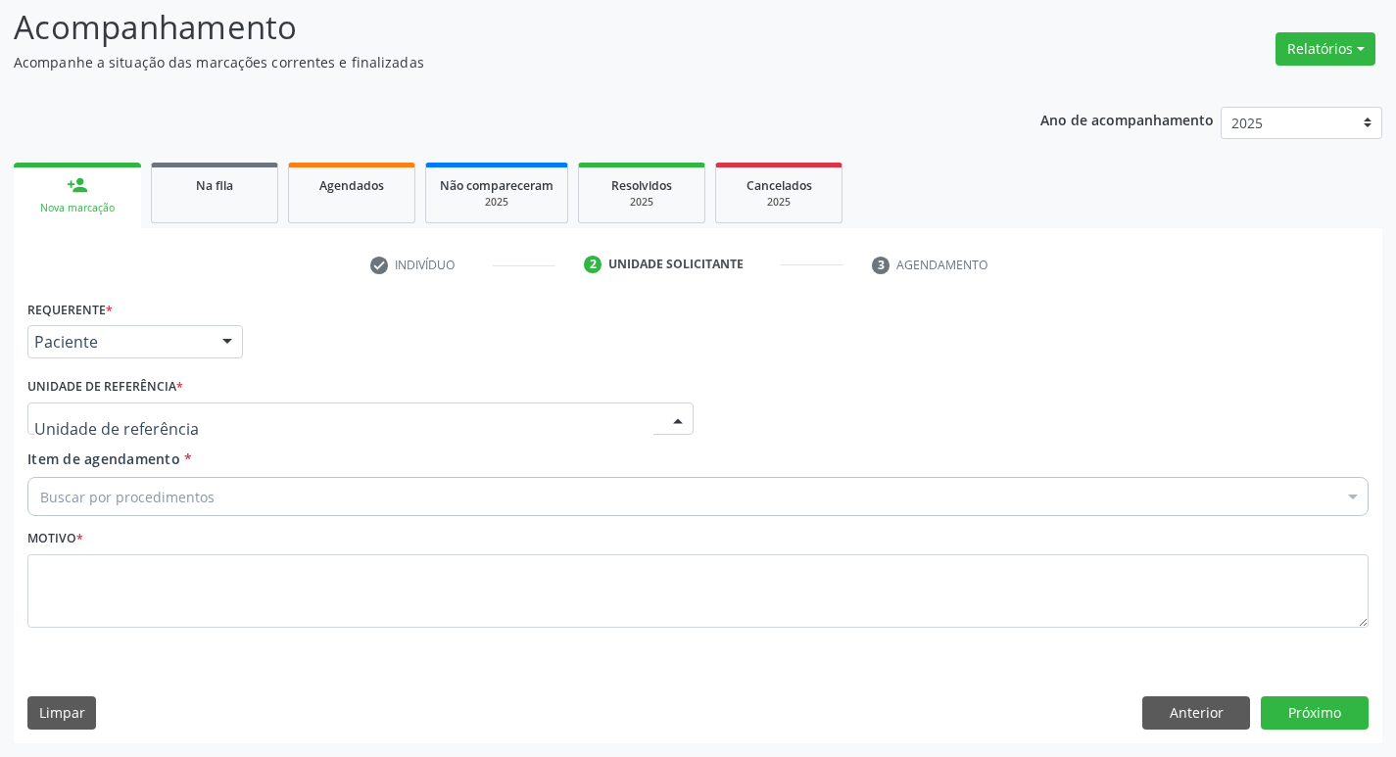
click at [113, 431] on div at bounding box center [360, 419] width 666 height 33
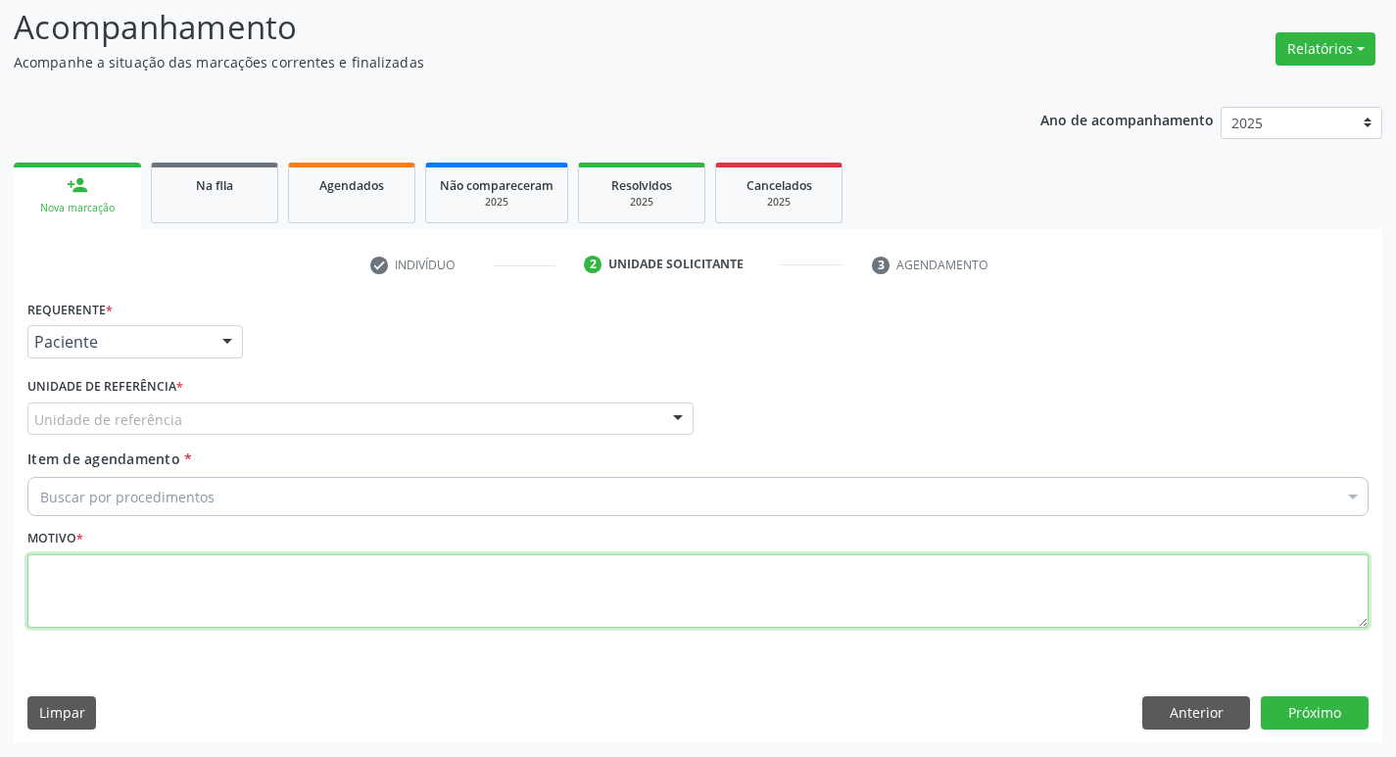
click at [187, 594] on div "Requerente * Paciente Médico(a) Enfermeiro(a) Paciente Nenhum resultado encontr…" at bounding box center [697, 475] width 1341 height 360
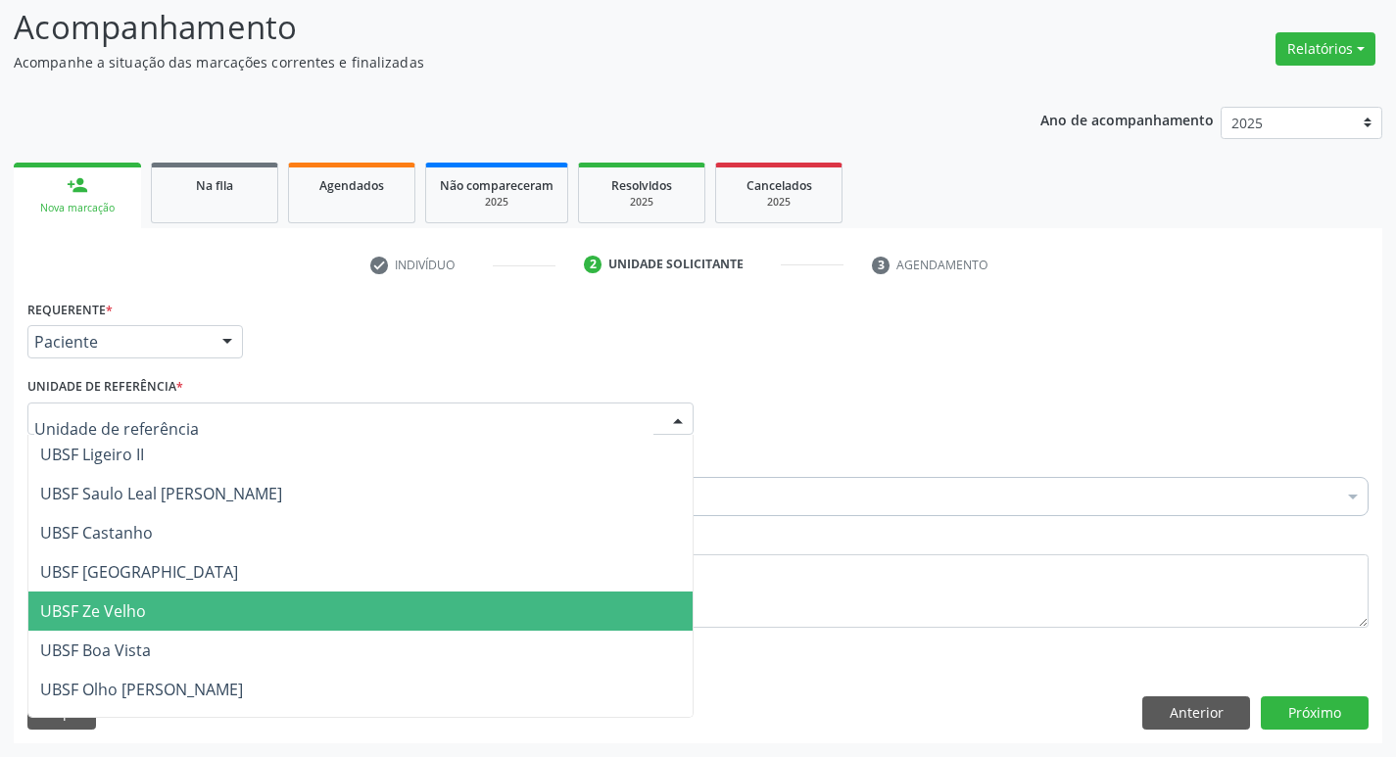
type input "V"
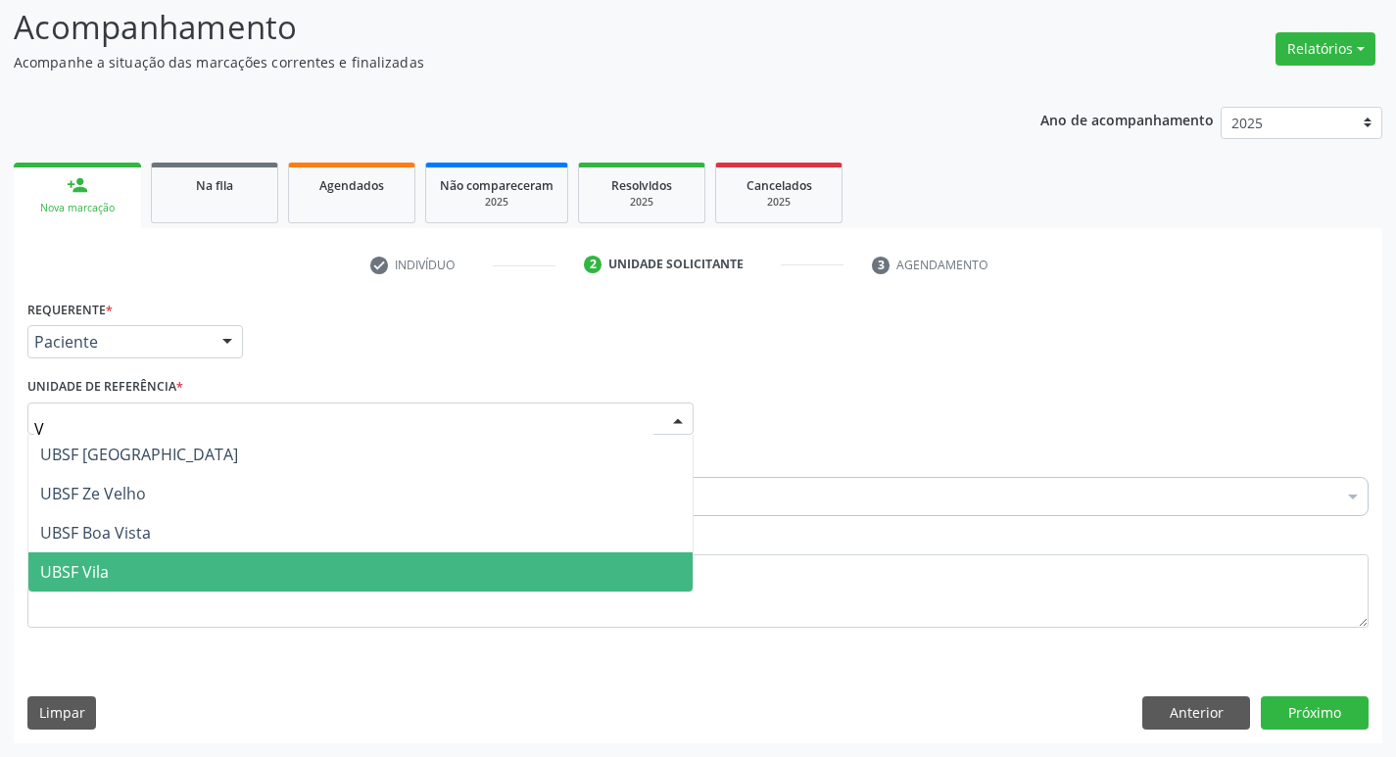
click at [129, 566] on span "UBSF Vila" at bounding box center [360, 571] width 664 height 39
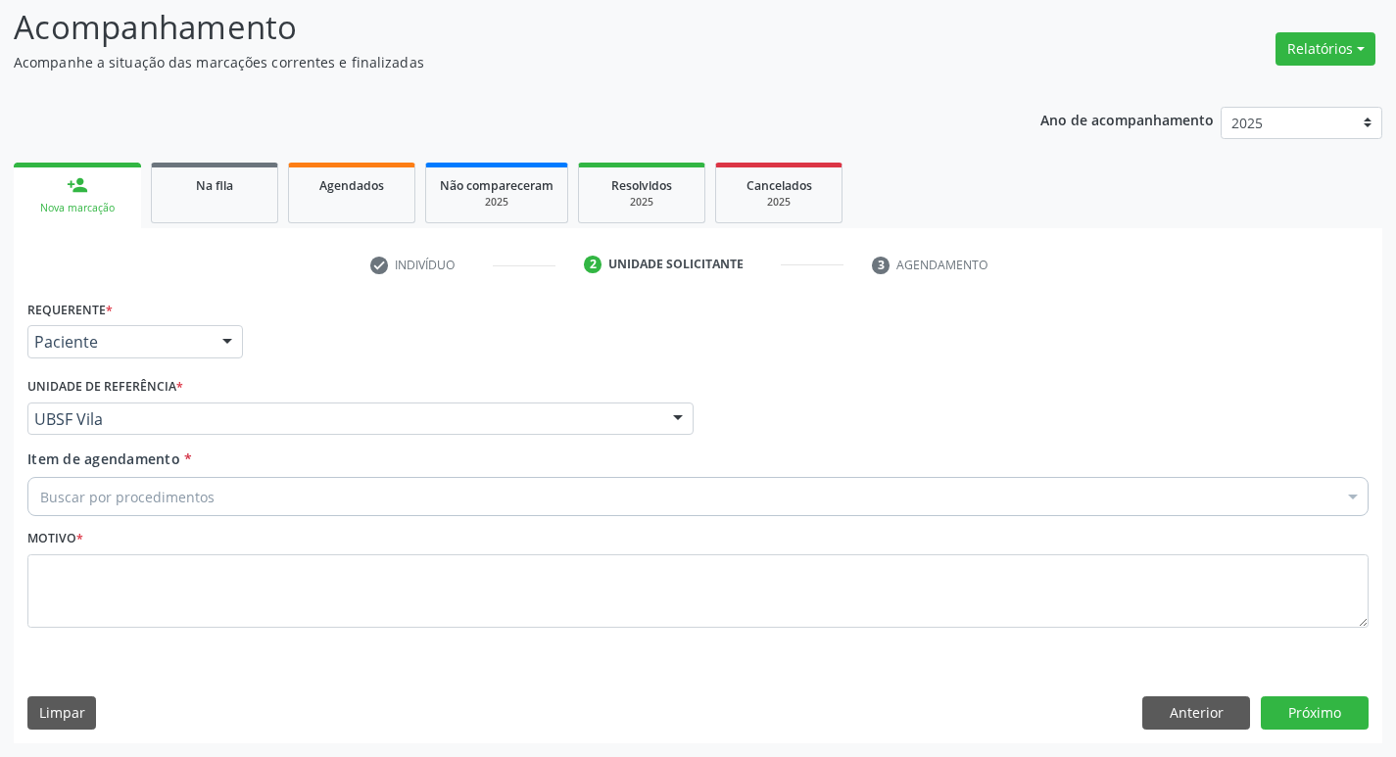
click at [96, 478] on div "Buscar por procedimentos" at bounding box center [697, 496] width 1341 height 39
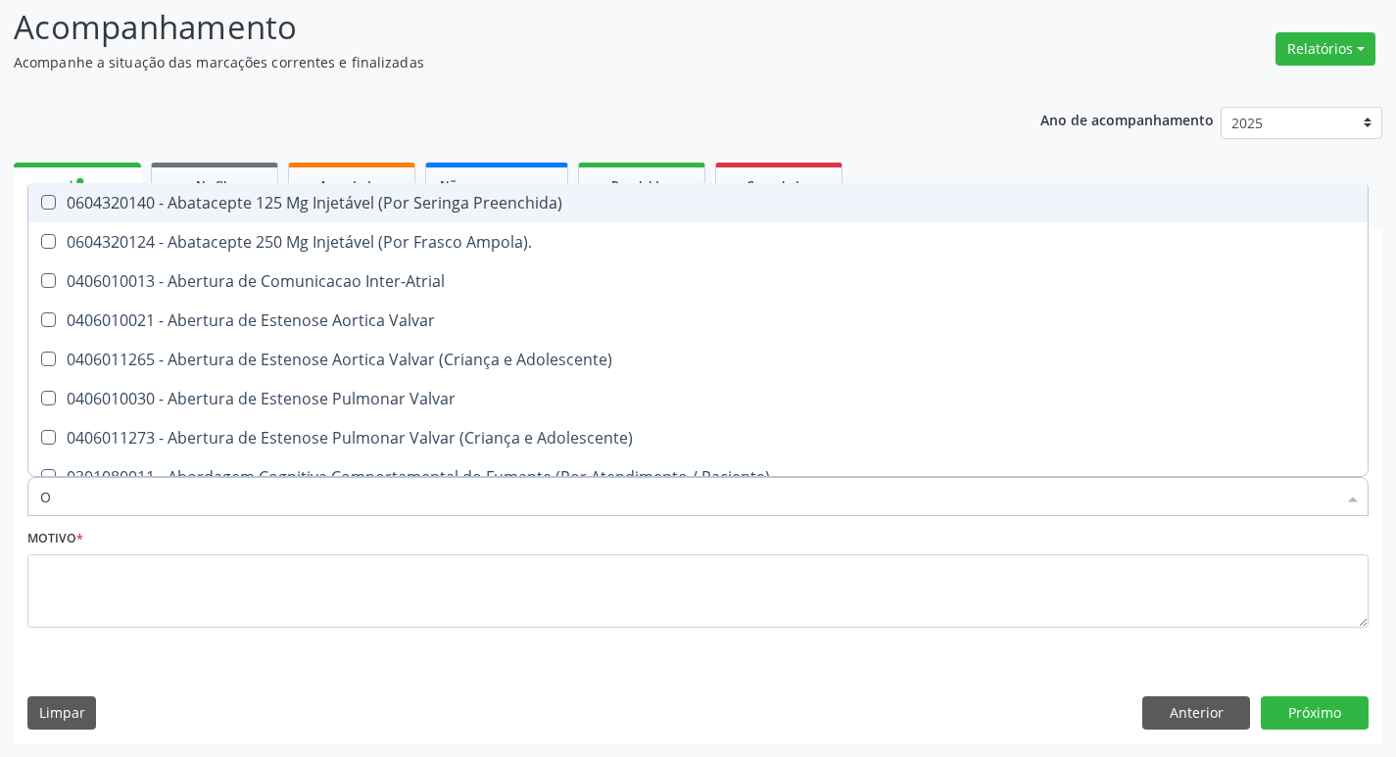
type input "ORTOPEDISTA"
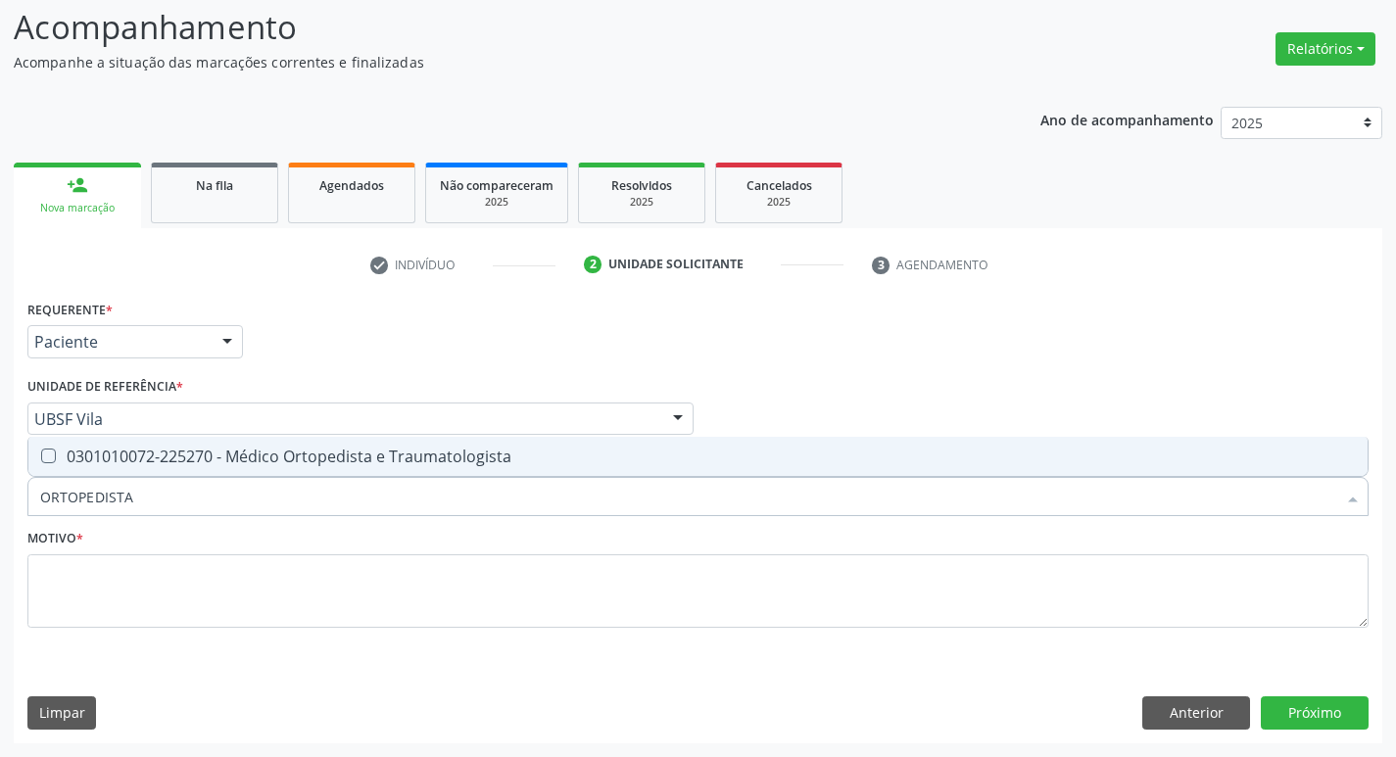
click at [150, 444] on span "0301010072-225270 - Médico Ortopedista e Traumatologista" at bounding box center [697, 456] width 1339 height 39
checkbox Traumatologista "true"
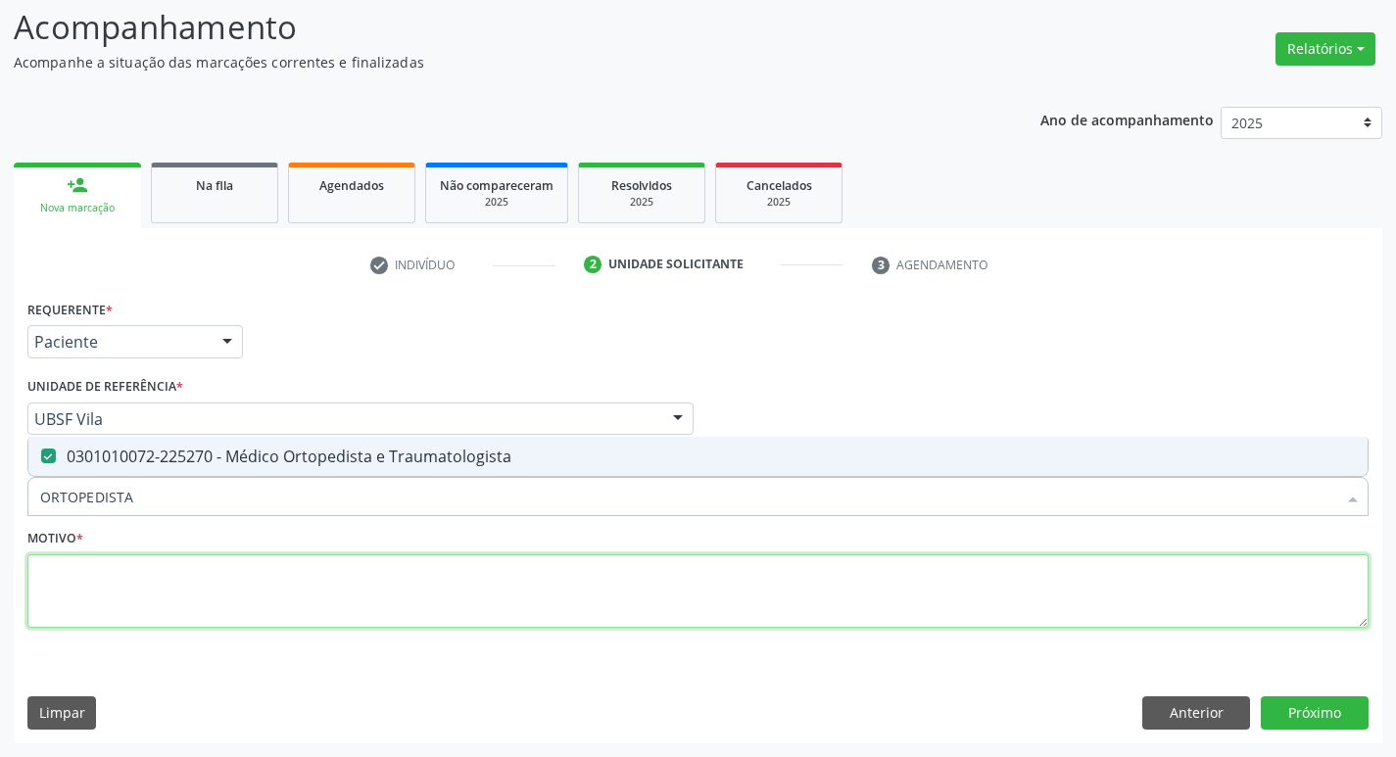
click at [157, 560] on textarea at bounding box center [697, 591] width 1341 height 74
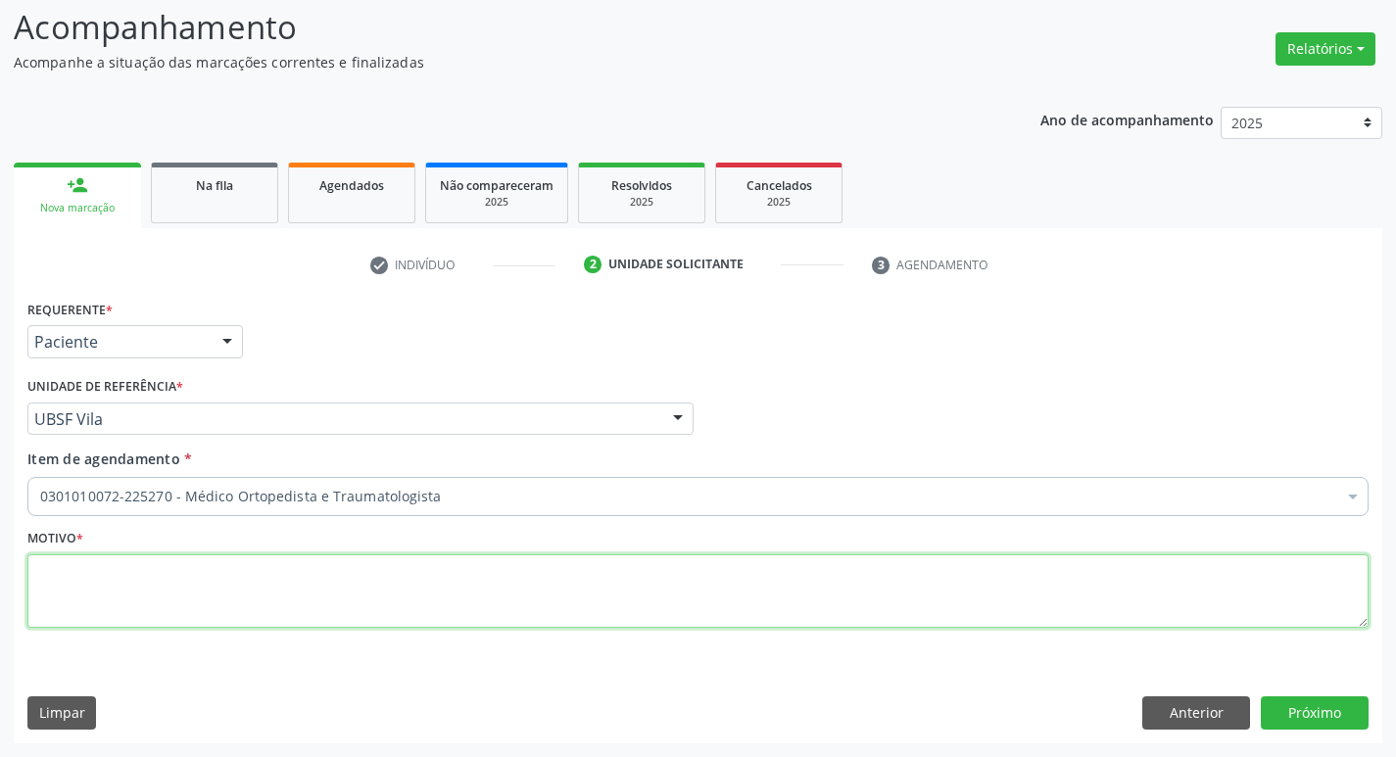
paste textarea "RETORNO"
type textarea "RETORNO"
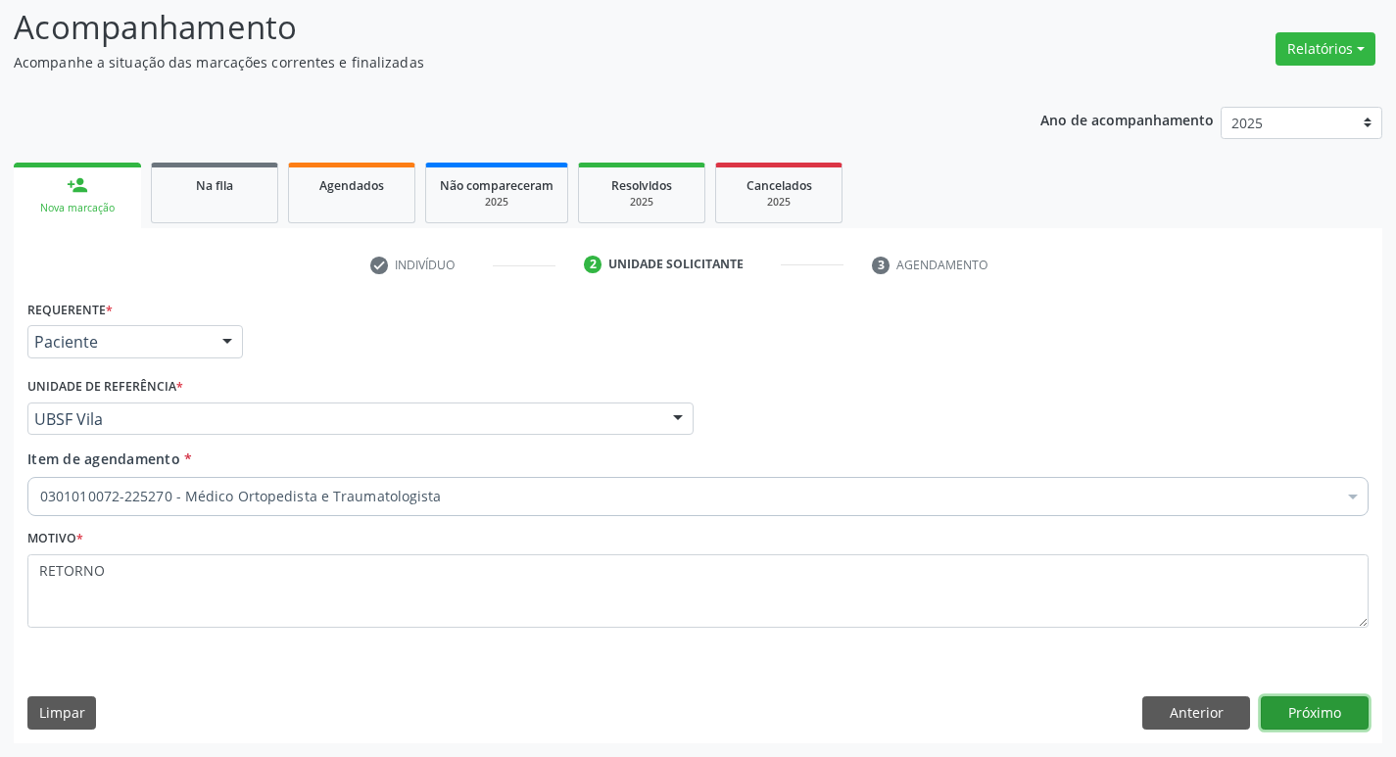
click at [1274, 710] on button "Próximo" at bounding box center [1314, 712] width 108 height 33
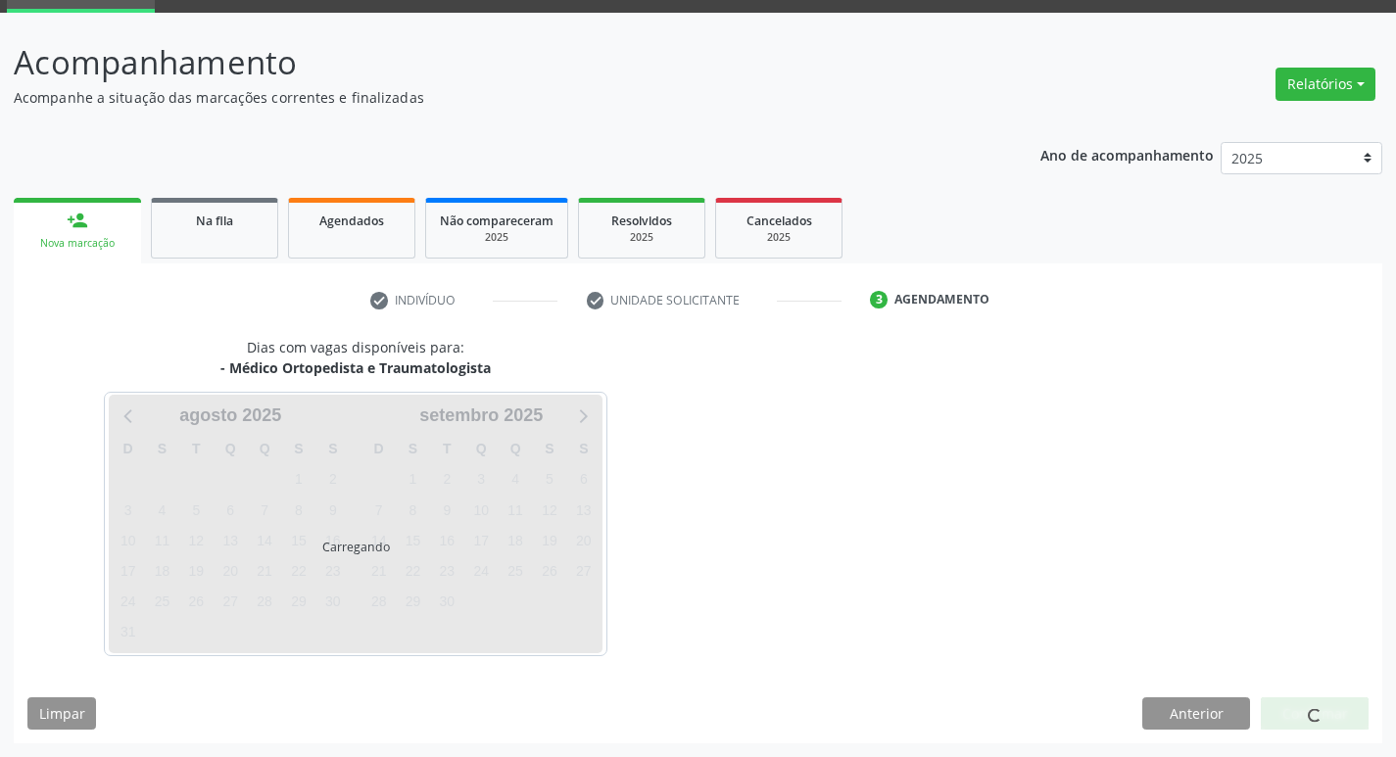
scroll to position [95, 0]
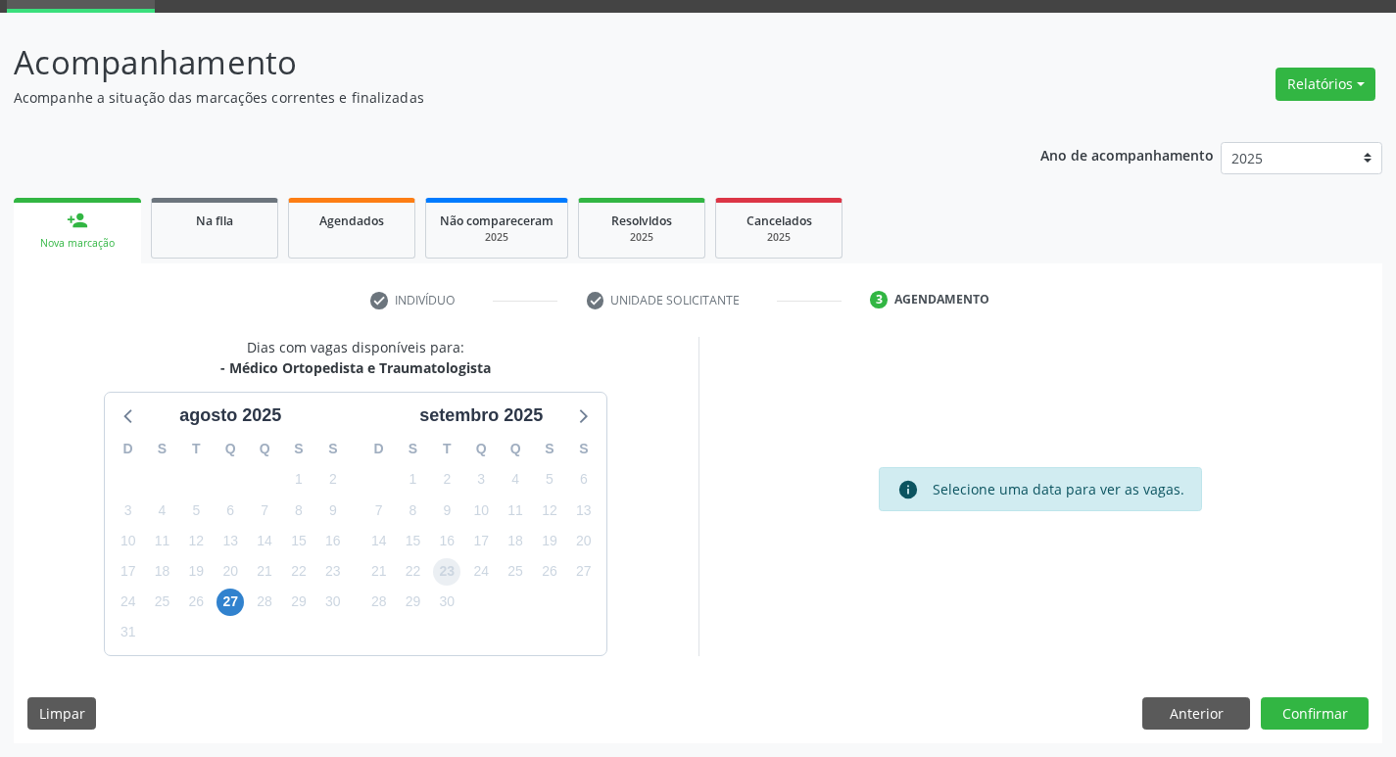
click at [443, 574] on span "23" at bounding box center [446, 571] width 27 height 27
click at [1322, 697] on button "Confirmar" at bounding box center [1314, 713] width 108 height 33
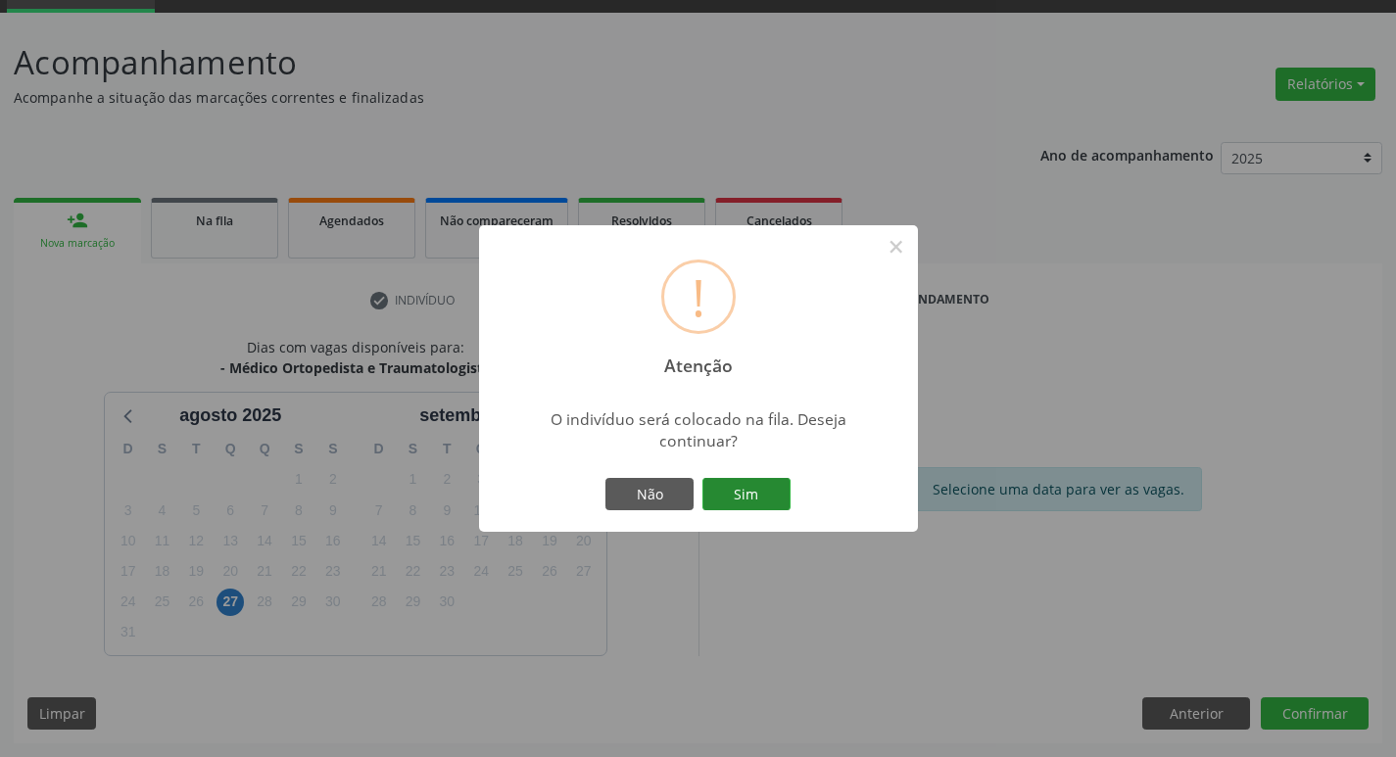
click at [727, 489] on button "Sim" at bounding box center [746, 494] width 88 height 33
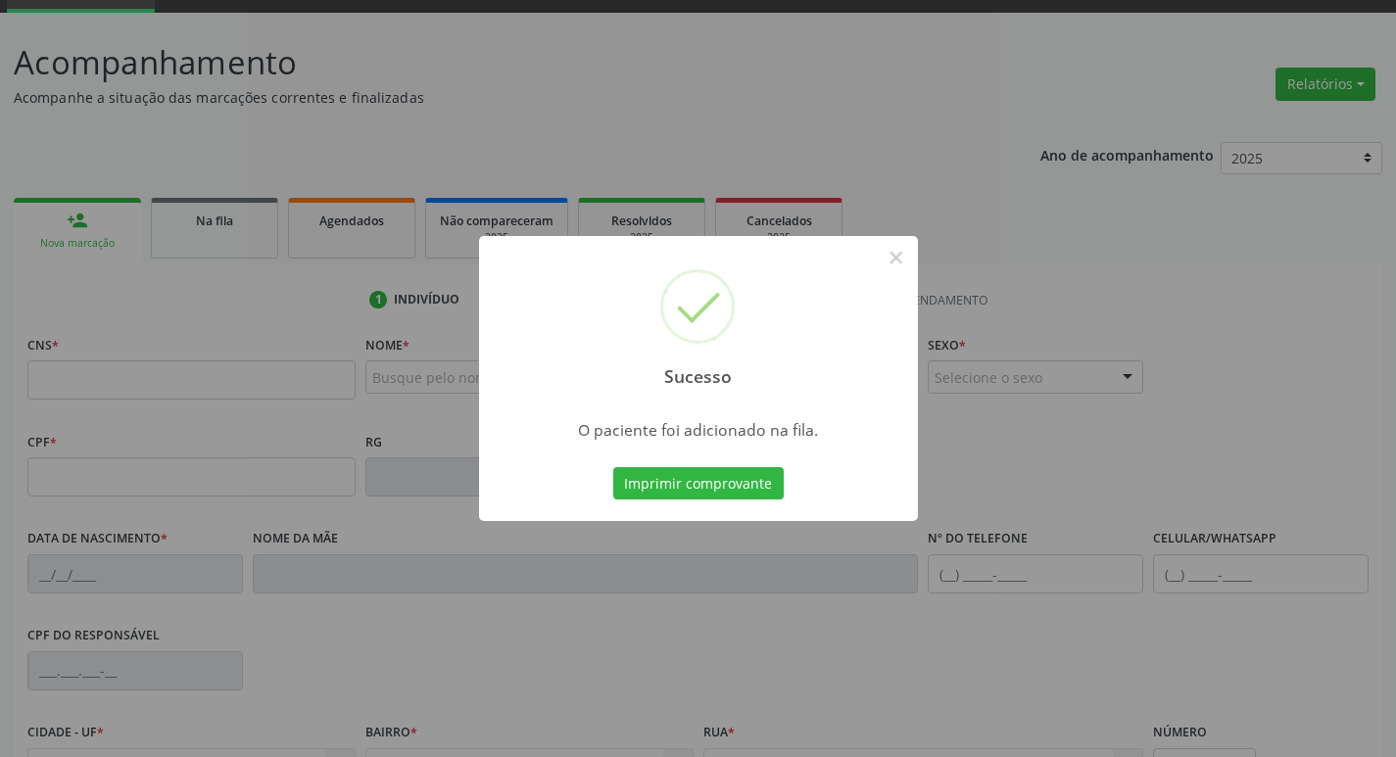
click at [190, 374] on div "Sucesso × O paciente foi adicionado na fila. Imprimir comprovante Cancel" at bounding box center [698, 378] width 1396 height 757
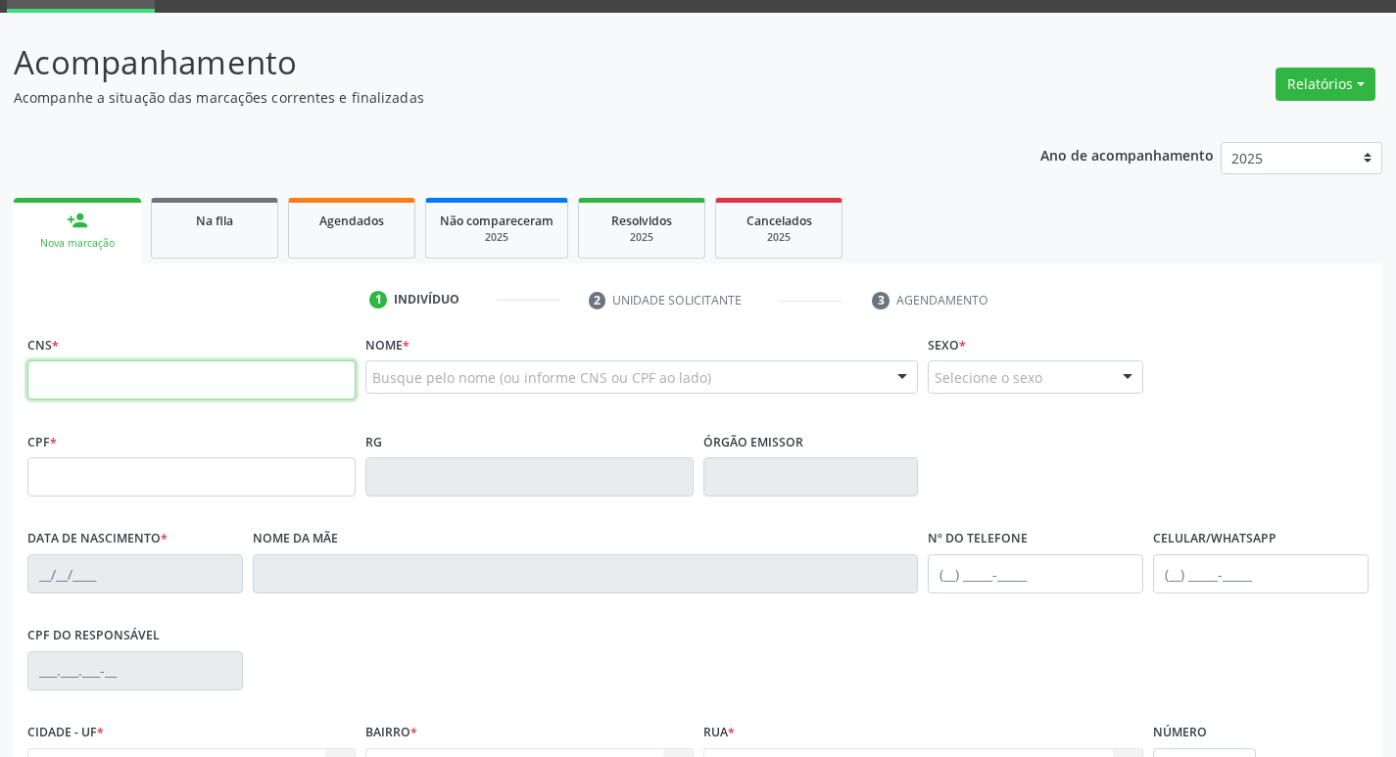
click at [190, 374] on input "text" at bounding box center [191, 379] width 328 height 39
type input "706 4091 9557 8080"
type input "032.915.404-41"
type input "31/01/1978"
type input "Maria do Ceu Chaves"
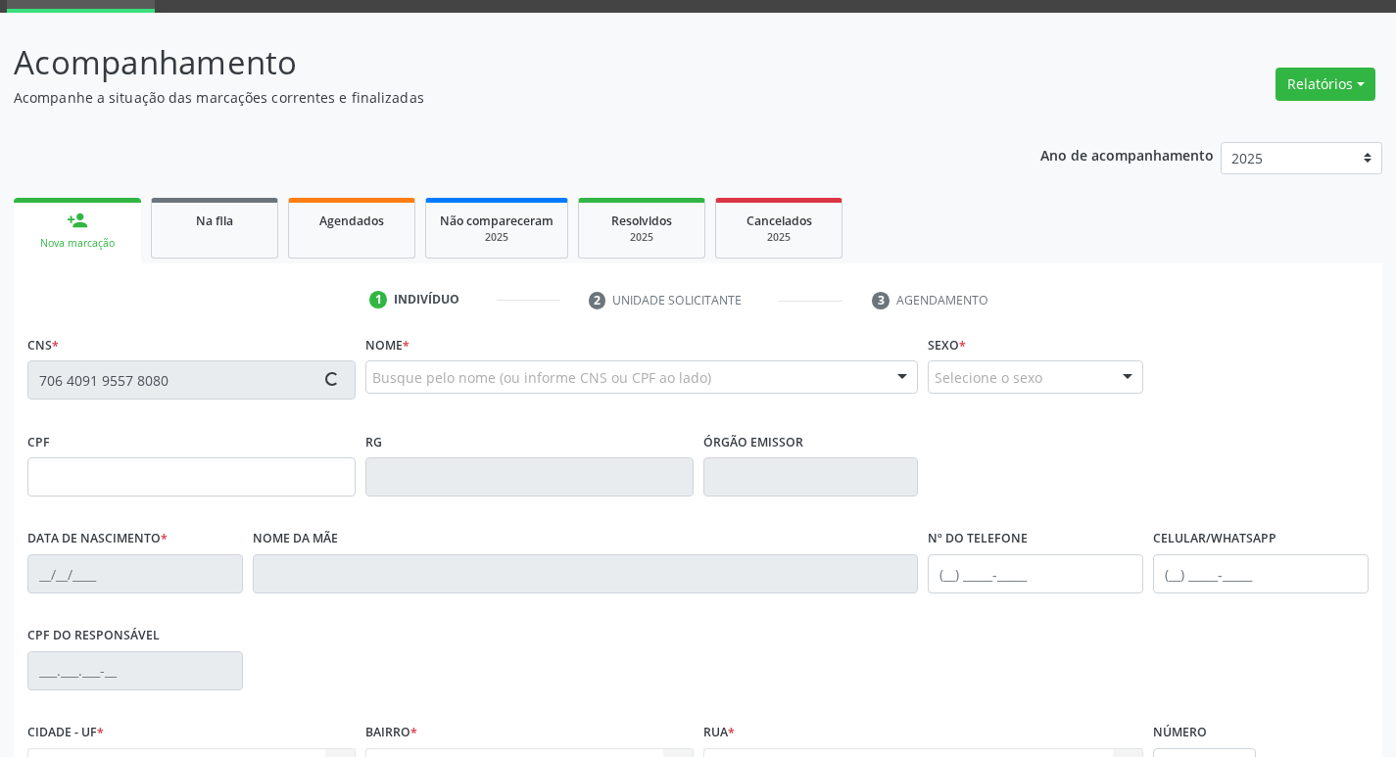
type input "(83) 99124-9467"
type input "713.211.107-82"
type input "50"
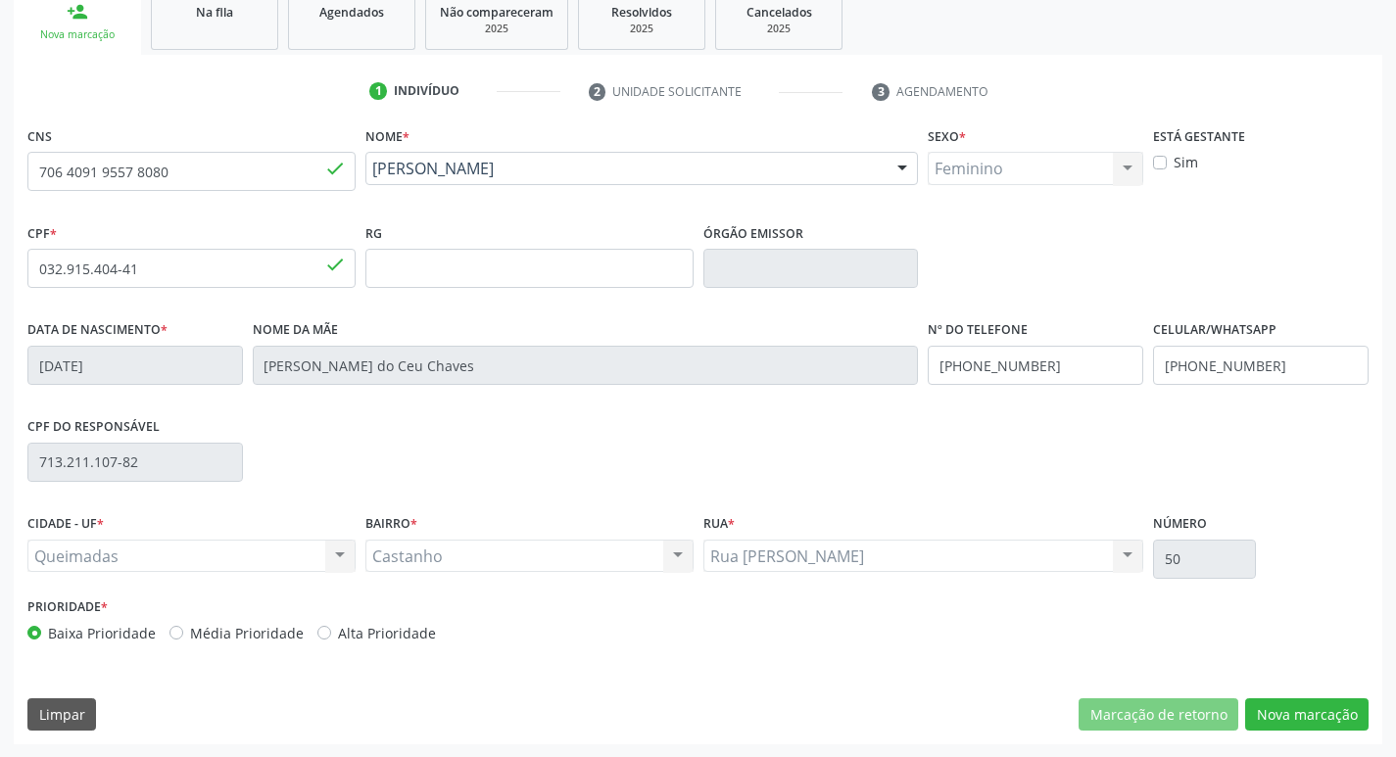
scroll to position [305, 0]
click at [1294, 697] on button "Nova marcação" at bounding box center [1306, 713] width 123 height 33
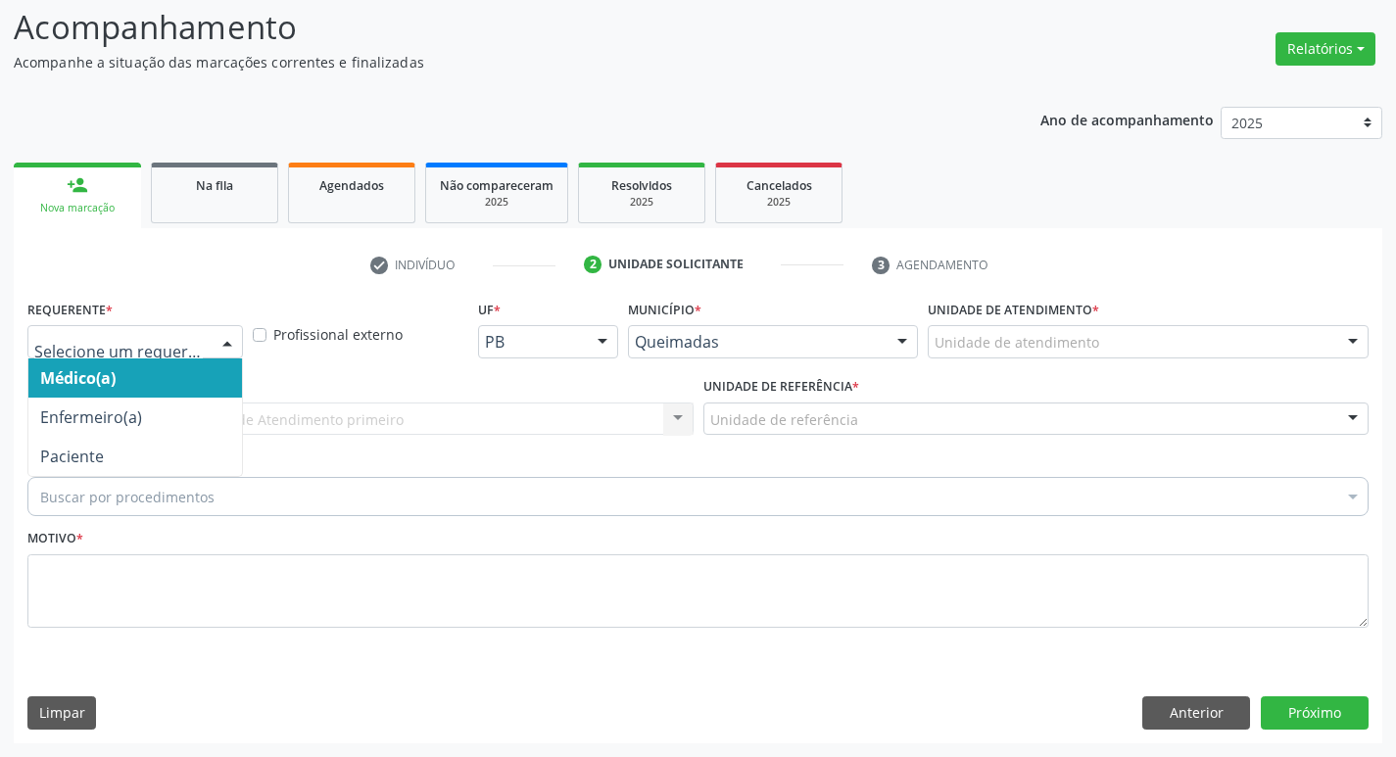
click at [197, 326] on div at bounding box center [134, 341] width 215 height 33
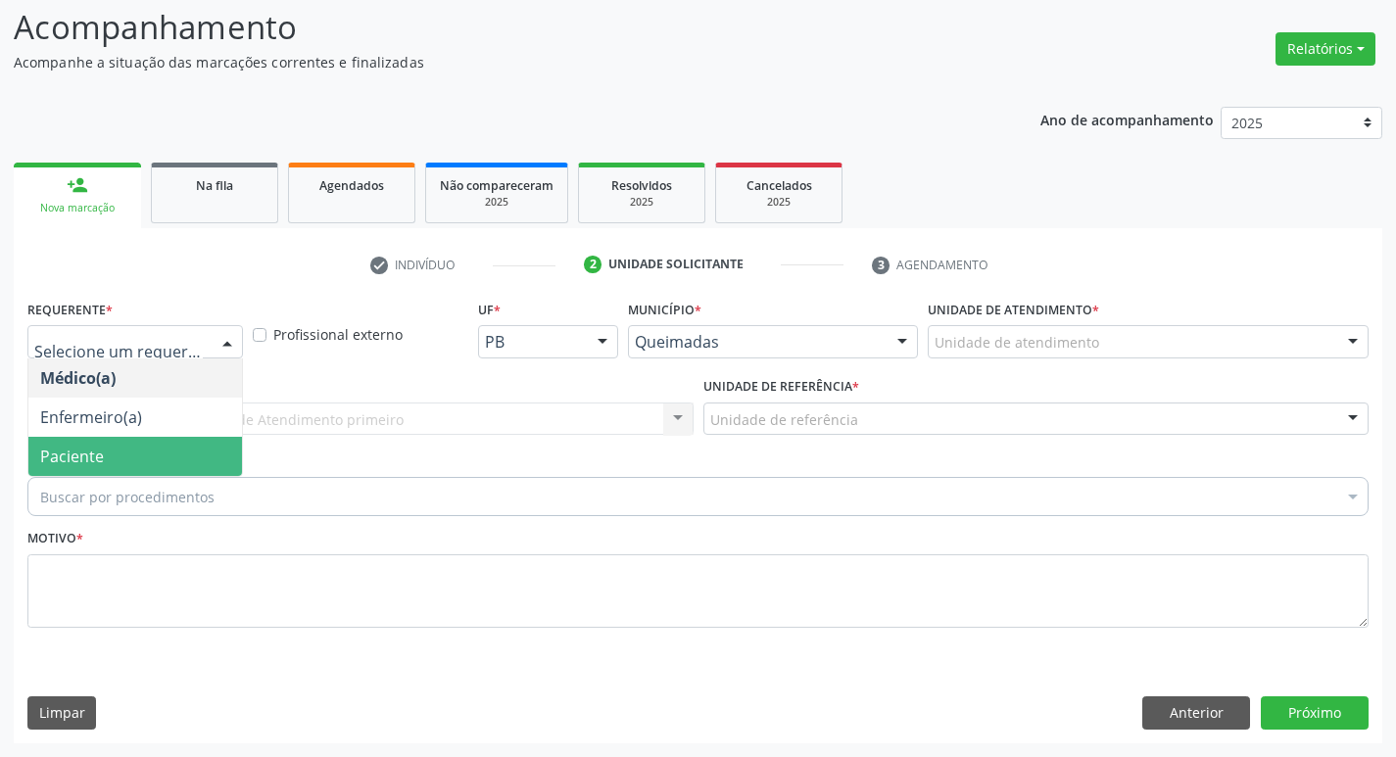
click at [225, 458] on span "Paciente" at bounding box center [135, 456] width 214 height 39
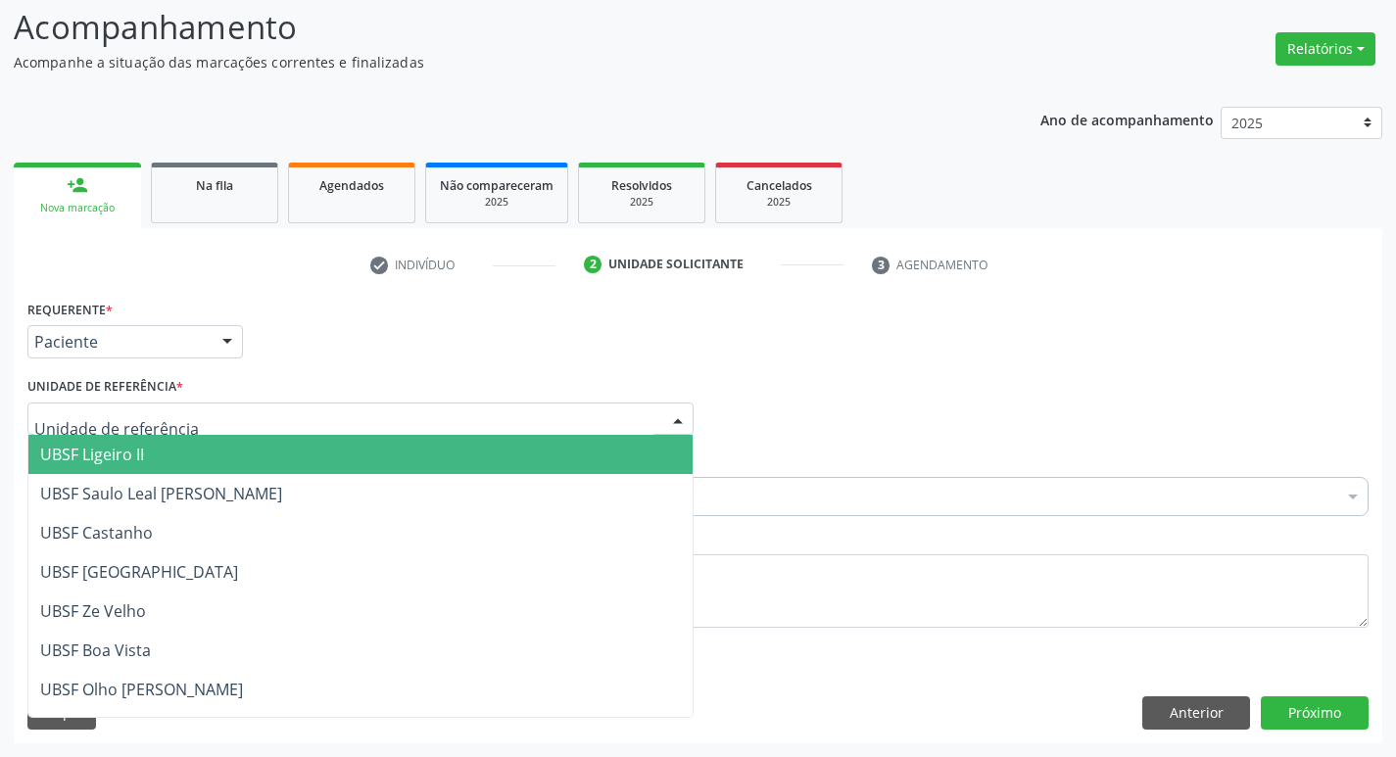
click at [224, 431] on div at bounding box center [360, 419] width 666 height 33
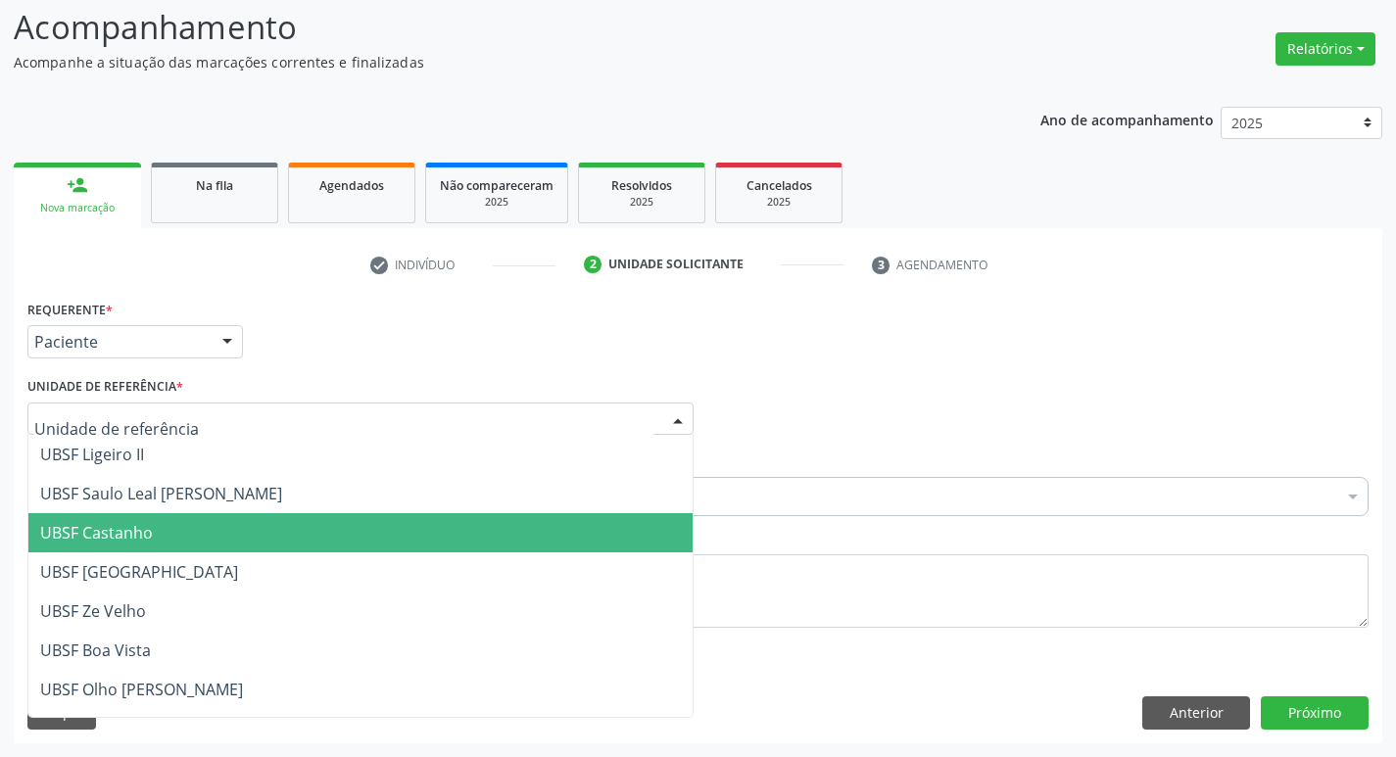
click at [258, 543] on span "UBSF Castanho" at bounding box center [360, 532] width 664 height 39
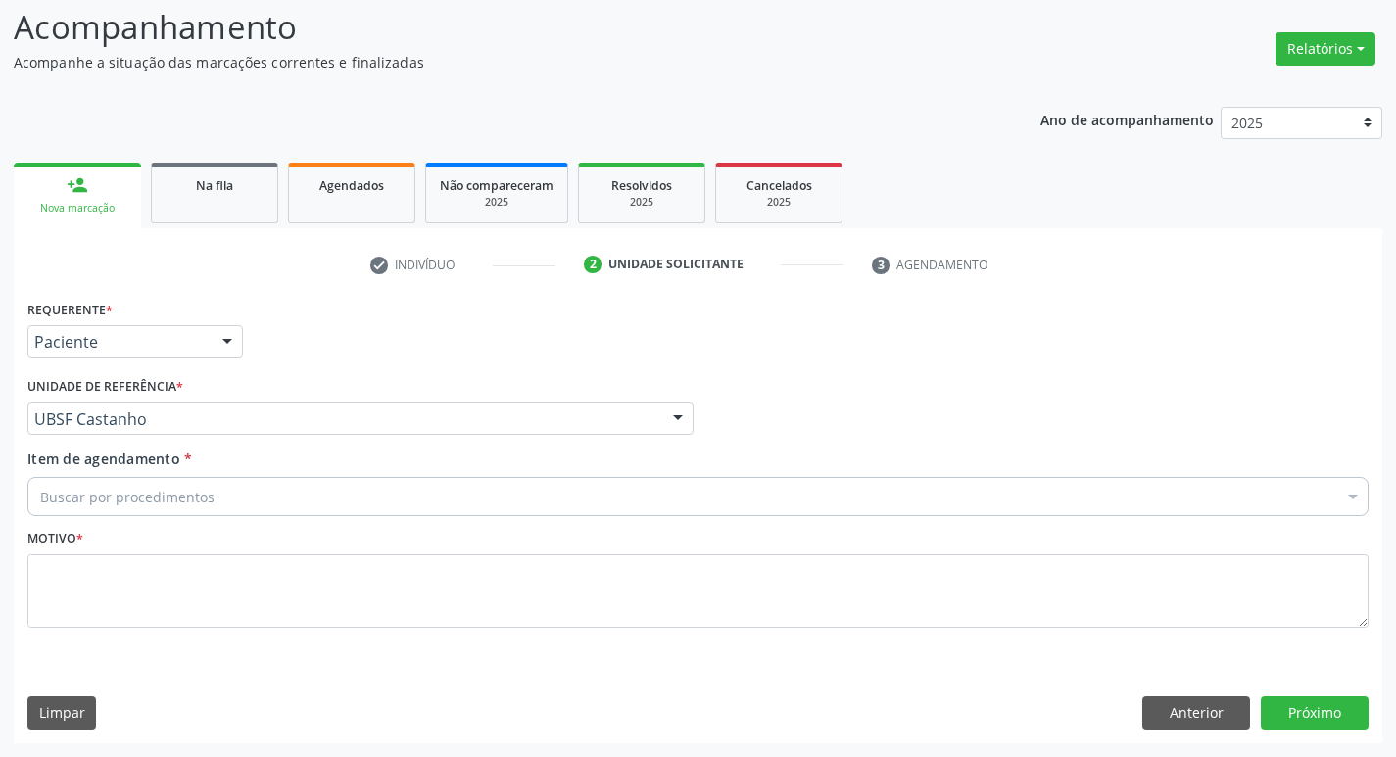
click at [261, 490] on div "Buscar por procedimentos" at bounding box center [697, 496] width 1341 height 39
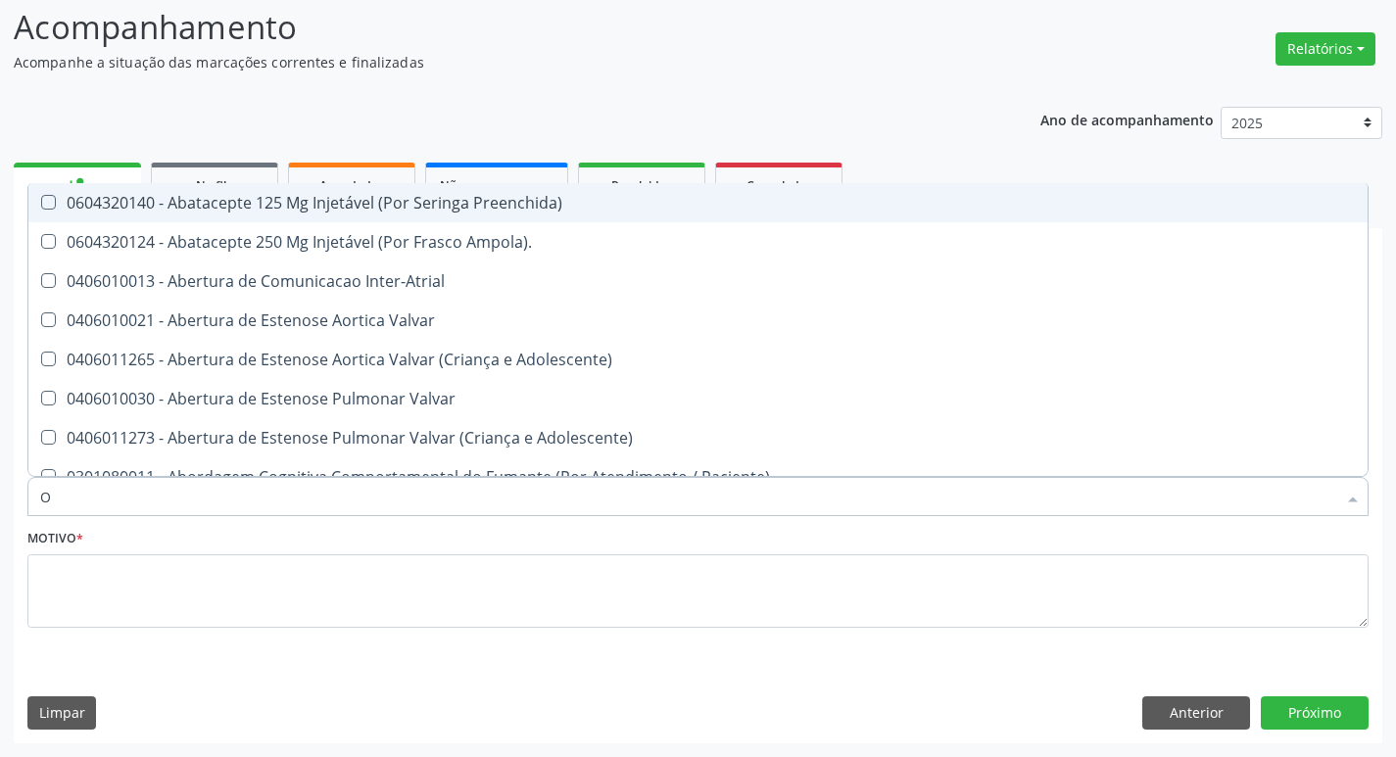
type input "ORTOPEDISTA"
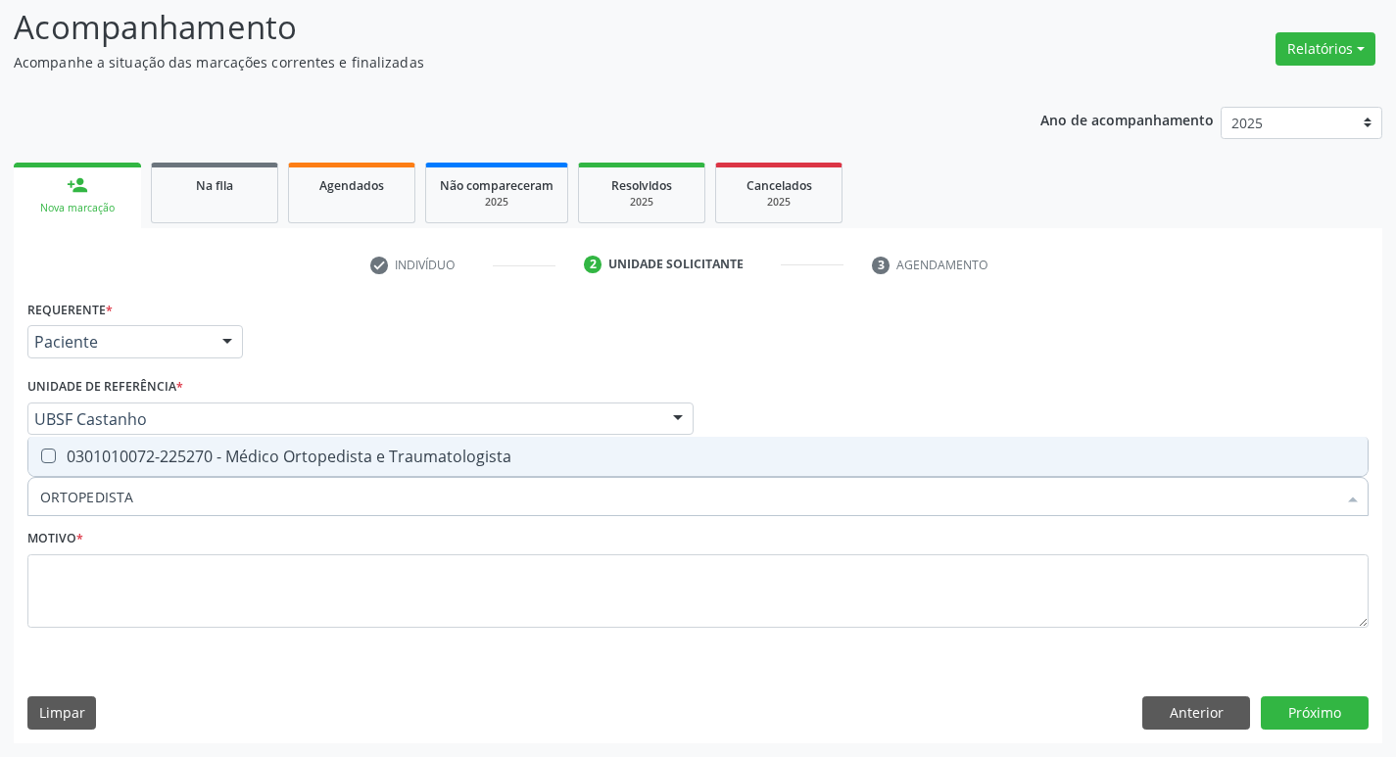
click at [223, 469] on span "0301010072-225270 - Médico Ortopedista e Traumatologista" at bounding box center [697, 456] width 1339 height 39
checkbox Traumatologista "true"
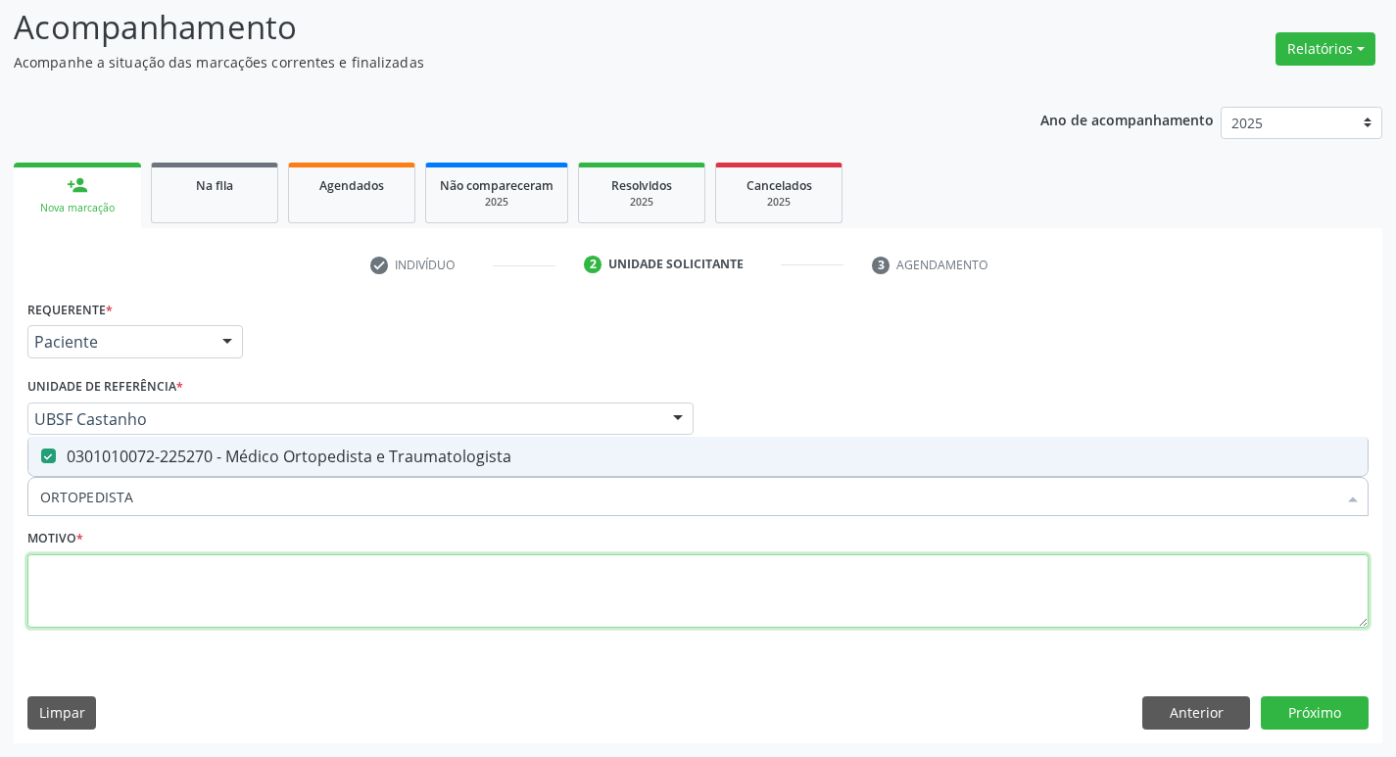
click at [247, 601] on textarea at bounding box center [697, 591] width 1341 height 74
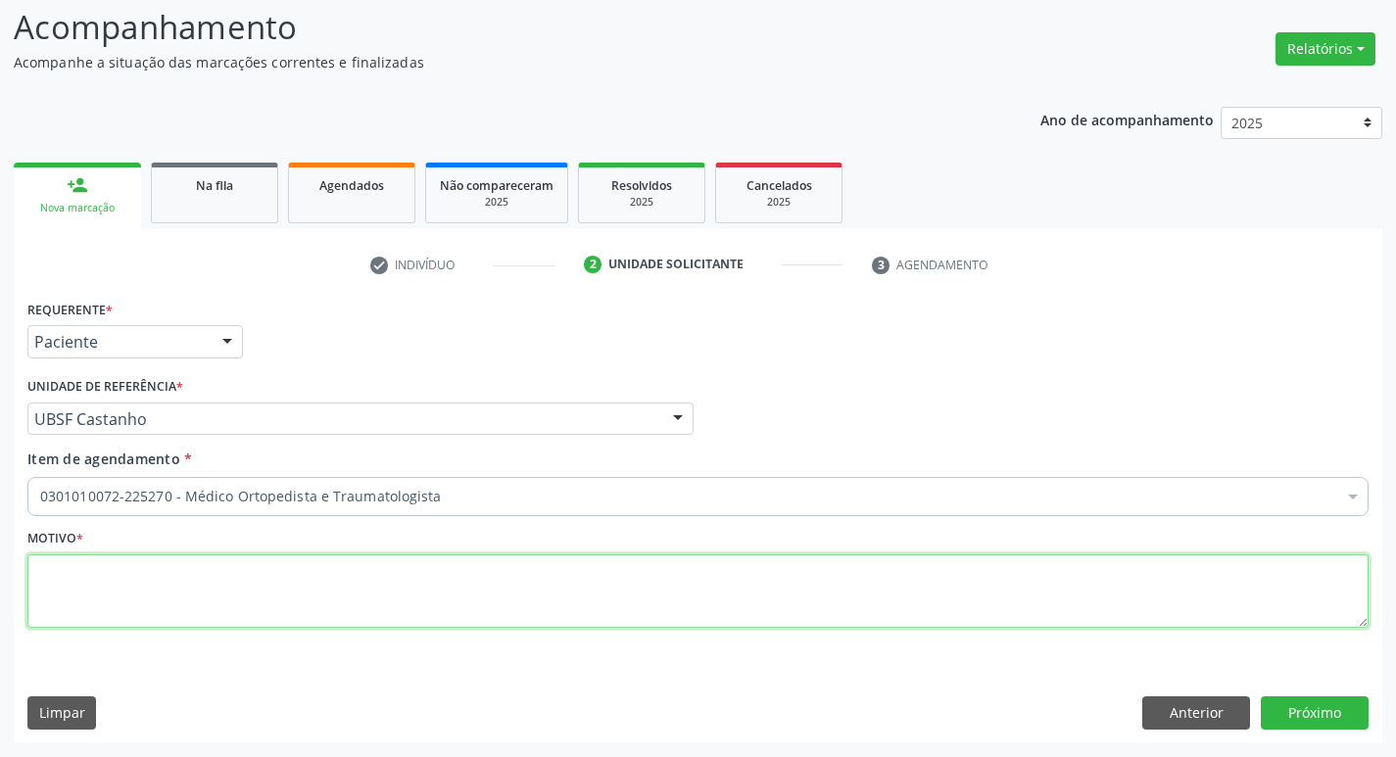
paste textarea "RETORNO"
type textarea "RETORNO"
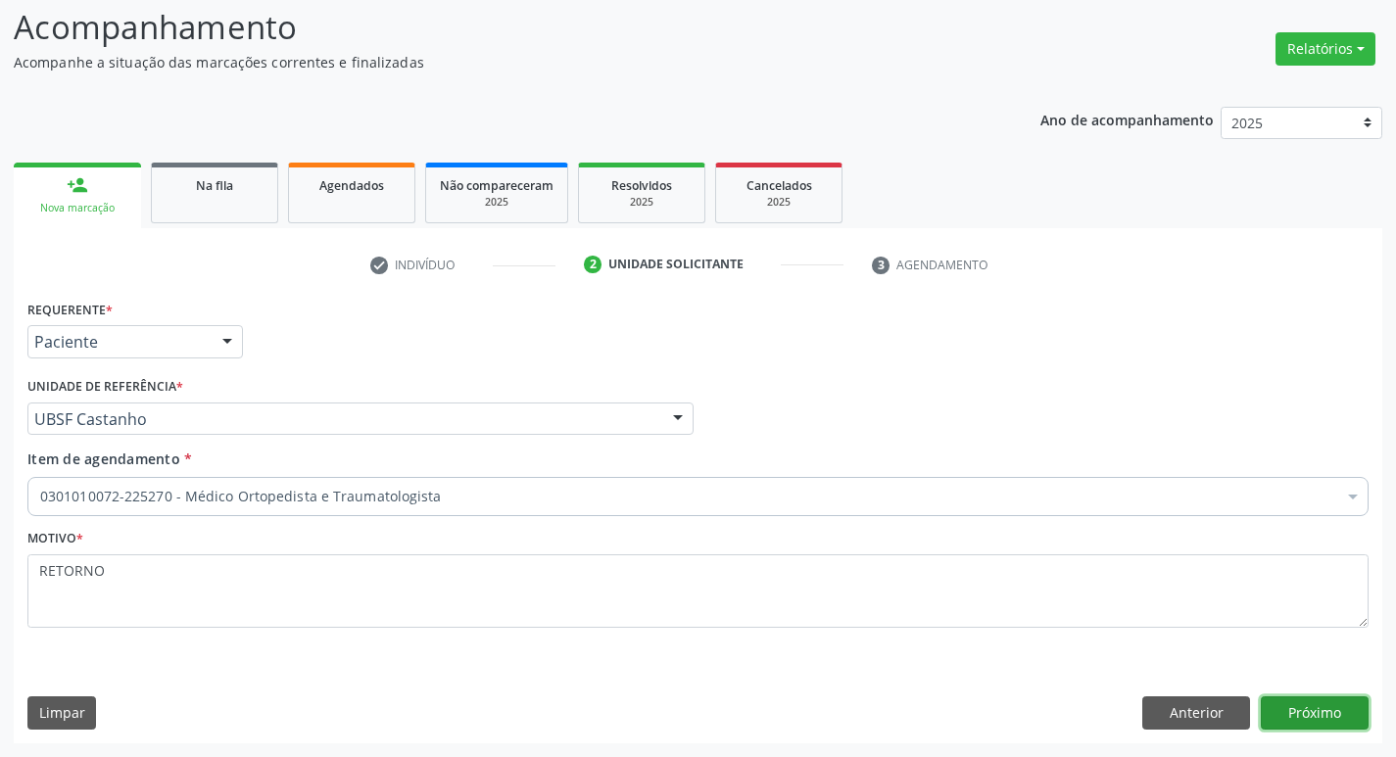
click at [1308, 705] on button "Próximo" at bounding box center [1314, 712] width 108 height 33
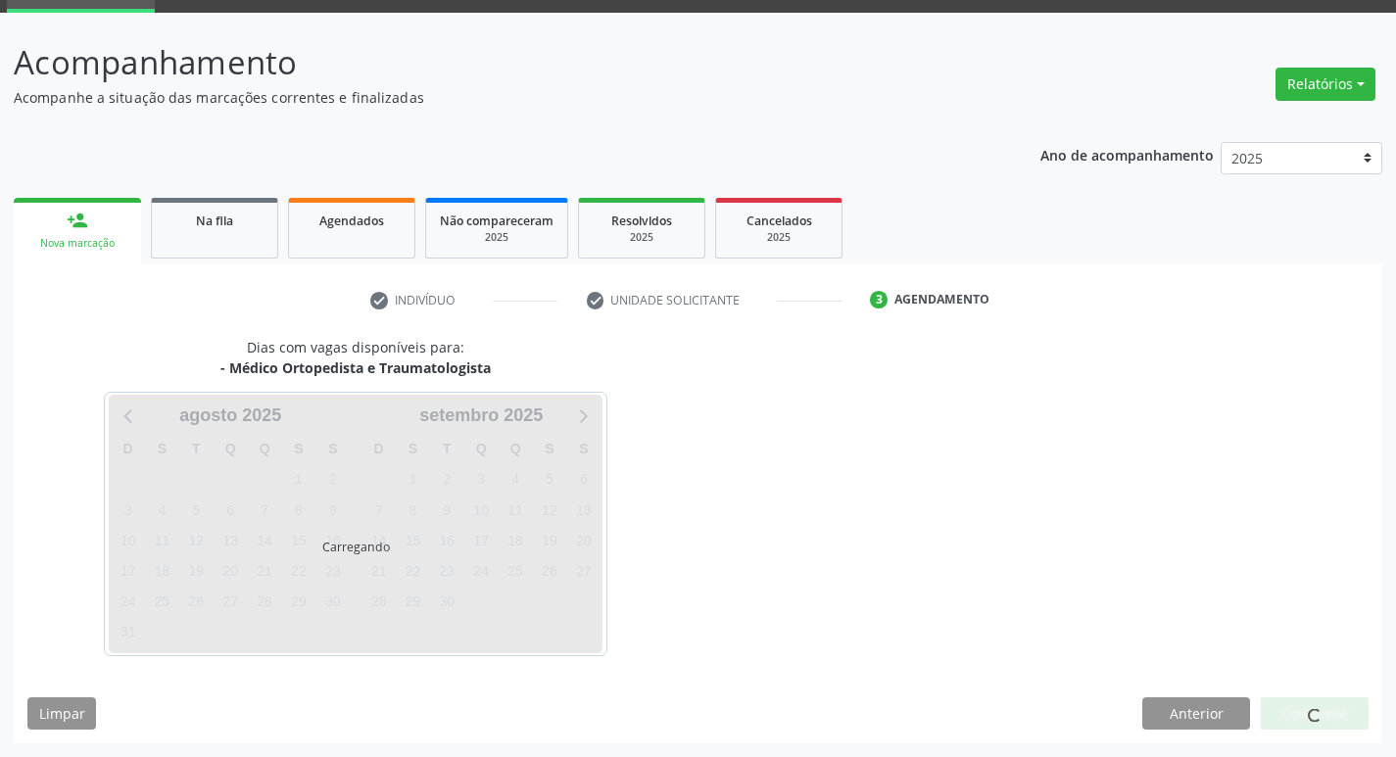
scroll to position [95, 0]
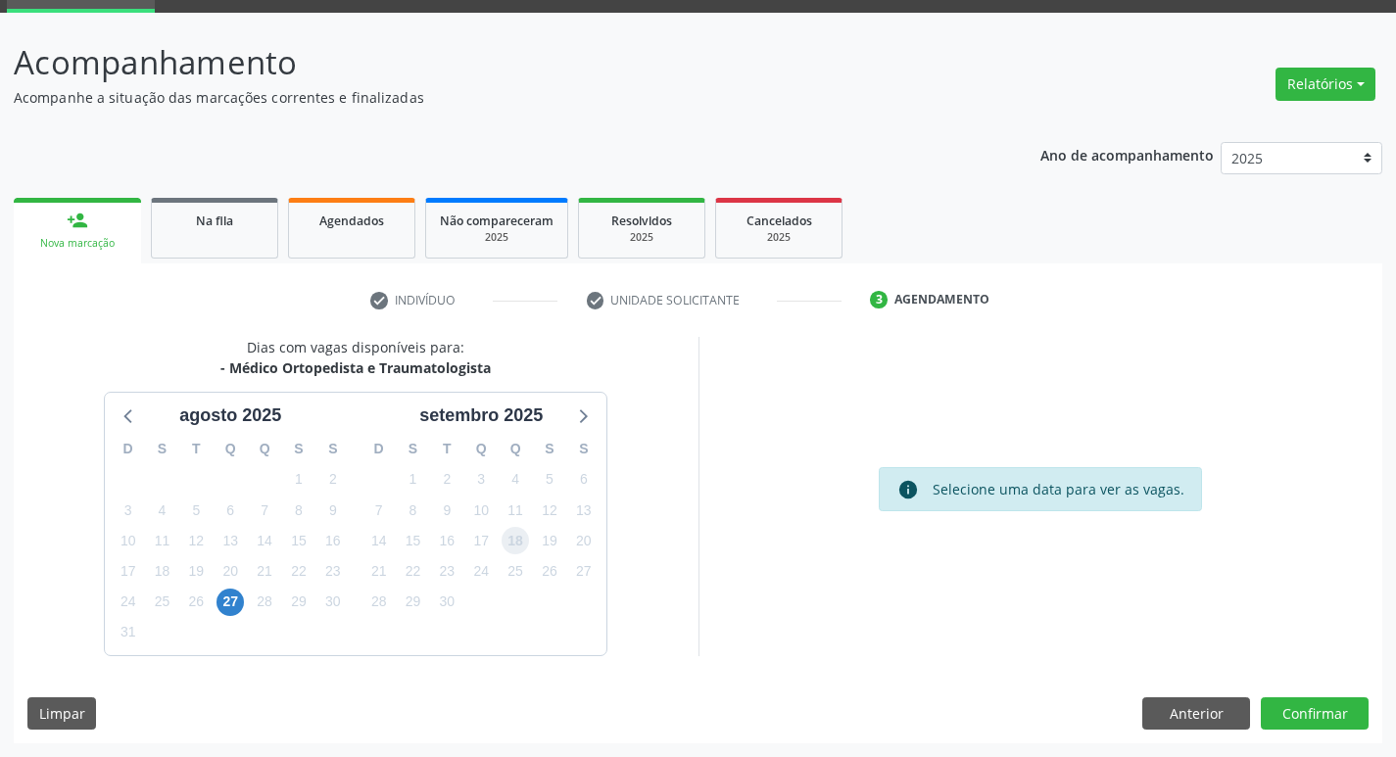
click at [521, 552] on span "18" at bounding box center [514, 540] width 27 height 27
click at [1296, 715] on button "Confirmar" at bounding box center [1314, 713] width 108 height 33
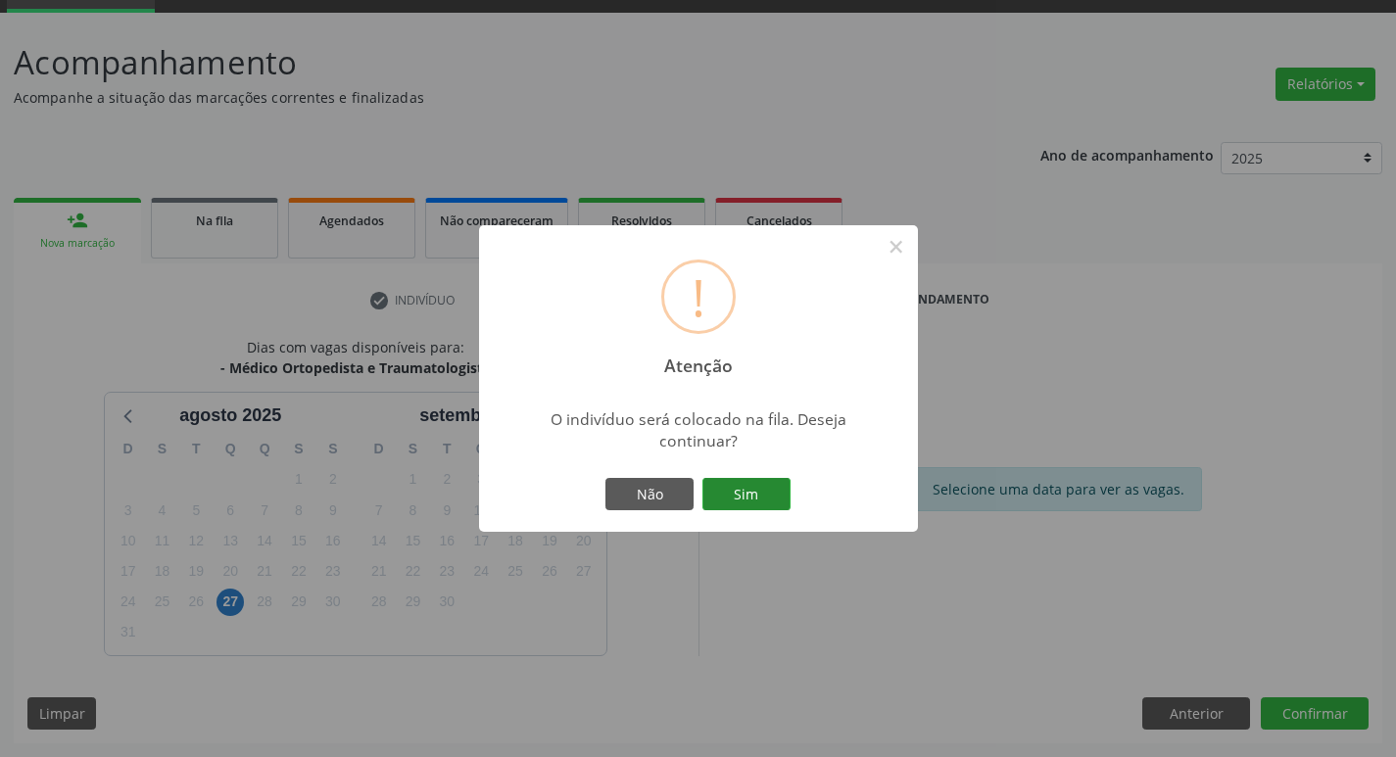
click at [735, 490] on button "Sim" at bounding box center [746, 494] width 88 height 33
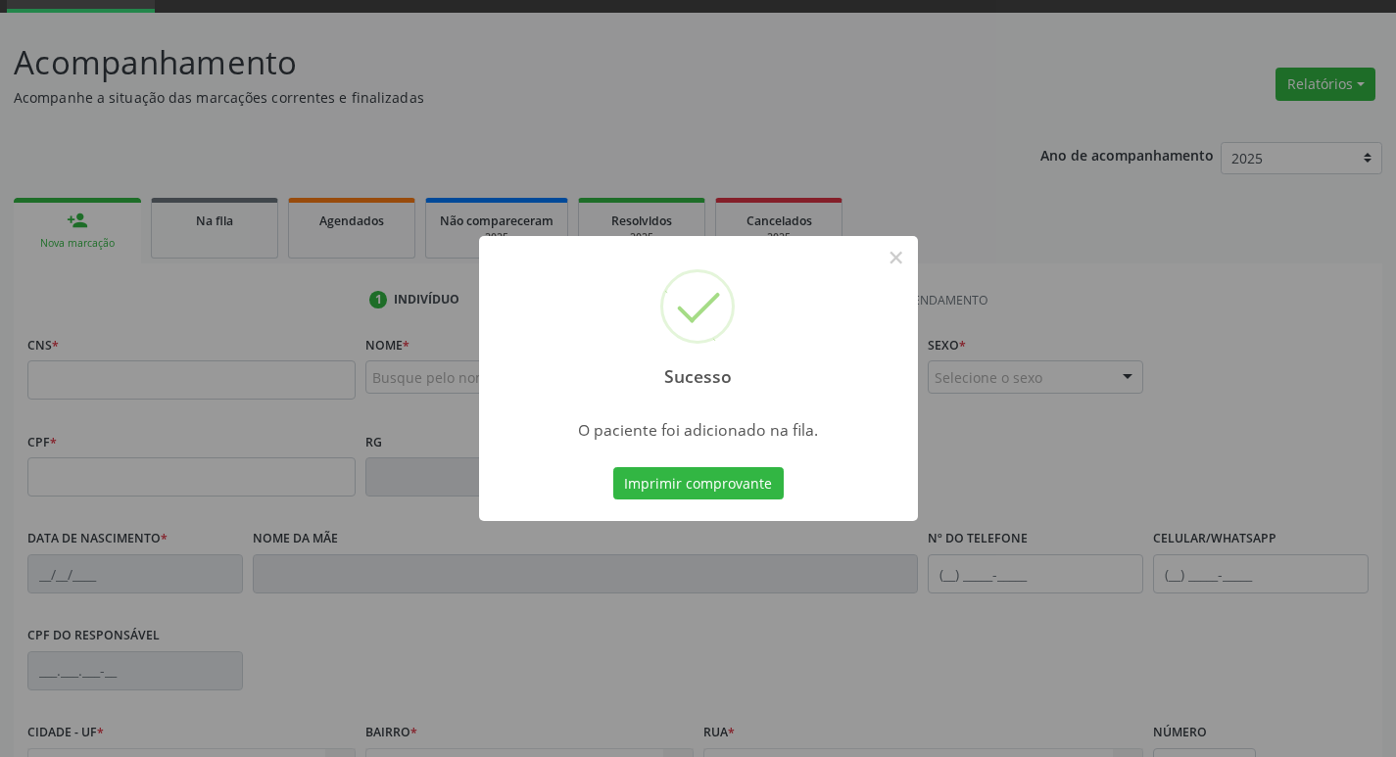
click at [406, 291] on div "Sucesso × O paciente foi adicionado na fila. Imprimir comprovante Cancel" at bounding box center [698, 378] width 1396 height 757
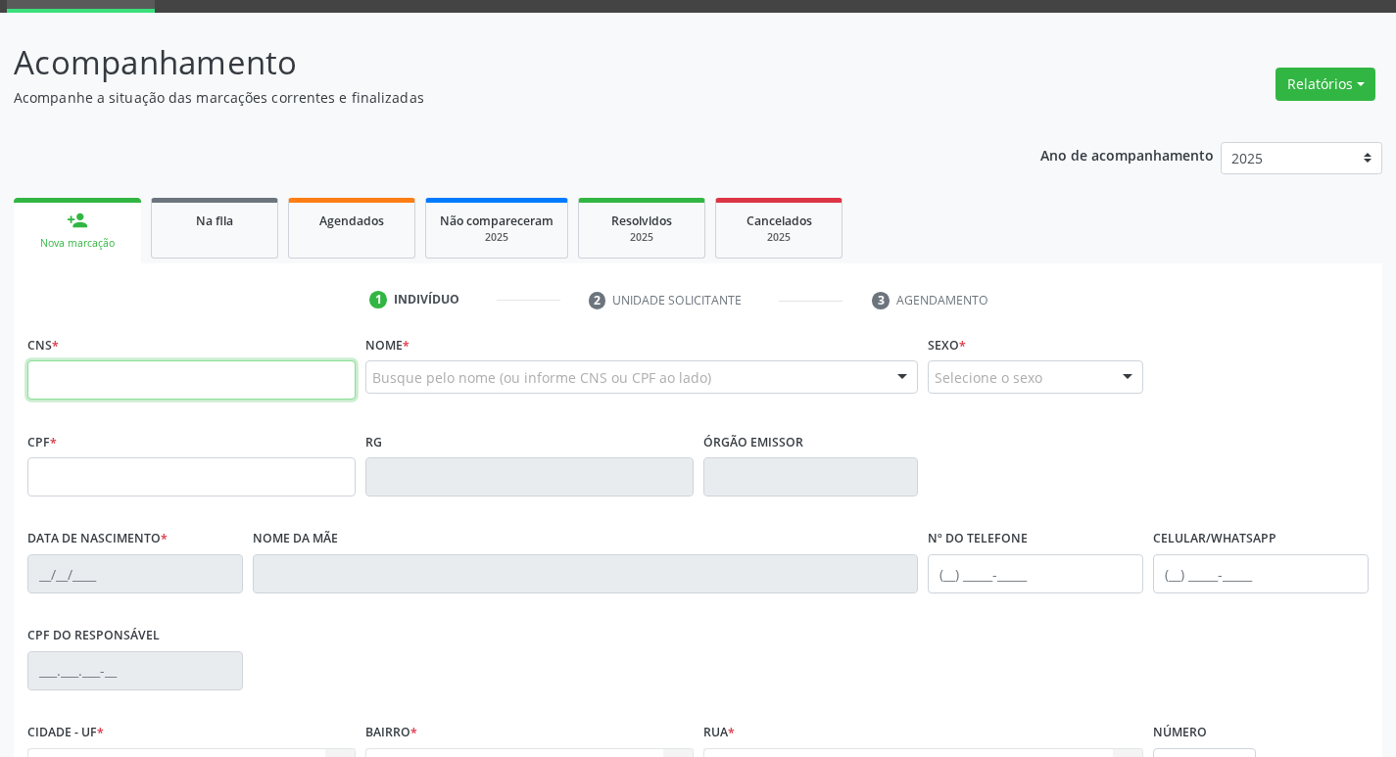
click at [304, 371] on input "text" at bounding box center [191, 379] width 328 height 39
type input "705 0026 3392 8256"
type input "692.189.004-04"
type input "10/05/1960"
type input "Ana Maria da Conceição"
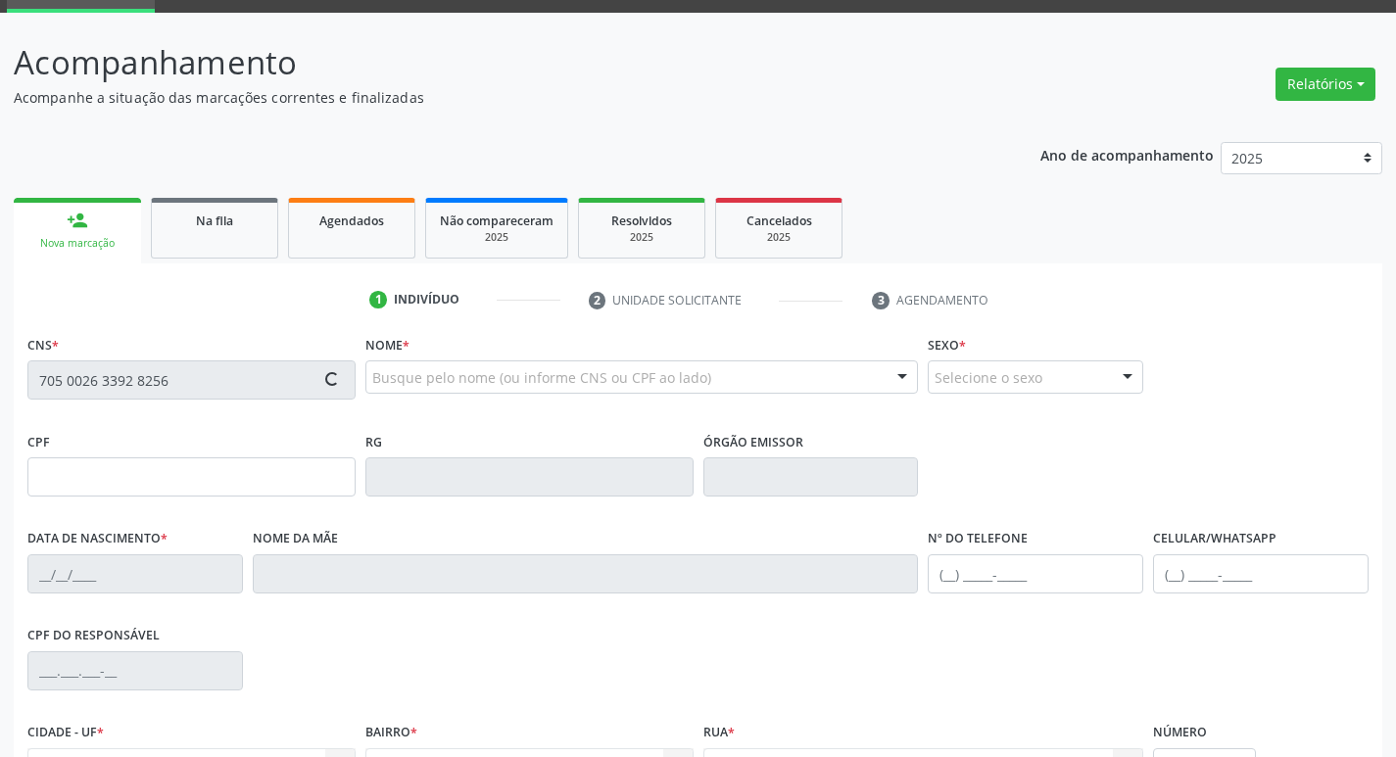
type input "(83) 99193-8090"
type input "057.004.464-21"
type input "59"
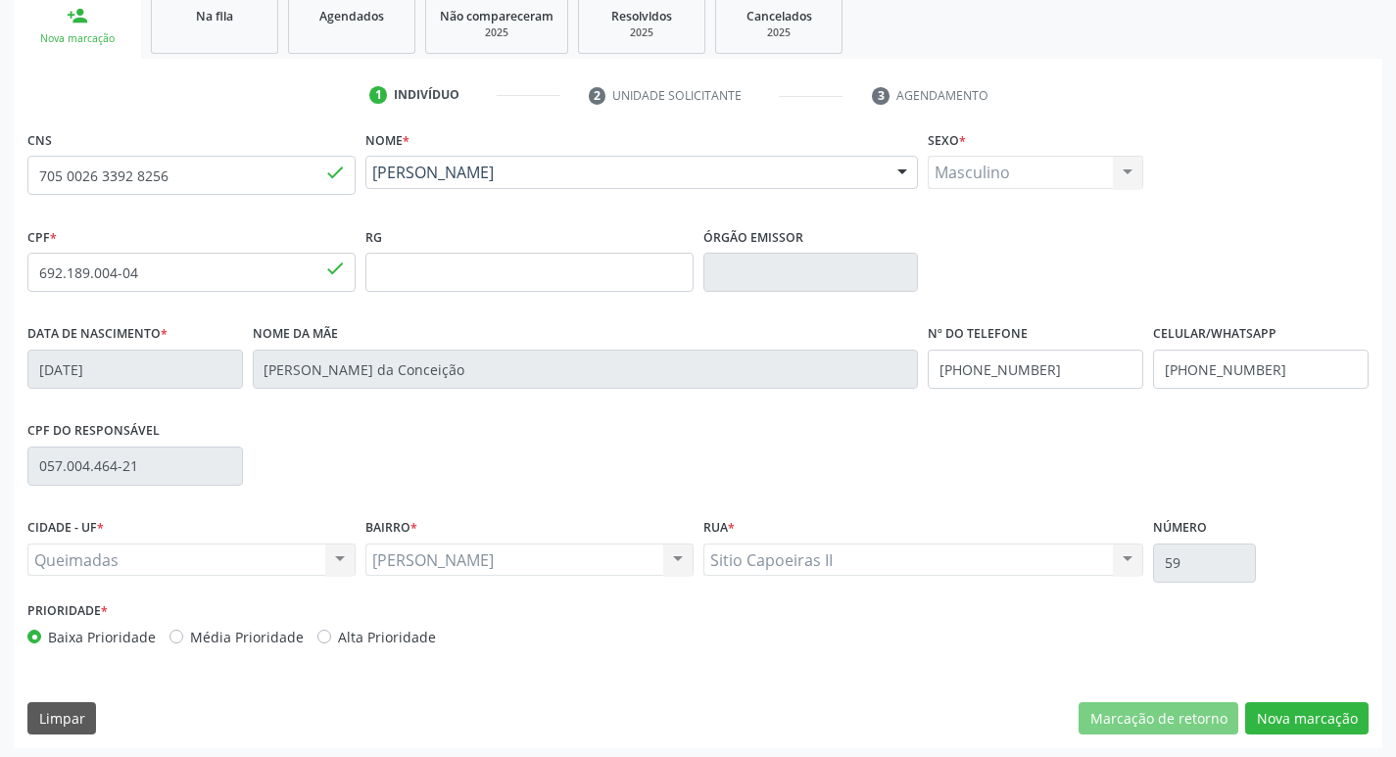
scroll to position [305, 0]
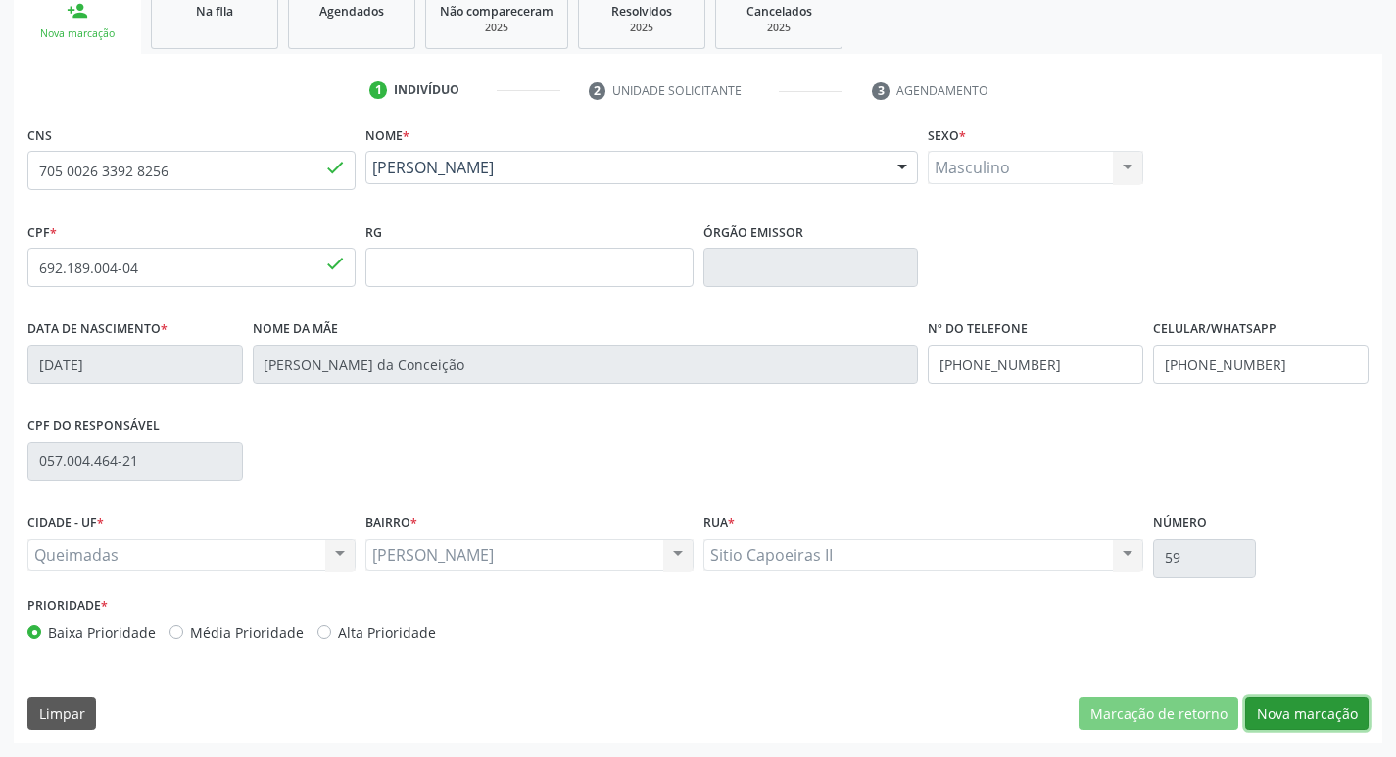
click at [1334, 698] on button "Nova marcação" at bounding box center [1306, 713] width 123 height 33
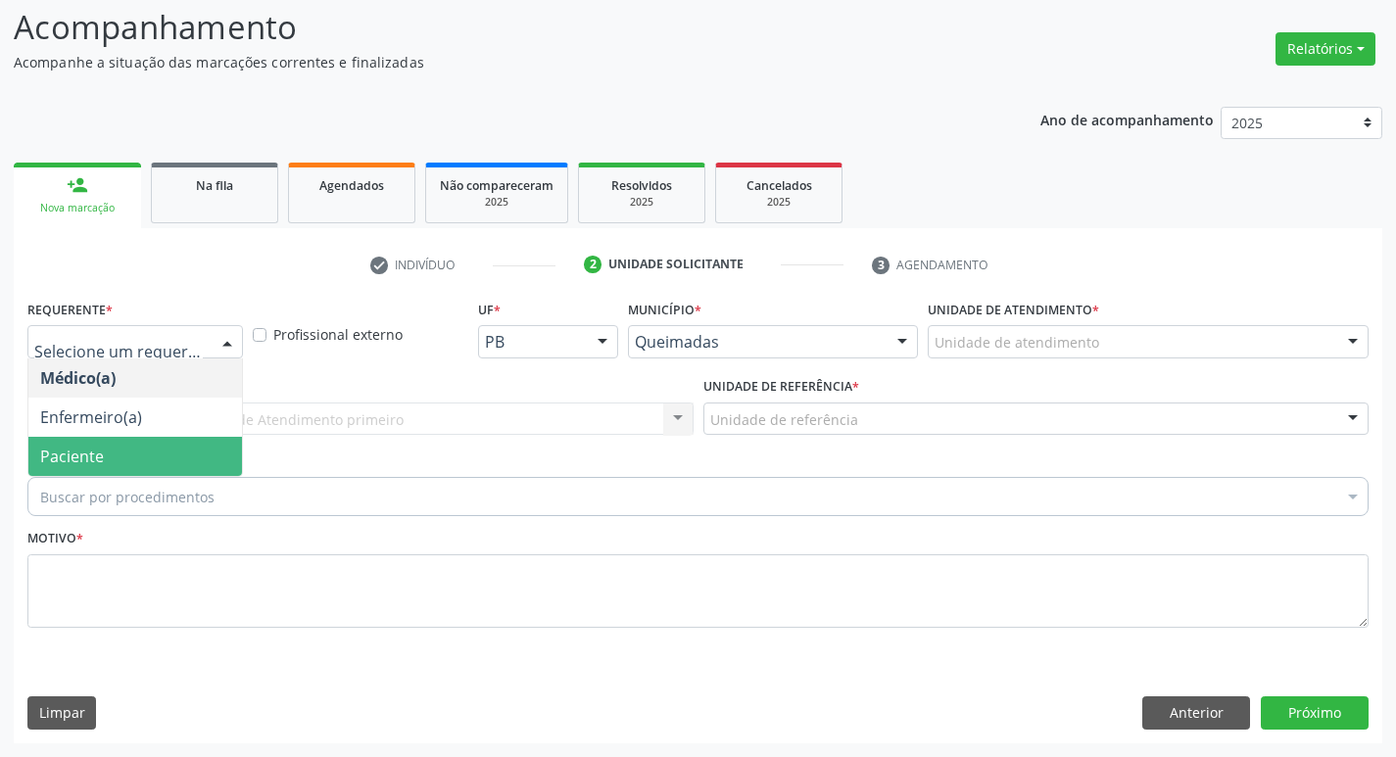
click at [138, 461] on span "Paciente" at bounding box center [135, 456] width 214 height 39
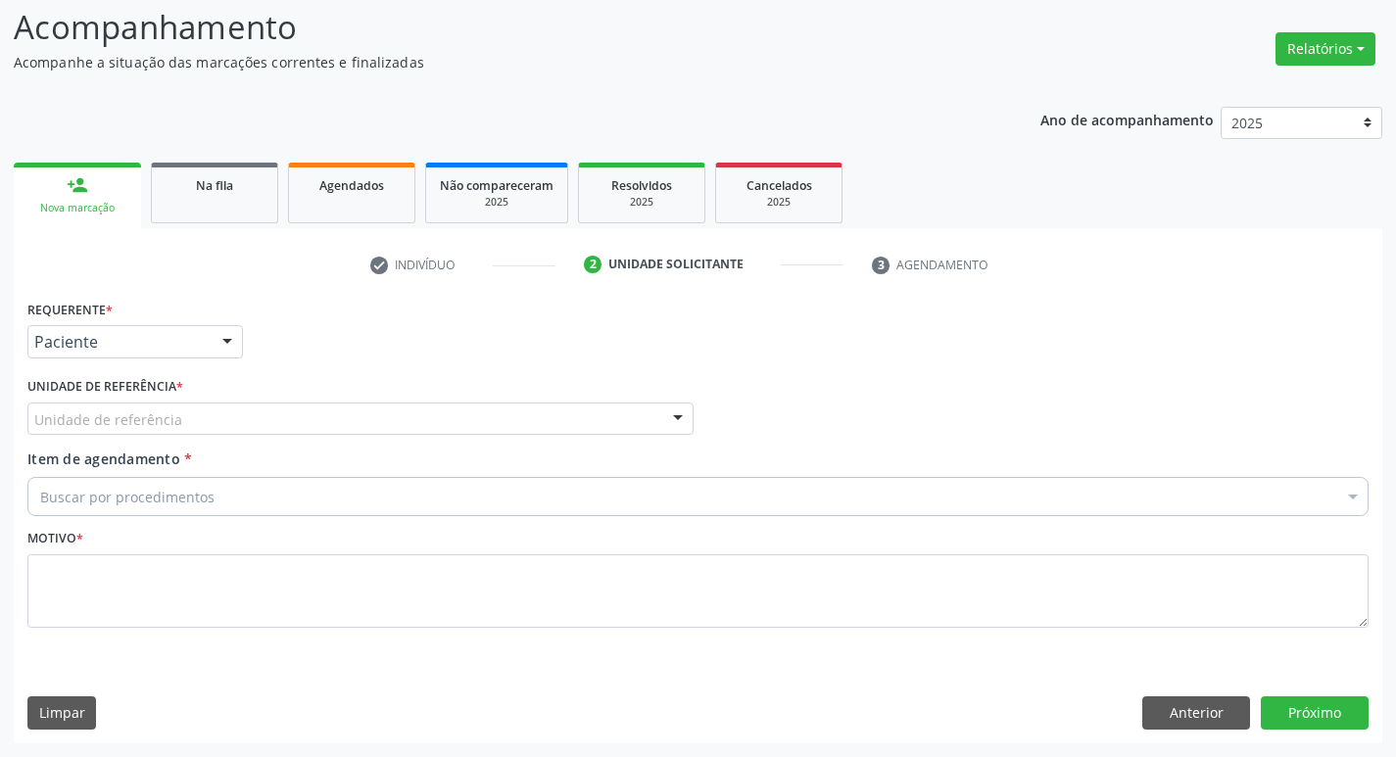
click at [116, 403] on div "Unidade de referência" at bounding box center [360, 419] width 666 height 33
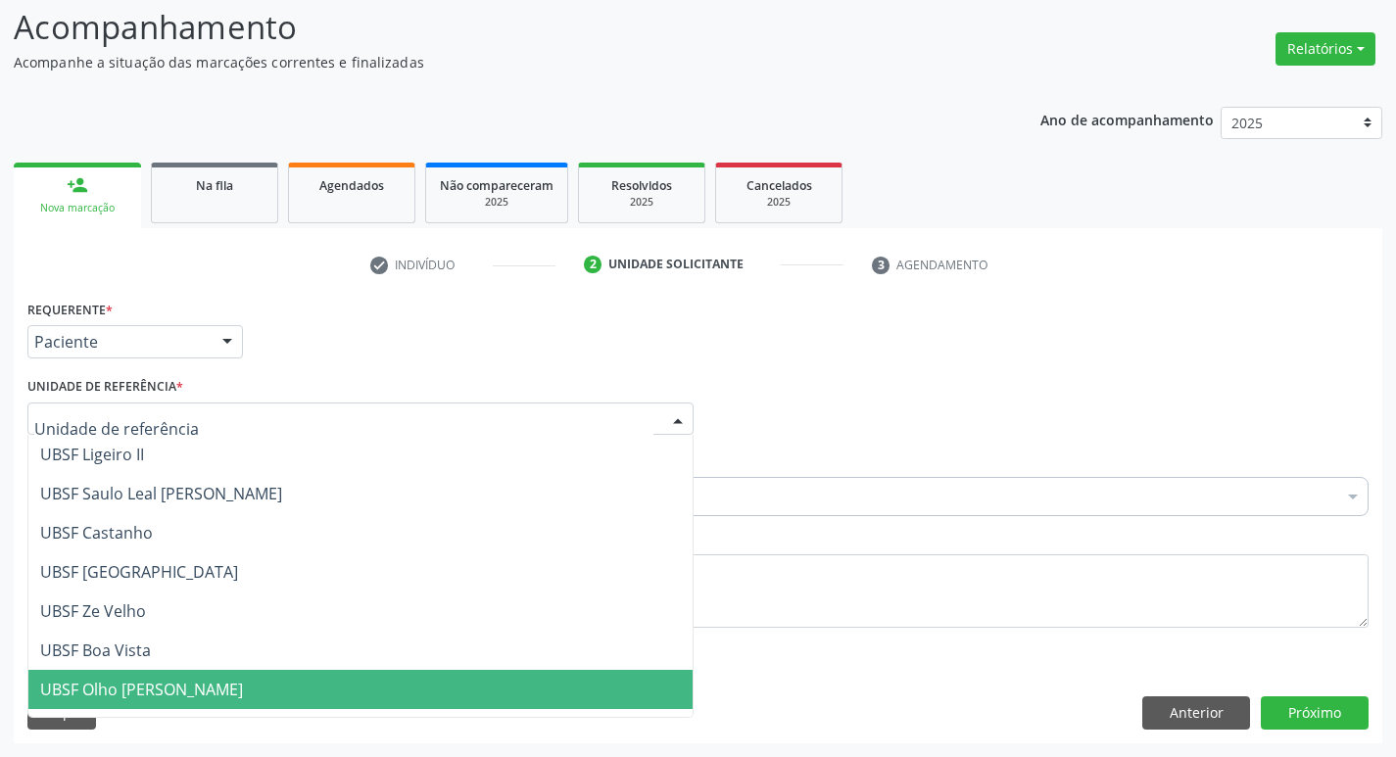
click at [215, 676] on span "UBSF Olho [PERSON_NAME]" at bounding box center [360, 689] width 664 height 39
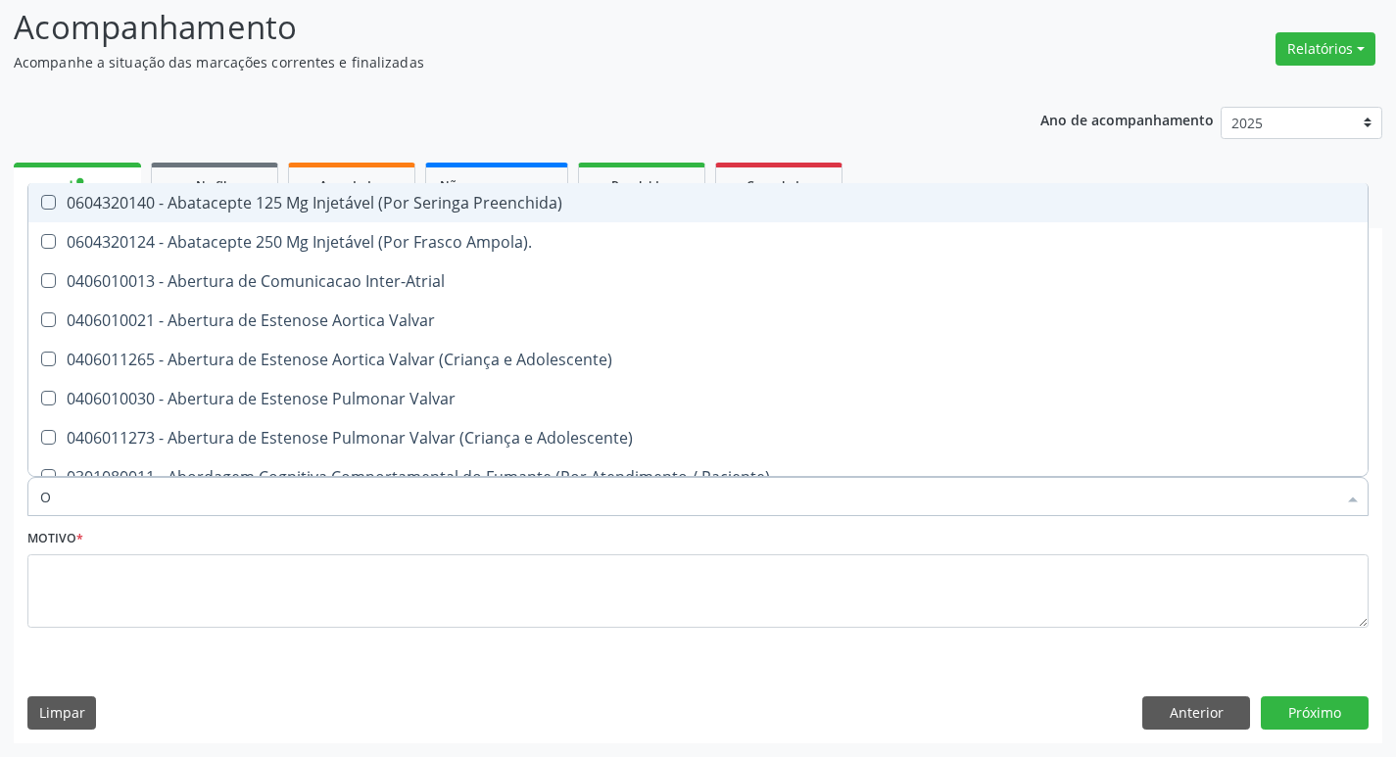
type input "ORTOPEDISTA"
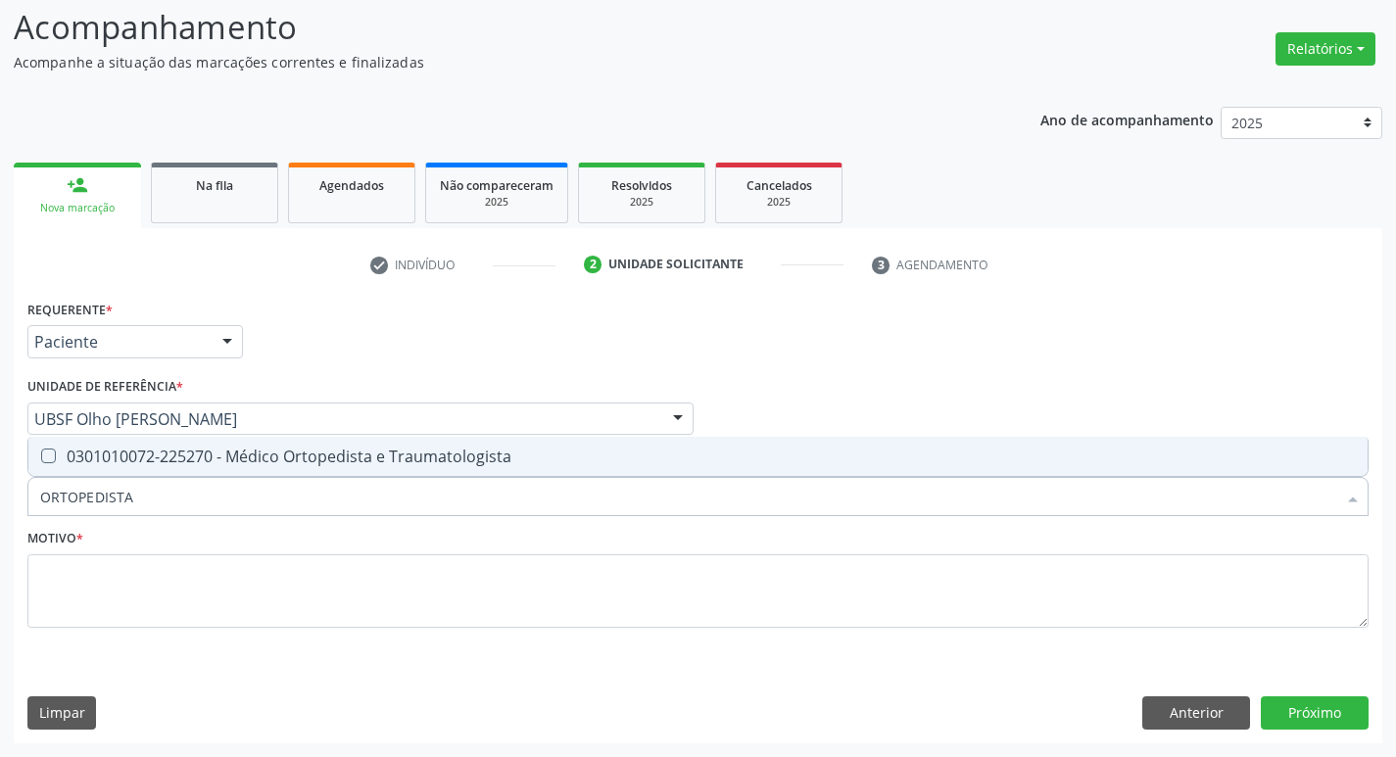
click at [144, 461] on div "0301010072-225270 - Médico Ortopedista e Traumatologista" at bounding box center [697, 457] width 1315 height 16
checkbox Traumatologista "true"
click at [180, 633] on fieldset "Motivo *" at bounding box center [697, 583] width 1341 height 118
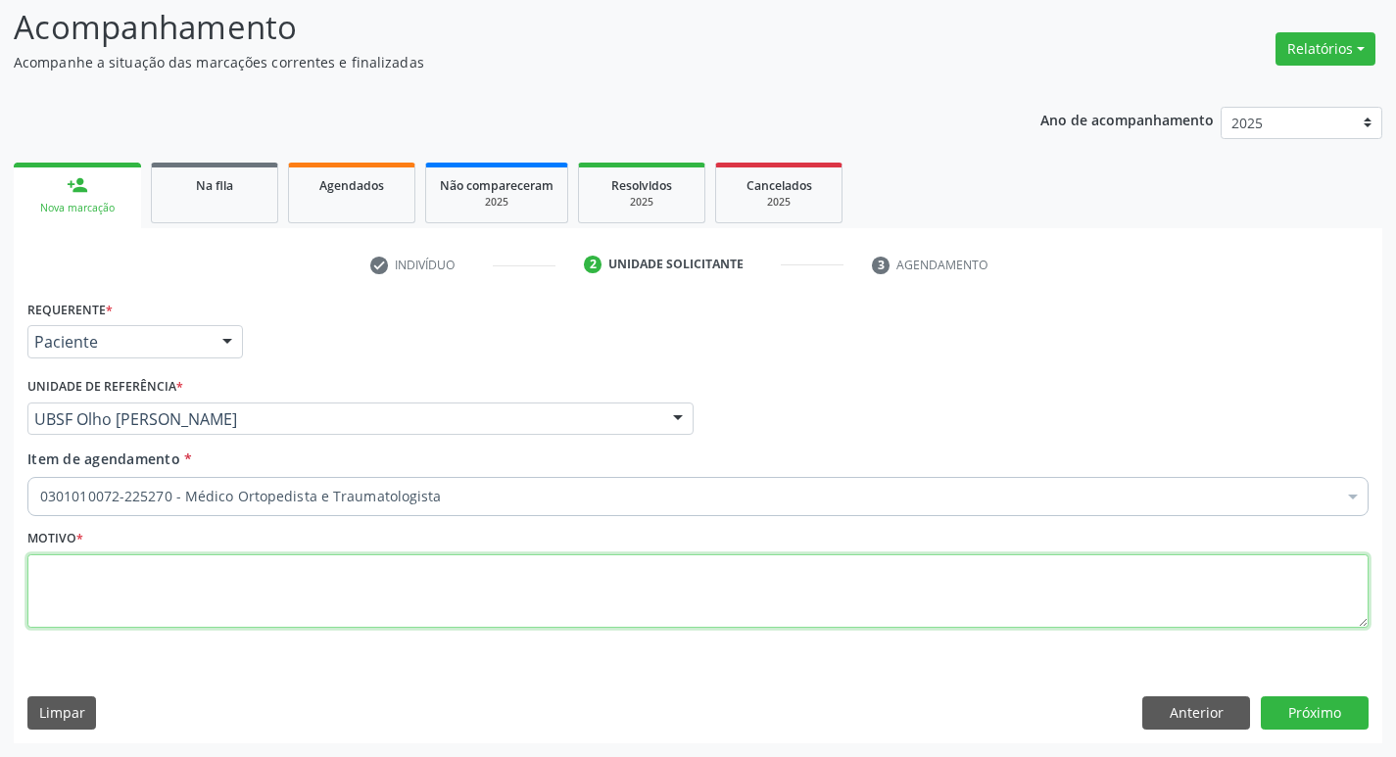
click at [173, 598] on textarea at bounding box center [697, 591] width 1341 height 74
paste textarea "RETORNO"
type textarea "RETORNO"
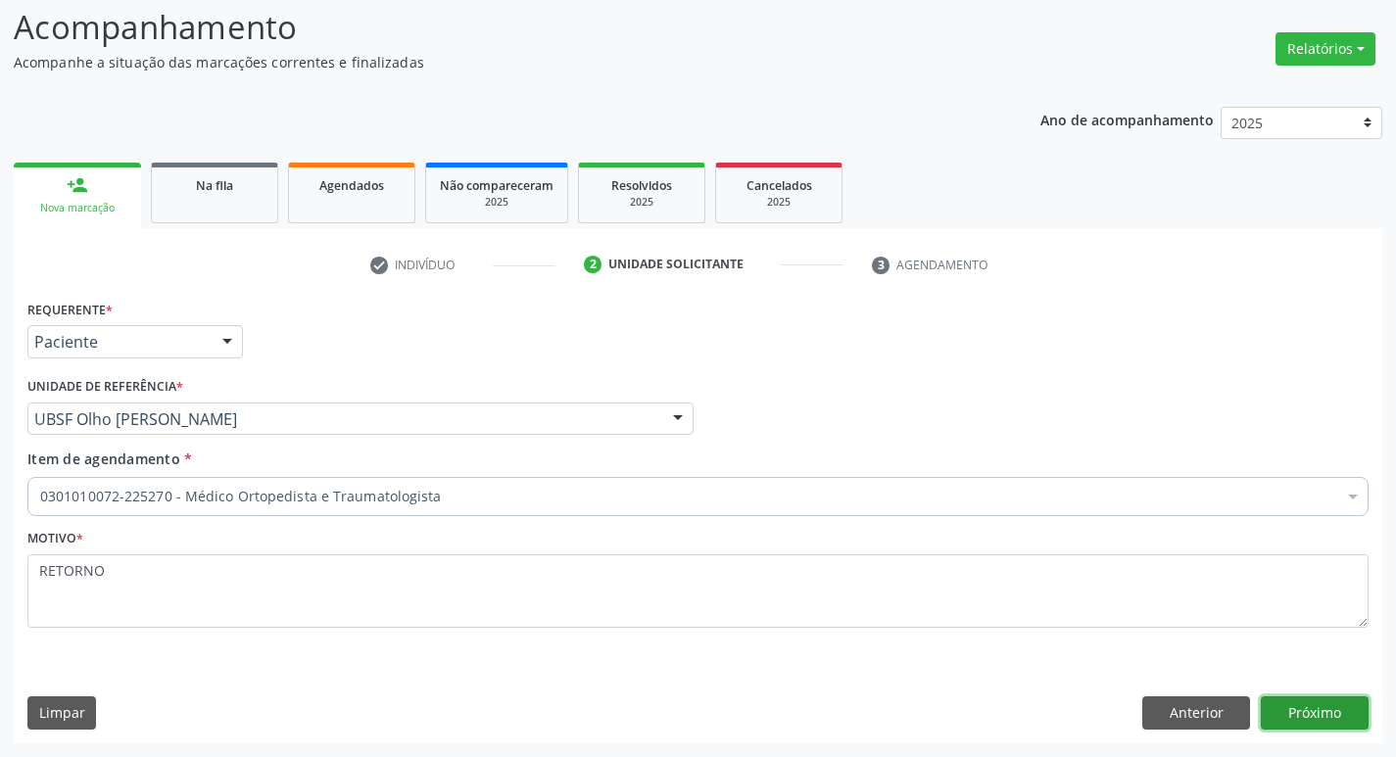
click at [1299, 707] on button "Próximo" at bounding box center [1314, 712] width 108 height 33
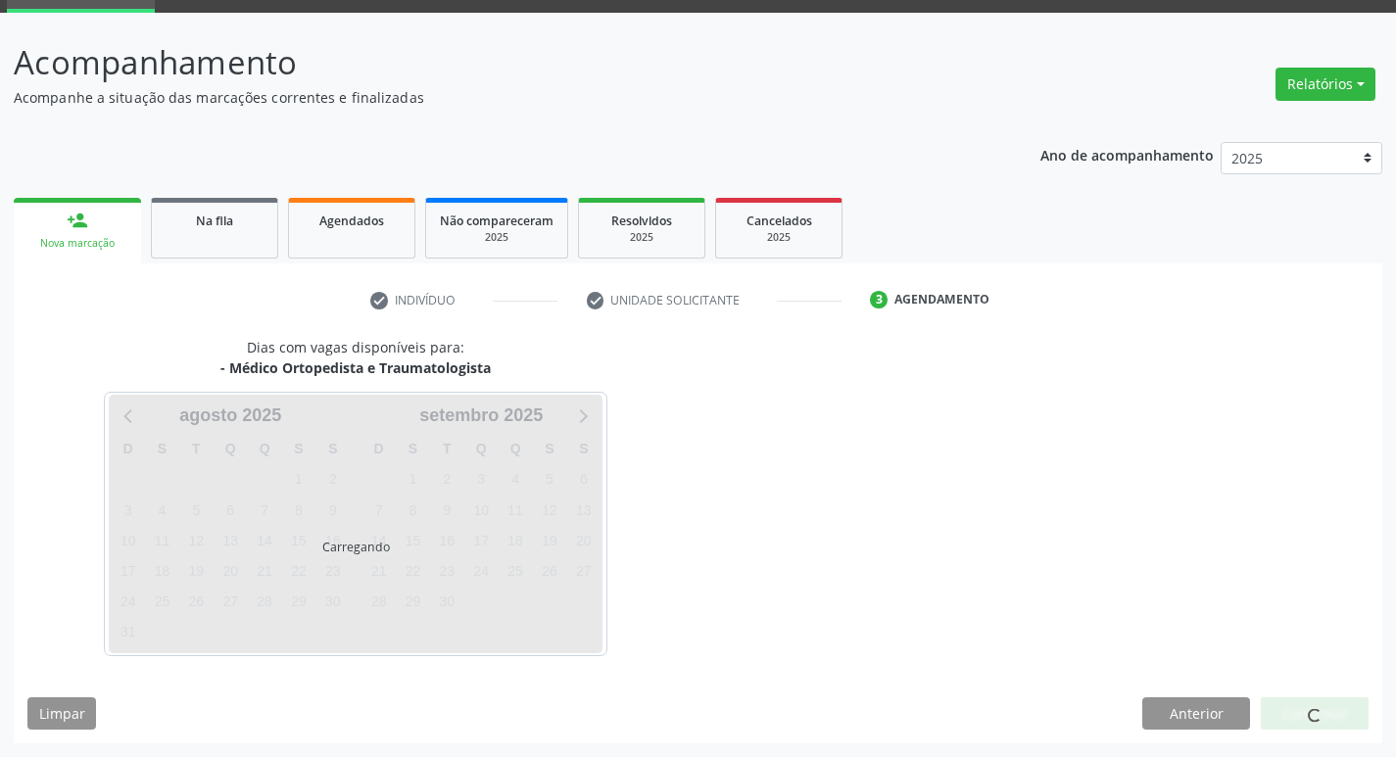
scroll to position [95, 0]
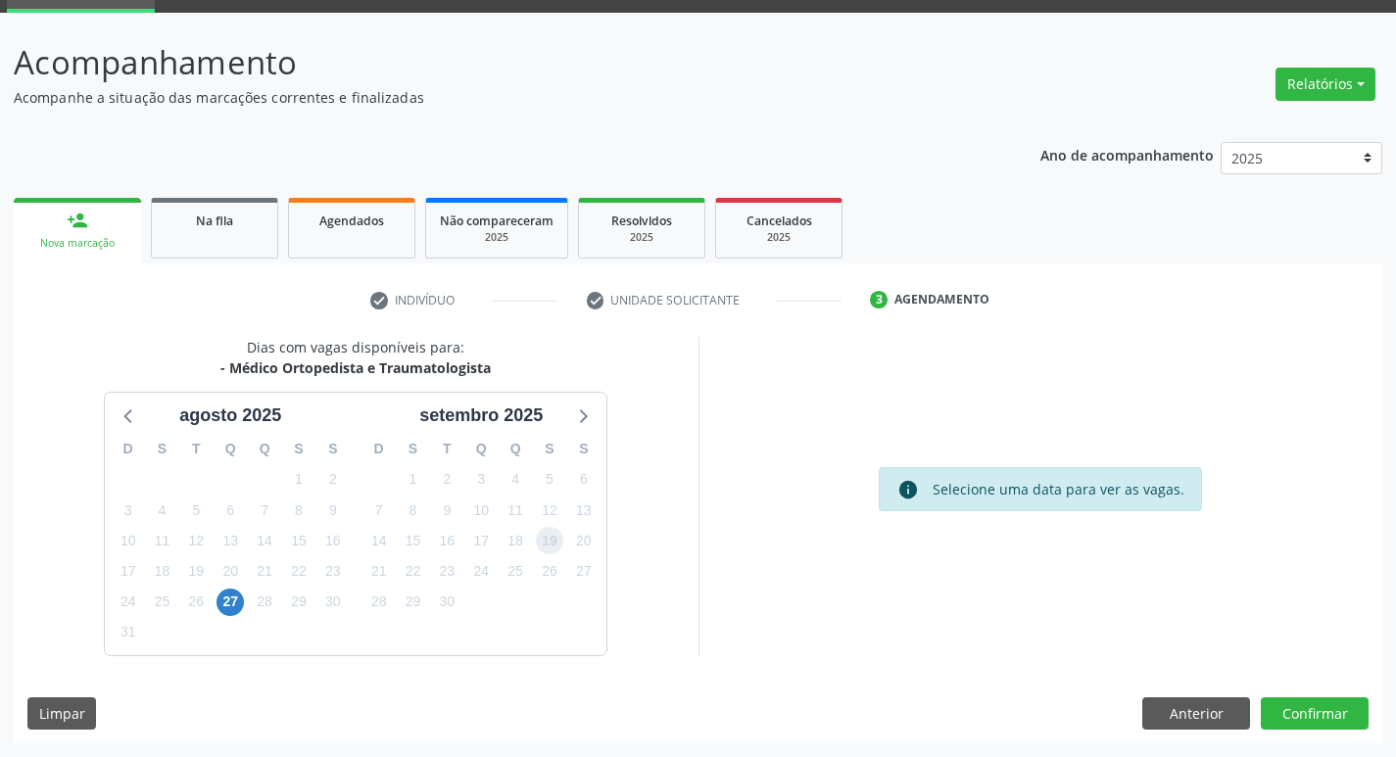
click at [545, 537] on span "19" at bounding box center [549, 540] width 27 height 27
click at [1291, 719] on button "Confirmar" at bounding box center [1314, 713] width 108 height 33
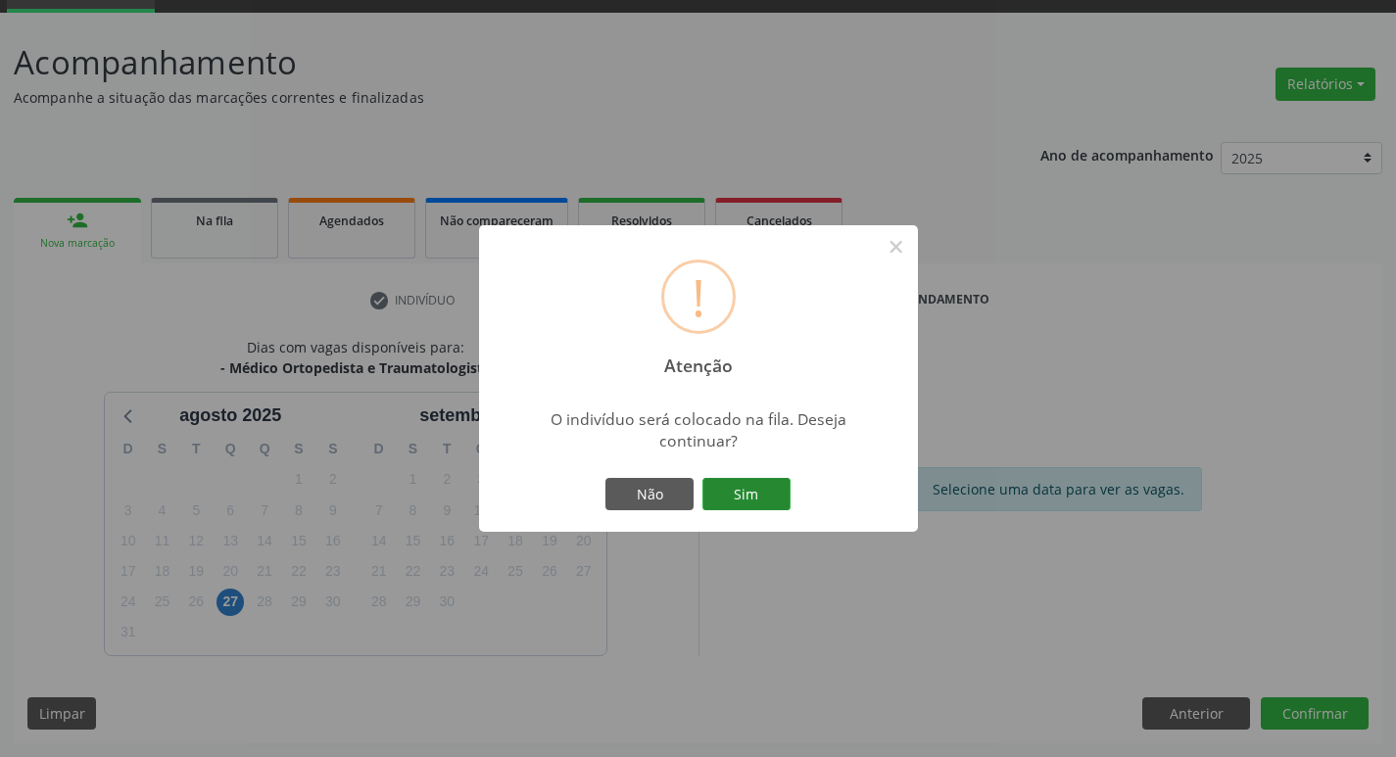
click at [748, 508] on button "Sim" at bounding box center [746, 494] width 88 height 33
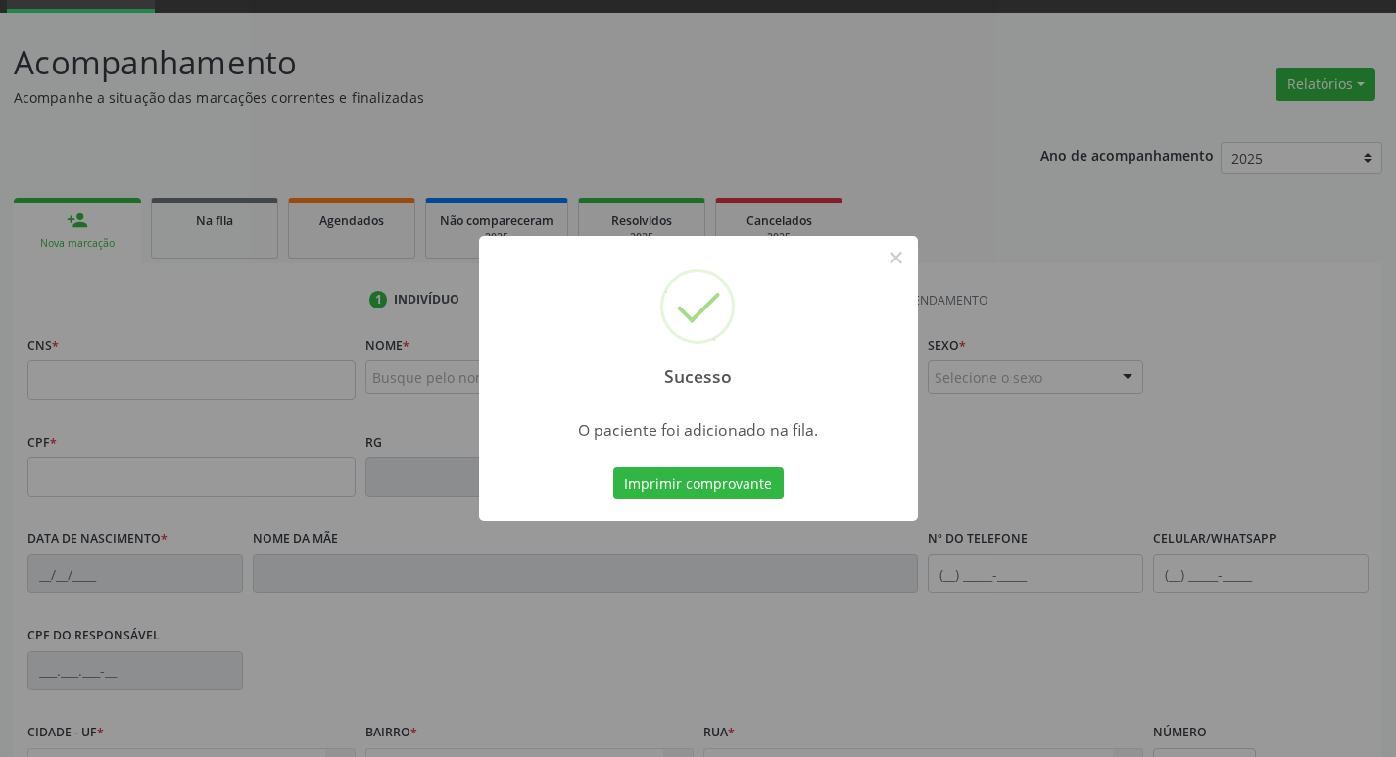
click at [217, 401] on div "Sucesso × O paciente foi adicionado na fila. Imprimir comprovante Cancel" at bounding box center [698, 378] width 1396 height 757
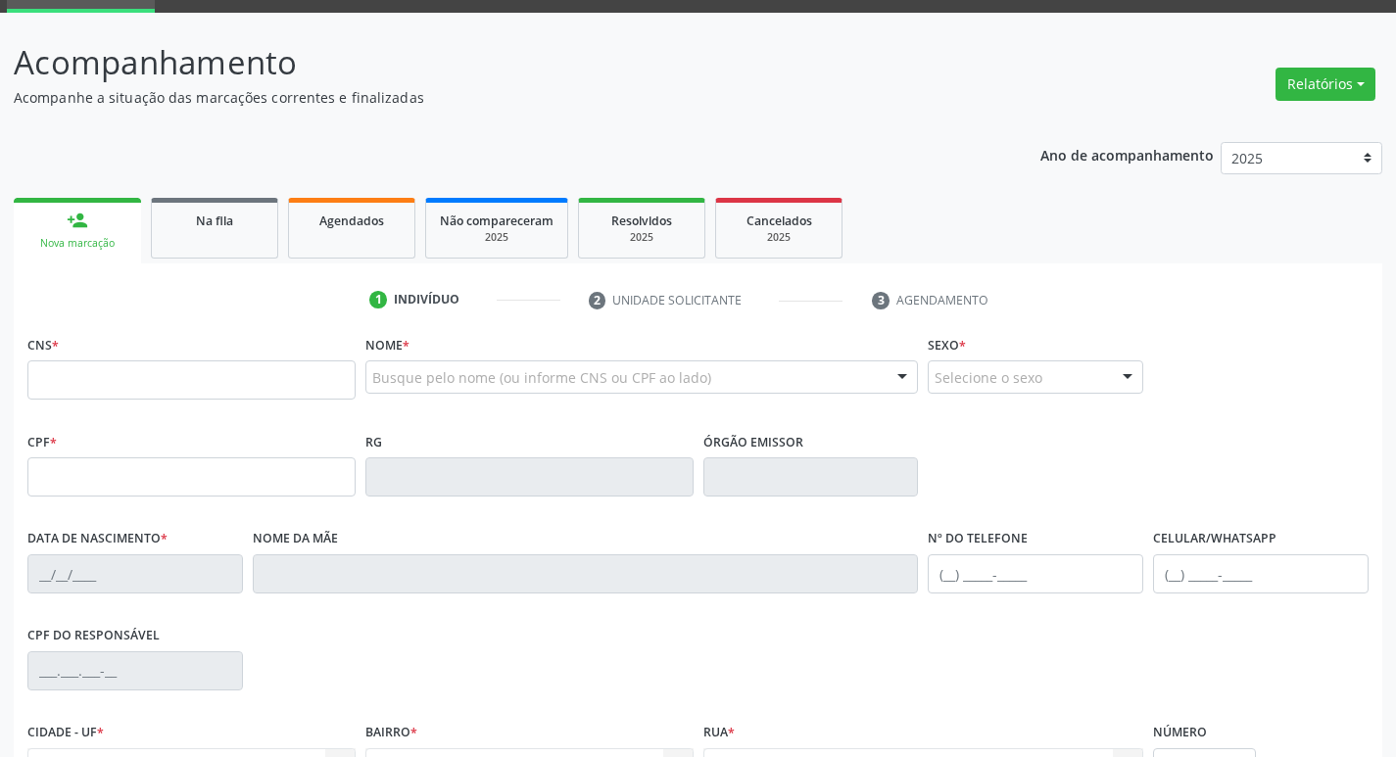
click at [217, 401] on fieldset "CNS *" at bounding box center [191, 371] width 328 height 83
click at [217, 386] on input "text" at bounding box center [191, 379] width 328 height 39
type input "704 0013 8208 7362"
type input "136.631.014-44"
type input "04/10/2001"
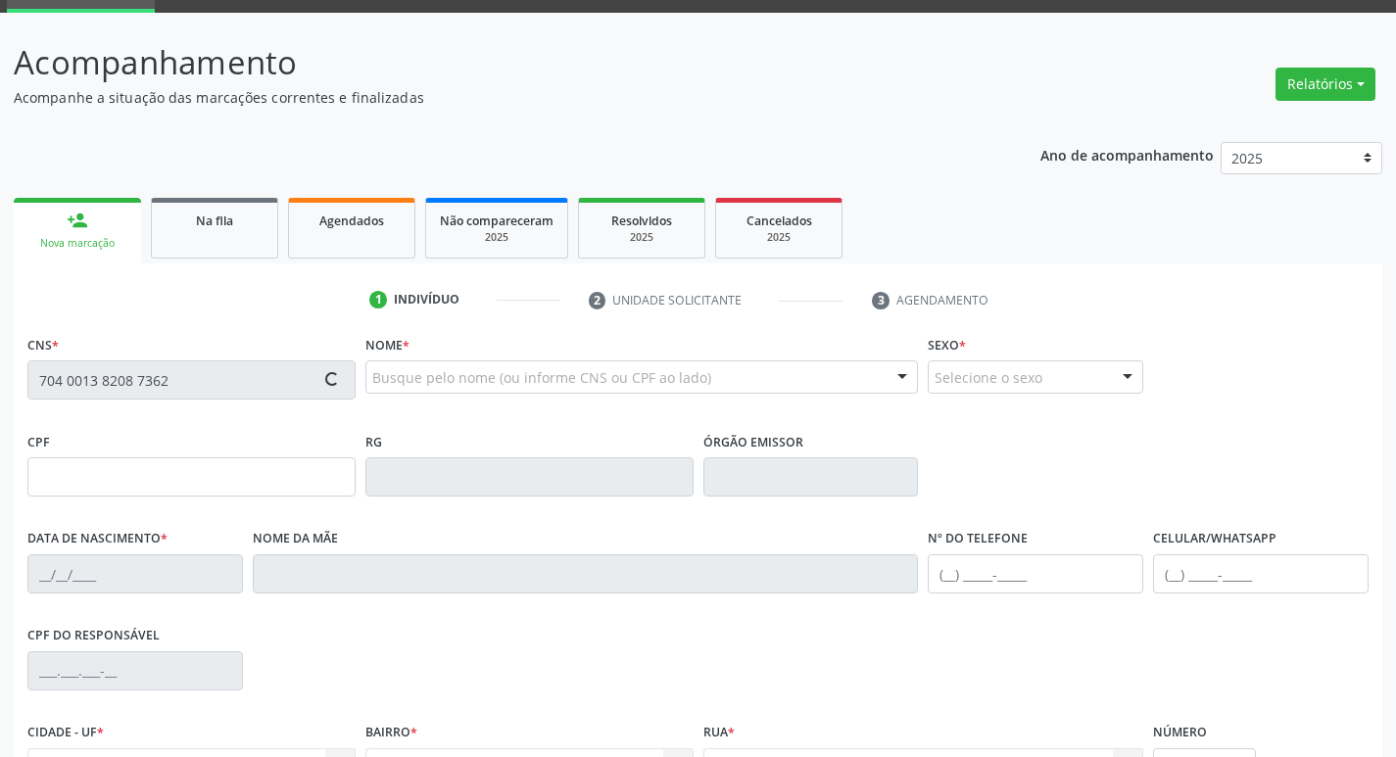
type input "Maria da Guia Souza Gomes"
type input "(83) 99157-2934"
type input "64"
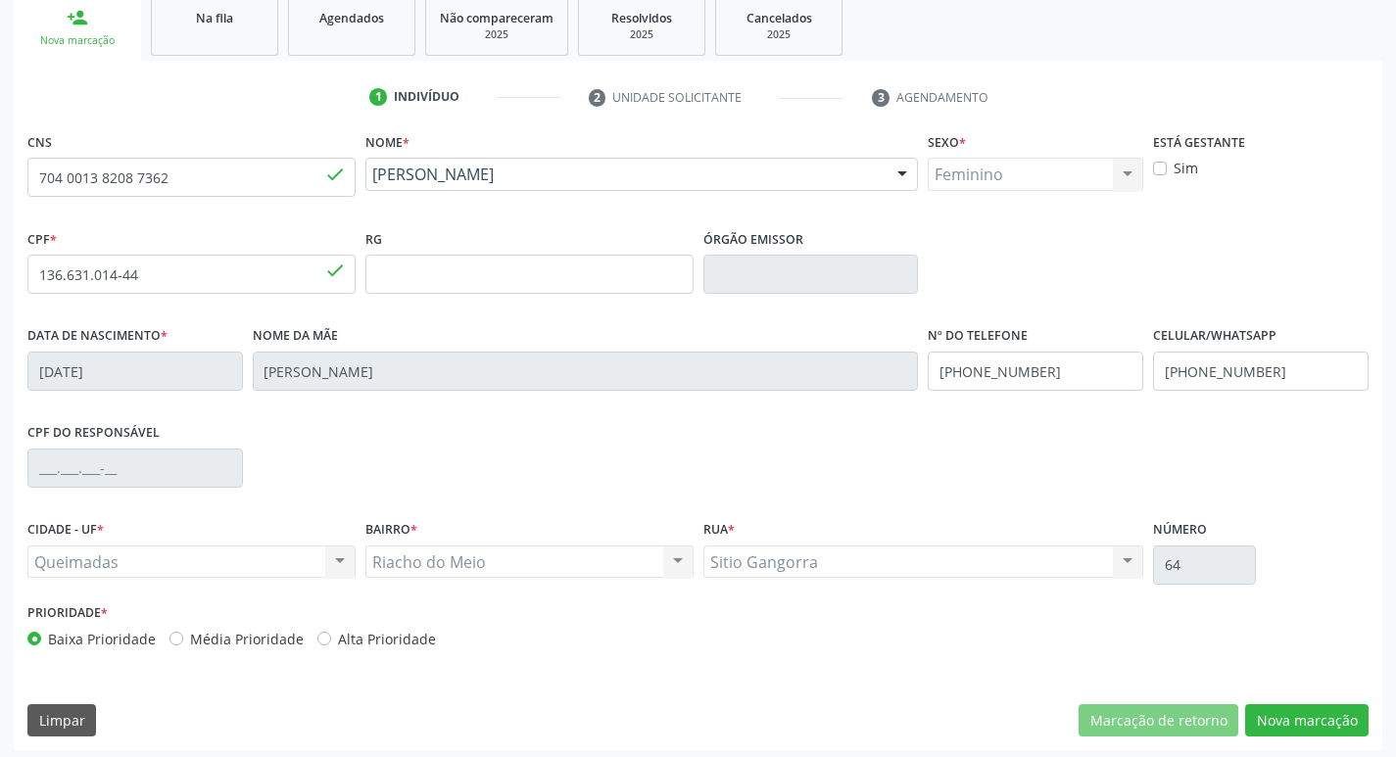
scroll to position [305, 0]
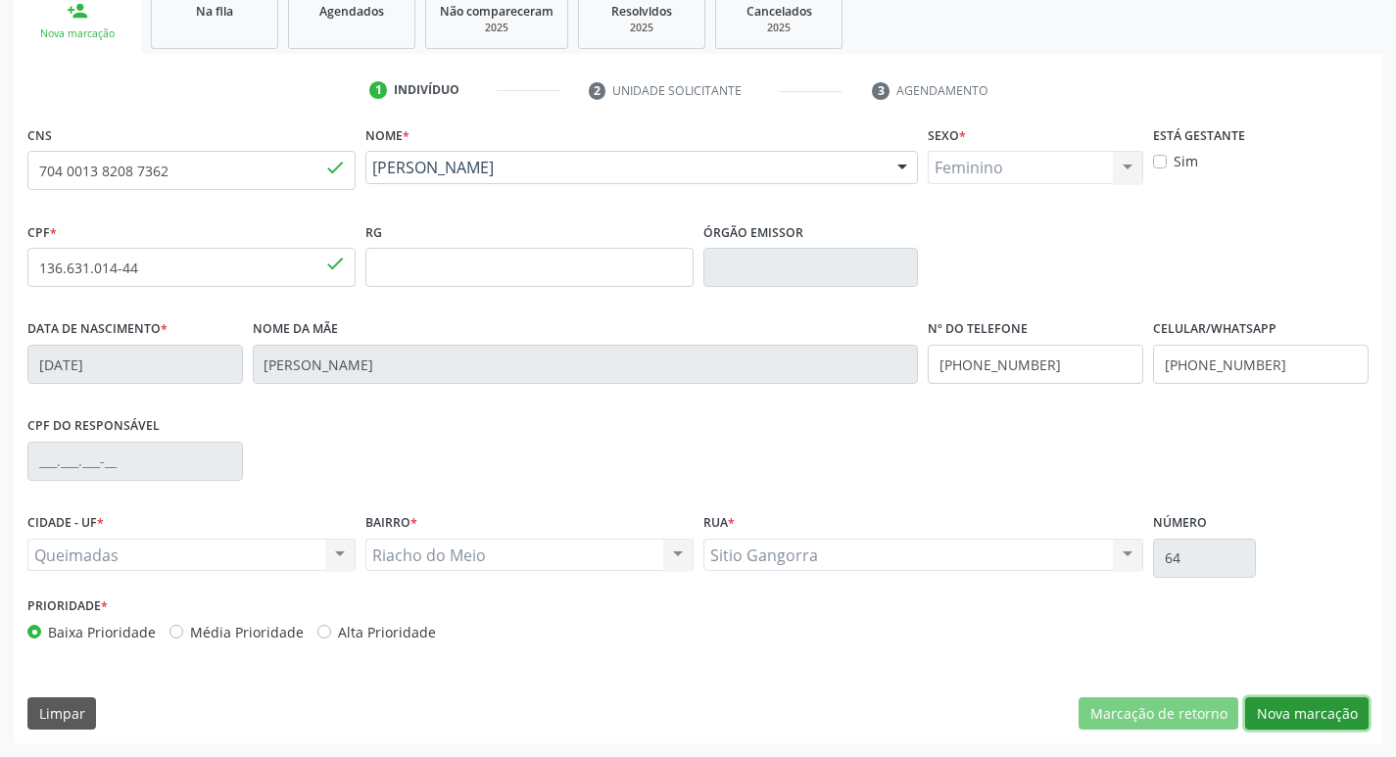
click at [1299, 706] on button "Nova marcação" at bounding box center [1306, 713] width 123 height 33
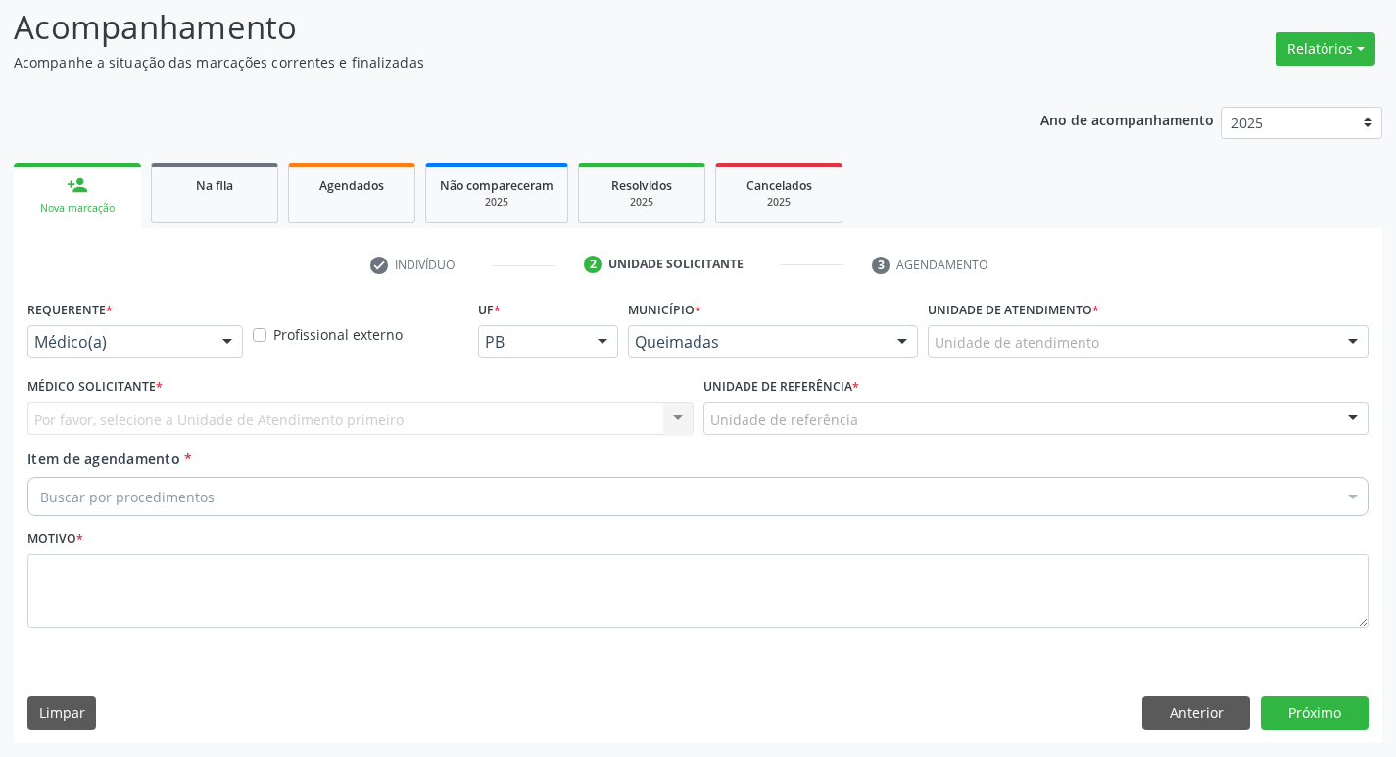
scroll to position [130, 0]
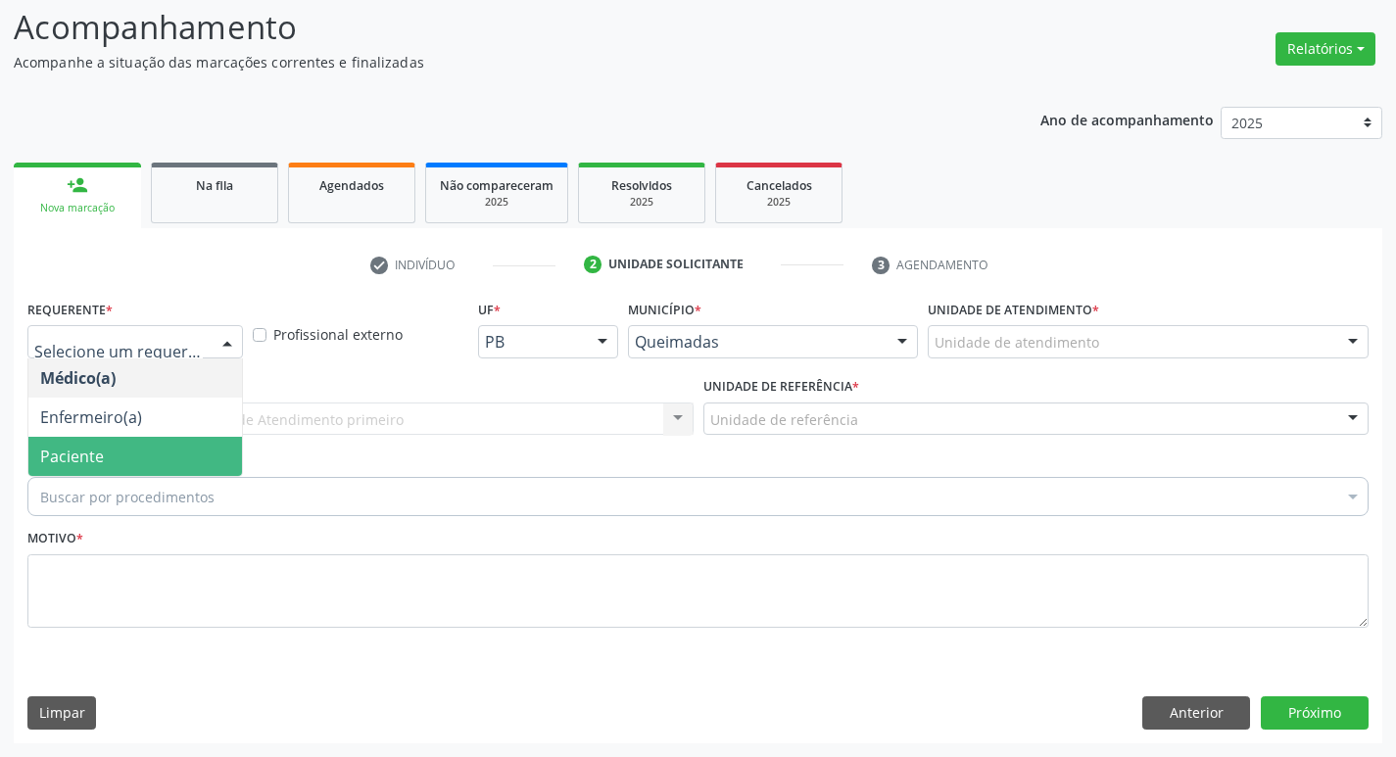
click at [131, 475] on span "Paciente" at bounding box center [135, 456] width 214 height 39
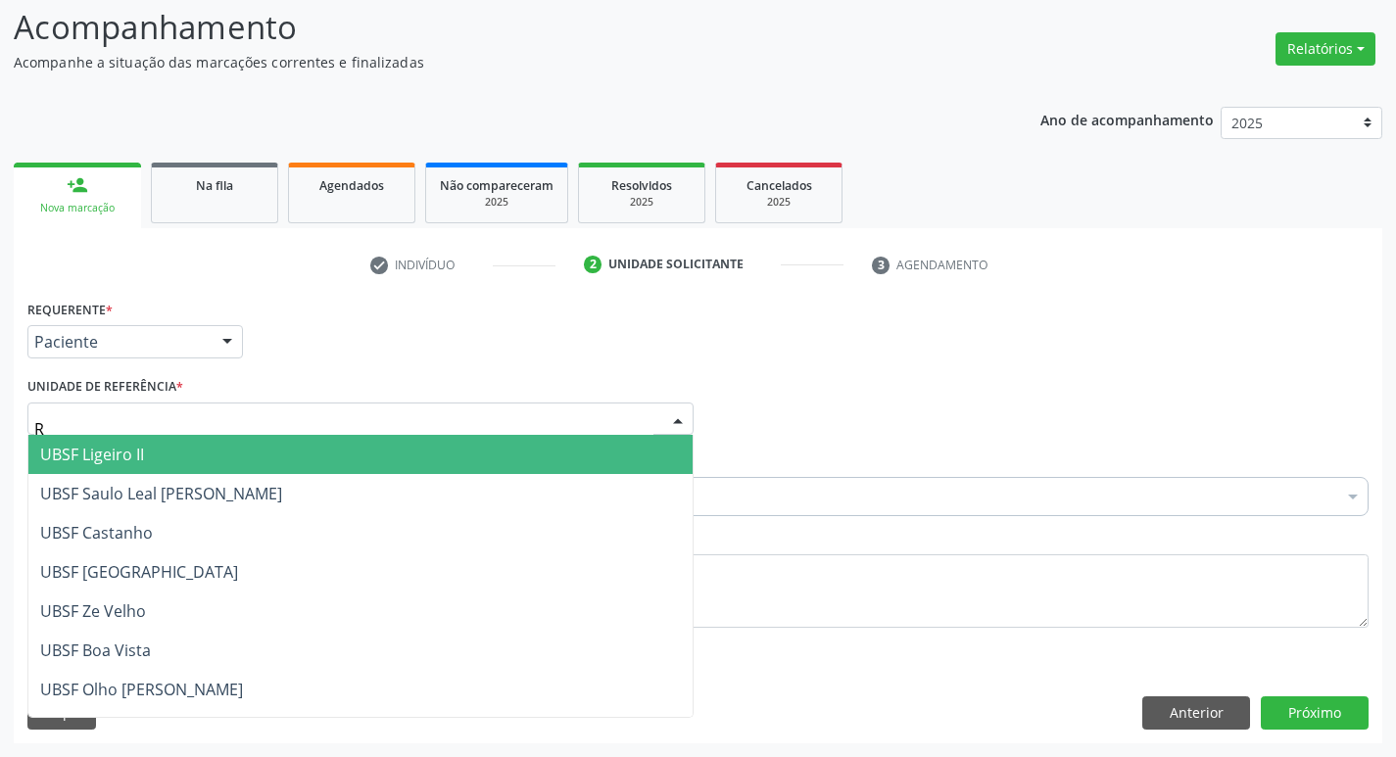
type input "RI"
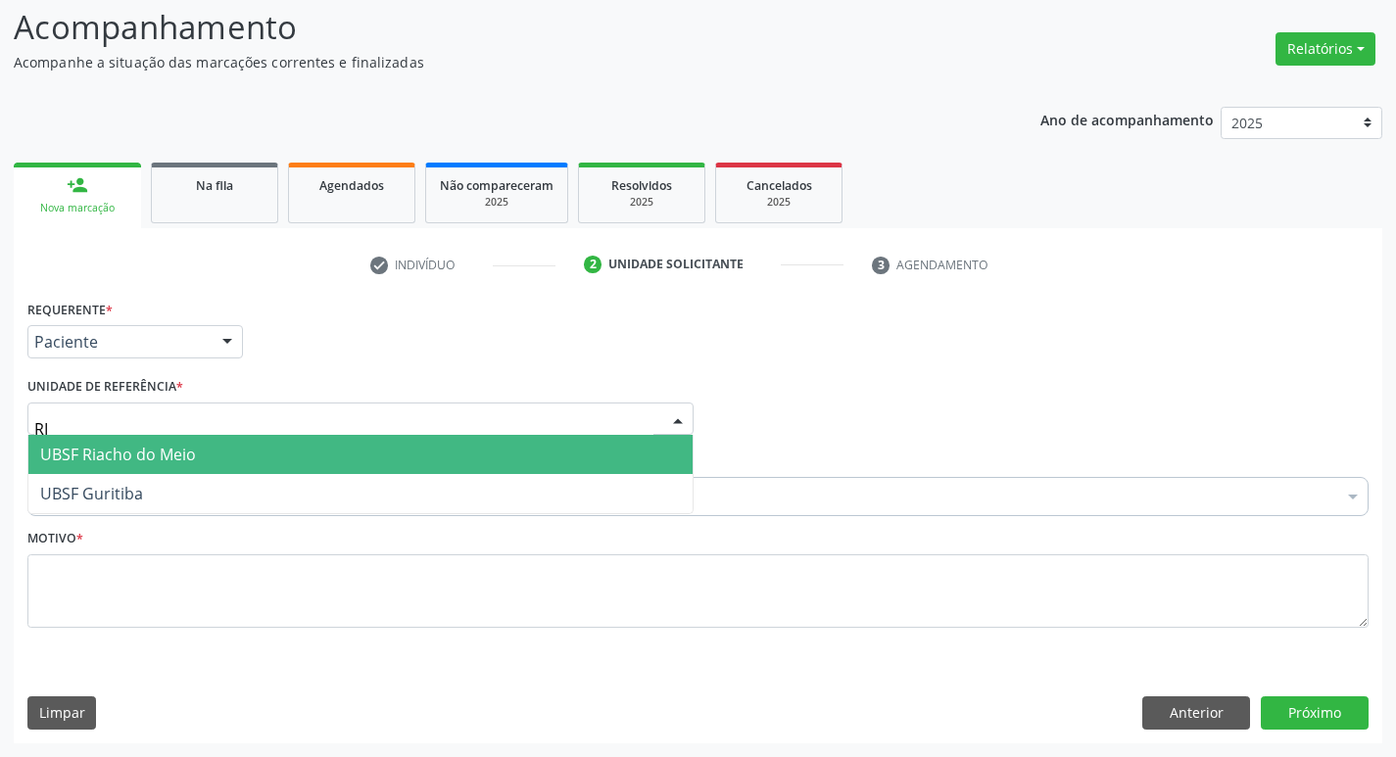
click at [370, 457] on span "UBSF Riacho do Meio" at bounding box center [360, 454] width 664 height 39
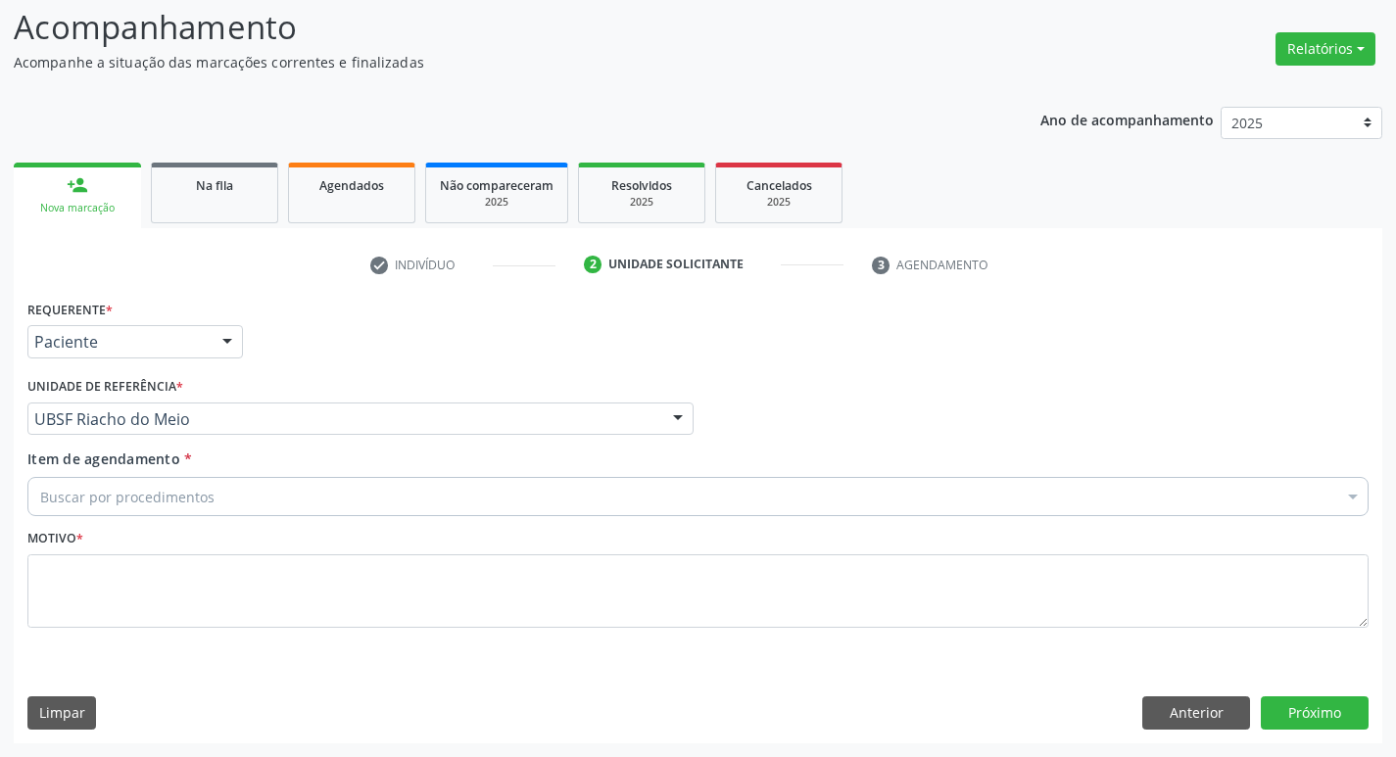
click at [378, 487] on div "Buscar por procedimentos" at bounding box center [697, 496] width 1341 height 39
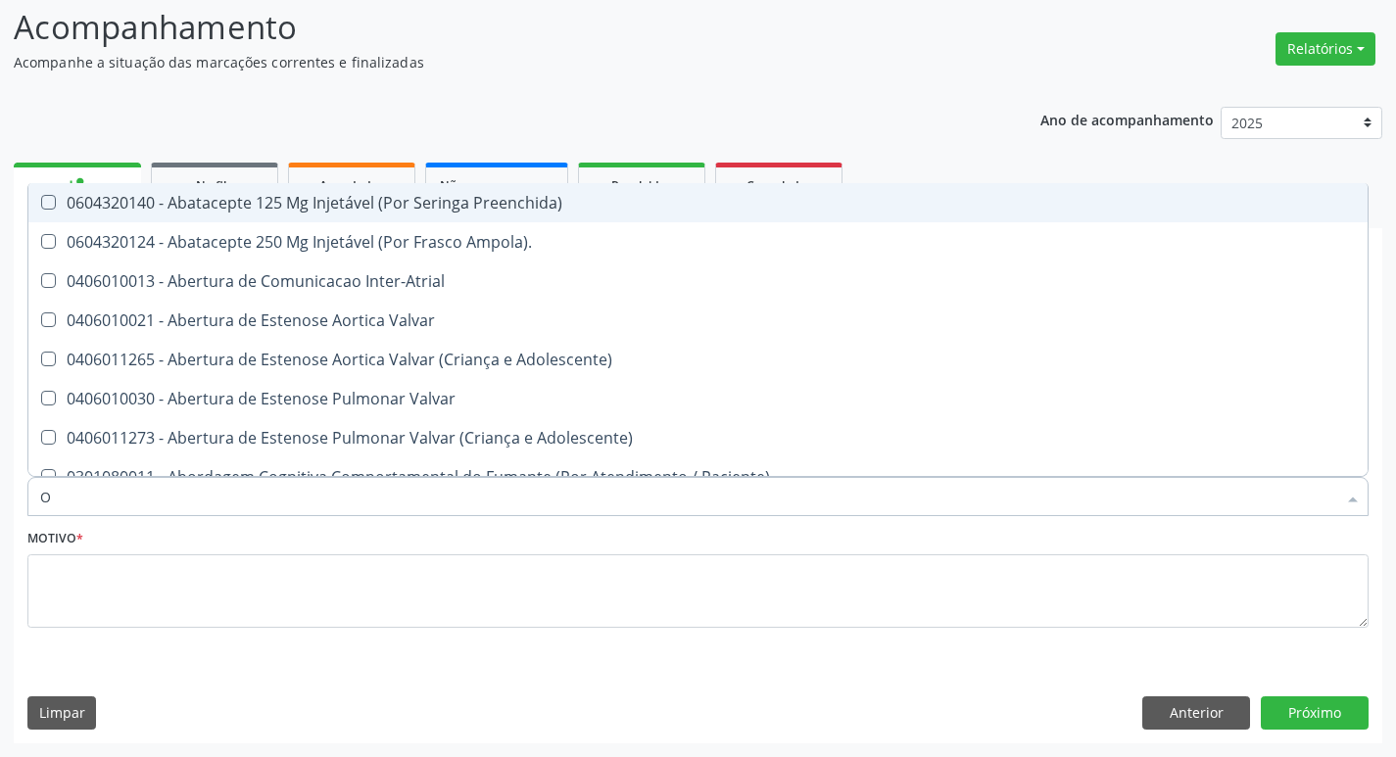
type input "ORTOPEDISTA"
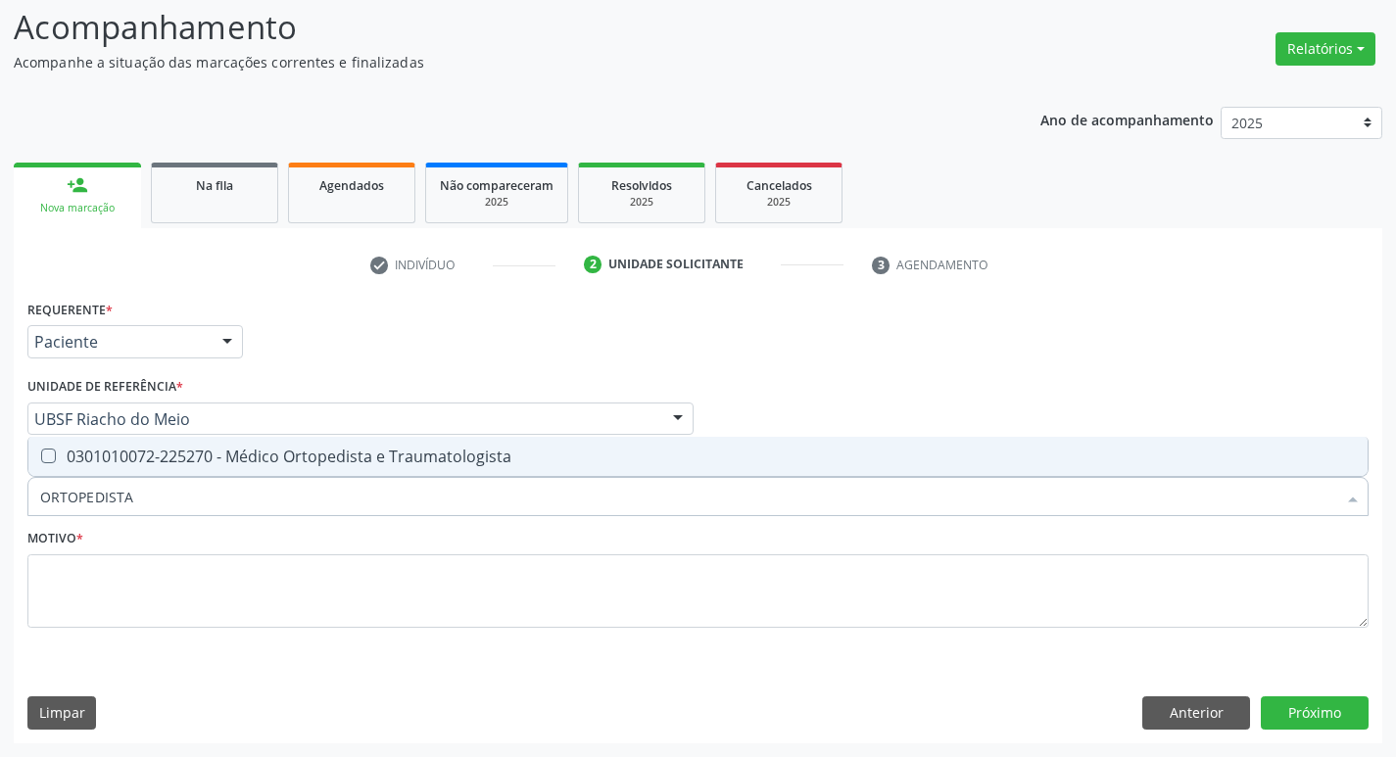
click at [221, 453] on div "0301010072-225270 - Médico Ortopedista e Traumatologista" at bounding box center [697, 457] width 1315 height 16
checkbox Traumatologista "true"
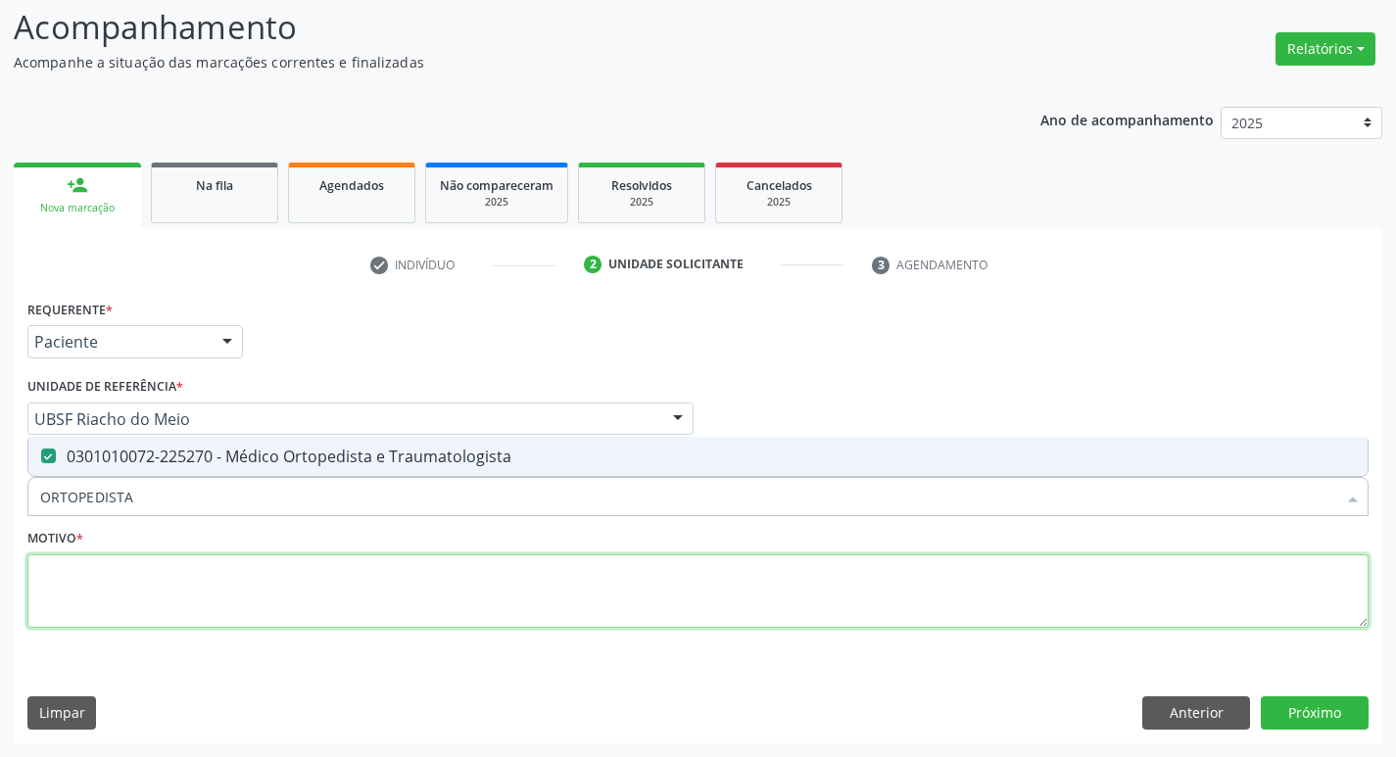
click at [219, 604] on textarea at bounding box center [697, 591] width 1341 height 74
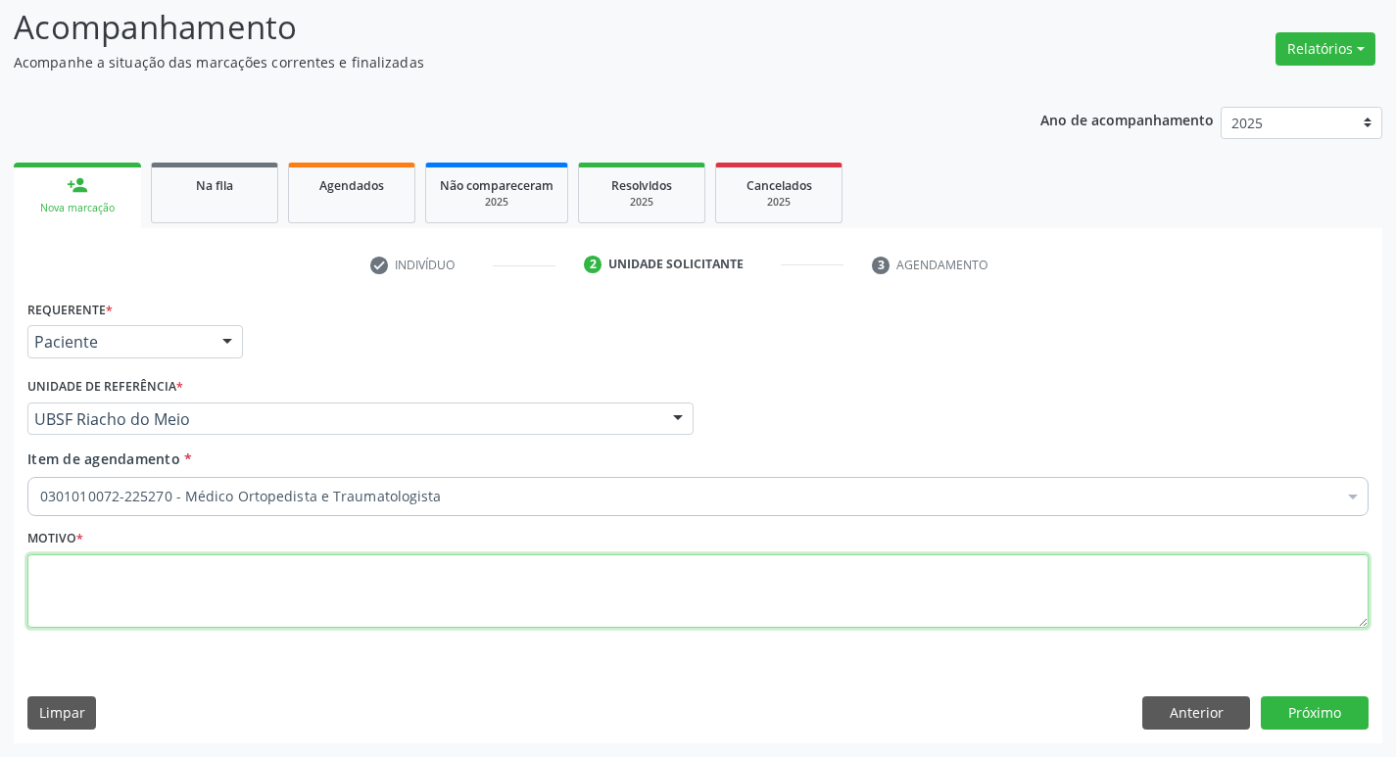
paste textarea "RETORNO"
type textarea "RETORNO"
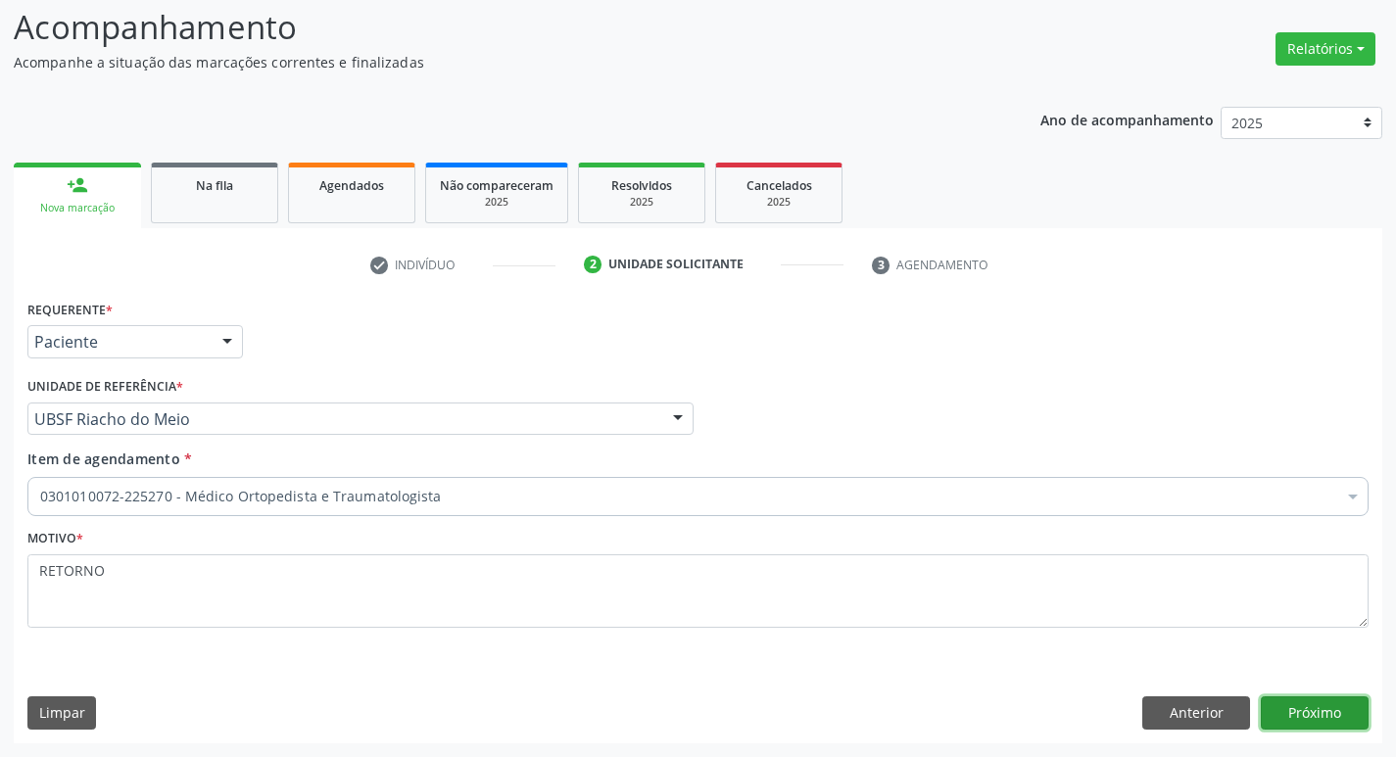
click at [1333, 706] on button "Próximo" at bounding box center [1314, 712] width 108 height 33
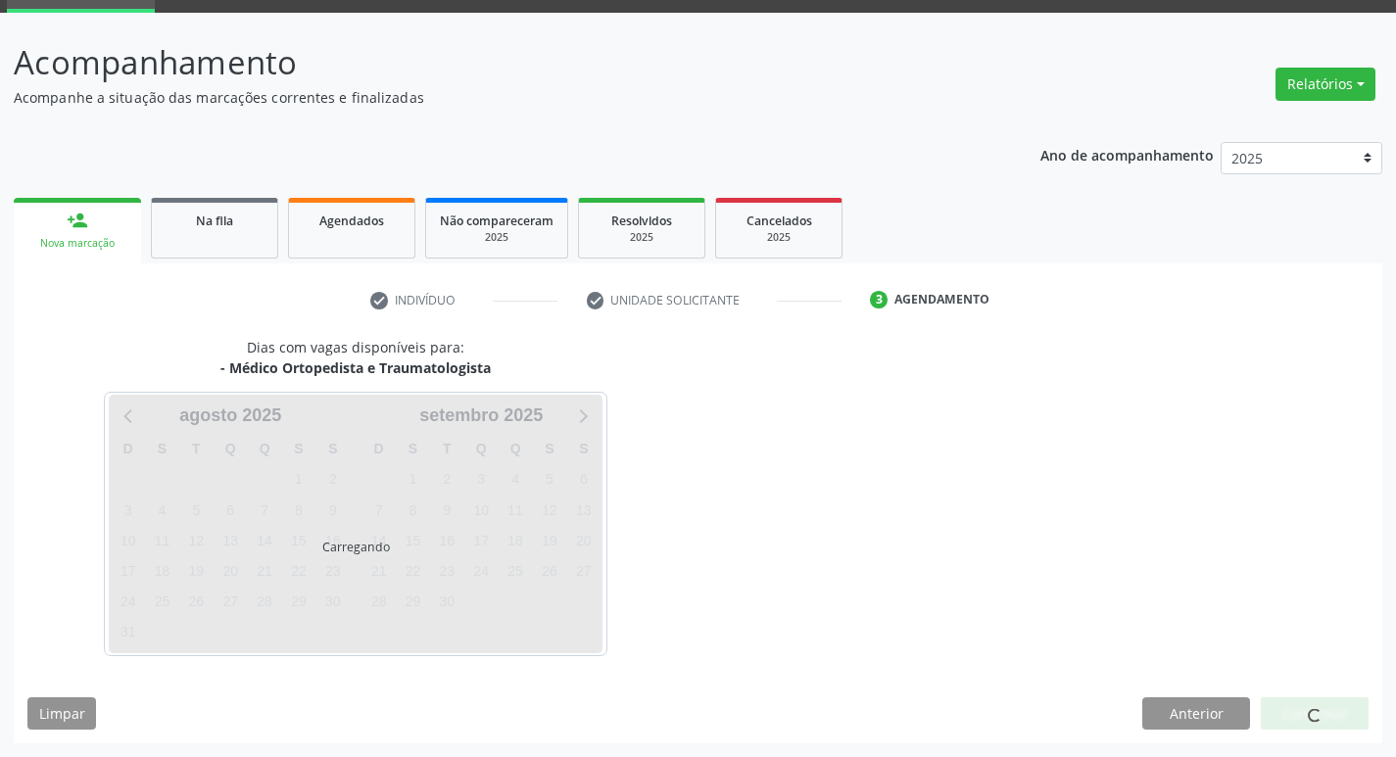
scroll to position [95, 0]
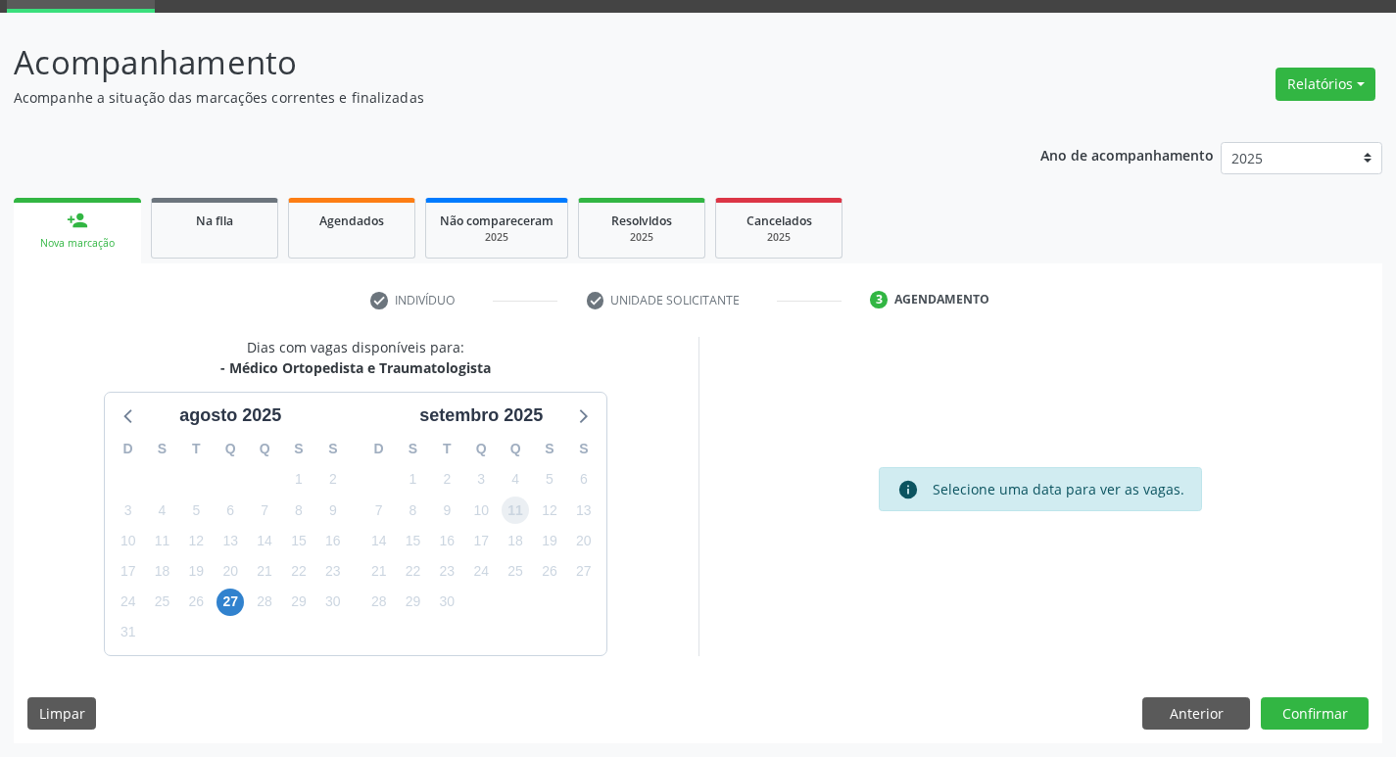
click at [513, 511] on span "11" at bounding box center [514, 510] width 27 height 27
click at [1293, 703] on button "Confirmar" at bounding box center [1314, 713] width 108 height 33
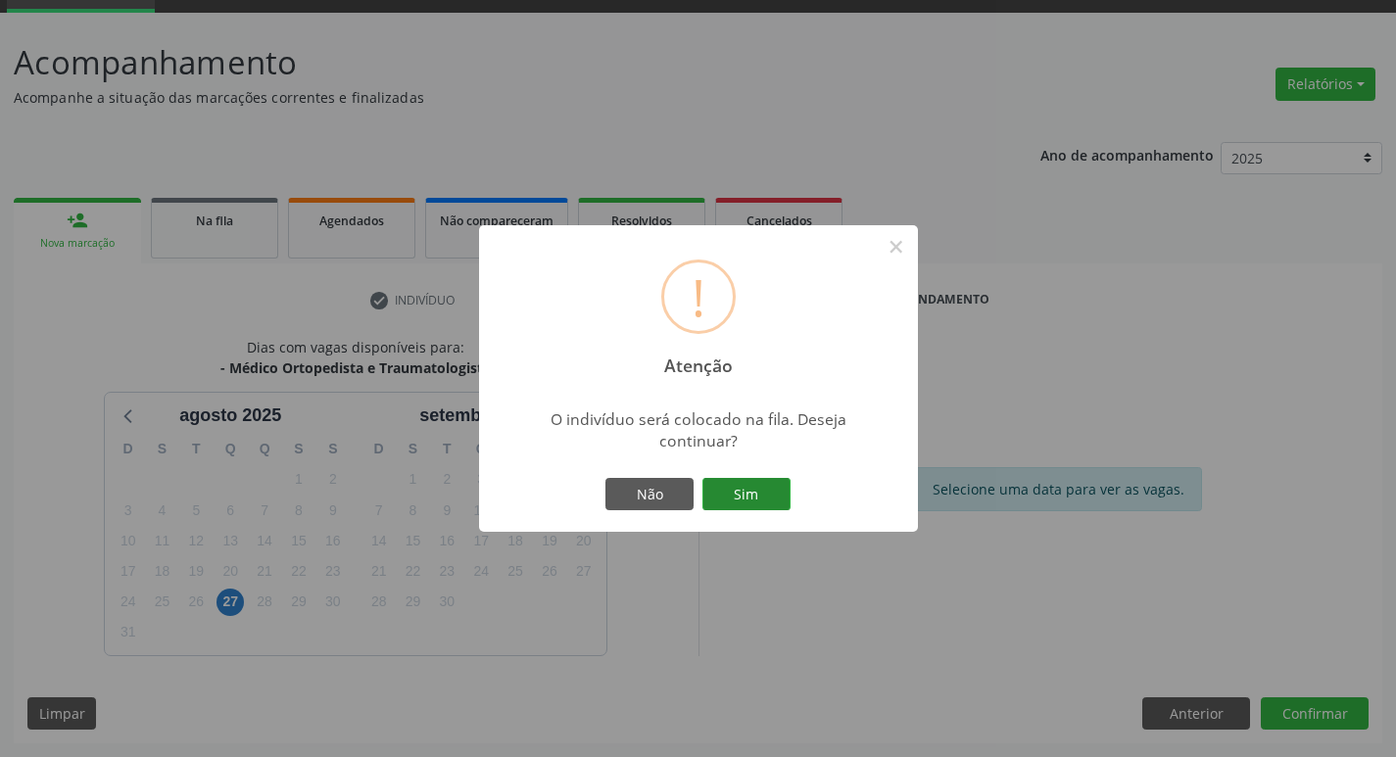
click at [738, 497] on button "Sim" at bounding box center [746, 494] width 88 height 33
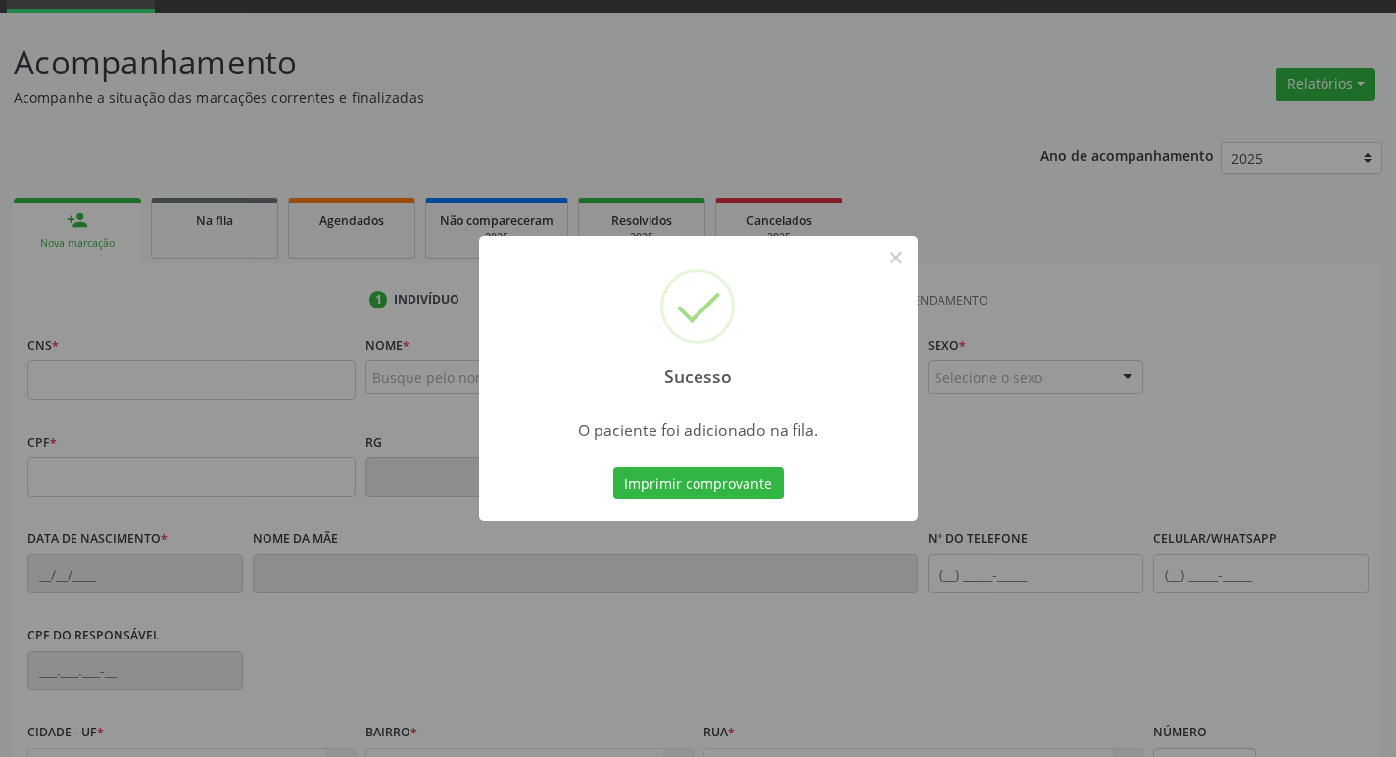
click at [411, 448] on div "Sucesso × O paciente foi adicionado na fila. Imprimir comprovante Cancel" at bounding box center [698, 378] width 1396 height 757
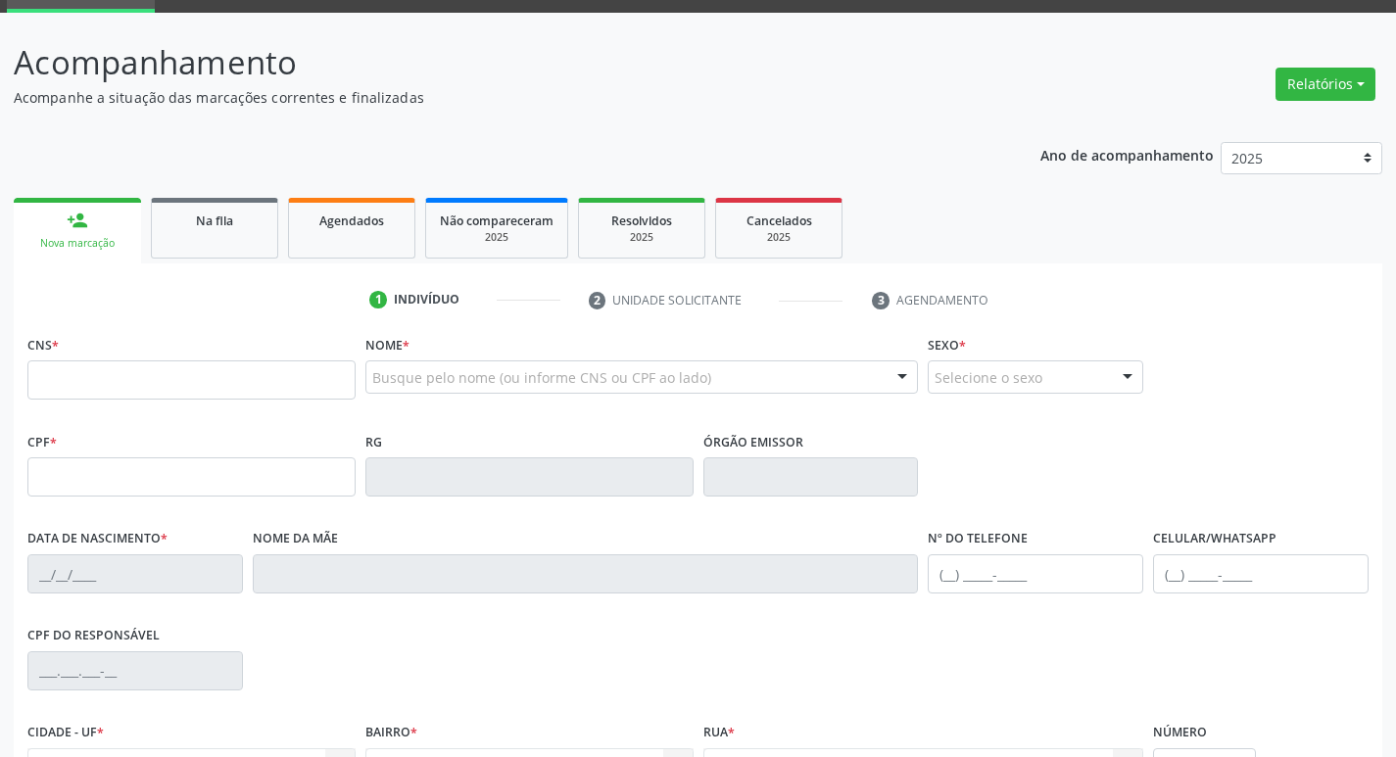
click at [266, 346] on div "CNS *" at bounding box center [191, 365] width 328 height 70
click at [280, 374] on input "text" at bounding box center [191, 379] width 328 height 39
type input "708 7031 2533 5691"
type input "021.541.627-97"
type input "12/11/1971"
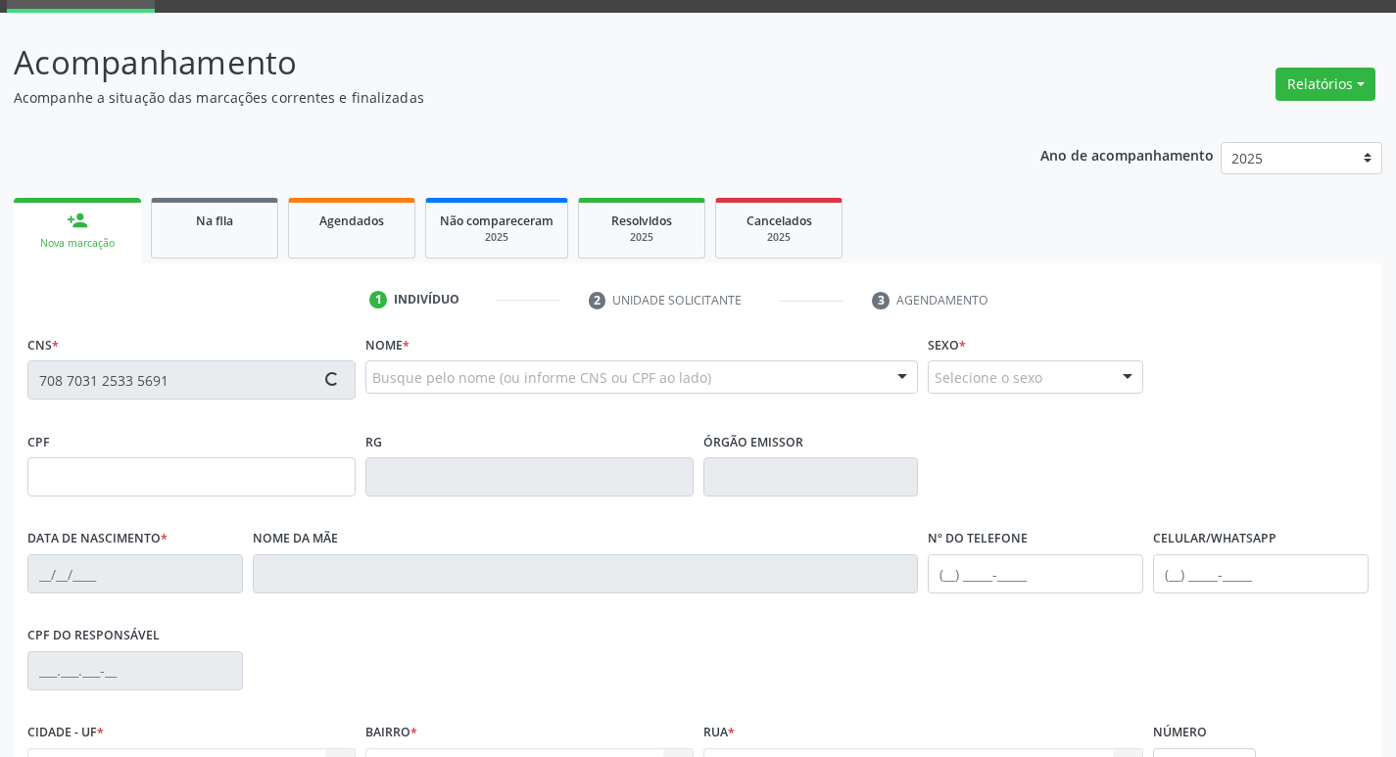
type input "Maria Edilene Alves de Oliveira Pereira"
type input "(83) 99302-5667"
type input "238.292.147-15"
type input "86"
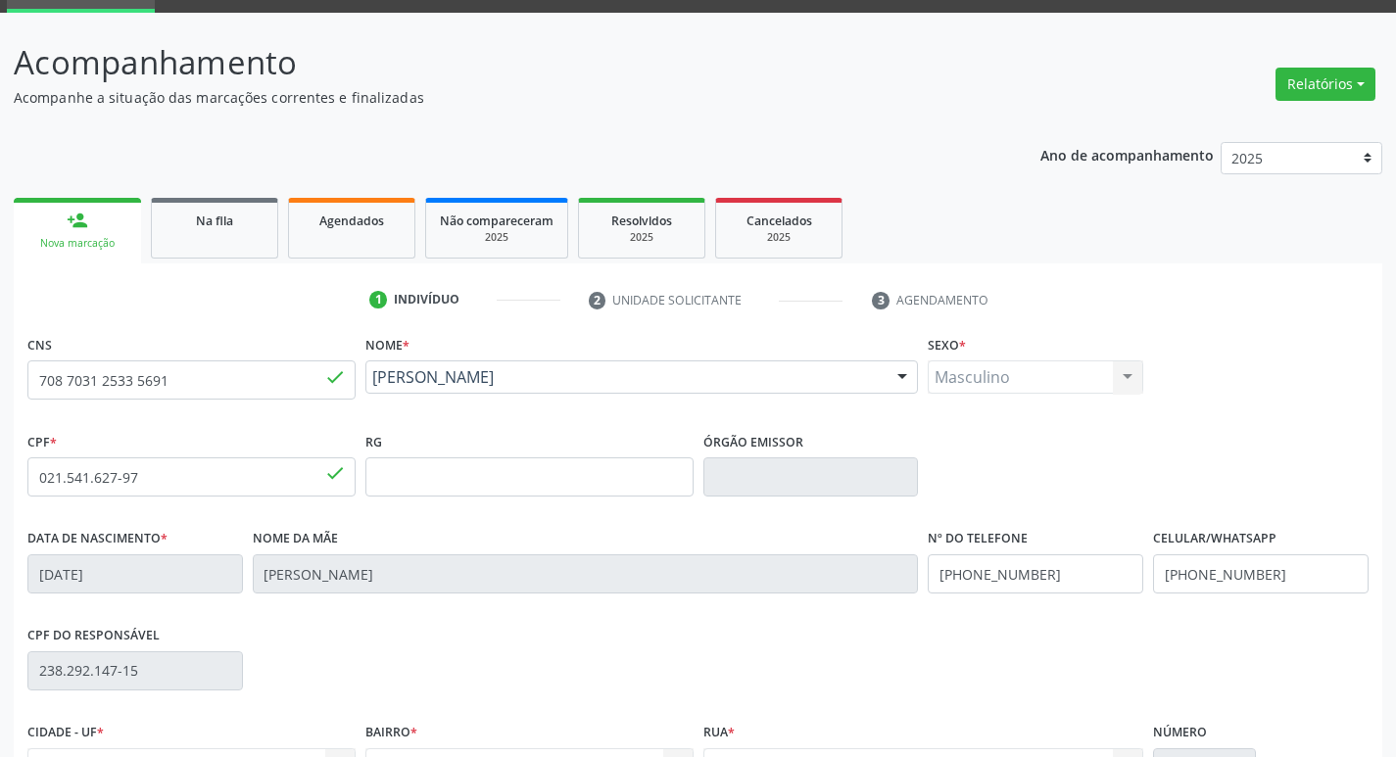
scroll to position [305, 0]
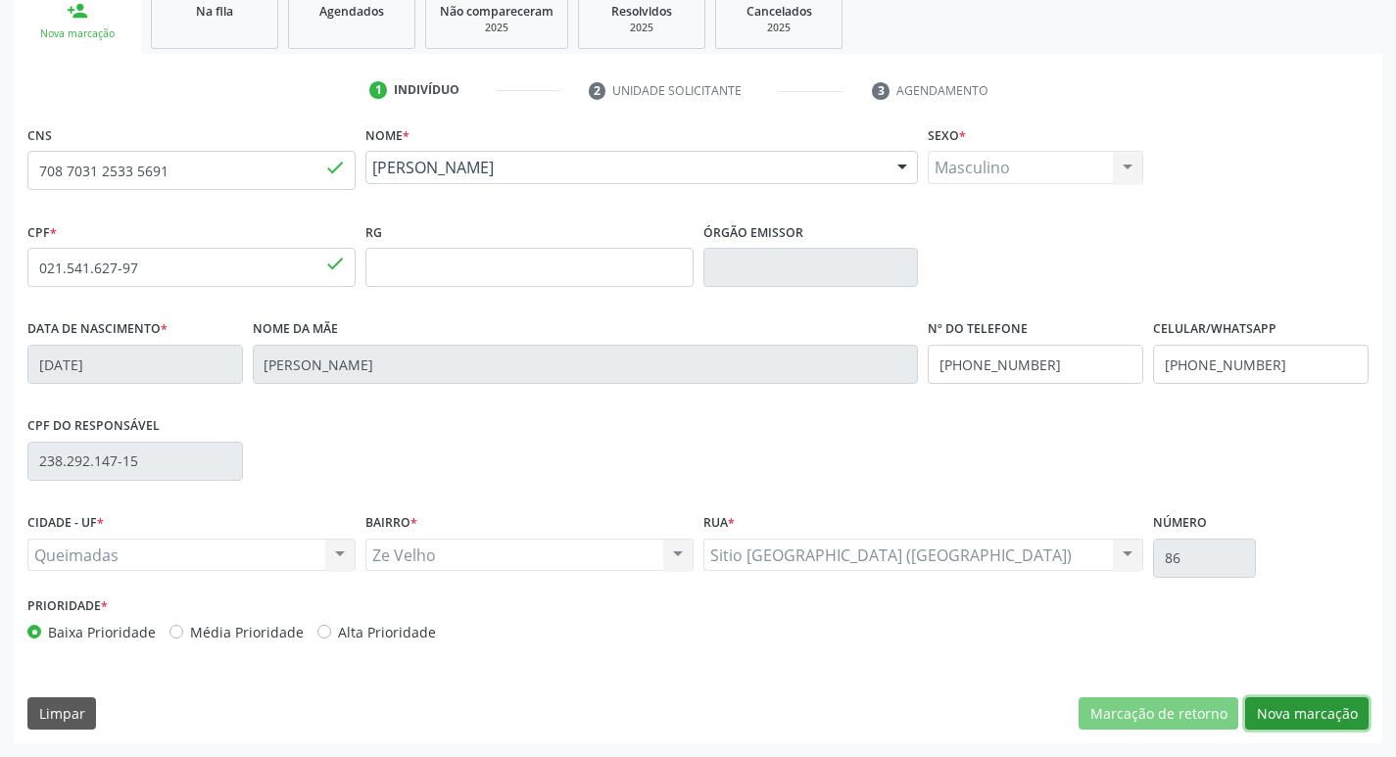
click at [1304, 712] on button "Nova marcação" at bounding box center [1306, 713] width 123 height 33
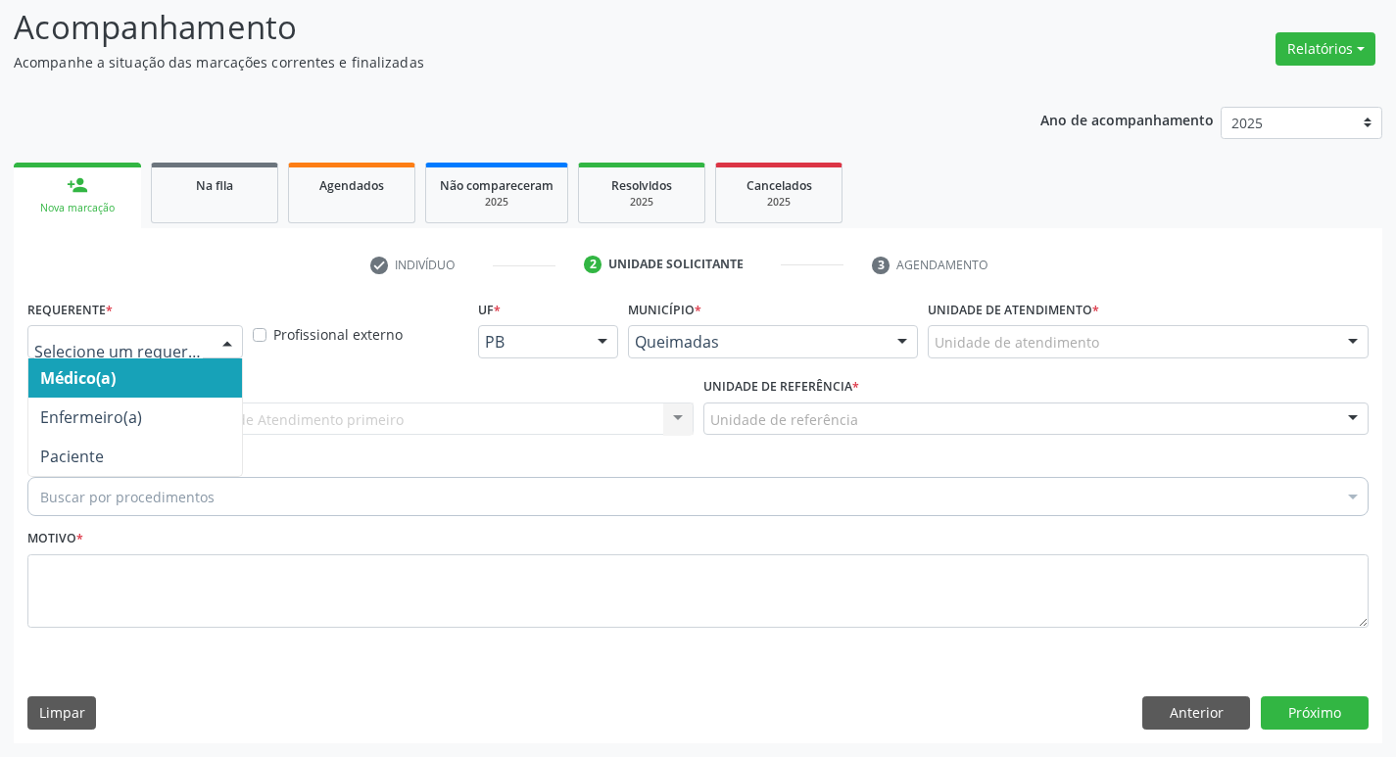
click at [97, 356] on div at bounding box center [134, 341] width 215 height 33
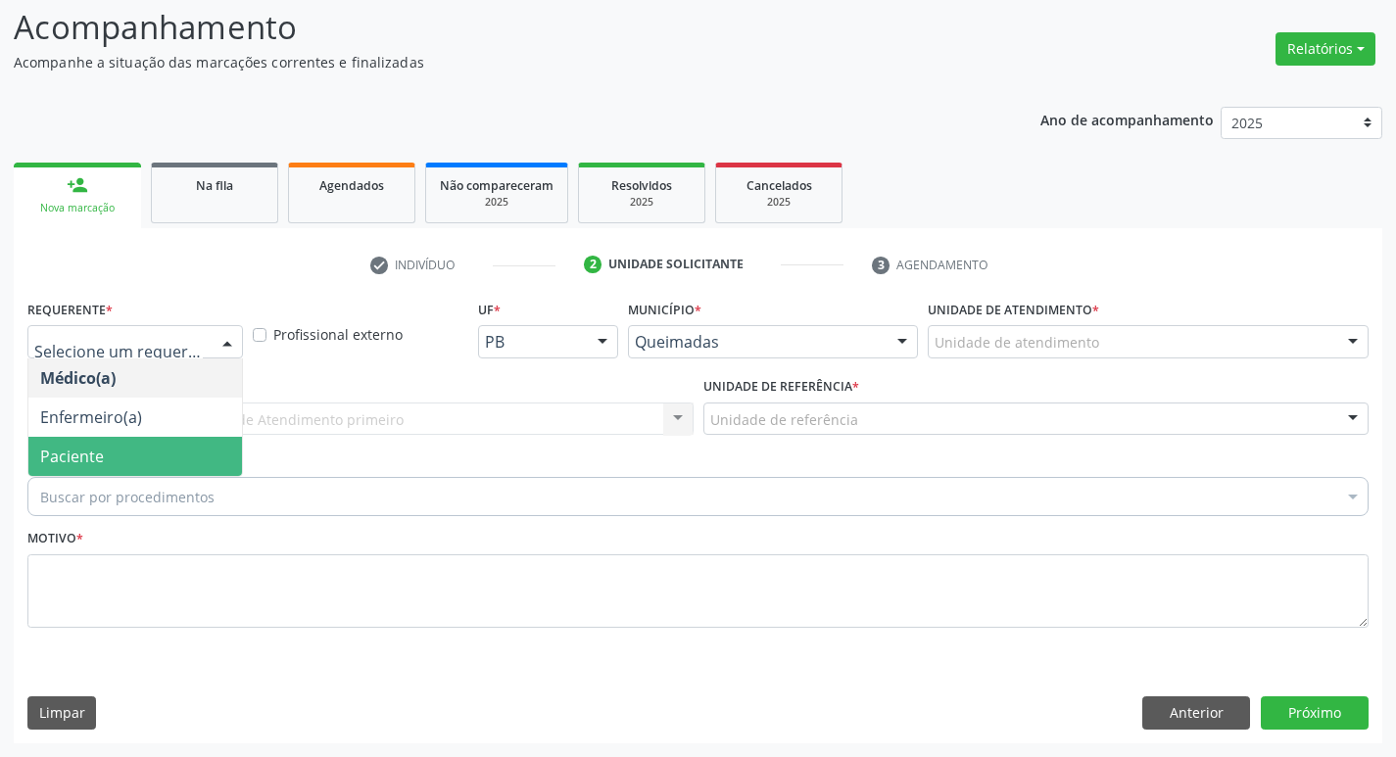
click at [113, 442] on span "Paciente" at bounding box center [135, 456] width 214 height 39
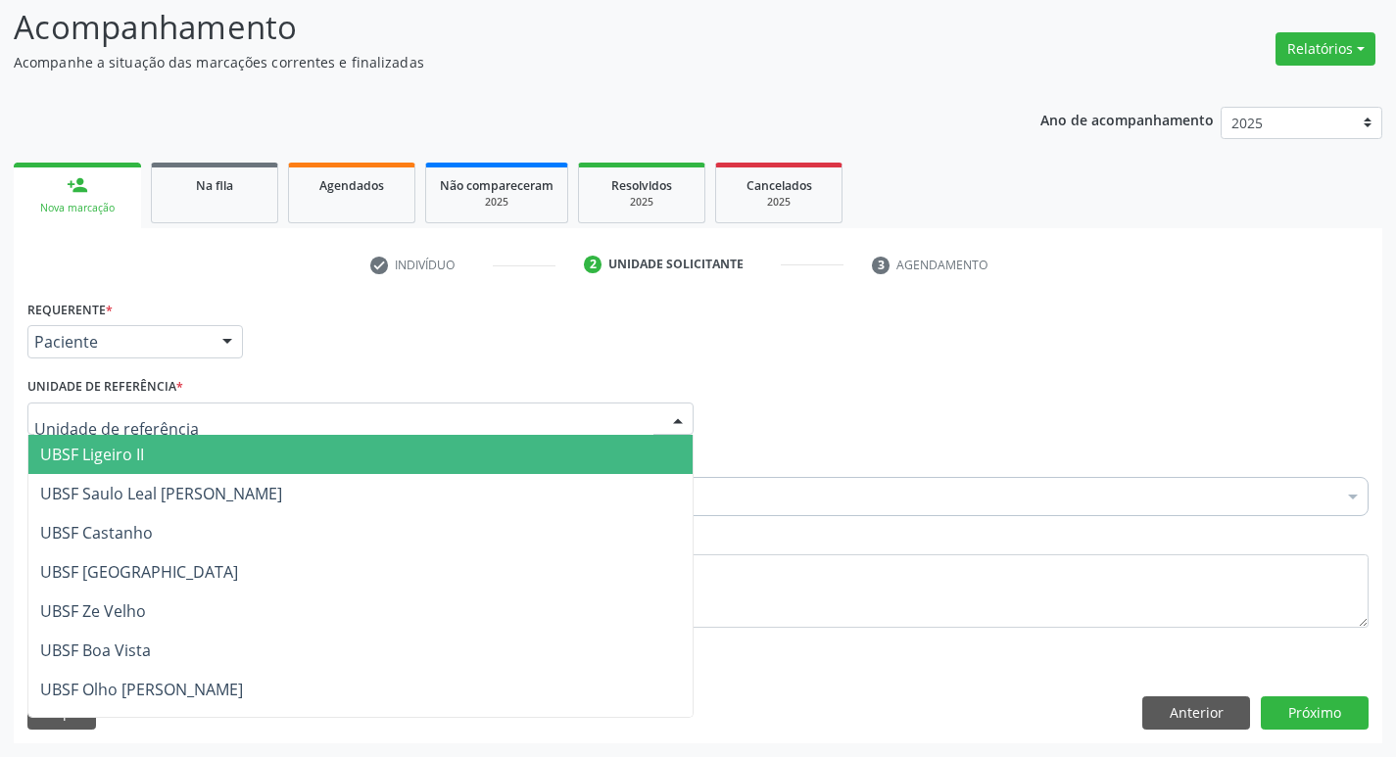
type input "Z"
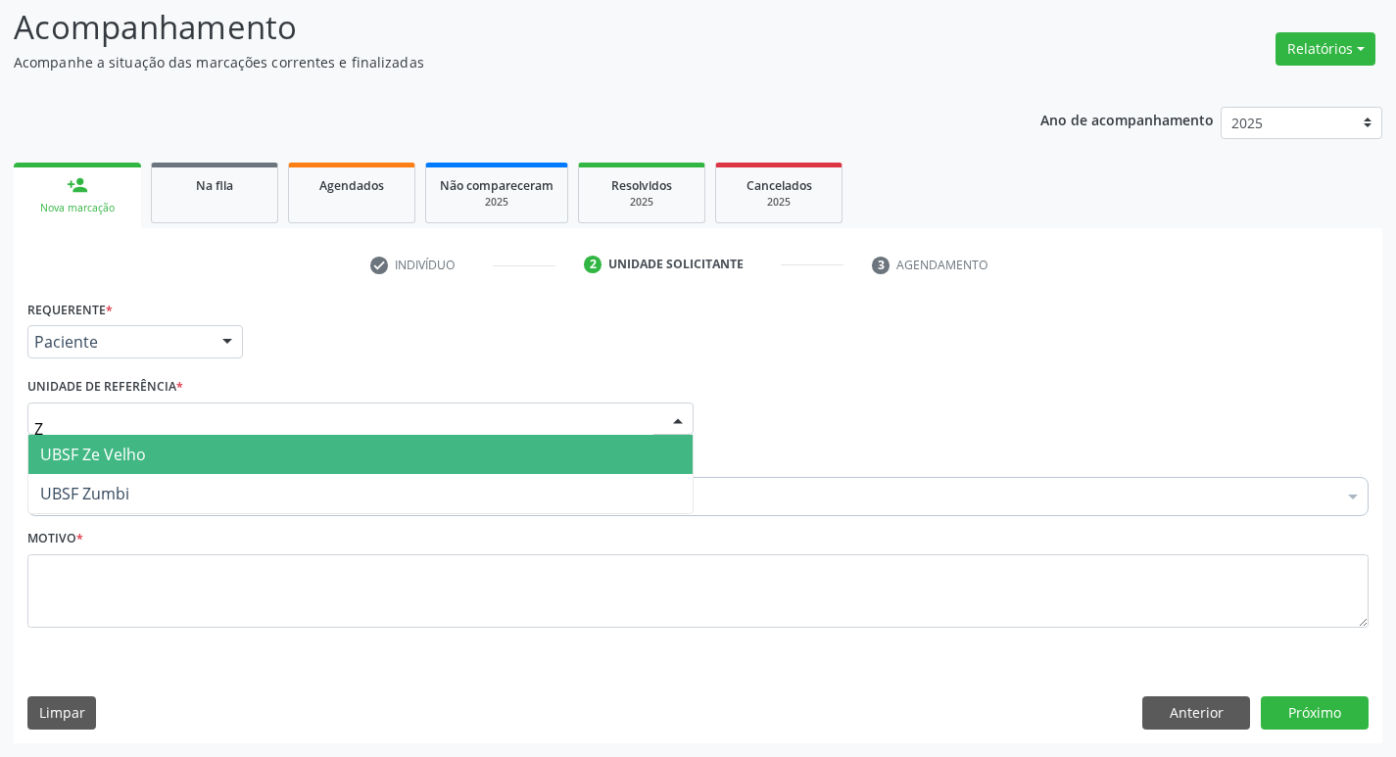
click at [119, 450] on span "UBSF Ze Velho" at bounding box center [93, 455] width 106 height 22
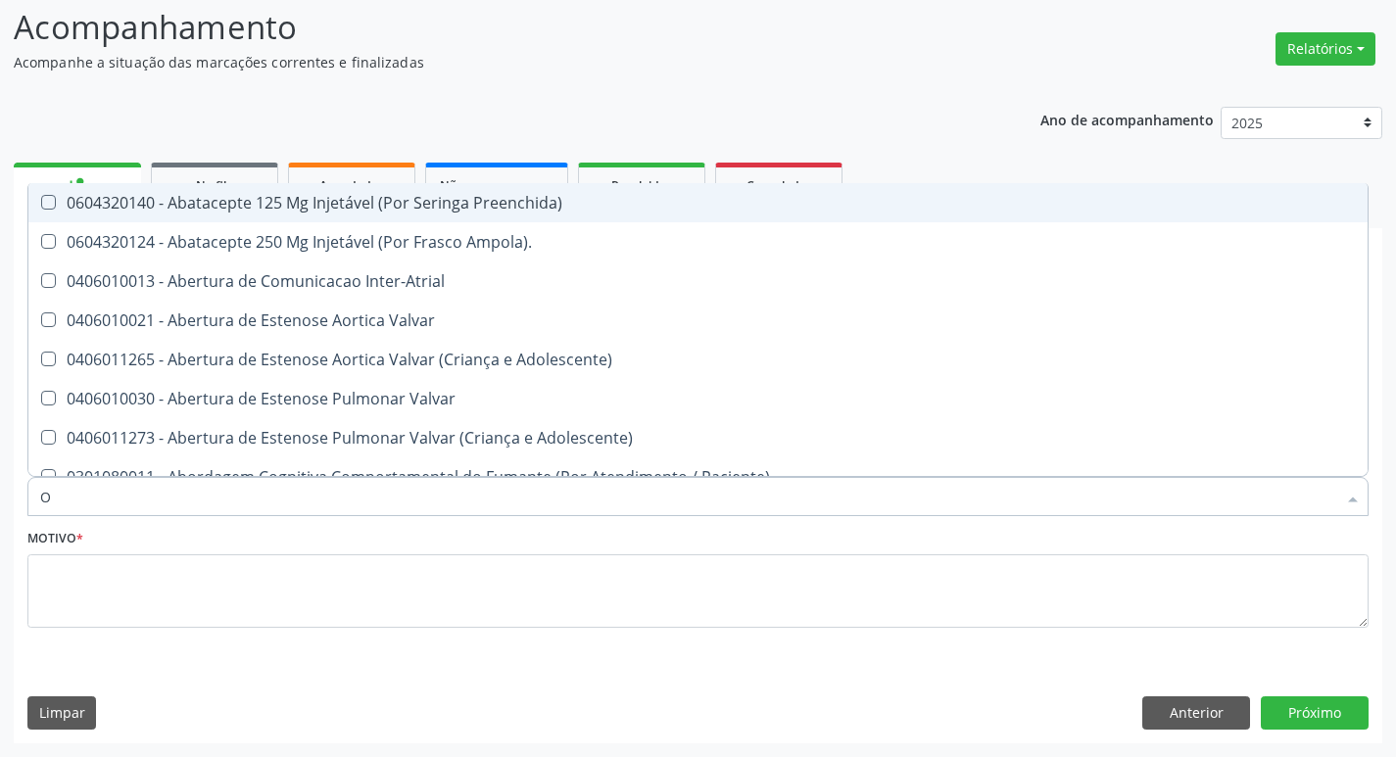
type input "ORTOPEDISTA"
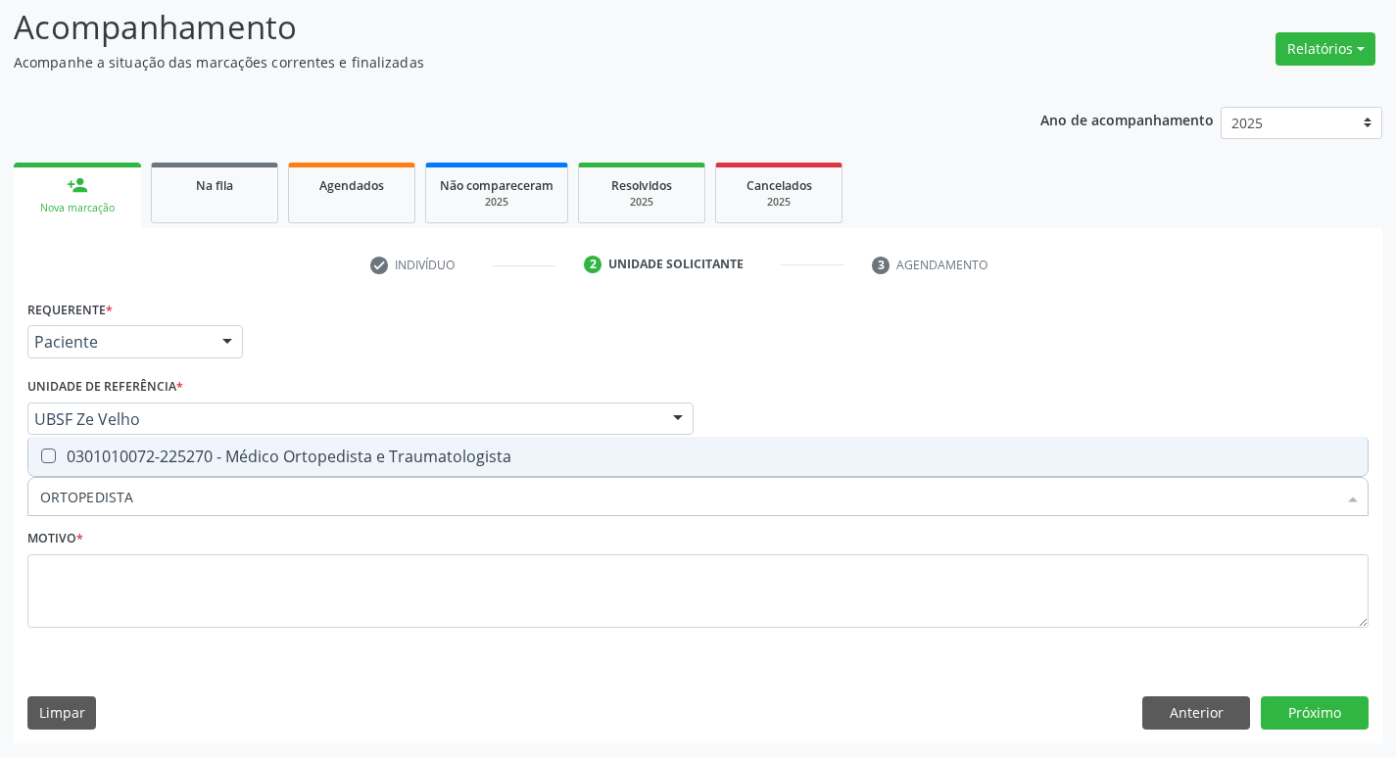
click at [105, 442] on span "0301010072-225270 - Médico Ortopedista e Traumatologista" at bounding box center [697, 456] width 1339 height 39
checkbox Traumatologista "true"
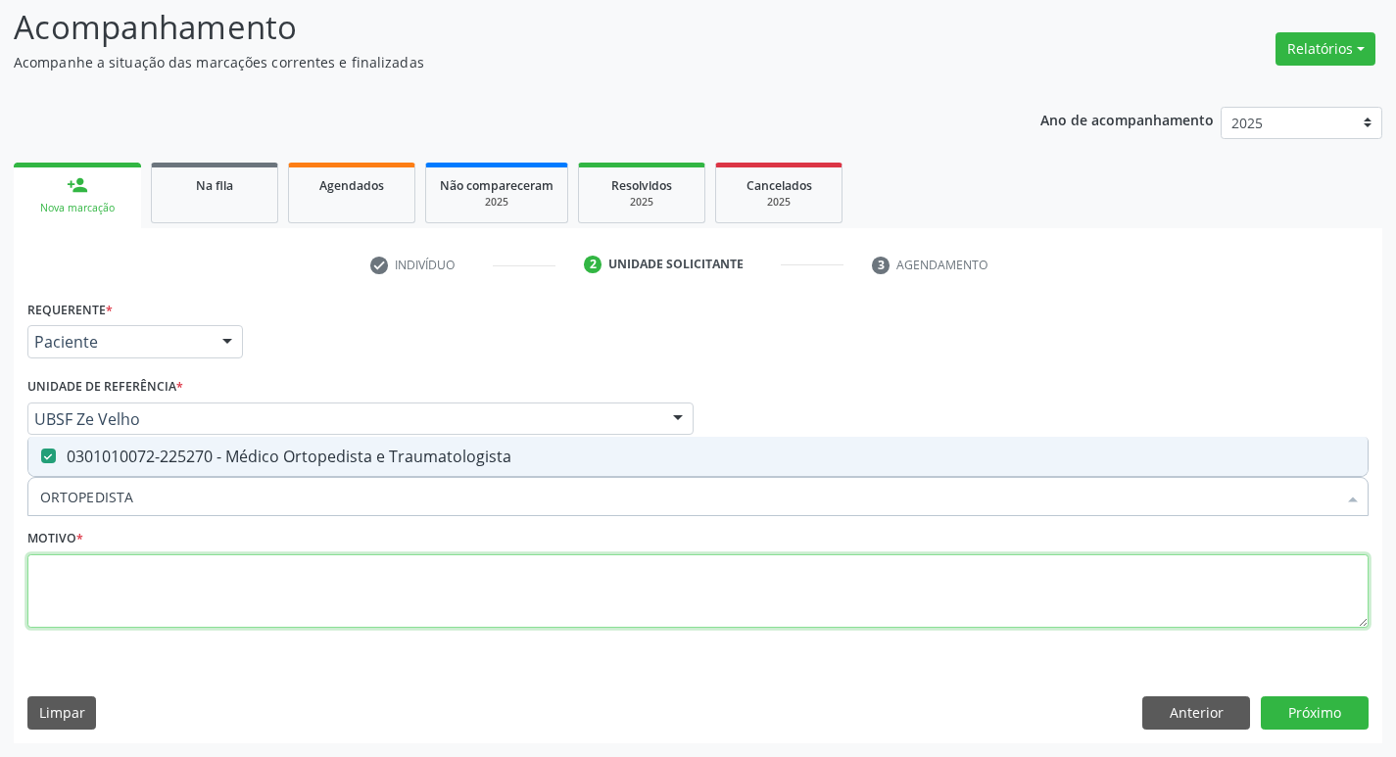
click at [122, 601] on textarea at bounding box center [697, 591] width 1341 height 74
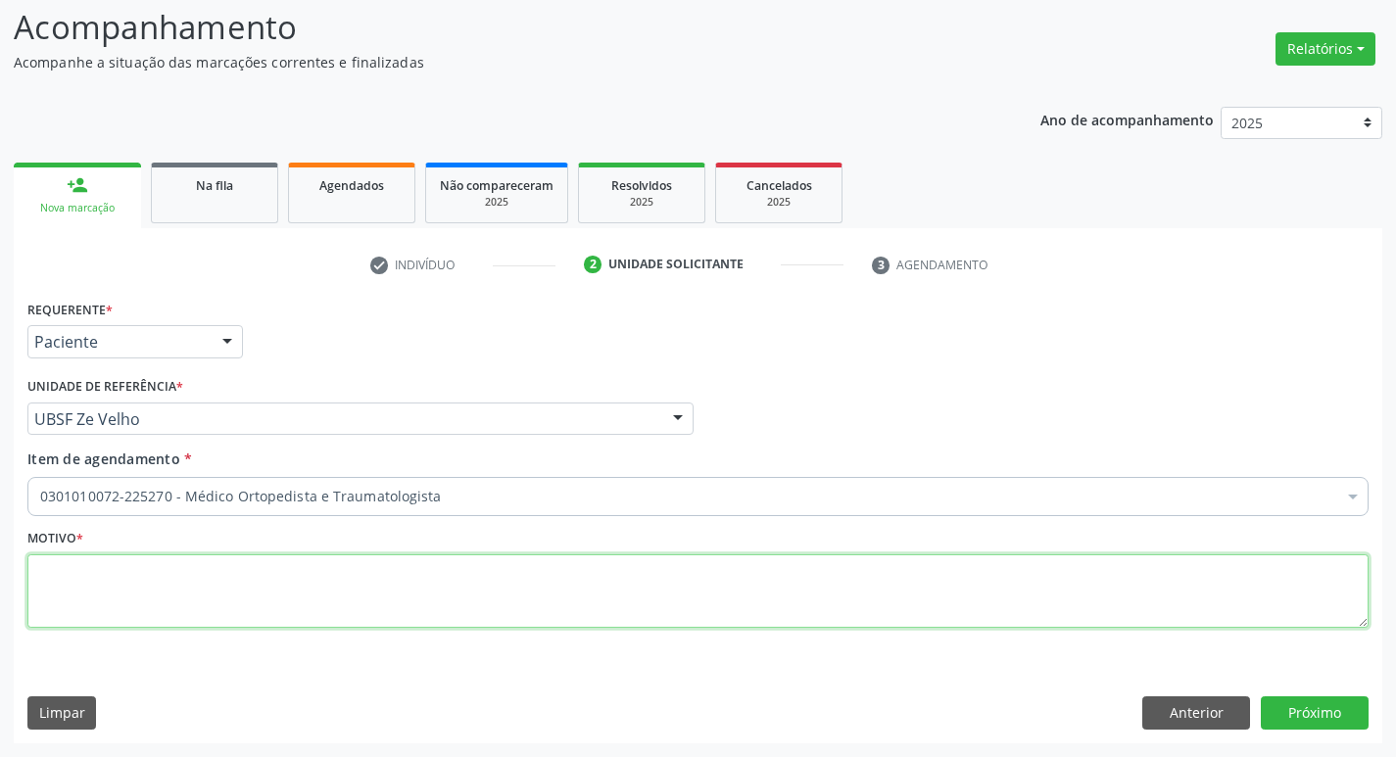
paste textarea "RETORNO"
type textarea "RETORNO"
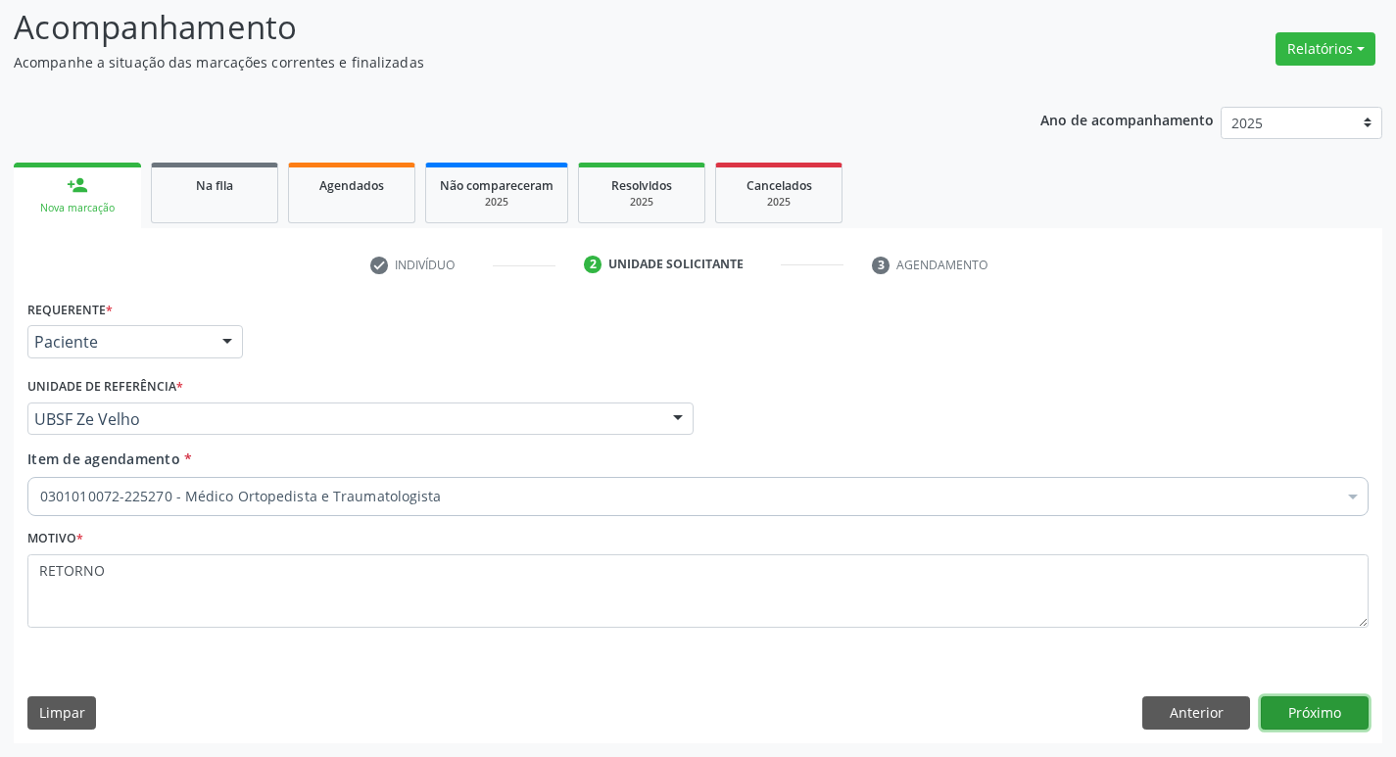
click at [1287, 715] on button "Próximo" at bounding box center [1314, 712] width 108 height 33
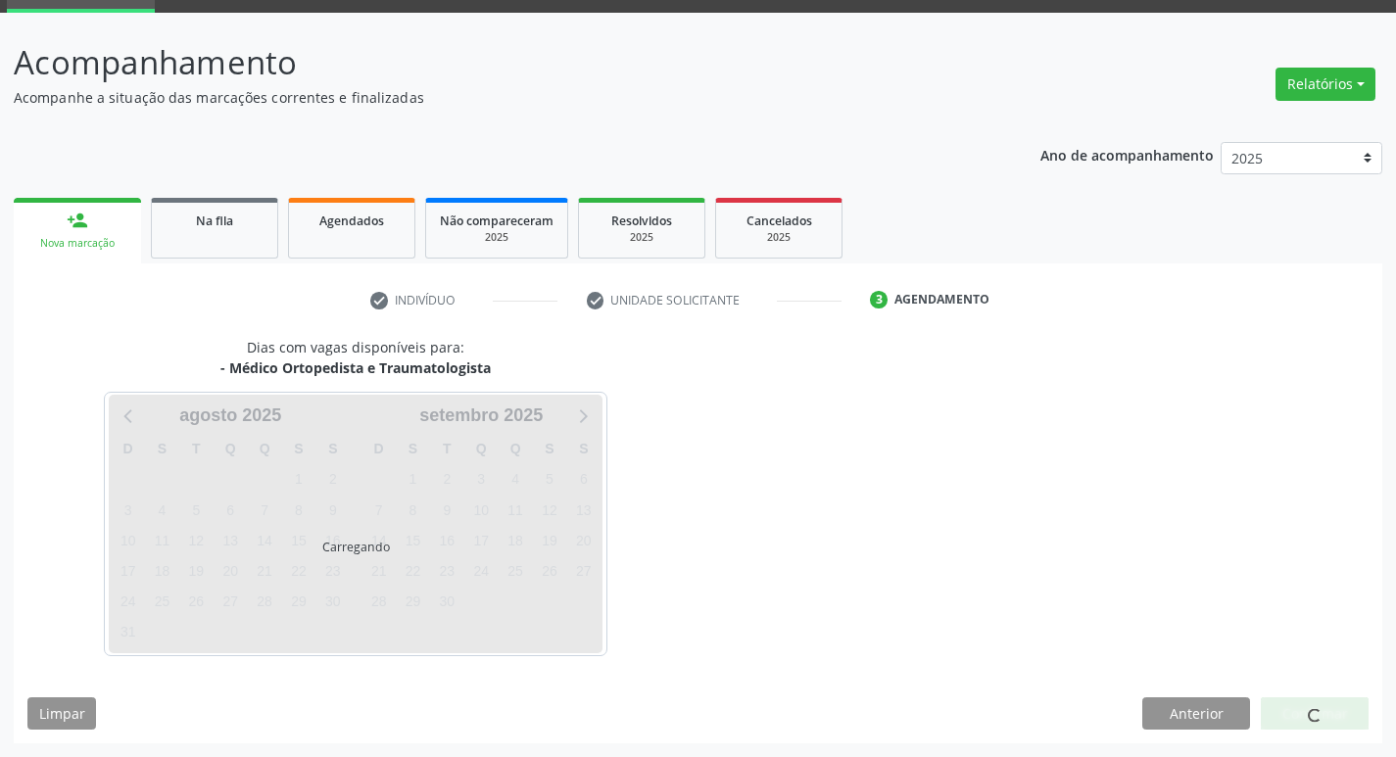
scroll to position [95, 0]
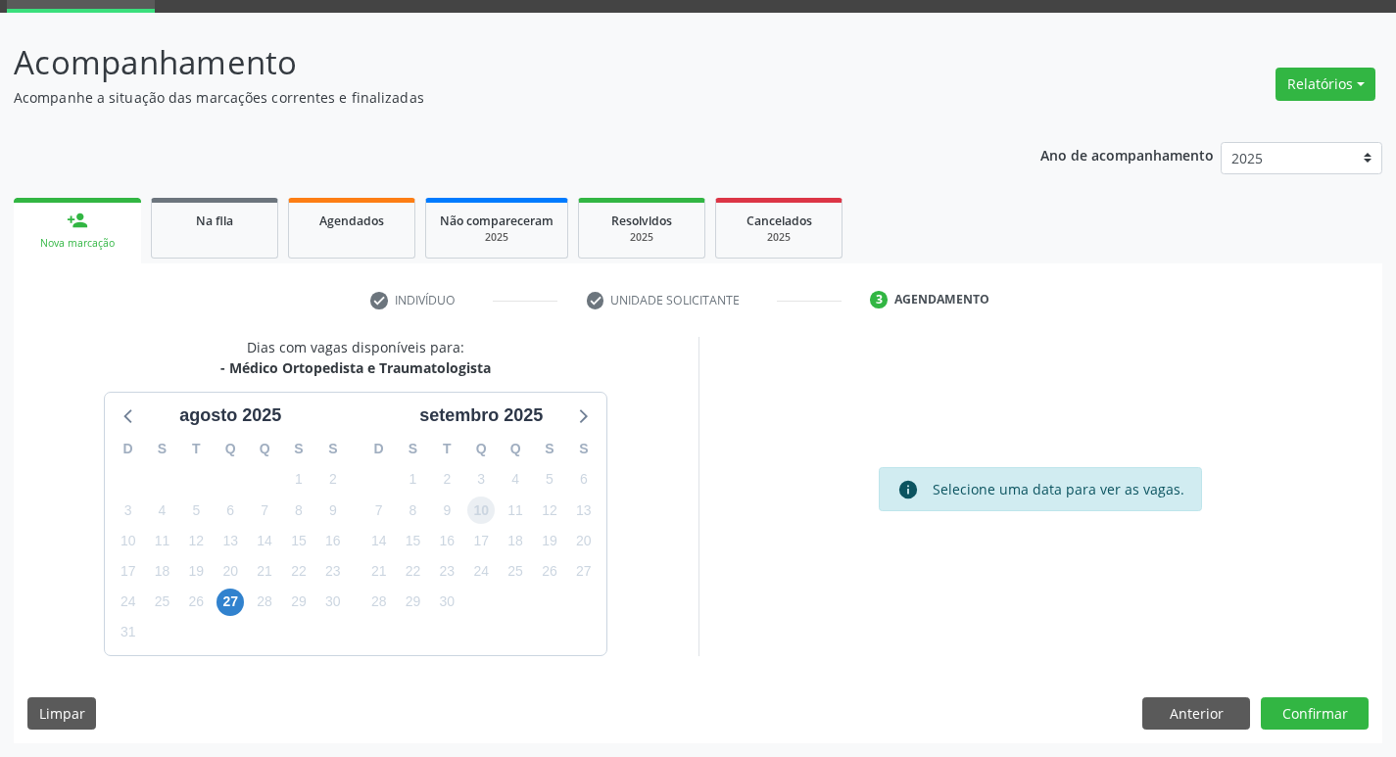
click at [477, 517] on span "10" at bounding box center [480, 510] width 27 height 27
click at [1344, 721] on button "Confirmar" at bounding box center [1314, 713] width 108 height 33
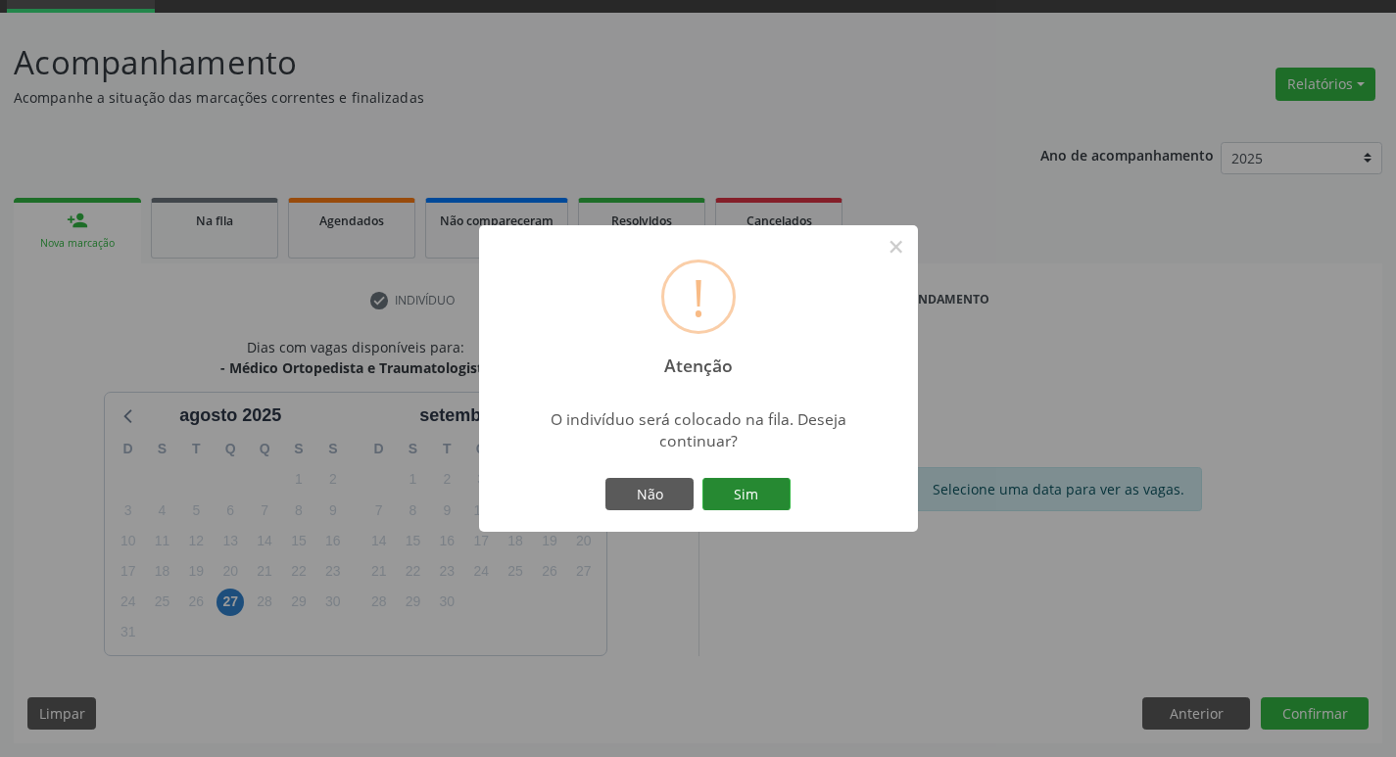
click at [753, 485] on button "Sim" at bounding box center [746, 494] width 88 height 33
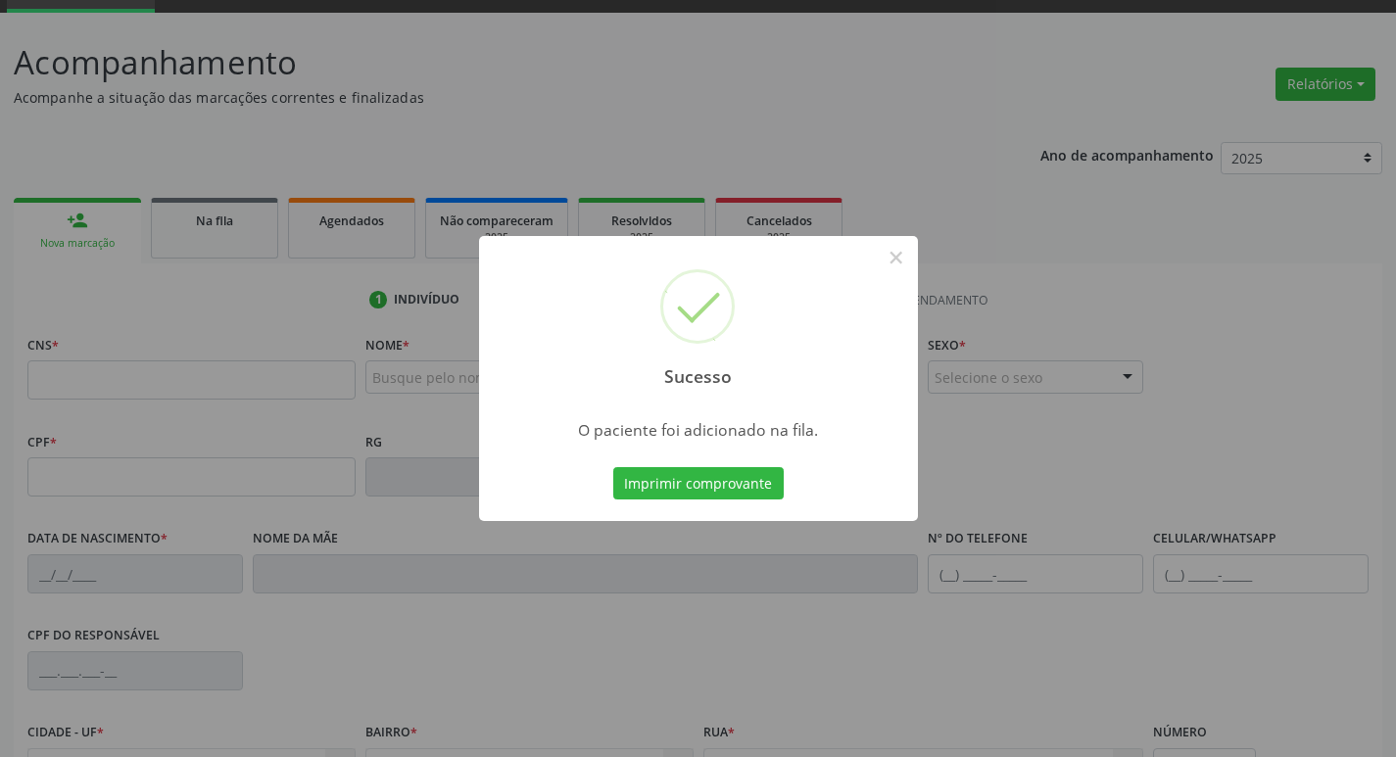
click at [323, 405] on div "Sucesso × O paciente foi adicionado na fila. Imprimir comprovante Cancel" at bounding box center [698, 378] width 1396 height 757
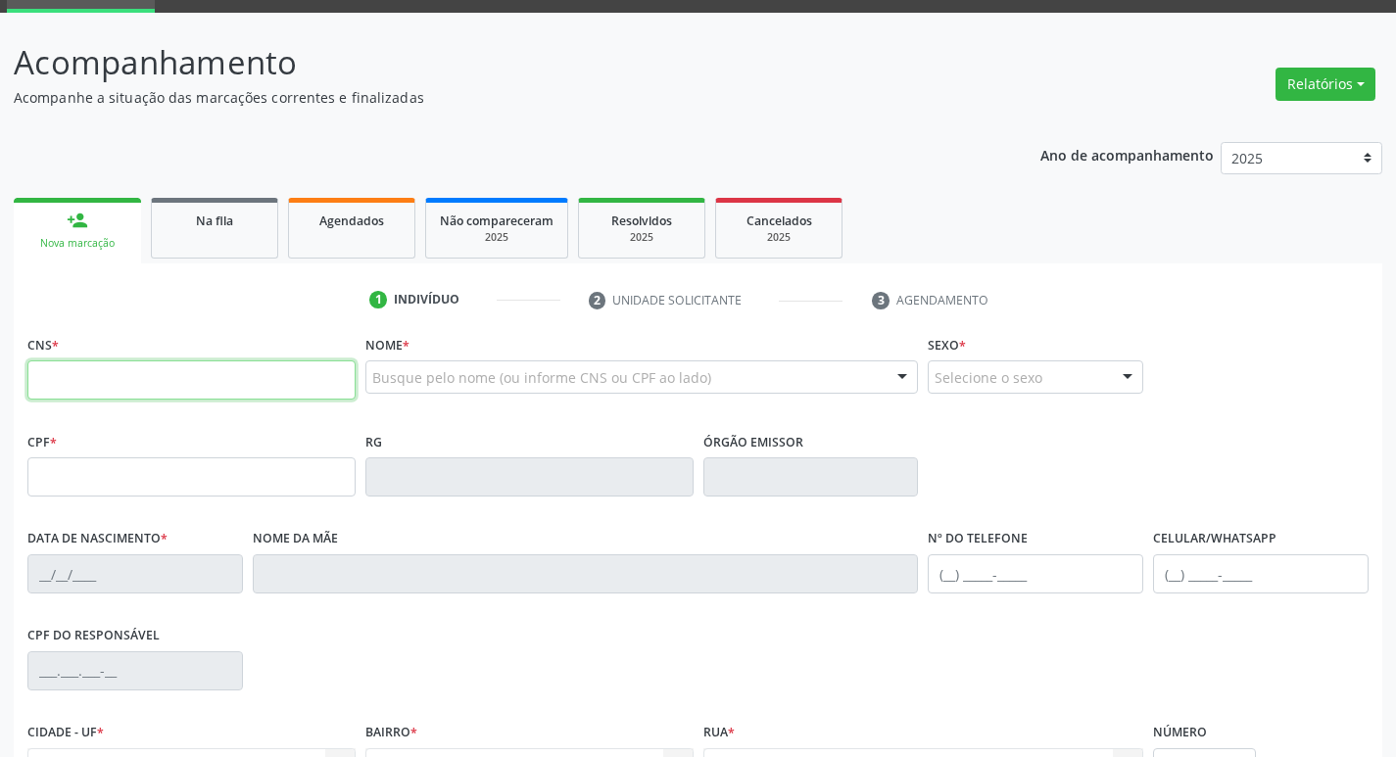
click at [180, 362] on input "text" at bounding box center [191, 379] width 328 height 39
type input "708 8057 0396 0110"
type input "019.693.284-01"
type input "07/01/1972"
type input "Maria do Socorro Vitorino Gomes"
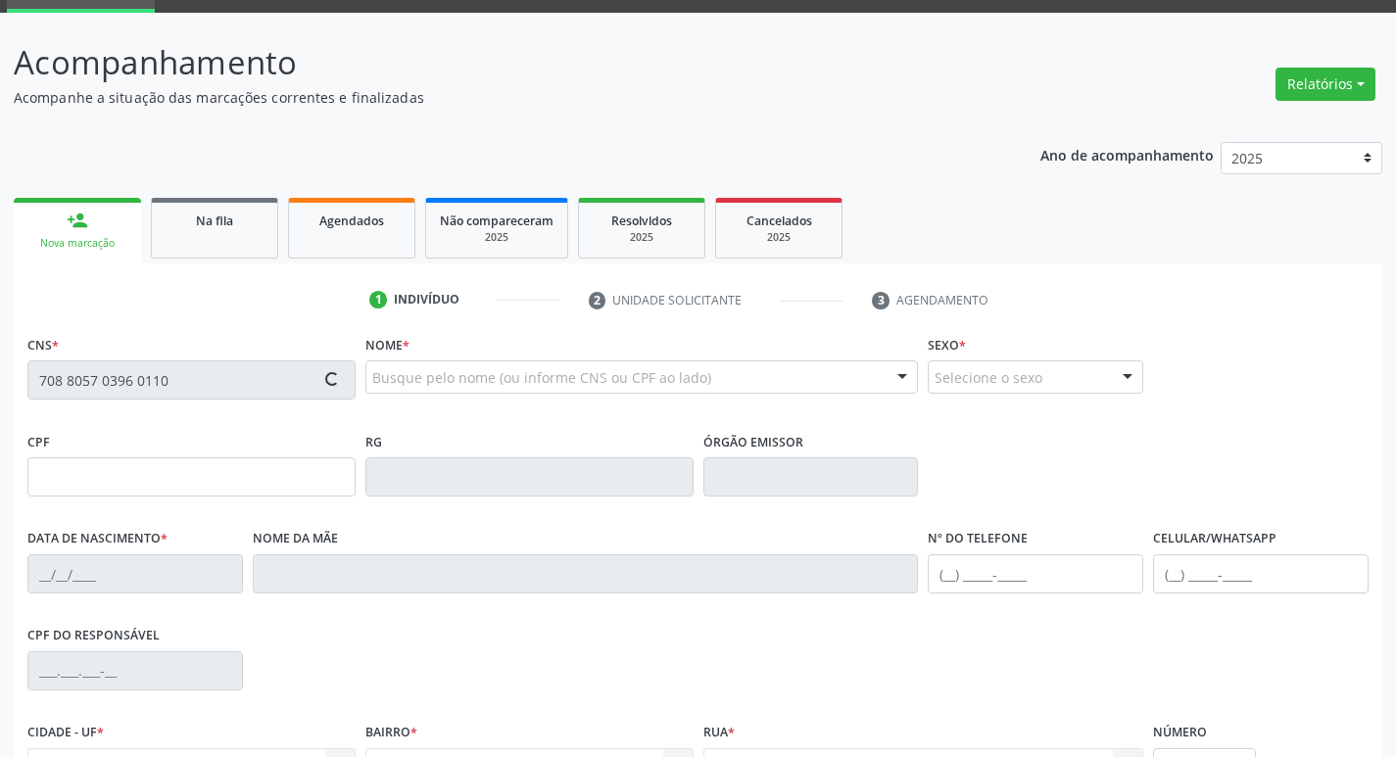
type input "(83) 99315-1022"
type input "9"
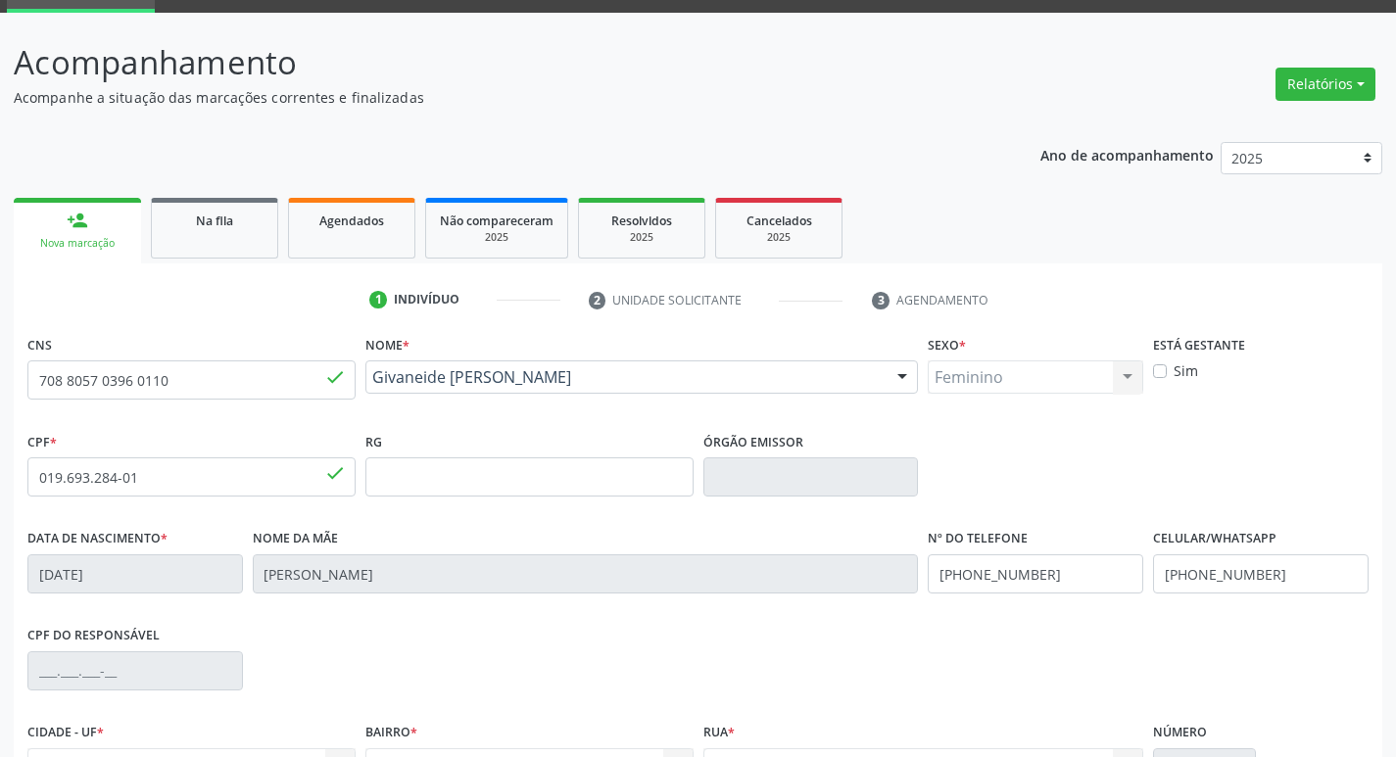
scroll to position [305, 0]
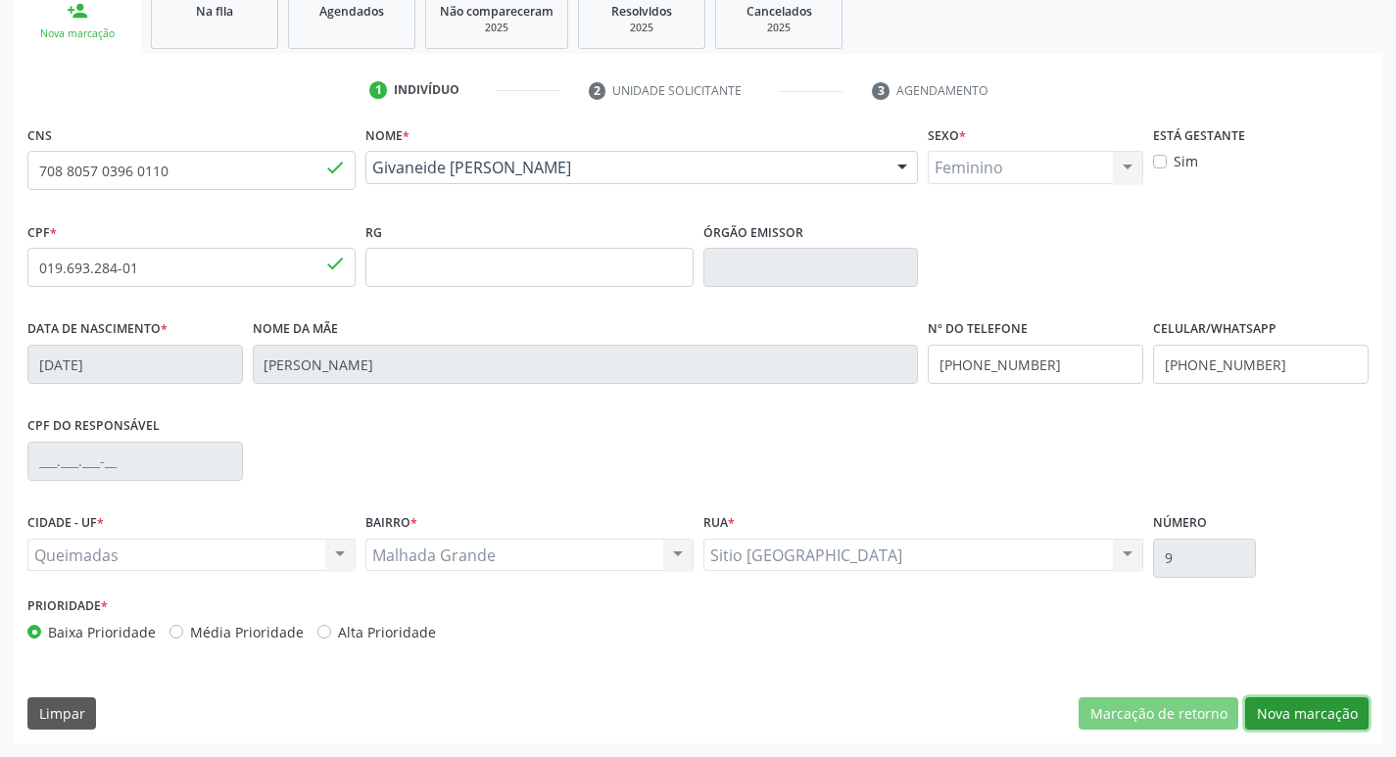
click at [1347, 709] on button "Nova marcação" at bounding box center [1306, 713] width 123 height 33
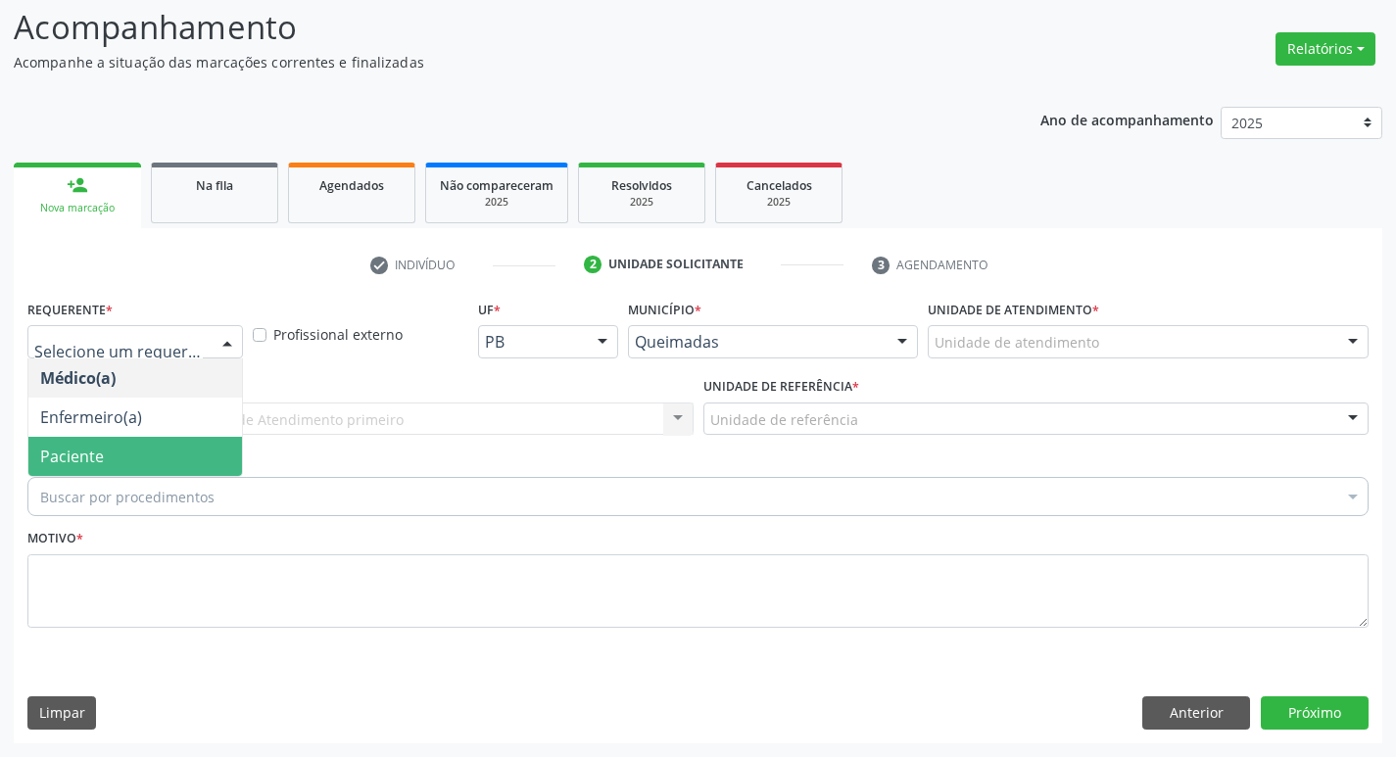
click at [129, 453] on span "Paciente" at bounding box center [135, 456] width 214 height 39
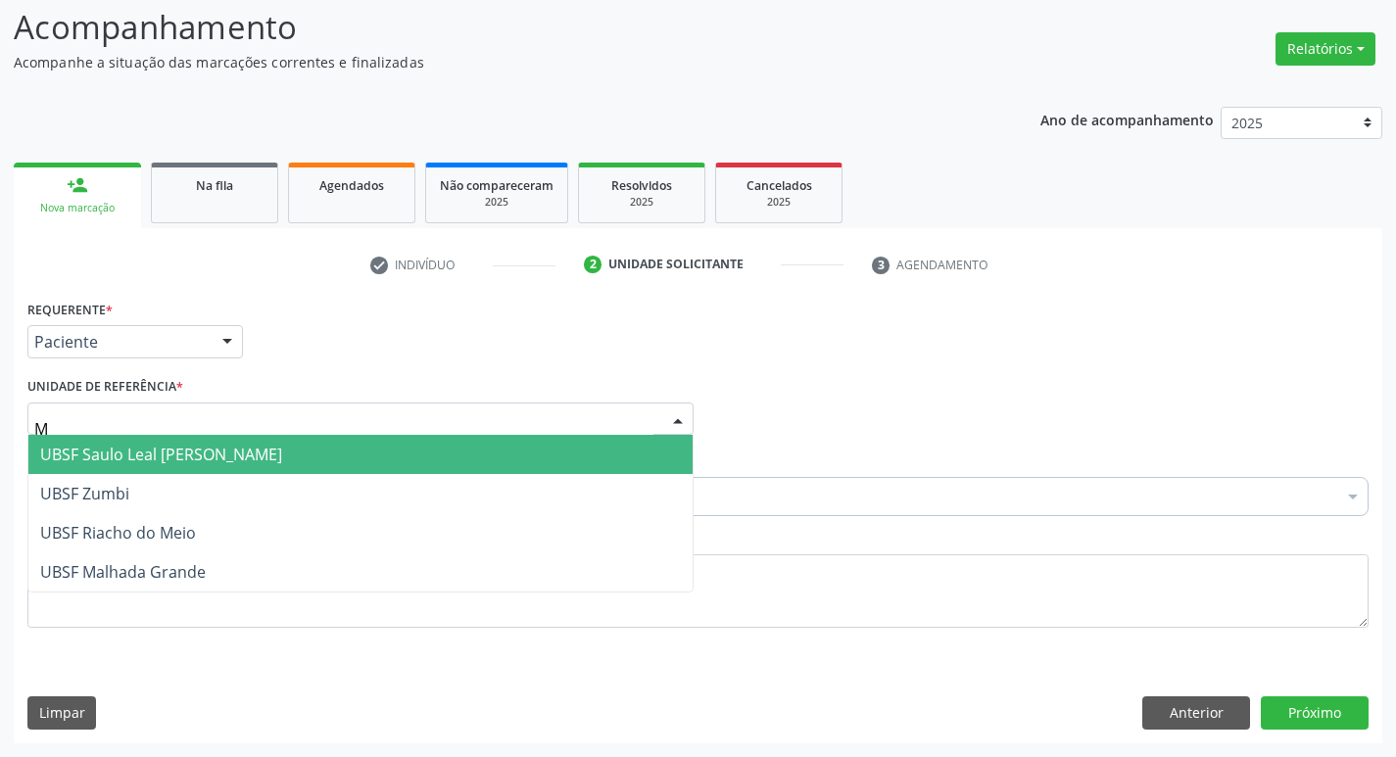
type input "MA"
click at [185, 458] on span "UBSF Malhada Grande" at bounding box center [123, 455] width 166 height 22
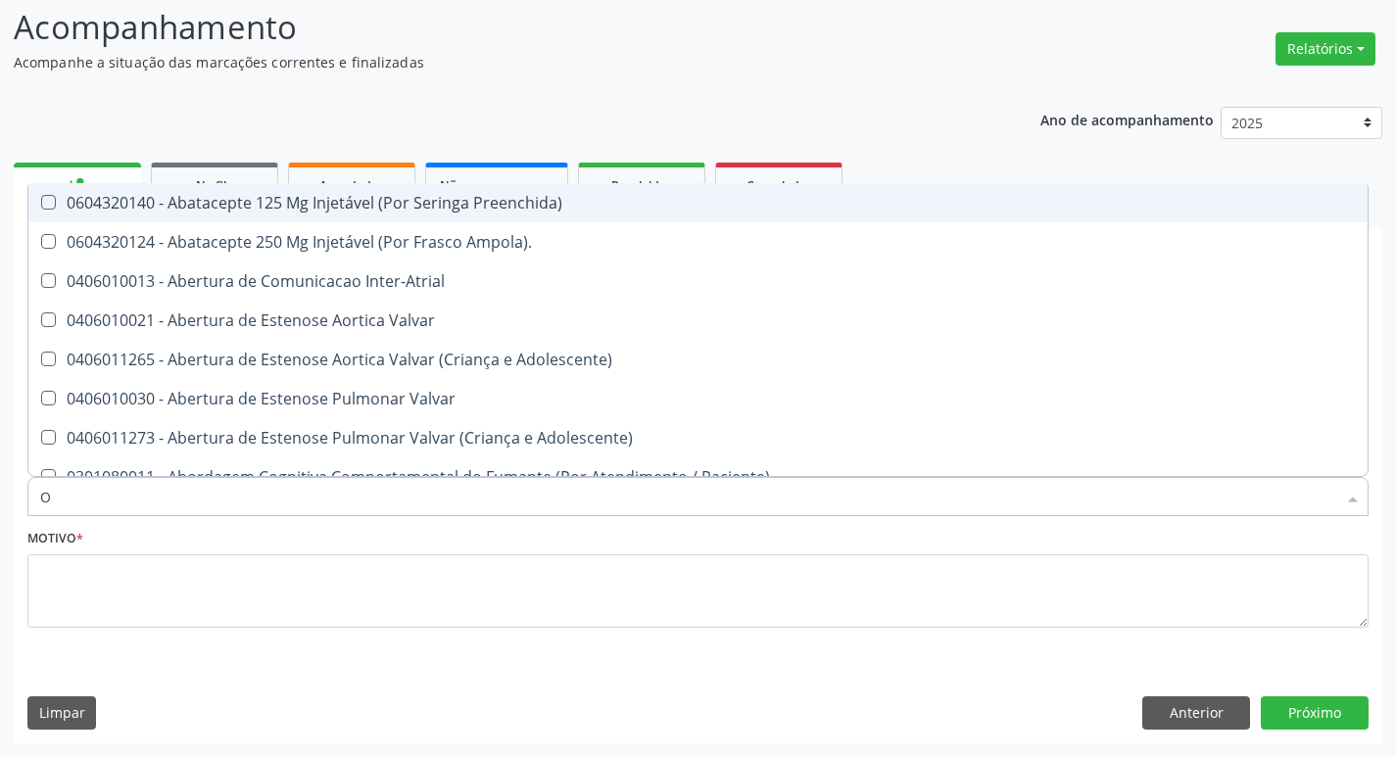
type input "ORTOPEDISTA"
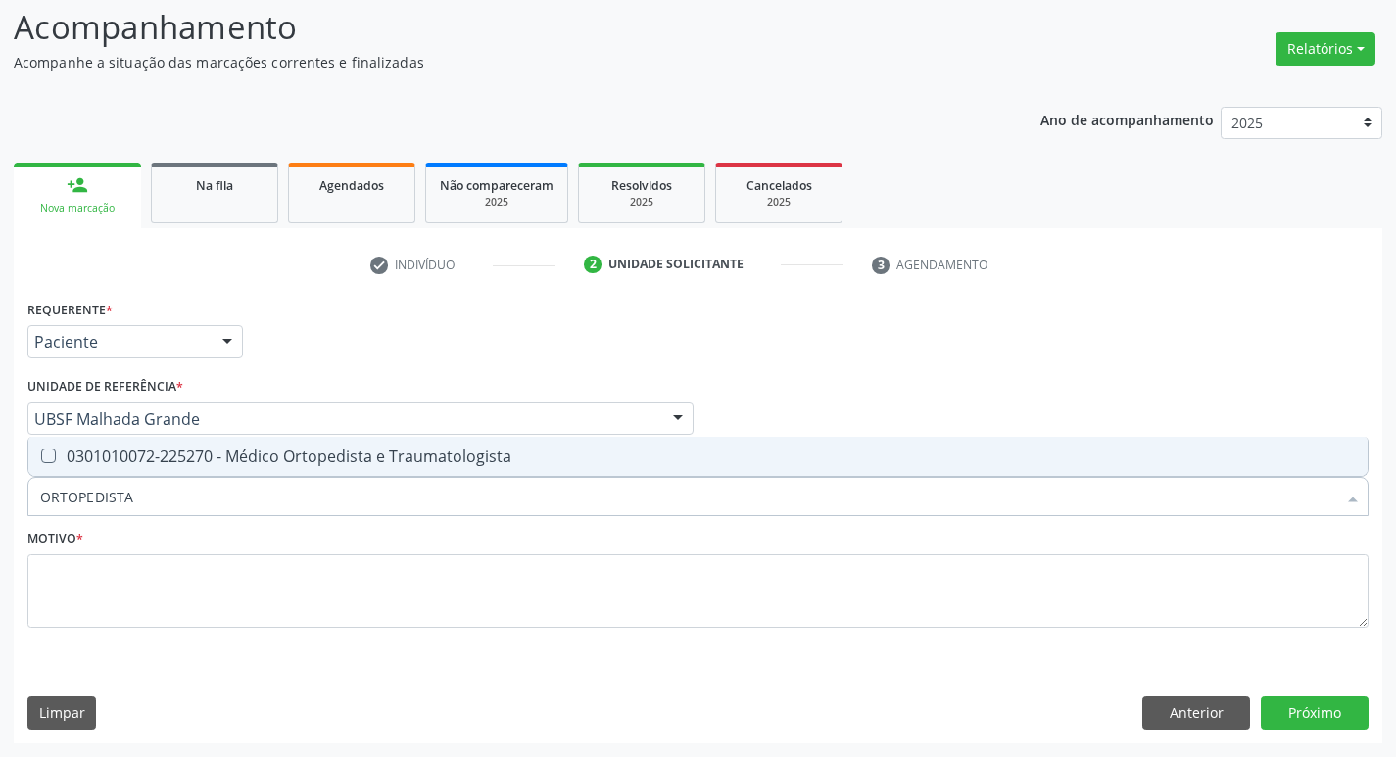
click at [74, 439] on span "0301010072-225270 - Médico Ortopedista e Traumatologista" at bounding box center [697, 456] width 1339 height 39
checkbox Traumatologista "true"
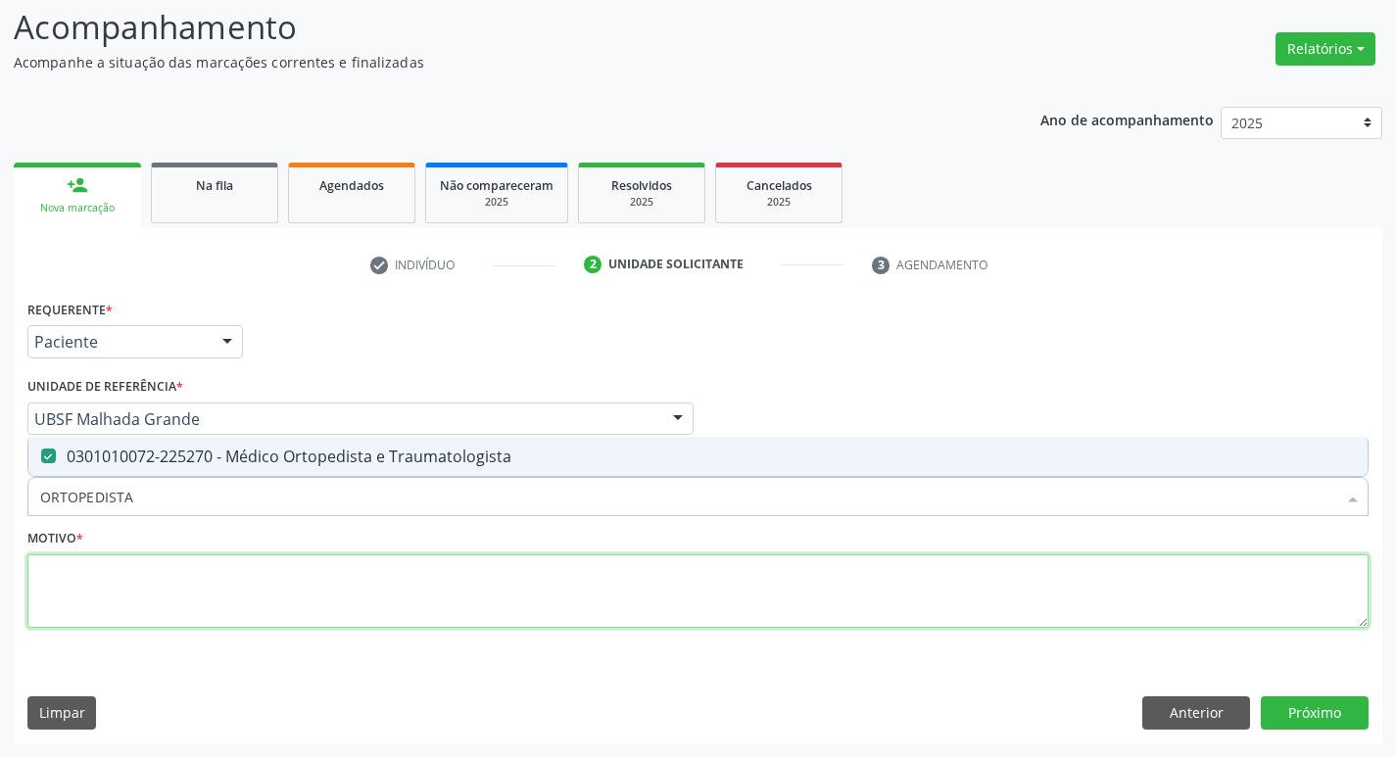
click at [108, 570] on textarea at bounding box center [697, 591] width 1341 height 74
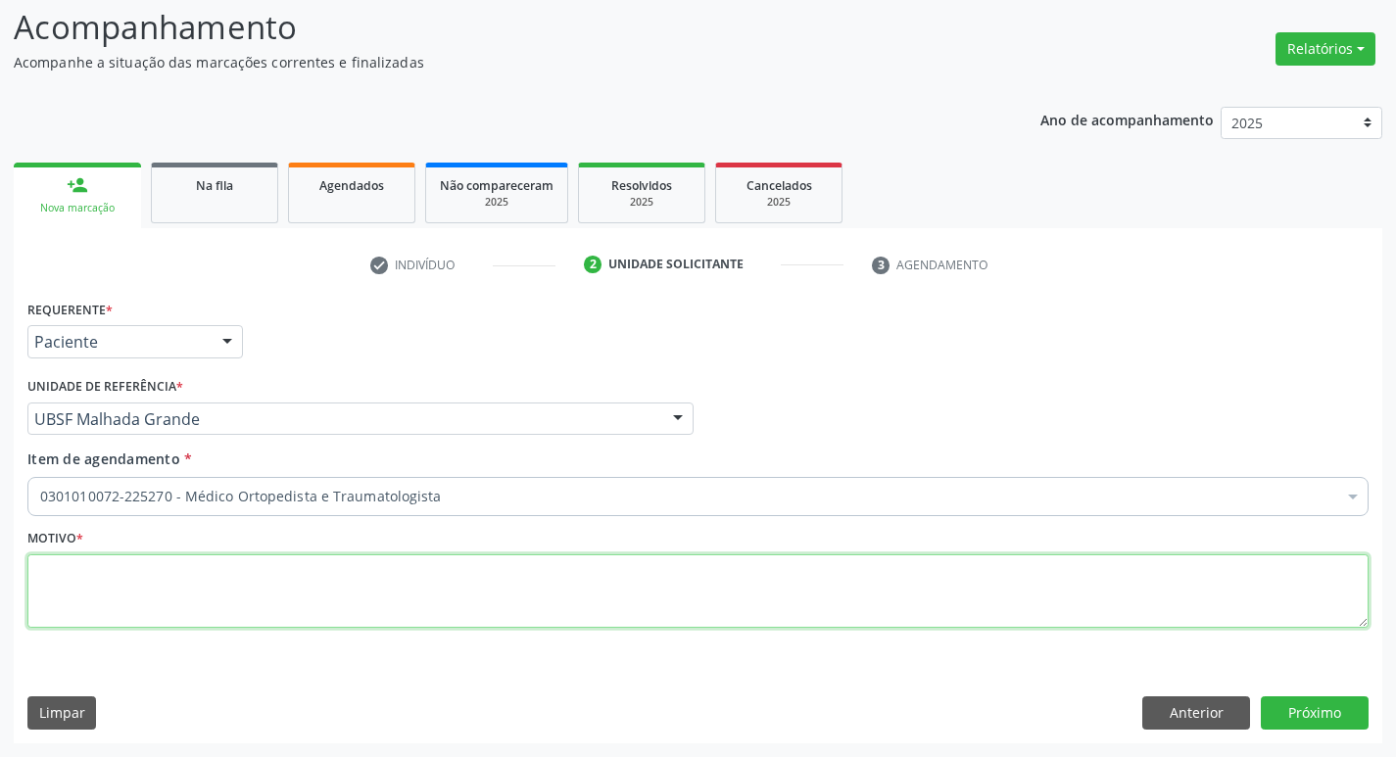
paste textarea "RETORNO"
type textarea "RETORNO"
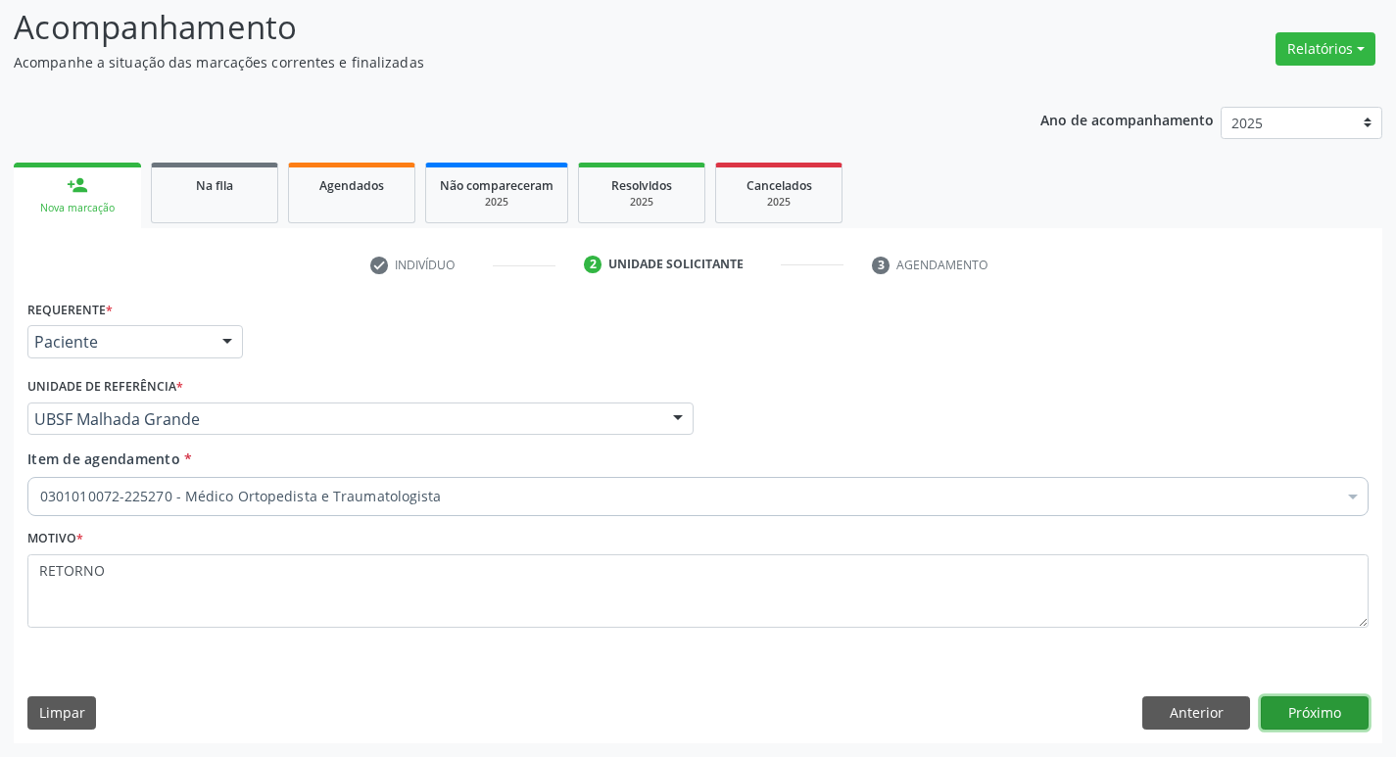
click at [1344, 701] on button "Próximo" at bounding box center [1314, 712] width 108 height 33
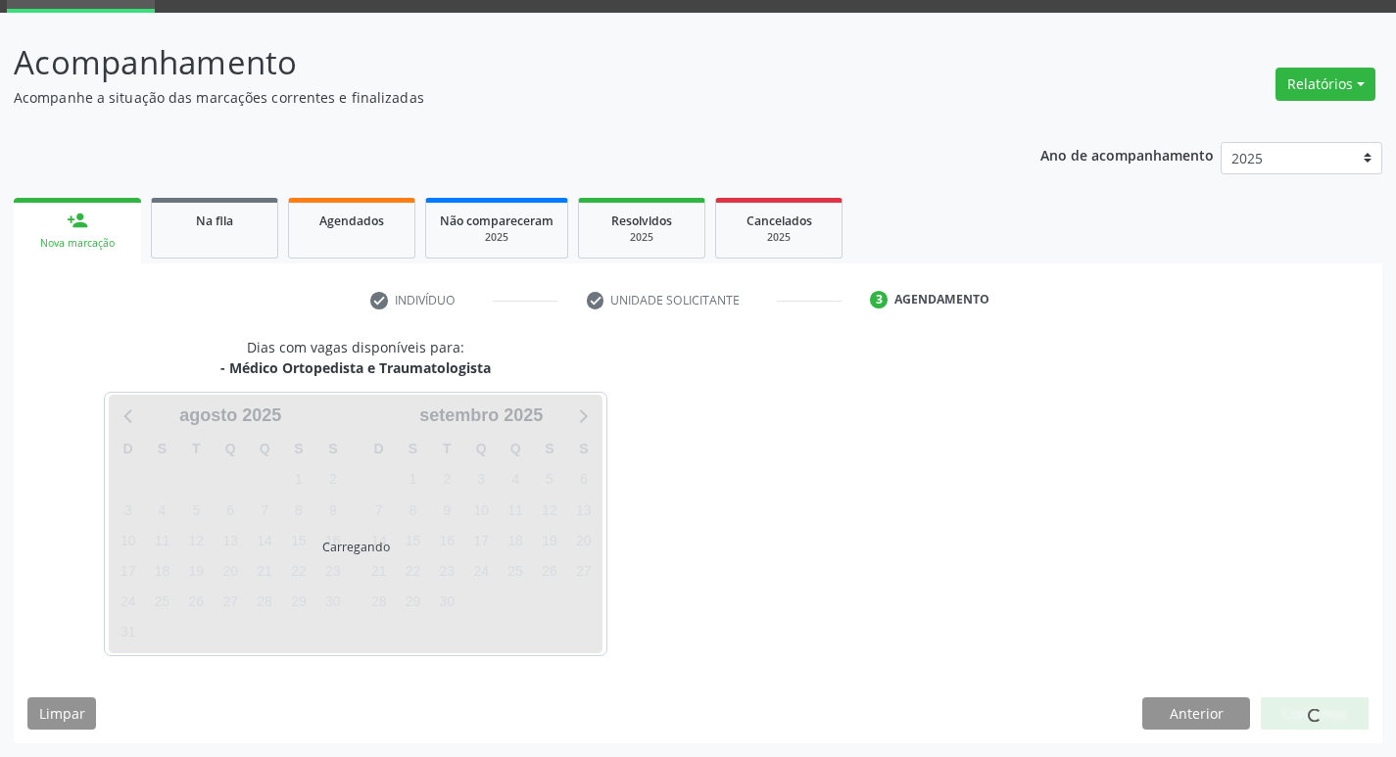
scroll to position [95, 0]
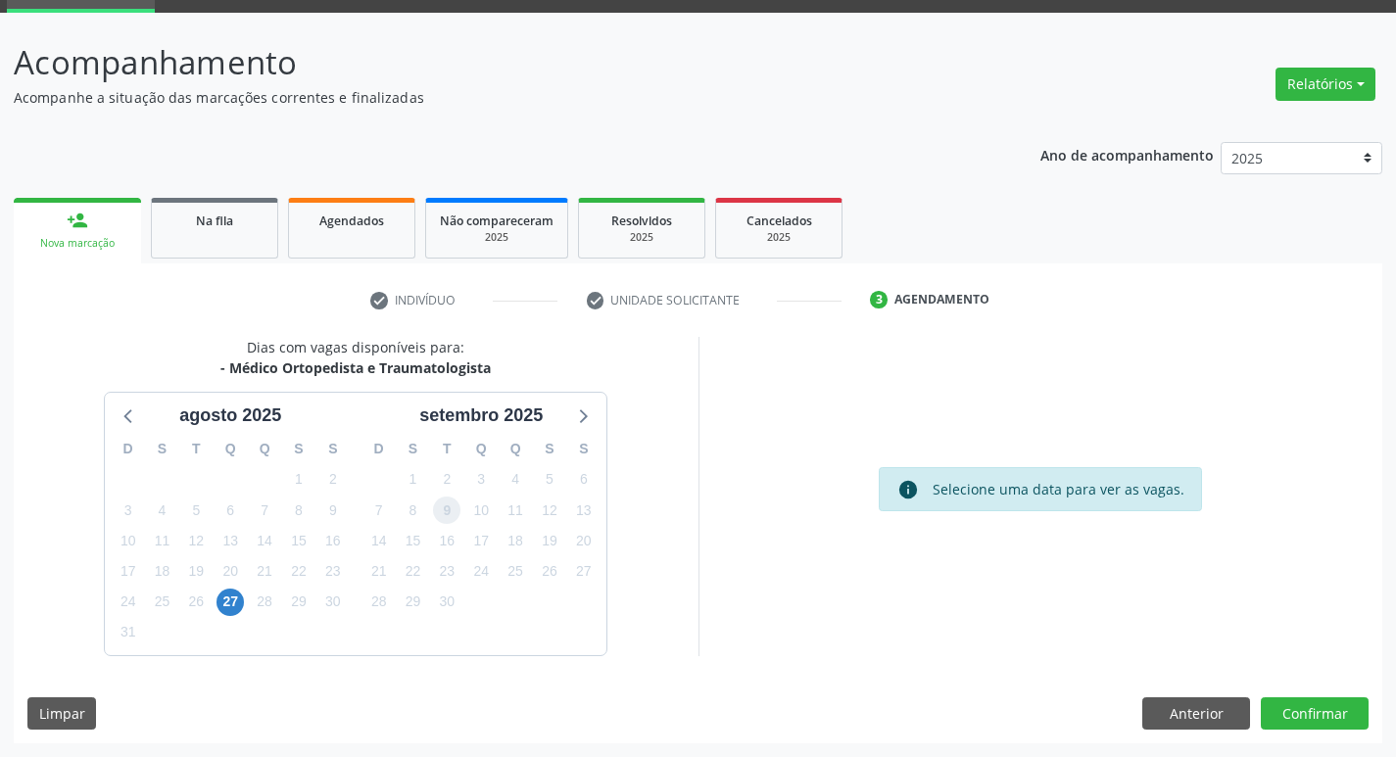
click at [453, 506] on span "9" at bounding box center [446, 510] width 27 height 27
click at [1303, 703] on button "Confirmar" at bounding box center [1314, 713] width 108 height 33
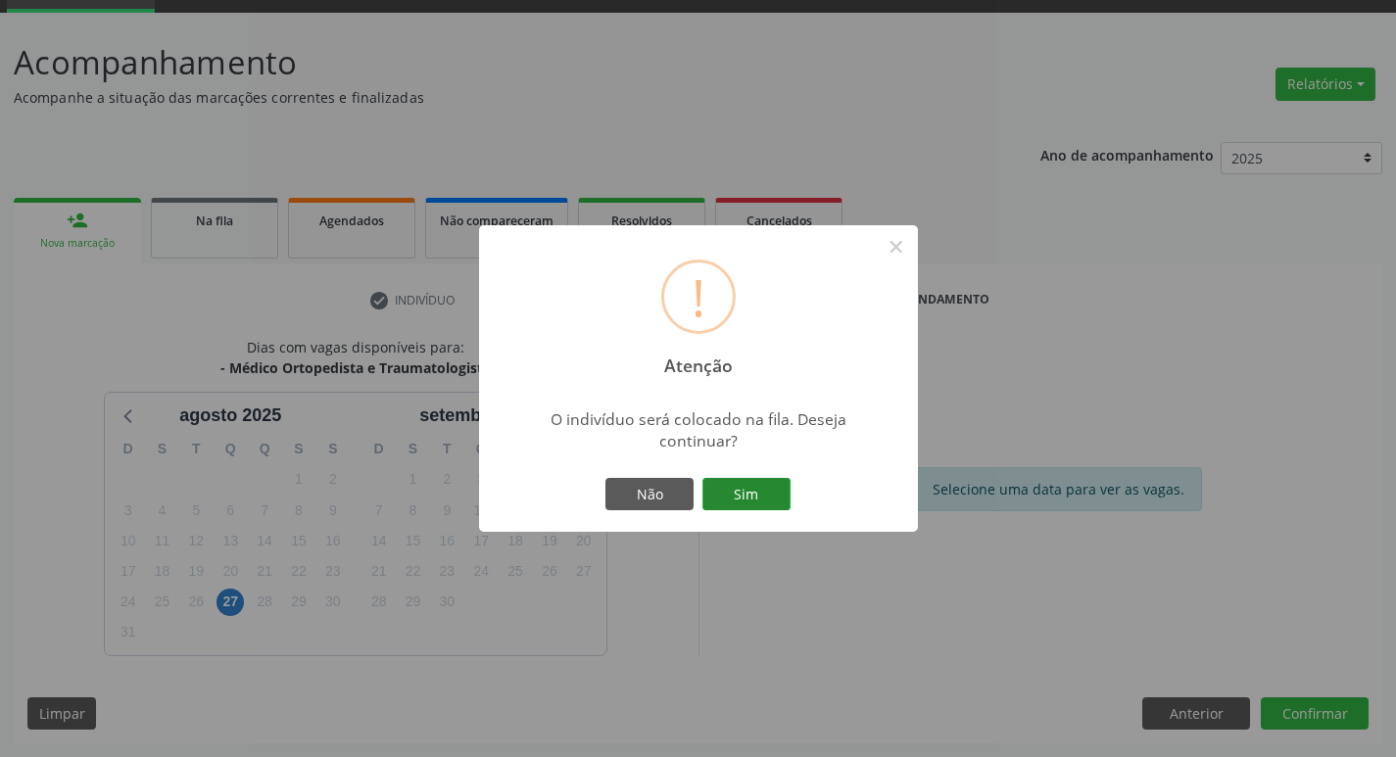
click at [764, 497] on button "Sim" at bounding box center [746, 494] width 88 height 33
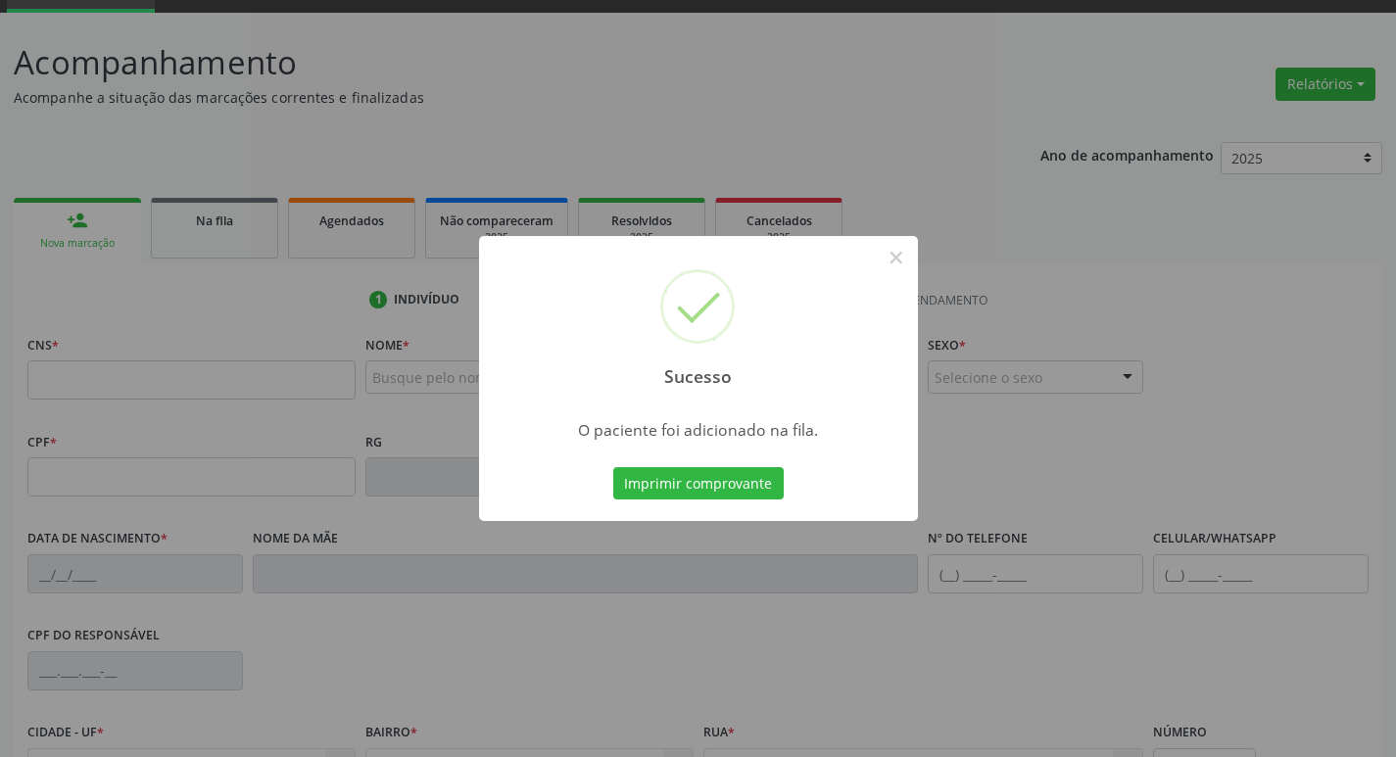
click at [388, 404] on div "Sucesso × O paciente foi adicionado na fila. Imprimir comprovante Cancel" at bounding box center [698, 378] width 1396 height 757
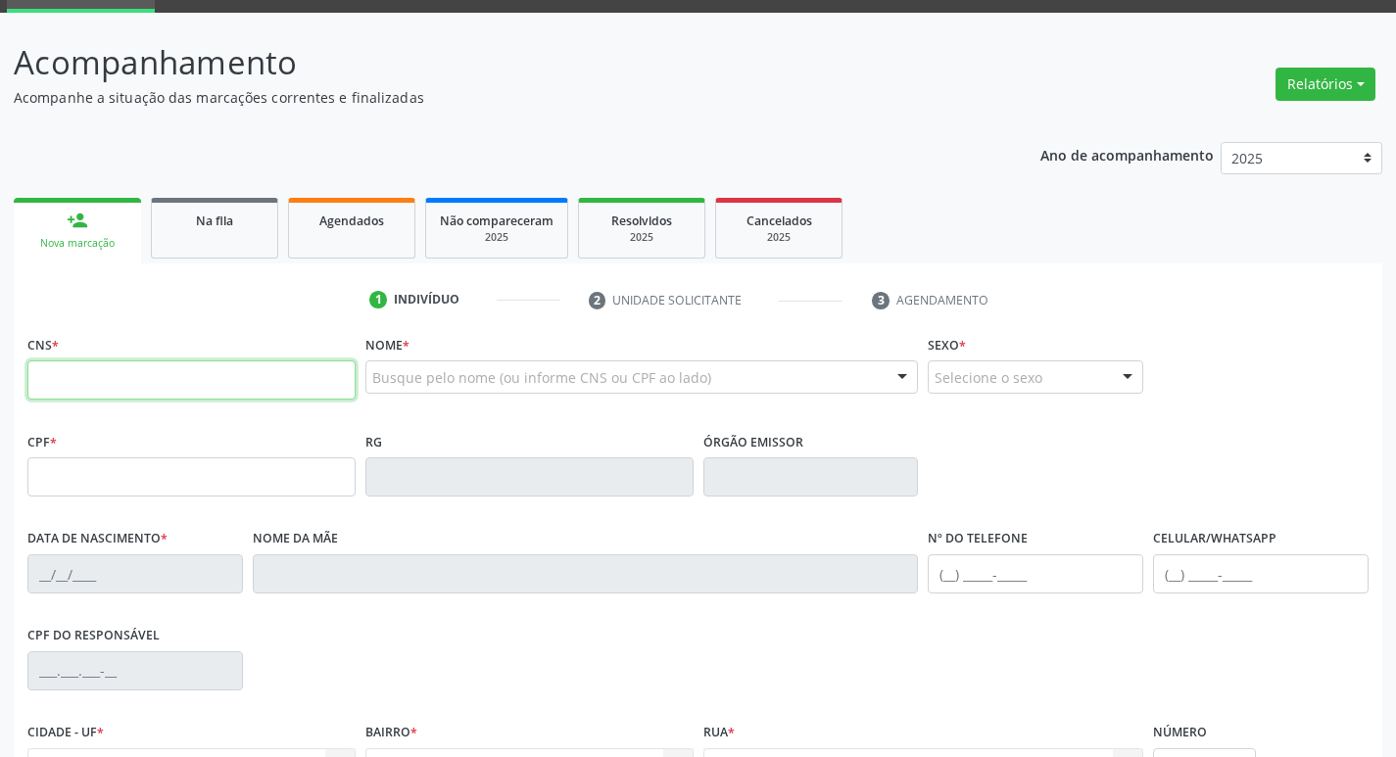
click at [287, 363] on input "text" at bounding box center [191, 379] width 328 height 39
type input "701 2010 9467 5211"
type input "703.614.744-07"
type input "15/08/1995"
type input "Elma Vilma de Macedo Pereira"
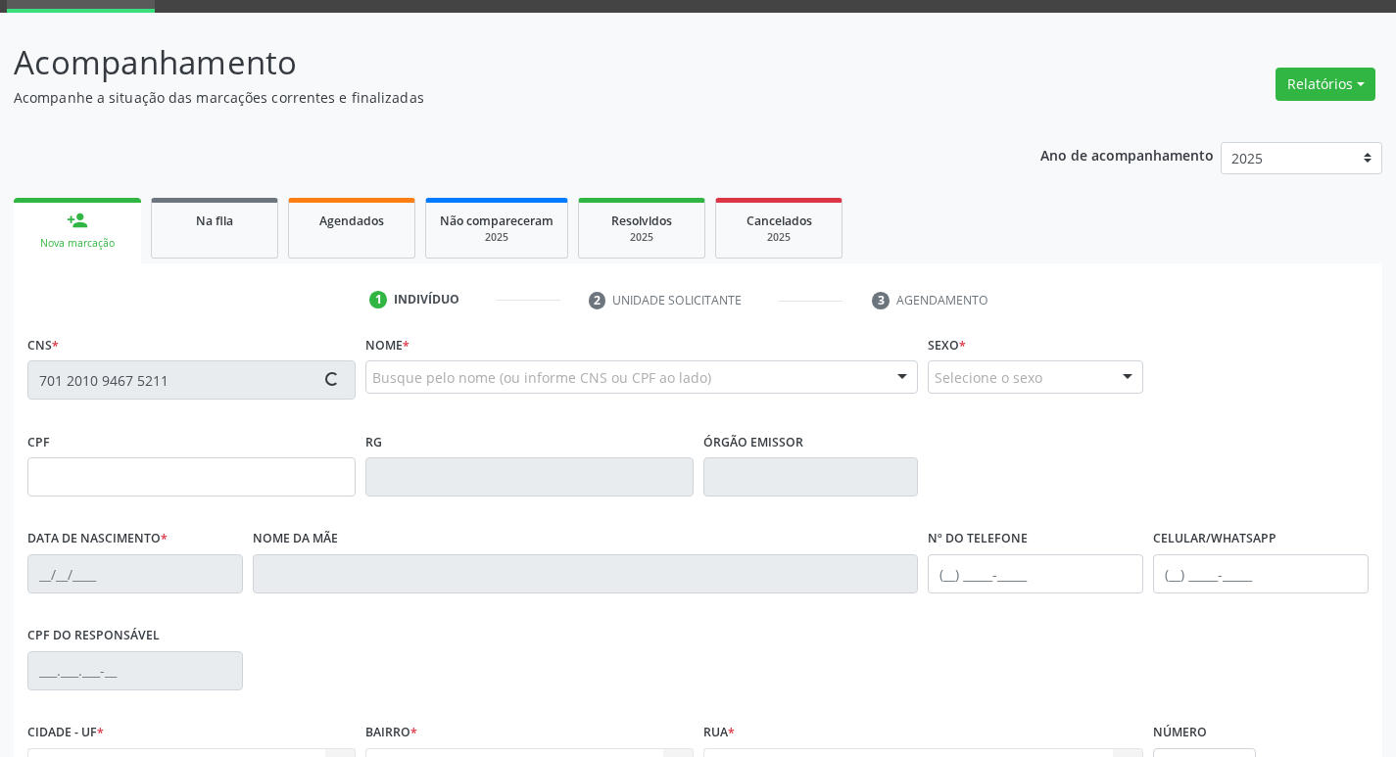
type input "(83) 99133-2215"
type input "958"
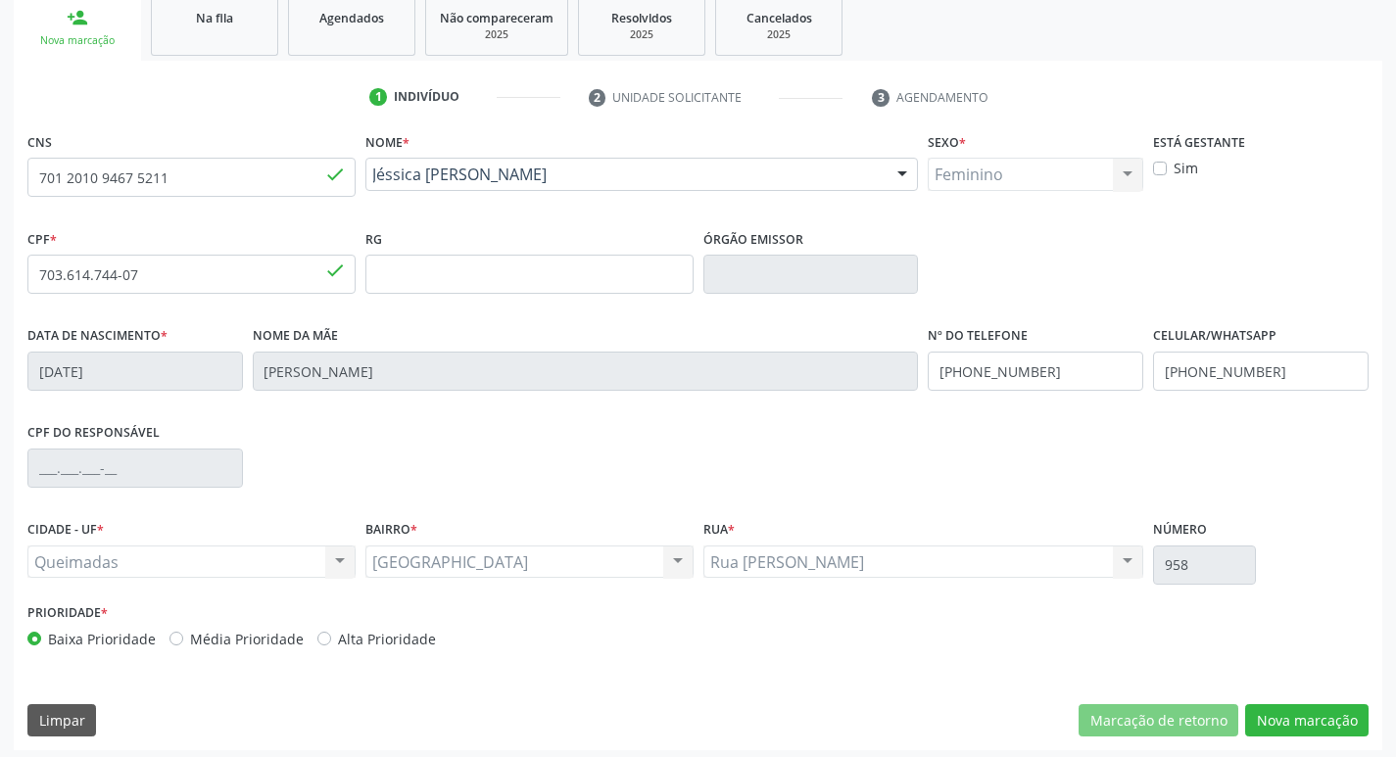
scroll to position [305, 0]
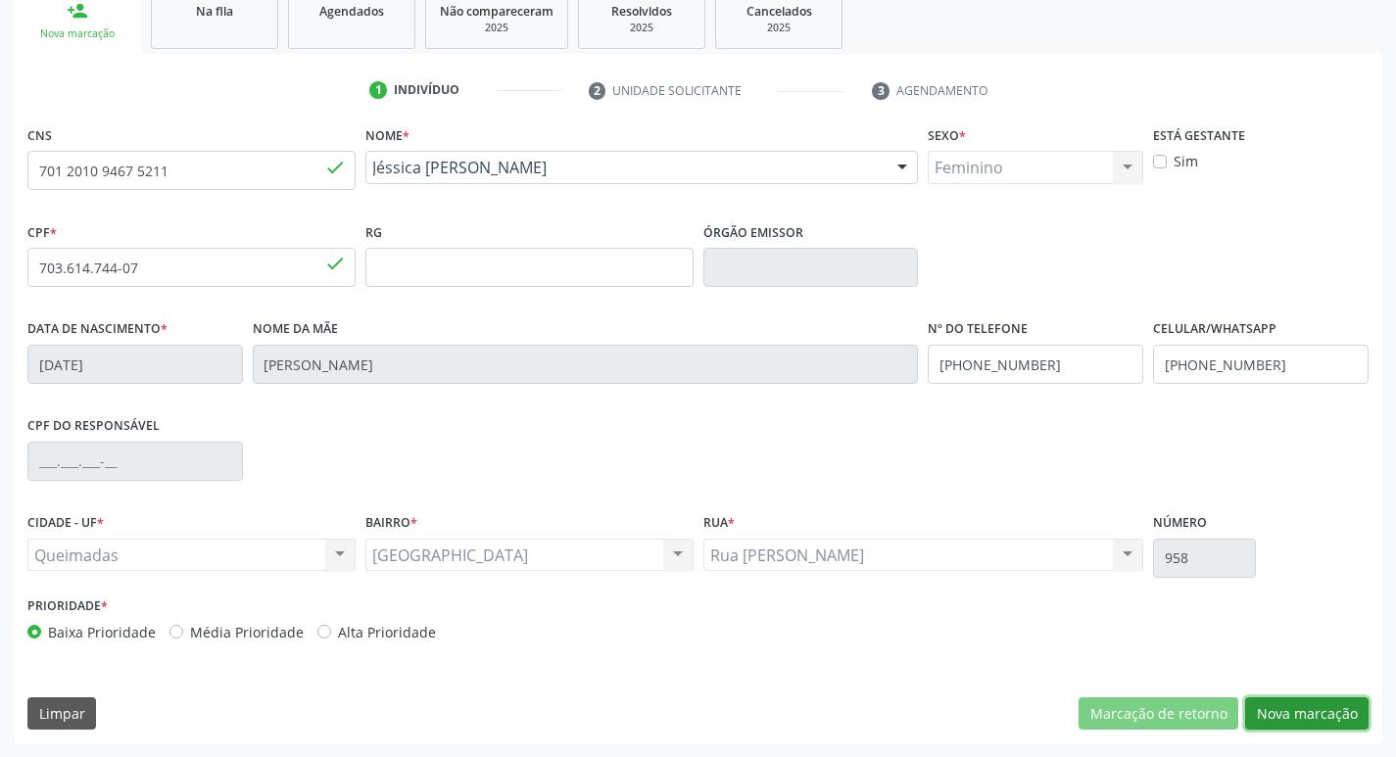
click at [1324, 714] on button "Nova marcação" at bounding box center [1306, 713] width 123 height 33
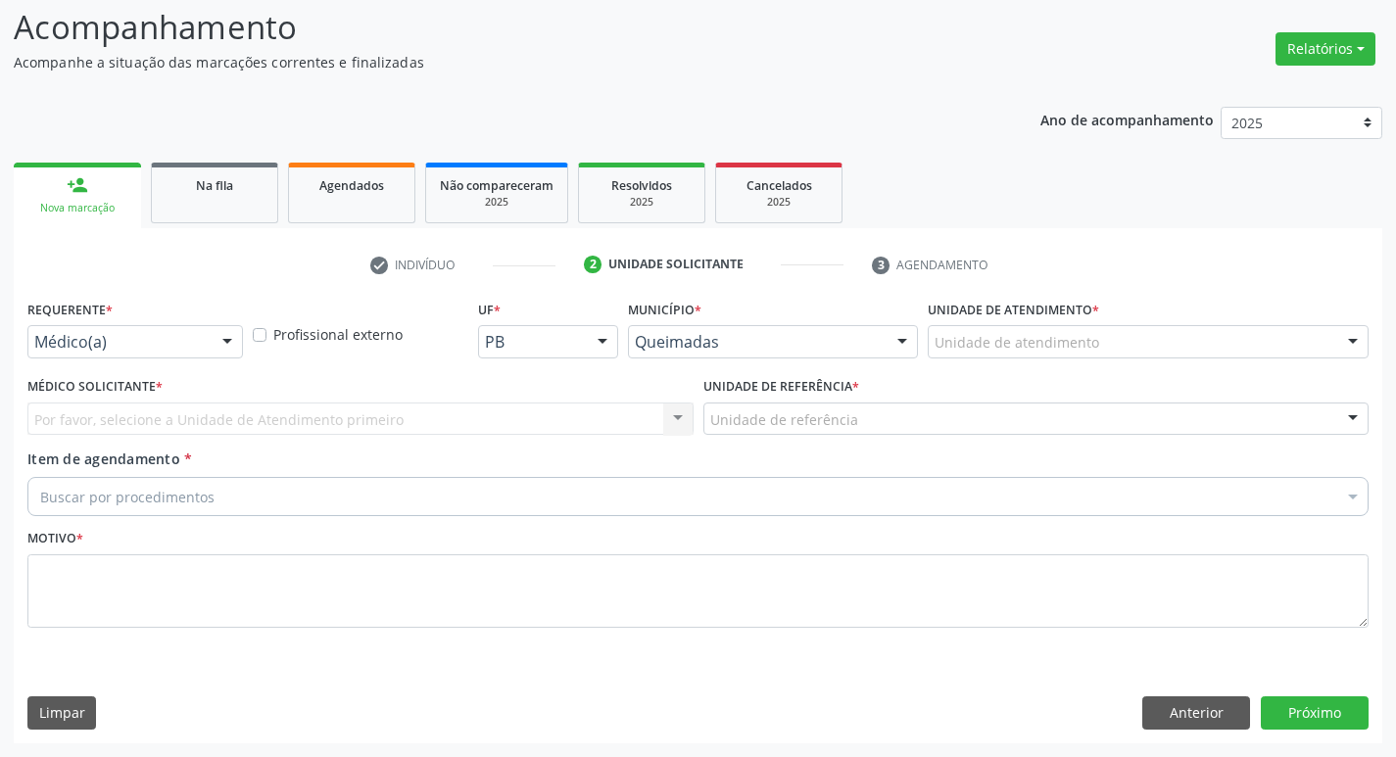
scroll to position [130, 0]
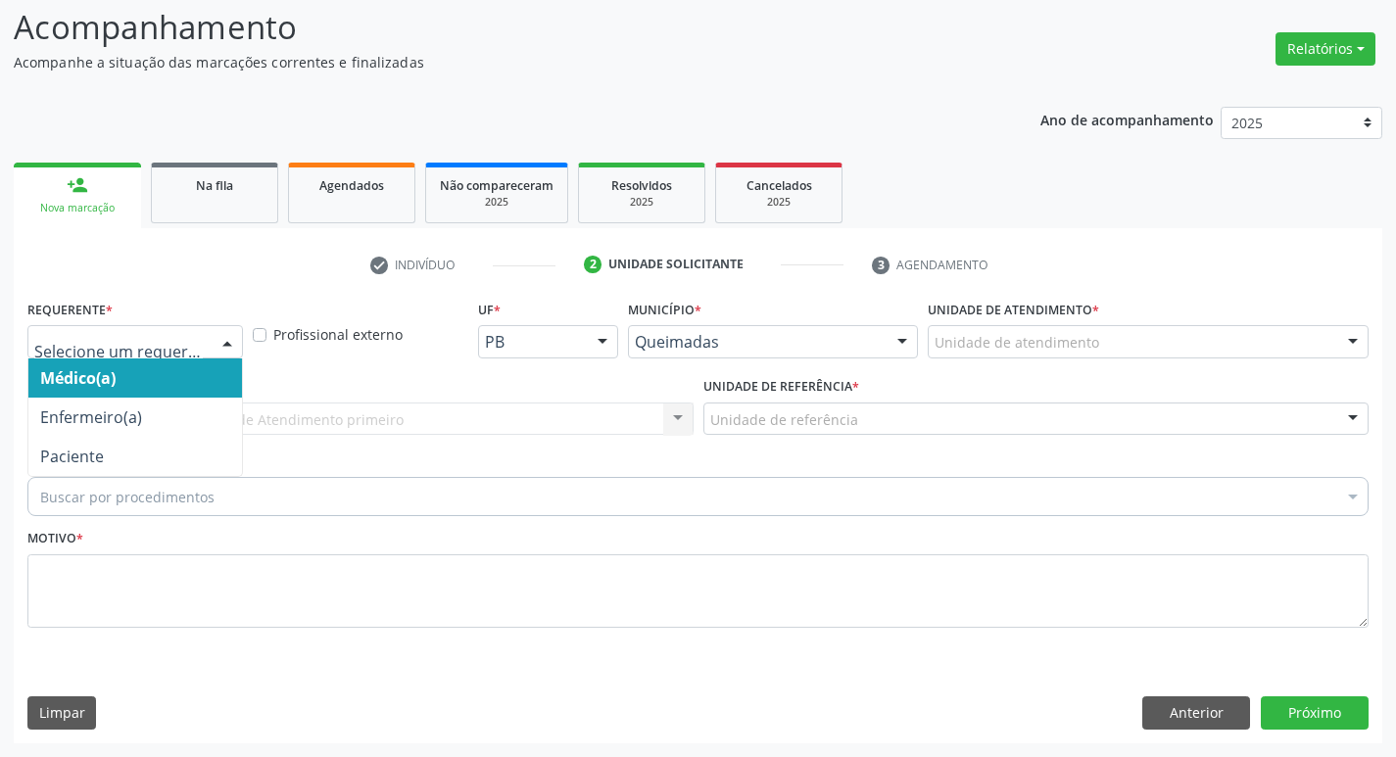
click at [47, 354] on div at bounding box center [134, 341] width 215 height 33
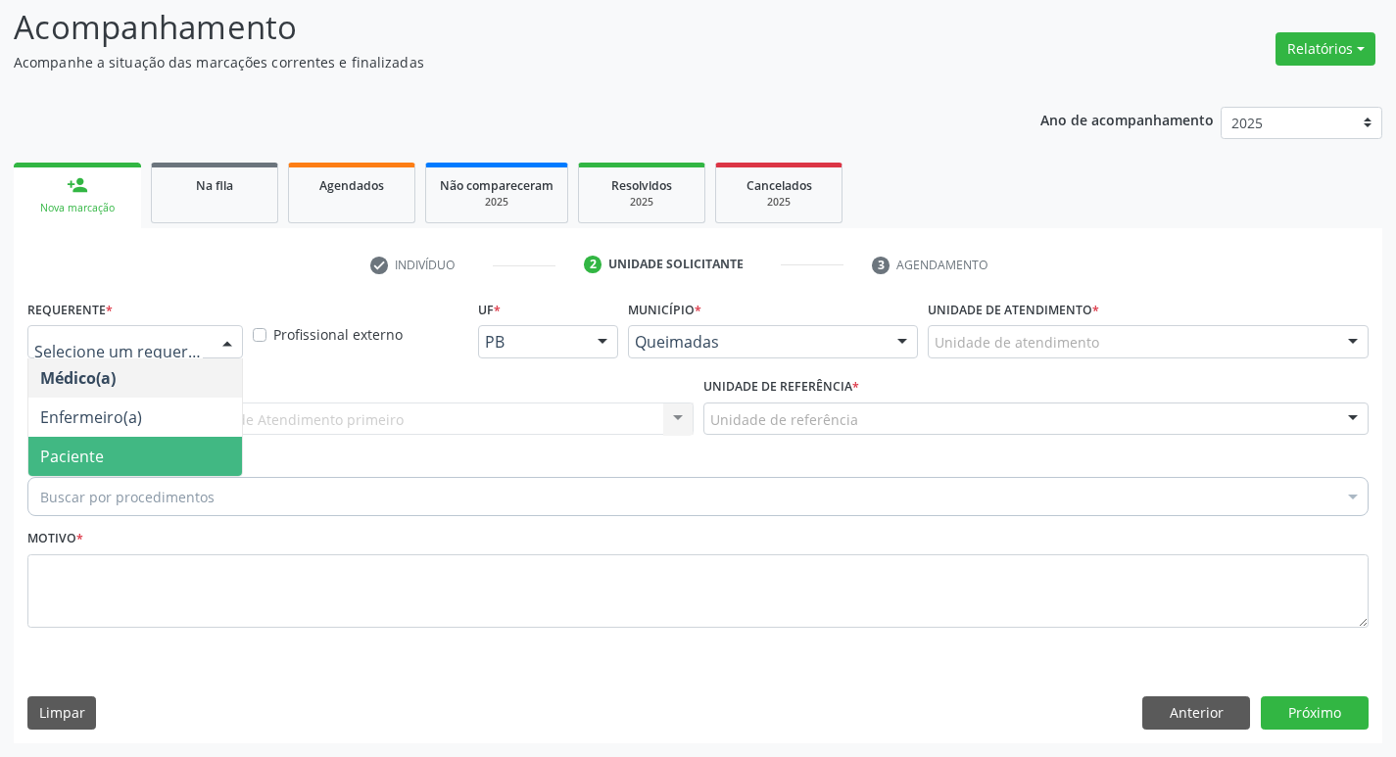
click at [54, 461] on span "Paciente" at bounding box center [72, 457] width 64 height 22
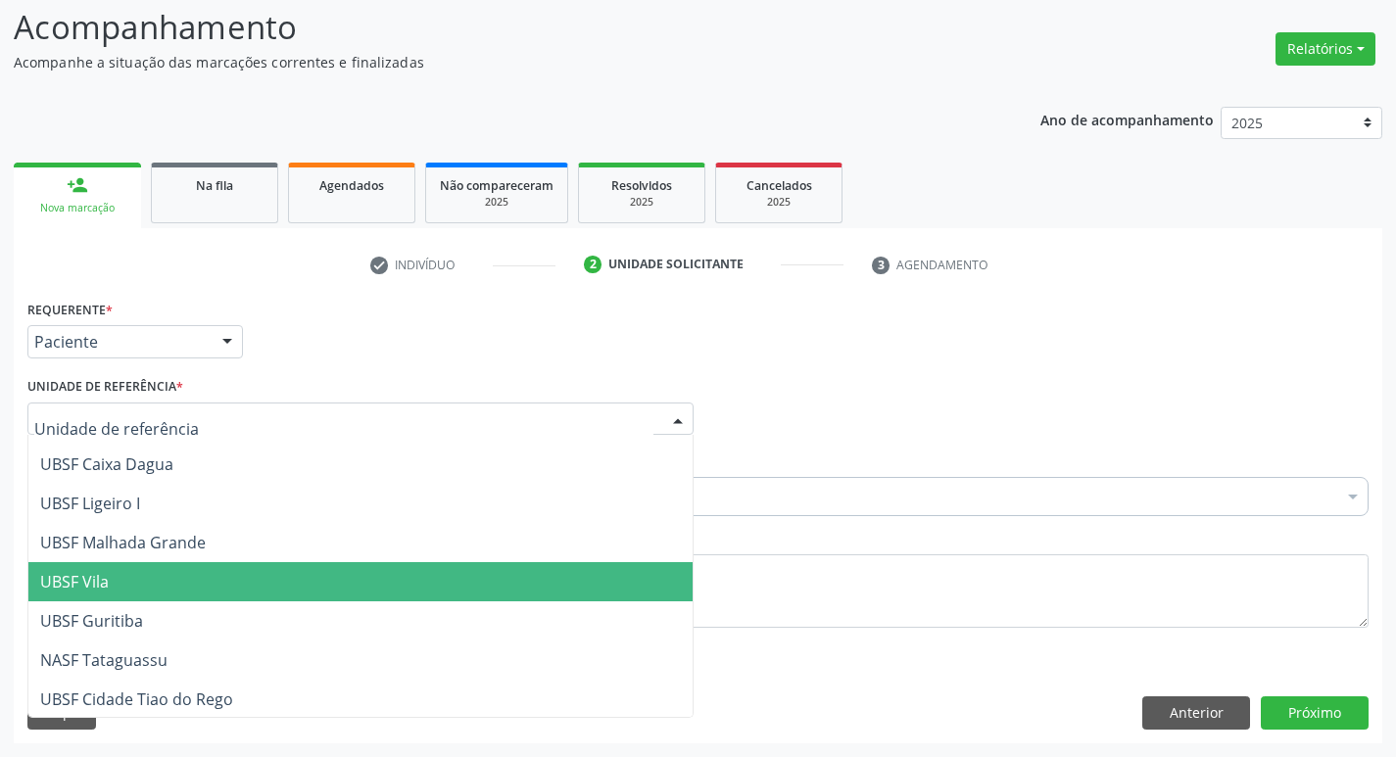
scroll to position [501, 0]
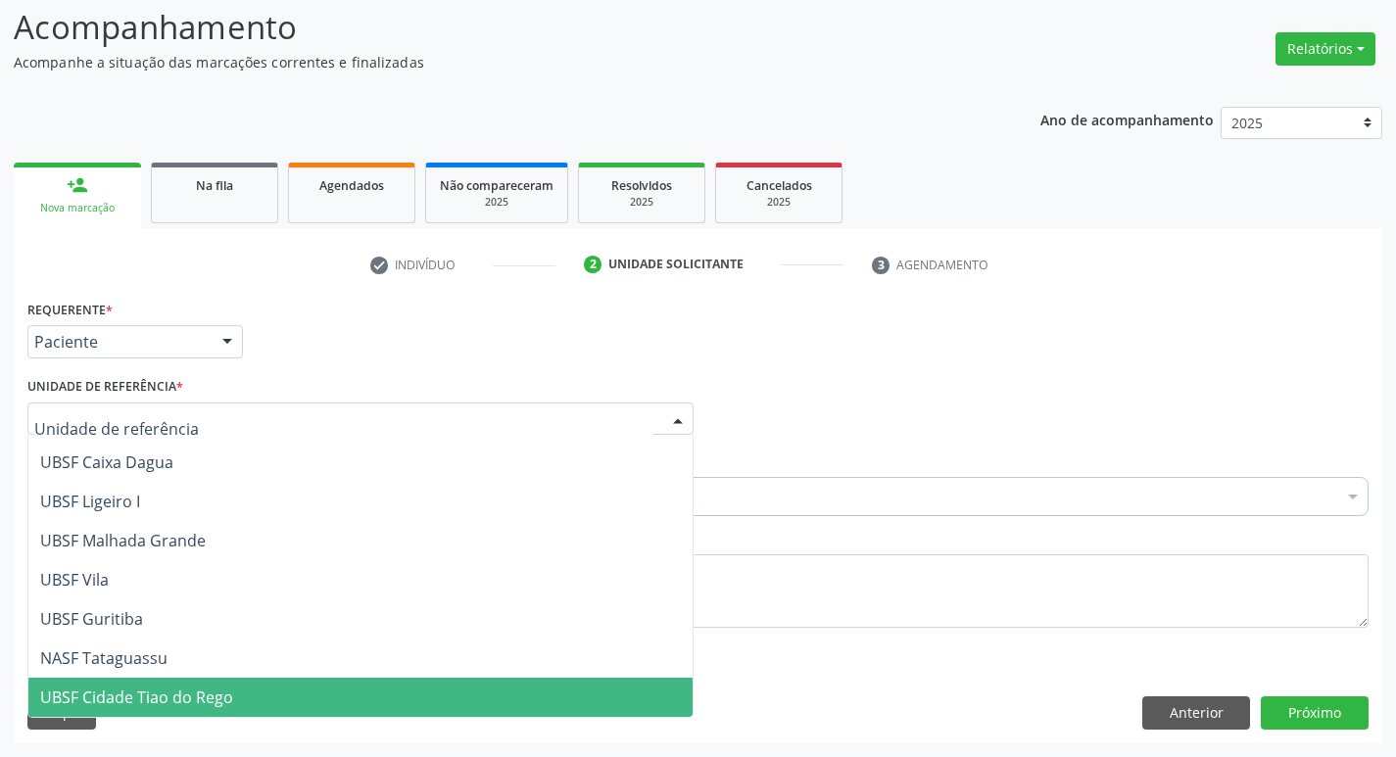
click at [507, 680] on span "UBSF Cidade Tiao do Rego" at bounding box center [360, 697] width 664 height 39
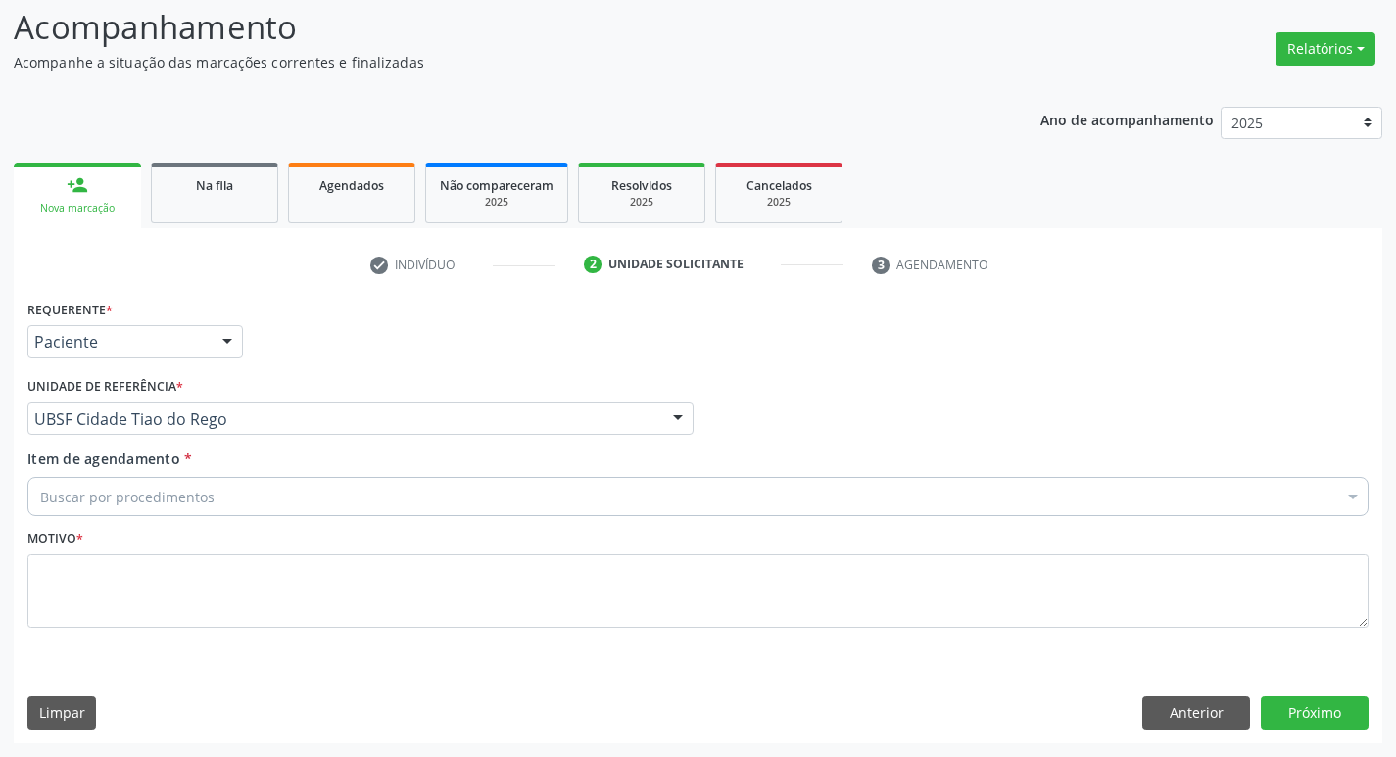
click at [366, 506] on div "Buscar por procedimentos" at bounding box center [697, 496] width 1341 height 39
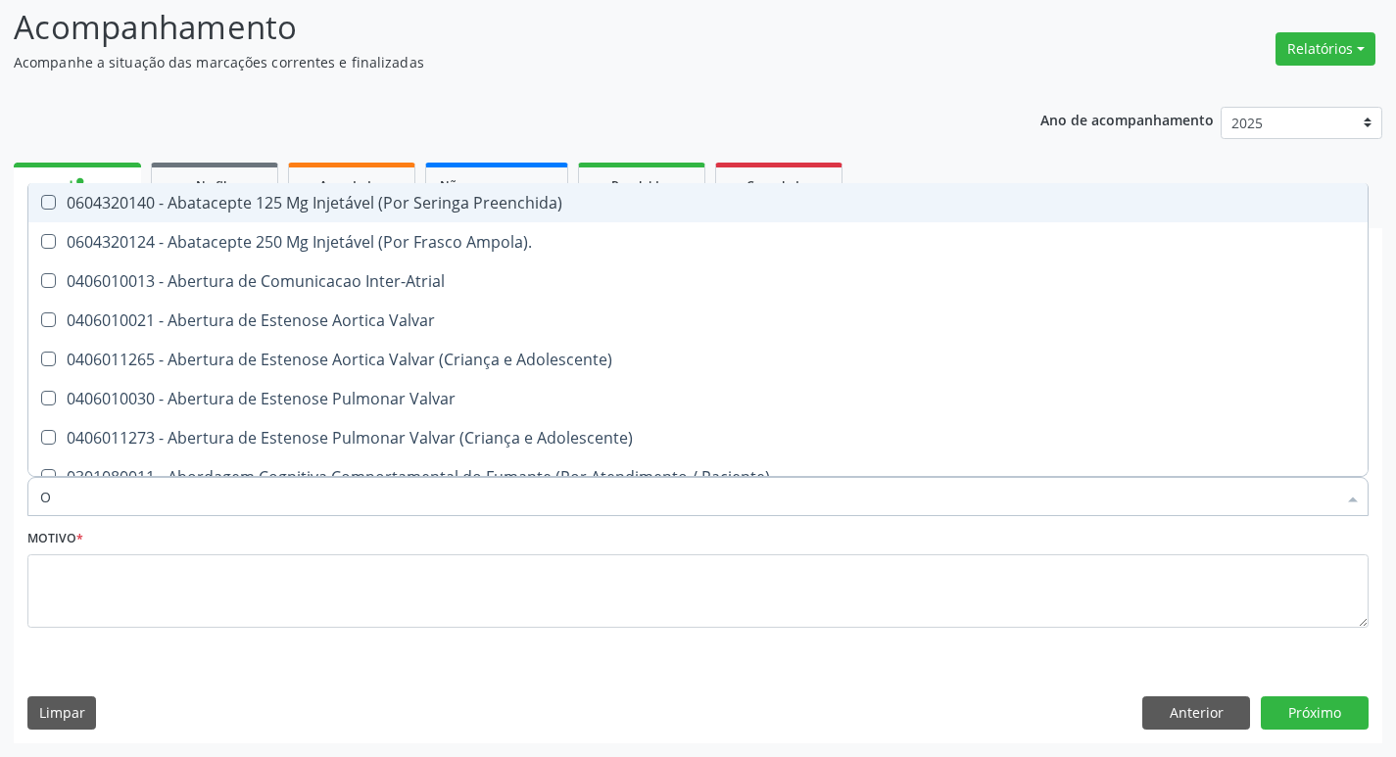
type input "ORTOPEDISTA"
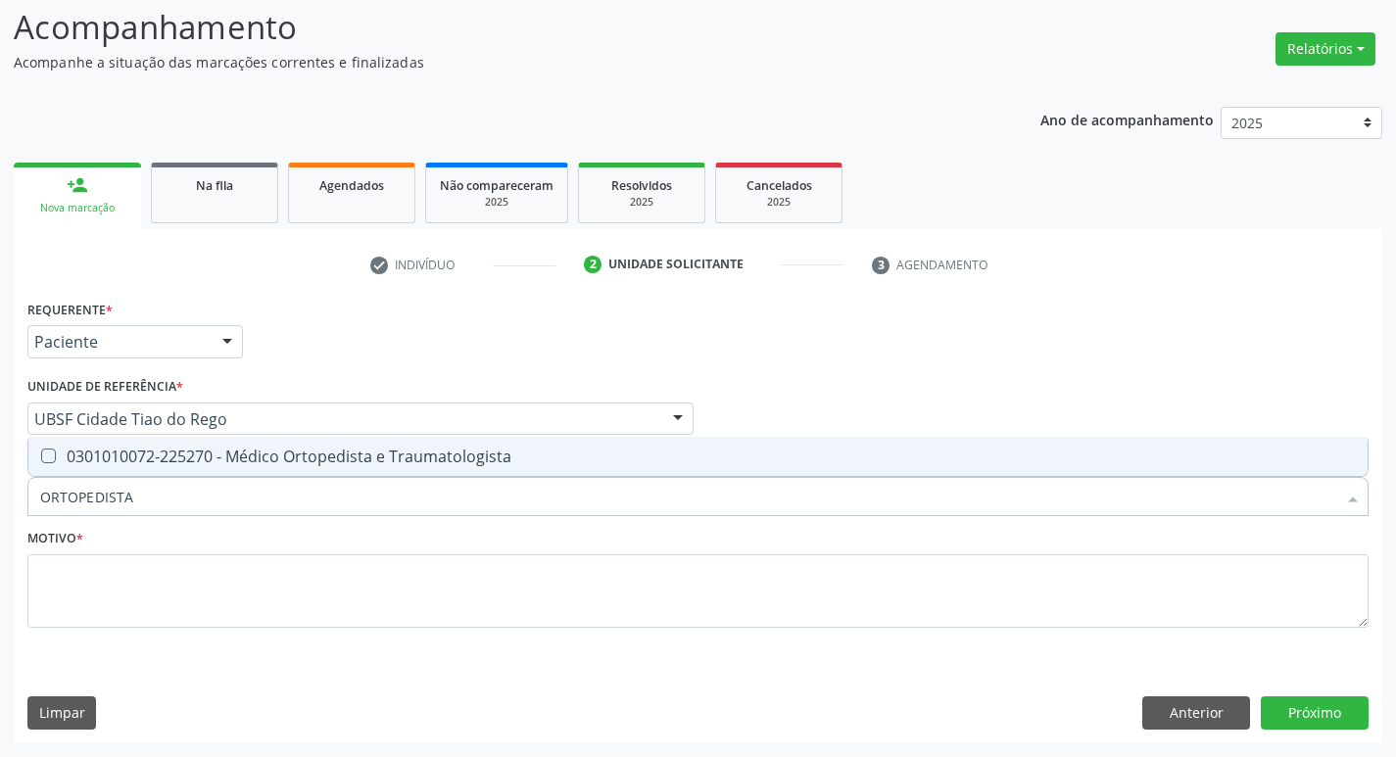
click at [203, 470] on span "0301010072-225270 - Médico Ortopedista e Traumatologista" at bounding box center [697, 456] width 1339 height 39
checkbox Traumatologista "true"
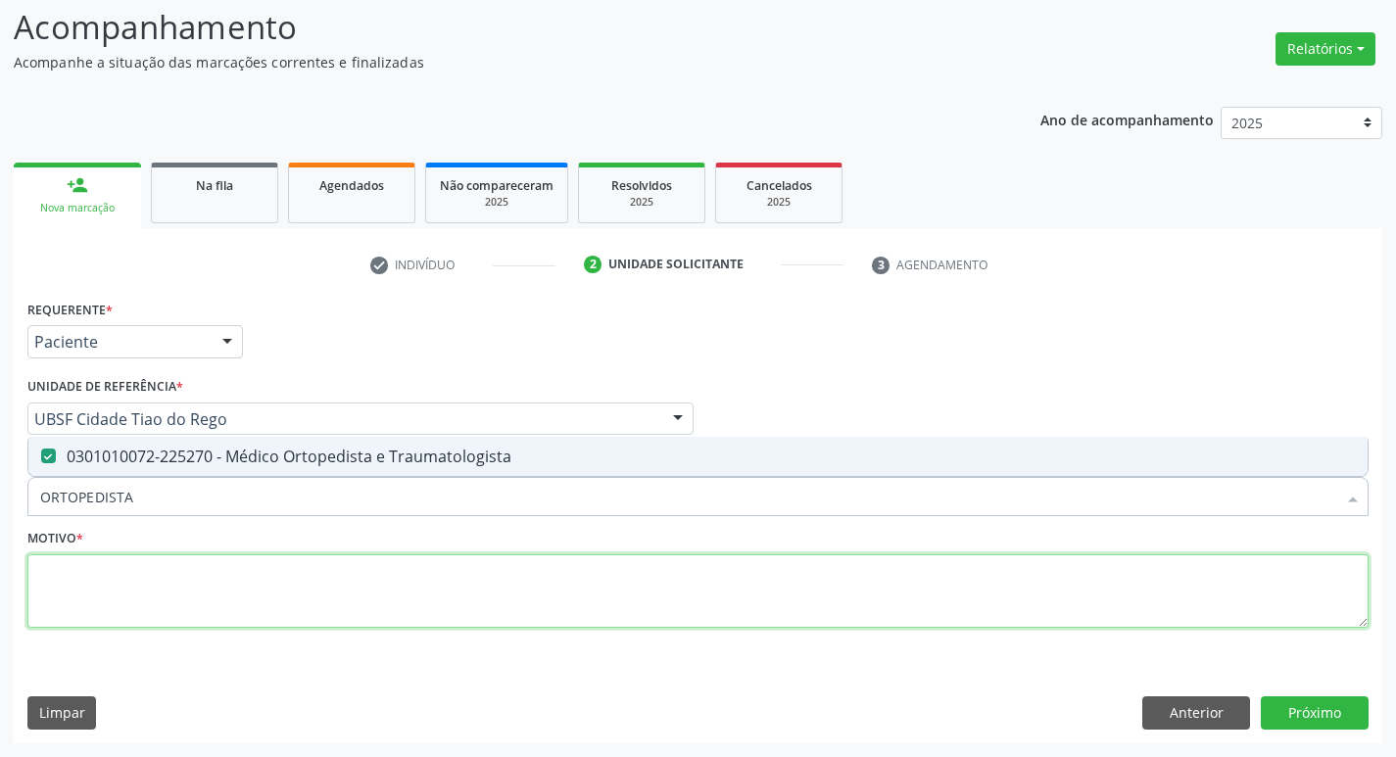
click at [268, 581] on textarea at bounding box center [697, 591] width 1341 height 74
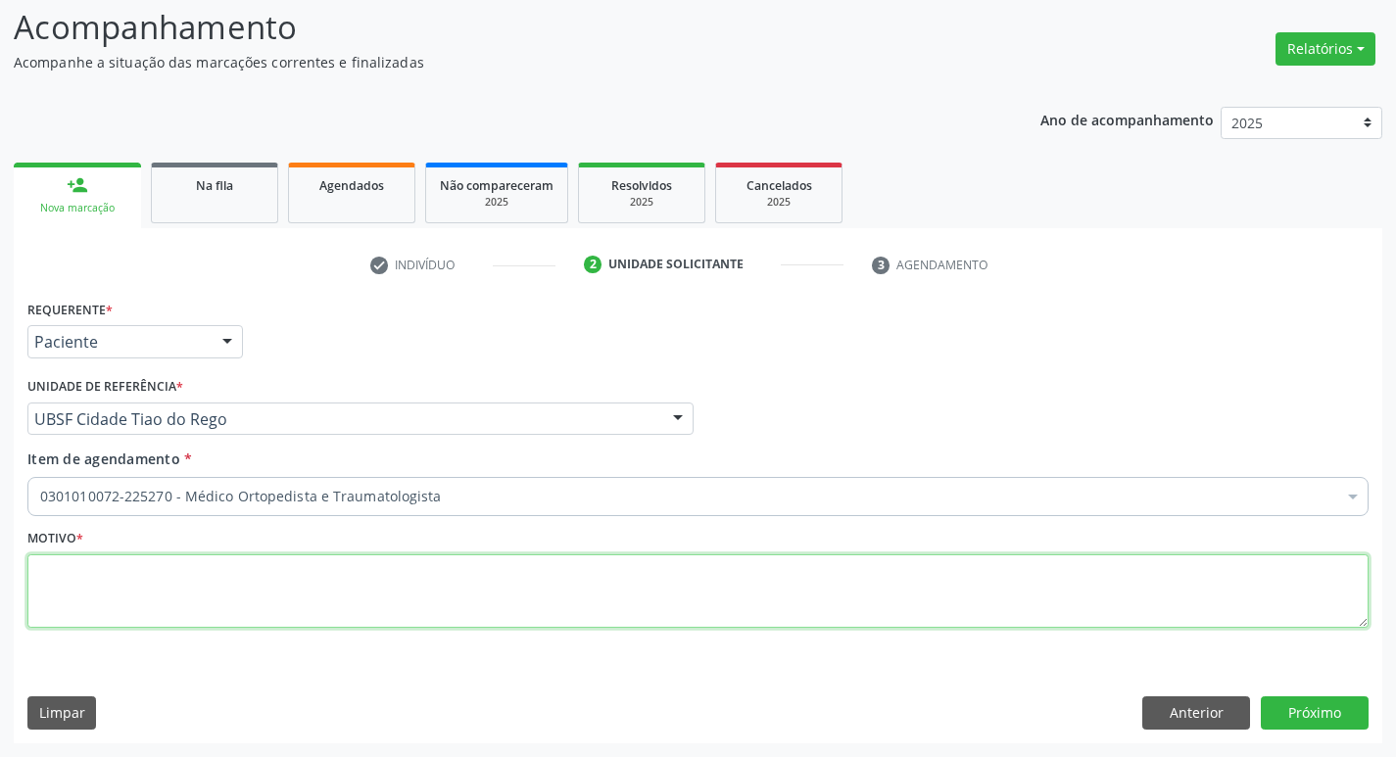
paste textarea "RETORNO"
type textarea "RETORNO"
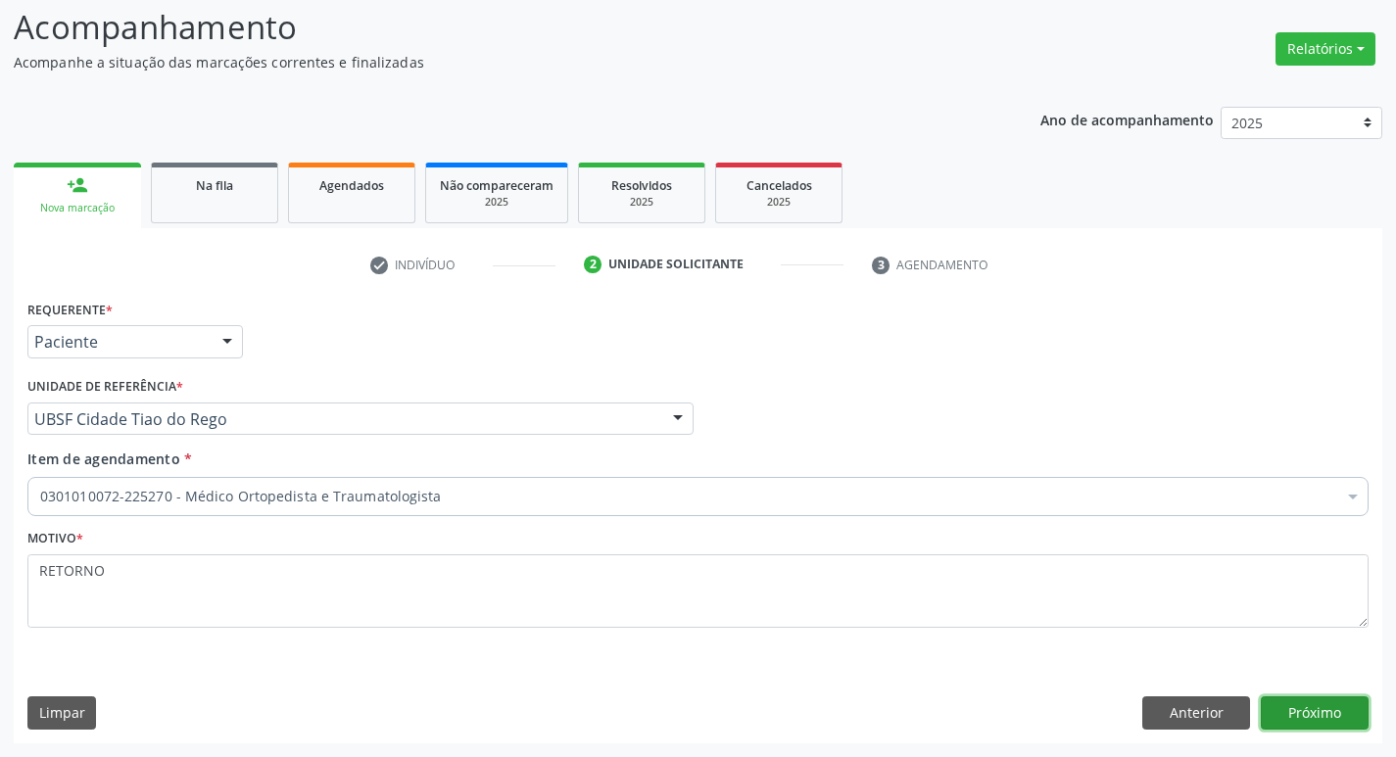
click at [1302, 715] on button "Próximo" at bounding box center [1314, 712] width 108 height 33
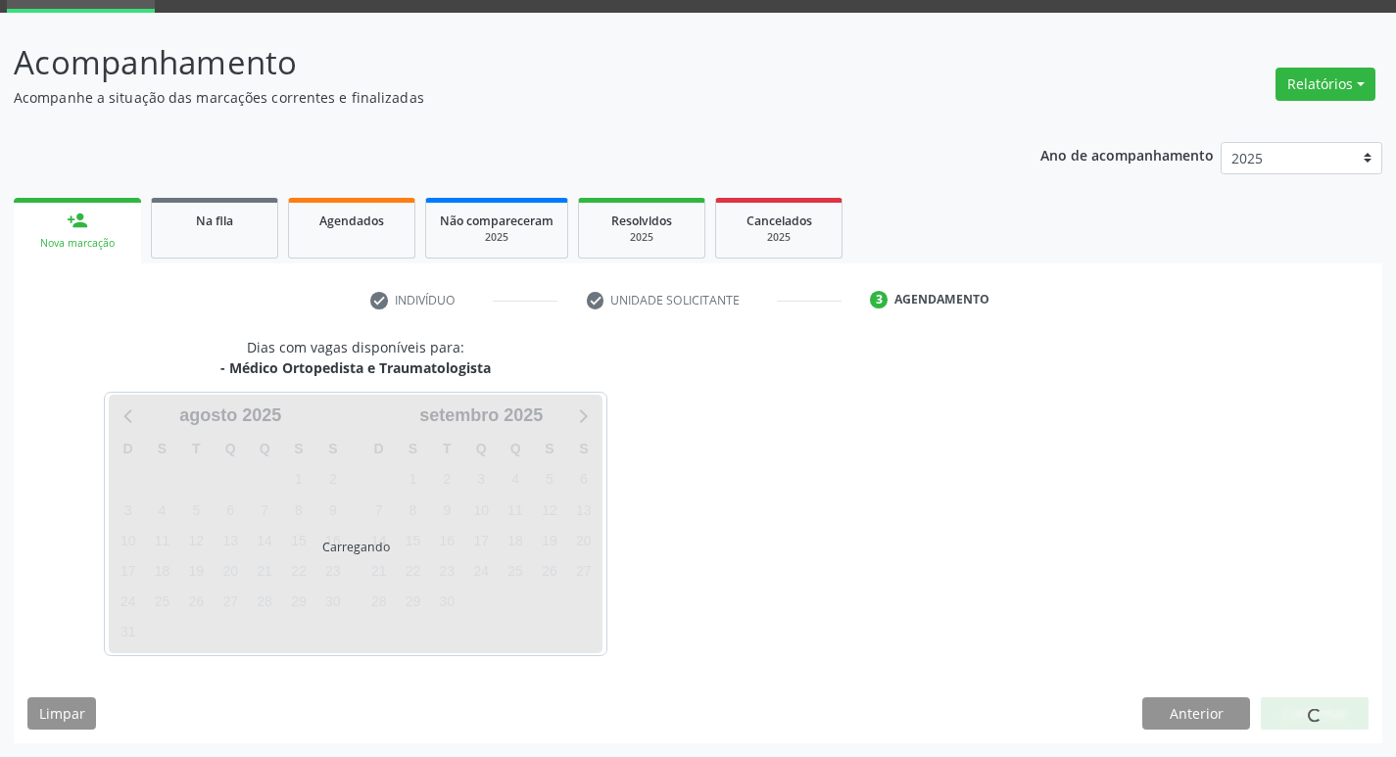
scroll to position [95, 0]
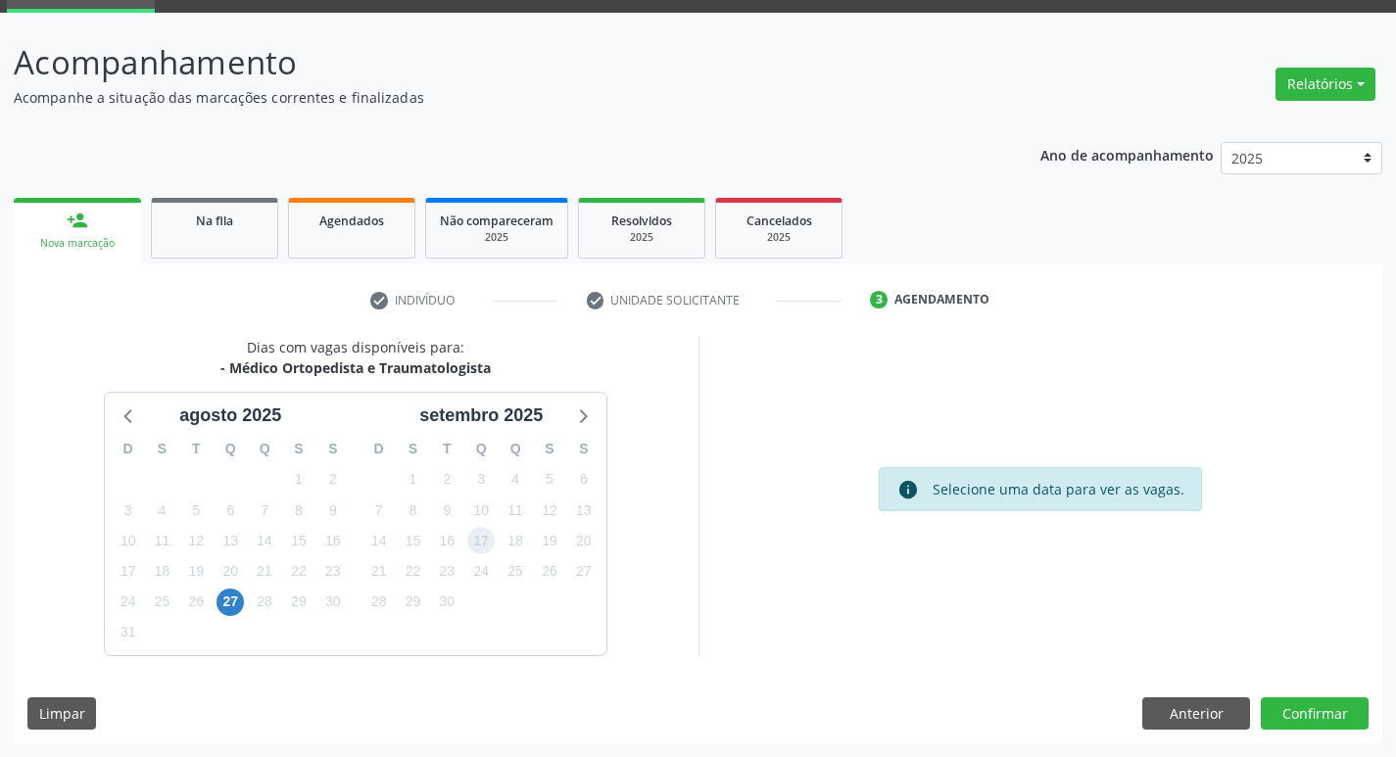
click at [473, 538] on span "17" at bounding box center [480, 540] width 27 height 27
click at [1342, 706] on button "Confirmar" at bounding box center [1314, 713] width 108 height 33
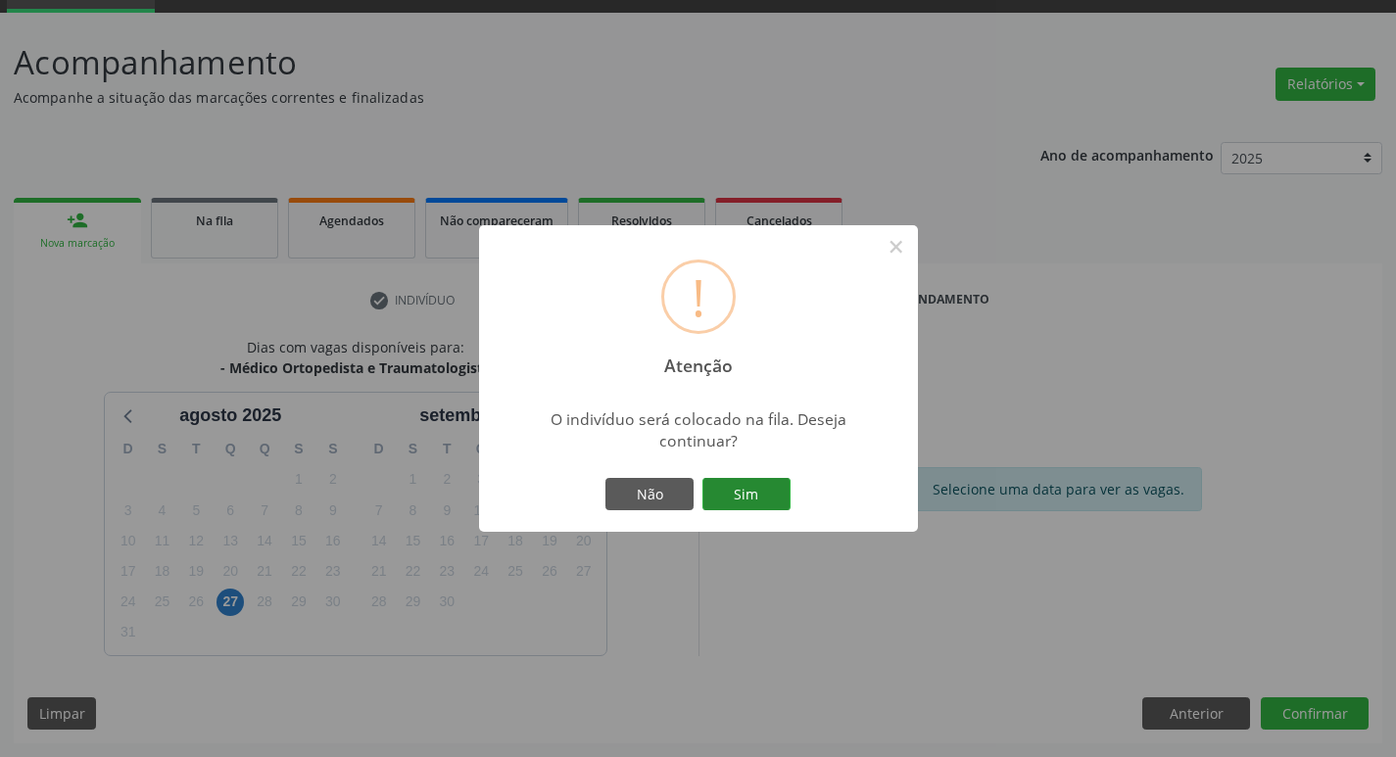
click at [741, 497] on button "Sim" at bounding box center [746, 494] width 88 height 33
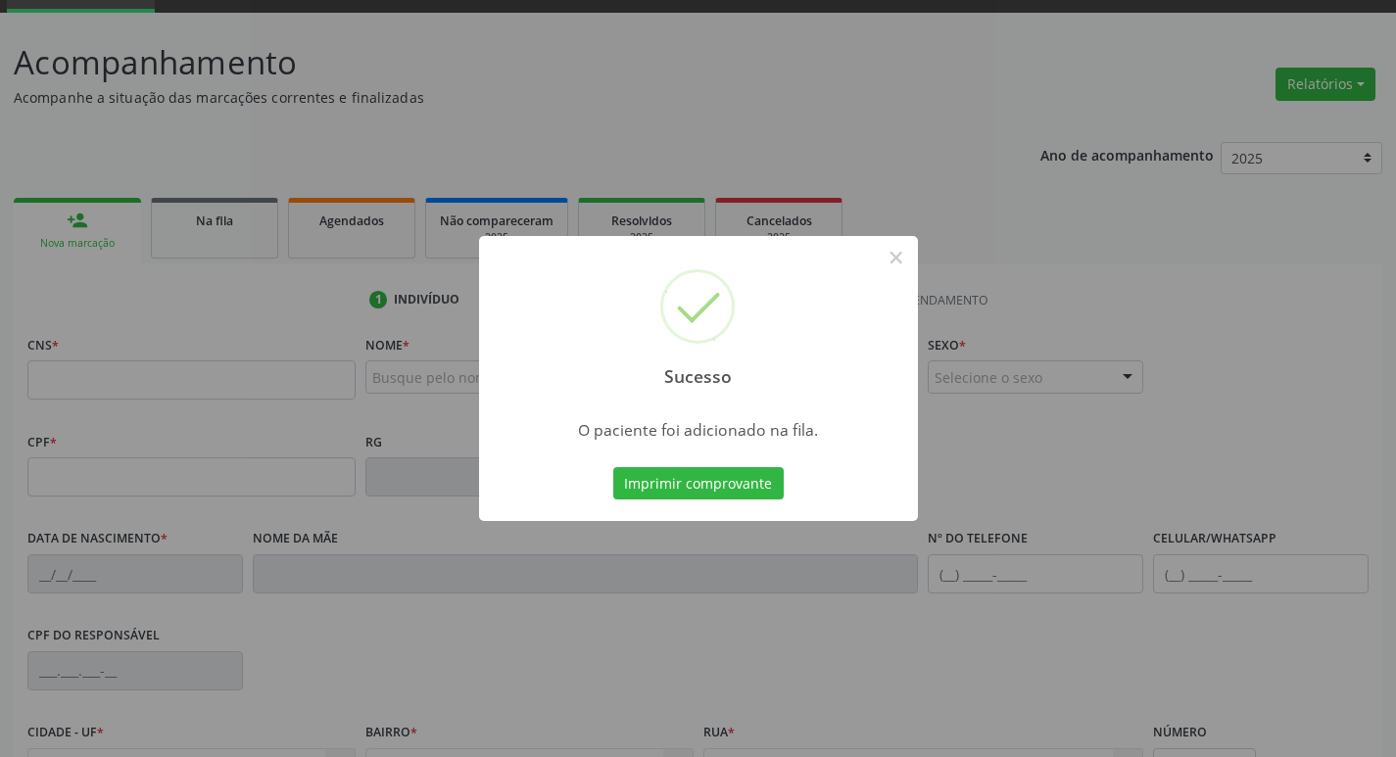
click at [376, 387] on div "Sucesso × O paciente foi adicionado na fila. Imprimir comprovante Cancel" at bounding box center [698, 378] width 1396 height 757
click at [321, 379] on div "Sucesso × O paciente foi adicionado na fila. Imprimir comprovante Cancel" at bounding box center [698, 378] width 1396 height 757
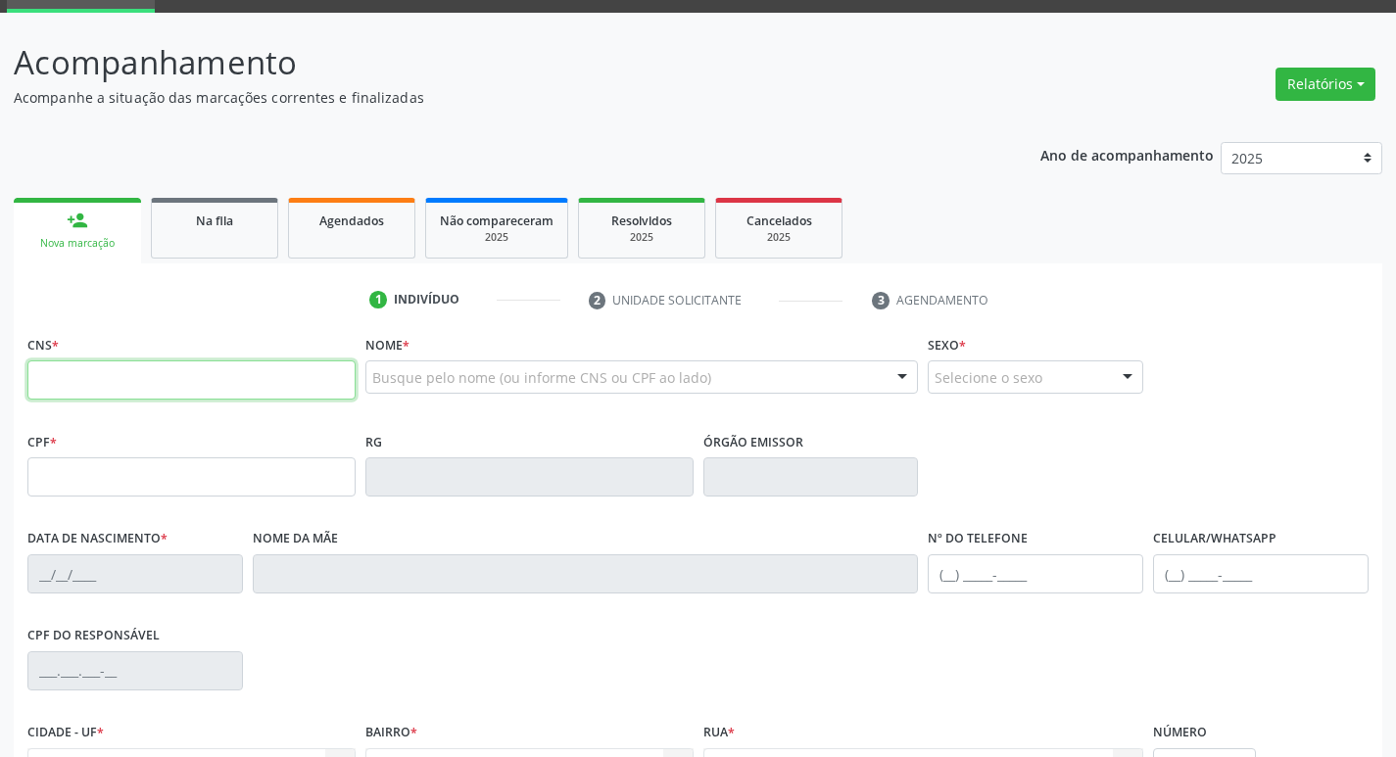
click at [175, 378] on input "text" at bounding box center [191, 379] width 328 height 39
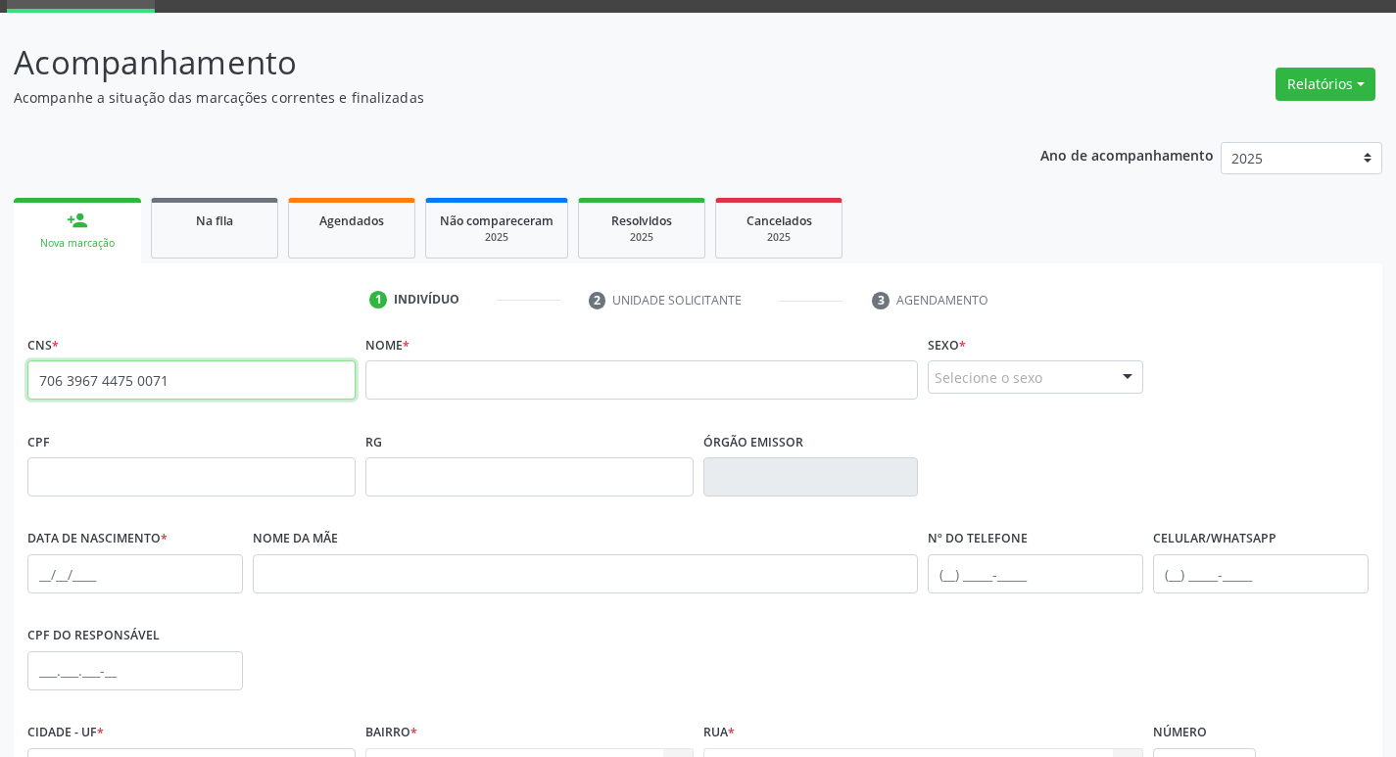
click at [96, 378] on input "706 3967 4475 0071" at bounding box center [191, 379] width 328 height 39
type input "706 4011 5001 7880"
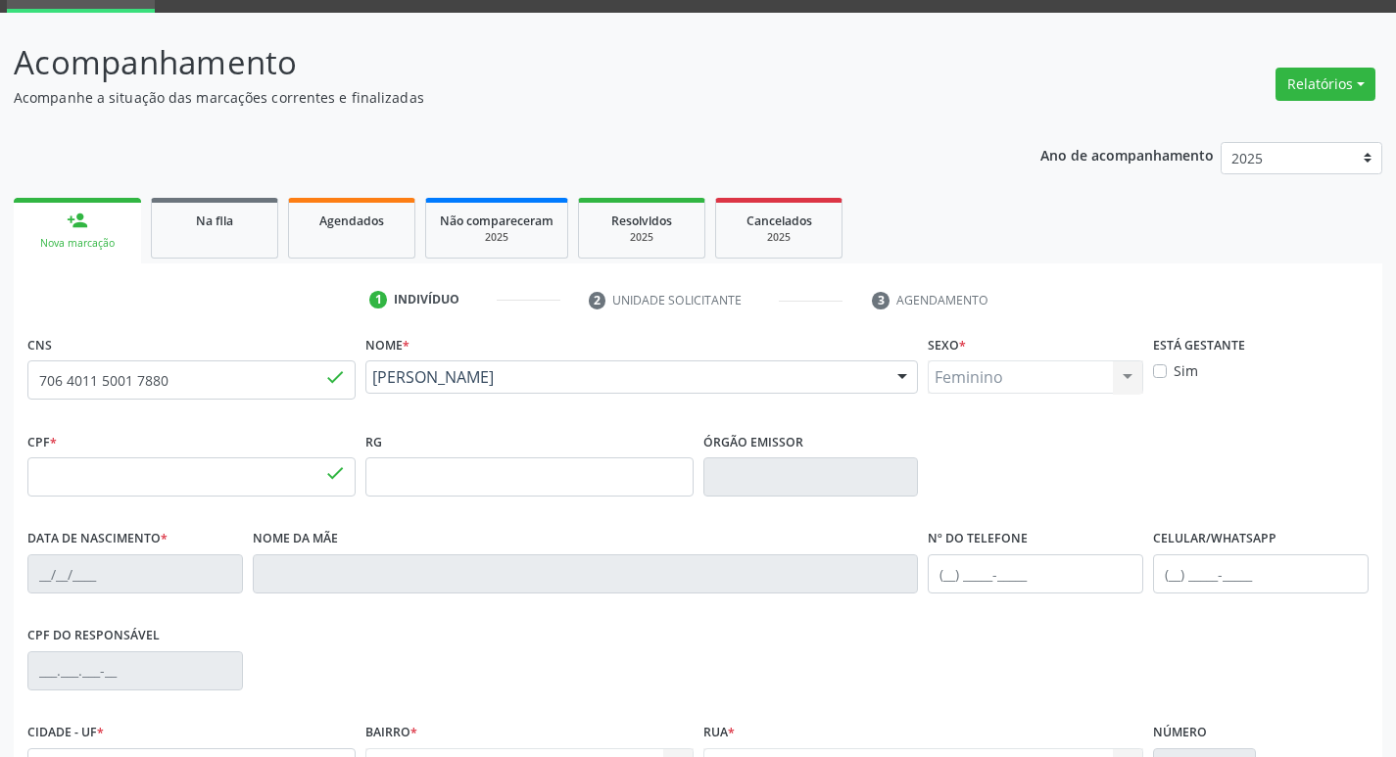
type input "048.819.194-74"
type input "23/03/1969"
type input "Genezia Francisca da Silva"
type input "(83) 99121-5685"
type input "(83) 99412-4130"
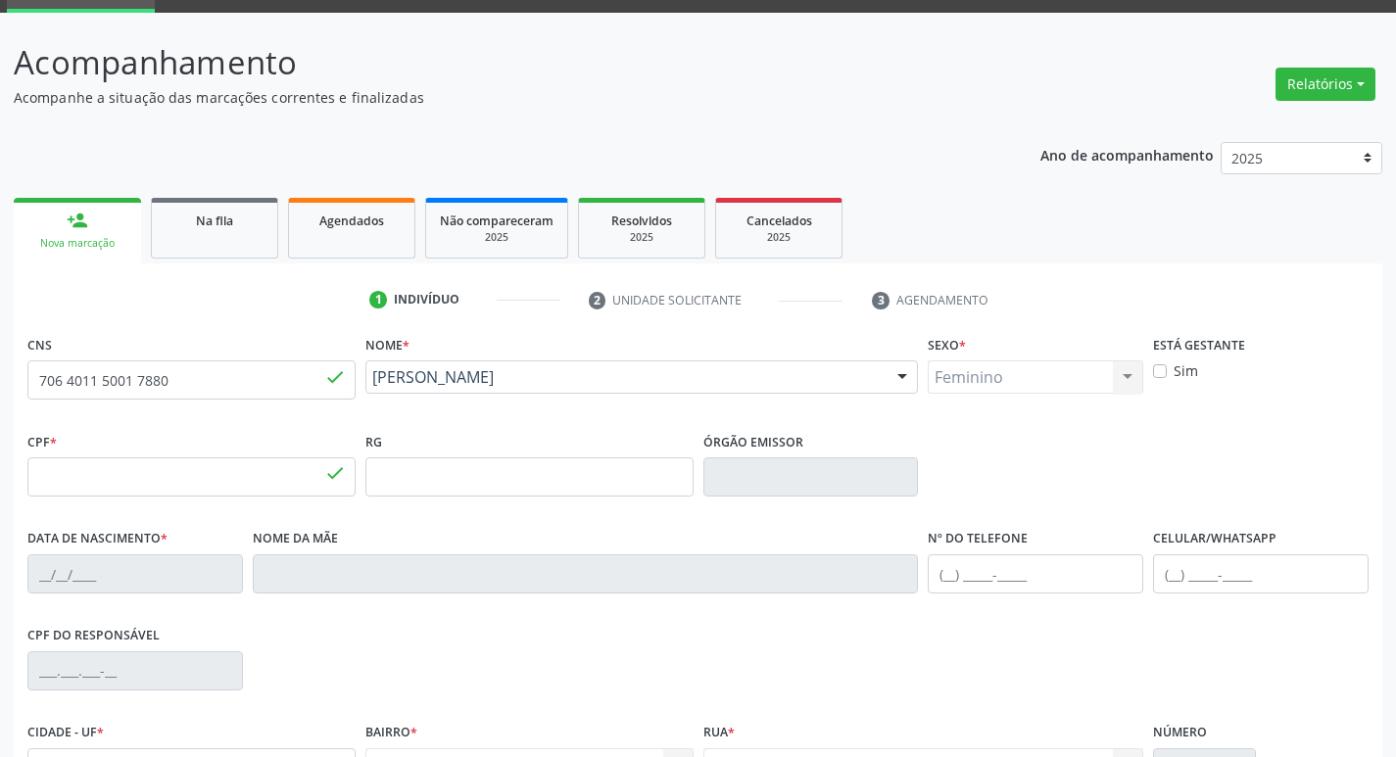
type input "1062"
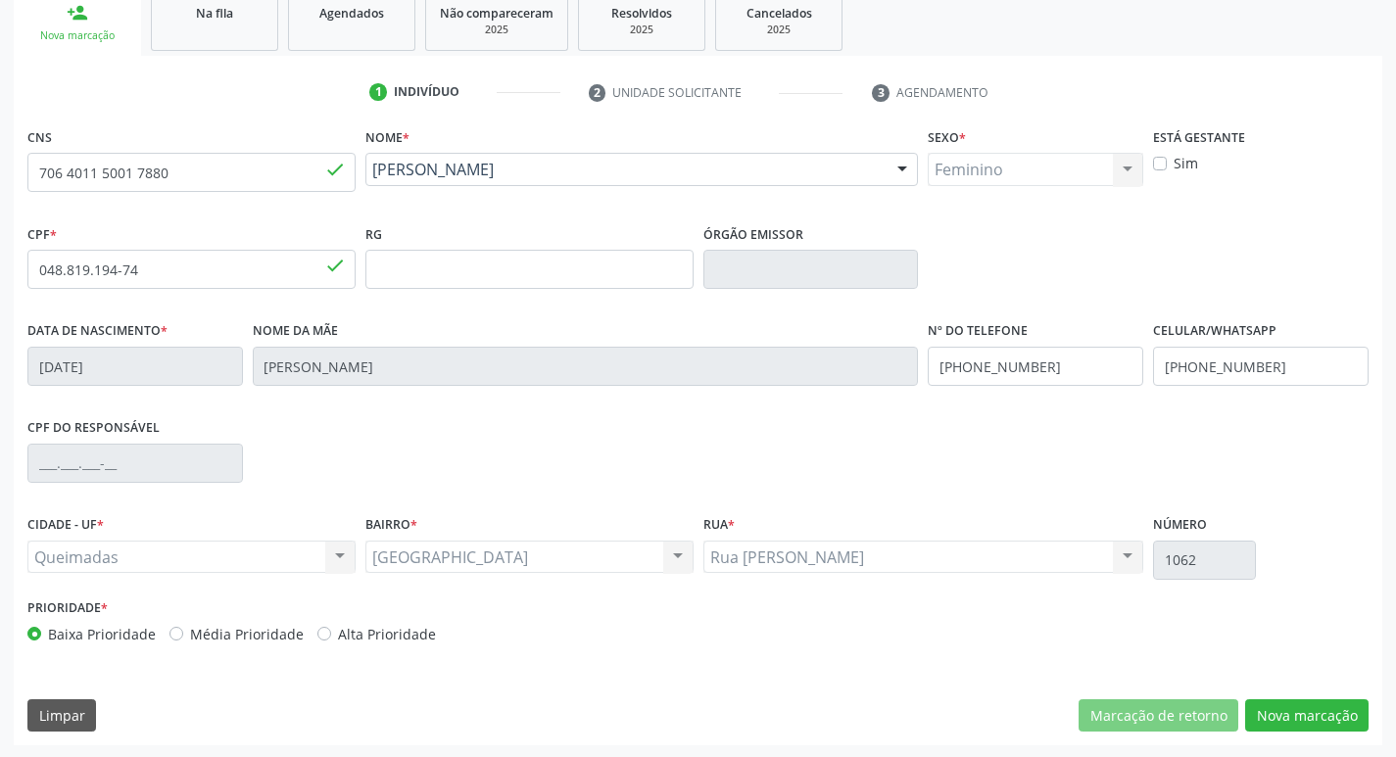
scroll to position [305, 0]
click at [1260, 717] on button "Nova marcação" at bounding box center [1306, 713] width 123 height 33
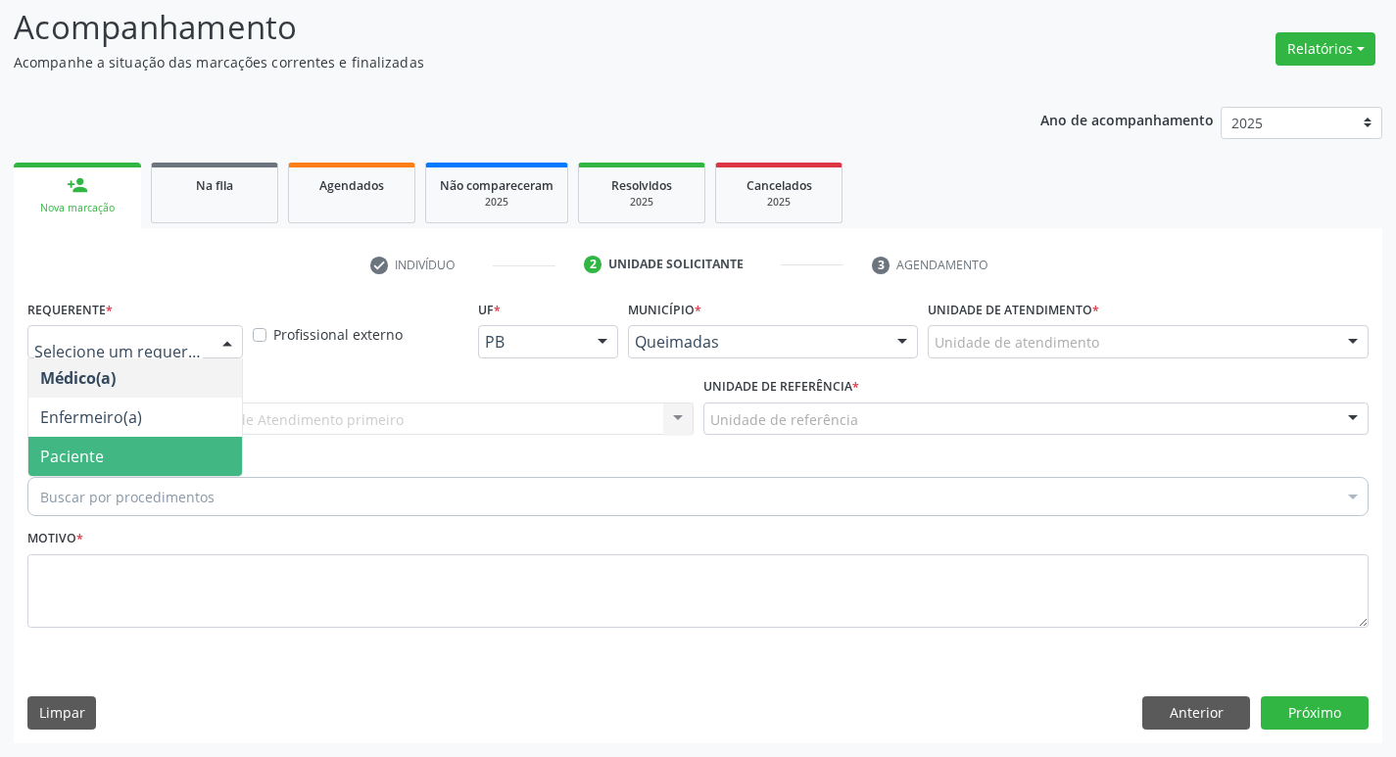
click at [177, 476] on div "Médico(a) Enfermeiro(a) Paciente Nenhum resultado encontrado para: " " Não há n…" at bounding box center [134, 417] width 215 height 119
click at [173, 459] on span "Paciente" at bounding box center [135, 456] width 214 height 39
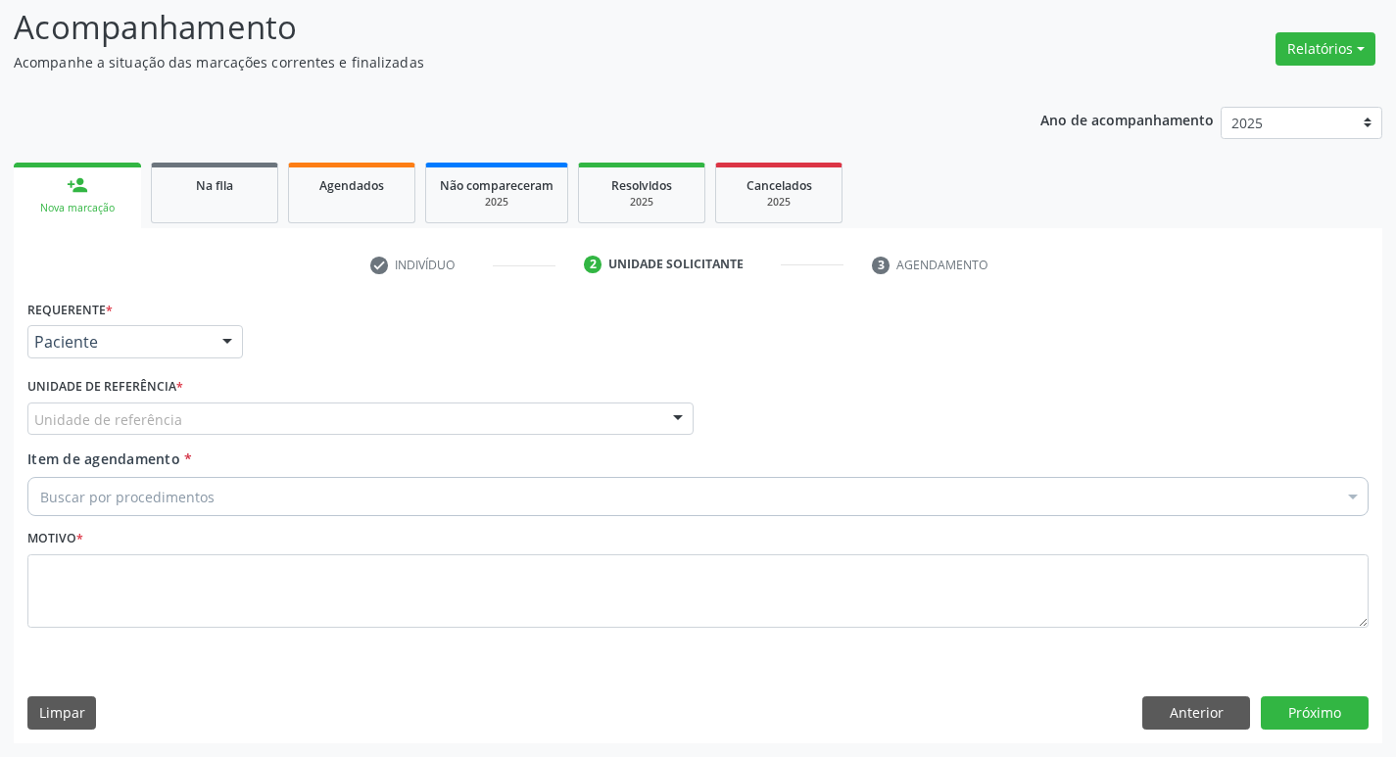
click at [167, 439] on div "Requerente * Paciente Médico(a) Enfermeiro(a) Paciente Nenhum resultado encontr…" at bounding box center [697, 475] width 1341 height 360
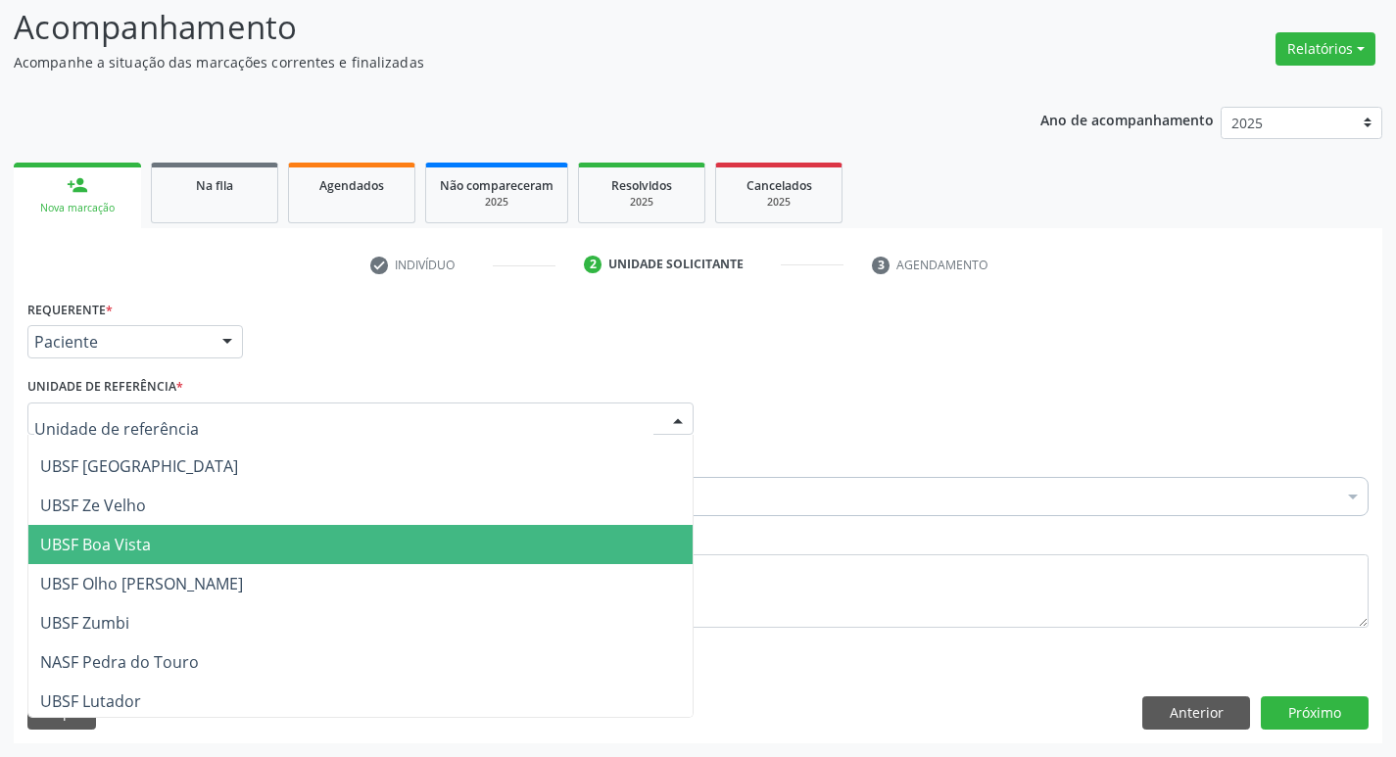
scroll to position [501, 0]
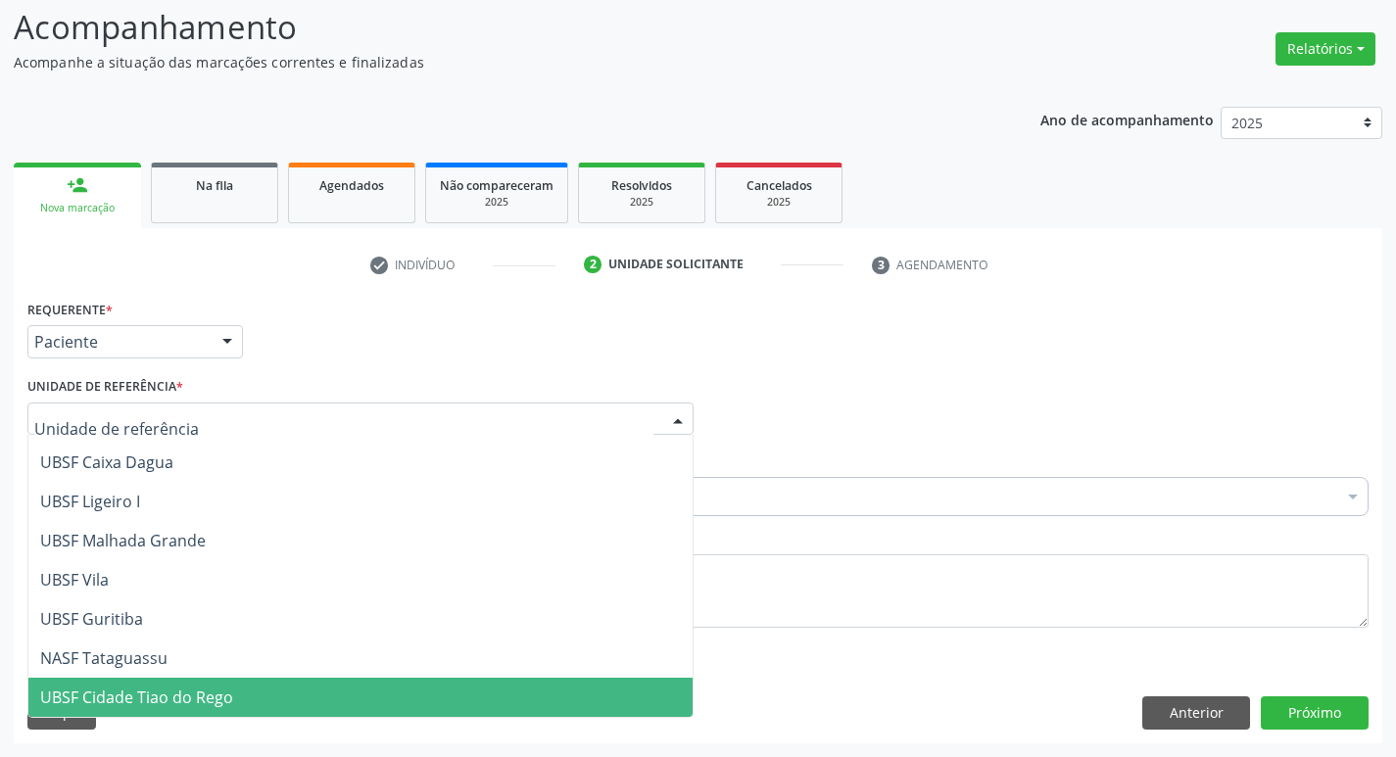
click at [338, 684] on span "UBSF Cidade Tiao do Rego" at bounding box center [360, 697] width 664 height 39
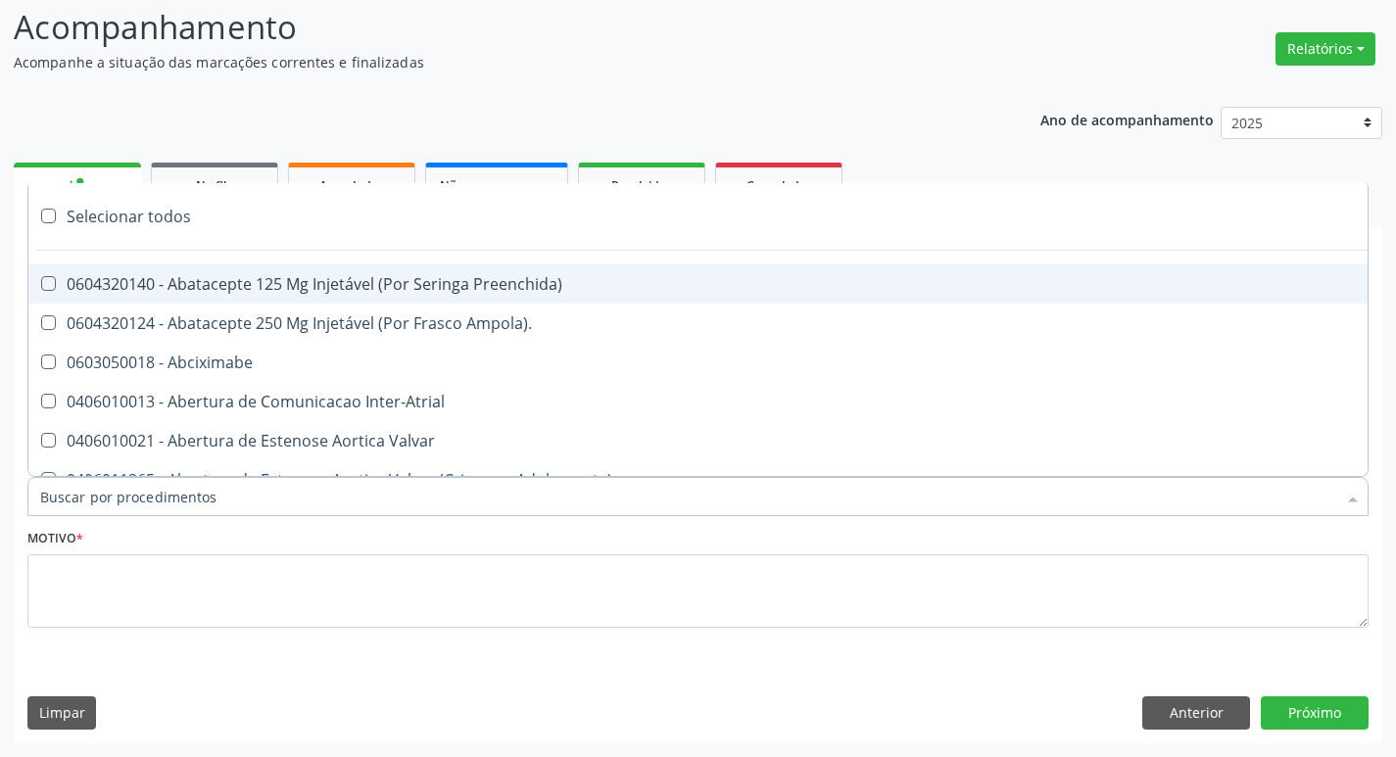
click at [224, 488] on div at bounding box center [697, 496] width 1341 height 39
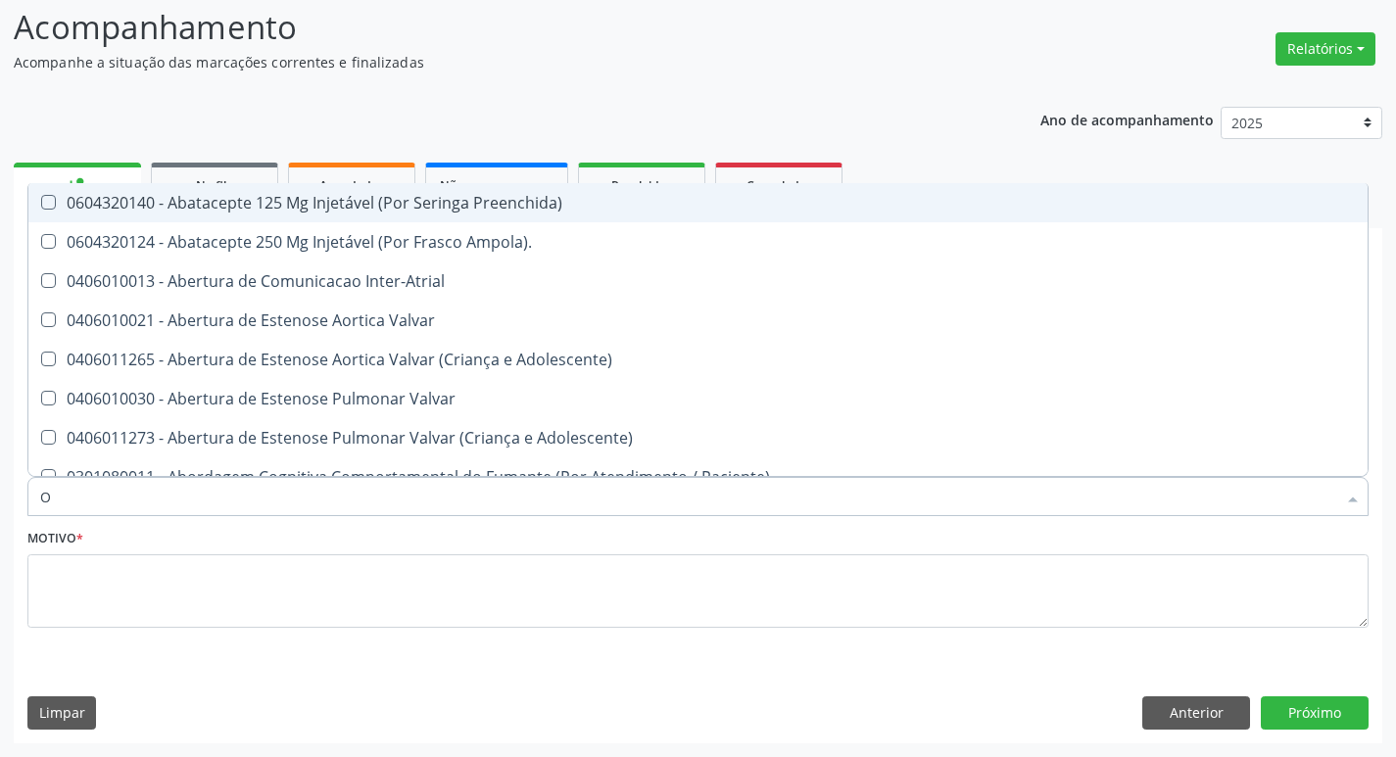
type input "ORTOPEDISTA"
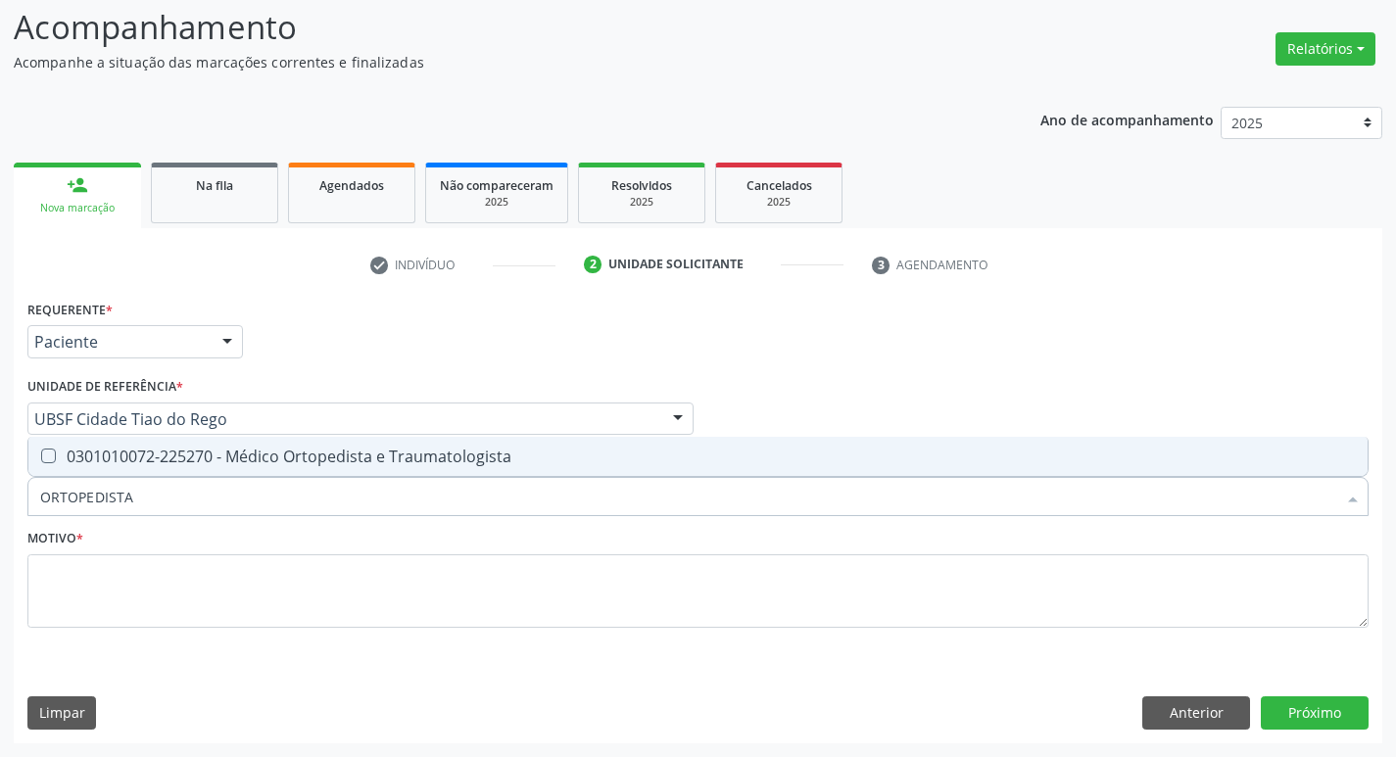
click at [207, 464] on div "0301010072-225270 - Médico Ortopedista e Traumatologista" at bounding box center [697, 457] width 1315 height 16
checkbox Traumatologista "true"
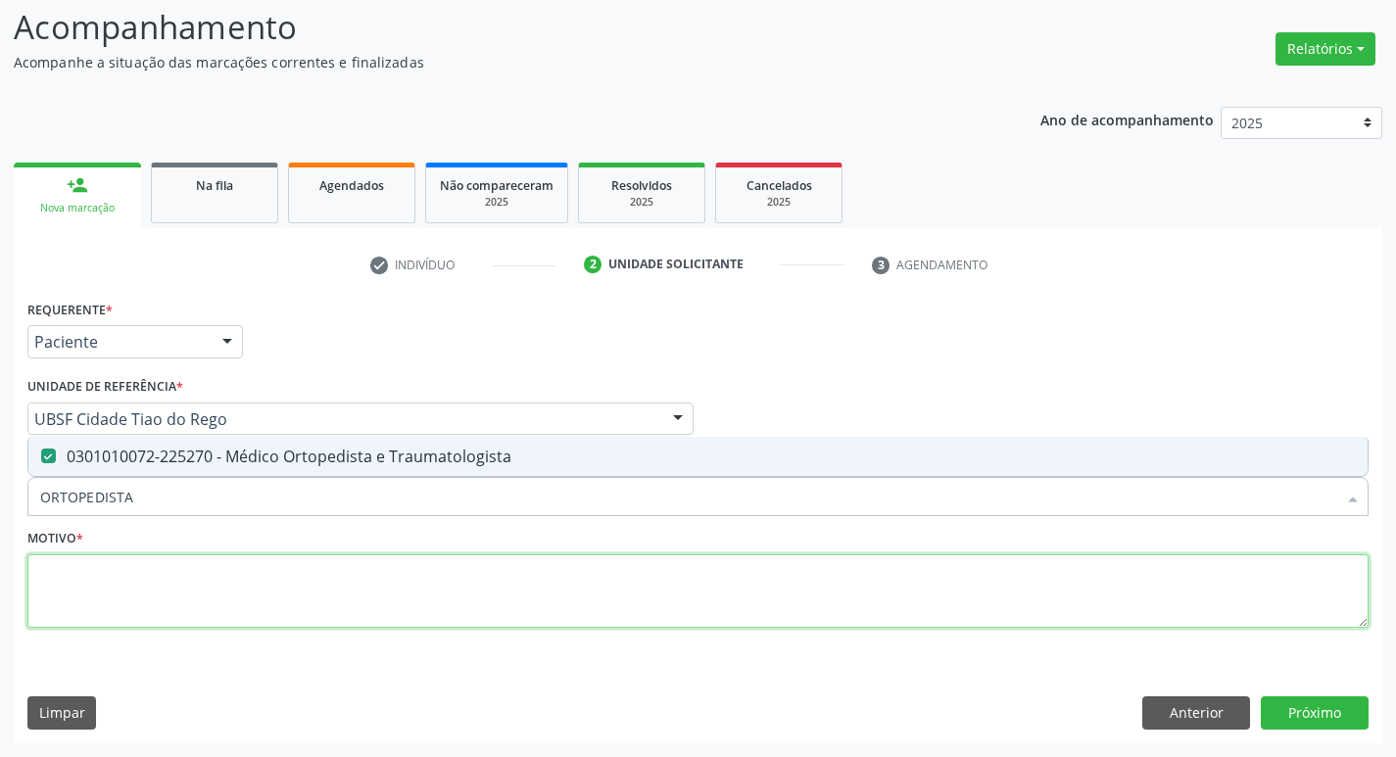
click at [237, 578] on textarea at bounding box center [697, 591] width 1341 height 74
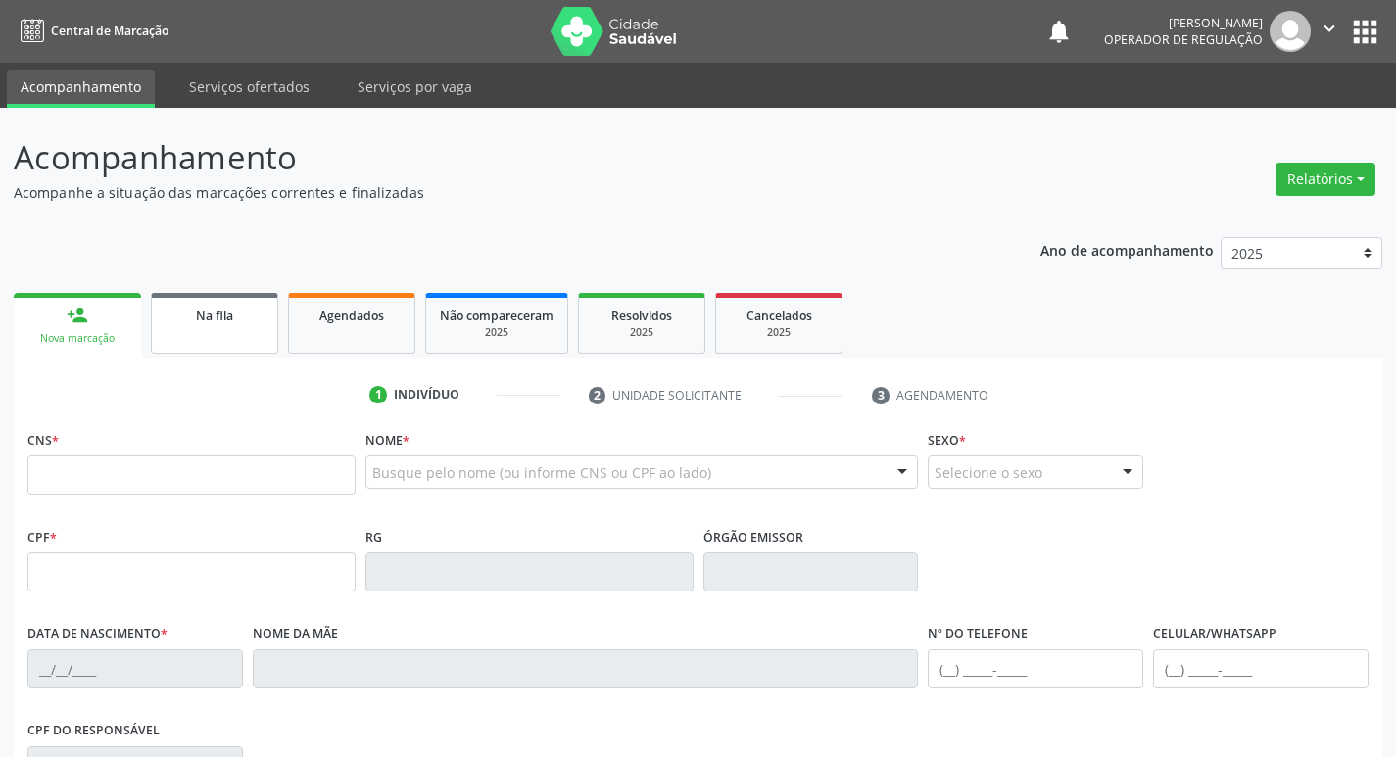
click at [204, 341] on link "Na fila" at bounding box center [214, 323] width 127 height 61
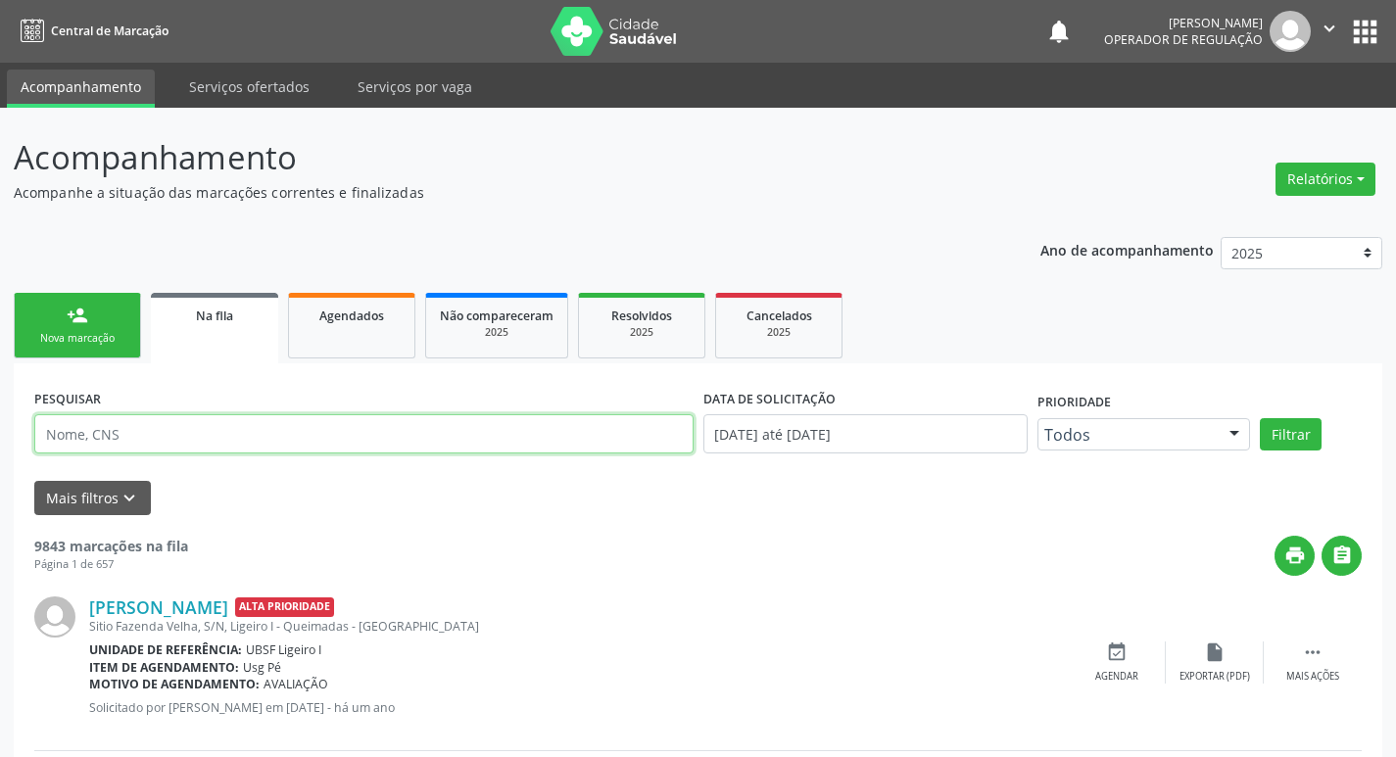
click at [189, 451] on input "text" at bounding box center [363, 433] width 659 height 39
type input "706401150017880"
click at [1260, 418] on button "Filtrar" at bounding box center [1291, 434] width 62 height 33
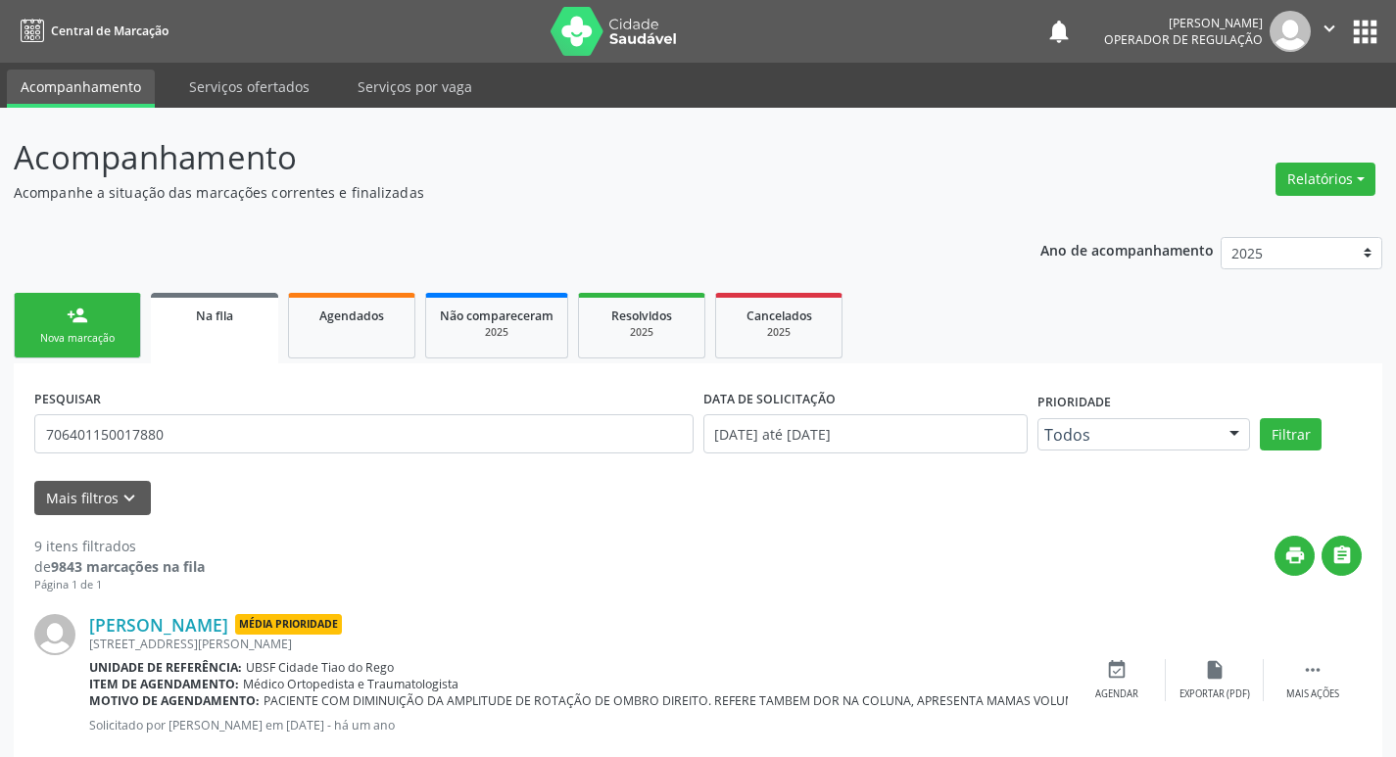
click at [44, 335] on div "Nova marcação" at bounding box center [77, 338] width 98 height 15
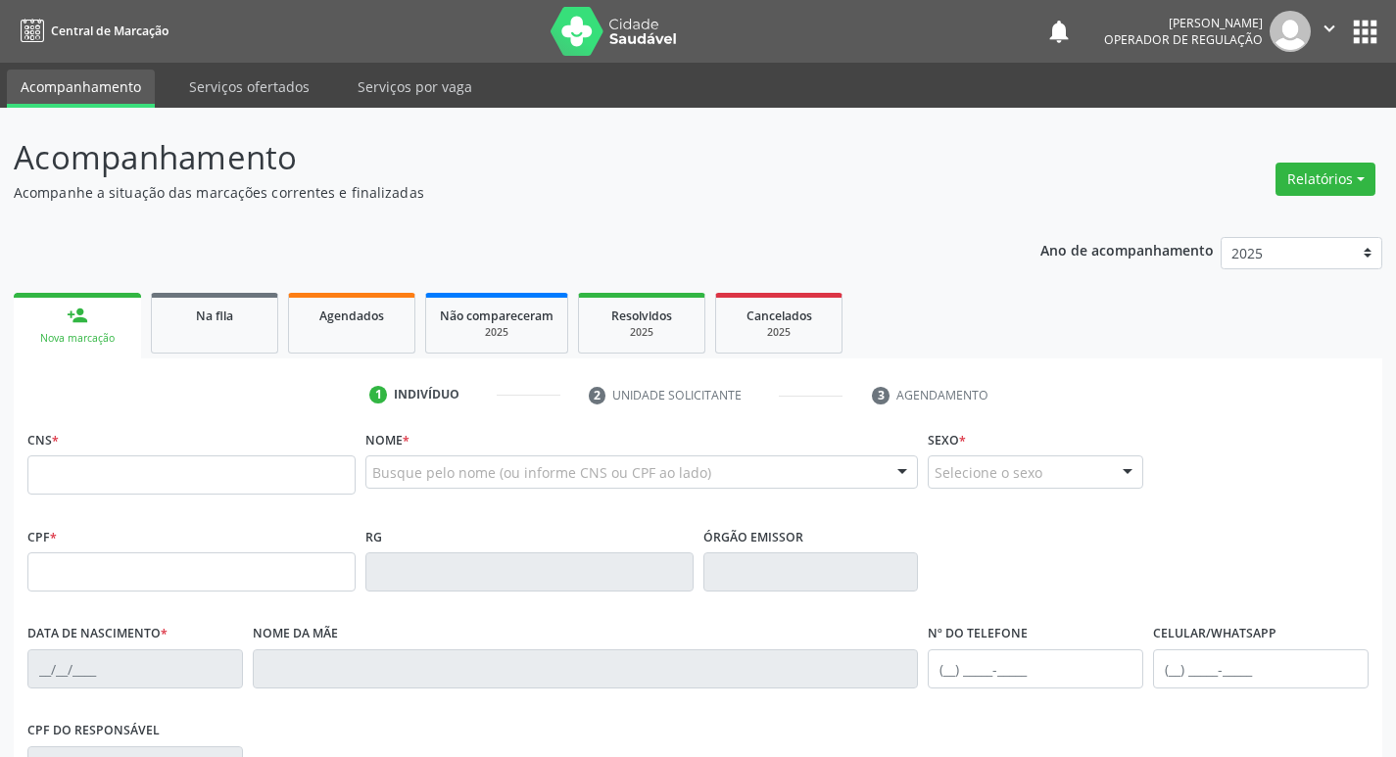
click at [1375, 33] on button "apps" at bounding box center [1365, 32] width 34 height 34
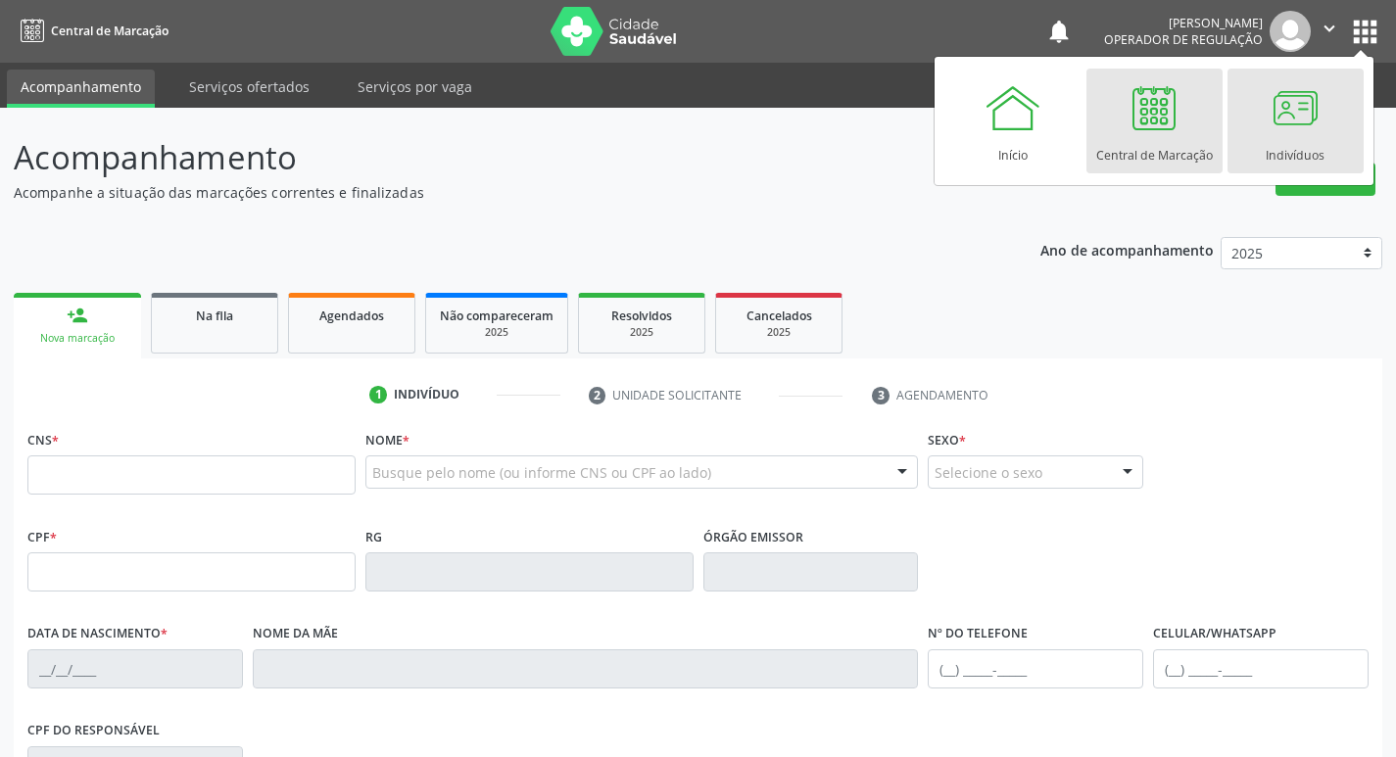
click at [1315, 128] on div at bounding box center [1294, 107] width 59 height 59
